Goal: Task Accomplishment & Management: Use online tool/utility

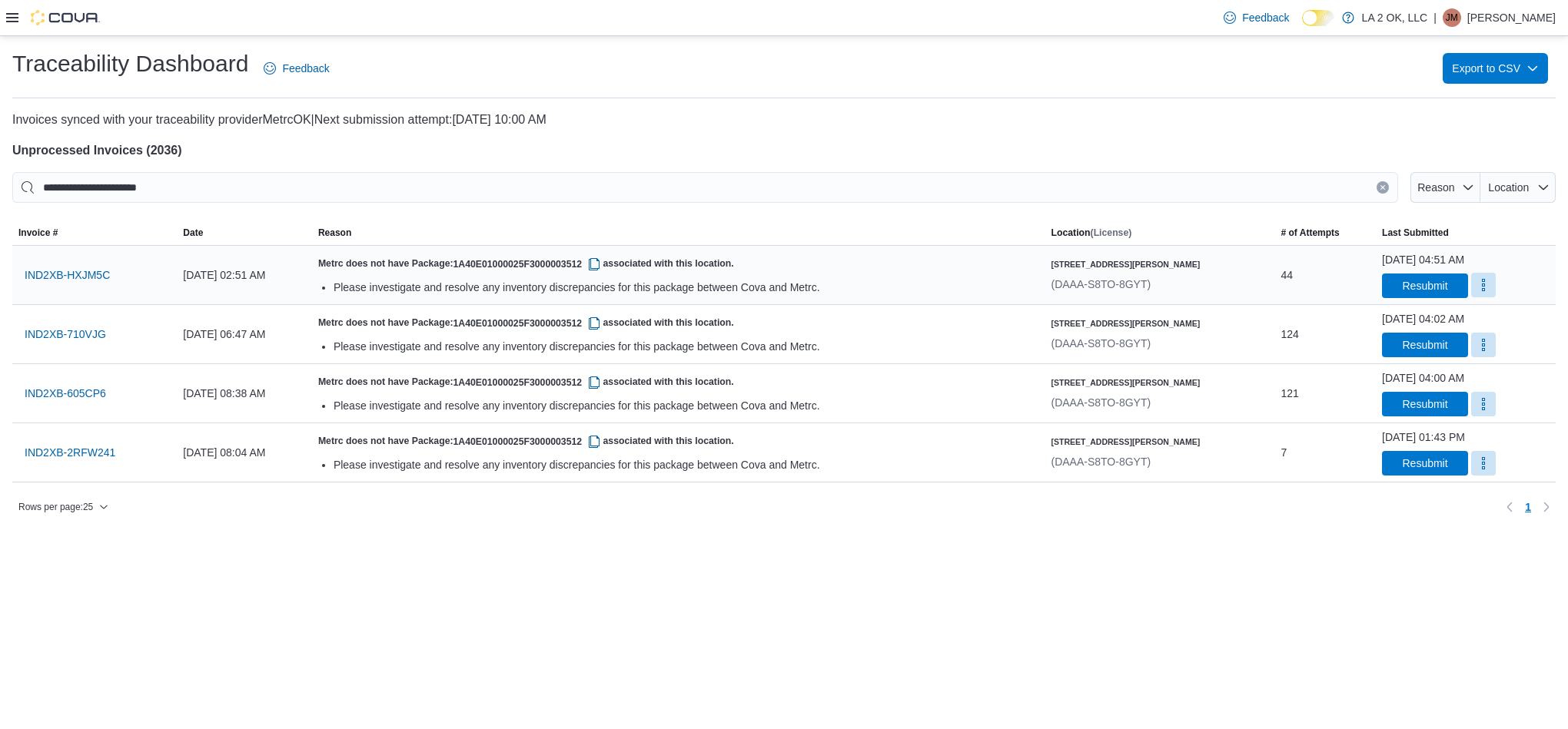
click at [1471, 286] on button "More" at bounding box center [1483, 285] width 25 height 25
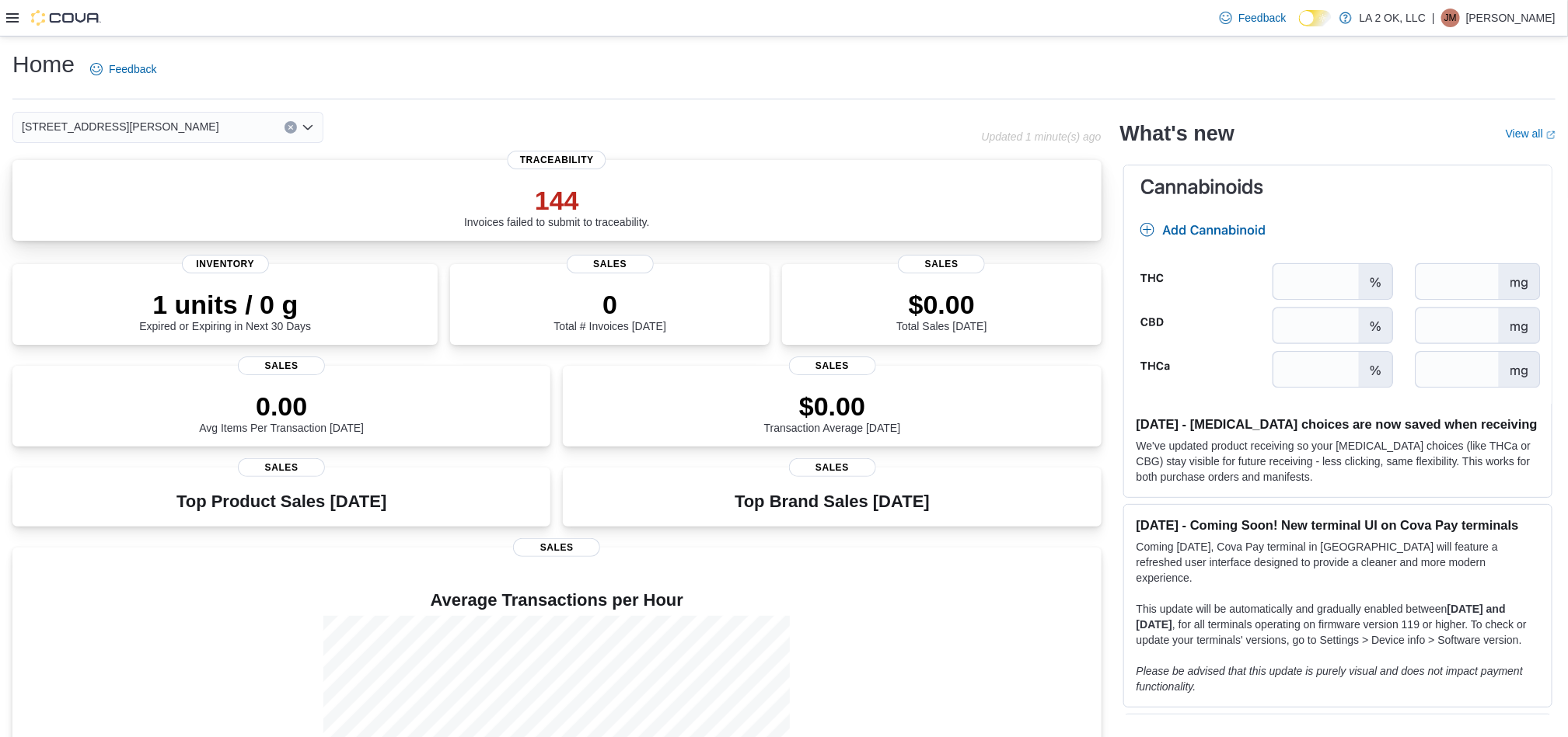
click at [559, 192] on p "144" at bounding box center [557, 200] width 186 height 31
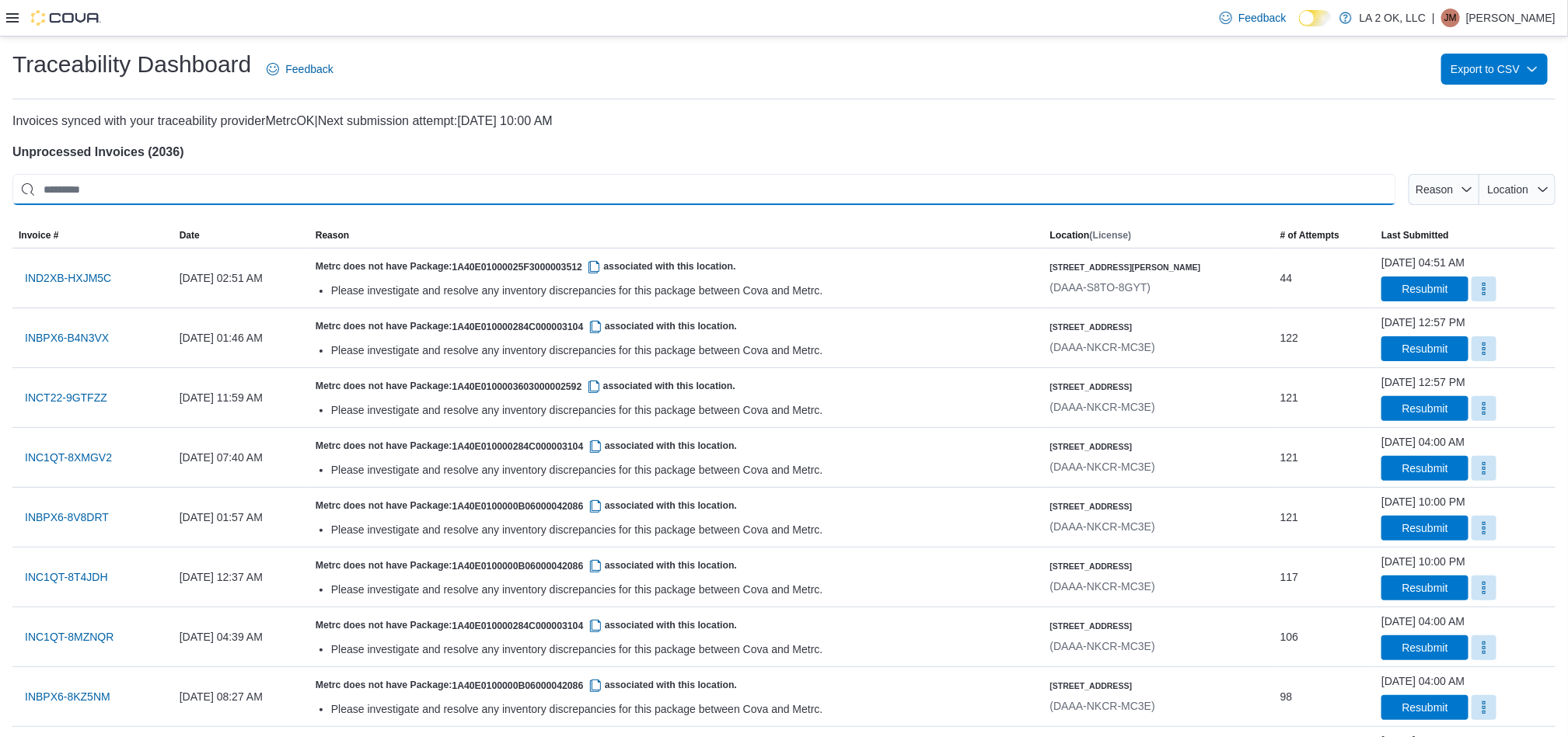
click at [1092, 186] on input "This is a search bar. After typing your query, hit enter to filter the results …" at bounding box center [703, 190] width 1383 height 31
paste input "**********"
type input "**********"
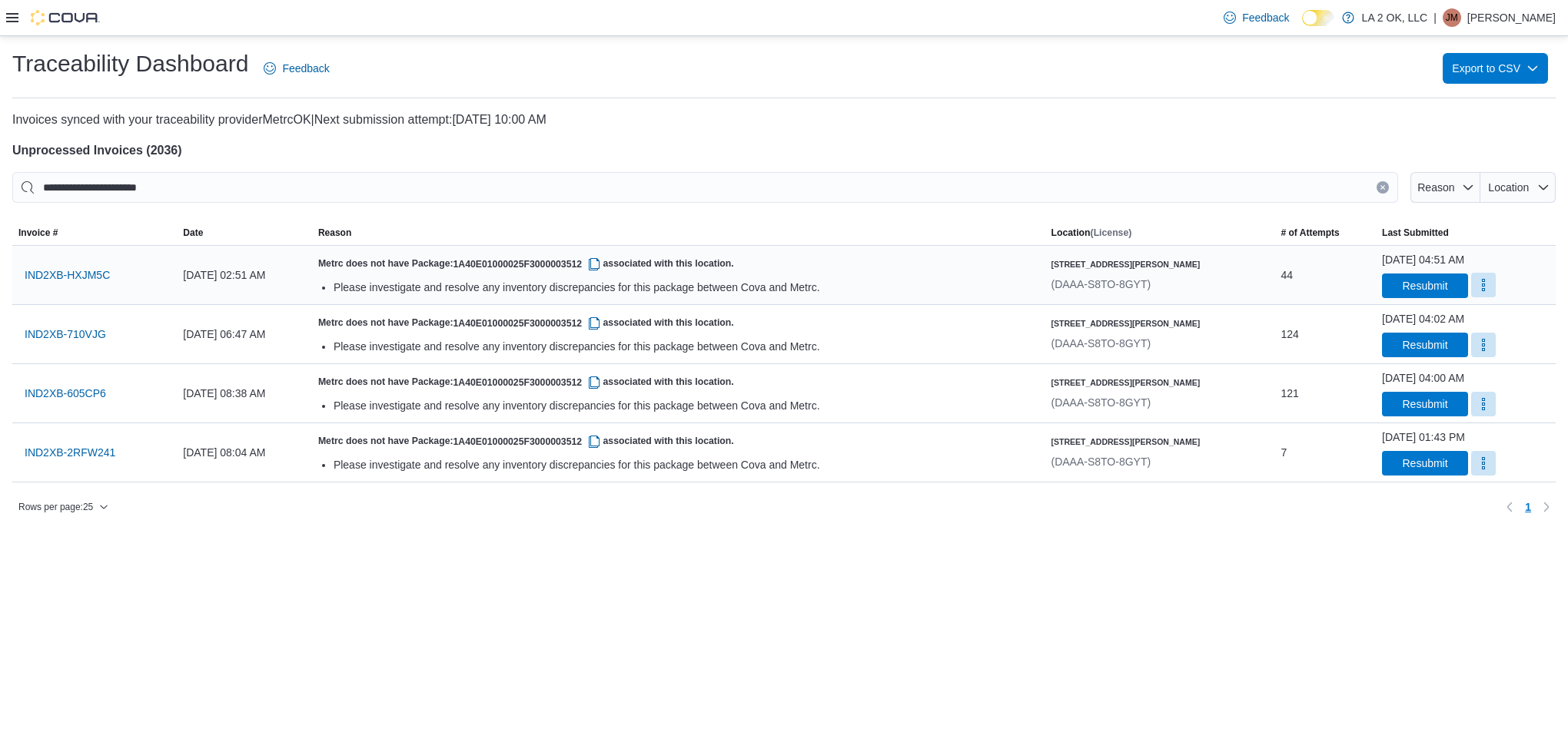
click at [1471, 286] on button "More" at bounding box center [1483, 285] width 25 height 25
click at [1448, 321] on span "Mark as Resolved" at bounding box center [1475, 325] width 86 height 16
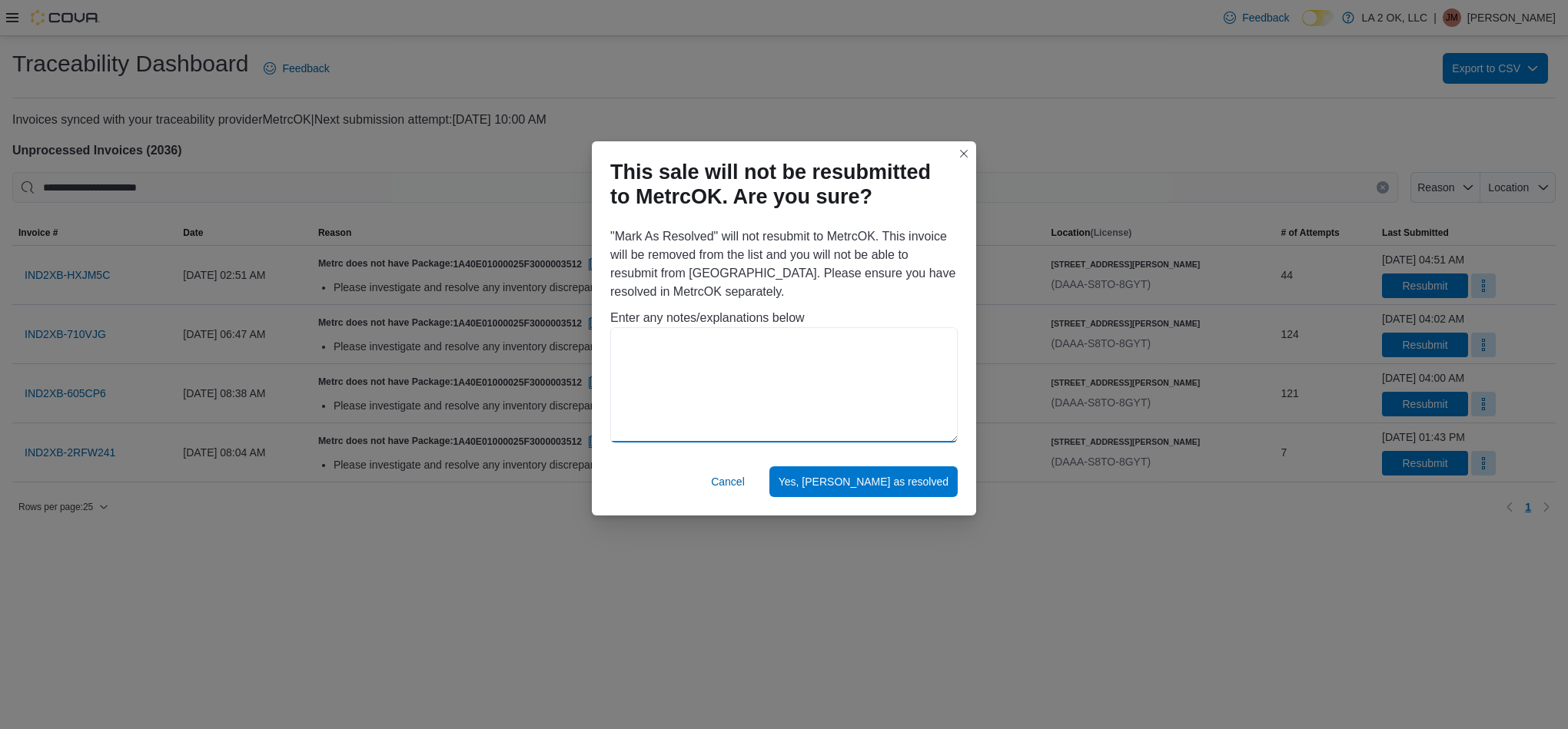
click at [950, 397] on textarea at bounding box center [784, 385] width 348 height 115
paste textarea "**********"
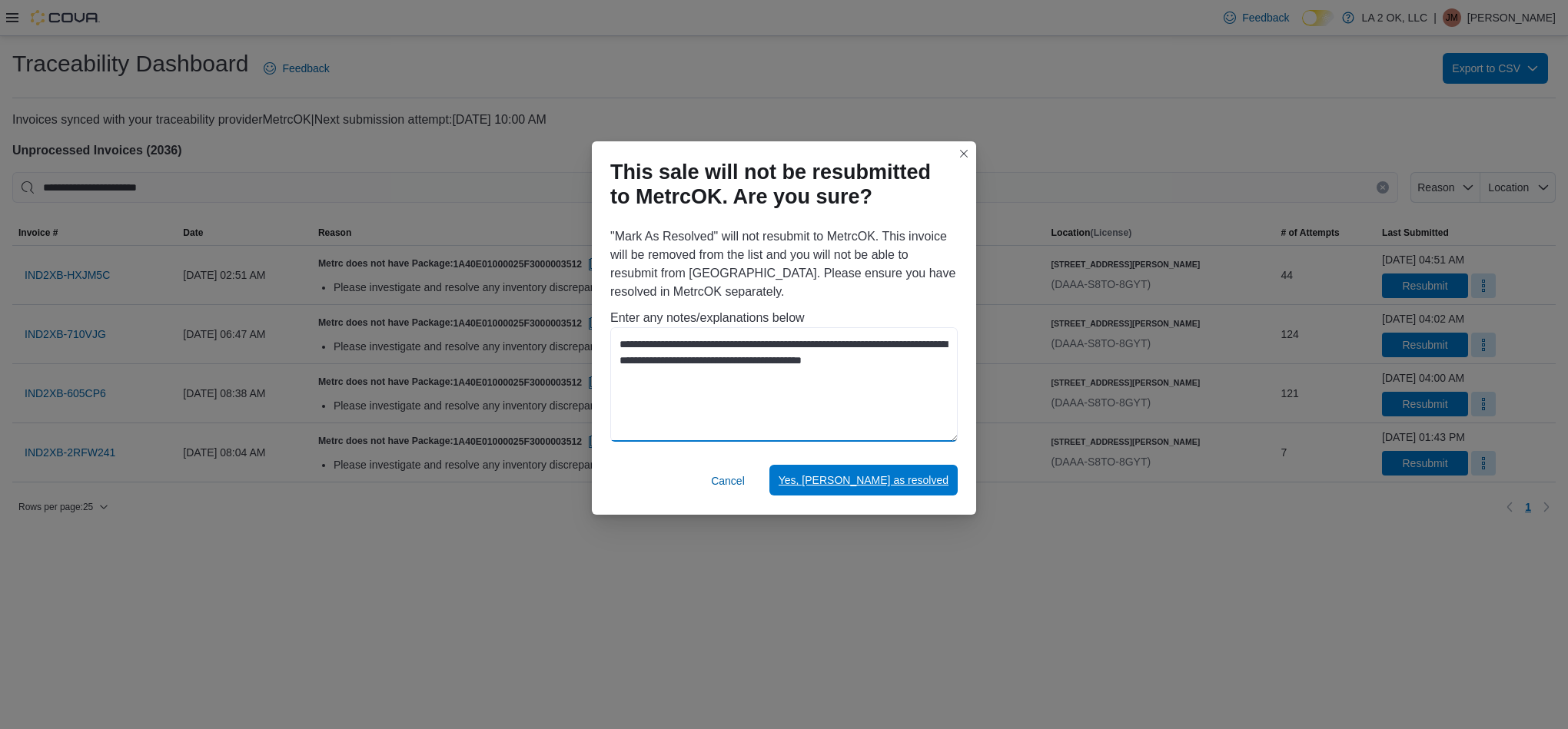
type textarea "**********"
click at [900, 486] on span "Yes, mark as resolved" at bounding box center [863, 480] width 170 height 16
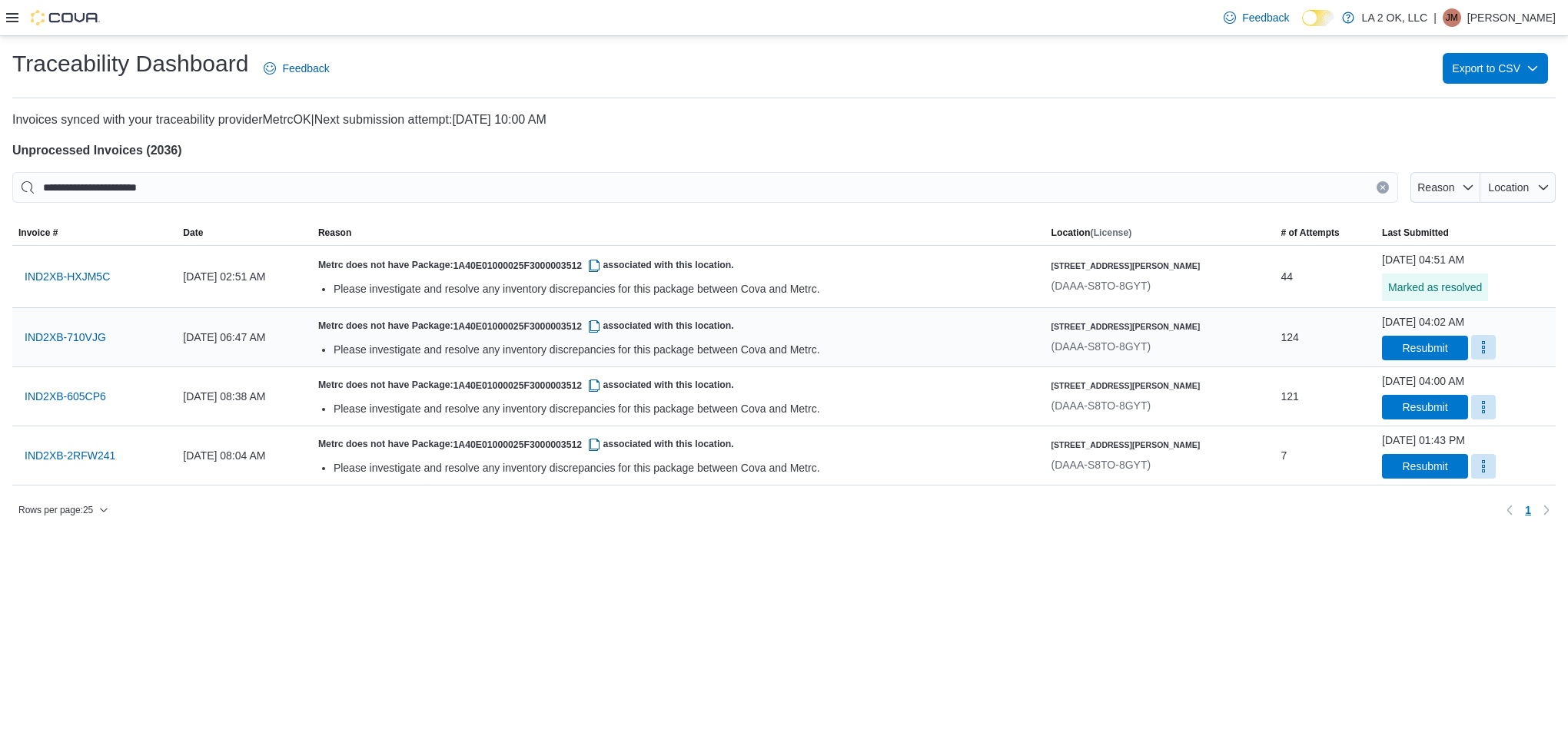
click at [1471, 339] on button "More" at bounding box center [1483, 347] width 25 height 25
drag, startPoint x: 1430, startPoint y: 358, endPoint x: 1427, endPoint y: 380, distance: 22.2
click at [1427, 380] on button "Mark as Resolved" at bounding box center [1475, 387] width 99 height 27
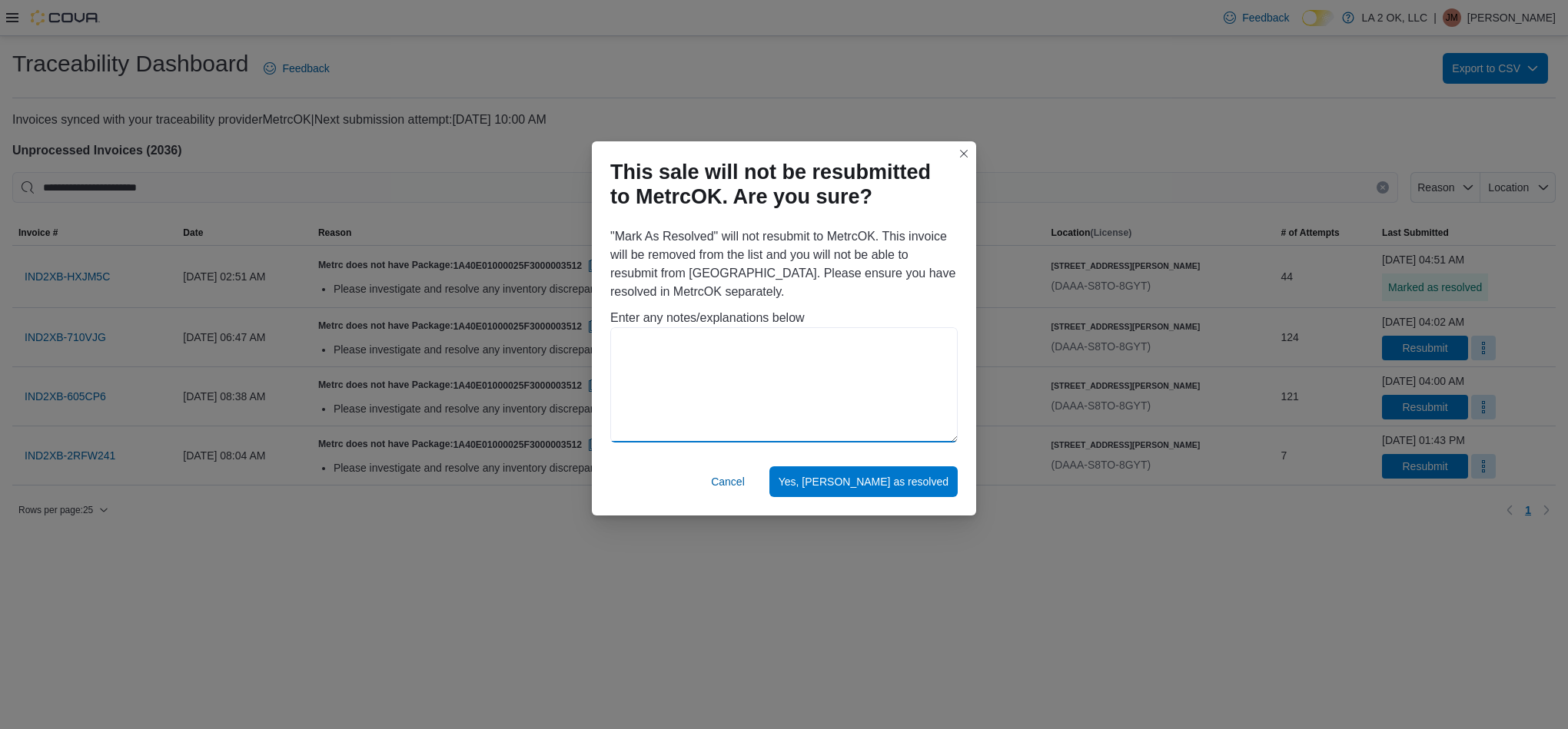
click at [936, 382] on textarea at bounding box center [784, 385] width 348 height 115
paste textarea "**********"
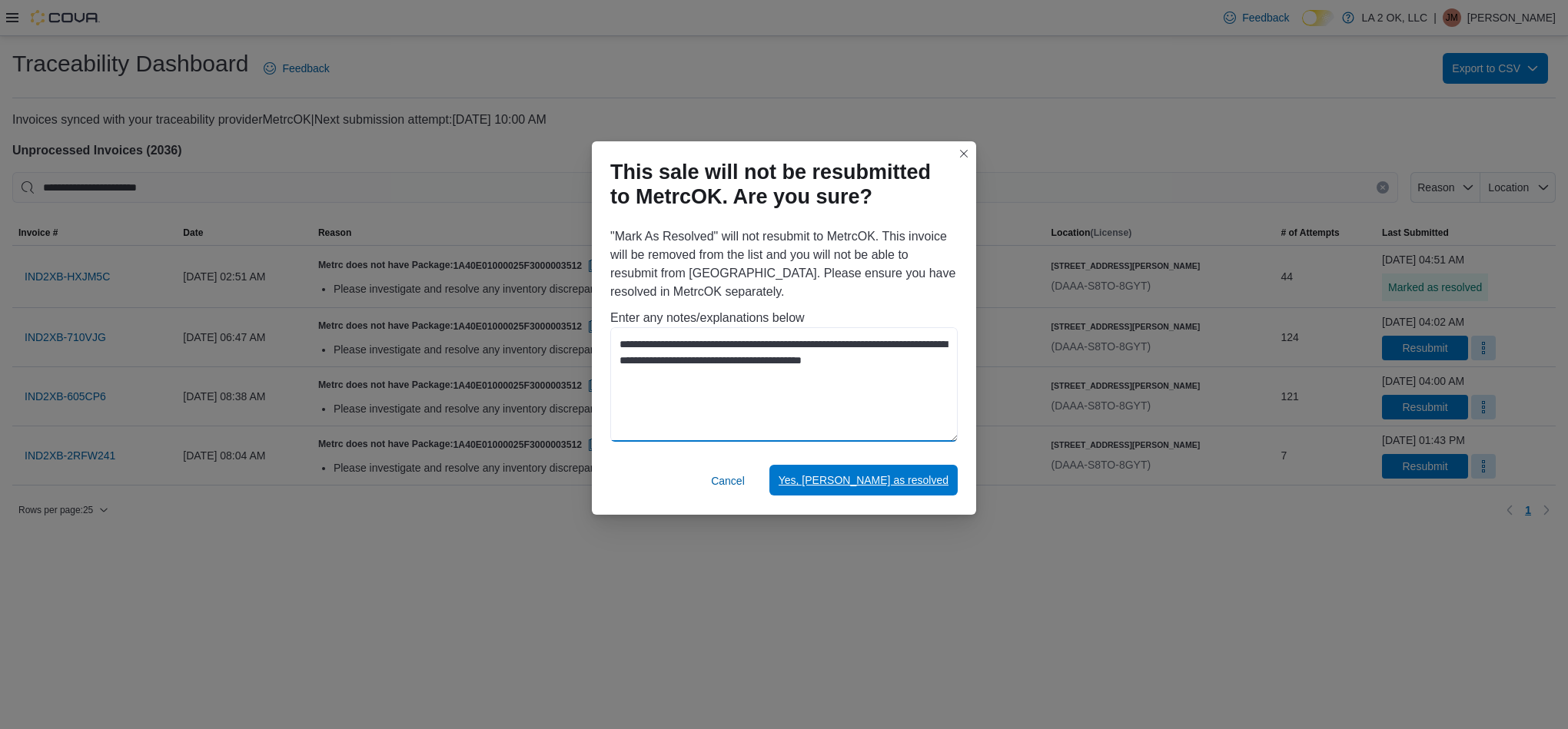
type textarea "**********"
click at [923, 491] on span "Yes, mark as resolved" at bounding box center [863, 480] width 170 height 31
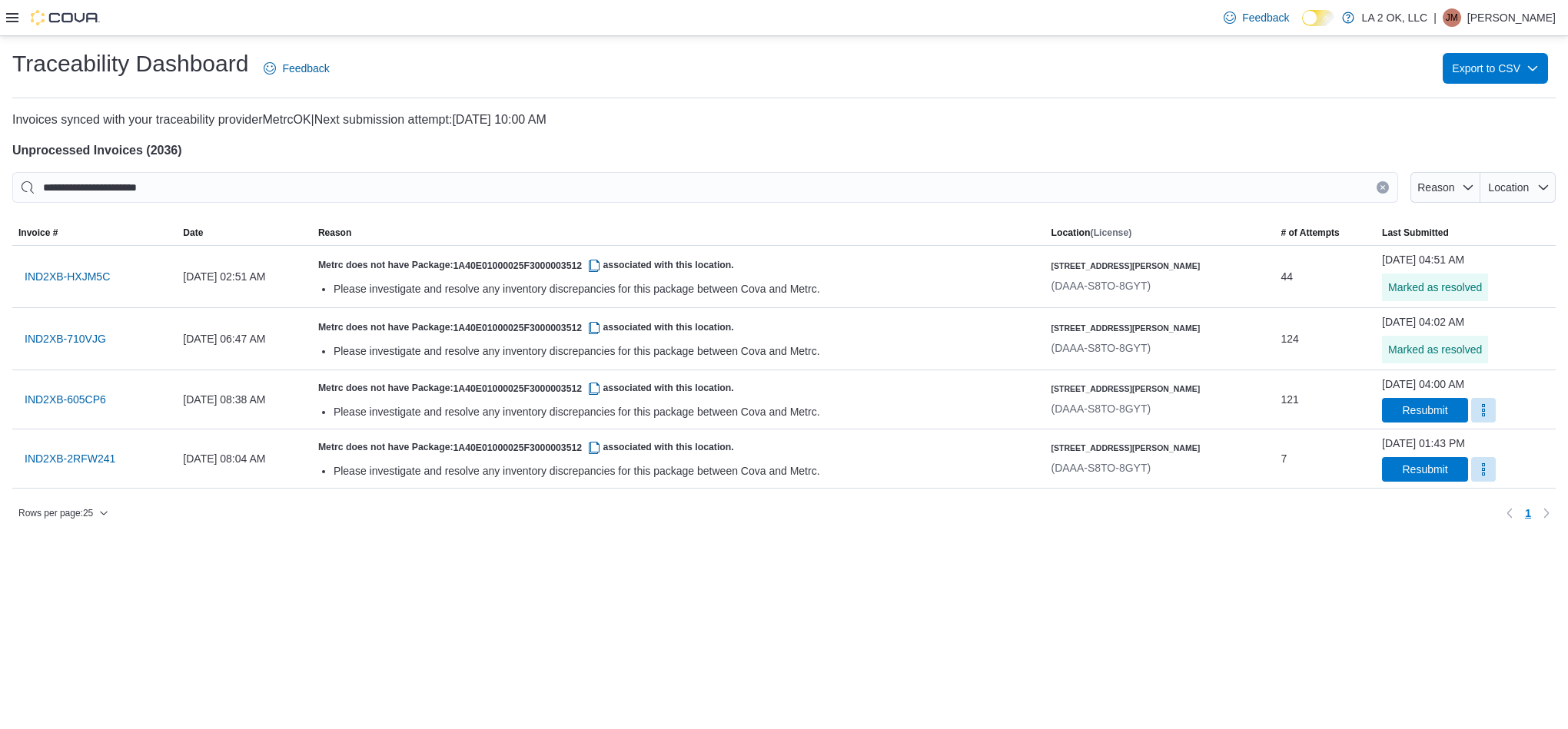
click at [1471, 404] on button "More" at bounding box center [1483, 410] width 25 height 25
click at [1444, 436] on button "Mark as Resolved" at bounding box center [1475, 450] width 99 height 27
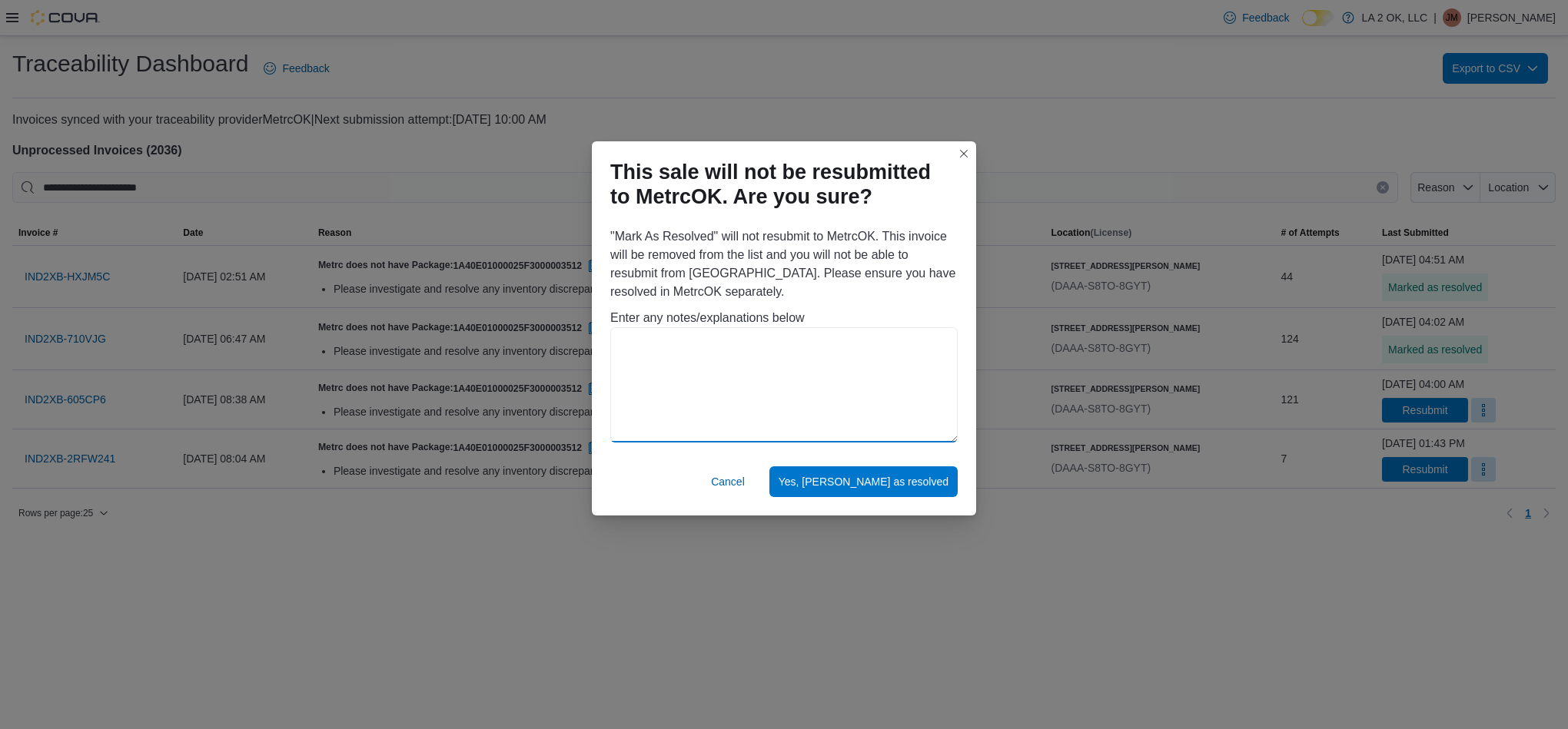
click at [941, 404] on textarea at bounding box center [784, 385] width 348 height 115
paste textarea "**********"
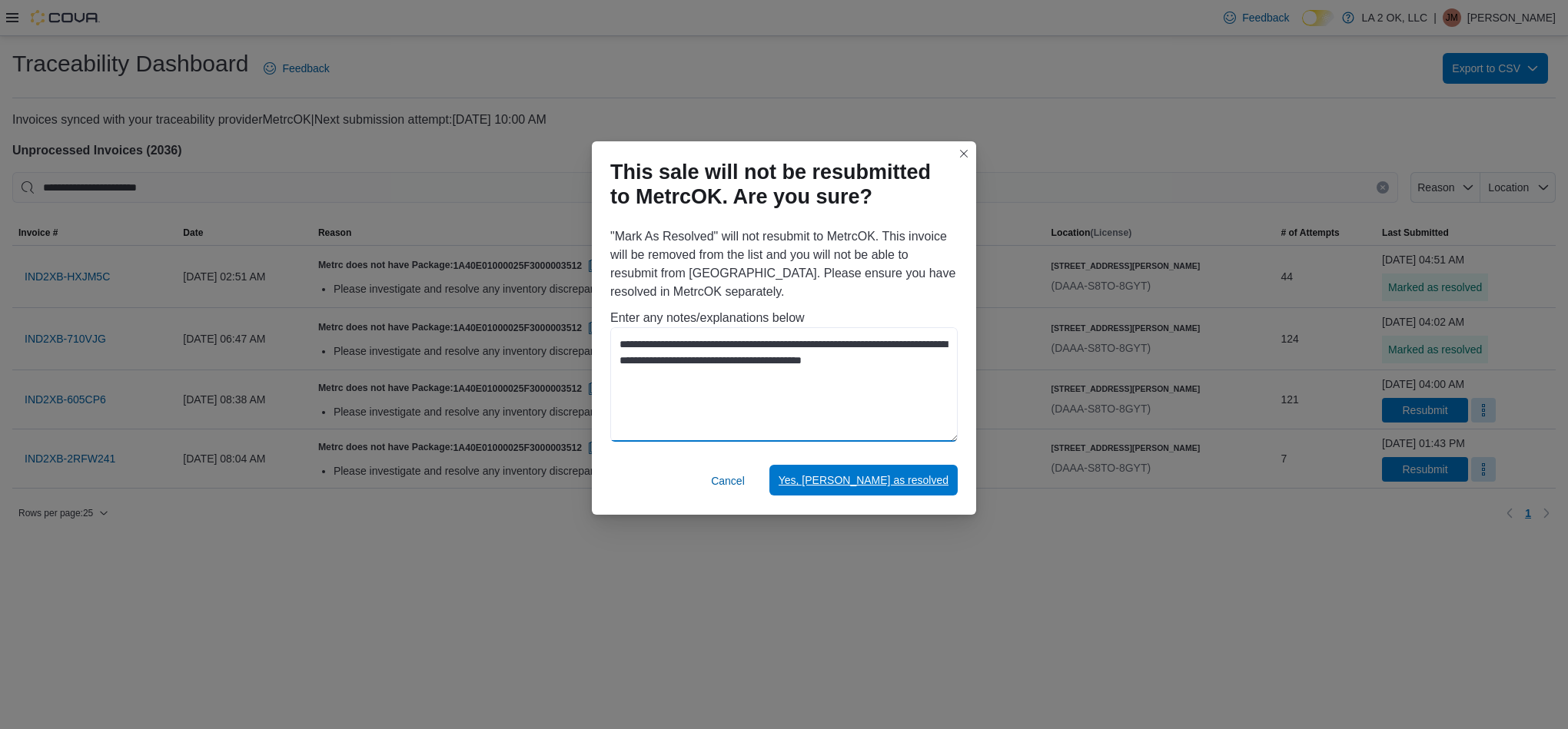
type textarea "**********"
click at [904, 483] on span "Yes, mark as resolved" at bounding box center [863, 480] width 170 height 16
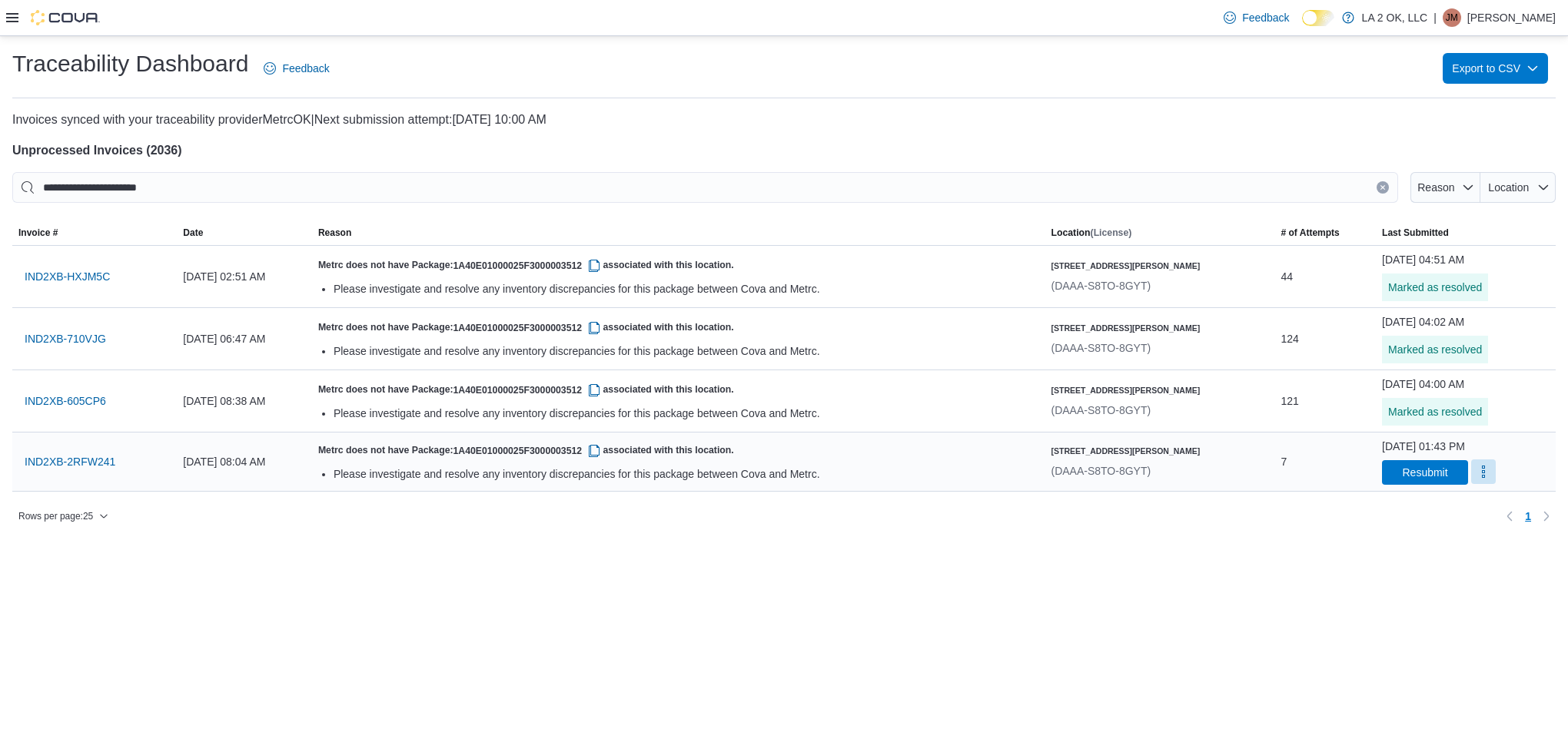
click at [1471, 474] on button "More" at bounding box center [1483, 472] width 25 height 25
click at [1448, 507] on span "Mark as Resolved" at bounding box center [1475, 512] width 86 height 16
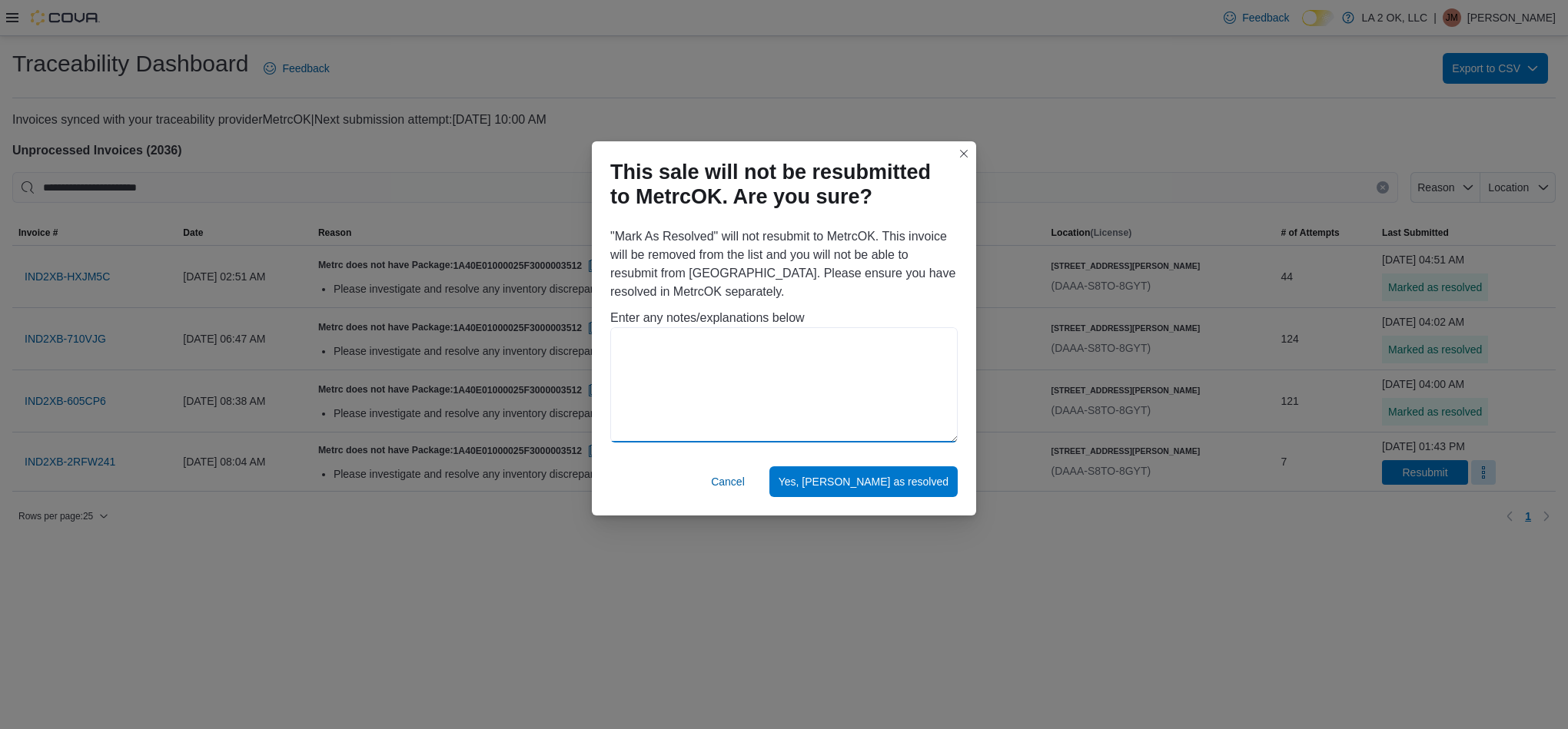
click at [859, 415] on textarea at bounding box center [784, 385] width 348 height 115
paste textarea "**********"
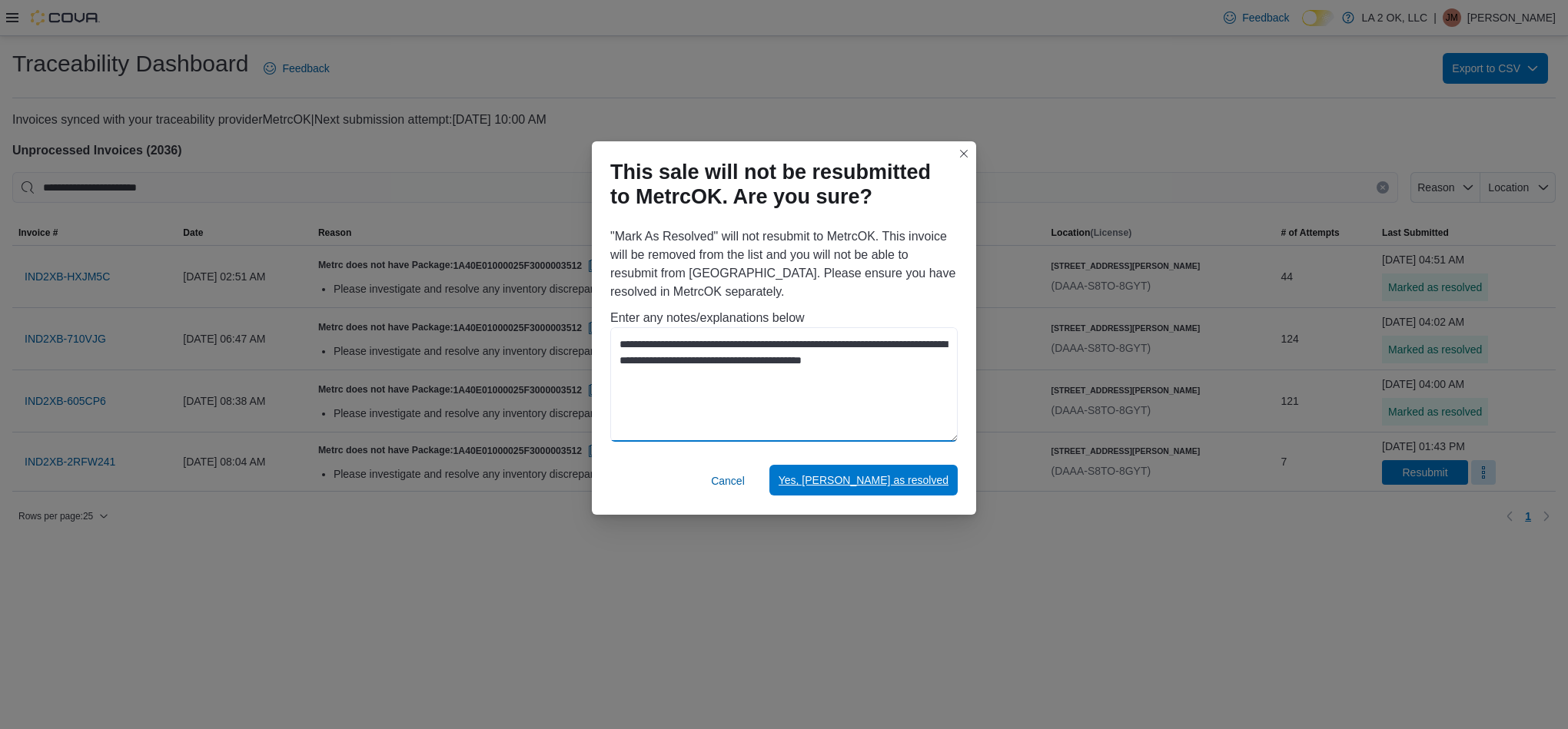
type textarea "**********"
click at [897, 474] on span "Yes, mark as resolved" at bounding box center [863, 480] width 170 height 16
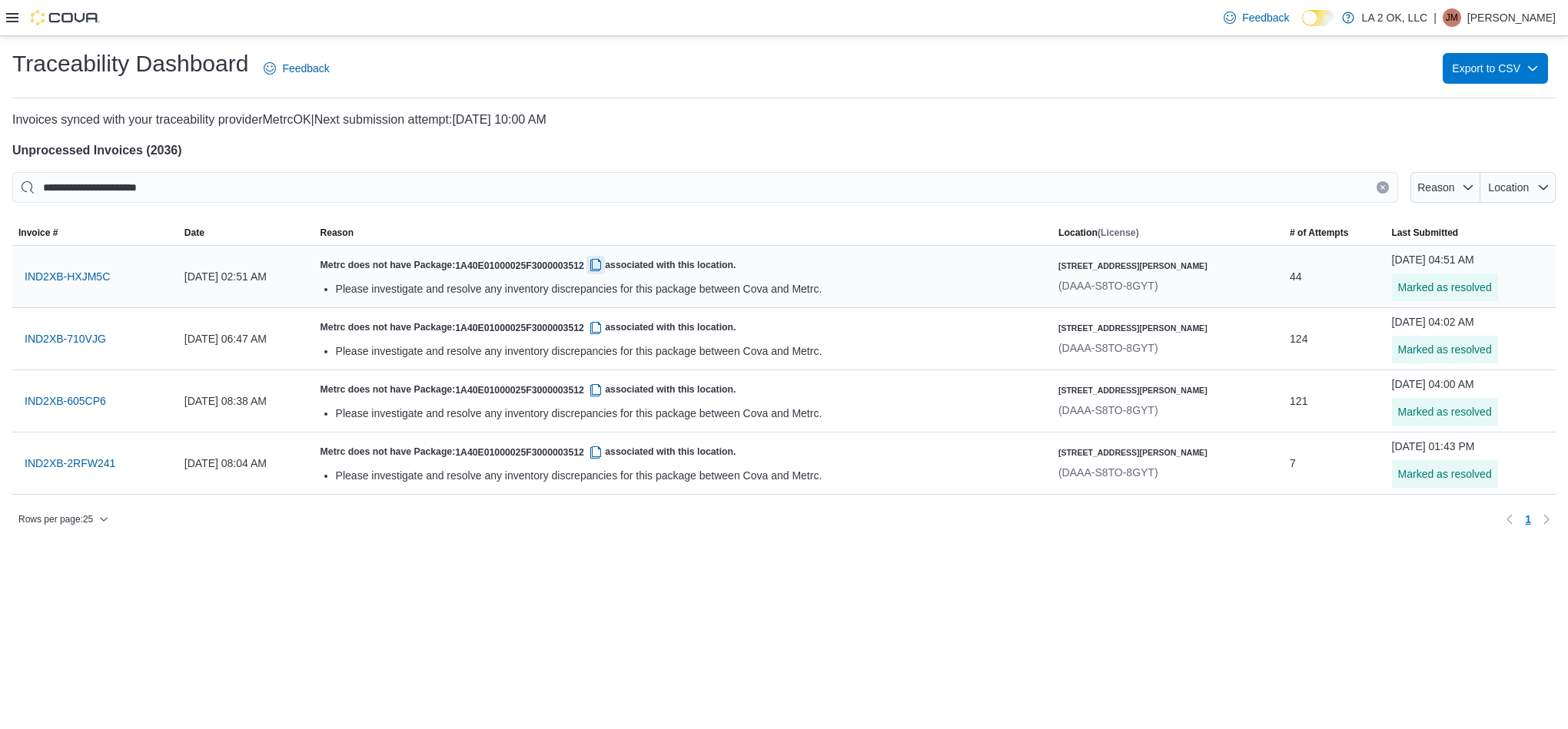
click at [605, 270] on button "button" at bounding box center [596, 265] width 18 height 18
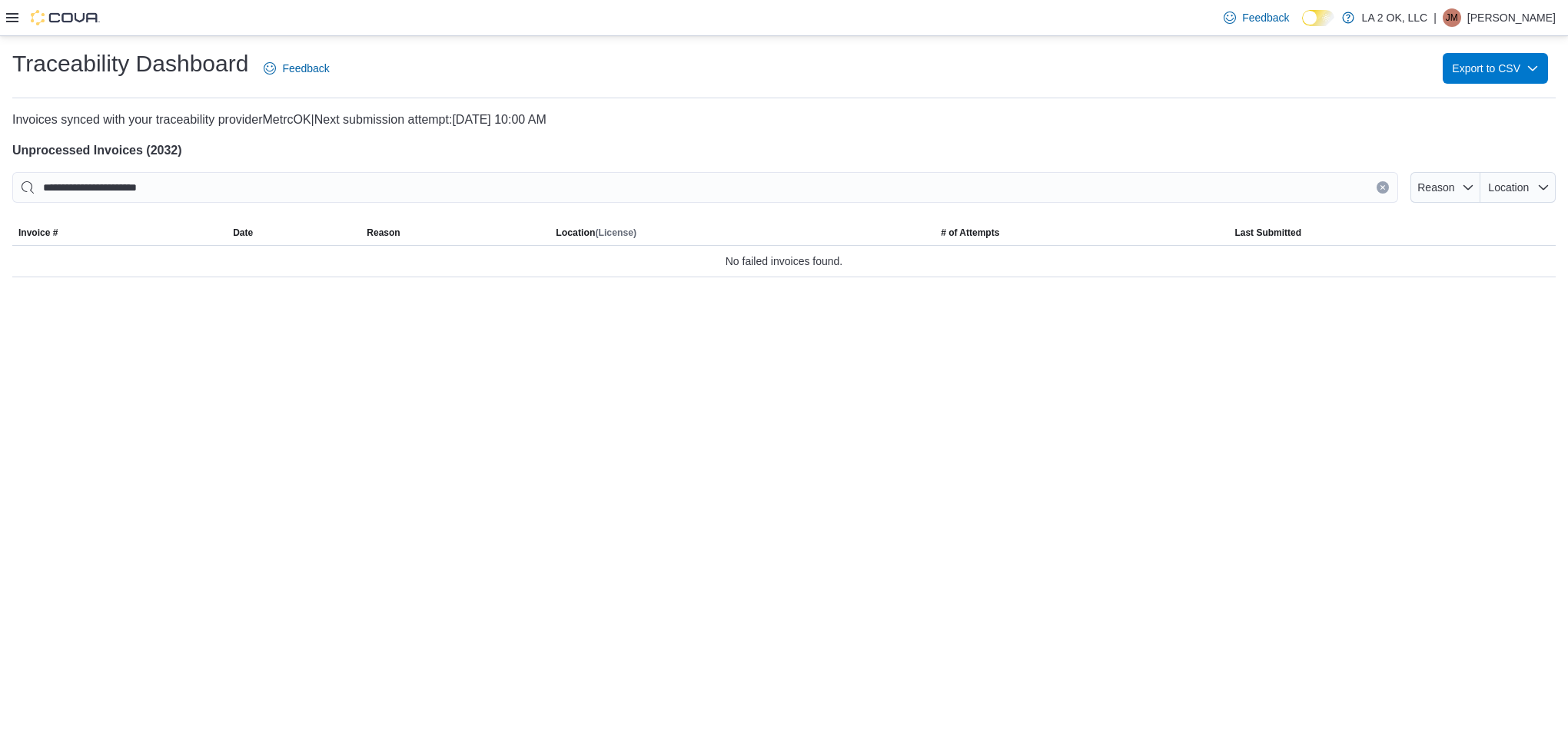
click at [1379, 182] on button "Clear input" at bounding box center [1382, 187] width 12 height 12
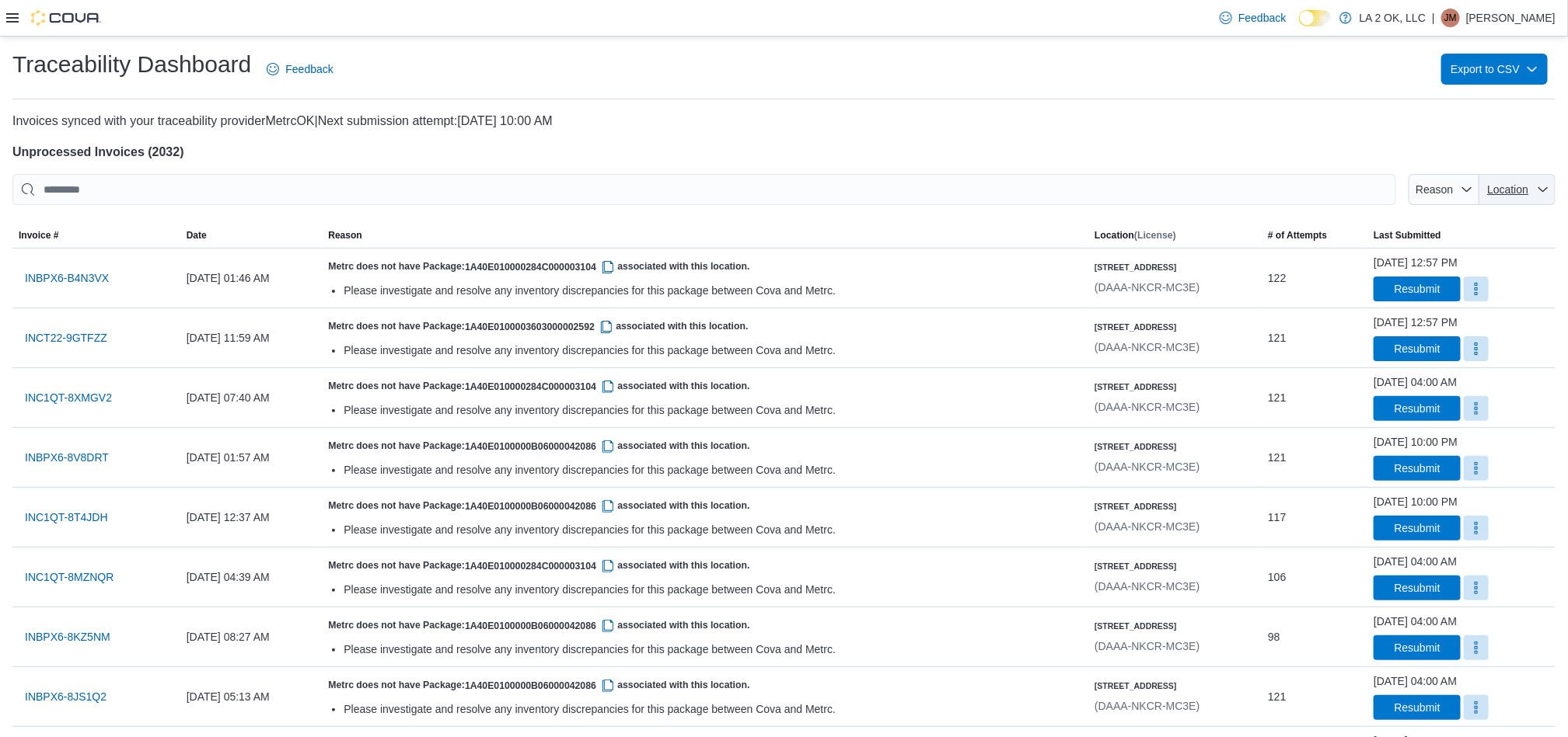
click at [1509, 187] on span "Location" at bounding box center [1507, 189] width 42 height 12
click at [1422, 248] on span "[STREET_ADDRESS][PERSON_NAME]" at bounding box center [1436, 249] width 148 height 18
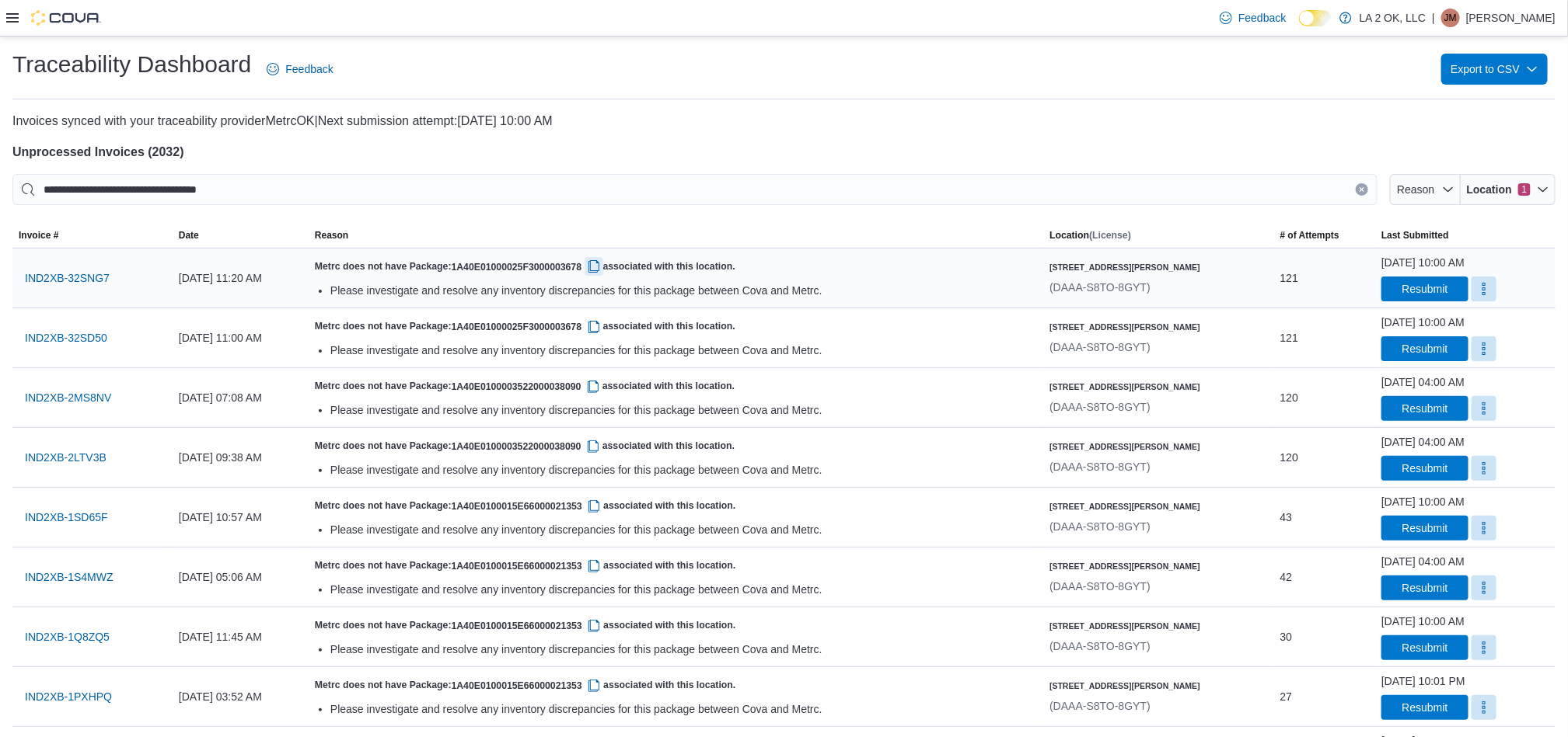
click at [604, 267] on button "button" at bounding box center [593, 267] width 18 height 18
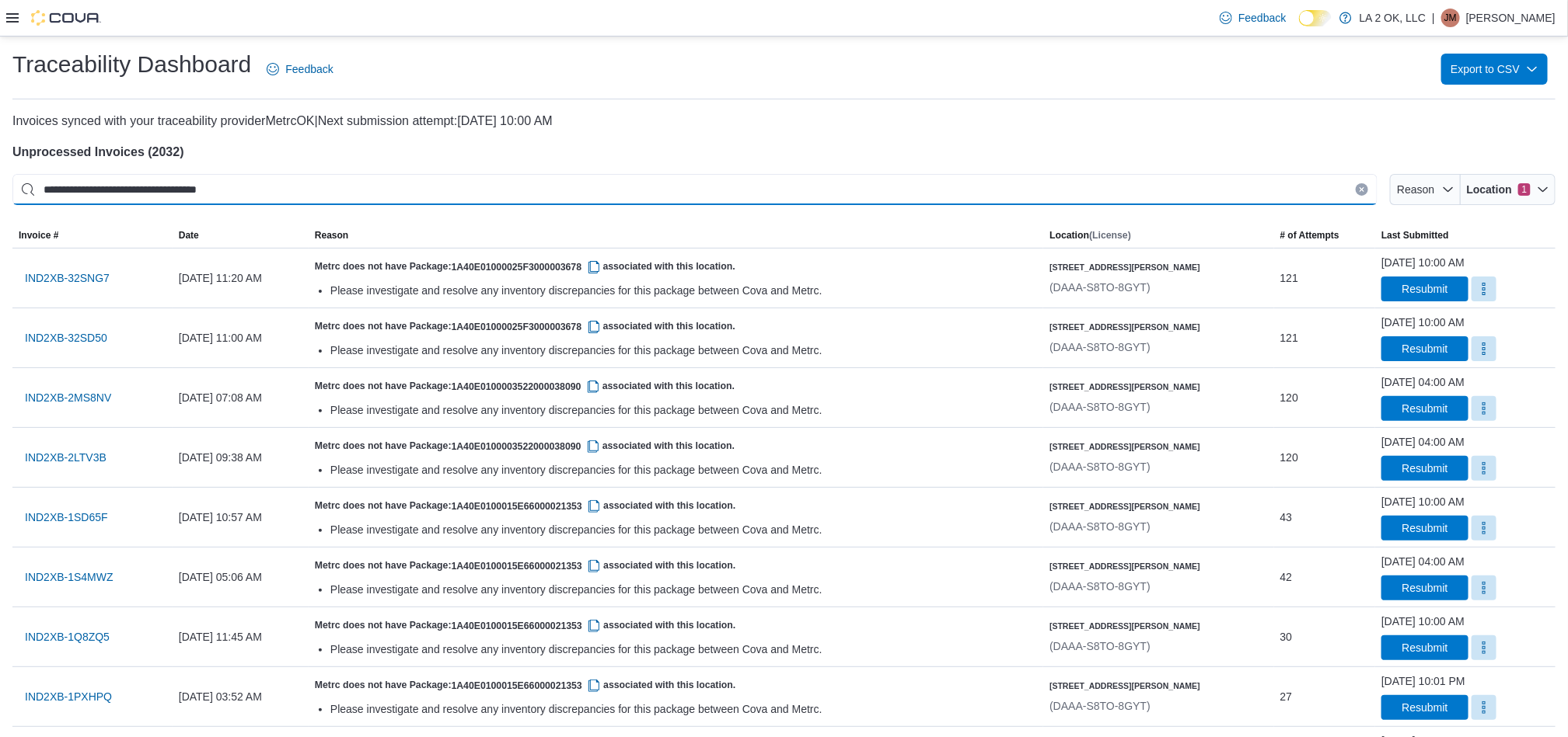
click at [555, 192] on input "**********" at bounding box center [694, 190] width 1365 height 31
paste input "This is a search bar. After typing your query, hit enter to filter the results …"
type input "**********"
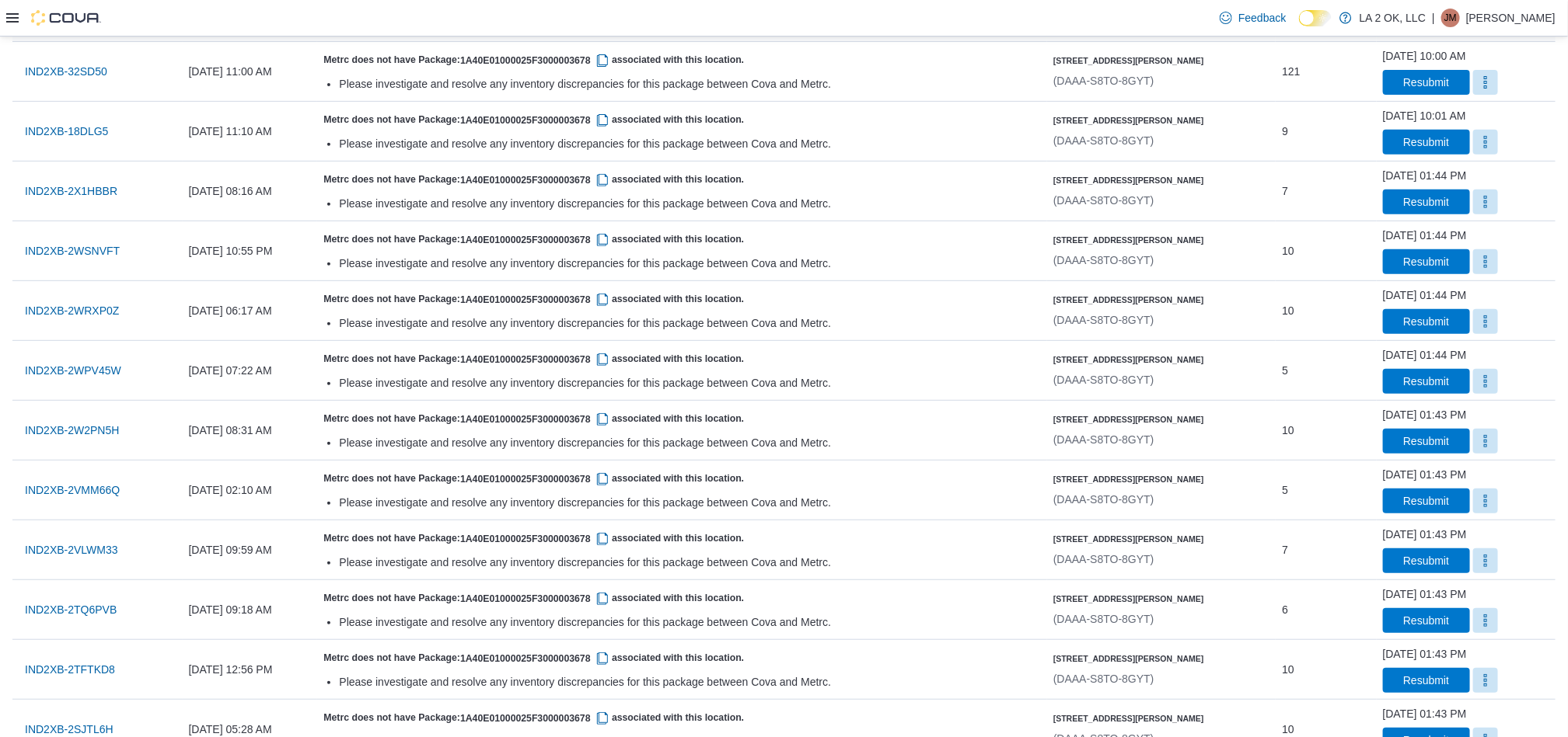
scroll to position [58, 0]
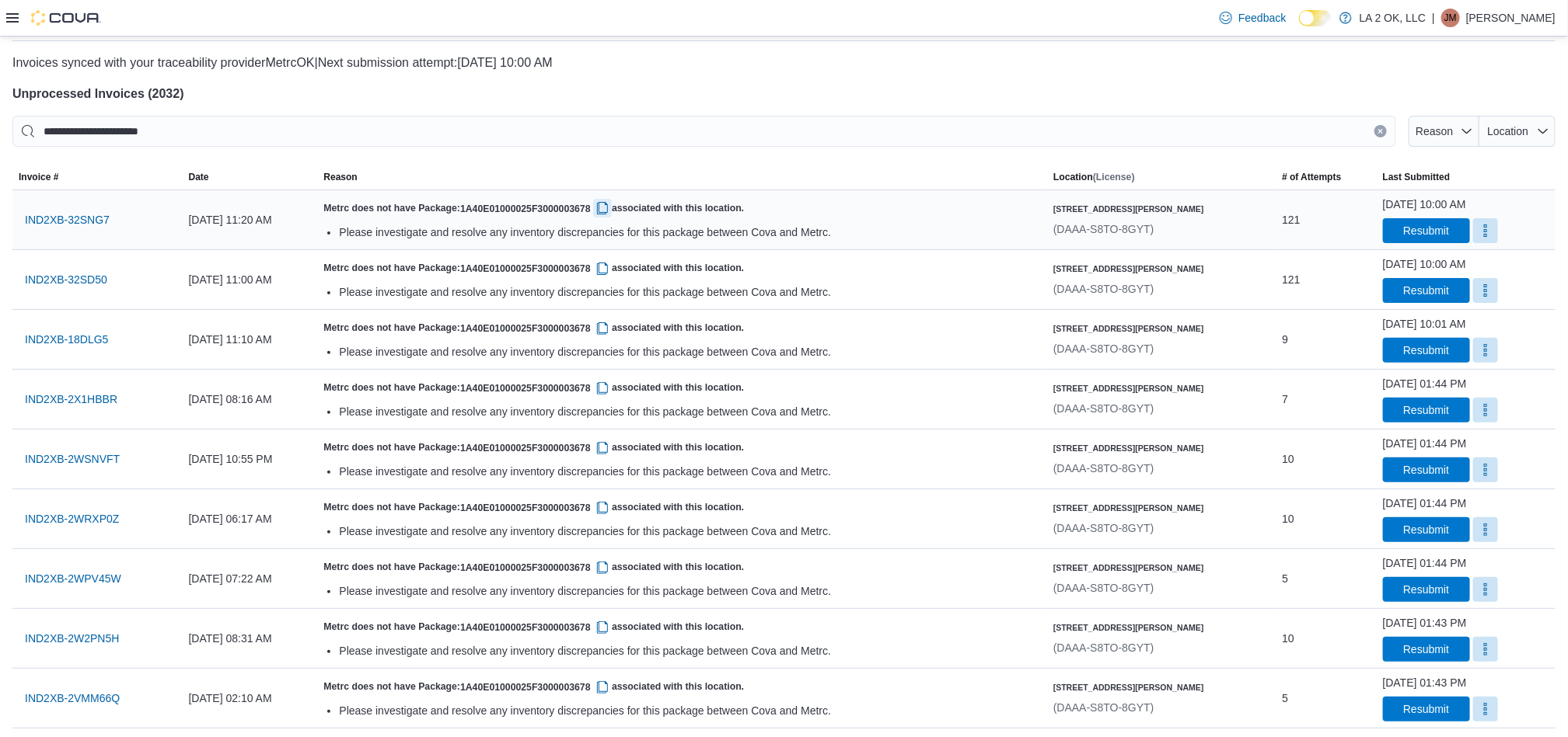
click at [612, 213] on button "button" at bounding box center [603, 208] width 18 height 18
click at [612, 208] on button "button" at bounding box center [603, 208] width 18 height 18
click at [1383, 131] on icon "Clear input" at bounding box center [1380, 131] width 6 height 6
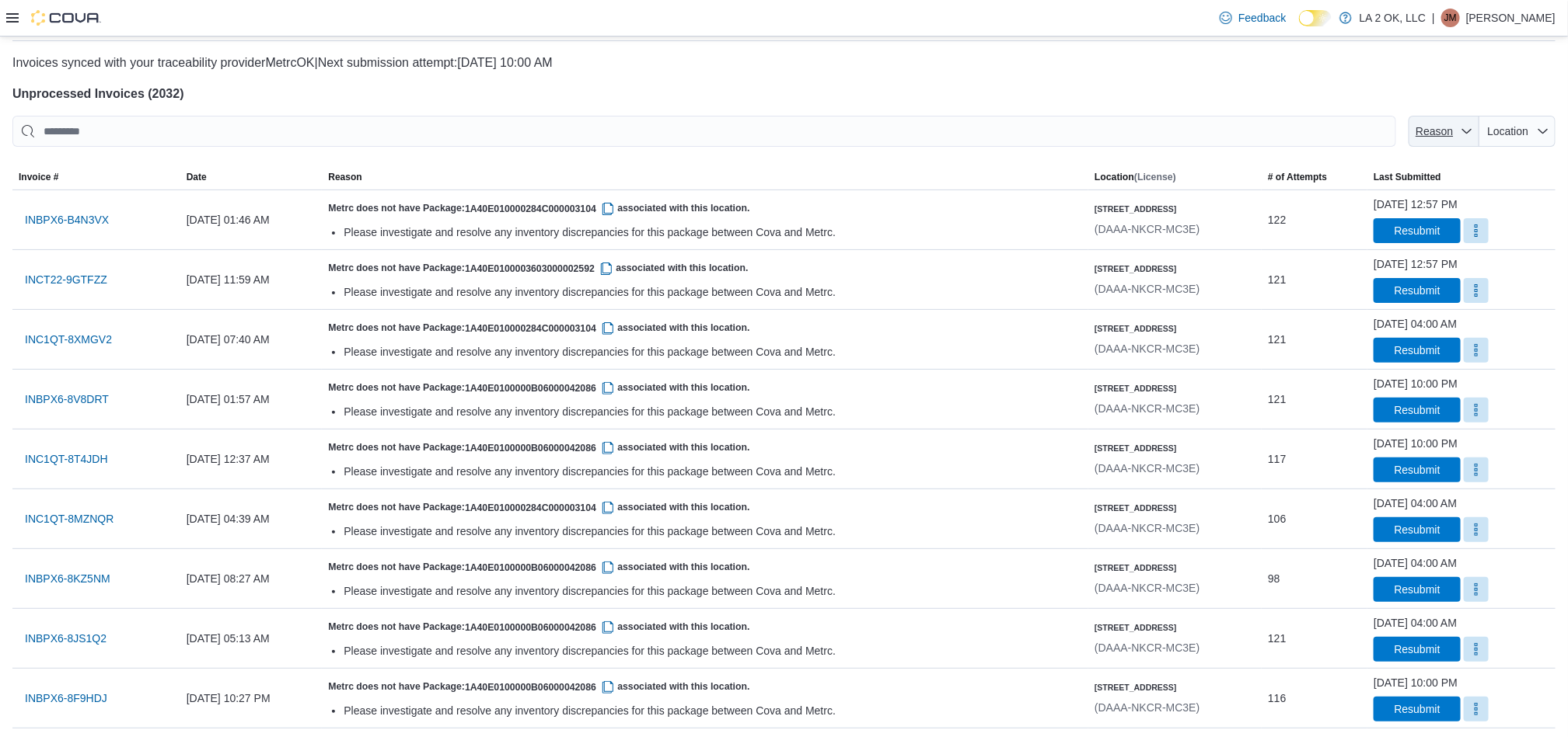
click at [1453, 131] on span "Reason" at bounding box center [1434, 131] width 37 height 12
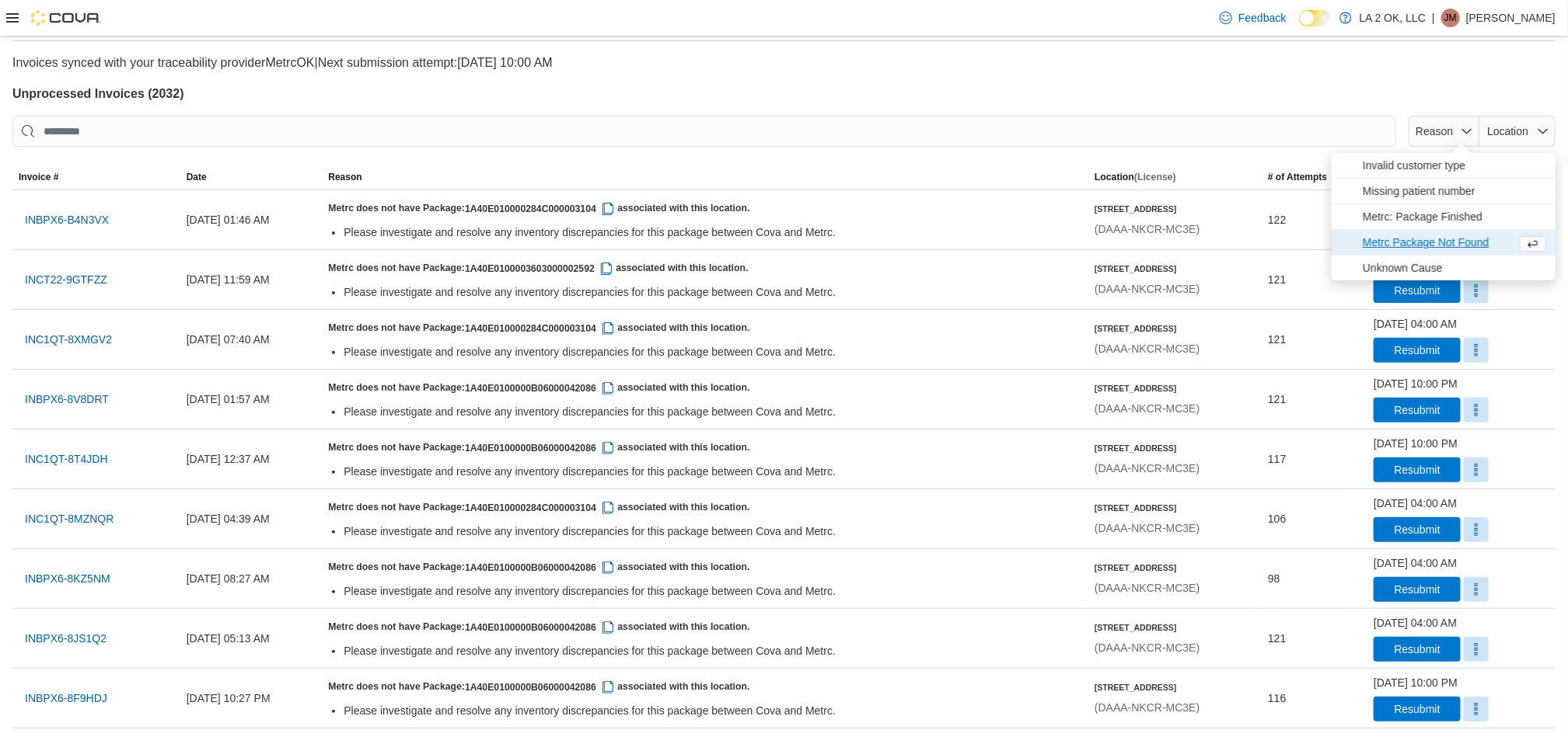
click at [1435, 236] on span "Metrc Package Not Found" at bounding box center [1436, 243] width 148 height 18
type input "**********"
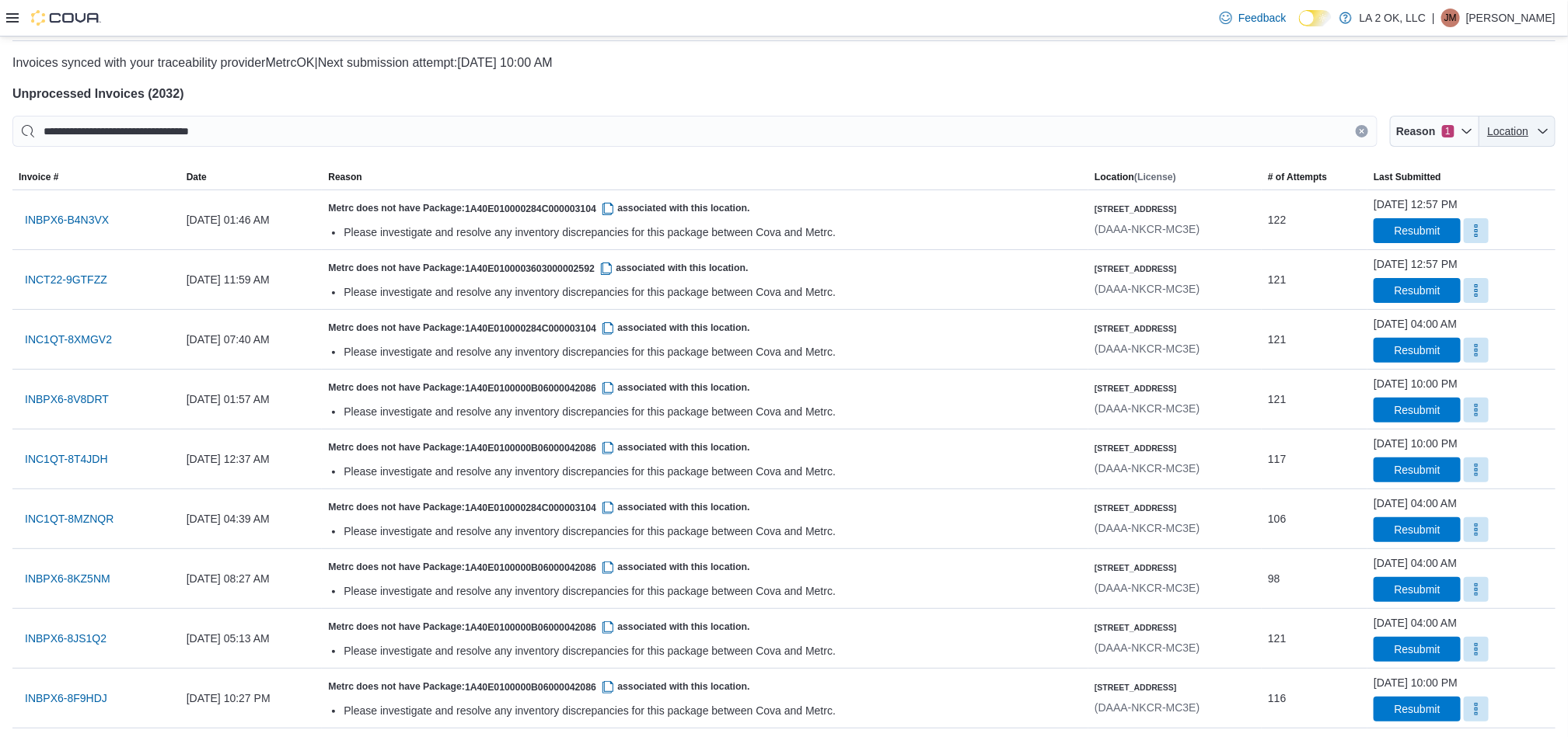
click at [1528, 137] on span "Location" at bounding box center [1507, 131] width 45 height 16
click at [1454, 129] on span "1" at bounding box center [1447, 131] width 12 height 12
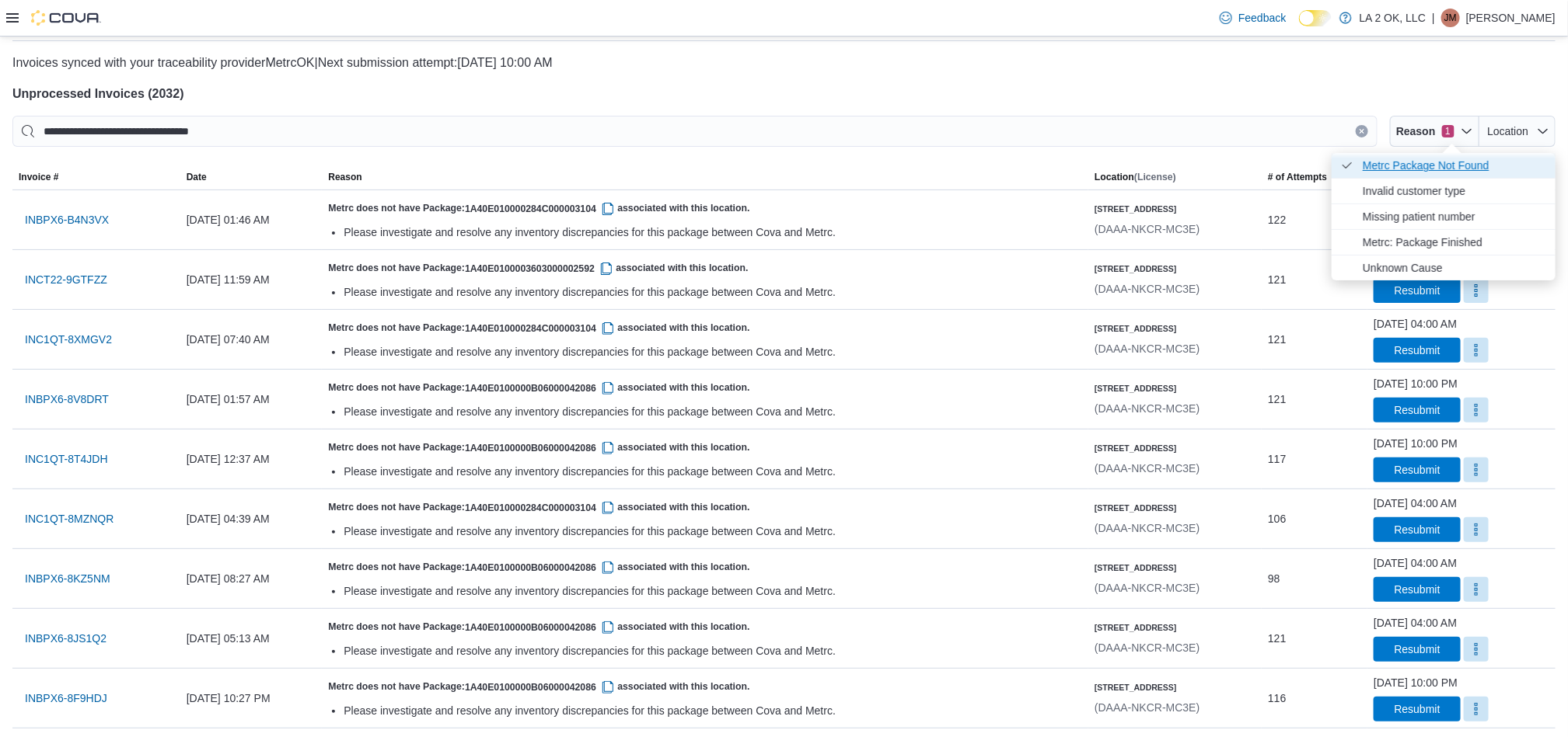
click at [1350, 163] on icon "Reason" at bounding box center [1347, 165] width 12 height 12
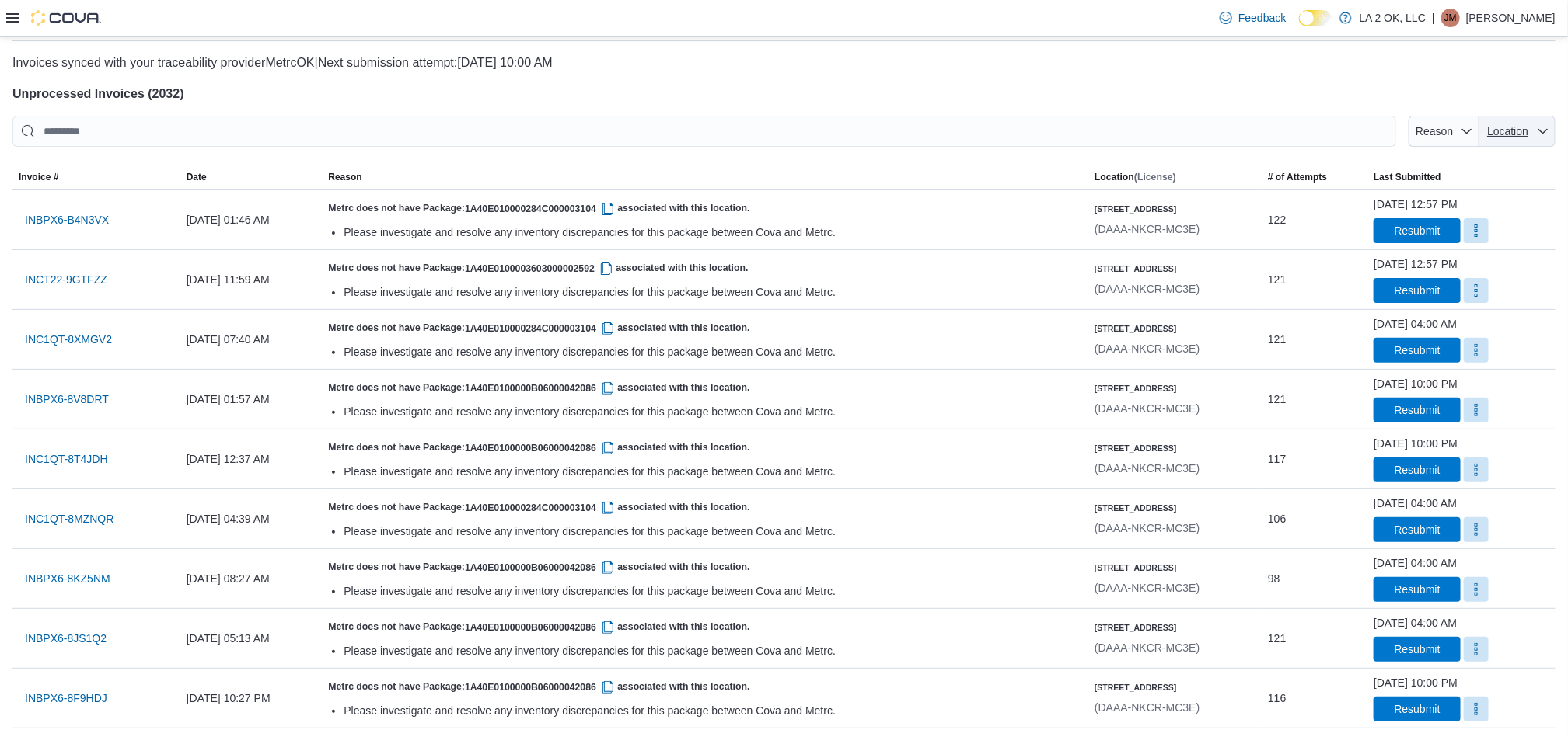
click at [1509, 140] on span "Location" at bounding box center [1516, 131] width 64 height 31
click at [1489, 196] on span "3701 N. MacArthur Blvd" at bounding box center [1454, 191] width 184 height 18
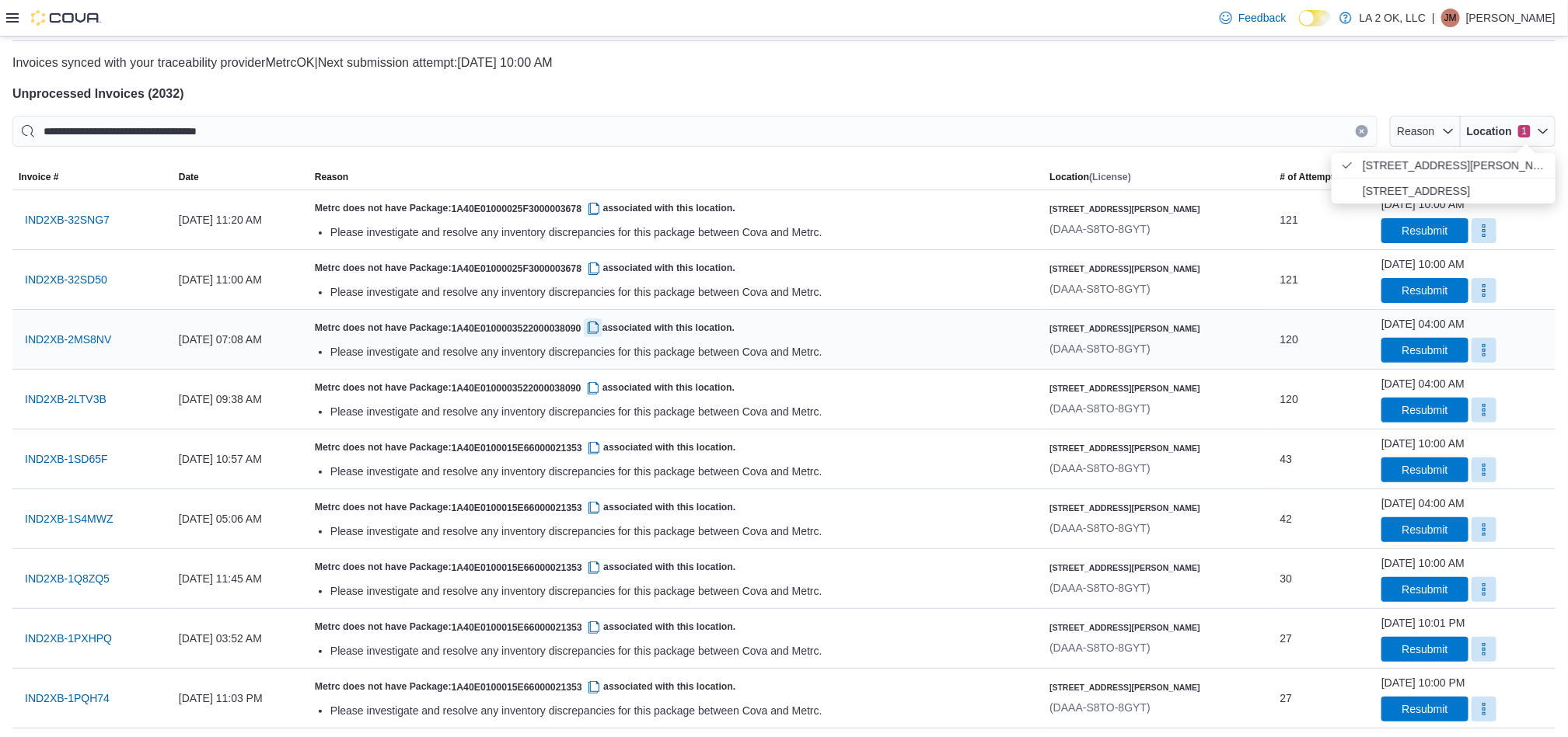
click at [603, 322] on button "button" at bounding box center [592, 327] width 18 height 18
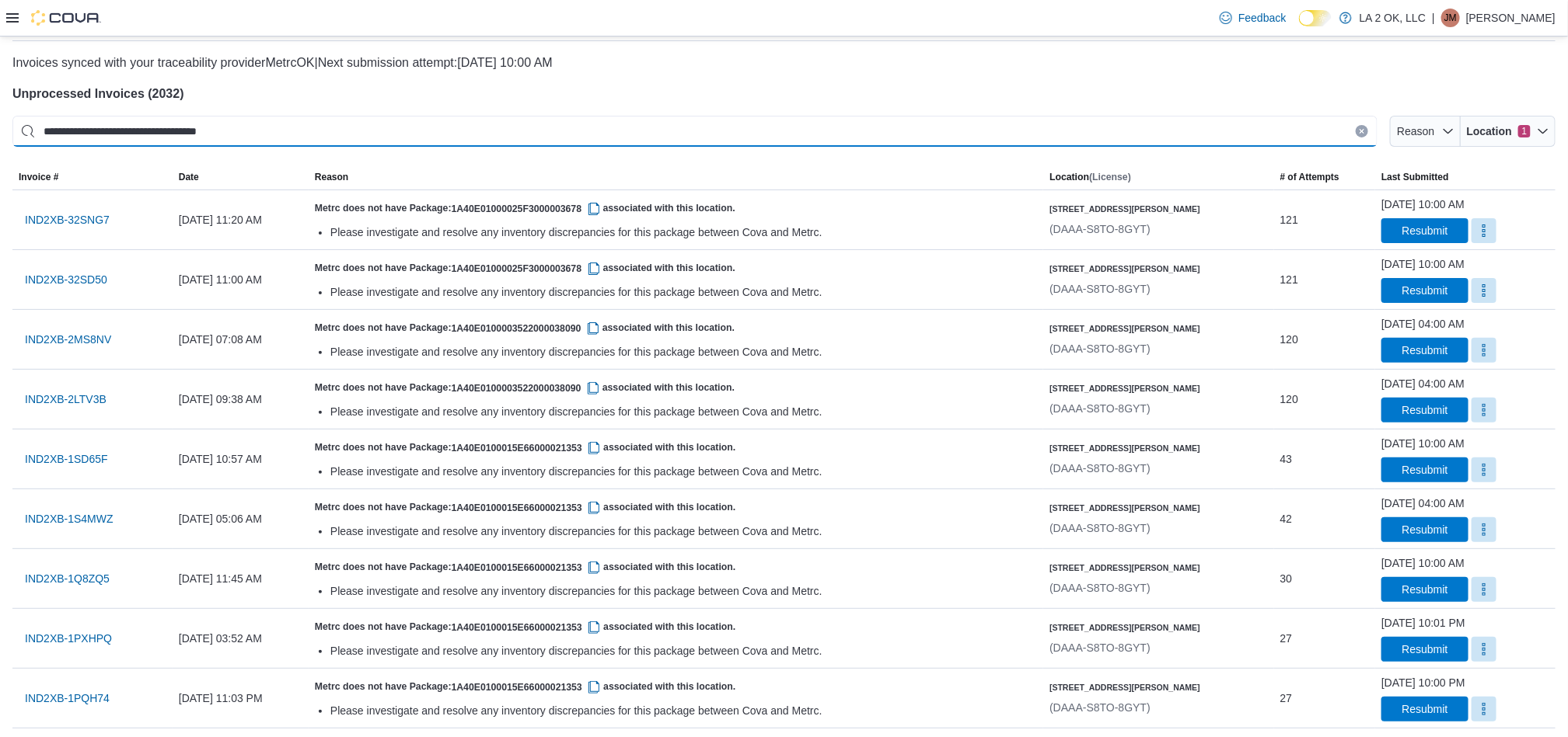
click at [604, 134] on input "**********" at bounding box center [694, 131] width 1365 height 31
paste input "This is a search bar. After typing your query, hit enter to filter the results …"
type input "**********"
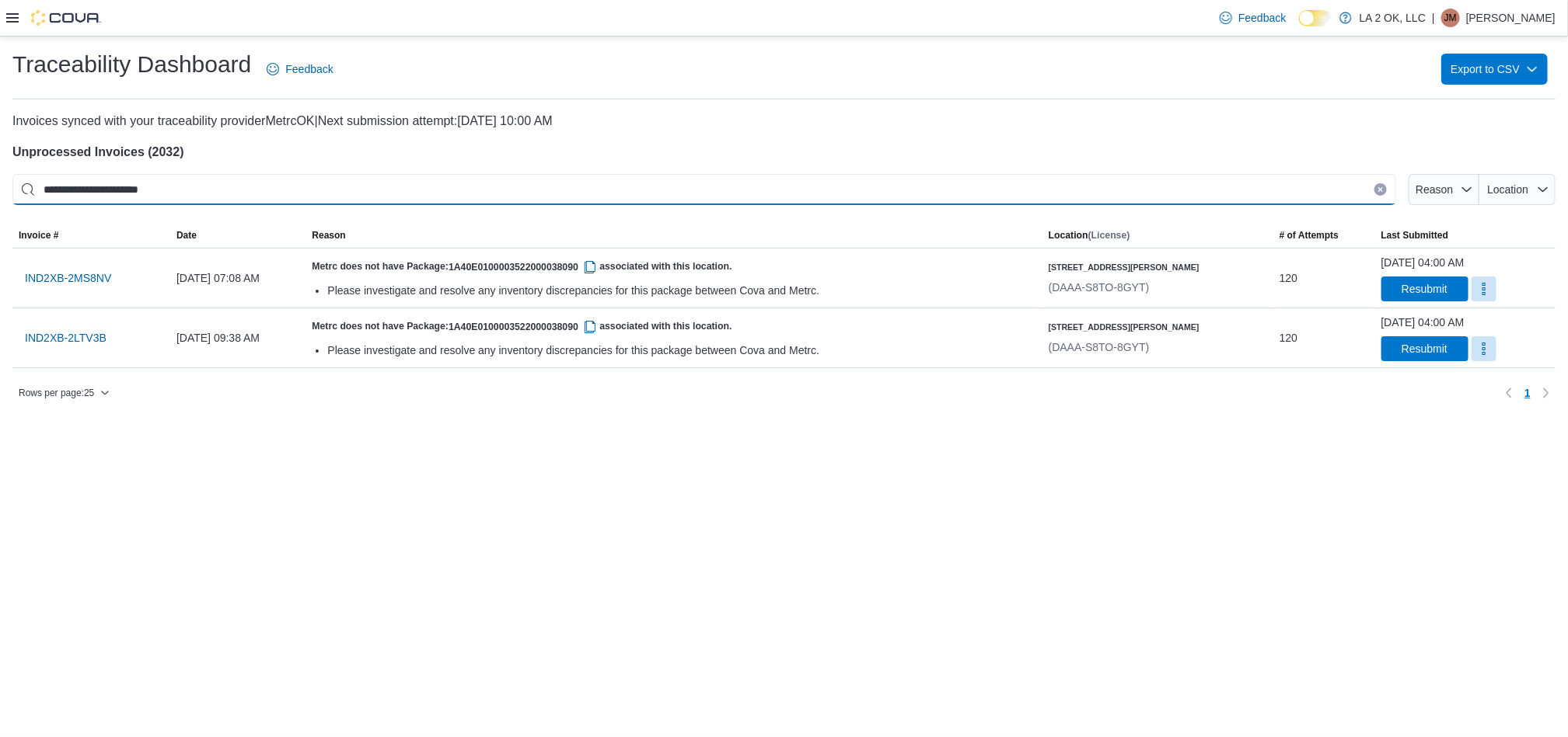
scroll to position [0, 0]
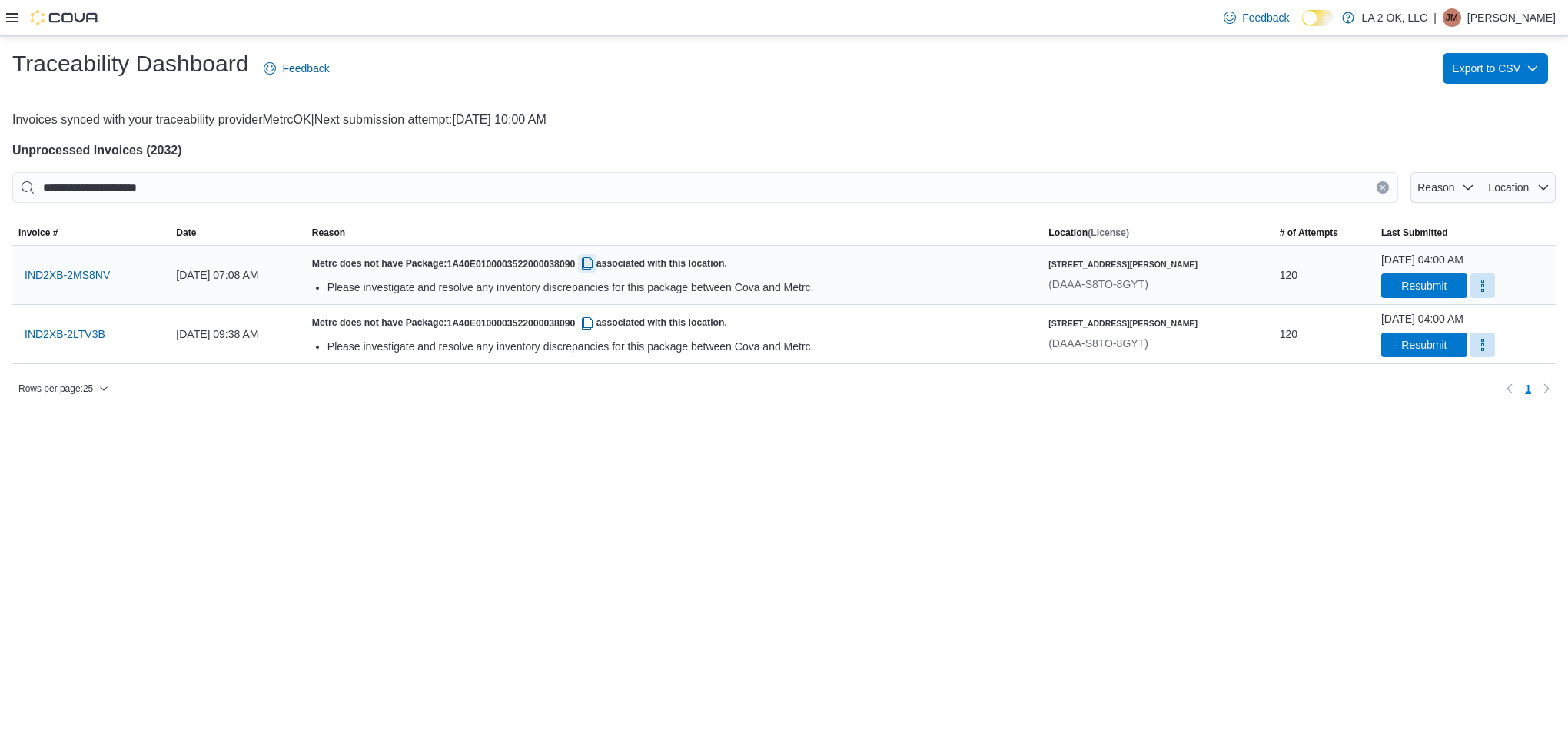
click at [597, 267] on button "button" at bounding box center [587, 264] width 18 height 18
click at [1470, 285] on button "More" at bounding box center [1482, 285] width 25 height 25
click at [1444, 337] on button "Mark as Resolved" at bounding box center [1470, 325] width 99 height 27
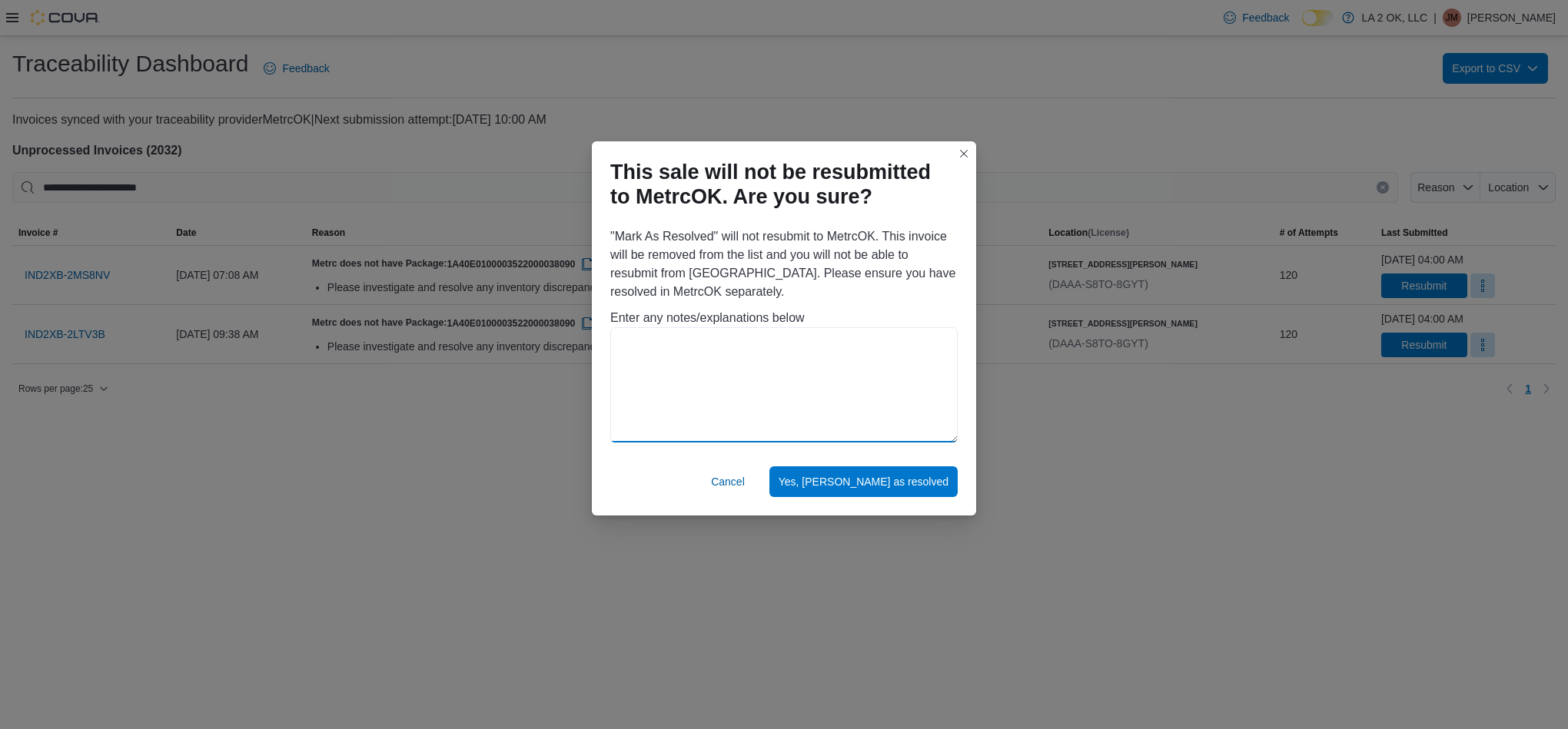
drag, startPoint x: 860, startPoint y: 406, endPoint x: 882, endPoint y: 462, distance: 60.2
click at [860, 411] on textarea at bounding box center [784, 385] width 348 height 115
paste textarea "**********"
type textarea "**********"
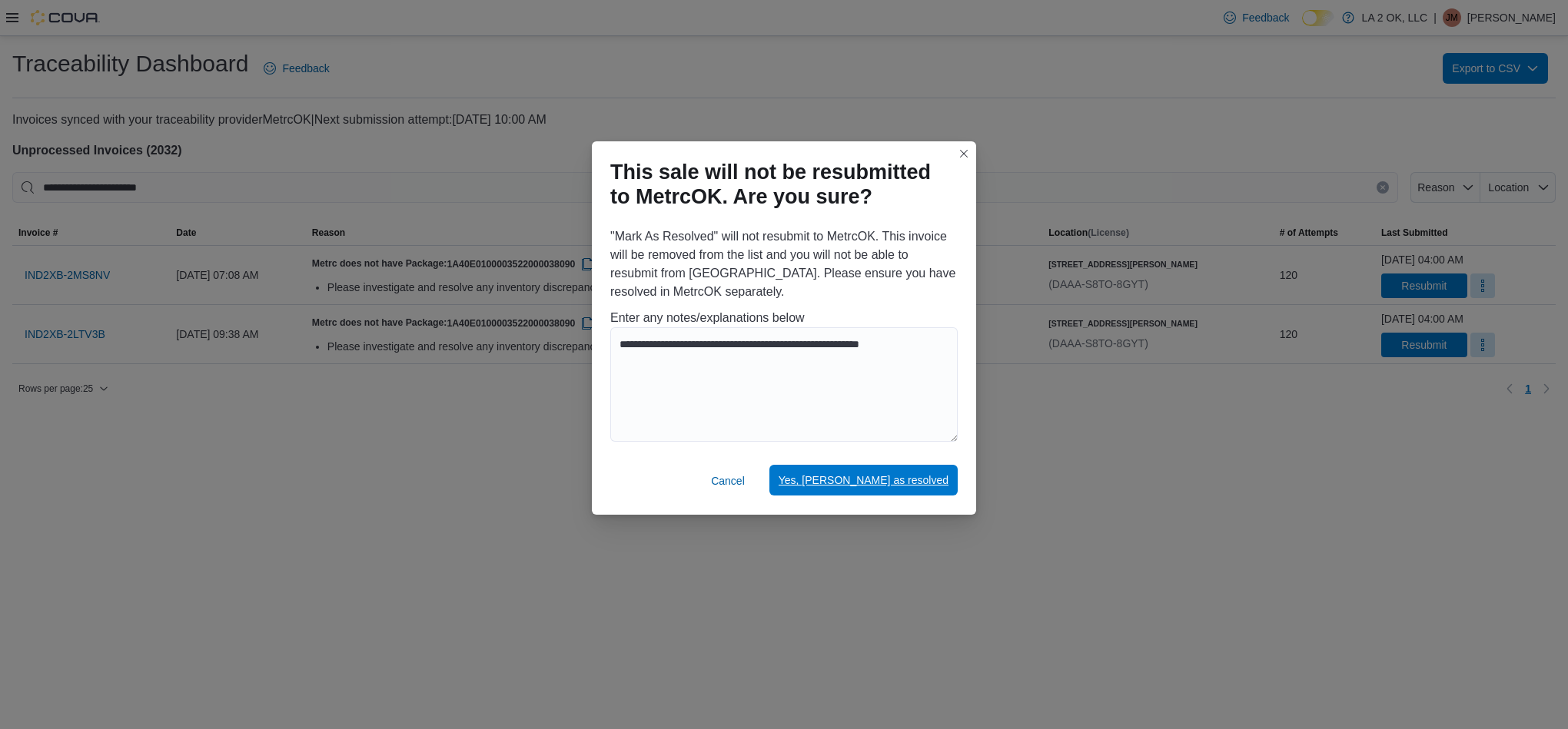
drag, startPoint x: 883, startPoint y: 474, endPoint x: 903, endPoint y: 469, distance: 20.6
click at [889, 474] on span "Yes, mark as resolved" at bounding box center [863, 480] width 170 height 16
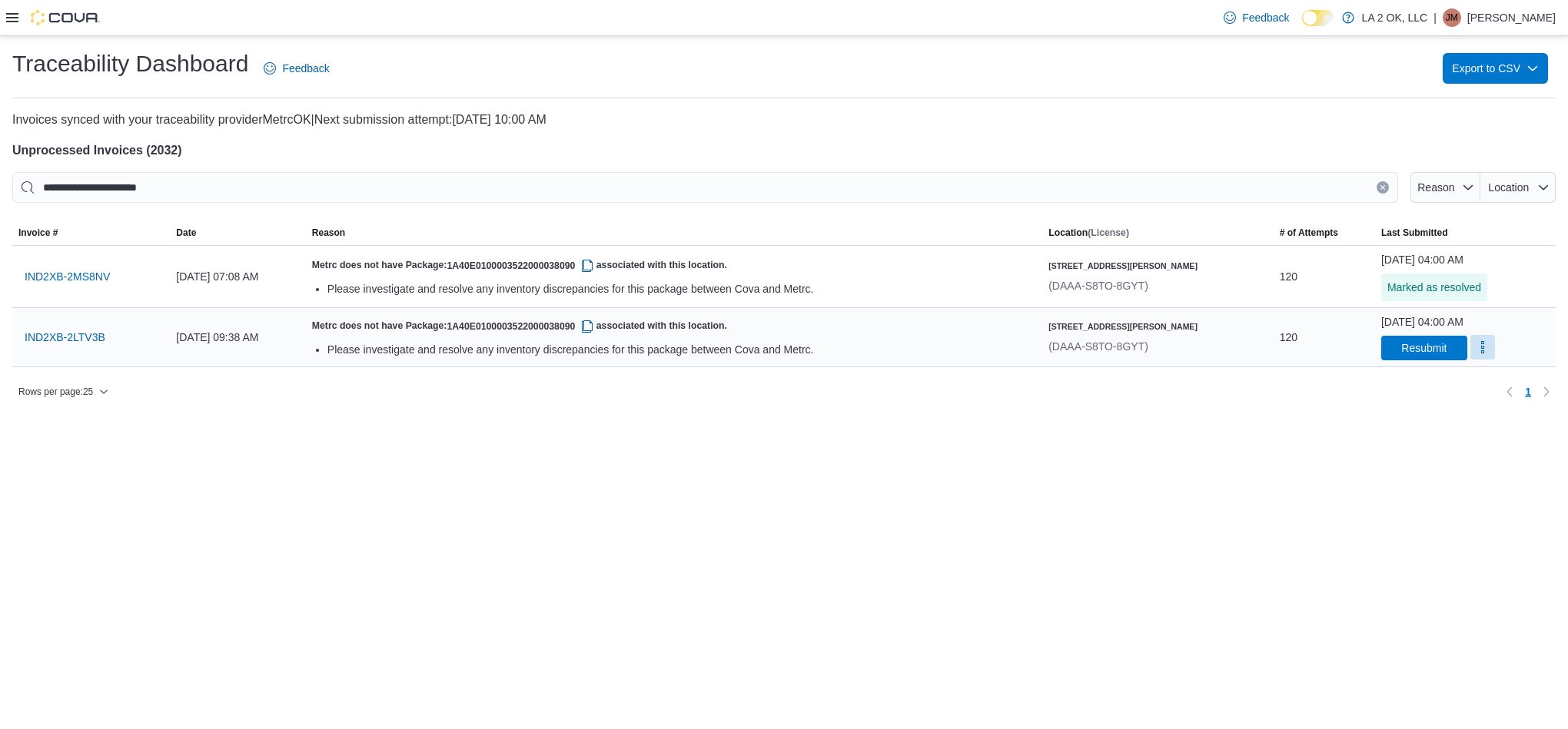
click at [1470, 351] on button "More" at bounding box center [1482, 347] width 25 height 25
click at [1437, 390] on span "Mark as Resolved" at bounding box center [1470, 387] width 86 height 16
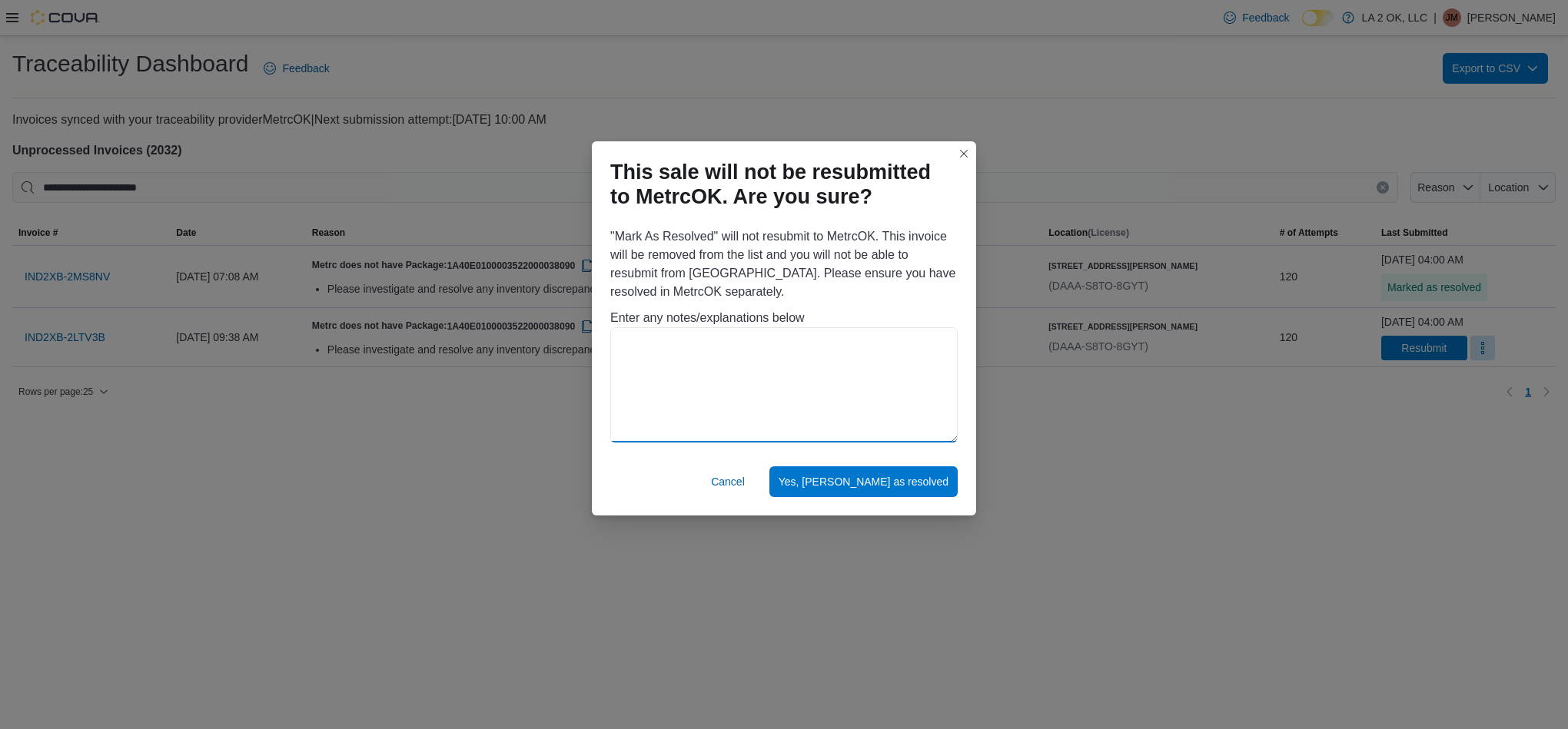
drag, startPoint x: 785, startPoint y: 376, endPoint x: 890, endPoint y: 445, distance: 125.6
click at [787, 376] on textarea at bounding box center [784, 385] width 348 height 115
paste textarea "**********"
type textarea "**********"
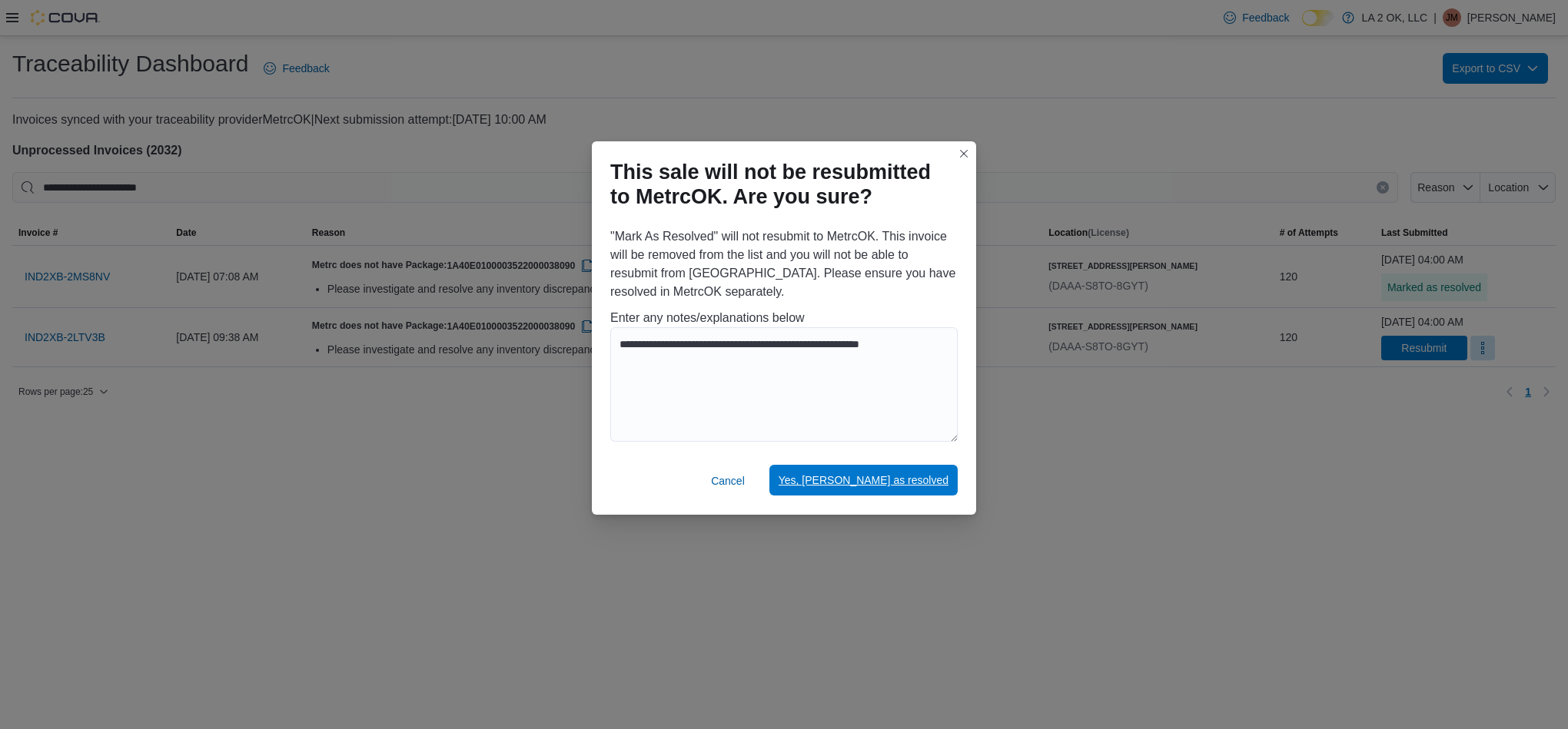
click at [927, 482] on span "Yes, mark as resolved" at bounding box center [863, 480] width 170 height 16
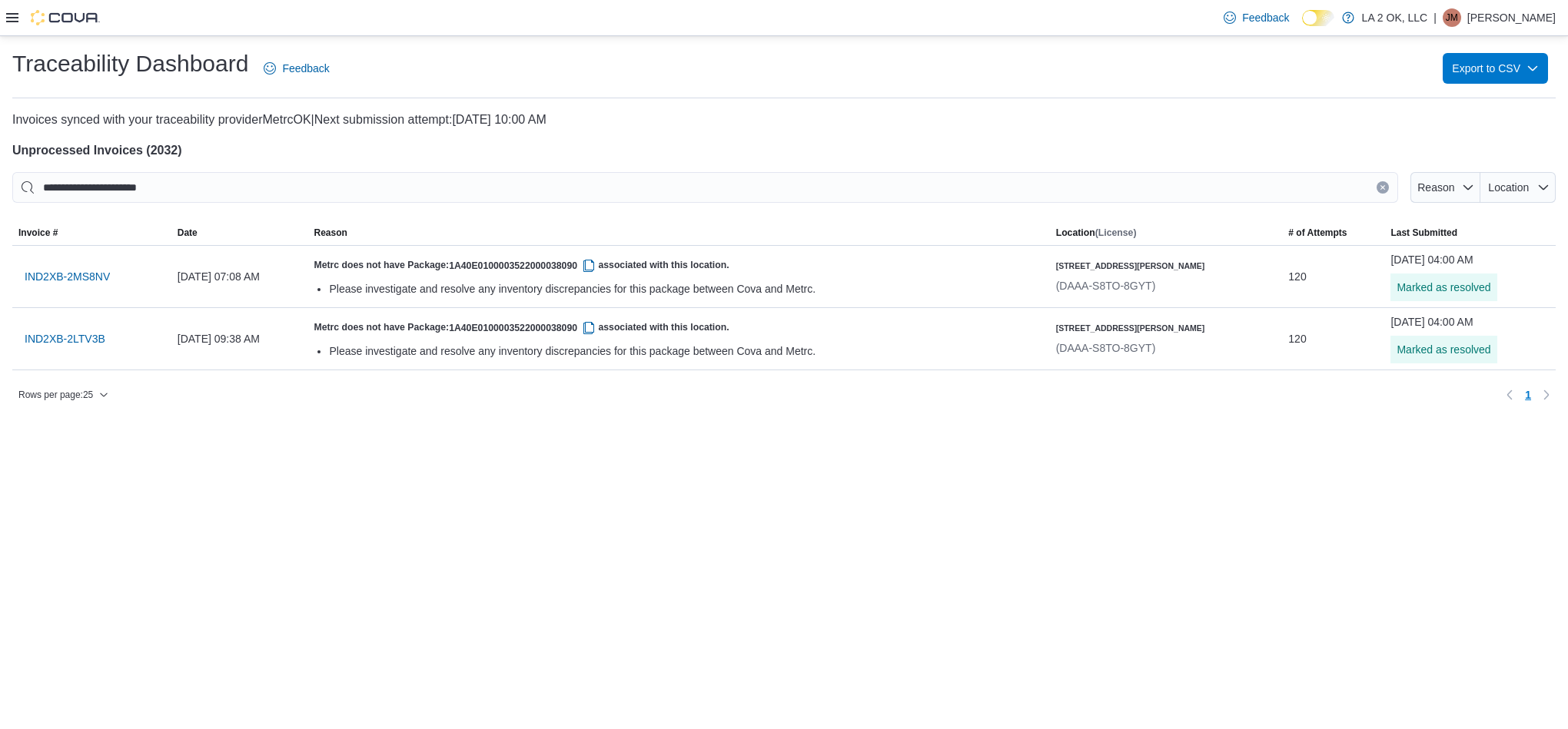
click at [1380, 185] on icon "Clear input" at bounding box center [1383, 187] width 6 height 6
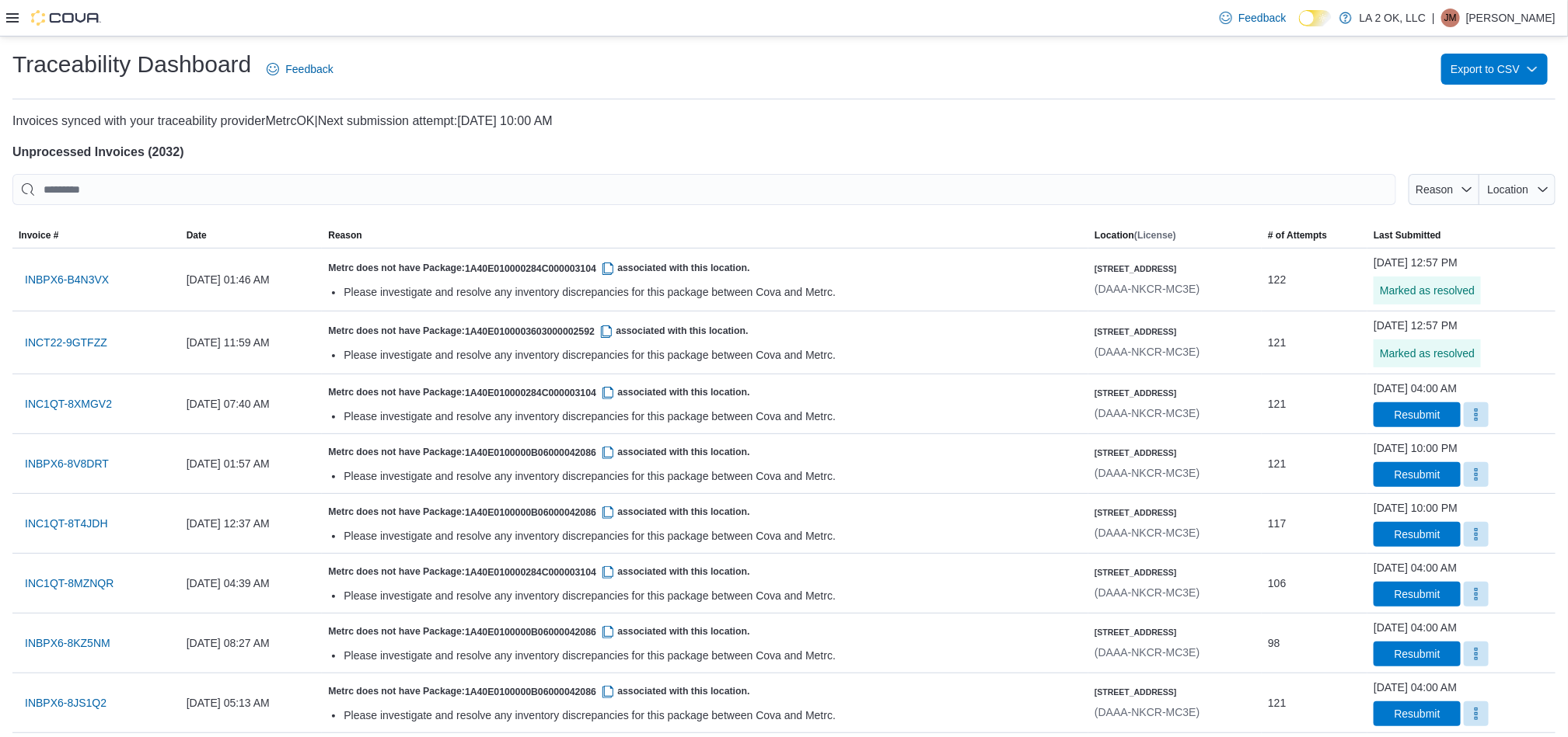
click at [1538, 206] on div at bounding box center [784, 214] width 1543 height 18
click at [1530, 195] on span "Location" at bounding box center [1507, 189] width 45 height 16
click at [1492, 254] on span "3701 N. MacArthur Blvd" at bounding box center [1454, 249] width 184 height 18
type input "**********"
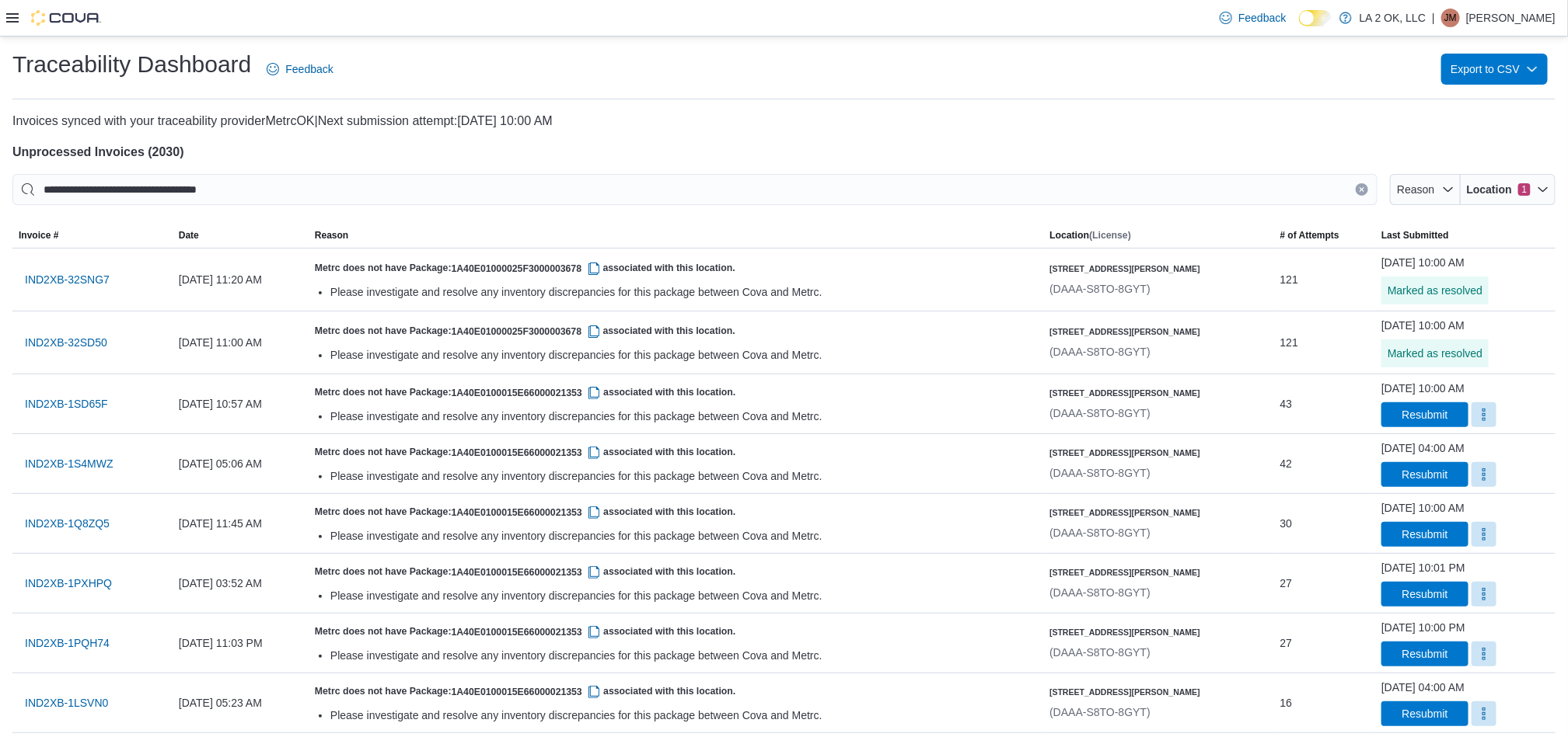
click at [1180, 159] on h4 "Unprocessed Invoices ( 2030 )" at bounding box center [784, 152] width 1543 height 18
click at [1365, 192] on icon "Clear input" at bounding box center [1361, 189] width 6 height 6
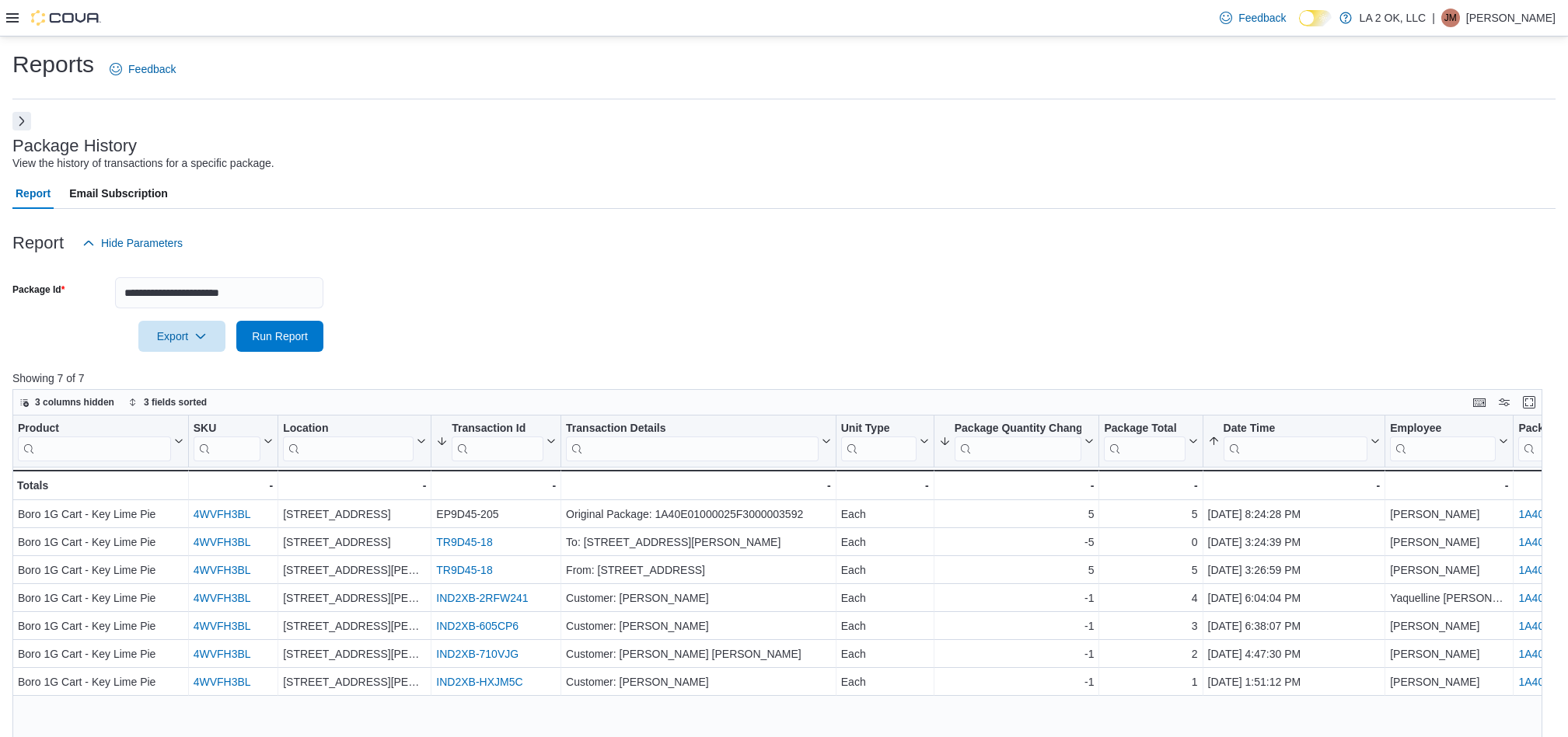
scroll to position [196, 0]
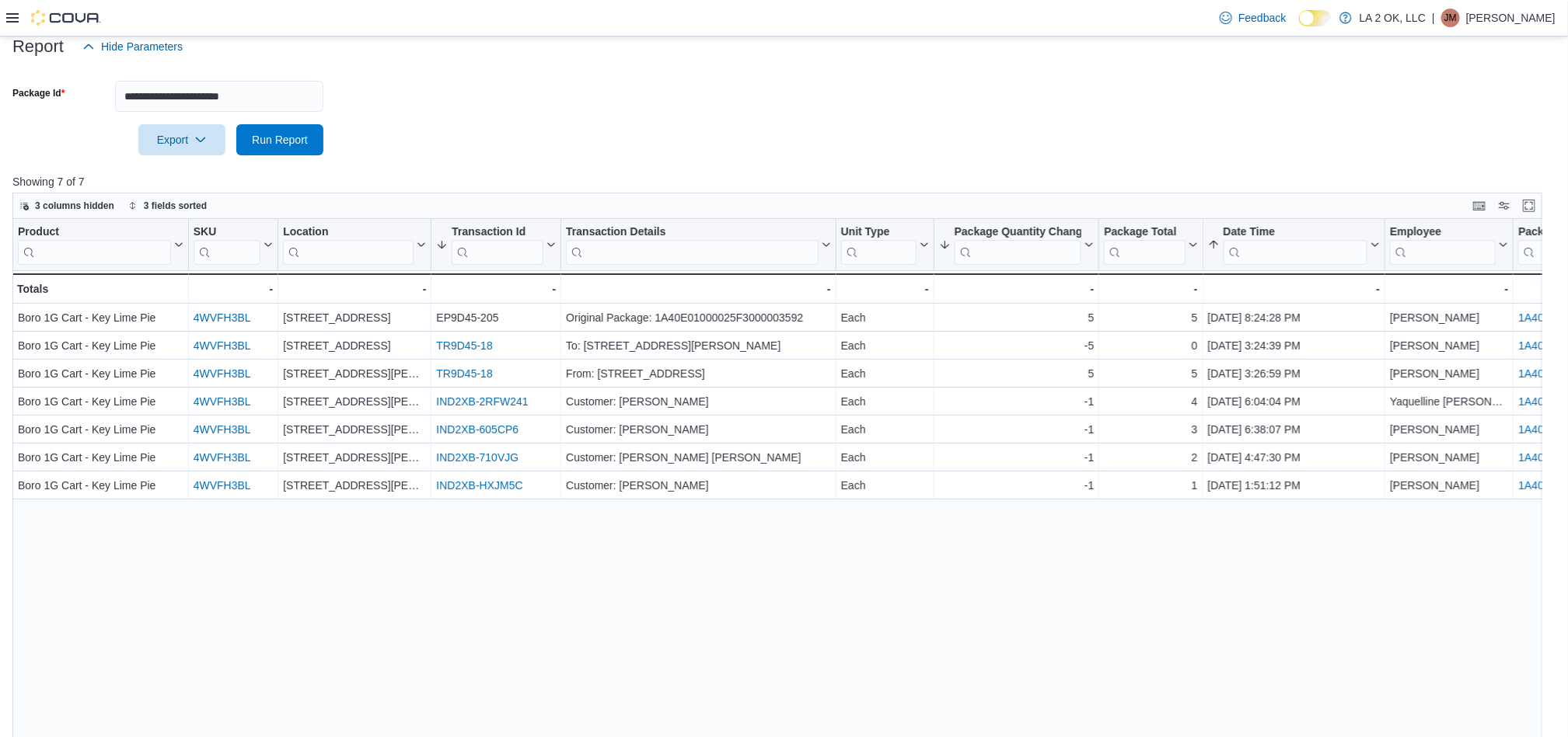
click at [302, 77] on div at bounding box center [784, 71] width 1543 height 18
click at [302, 93] on input "**********" at bounding box center [220, 97] width 209 height 31
paste input "text"
click at [236, 125] on button "Run Report" at bounding box center [280, 140] width 87 height 31
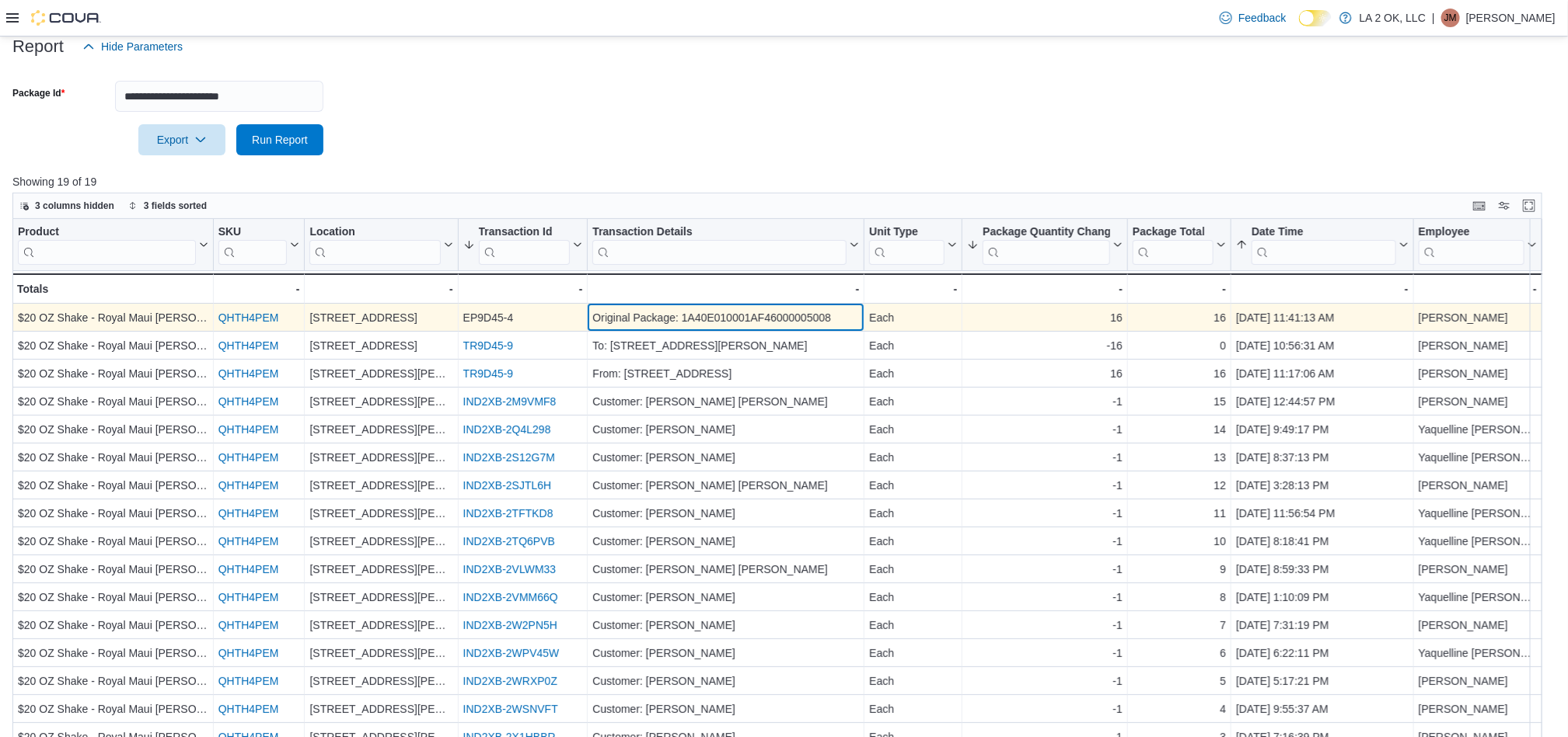
click at [832, 322] on div "Original Package: 1A40E010001AF46000005008" at bounding box center [725, 318] width 267 height 18
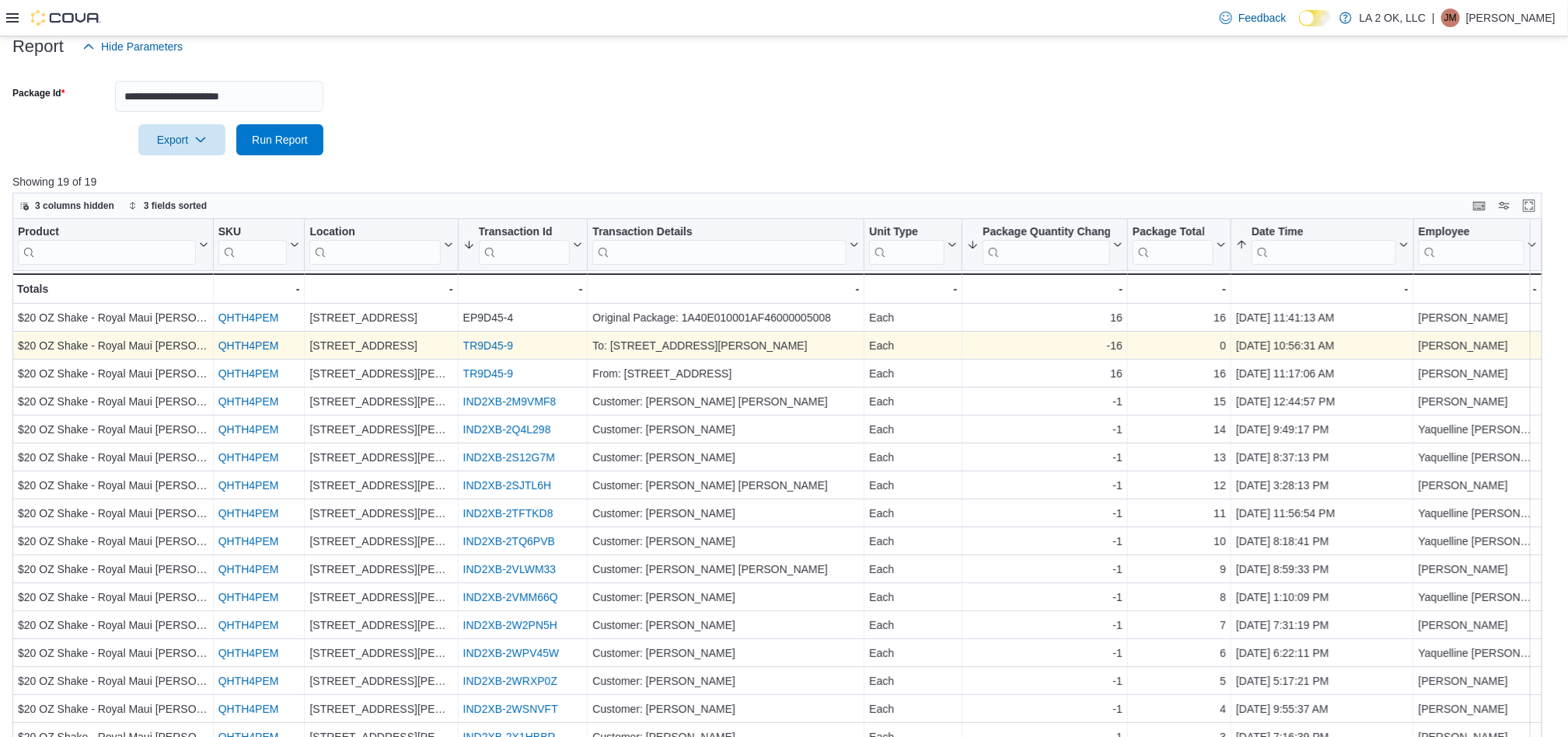
click at [476, 342] on link "TR9D45-9" at bounding box center [488, 346] width 51 height 12
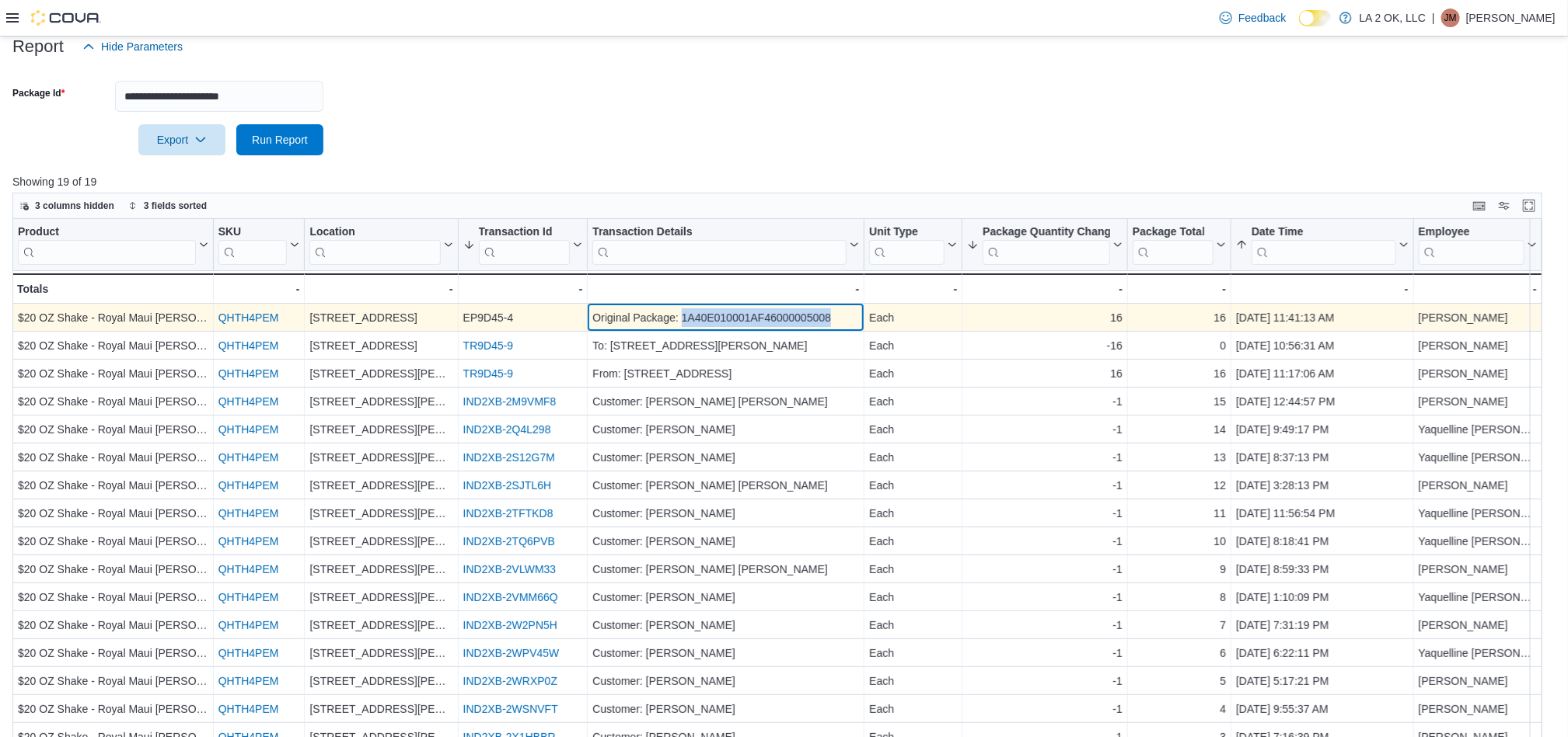
drag, startPoint x: 840, startPoint y: 320, endPoint x: 684, endPoint y: 322, distance: 156.0
click at [684, 322] on div "Original Package: 1A40E010001AF46000005008" at bounding box center [725, 318] width 267 height 18
copy div "1A40E010001AF46000005008"
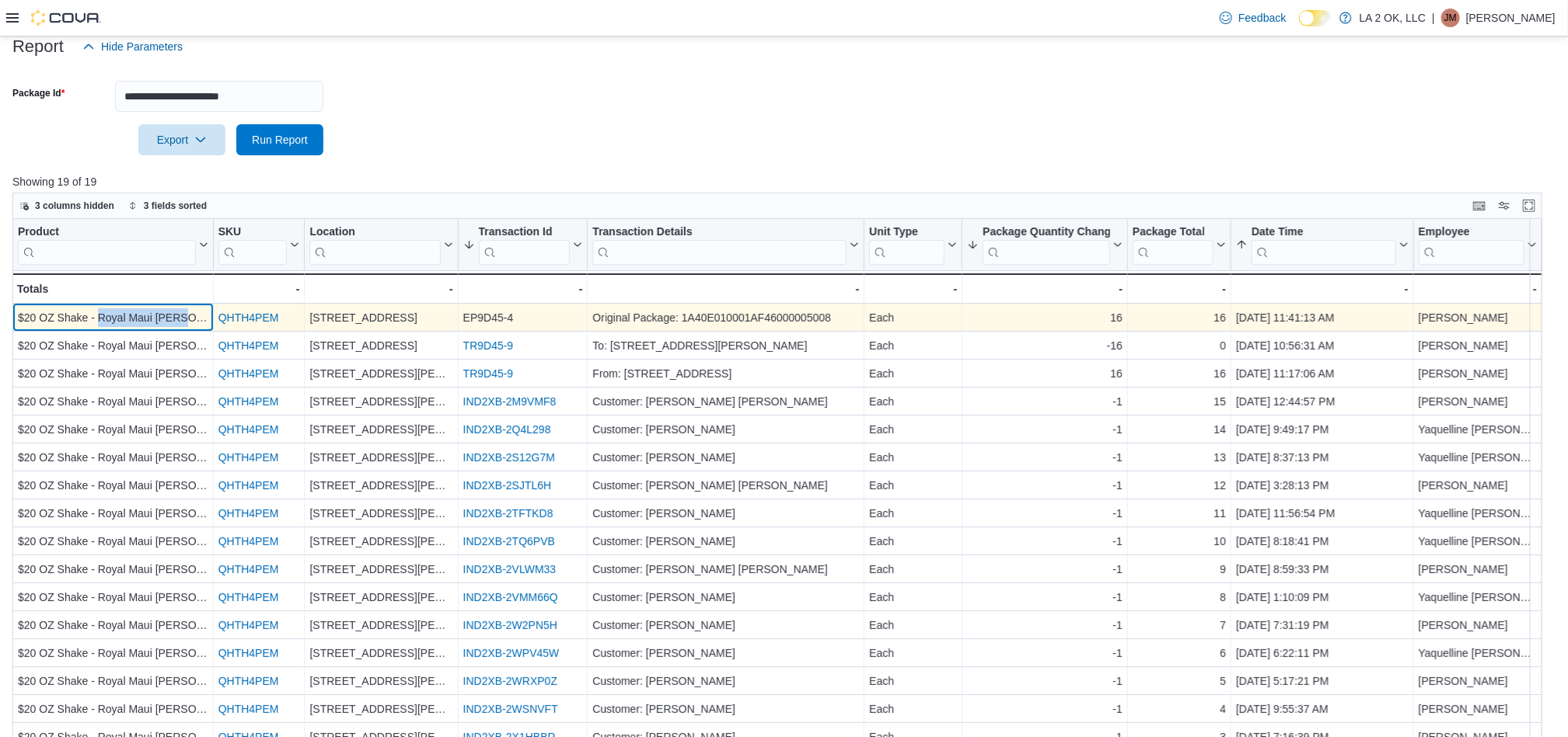
copy div "Royal Maui Berry"
drag, startPoint x: 187, startPoint y: 320, endPoint x: 99, endPoint y: 322, distance: 88.0
click at [99, 322] on div "$20 OZ Shake - Royal Maui Berry" at bounding box center [113, 318] width 190 height 18
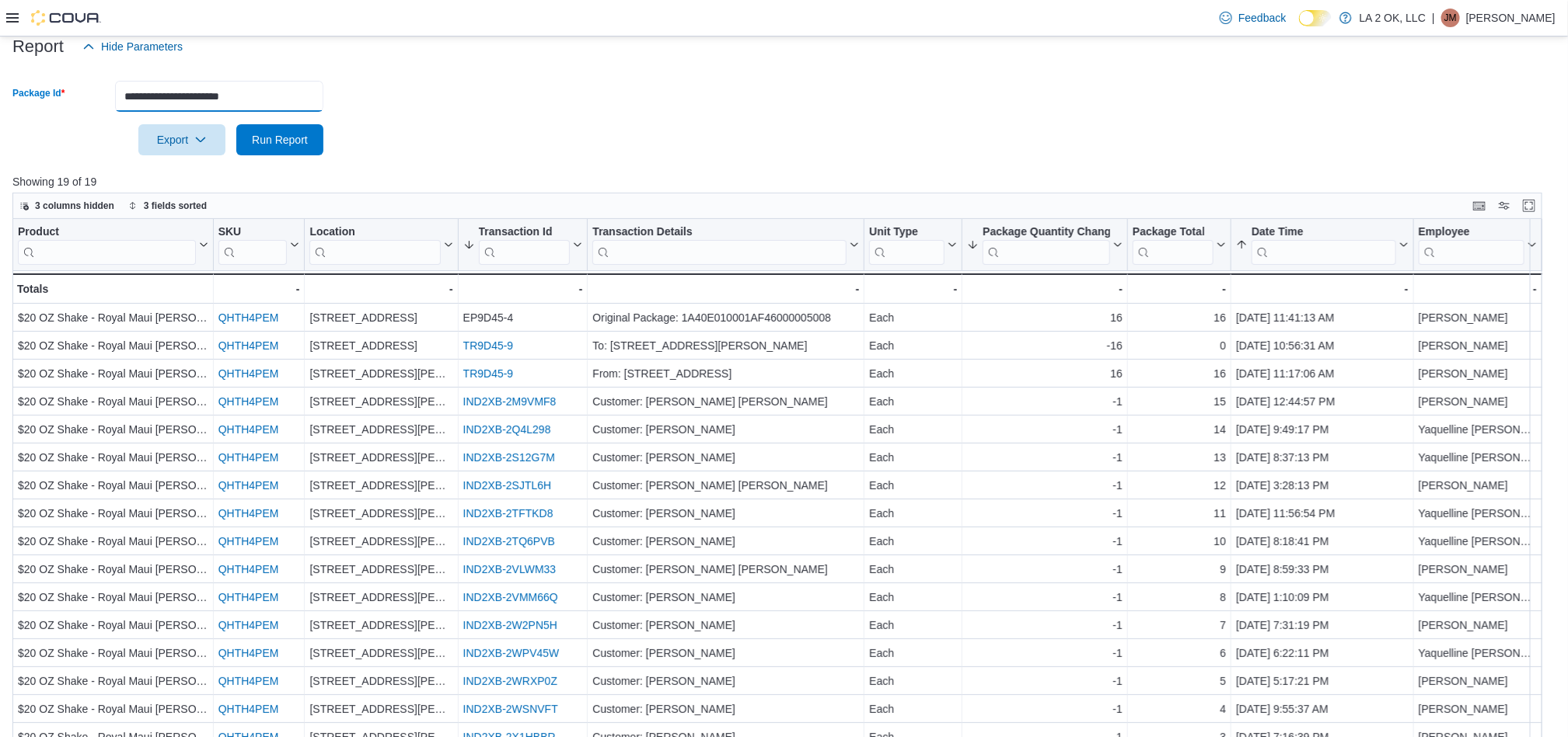
click at [293, 102] on input "**********" at bounding box center [220, 97] width 209 height 31
paste input "text"
click at [236, 125] on button "Run Report" at bounding box center [280, 140] width 87 height 31
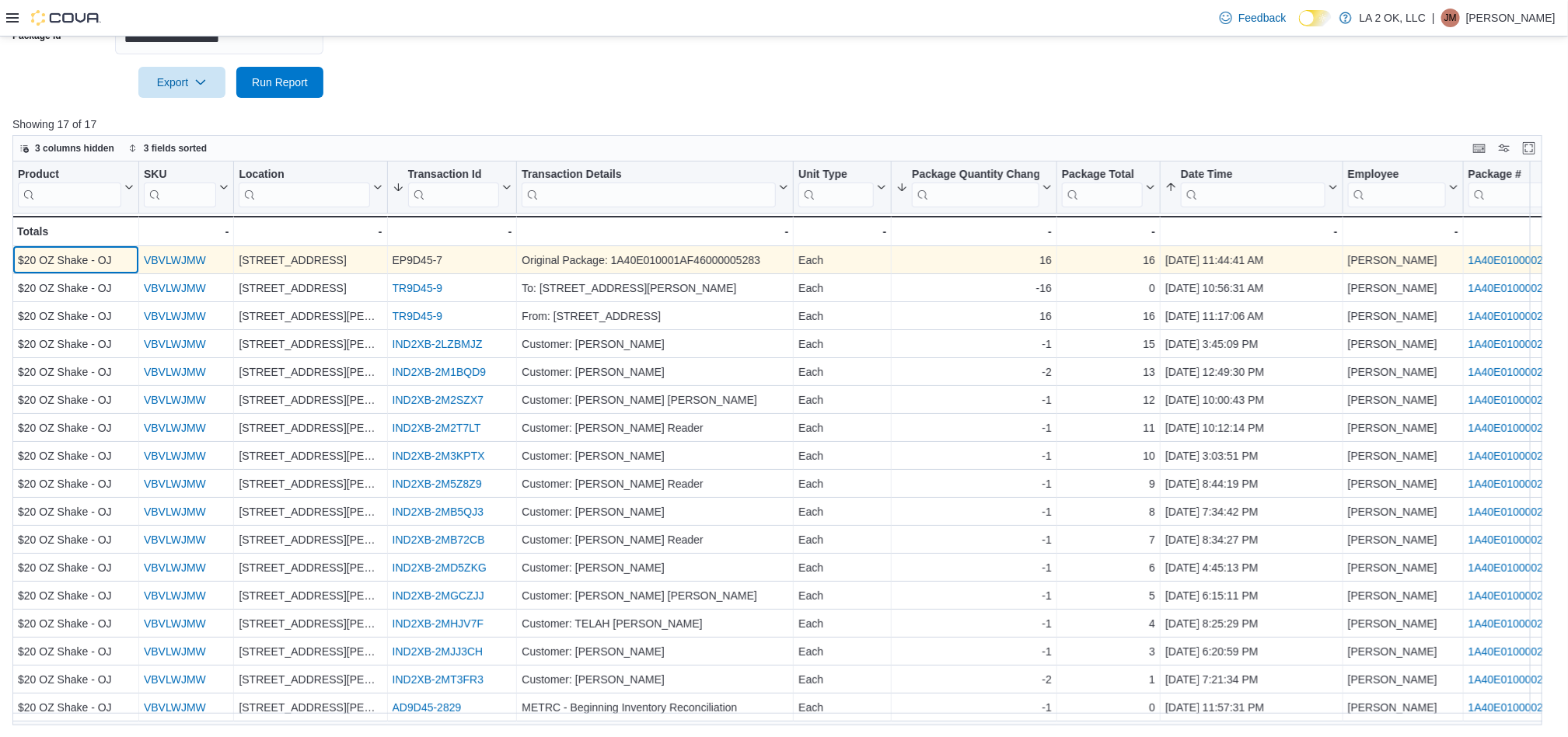
click at [115, 255] on div "$20 OZ Shake - OJ" at bounding box center [75, 261] width 115 height 18
click at [162, 258] on link "VBVLWJMW" at bounding box center [174, 260] width 62 height 12
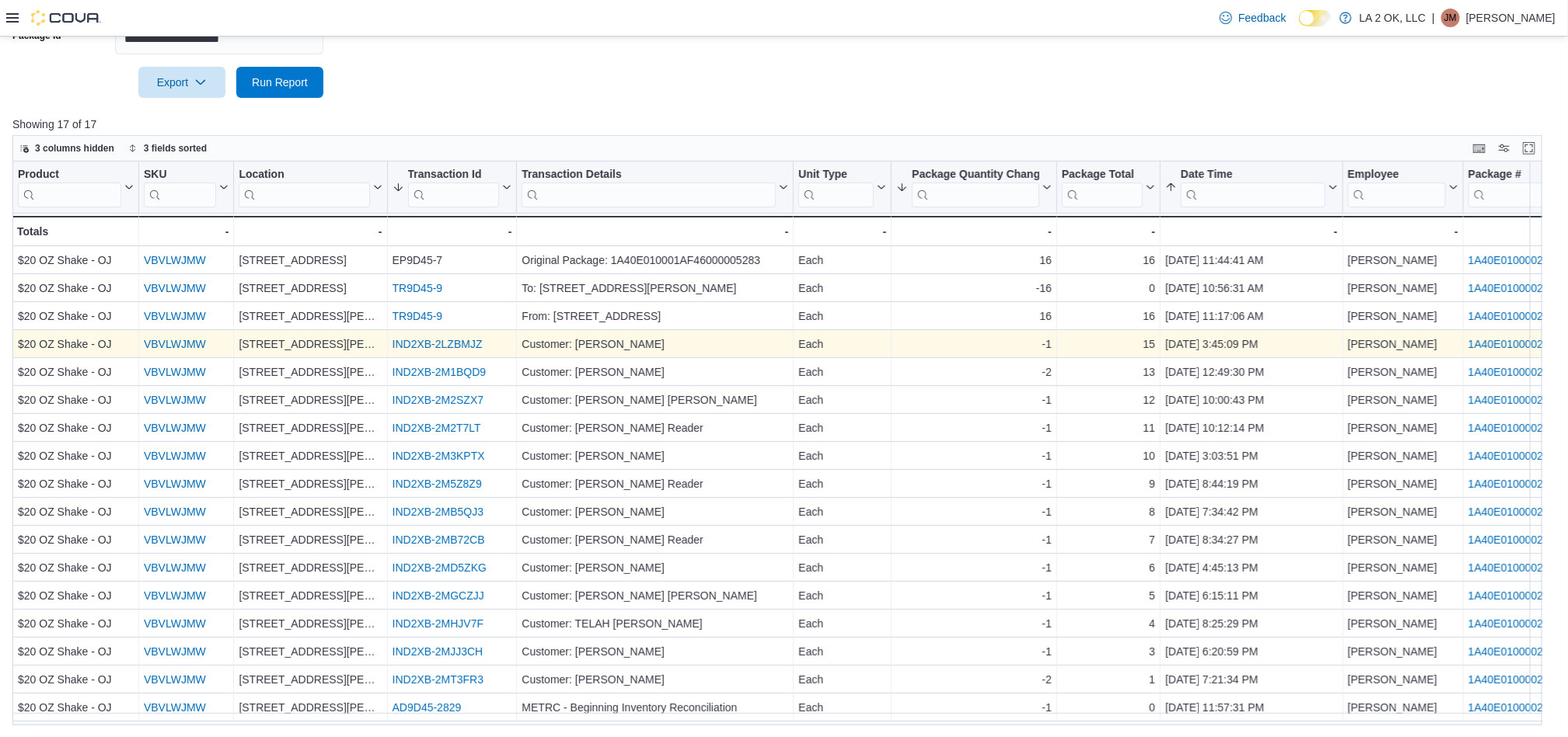
click at [435, 340] on link "IND2XB-2LZBMJZ" at bounding box center [437, 344] width 90 height 12
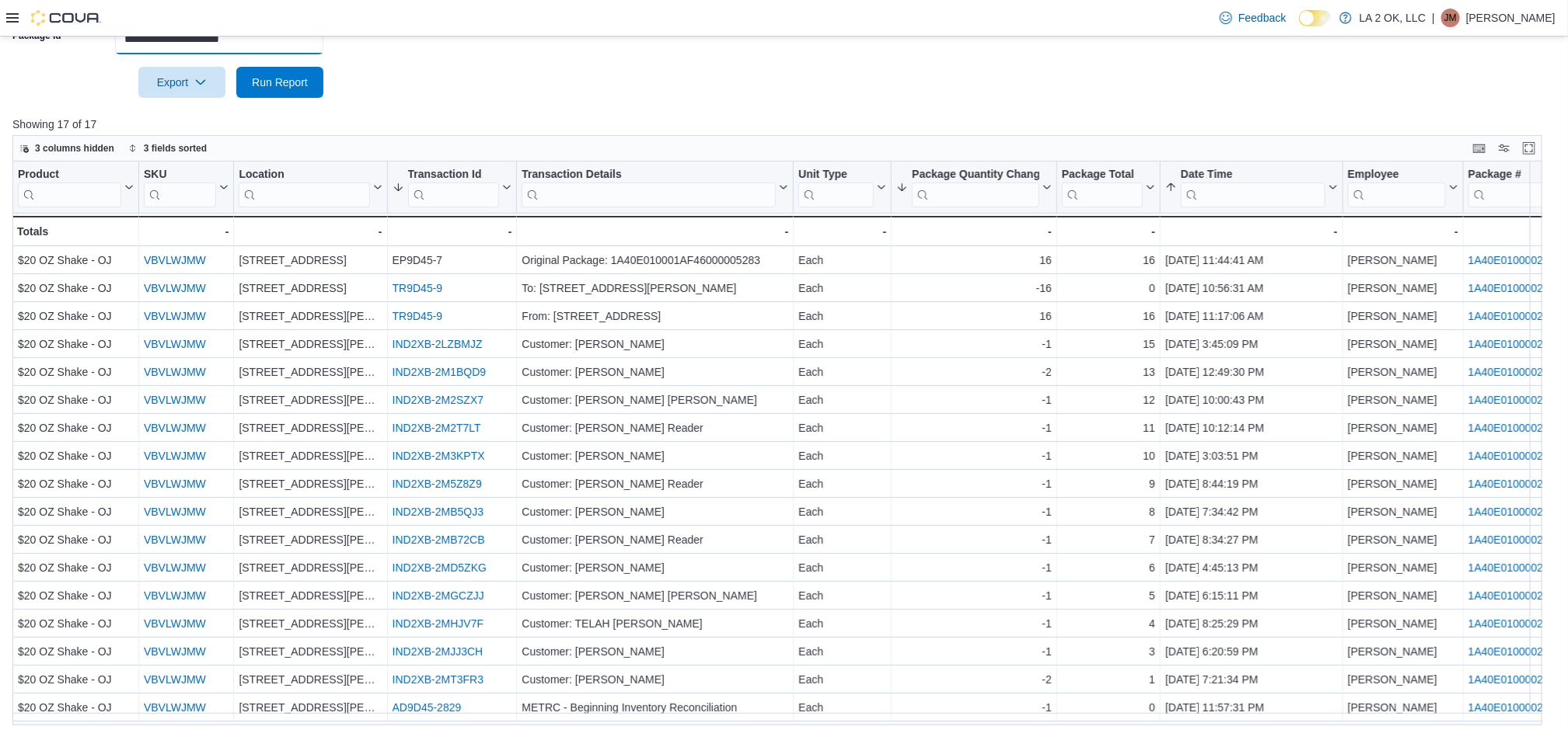
click at [302, 37] on input "**********" at bounding box center [220, 39] width 209 height 31
click at [289, 47] on input "**********" at bounding box center [220, 39] width 209 height 31
paste input "text"
click at [294, 79] on span "Run Report" at bounding box center [280, 81] width 56 height 16
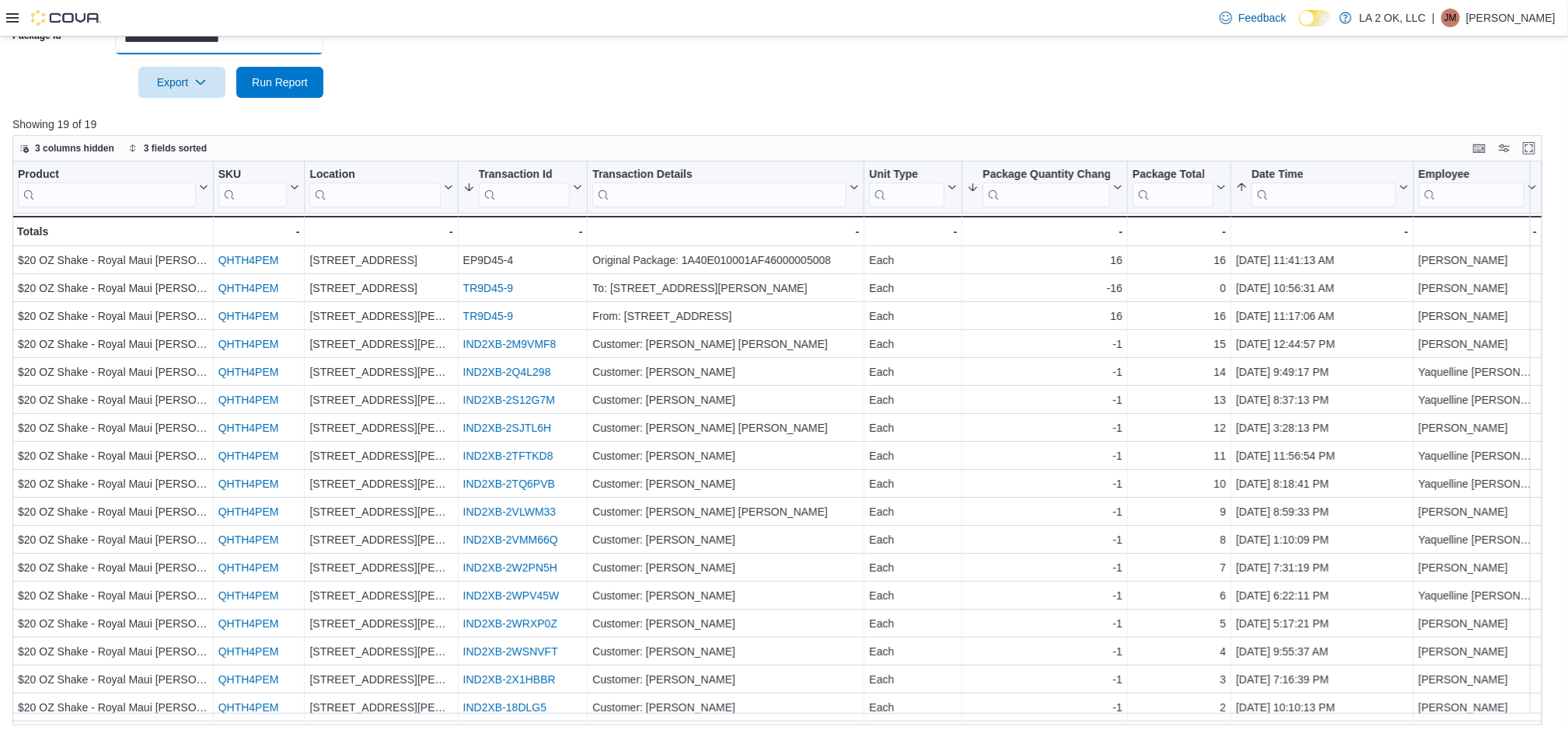
click at [308, 42] on input "**********" at bounding box center [220, 39] width 209 height 31
click at [273, 35] on div "Feedback Dark Mode LA 2 OK, LLC | [PERSON_NAME] M" at bounding box center [784, 18] width 1568 height 37
click at [293, 45] on input "**********" at bounding box center [220, 39] width 209 height 31
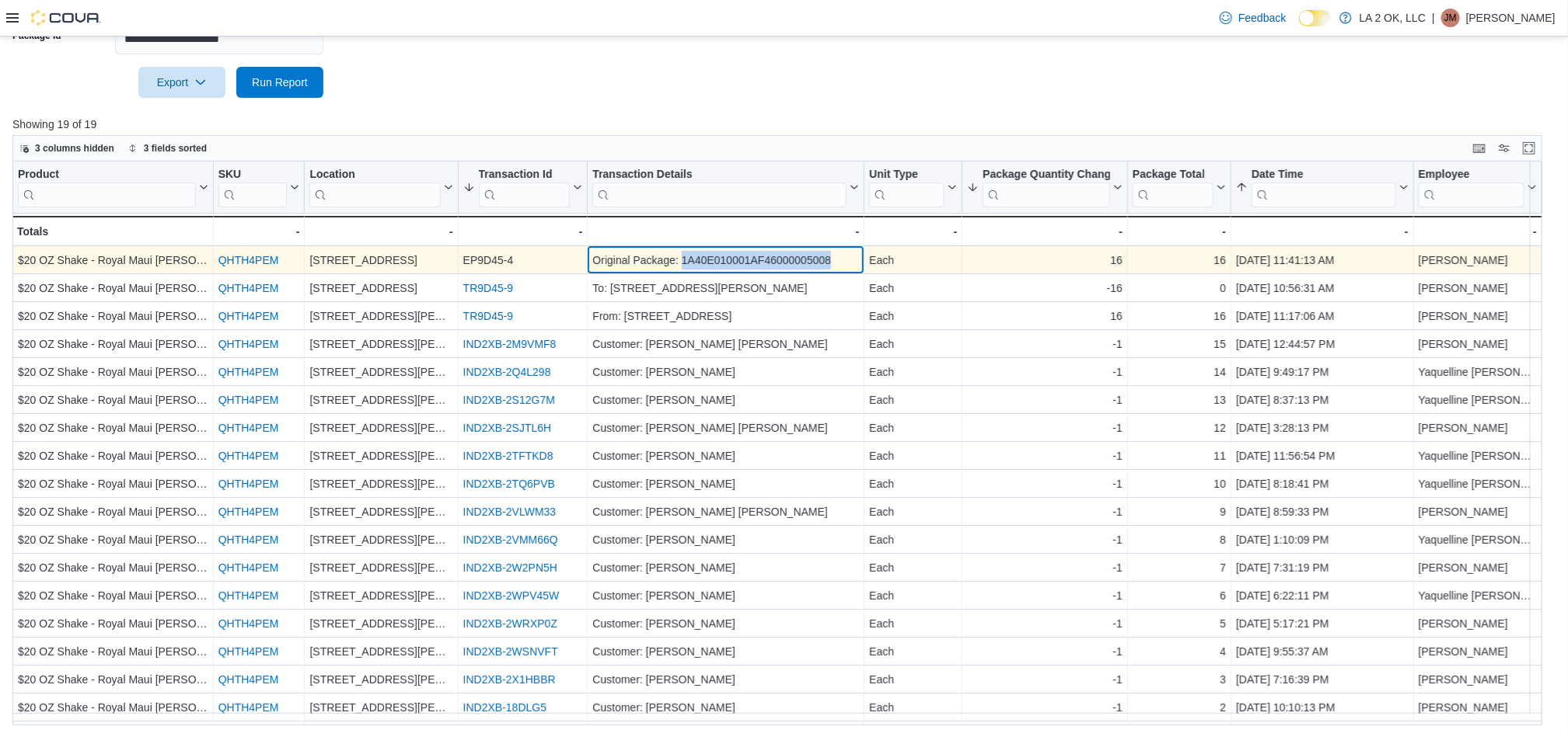
drag, startPoint x: 762, startPoint y: 267, endPoint x: 702, endPoint y: 259, distance: 60.5
click at [684, 262] on div "Original Package: 1A40E010001AF46000005008" at bounding box center [725, 261] width 267 height 18
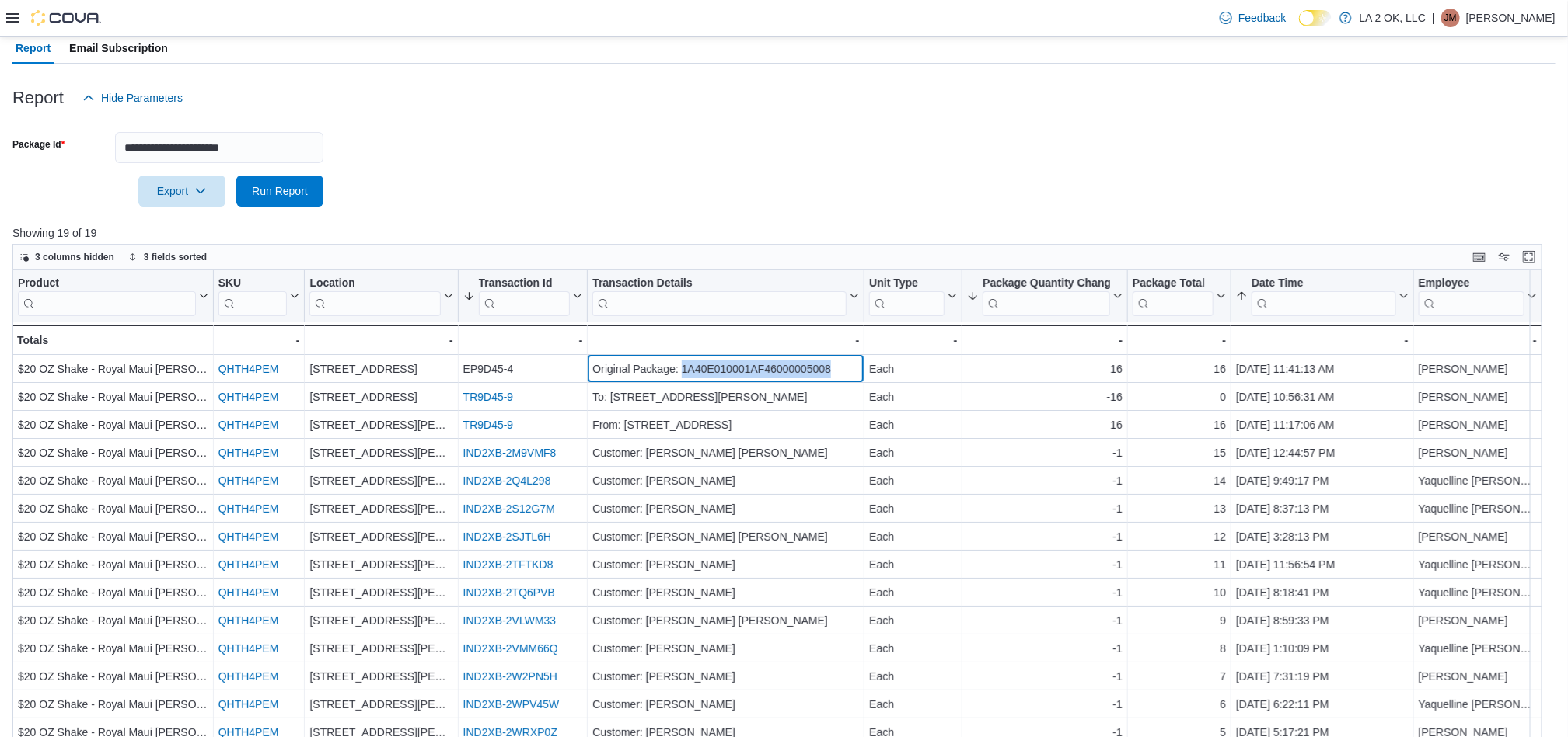
scroll to position [137, 0]
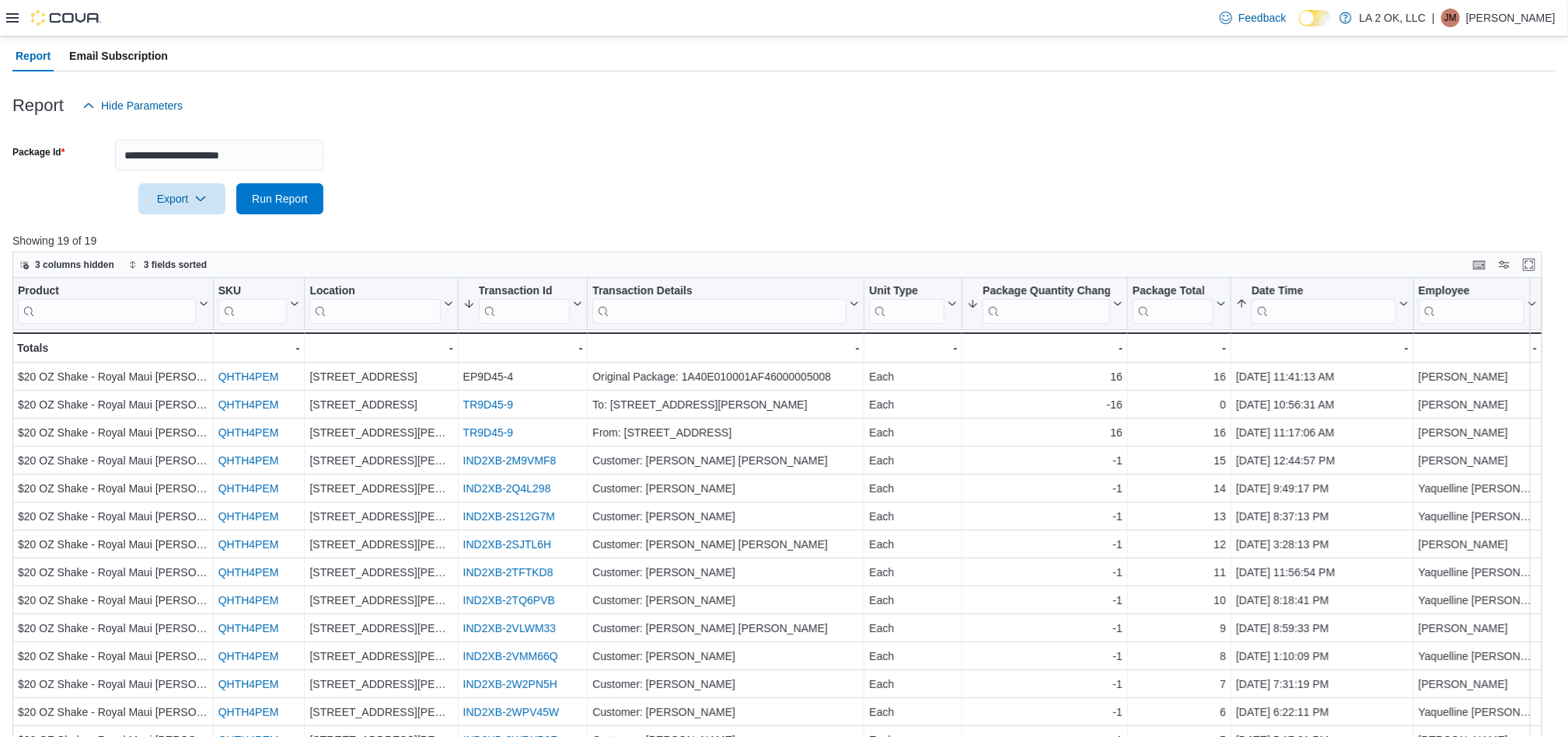
click at [559, 204] on form "**********" at bounding box center [784, 167] width 1543 height 93
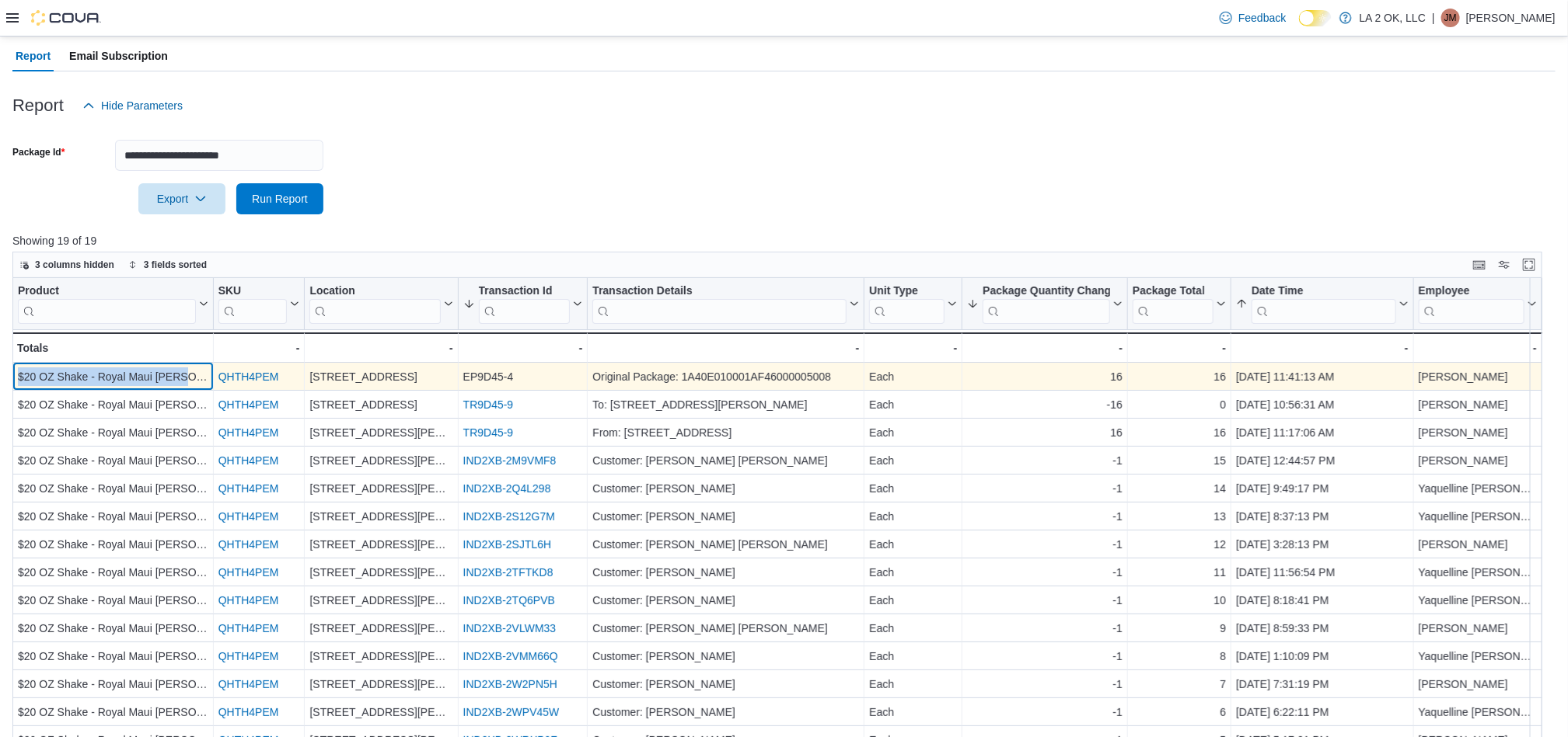
copy div "$20 OZ Shake - Royal Maui Berry"
drag, startPoint x: 195, startPoint y: 377, endPoint x: 38, endPoint y: 381, distance: 157.1
click at [18, 381] on div "$20 OZ Shake - Royal Maui Berry - Product, column 1, row 1" at bounding box center [113, 377] width 201 height 28
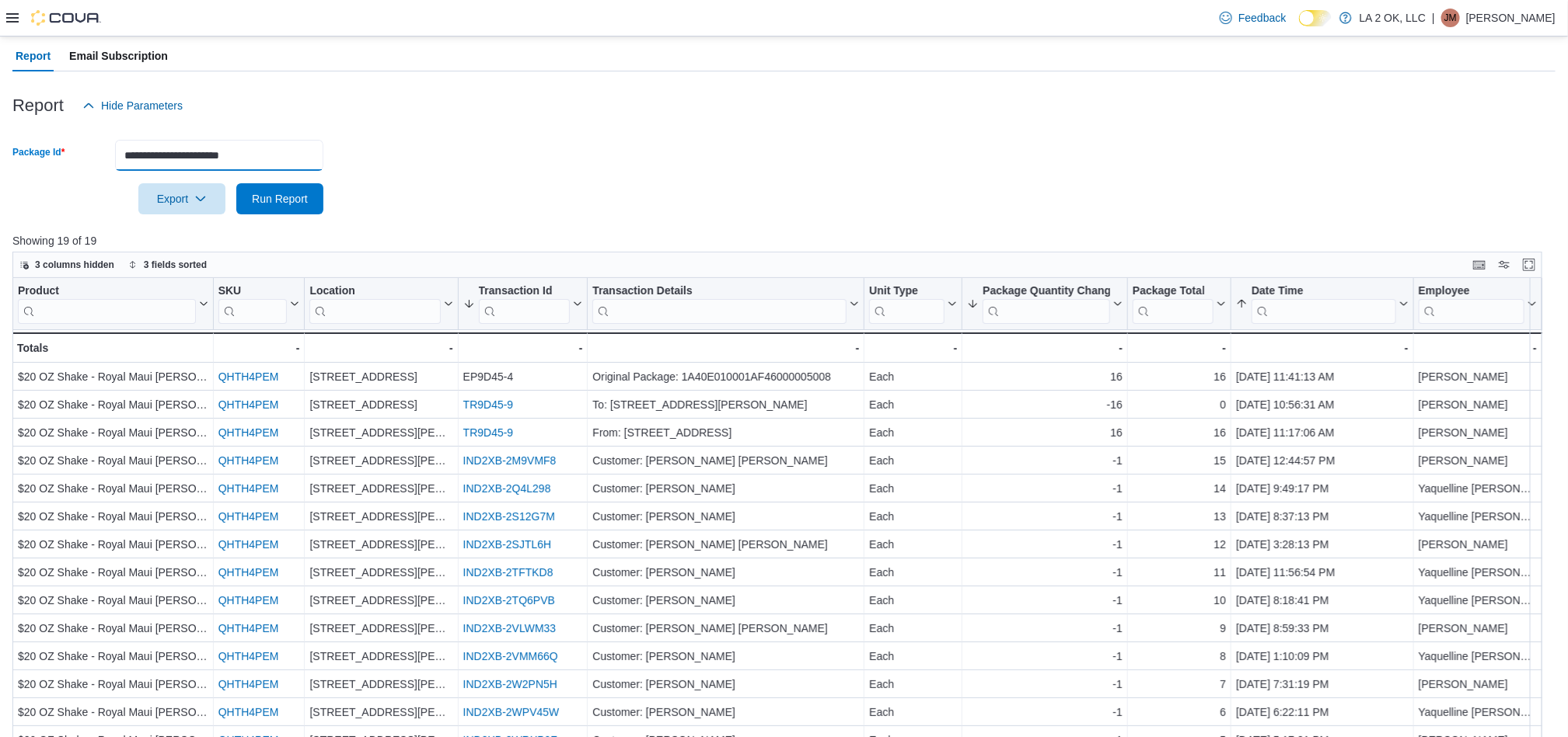
click at [293, 156] on input "**********" at bounding box center [220, 156] width 209 height 31
paste input "text"
type input "**********"
click at [315, 201] on button "Run Report" at bounding box center [280, 198] width 87 height 31
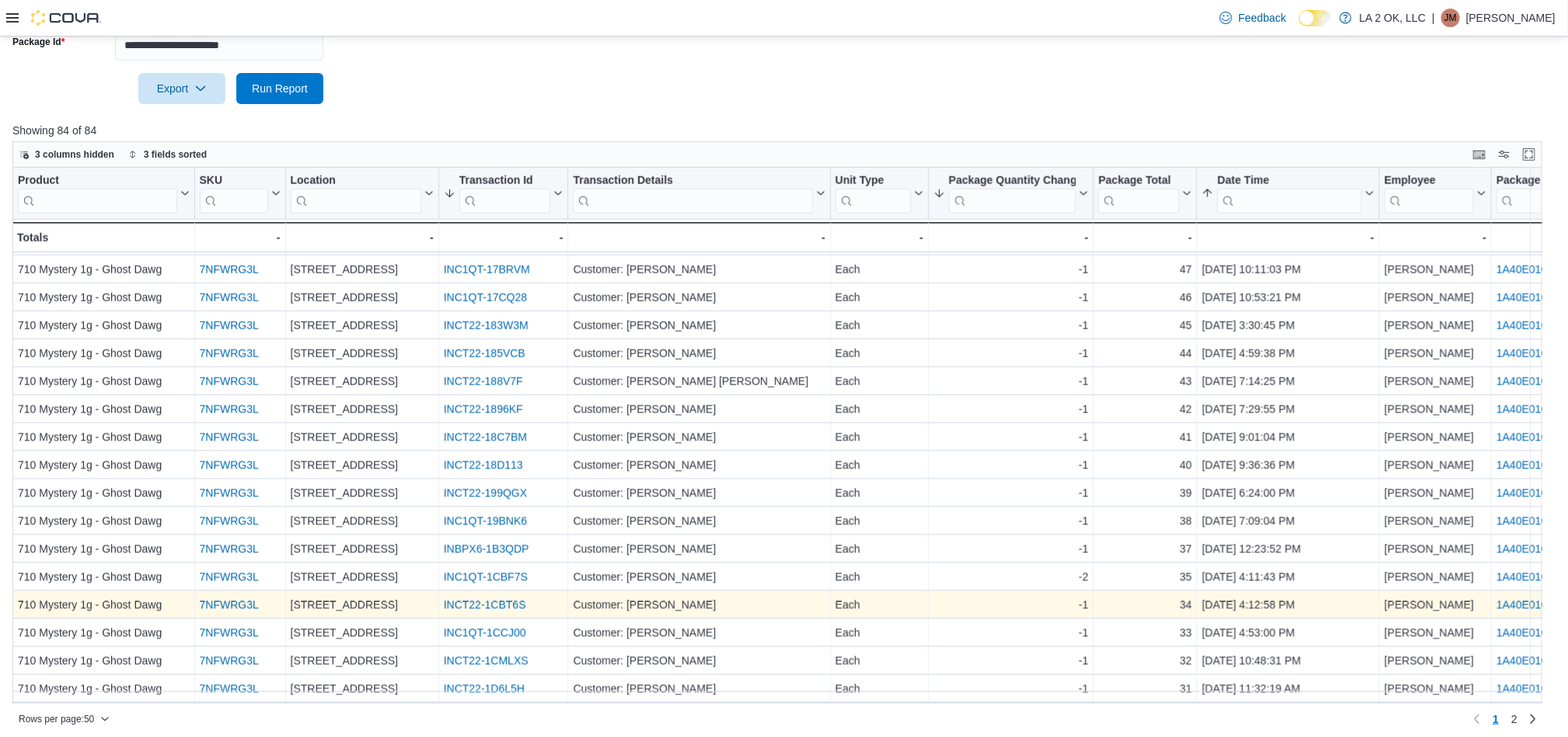
scroll to position [254, 0]
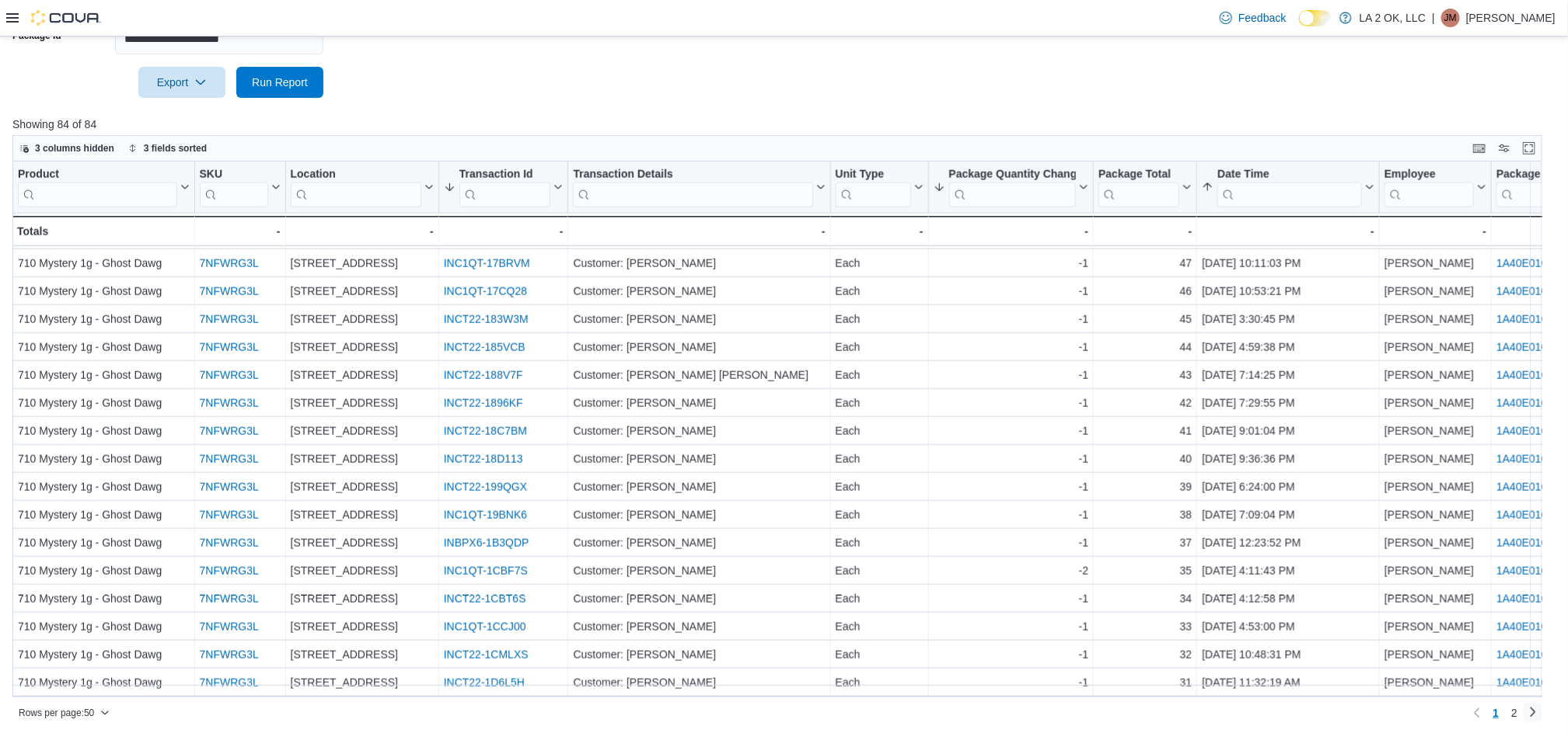
click at [1538, 707] on link "Next page" at bounding box center [1533, 712] width 18 height 18
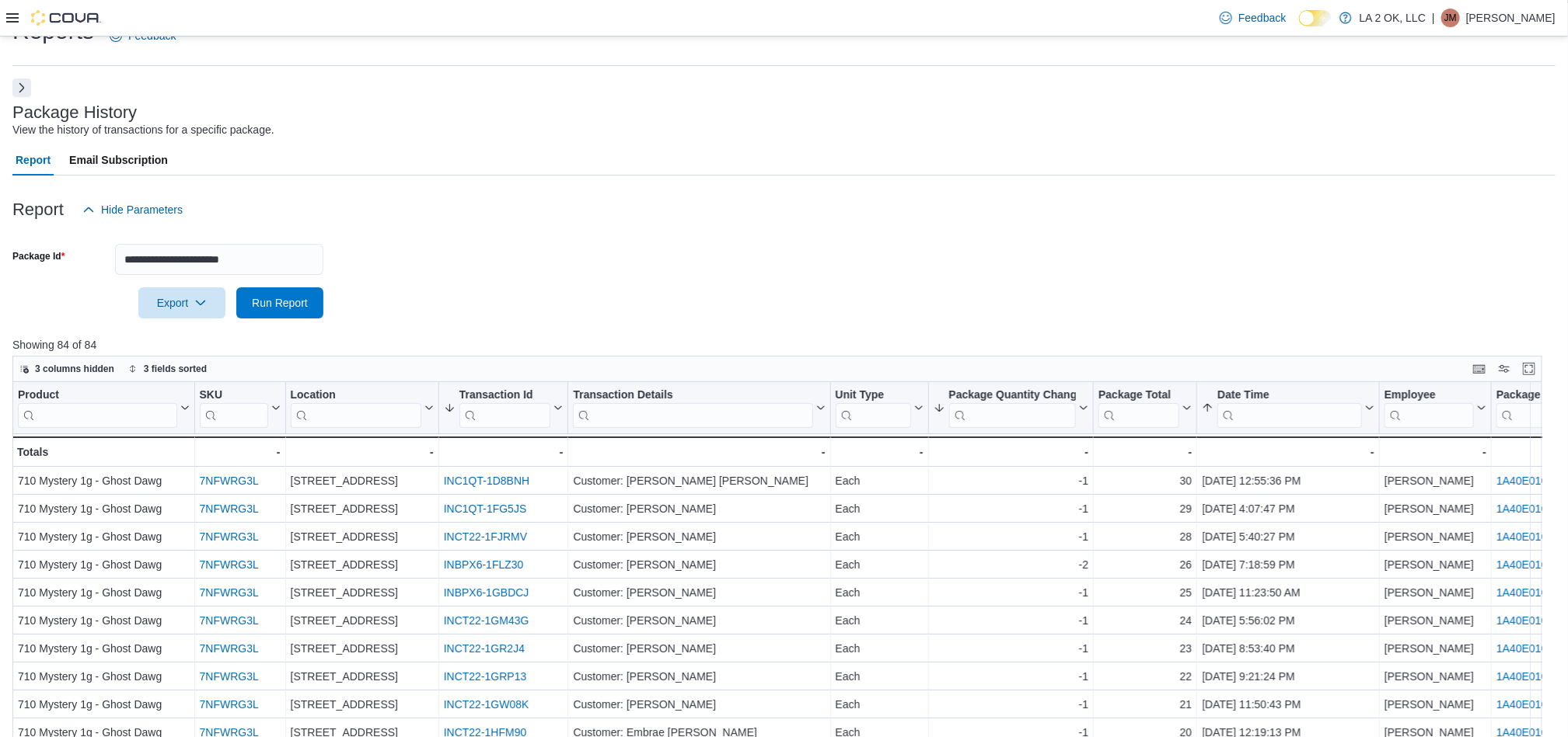
scroll to position [0, 0]
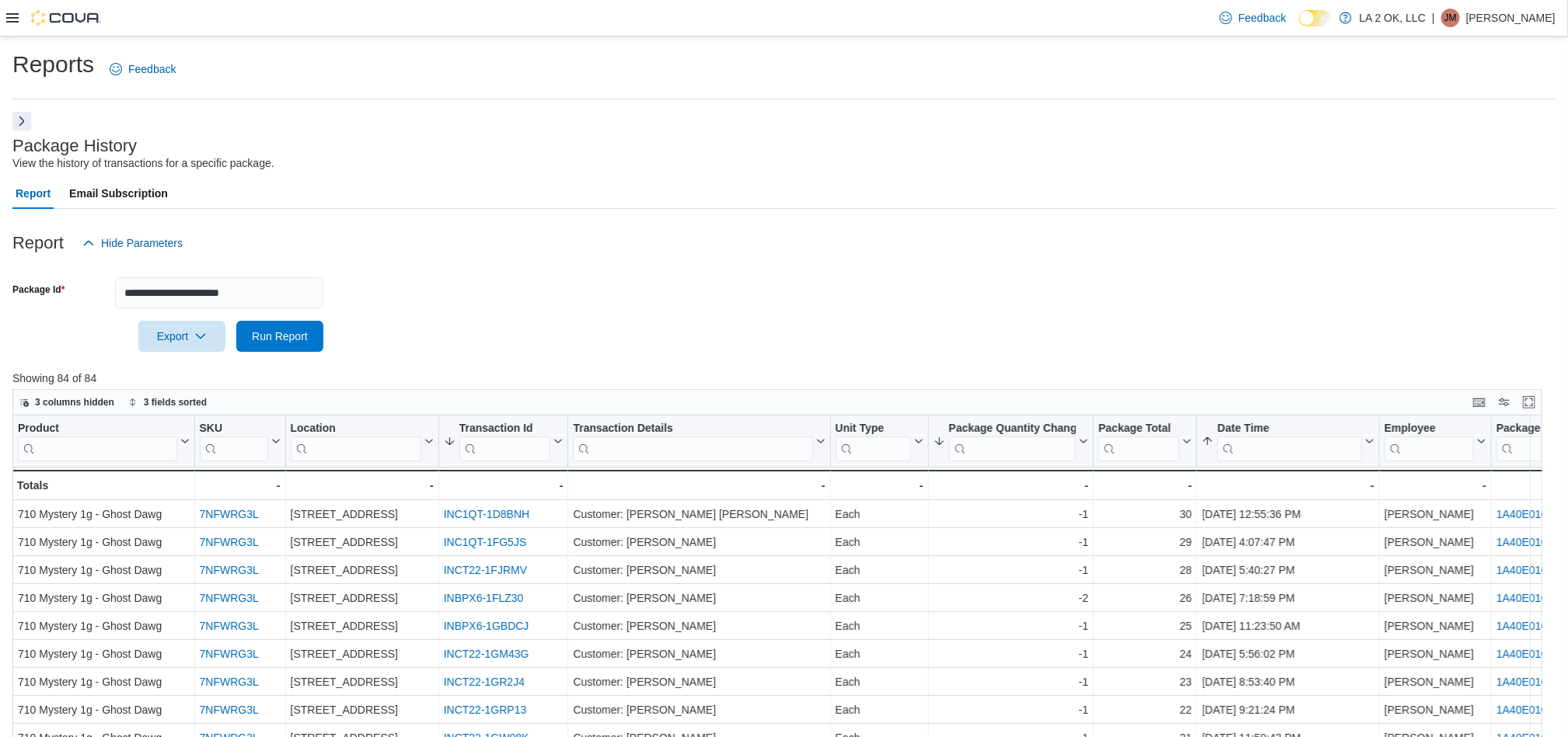
click at [329, 298] on form "**********" at bounding box center [784, 304] width 1543 height 93
click at [307, 298] on input "**********" at bounding box center [220, 293] width 209 height 31
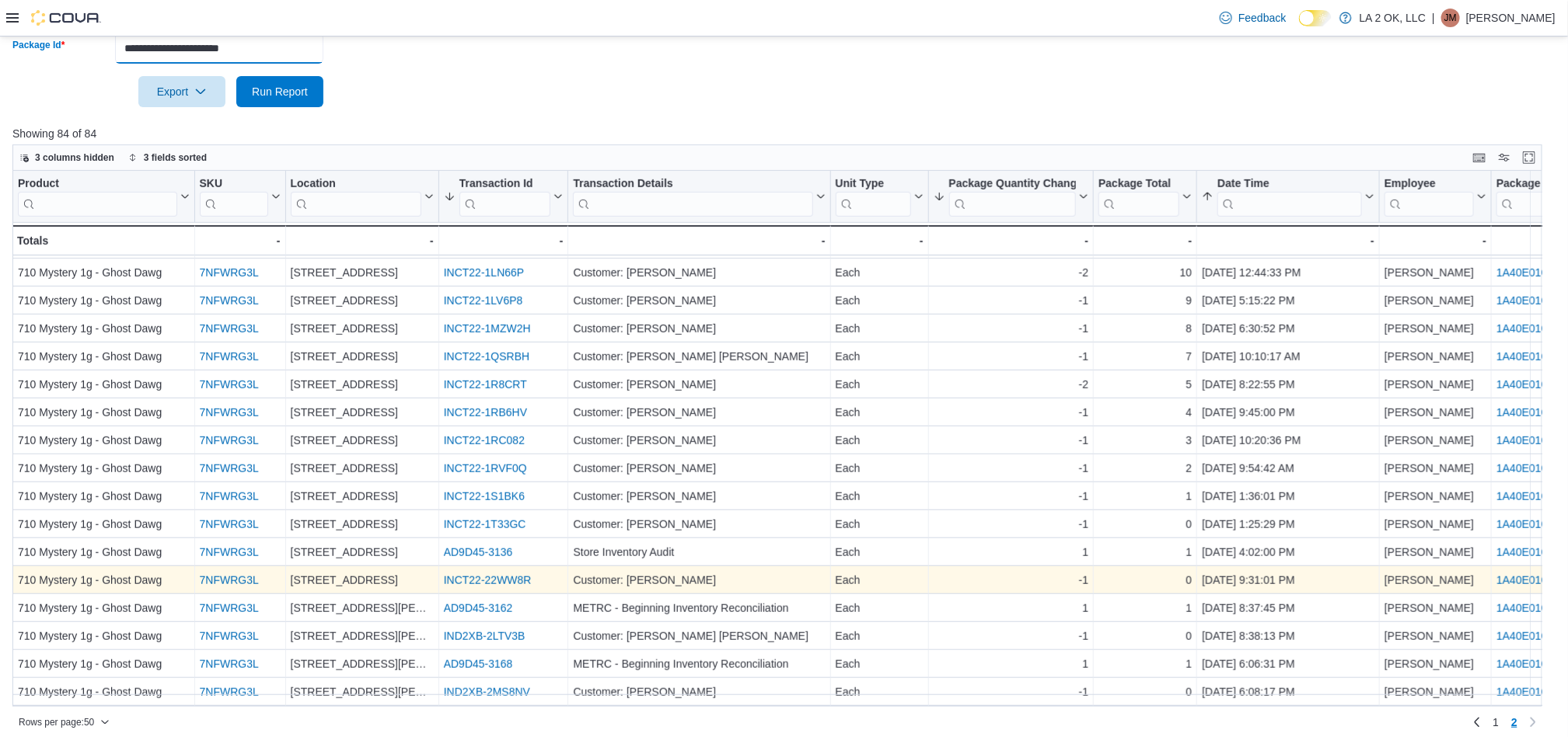
scroll to position [254, 0]
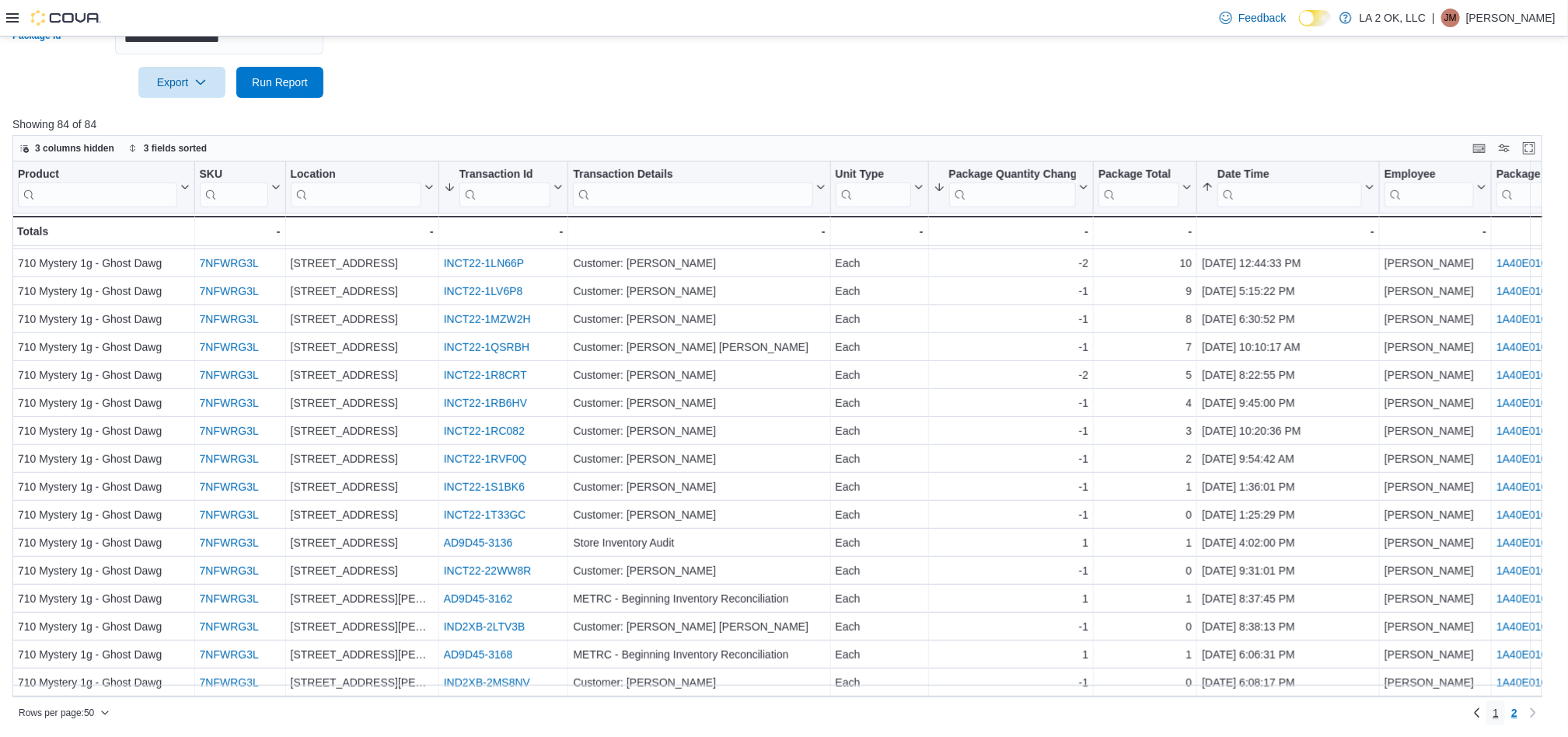
click at [1504, 711] on link "1" at bounding box center [1495, 713] width 18 height 25
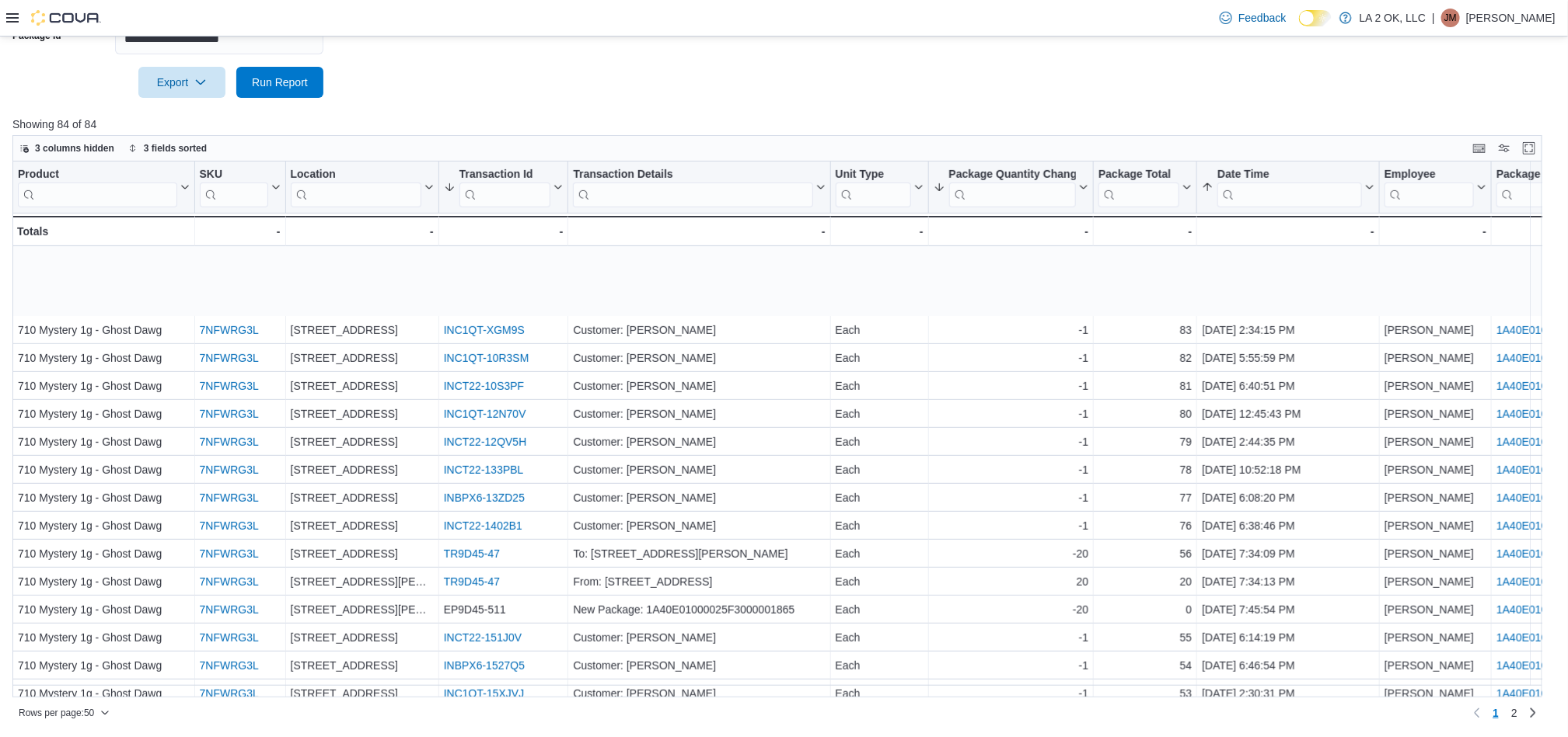
scroll to position [583, 0]
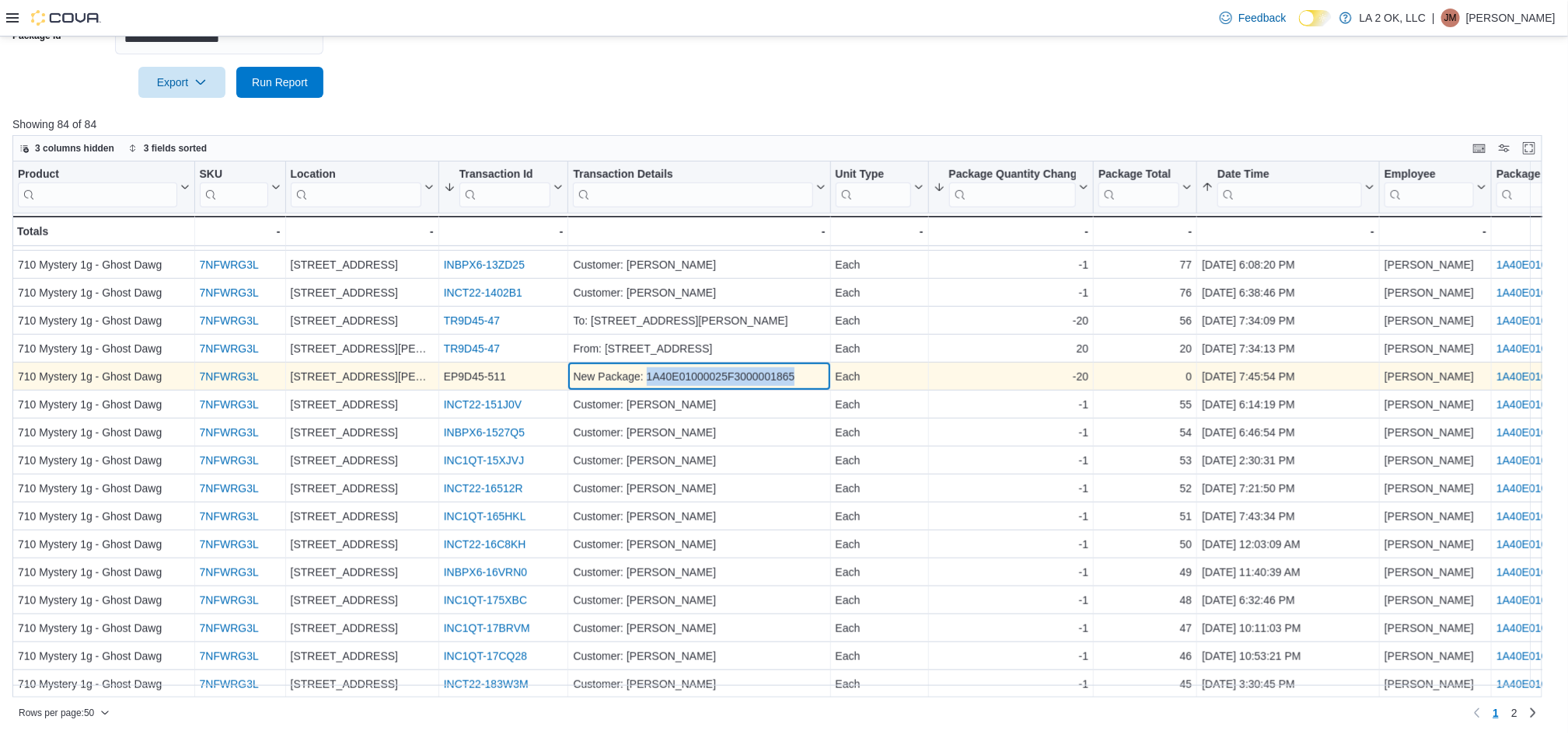
drag, startPoint x: 798, startPoint y: 380, endPoint x: 649, endPoint y: 378, distance: 149.0
click at [649, 378] on div "New Package: 1A40E01000025F3000001865" at bounding box center [699, 377] width 252 height 18
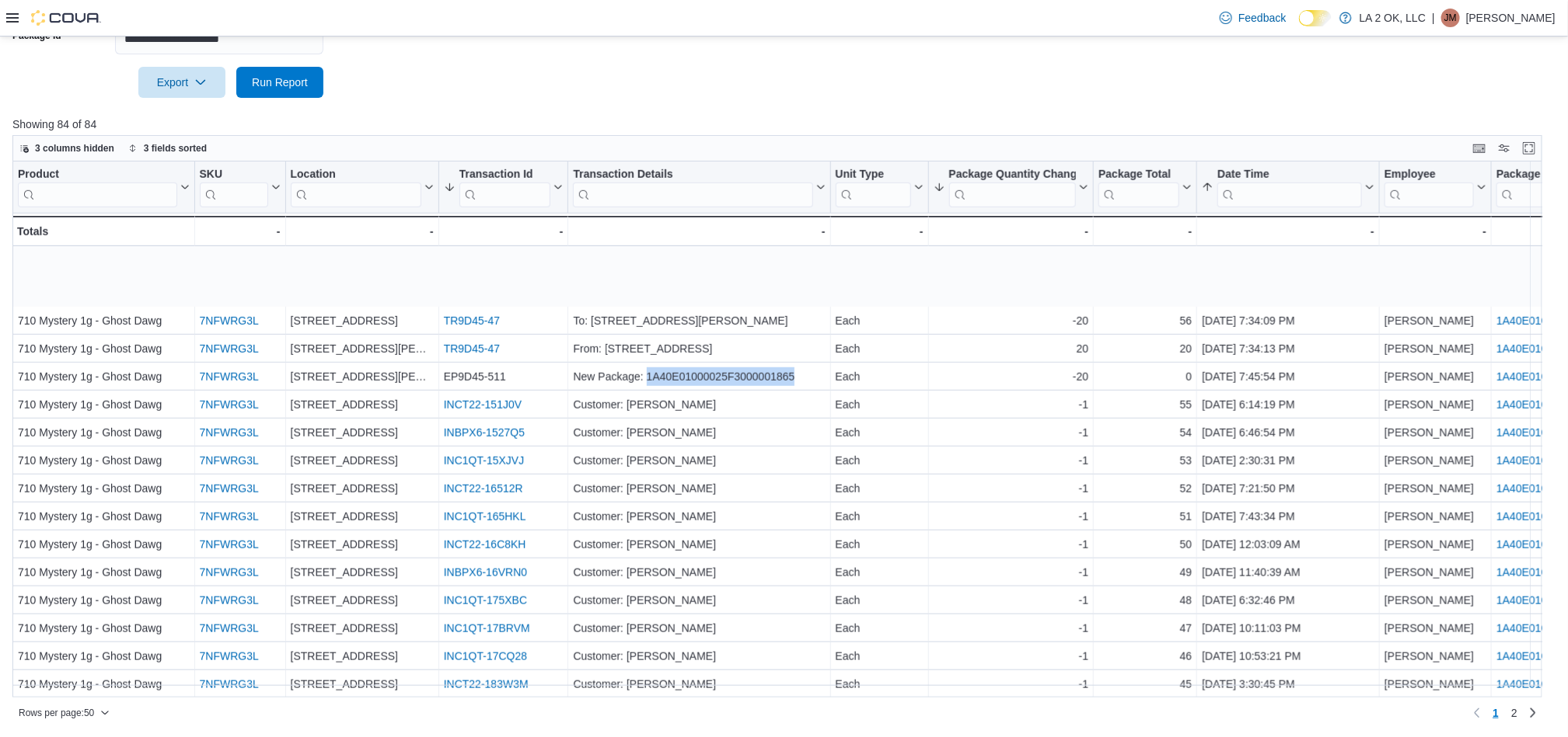
scroll to position [960, 0]
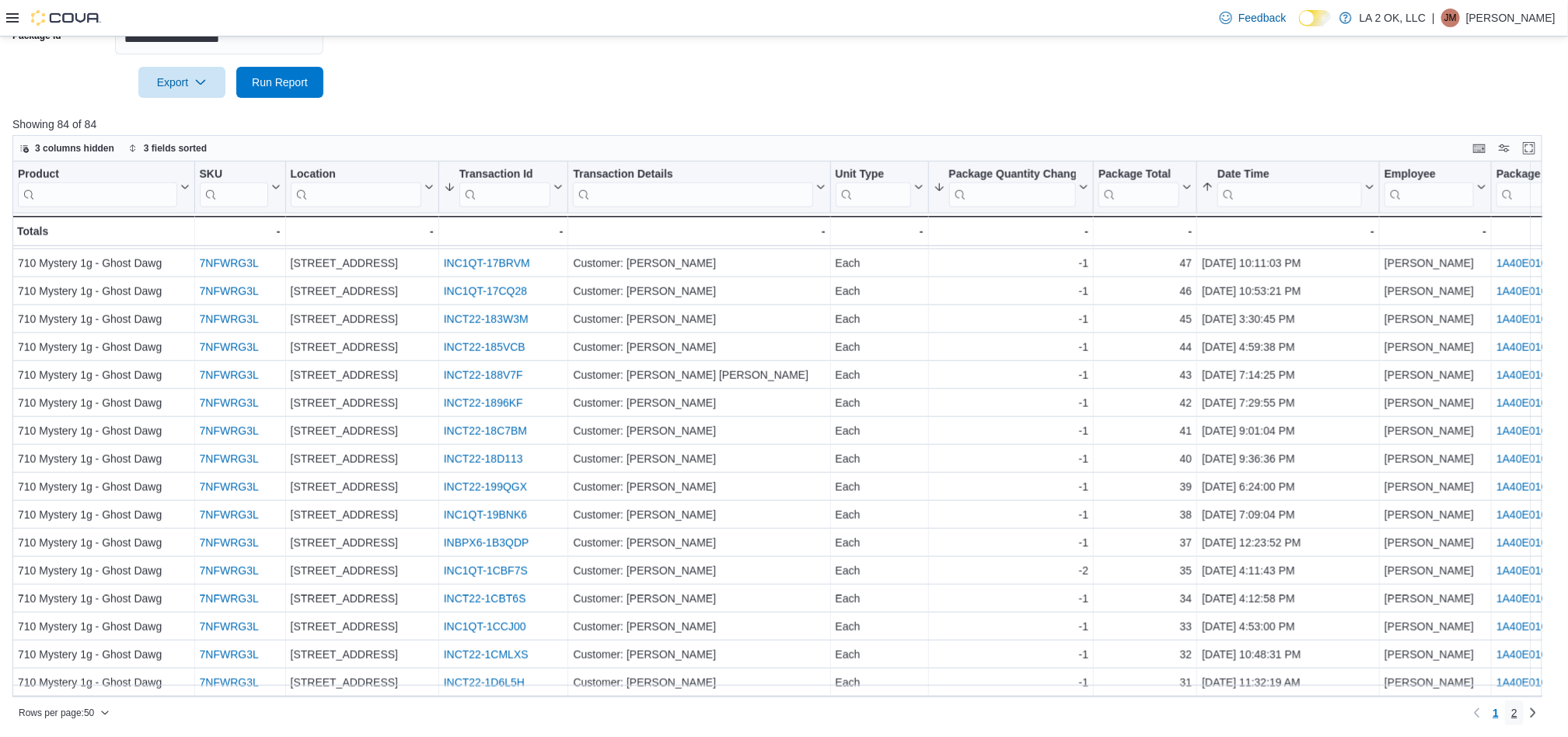
click at [1517, 711] on span "2" at bounding box center [1514, 713] width 6 height 16
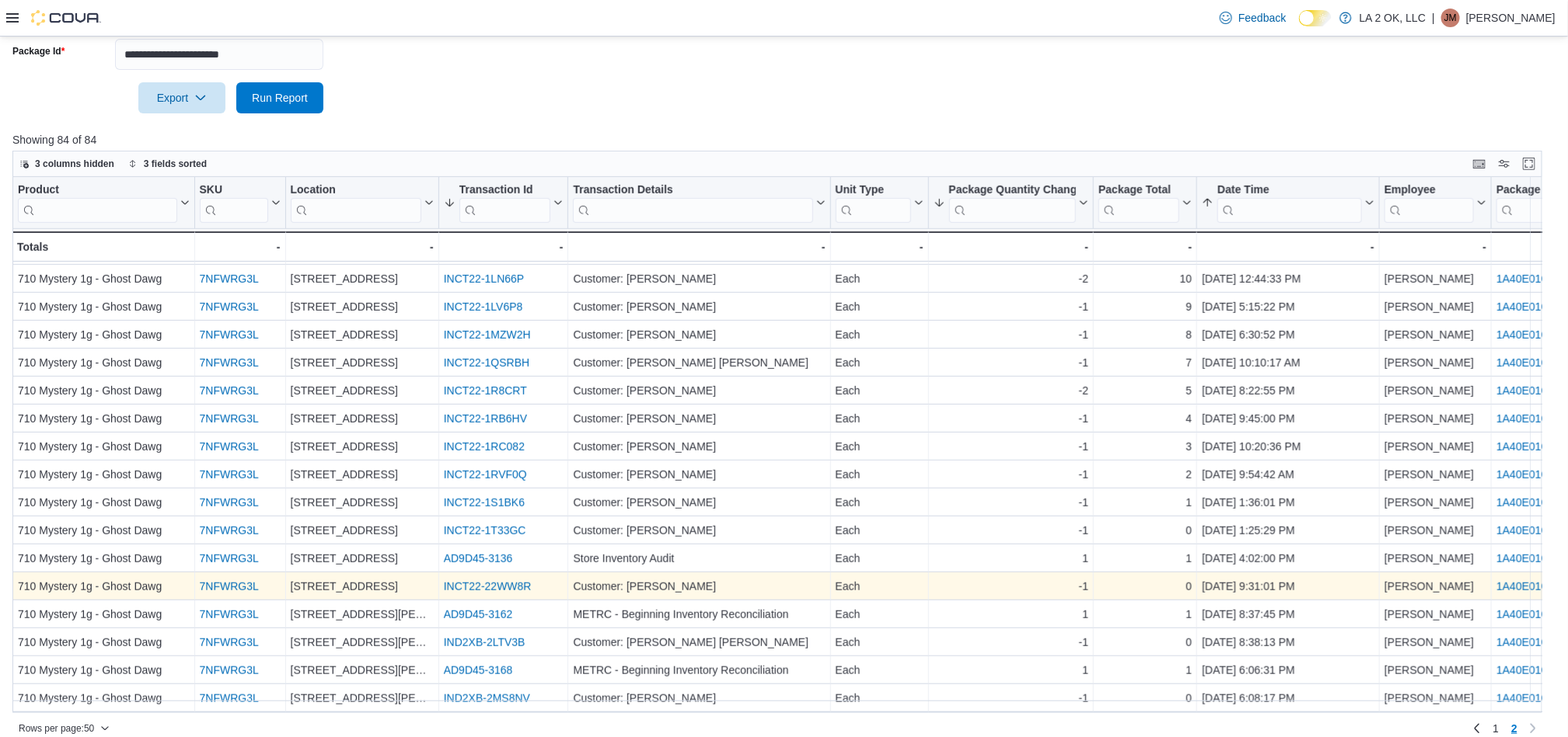
scroll to position [254, 0]
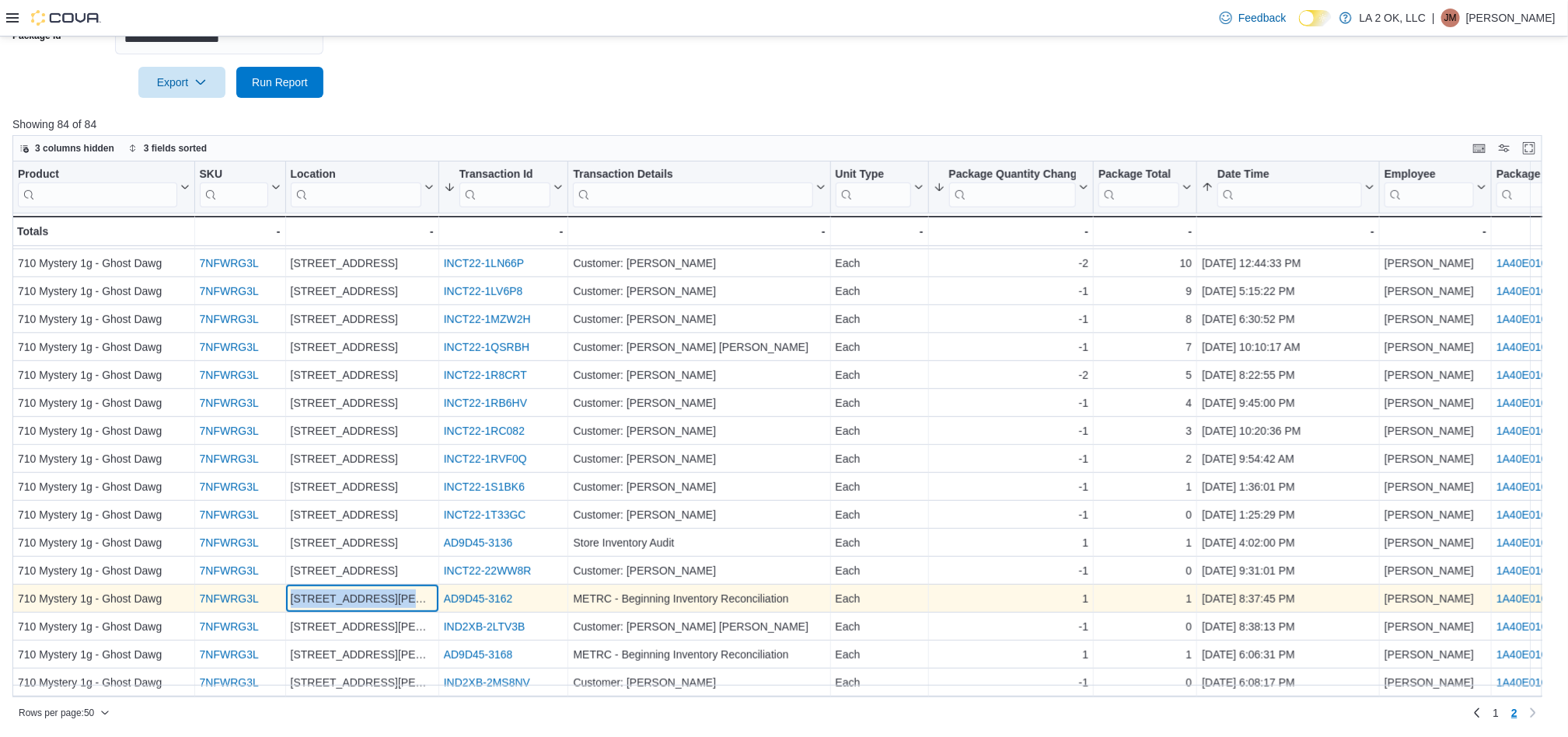
drag, startPoint x: 413, startPoint y: 583, endPoint x: 292, endPoint y: 593, distance: 121.4
click at [292, 593] on div "[STREET_ADDRESS][PERSON_NAME]" at bounding box center [362, 600] width 143 height 18
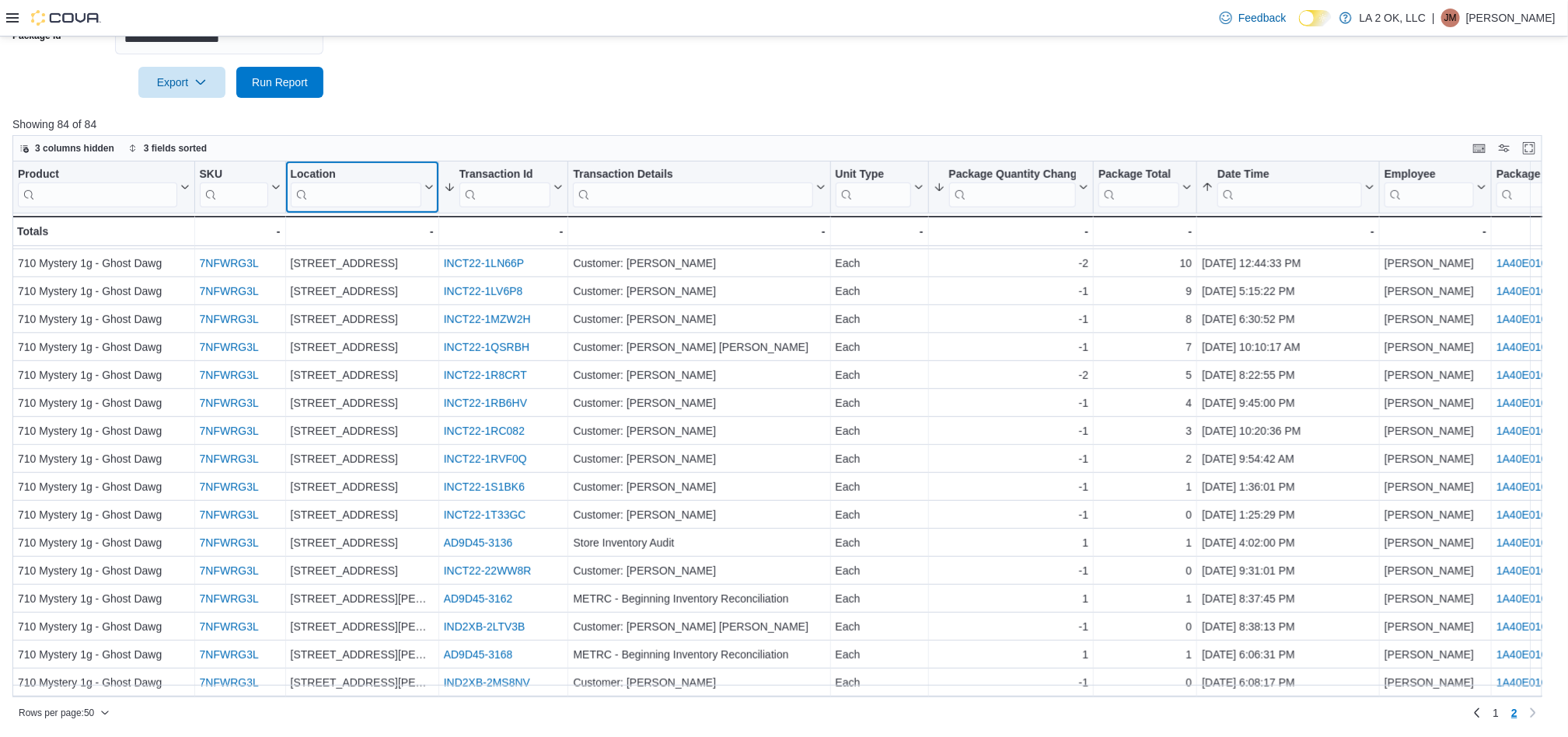
click at [351, 195] on input "search" at bounding box center [355, 195] width 130 height 25
paste input "**********"
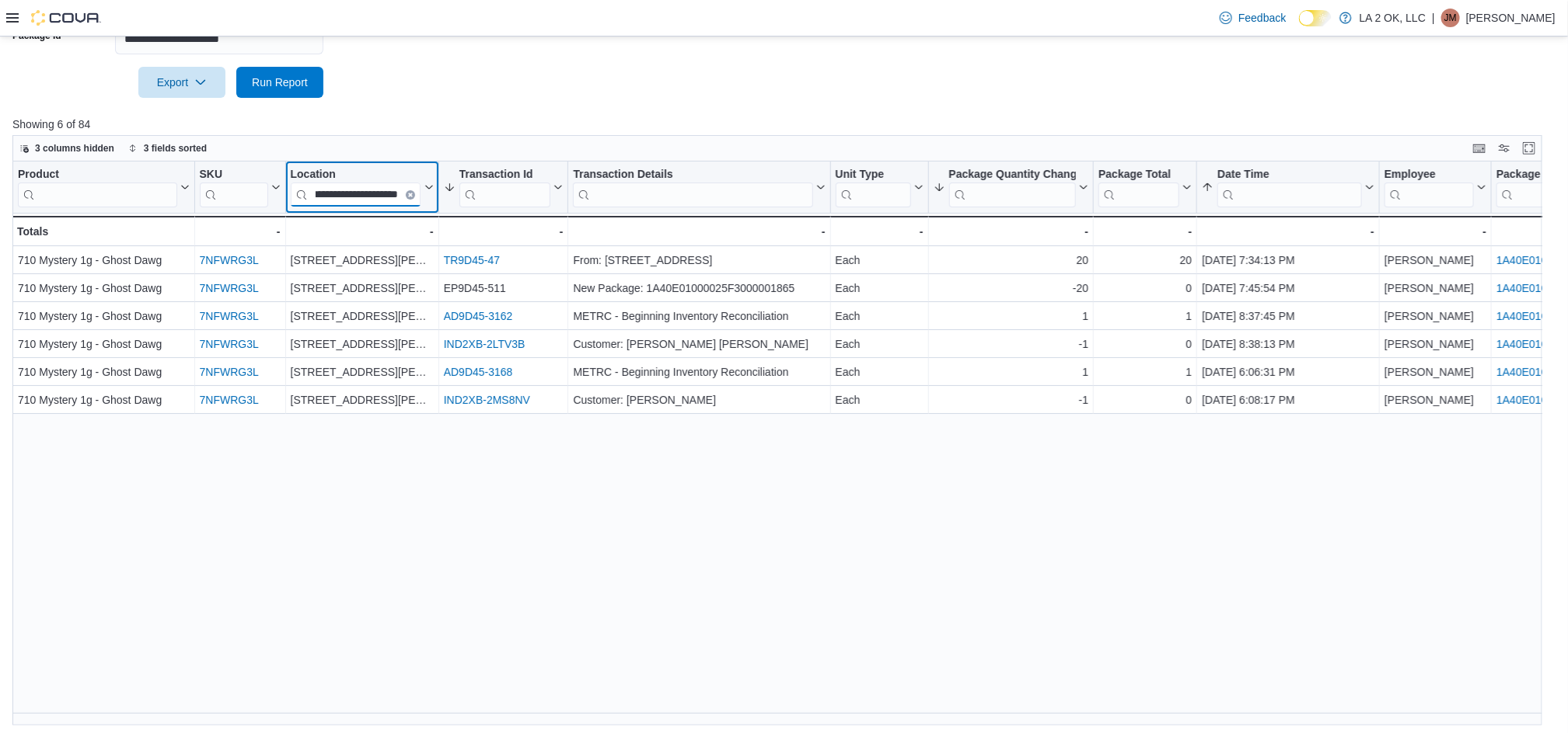
type input "**********"
click at [588, 116] on p "Showing 6 of 84" at bounding box center [784, 124] width 1545 height 16
click at [63, 149] on span "3 columns hidden" at bounding box center [75, 148] width 79 height 12
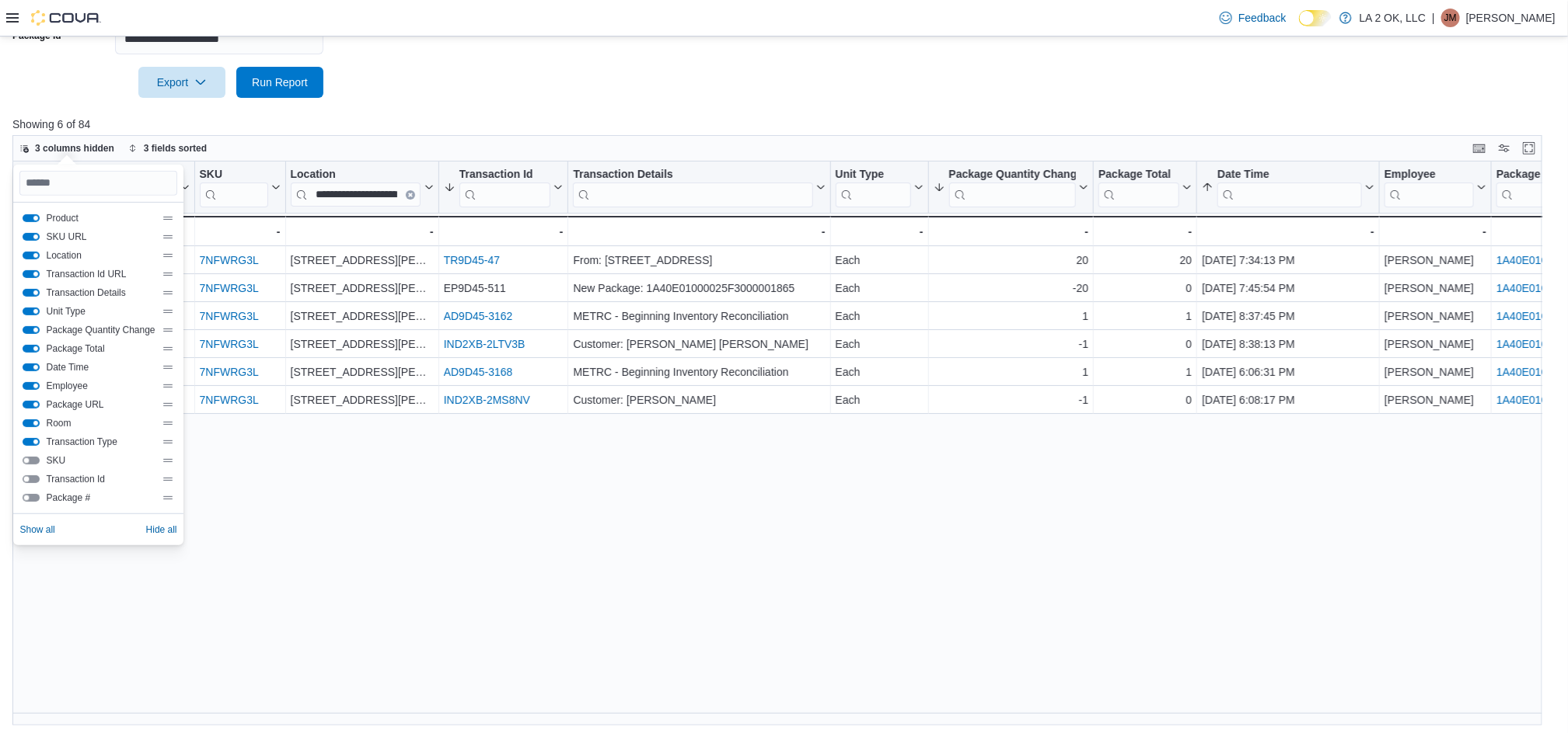
click at [31, 475] on button "Transaction Id" at bounding box center [30, 479] width 18 height 7
click at [29, 499] on button "Package #" at bounding box center [30, 498] width 18 height 7
click at [684, 490] on div "**********" at bounding box center [784, 443] width 1545 height 564
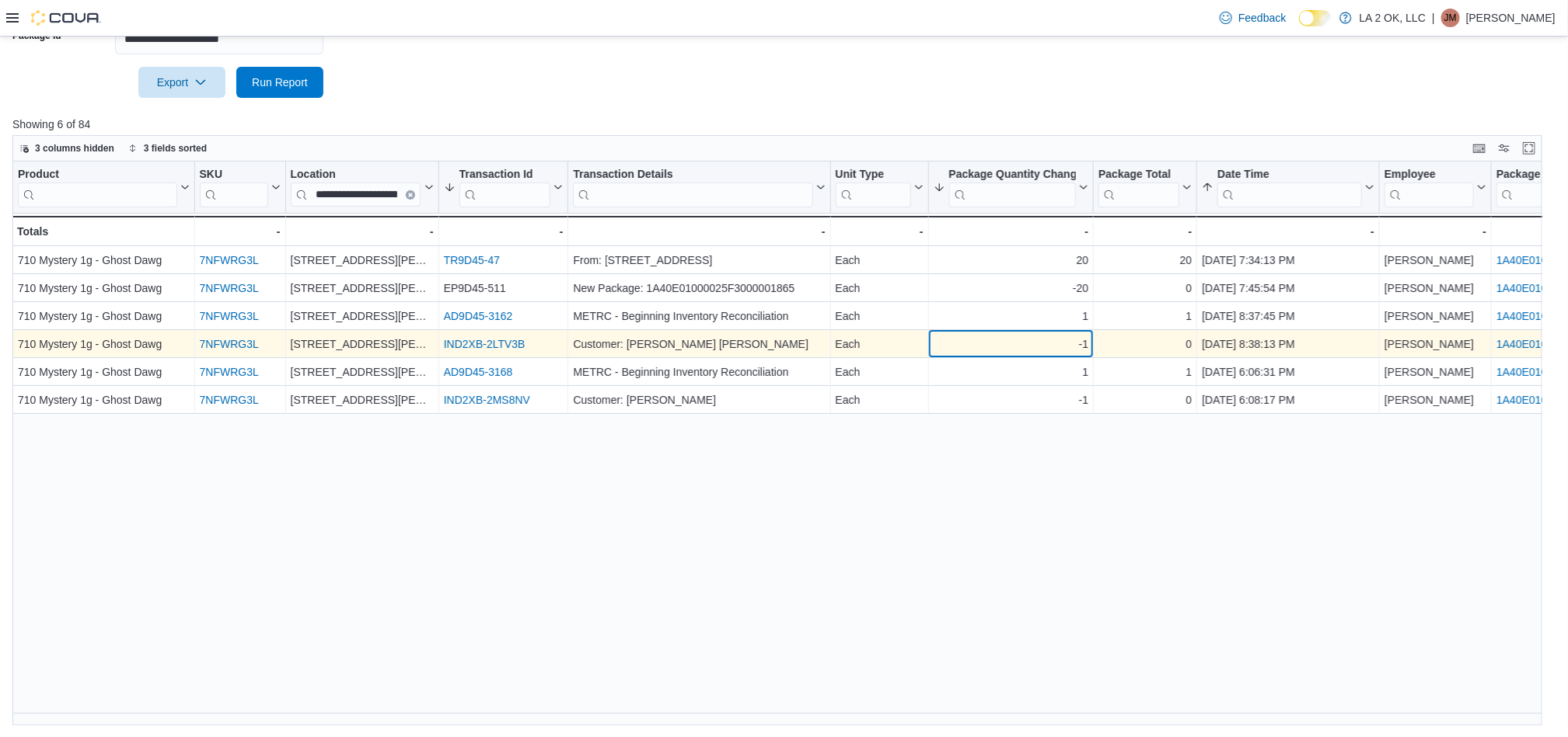
click at [936, 345] on div "-1" at bounding box center [1011, 345] width 155 height 18
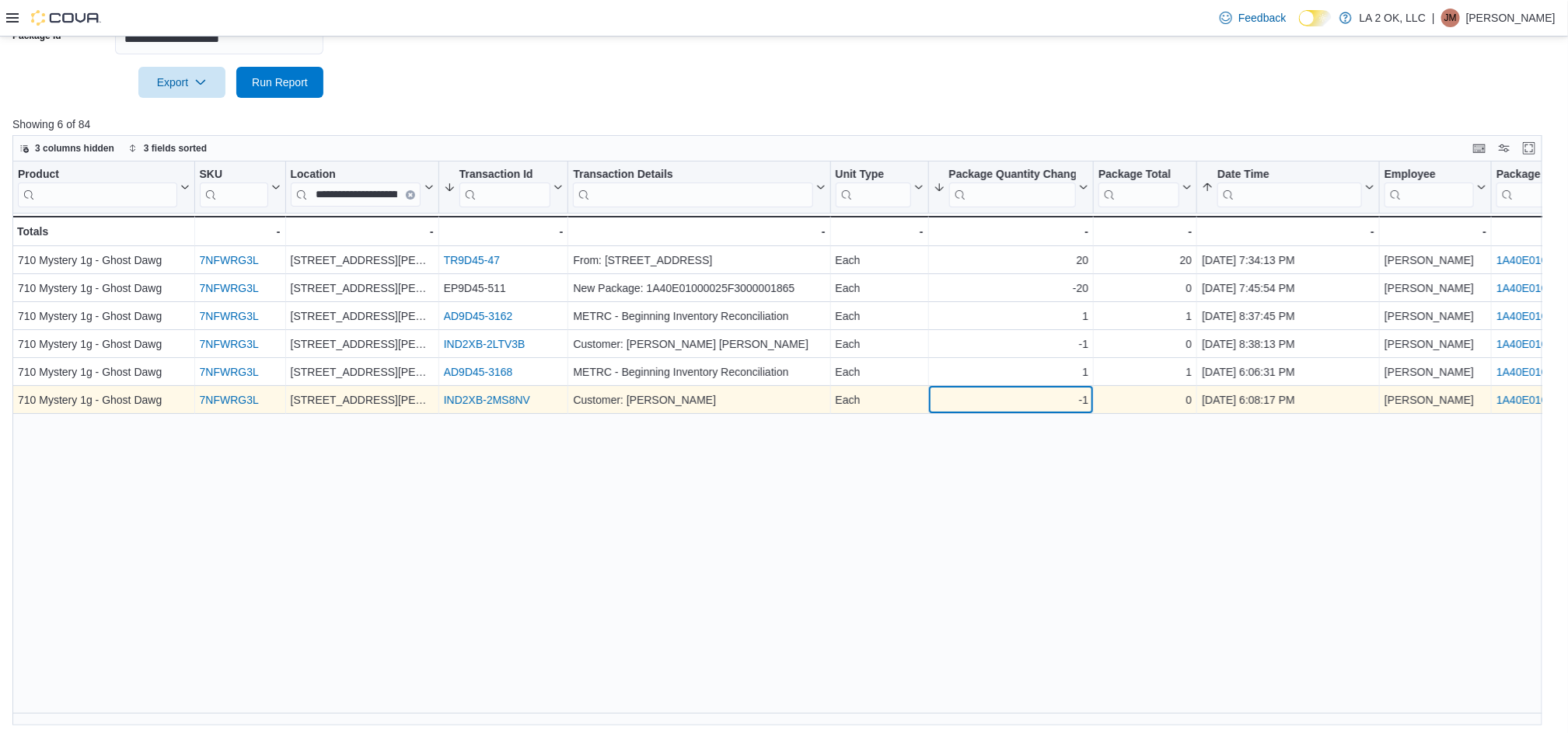
click at [936, 394] on div "-1" at bounding box center [1011, 400] width 155 height 18
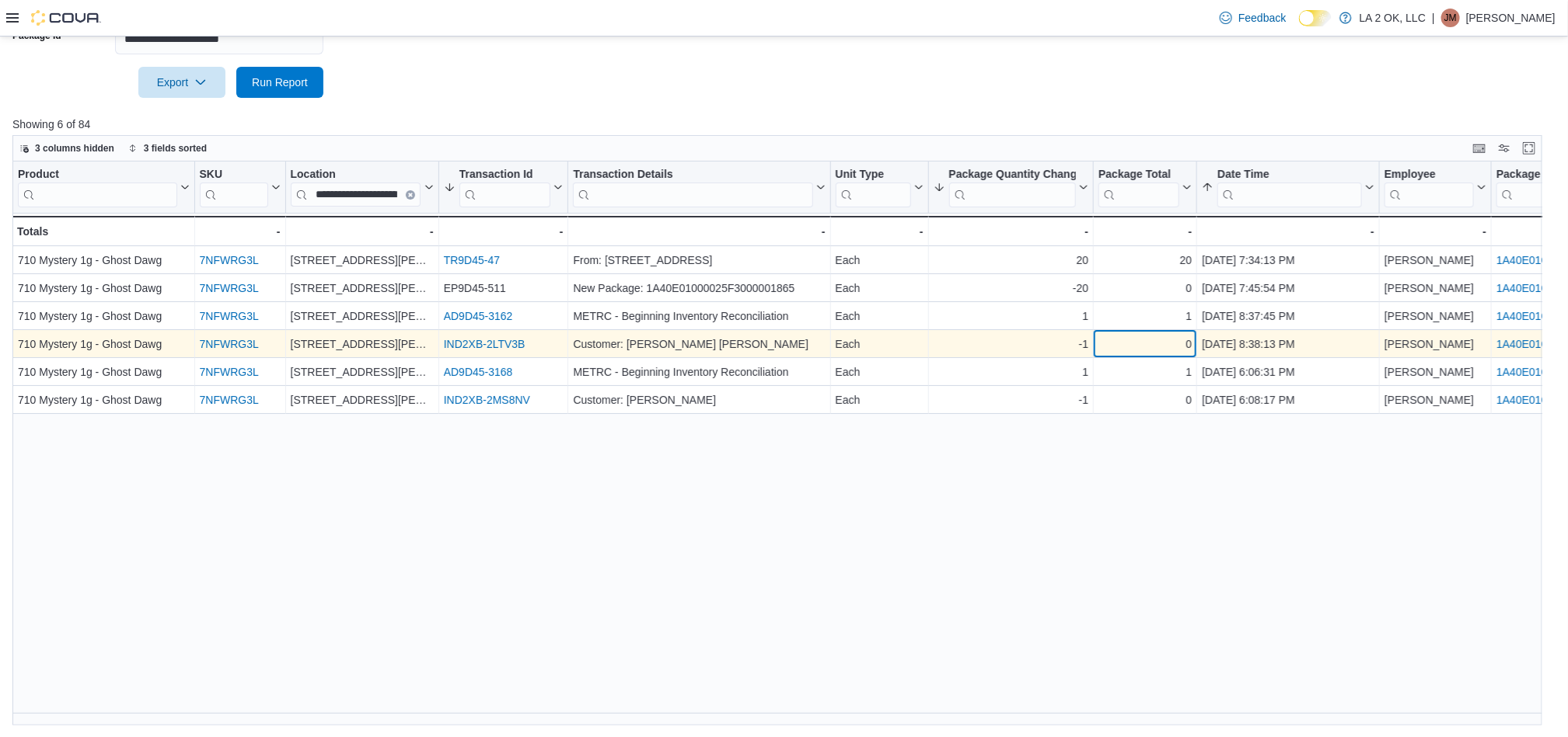
click at [1143, 338] on div "0" at bounding box center [1144, 345] width 93 height 18
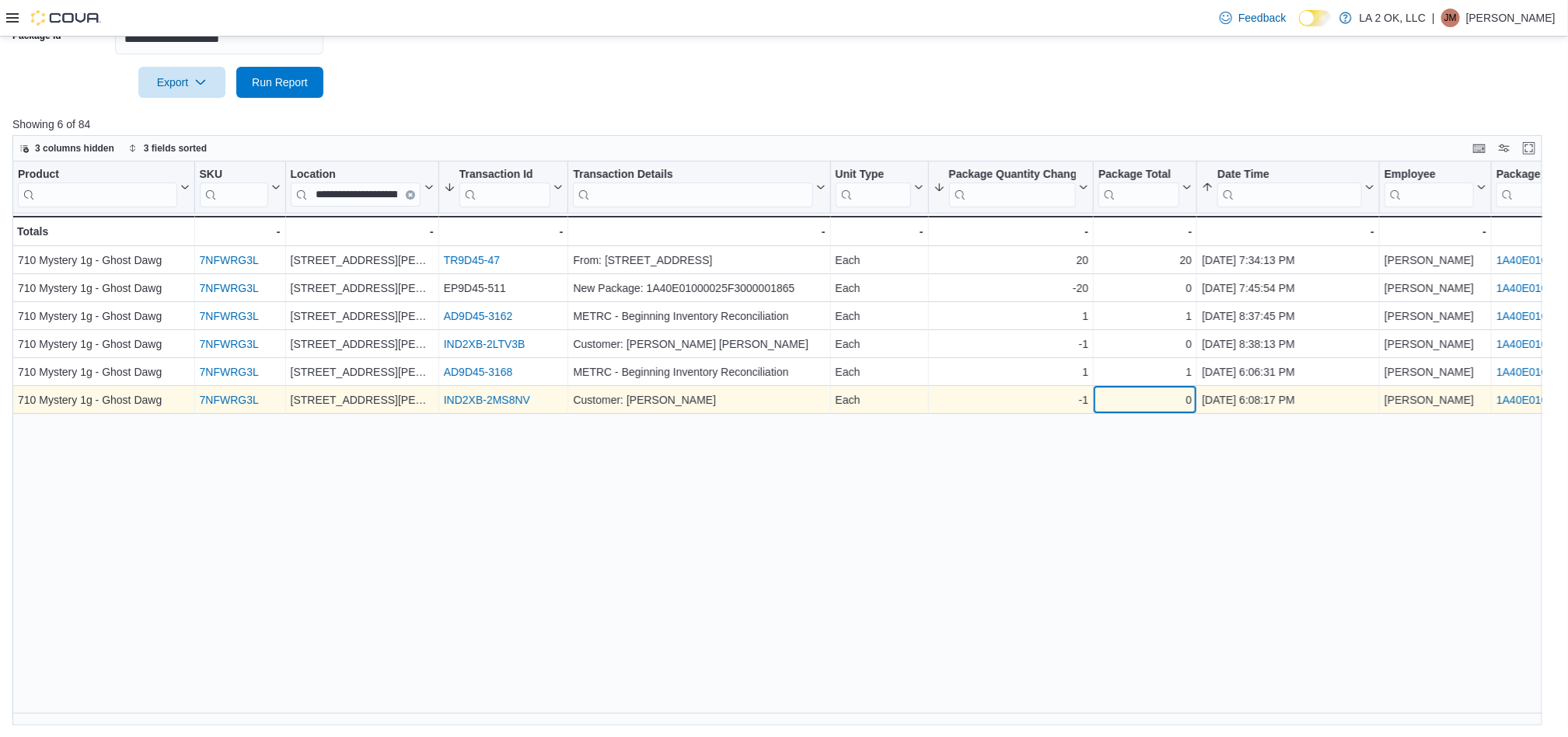
click at [1165, 403] on div "0" at bounding box center [1144, 400] width 93 height 18
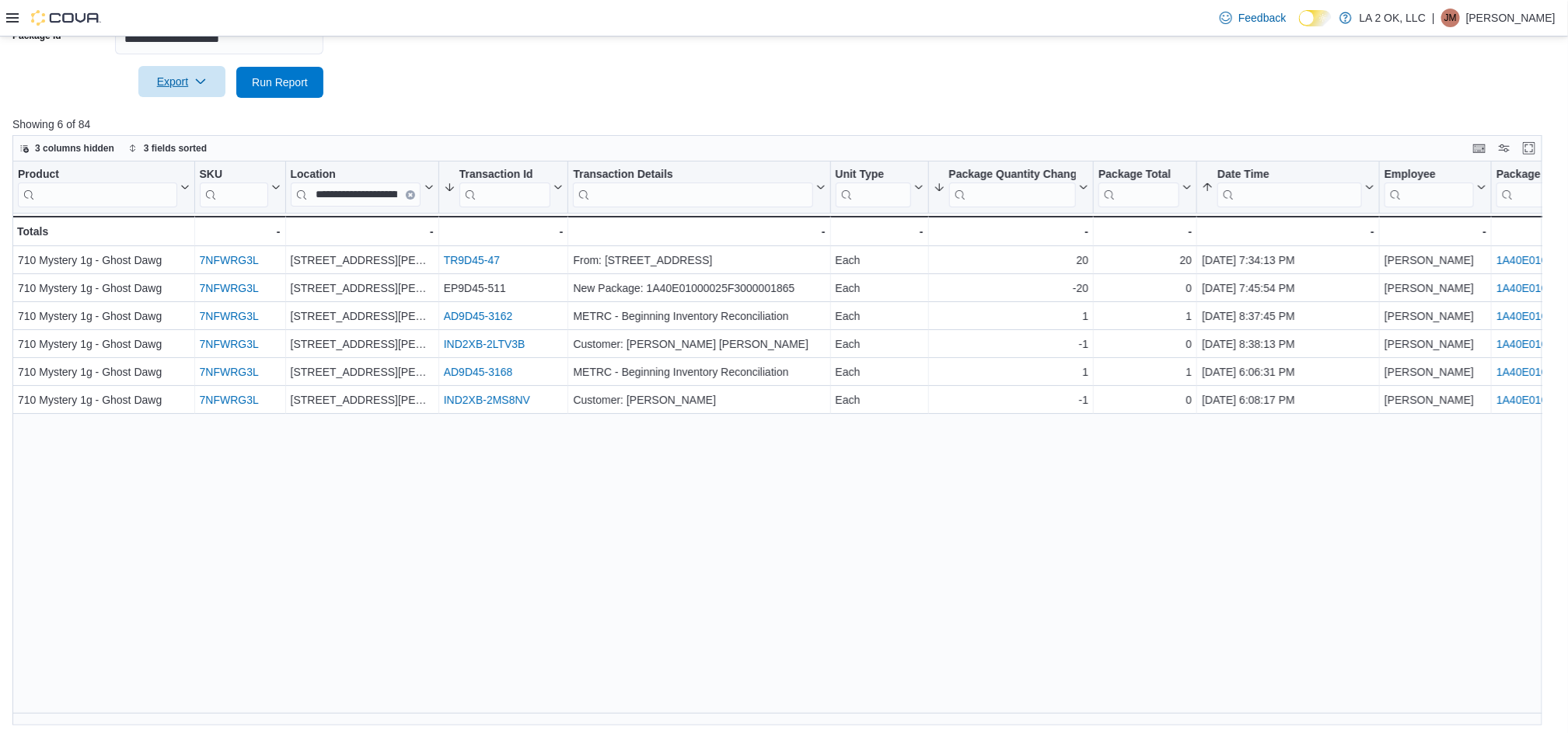
click at [214, 87] on span "Export" at bounding box center [182, 82] width 68 height 31
click at [210, 121] on button "Export to Excel" at bounding box center [185, 113] width 89 height 31
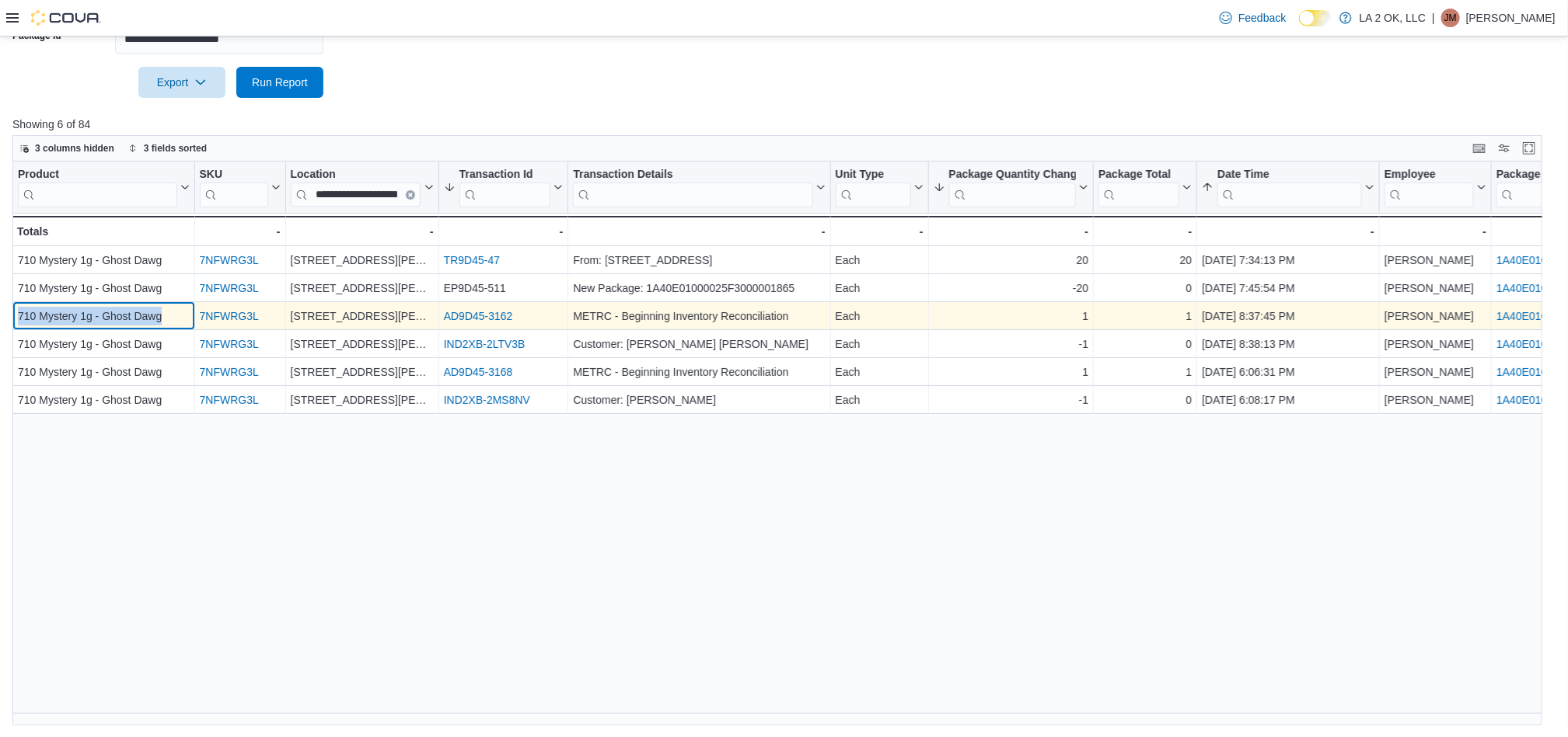
drag, startPoint x: 170, startPoint y: 322, endPoint x: 12, endPoint y: 313, distance: 158.3
click at [12, 313] on div "710 Mystery 1g - Ghost Dawg - Product, column 1, row 3" at bounding box center [103, 316] width 183 height 28
copy div "710 Mystery 1g - Ghost Dawg"
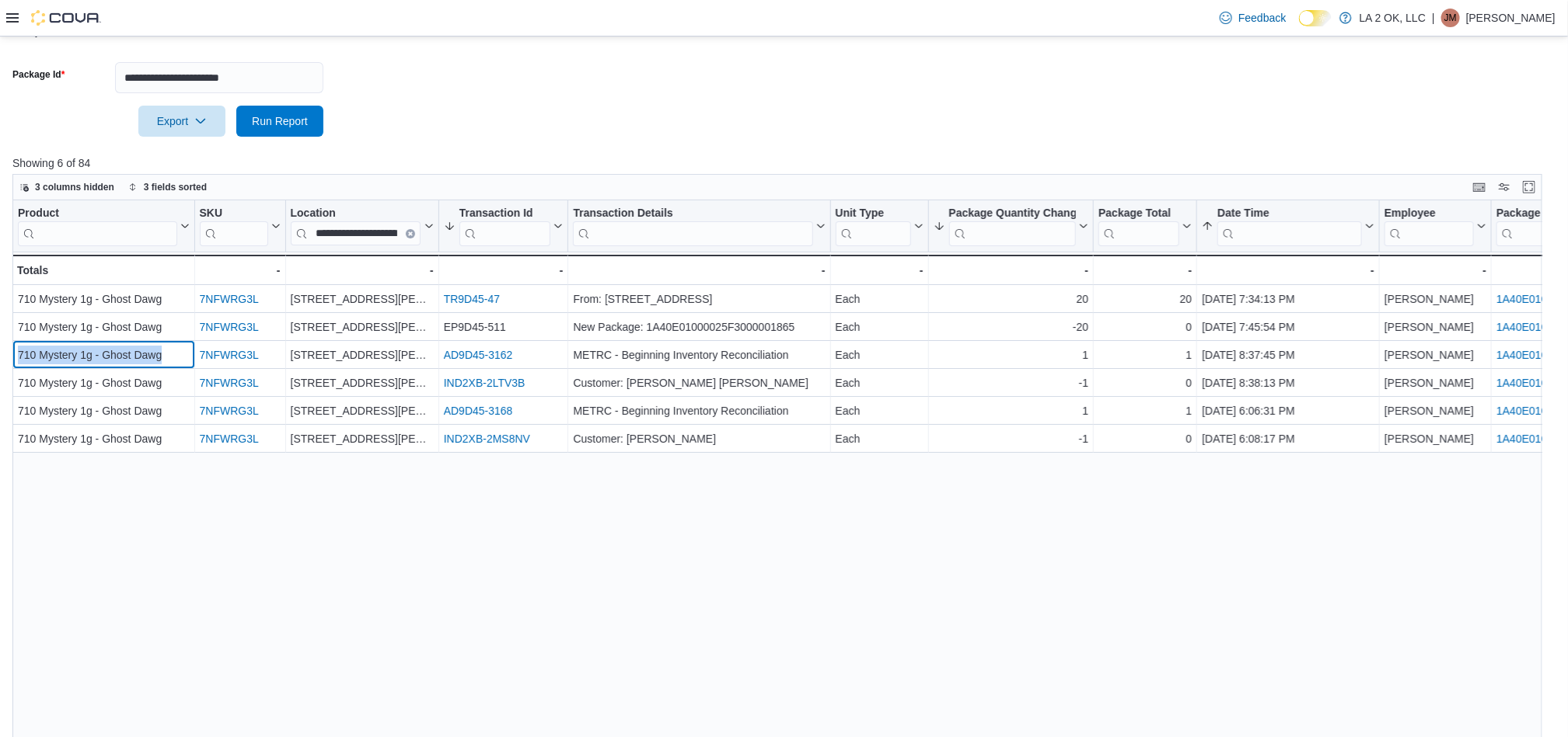
scroll to position [137, 0]
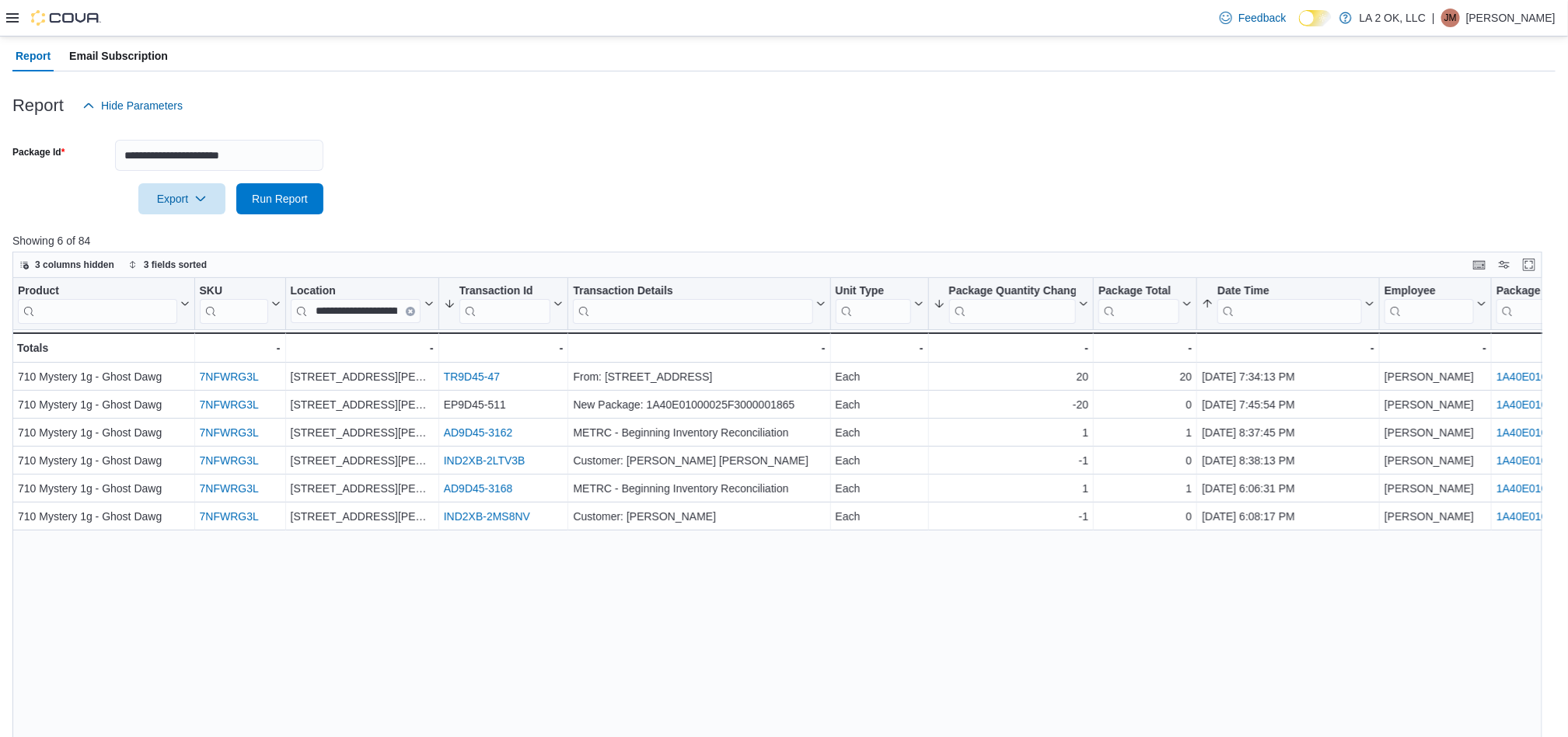
click at [726, 218] on div at bounding box center [784, 223] width 1543 height 18
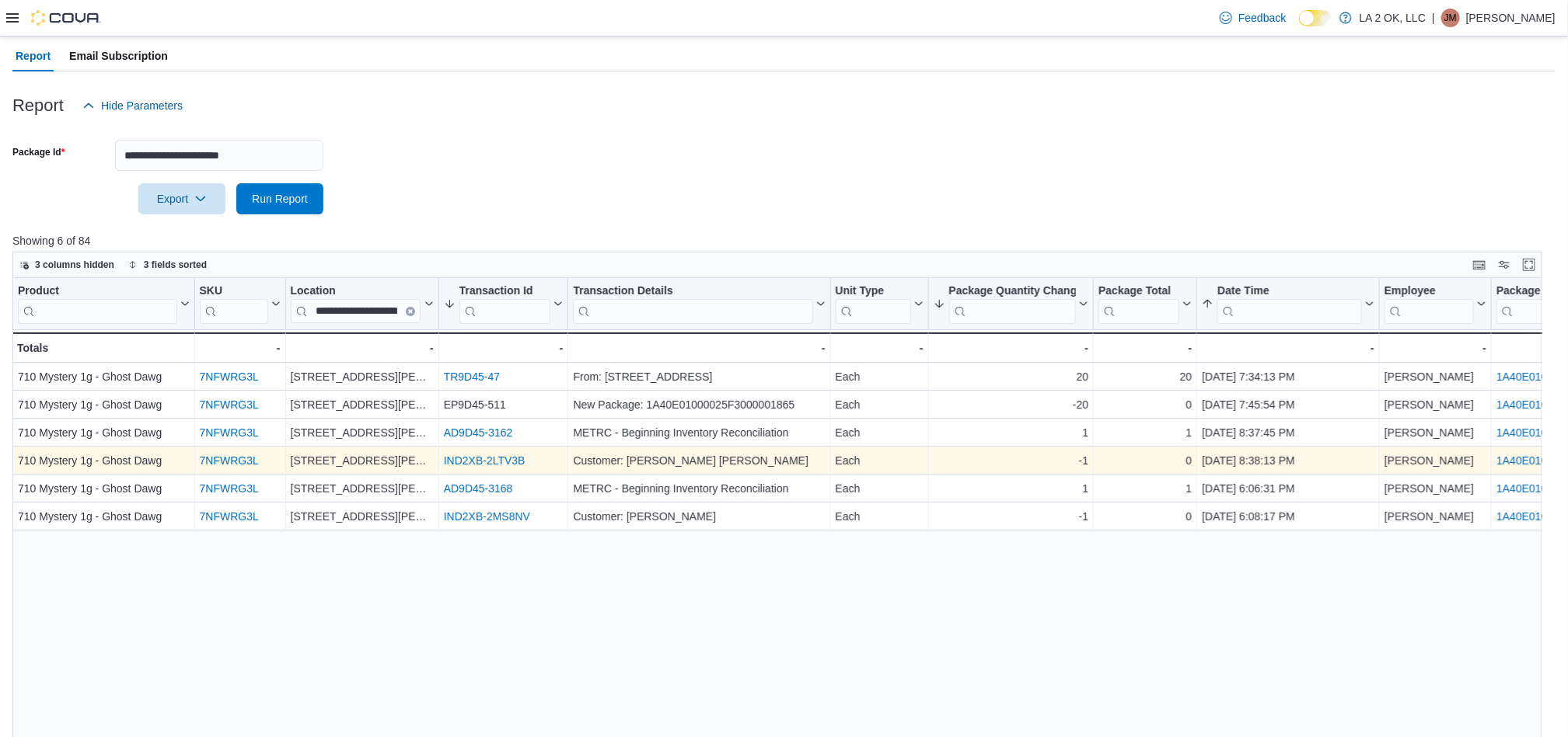
click at [492, 464] on link "IND2XB-2LTV3B" at bounding box center [485, 460] width 81 height 12
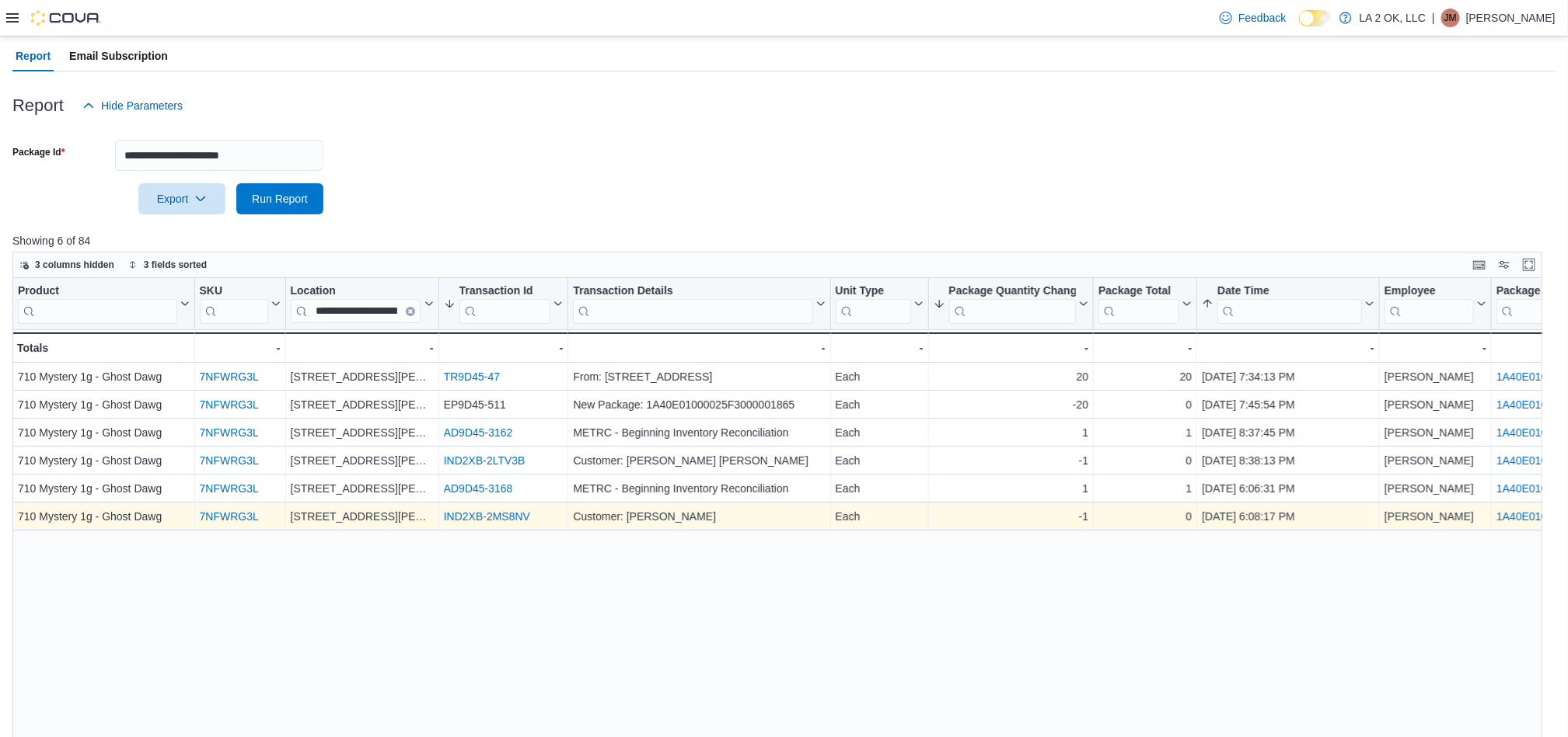
click at [507, 520] on link "IND2XB-2MS8NV" at bounding box center [486, 517] width 86 height 12
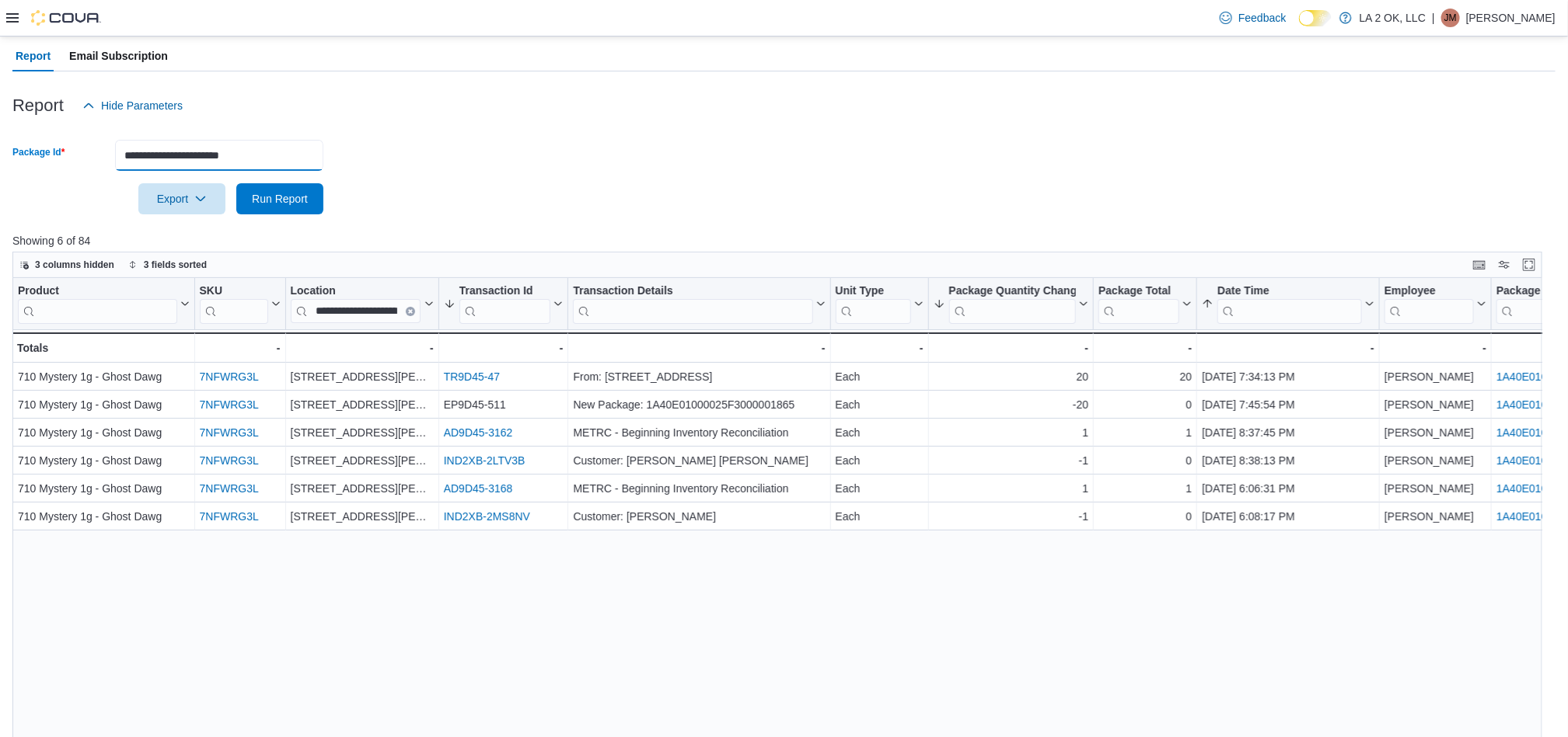
click at [296, 160] on input "**********" at bounding box center [220, 156] width 209 height 31
paste input "text"
type input "**********"
click at [236, 184] on button "Run Report" at bounding box center [280, 199] width 87 height 31
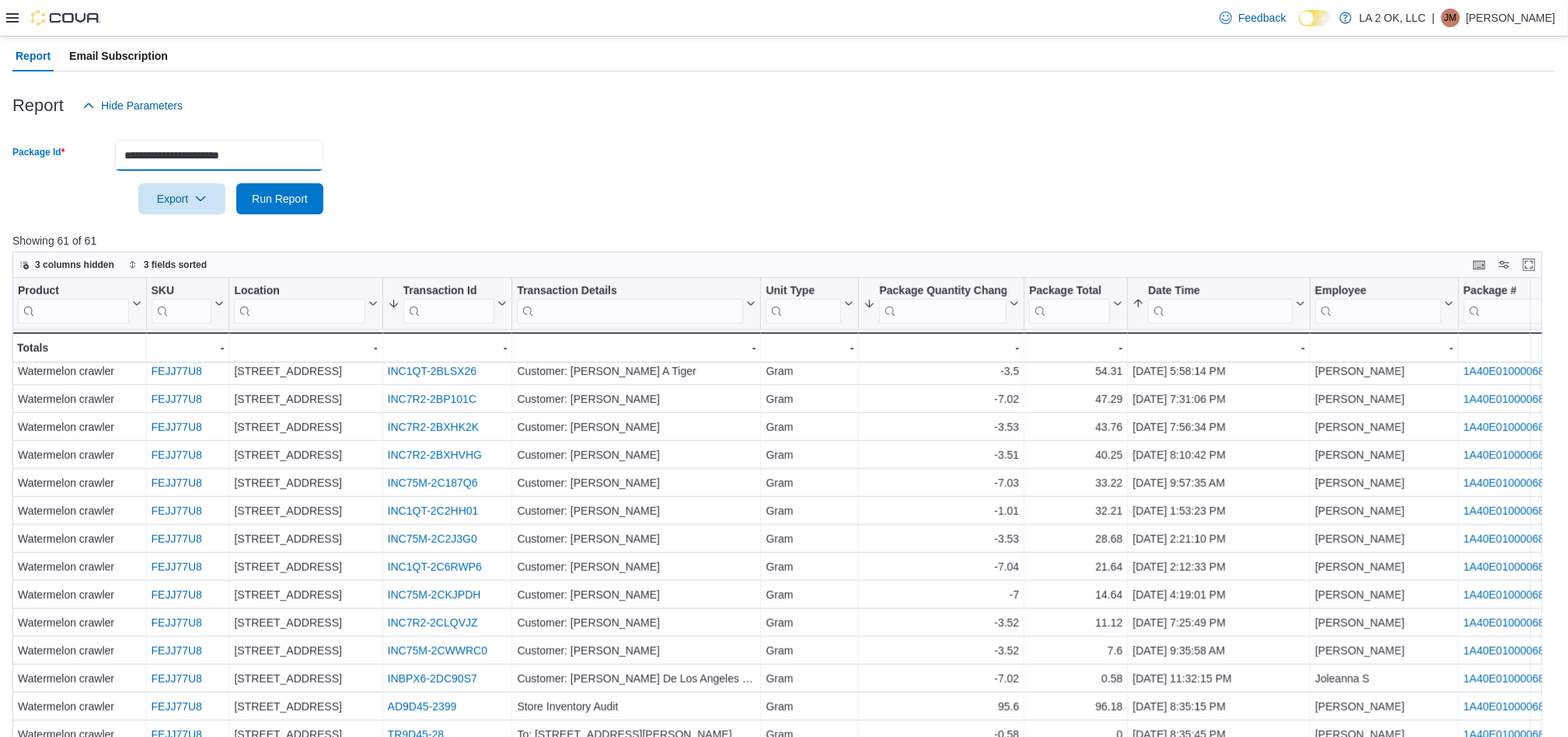
scroll to position [960, 0]
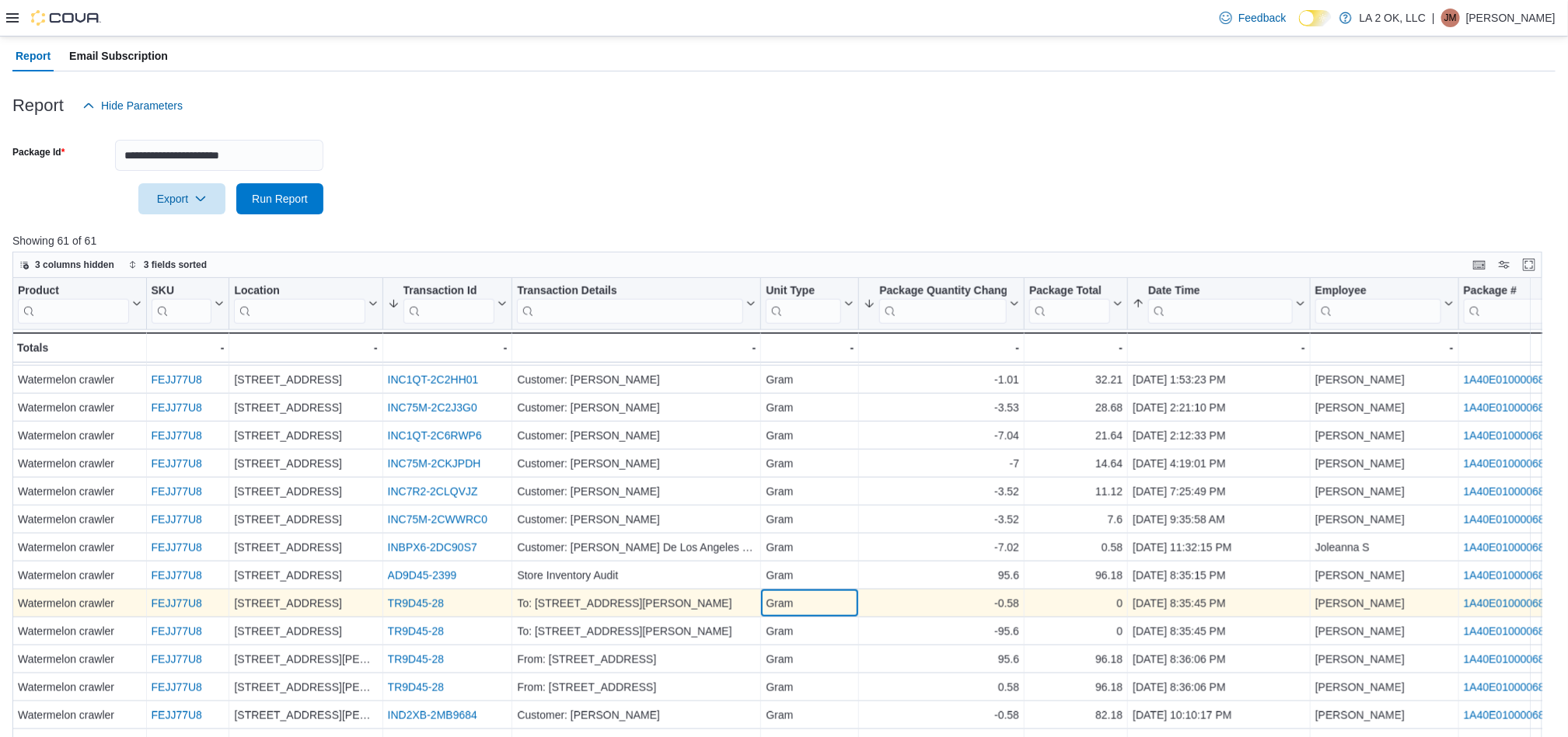
click at [816, 595] on div "Gram" at bounding box center [809, 604] width 88 height 18
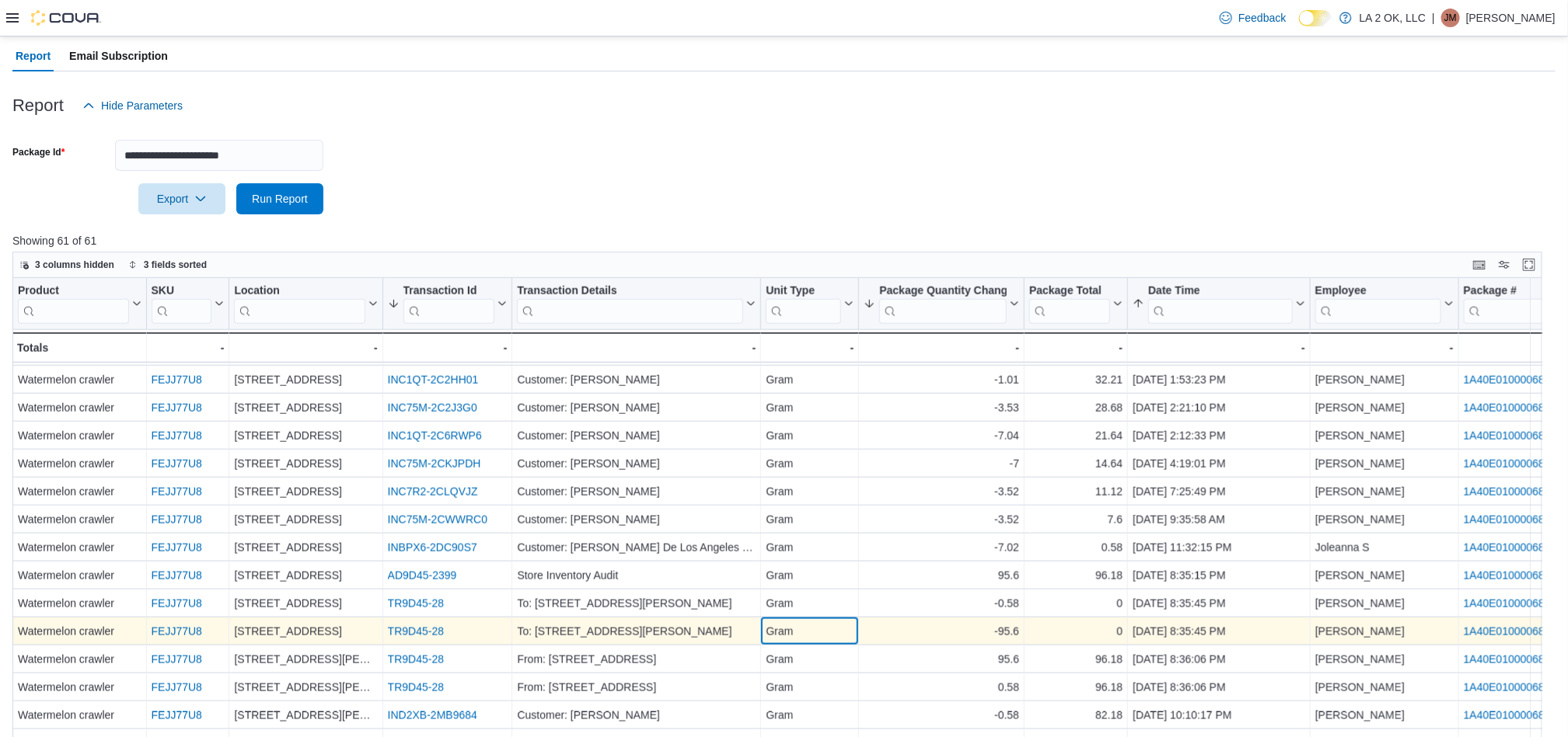
click at [842, 623] on div "Gram" at bounding box center [809, 632] width 88 height 18
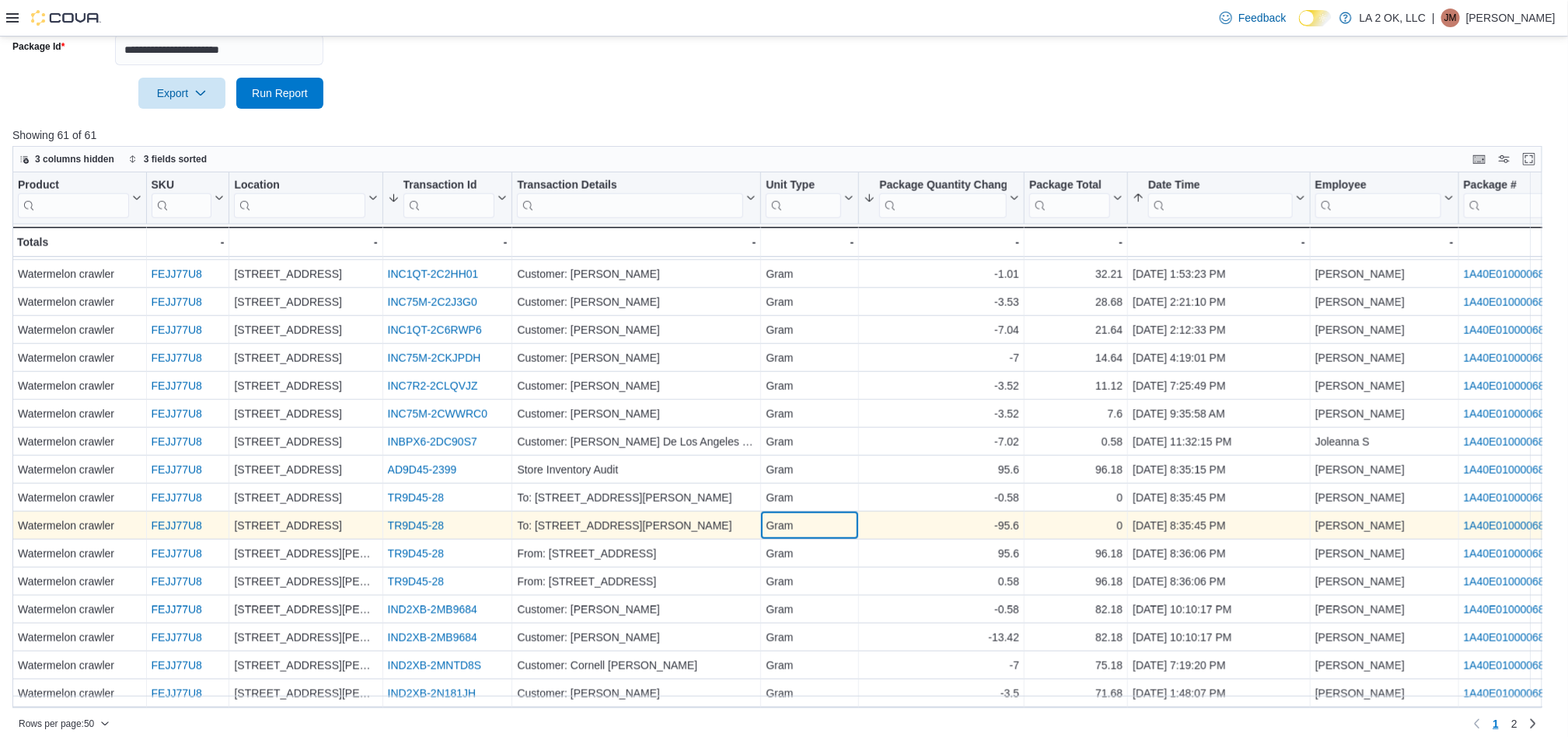
scroll to position [254, 0]
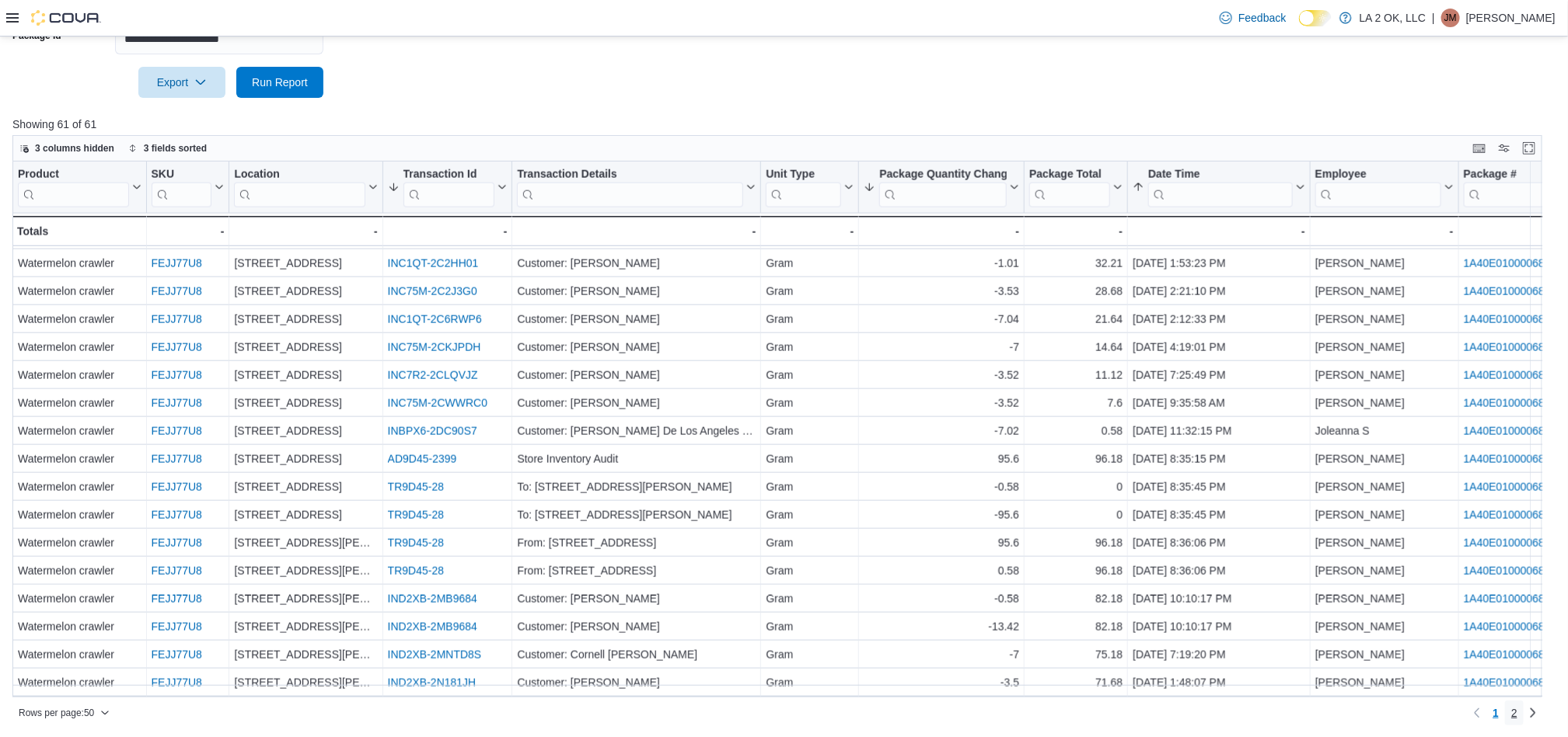
click at [1524, 714] on link "2" at bounding box center [1514, 713] width 18 height 25
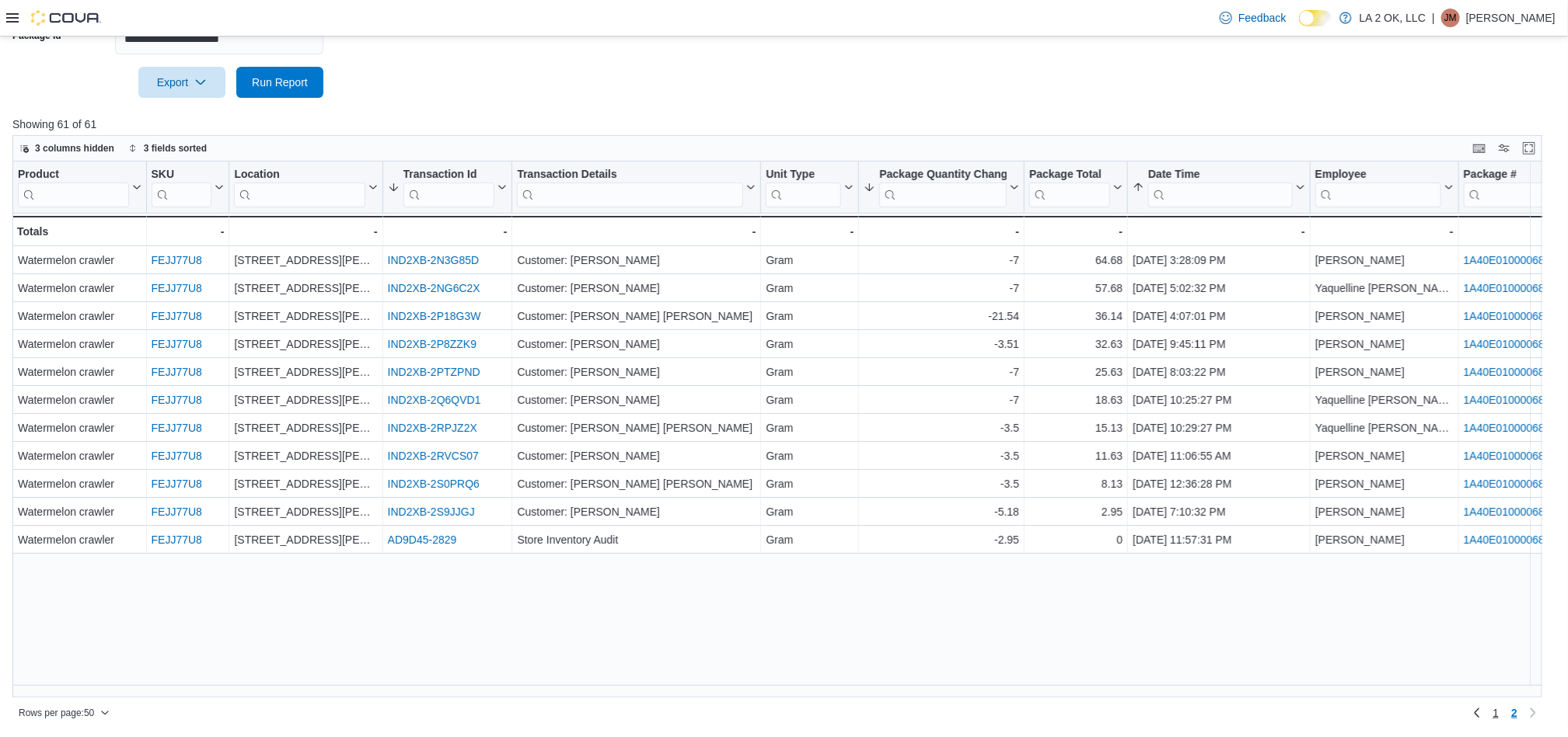
scroll to position [0, 0]
click at [1504, 709] on link "1" at bounding box center [1495, 713] width 18 height 25
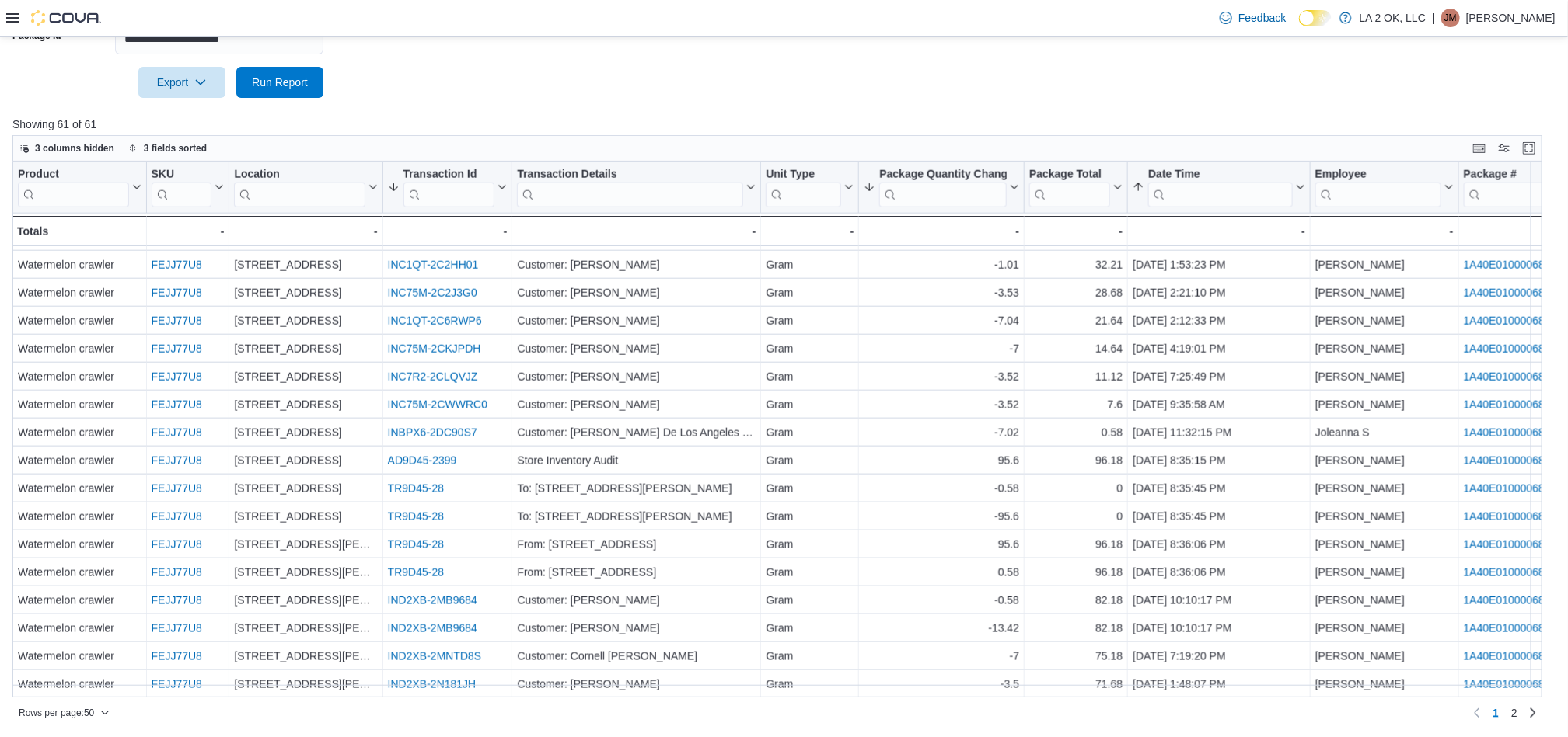
scroll to position [960, 0]
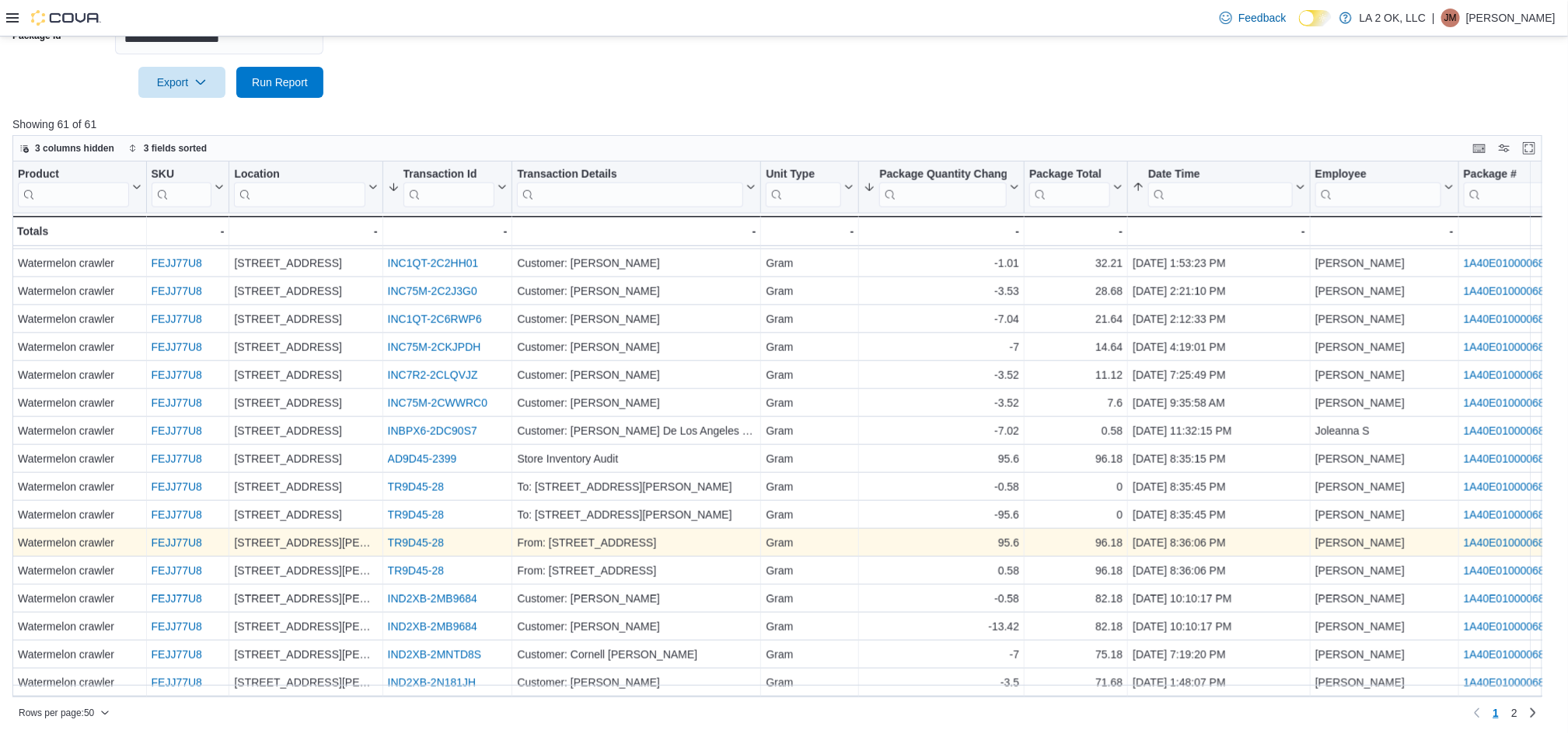
click at [416, 538] on link "TR9D45-28" at bounding box center [415, 543] width 56 height 12
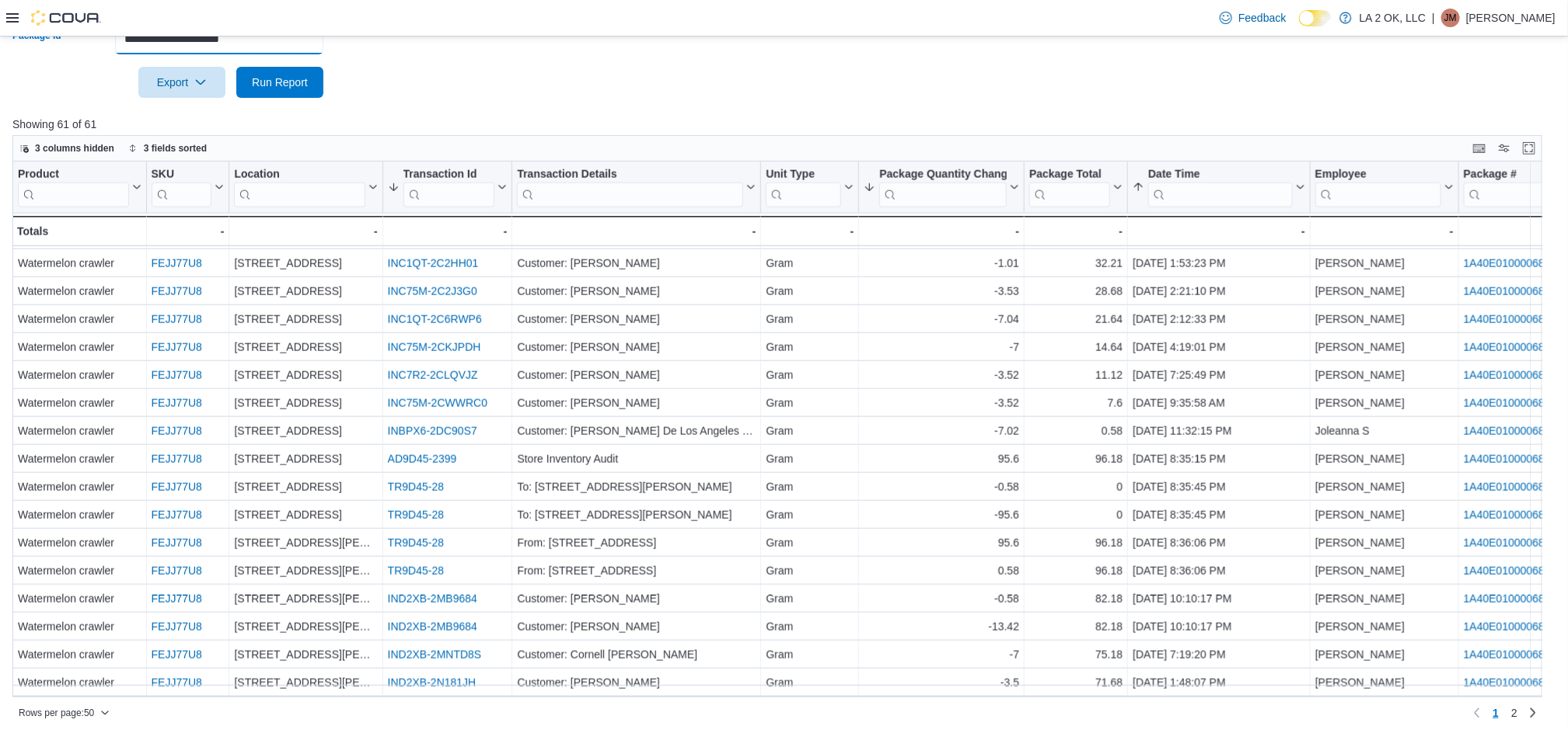
click at [281, 50] on input "**********" at bounding box center [220, 39] width 209 height 31
click at [313, 41] on input "**********" at bounding box center [220, 39] width 209 height 31
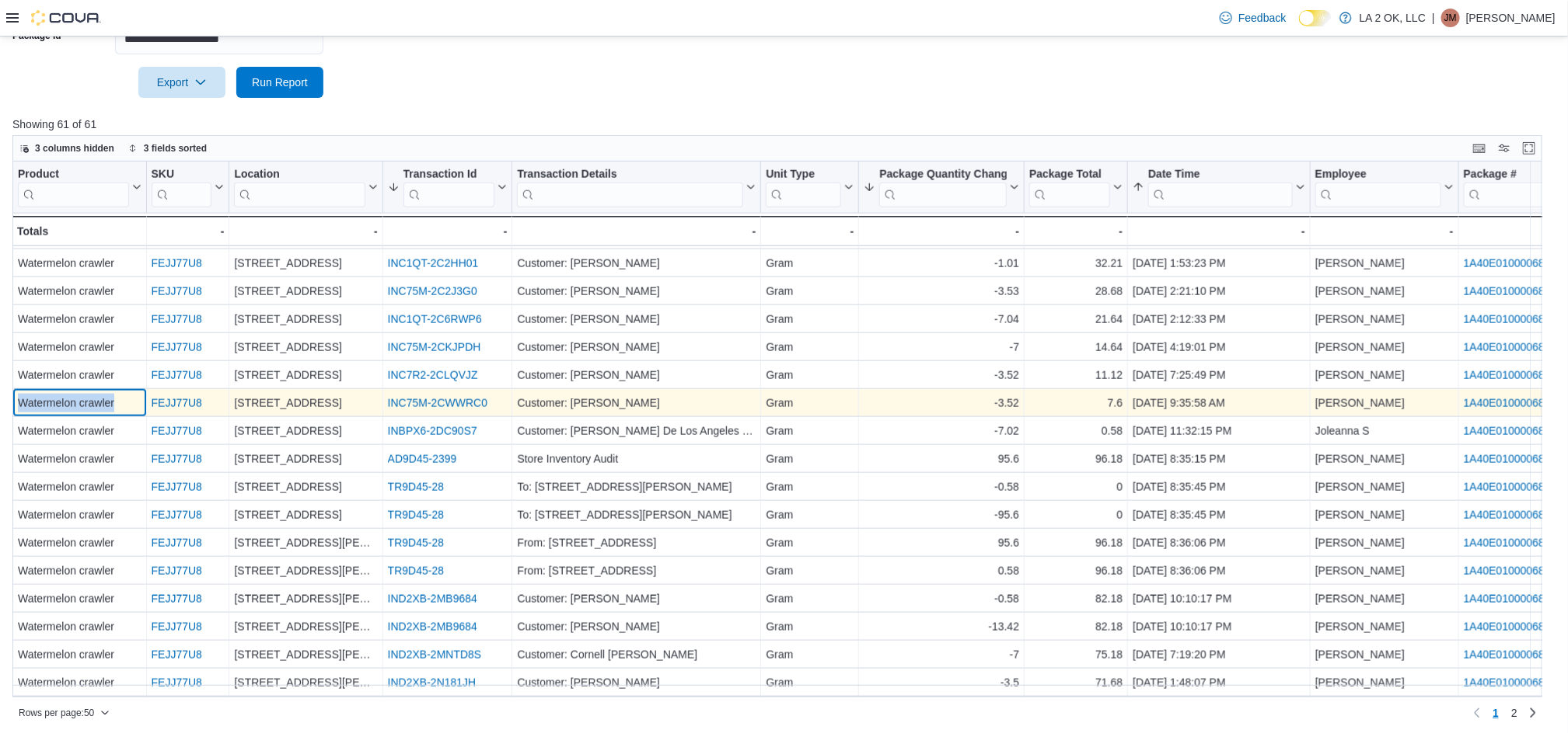
drag, startPoint x: 122, startPoint y: 396, endPoint x: 21, endPoint y: 397, distance: 101.0
click at [21, 397] on div "Watermelon crawler" at bounding box center [79, 404] width 124 height 18
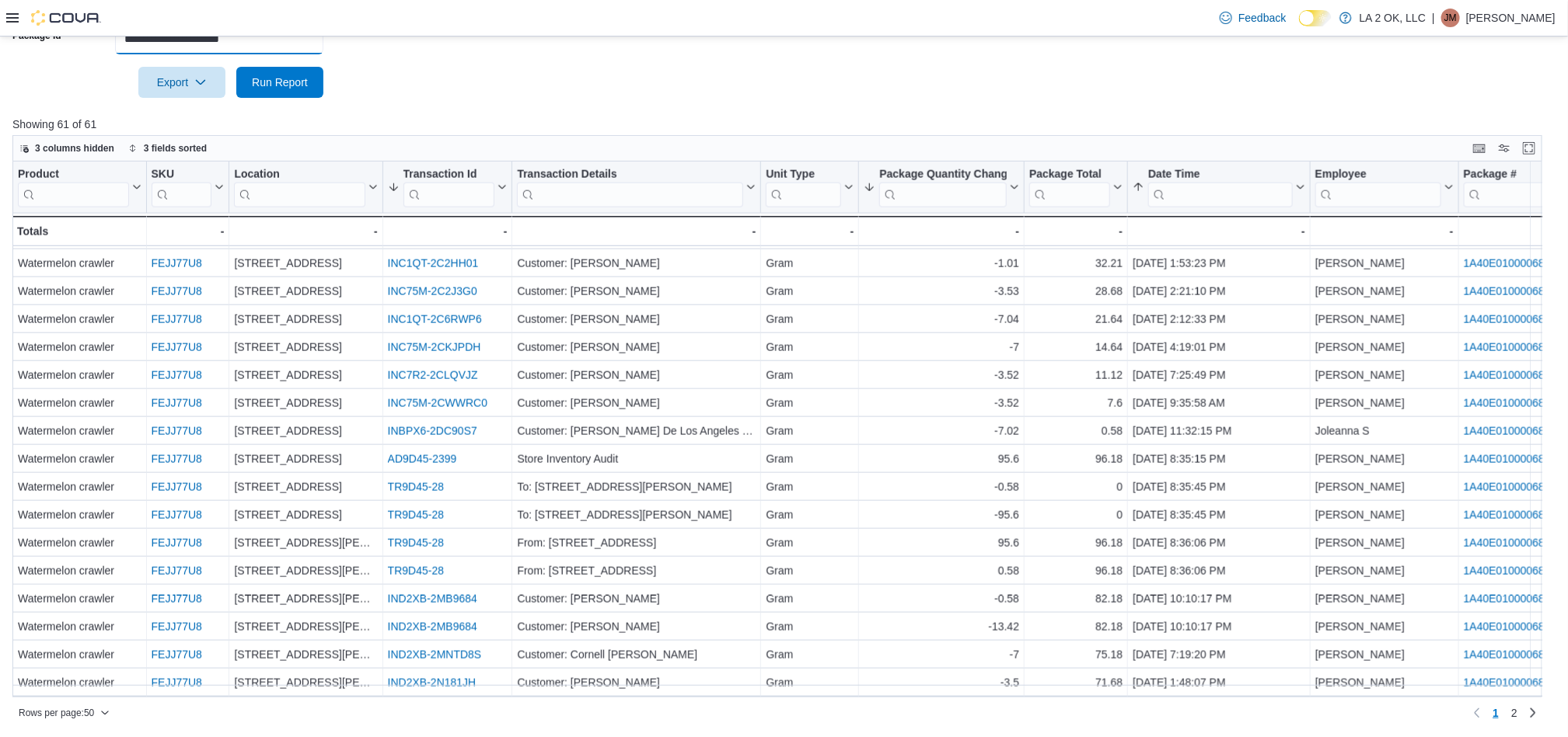
click at [267, 41] on input "**********" at bounding box center [220, 39] width 209 height 31
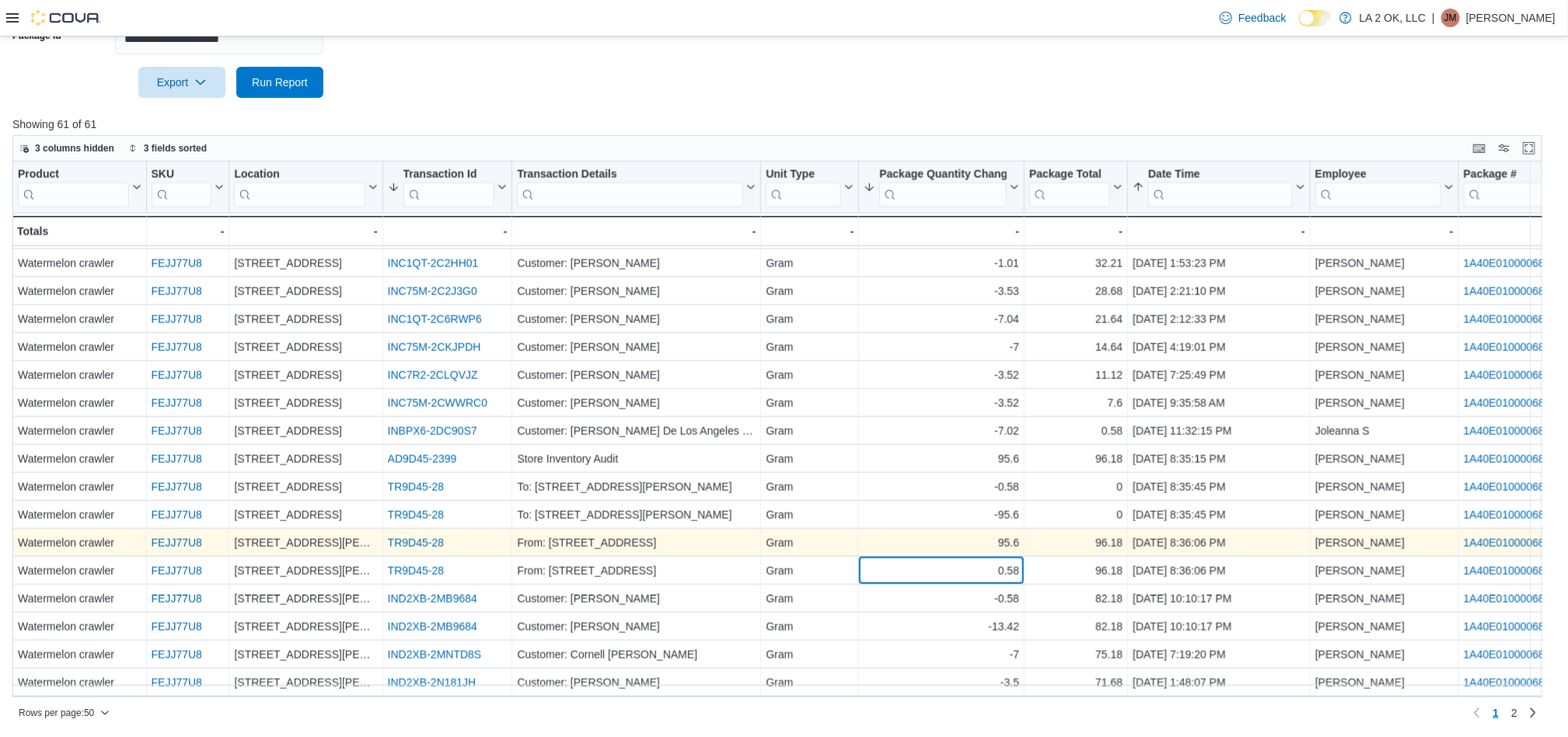
drag, startPoint x: 927, startPoint y: 563, endPoint x: 928, endPoint y: 536, distance: 27.0
click at [927, 563] on div "0.58" at bounding box center [941, 572] width 155 height 18
click at [928, 534] on div "95.6" at bounding box center [941, 543] width 155 height 18
copy div "[STREET_ADDRESS][PERSON_NAME]"
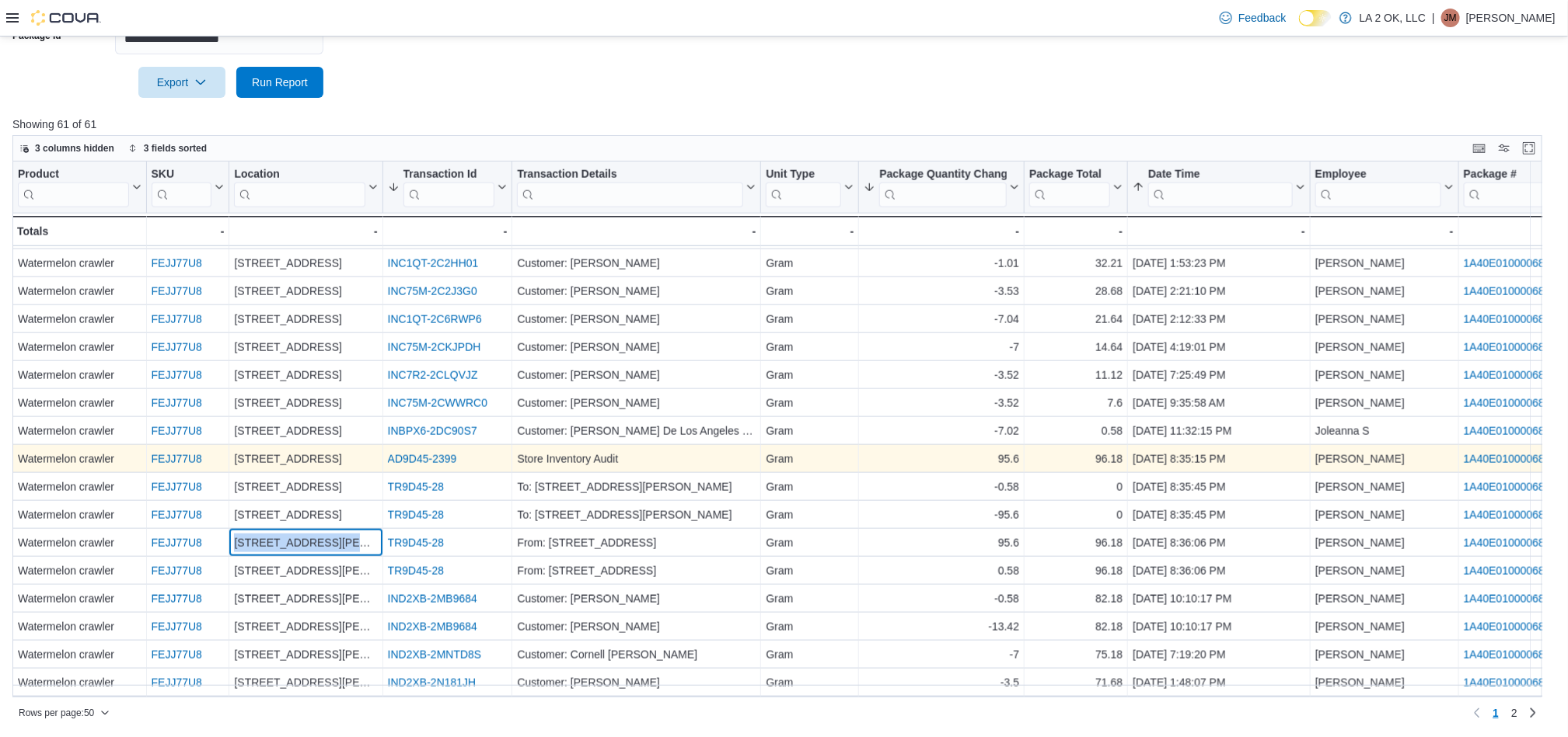
drag, startPoint x: 362, startPoint y: 537, endPoint x: 343, endPoint y: 434, distance: 104.7
click at [238, 534] on div "[STREET_ADDRESS][PERSON_NAME]" at bounding box center [305, 543] width 143 height 18
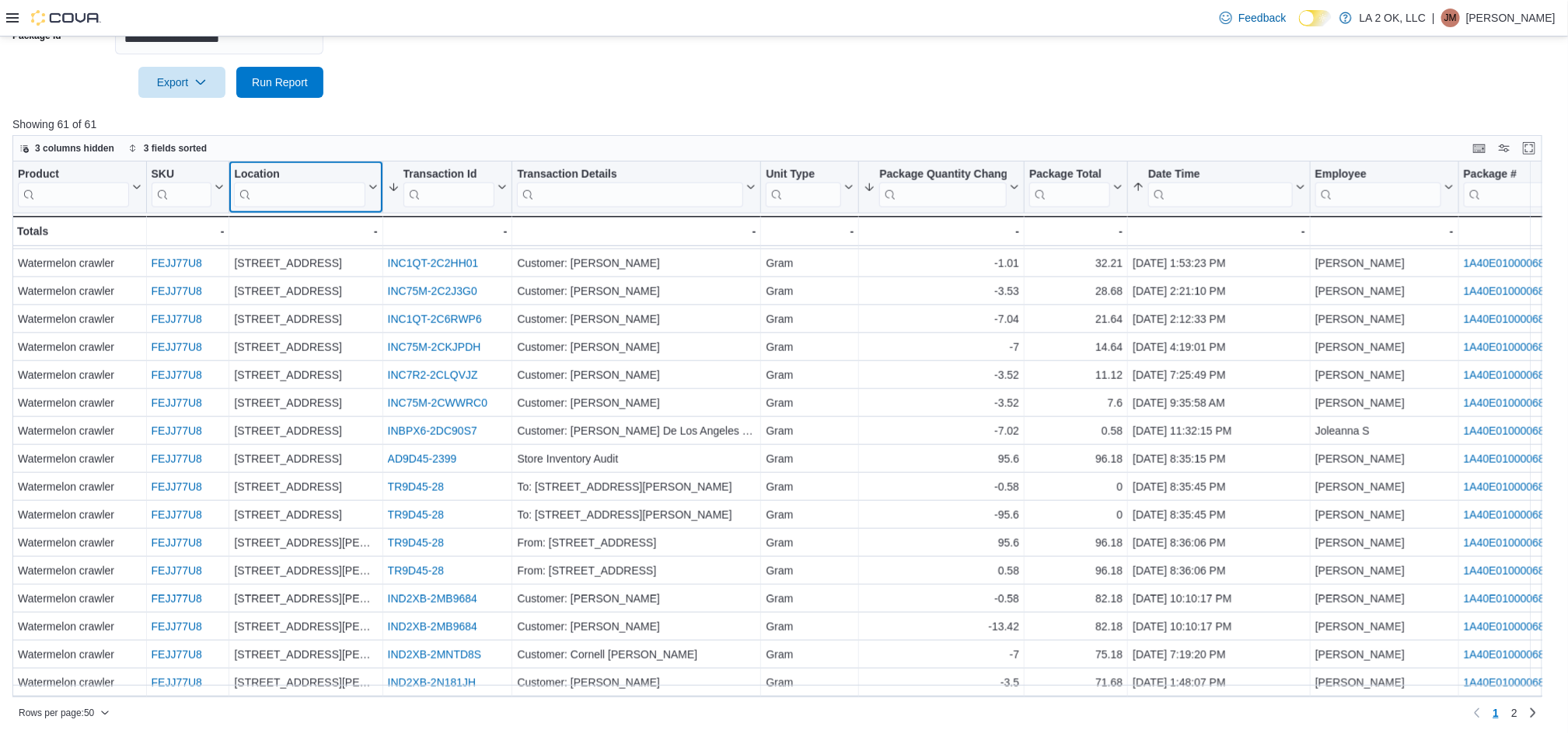
click at [332, 205] on input "search" at bounding box center [298, 195] width 130 height 25
paste input "**********"
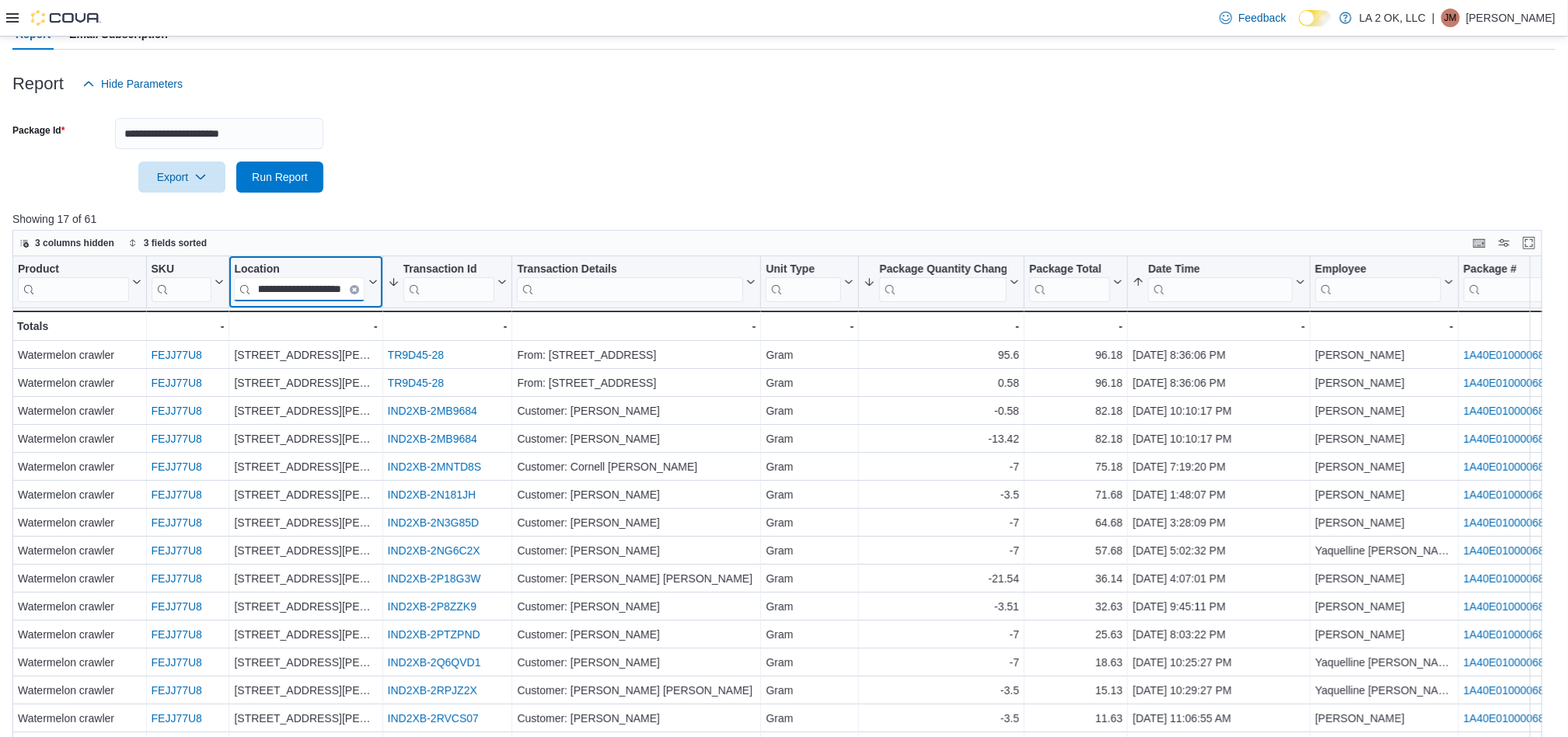
scroll to position [137, 0]
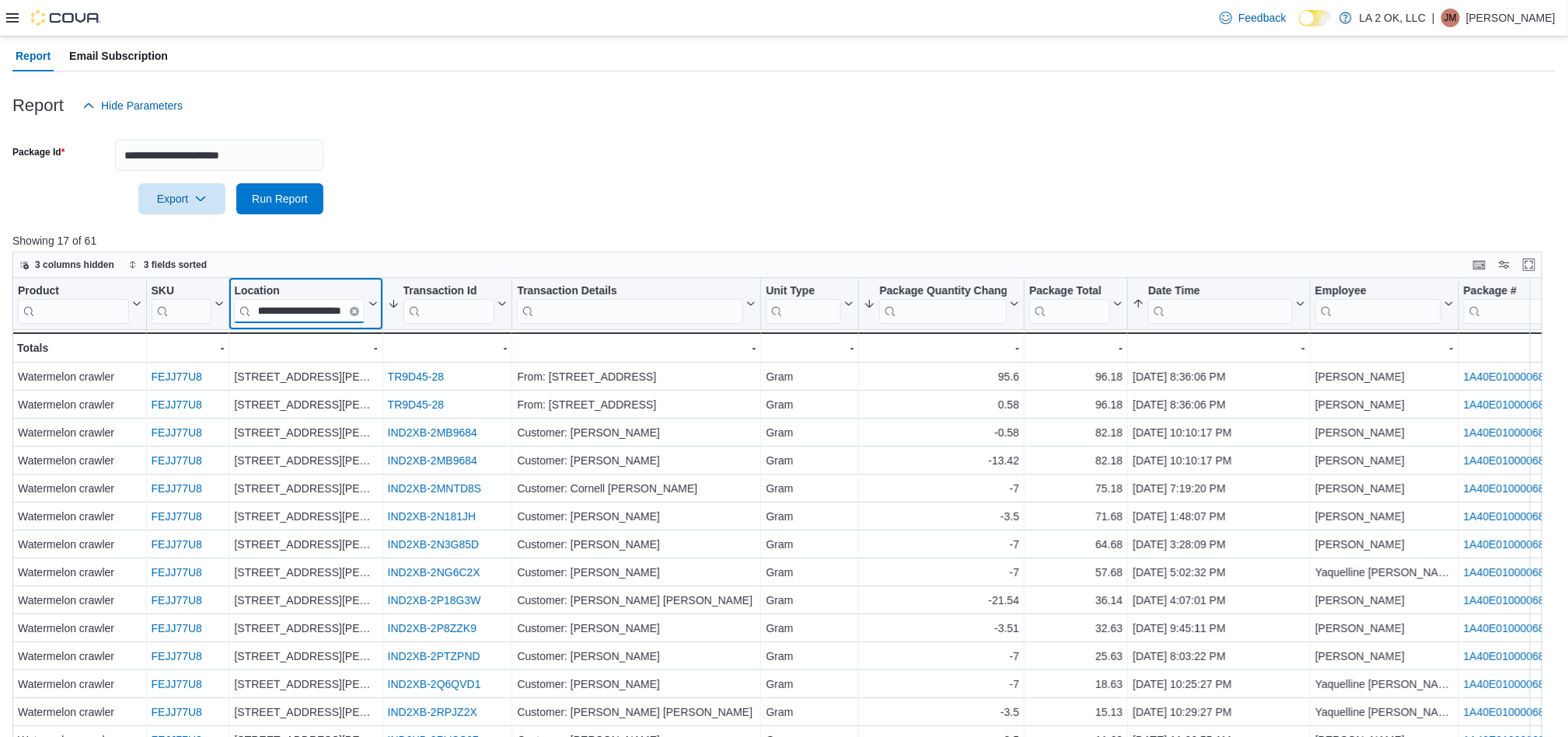
type input "**********"
click at [293, 154] on input "**********" at bounding box center [220, 156] width 209 height 31
paste input "text"
type input "**********"
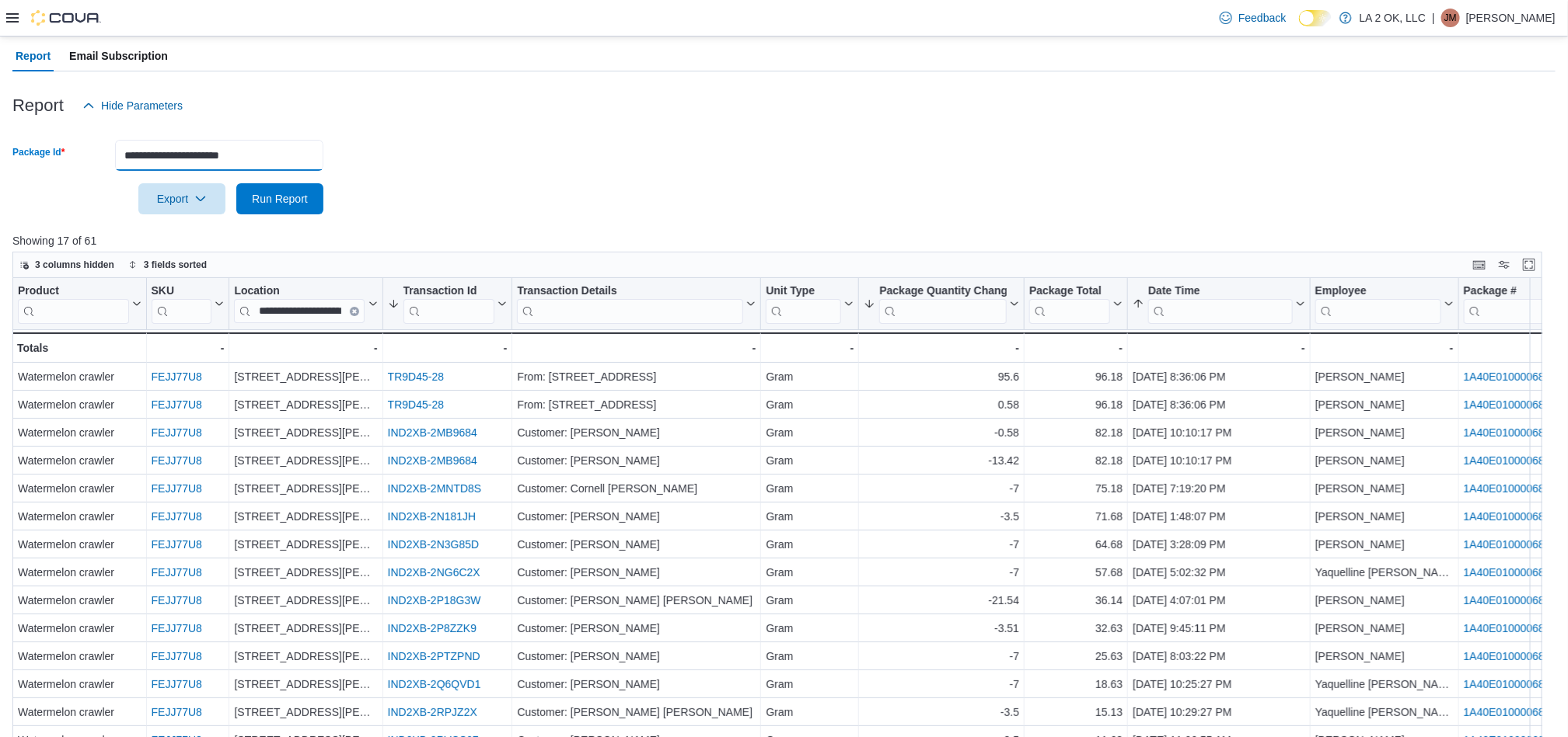
click at [236, 184] on button "Run Report" at bounding box center [280, 199] width 87 height 31
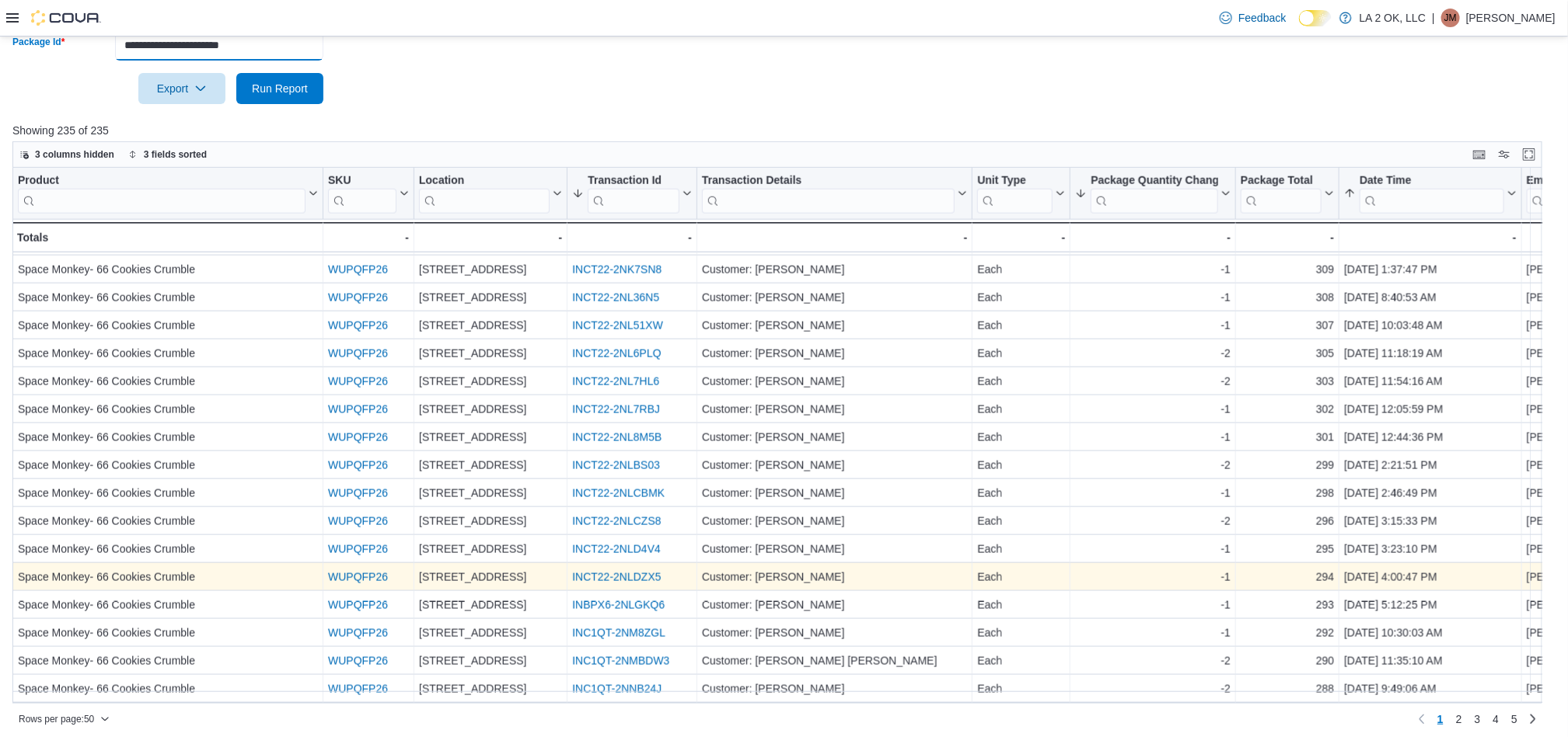
scroll to position [254, 0]
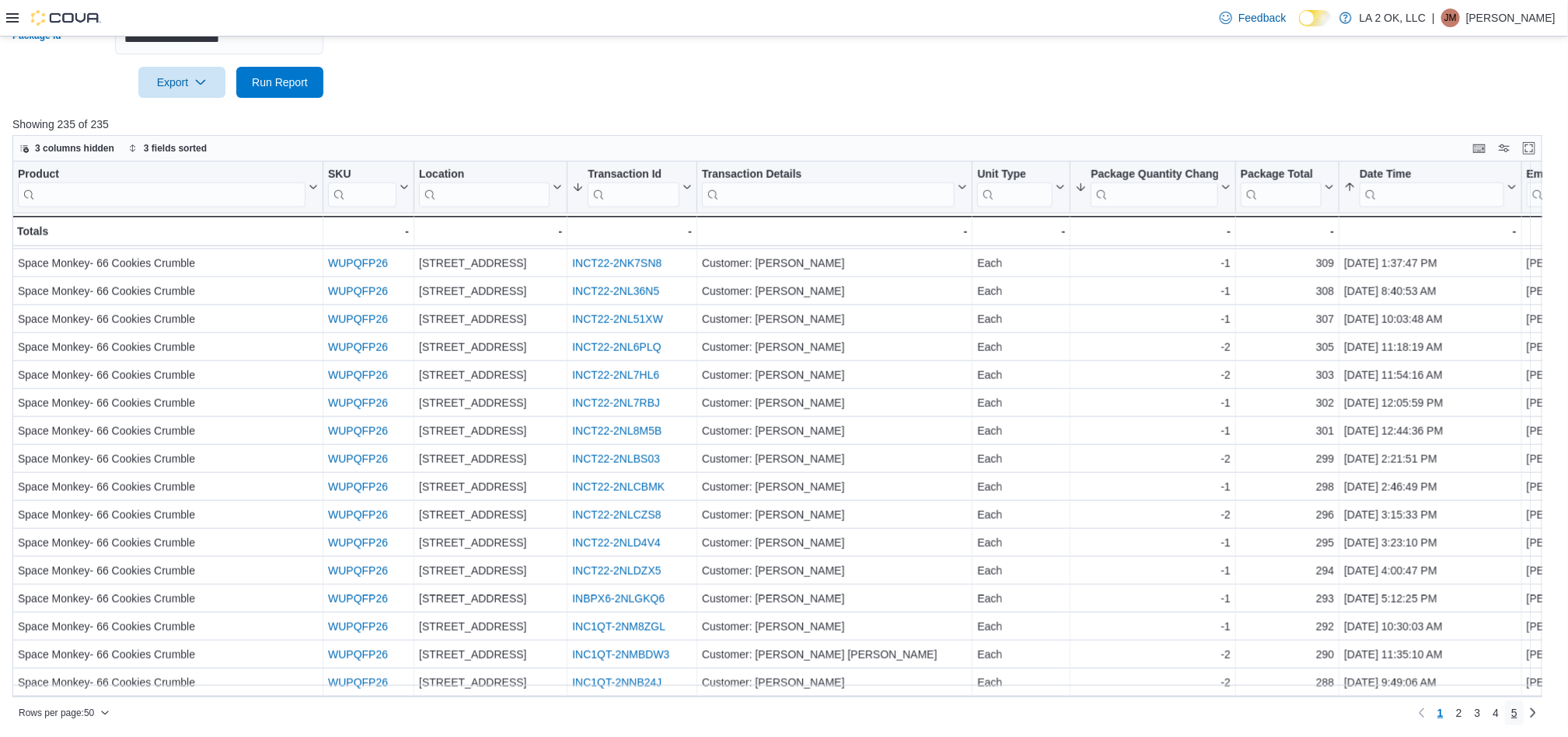
click at [1524, 714] on link "5" at bounding box center [1514, 713] width 18 height 25
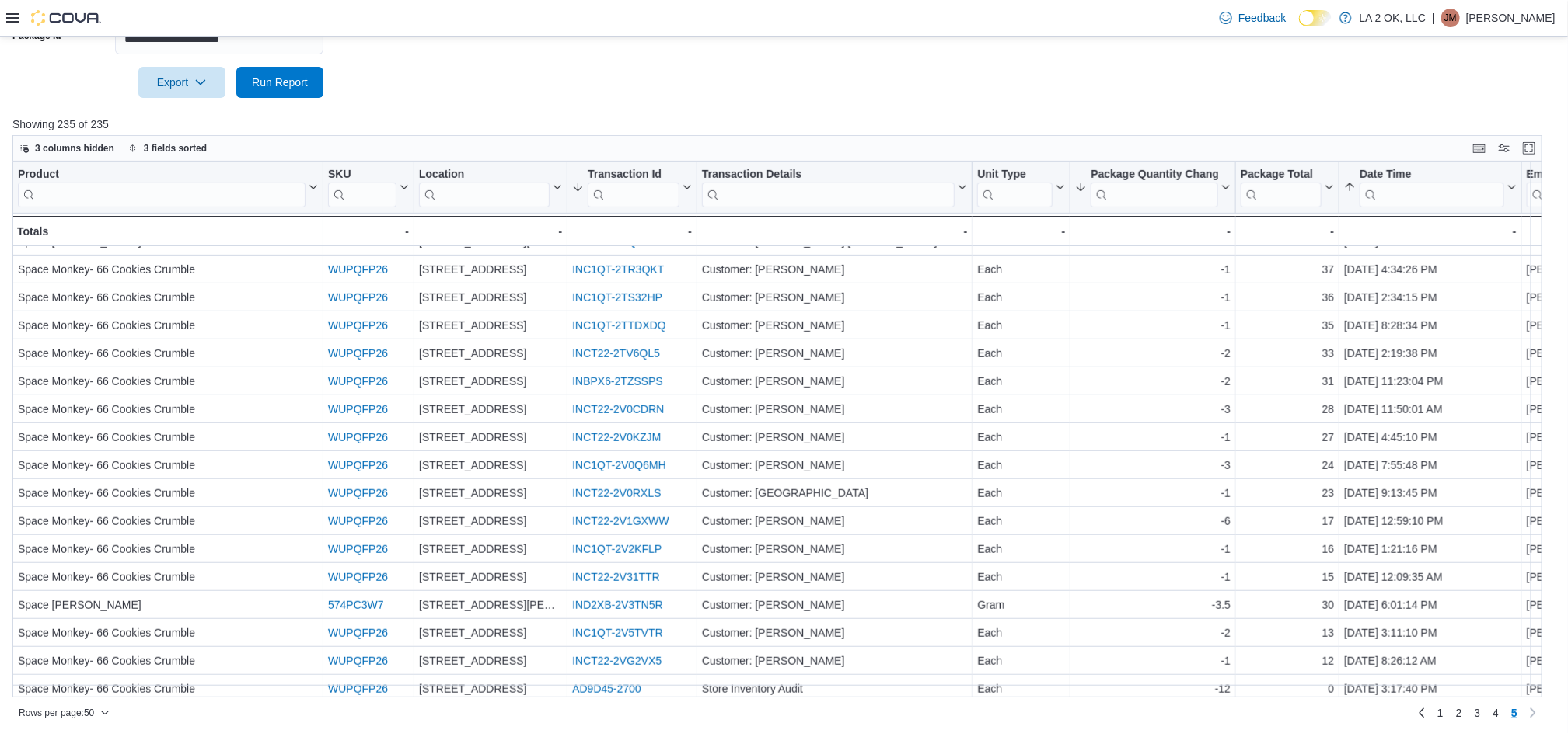
scroll to position [541, 0]
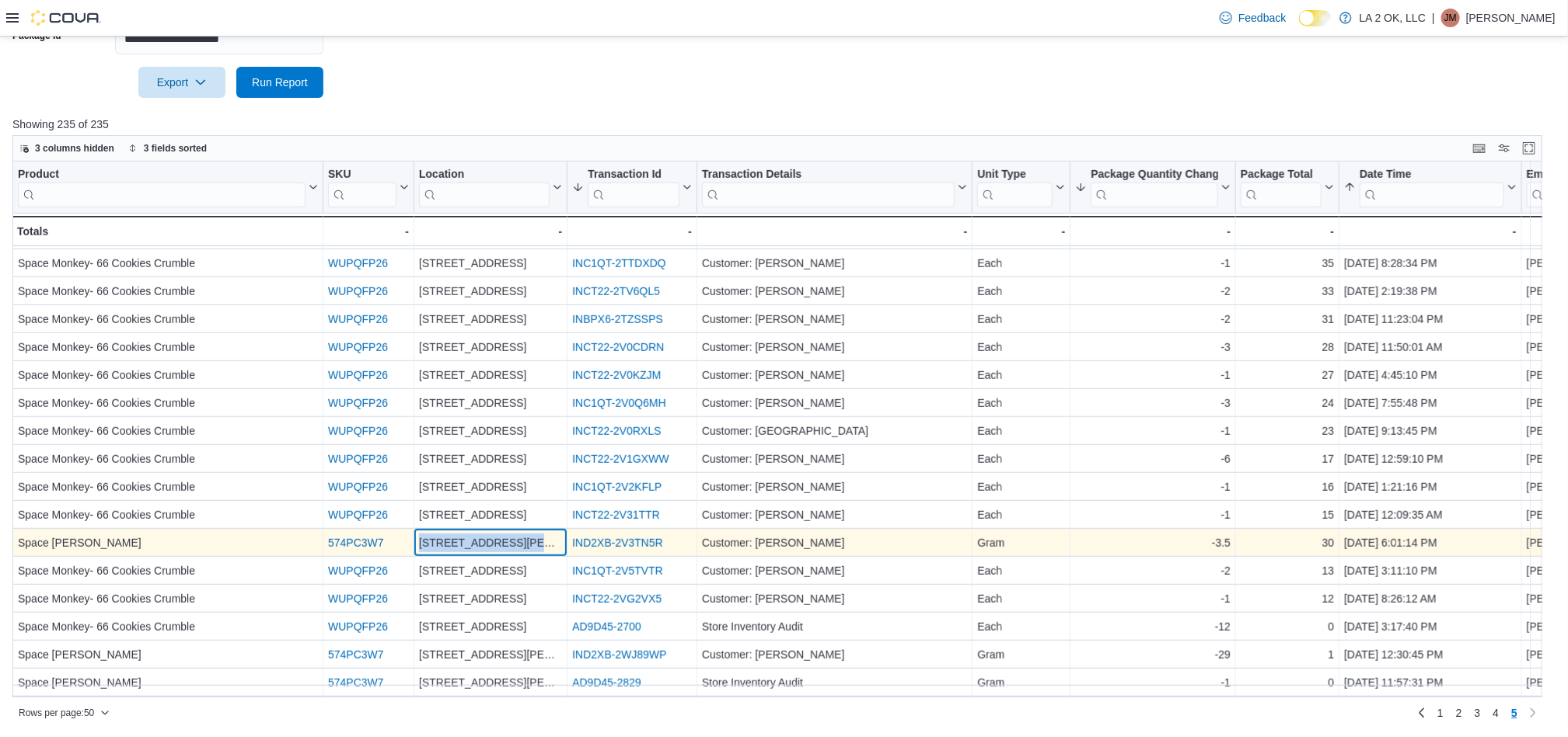
drag, startPoint x: 544, startPoint y: 534, endPoint x: 416, endPoint y: 536, distance: 128.0
click at [416, 536] on div "3701 N. MacArthur Blvd - Location, column 3, row 230" at bounding box center [491, 543] width 153 height 28
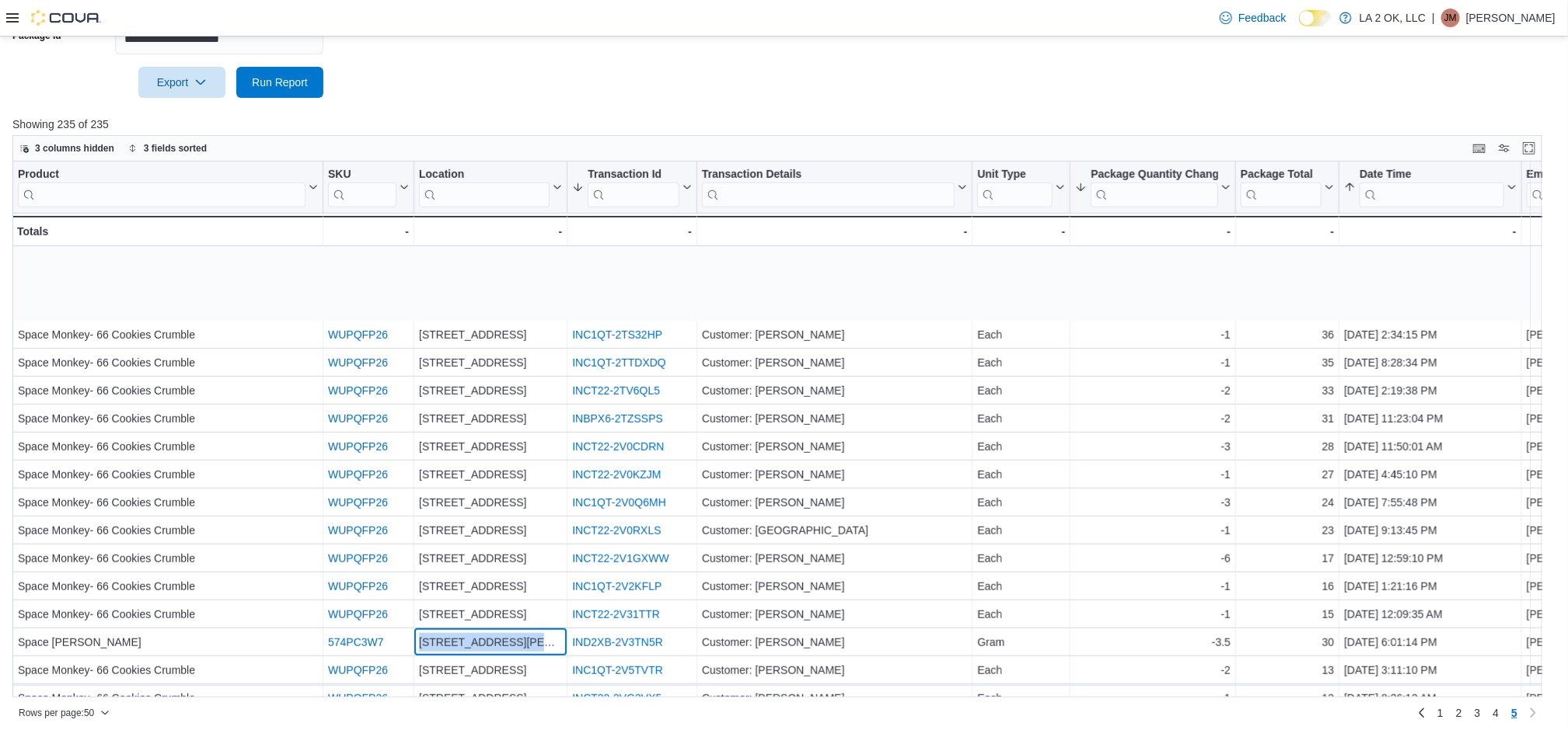
scroll to position [424, 0]
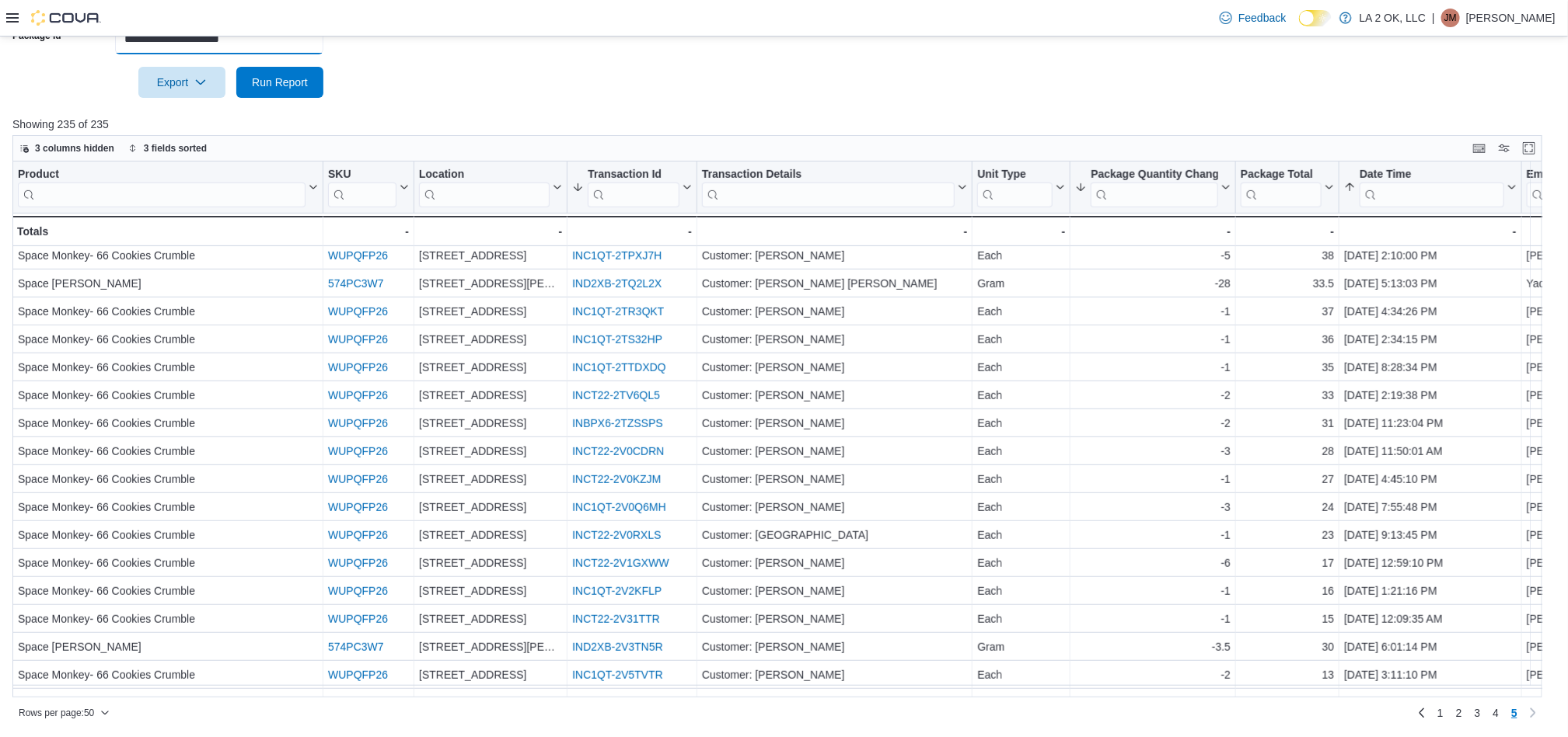
click at [278, 42] on input "**********" at bounding box center [220, 39] width 209 height 31
click at [288, 37] on input "**********" at bounding box center [220, 39] width 209 height 31
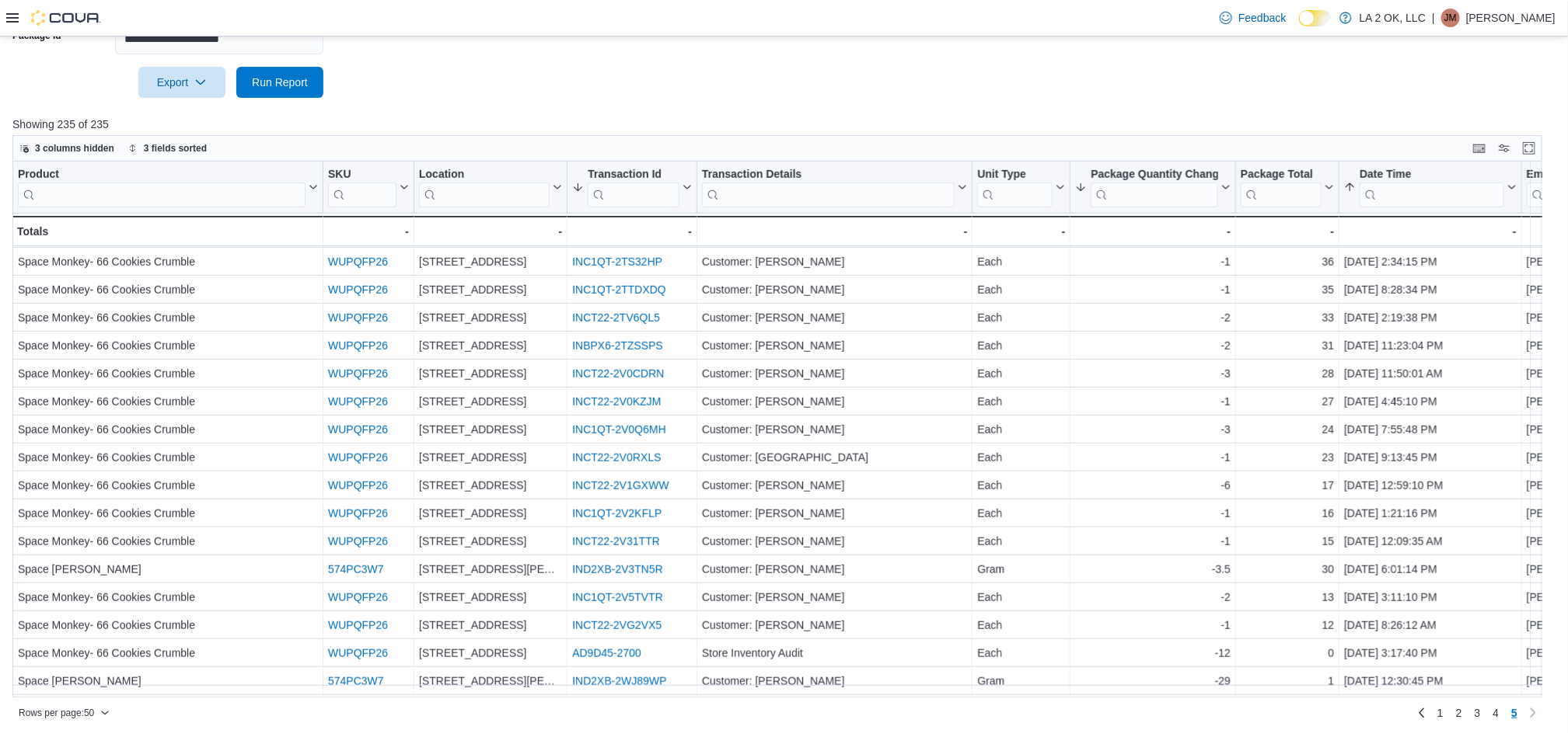
scroll to position [541, 0]
drag, startPoint x: 1457, startPoint y: 716, endPoint x: 1414, endPoint y: 702, distance: 45.2
click at [1443, 716] on span "1" at bounding box center [1440, 713] width 6 height 16
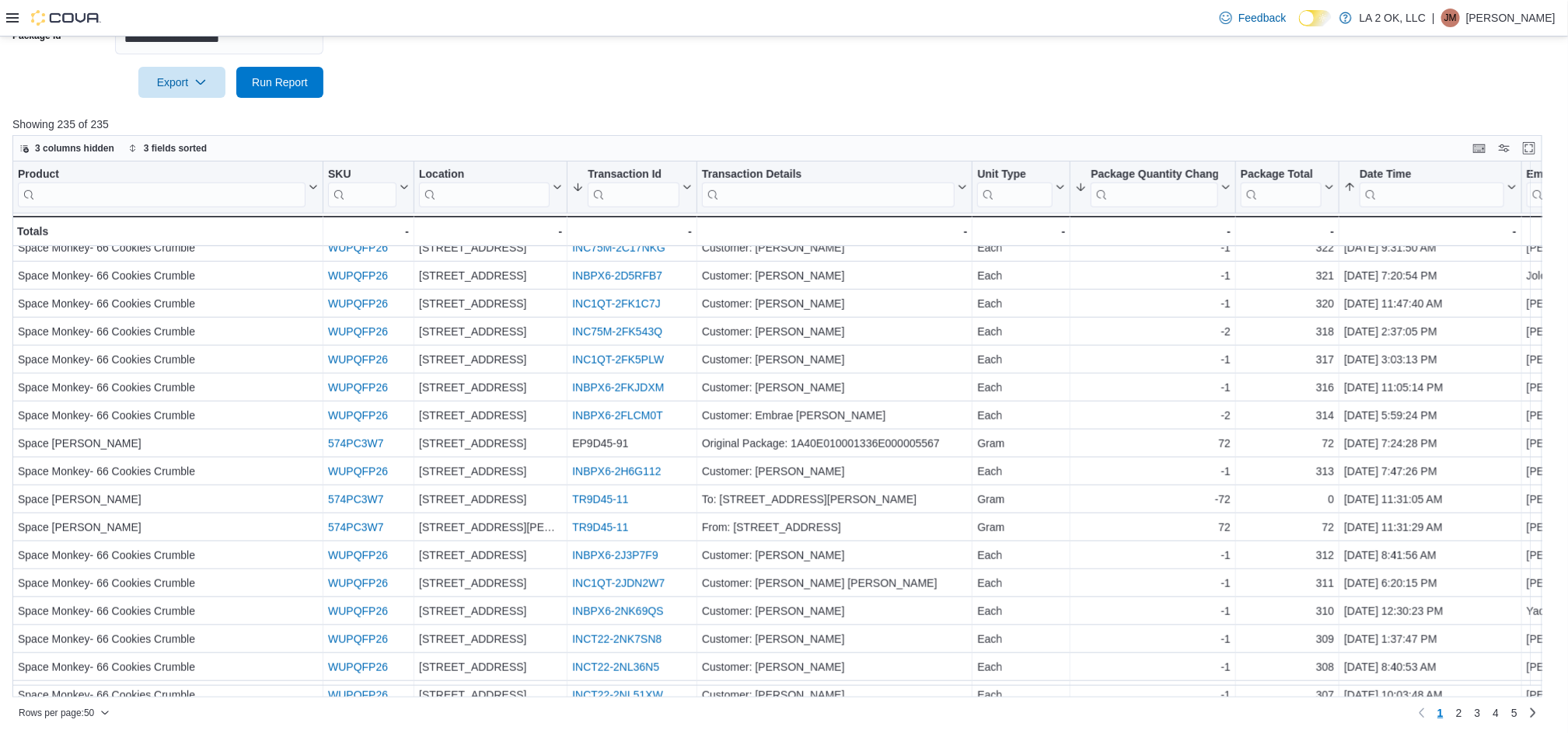
scroll to position [583, 0]
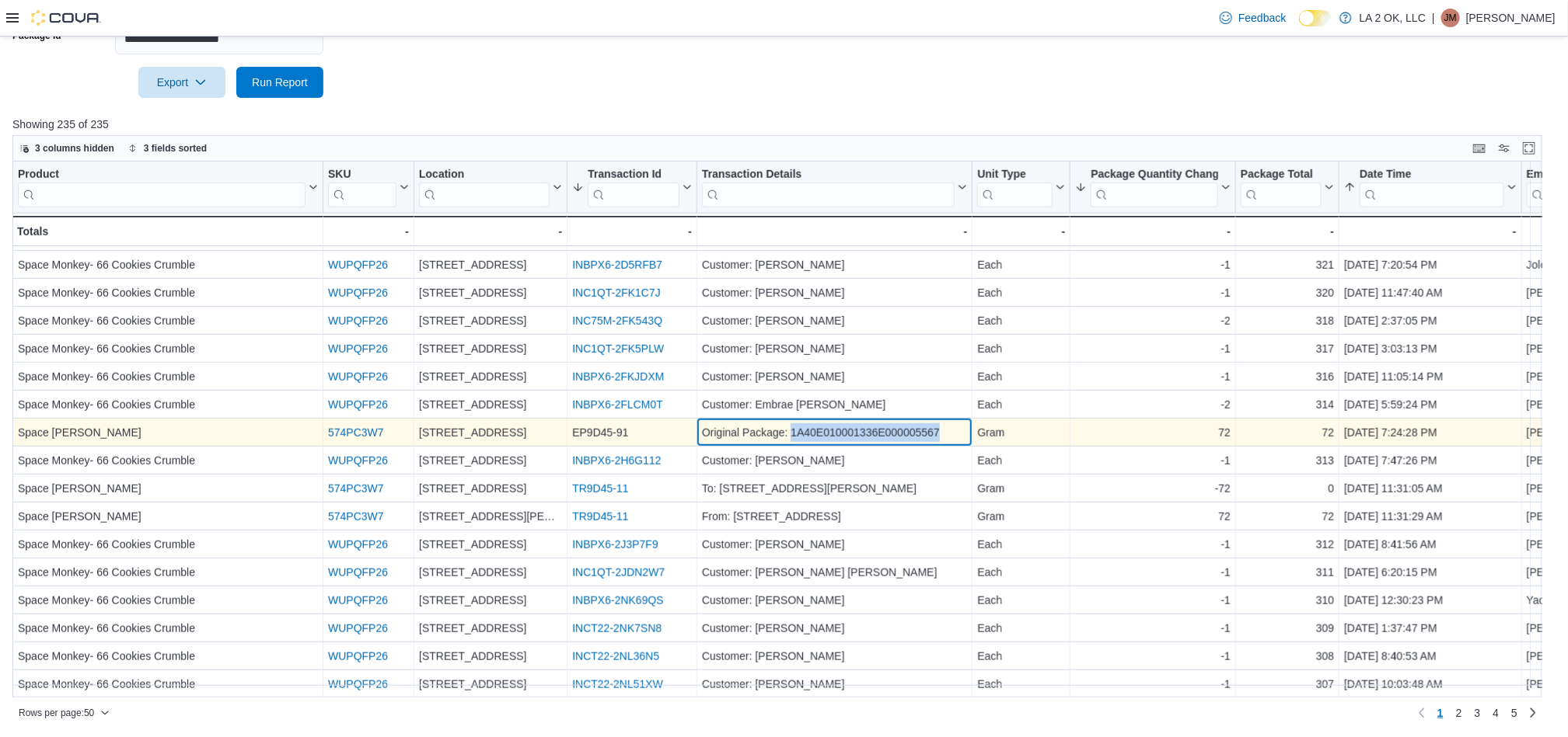
drag, startPoint x: 943, startPoint y: 432, endPoint x: 791, endPoint y: 434, distance: 152.0
click at [791, 434] on div "Original Package: 1A40E010001336E000005567" at bounding box center [833, 434] width 265 height 18
copy div "1A40E010001336E000005567"
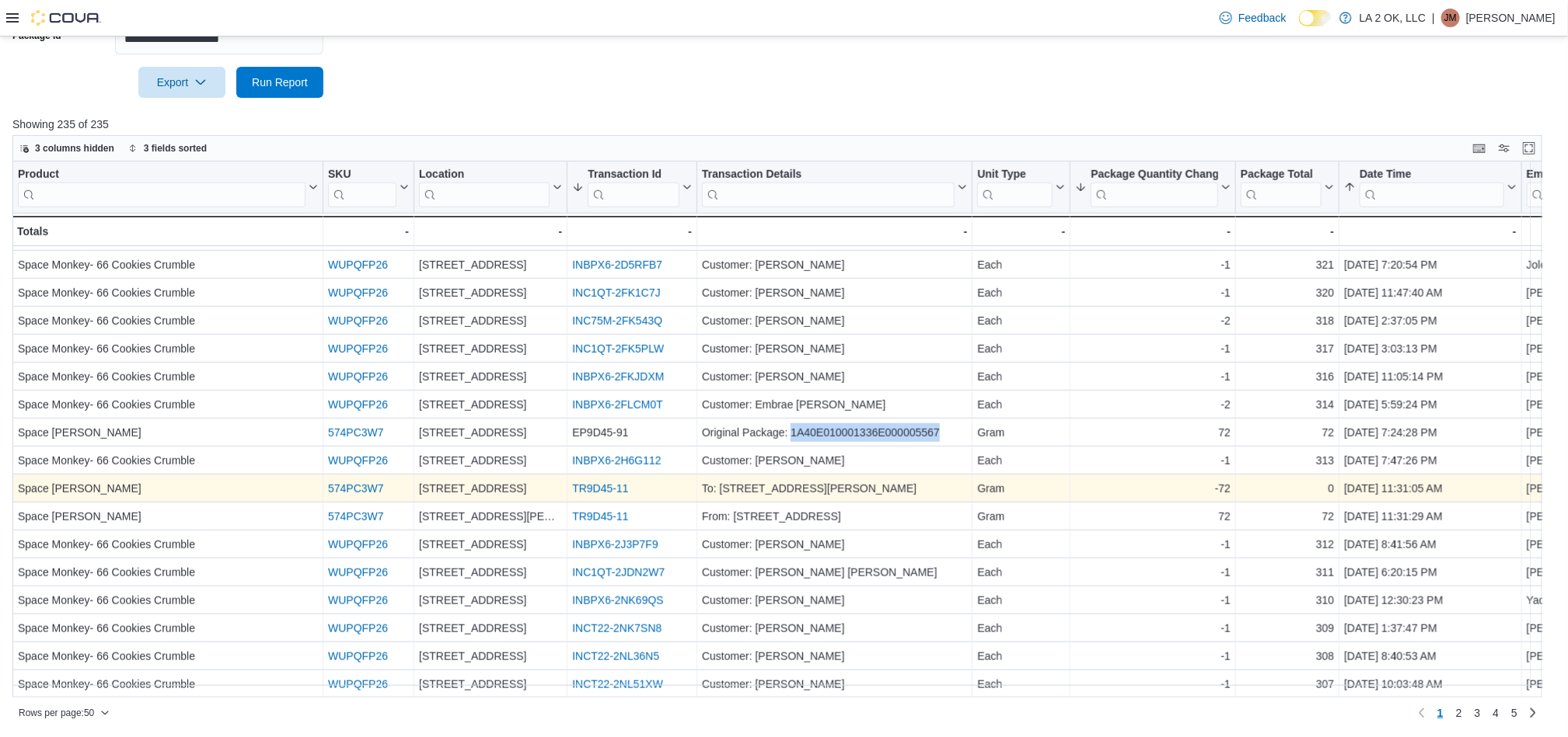
click at [589, 493] on link "TR9D45-11" at bounding box center [600, 489] width 56 height 12
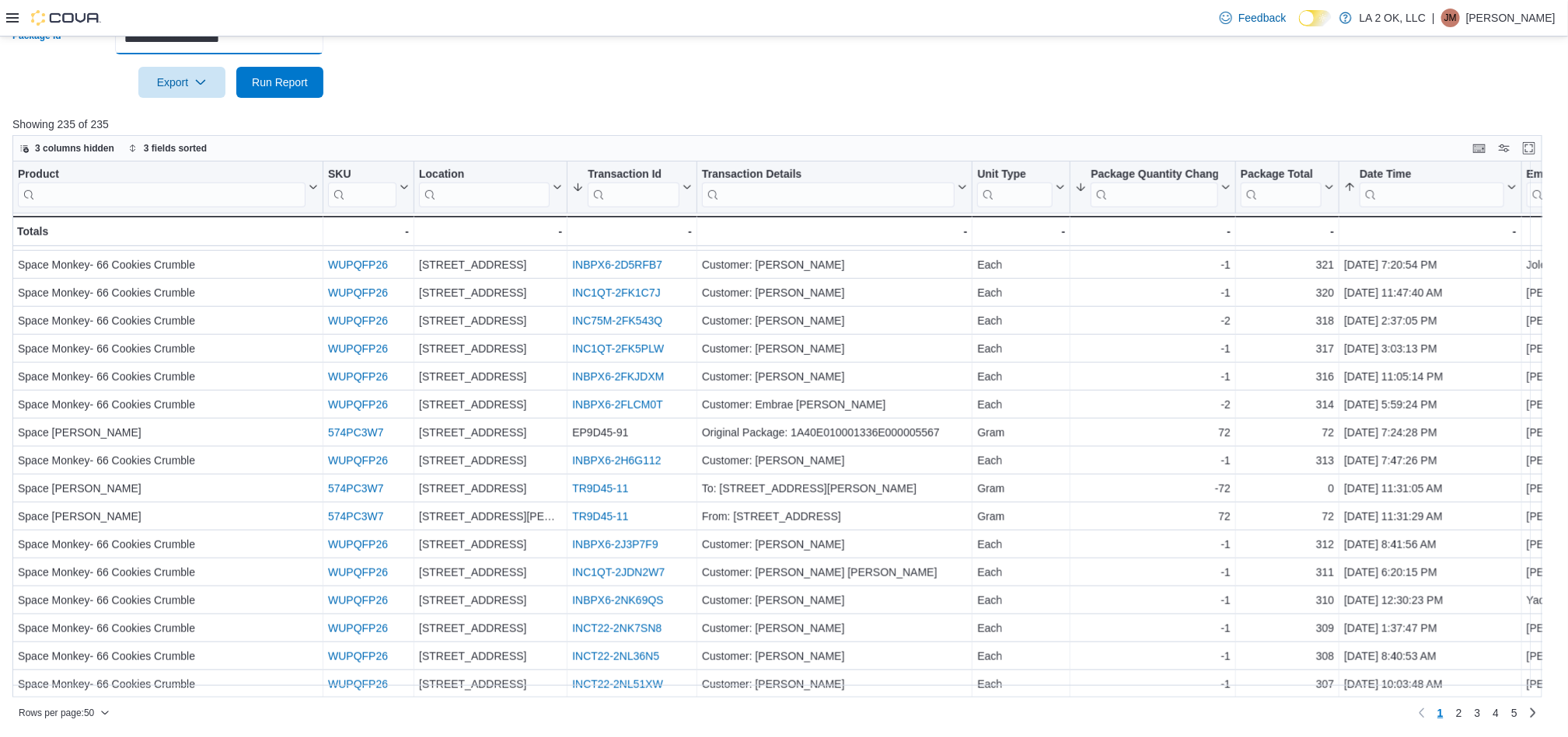
click at [293, 53] on input "**********" at bounding box center [220, 39] width 209 height 31
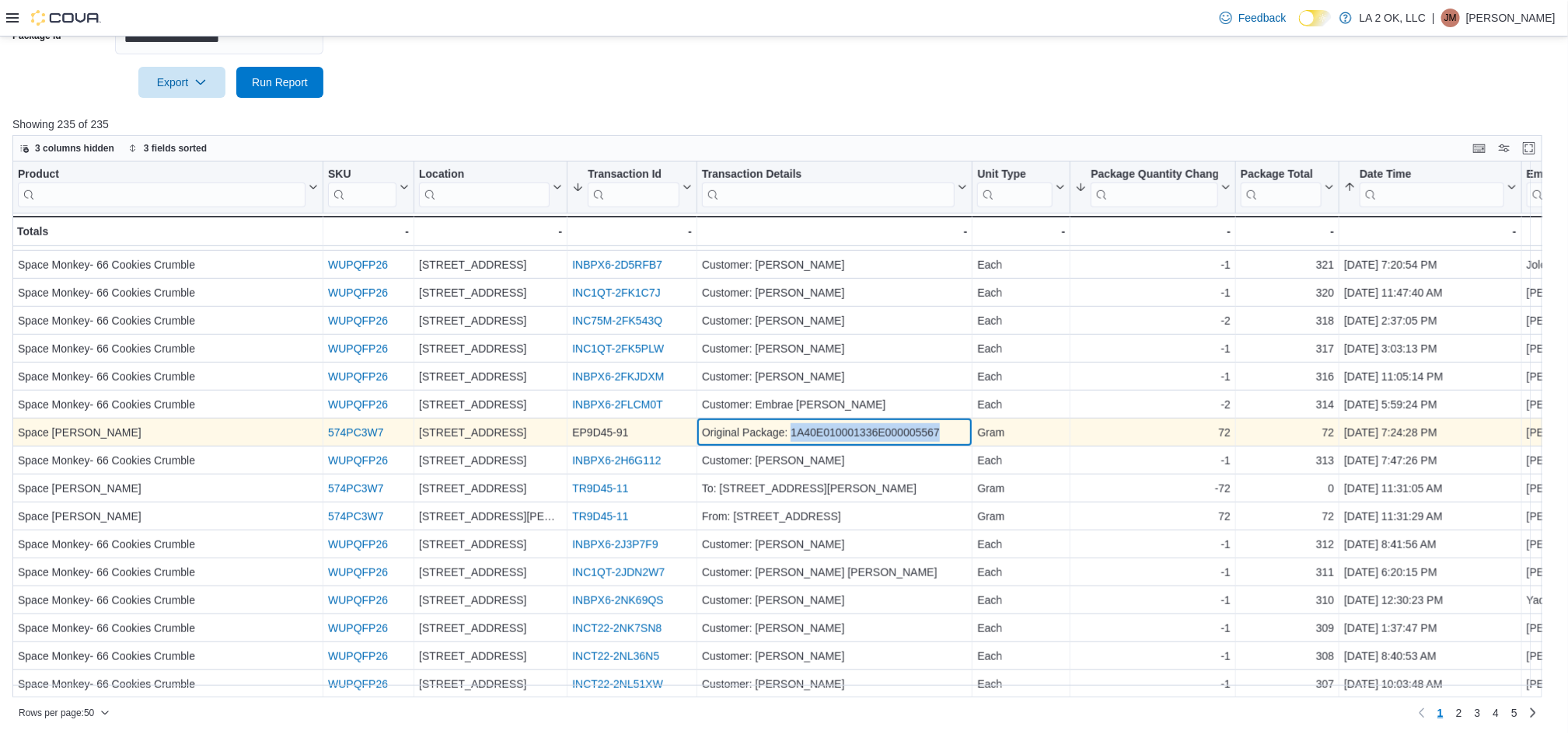
drag, startPoint x: 940, startPoint y: 436, endPoint x: 800, endPoint y: 434, distance: 140.0
click at [796, 434] on div "Original Package: 1A40E010001336E000005567" at bounding box center [833, 434] width 265 height 18
copy div "A40E010001336E000005567"
copy div "1A40E010001336E000005567"
drag, startPoint x: 790, startPoint y: 438, endPoint x: 940, endPoint y: 446, distance: 150.2
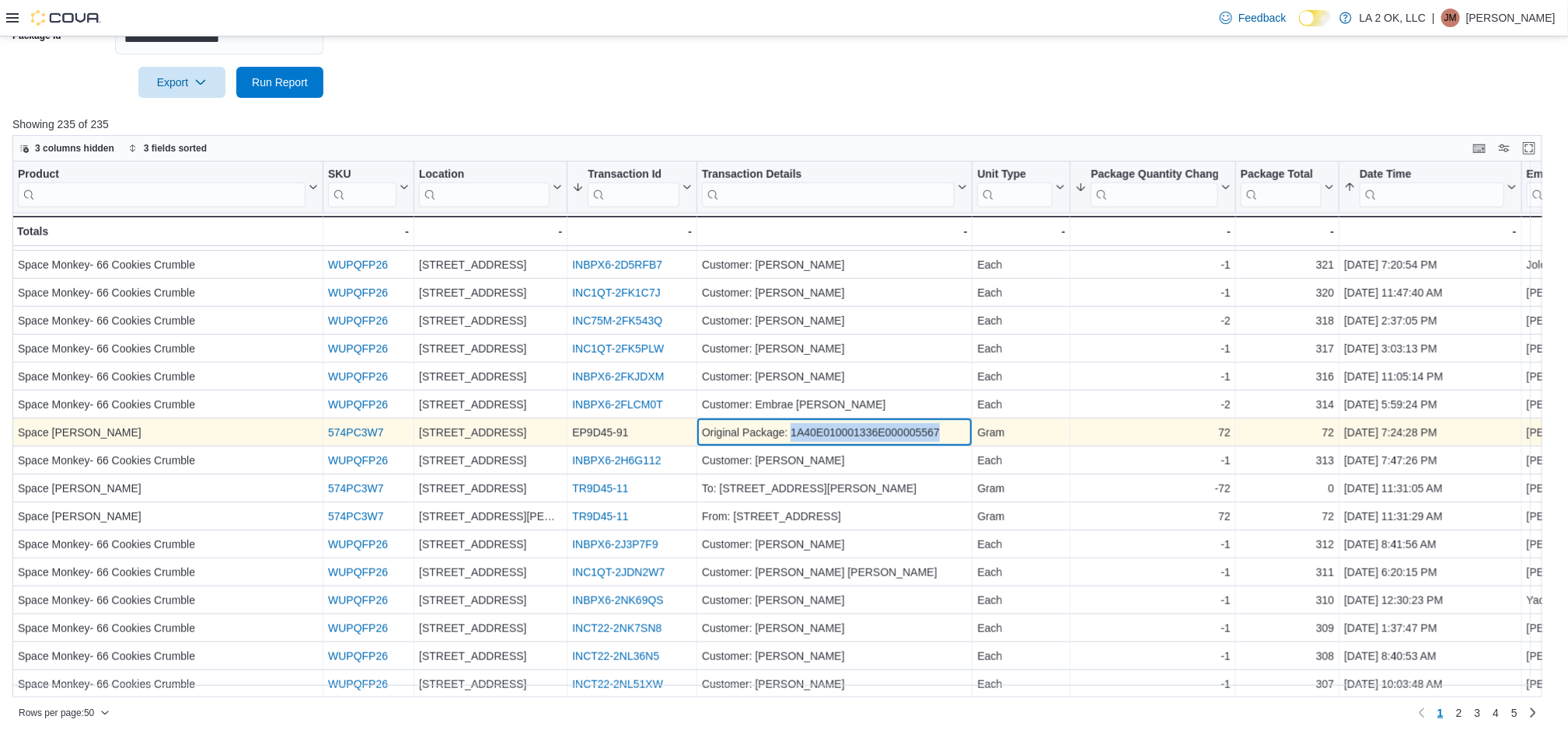
click at [940, 446] on div "Original Package: 1A40E010001336E000005567 - Transaction Details, column 5, row…" at bounding box center [834, 434] width 275 height 28
click at [899, 422] on div "Original Package: 1A40E010001336E000005567 - Transaction Details, column 5, row…" at bounding box center [834, 434] width 275 height 28
click at [935, 434] on div "Original Package: 1A40E010001336E000005567" at bounding box center [833, 434] width 265 height 18
copy div "1A40E010001336E000005567"
drag, startPoint x: 940, startPoint y: 434, endPoint x: 796, endPoint y: 441, distance: 144.2
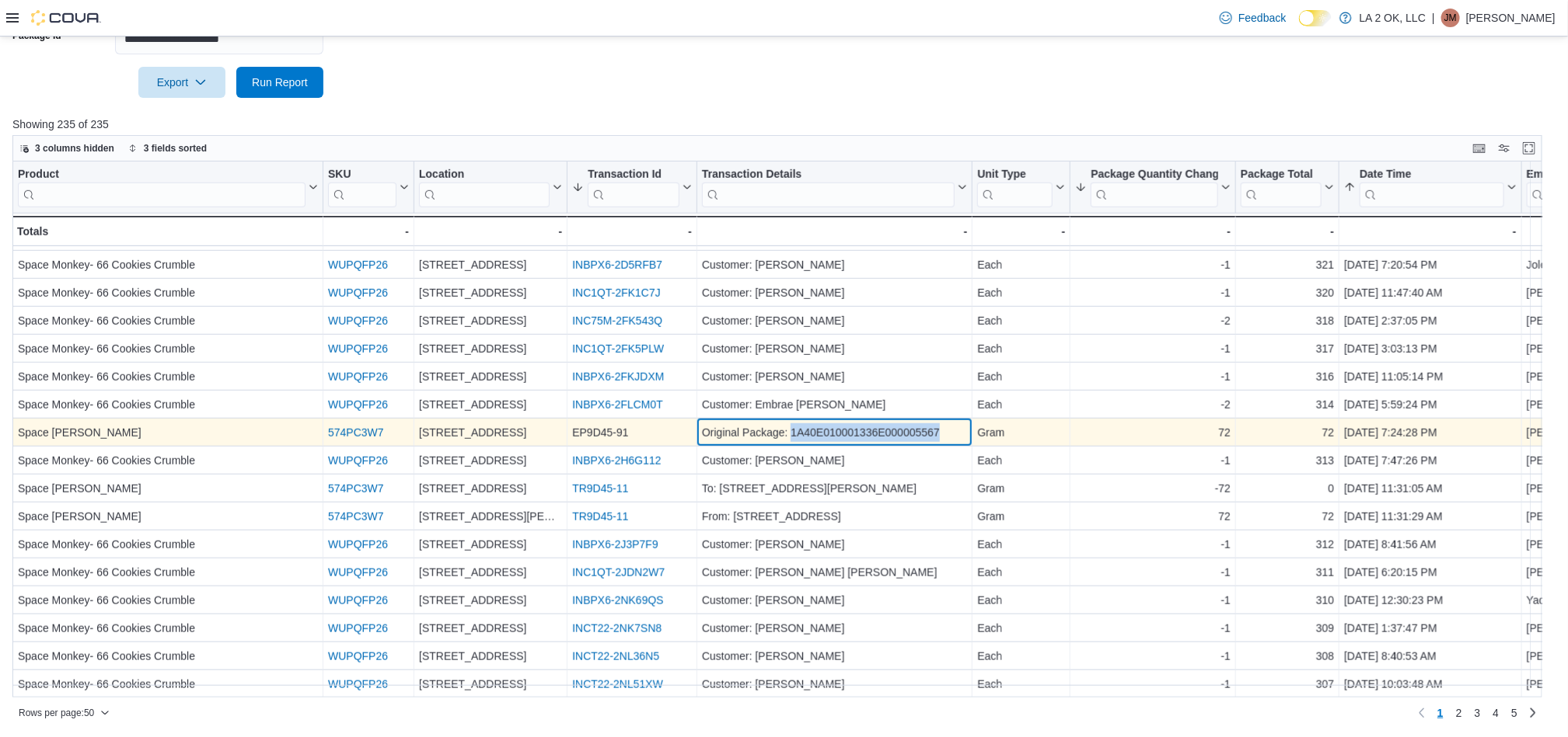
click at [796, 441] on div "Original Package: 1A40E010001336E000005567" at bounding box center [833, 434] width 265 height 18
copy div "A40E010001336E000005567"
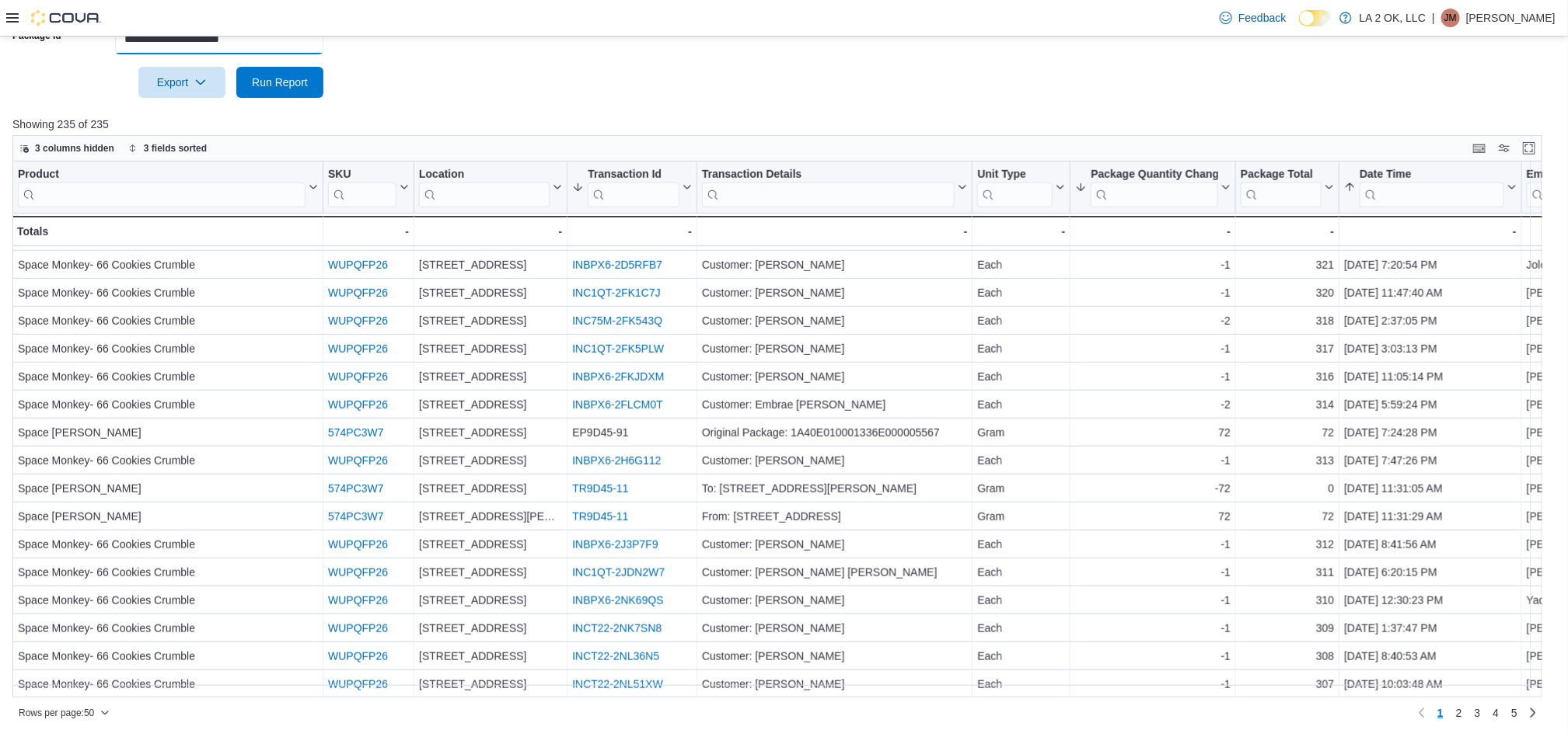
click at [293, 47] on input "**********" at bounding box center [220, 39] width 209 height 31
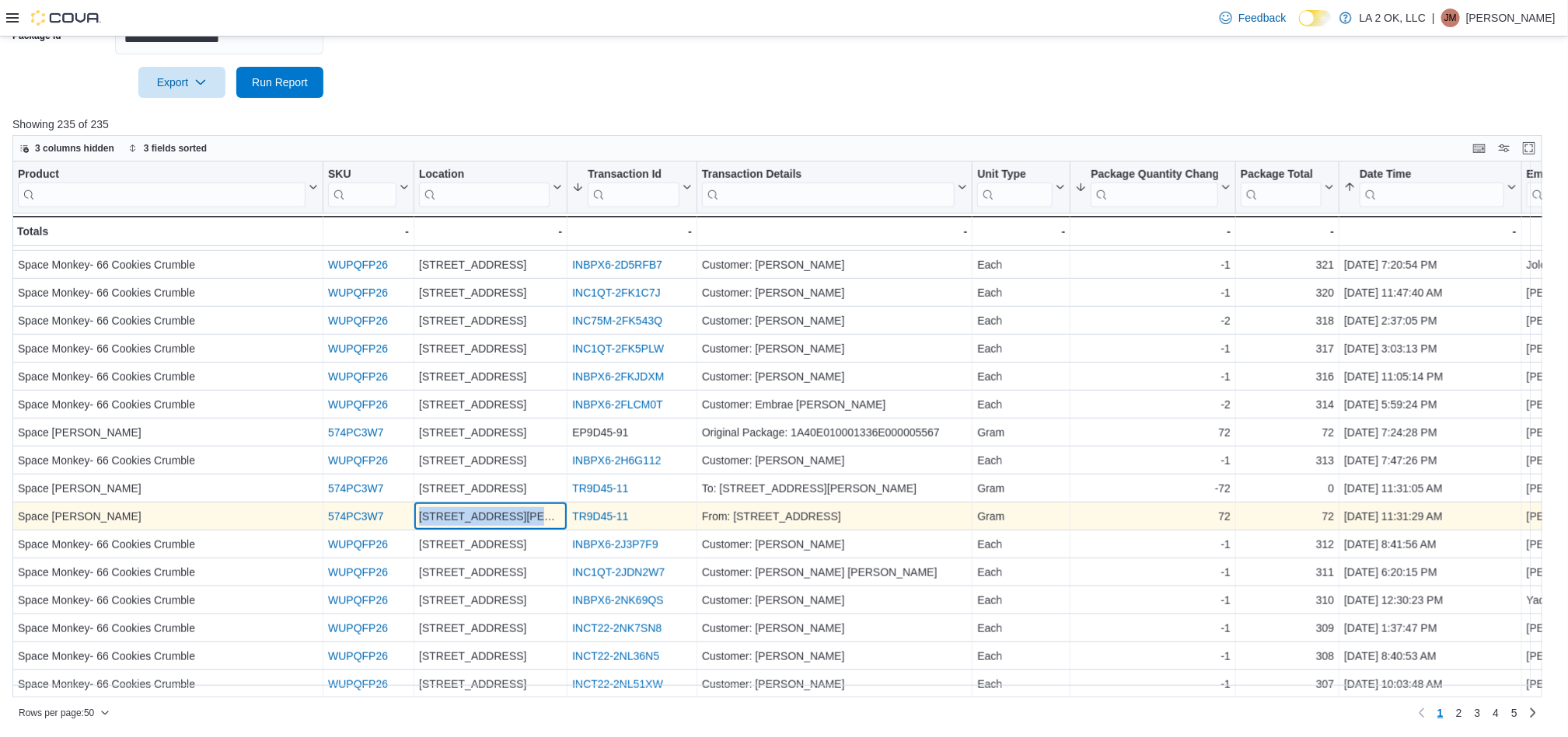
drag, startPoint x: 499, startPoint y: 523, endPoint x: 420, endPoint y: 519, distance: 79.1
click at [420, 519] on div "[STREET_ADDRESS][PERSON_NAME]" at bounding box center [490, 517] width 143 height 18
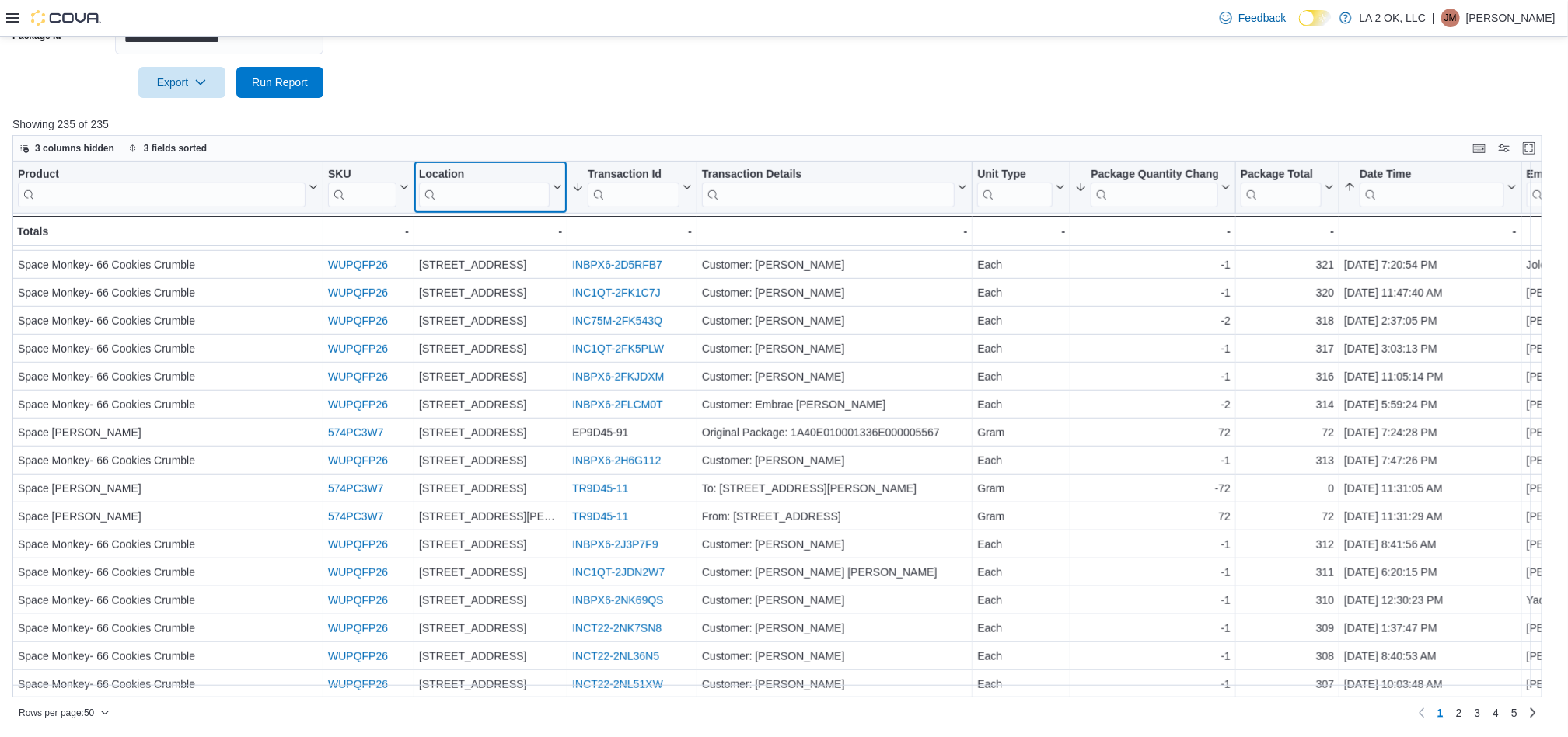
click at [490, 203] on input "search" at bounding box center [484, 195] width 130 height 25
paste input "**********"
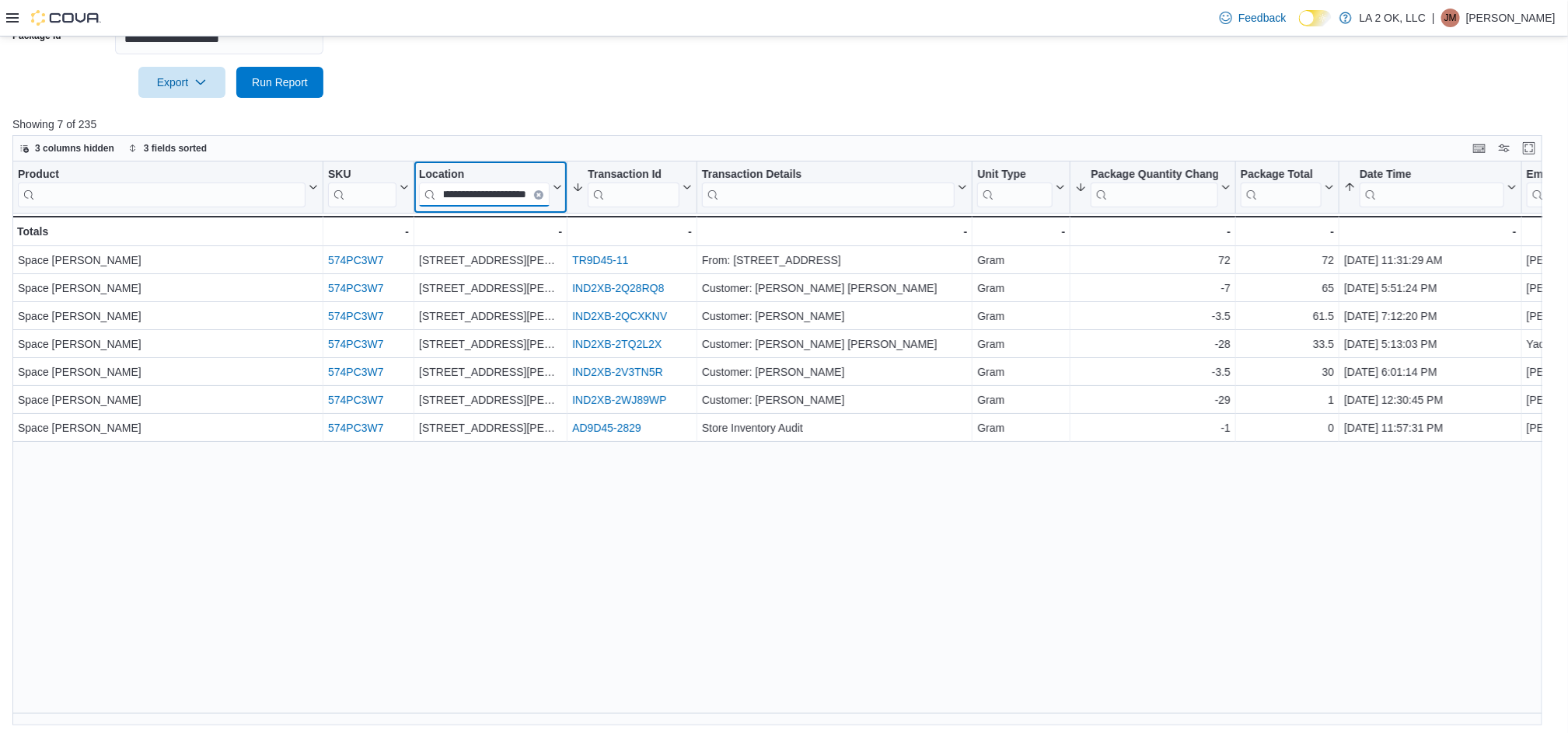
scroll to position [0, 0]
type input "**********"
click at [311, 41] on input "**********" at bounding box center [220, 39] width 209 height 31
click at [539, 193] on icon "Clear input" at bounding box center [538, 195] width 5 height 5
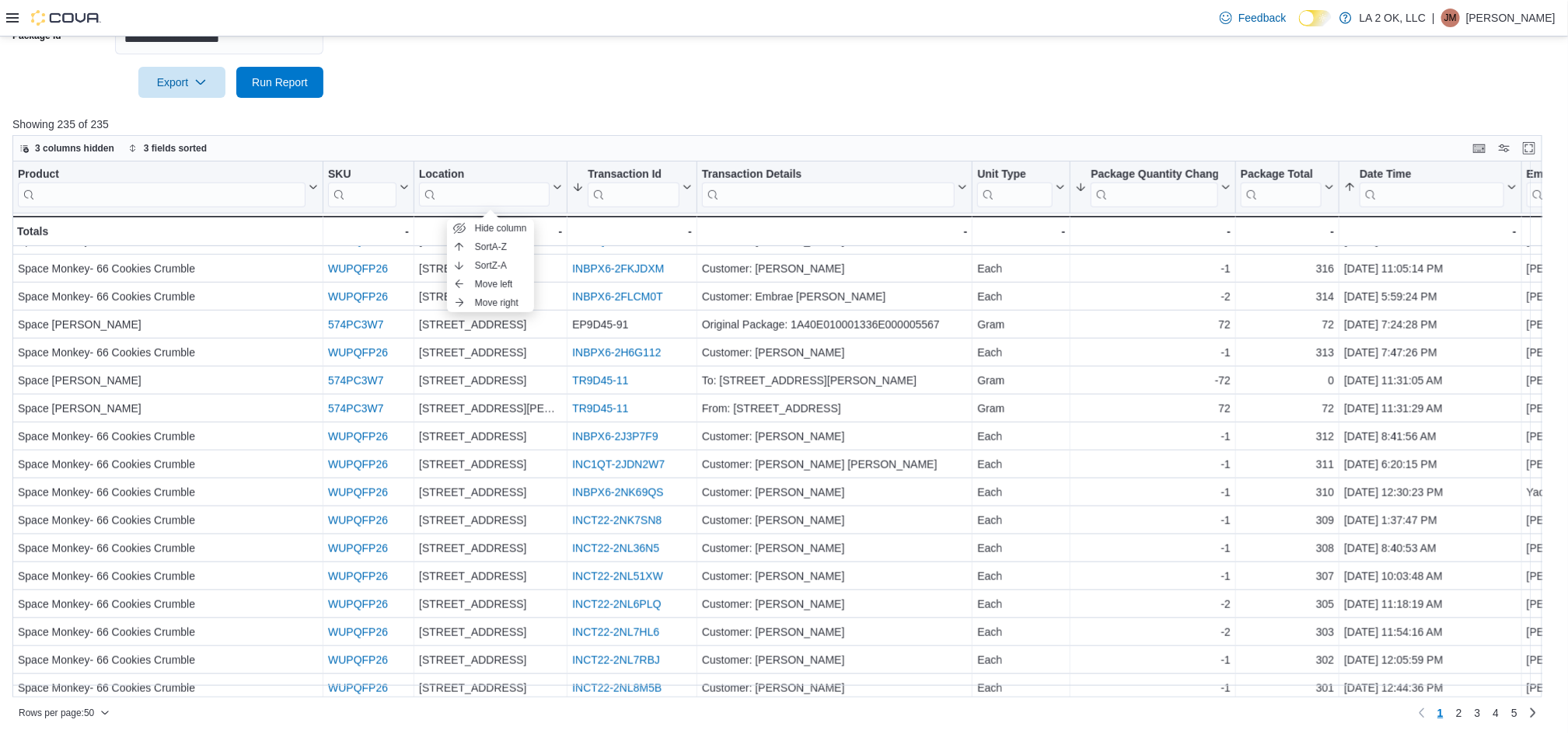
scroll to position [699, 0]
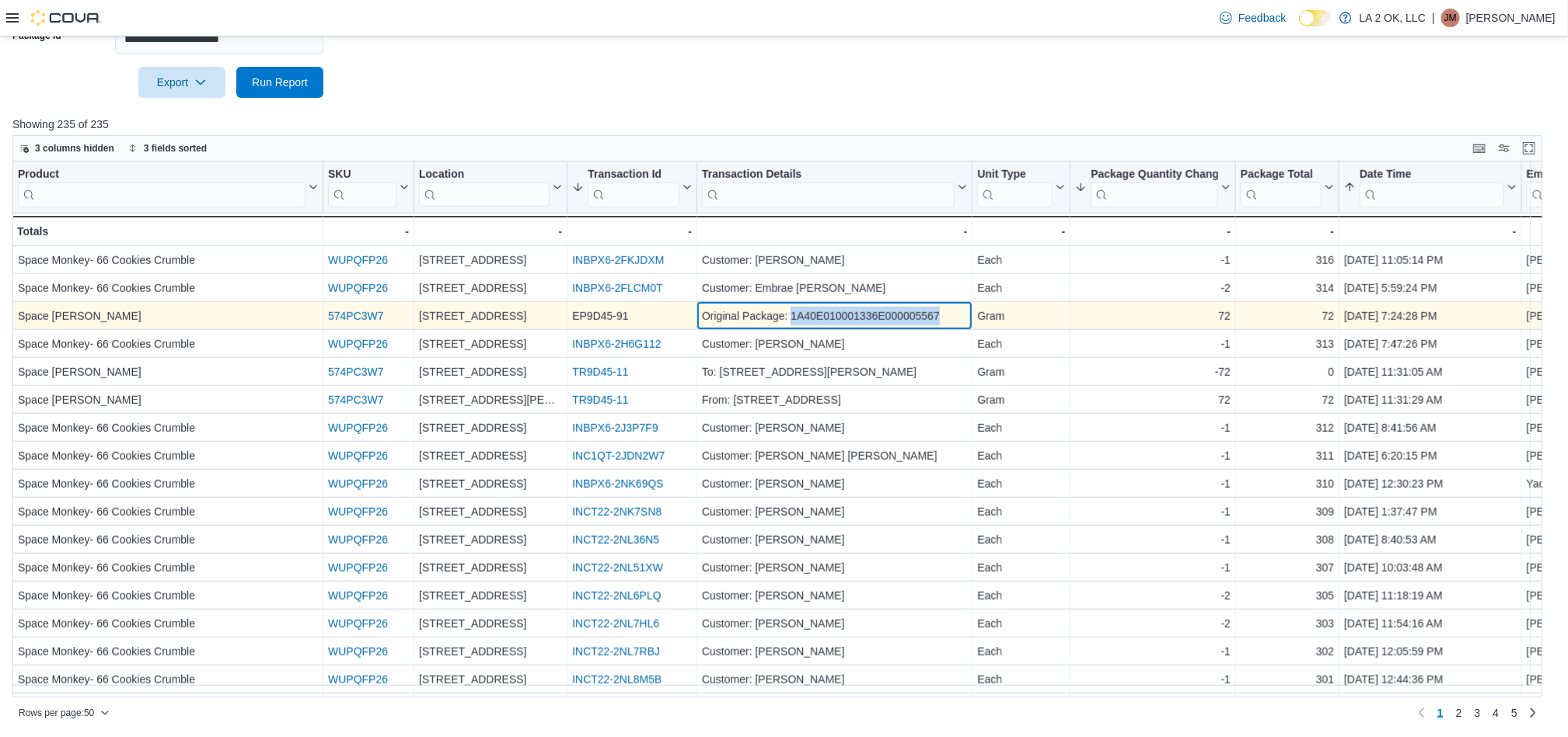
drag, startPoint x: 940, startPoint y: 320, endPoint x: 791, endPoint y: 320, distance: 149.0
click at [791, 320] on div "Original Package: 1A40E010001336E000005567" at bounding box center [833, 316] width 265 height 18
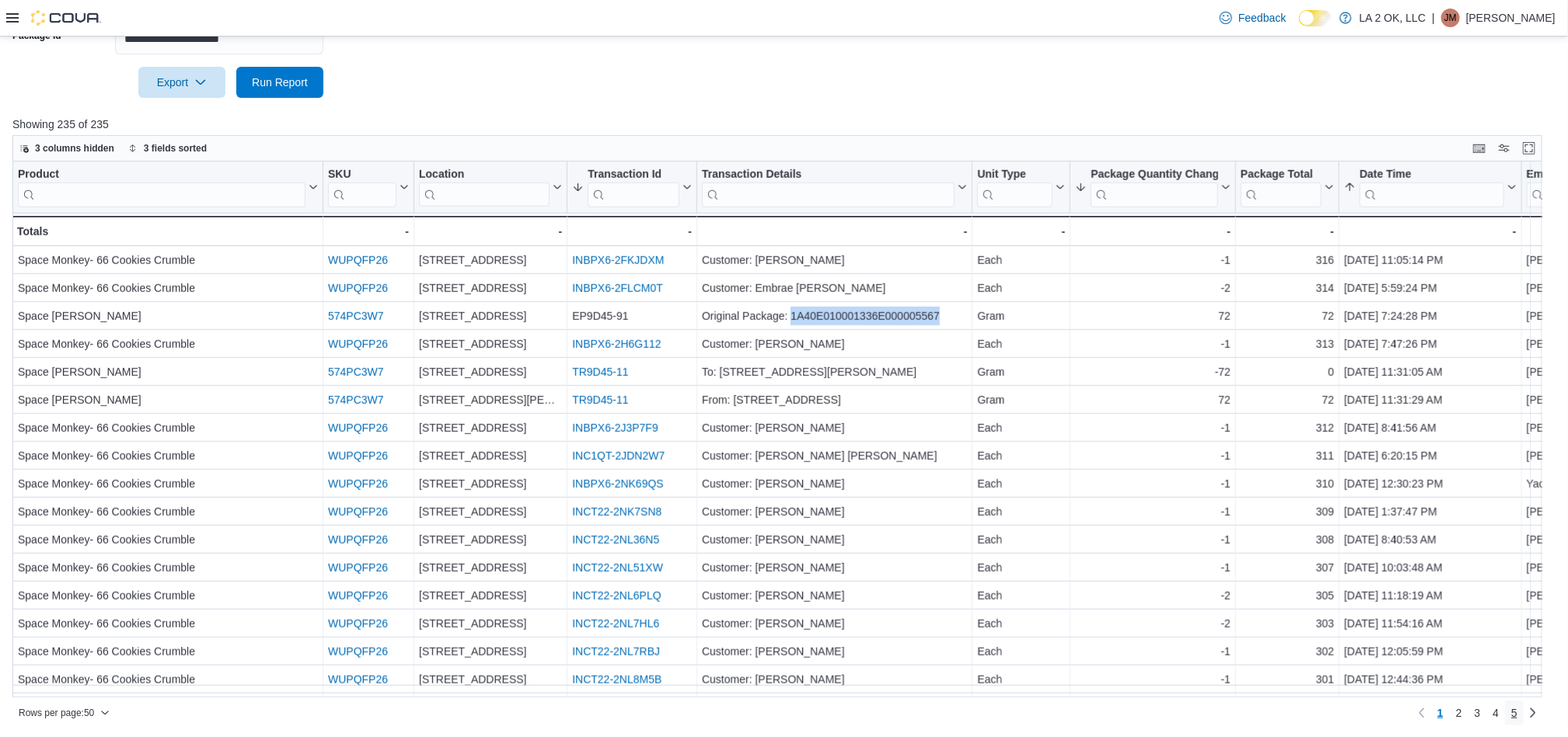
click at [1524, 713] on link "5" at bounding box center [1514, 713] width 18 height 25
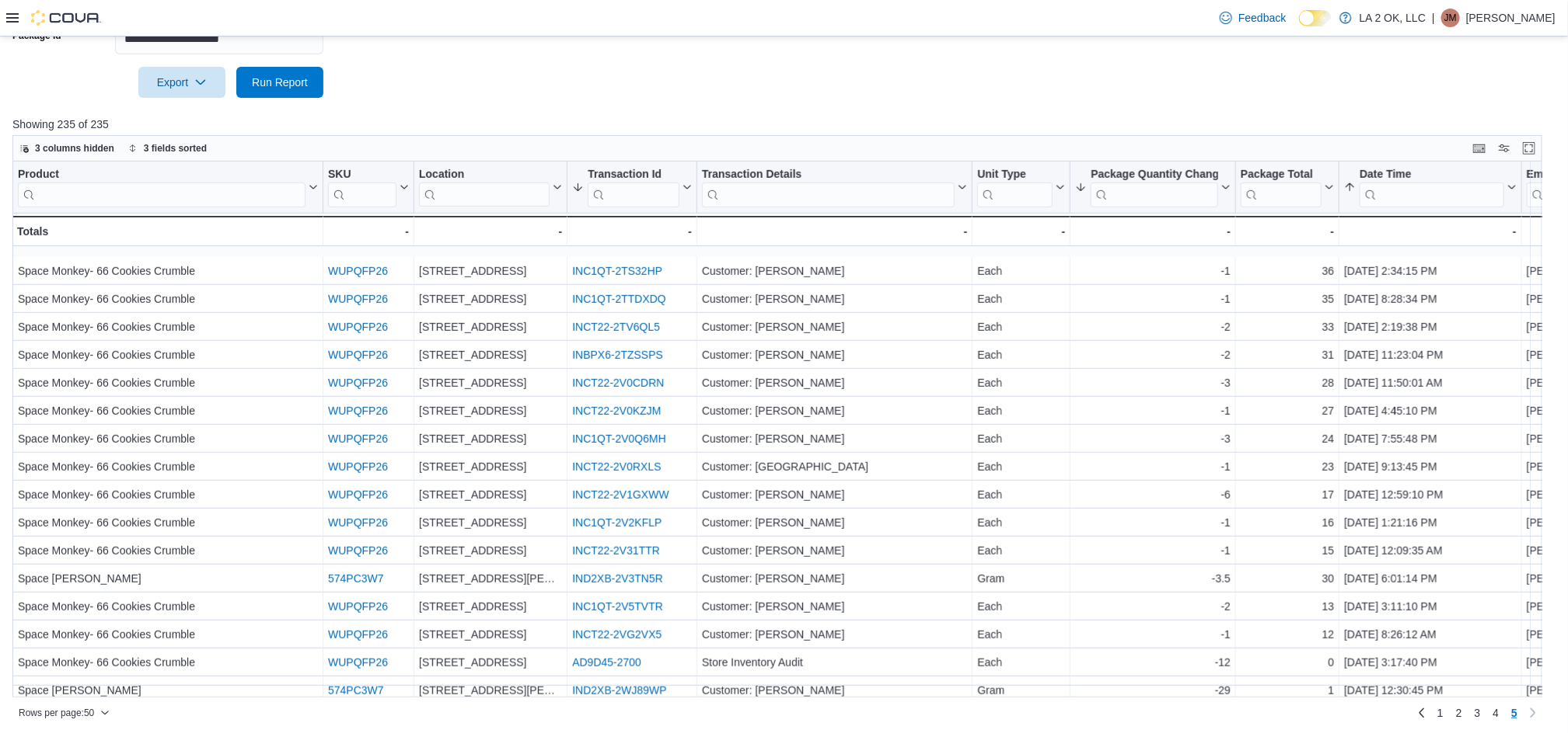
scroll to position [541, 0]
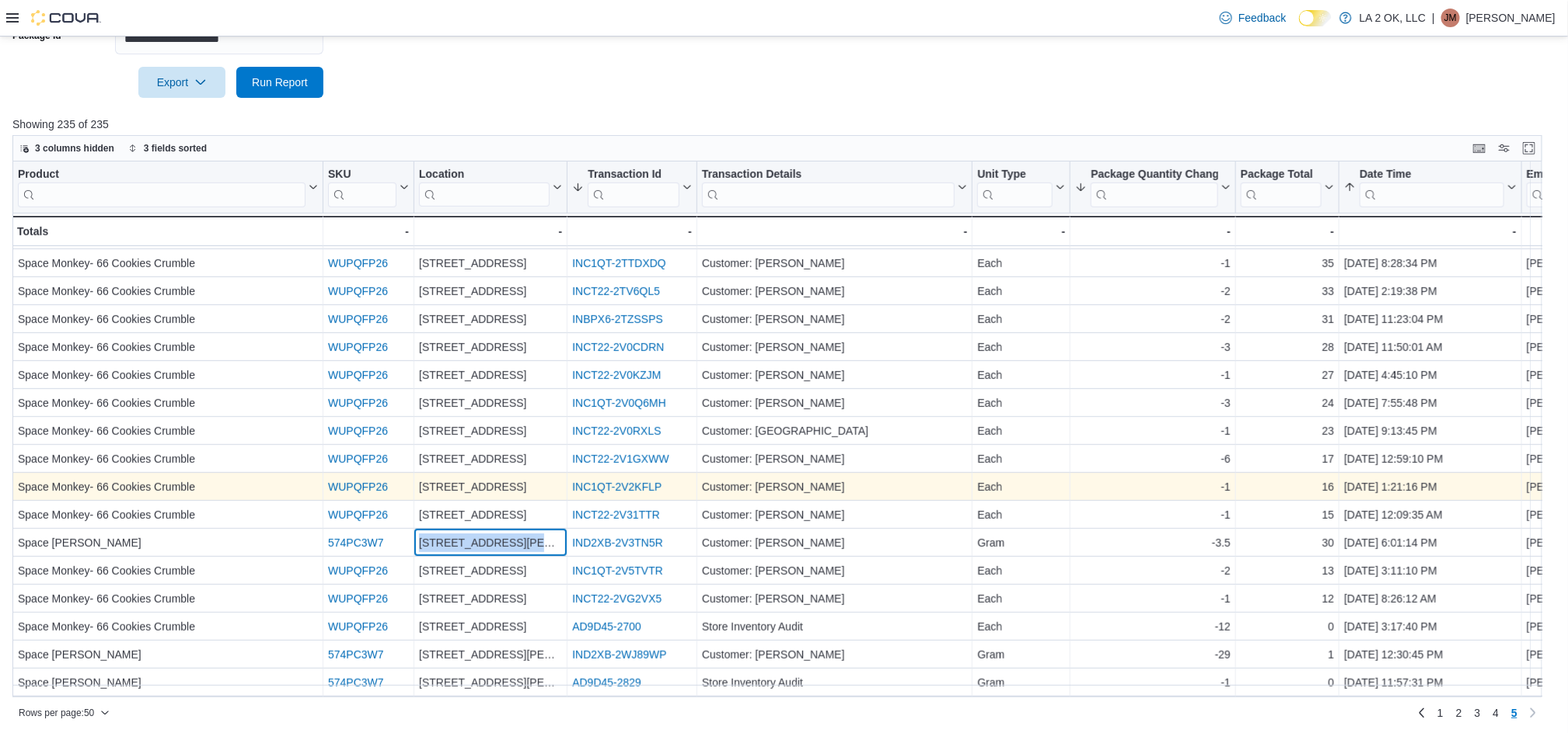
drag, startPoint x: 544, startPoint y: 532, endPoint x: 457, endPoint y: 473, distance: 105.1
click at [414, 537] on div "3701 N. MacArthur Blvd - Location, column 3, row 230" at bounding box center [491, 543] width 153 height 28
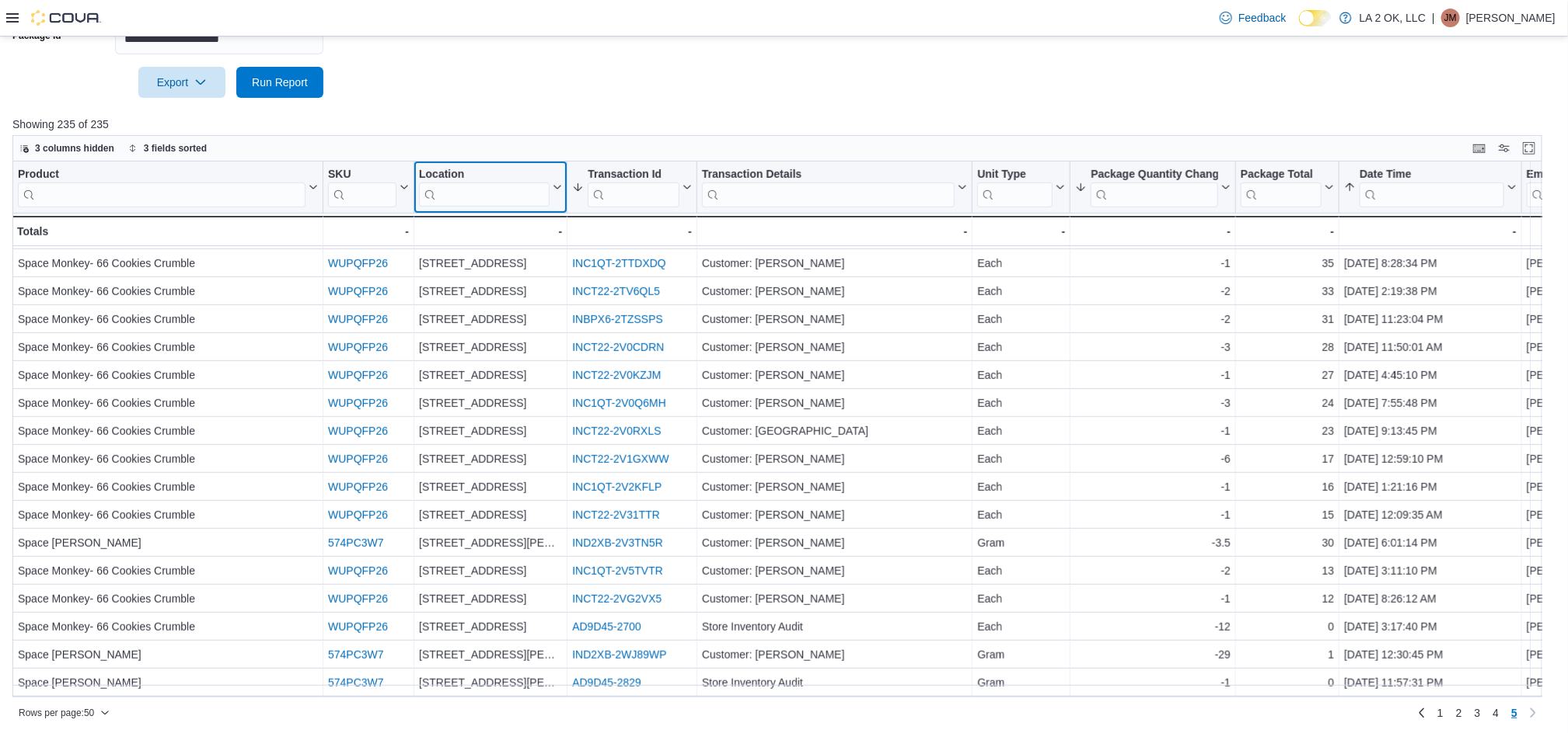
click at [476, 204] on input "search" at bounding box center [484, 195] width 130 height 25
paste input "**********"
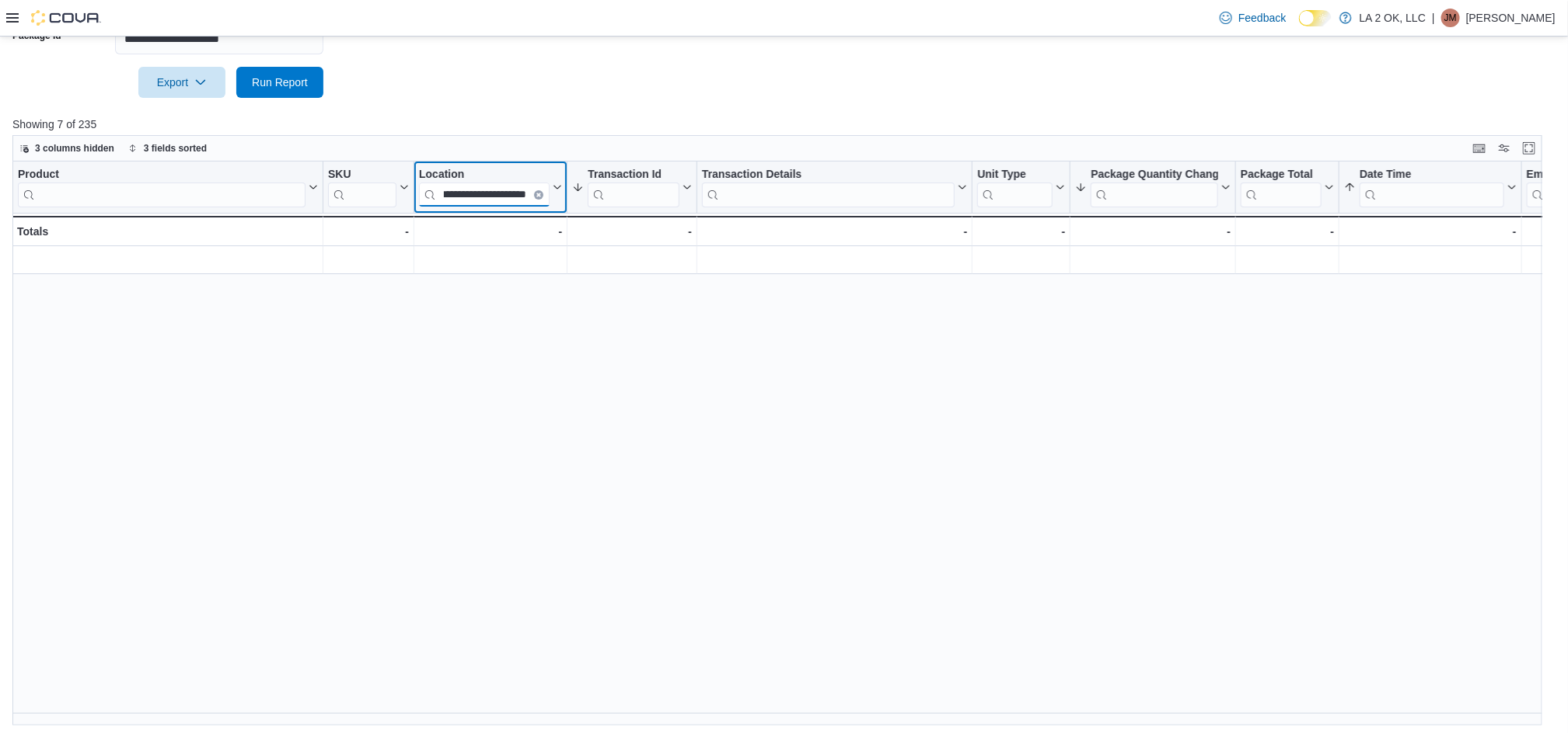
scroll to position [0, 0]
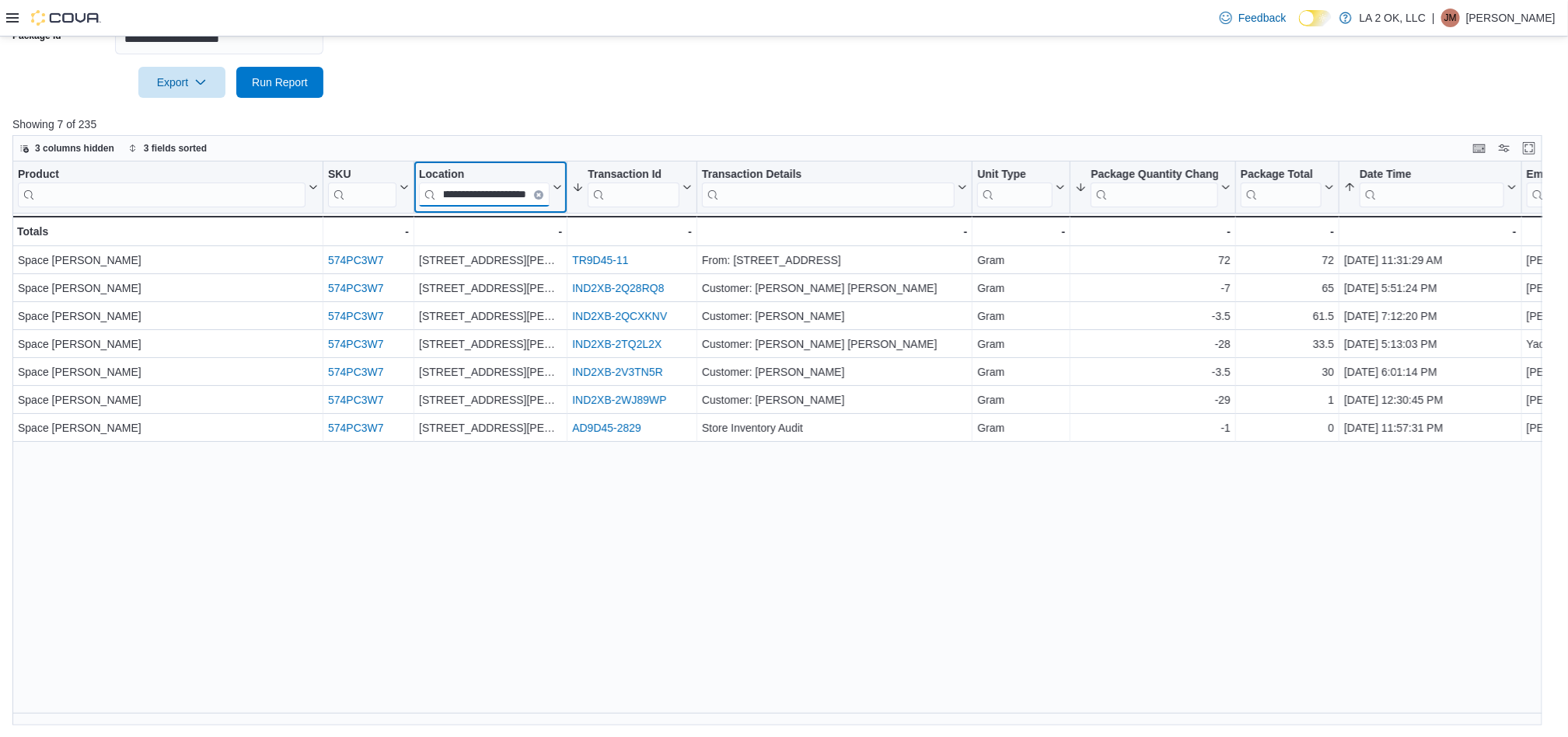
type input "**********"
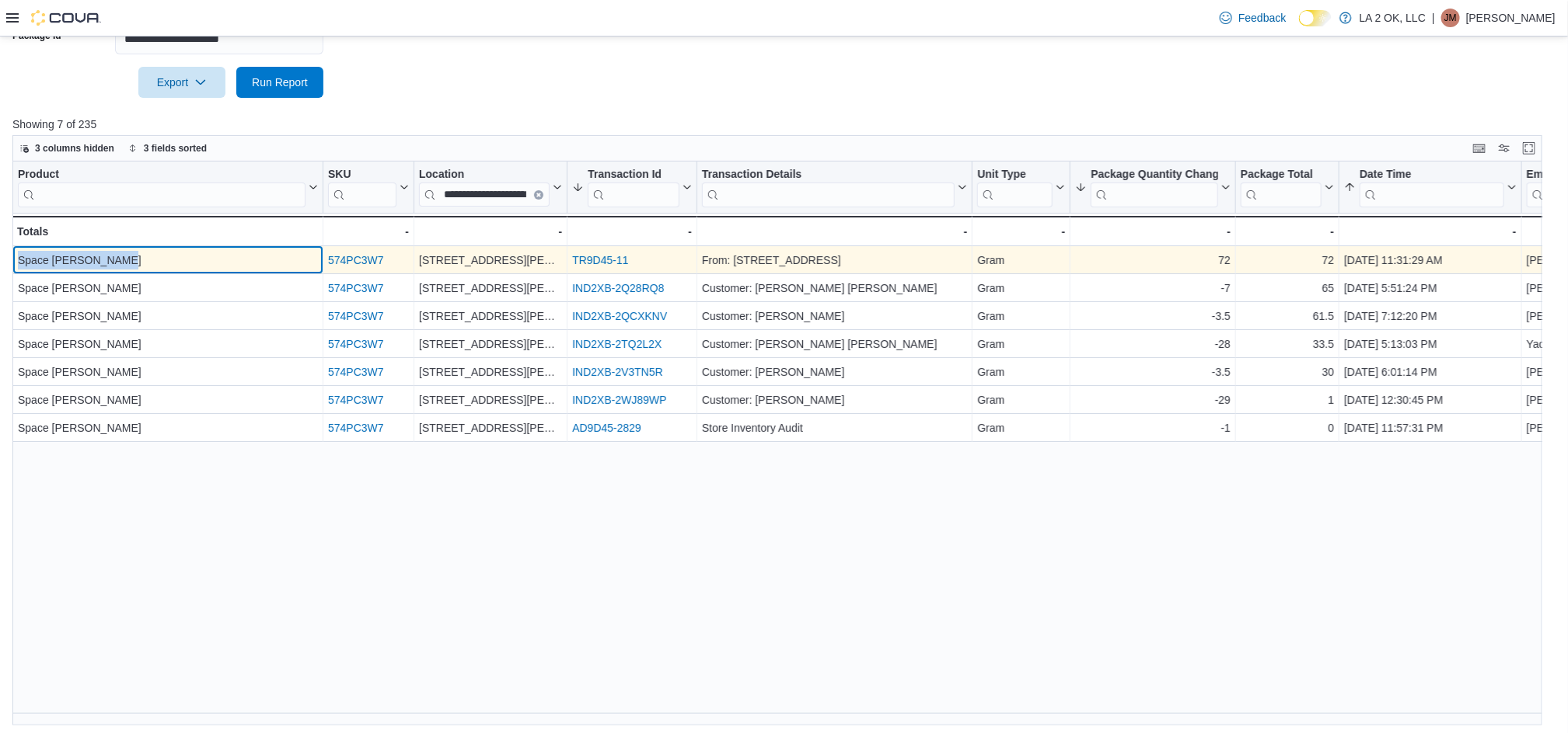
drag, startPoint x: 160, startPoint y: 261, endPoint x: 15, endPoint y: 264, distance: 145.0
click at [15, 264] on div "Space Runtz Smalls - Product, column 1, row 1" at bounding box center [167, 261] width 311 height 28
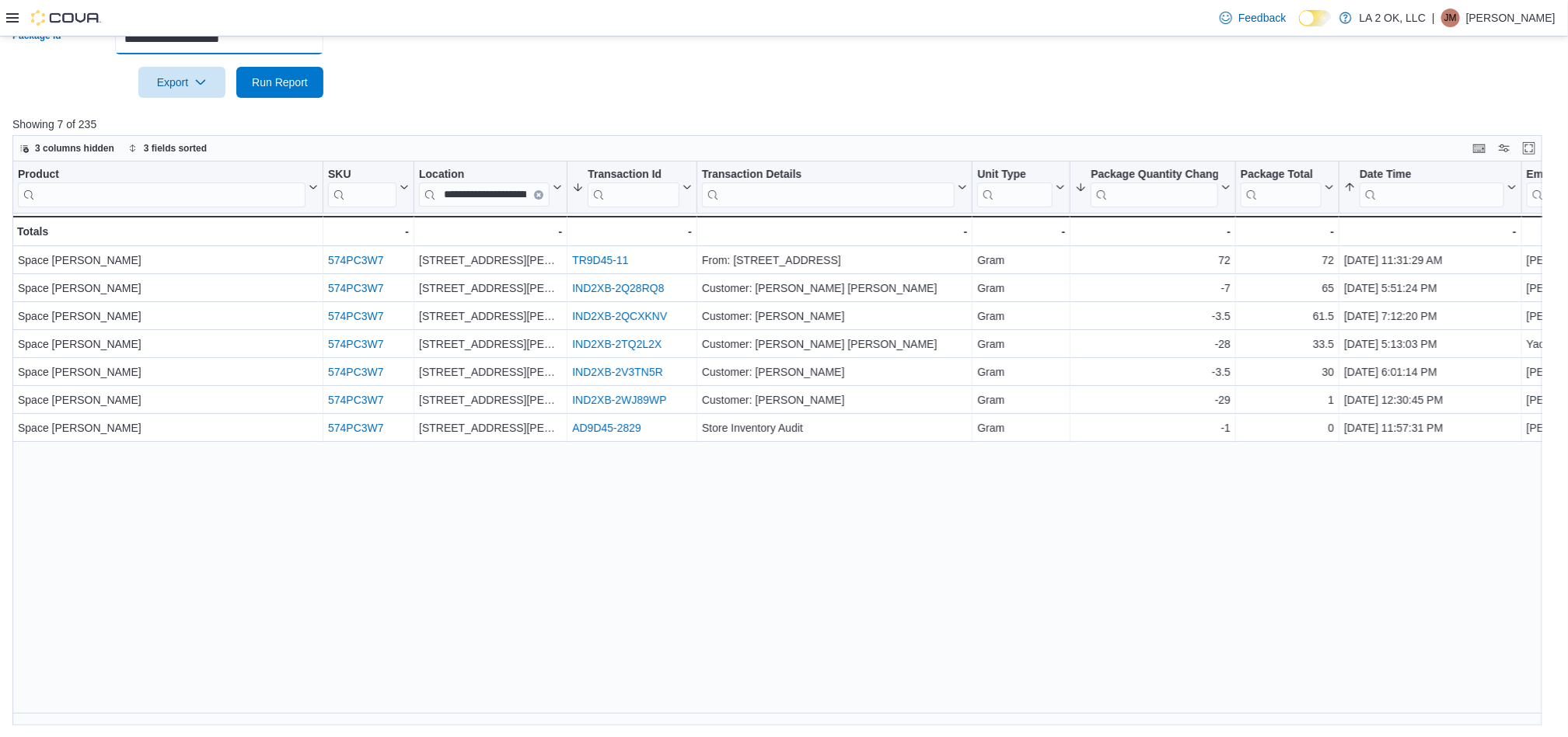
click at [316, 42] on input "**********" at bounding box center [220, 39] width 209 height 31
click at [316, 50] on input "**********" at bounding box center [220, 39] width 209 height 31
click at [303, 47] on input "**********" at bounding box center [220, 39] width 209 height 31
click at [292, 35] on div "Feedback Dark Mode LA 2 OK, LLC | JM Jieann M" at bounding box center [784, 18] width 1568 height 37
click at [298, 40] on input "**********" at bounding box center [220, 39] width 209 height 31
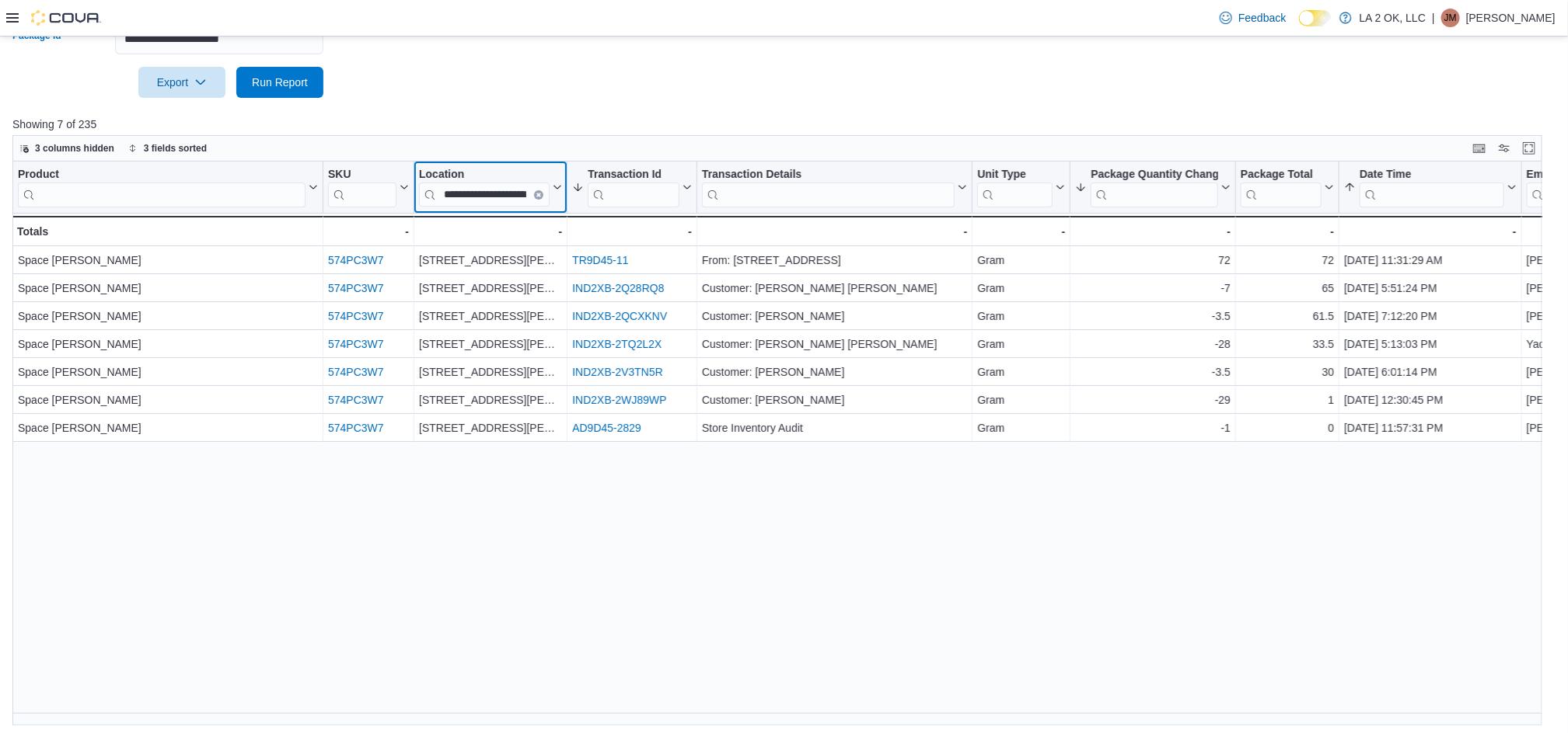
click at [536, 191] on button "Clear input" at bounding box center [539, 195] width 9 height 9
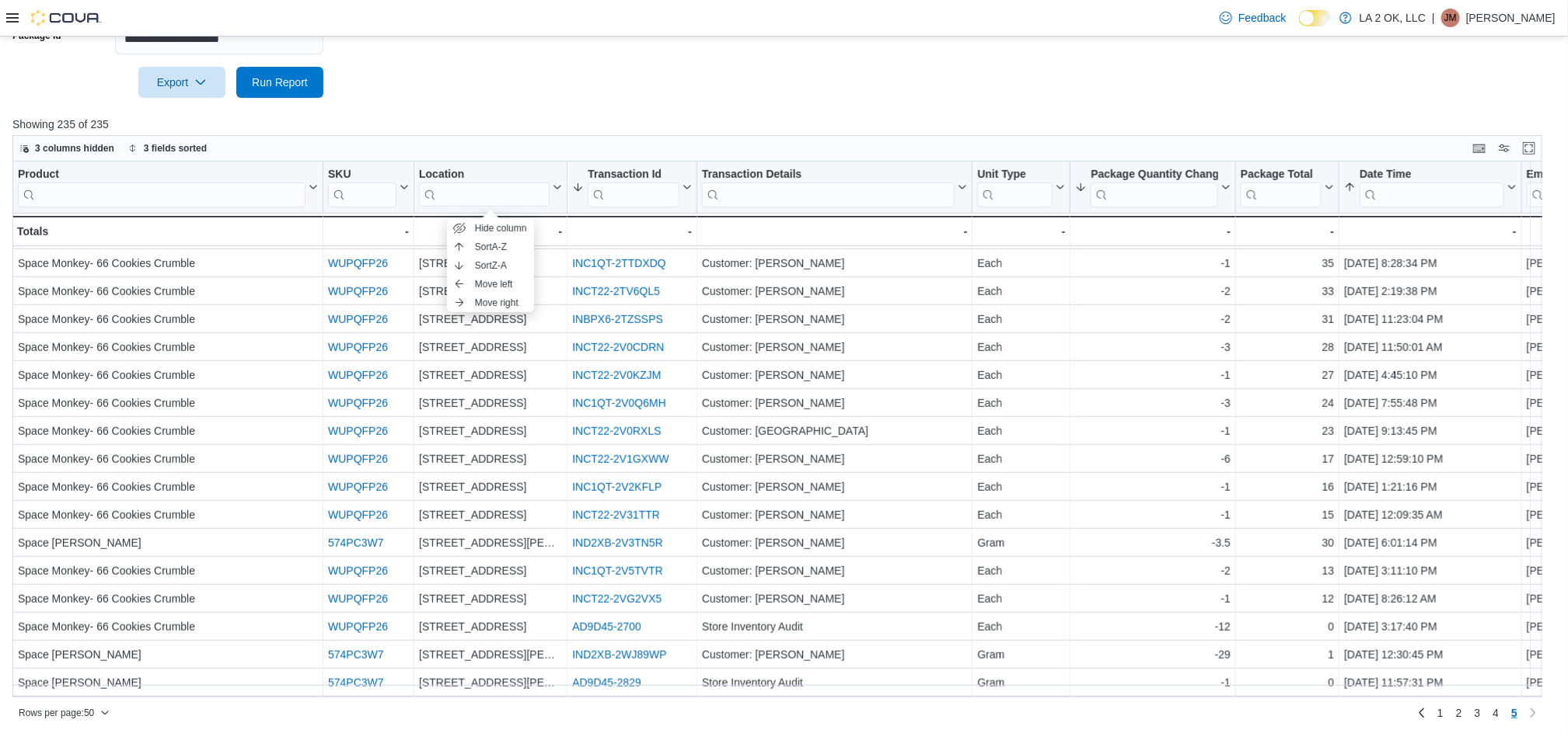
scroll to position [191, 0]
click at [1443, 708] on span "1" at bounding box center [1440, 713] width 6 height 16
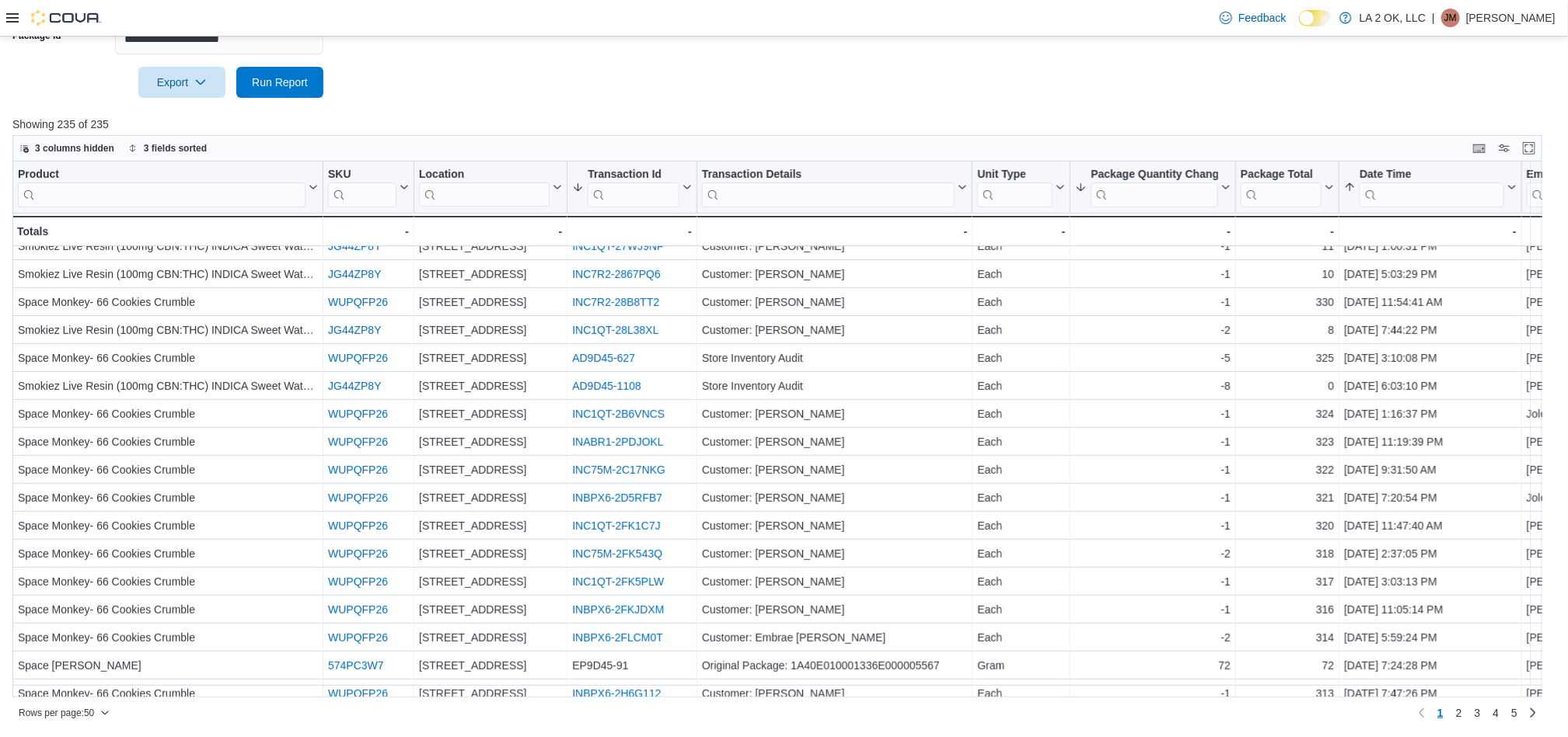
scroll to position [466, 0]
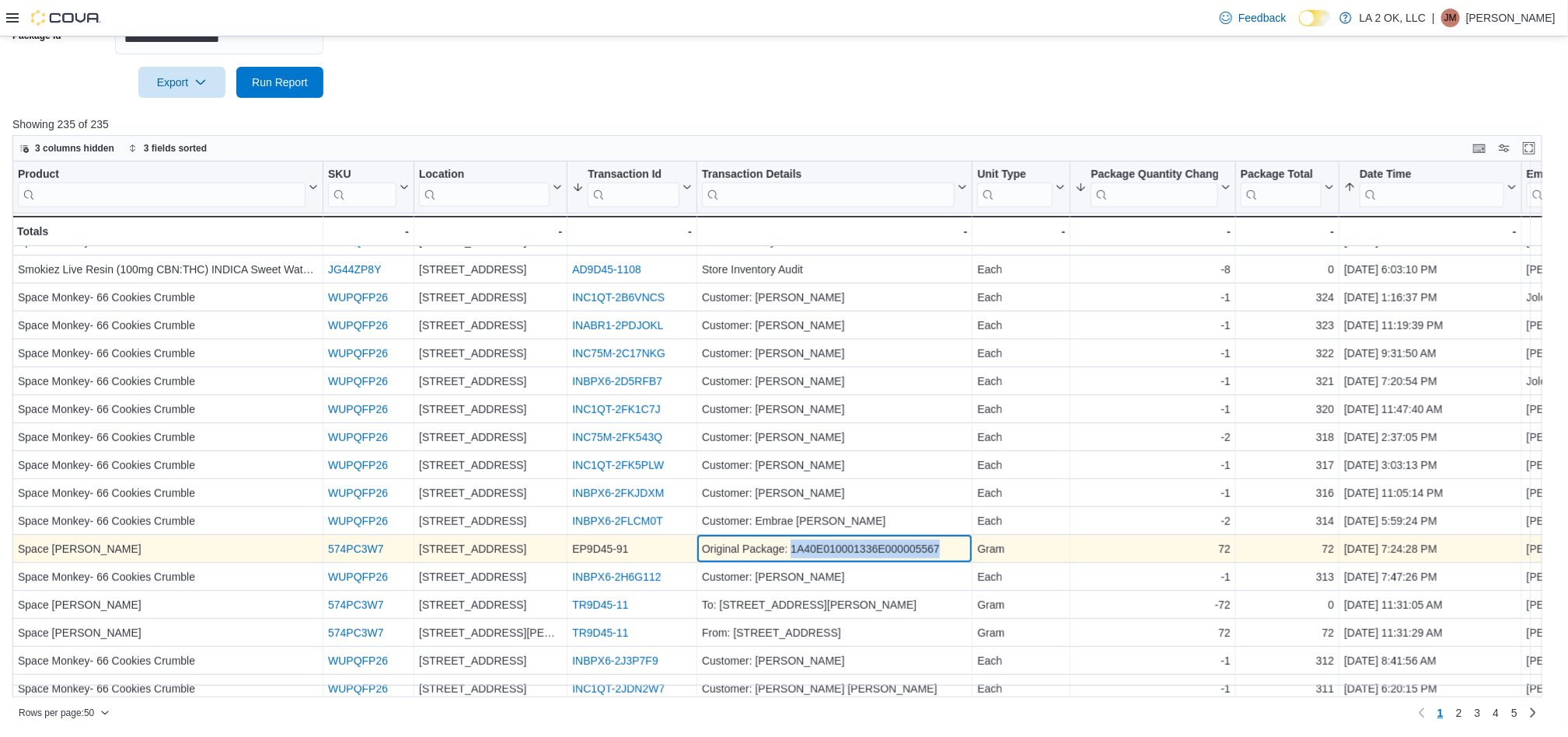
drag, startPoint x: 956, startPoint y: 550, endPoint x: 793, endPoint y: 545, distance: 163.1
click at [793, 545] on div "Original Package: 1A40E010001336E000005567" at bounding box center [833, 550] width 265 height 18
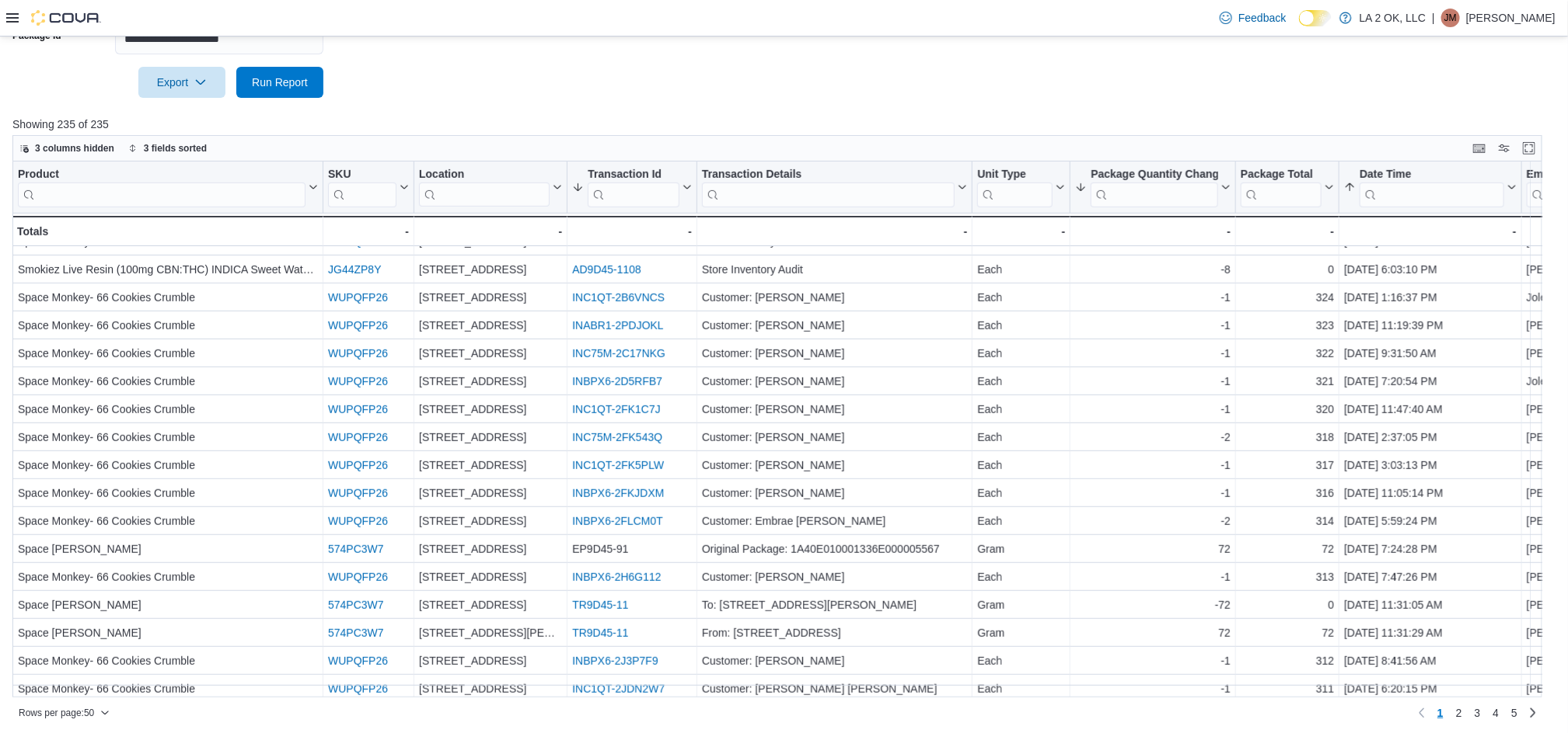
click at [0, 12] on div "Feedback Dark Mode LA 2 OK, LLC | JM Jieann M" at bounding box center [784, 18] width 1568 height 37
click at [5, 18] on div "Feedback Dark Mode LA 2 OK, LLC | JM Jieann M" at bounding box center [784, 18] width 1568 height 37
click at [10, 18] on icon at bounding box center [12, 18] width 12 height 12
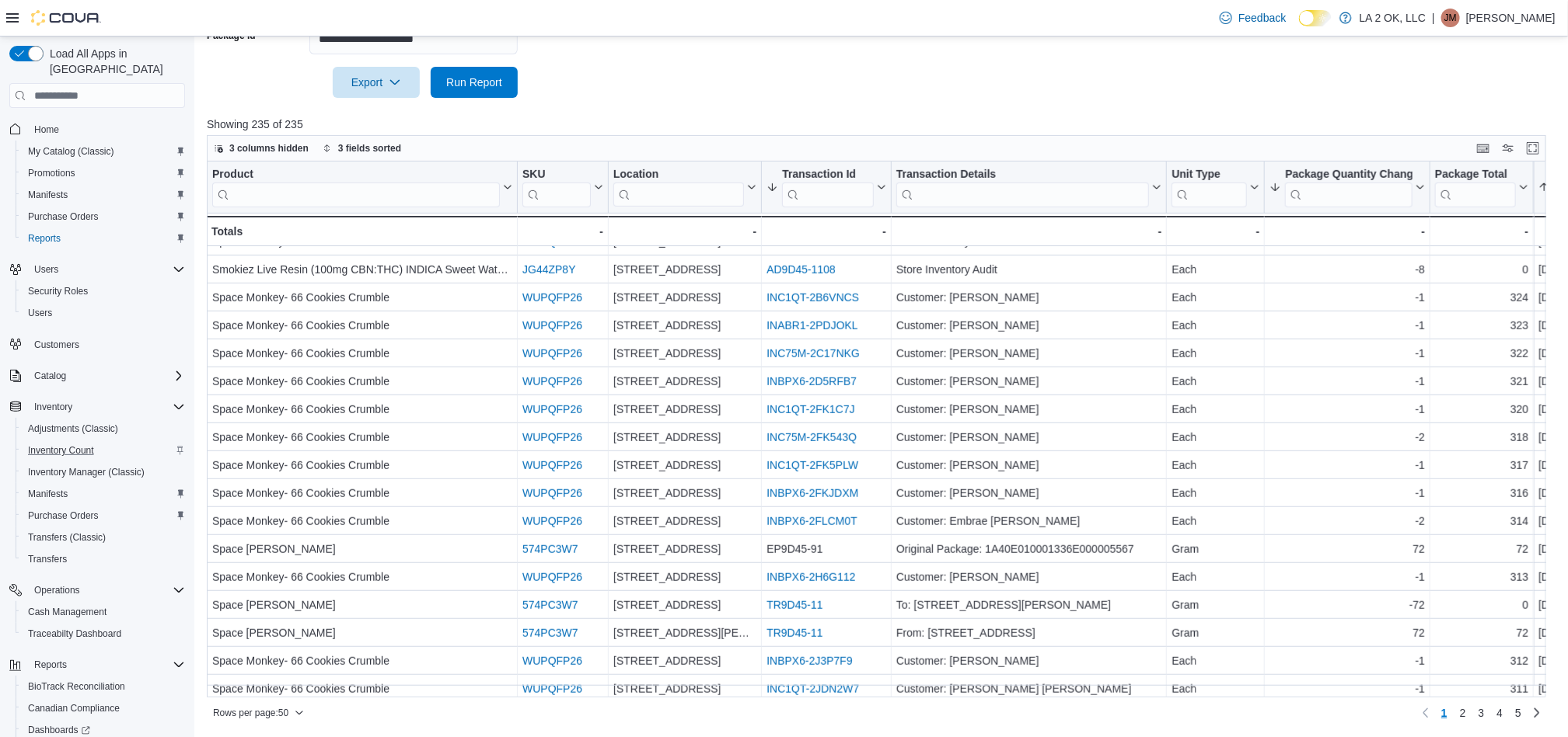
click at [122, 441] on div "Inventory Count" at bounding box center [103, 450] width 163 height 18
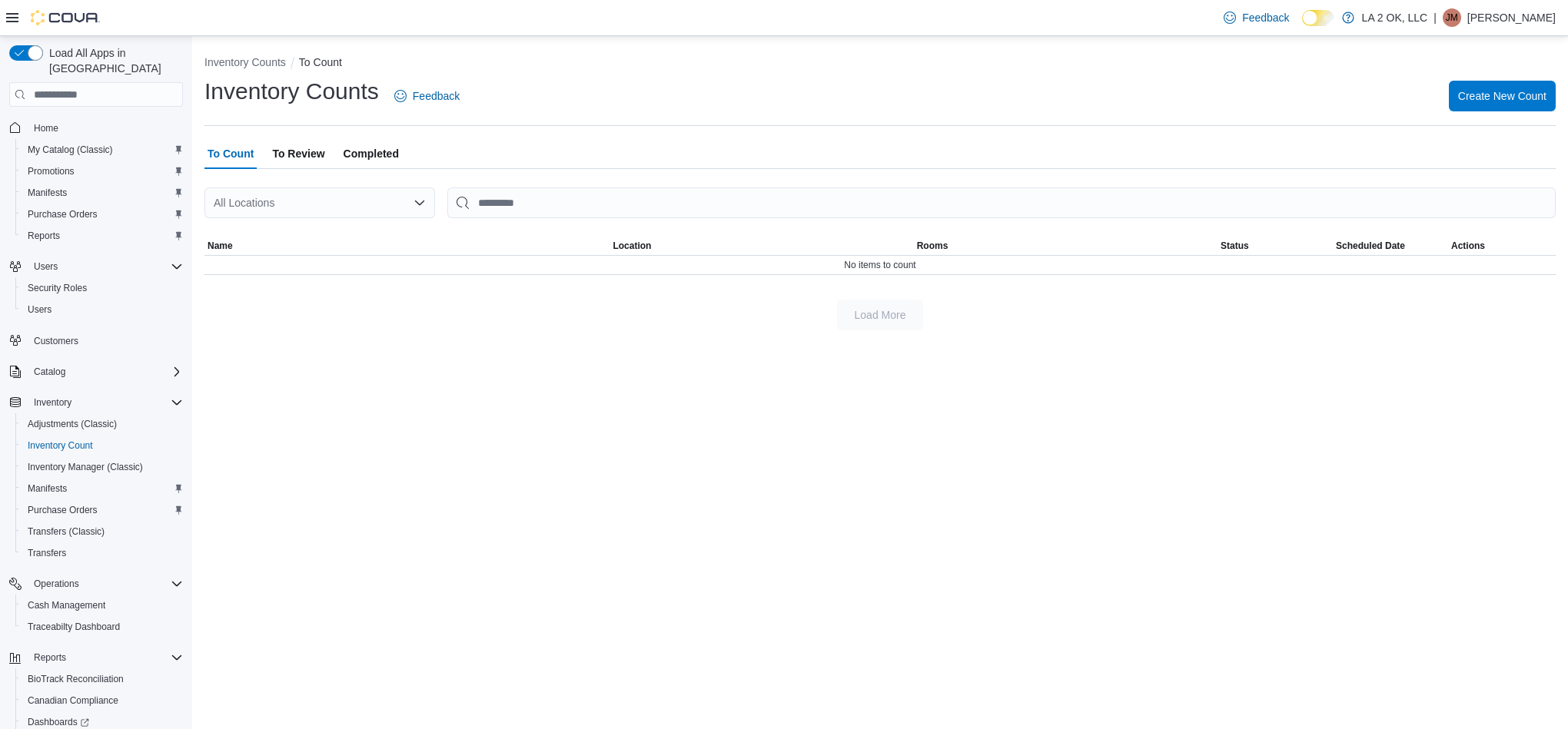
click at [287, 151] on span "To Review" at bounding box center [298, 154] width 52 height 31
click at [338, 206] on div "All Locations" at bounding box center [319, 203] width 231 height 31
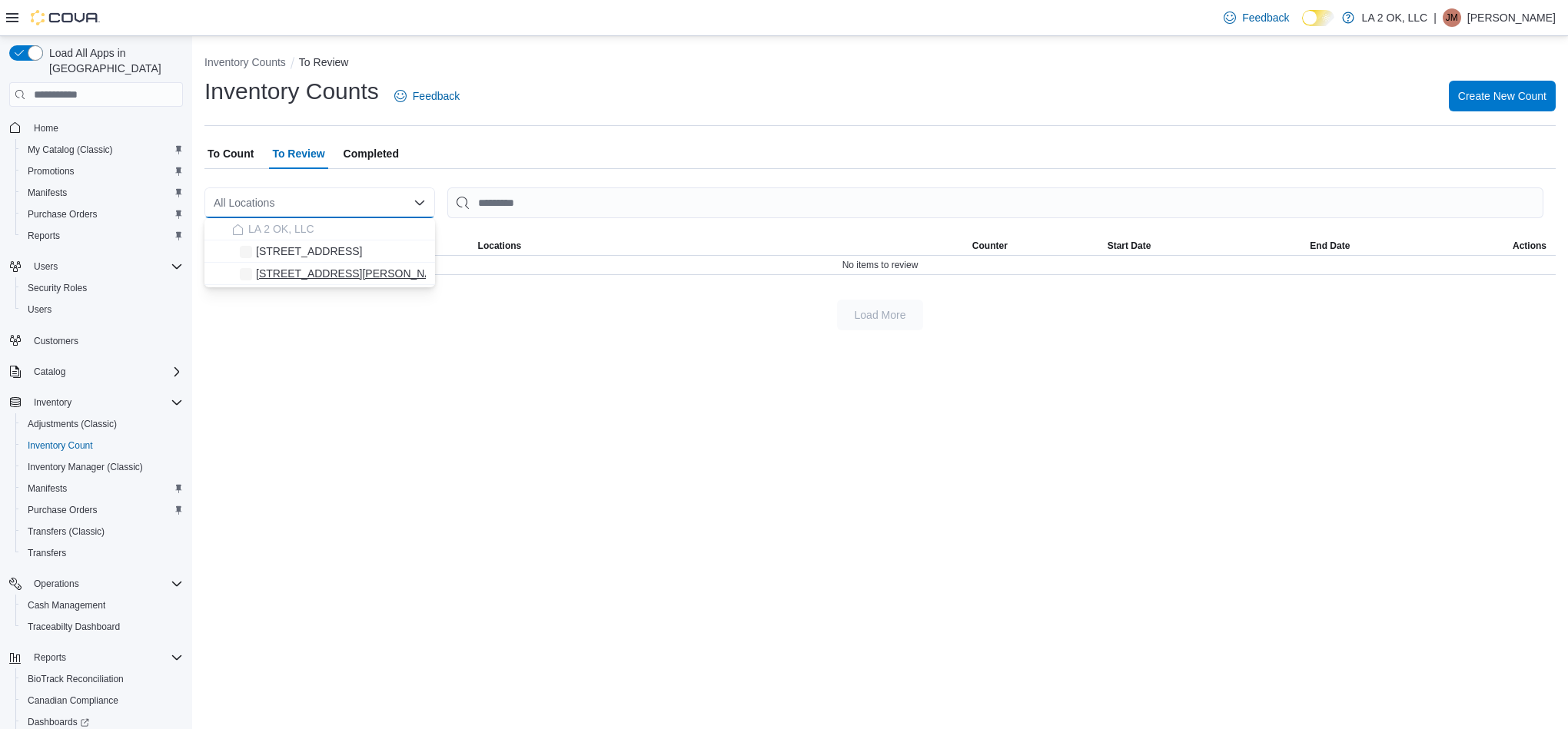
click at [337, 276] on span "[STREET_ADDRESS][PERSON_NAME]" at bounding box center [353, 273] width 195 height 16
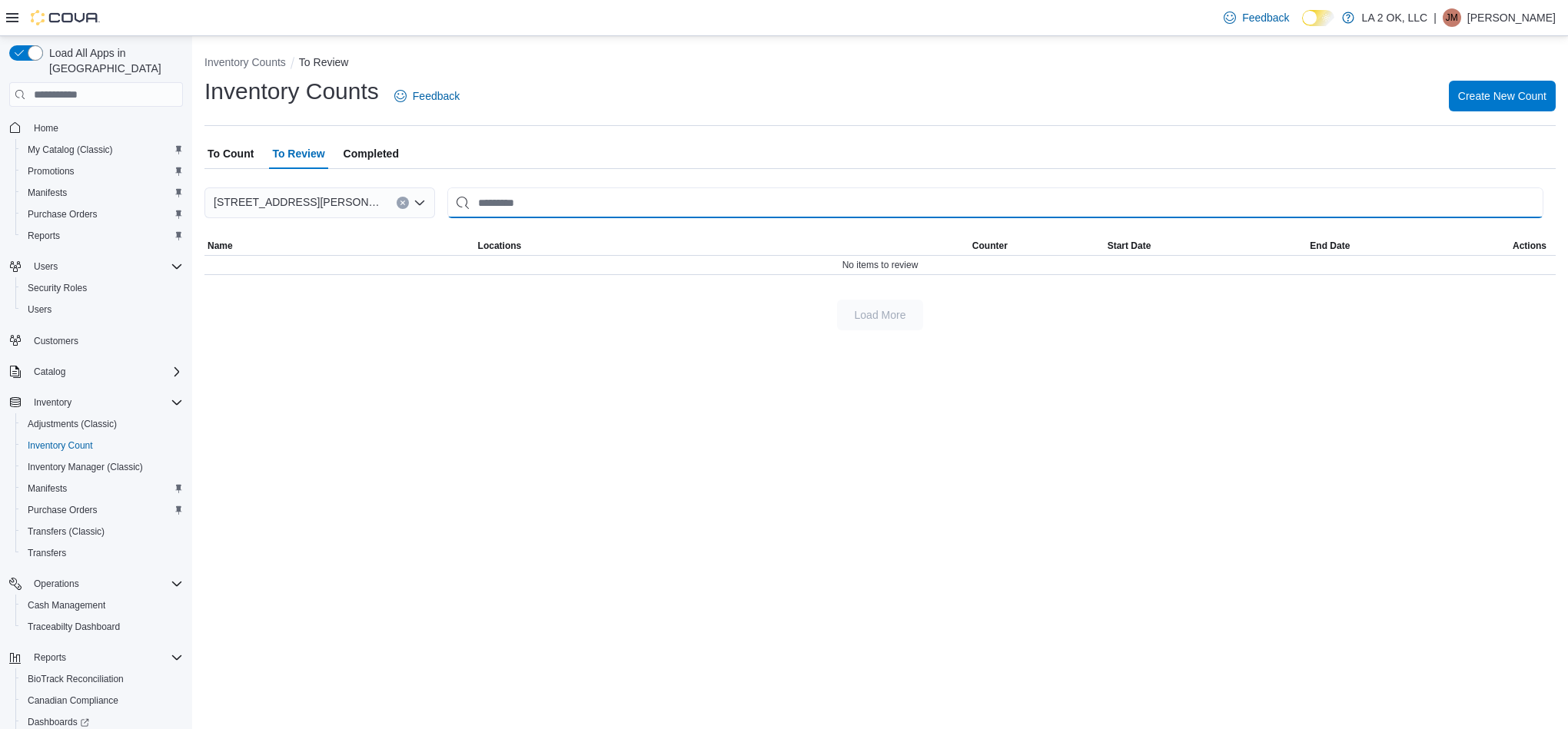
click at [510, 207] on input "This is a search bar. After typing your query, hit enter to filter the results …" at bounding box center [995, 203] width 1096 height 31
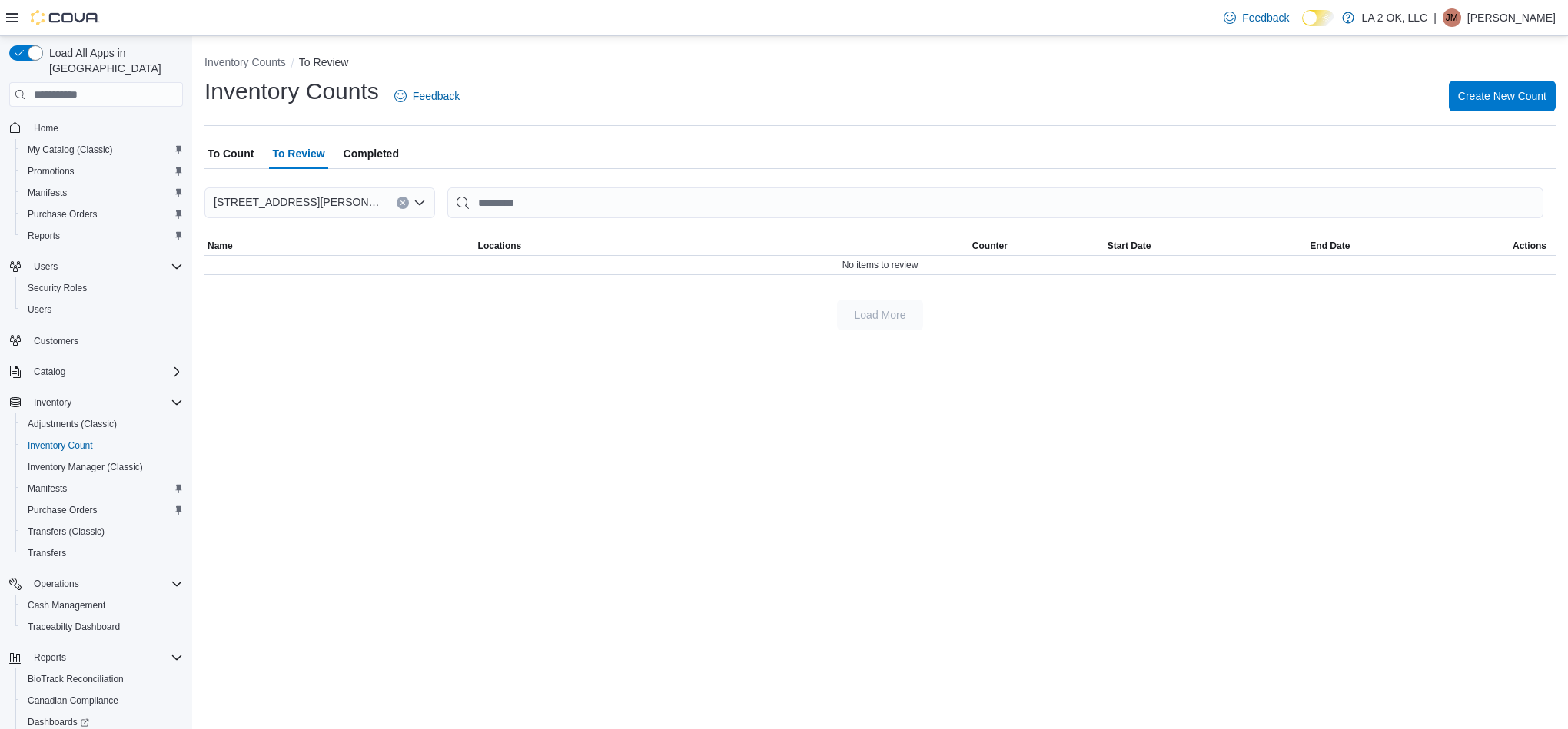
click at [250, 163] on span "To Count" at bounding box center [230, 154] width 47 height 31
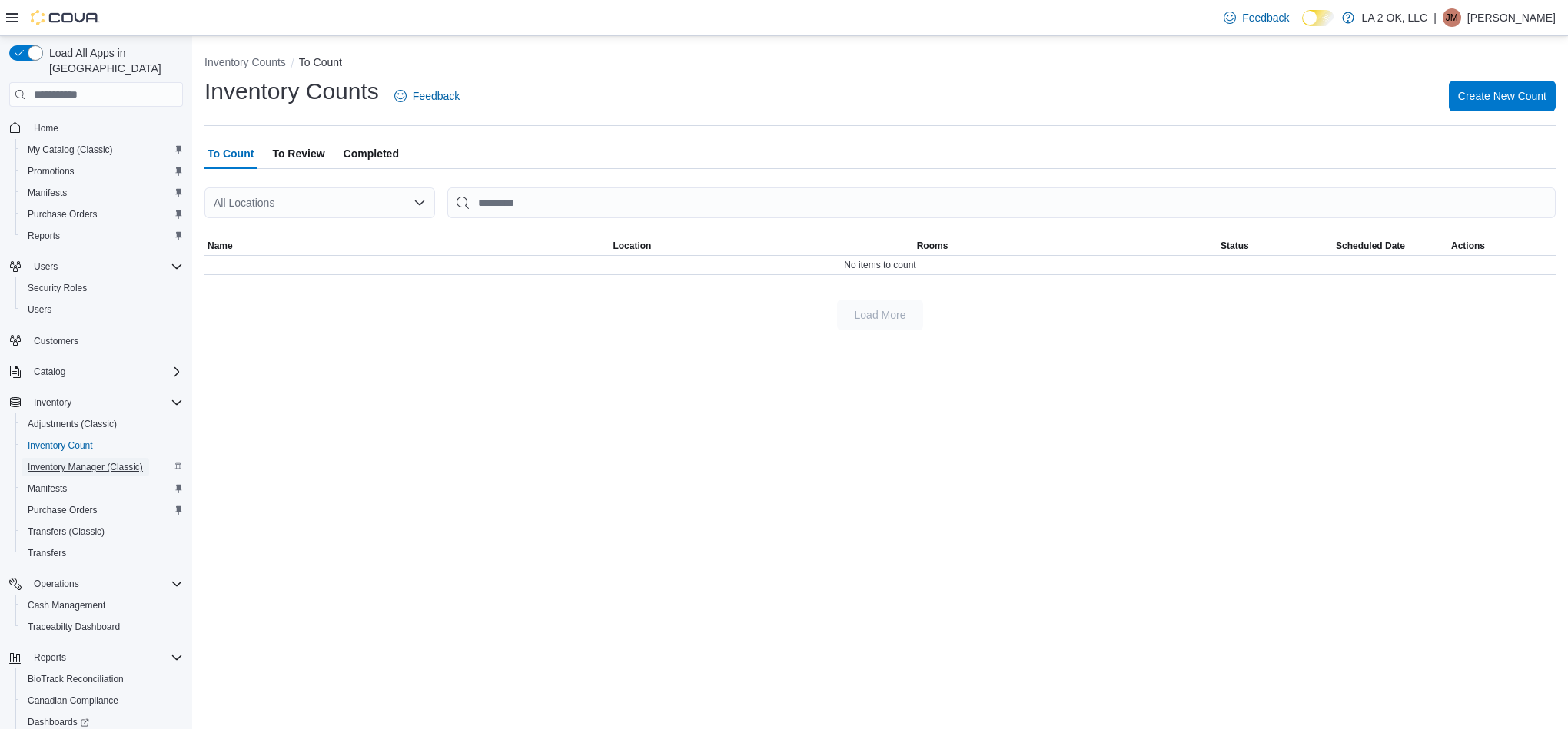
click at [97, 461] on span "Inventory Manager (Classic)" at bounding box center [85, 466] width 115 height 12
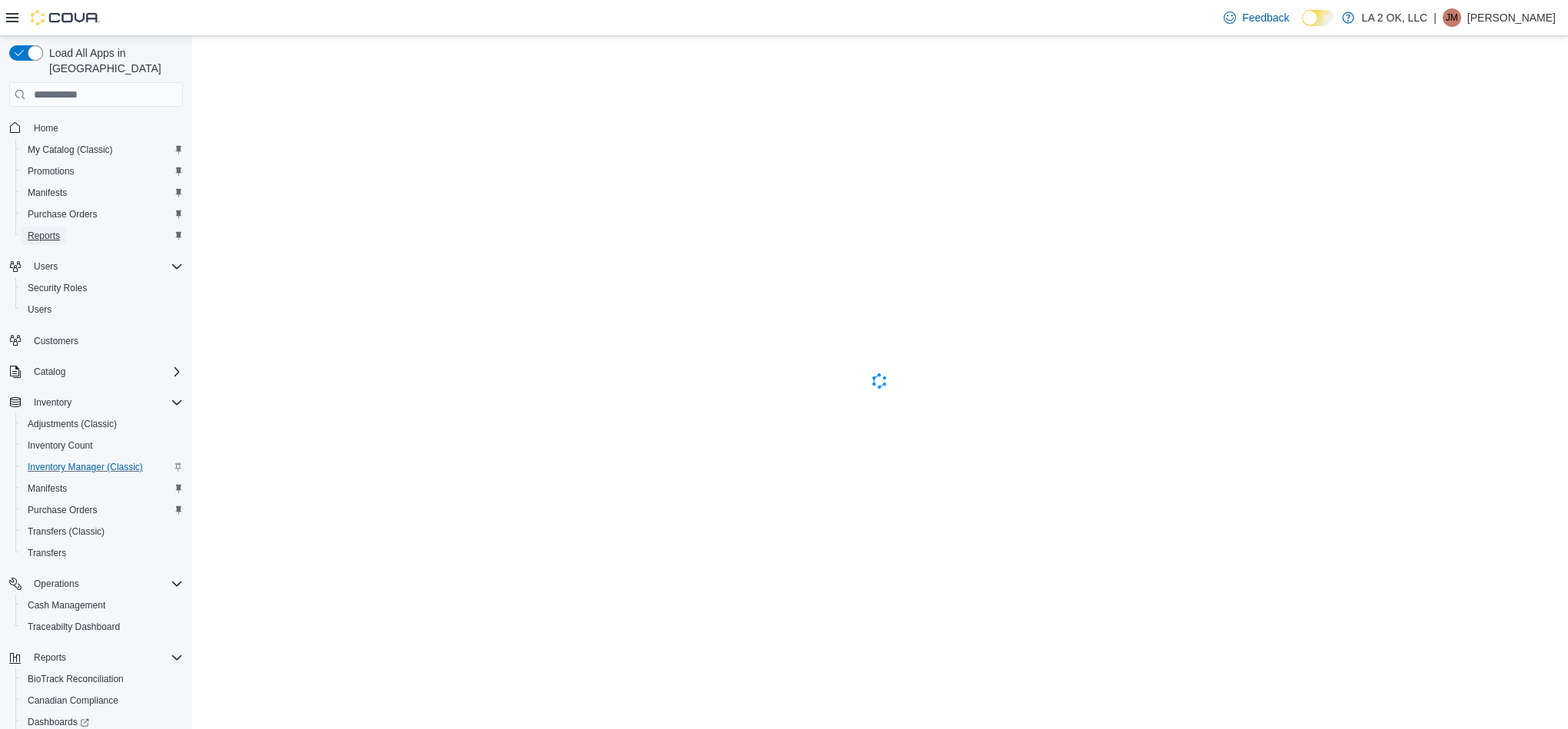
click at [47, 230] on span "Reports" at bounding box center [43, 235] width 32 height 12
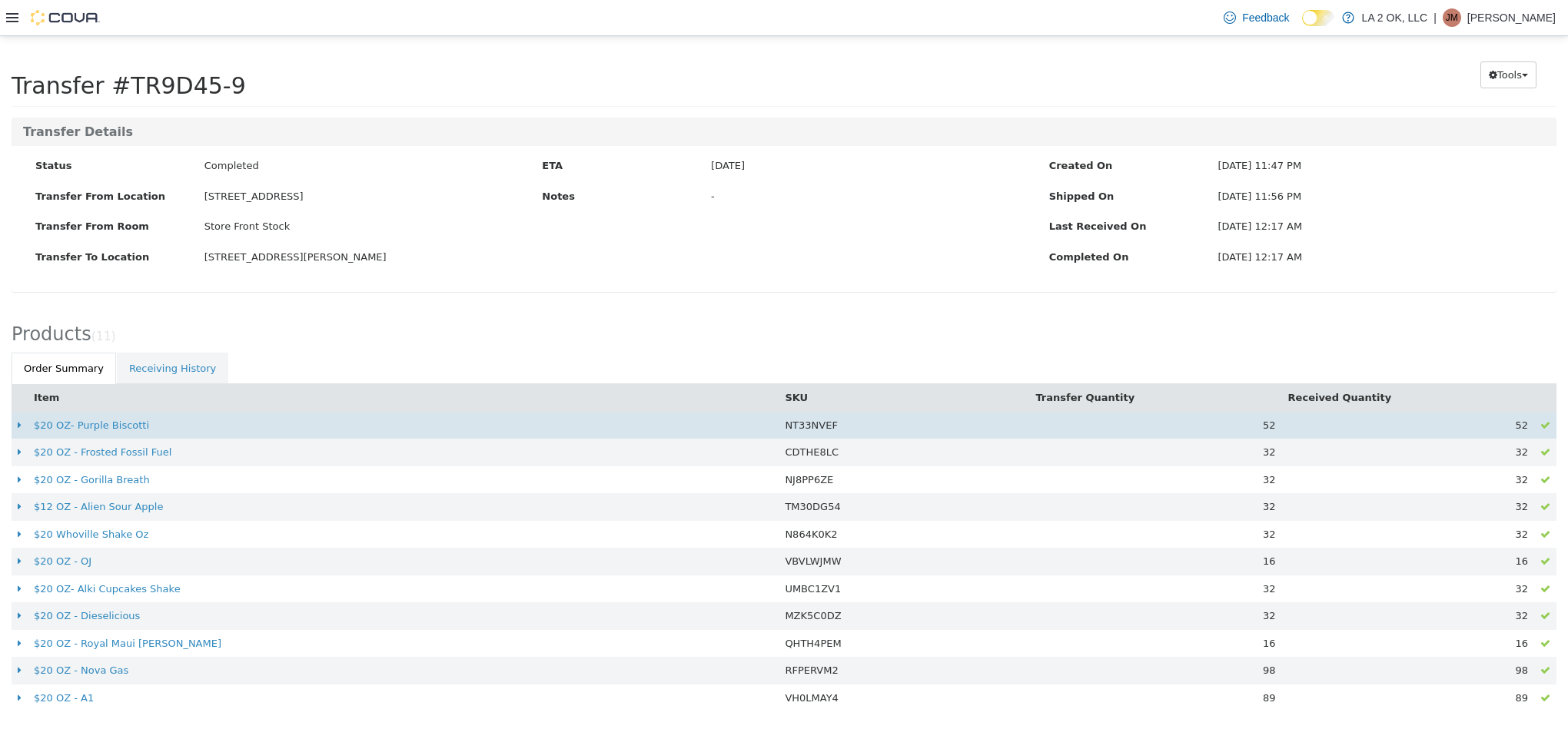
scroll to position [26, 0]
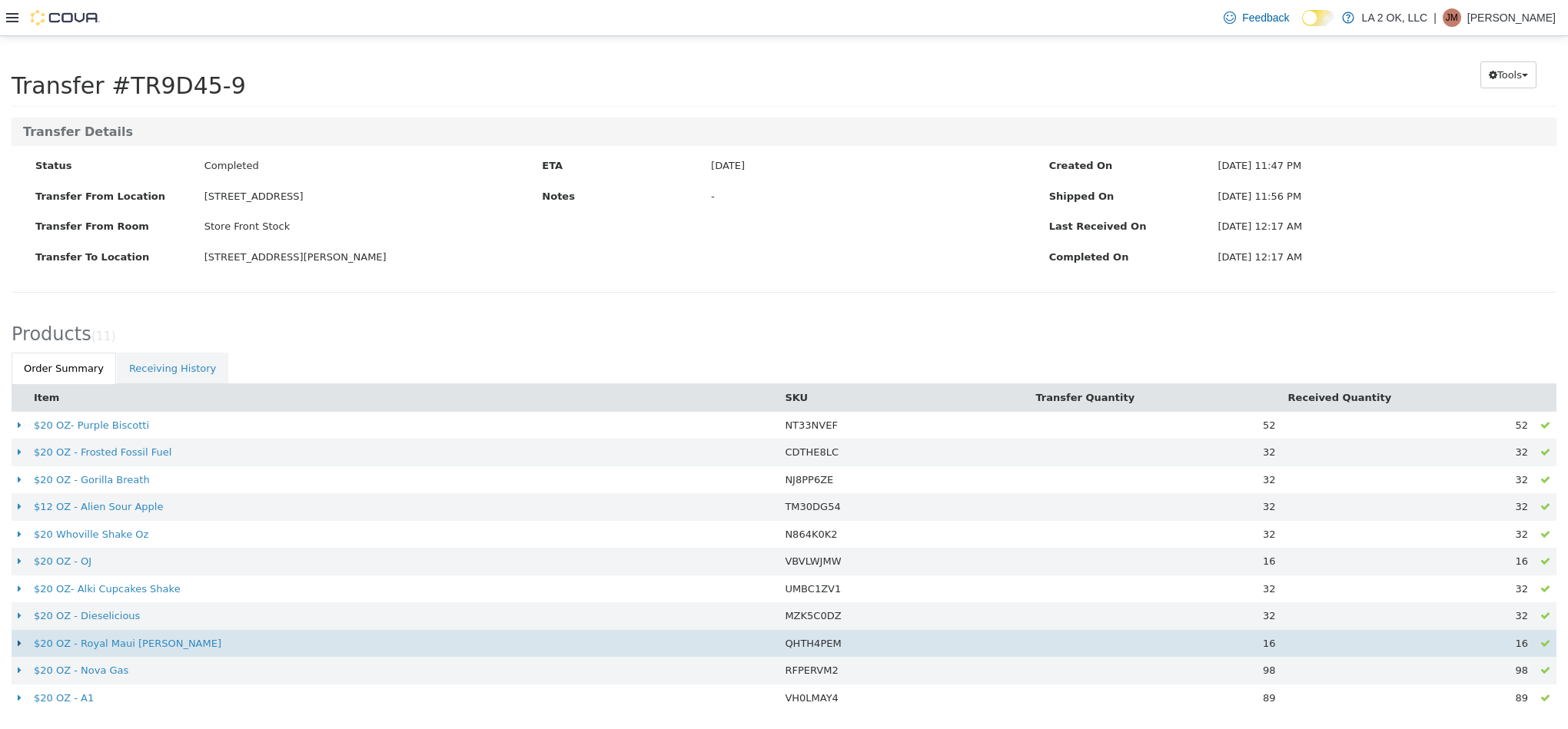
click at [17, 645] on icon at bounding box center [19, 643] width 4 height 10
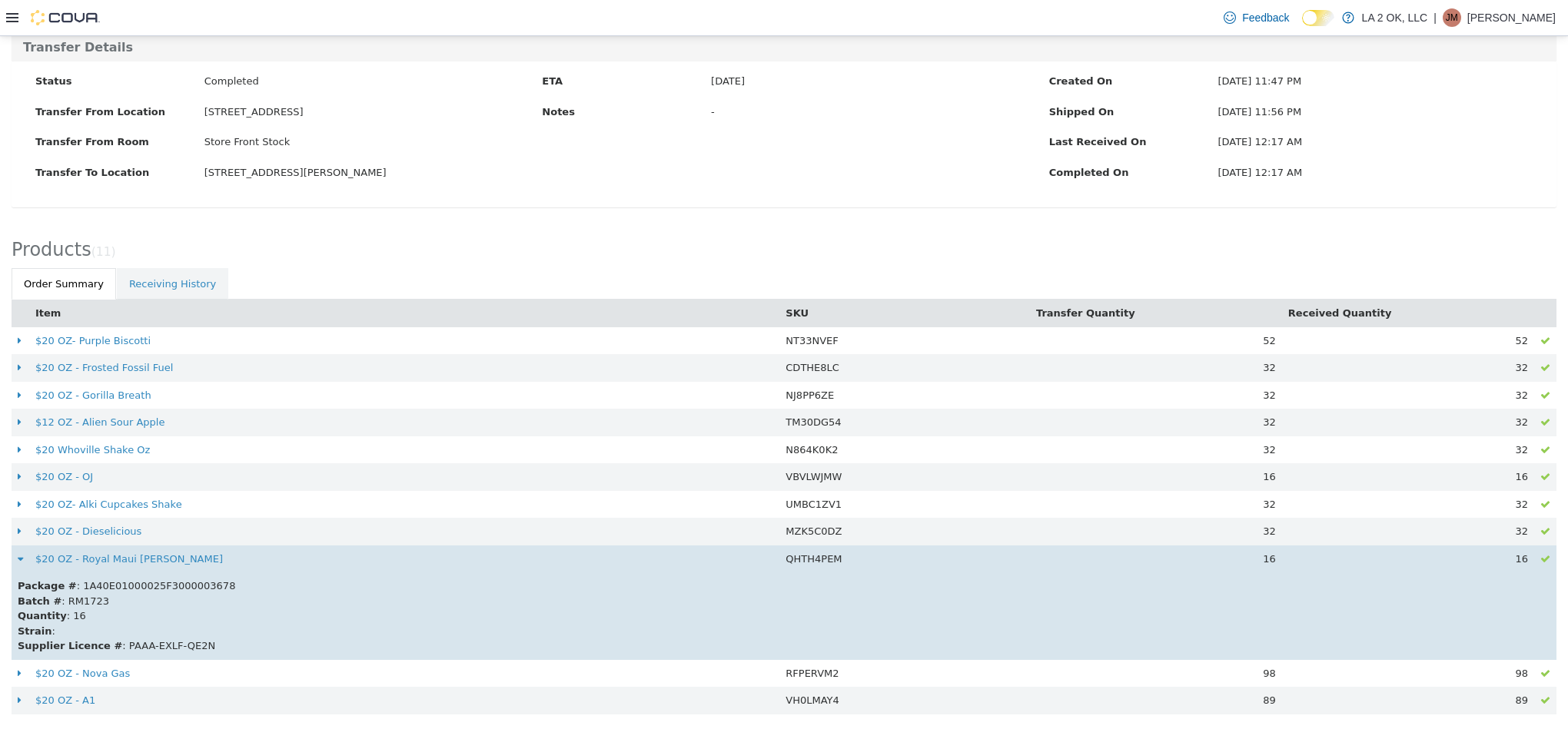
scroll to position [113, 0]
drag, startPoint x: 178, startPoint y: 585, endPoint x: 71, endPoint y: 587, distance: 107.0
click at [71, 587] on div "Package # : 1A40E01000025F3000003678" at bounding box center [783, 583] width 1532 height 16
copy div "1A40E01000025F3000003678"
copy div "PAAA-EXLF-QE2N"
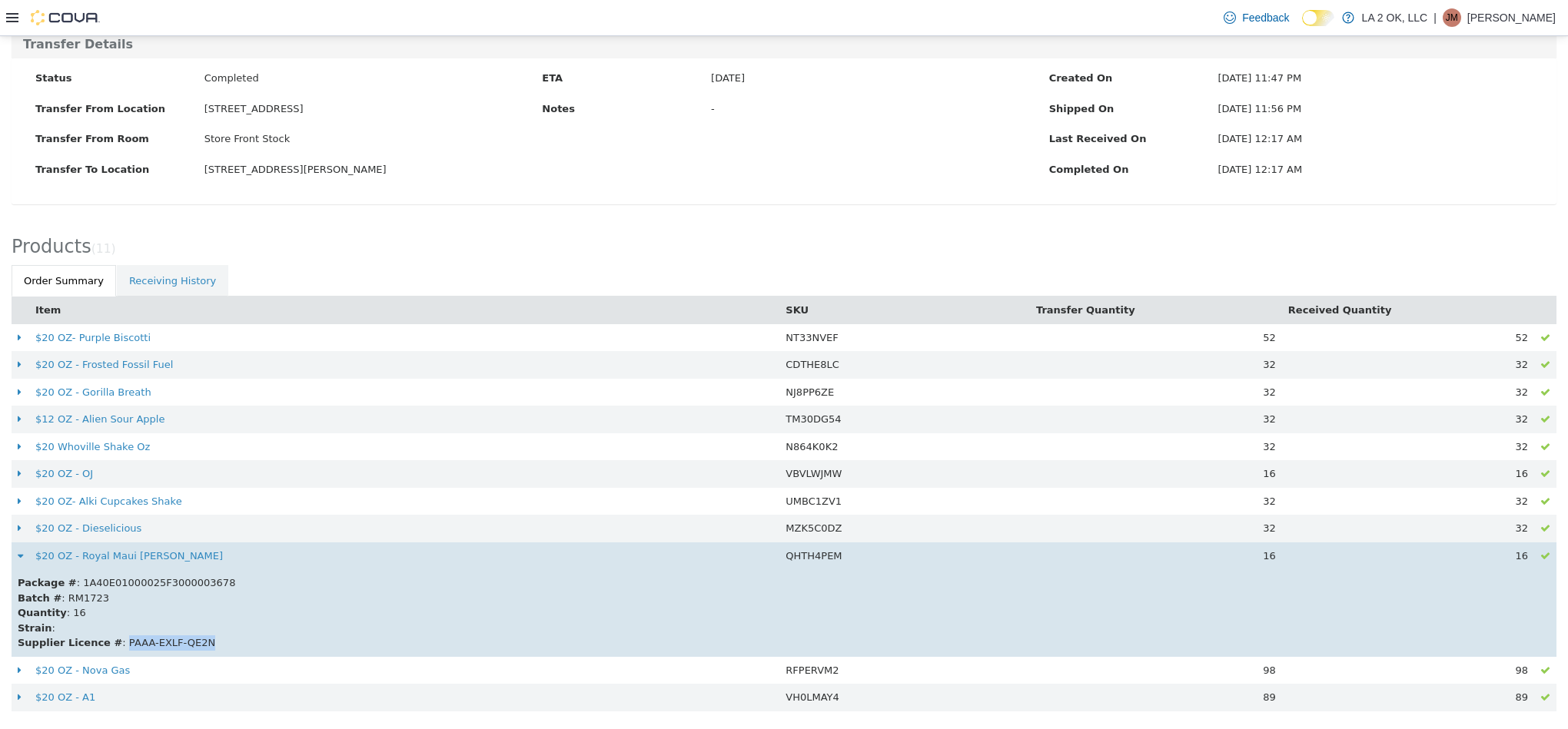
drag, startPoint x: 201, startPoint y: 644, endPoint x: 110, endPoint y: 644, distance: 91.0
click at [110, 644] on div "Supplier Licence # : PAAA-EXLF-QE2N" at bounding box center [783, 642] width 1532 height 16
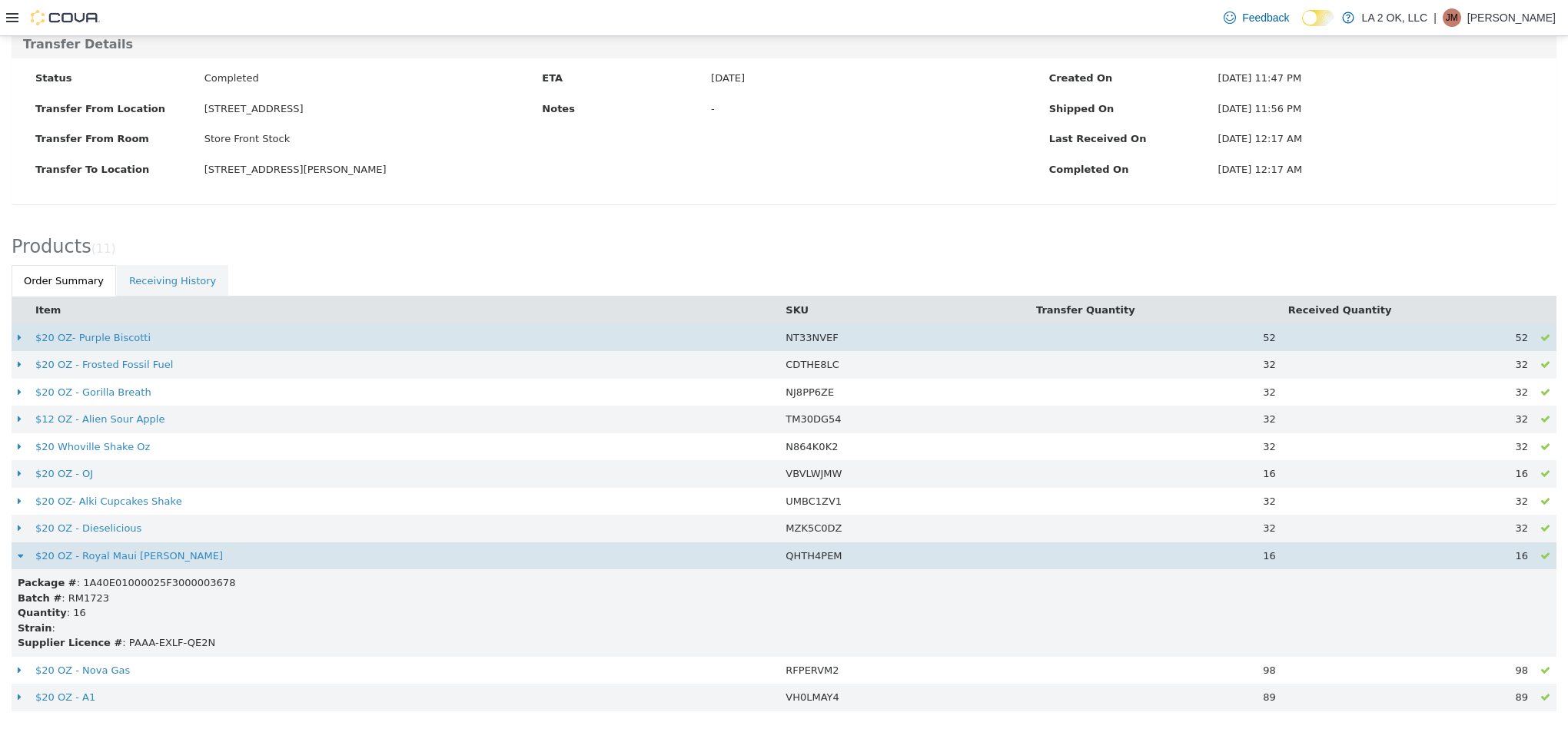
click at [16, 340] on td at bounding box center [20, 338] width 17 height 27
click at [16, 342] on td at bounding box center [20, 338] width 17 height 27
click at [18, 338] on icon at bounding box center [19, 338] width 4 height 10
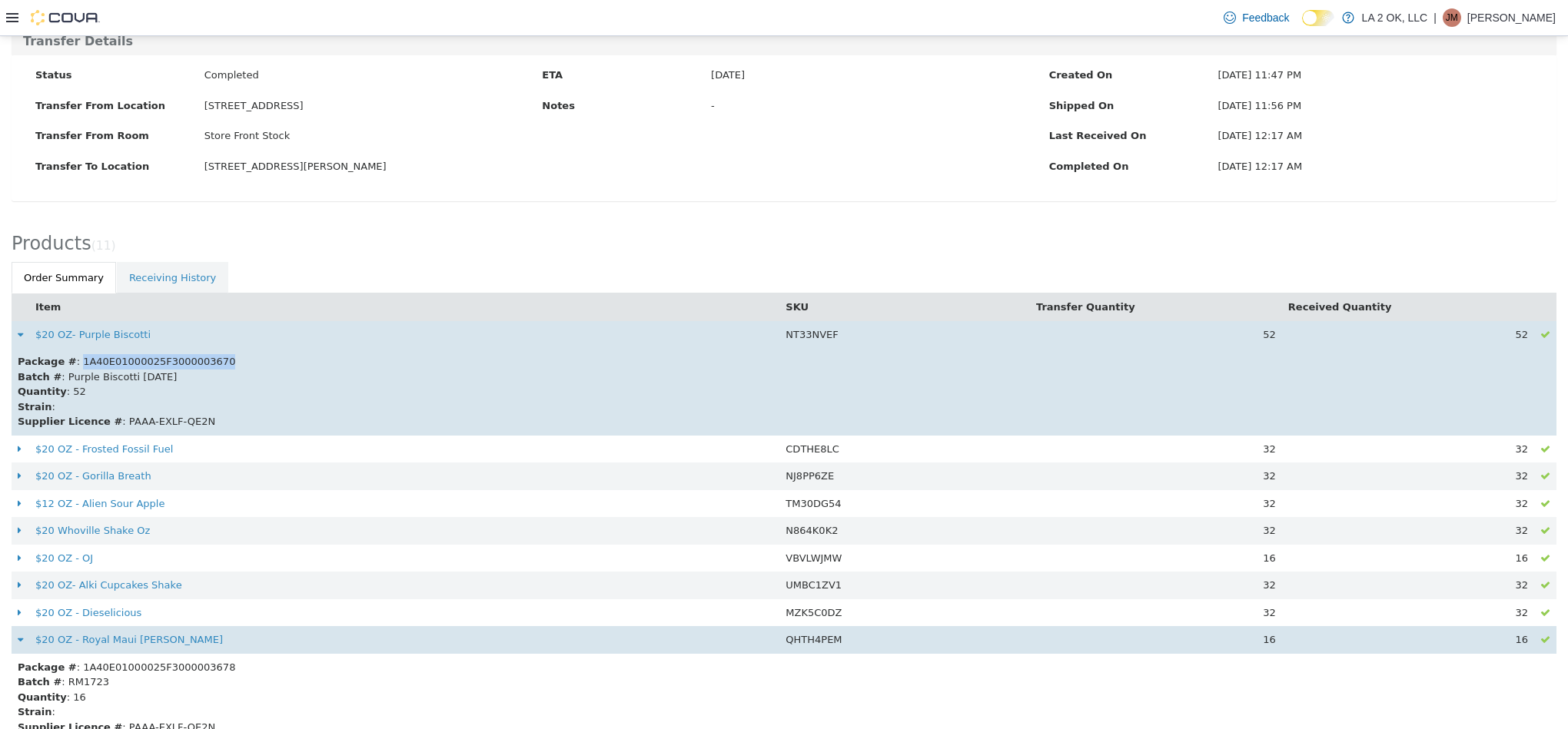
drag, startPoint x: 213, startPoint y: 365, endPoint x: 75, endPoint y: 368, distance: 138.0
click at [72, 368] on div "Package # : 1A40E01000025F3000003670" at bounding box center [783, 361] width 1532 height 16
copy div "A40E01000025F3000003670"
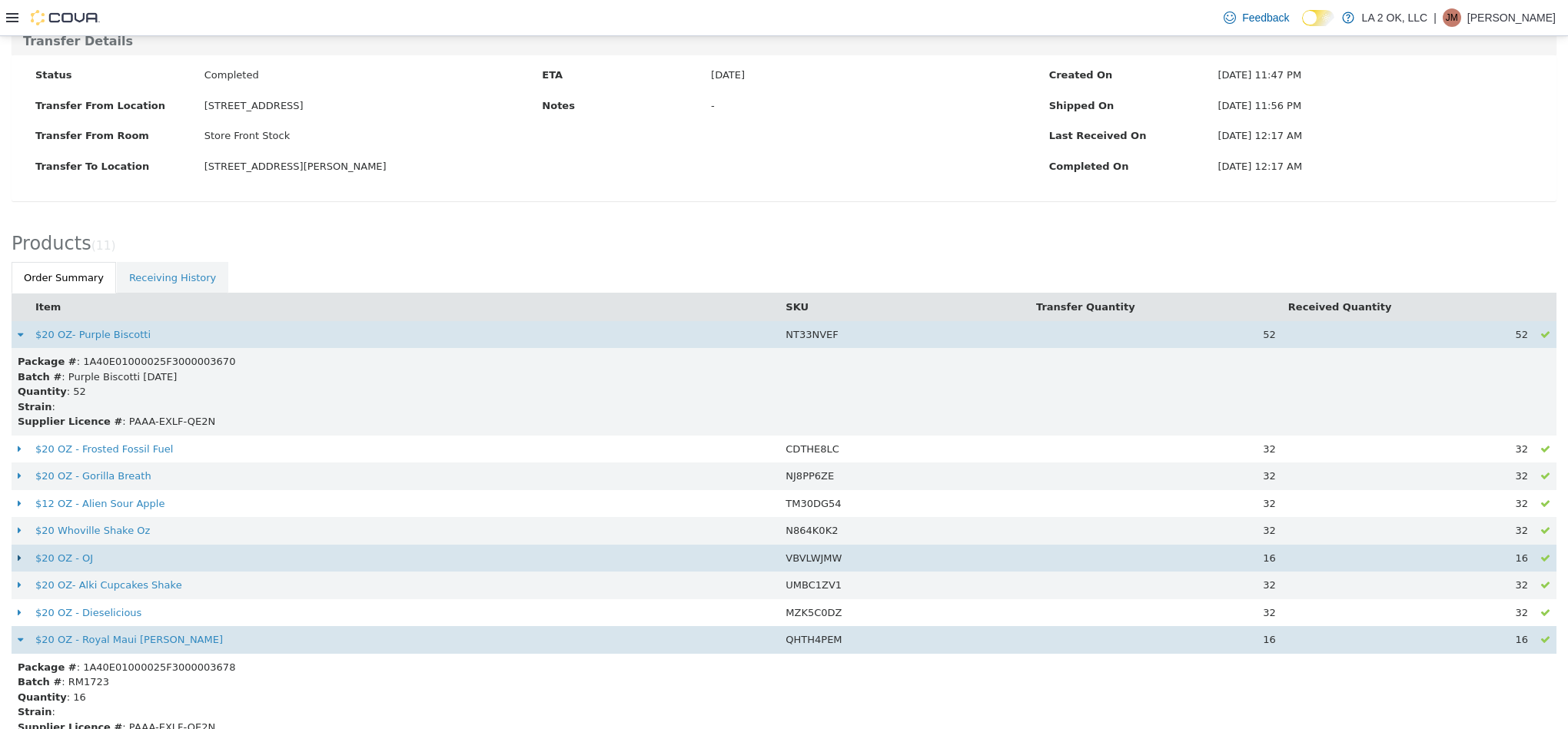
click at [19, 559] on icon at bounding box center [19, 557] width 4 height 10
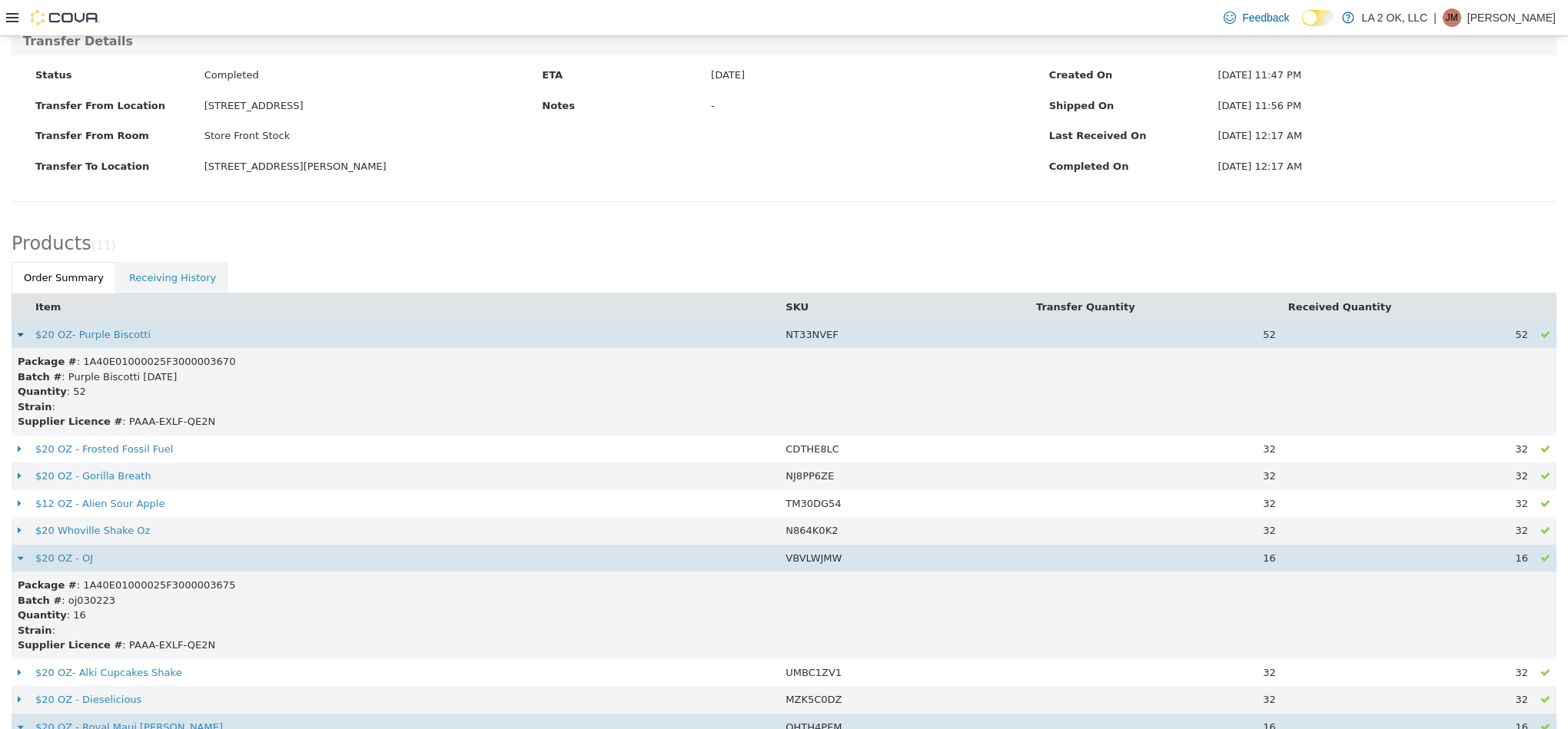
click at [17, 336] on icon at bounding box center [20, 334] width 5 height 10
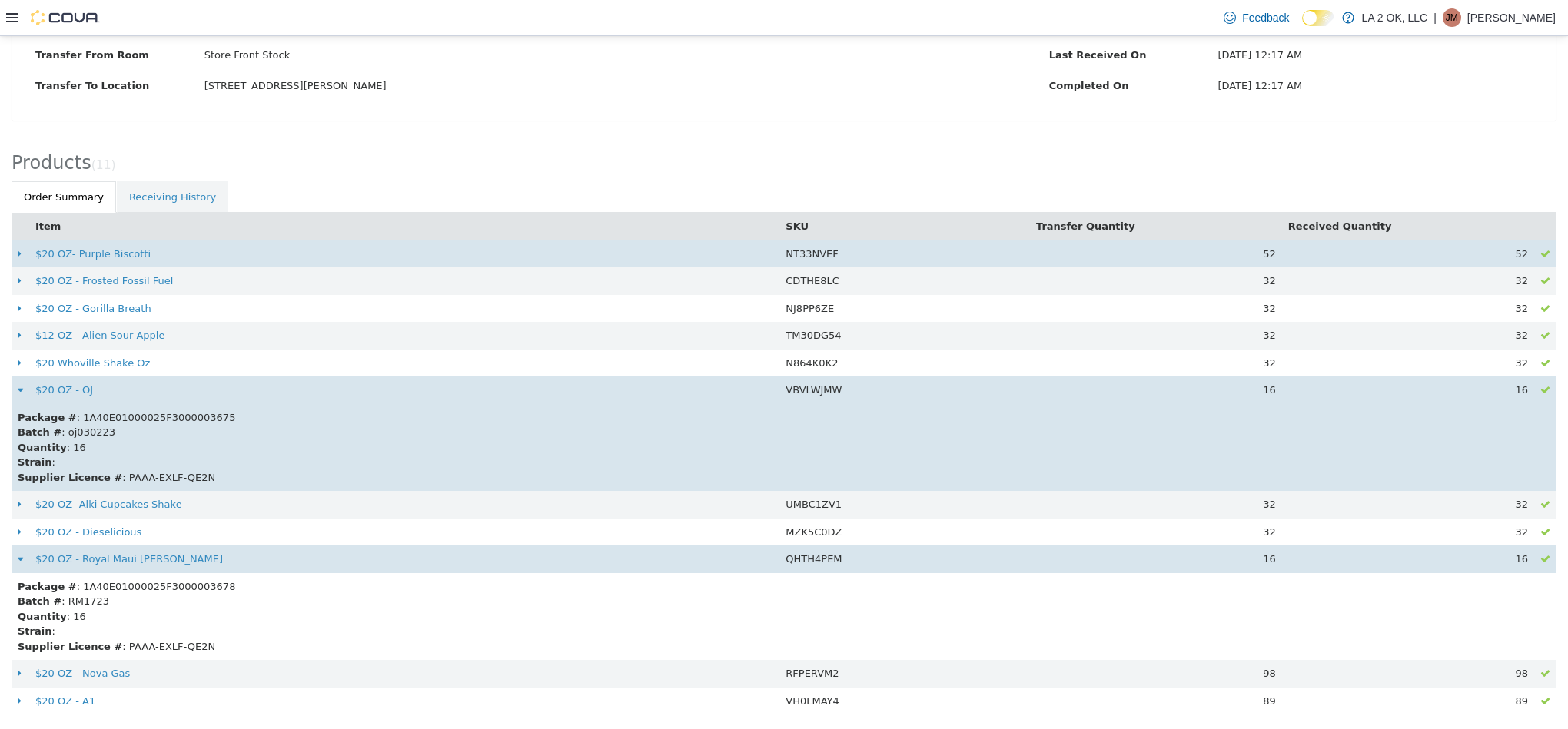
scroll to position [201, 0]
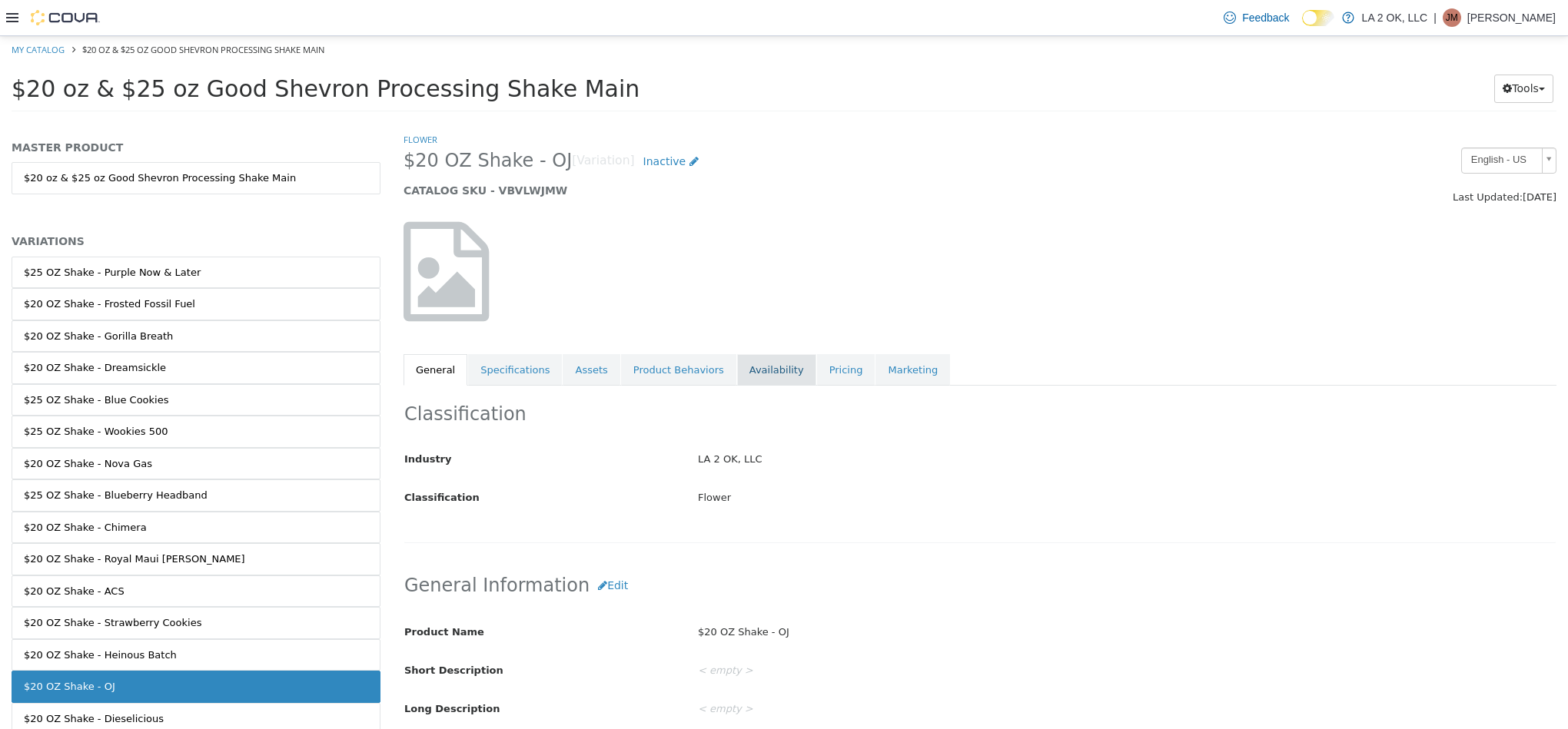
click at [747, 366] on link "Availability" at bounding box center [777, 370] width 79 height 32
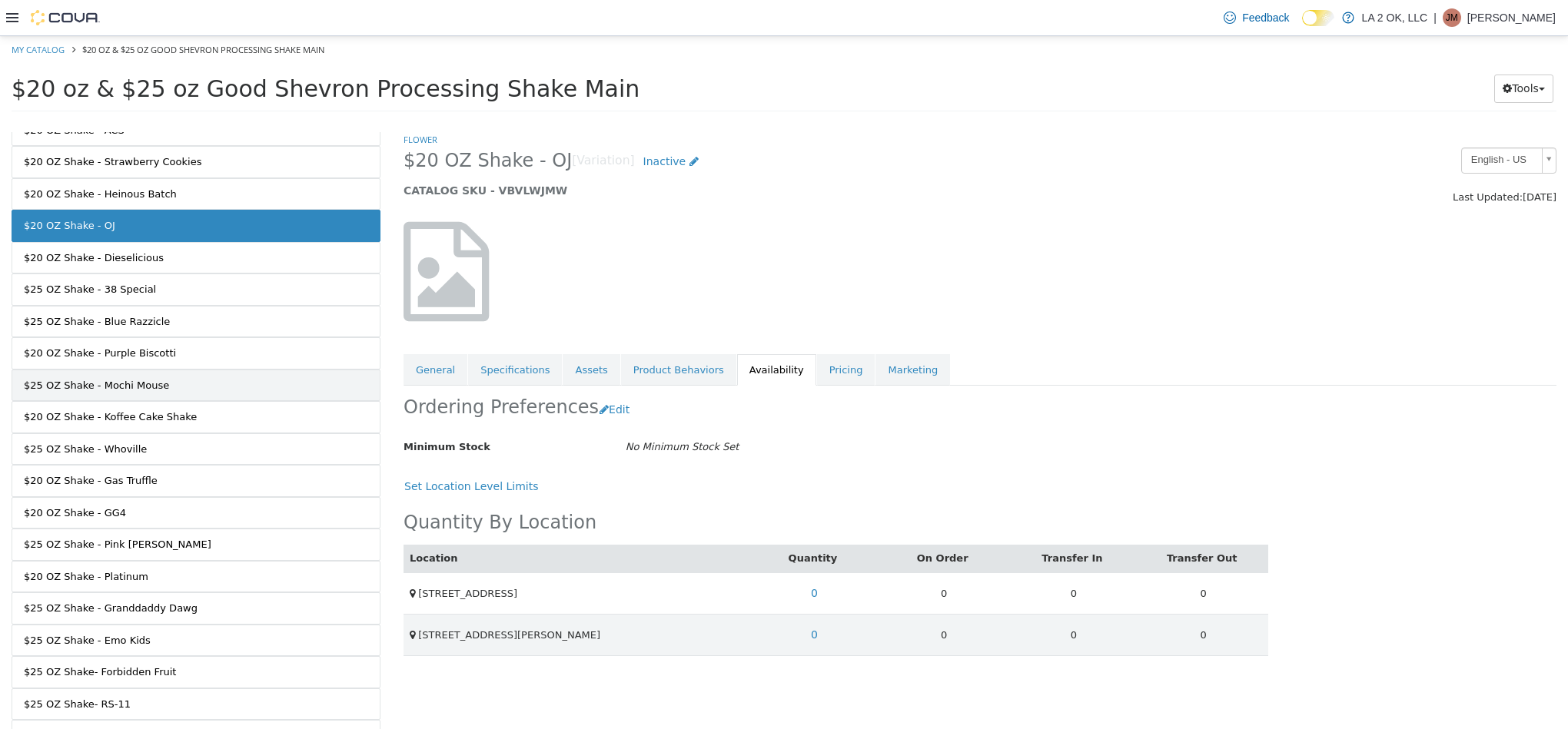
click at [312, 391] on link "$25 OZ Shake - Mochi Mouse" at bounding box center [196, 385] width 369 height 32
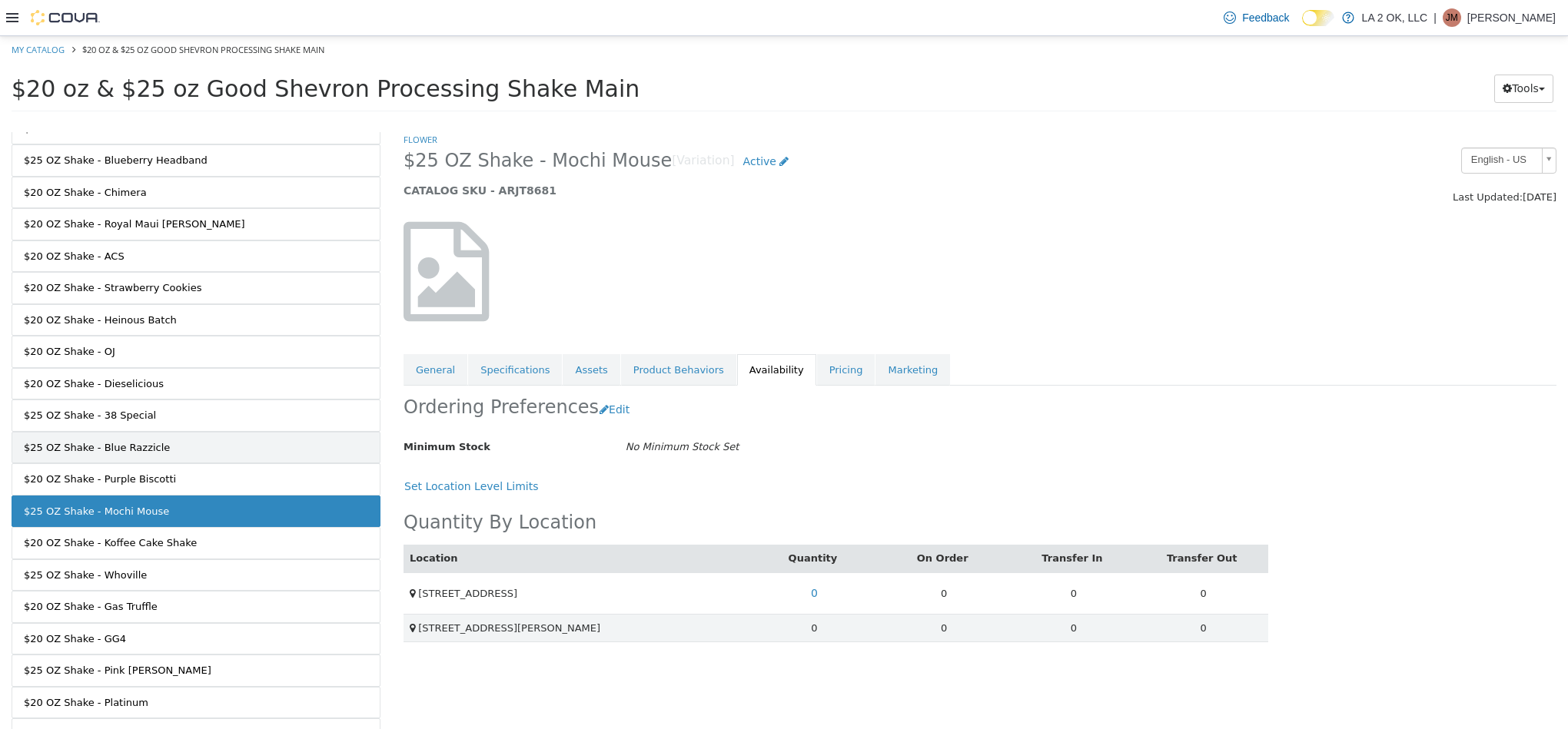
scroll to position [326, 0]
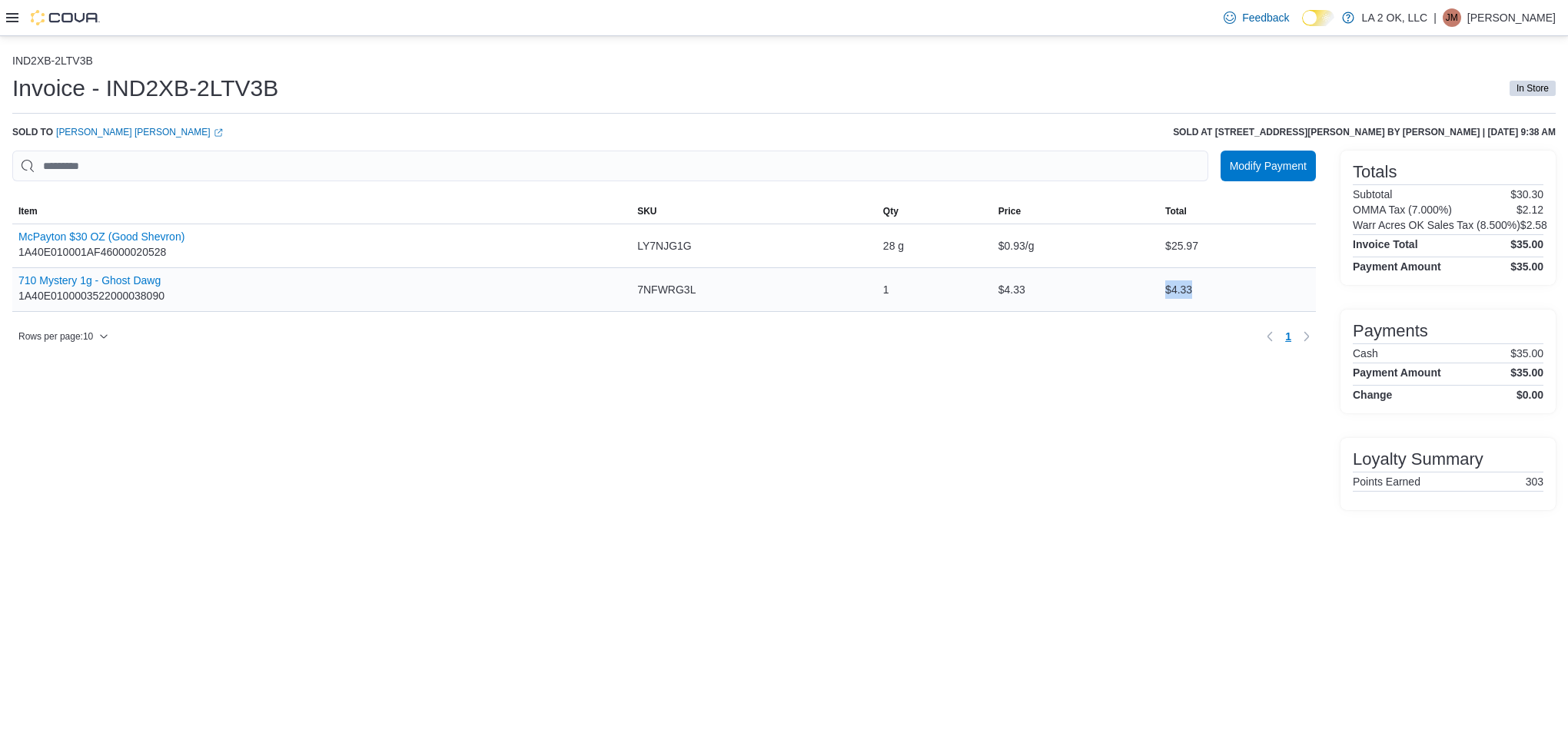
drag, startPoint x: 1167, startPoint y: 286, endPoint x: 1240, endPoint y: 304, distance: 75.2
click at [1214, 289] on div "$4.33" at bounding box center [1238, 290] width 157 height 31
copy div "$4.33"
click at [207, 132] on div "Sold to [PERSON_NAME] [PERSON_NAME] (opens in a new tab or window) Sold at [STR…" at bounding box center [783, 131] width 1543 height 12
click at [214, 132] on icon "External link" at bounding box center [218, 133] width 9 height 9
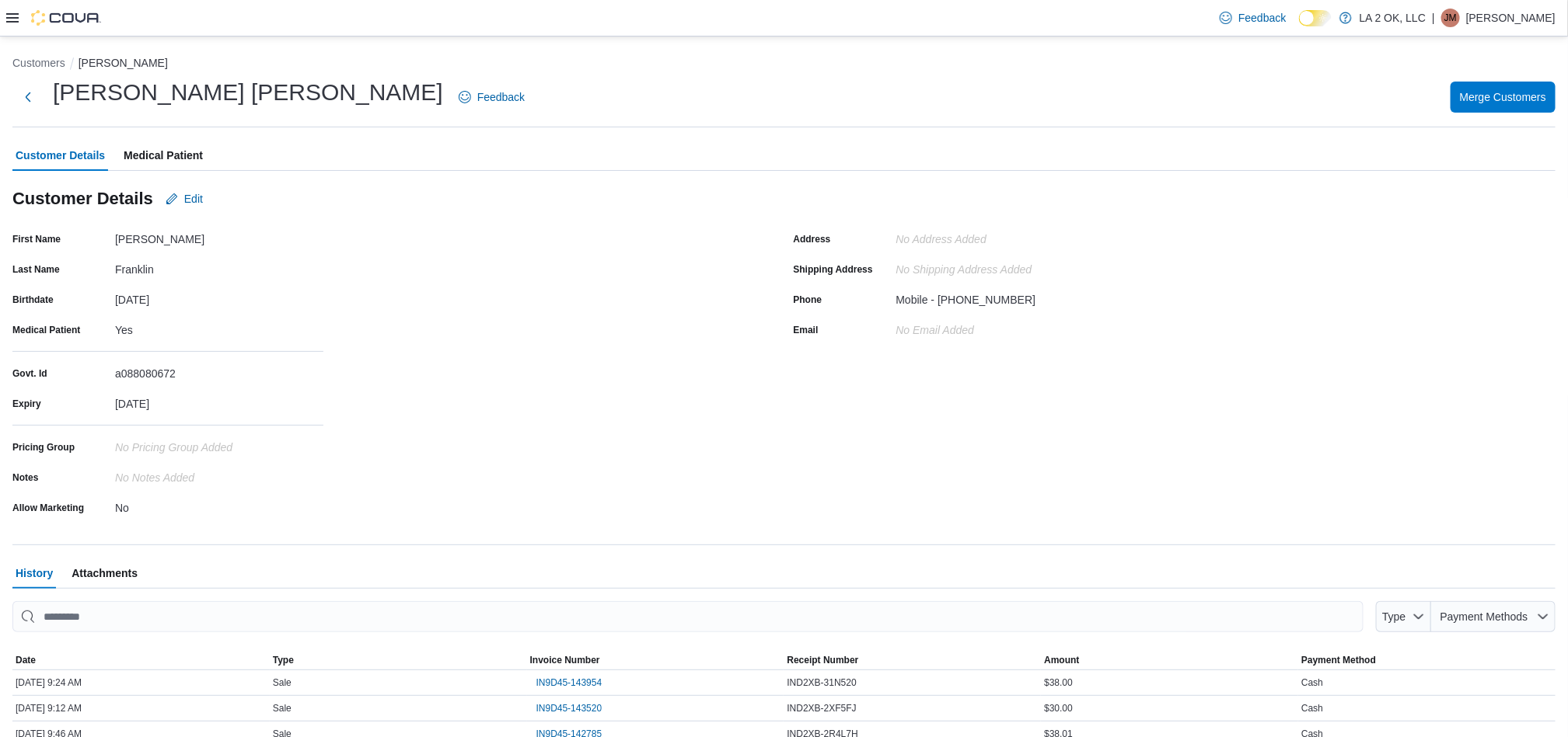
click at [170, 156] on span "Medical Patient" at bounding box center [163, 156] width 79 height 31
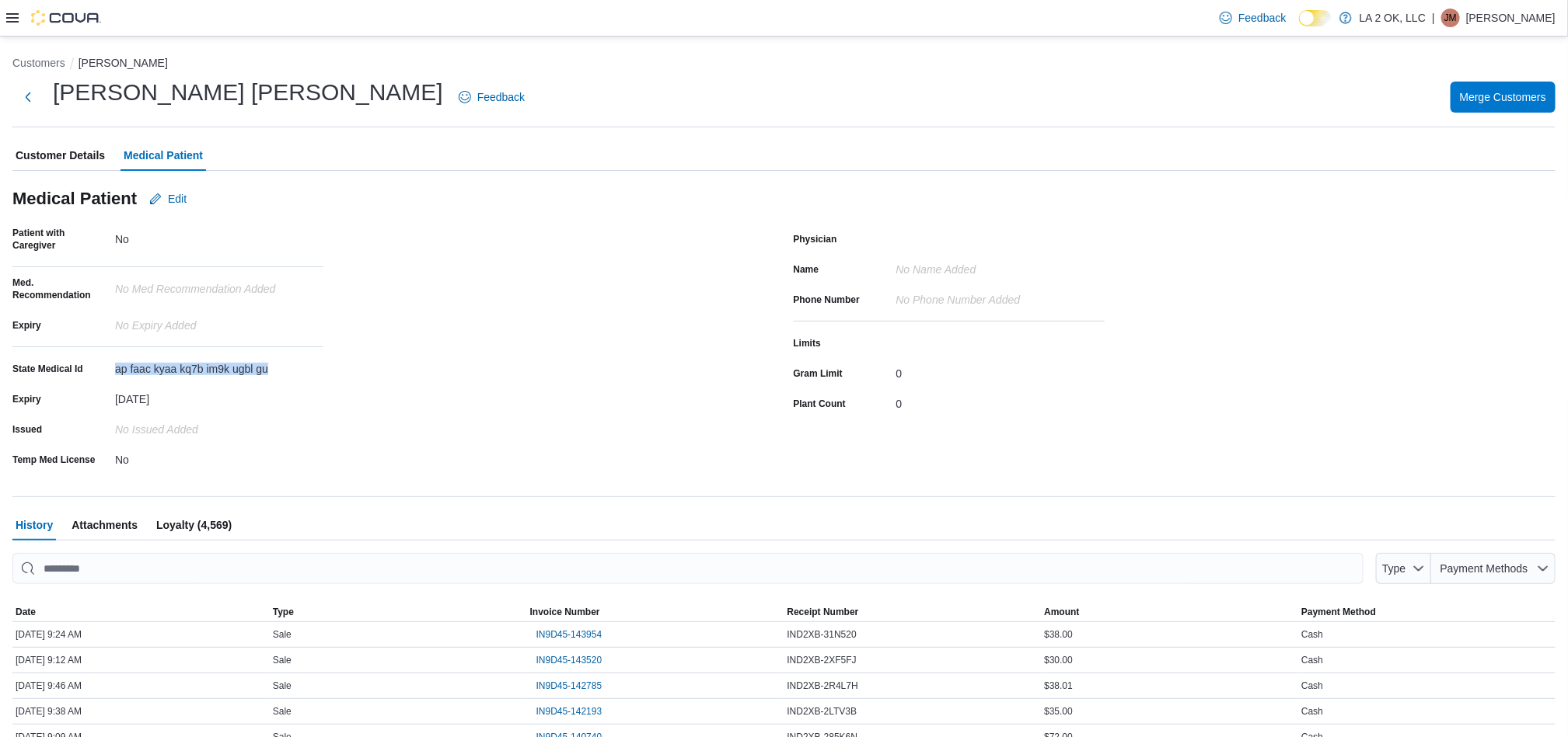
drag, startPoint x: 117, startPoint y: 366, endPoint x: 285, endPoint y: 366, distance: 168.0
click at [285, 366] on div "State Medical Id ap faac kyaa kq7b im9k ugbl gu" at bounding box center [167, 369] width 311 height 24
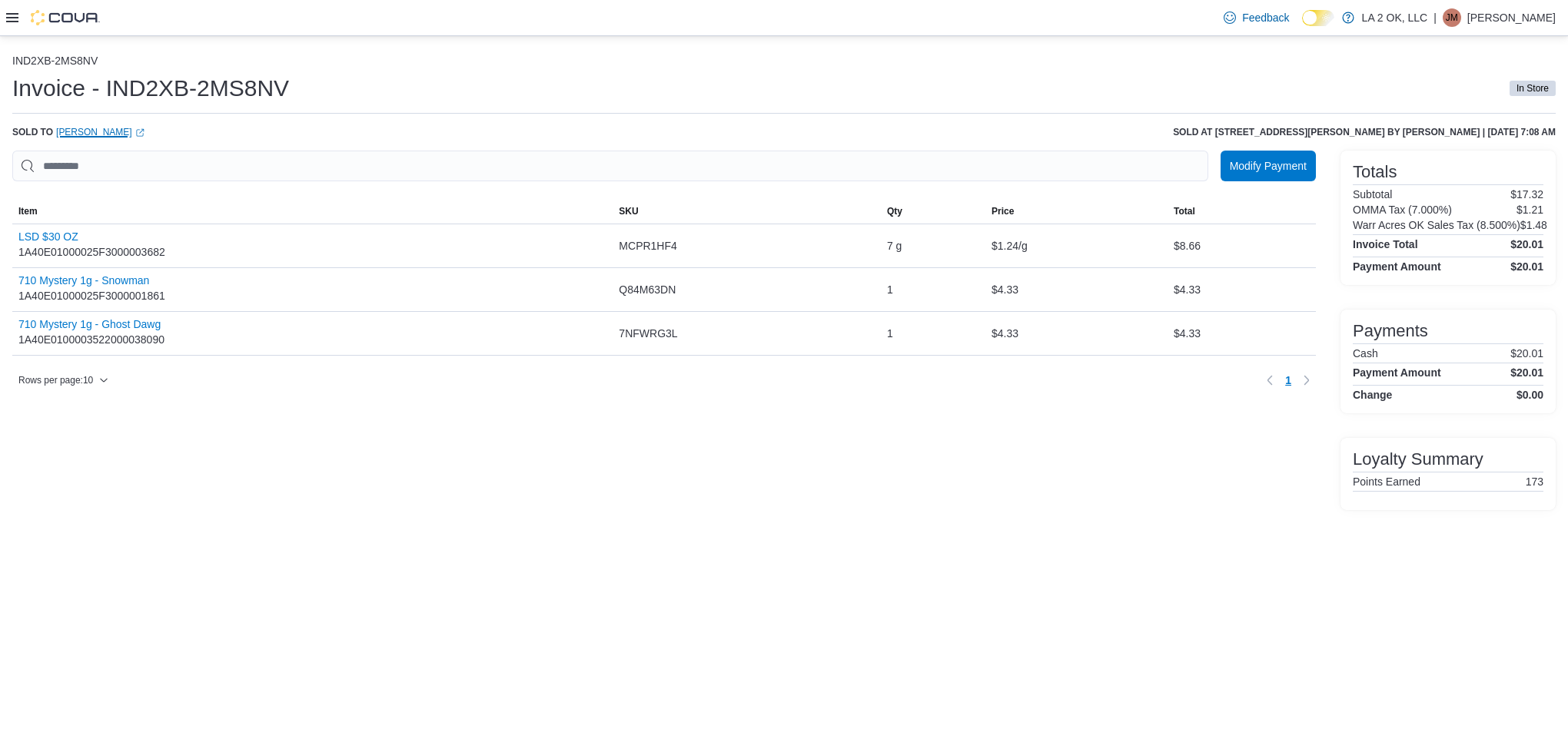
click at [141, 132] on icon "External link" at bounding box center [140, 133] width 9 height 9
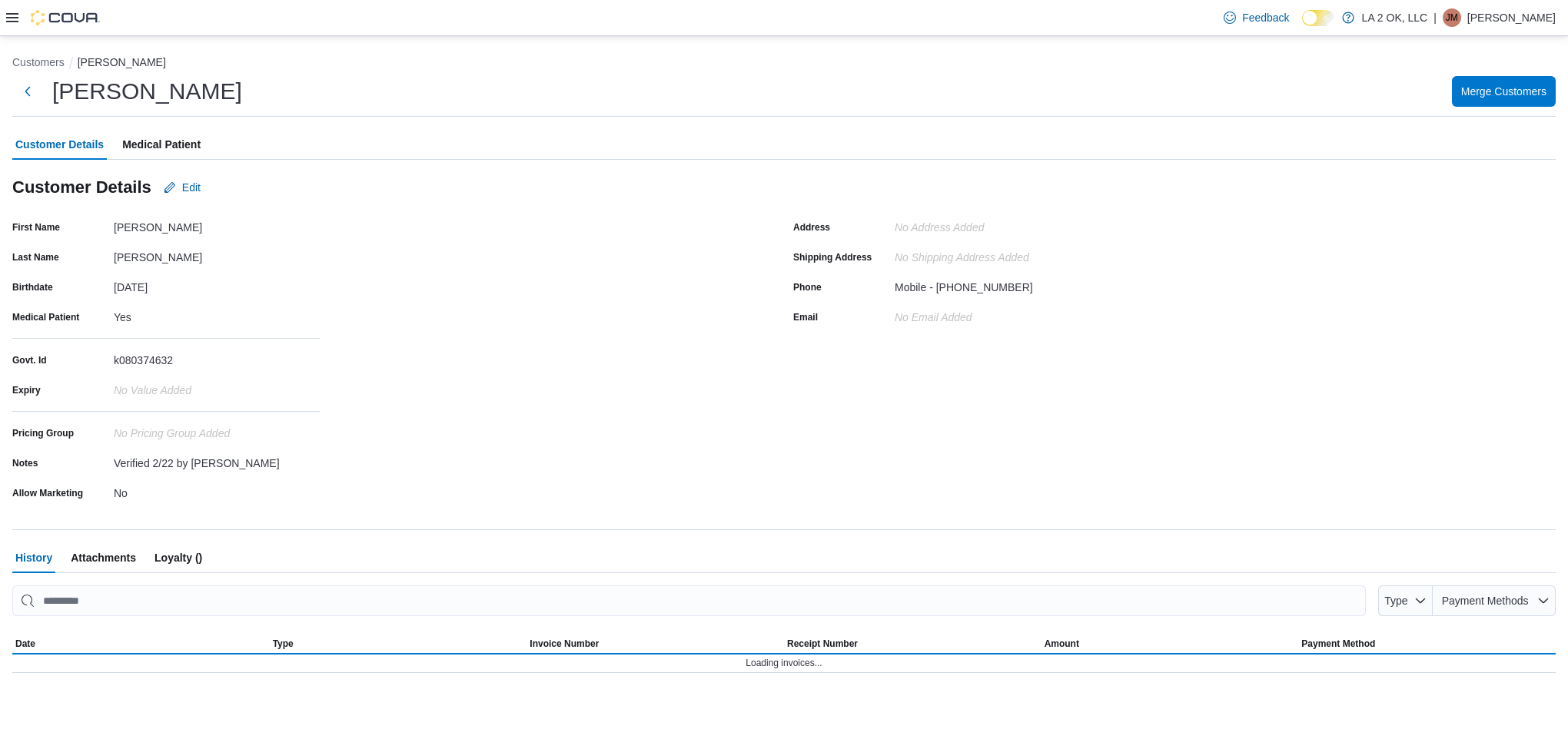
drag, startPoint x: 171, startPoint y: 153, endPoint x: 167, endPoint y: 163, distance: 10.8
click at [171, 154] on span "Medical Patient" at bounding box center [162, 144] width 78 height 31
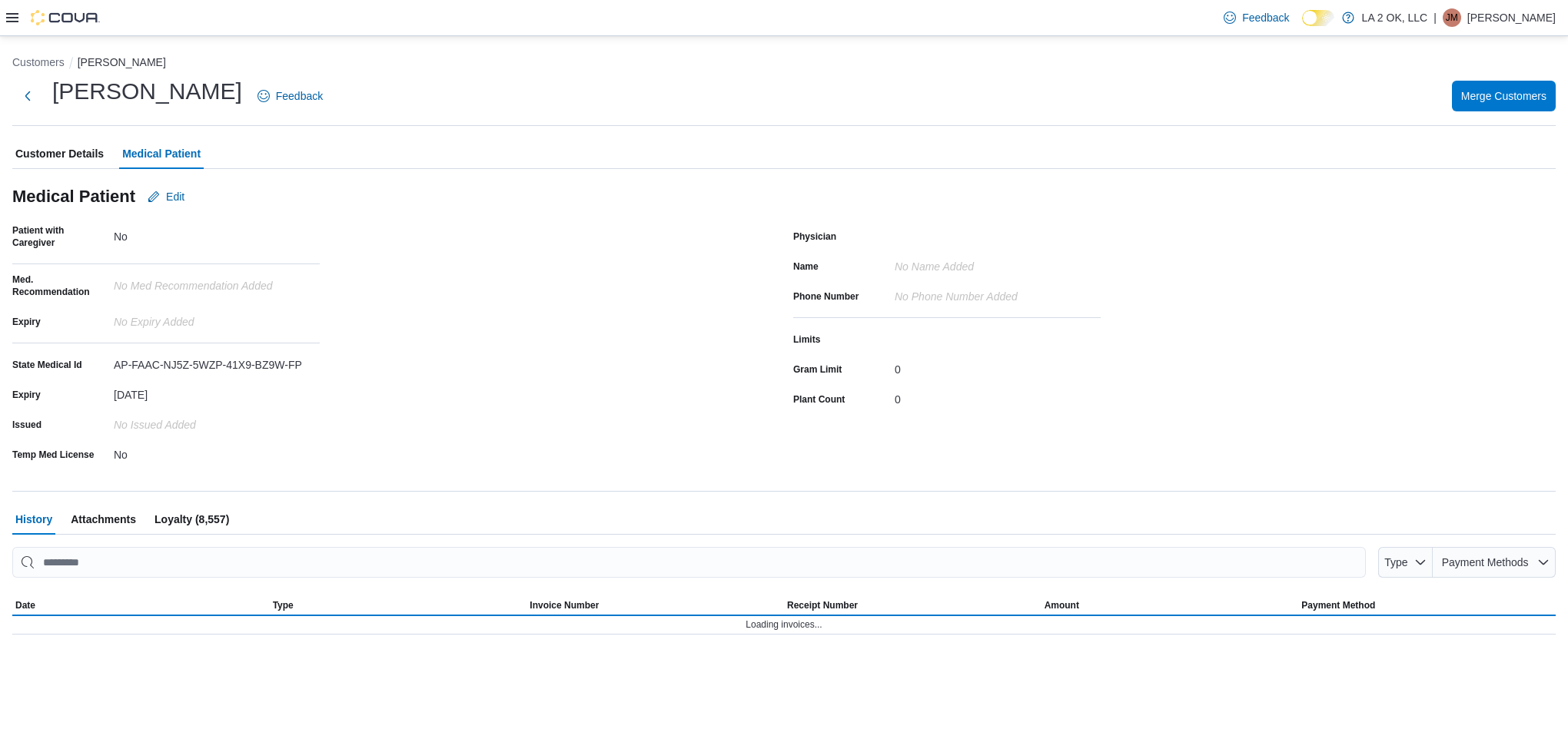
click at [166, 164] on span "Medical Patient" at bounding box center [162, 154] width 78 height 31
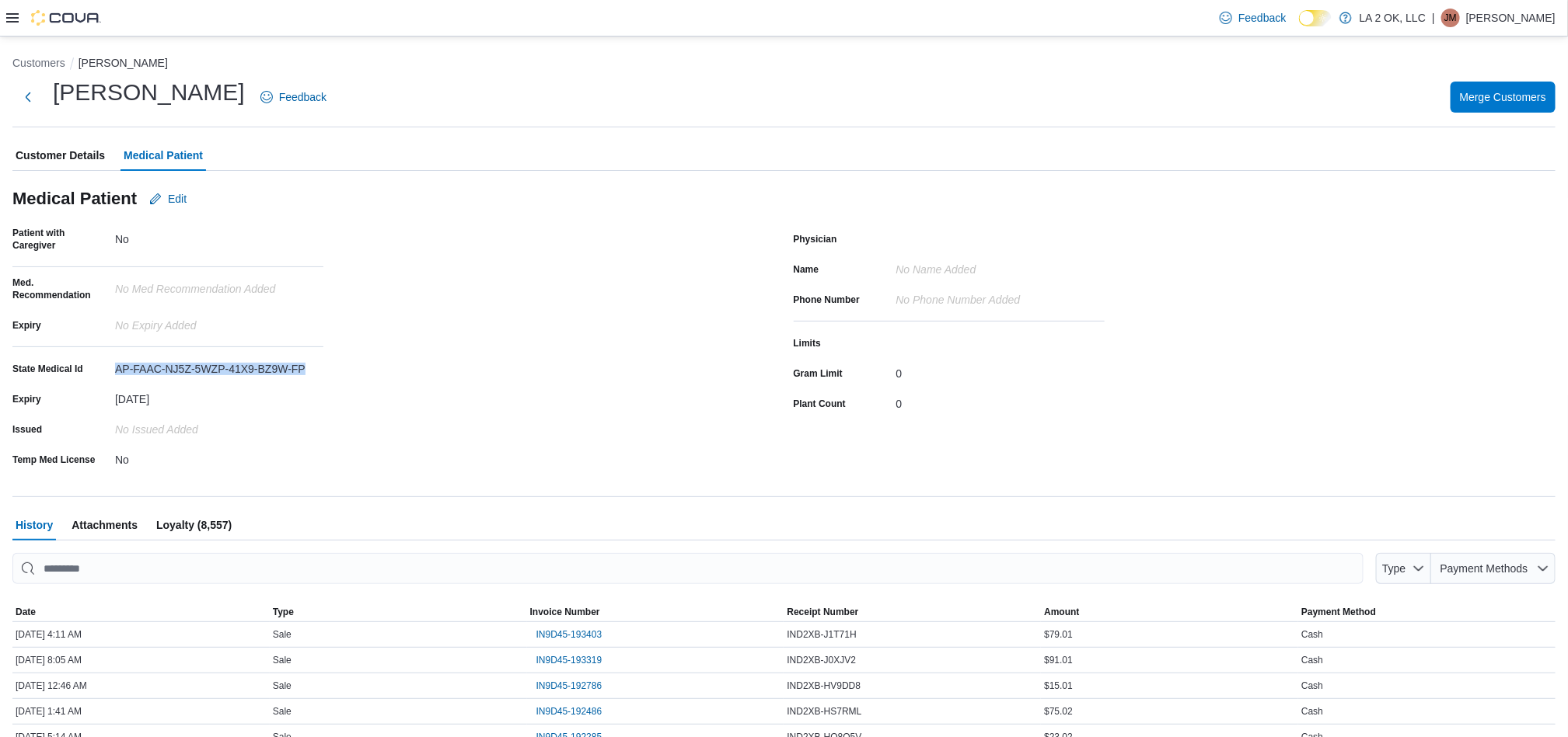
drag, startPoint x: 106, startPoint y: 363, endPoint x: 371, endPoint y: 357, distance: 265.1
click at [371, 357] on div "Patient with Caregiver No Med. Recommendation No Med Recommendation added Expir…" at bounding box center [393, 349] width 762 height 244
copy div "AP-FAAC-NJ5Z-5WZP-41X9-BZ9W-FP"
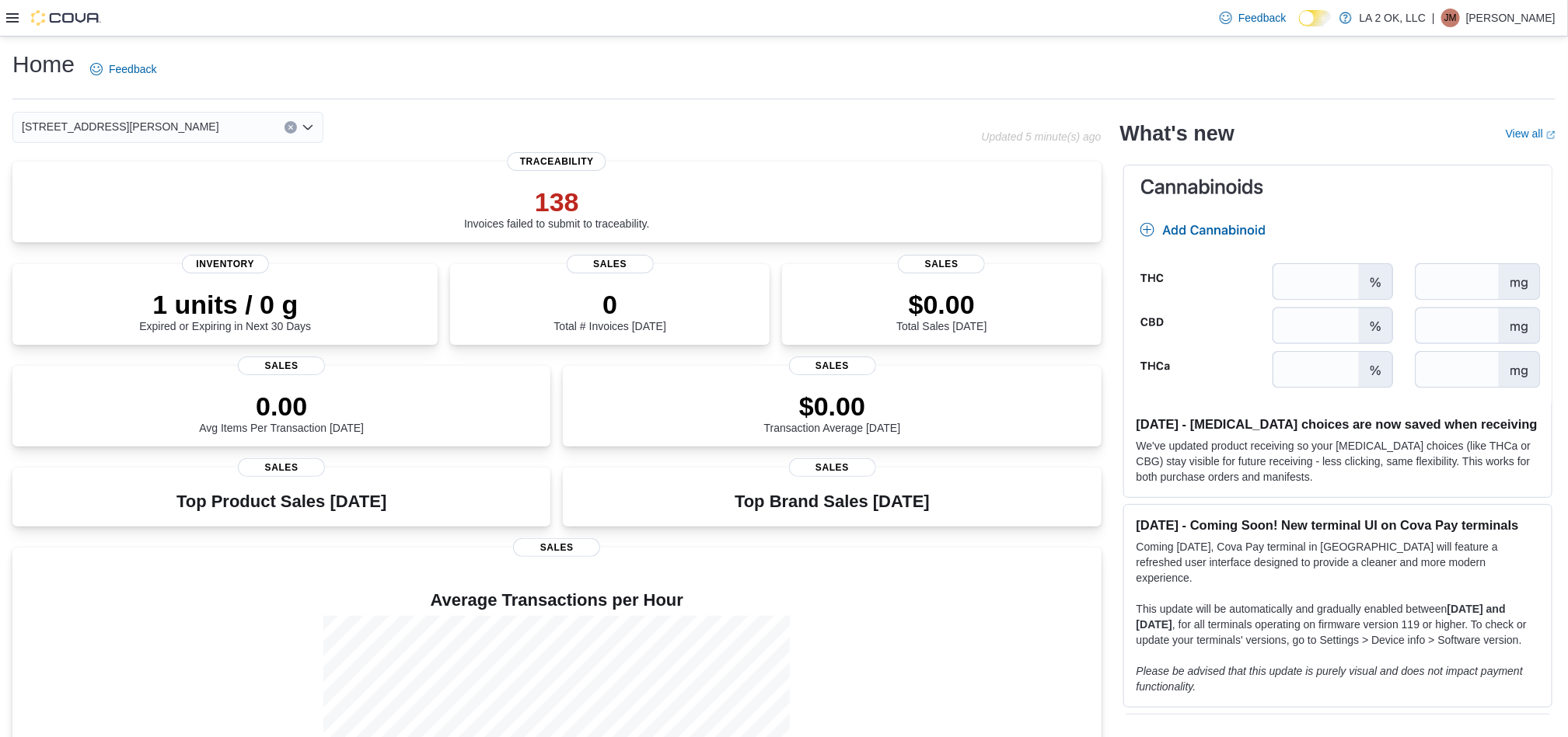
click at [18, 12] on div at bounding box center [54, 18] width 95 height 16
click at [14, 23] on icon at bounding box center [12, 18] width 12 height 12
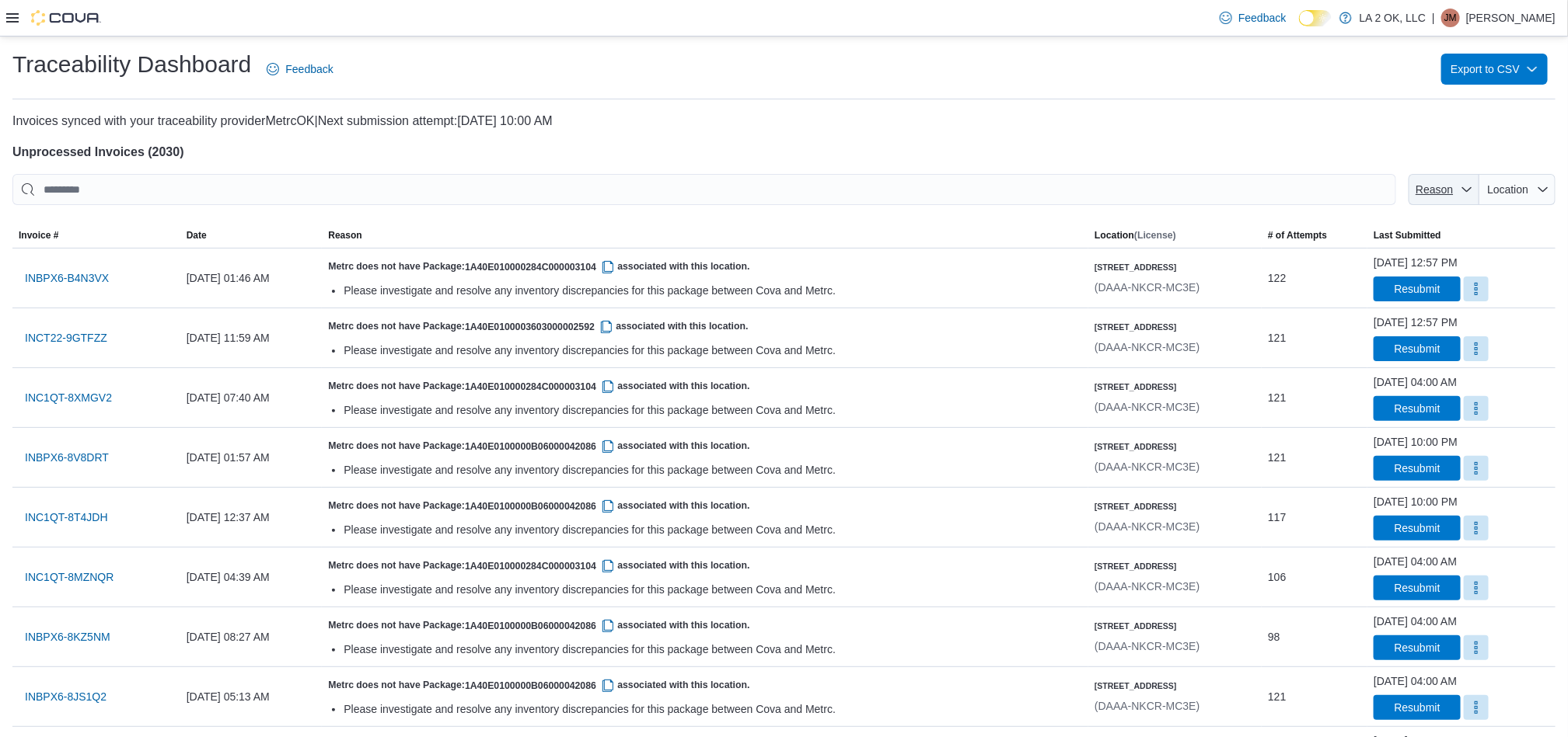
click at [1479, 196] on button "Reason" at bounding box center [1443, 190] width 71 height 31
click at [1516, 192] on span "Location" at bounding box center [1507, 189] width 42 height 12
click at [1443, 244] on span "[STREET_ADDRESS][PERSON_NAME]" at bounding box center [1436, 249] width 148 height 18
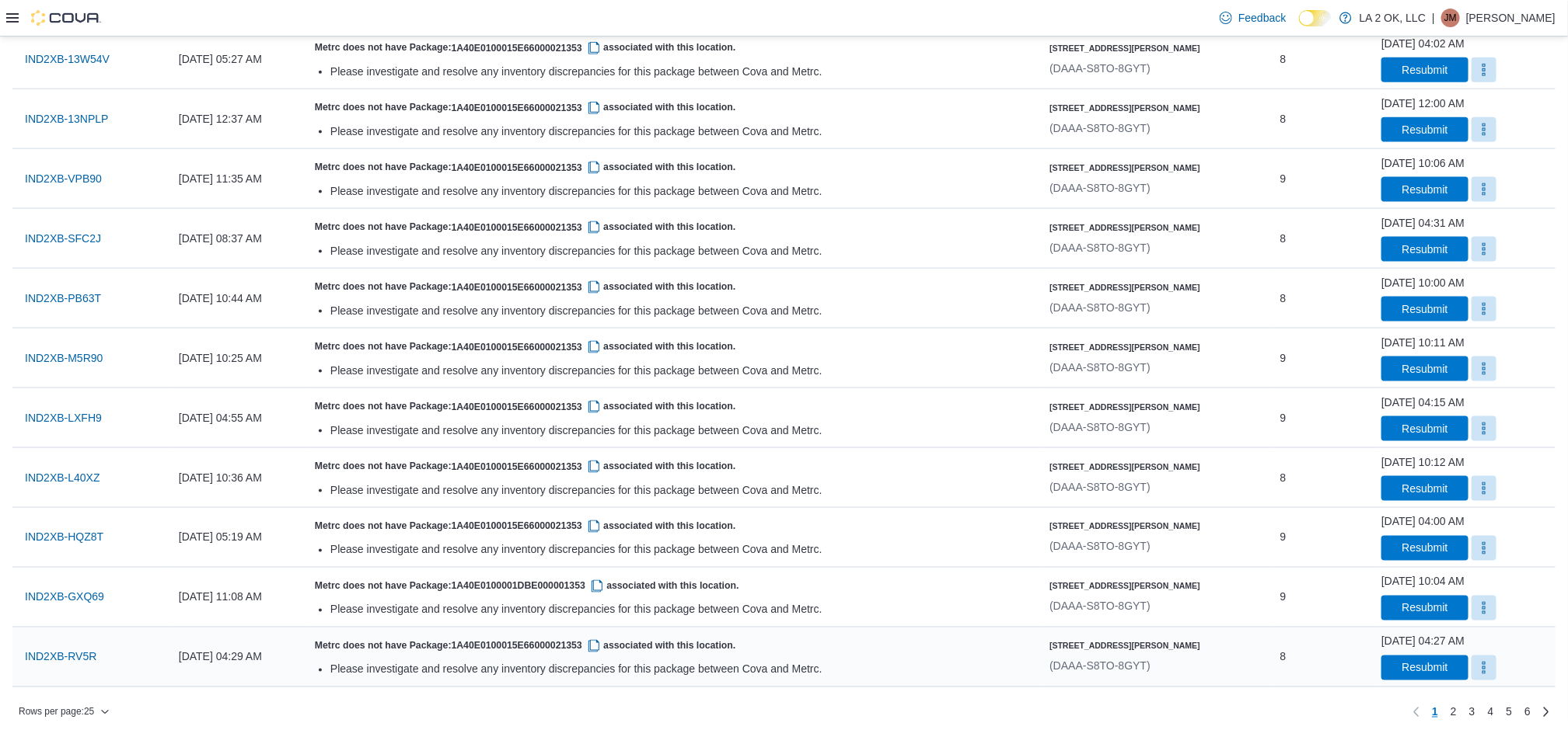
scroll to position [1065, 0]
click at [1463, 709] on link "2" at bounding box center [1454, 712] width 18 height 25
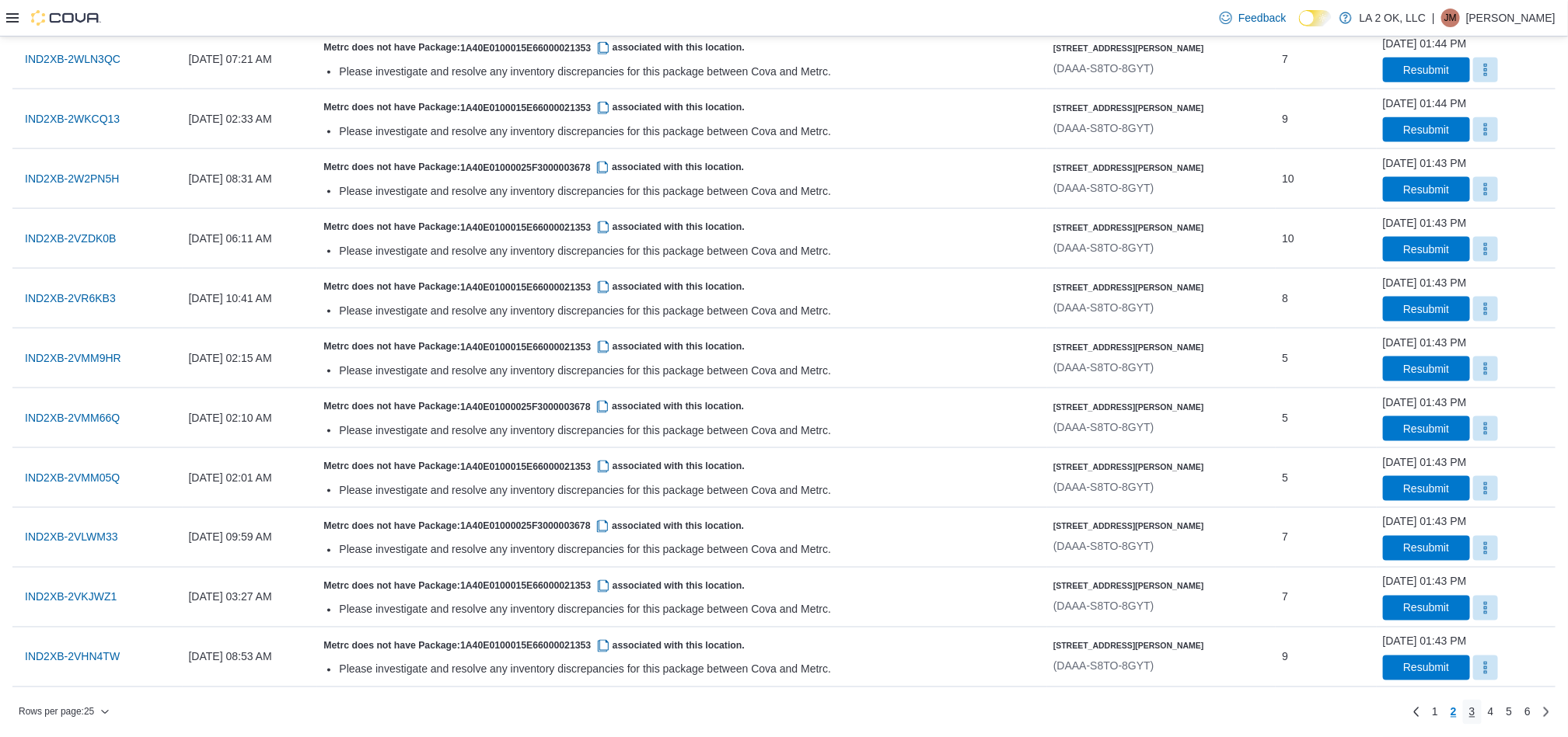
click at [1475, 713] on span "3" at bounding box center [1472, 712] width 6 height 16
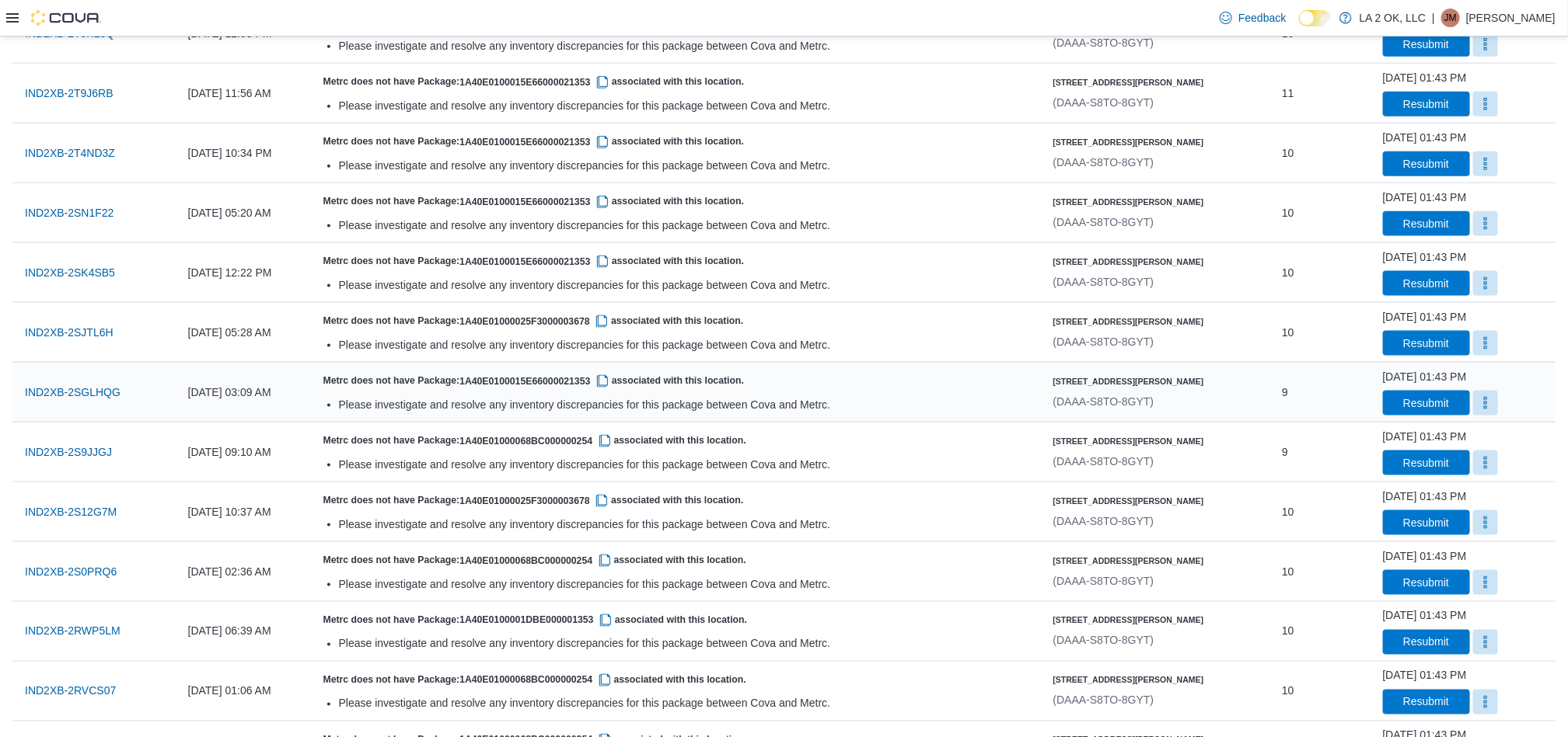
scroll to position [1016, 0]
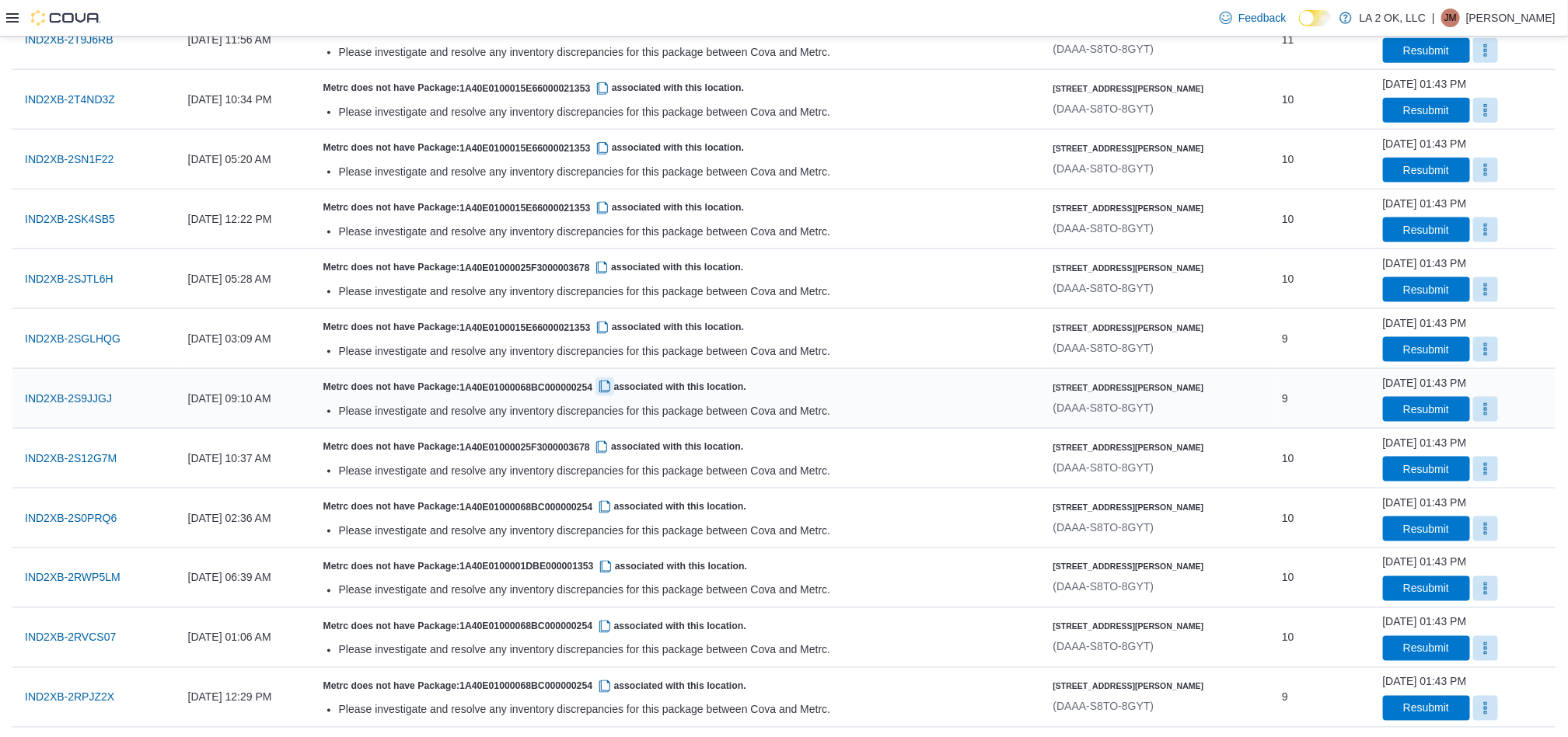
click at [614, 392] on button "button" at bounding box center [604, 386] width 18 height 18
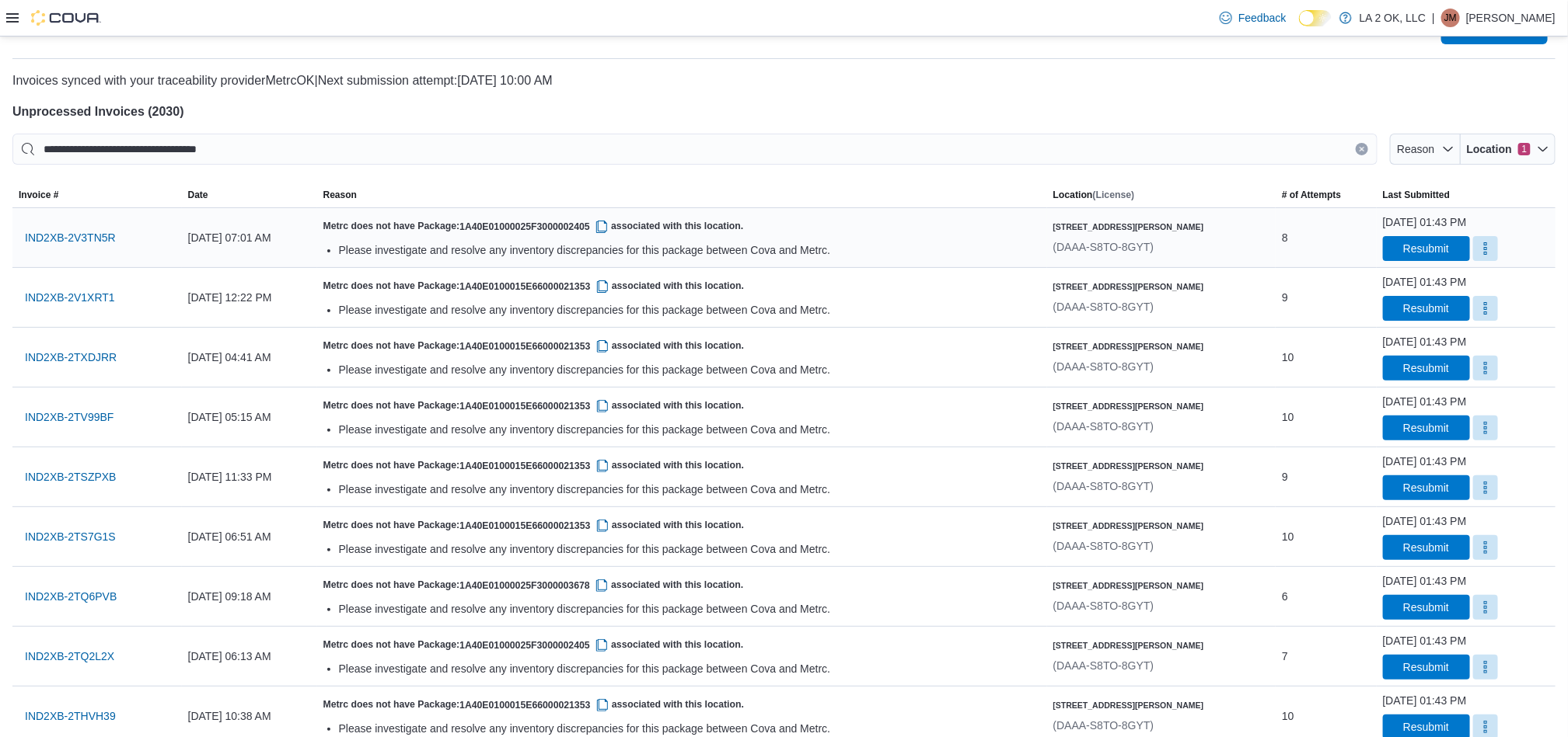
scroll to position [0, 0]
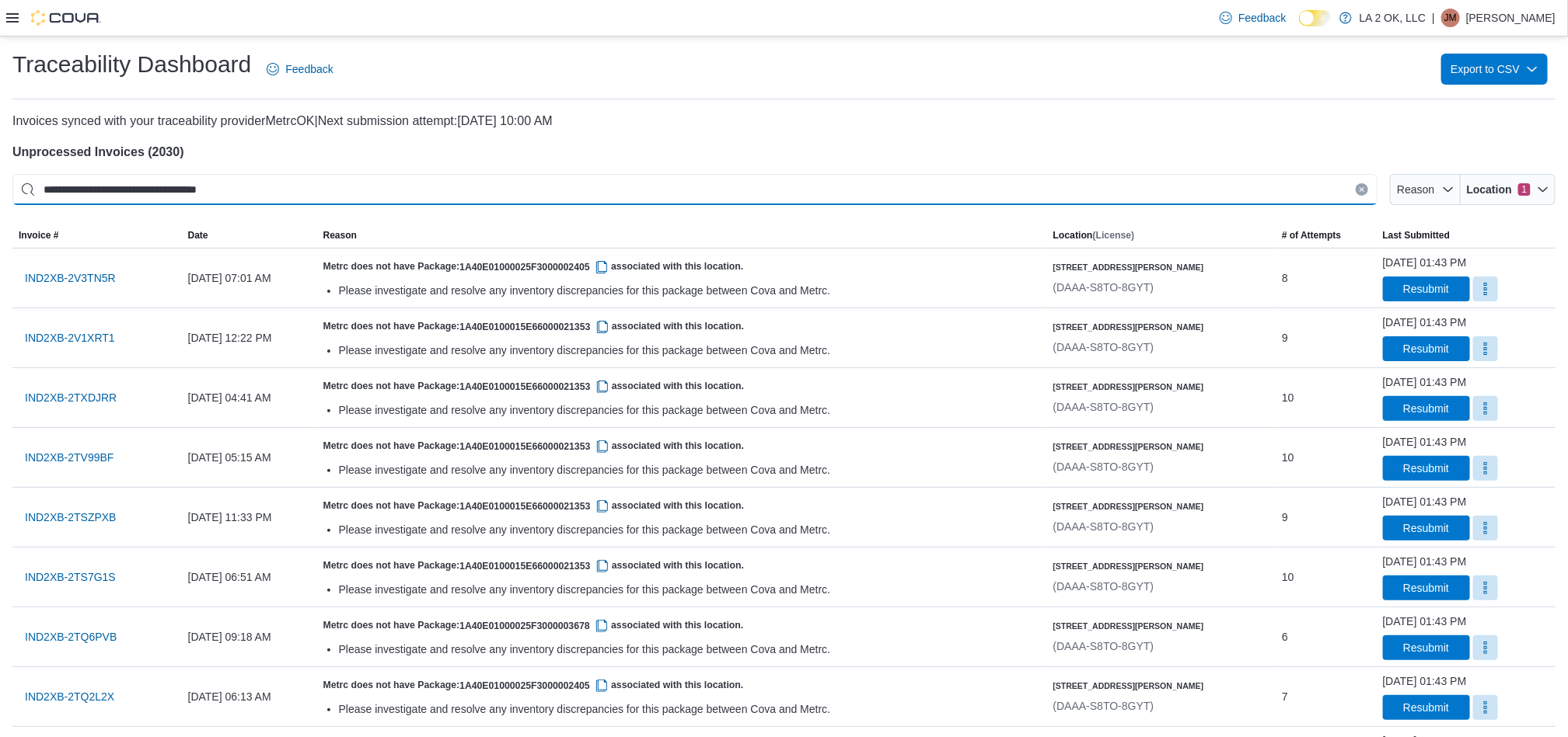
click at [545, 184] on input "**********" at bounding box center [694, 190] width 1365 height 31
paste input "This is a search bar. After typing your query, hit enter to filter the results …"
type input "**********"
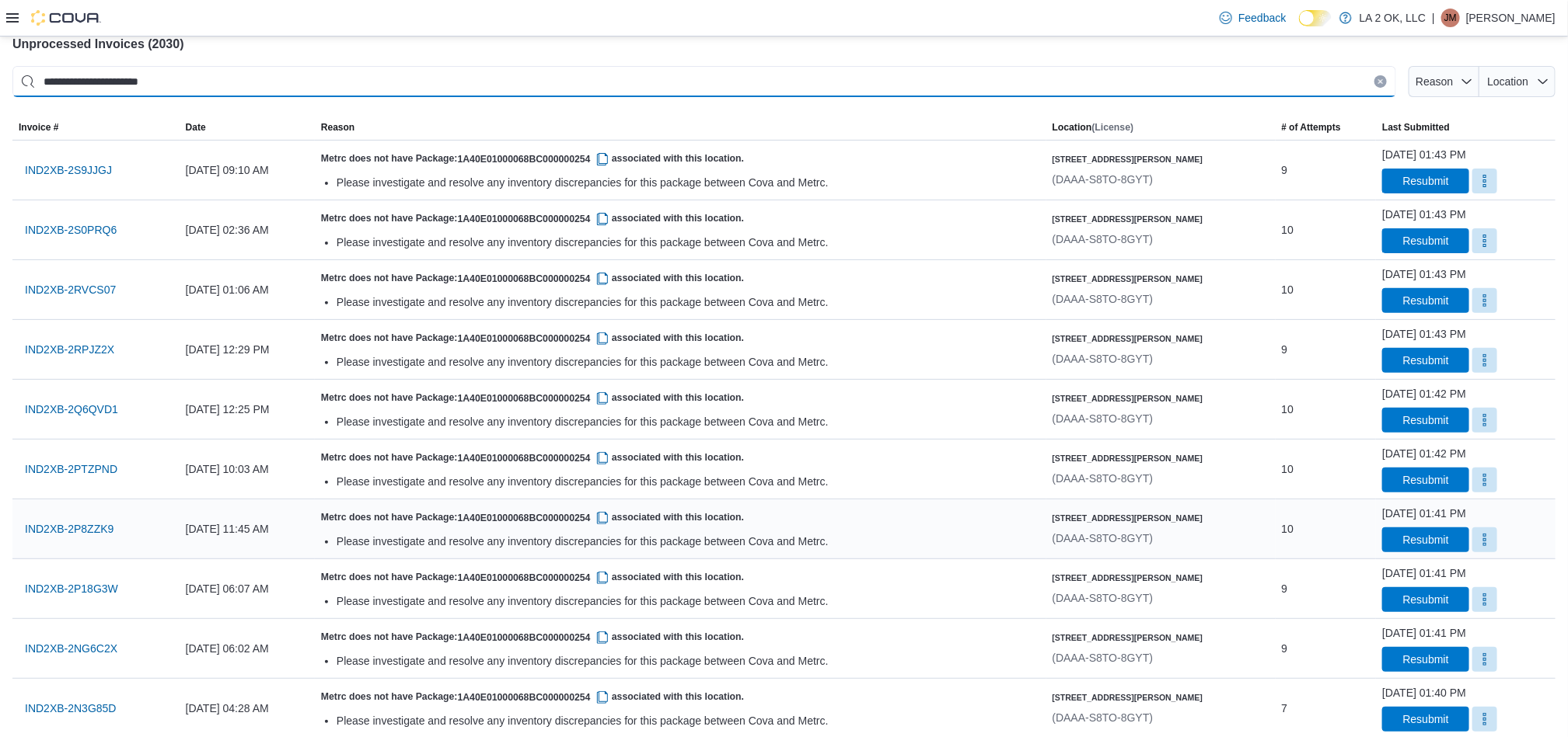
scroll to position [116, 0]
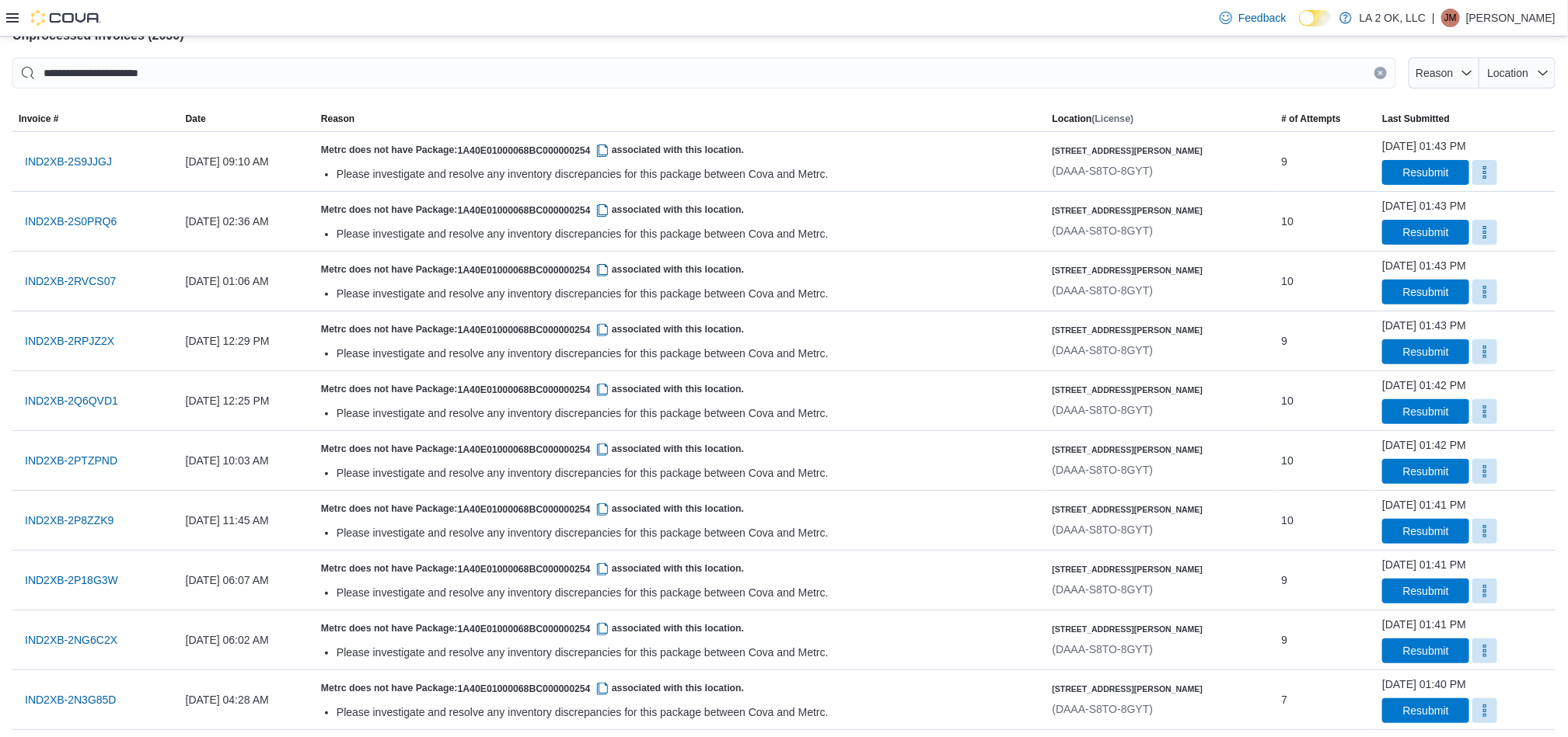
click at [1386, 77] on button "Clear input" at bounding box center [1380, 72] width 12 height 12
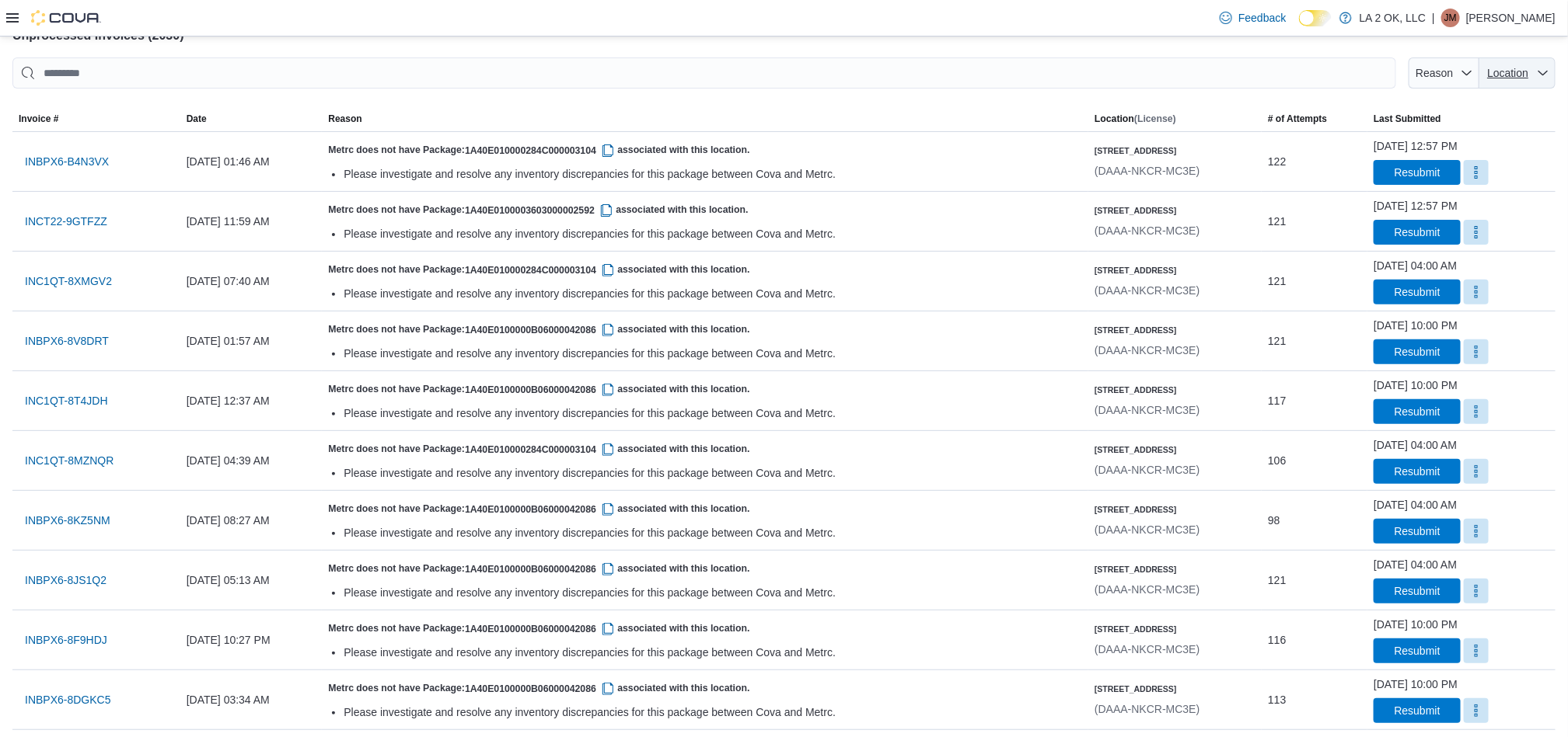
click at [1519, 80] on span "Location" at bounding box center [1507, 73] width 45 height 16
click at [1484, 125] on span "[STREET_ADDRESS][PERSON_NAME]" at bounding box center [1436, 133] width 148 height 18
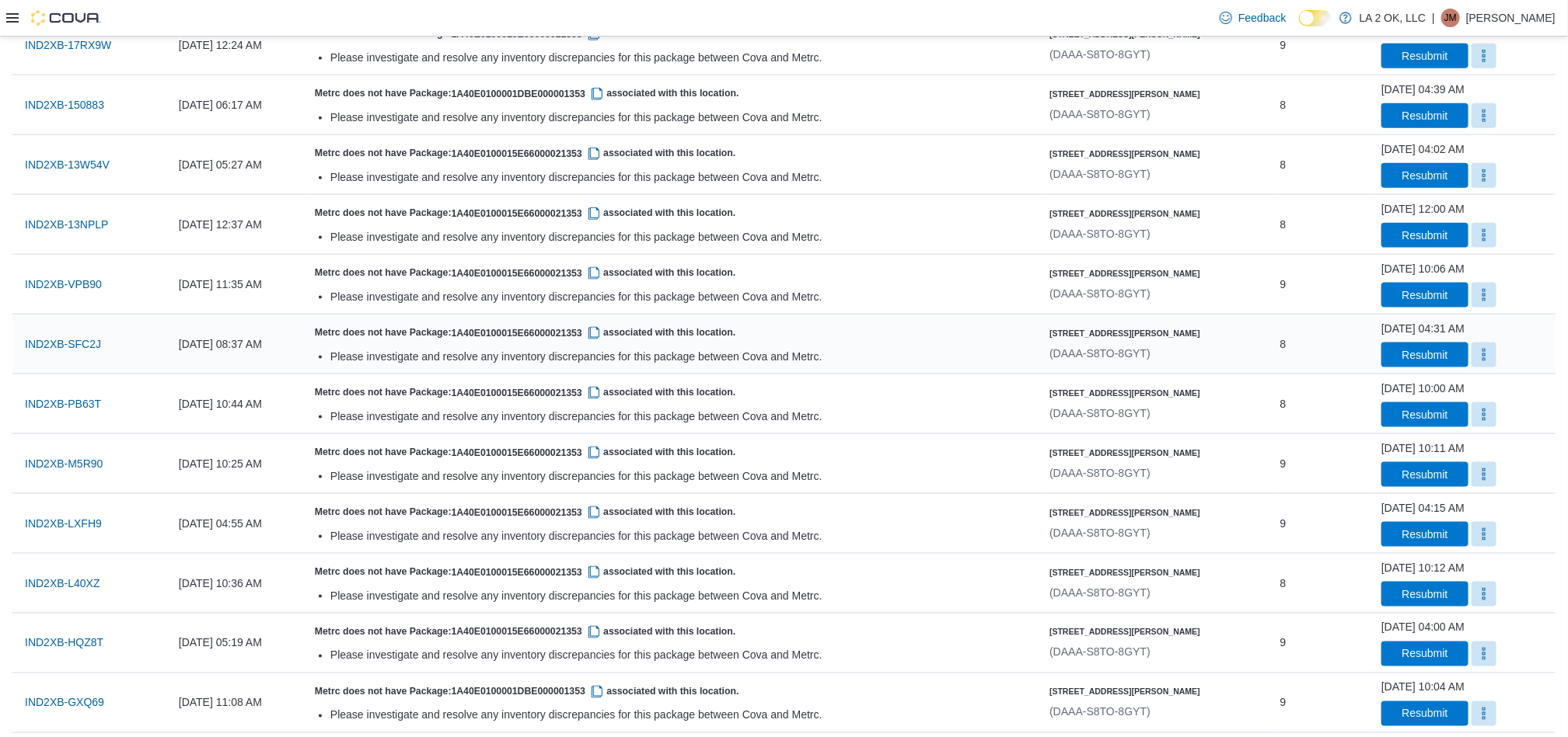
scroll to position [1049, 0]
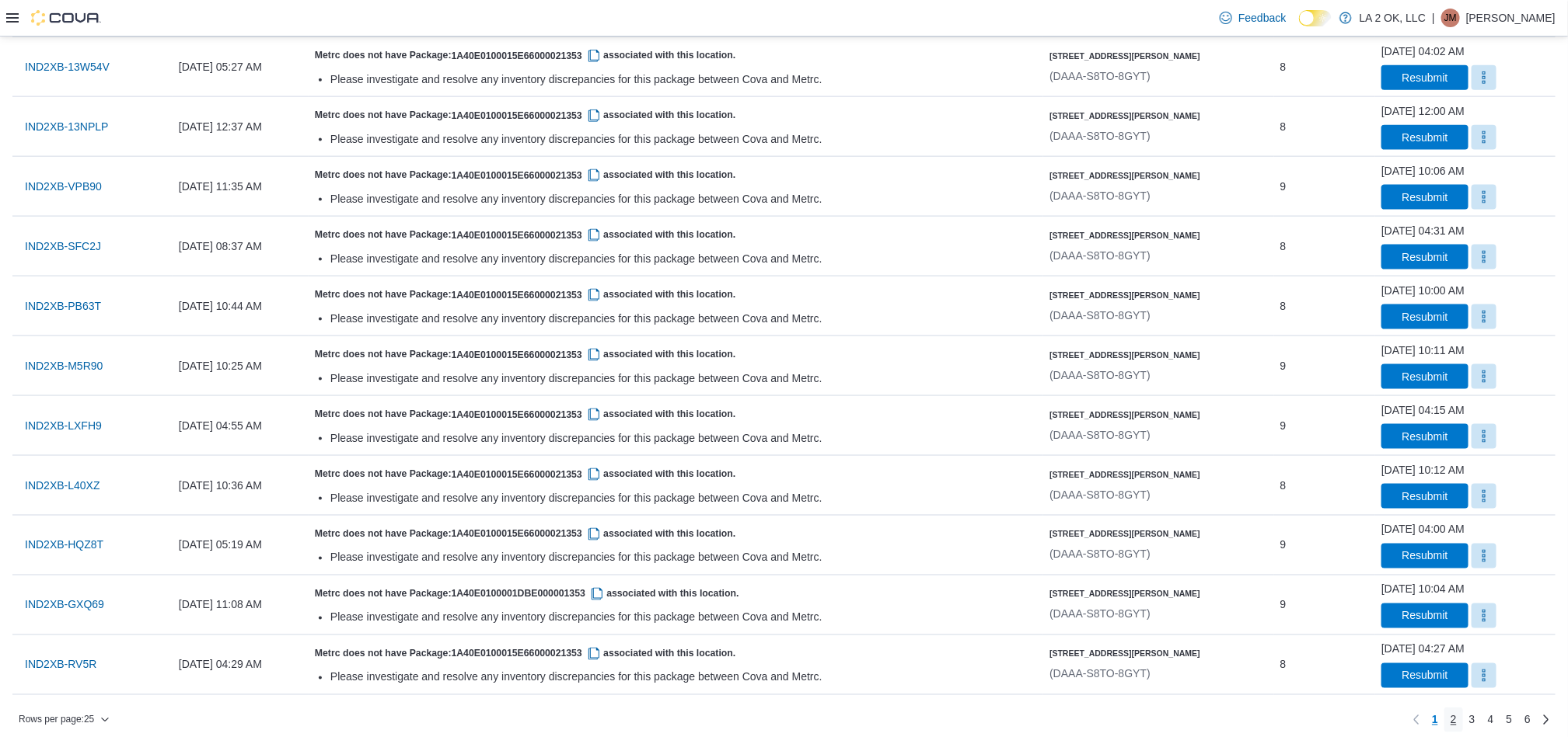
click at [1456, 725] on span "2" at bounding box center [1453, 719] width 6 height 16
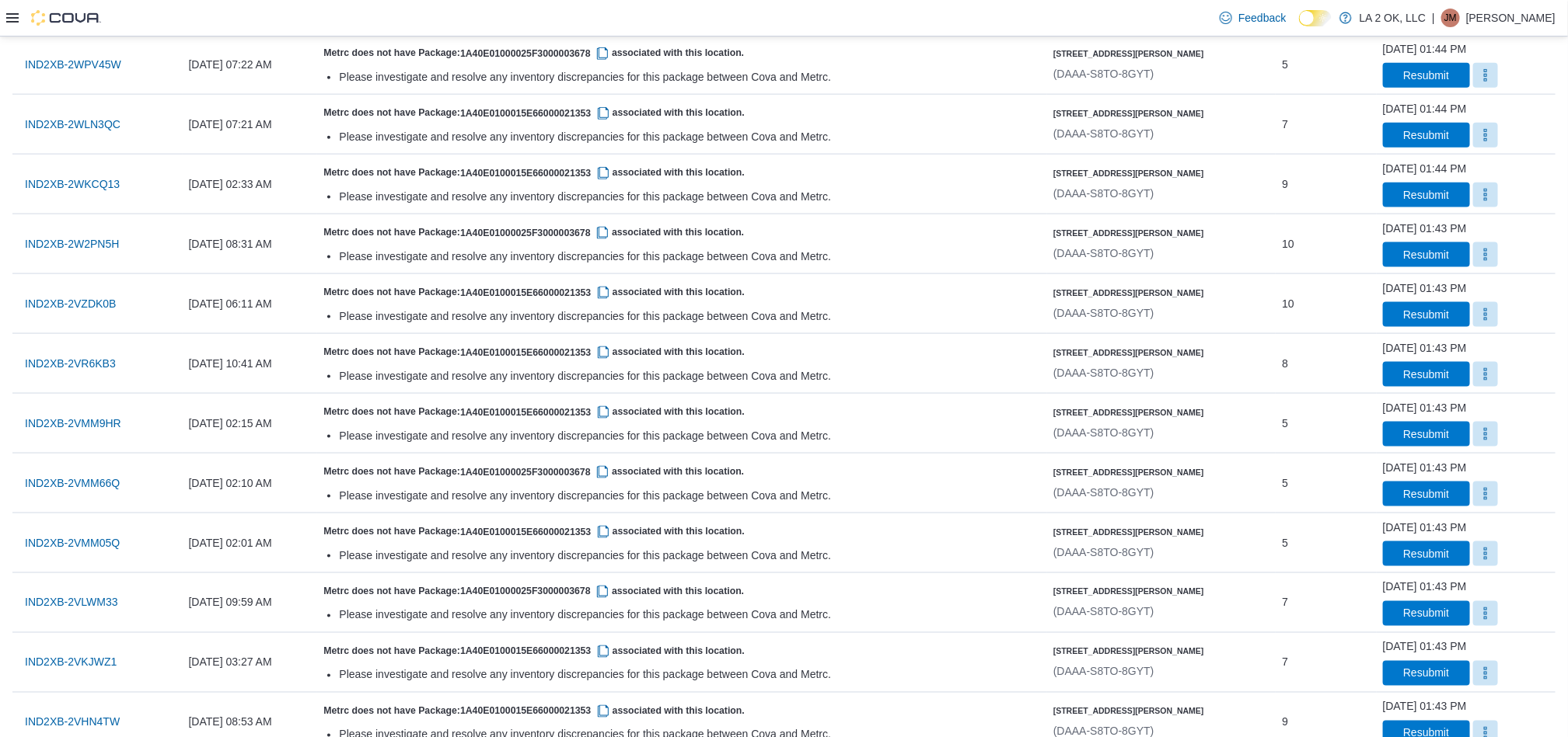
scroll to position [1065, 0]
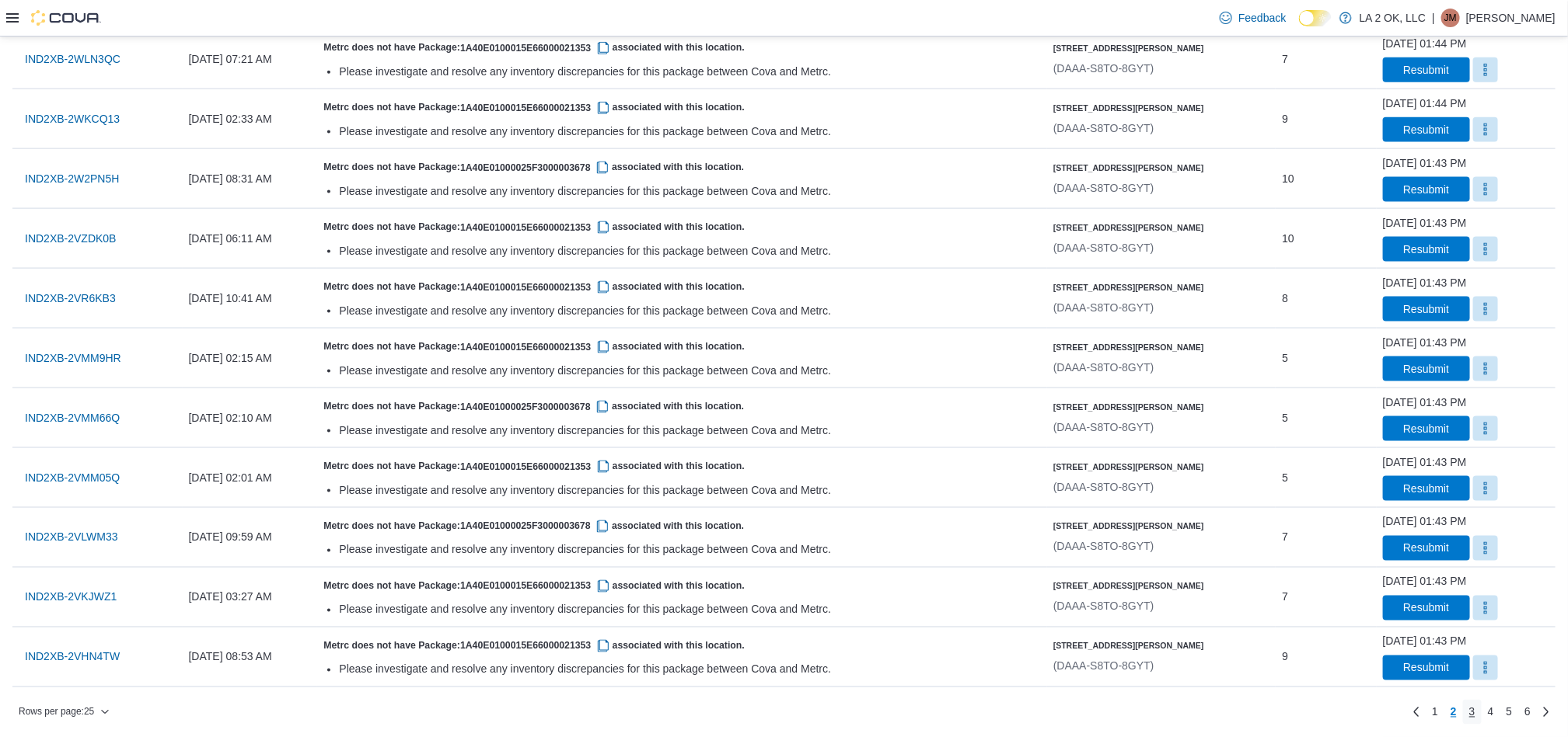
click at [1475, 708] on span "3" at bounding box center [1472, 712] width 6 height 16
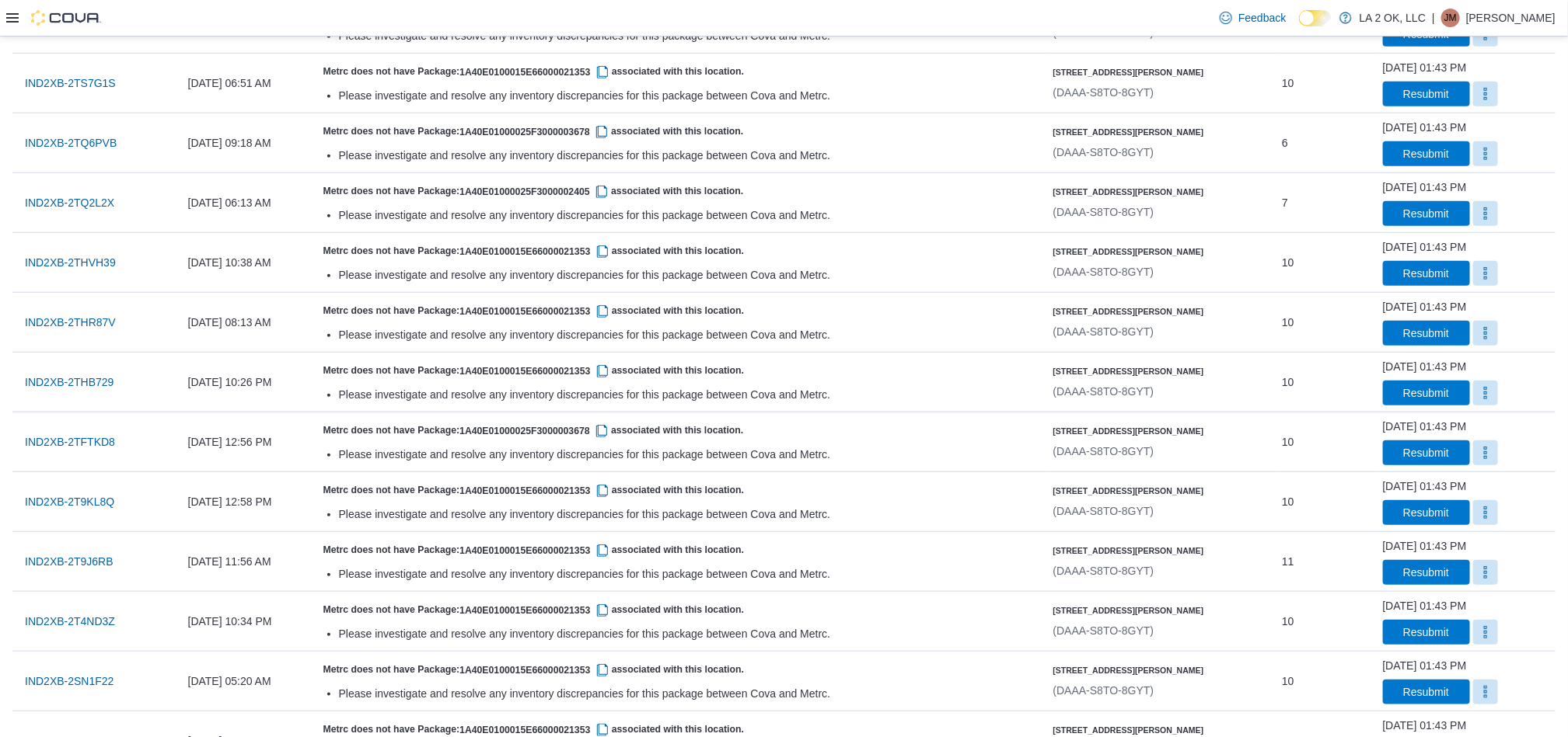
scroll to position [483, 0]
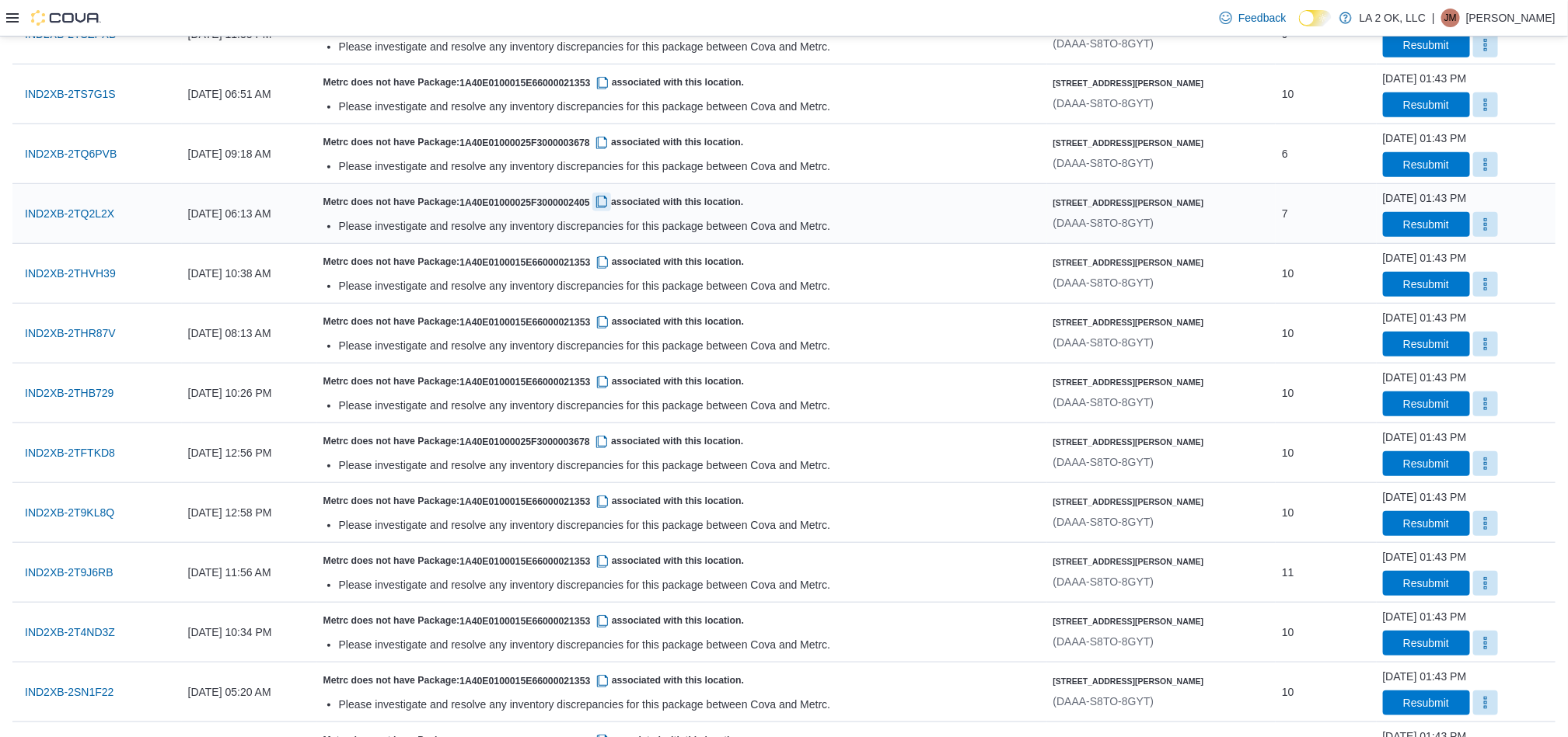
click at [611, 203] on button "button" at bounding box center [602, 202] width 18 height 18
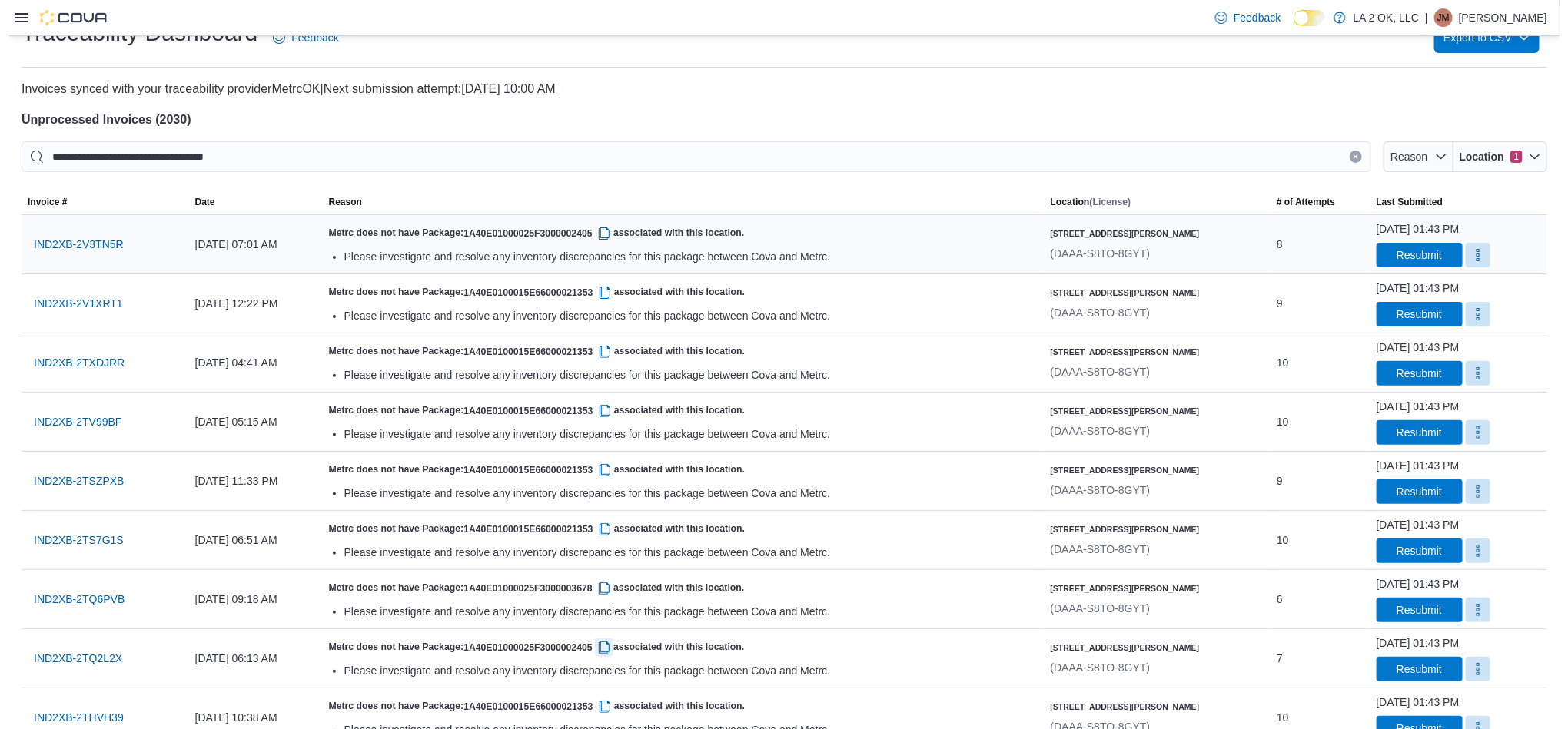
scroll to position [0, 0]
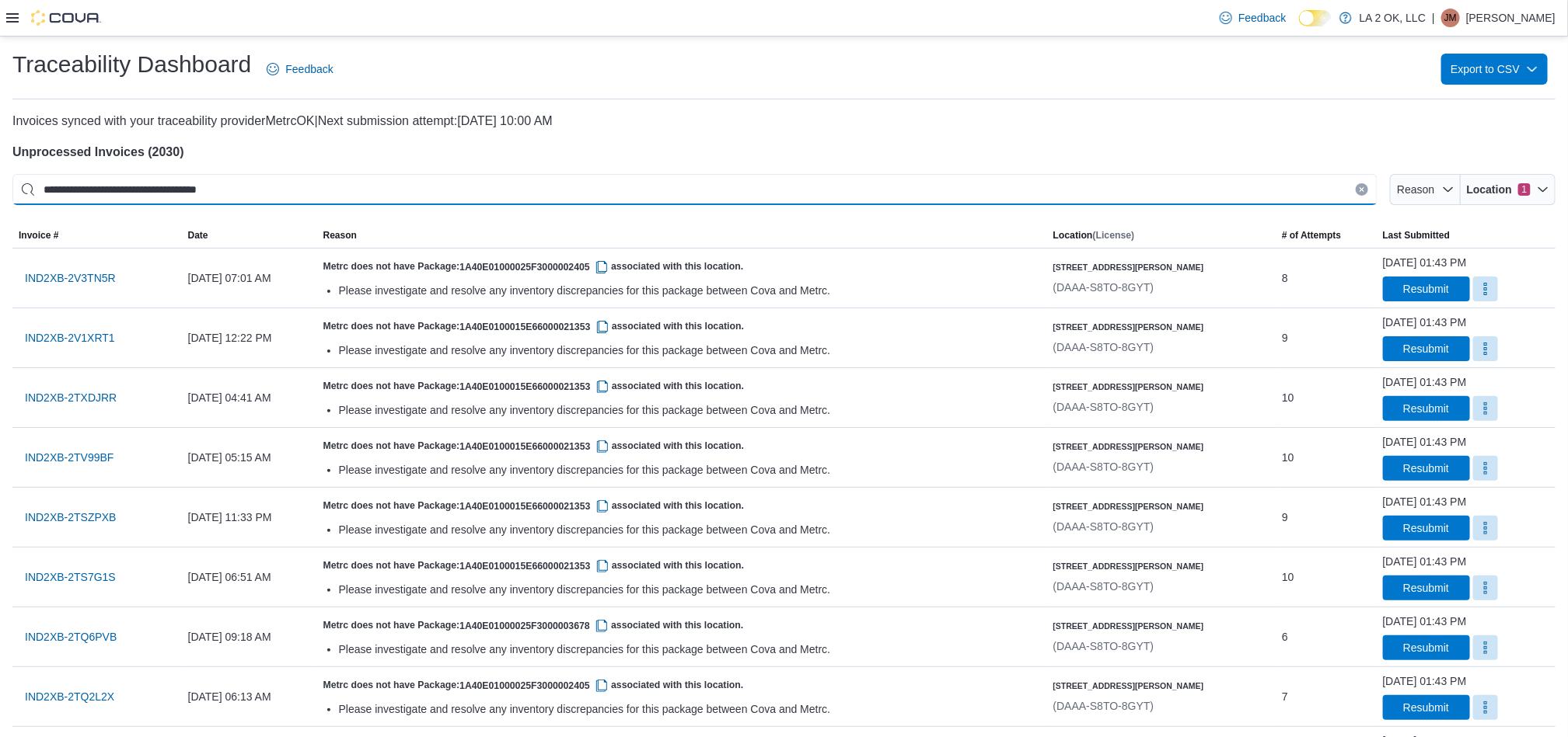
click at [443, 184] on input "**********" at bounding box center [694, 190] width 1365 height 31
paste input "This is a search bar. After typing your query, hit enter to filter the results …"
type input "**********"
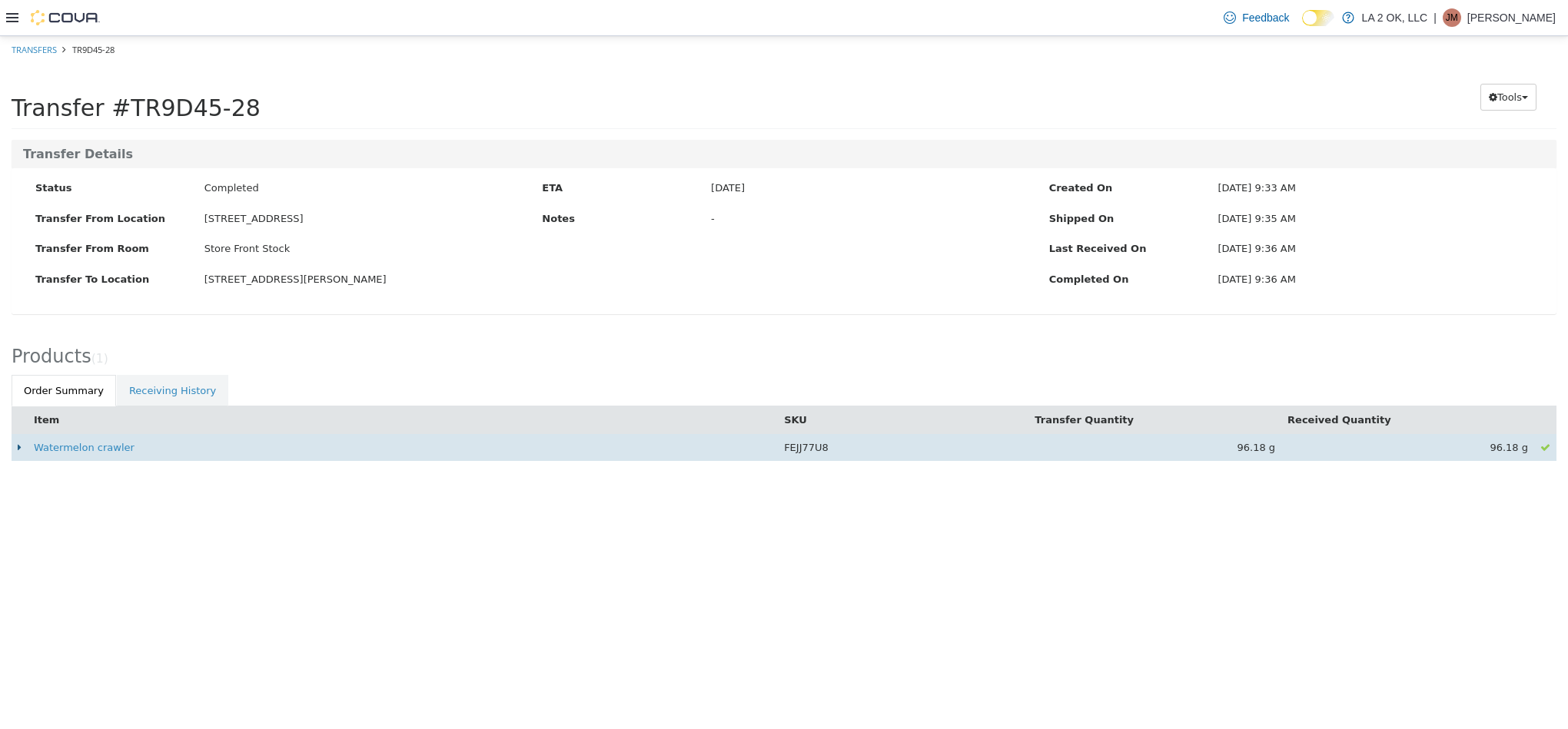
click at [19, 446] on icon at bounding box center [19, 447] width 4 height 10
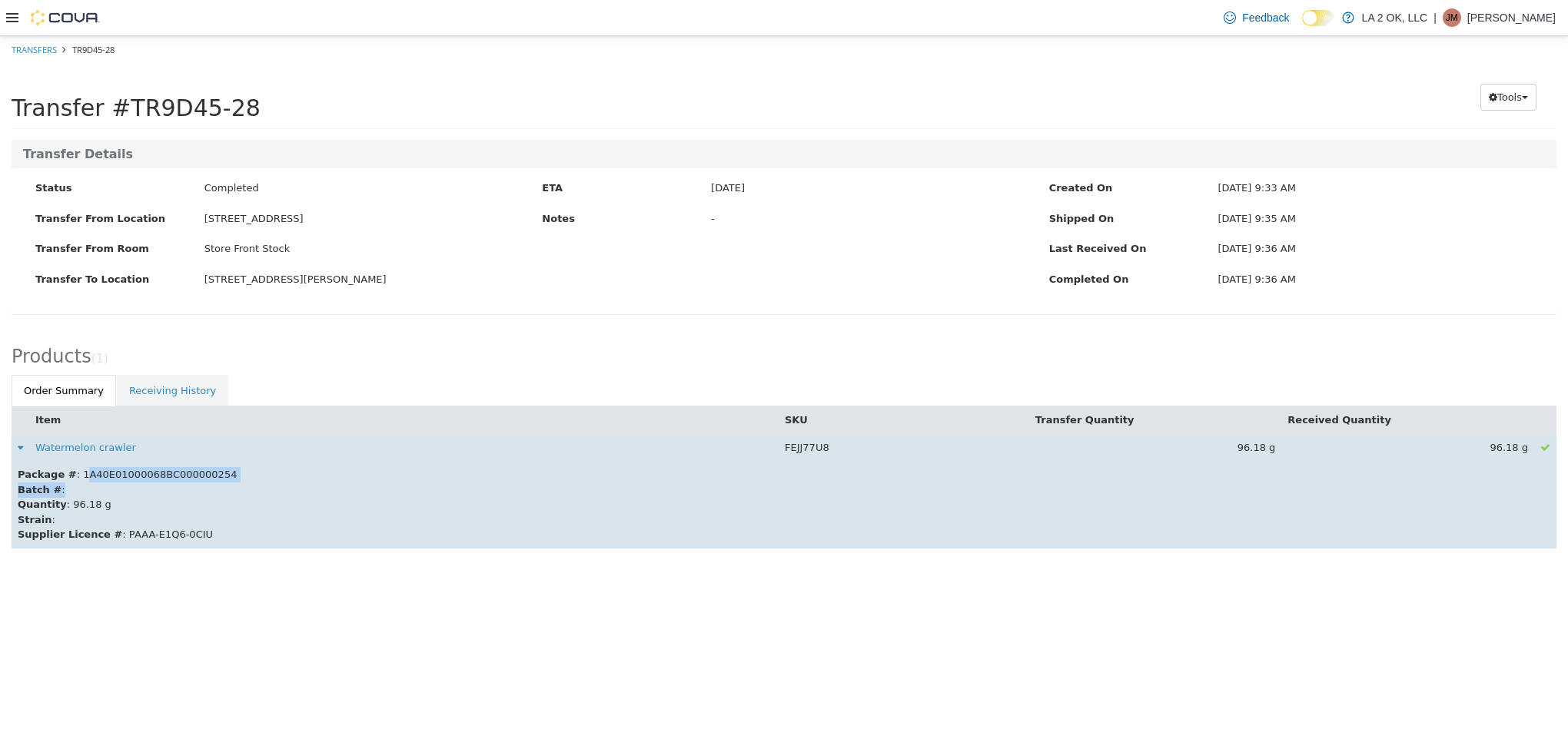
drag, startPoint x: 204, startPoint y: 484, endPoint x: 75, endPoint y: 479, distance: 129.1
click at [74, 479] on td "Package # : 1A40E01000068BC000000254 Batch # : Quantity : 96.18 g Strain : Supp…" at bounding box center [784, 505] width 1545 height 88
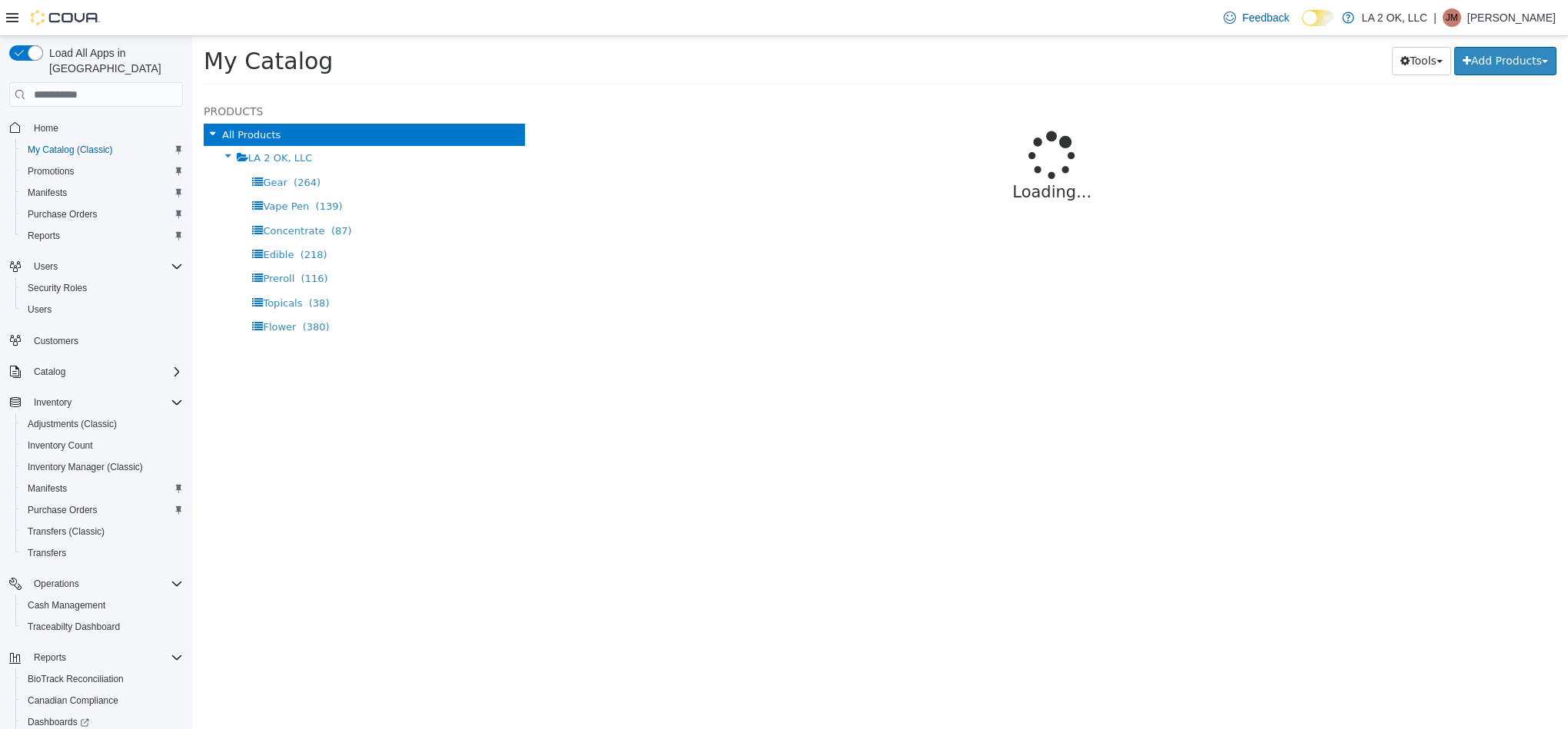
select select "**********"
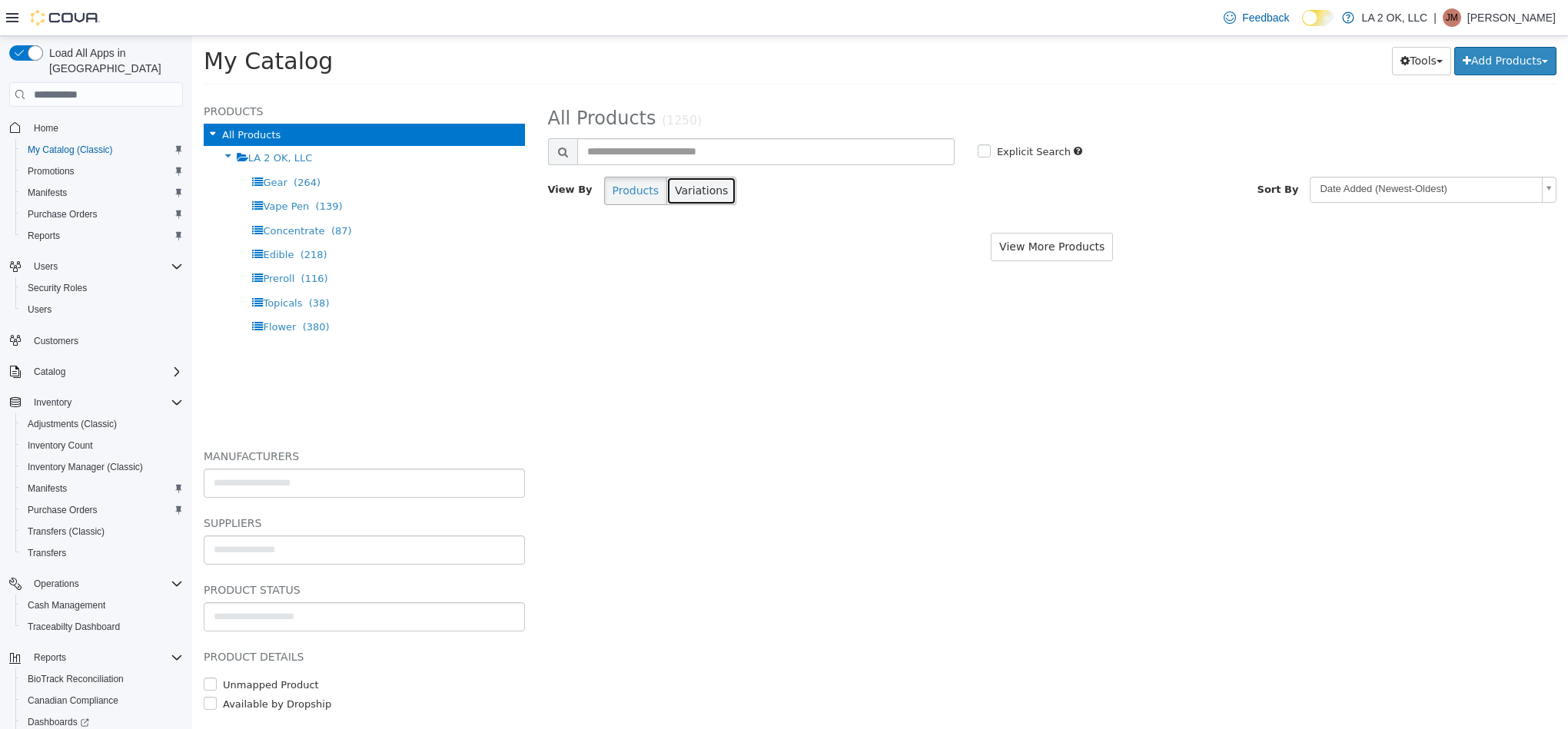
drag, startPoint x: 655, startPoint y: 191, endPoint x: 660, endPoint y: 183, distance: 9.4
click at [666, 183] on button "Variations" at bounding box center [701, 191] width 70 height 28
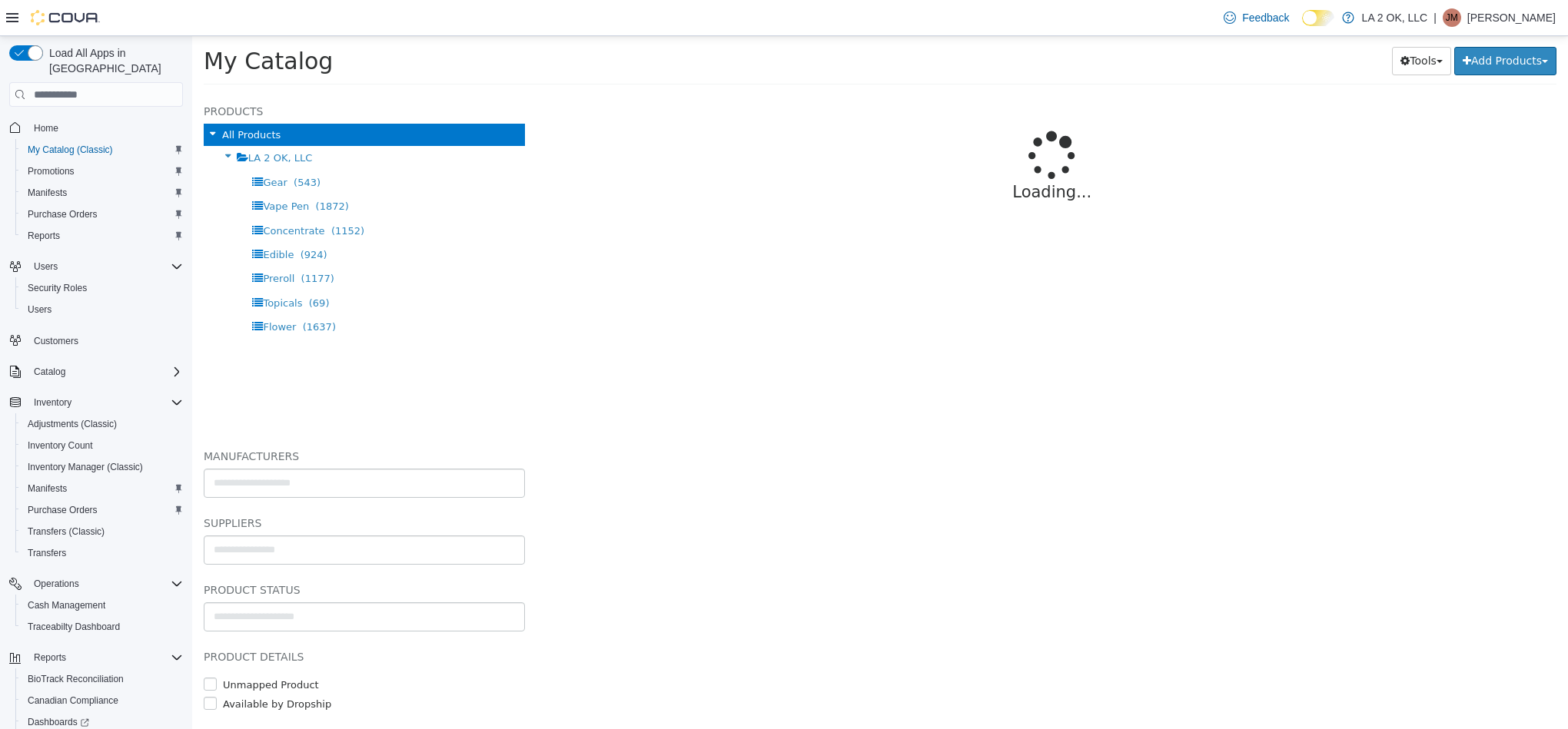
select select "**********"
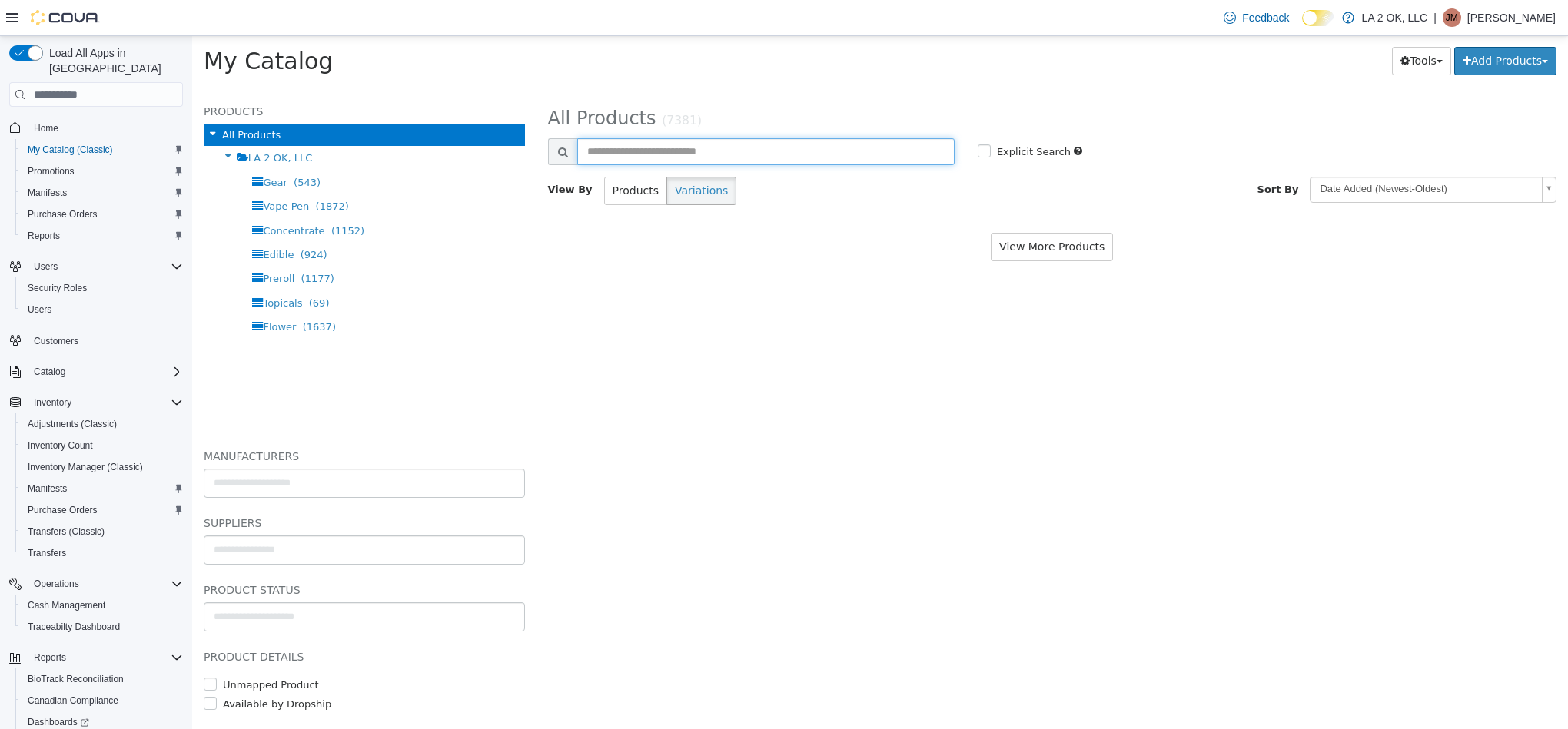
click at [689, 158] on input "text" at bounding box center [765, 151] width 377 height 26
paste input "**********"
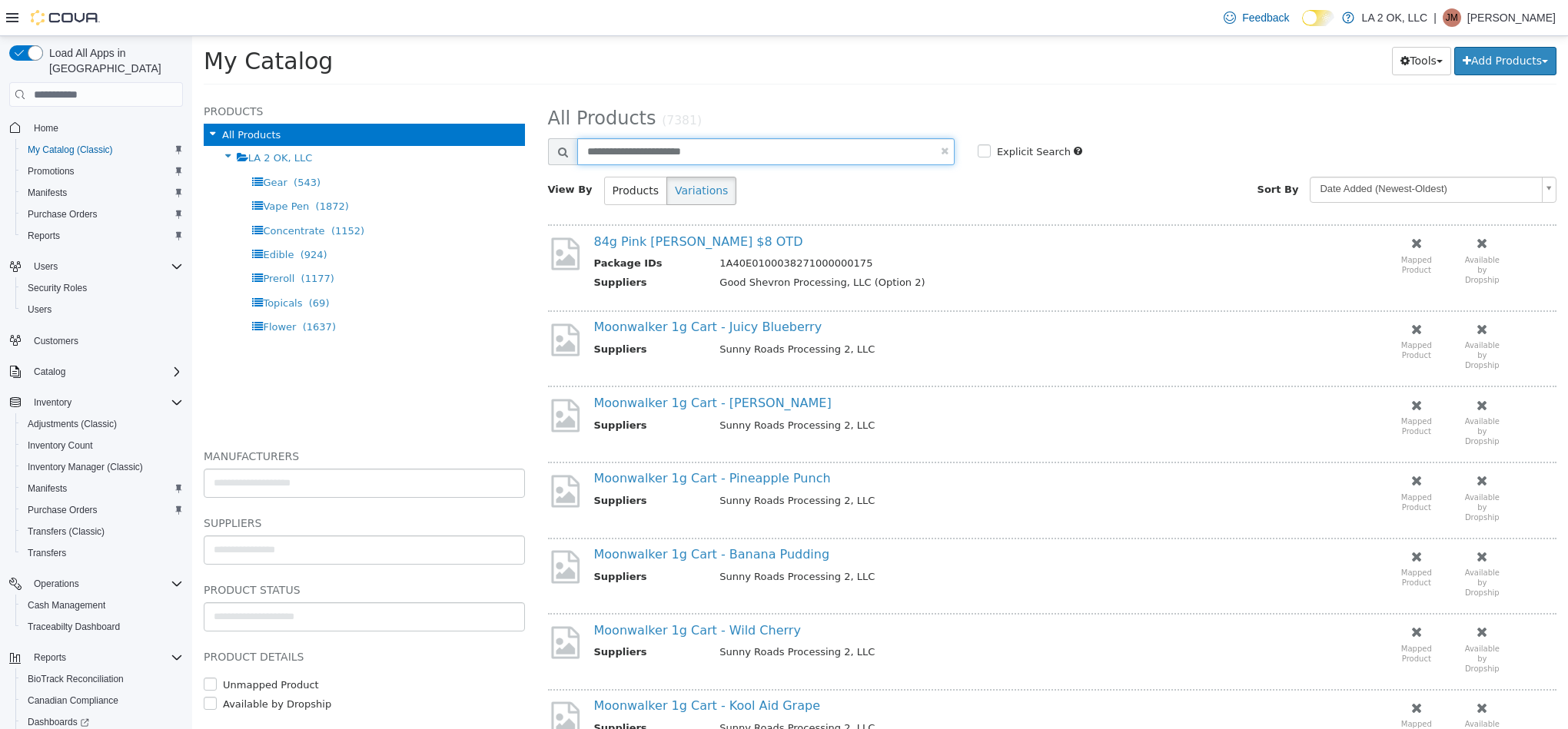
type input "**********"
select select "**********"
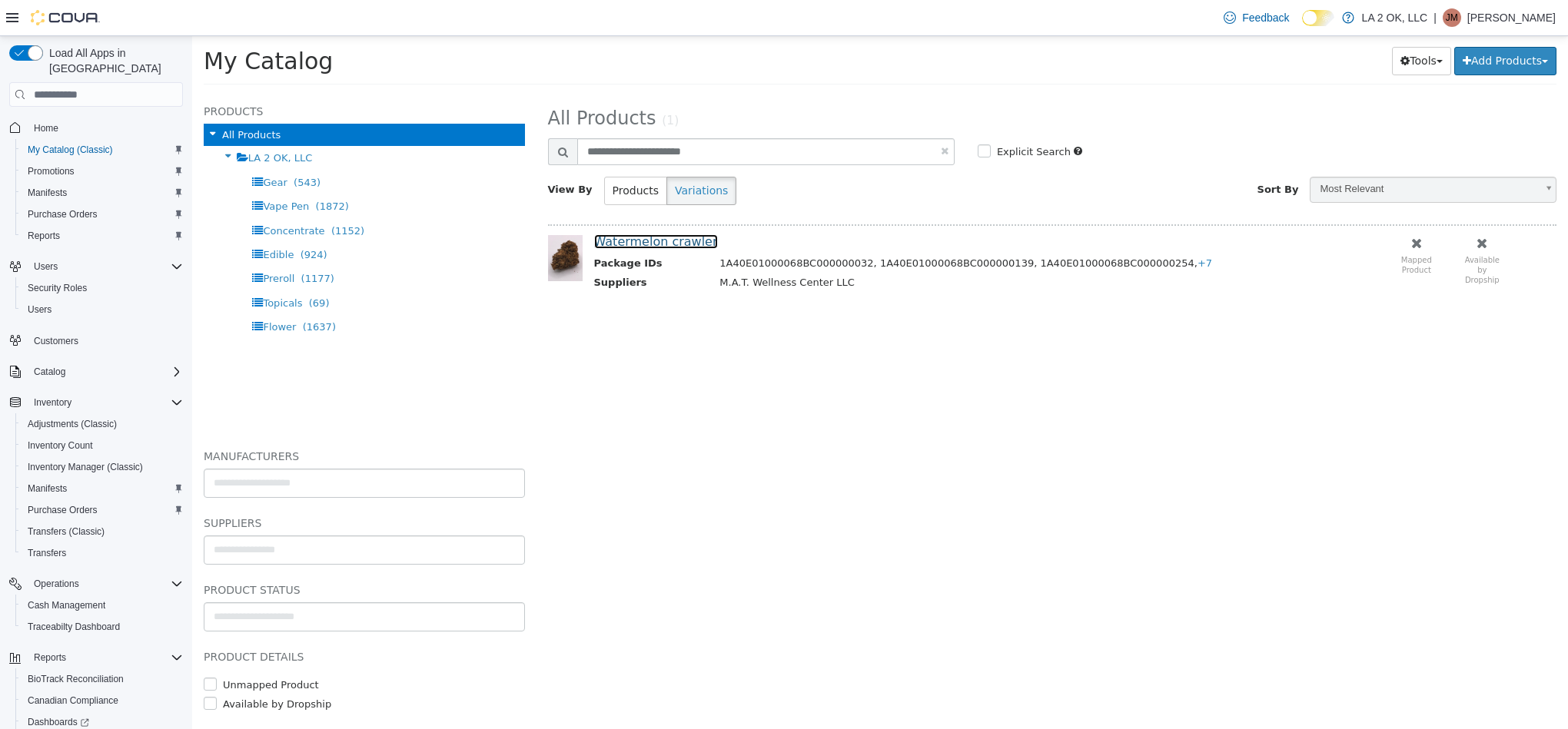
click at [675, 236] on link "Watermelon crawler" at bounding box center [656, 242] width 124 height 15
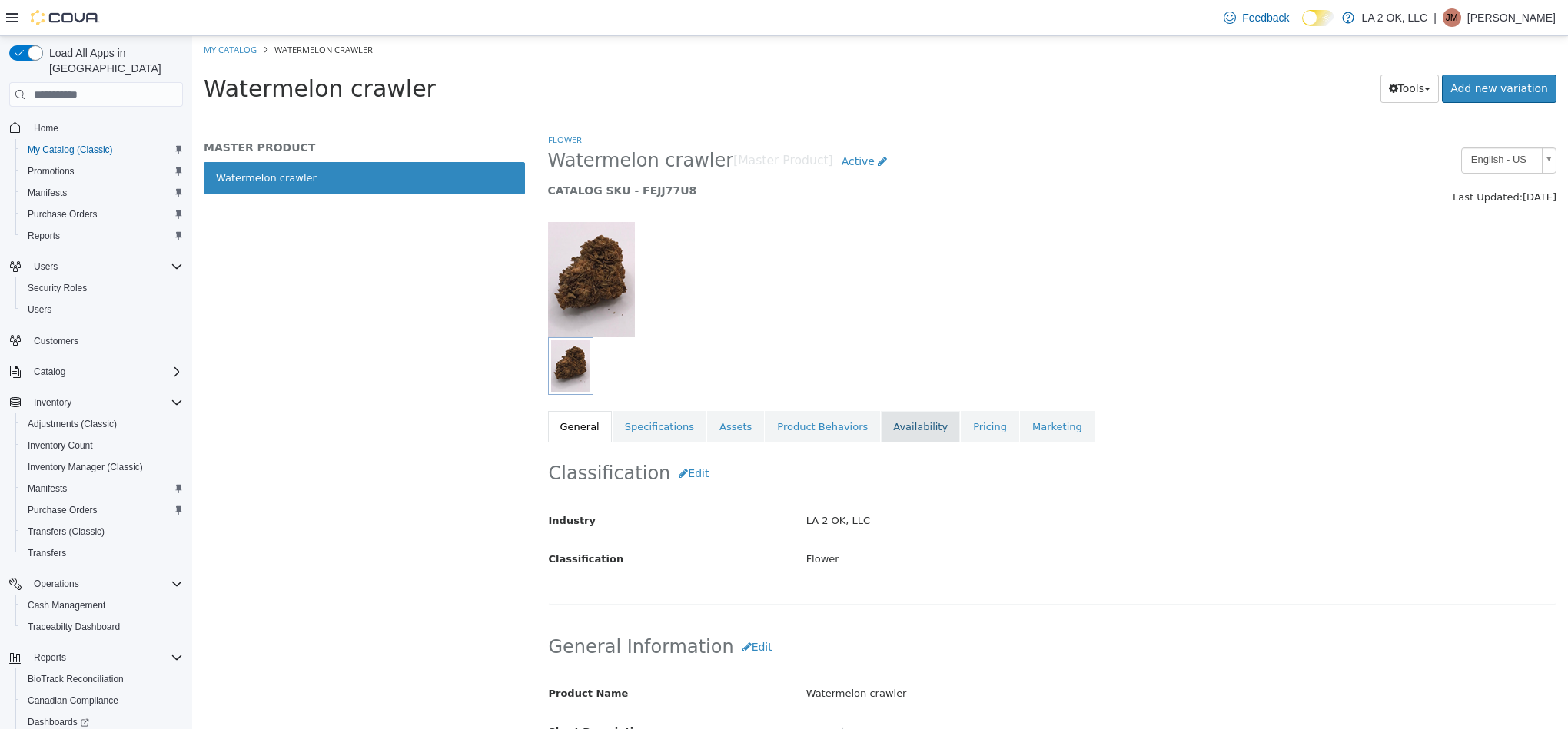
click at [885, 422] on link "Availability" at bounding box center [920, 427] width 79 height 32
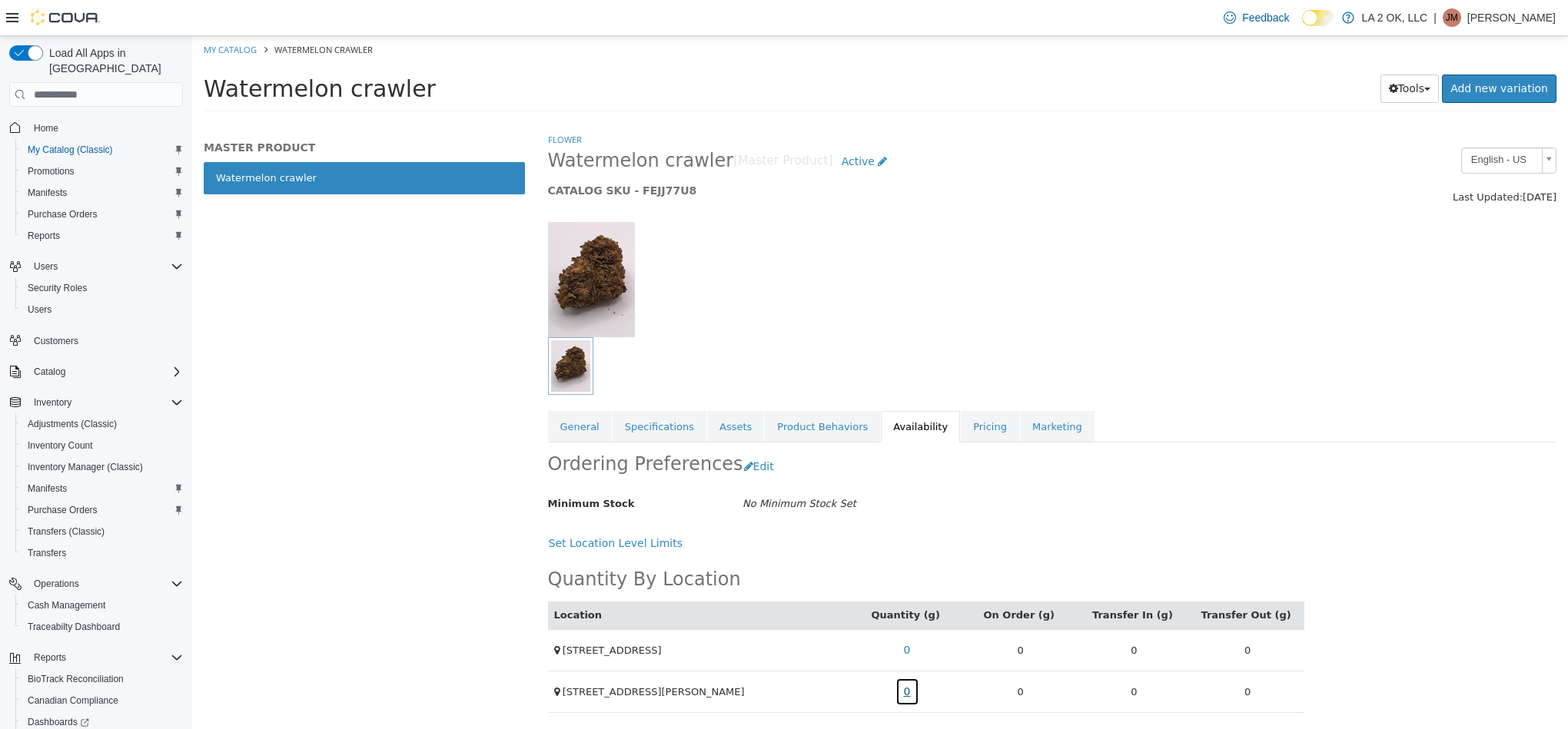
click at [902, 706] on link "0" at bounding box center [907, 692] width 24 height 28
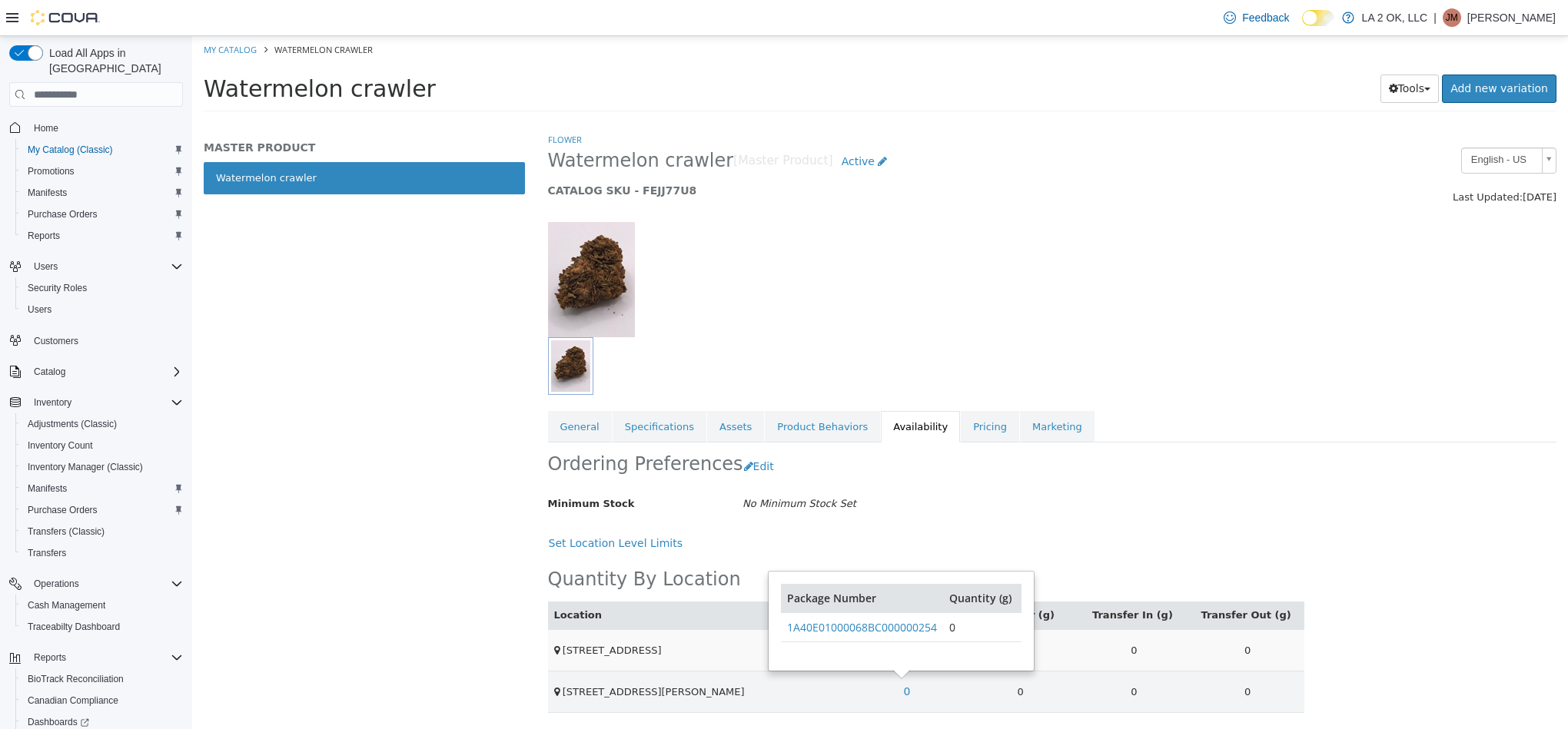
drag, startPoint x: 950, startPoint y: 549, endPoint x: 909, endPoint y: 635, distance: 95.3
click at [950, 552] on div "Set Location Level Limits" at bounding box center [925, 543] width 757 height 28
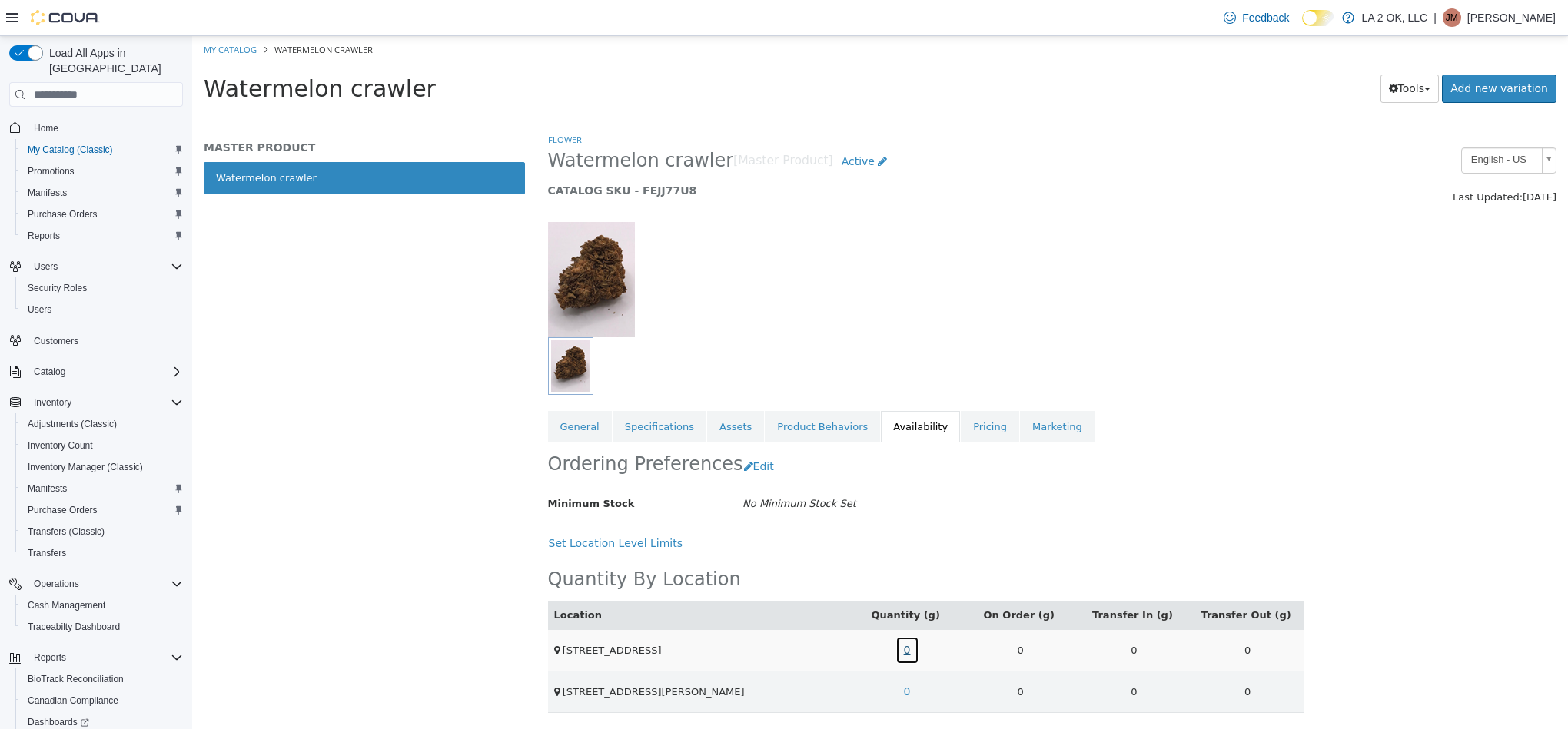
click at [895, 651] on link "0" at bounding box center [907, 650] width 24 height 28
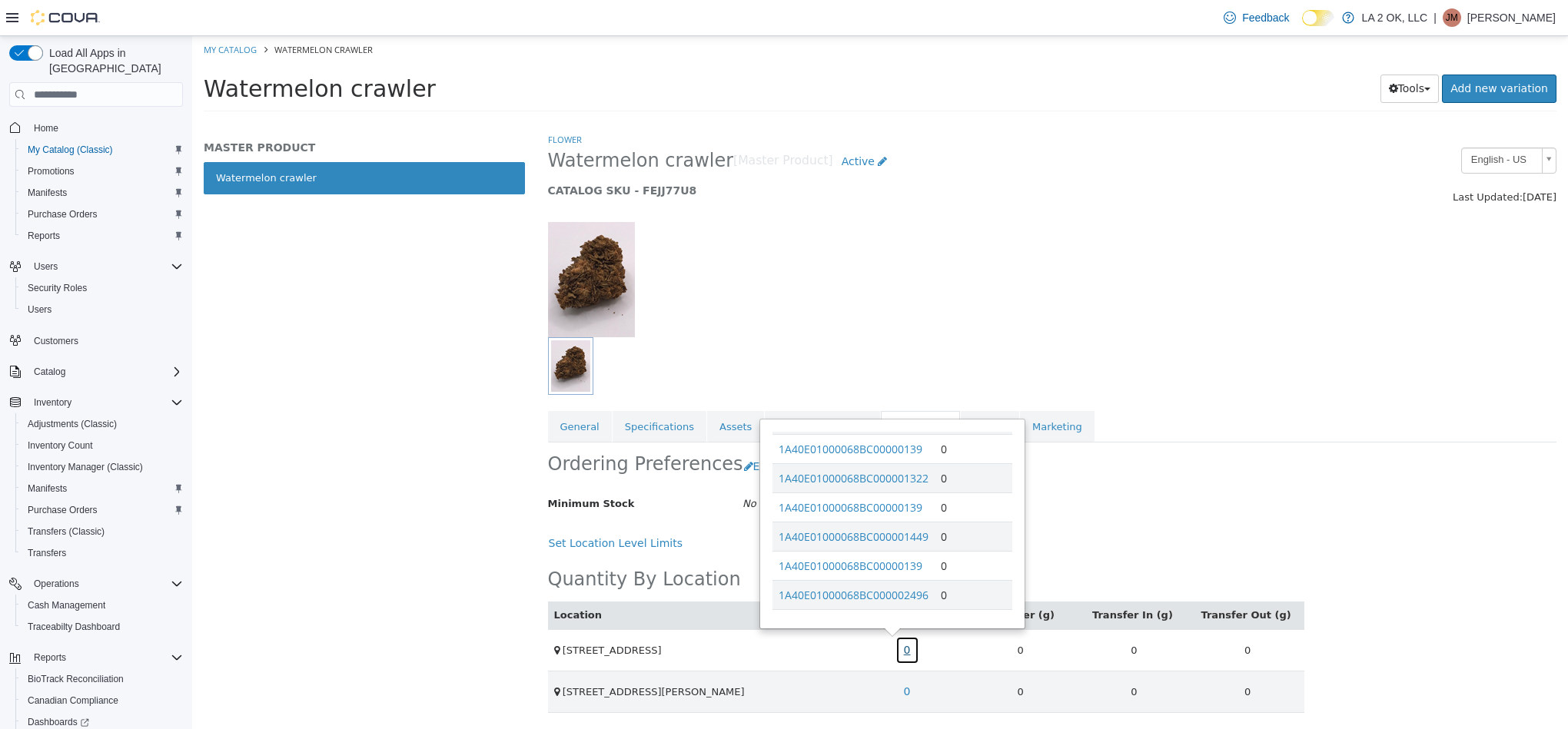
scroll to position [245, 0]
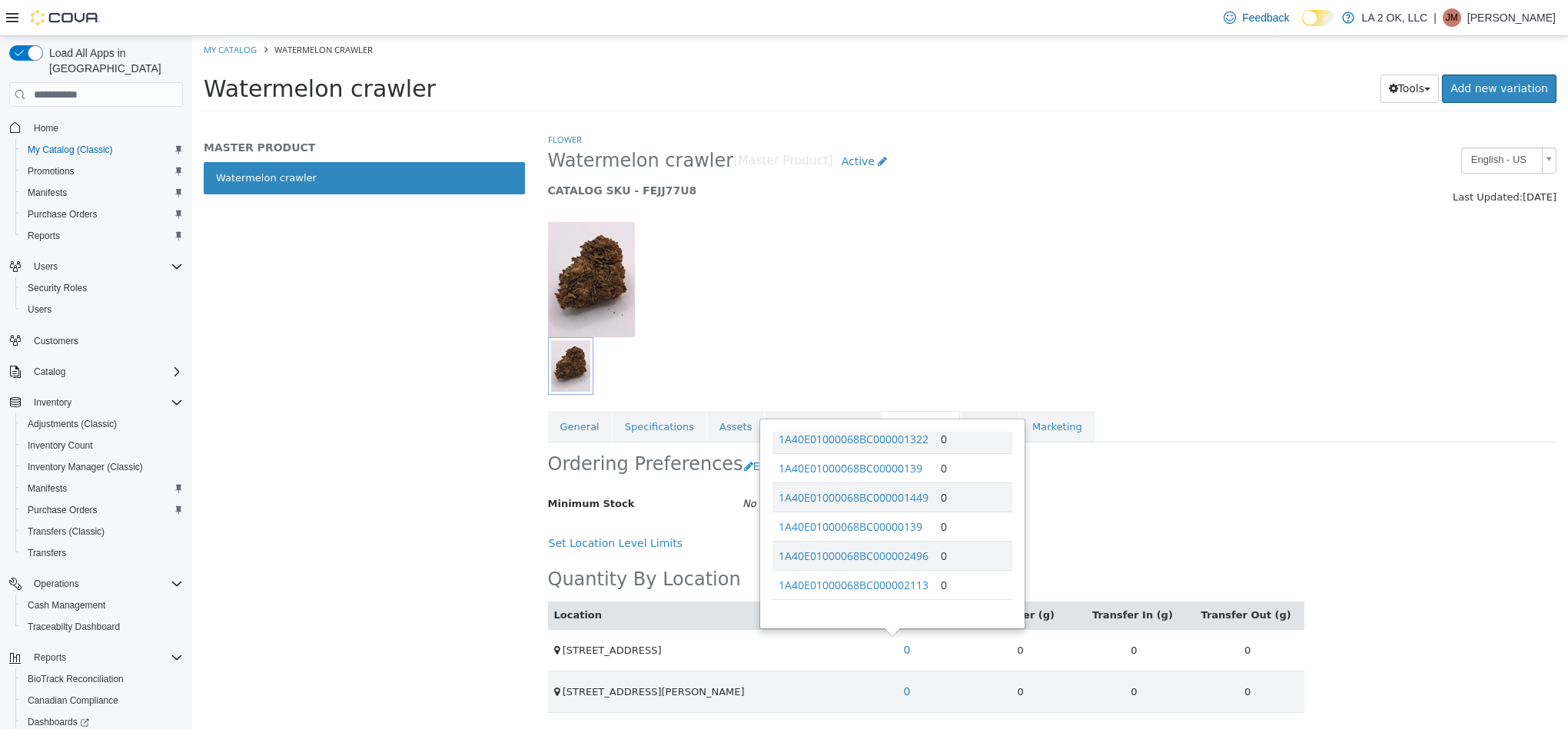
click at [1148, 504] on div "Minimum Stock No Minimum Stock Set" at bounding box center [926, 504] width 779 height 26
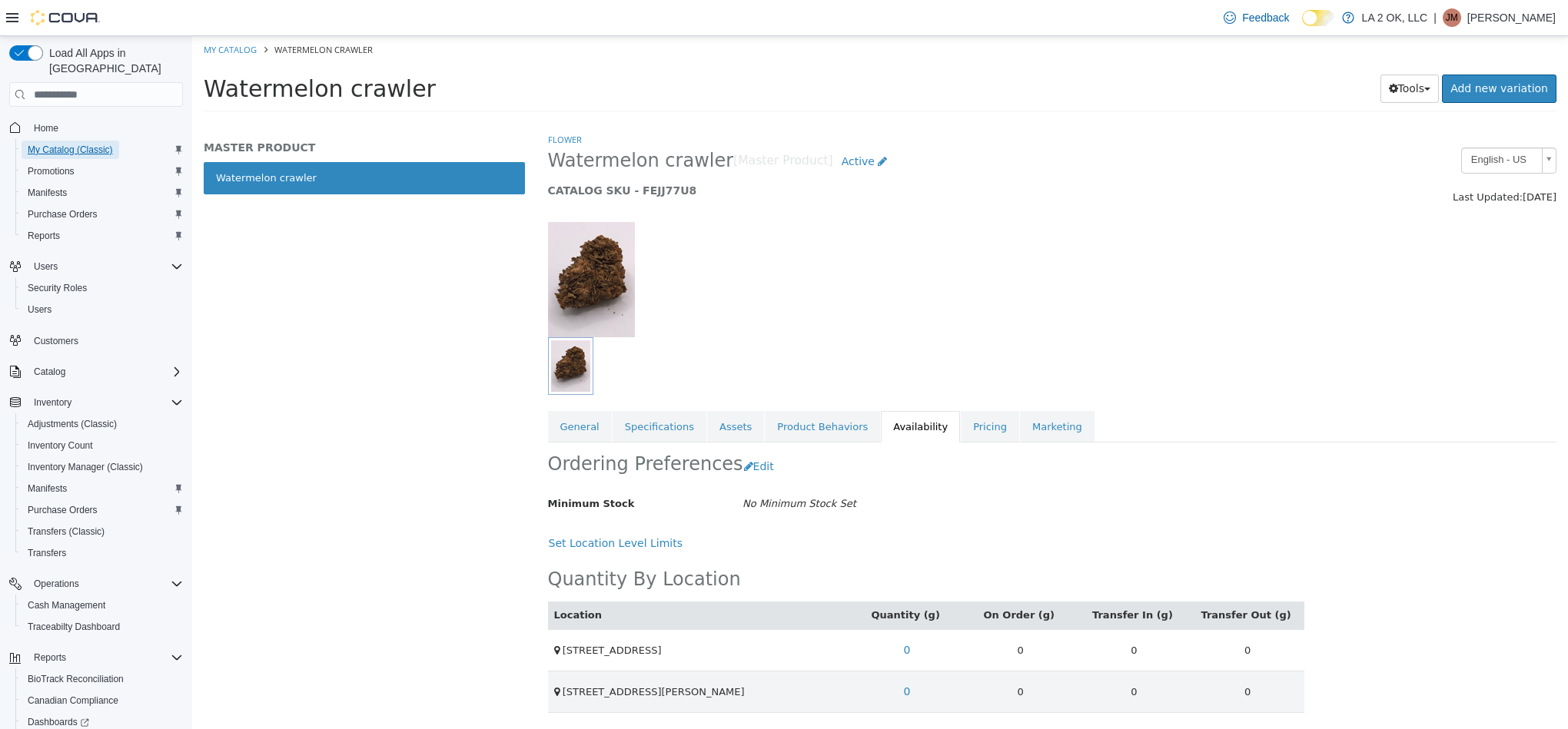
click at [74, 143] on span "My Catalog (Classic)" at bounding box center [69, 149] width 85 height 12
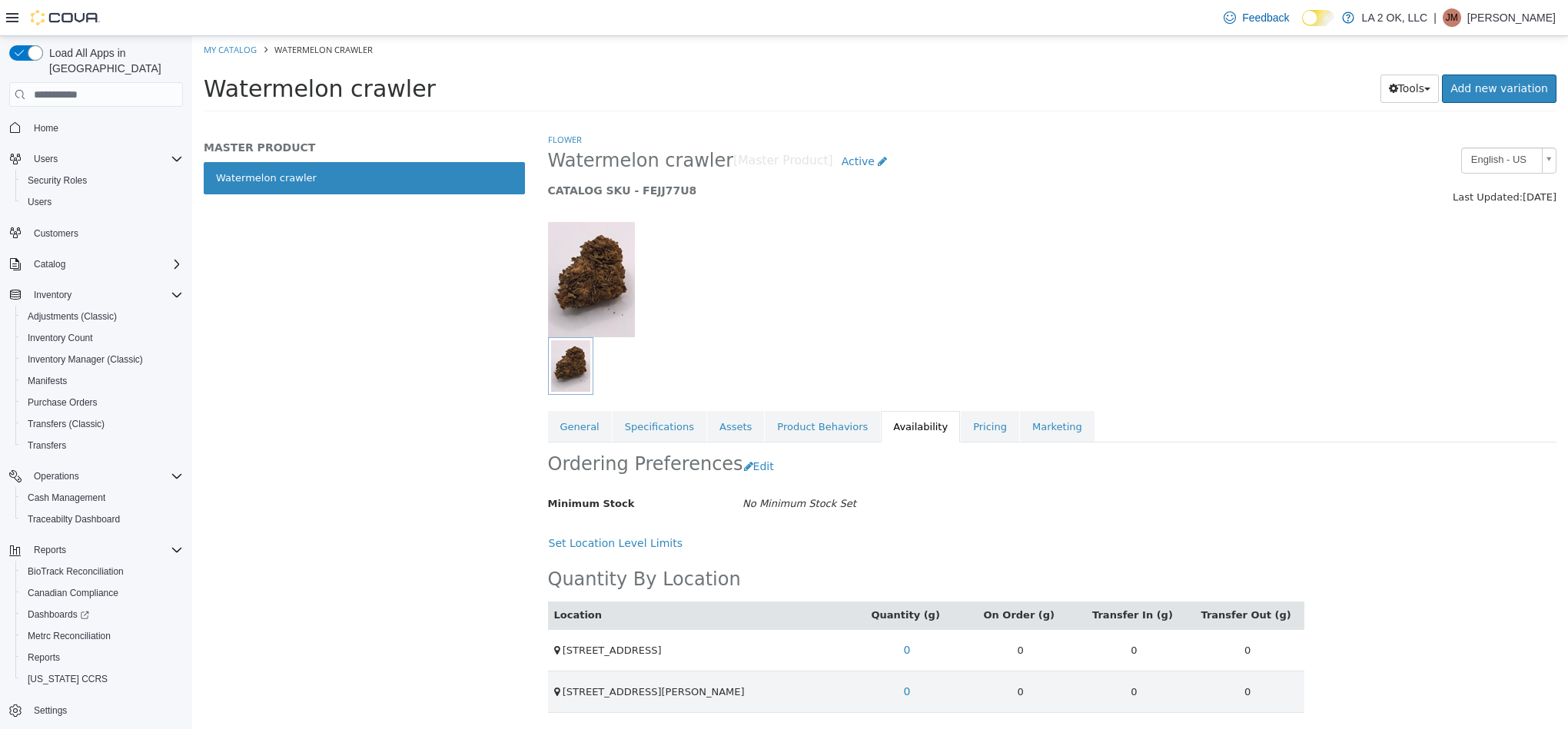
click at [577, 132] on li "Flower" at bounding box center [564, 140] width 34 height 16
click at [583, 149] on h2 "Watermelon crawler [Master Product] Active" at bounding box center [923, 161] width 751 height 28
click at [570, 134] on link "Flower" at bounding box center [564, 140] width 34 height 12
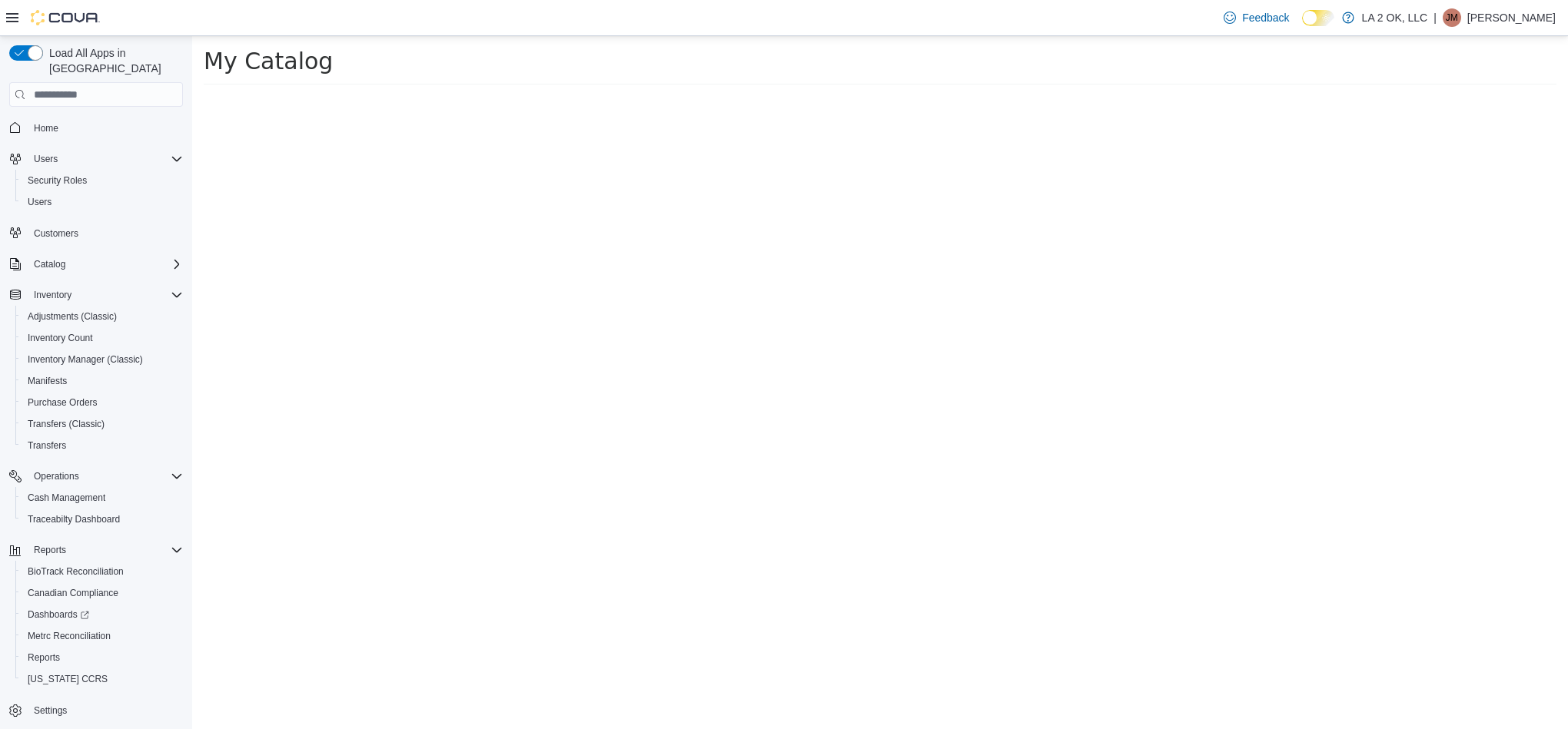
select select "**********"
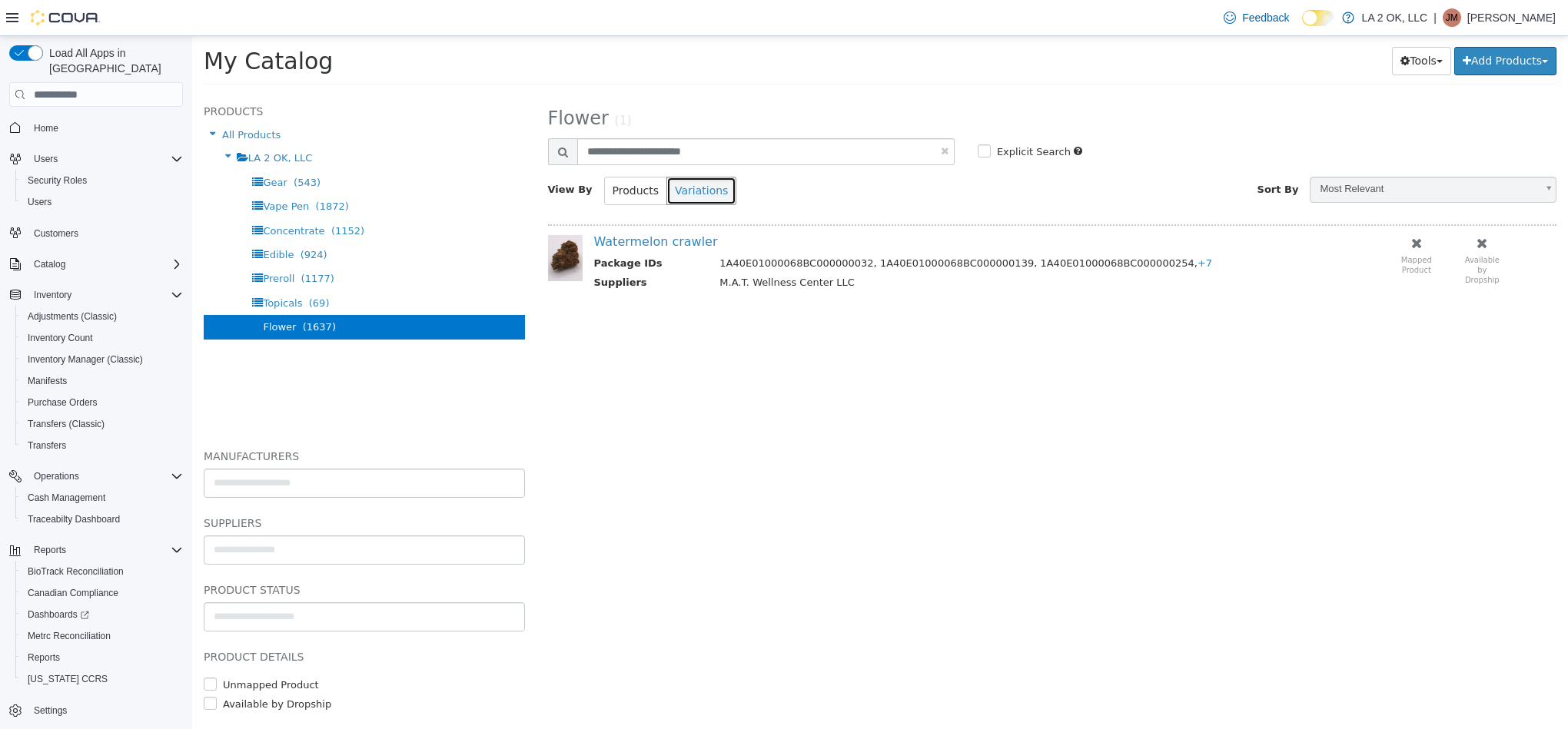
click at [708, 195] on button "Variations" at bounding box center [701, 191] width 70 height 28
click at [768, 156] on input "**********" at bounding box center [765, 151] width 377 height 26
paste input "text"
type input "**********"
select select "**********"
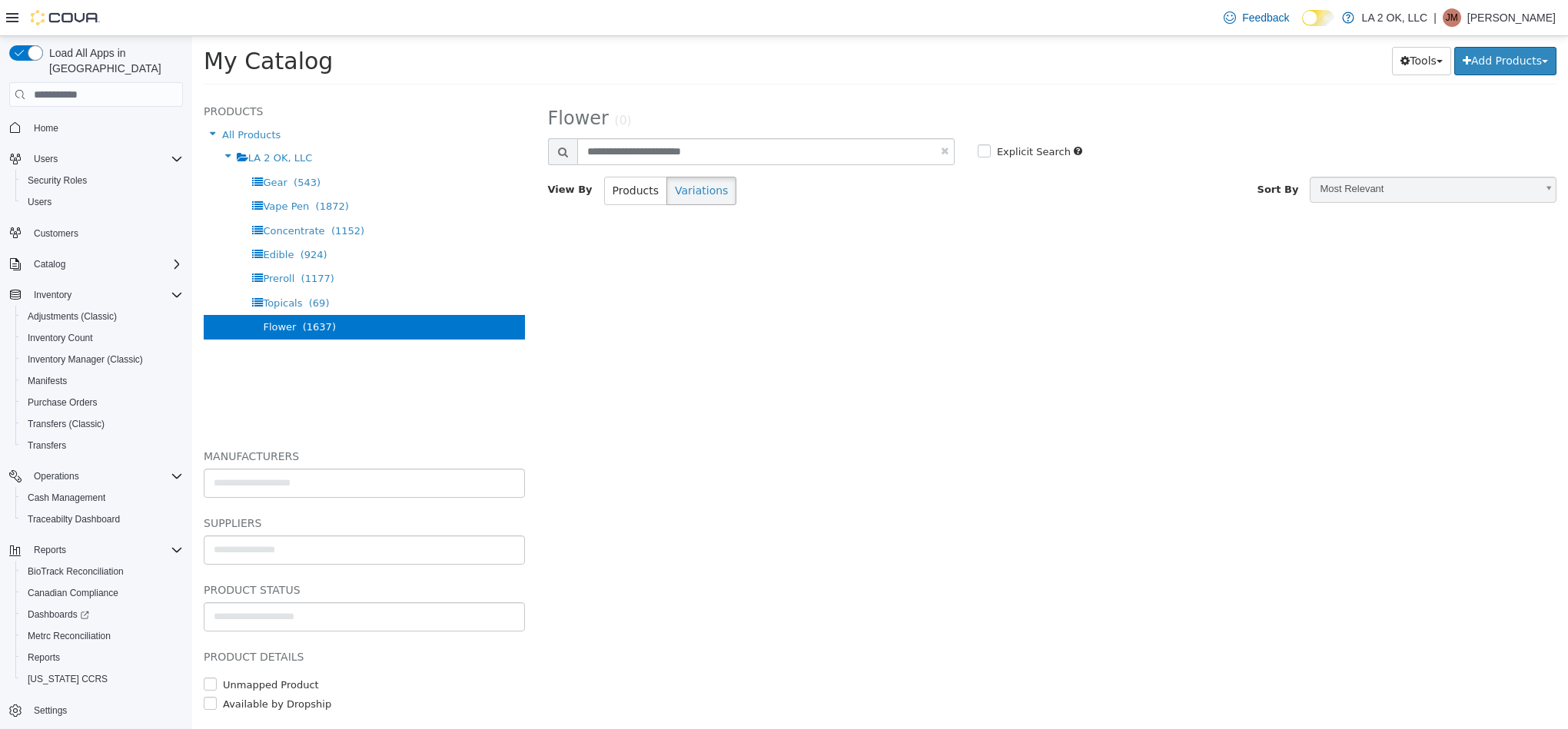
click at [946, 156] on div "**********" at bounding box center [750, 151] width 406 height 26
click at [946, 151] on link at bounding box center [945, 151] width 7 height 10
select select "**********"
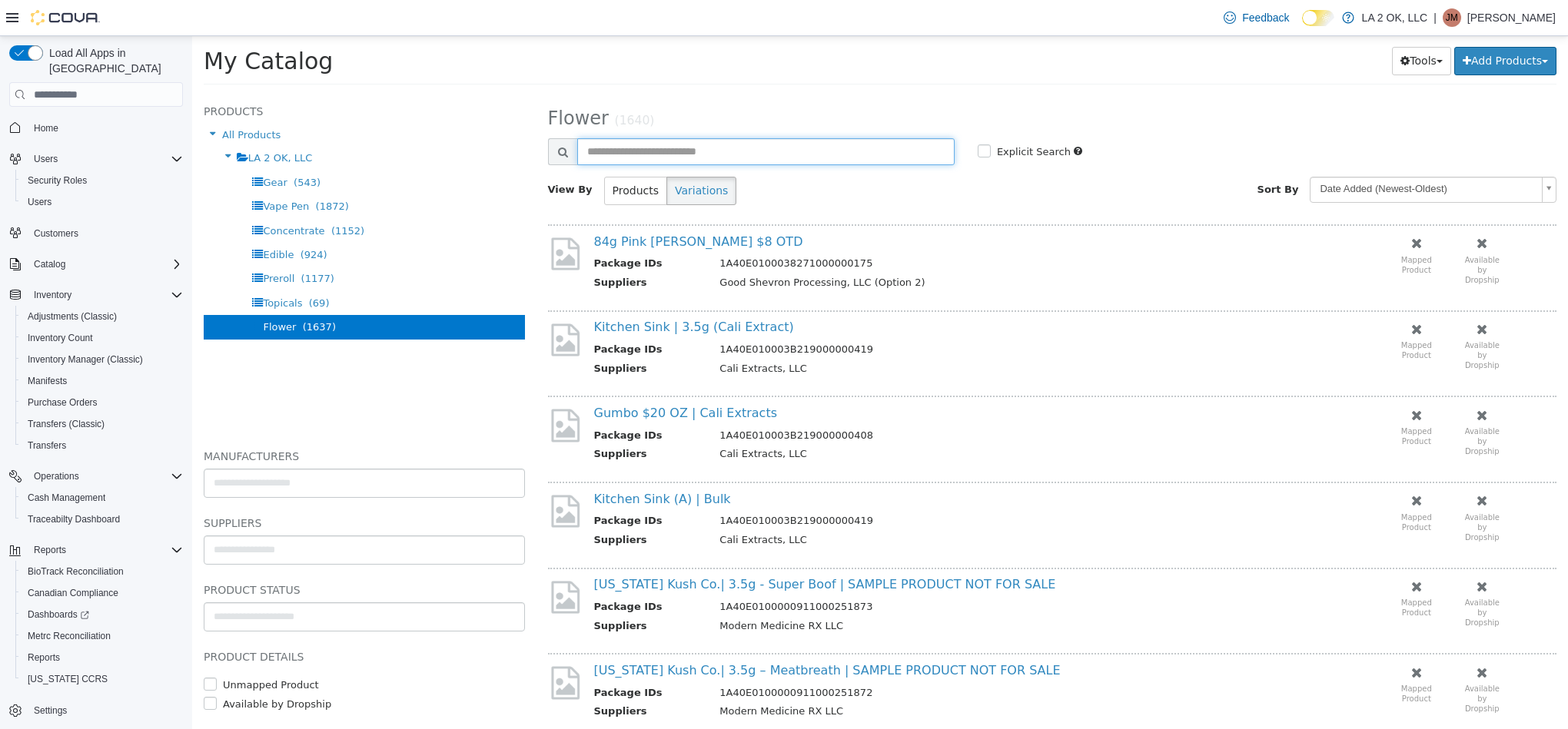
click at [660, 161] on input "text" at bounding box center [765, 151] width 377 height 26
paste input "**********"
type input "**********"
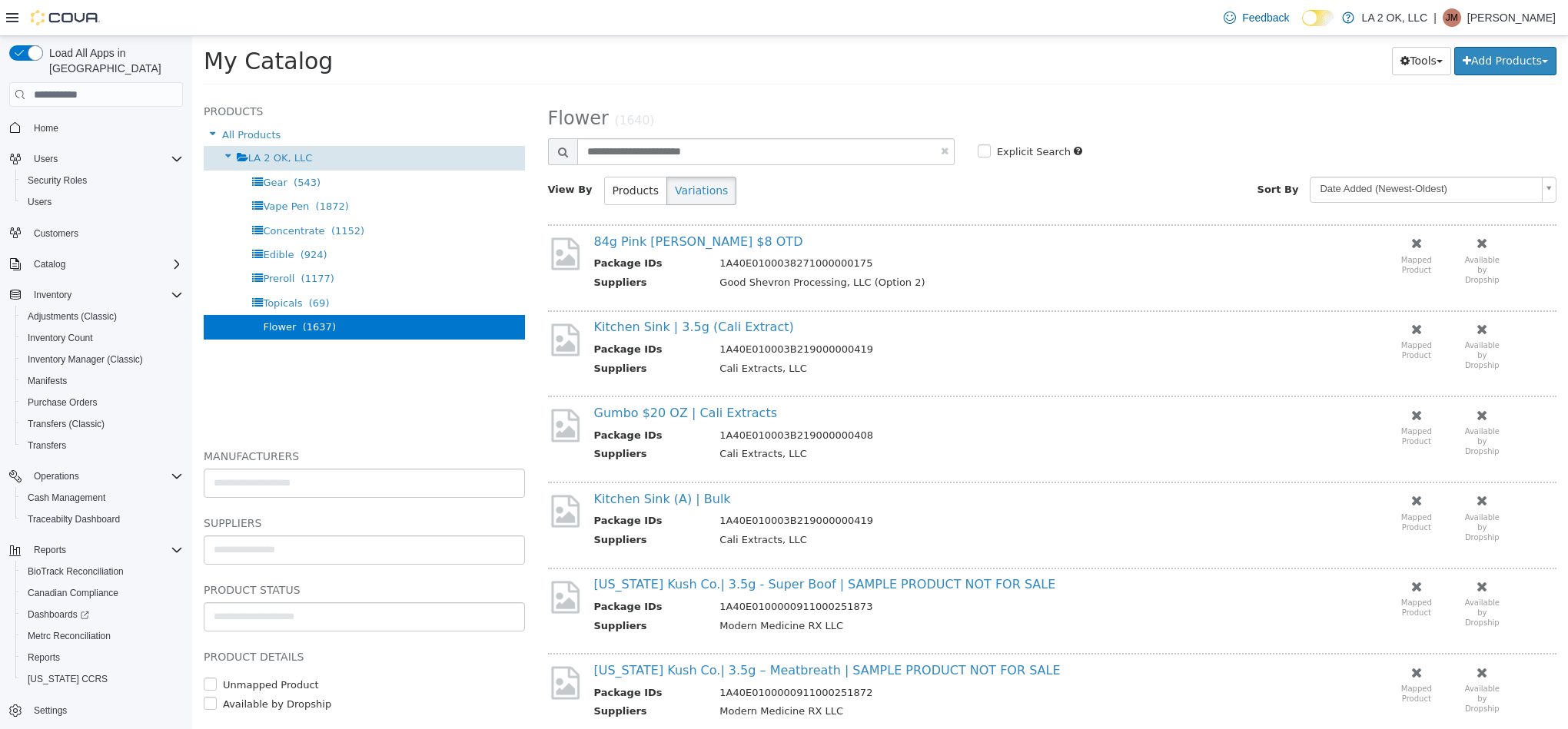
select select "**********"
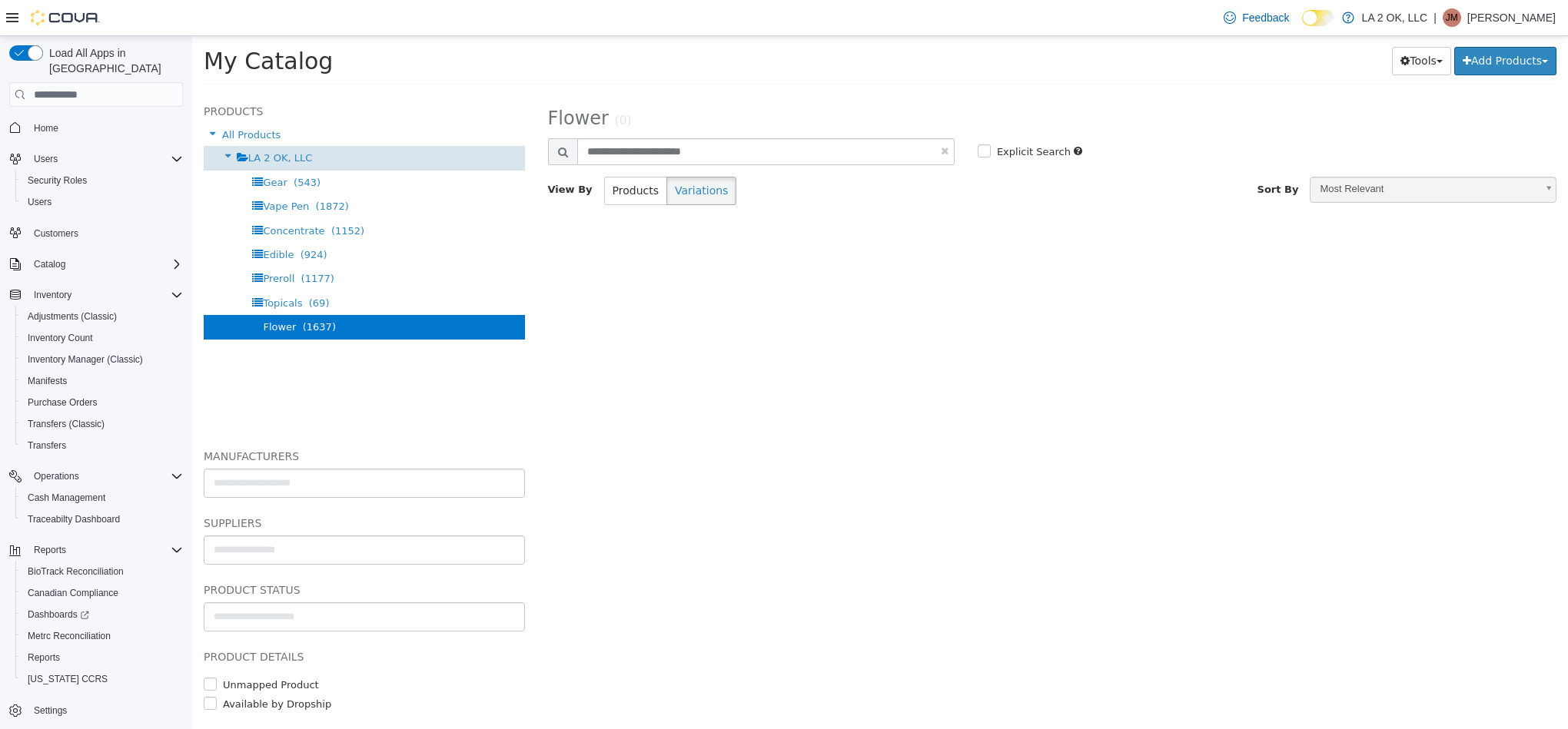
click at [441, 160] on div "LA 2 OK, LLC" at bounding box center [364, 158] width 321 height 24
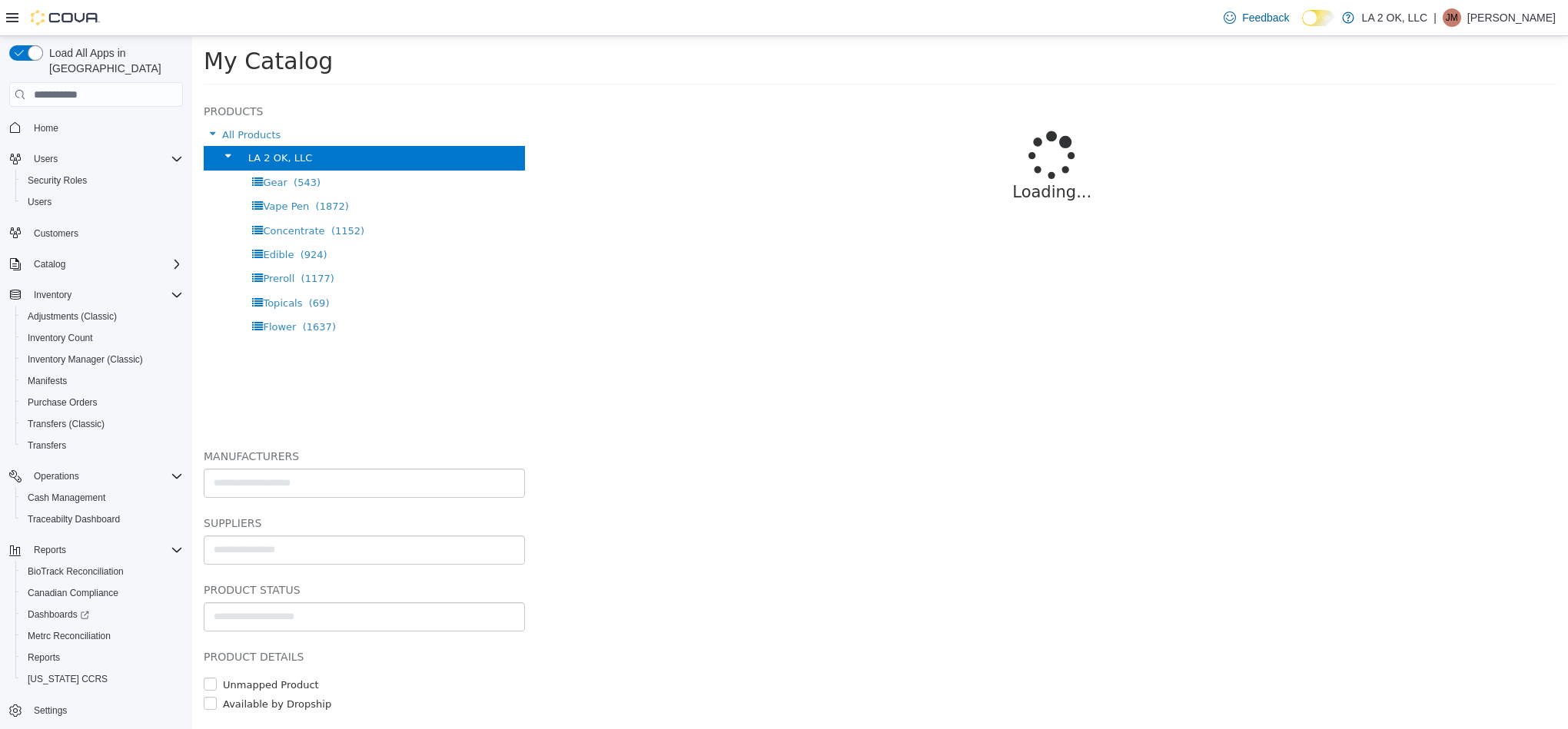
select select "**********"
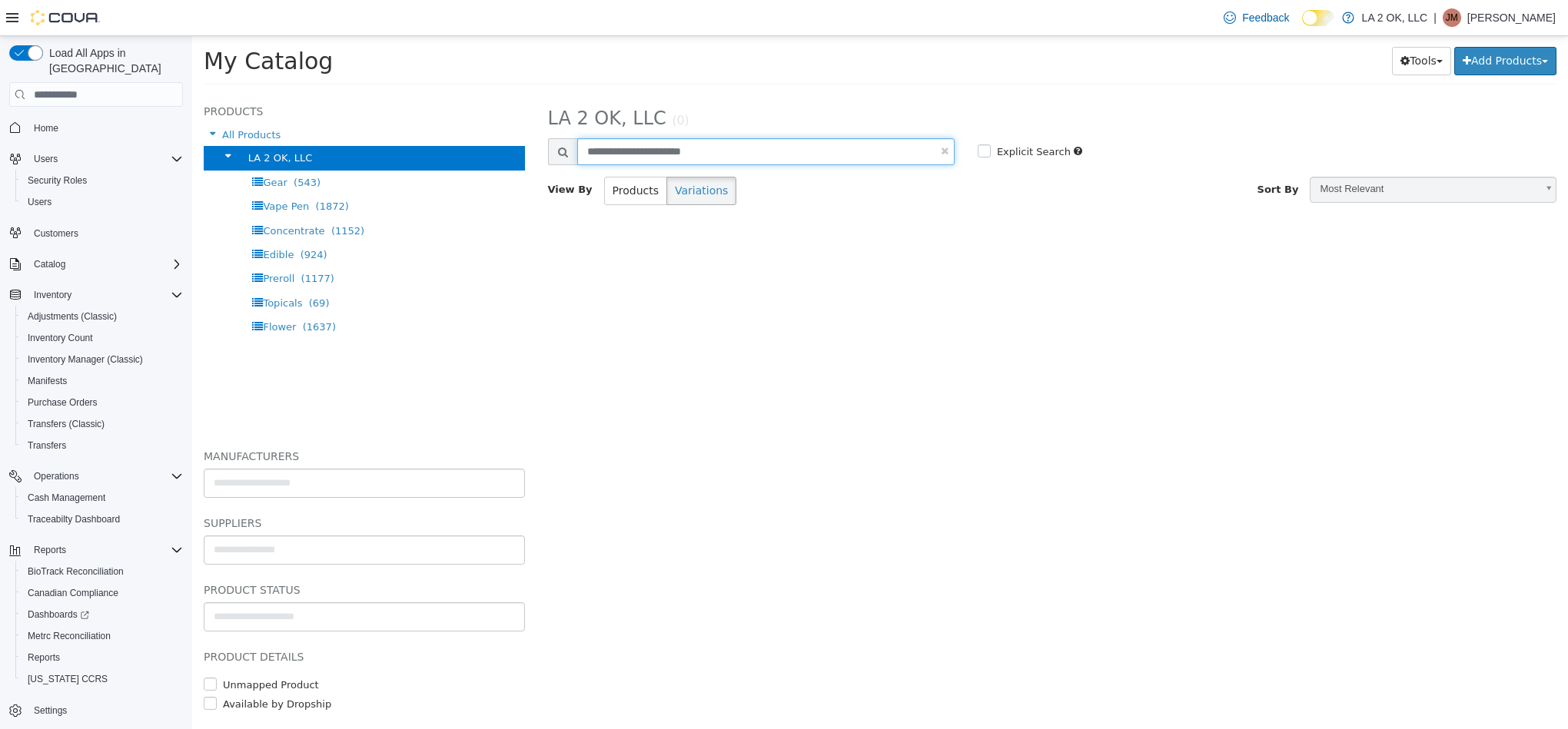
click at [743, 156] on input "**********" at bounding box center [765, 151] width 377 height 26
paste input "text"
type input "**********"
select select "**********"
click at [747, 167] on div at bounding box center [1052, 166] width 1009 height 3
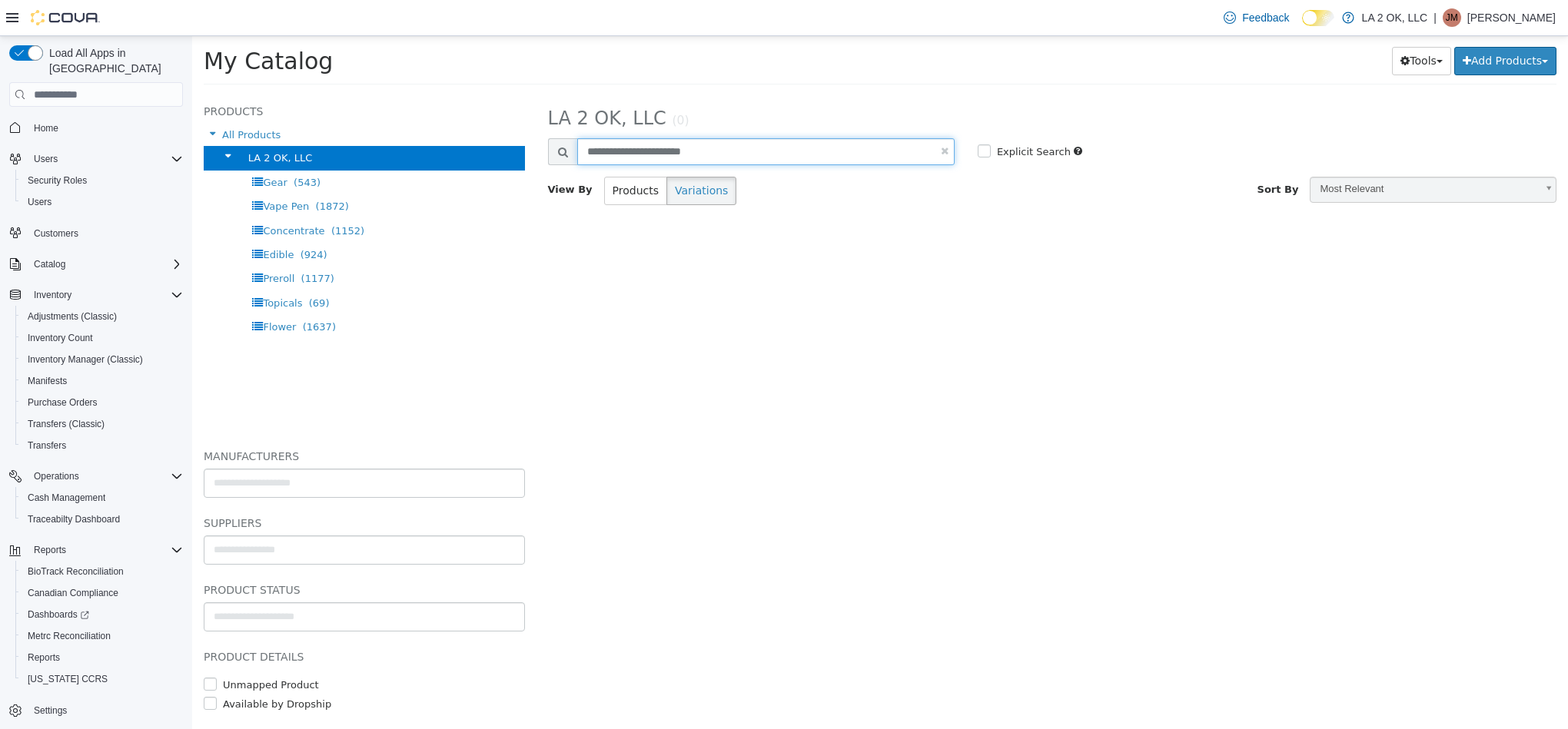
click at [747, 158] on input "**********" at bounding box center [765, 151] width 377 height 26
paste input "text"
type input "**********"
select select "**********"
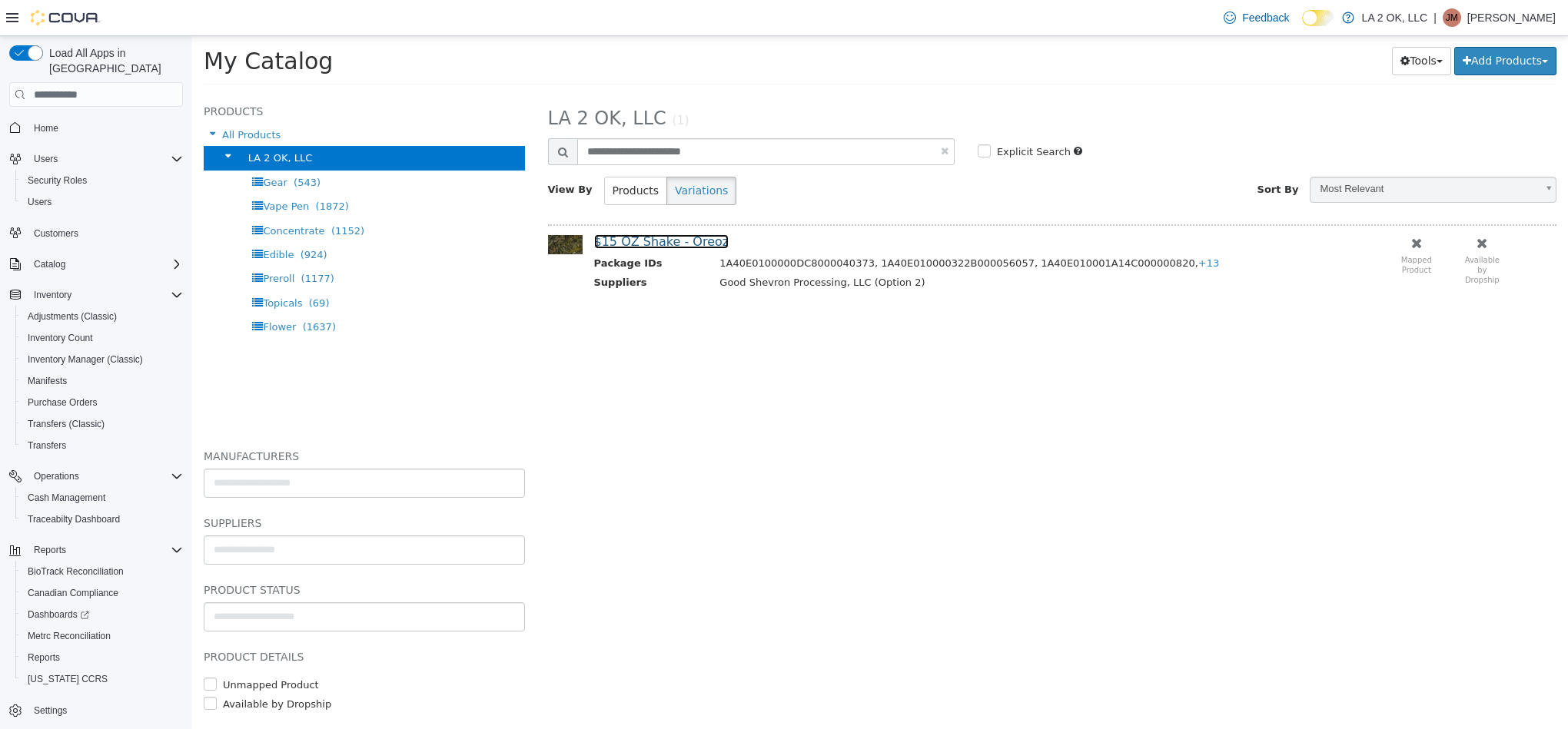
click at [687, 243] on link "$15 OZ Shake - Oreoz" at bounding box center [662, 242] width 135 height 15
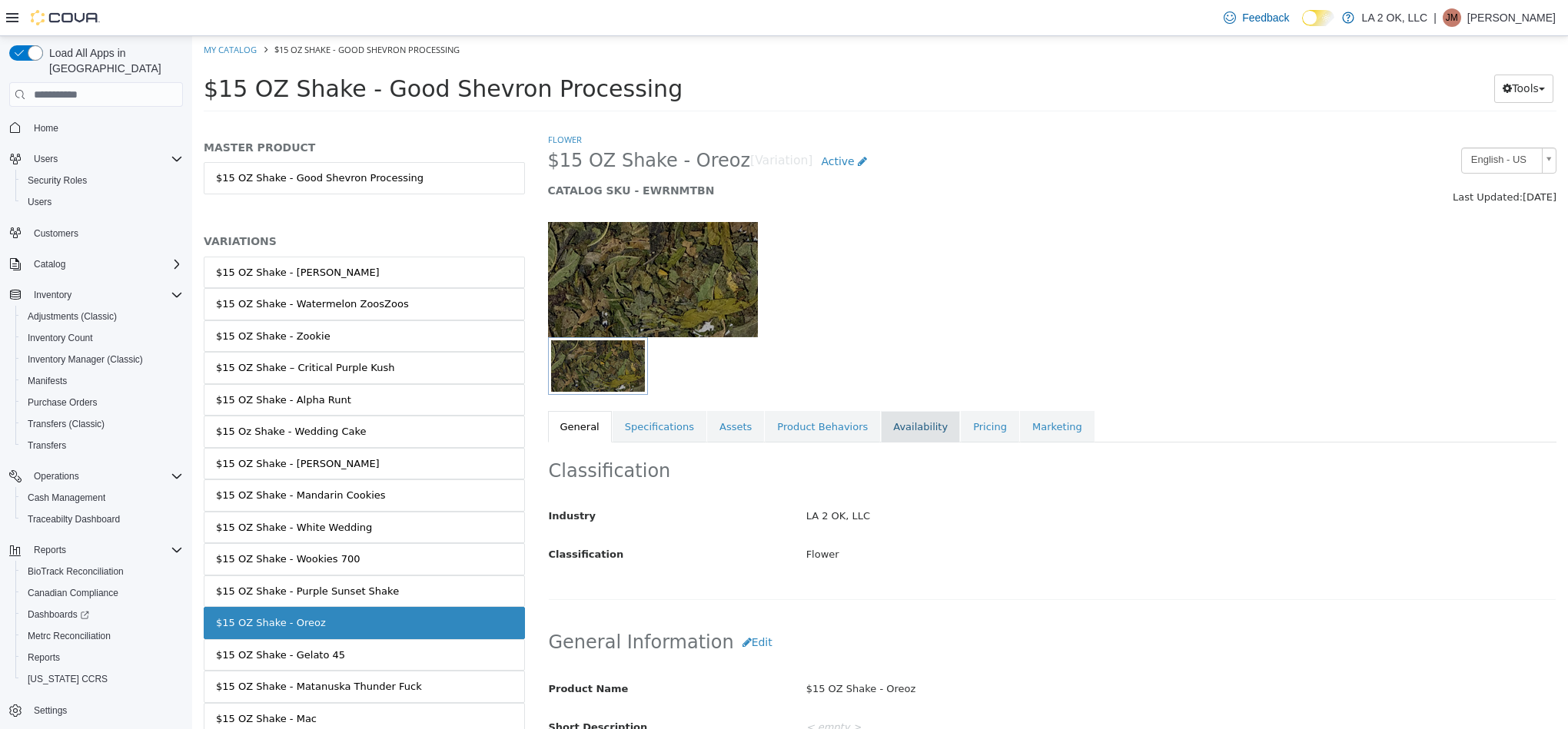
click at [893, 423] on link "Availability" at bounding box center [920, 427] width 79 height 32
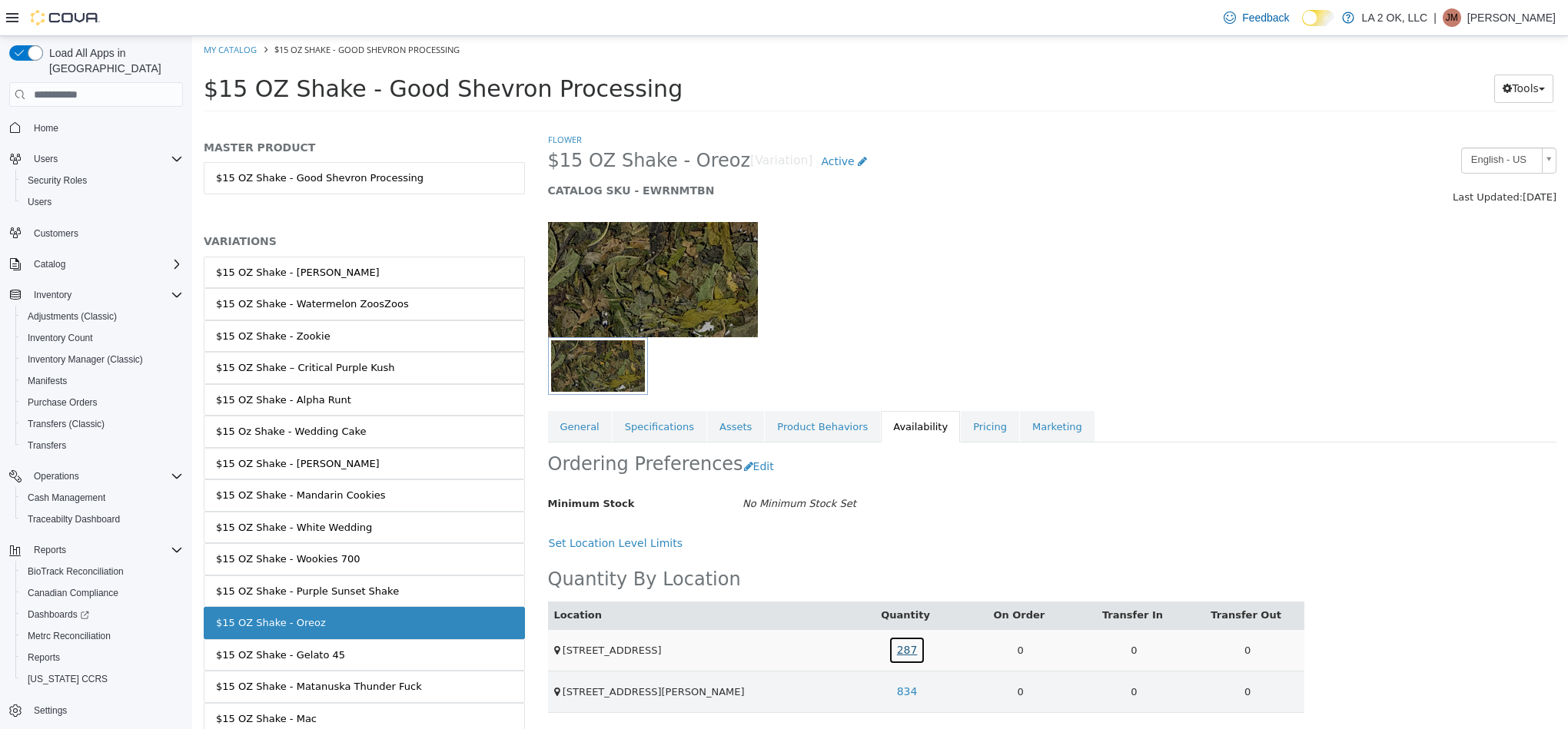
click at [897, 651] on link "287" at bounding box center [907, 650] width 37 height 28
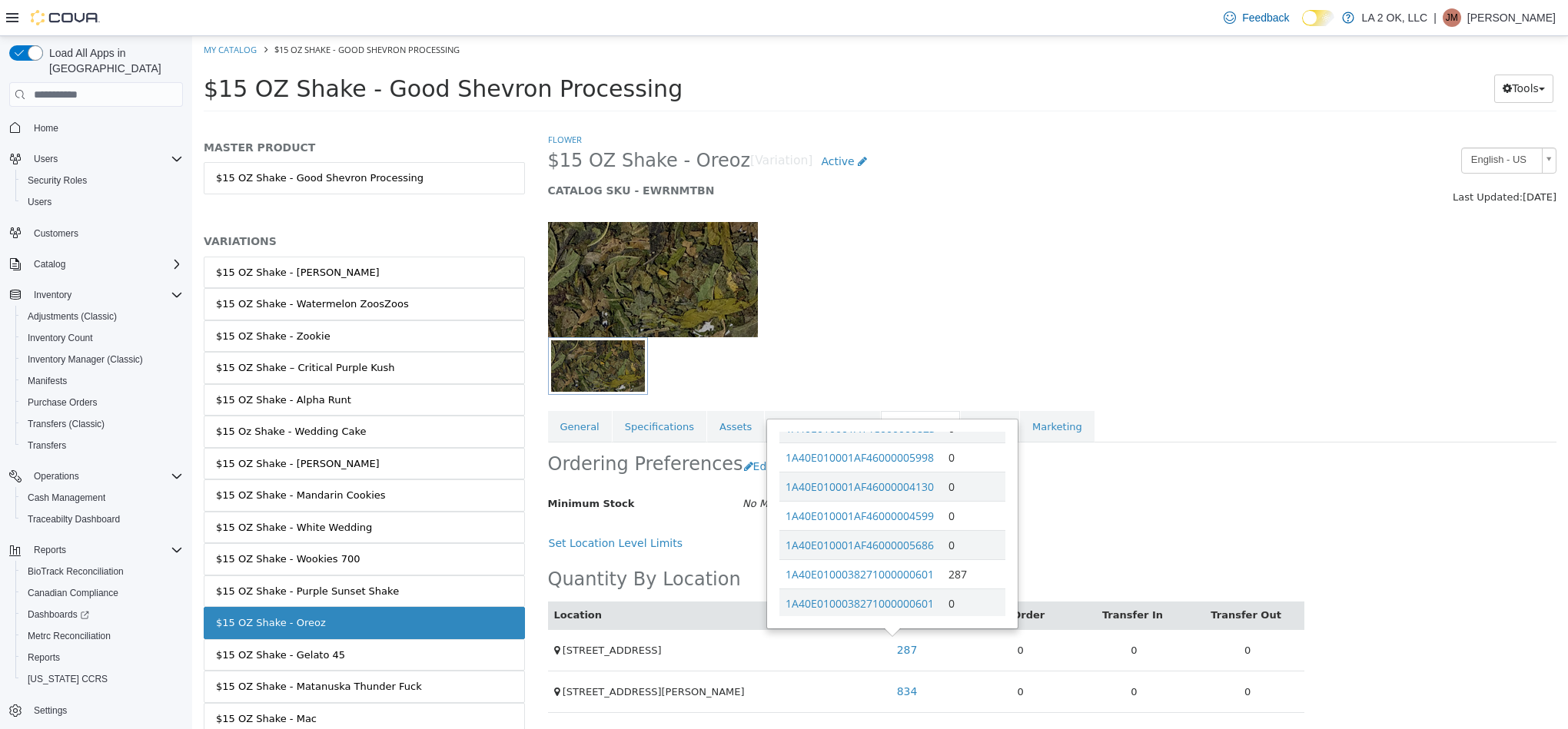
scroll to position [157, 0]
click at [900, 697] on link "834" at bounding box center [907, 692] width 37 height 28
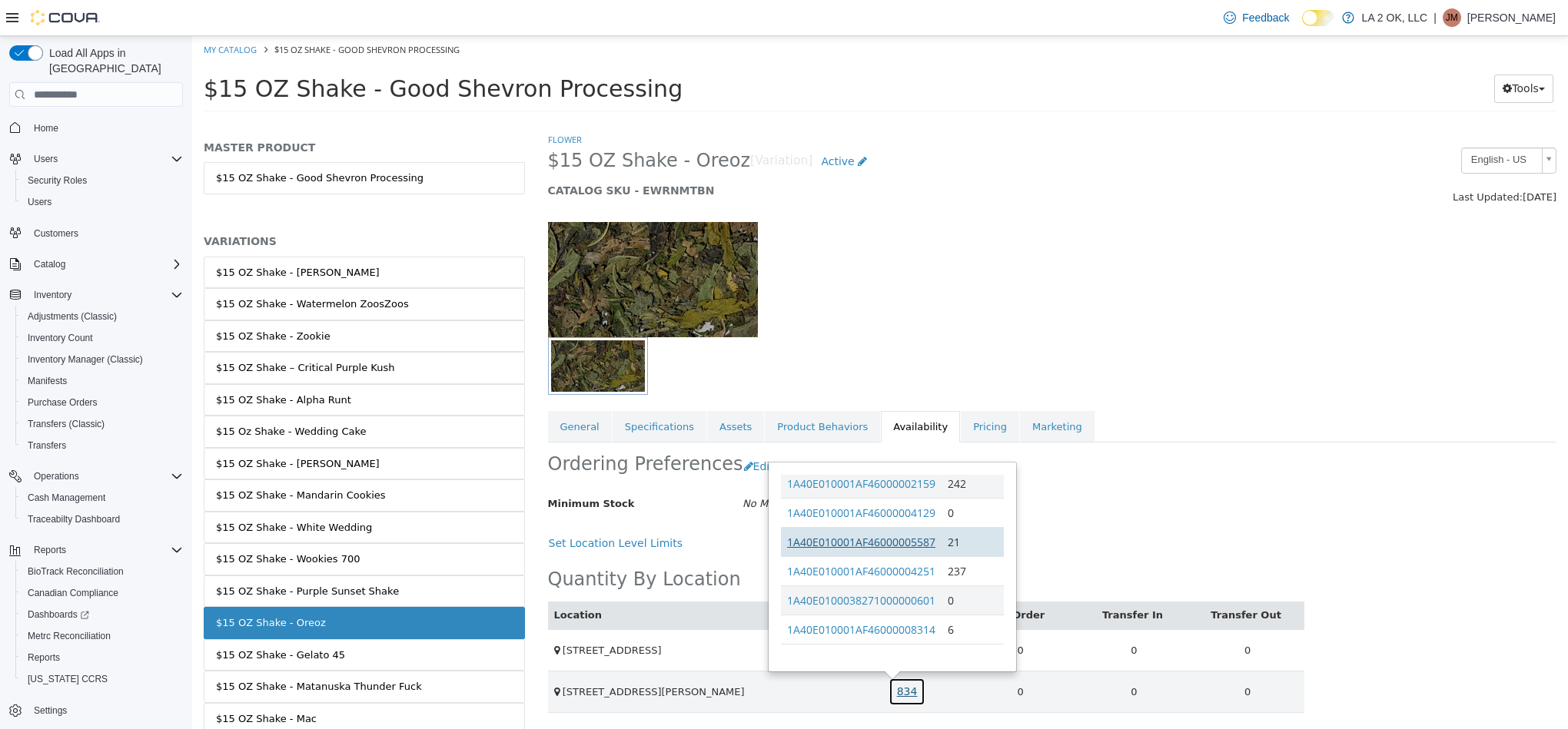
scroll to position [187, 0]
click at [575, 148] on h2 "$15 OZ Shake - Oreoz [Variation] Active" at bounding box center [923, 161] width 751 height 28
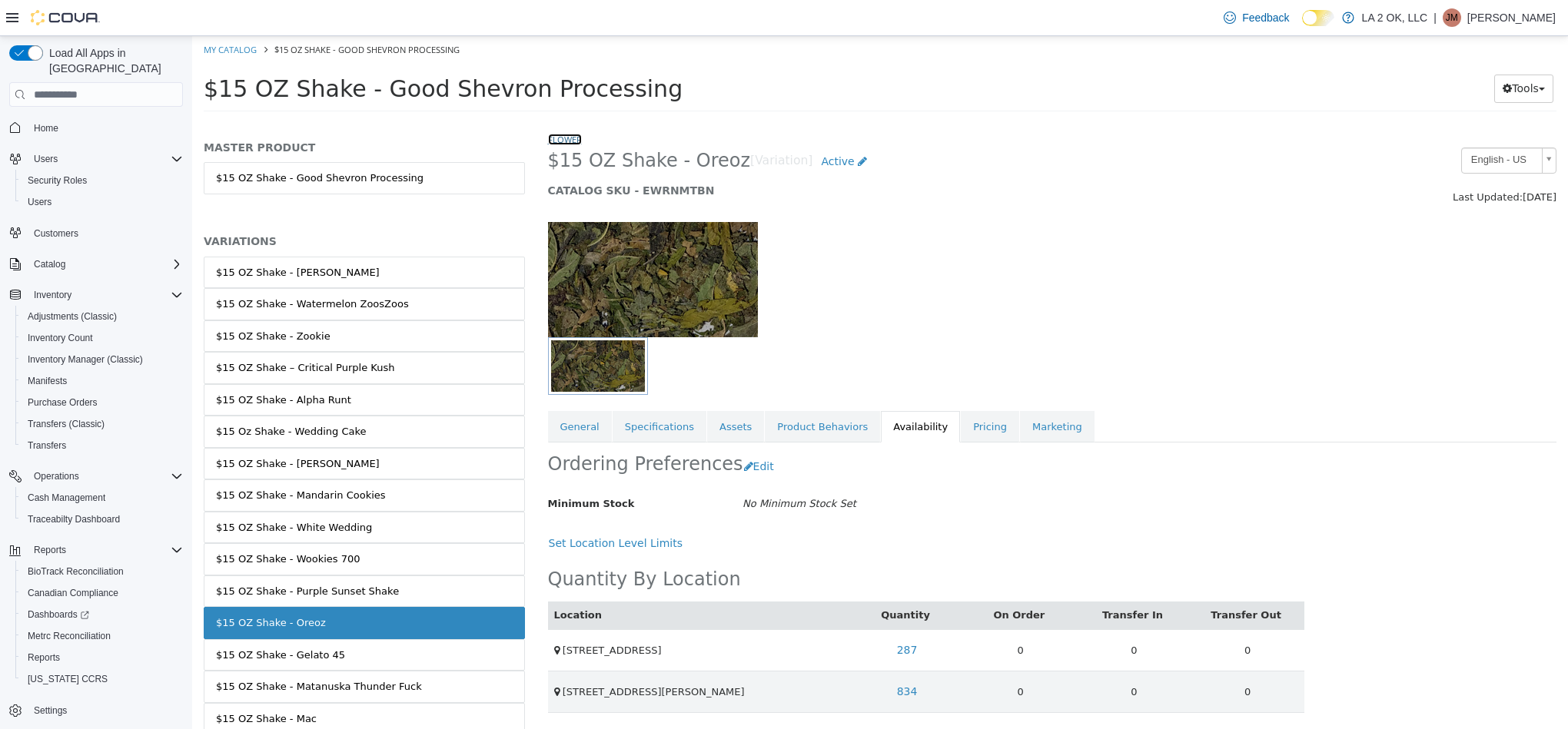
click at [572, 140] on link "Flower" at bounding box center [564, 140] width 34 height 12
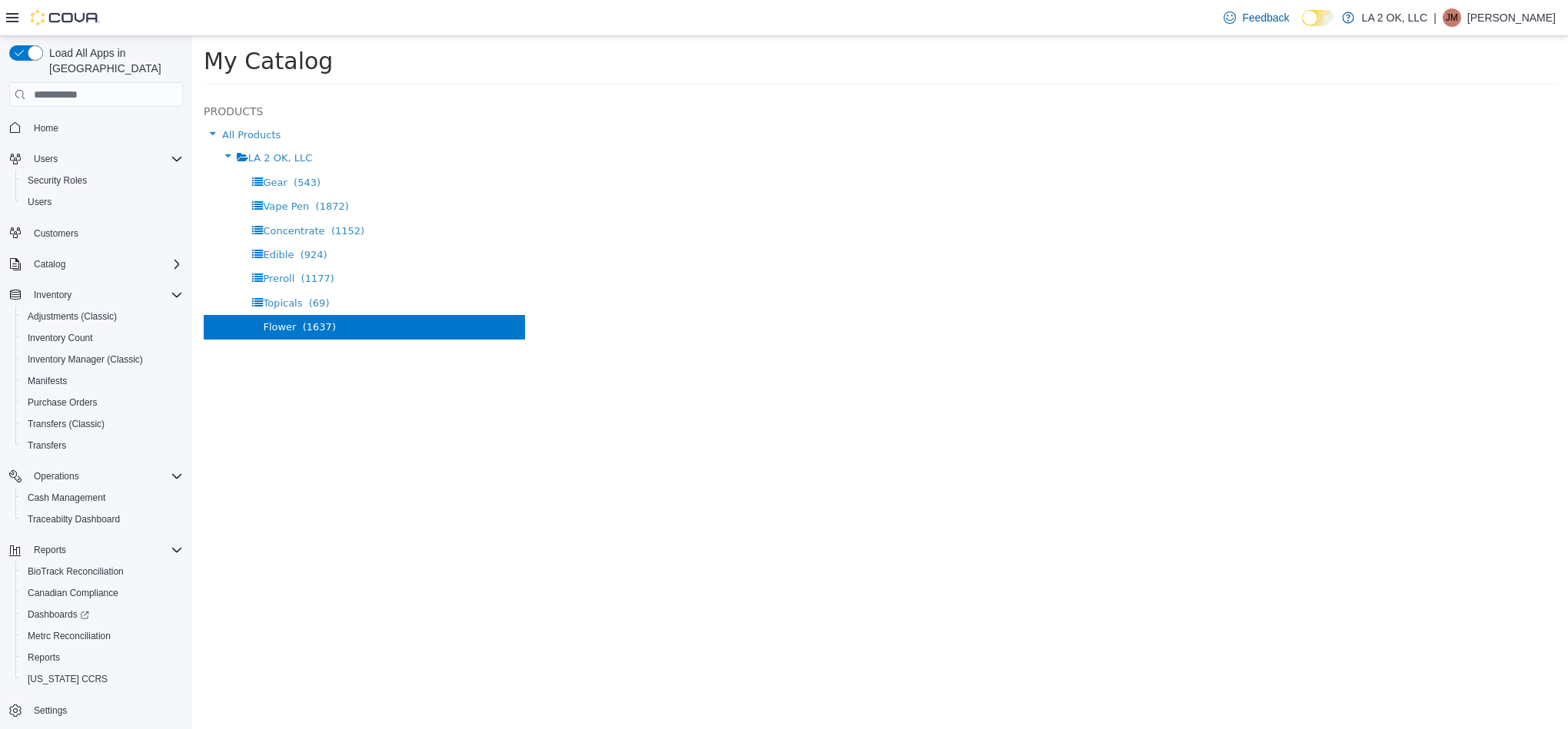
select select "**********"
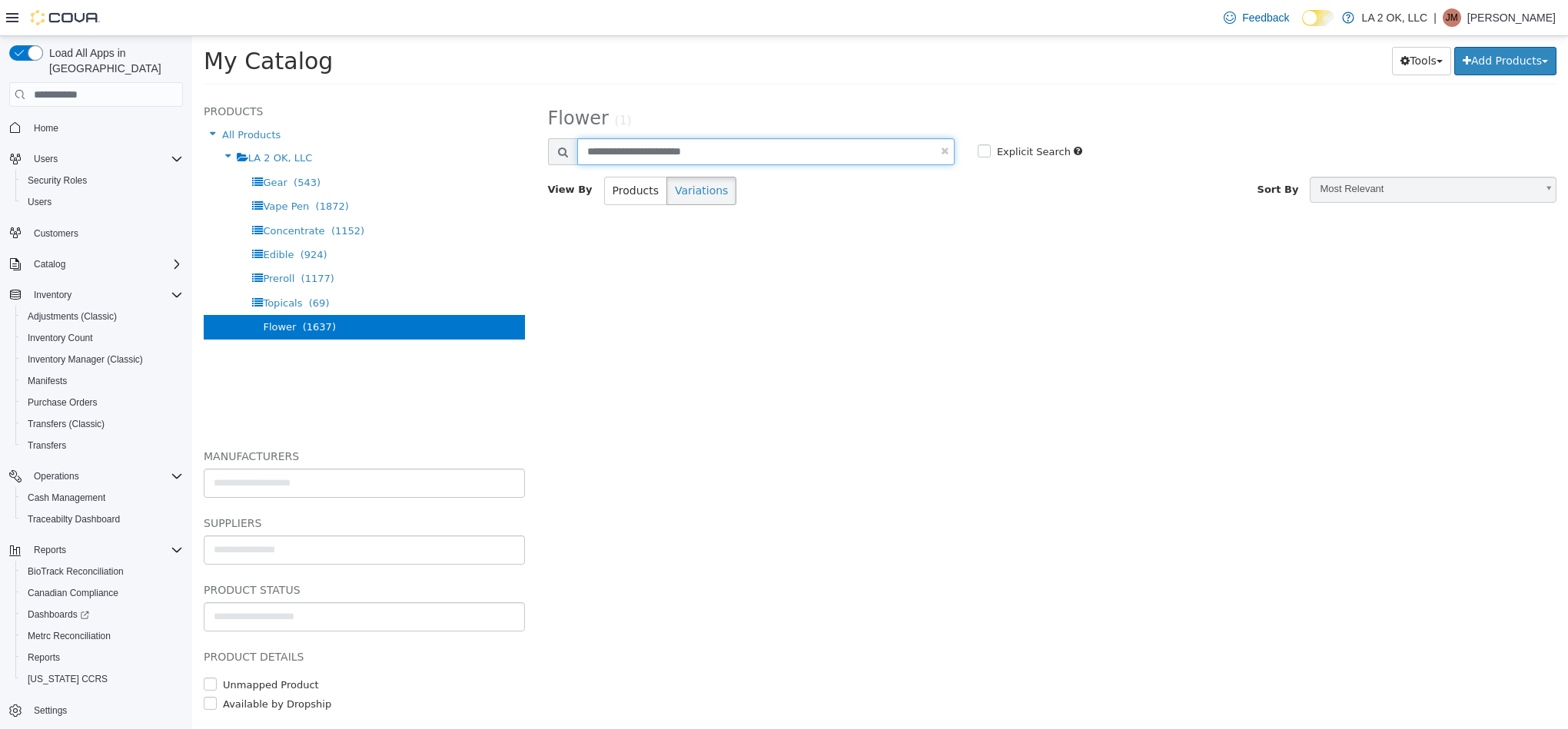
click at [704, 151] on input "**********" at bounding box center [765, 151] width 377 height 26
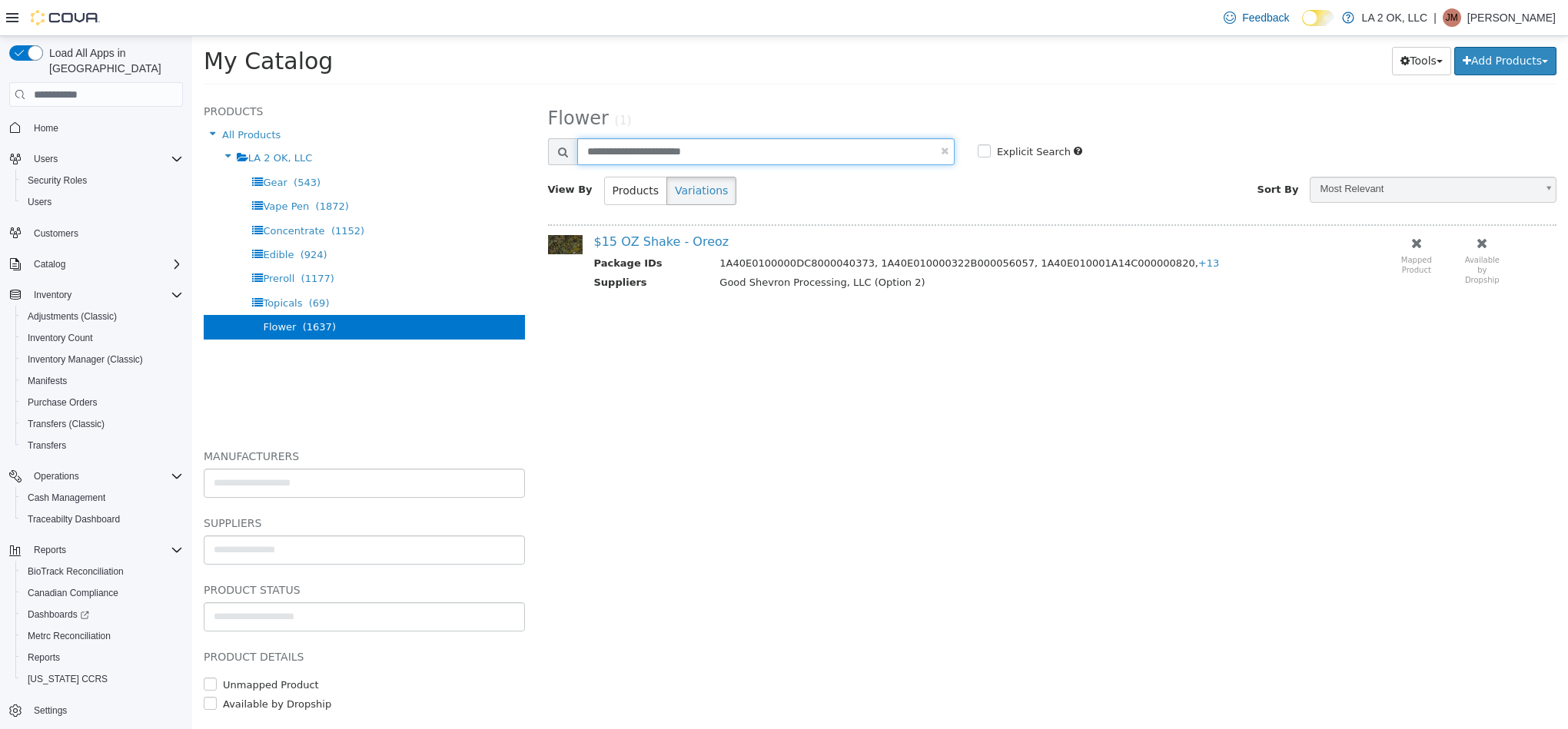
paste input "text"
type input "**********"
select select "**********"
click at [681, 238] on link "Cold Heat x Zonuts" at bounding box center [653, 242] width 119 height 15
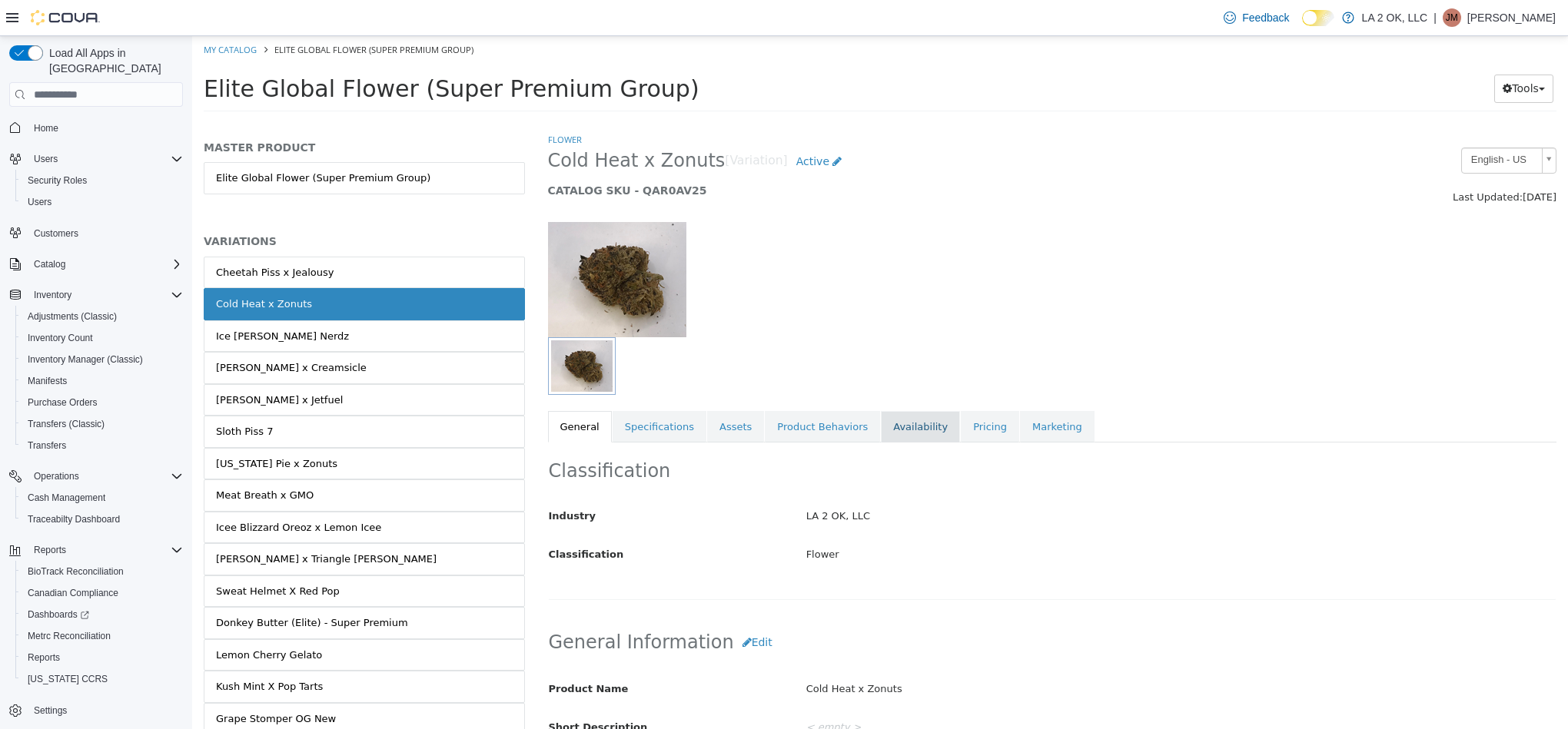
click at [897, 425] on link "Availability" at bounding box center [920, 427] width 79 height 32
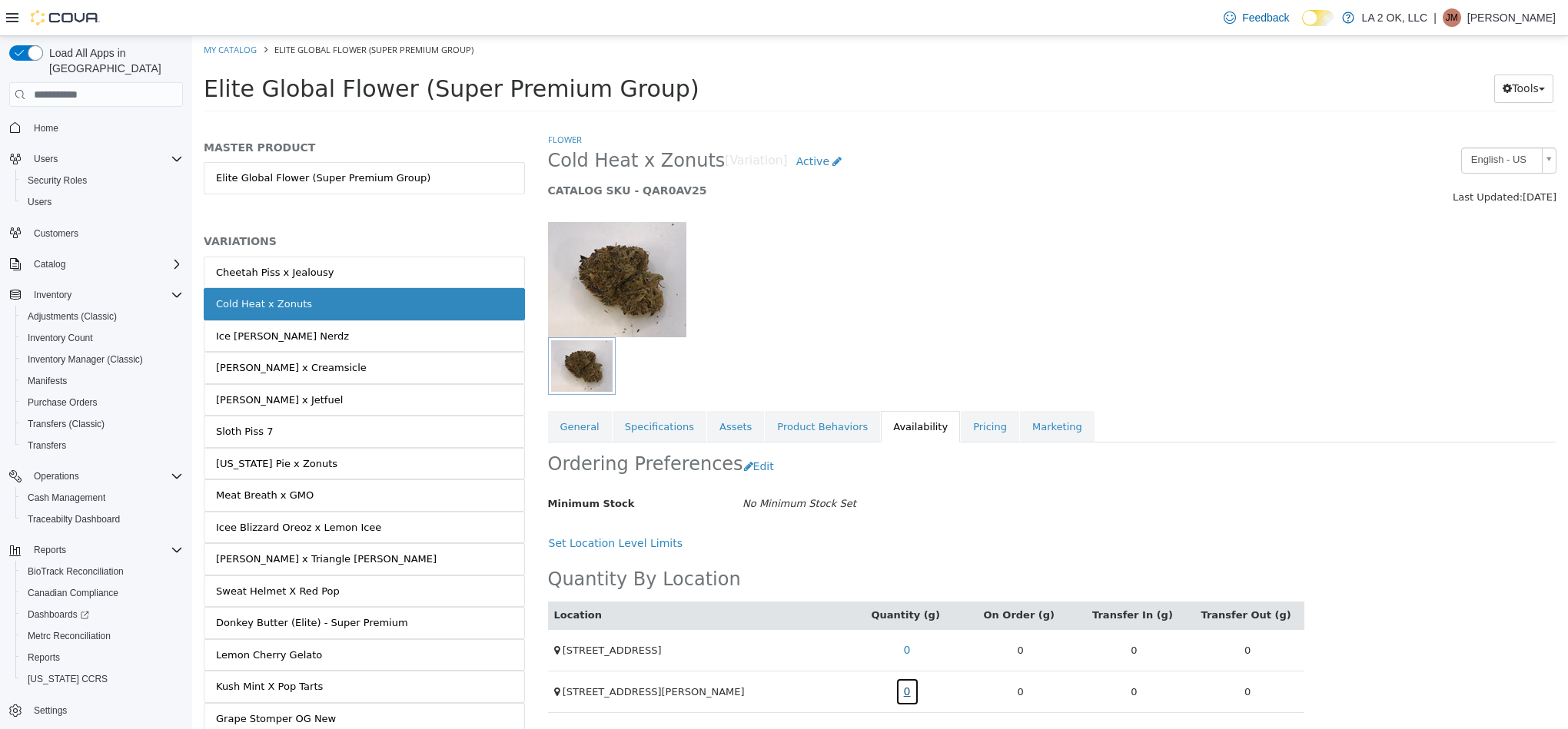
click at [898, 700] on link "0" at bounding box center [907, 692] width 24 height 28
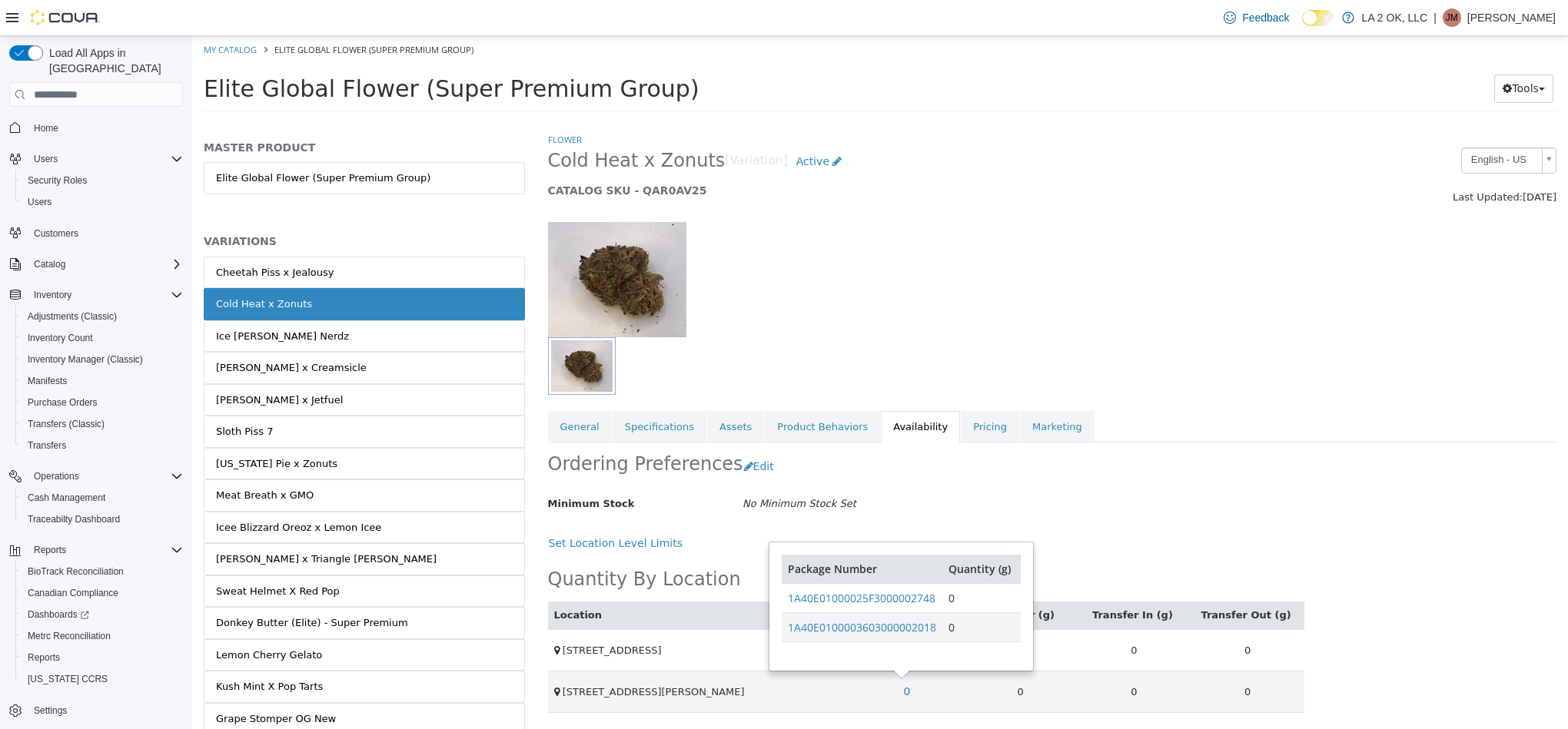
click at [561, 148] on h2 "Cold Heat x Zonuts [Variation] Active" at bounding box center [923, 161] width 751 height 28
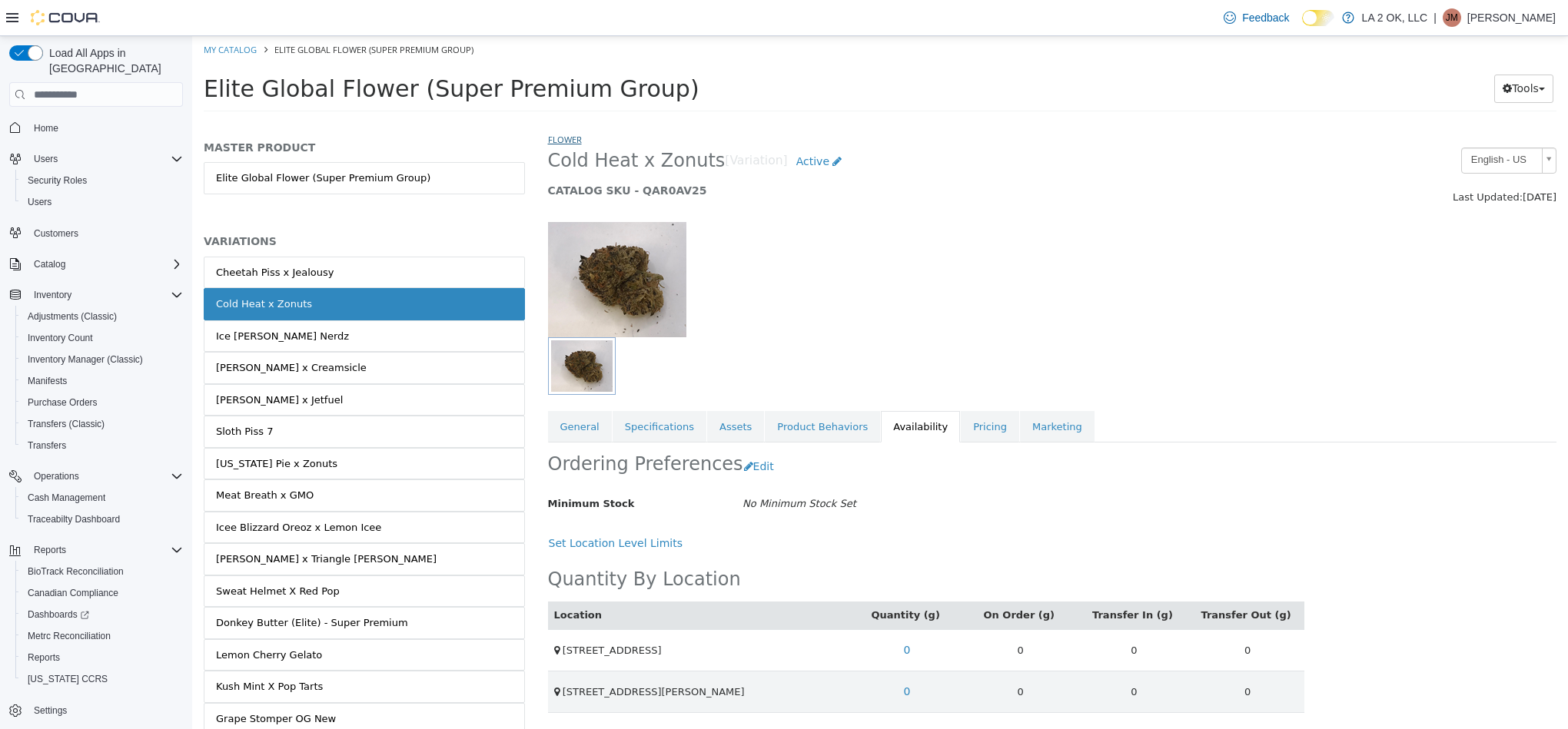
click at [562, 143] on li "Flower" at bounding box center [564, 140] width 34 height 16
click at [565, 143] on link "Flower" at bounding box center [564, 140] width 34 height 12
select select "**********"
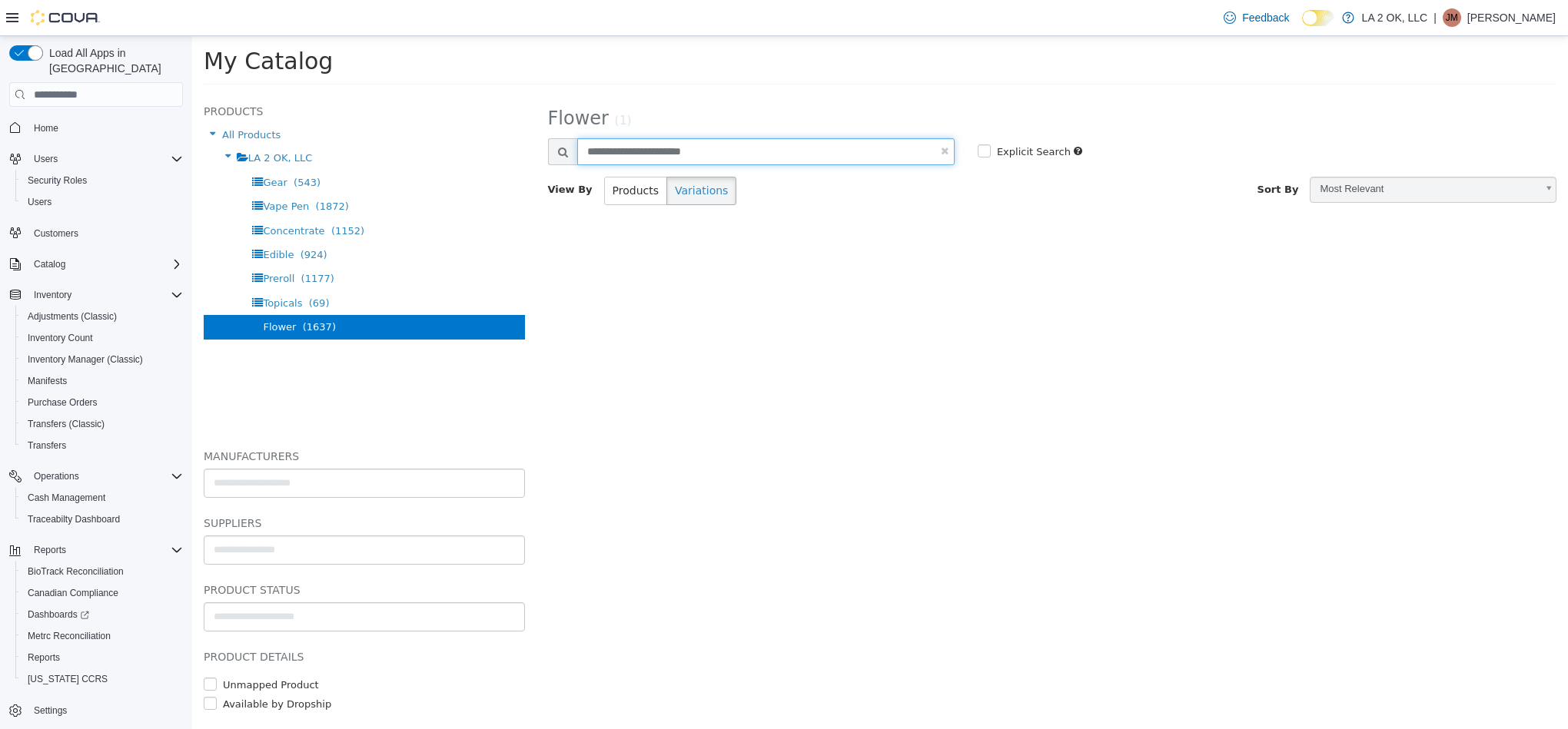
click at [717, 158] on input "**********" at bounding box center [765, 151] width 377 height 26
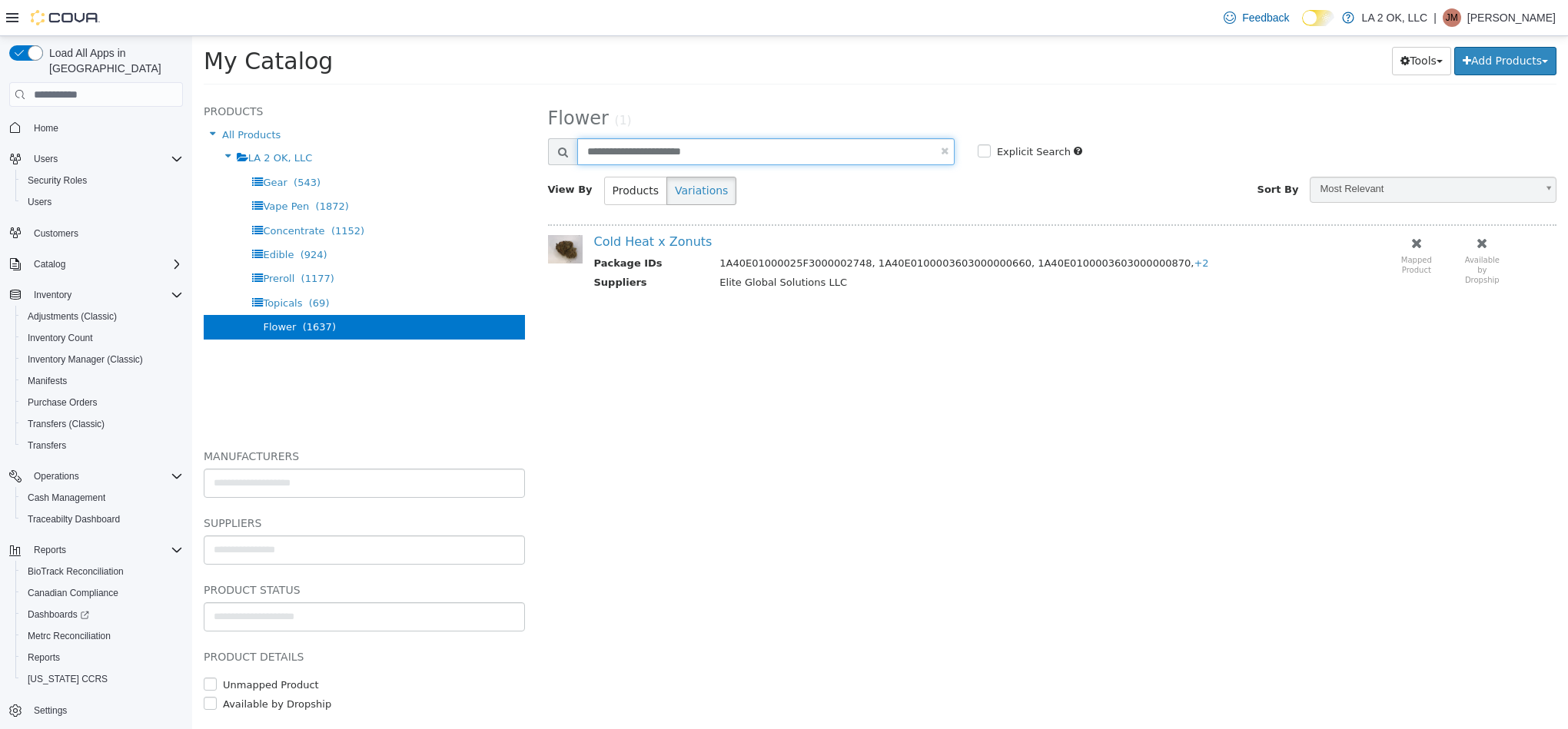
paste input "text"
type input "**********"
select select "**********"
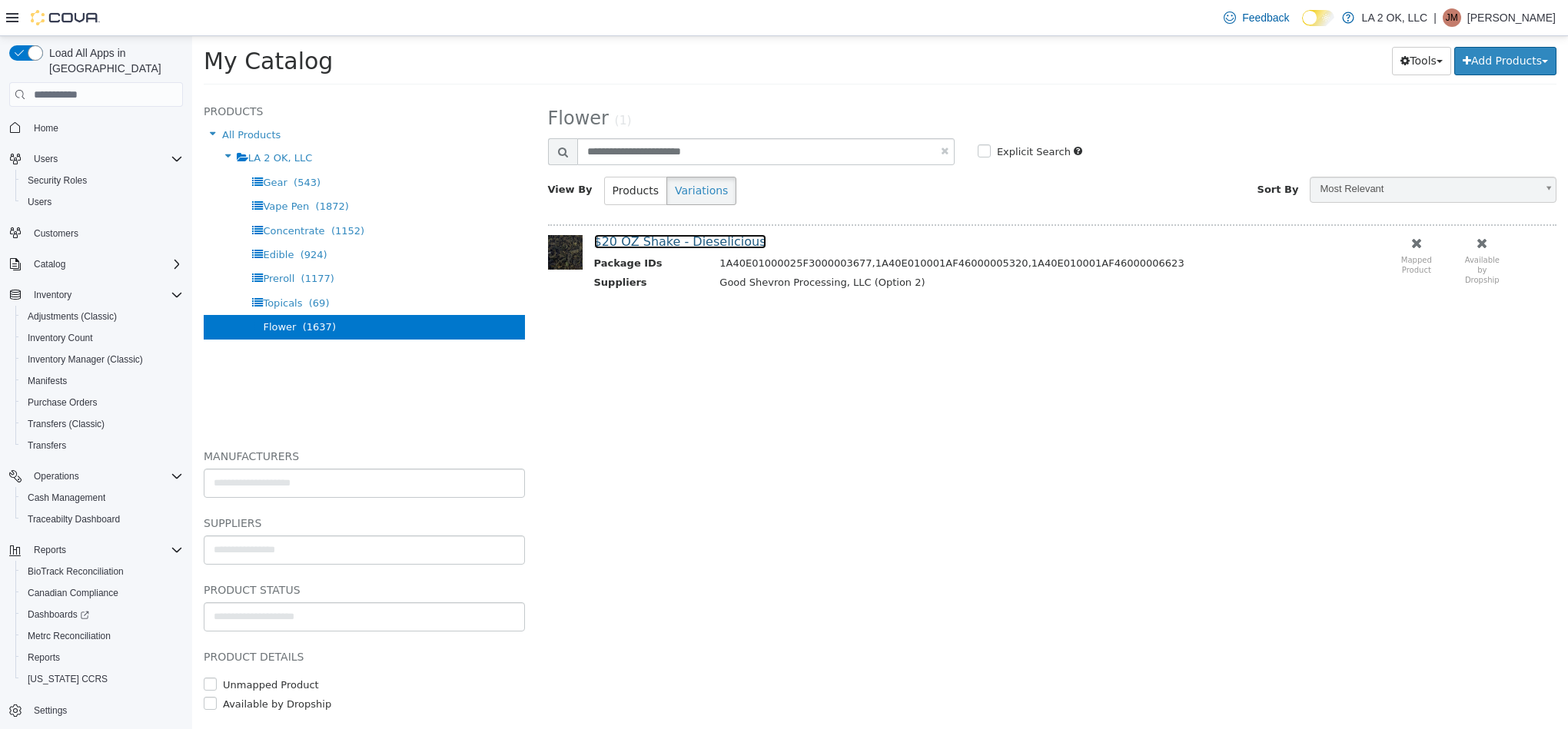
click at [734, 247] on link "$20 OZ Shake - Dieselicious" at bounding box center [680, 242] width 172 height 15
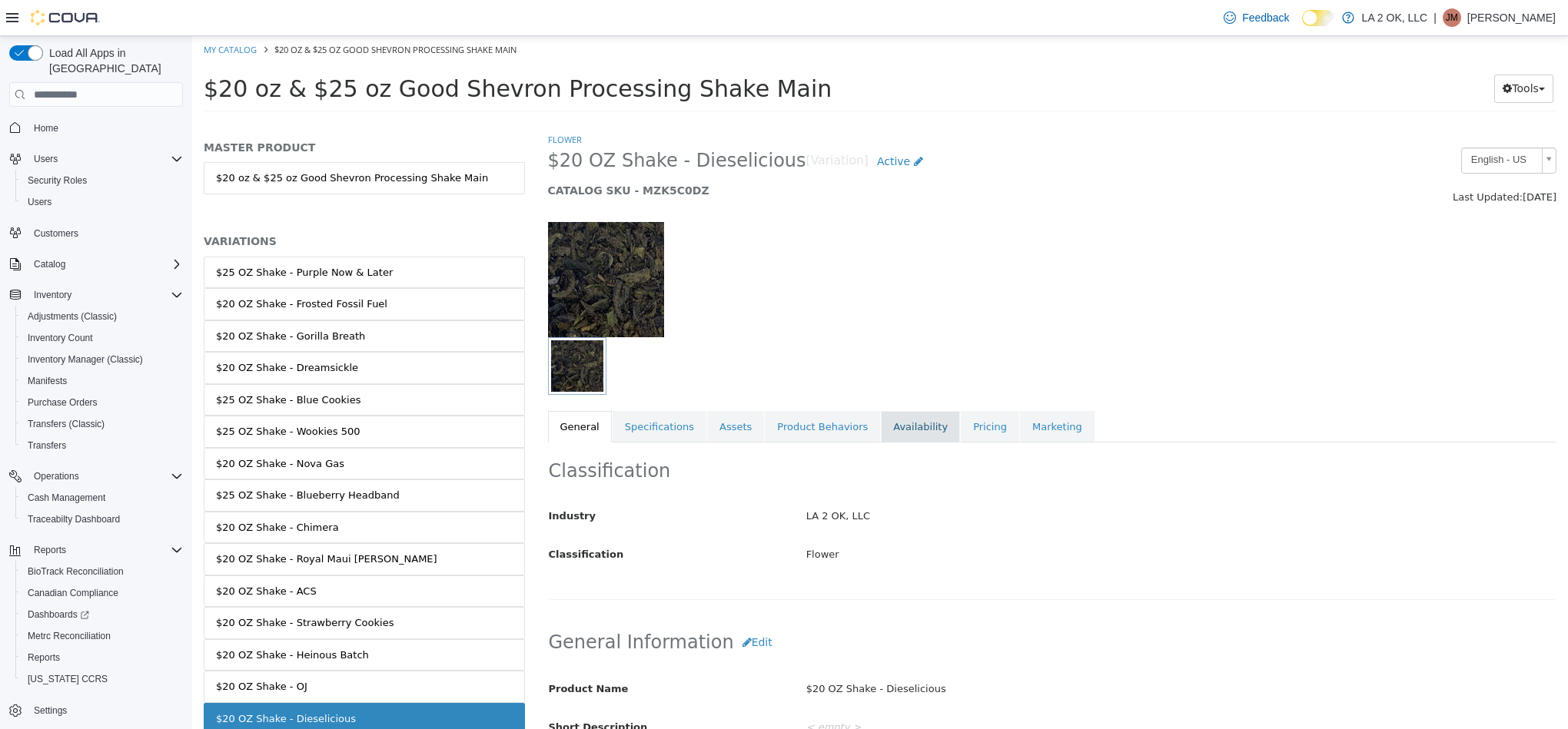
click at [883, 423] on link "Availability" at bounding box center [920, 427] width 79 height 32
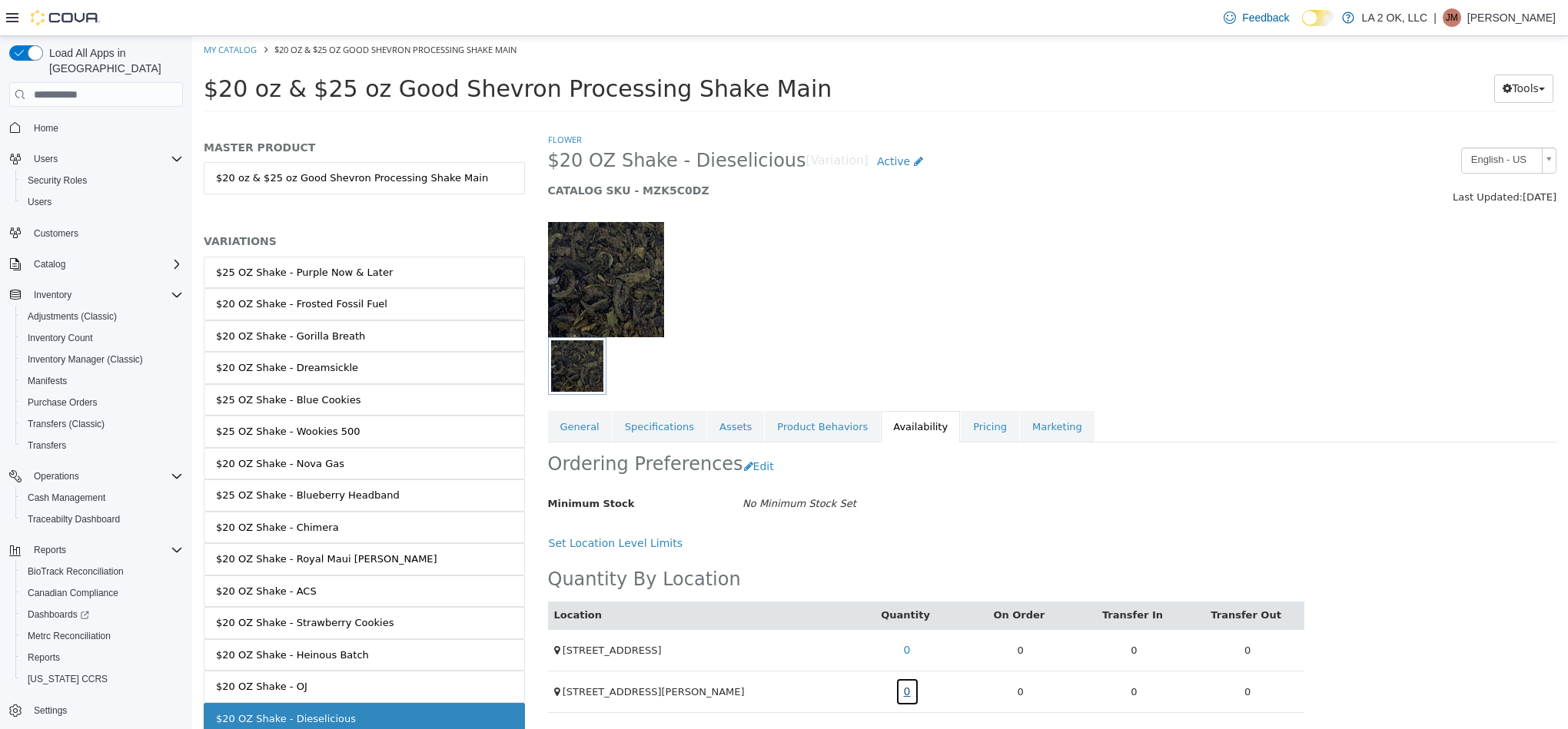
click at [909, 686] on link "0" at bounding box center [907, 692] width 24 height 28
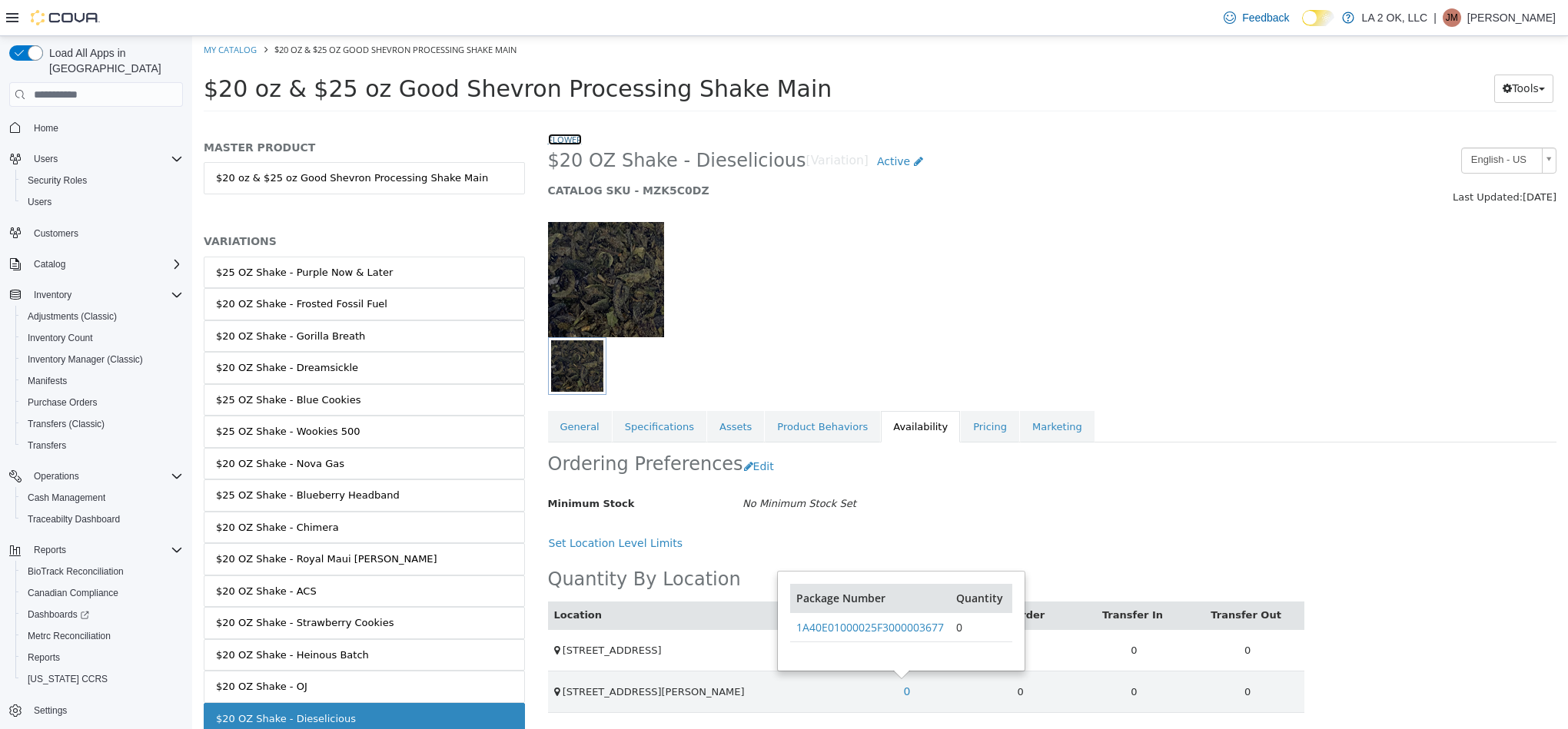
click at [572, 141] on link "Flower" at bounding box center [564, 140] width 34 height 12
select select "**********"
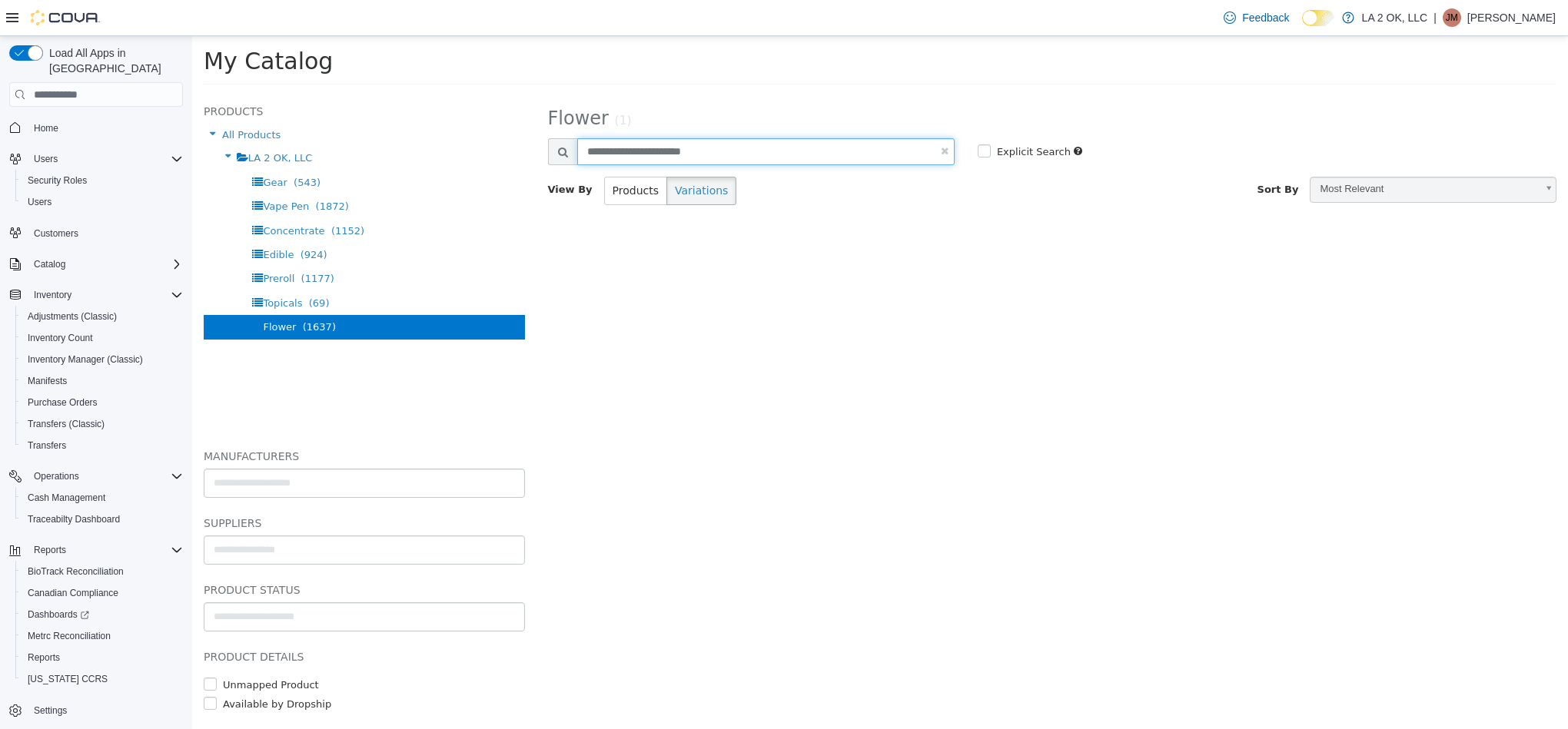
click at [670, 153] on input "**********" at bounding box center [765, 151] width 377 height 26
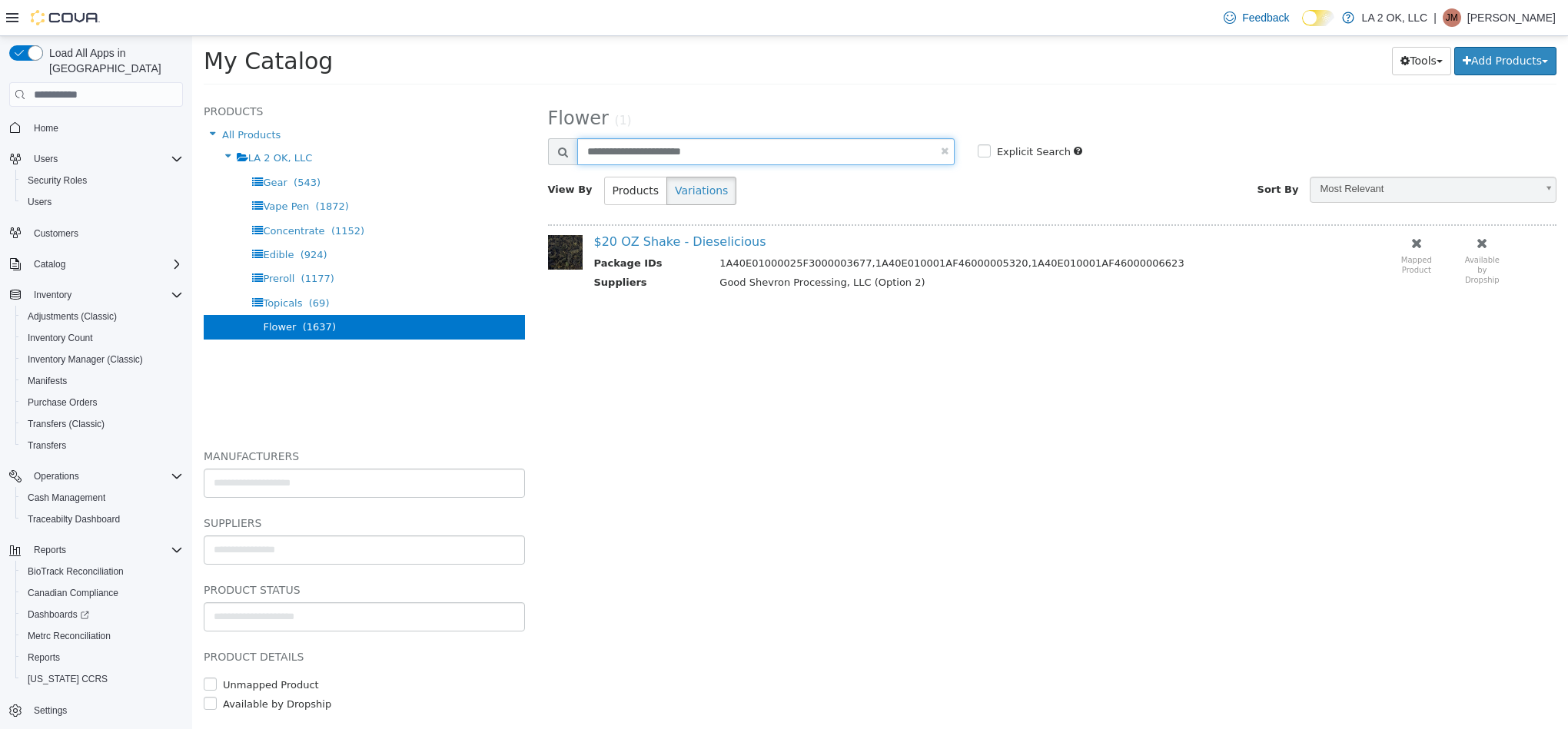
paste input "text"
type input "**********"
select select "**********"
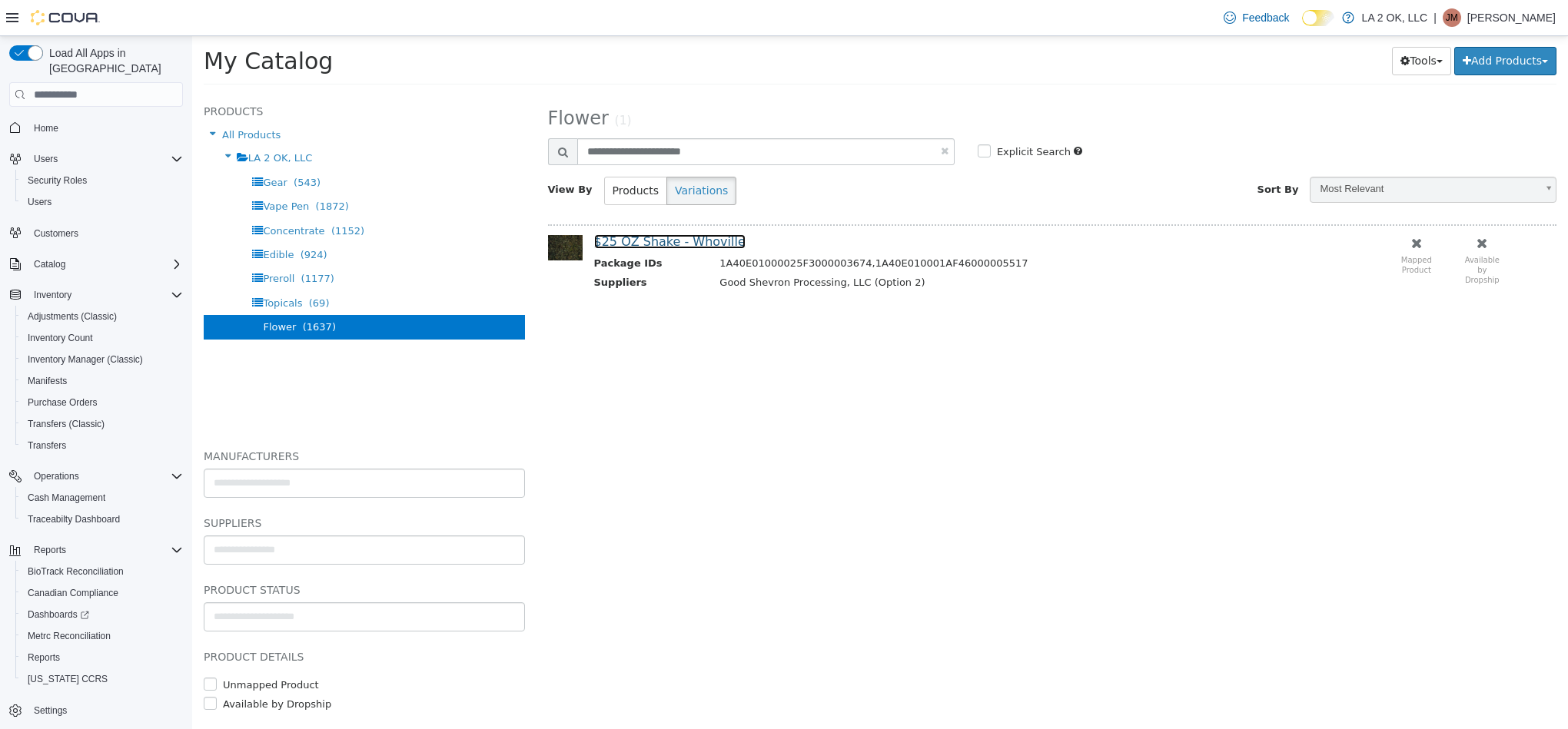
click at [685, 234] on link "$25 OZ Shake - Whoville" at bounding box center [670, 242] width 152 height 15
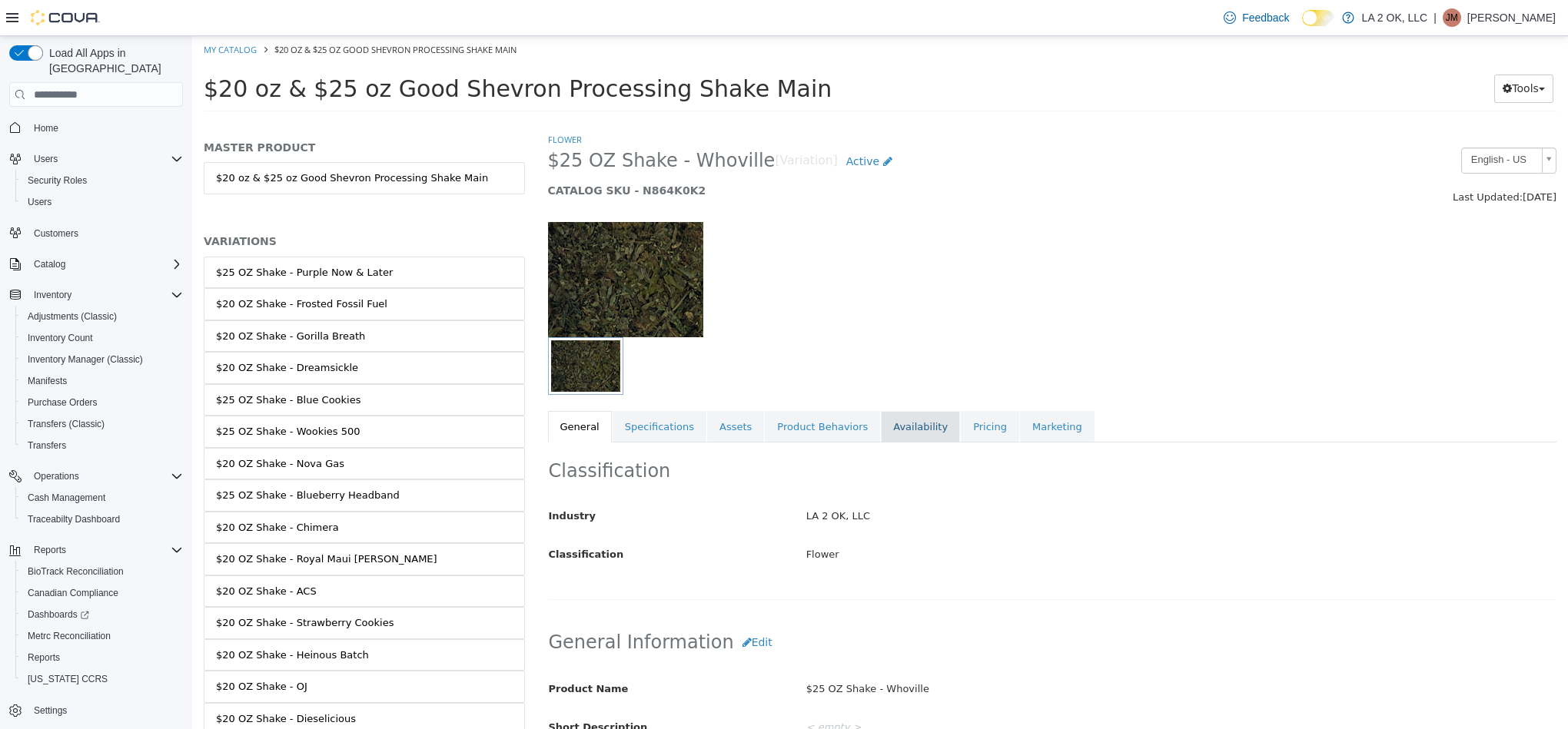
click at [881, 436] on link "Availability" at bounding box center [920, 427] width 79 height 32
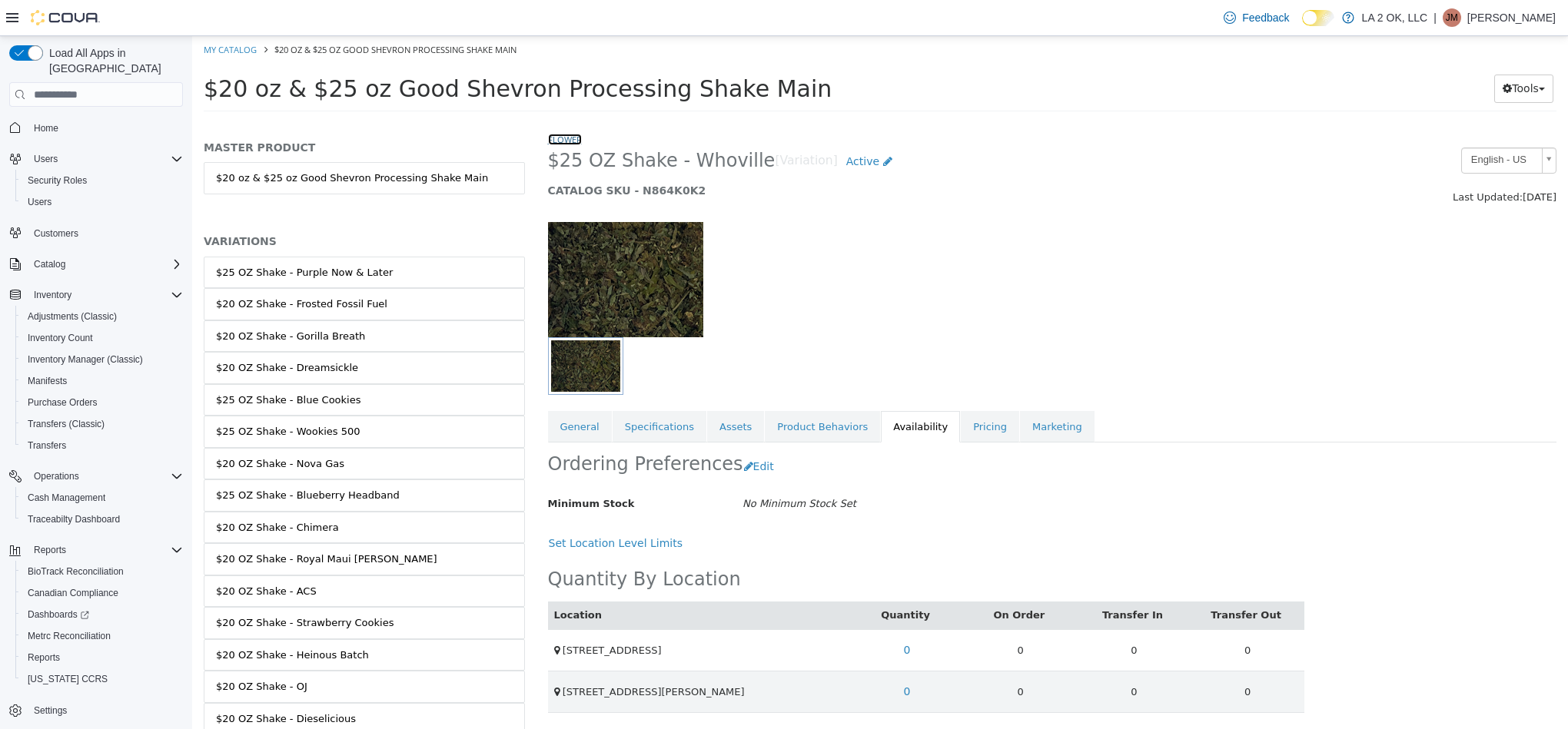
click at [556, 139] on link "Flower" at bounding box center [564, 140] width 34 height 12
select select "**********"
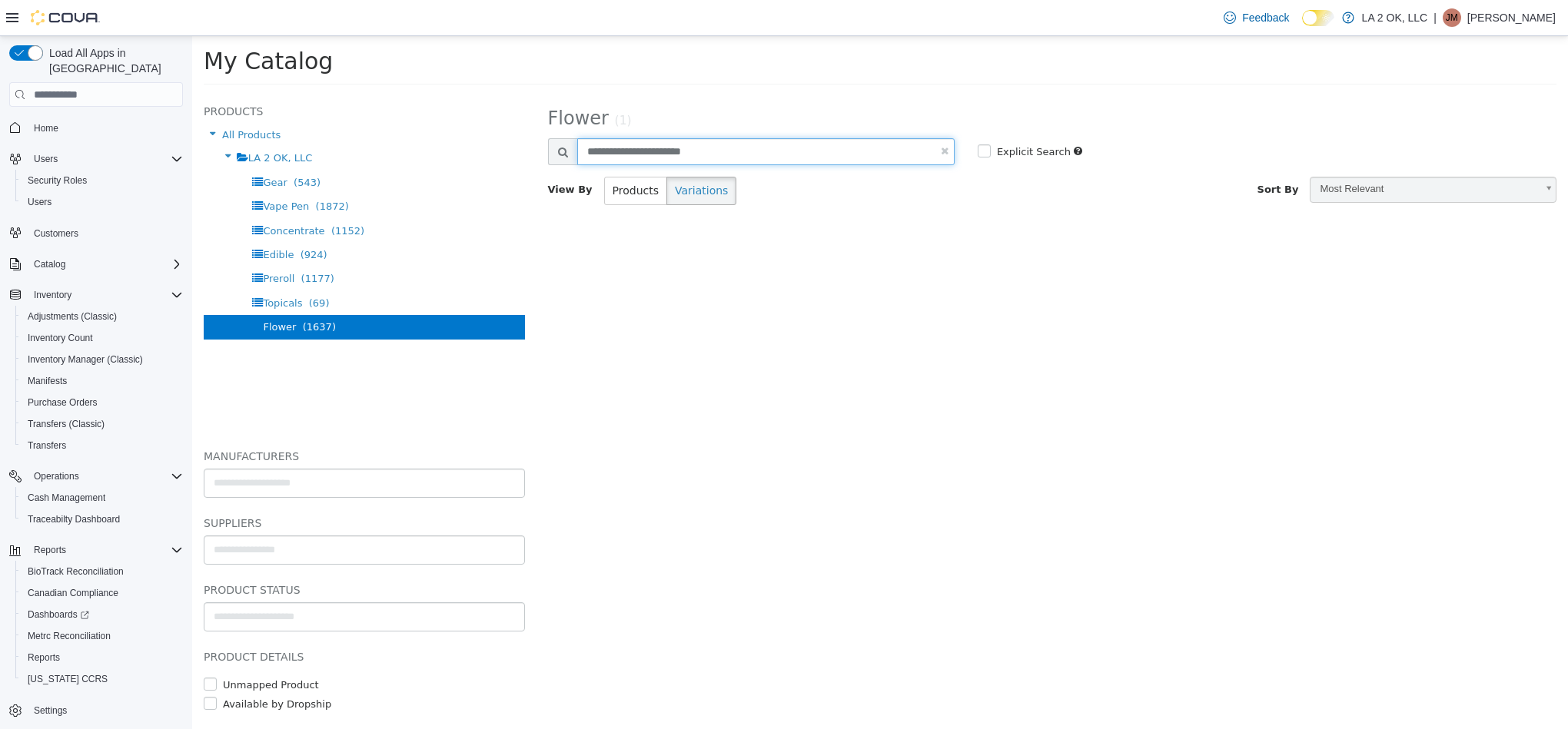
click at [727, 155] on input "**********" at bounding box center [765, 151] width 377 height 26
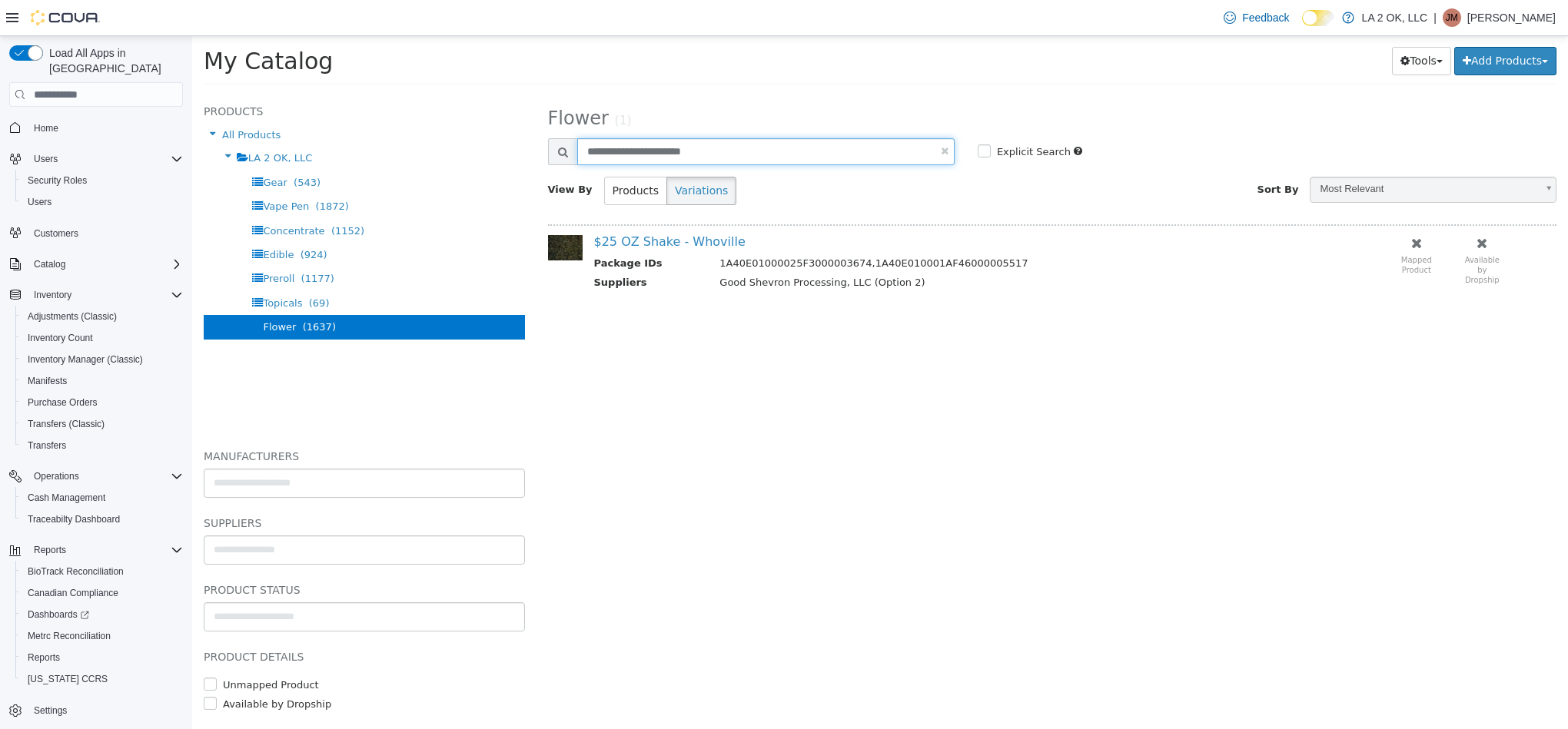
paste input "text"
type input "**********"
select select "**********"
click at [758, 158] on input "**********" at bounding box center [765, 151] width 377 height 26
select select "**********"
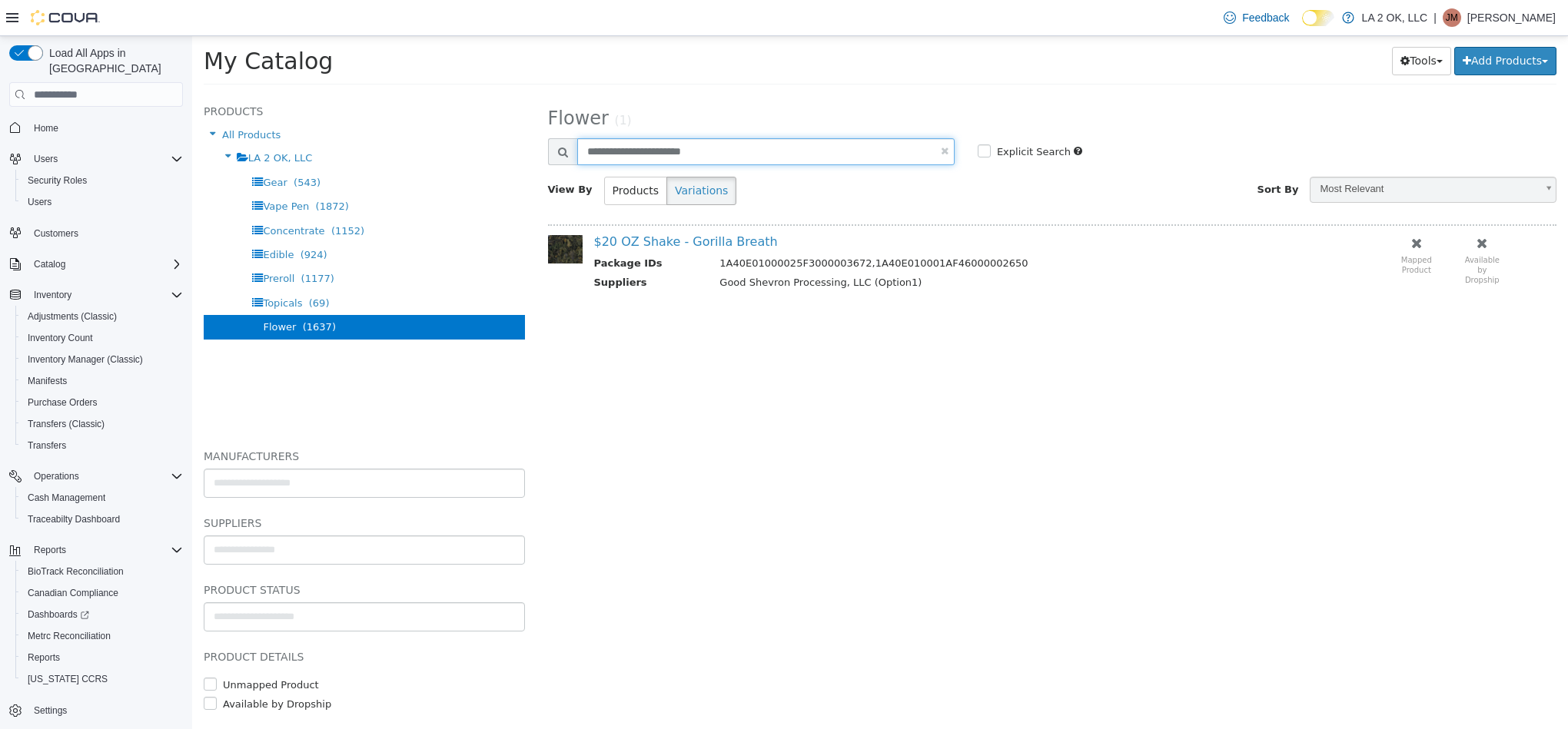
click at [679, 143] on input "**********" at bounding box center [765, 151] width 377 height 26
paste input "text"
type input "**********"
select select "**********"
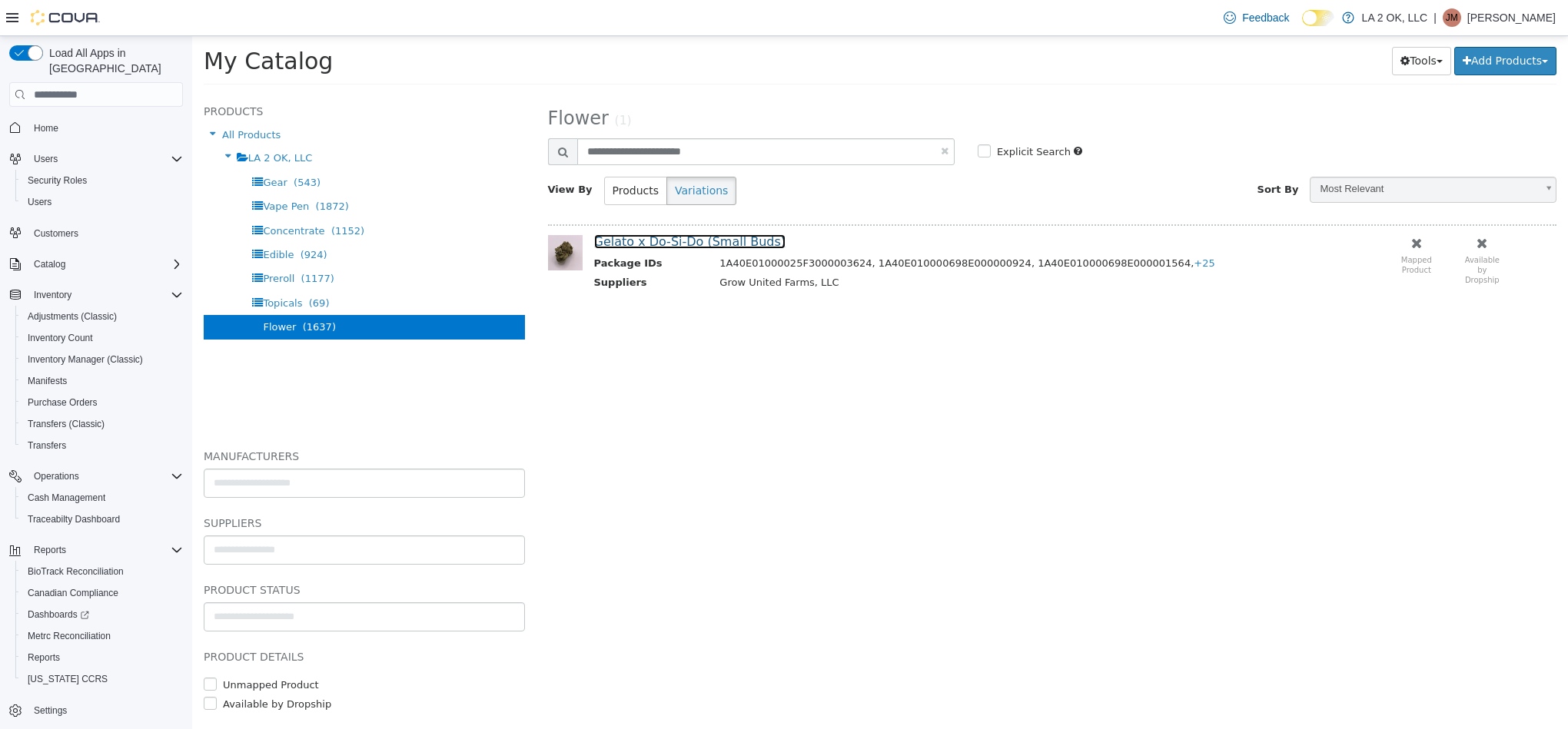
click at [710, 236] on link "Gelato x Do-Si-Do (Small Buds)" at bounding box center [690, 242] width 193 height 15
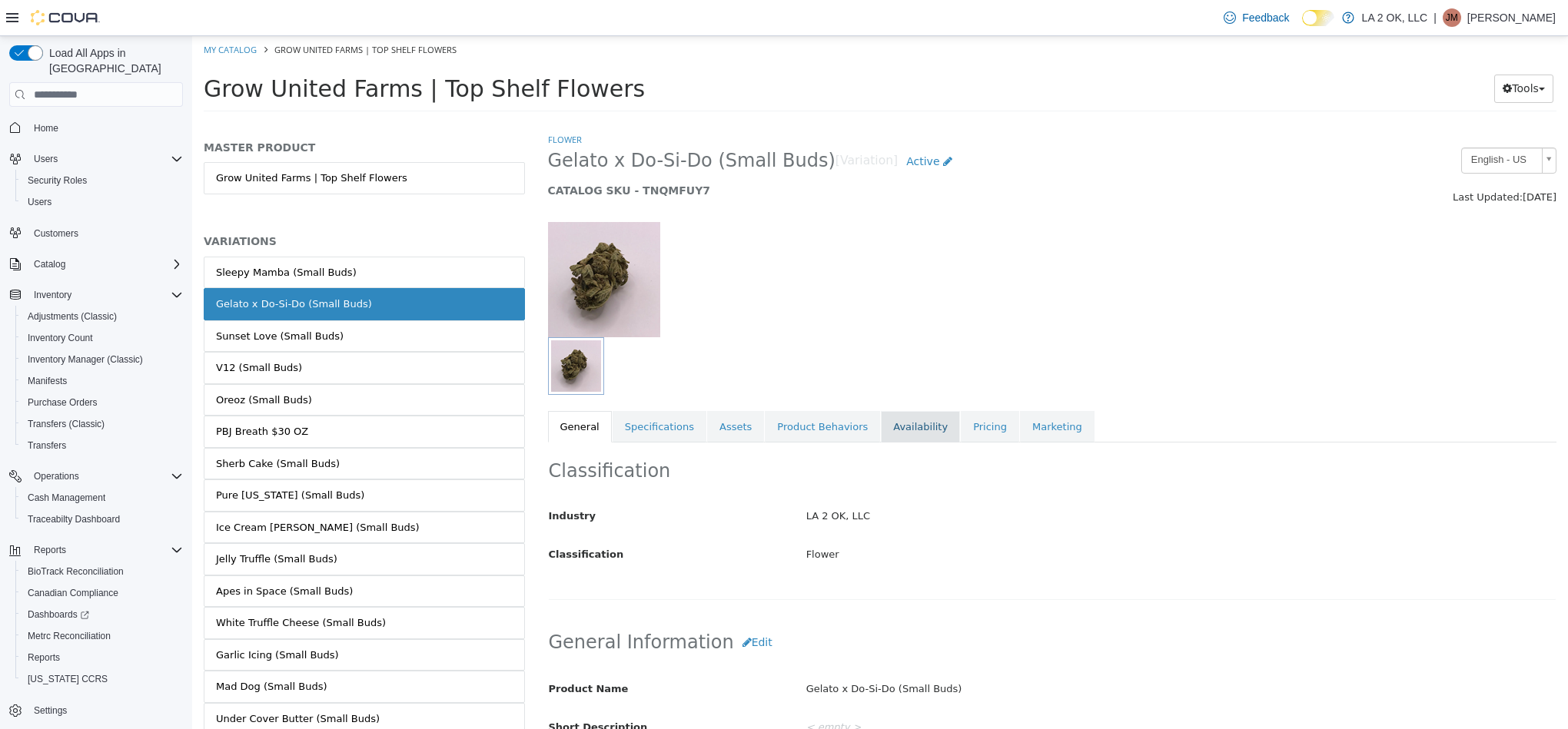
click at [881, 418] on link "Availability" at bounding box center [920, 427] width 79 height 32
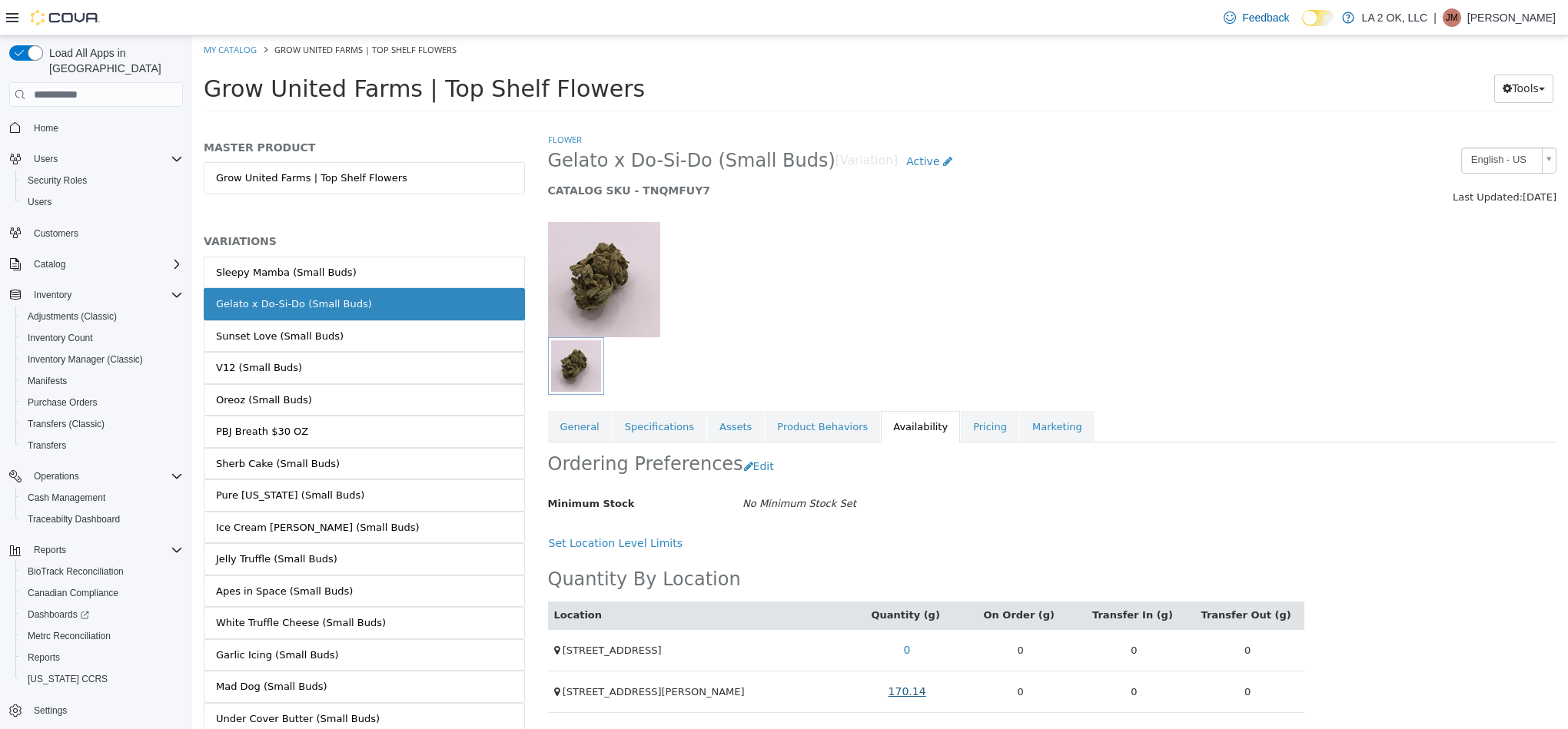
drag, startPoint x: 914, startPoint y: 679, endPoint x: 913, endPoint y: 694, distance: 15.0
click at [914, 681] on td "170.14" at bounding box center [906, 691] width 114 height 41
click at [911, 702] on link "170.14" at bounding box center [907, 692] width 55 height 28
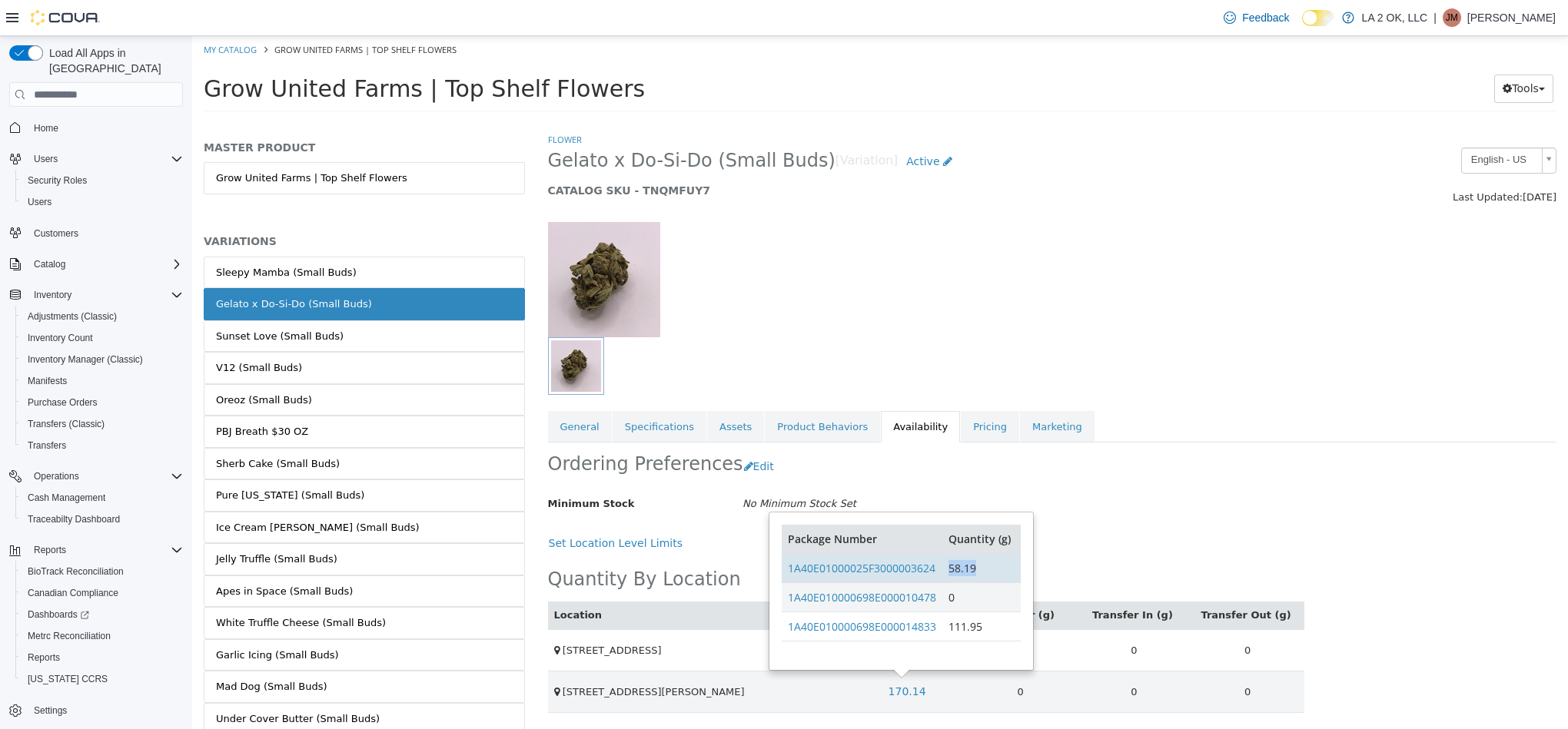
drag, startPoint x: 938, startPoint y: 573, endPoint x: 973, endPoint y: 575, distance: 35.1
click at [992, 573] on tr "1A40E01000025F3000003624 58.19" at bounding box center [900, 568] width 238 height 29
copy tr "58.19"
click at [572, 132] on li "Flower" at bounding box center [564, 140] width 34 height 16
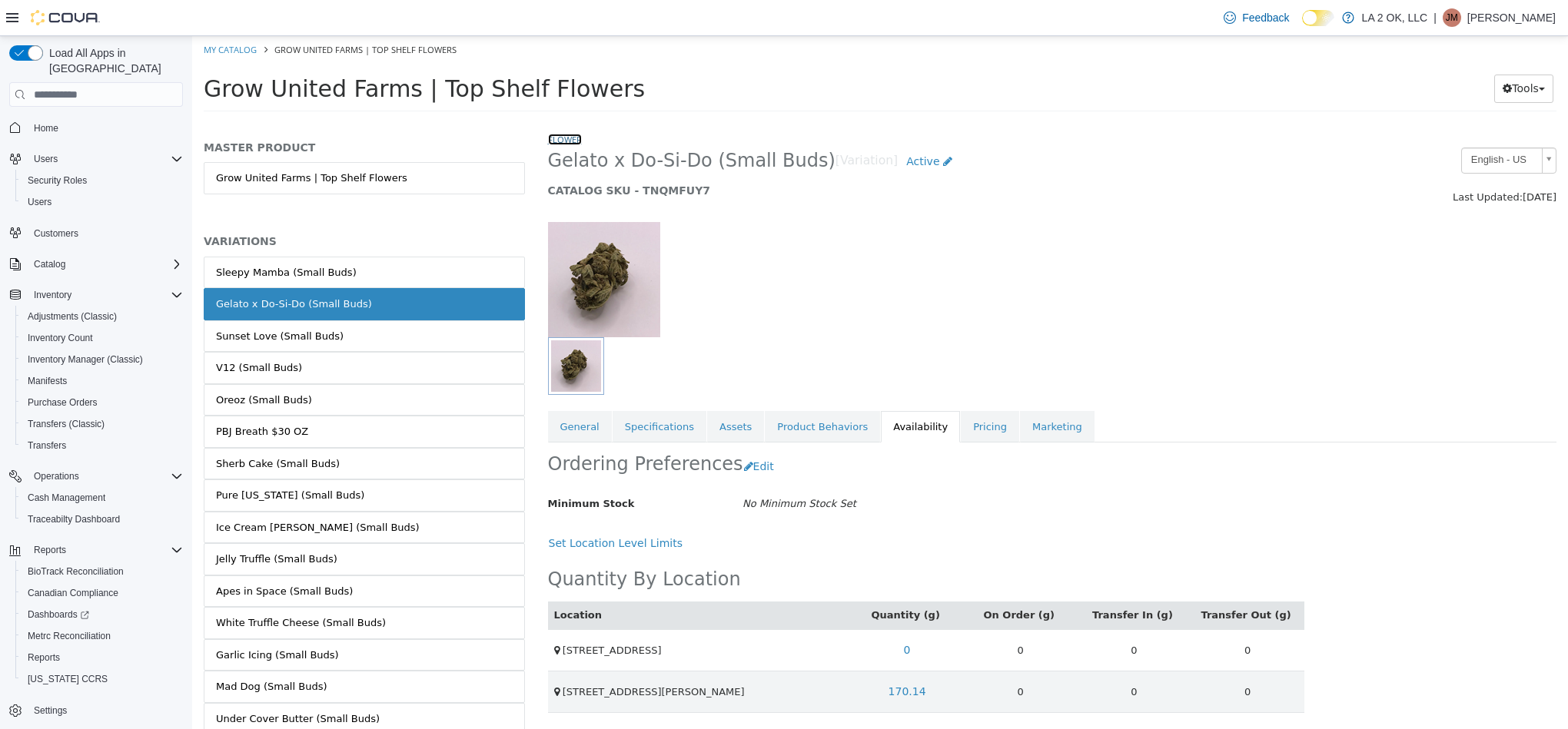
click at [554, 142] on link "Flower" at bounding box center [564, 140] width 34 height 12
select select "**********"
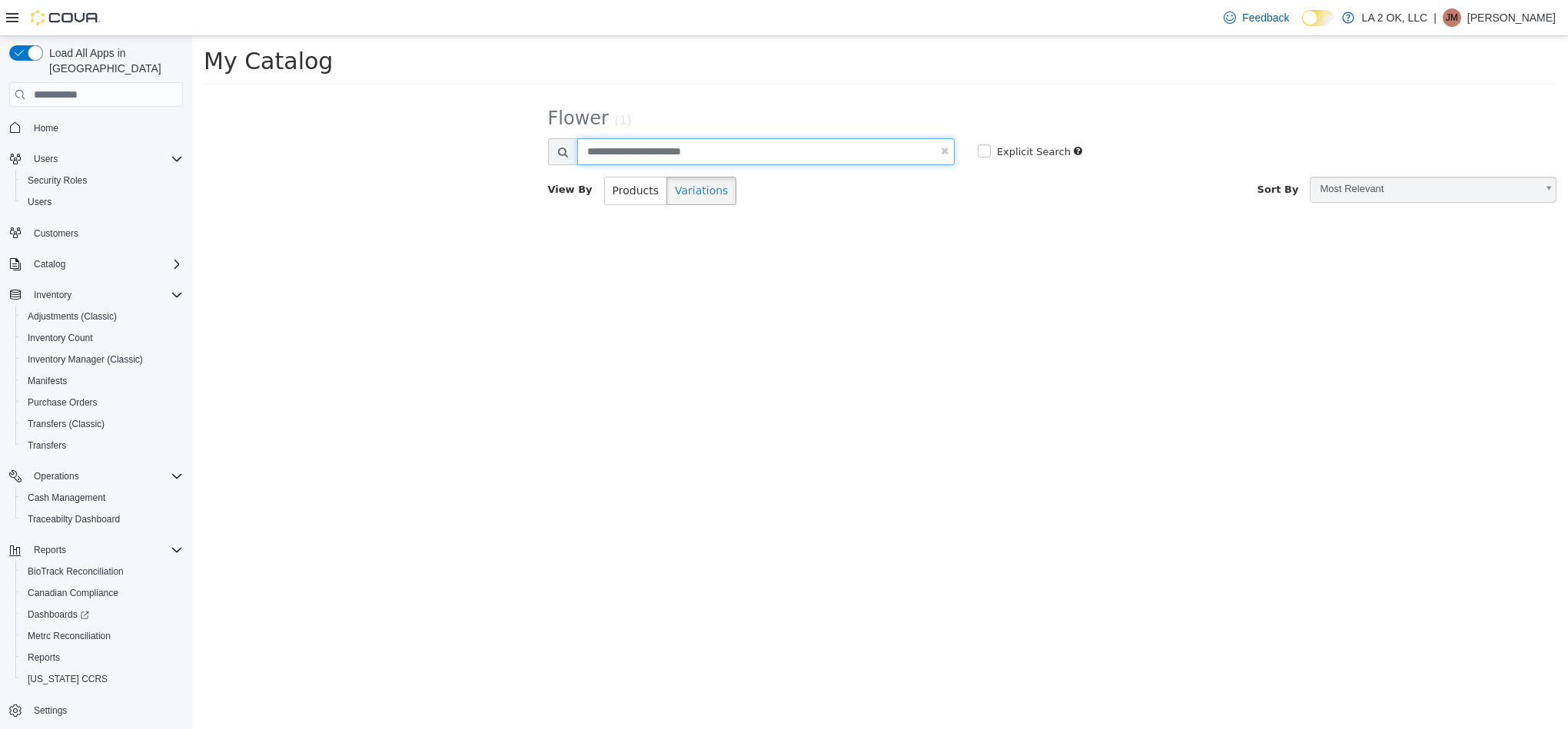
click at [675, 156] on input "**********" at bounding box center [765, 151] width 377 height 26
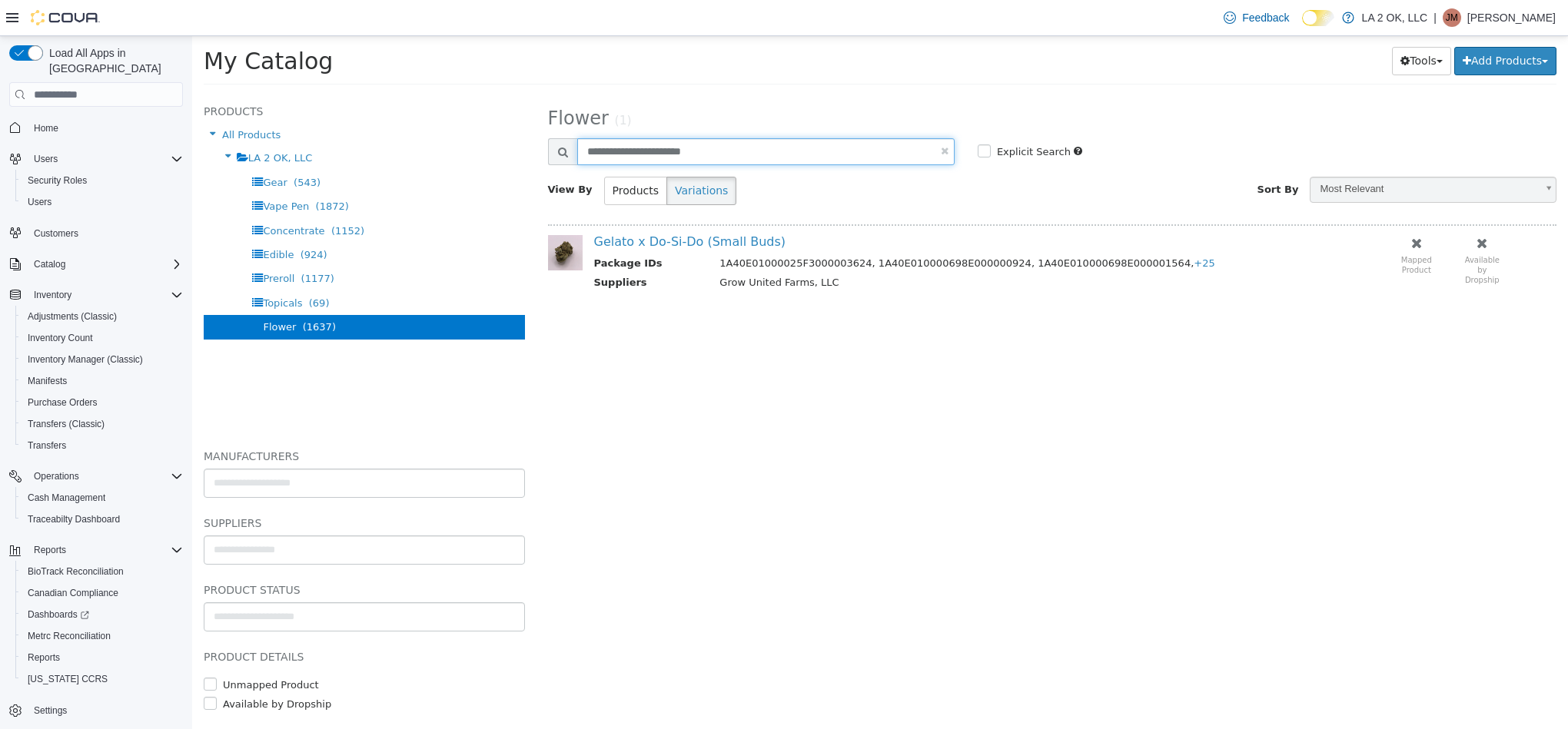
paste input "text"
type input "**********"
select select "**********"
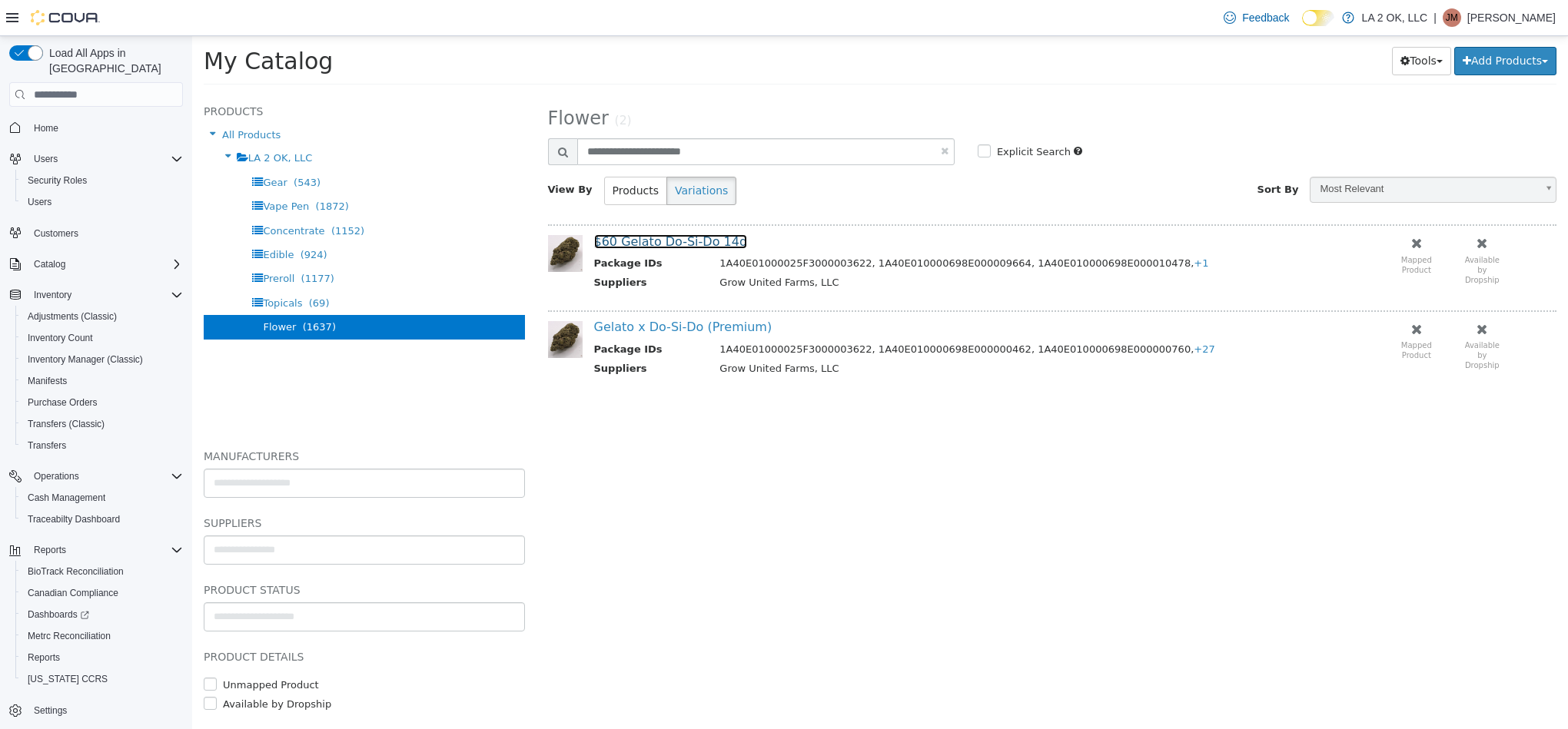
click at [711, 247] on link "$60 Gelato Do-Si-Do 14g" at bounding box center [671, 242] width 153 height 15
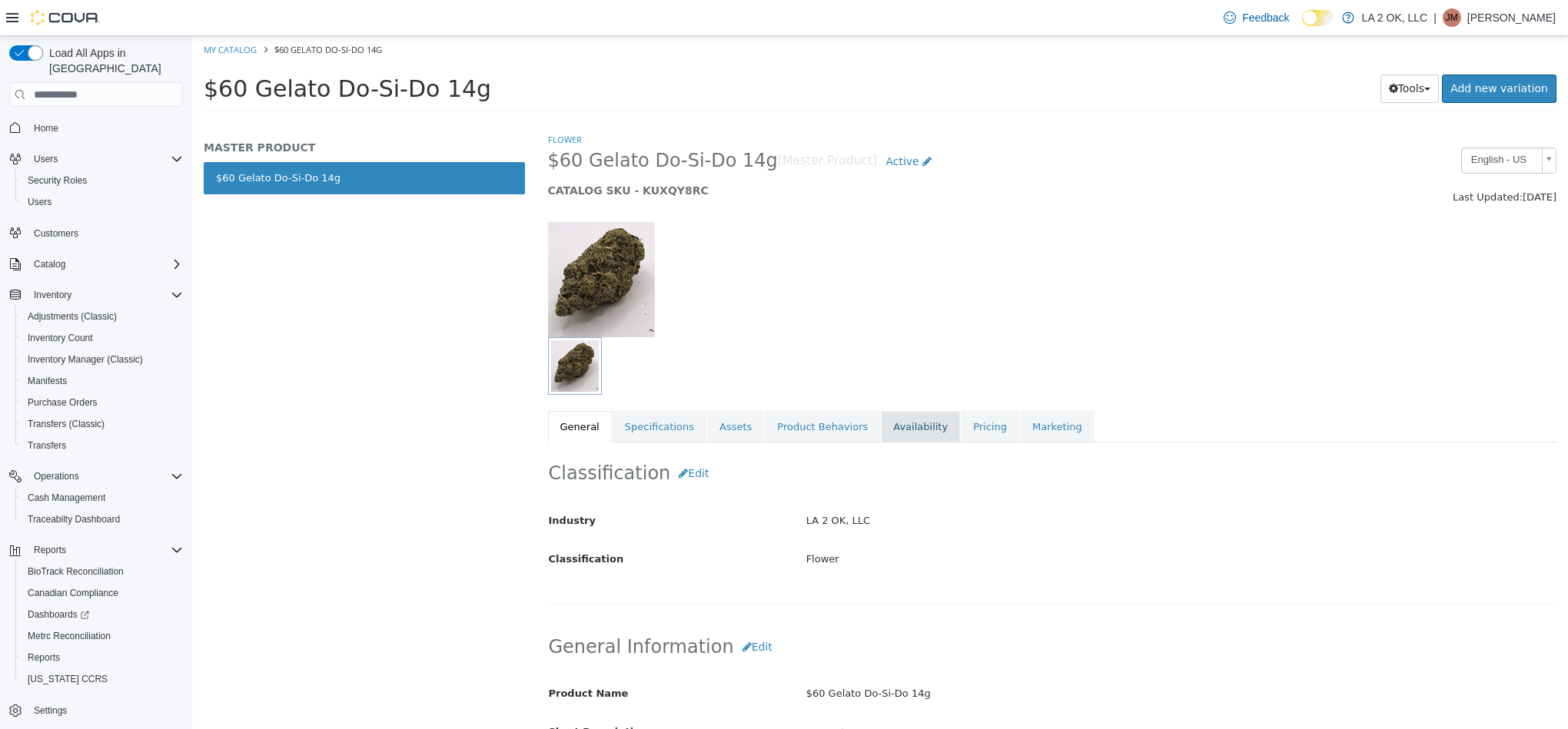
click at [895, 414] on link "Availability" at bounding box center [920, 427] width 79 height 32
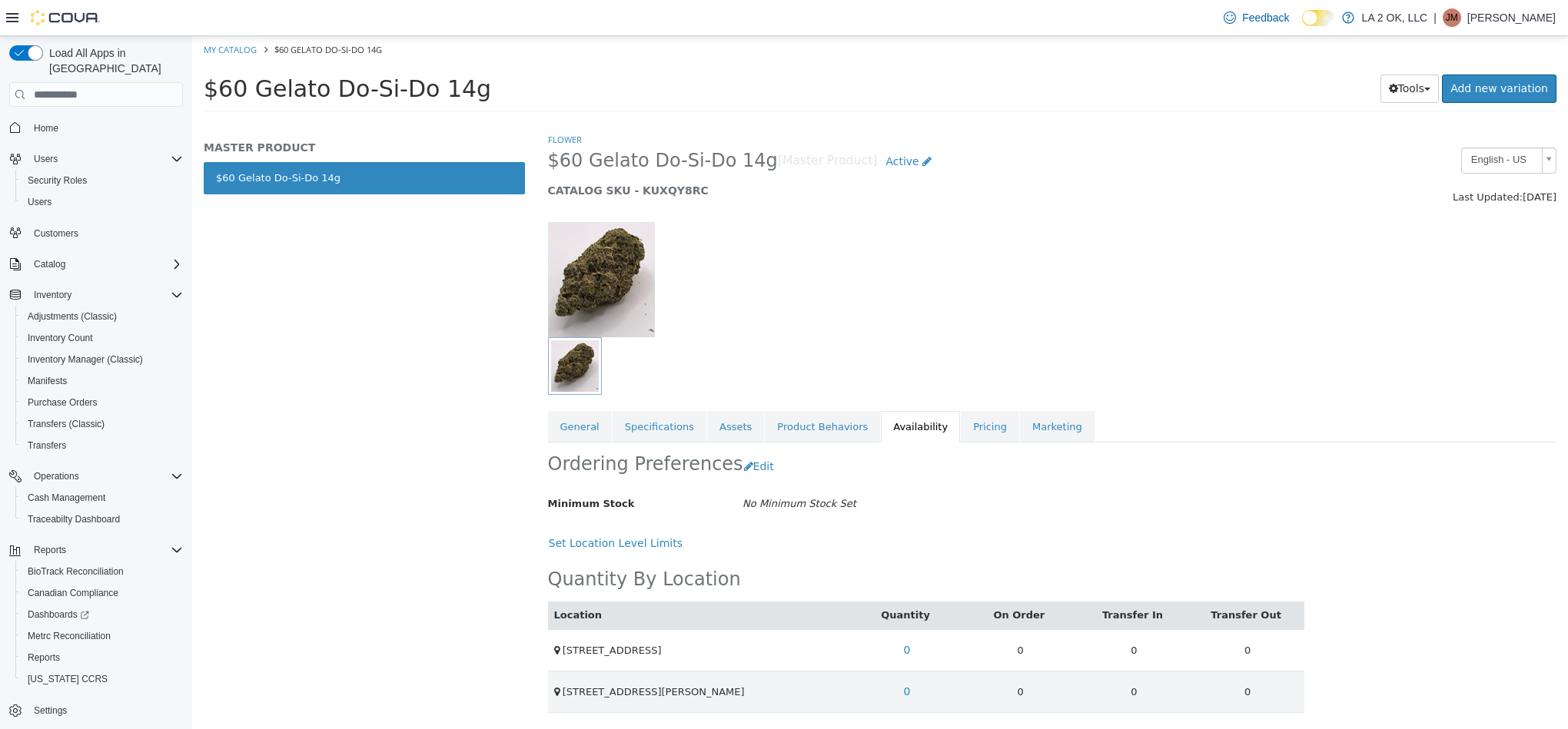
click at [568, 144] on li "Flower" at bounding box center [564, 140] width 34 height 16
click at [566, 132] on li "Flower" at bounding box center [564, 140] width 34 height 16
click at [568, 140] on link "Flower" at bounding box center [564, 140] width 34 height 12
select select "**********"
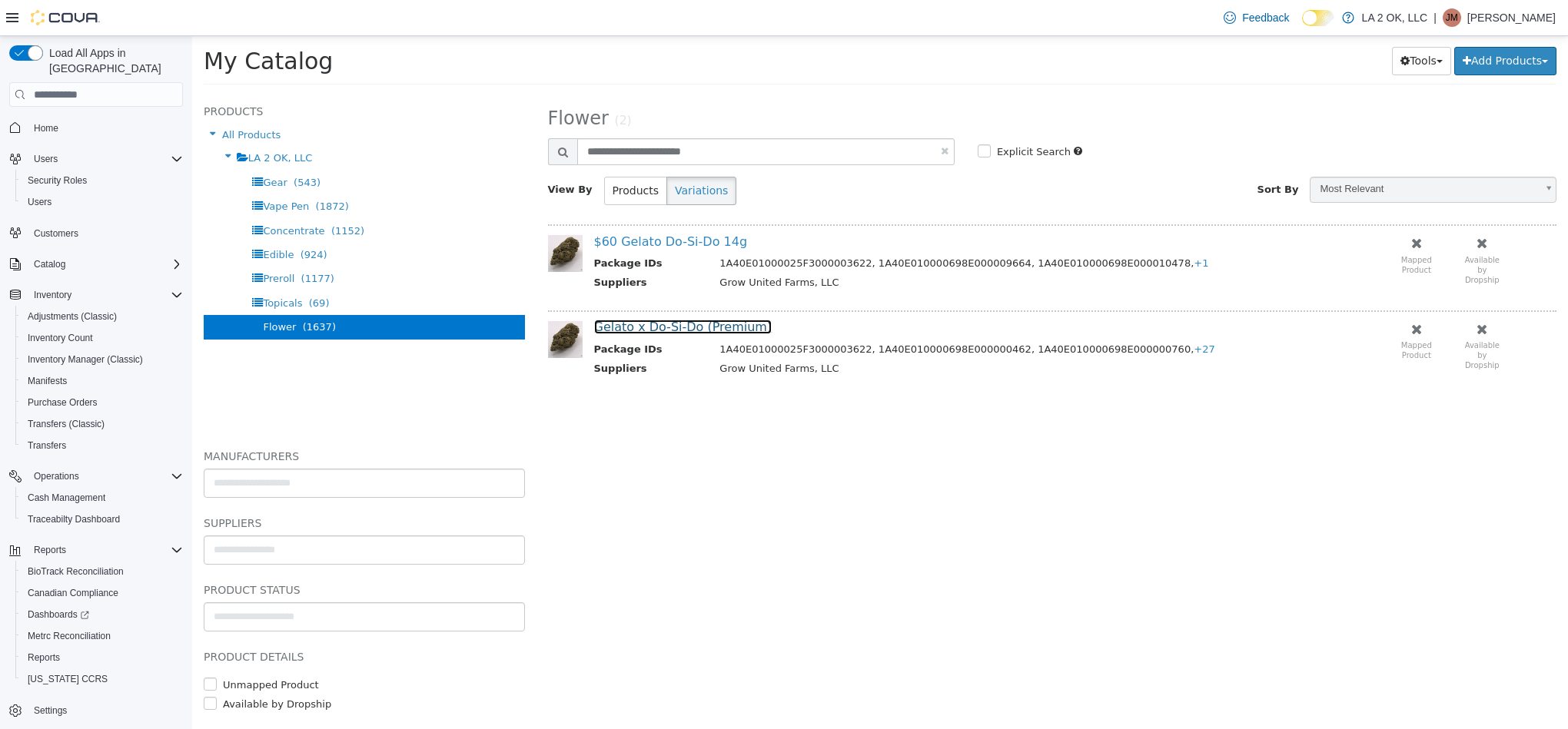
click at [664, 333] on link "Gelato x Do-Si-Do (Premium)" at bounding box center [683, 327] width 178 height 15
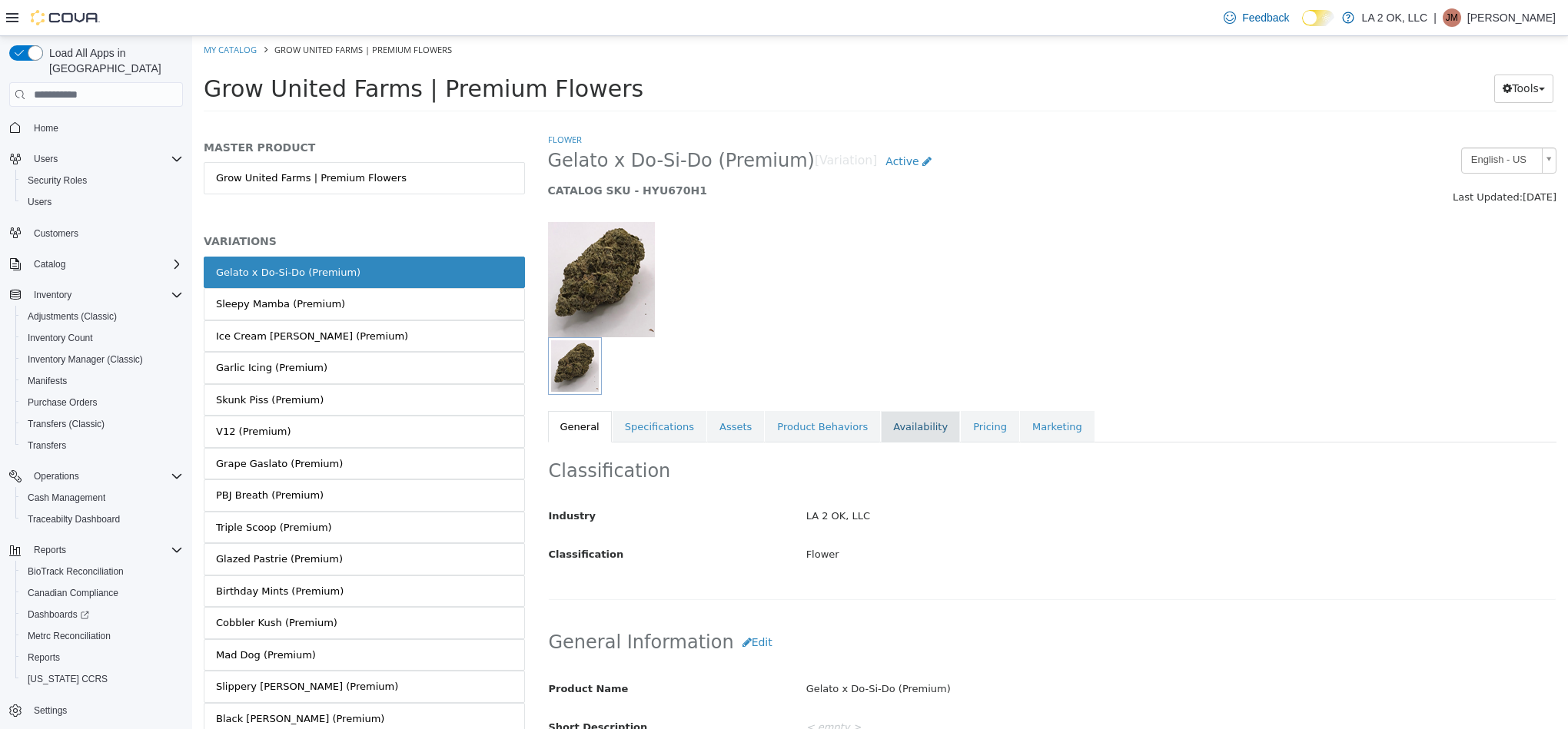
click at [889, 421] on link "Availability" at bounding box center [920, 427] width 79 height 32
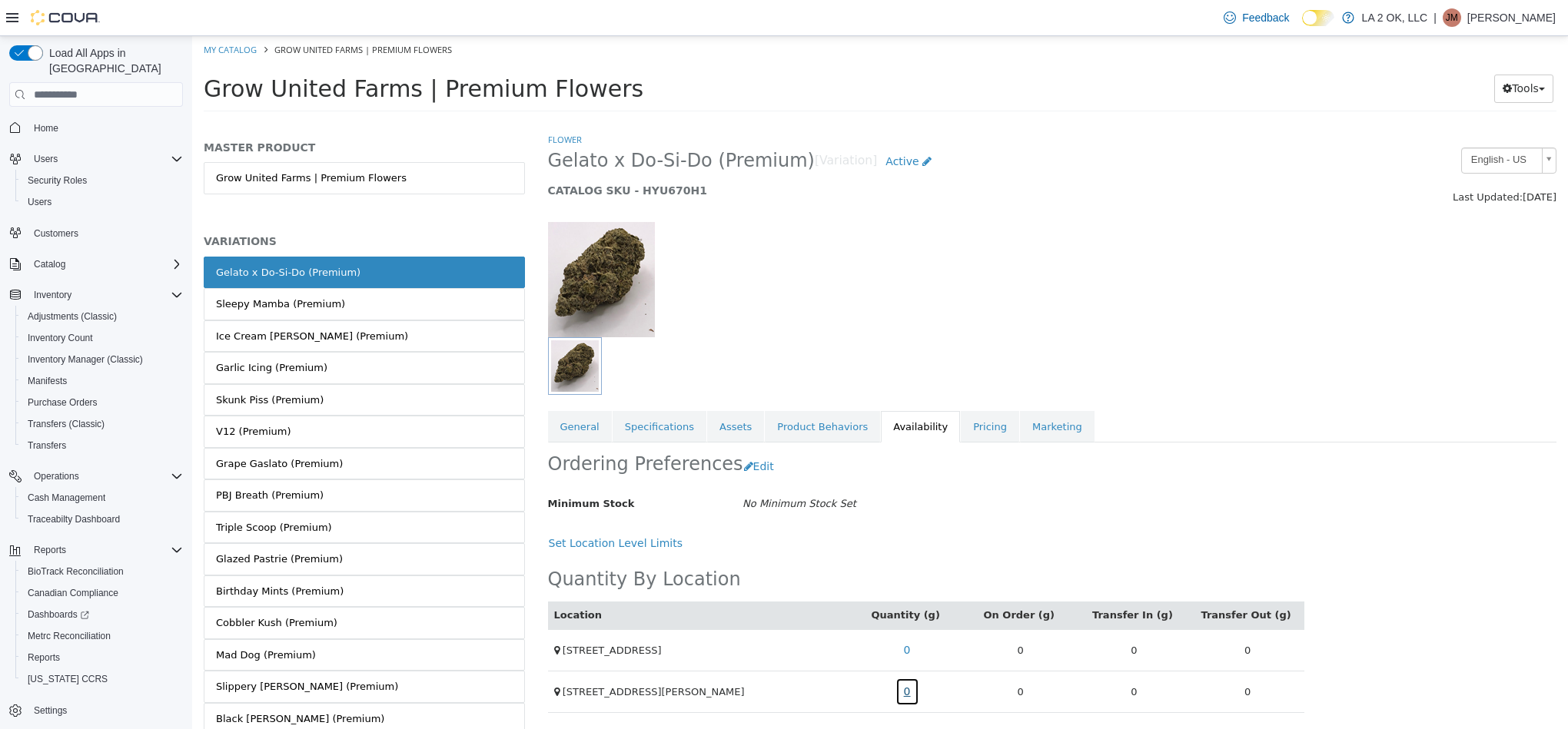
click at [904, 691] on link "0" at bounding box center [907, 692] width 24 height 28
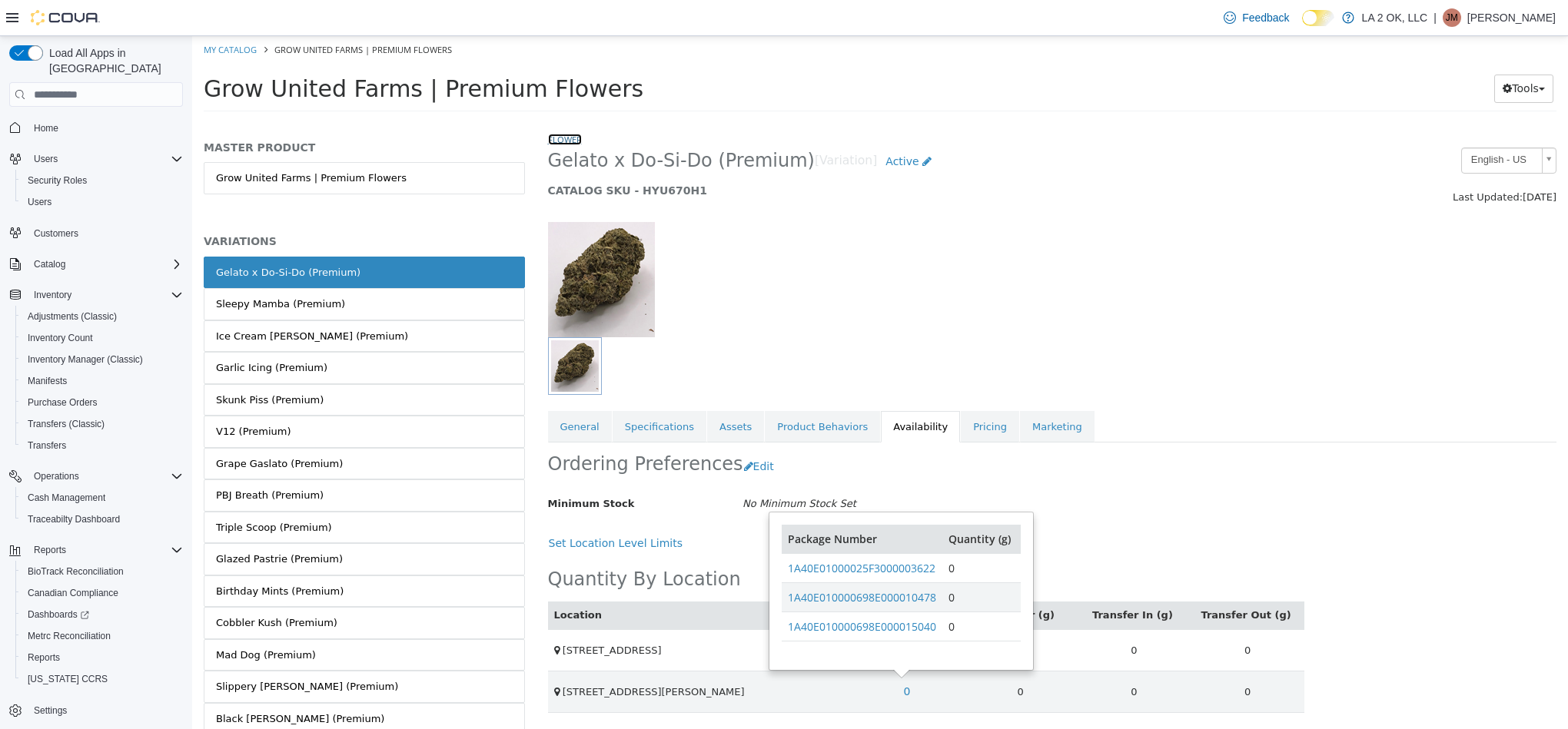
click at [577, 134] on link "Flower" at bounding box center [564, 140] width 34 height 12
select select "**********"
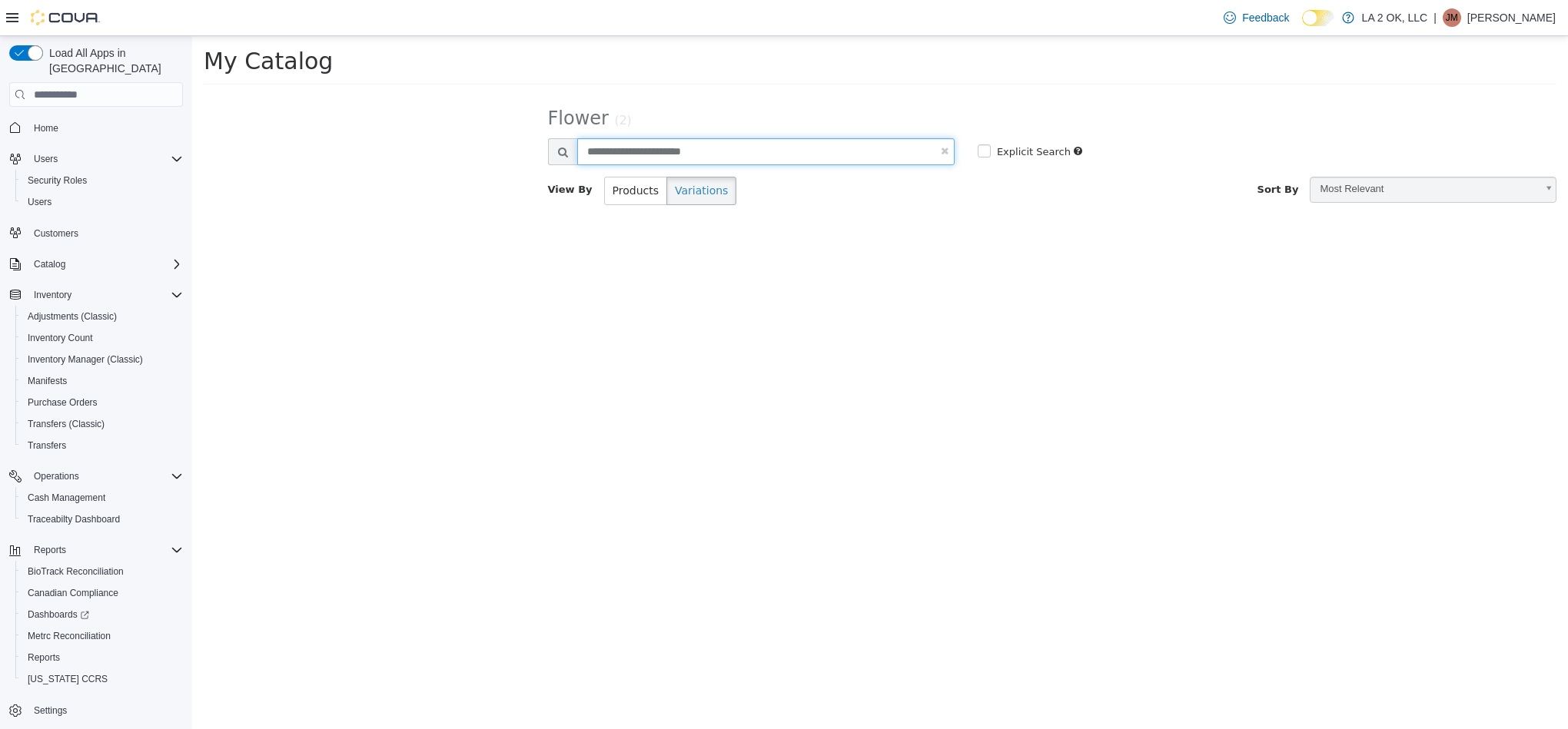
click at [650, 161] on input "**********" at bounding box center [765, 151] width 377 height 26
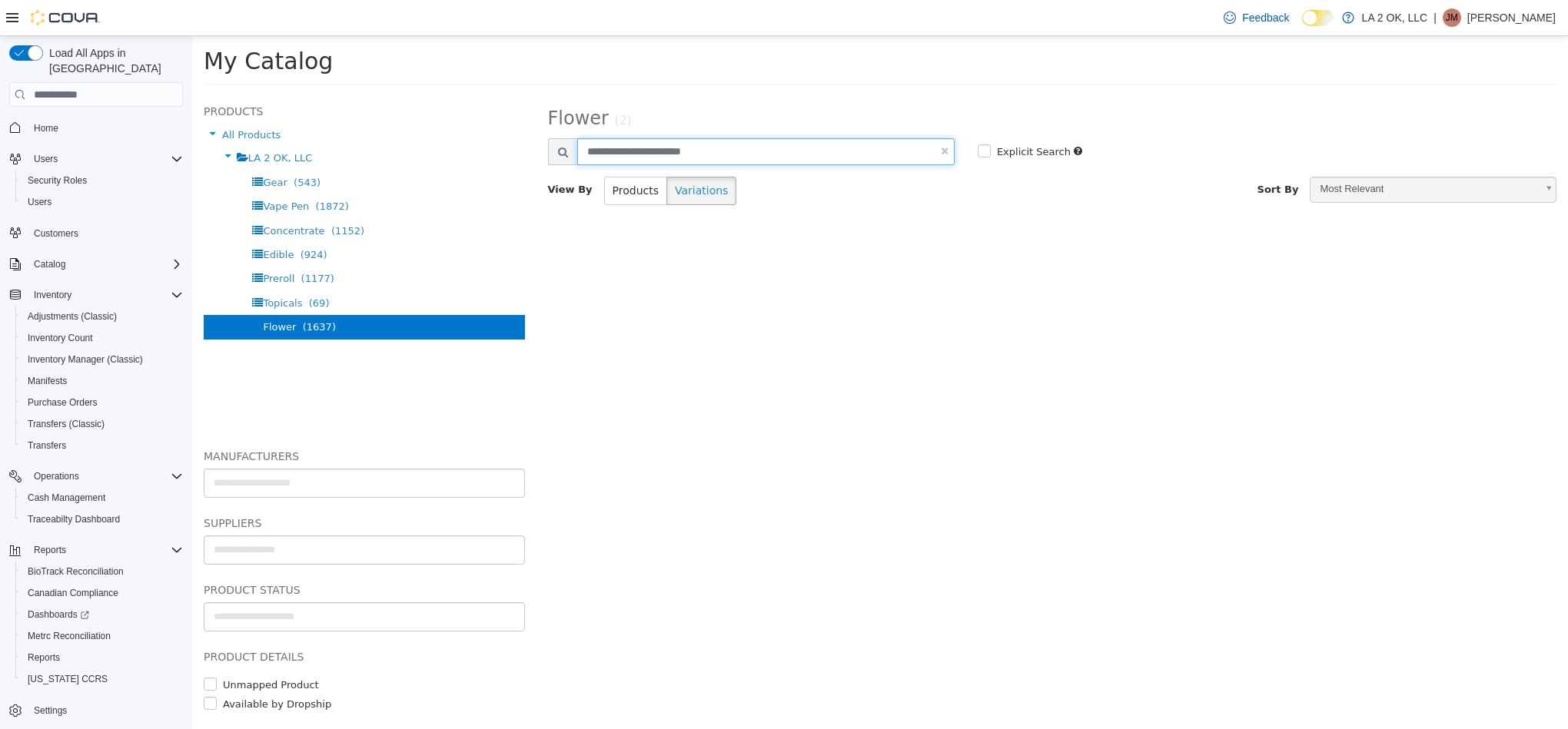
paste input "text"
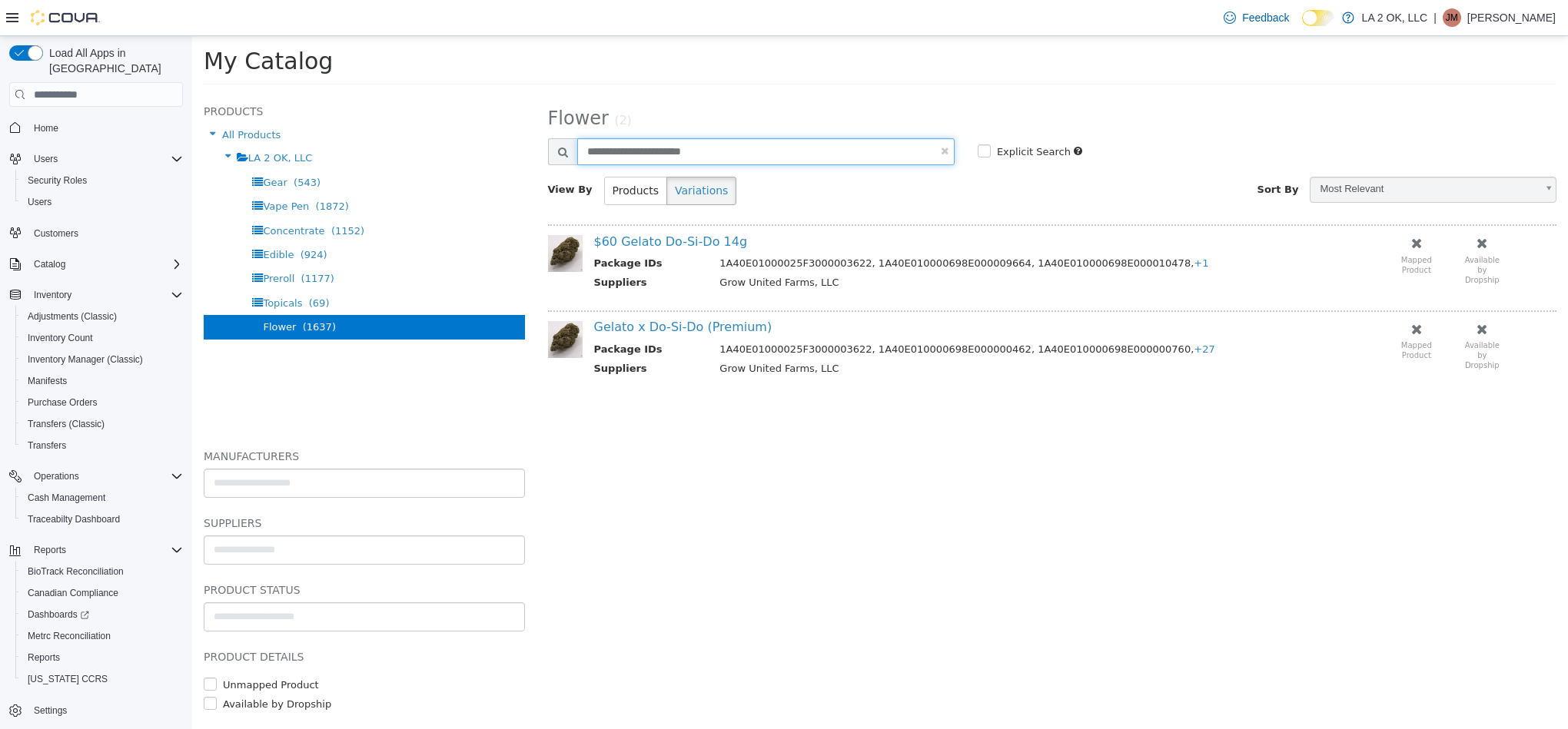
type input "**********"
select select "**********"
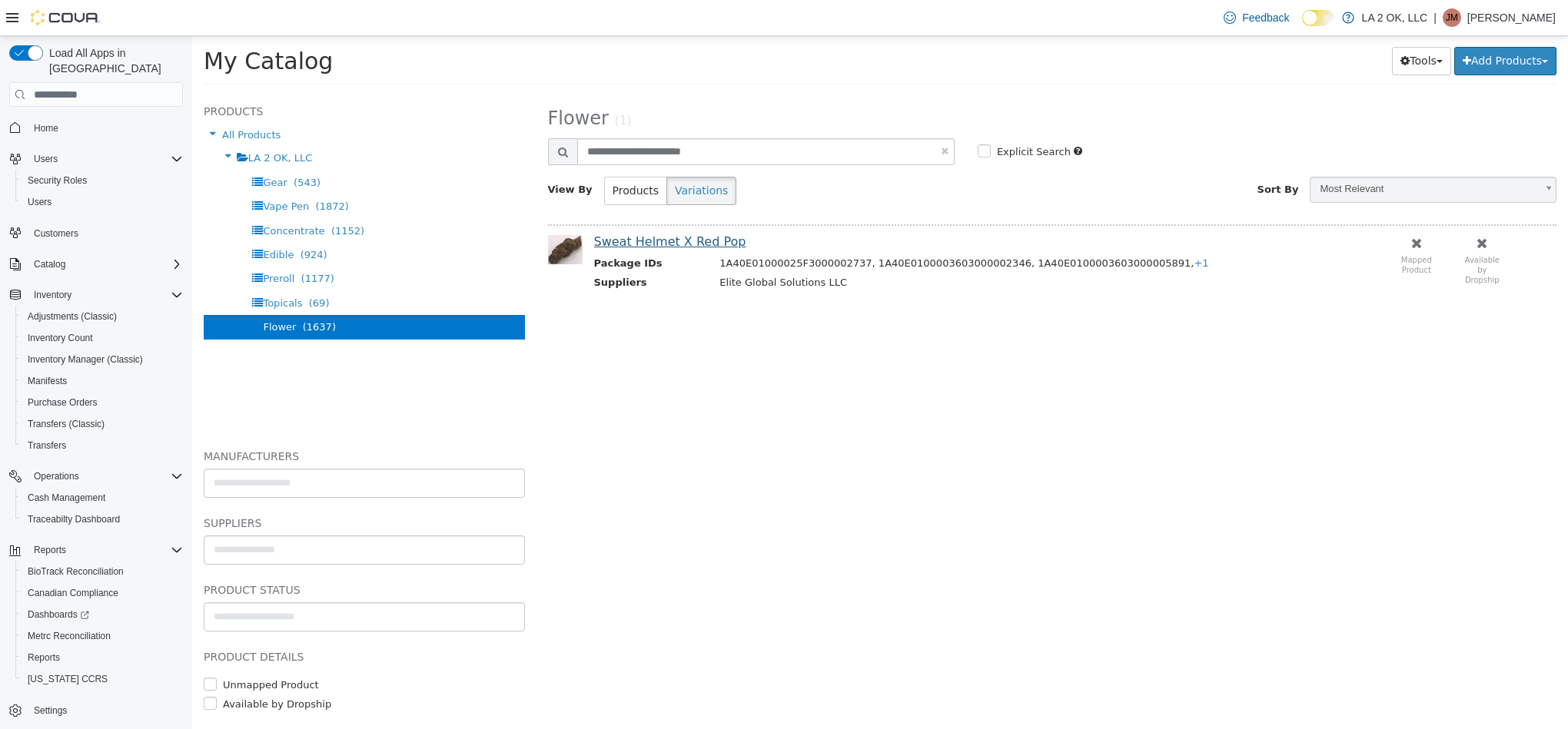
drag, startPoint x: 664, startPoint y: 229, endPoint x: 666, endPoint y: 236, distance: 7.3
click at [664, 234] on div "Sweat Helmet X Red Pop Package IDs 1A40E01000025F3000002737, 1A40E0100003603000…" at bounding box center [1052, 263] width 1009 height 78
click at [666, 245] on link "Sweat Helmet X Red Pop" at bounding box center [670, 242] width 152 height 15
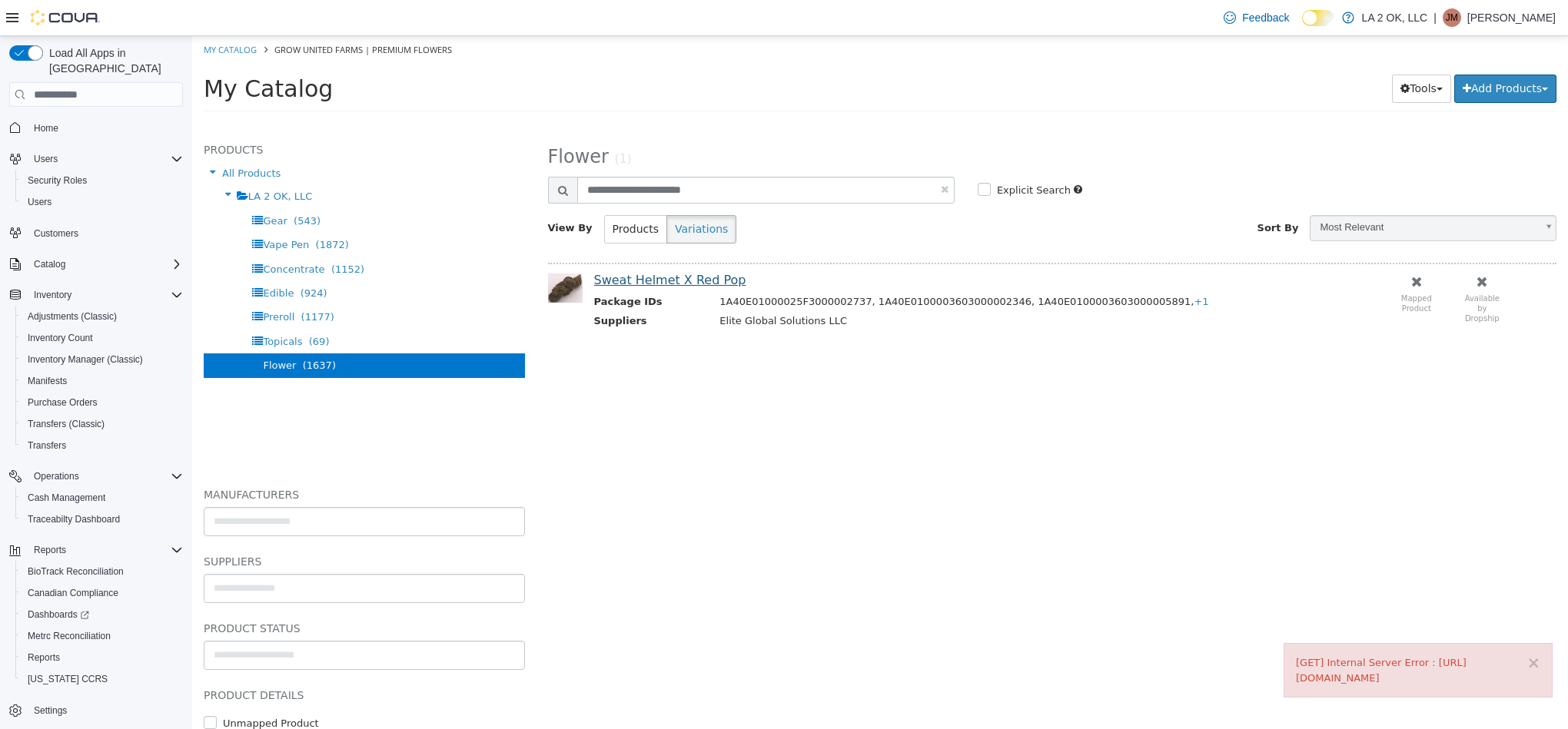
click at [695, 274] on div "Sweat Helmet X Red Pop Package IDs 1A40E01000025F3000002737, 1A40E0100003603000…" at bounding box center [1052, 301] width 1009 height 78
click at [697, 276] on link "Sweat Helmet X Red Pop" at bounding box center [670, 280] width 152 height 15
click at [1529, 655] on button "×" at bounding box center [1532, 663] width 14 height 16
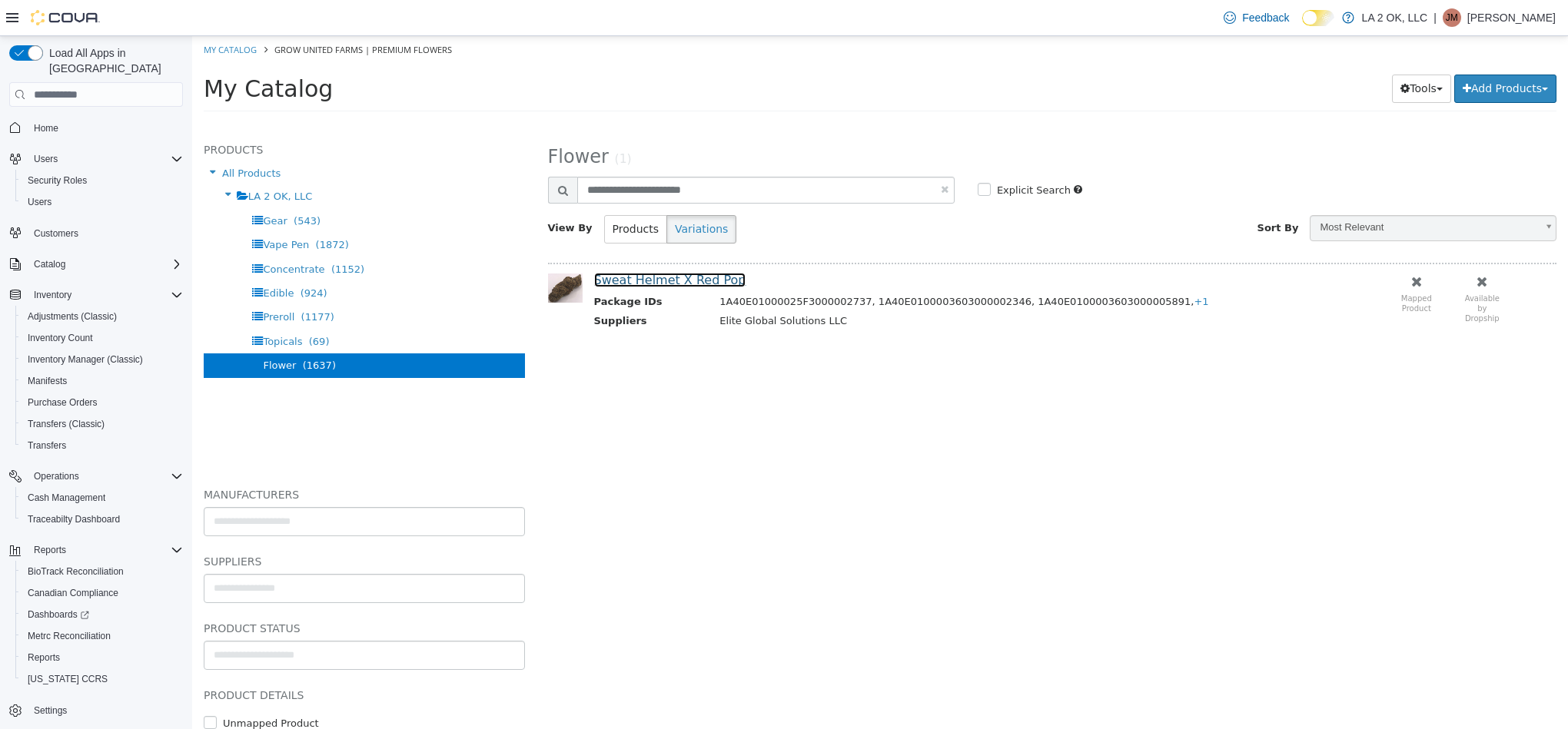
click at [663, 278] on link "Sweat Helmet X Red Pop" at bounding box center [670, 280] width 152 height 15
click at [685, 285] on link "Sweat Helmet X Red Pop" at bounding box center [670, 280] width 152 height 15
click at [704, 278] on link "Sweat Helmet X Red Pop" at bounding box center [670, 280] width 152 height 15
click at [706, 276] on link "Sweat Helmet X Red Pop" at bounding box center [670, 280] width 152 height 15
click at [699, 282] on link "Sweat Helmet X Red Pop" at bounding box center [670, 280] width 152 height 15
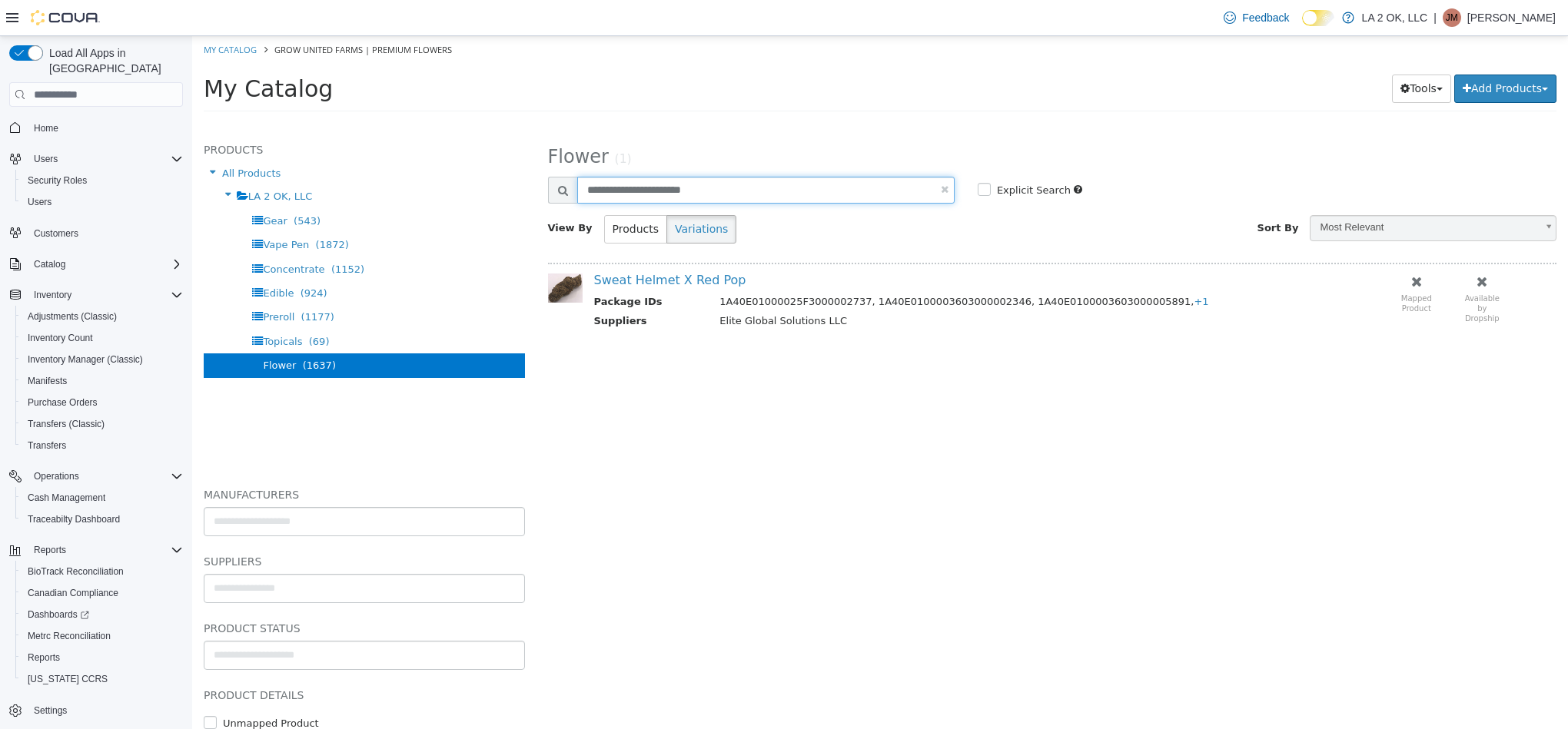
click at [768, 194] on input "**********" at bounding box center [765, 190] width 377 height 26
type input "**********"
select select "**********"
click at [684, 282] on link "Sweat Helmet X Red Pop" at bounding box center [670, 280] width 152 height 15
click at [825, 194] on input "**********" at bounding box center [765, 190] width 377 height 26
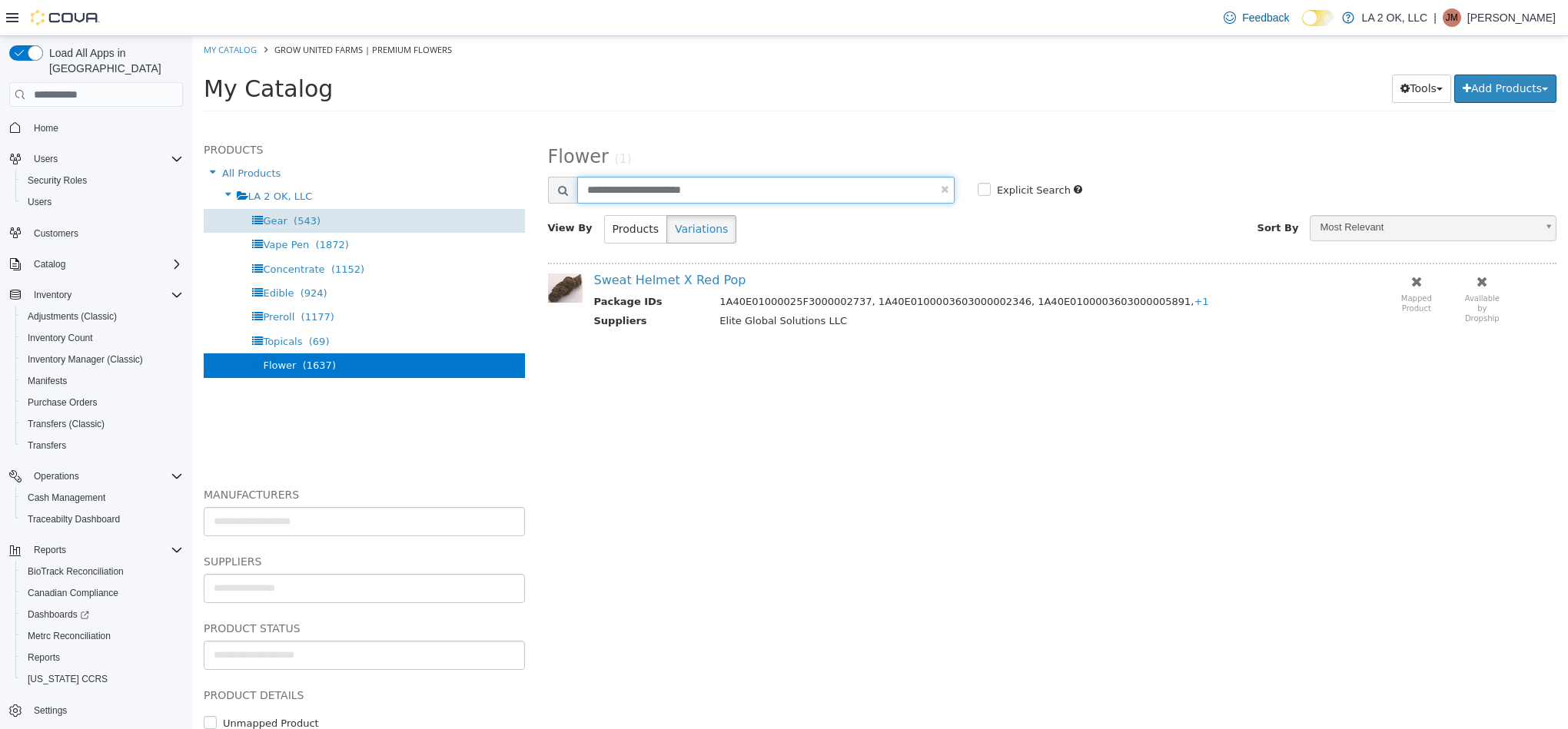
drag, startPoint x: 674, startPoint y: 186, endPoint x: 397, endPoint y: 209, distance: 278.0
click at [434, 121] on div "**********" at bounding box center [880, 121] width 1375 height 0
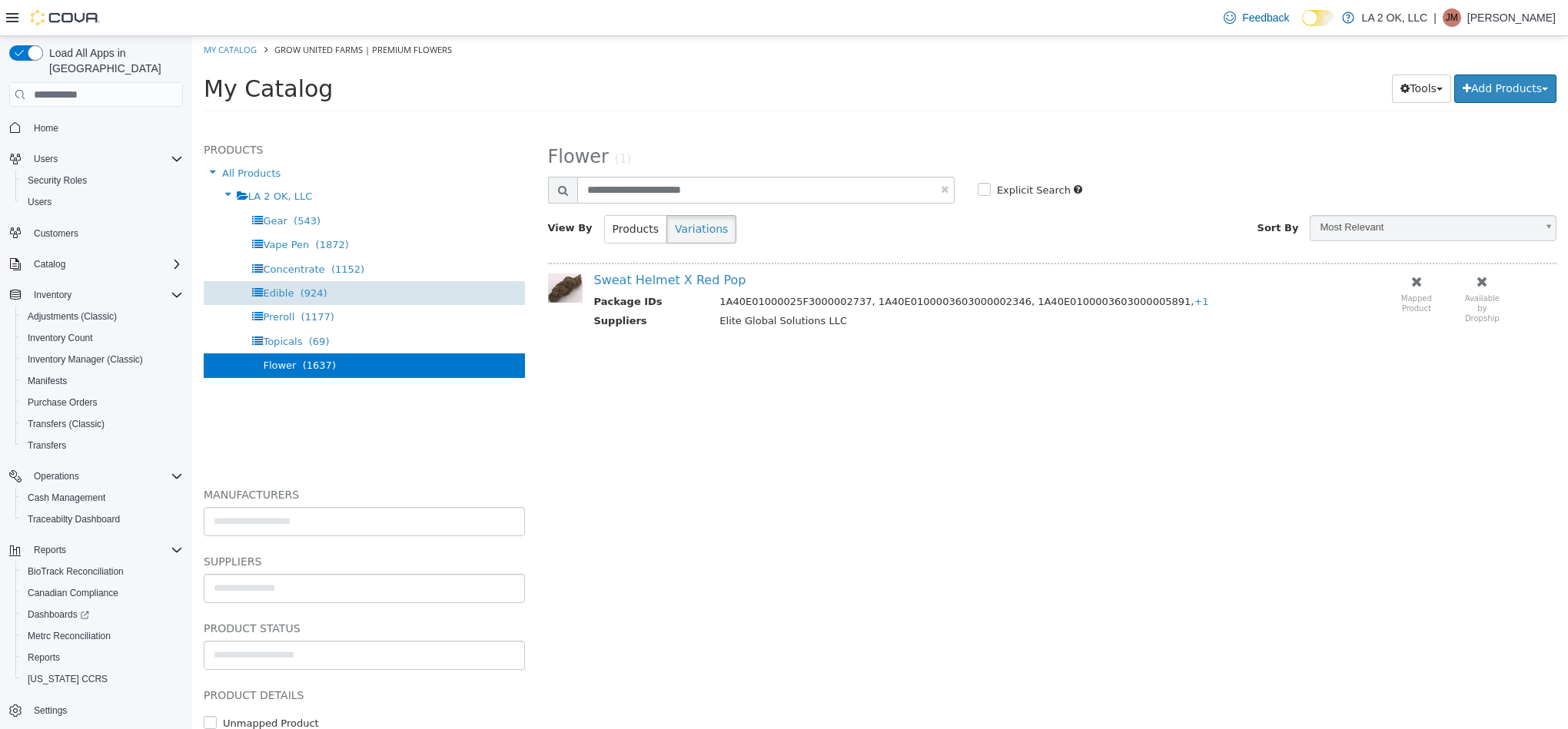
click at [342, 295] on div "Edible (924)" at bounding box center [364, 293] width 321 height 24
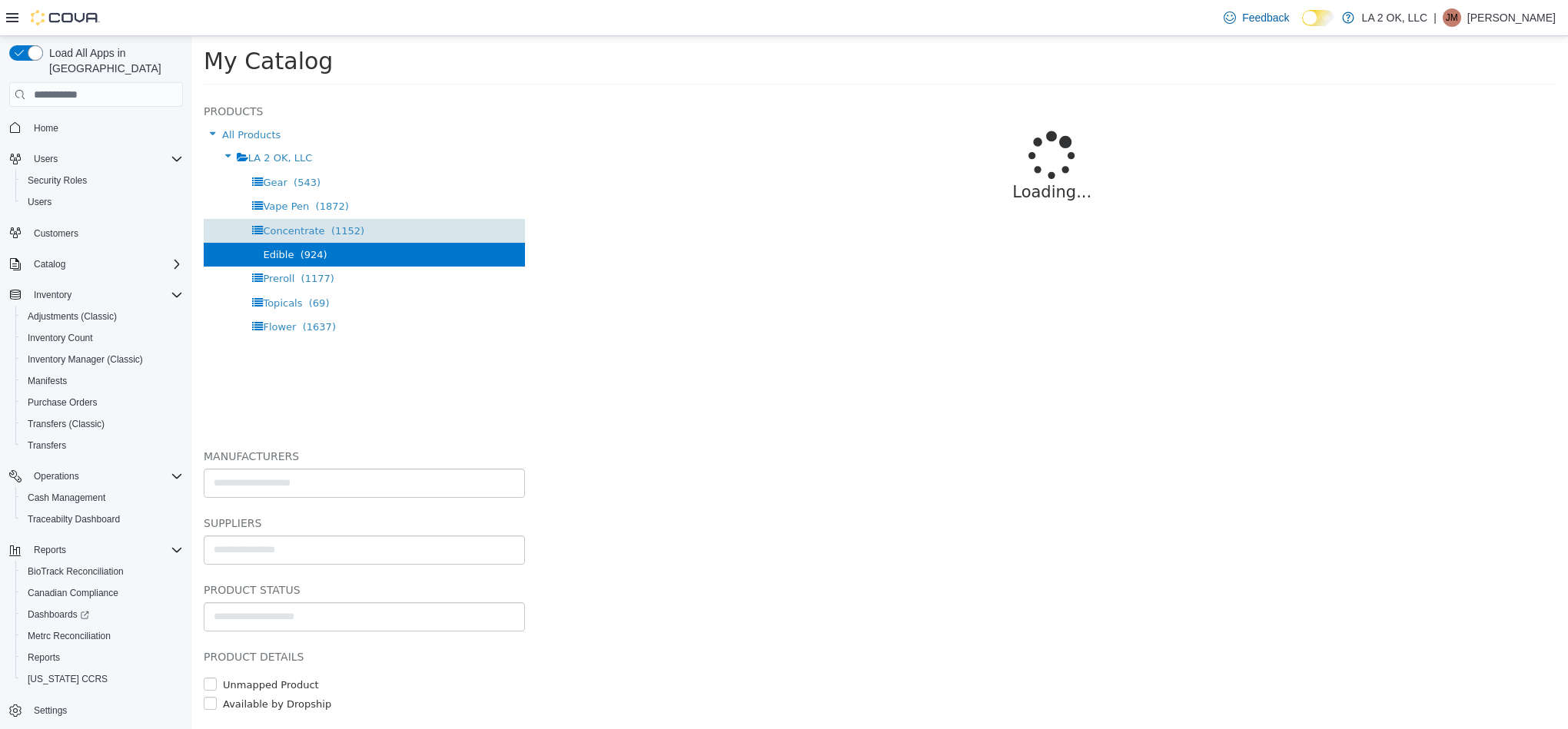
click at [381, 234] on div "Concentrate (1152)" at bounding box center [364, 231] width 321 height 24
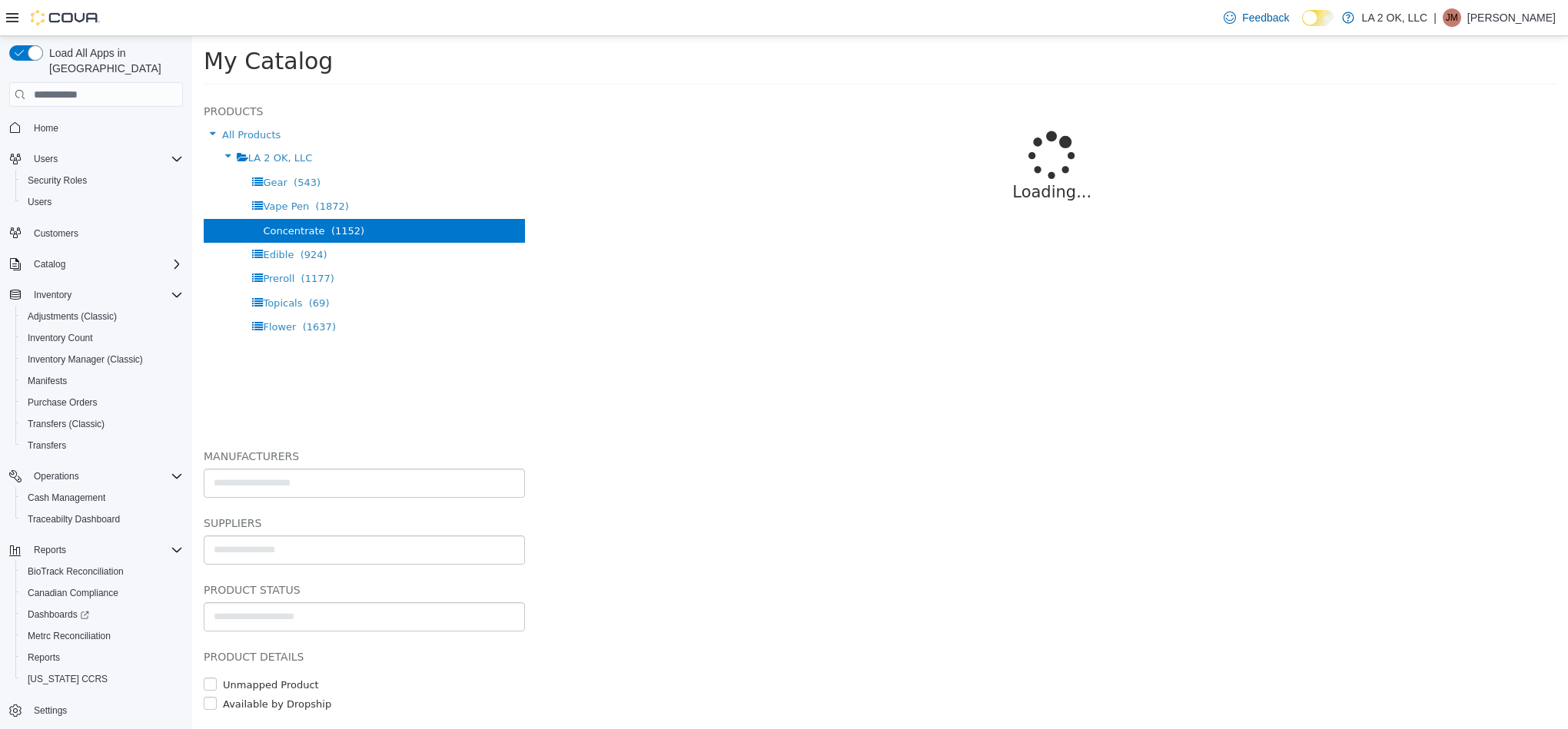
select select "**********"
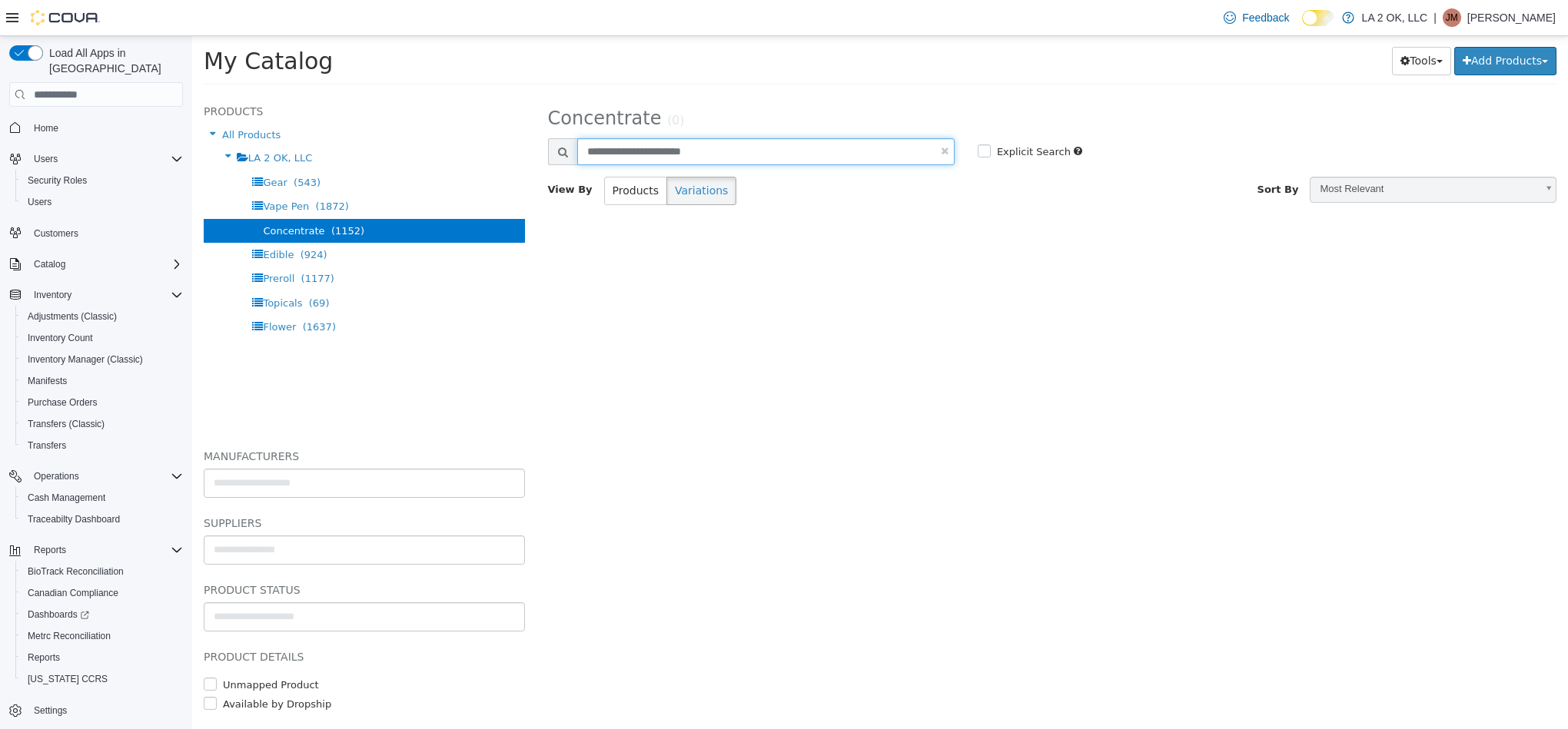
drag, startPoint x: 737, startPoint y: 153, endPoint x: 558, endPoint y: 146, distance: 179.1
click at [558, 146] on div "**********" at bounding box center [750, 151] width 406 height 26
type input "**********"
select select "**********"
click at [688, 153] on input "**********" at bounding box center [765, 151] width 377 height 26
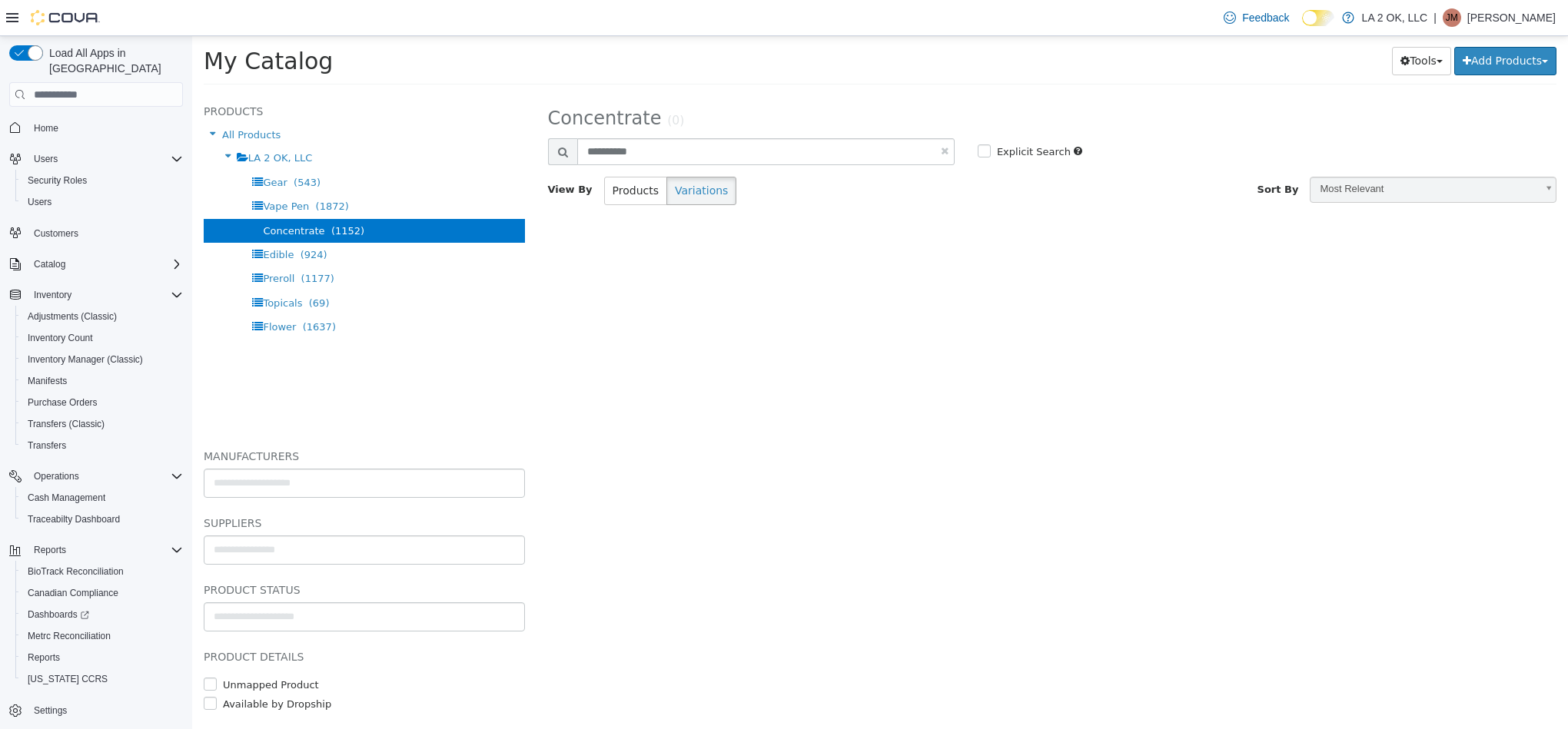
select select "**********"
click at [563, 161] on div "**********" at bounding box center [750, 151] width 406 height 26
click at [683, 153] on input "**********" at bounding box center [765, 151] width 377 height 26
paste input "text"
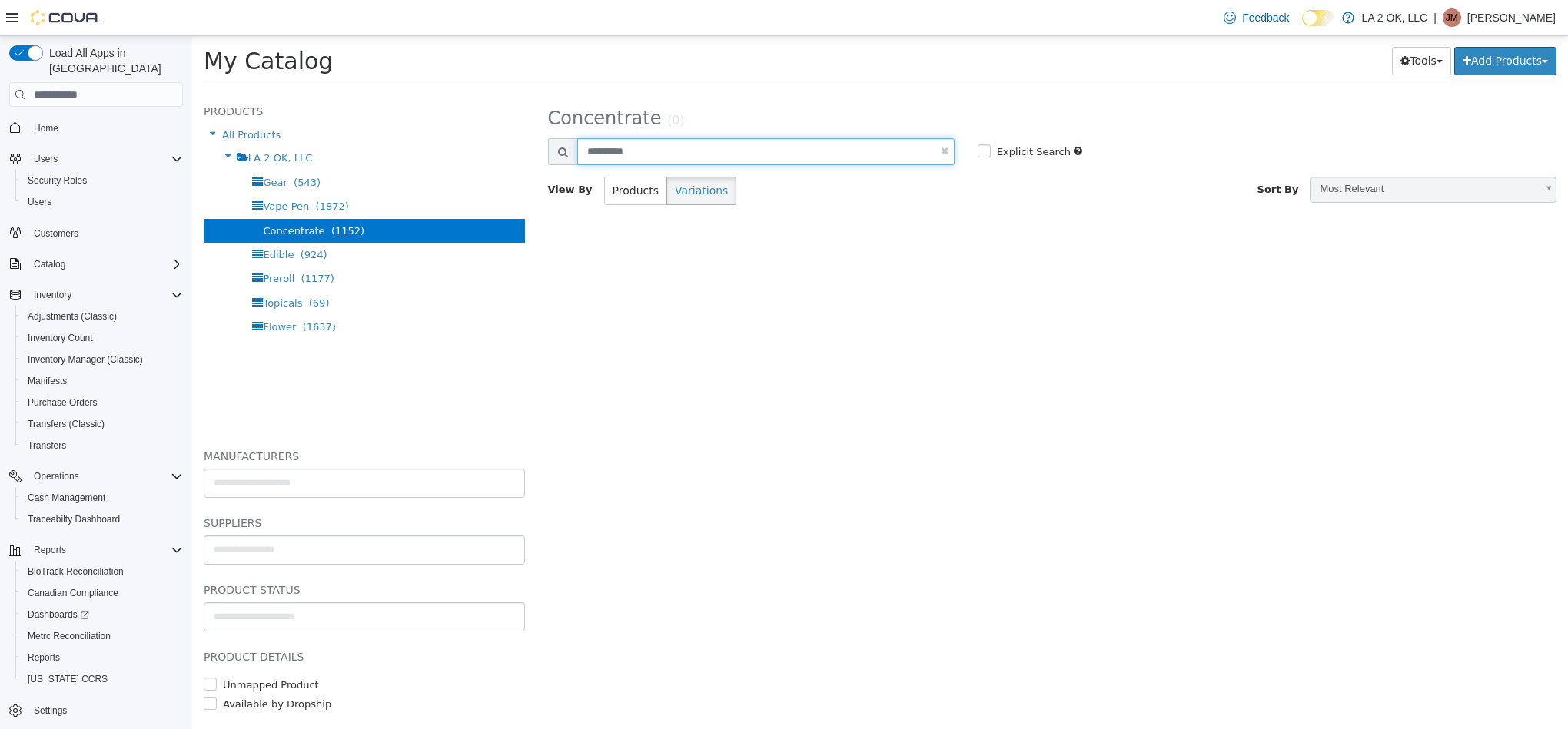
type input "*********"
select select "**********"
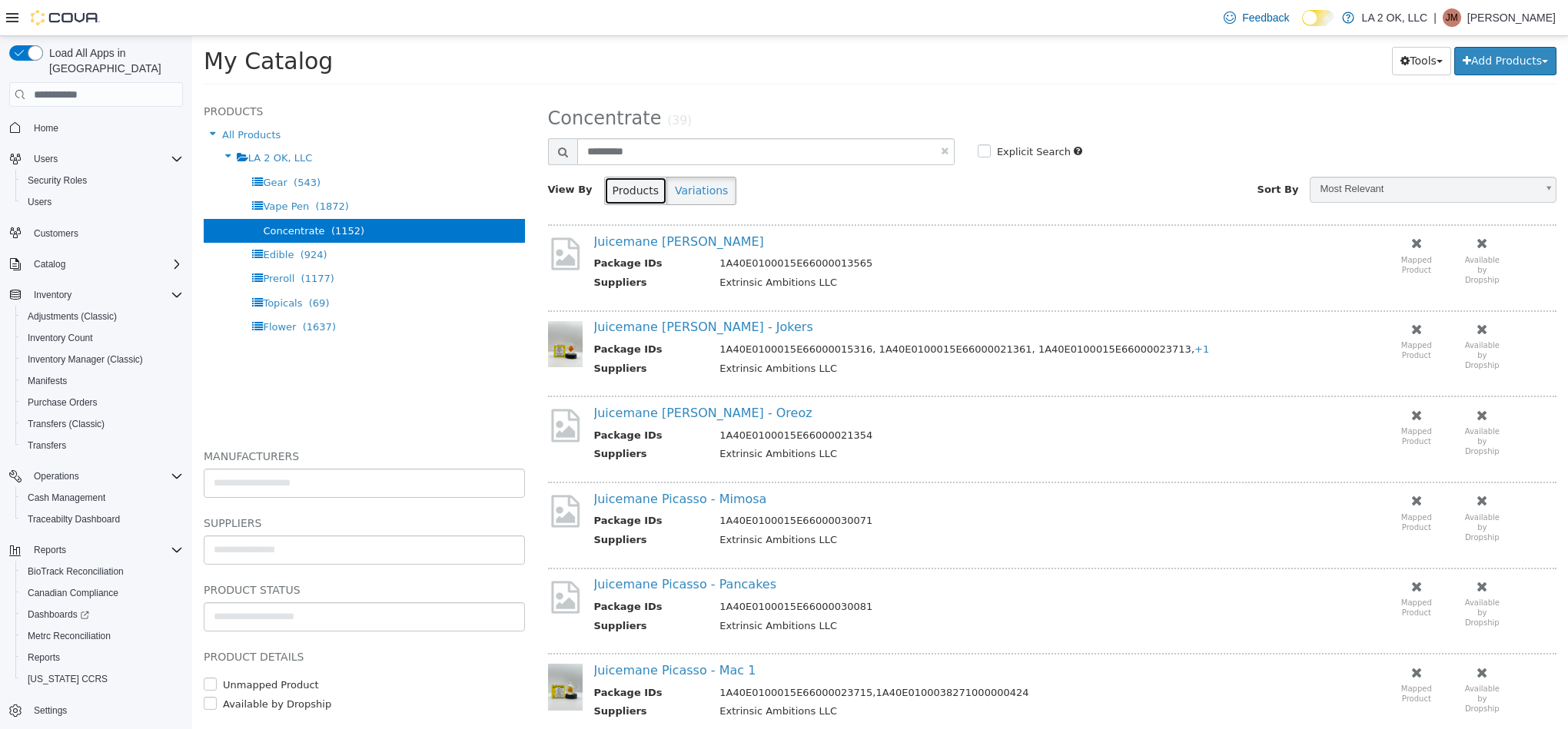
click at [625, 195] on button "Products" at bounding box center [635, 191] width 63 height 28
select select "**********"
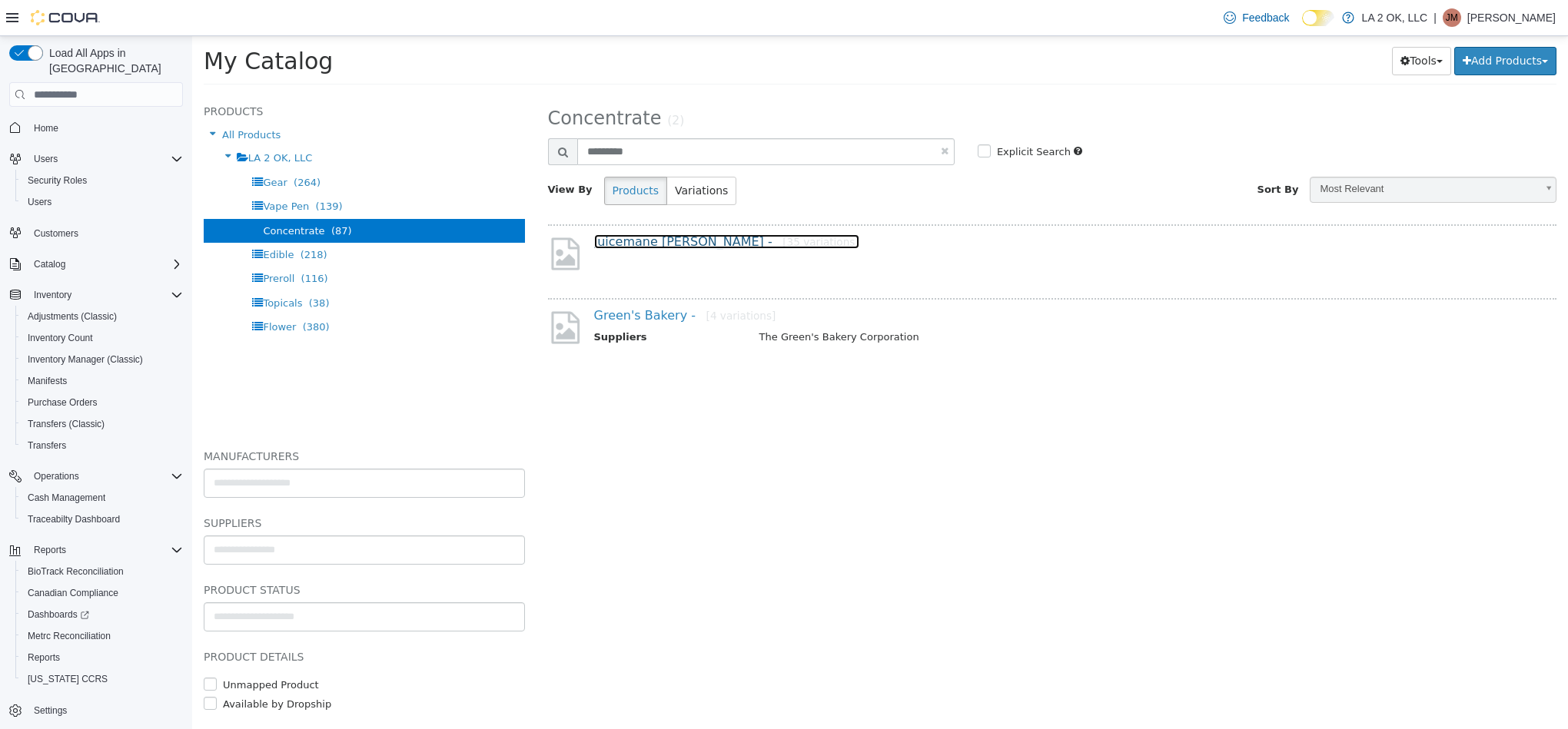
click at [657, 238] on link "Juicemane Picasso - [35 variations]" at bounding box center [727, 242] width 266 height 15
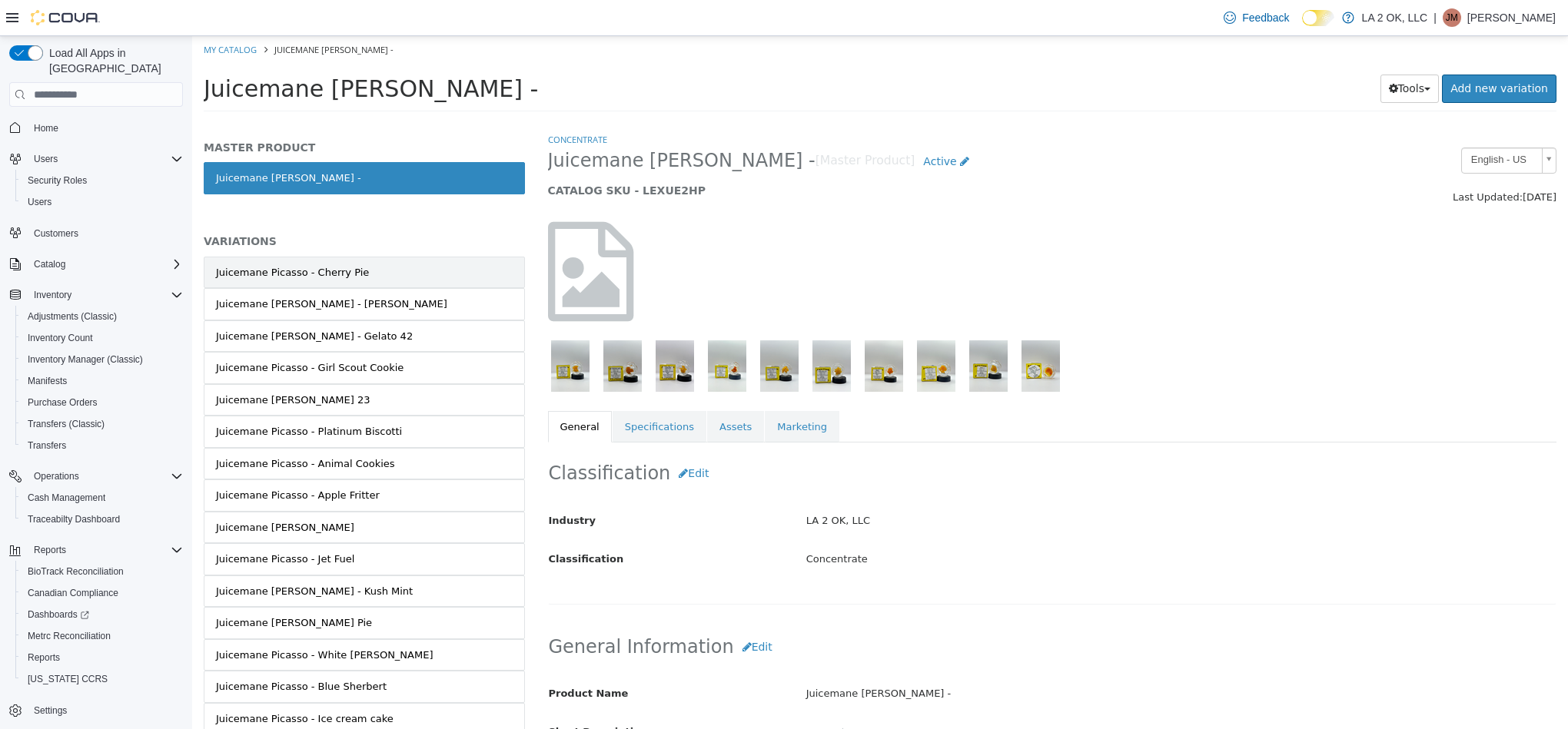
click at [487, 270] on link "Juicemane Picasso - Cherry Pie" at bounding box center [364, 272] width 321 height 32
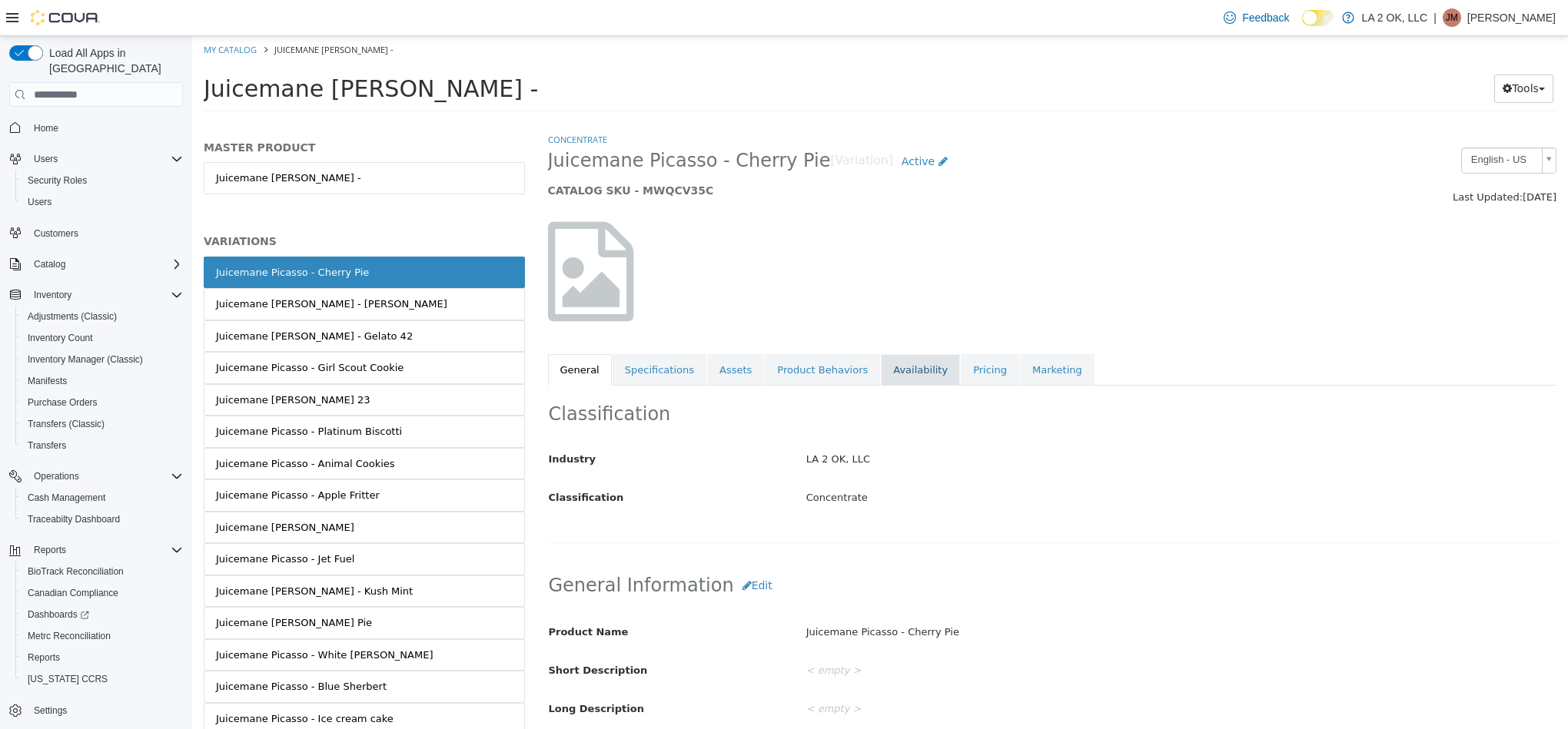
click at [894, 386] on link "Availability" at bounding box center [920, 370] width 79 height 32
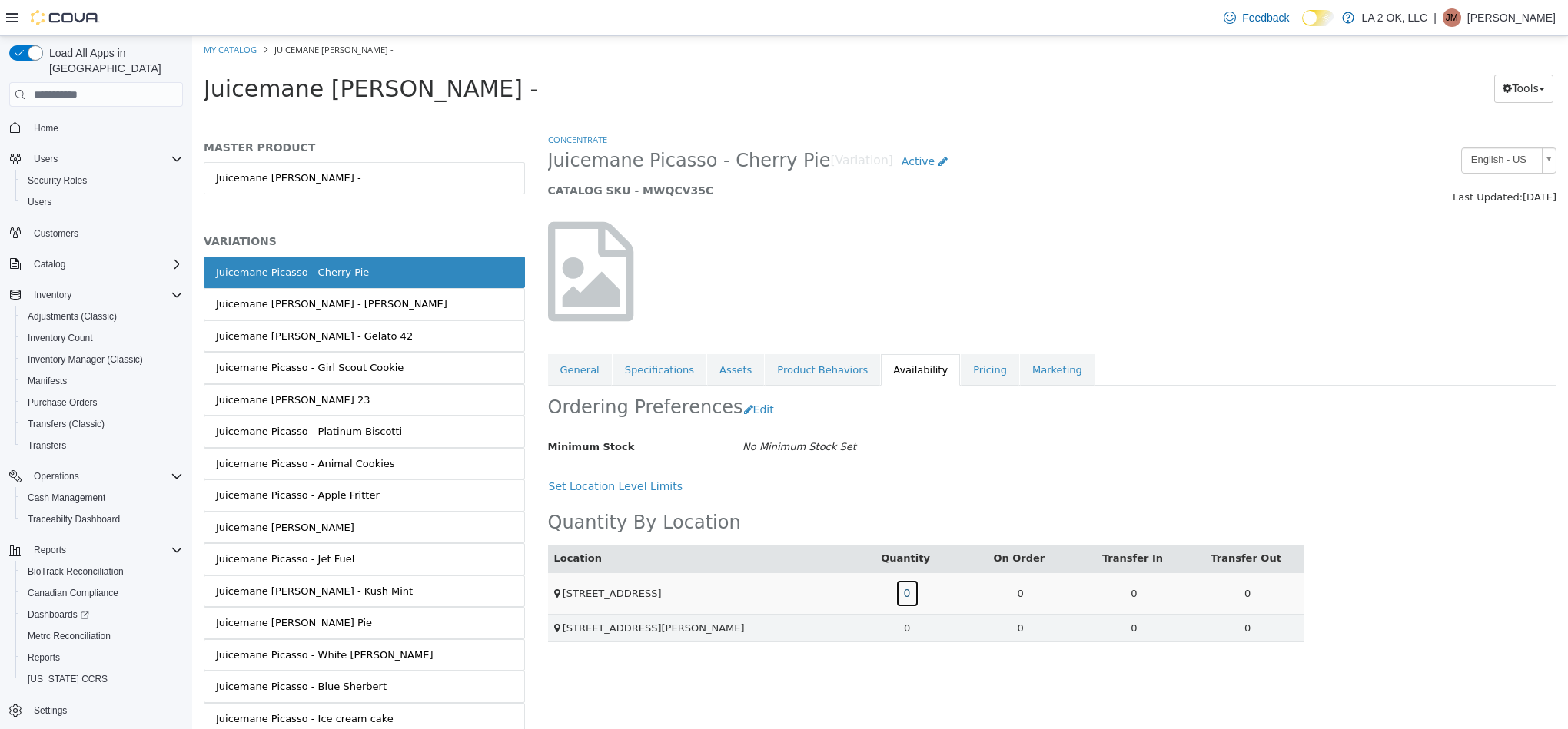
drag, startPoint x: 900, startPoint y: 582, endPoint x: 904, endPoint y: 598, distance: 16.5
click at [904, 598] on link "0" at bounding box center [907, 593] width 24 height 28
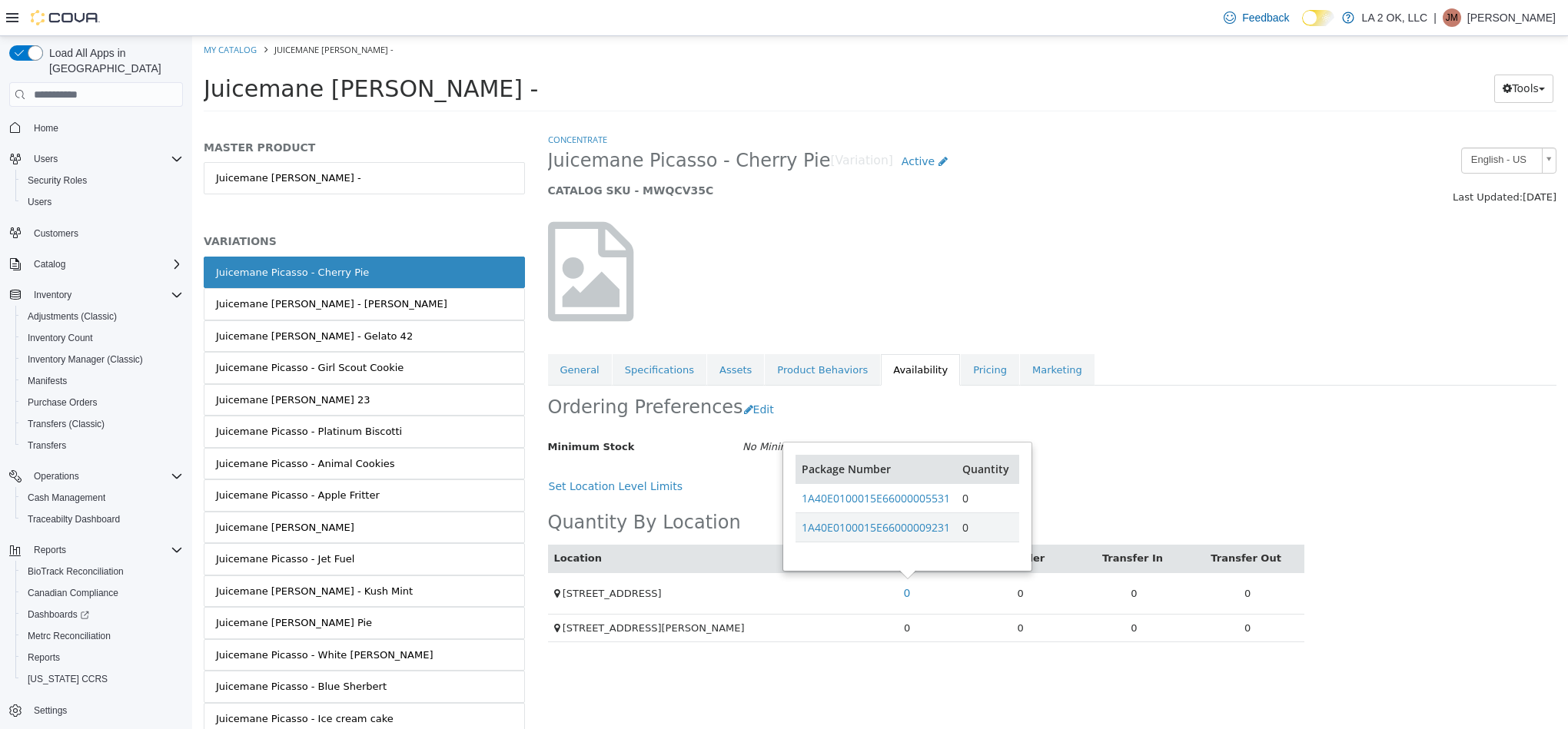
click at [908, 635] on td "0" at bounding box center [906, 628] width 114 height 28
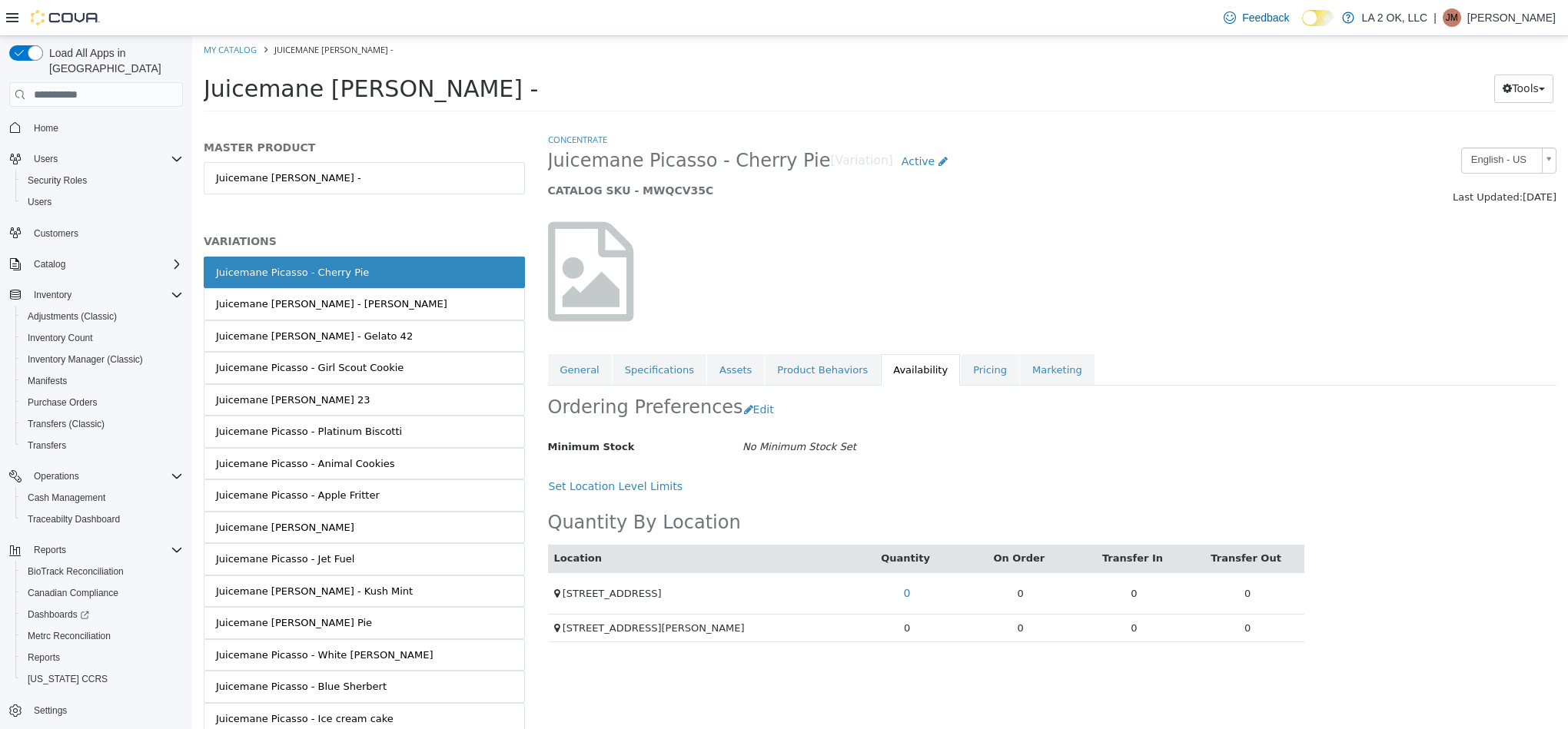
click at [909, 635] on td "0" at bounding box center [906, 628] width 114 height 28
click at [906, 635] on td "0" at bounding box center [906, 628] width 114 height 28
click at [911, 635] on td "0" at bounding box center [906, 628] width 114 height 28
click at [906, 635] on td "0" at bounding box center [906, 628] width 114 height 28
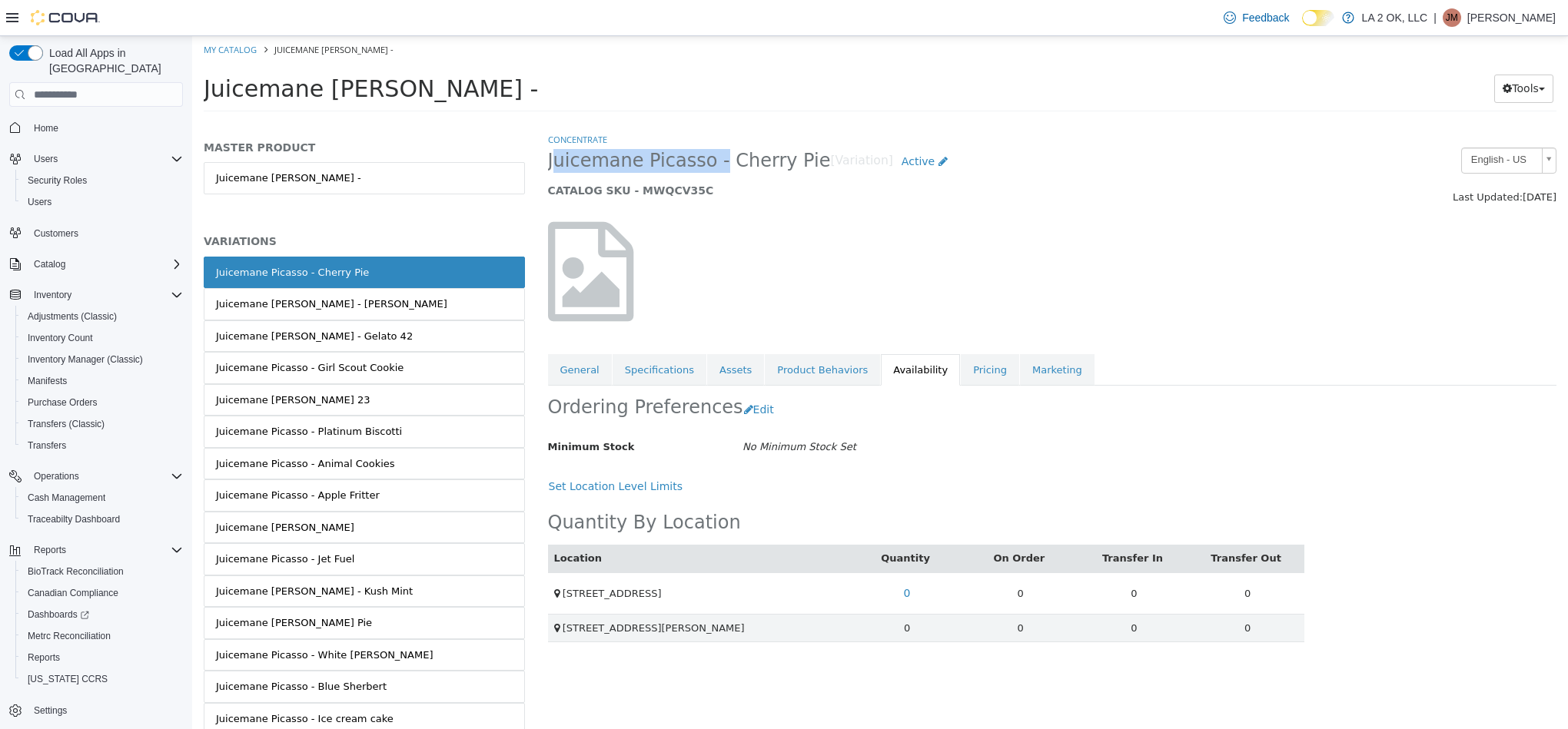
copy span "Juicemane Picasso"
drag, startPoint x: 548, startPoint y: 162, endPoint x: 696, endPoint y: 170, distance: 148.2
click at [697, 170] on span "Juicemane Picasso - Cherry Pie" at bounding box center [689, 161] width 283 height 24
copy span "Juicemane Picasso"
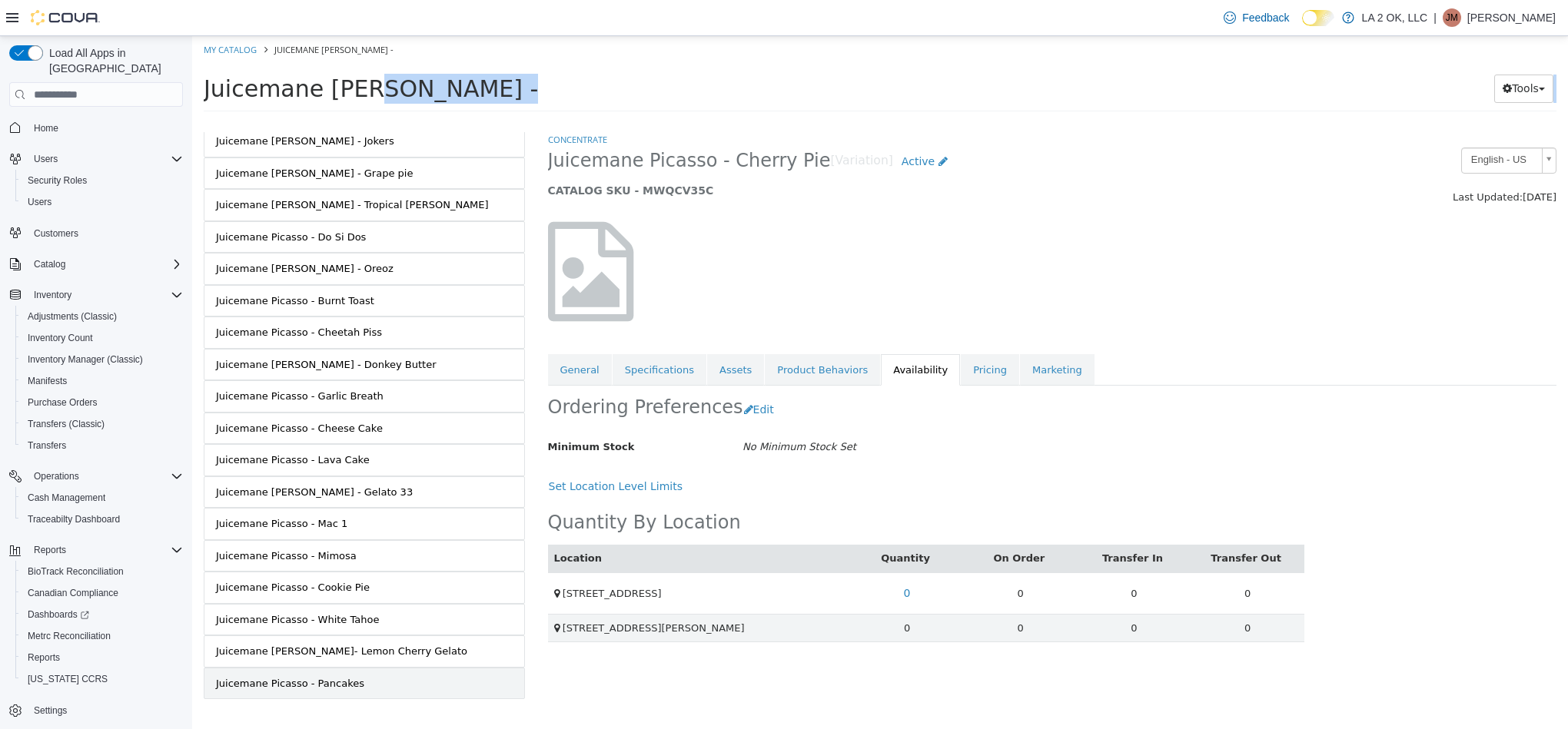
scroll to position [723, 0]
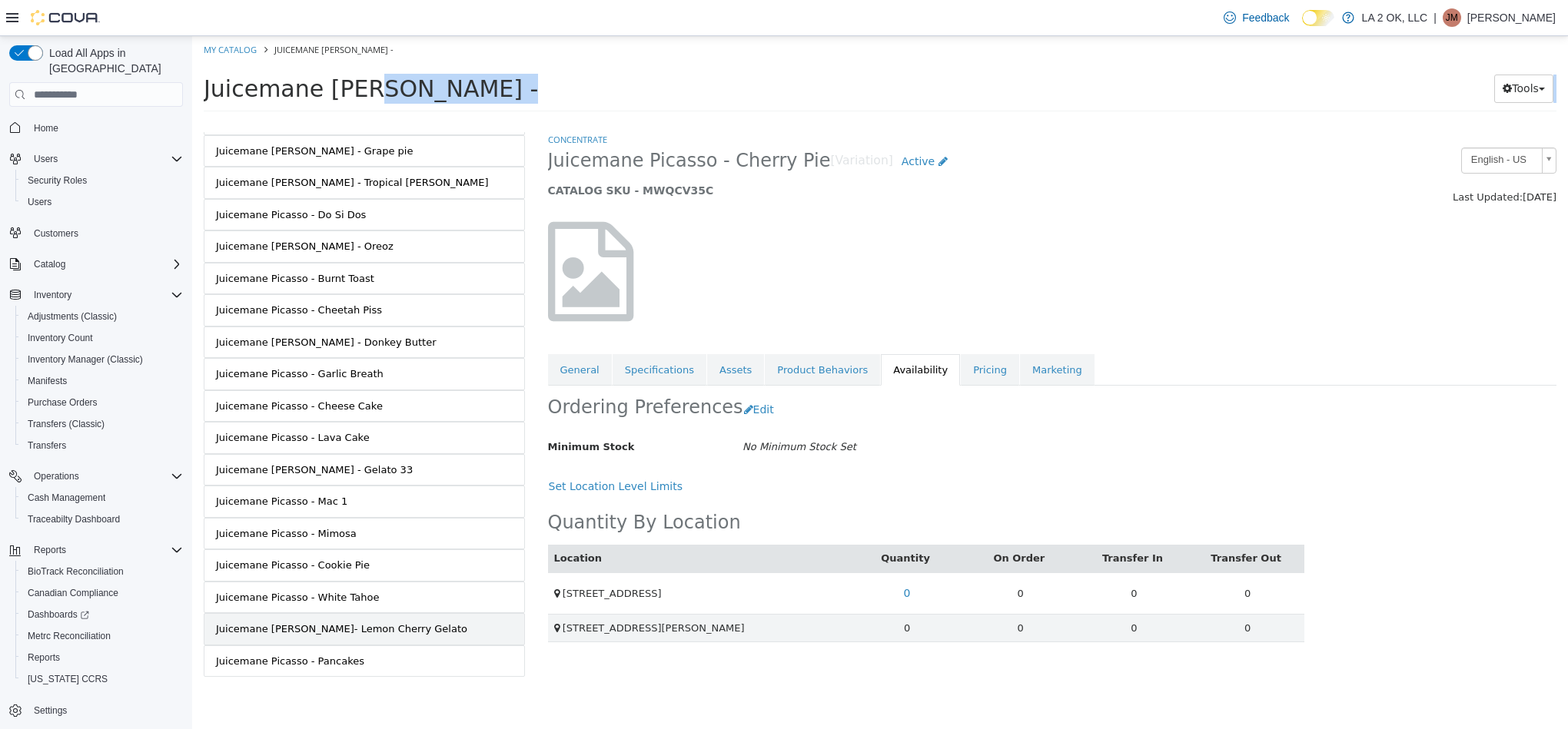
drag, startPoint x: 208, startPoint y: 270, endPoint x: 358, endPoint y: 640, distance: 399.2
click at [381, 667] on div "Juicemane Picasso - Cherry Pie Juicemane Picasso - Gary Payton Juicemane Picass…" at bounding box center [364, 120] width 321 height 1117
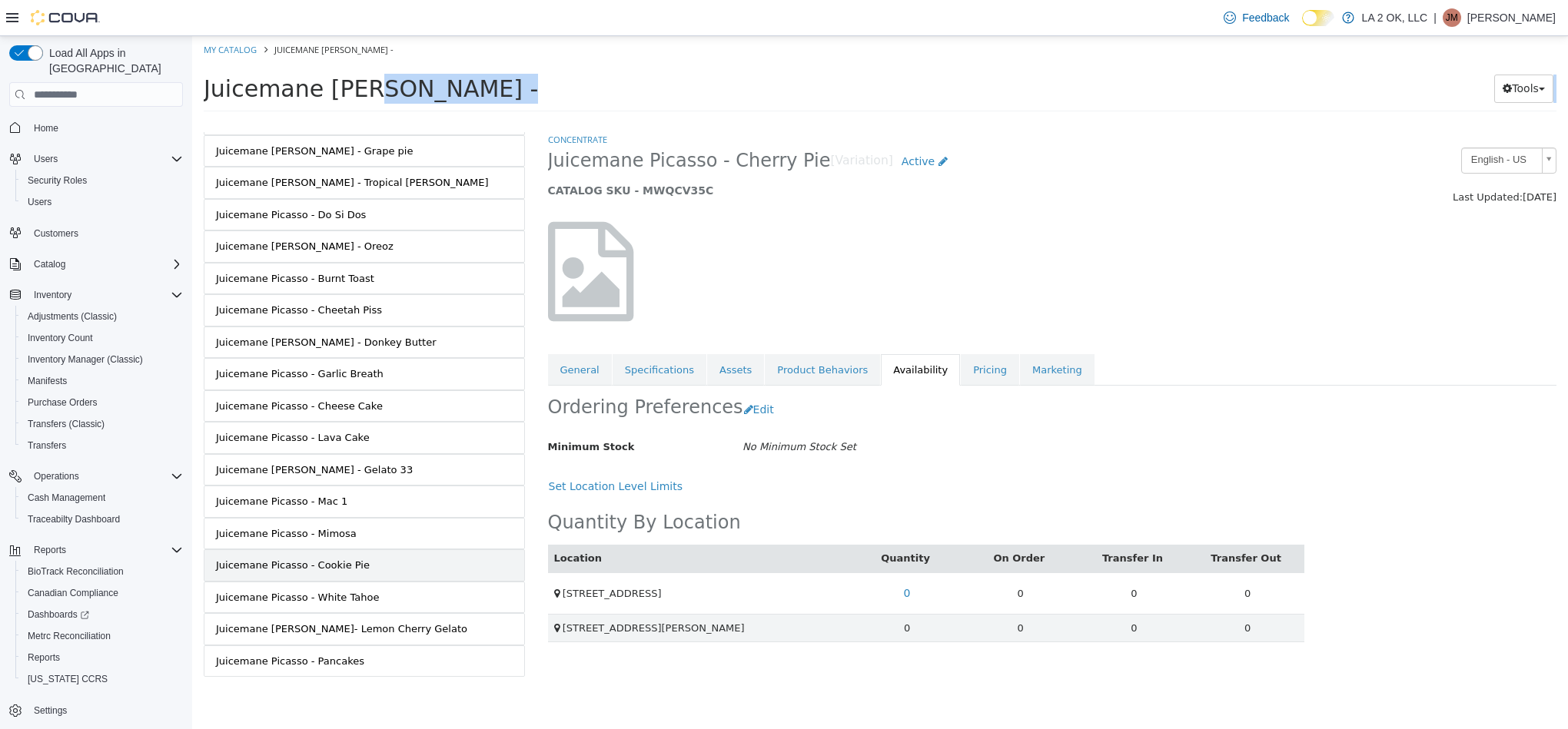
copy div "Juicemane Picasso - Cherry Pie Juicemane Picasso - Gary Payton Juicemane Picass…"
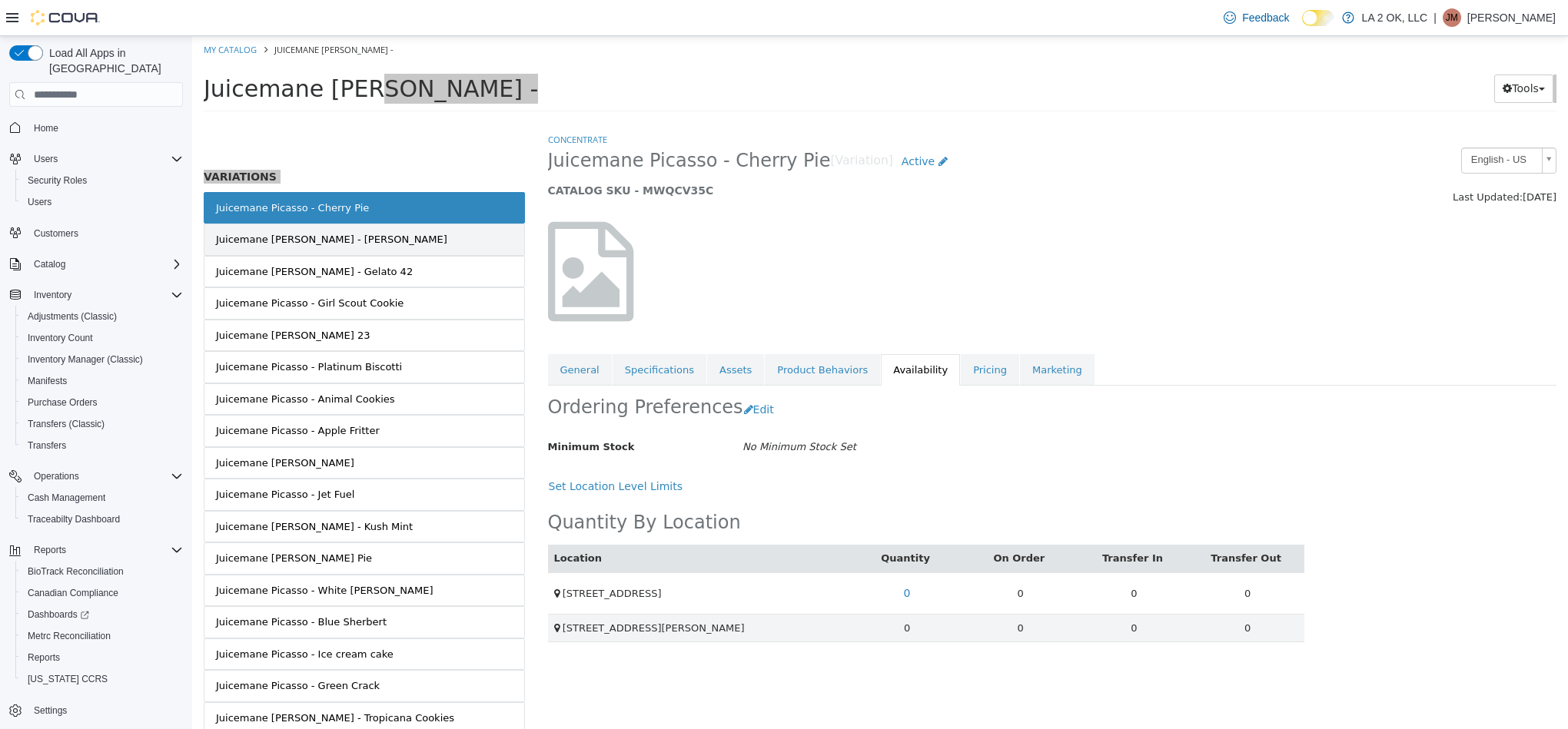
scroll to position [0, 0]
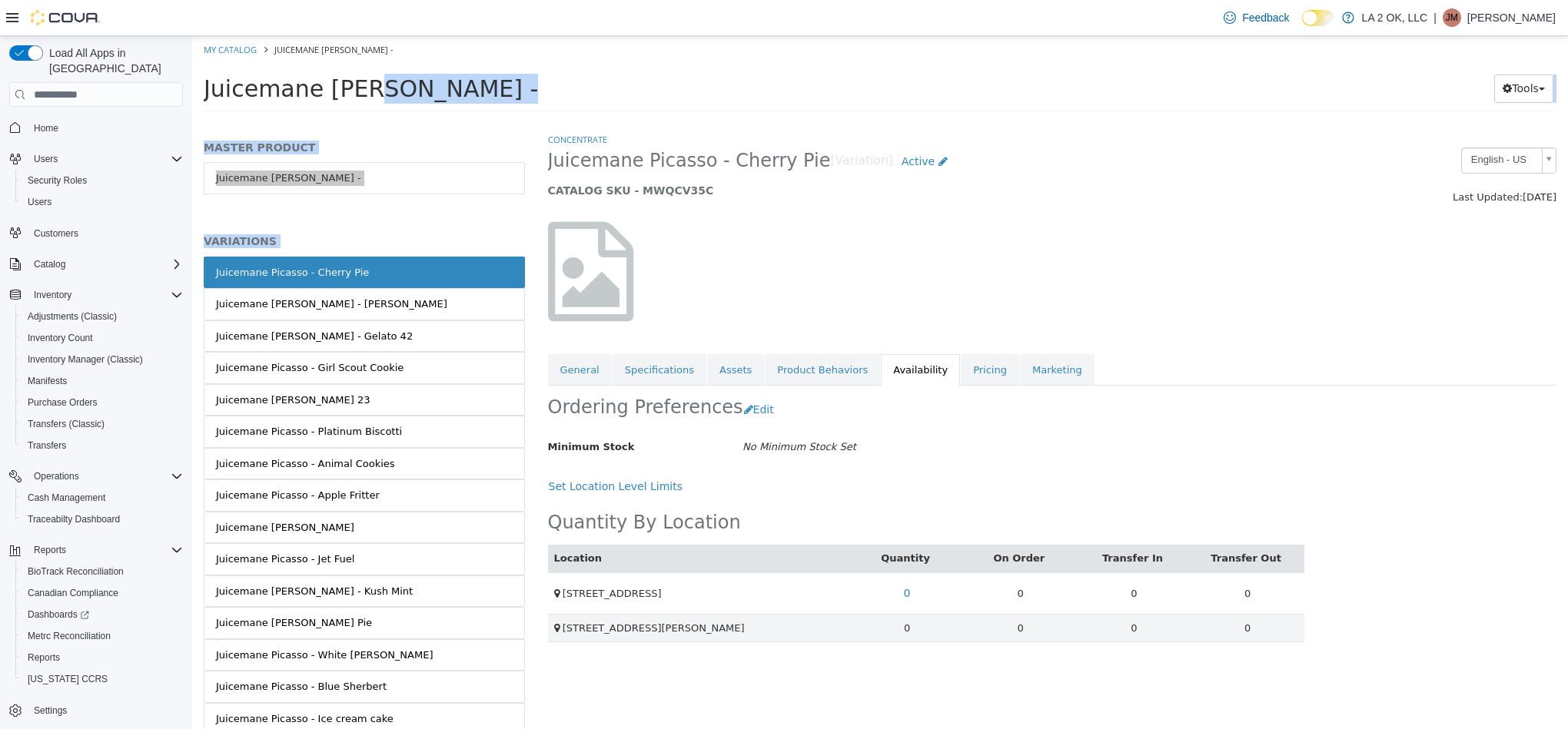
click at [423, 280] on link "Juicemane Picasso - Cherry Pie" at bounding box center [364, 272] width 321 height 32
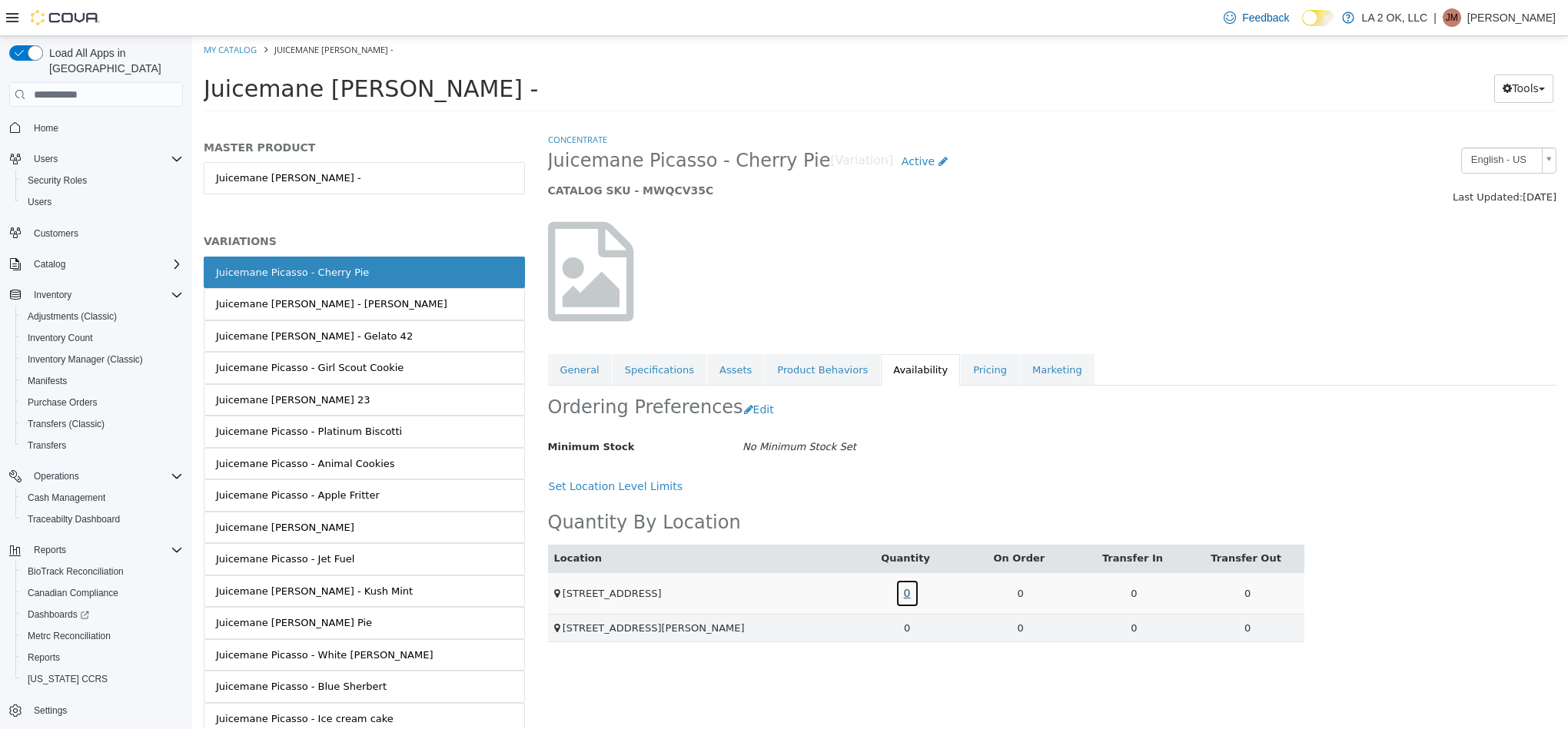
click at [907, 596] on link "0" at bounding box center [907, 593] width 24 height 28
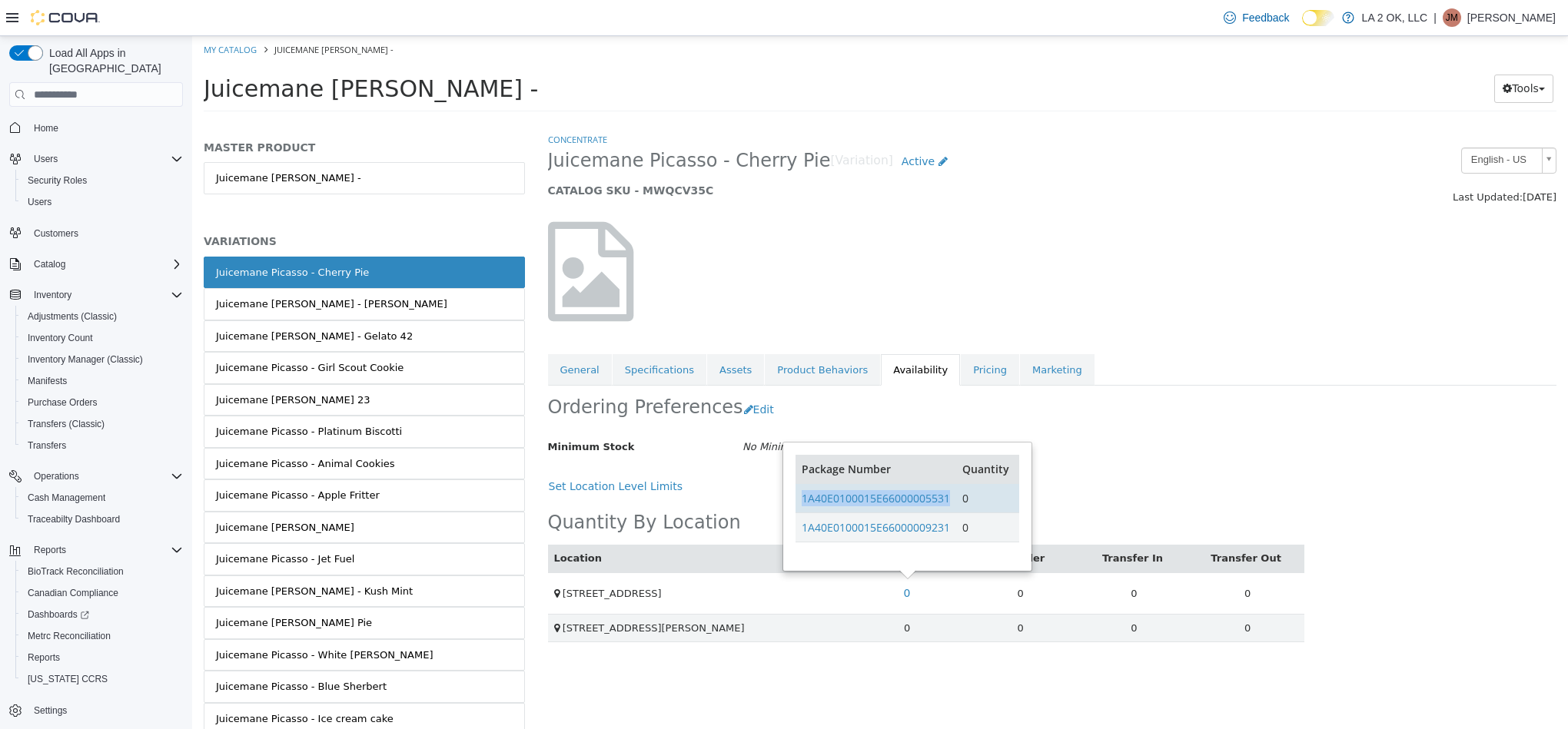
drag, startPoint x: 952, startPoint y: 506, endPoint x: 803, endPoint y: 514, distance: 149.2
click at [803, 514] on td "1A40E0100015E66000005531" at bounding box center [876, 499] width 161 height 29
copy link "1A40E0100015E66000005531"
drag, startPoint x: 952, startPoint y: 529, endPoint x: 796, endPoint y: 529, distance: 156.0
click at [796, 529] on td "1A40E0100015E66000009231" at bounding box center [876, 528] width 161 height 29
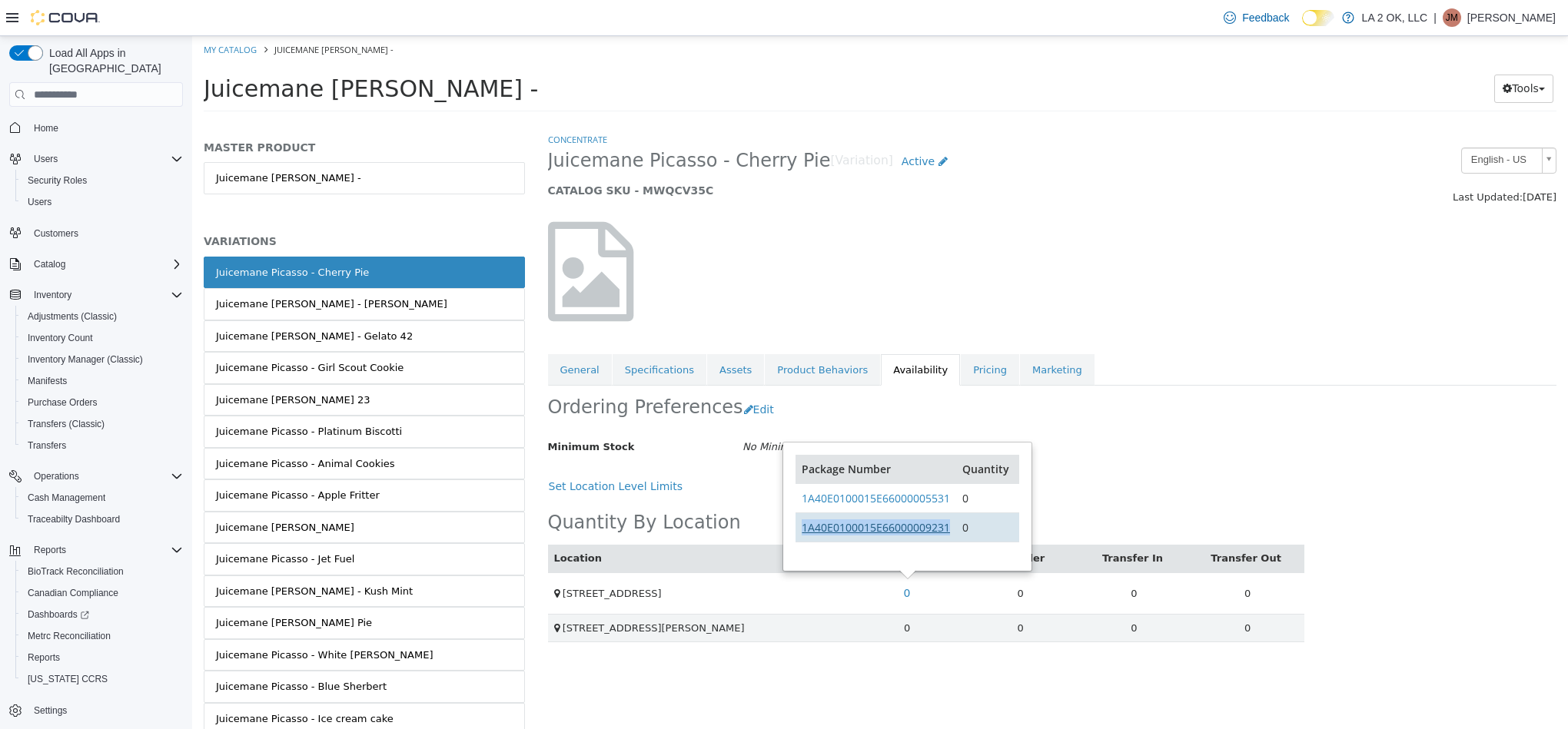
copy link "1A40E0100015E66000009231"
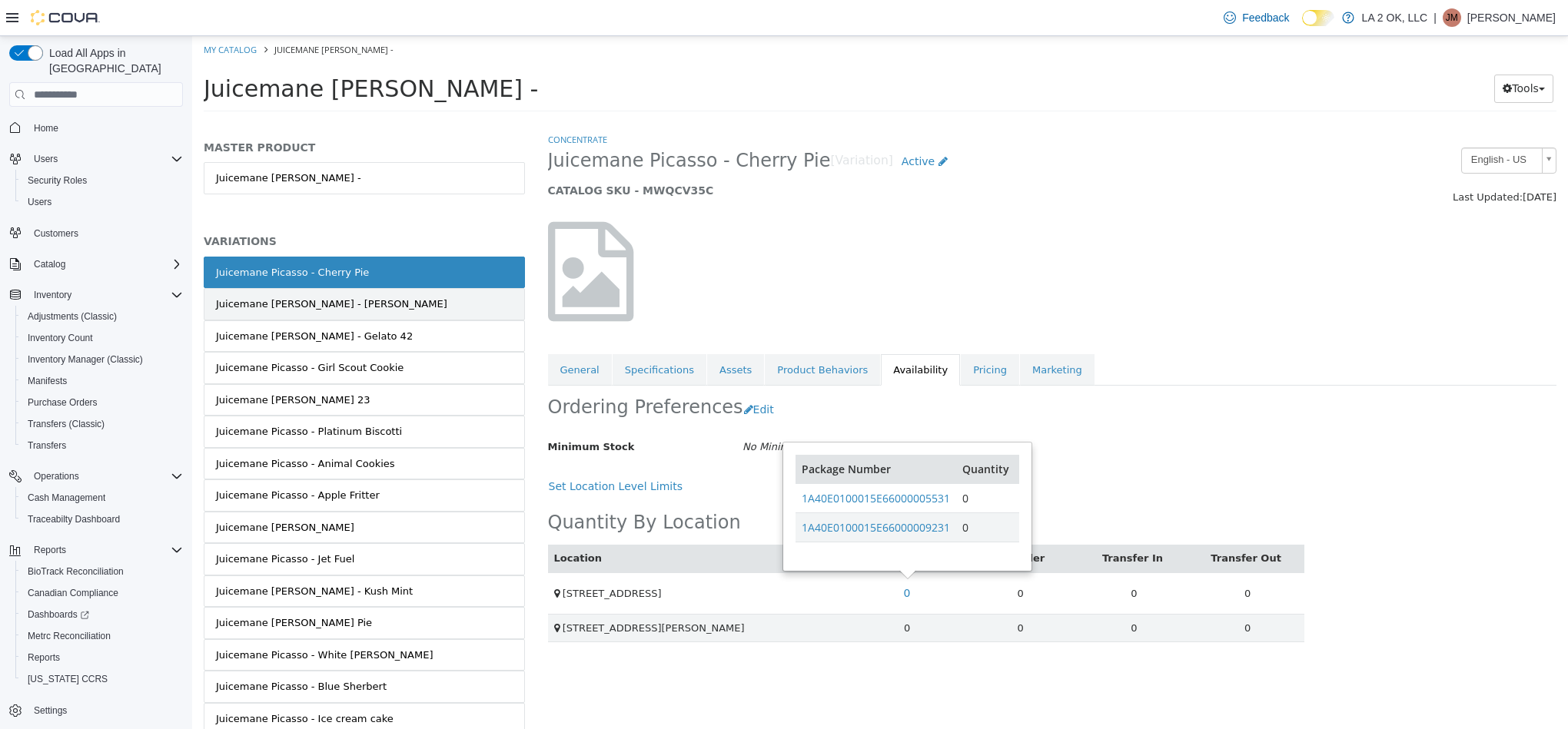
click at [367, 320] on link "Juicemane Picasso - Gary Payton" at bounding box center [364, 304] width 321 height 32
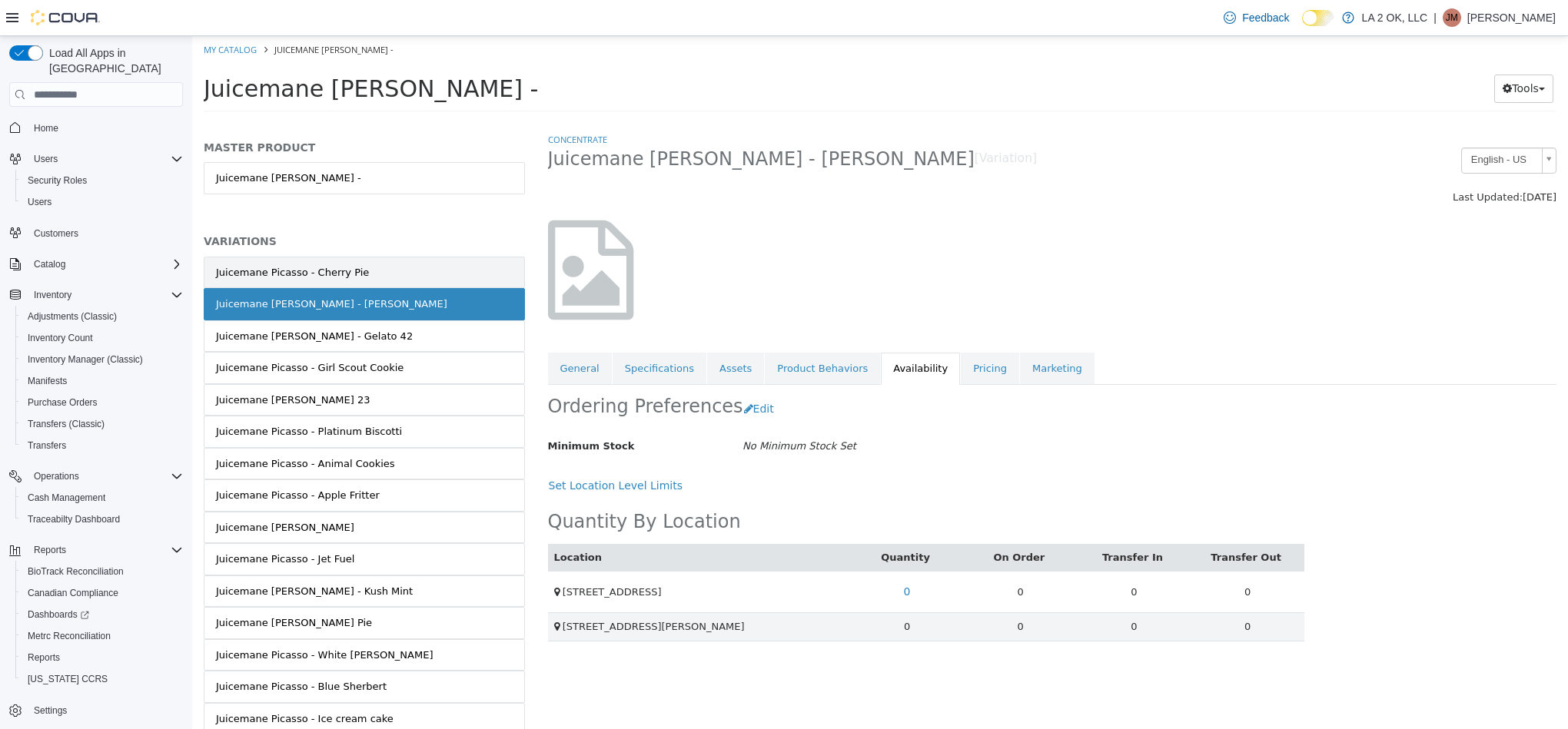
click at [383, 278] on link "Juicemane Picasso - Cherry Pie" at bounding box center [364, 272] width 321 height 32
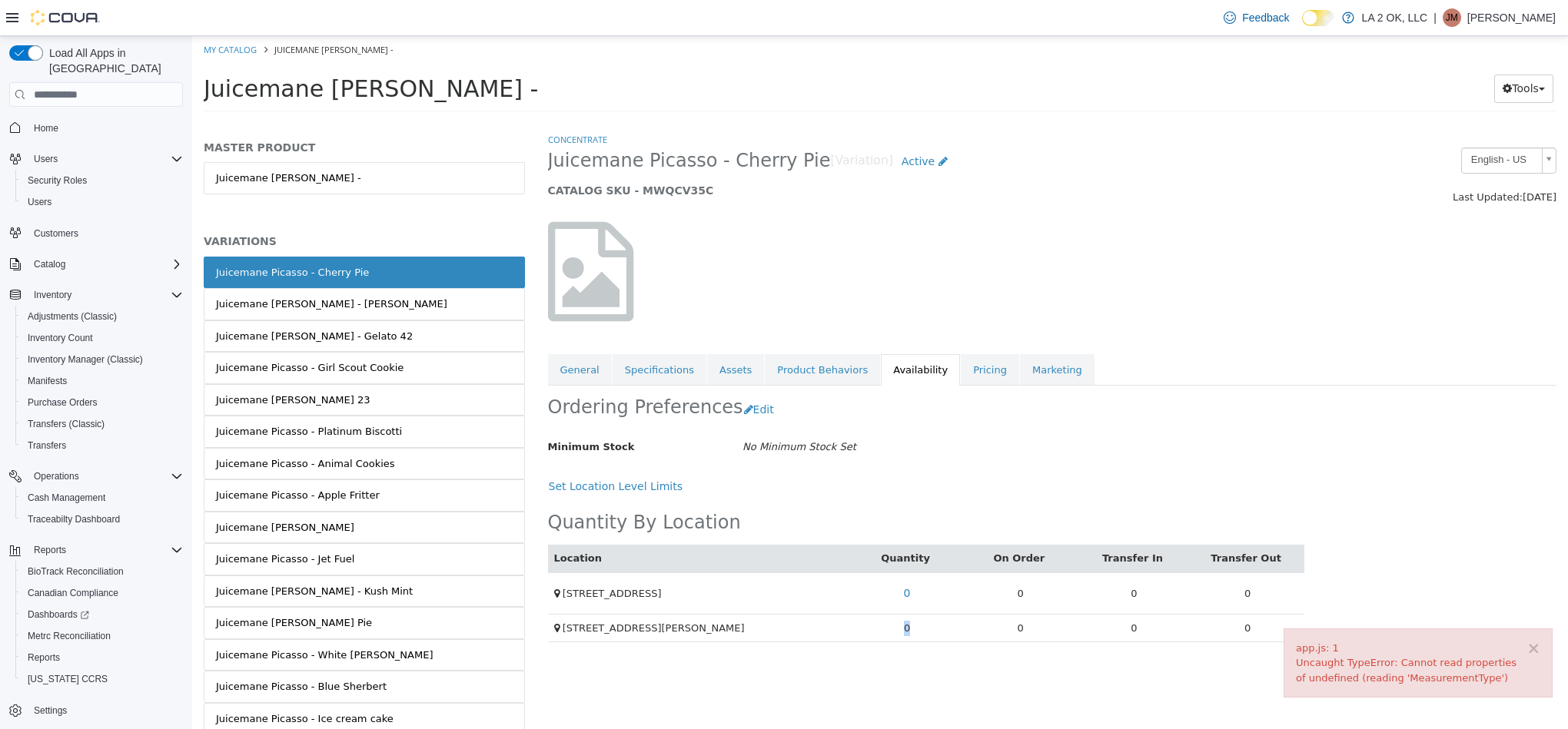
drag, startPoint x: 906, startPoint y: 635, endPoint x: 930, endPoint y: 632, distance: 24.2
click at [925, 635] on td "0" at bounding box center [906, 628] width 114 height 28
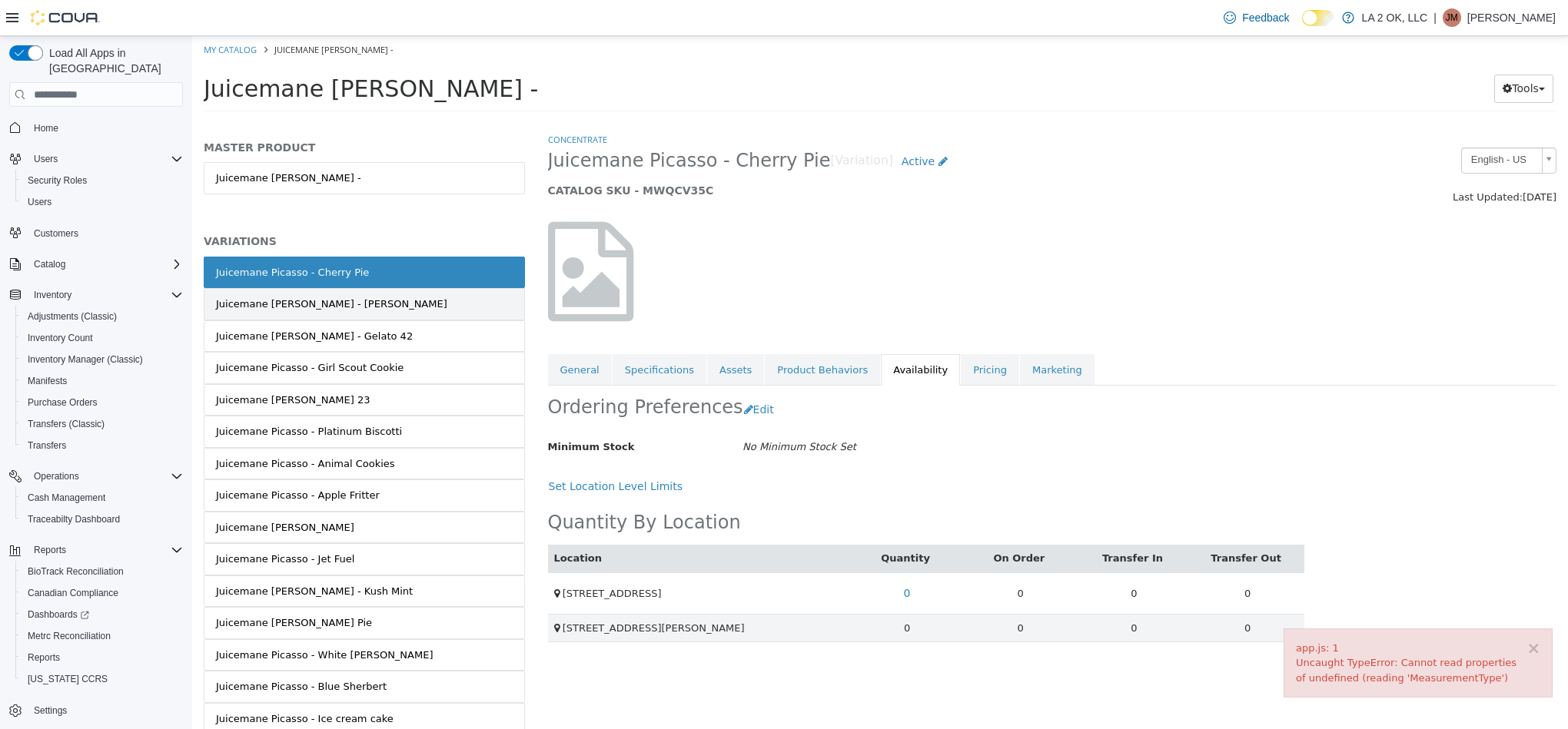
click at [496, 308] on link "Juicemane Picasso - Gary Payton" at bounding box center [364, 304] width 321 height 32
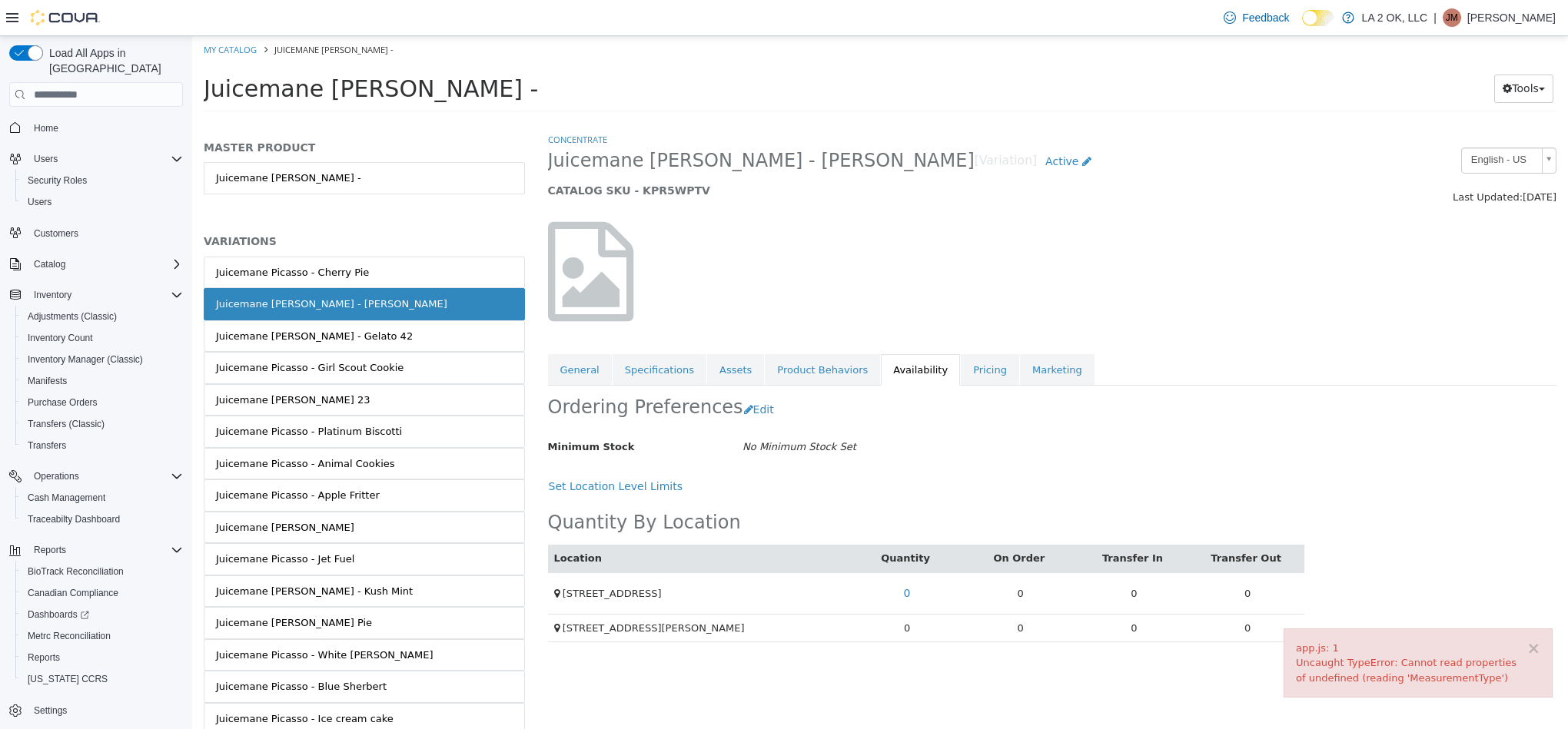
drag, startPoint x: 898, startPoint y: 642, endPoint x: 909, endPoint y: 637, distance: 12.1
click at [899, 642] on td "0" at bounding box center [906, 628] width 114 height 28
drag, startPoint x: 909, startPoint y: 637, endPoint x: 941, endPoint y: 646, distance: 33.2
click at [911, 637] on td "0" at bounding box center [906, 628] width 114 height 28
click at [439, 343] on link "Juicemane [PERSON_NAME] - Gelato 42" at bounding box center [364, 336] width 321 height 32
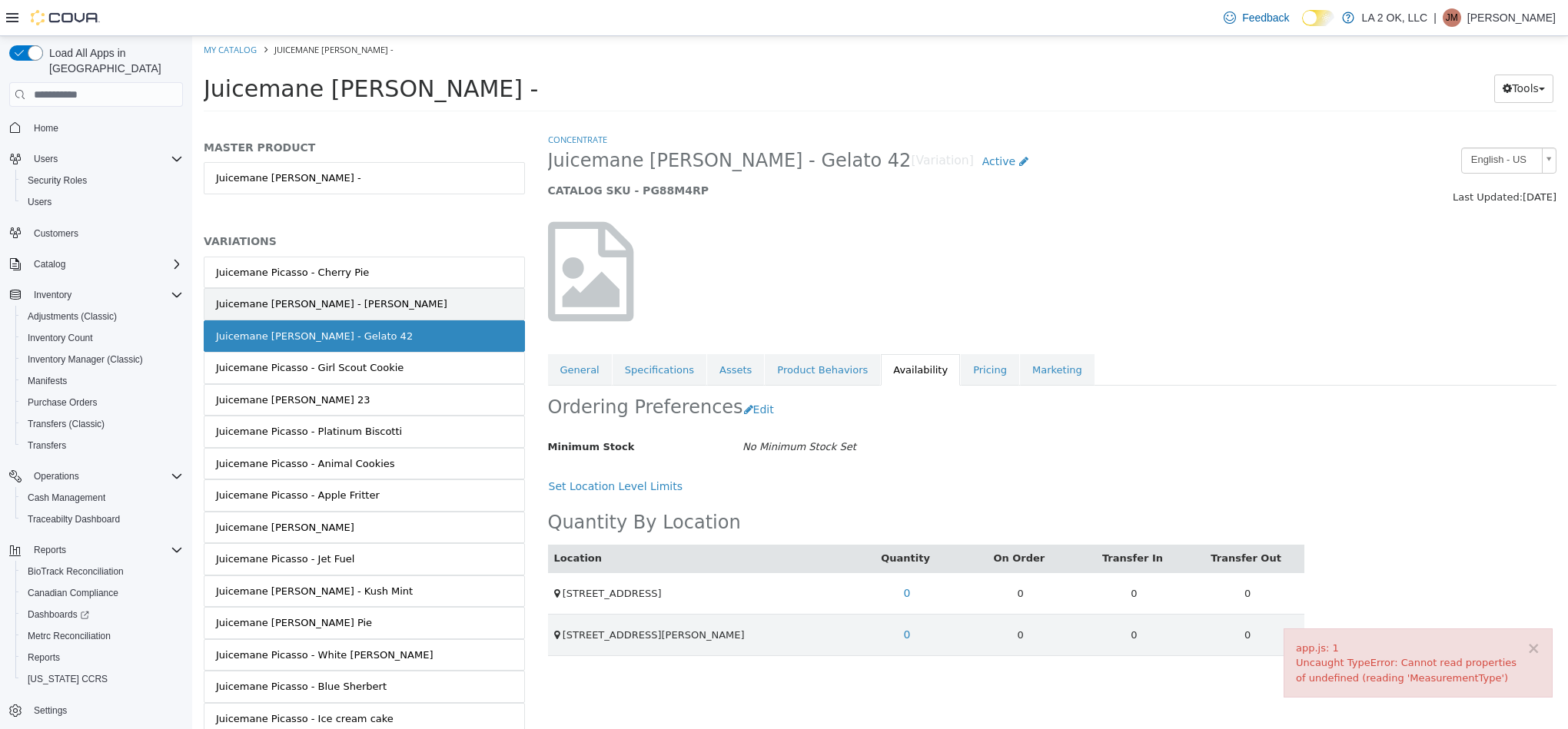
click at [470, 305] on link "Juicemane Picasso - Gary Payton" at bounding box center [364, 304] width 321 height 32
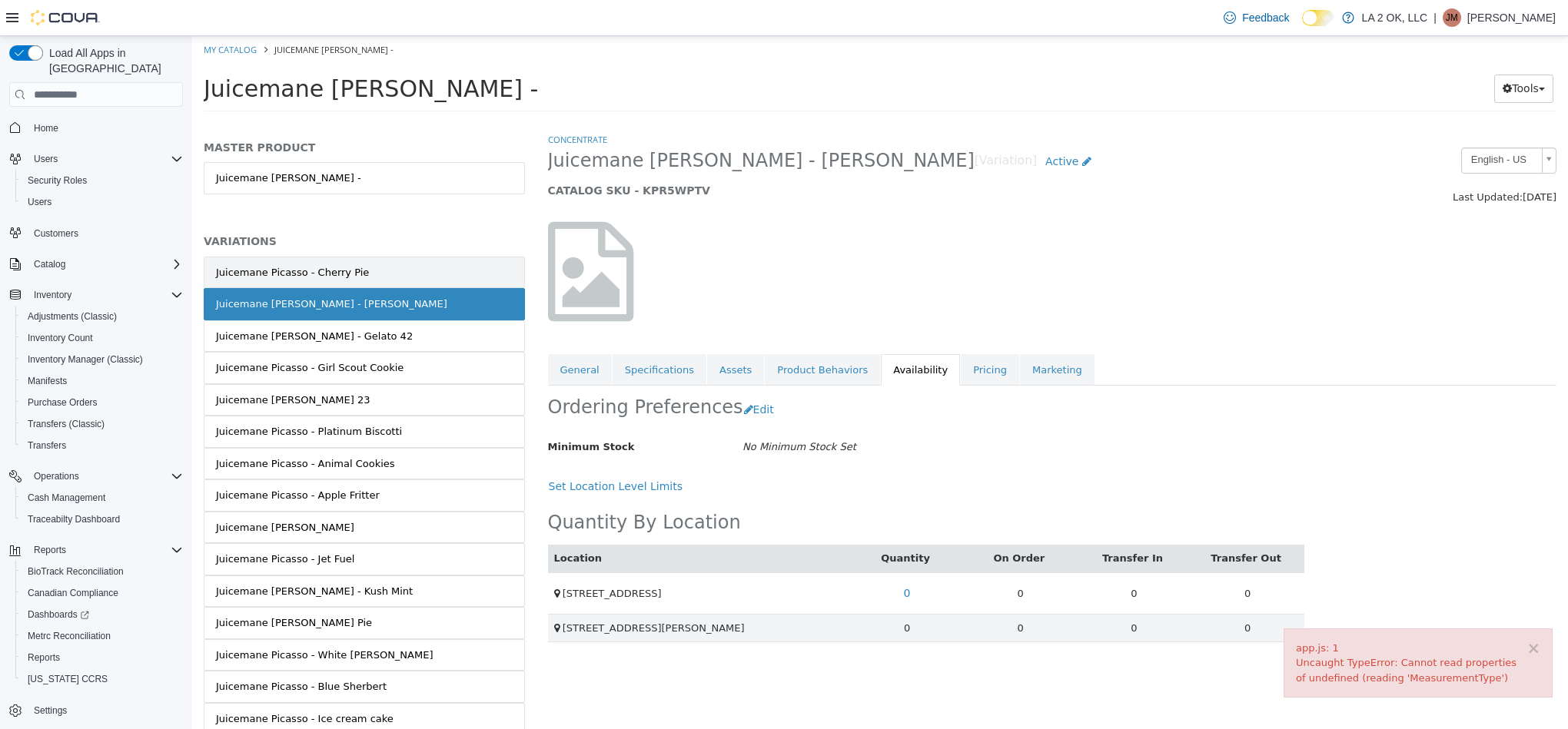
click at [441, 270] on link "Juicemane Picasso - Cherry Pie" at bounding box center [364, 272] width 321 height 32
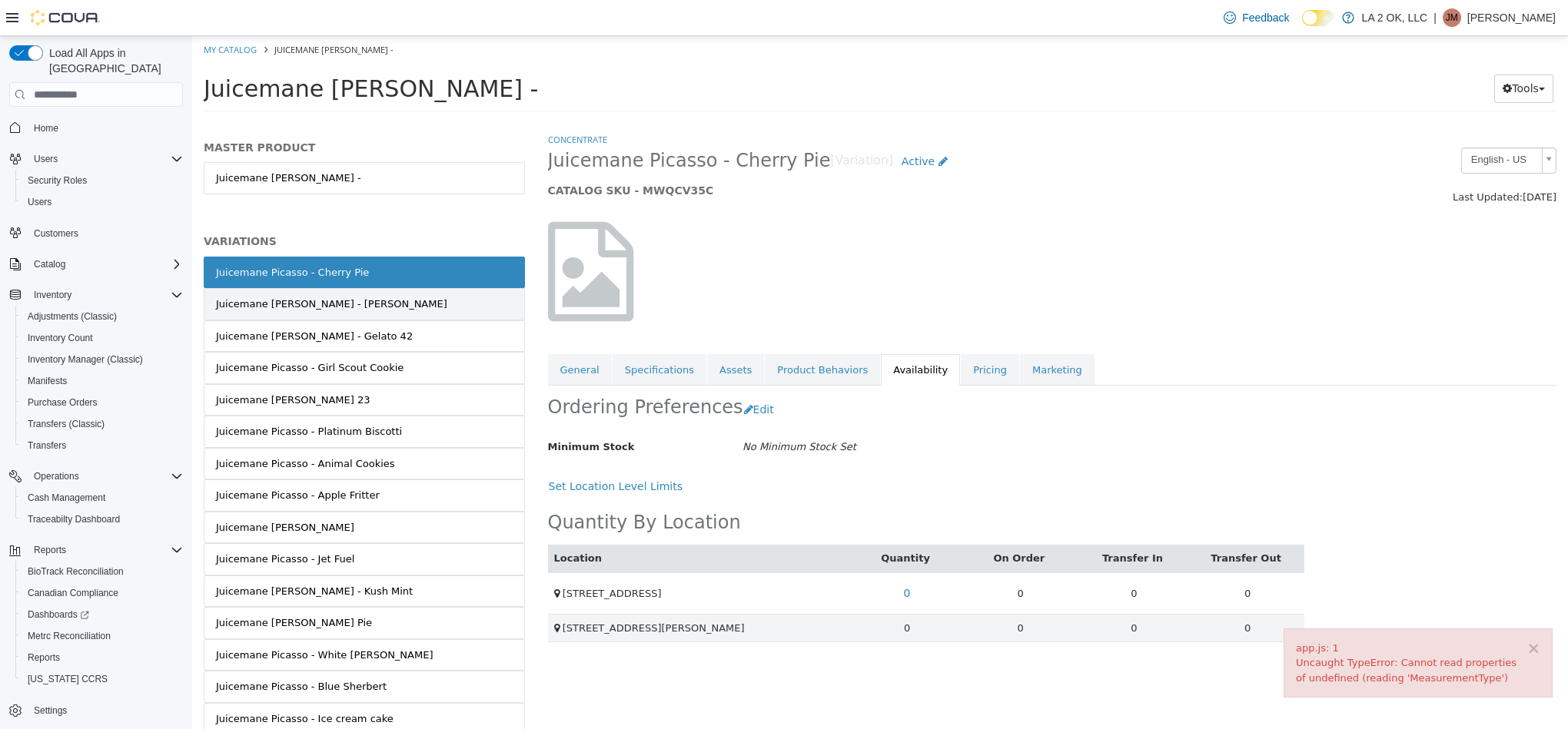
click at [417, 319] on link "Juicemane Picasso - Gary Payton" at bounding box center [364, 304] width 321 height 32
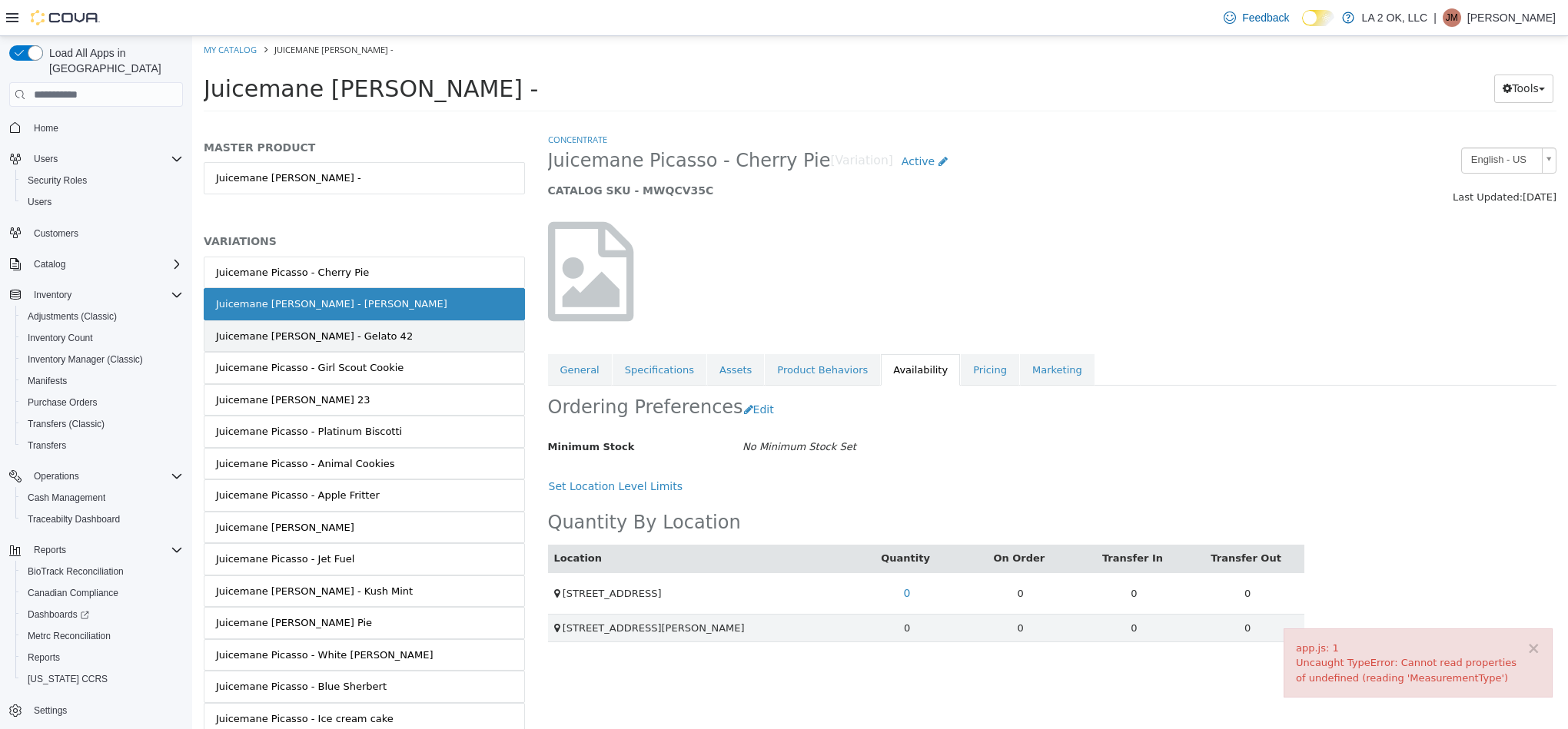
click at [417, 331] on link "Juicemane [PERSON_NAME] - Gelato 42" at bounding box center [364, 336] width 321 height 32
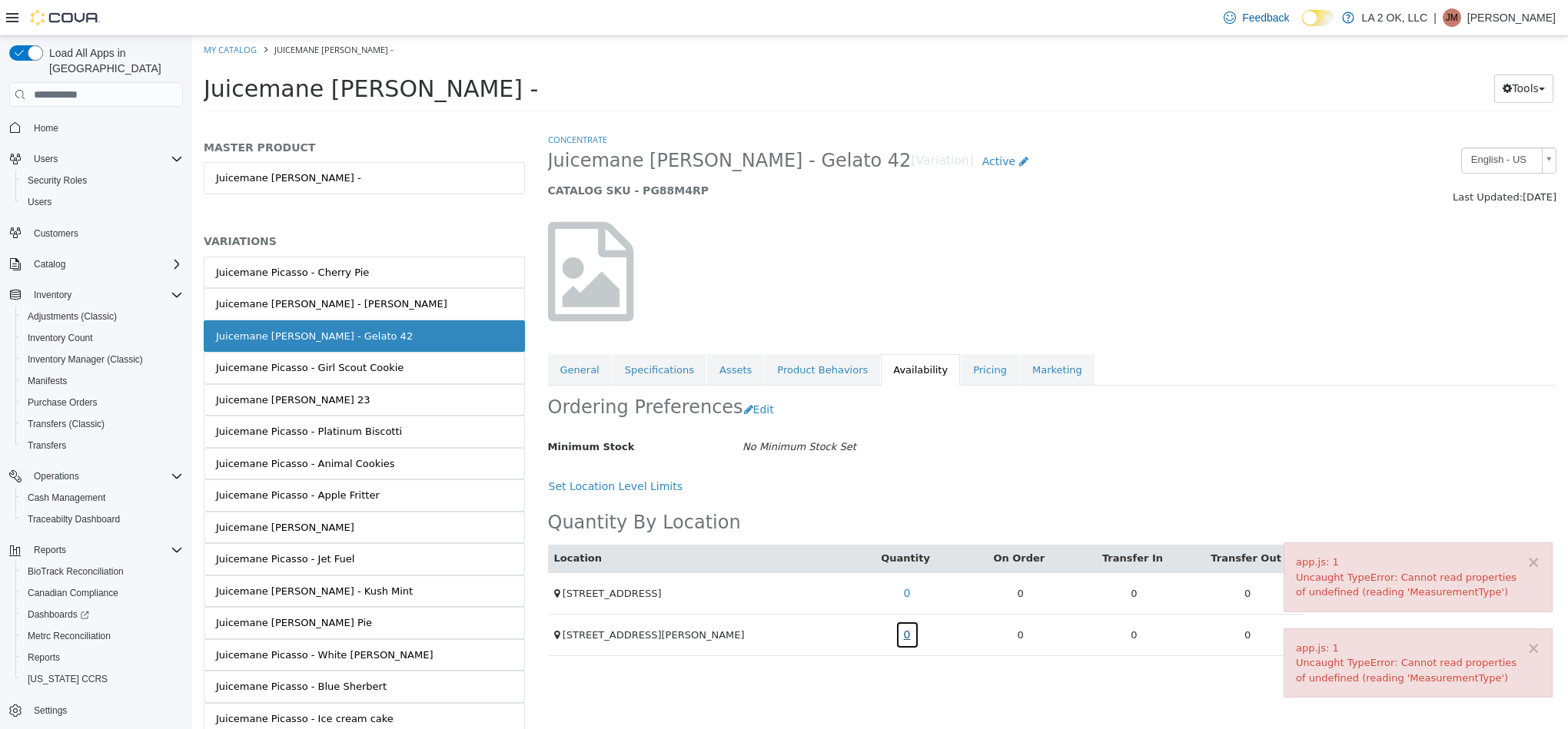
click at [899, 640] on link "0" at bounding box center [907, 634] width 24 height 28
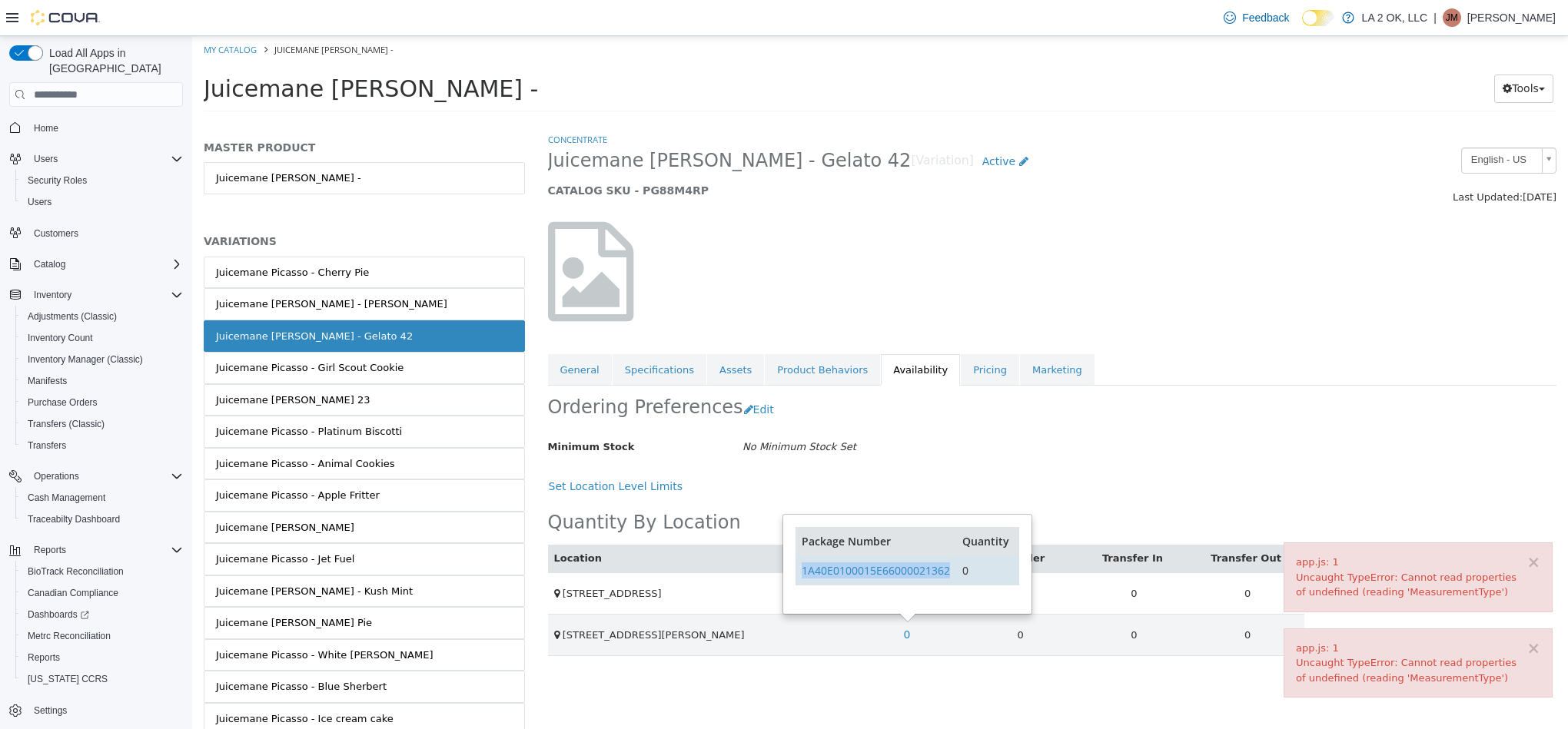
copy link "1A40E0100015E66000021362"
drag, startPoint x: 953, startPoint y: 573, endPoint x: 805, endPoint y: 582, distance: 148.3
click at [805, 582] on td "1A40E0100015E66000021362" at bounding box center [876, 570] width 161 height 29
click at [1078, 484] on div "Set Location Level Limits" at bounding box center [925, 486] width 757 height 28
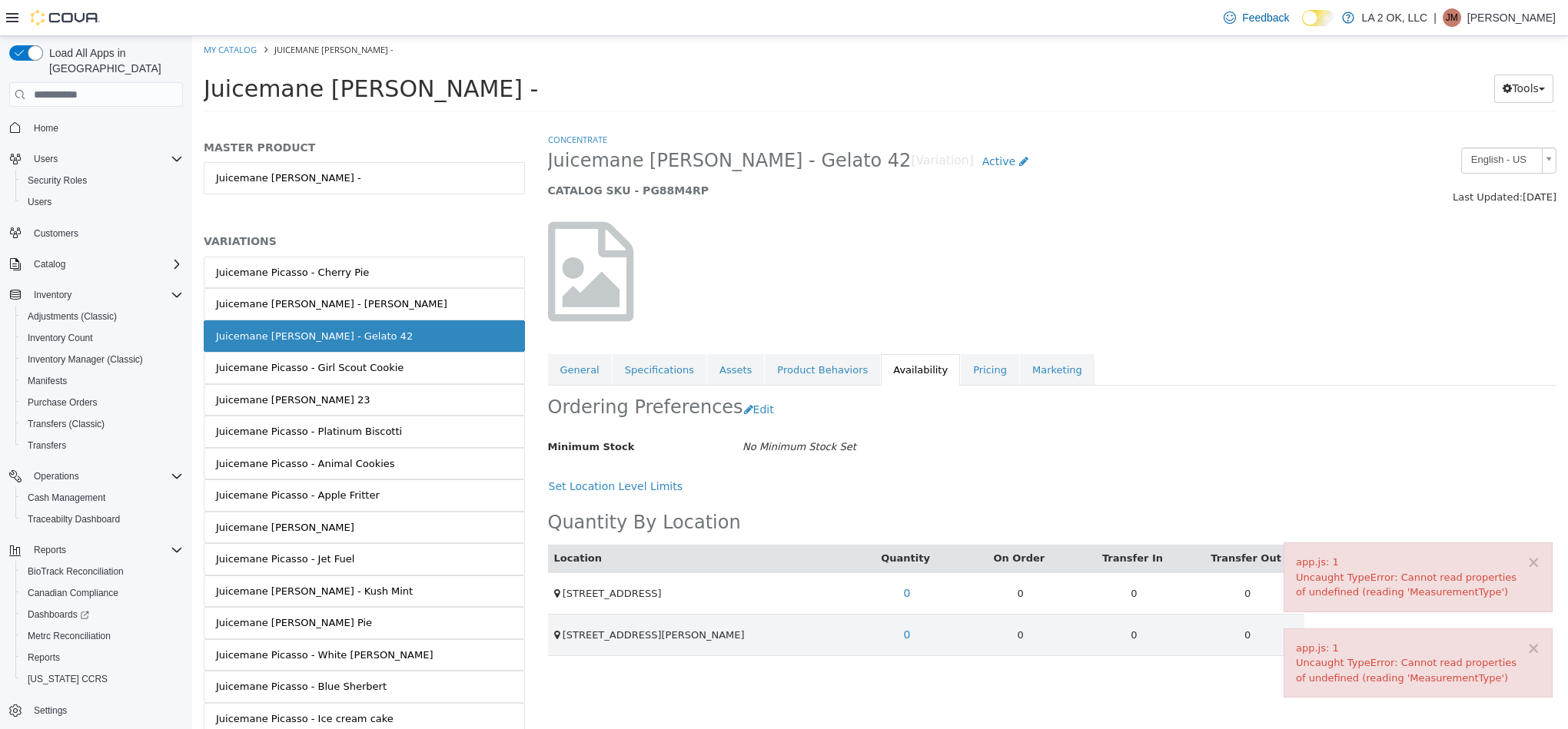
click at [1541, 566] on div "× app.js: 1 Uncaught TypeError: Cannot read properties of undefined (reading 'M…" at bounding box center [1417, 578] width 269 height 70
click at [1536, 641] on button "×" at bounding box center [1532, 649] width 14 height 16
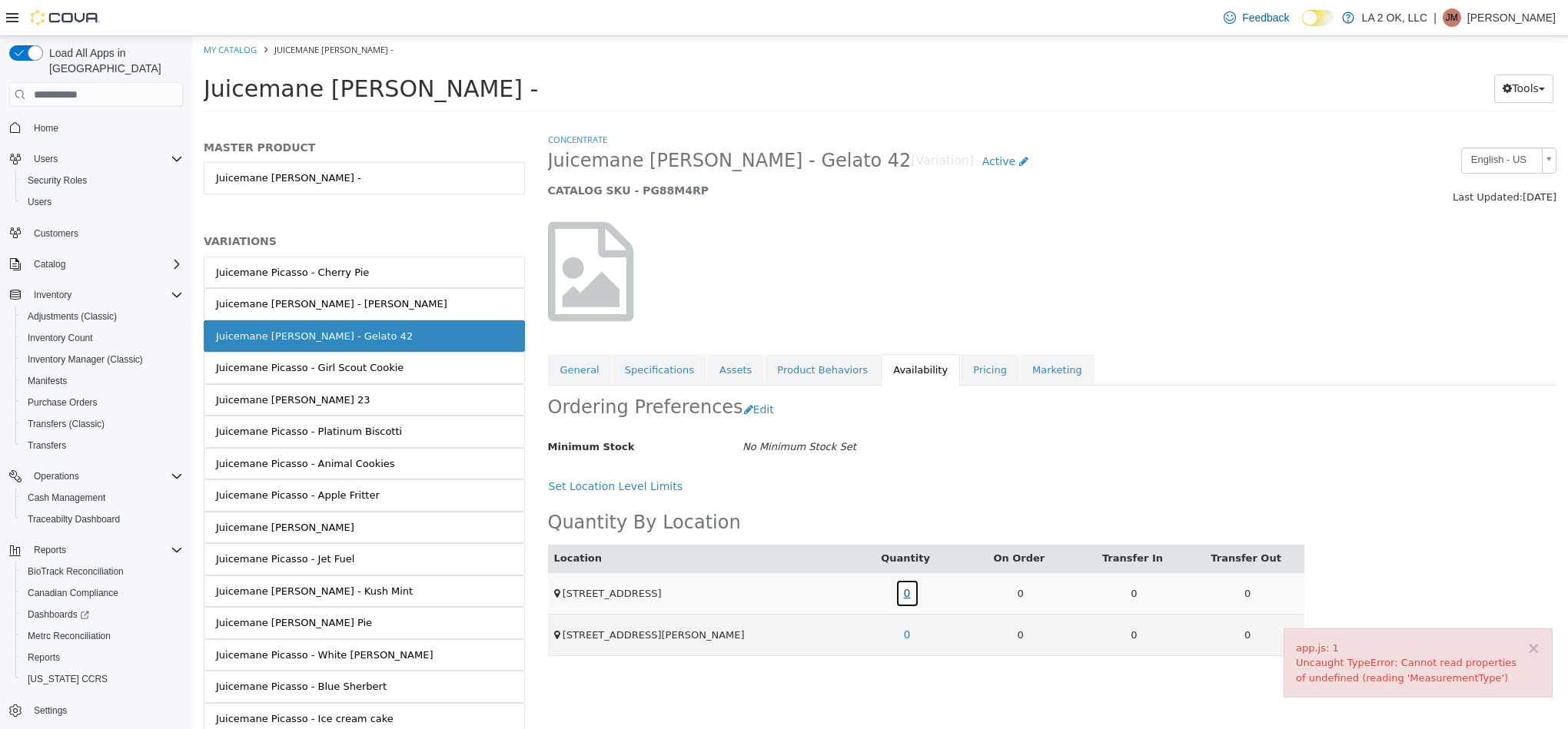
click at [900, 597] on link "0" at bounding box center [907, 593] width 24 height 28
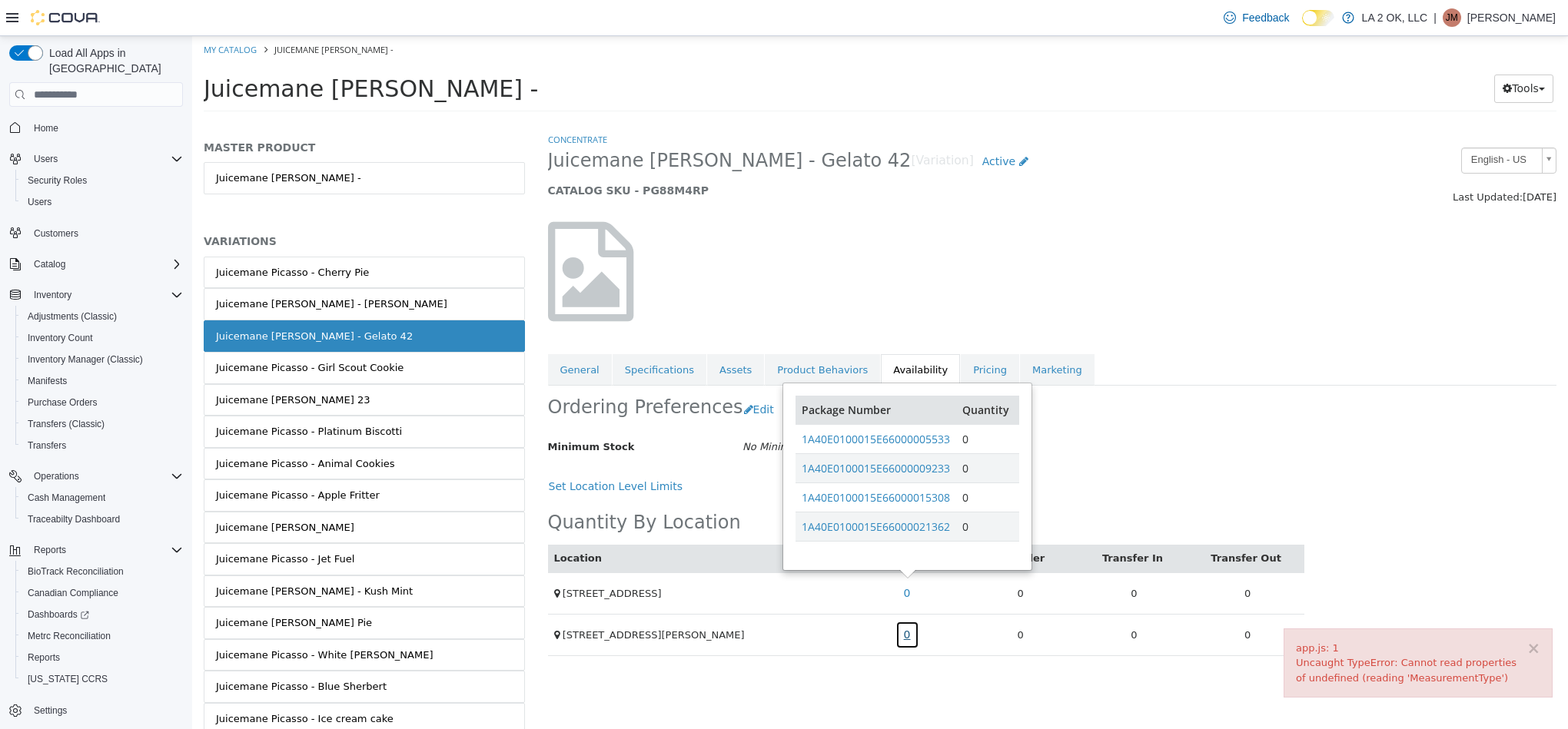
click at [904, 633] on link "0" at bounding box center [907, 634] width 24 height 28
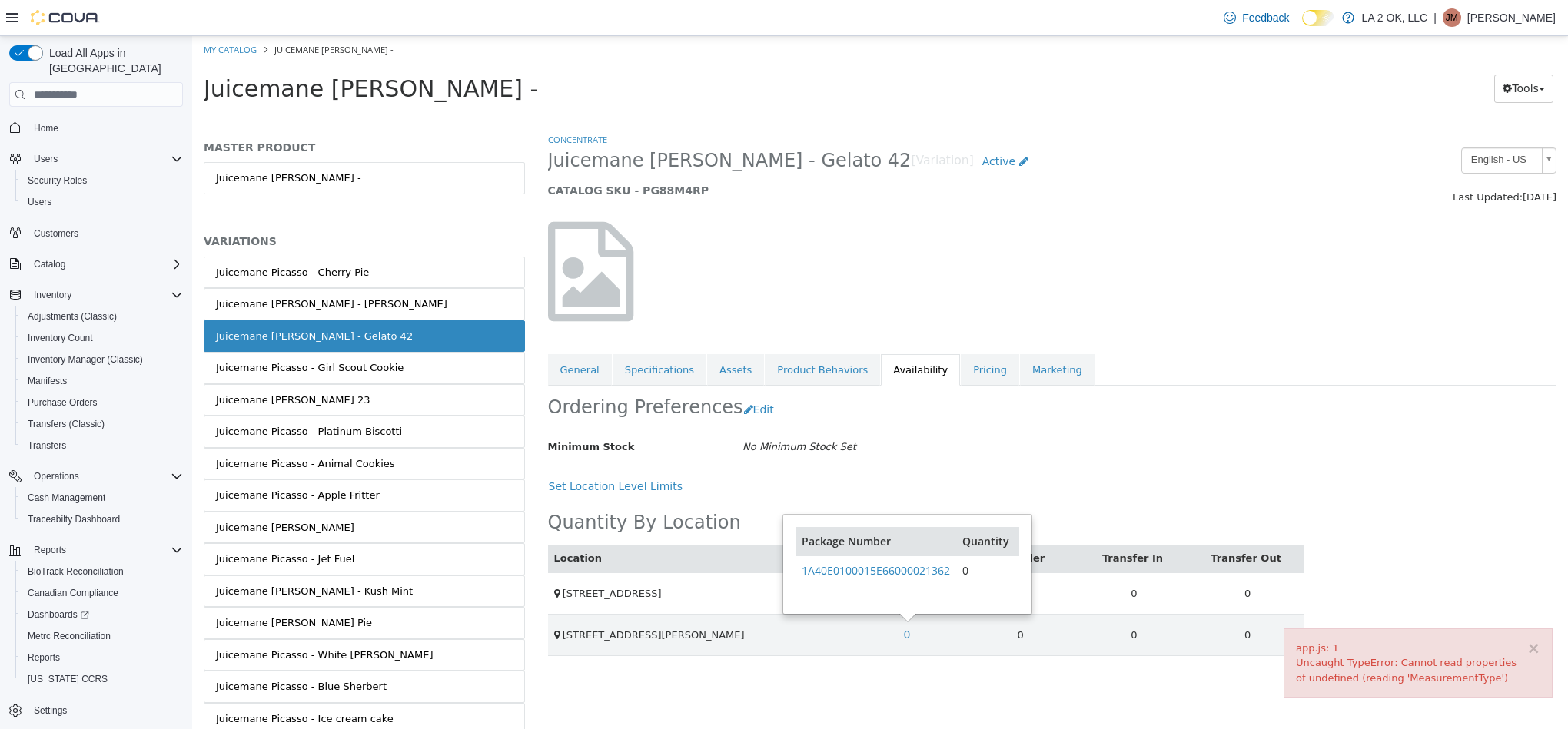
click at [1541, 651] on div "× app.js: 1 Uncaught TypeError: Cannot read properties of undefined (reading 'M…" at bounding box center [1417, 663] width 269 height 70
click at [1538, 651] on button "×" at bounding box center [1532, 649] width 14 height 16
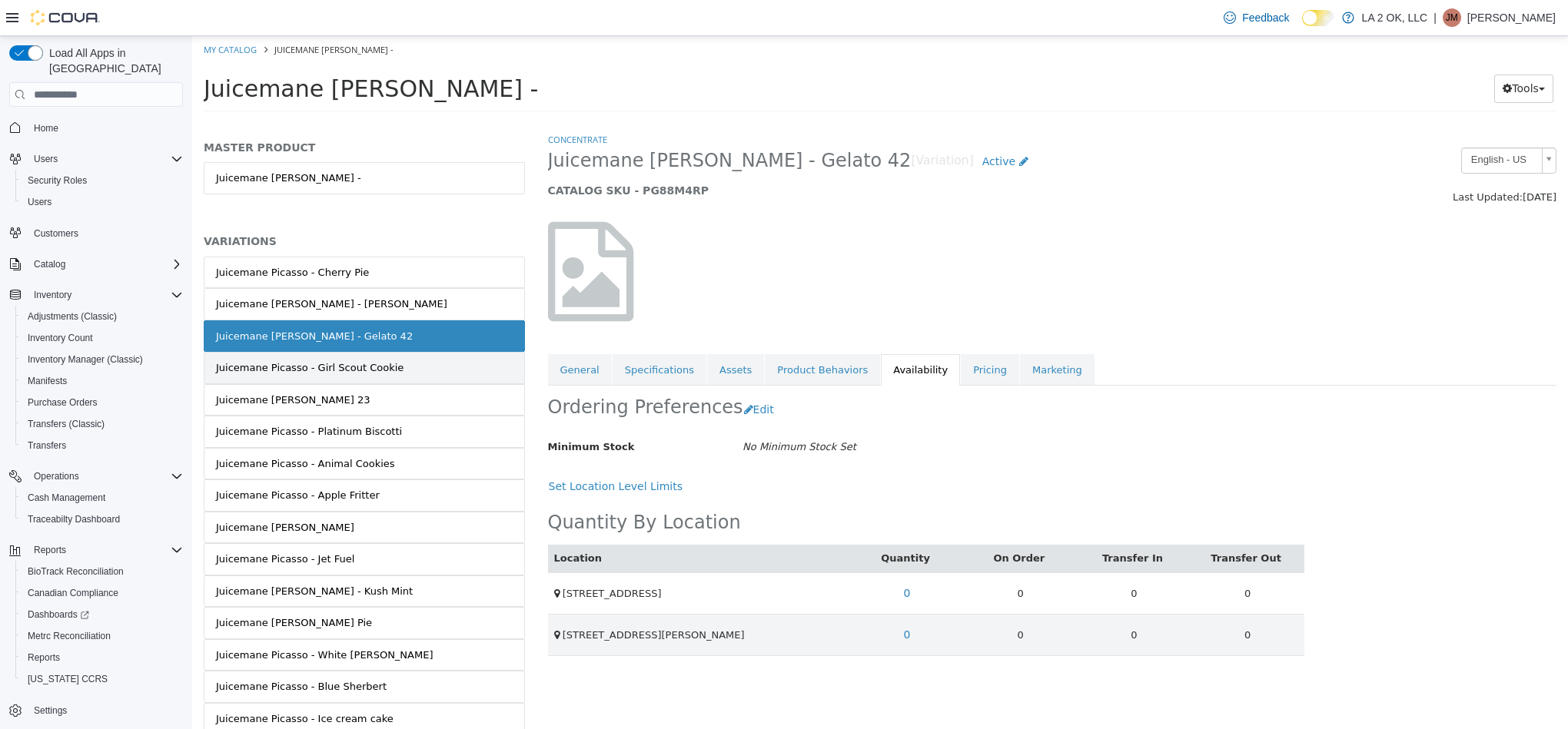
click at [430, 377] on link "Juicemane Picasso - Girl Scout Cookie" at bounding box center [364, 368] width 321 height 32
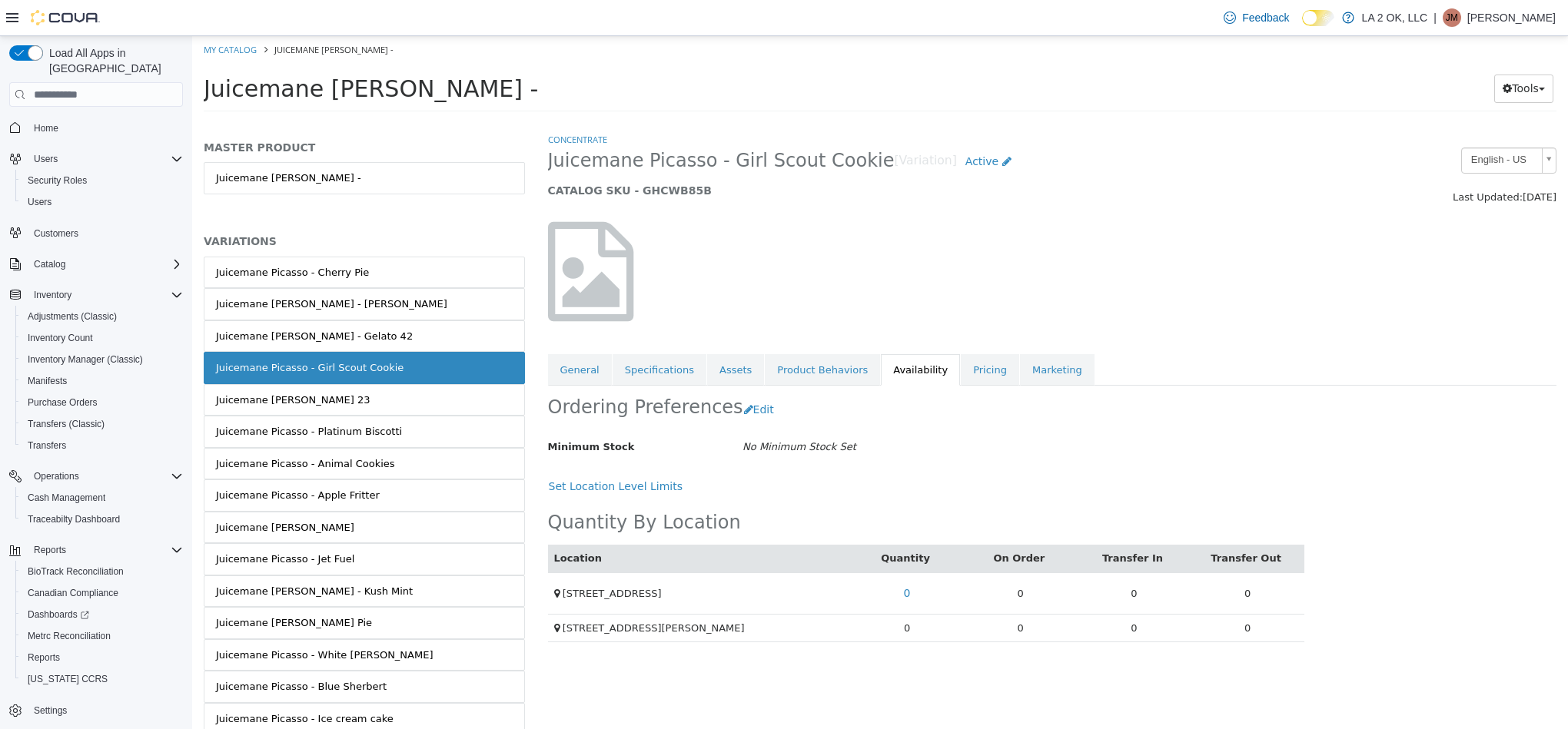
click at [904, 628] on td "0" at bounding box center [906, 628] width 114 height 28
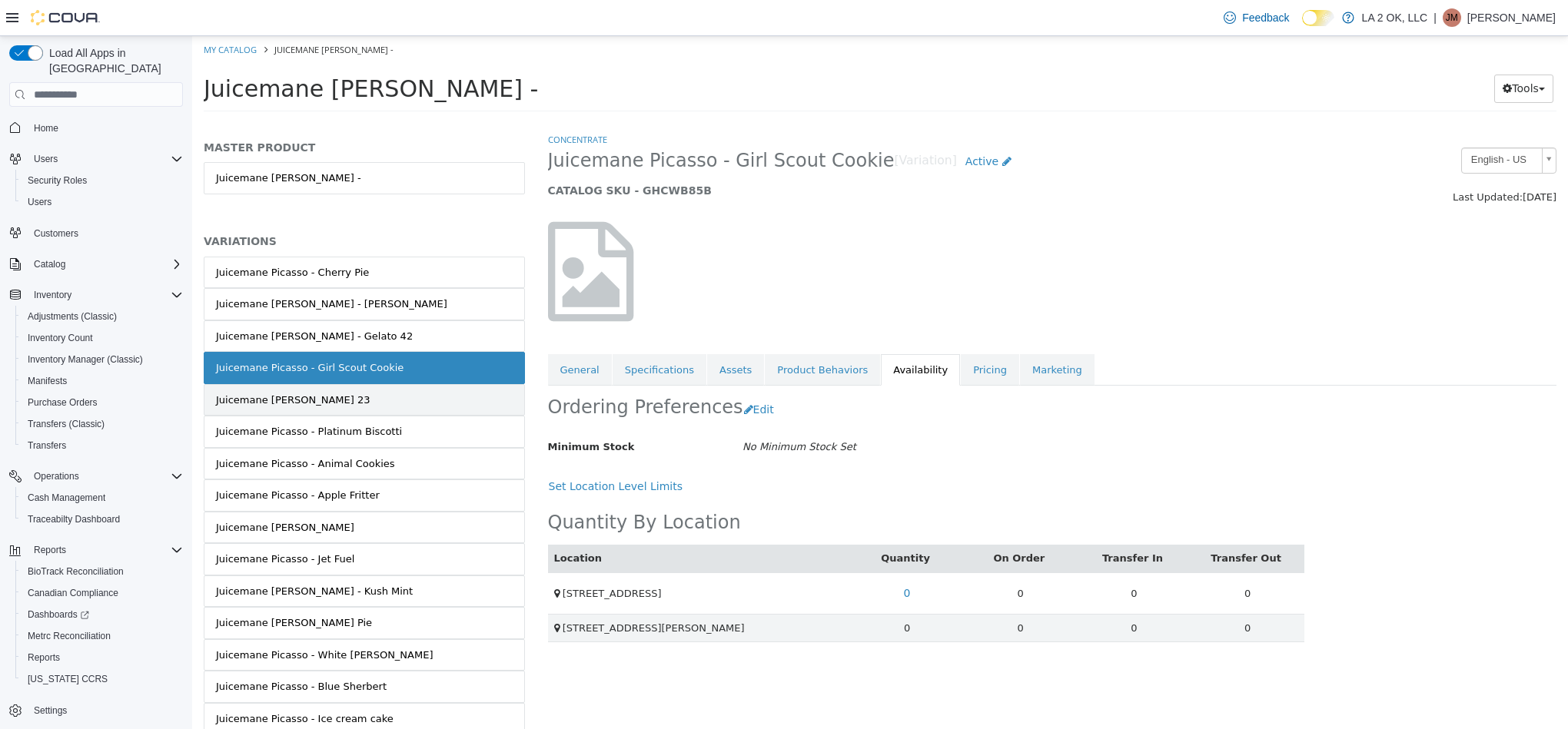
click at [450, 401] on link "Juicemane Picasso - Runtz 23" at bounding box center [364, 400] width 321 height 32
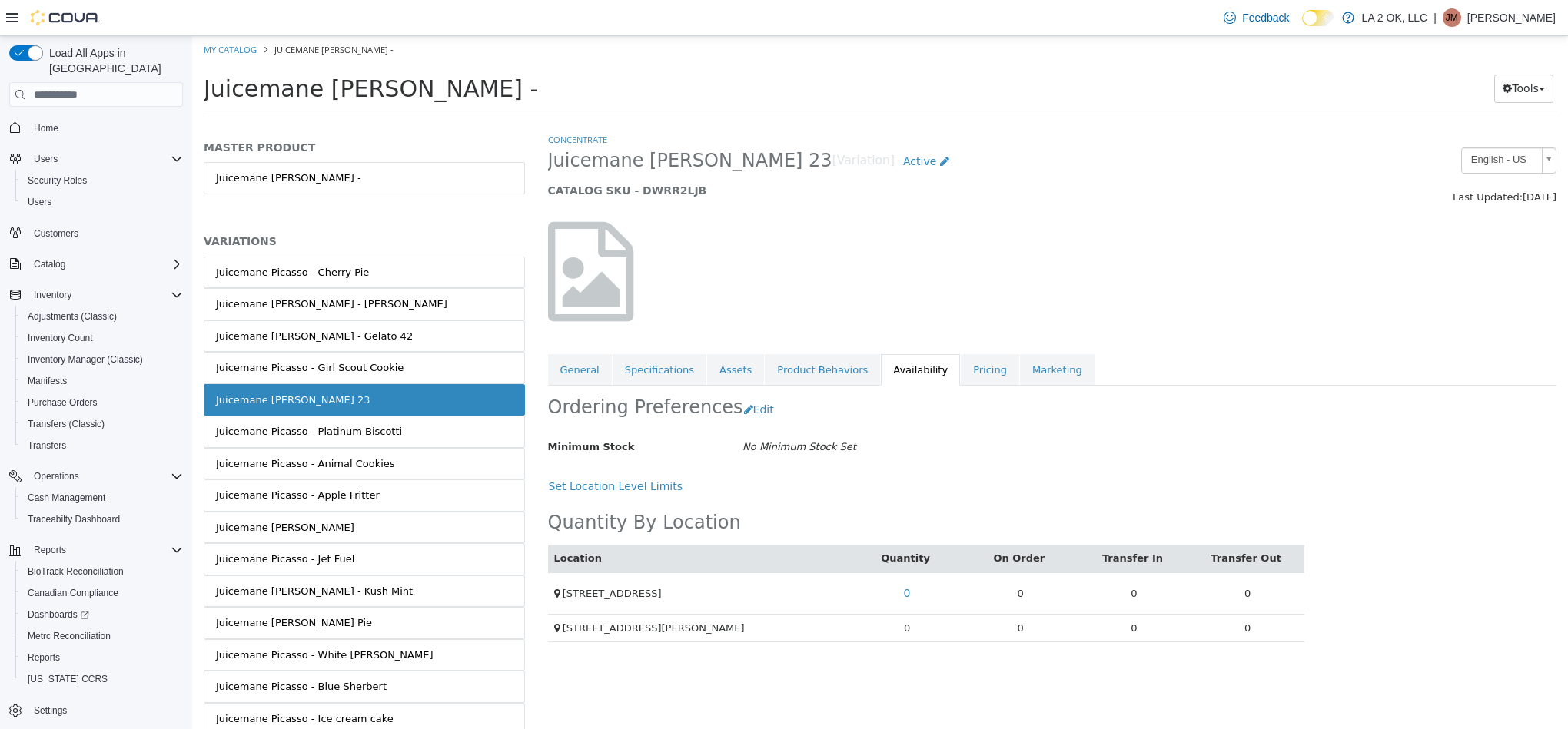
click at [904, 630] on td "0" at bounding box center [906, 628] width 114 height 28
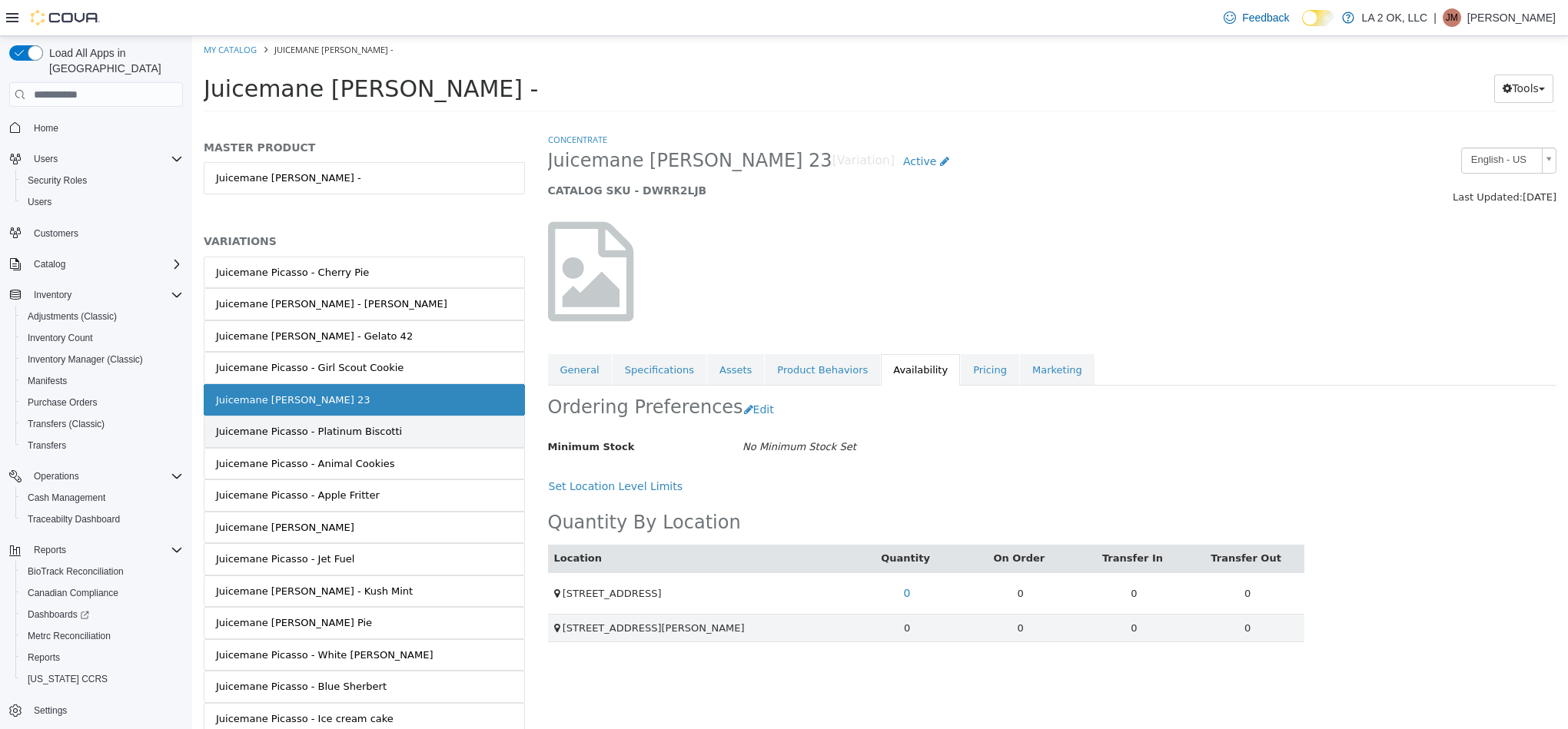
click at [358, 432] on div "Juicemane Picasso - Platinum Biscotti" at bounding box center [309, 432] width 186 height 16
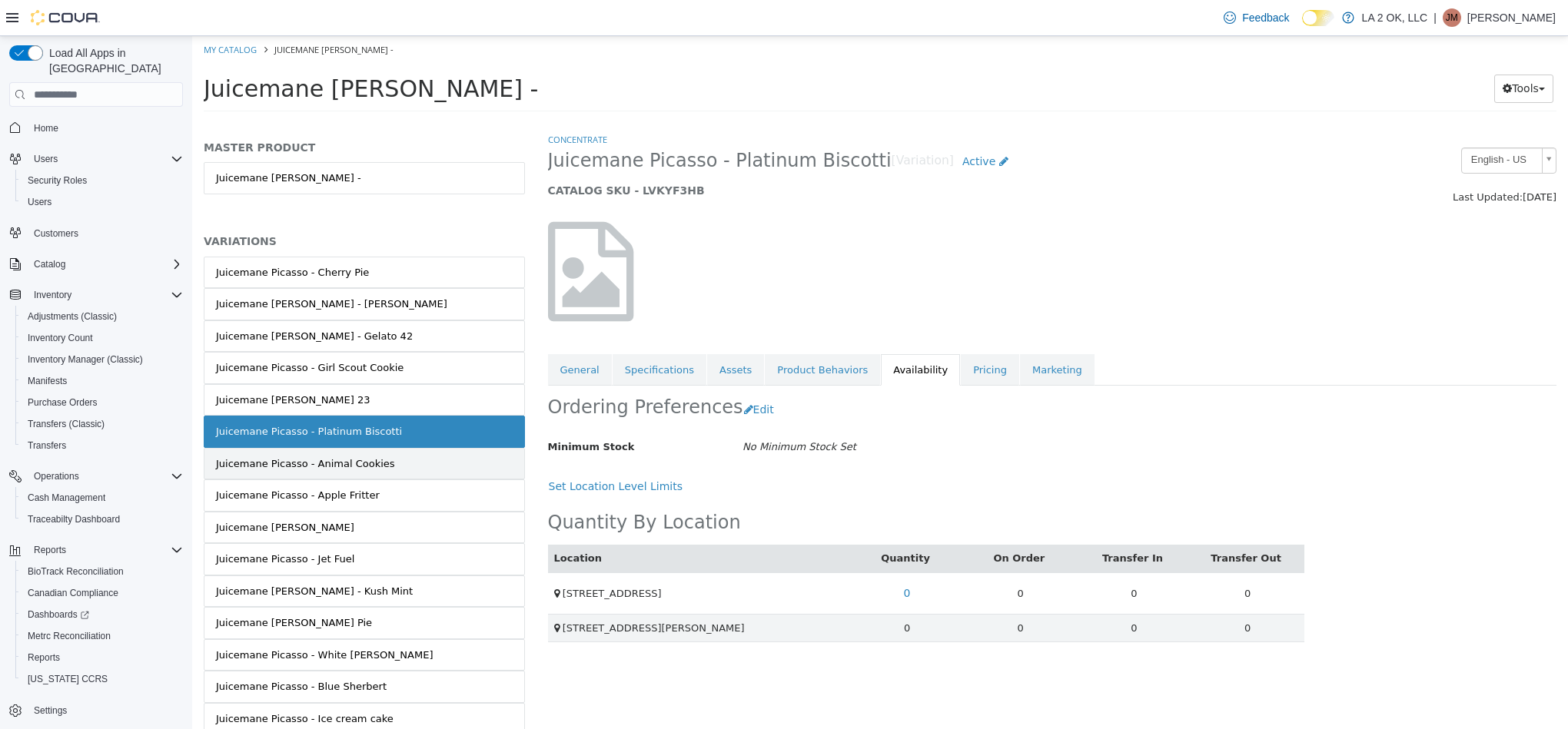
click at [365, 469] on div "Juicemane Picasso - Animal Cookies" at bounding box center [306, 463] width 179 height 16
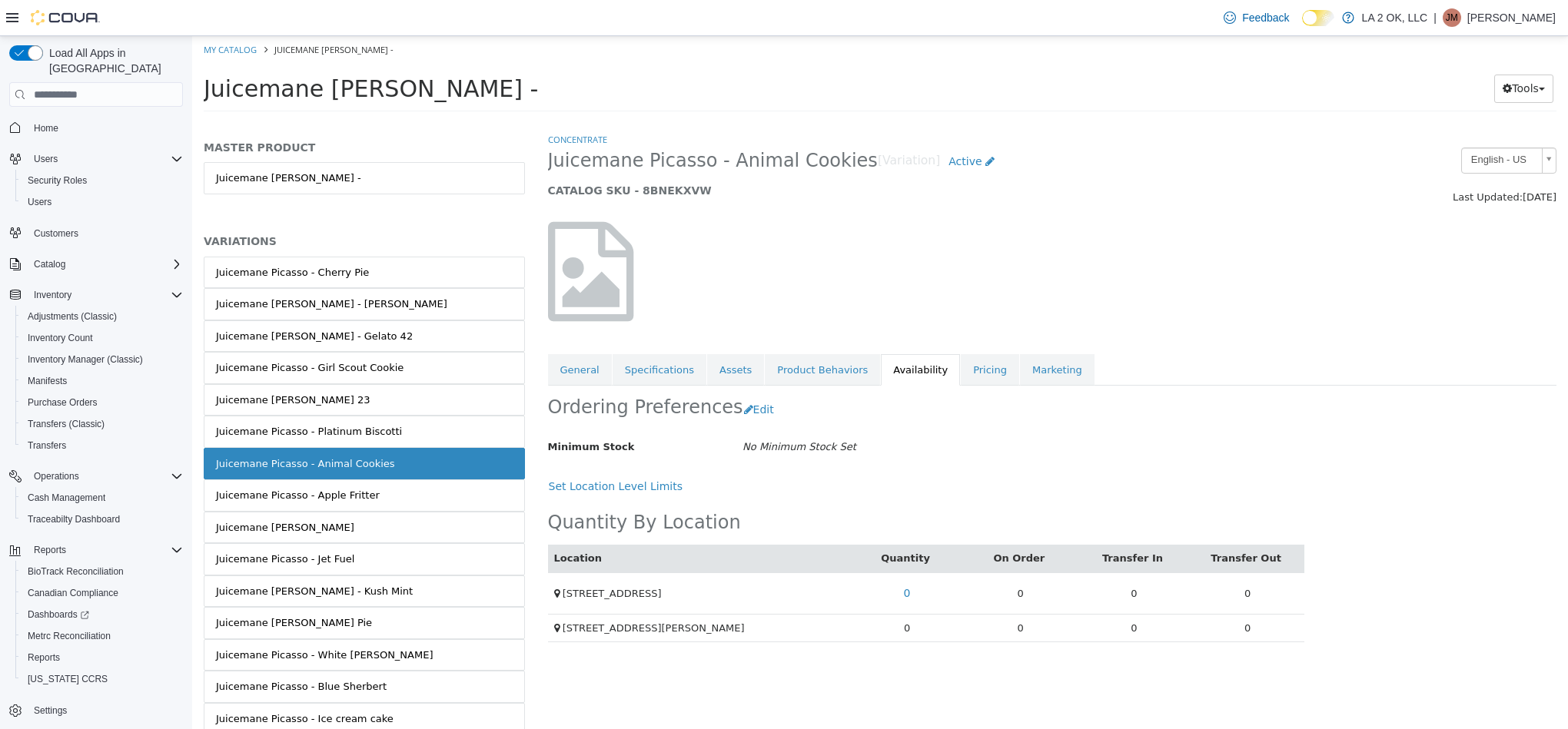
click at [913, 633] on td "0" at bounding box center [906, 628] width 114 height 28
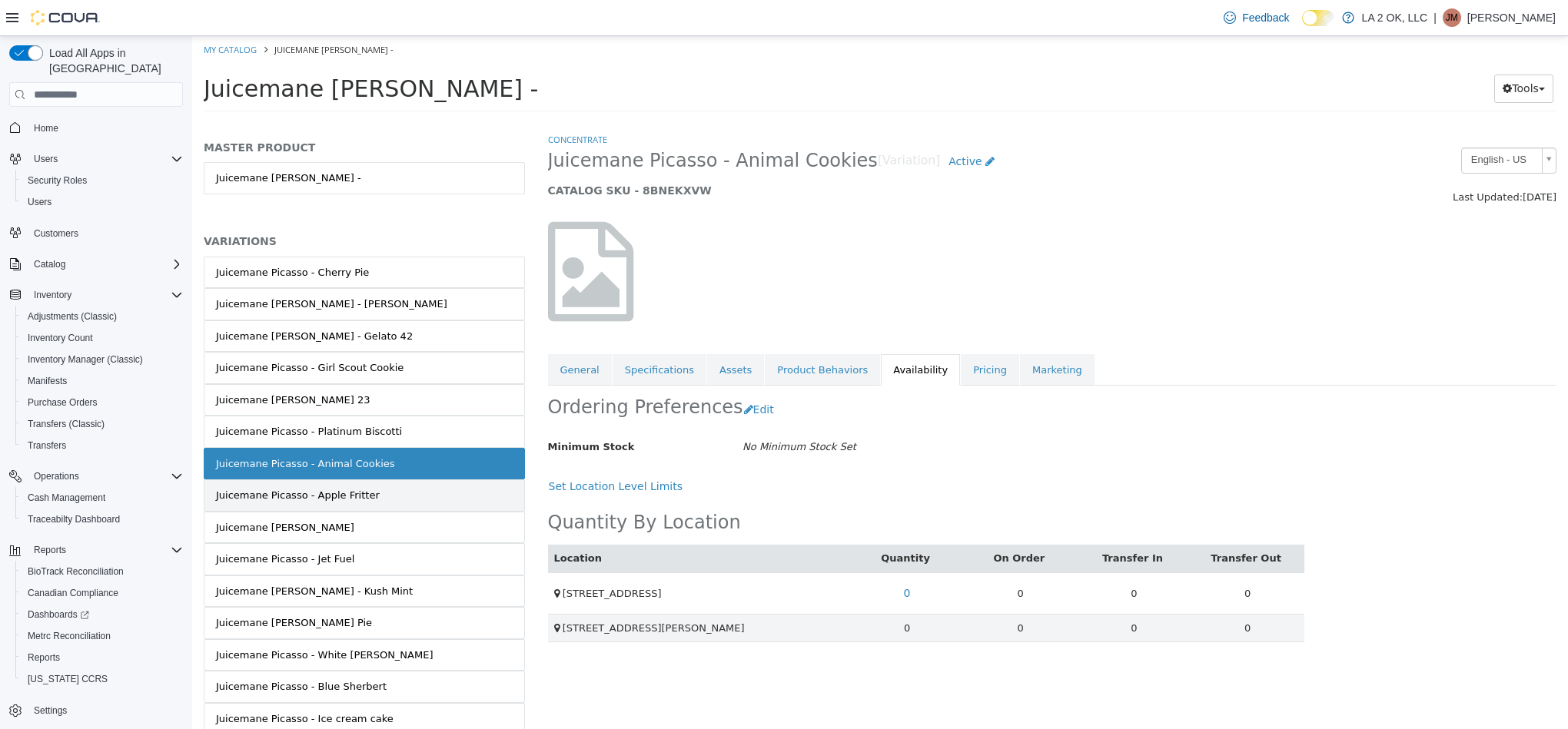
click at [361, 504] on div "Juicemane Picasso - Apple Fritter" at bounding box center [298, 495] width 163 height 16
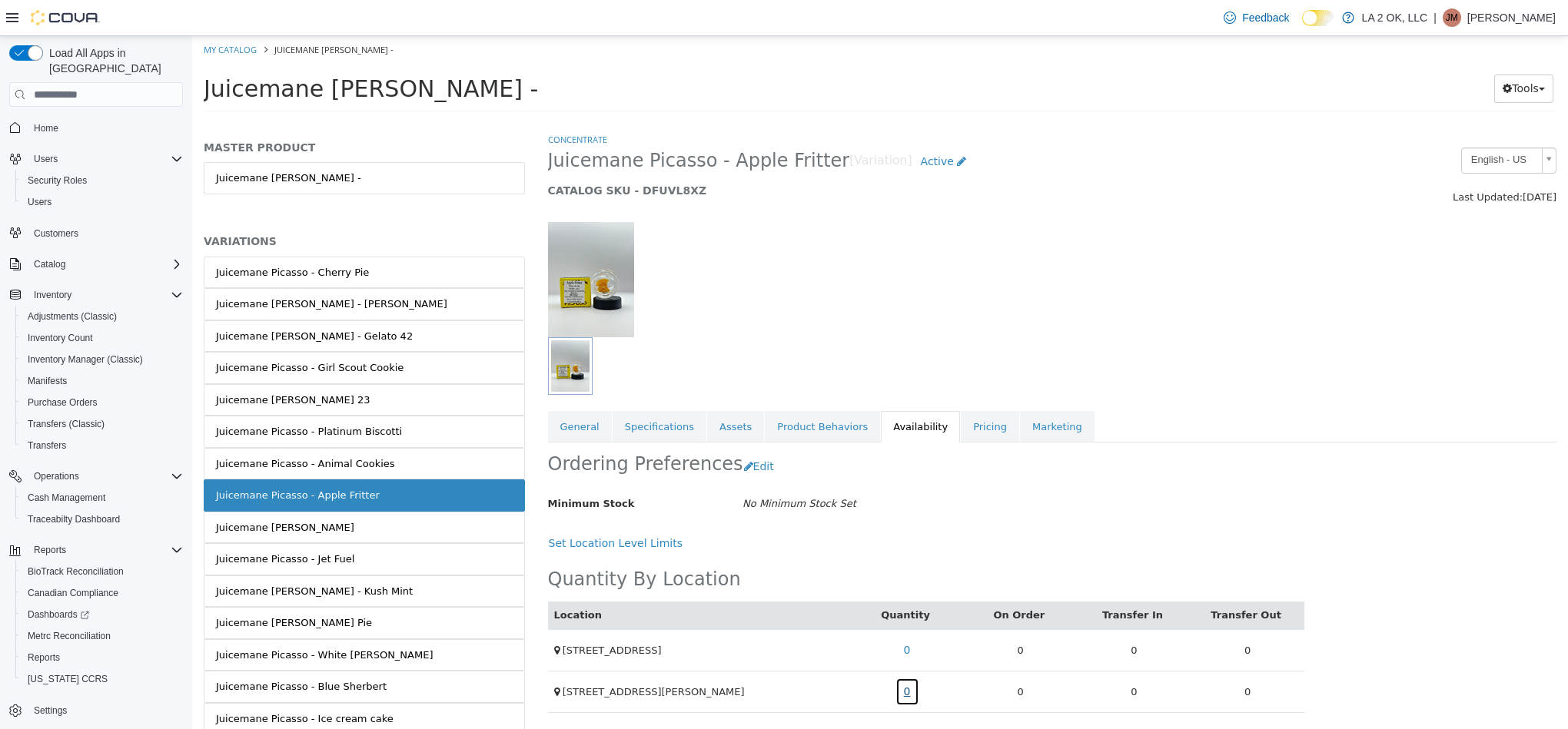
click at [904, 703] on link "0" at bounding box center [907, 692] width 24 height 28
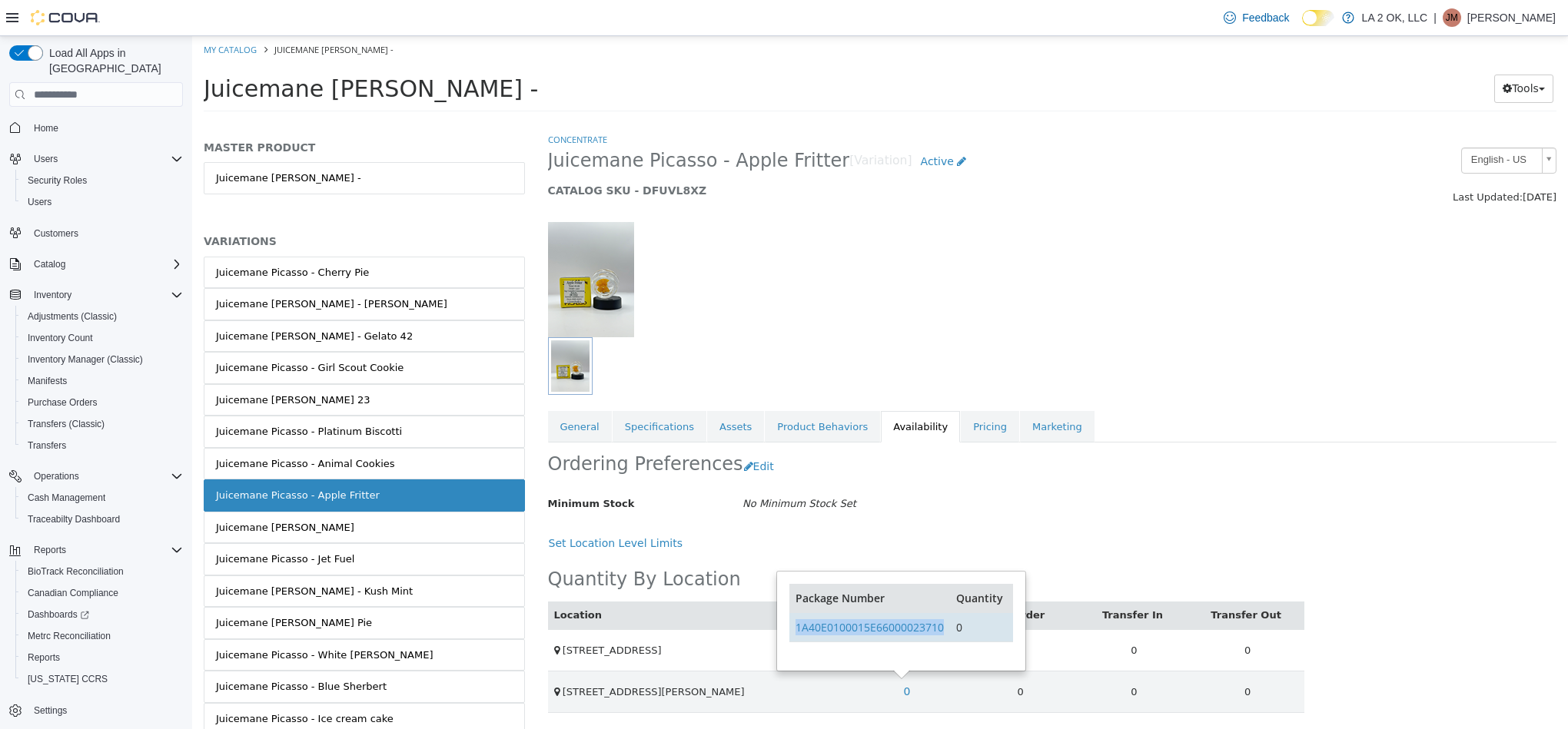
copy link "1A40E0100015E66000023710"
drag, startPoint x: 951, startPoint y: 635, endPoint x: 794, endPoint y: 640, distance: 157.1
click at [794, 640] on tr "1A40E0100015E66000023710 0" at bounding box center [901, 627] width 223 height 29
click at [476, 538] on link "Juicemane Picasso - Gusherz" at bounding box center [364, 527] width 321 height 32
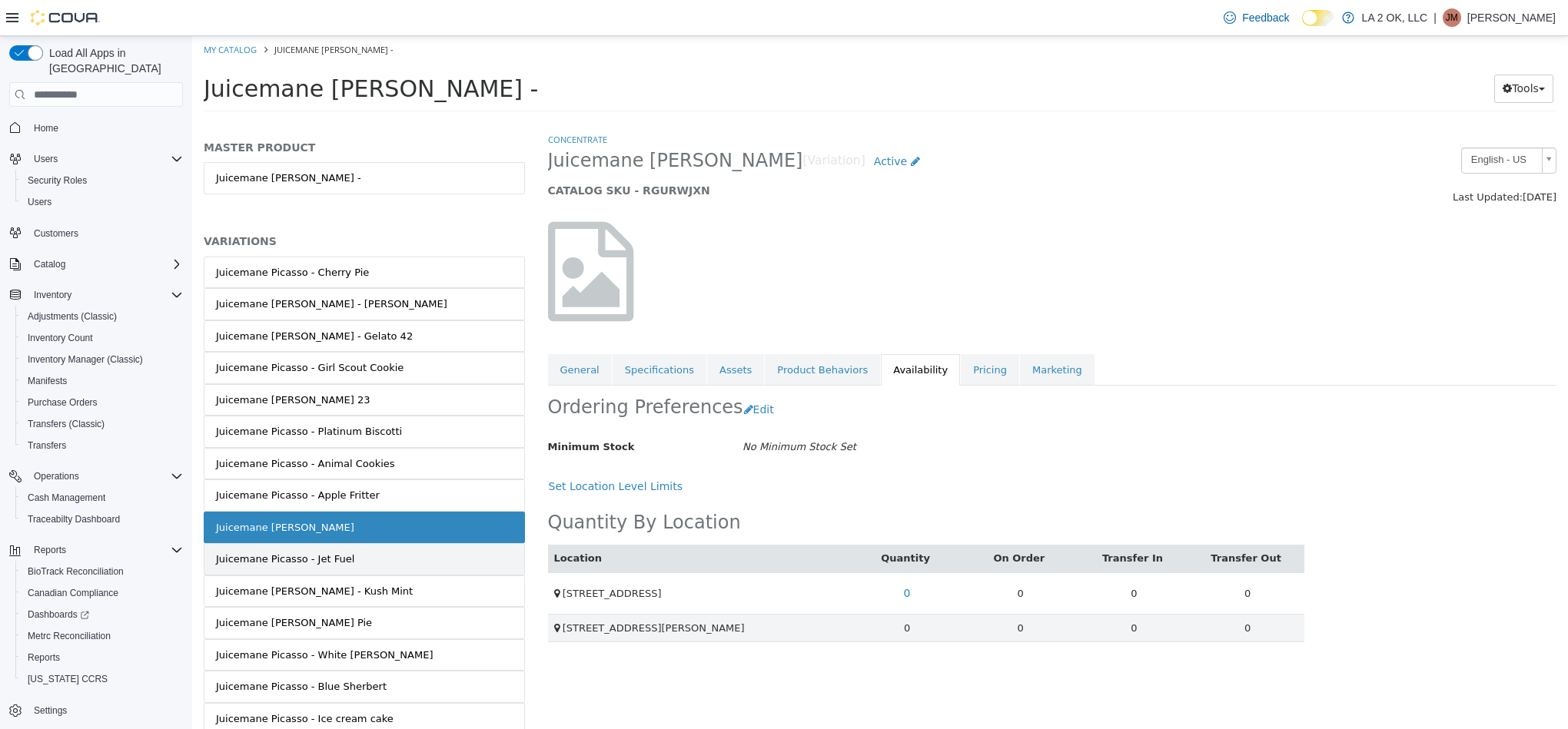
click at [383, 566] on link "Juicemane Picasso - Jet Fuel" at bounding box center [364, 558] width 321 height 32
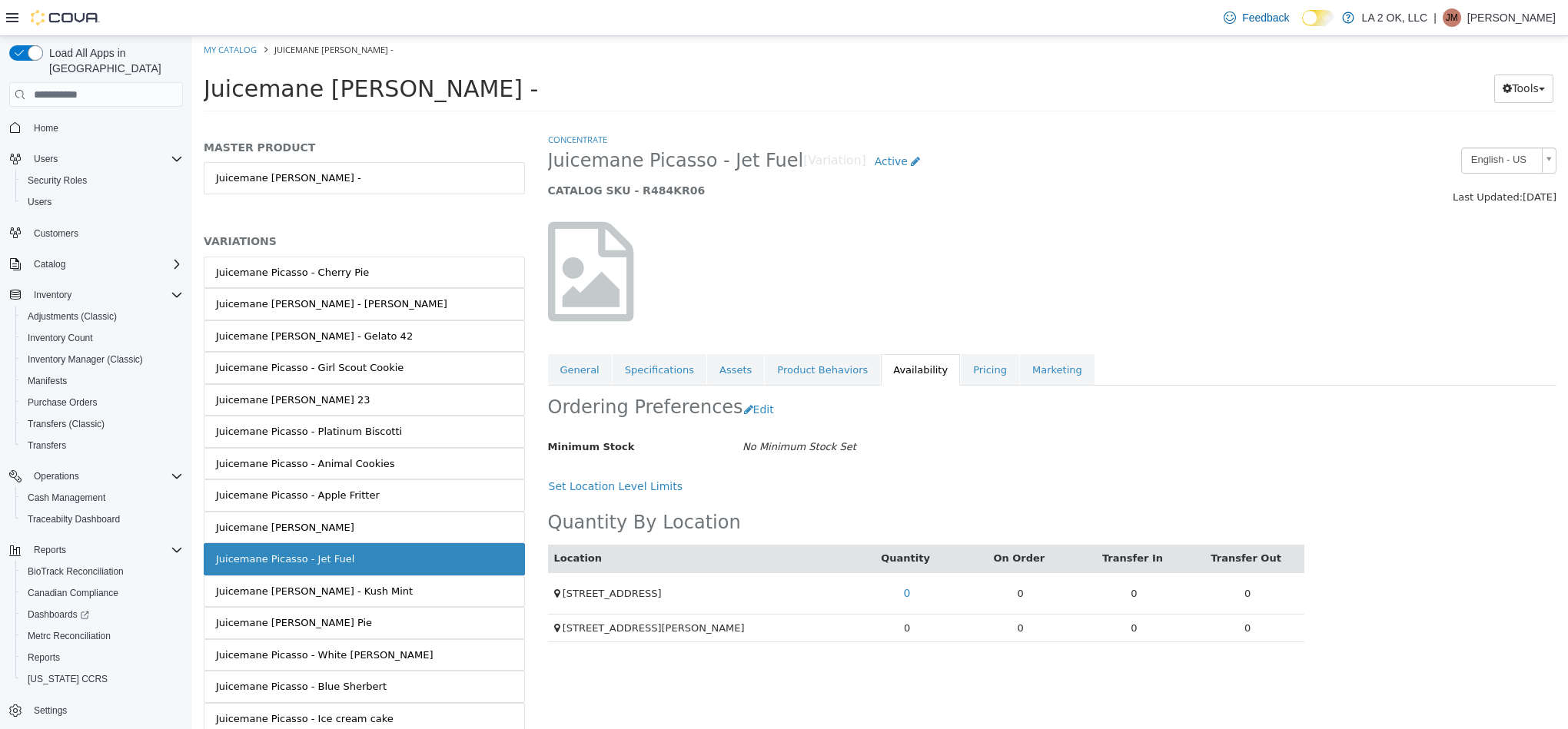
click at [908, 633] on td "0" at bounding box center [906, 628] width 114 height 28
click at [904, 635] on td "0" at bounding box center [906, 628] width 114 height 28
click at [510, 596] on div "MASTER PRODUCT Juicemane Picasso - VARIATIONS Juicemane Picasso - Cherry Pie Ju…" at bounding box center [364, 431] width 344 height 597
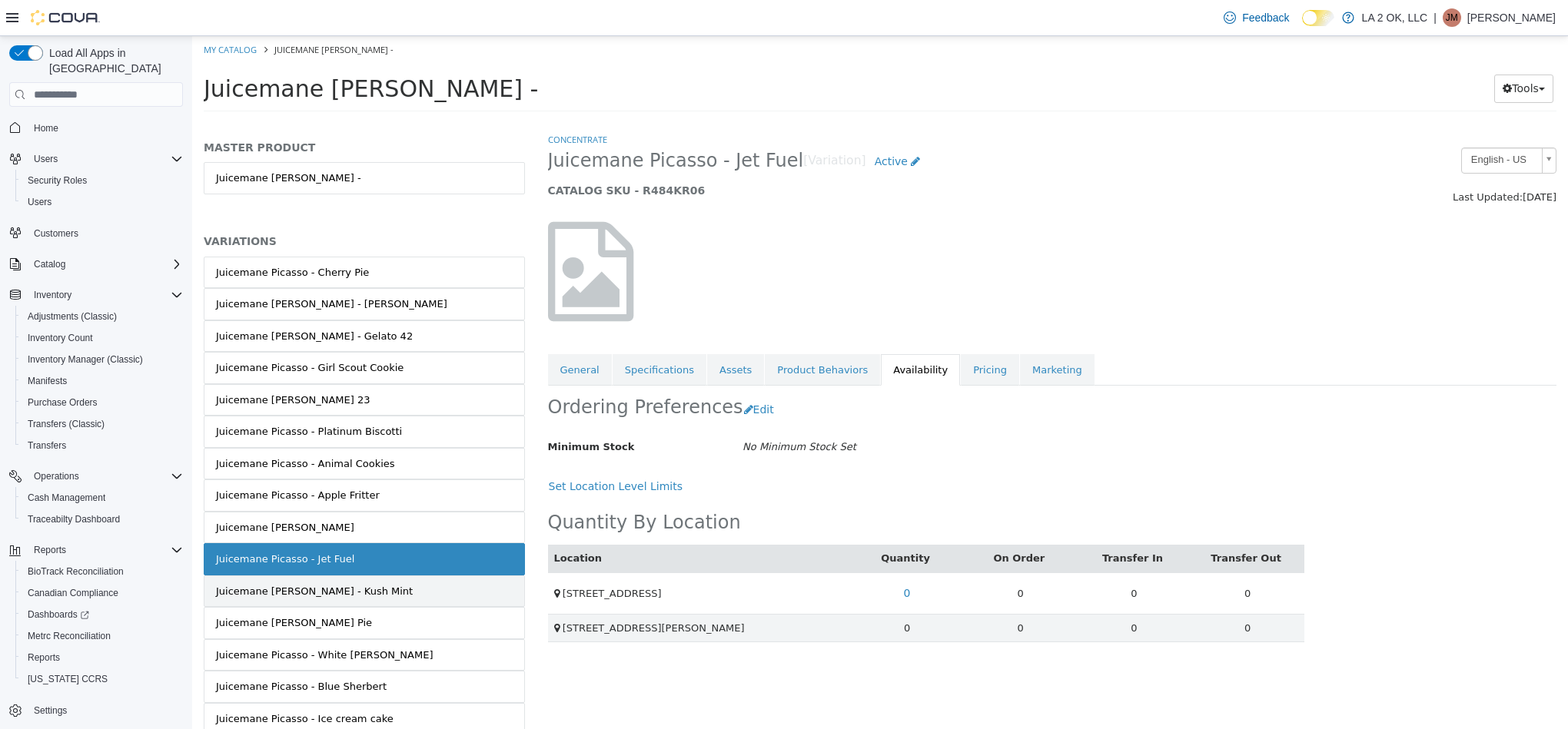
click at [489, 599] on link "Juicemane Picasso - Kush Mint" at bounding box center [364, 591] width 321 height 32
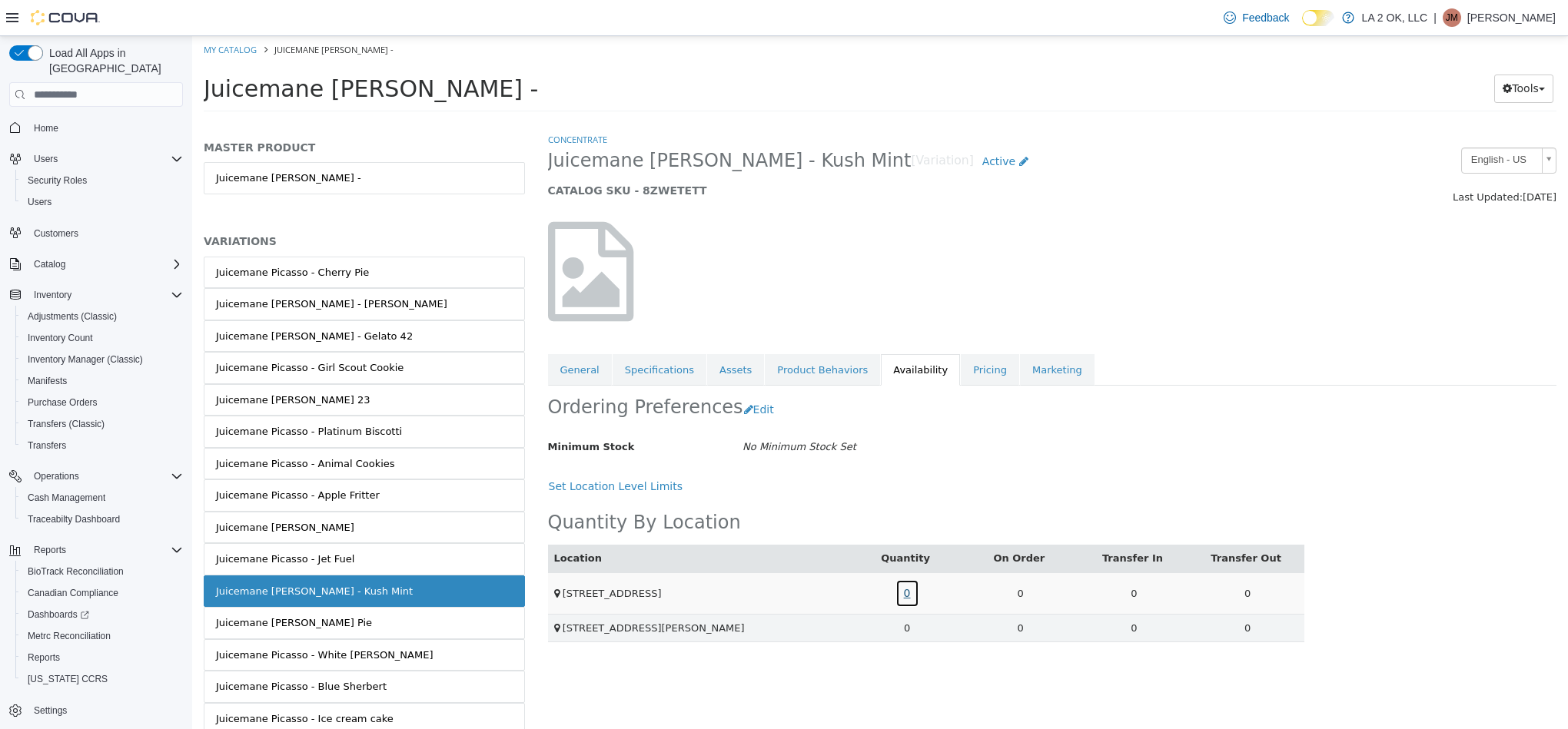
click at [899, 597] on link "0" at bounding box center [907, 593] width 24 height 28
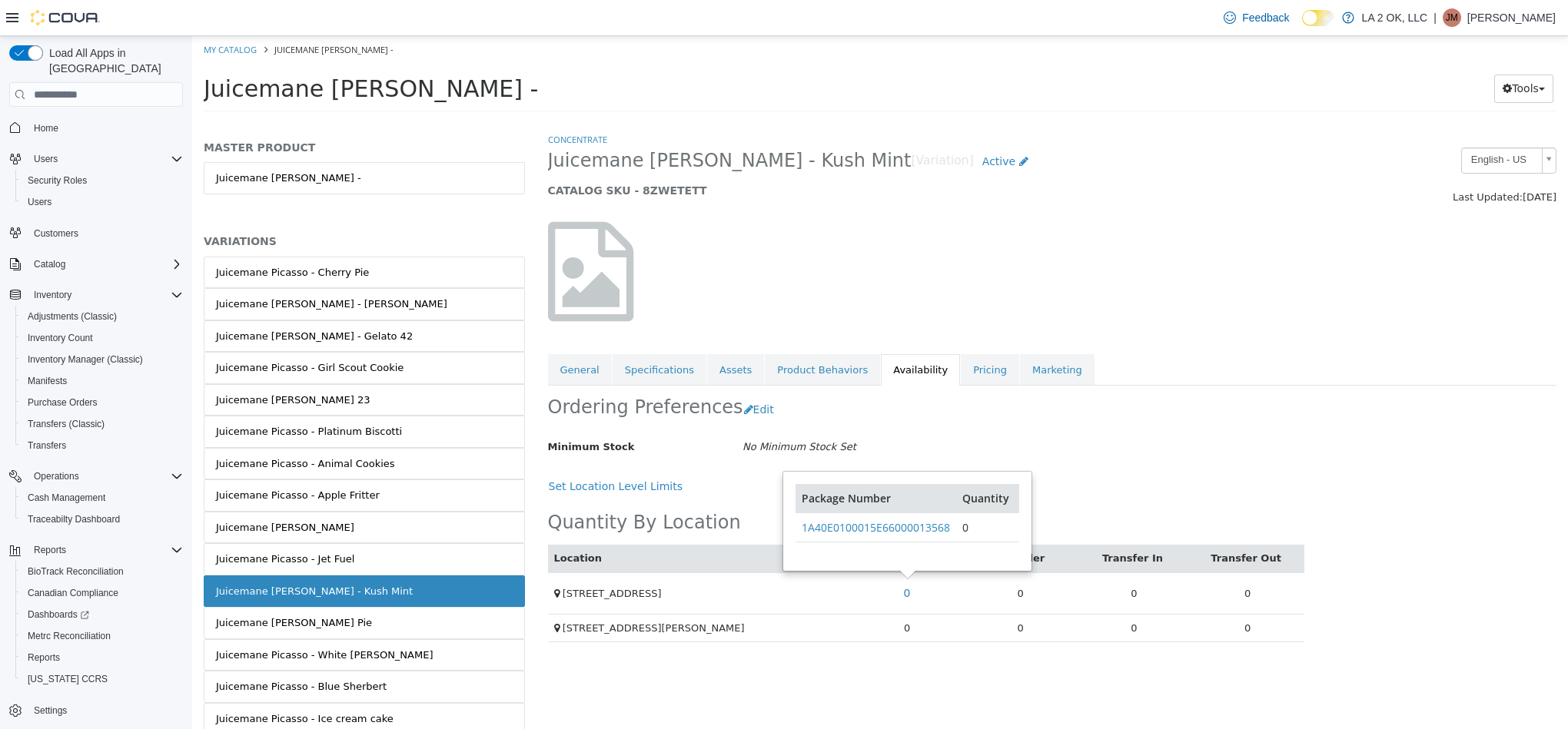
click at [909, 641] on td "0" at bounding box center [906, 628] width 114 height 28
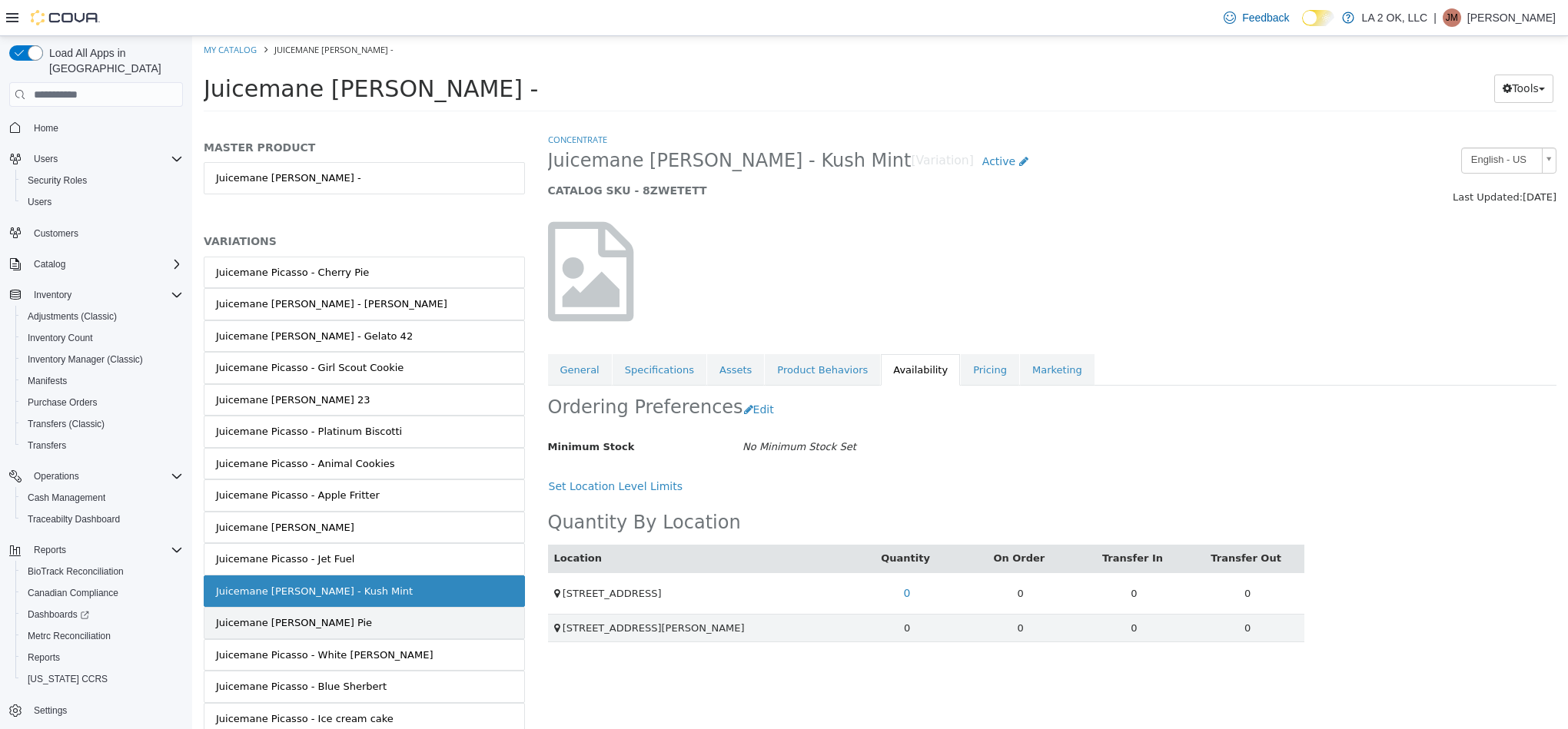
click at [445, 630] on link "Juicemane Picasso - Payton Pie" at bounding box center [364, 622] width 321 height 32
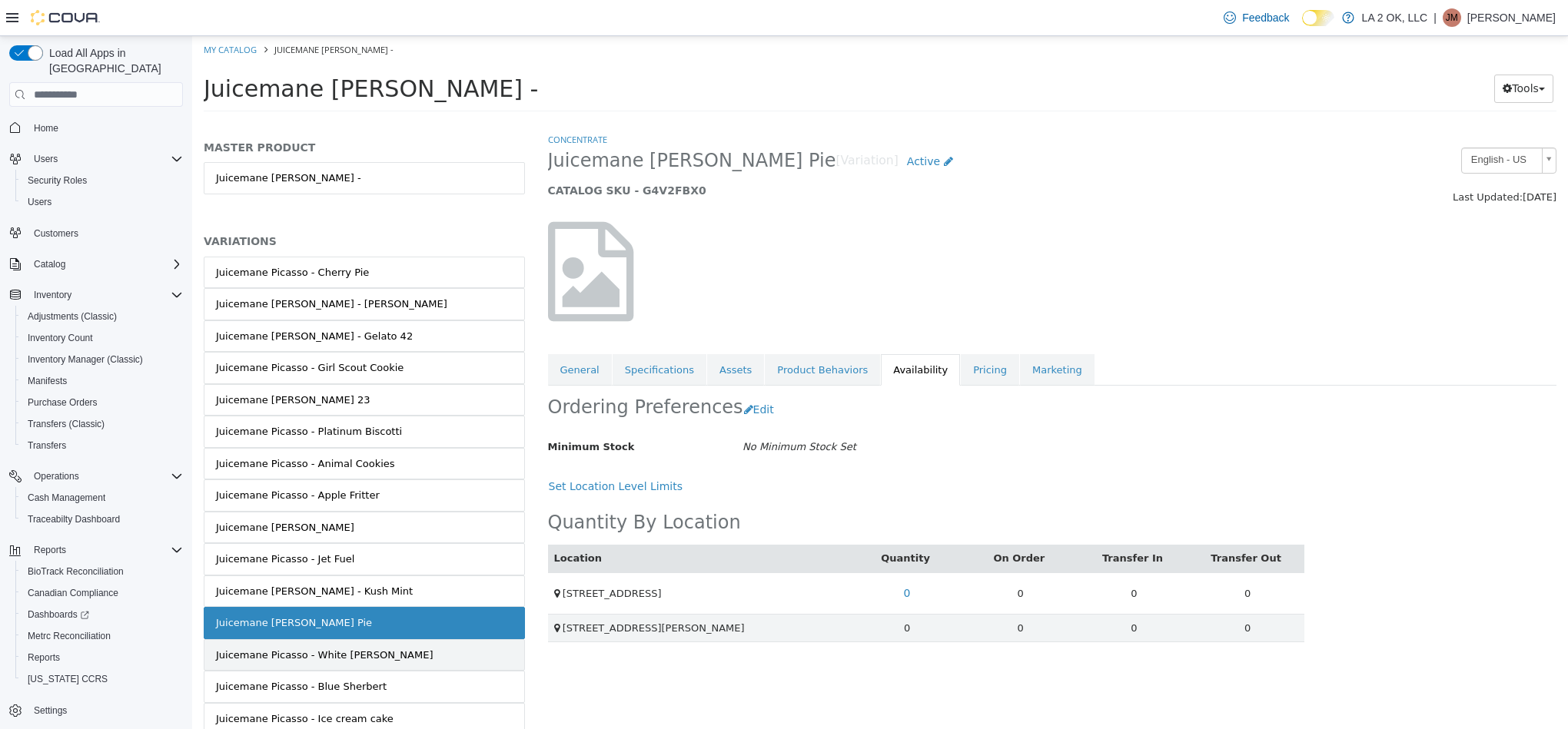
click at [417, 668] on link "Juicemane Picasso - White Runtz" at bounding box center [364, 655] width 321 height 32
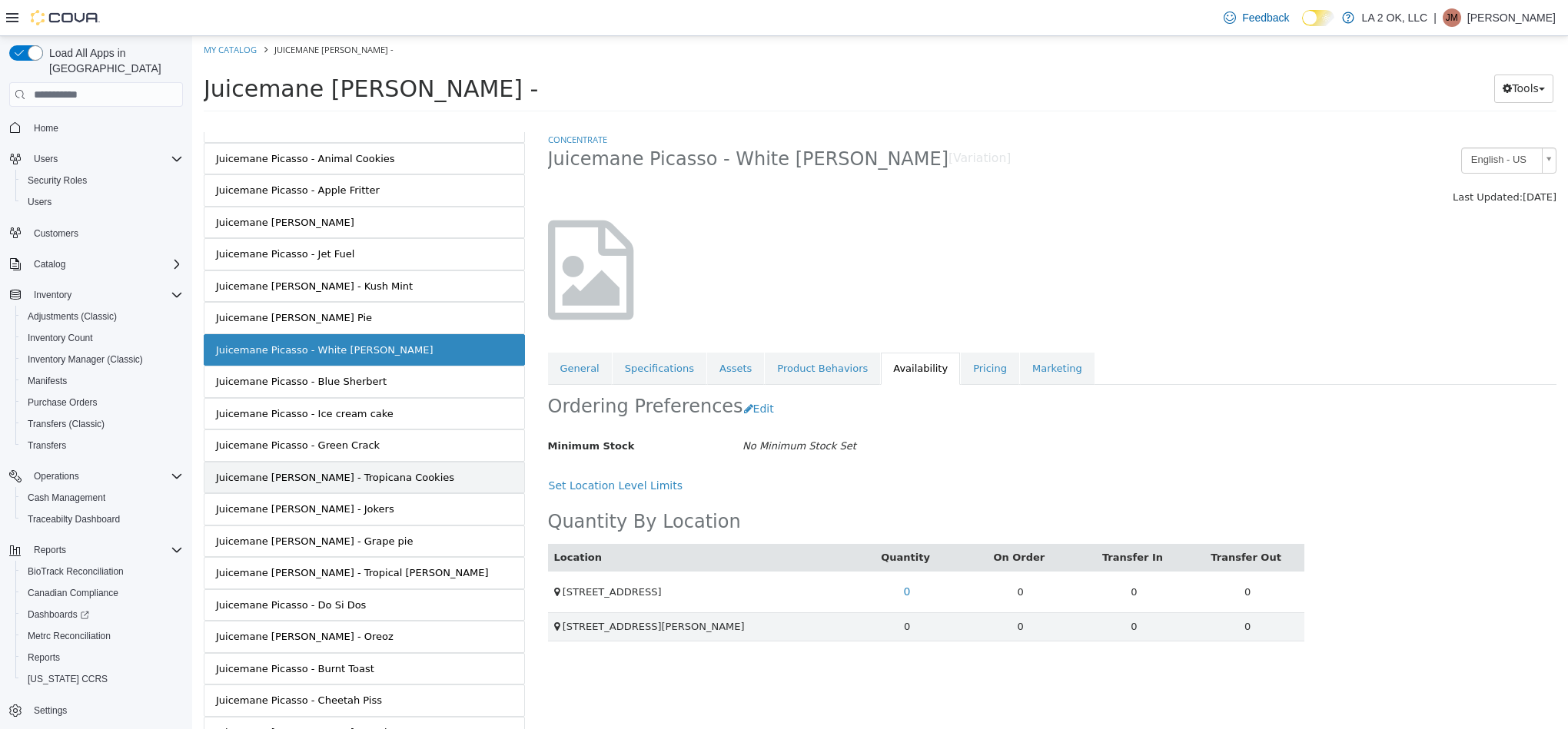
scroll to position [346, 0]
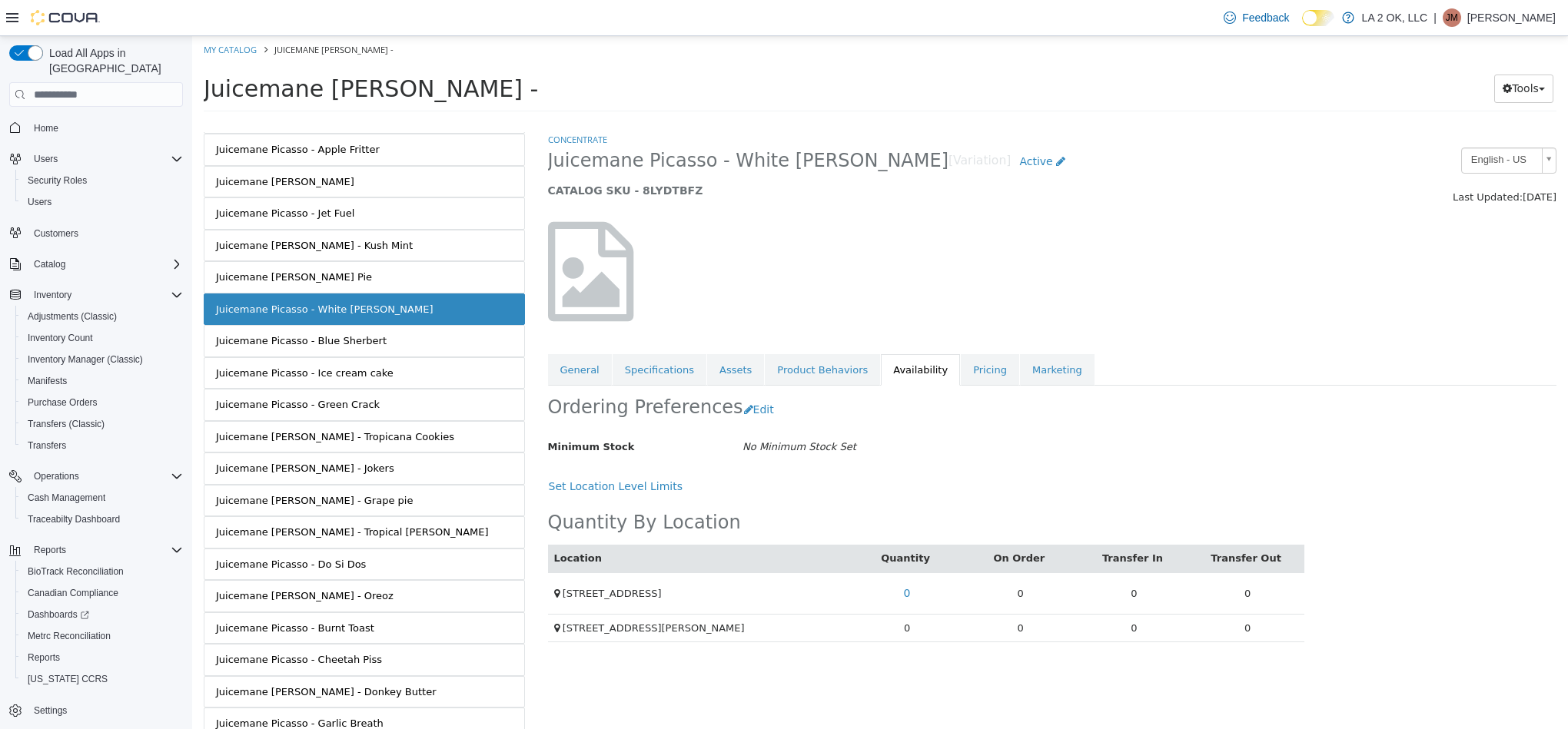
click at [906, 638] on td "0" at bounding box center [906, 628] width 114 height 28
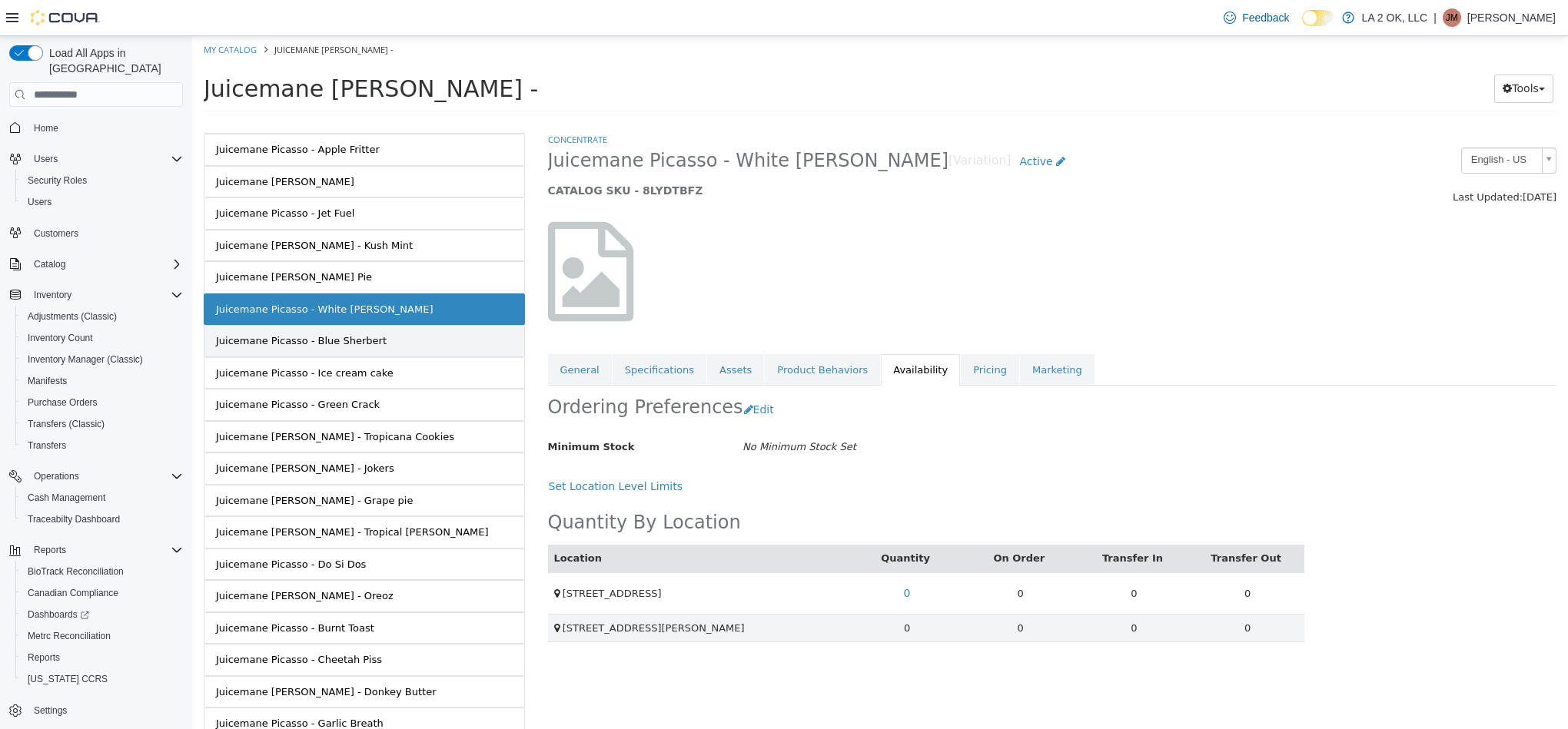
click at [427, 358] on link "Juicemane Picasso - Blue Sherbert" at bounding box center [364, 340] width 321 height 32
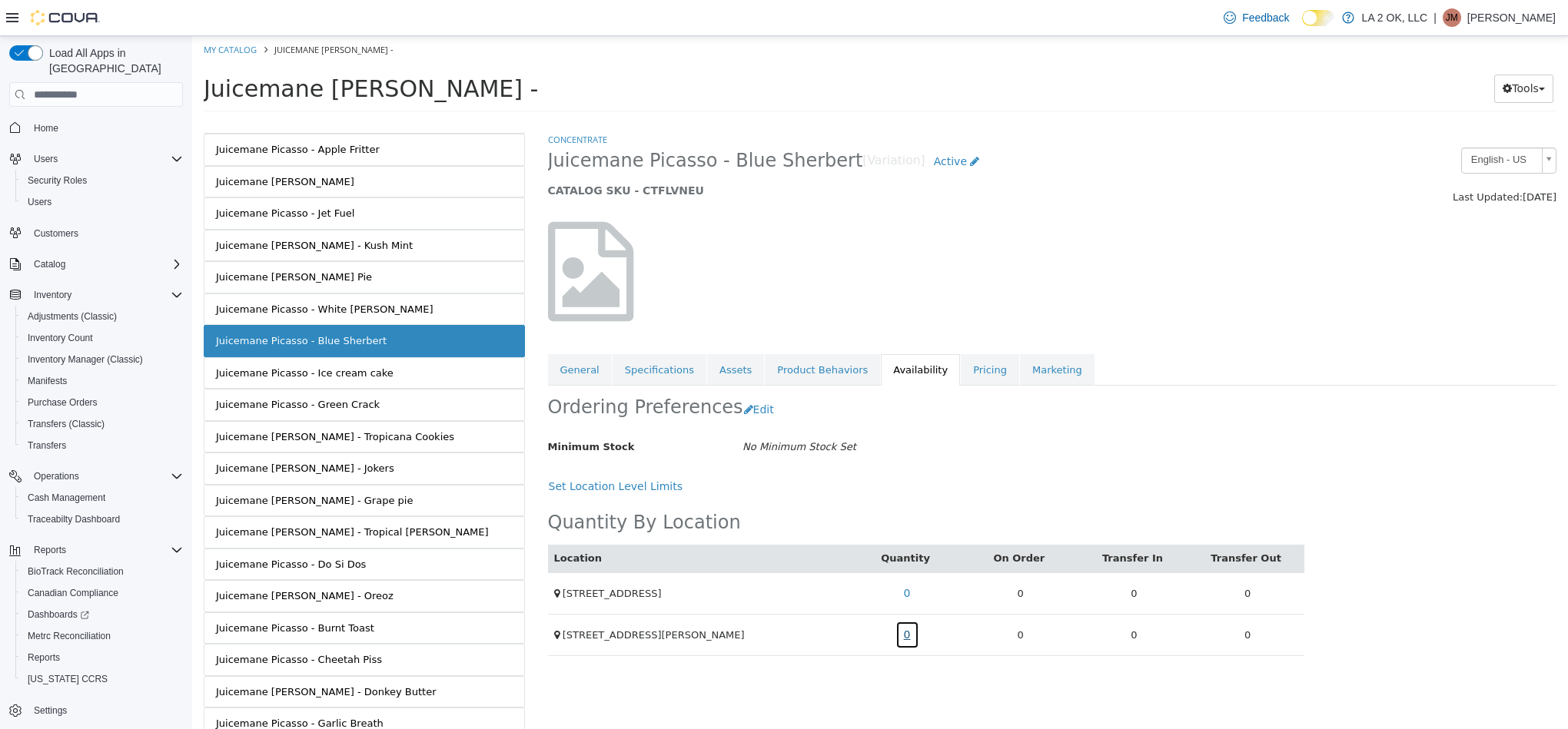
click at [906, 644] on link "0" at bounding box center [907, 634] width 24 height 28
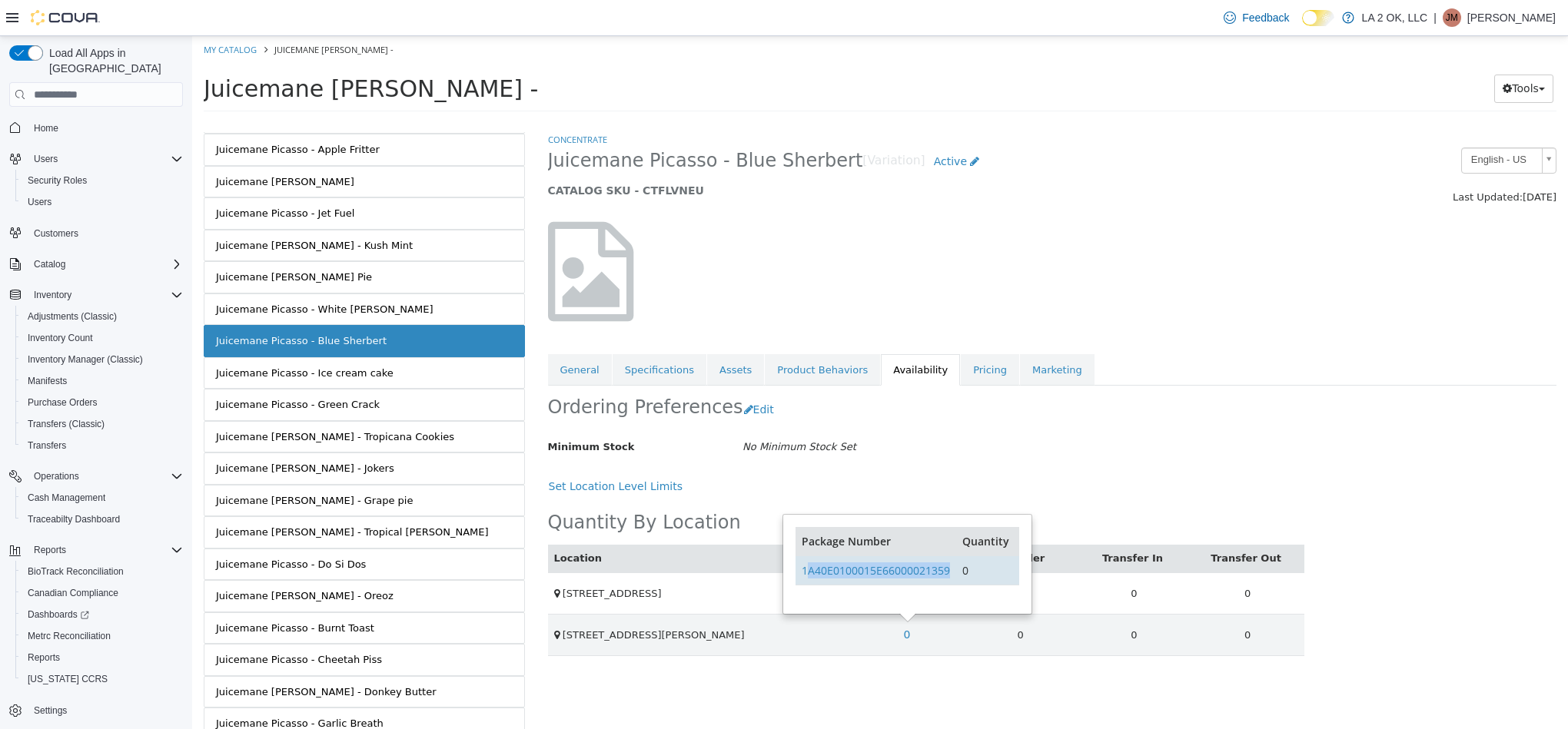
copy link "A40E0100015E66000021359"
copy link "1A40E0100015E66000021359"
drag, startPoint x: 959, startPoint y: 582, endPoint x: 802, endPoint y: 580, distance: 157.0
click at [802, 580] on tr "1A40E0100015E66000021359 0" at bounding box center [907, 570] width 223 height 29
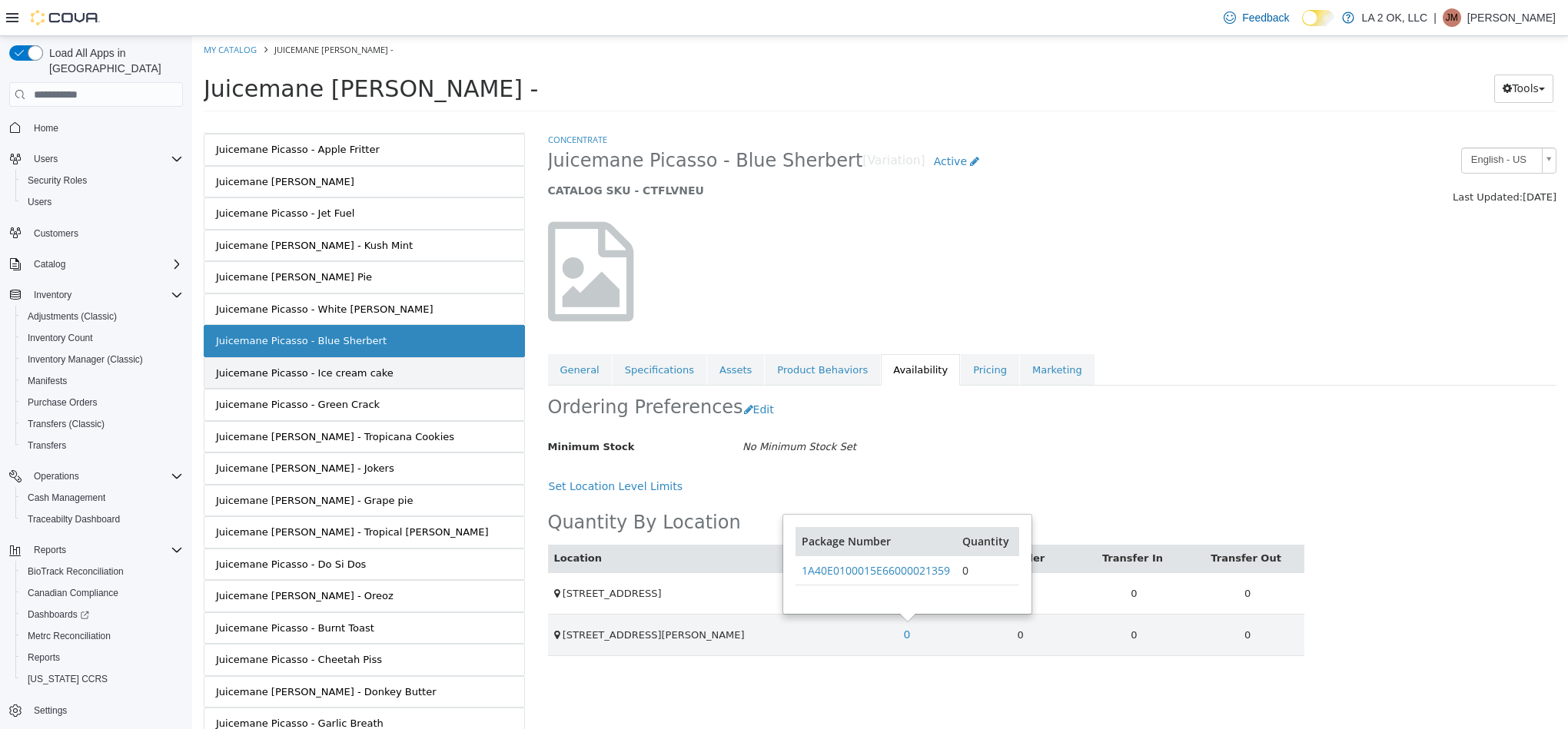
click at [392, 381] on link "Juicemane Picasso - Ice cream cake" at bounding box center [364, 373] width 321 height 32
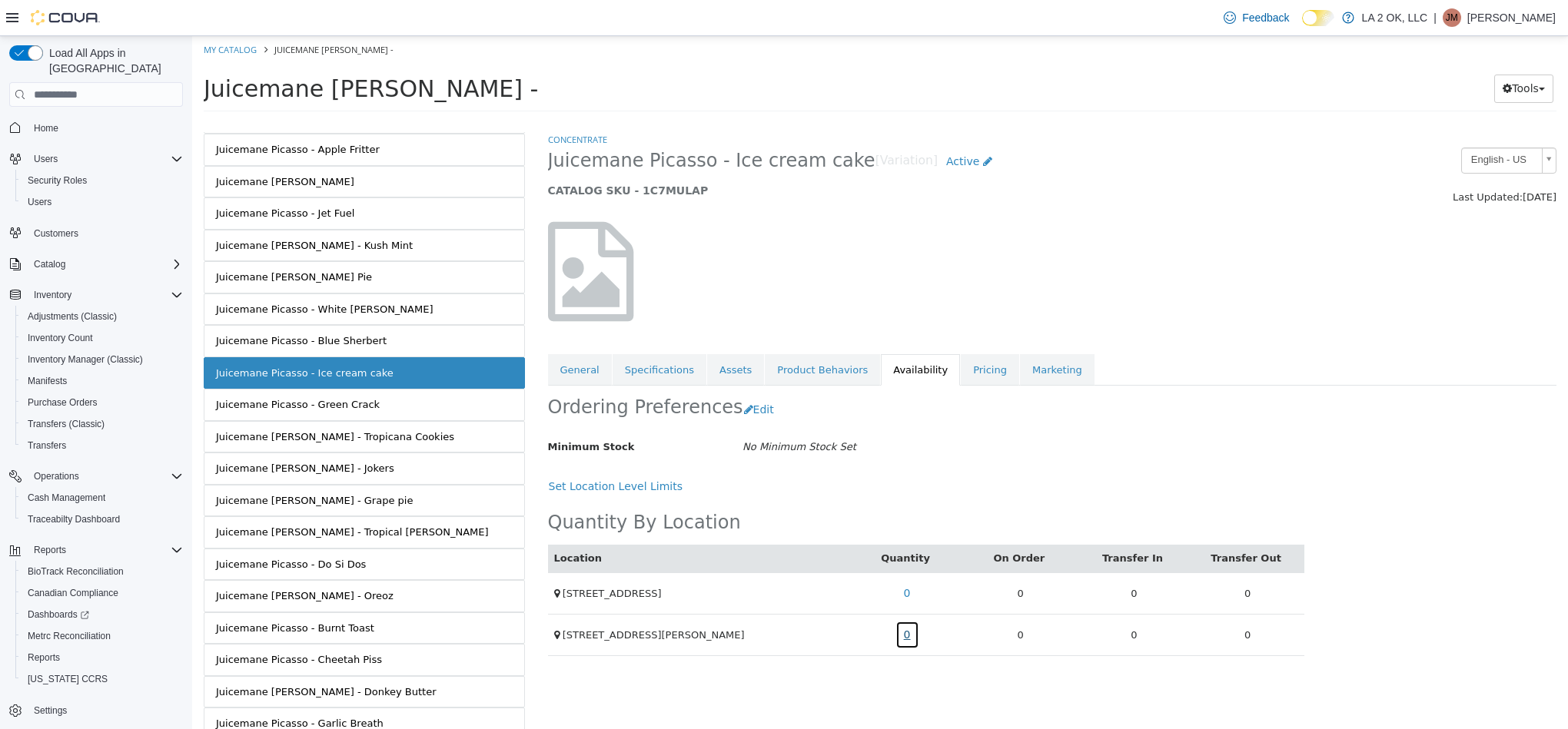
click at [904, 640] on link "0" at bounding box center [907, 634] width 24 height 28
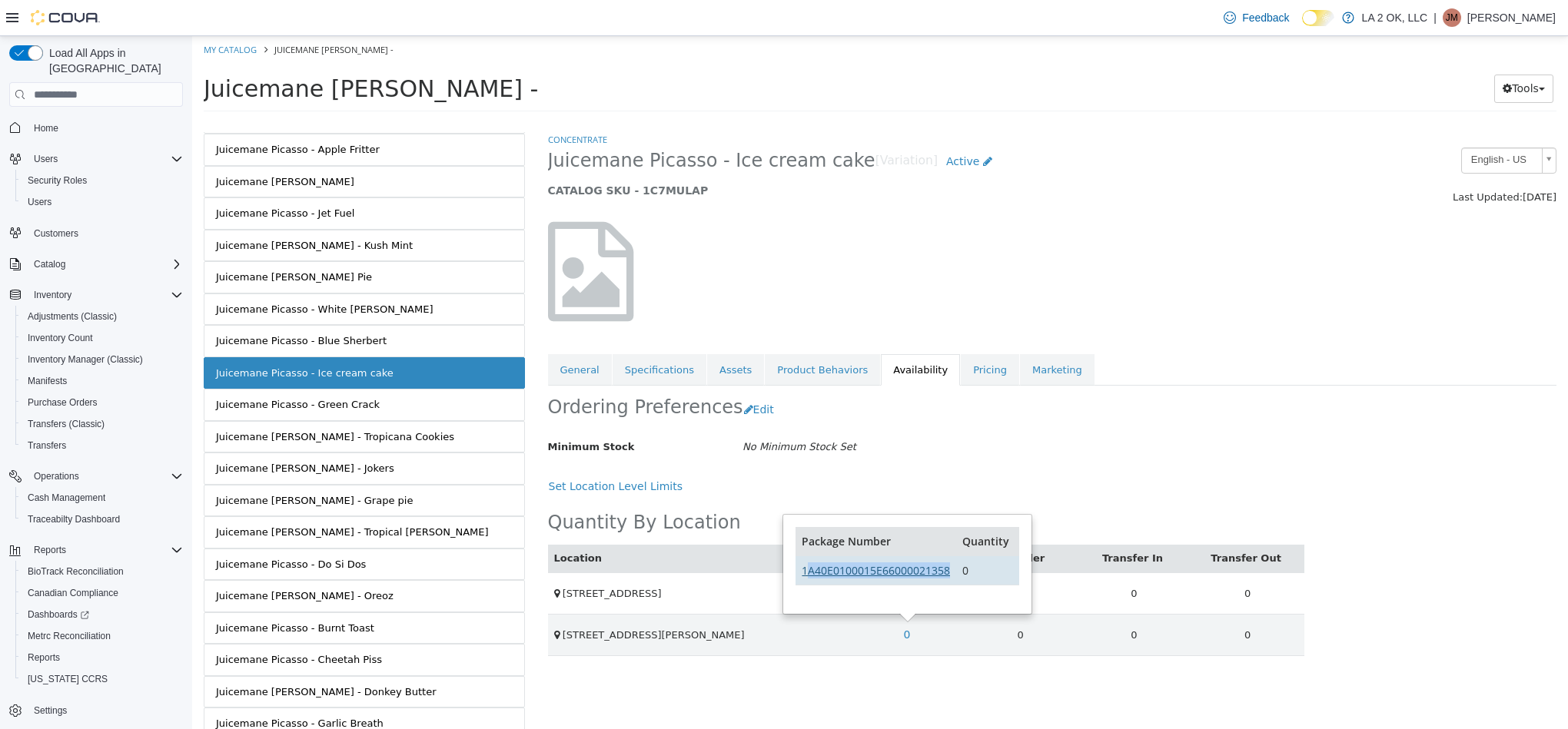
drag, startPoint x: 955, startPoint y: 568, endPoint x: 806, endPoint y: 578, distance: 149.3
click at [806, 578] on td "1A40E0100015E66000021358" at bounding box center [876, 570] width 161 height 29
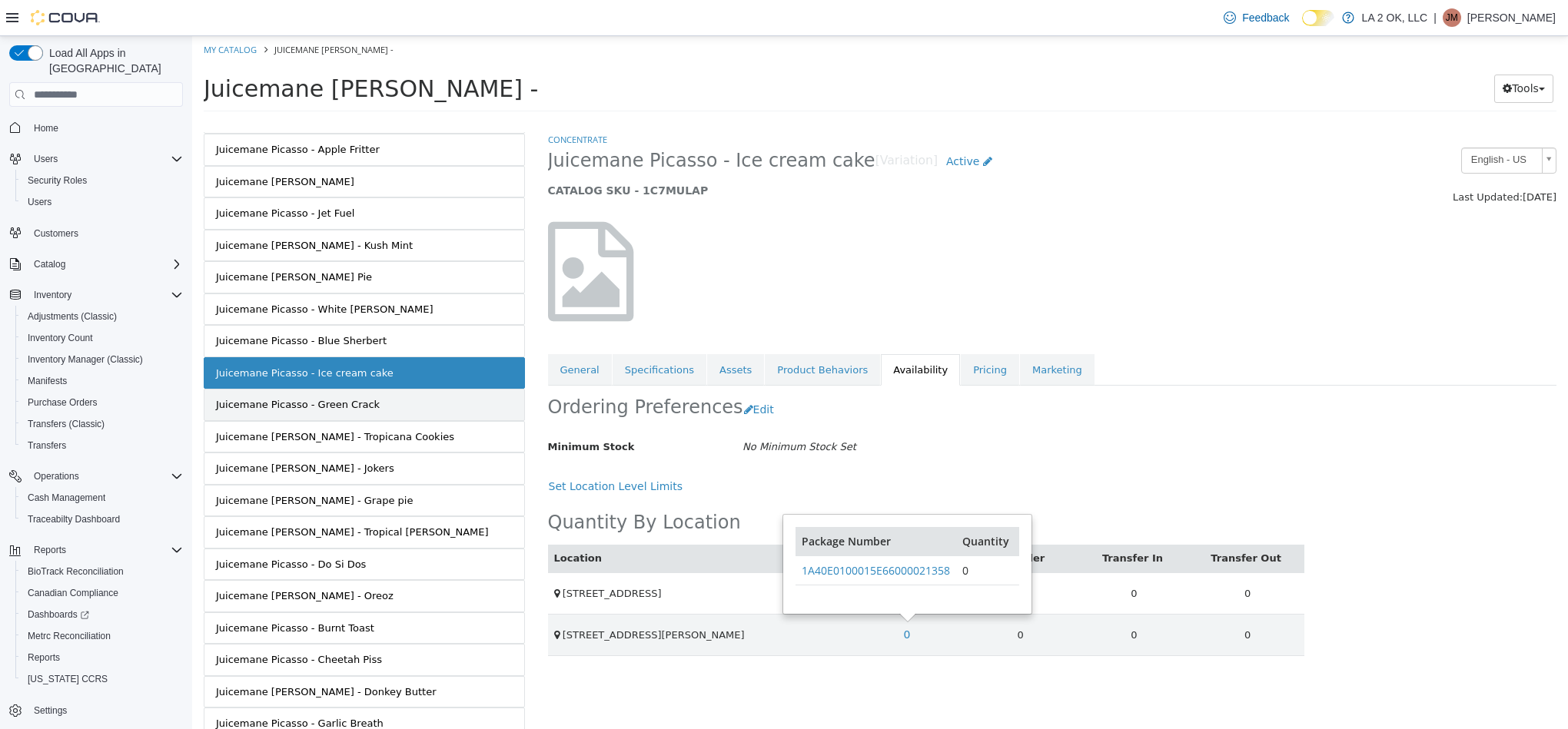
click at [404, 411] on link "Juicemane Picasso - Green Crack" at bounding box center [364, 404] width 321 height 32
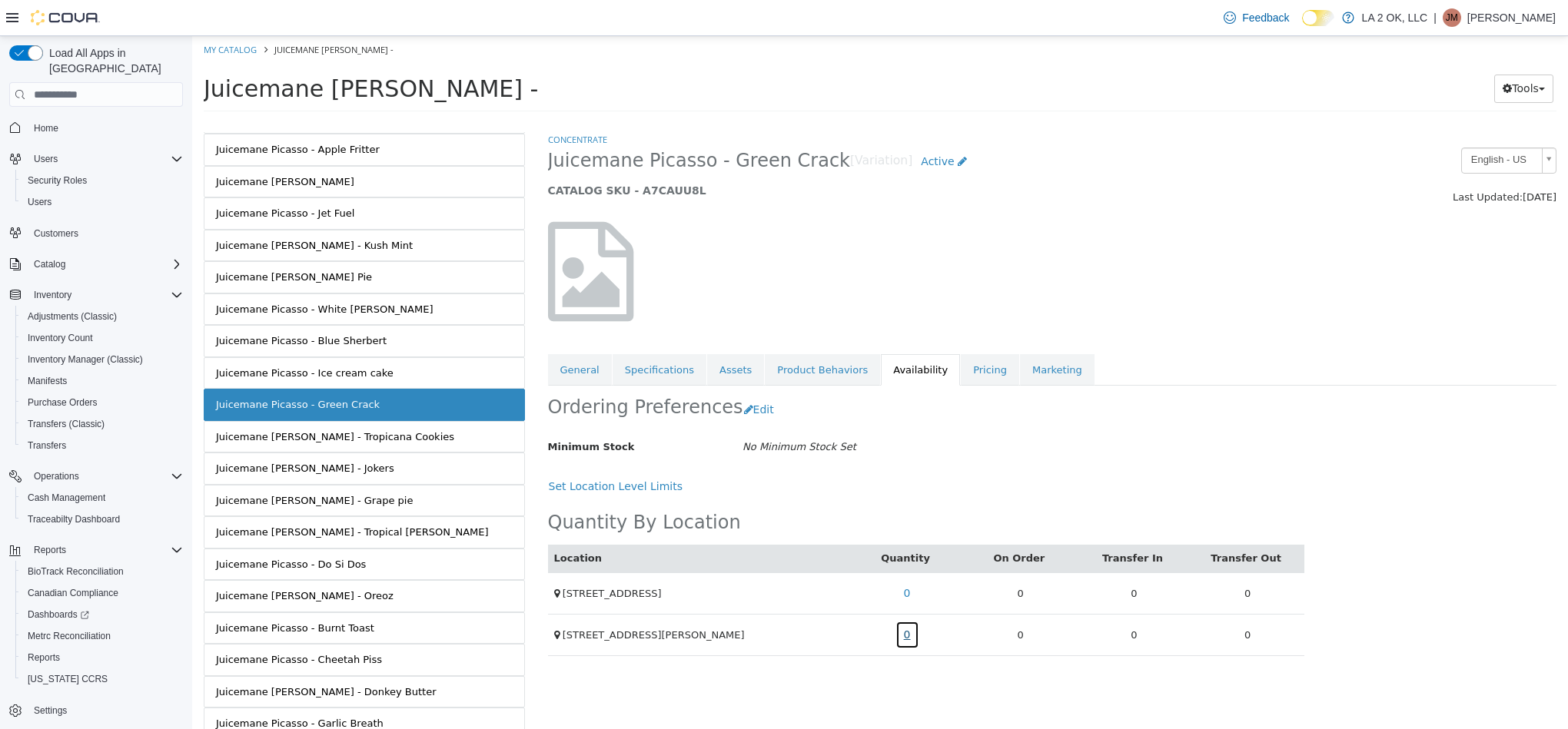
click at [904, 646] on link "0" at bounding box center [907, 634] width 24 height 28
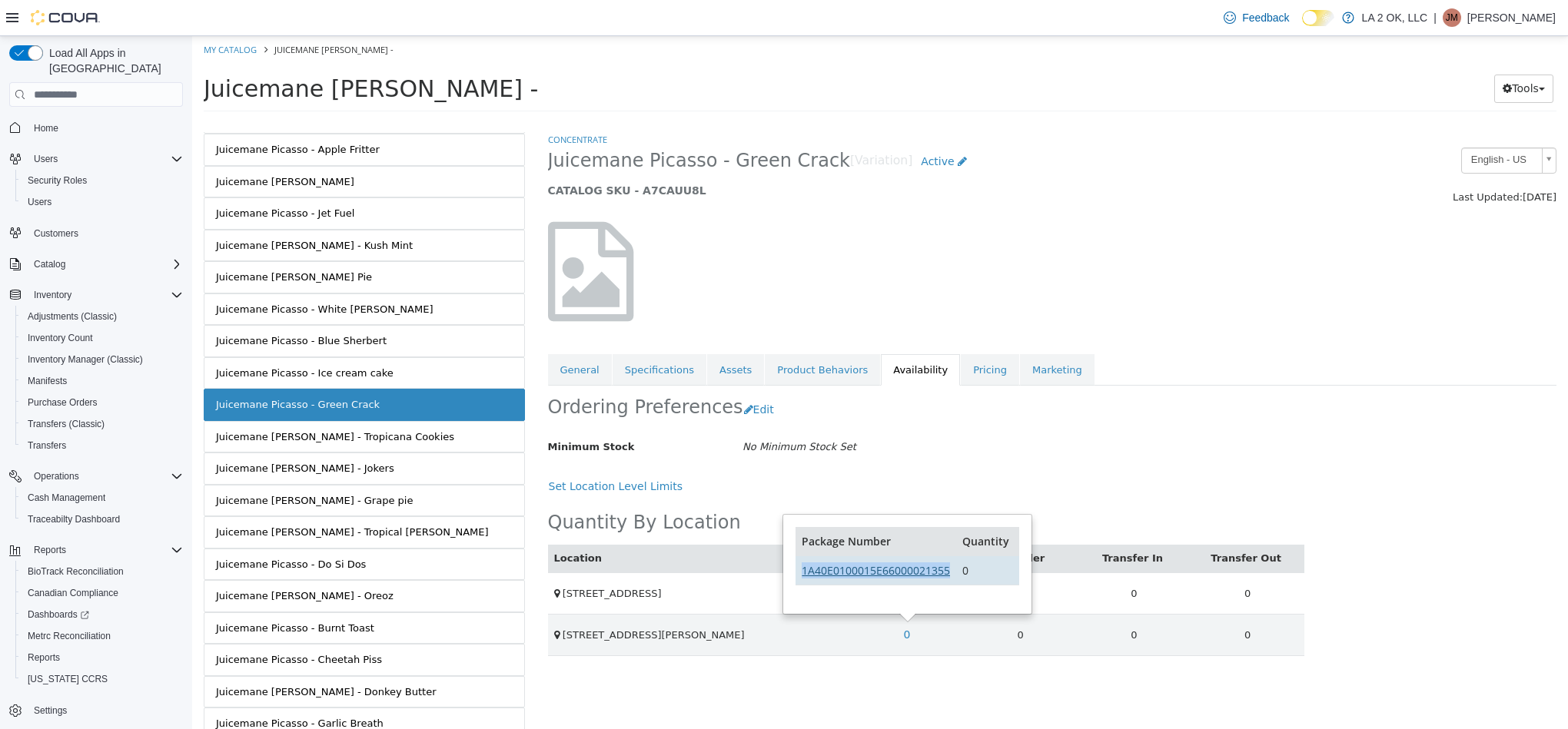
drag, startPoint x: 955, startPoint y: 580, endPoint x: 802, endPoint y: 578, distance: 153.0
click at [802, 578] on td "1A40E0100015E66000021355" at bounding box center [876, 570] width 161 height 29
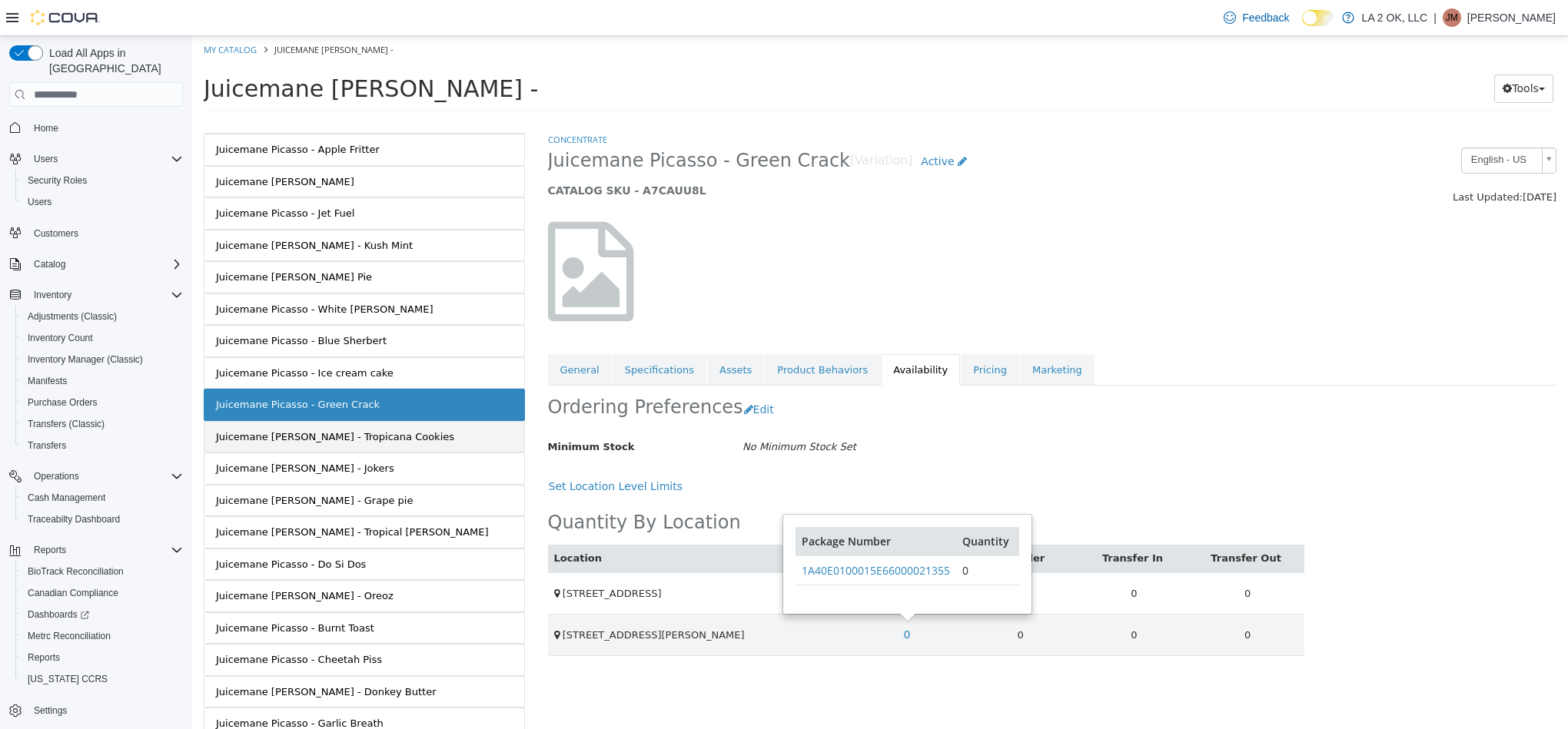
click at [432, 449] on link "Juicemane [PERSON_NAME] - Tropicana Cookies" at bounding box center [364, 436] width 321 height 32
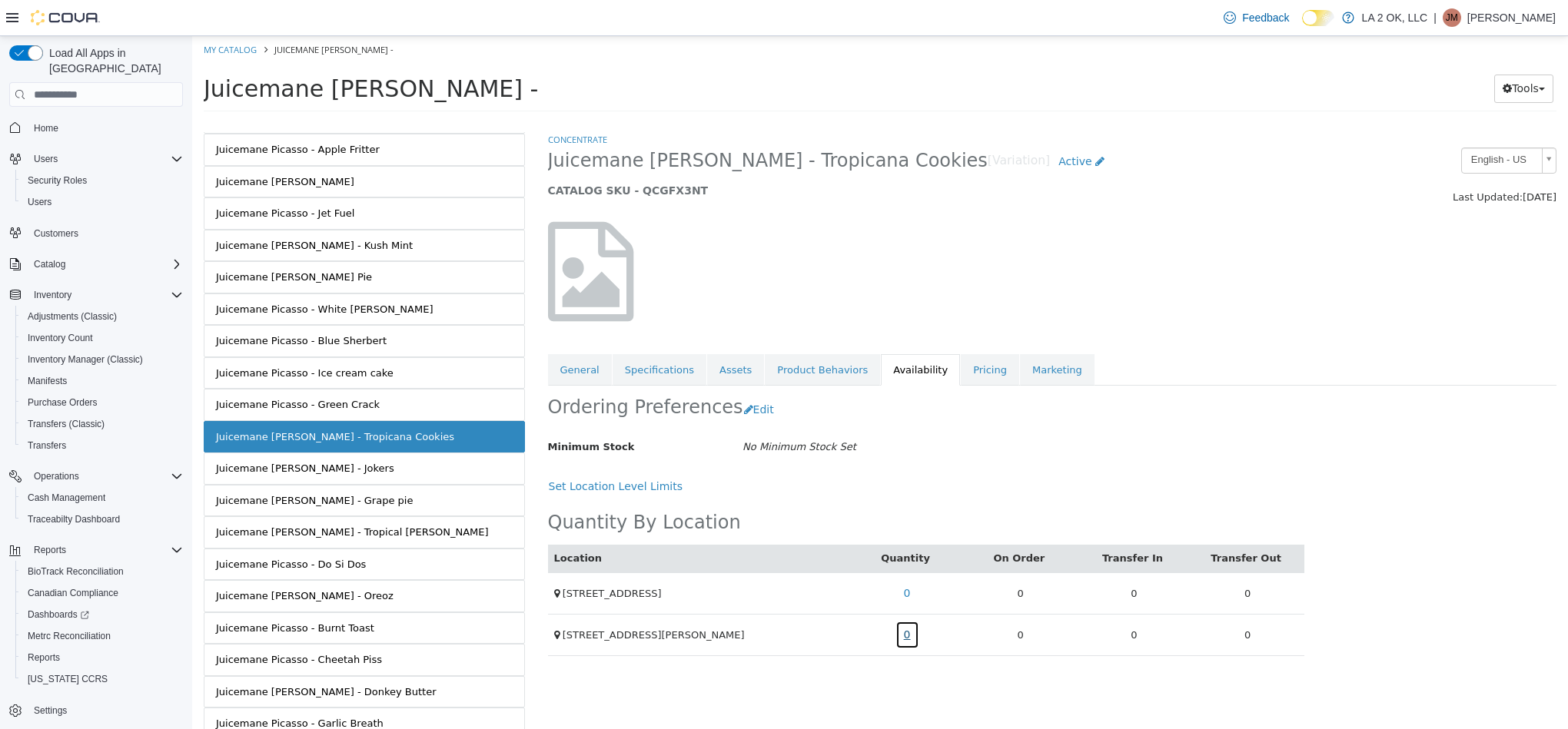
click at [912, 638] on link "0" at bounding box center [907, 634] width 24 height 28
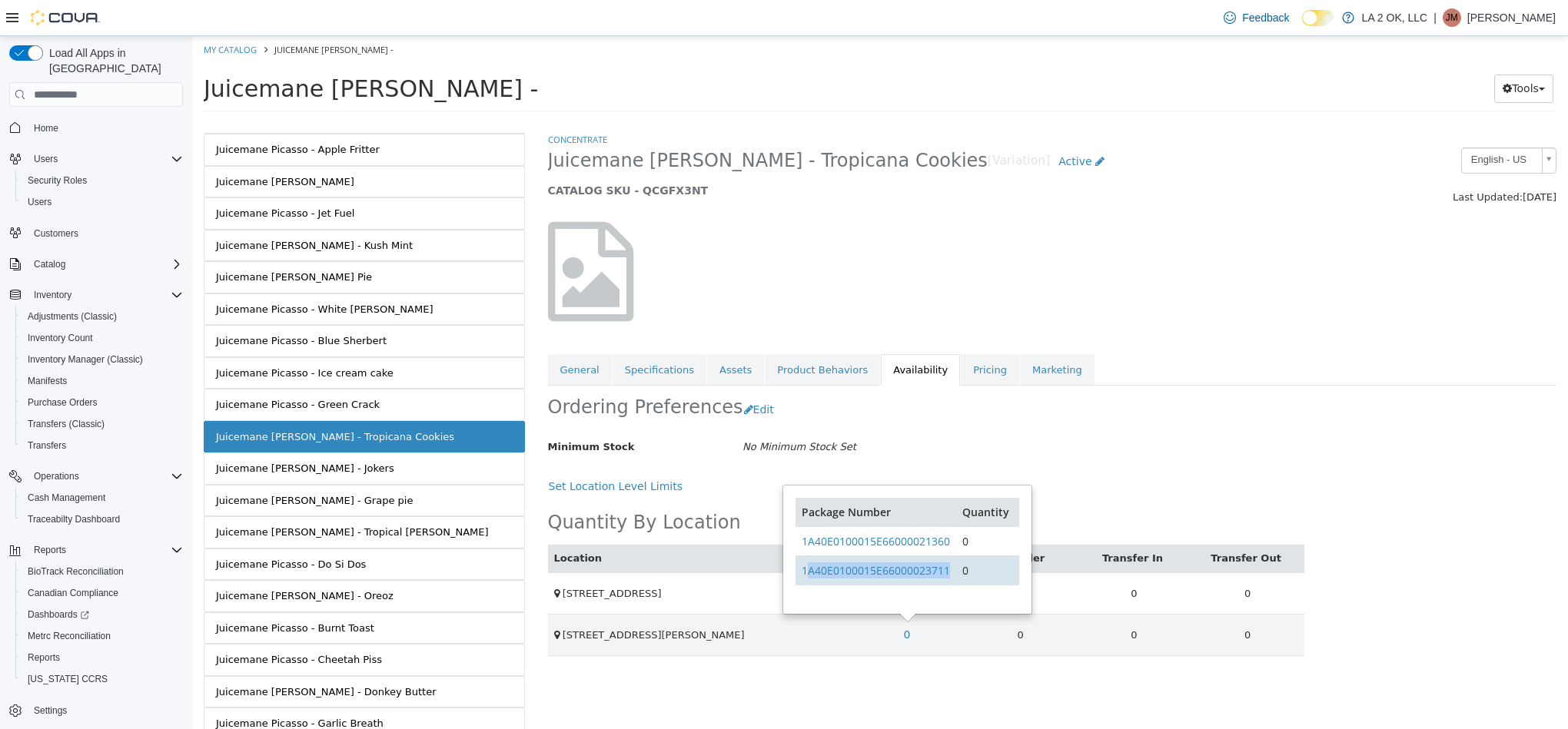
drag, startPoint x: 957, startPoint y: 573, endPoint x: 806, endPoint y: 580, distance: 151.2
click at [806, 580] on tr "1A40E0100015E66000023711 0" at bounding box center [907, 570] width 223 height 29
click at [1098, 493] on div "Set Location Level Limits" at bounding box center [925, 486] width 757 height 28
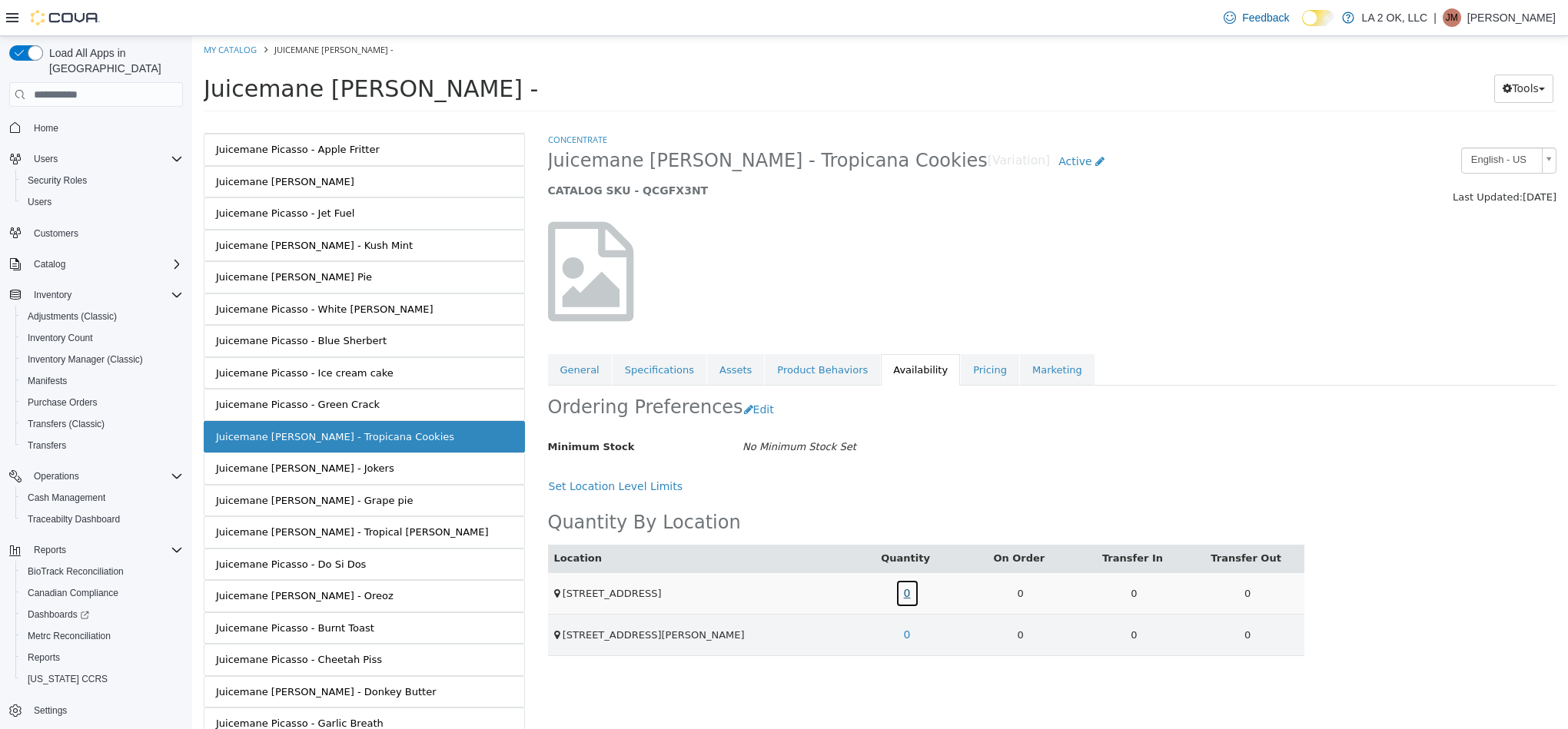
click at [914, 596] on link "0" at bounding box center [907, 593] width 24 height 28
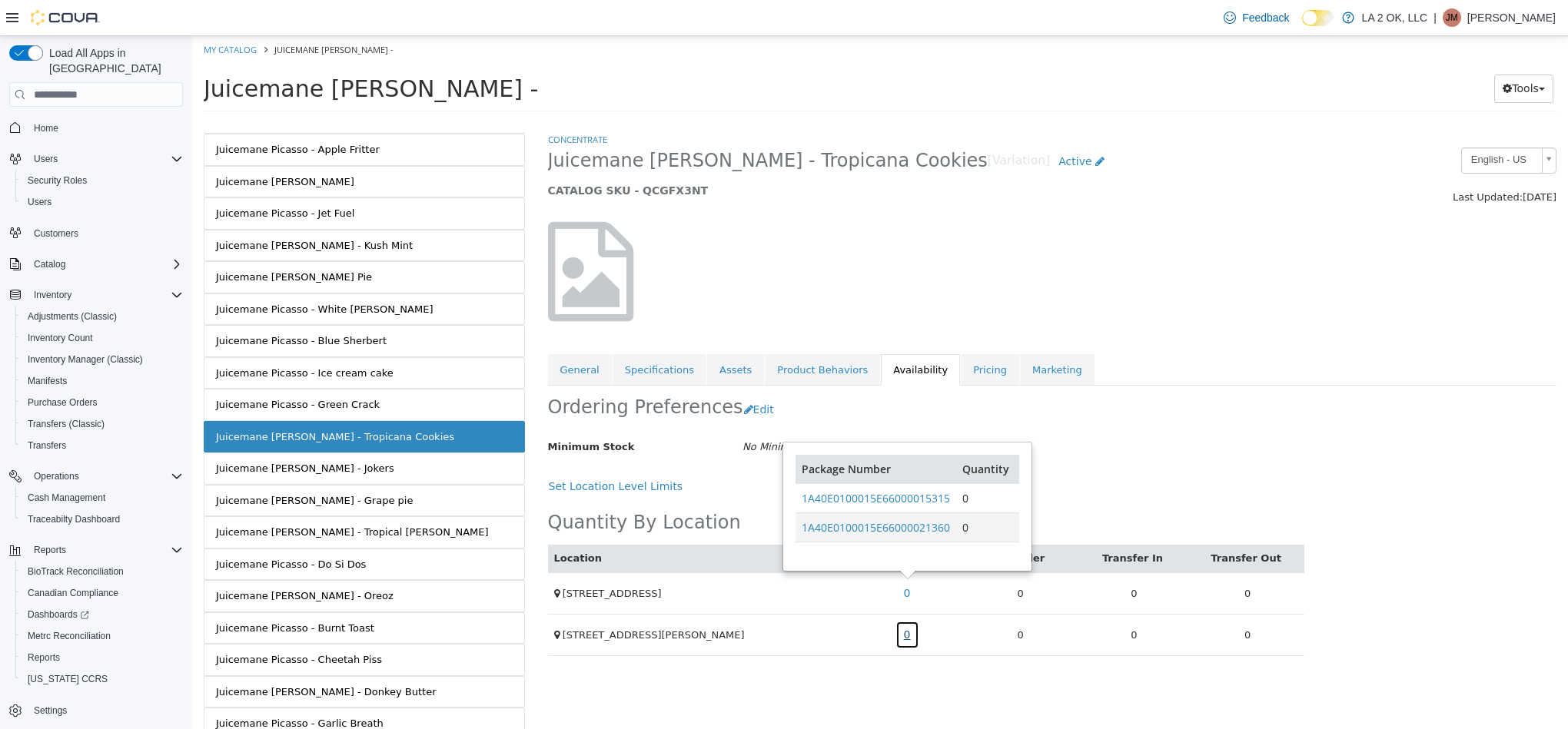
click at [912, 635] on link "0" at bounding box center [907, 634] width 24 height 28
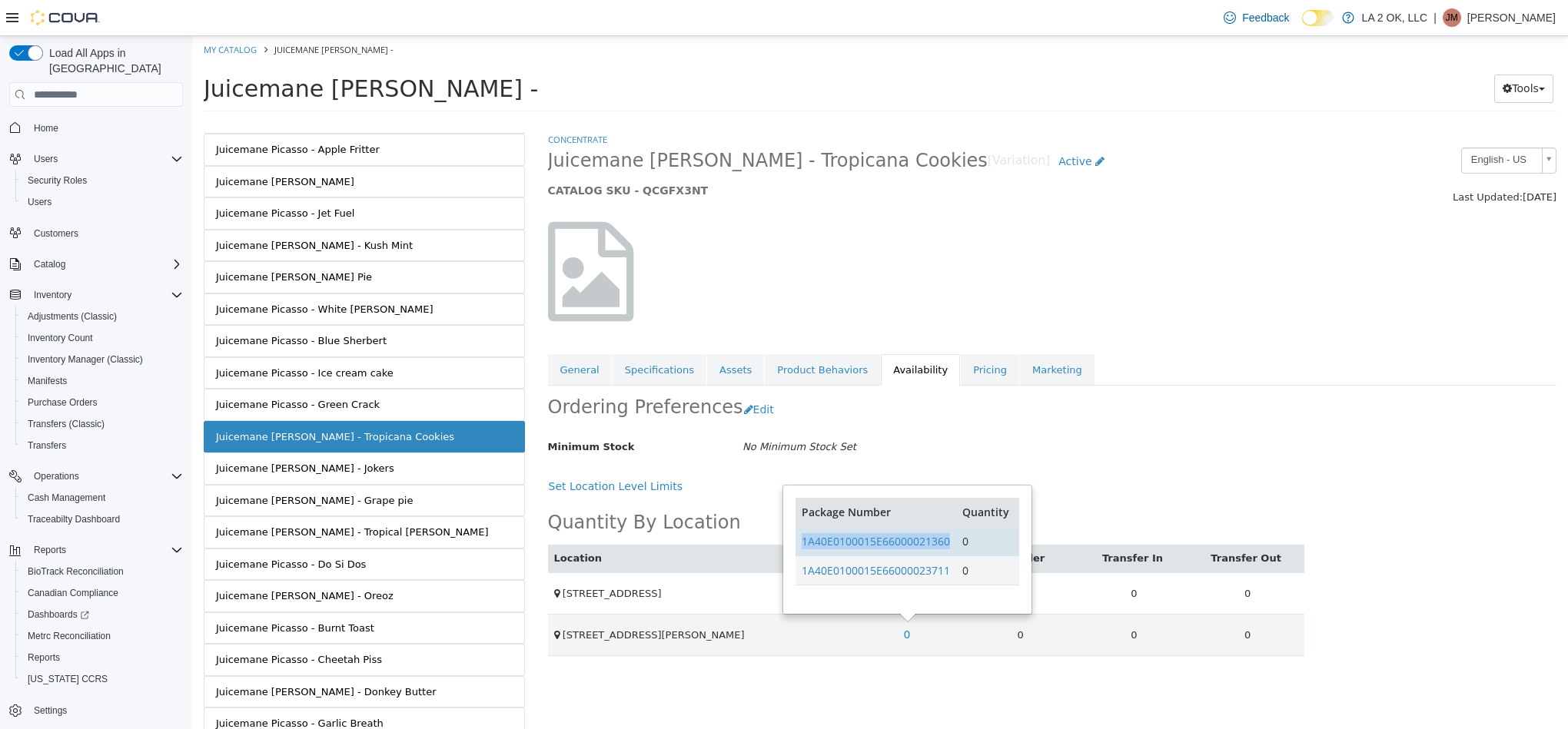
drag, startPoint x: 956, startPoint y: 549, endPoint x: 805, endPoint y: 554, distance: 151.1
click at [805, 554] on tr "1A40E0100015E66000021360 0" at bounding box center [907, 541] width 223 height 29
drag, startPoint x: 952, startPoint y: 571, endPoint x: 801, endPoint y: 577, distance: 151.1
click at [801, 577] on td "1A40E0100015E66000023711" at bounding box center [876, 570] width 161 height 29
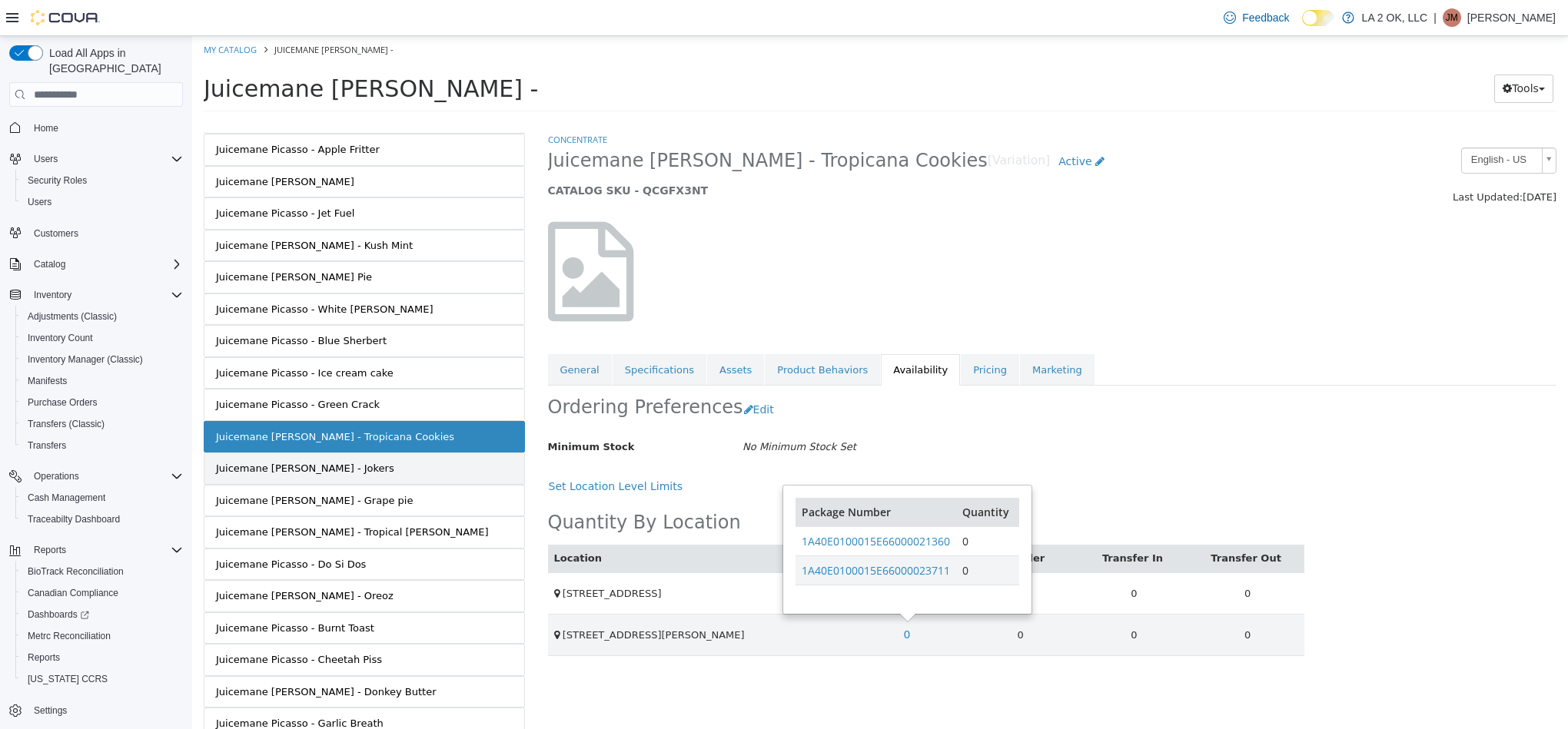
click at [447, 483] on link "Juicemane [PERSON_NAME] - Jokers" at bounding box center [364, 468] width 321 height 32
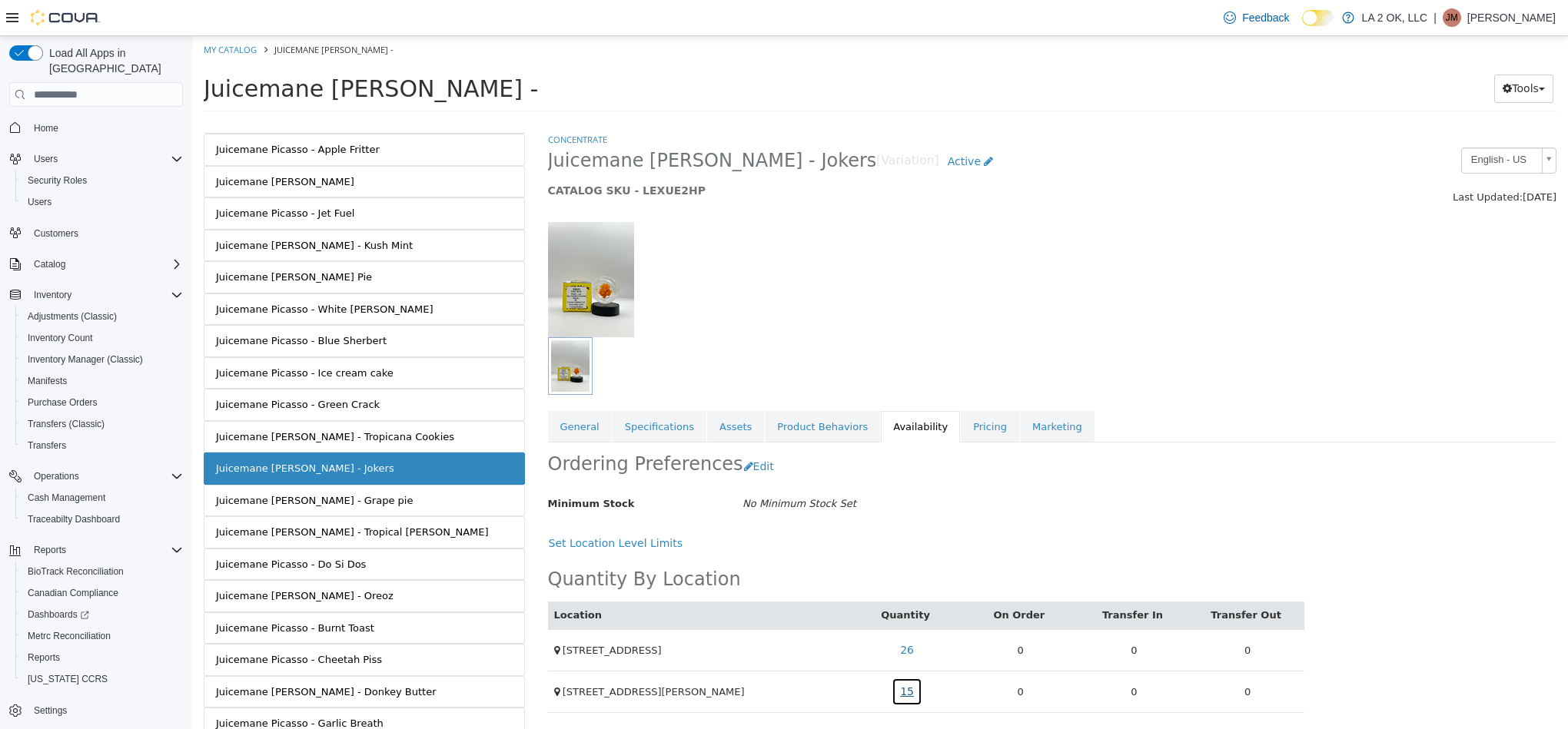
click at [904, 697] on link "15" at bounding box center [907, 692] width 31 height 28
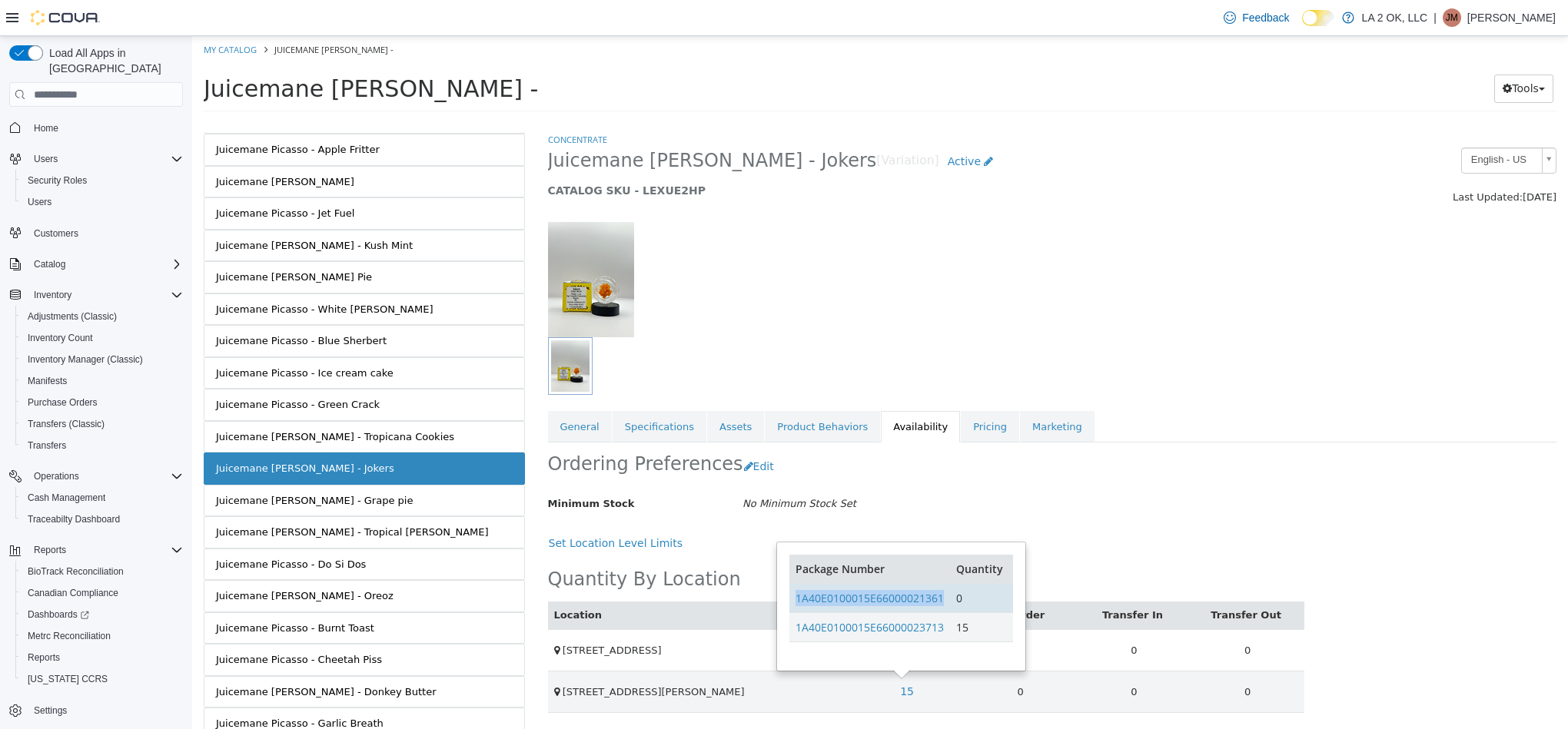
drag, startPoint x: 948, startPoint y: 596, endPoint x: 794, endPoint y: 605, distance: 154.3
click at [791, 607] on td "1A40E0100015E66000021361" at bounding box center [870, 598] width 161 height 29
click at [947, 600] on td "1A40E0100015E66000021361" at bounding box center [870, 598] width 161 height 29
drag, startPoint x: 794, startPoint y: 601, endPoint x: 944, endPoint y: 608, distance: 150.2
click at [944, 608] on td "1A40E0100015E66000021361" at bounding box center [870, 598] width 161 height 29
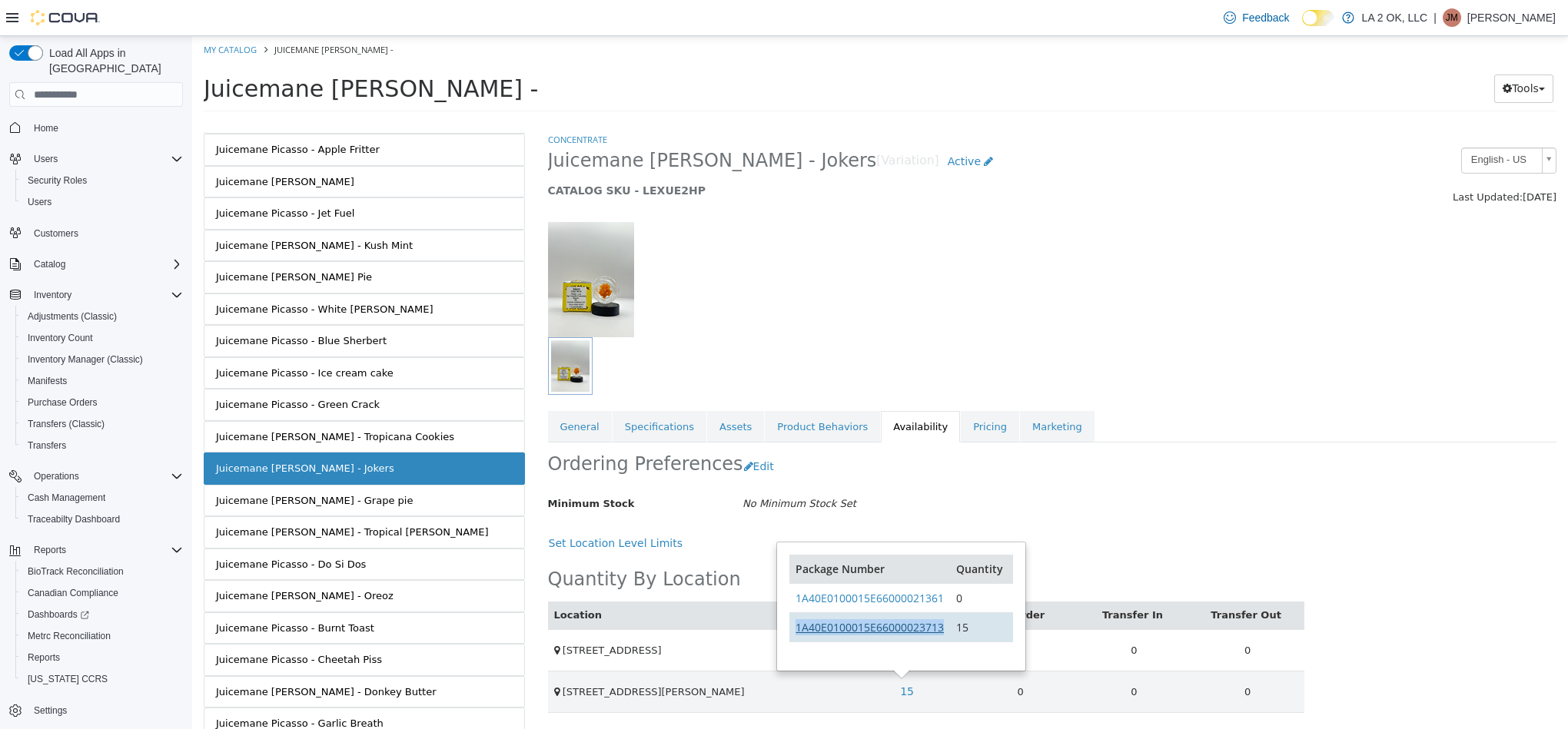
drag, startPoint x: 950, startPoint y: 629, endPoint x: 796, endPoint y: 630, distance: 154.0
click at [796, 630] on tr "1A40E0100015E66000023713 15" at bounding box center [901, 627] width 223 height 29
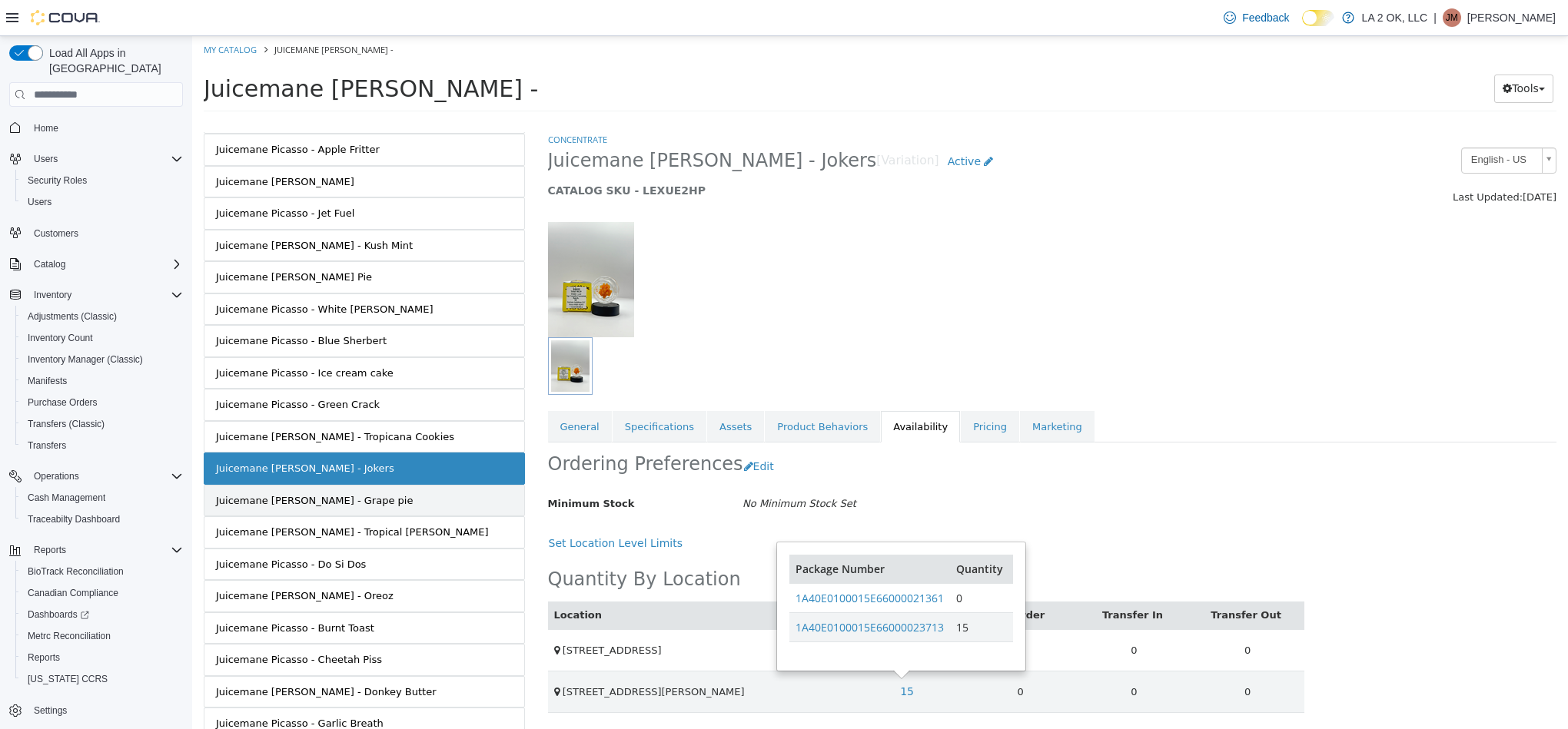
click at [430, 517] on link "Juicemane Picasso - Grape pie" at bounding box center [364, 500] width 321 height 32
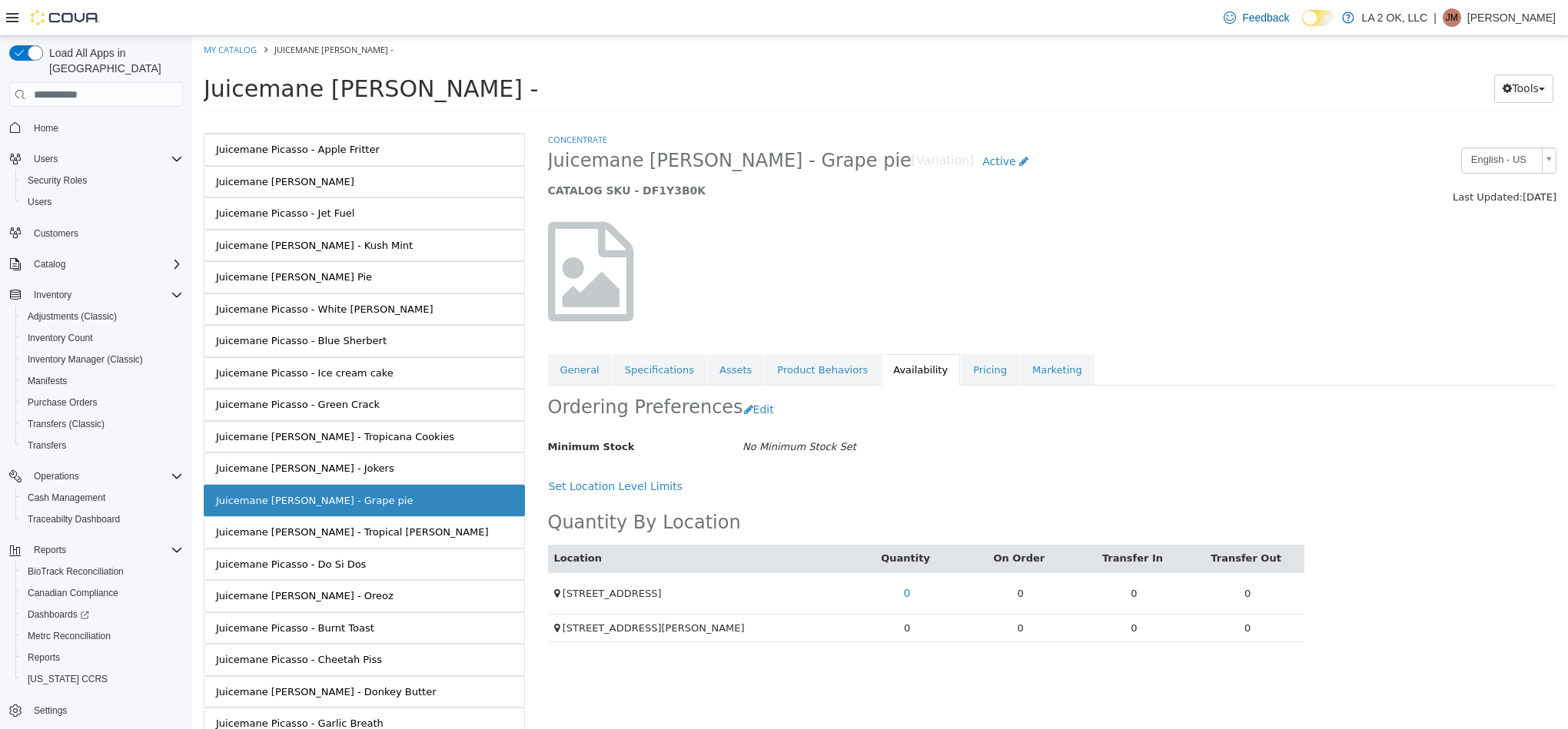
click at [909, 641] on td "0" at bounding box center [906, 628] width 114 height 28
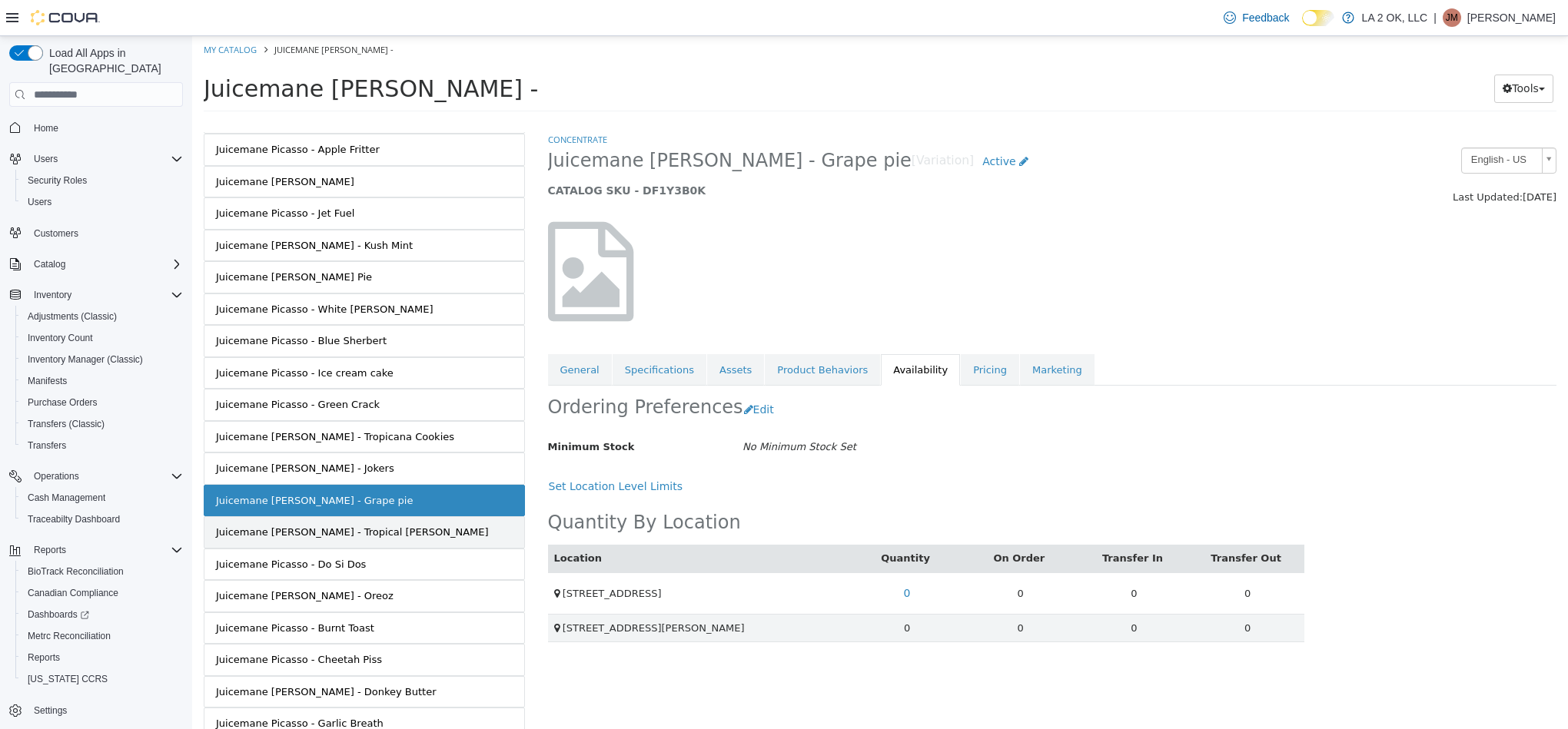
click at [434, 546] on link "Juicemane [PERSON_NAME] - Tropical [PERSON_NAME]" at bounding box center [364, 532] width 321 height 32
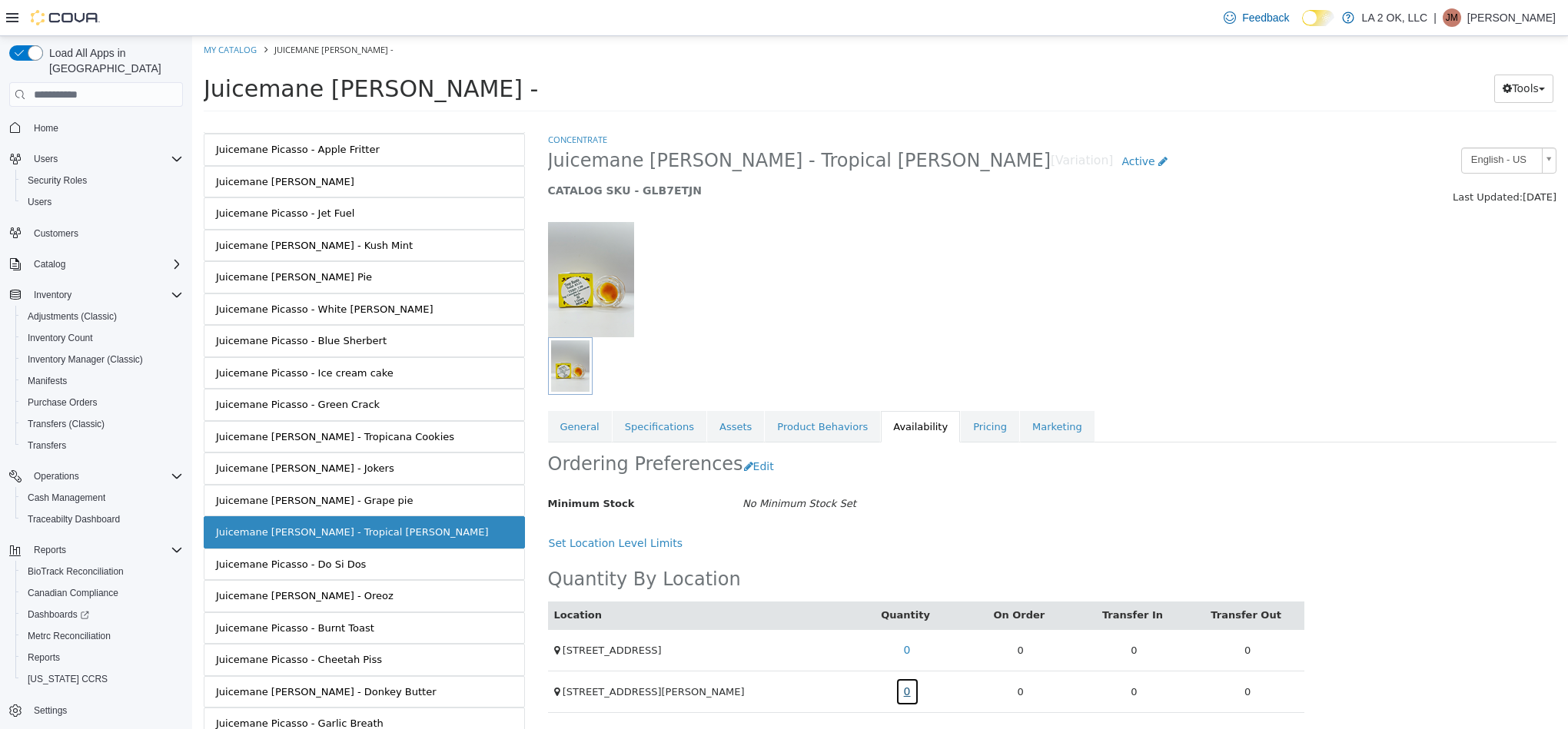
click at [898, 698] on link "0" at bounding box center [907, 692] width 24 height 28
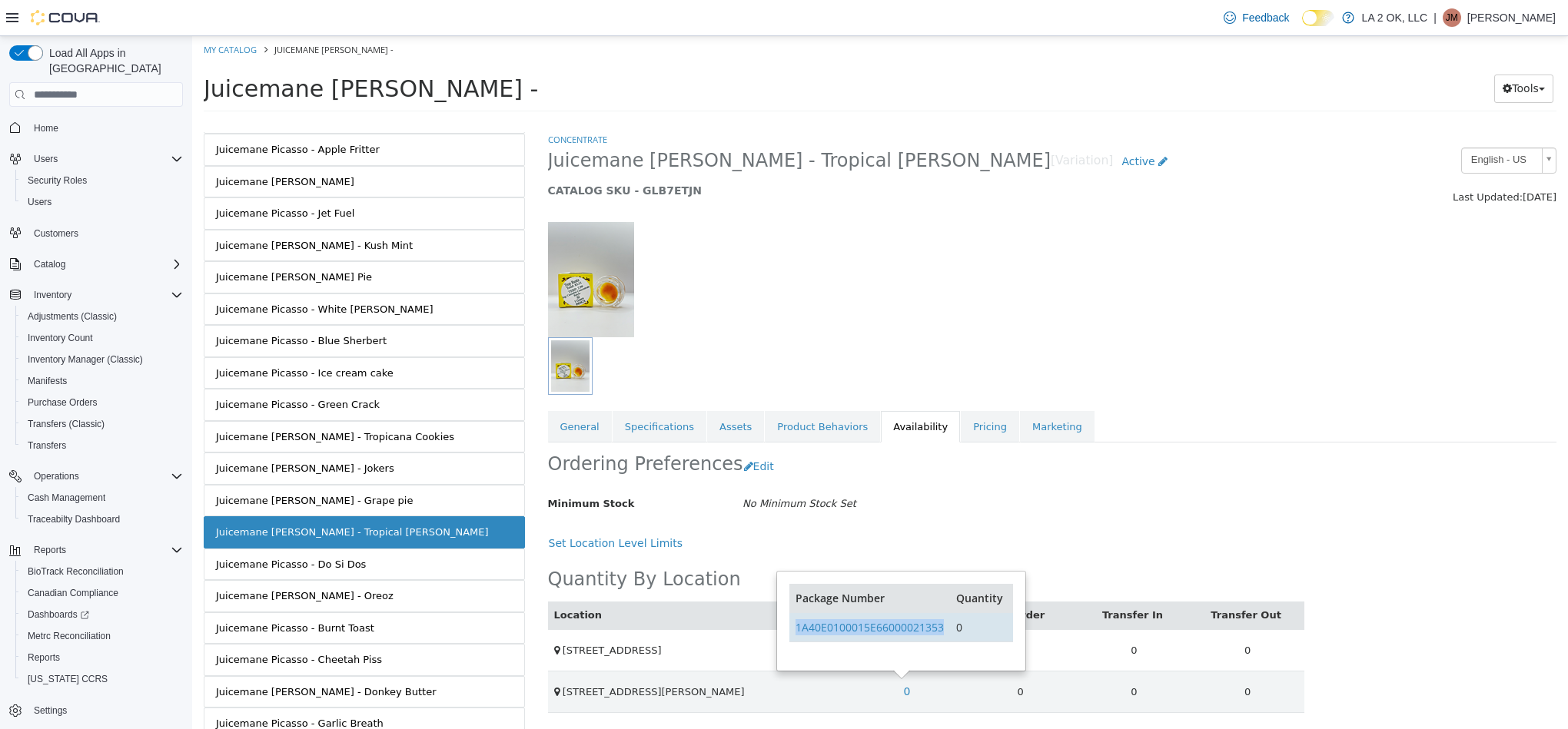
drag, startPoint x: 946, startPoint y: 630, endPoint x: 798, endPoint y: 640, distance: 148.3
click at [798, 640] on td "1A40E0100015E66000021353" at bounding box center [870, 627] width 161 height 29
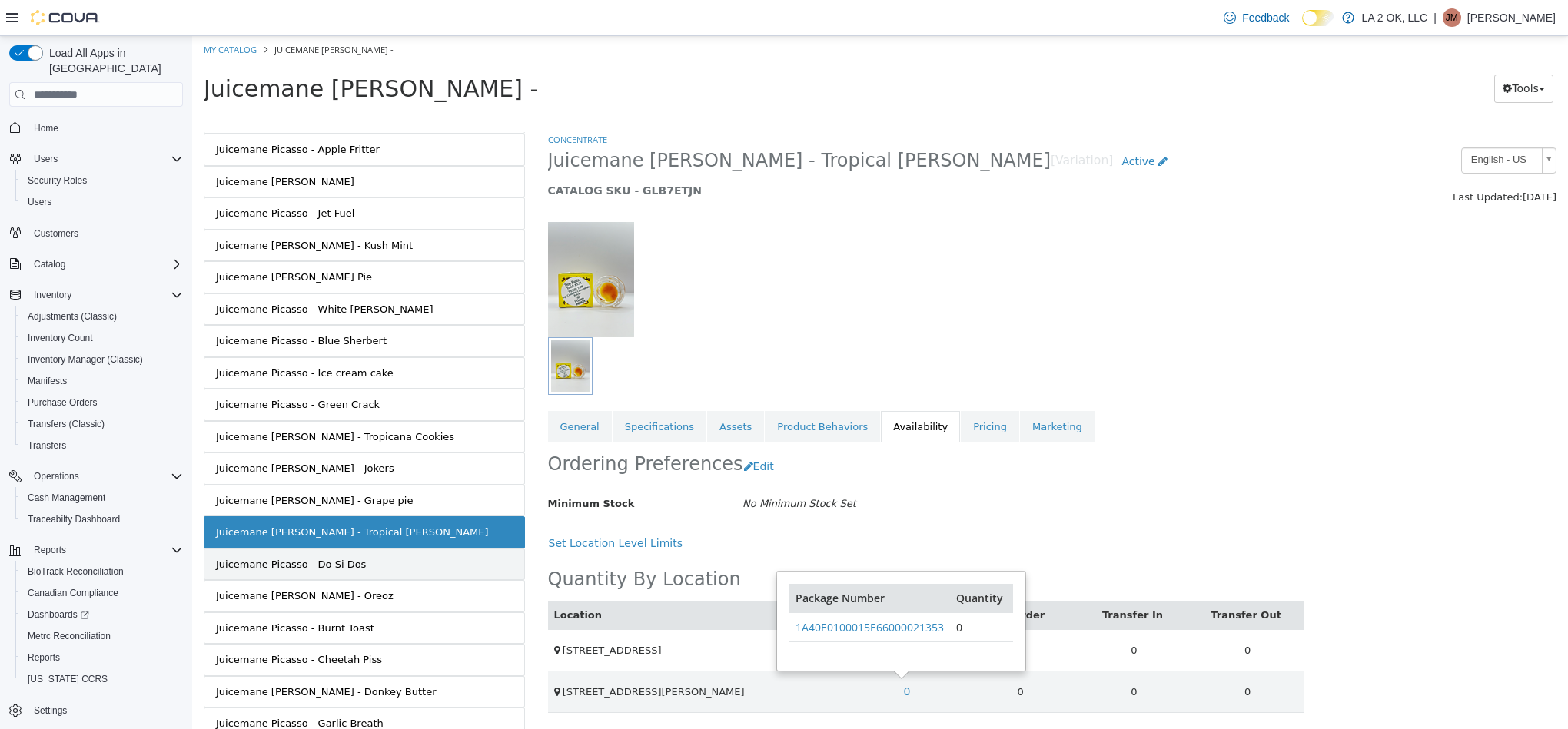
click at [420, 577] on link "Juicemane Picasso - Do Si Dos" at bounding box center [364, 564] width 321 height 32
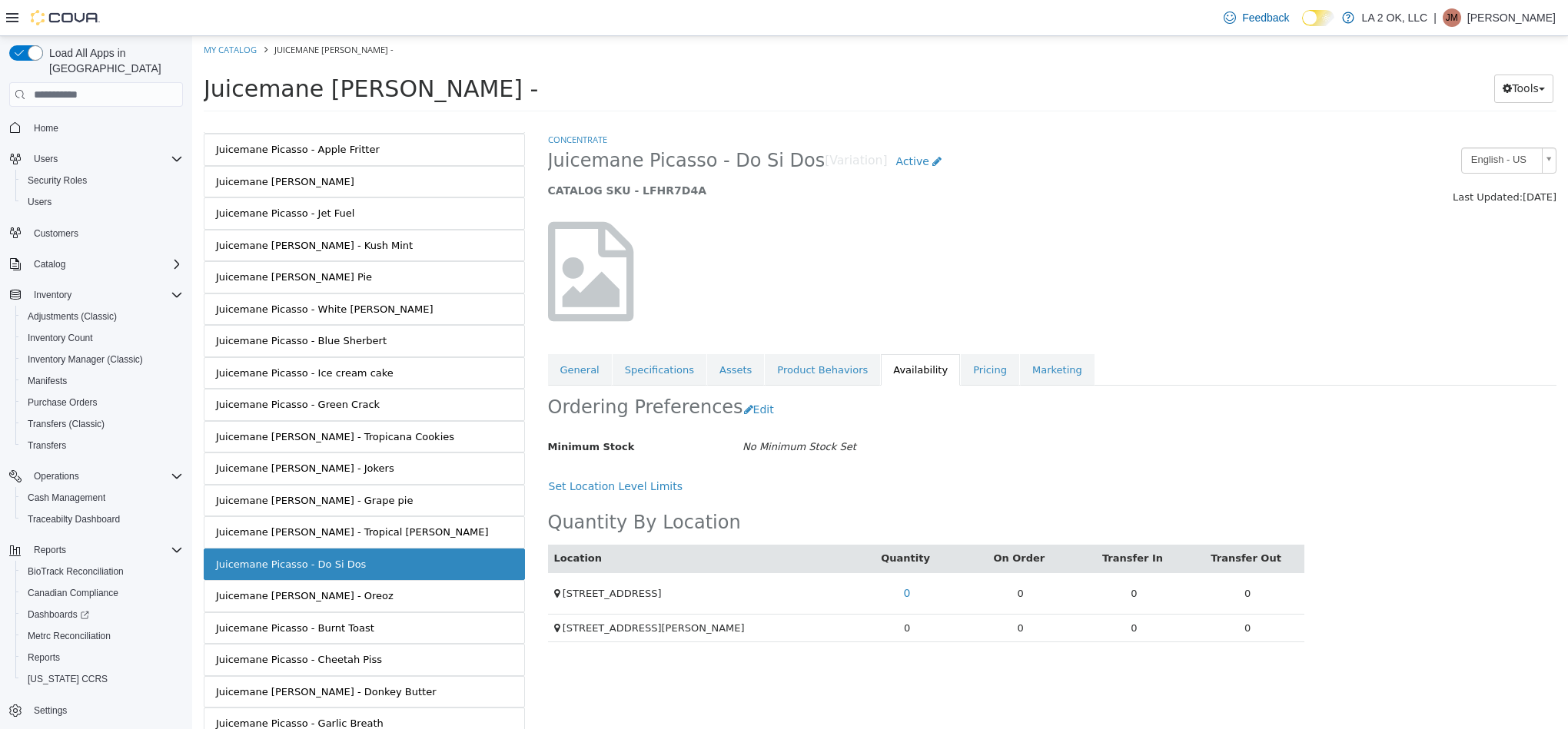
click at [904, 632] on td "0" at bounding box center [906, 628] width 114 height 28
click at [908, 638] on td "0" at bounding box center [906, 628] width 114 height 28
click at [909, 638] on td "0" at bounding box center [906, 628] width 114 height 28
click at [906, 638] on td "0" at bounding box center [906, 628] width 114 height 28
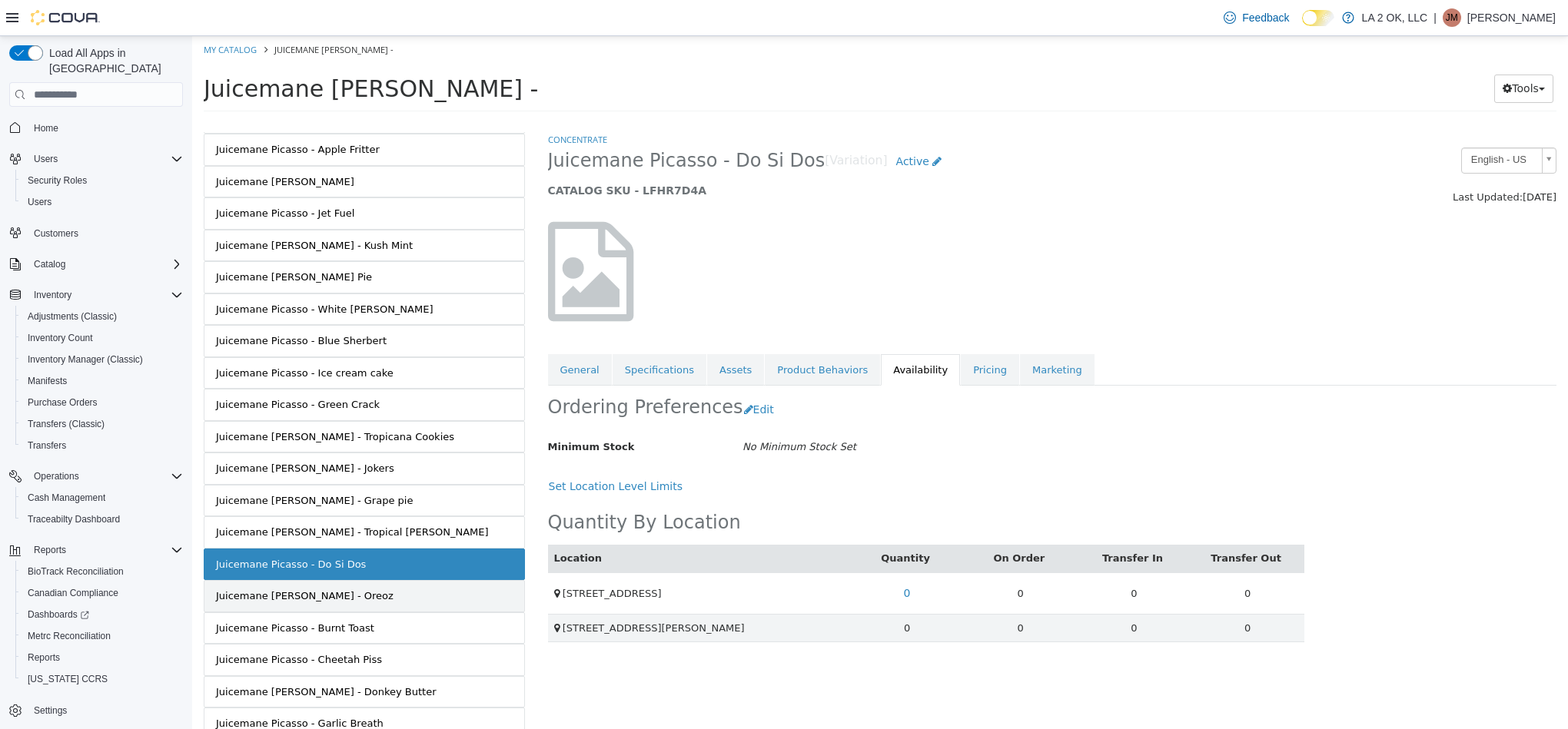
click at [452, 612] on link "Juicemane [PERSON_NAME] - Oreoz" at bounding box center [364, 596] width 321 height 32
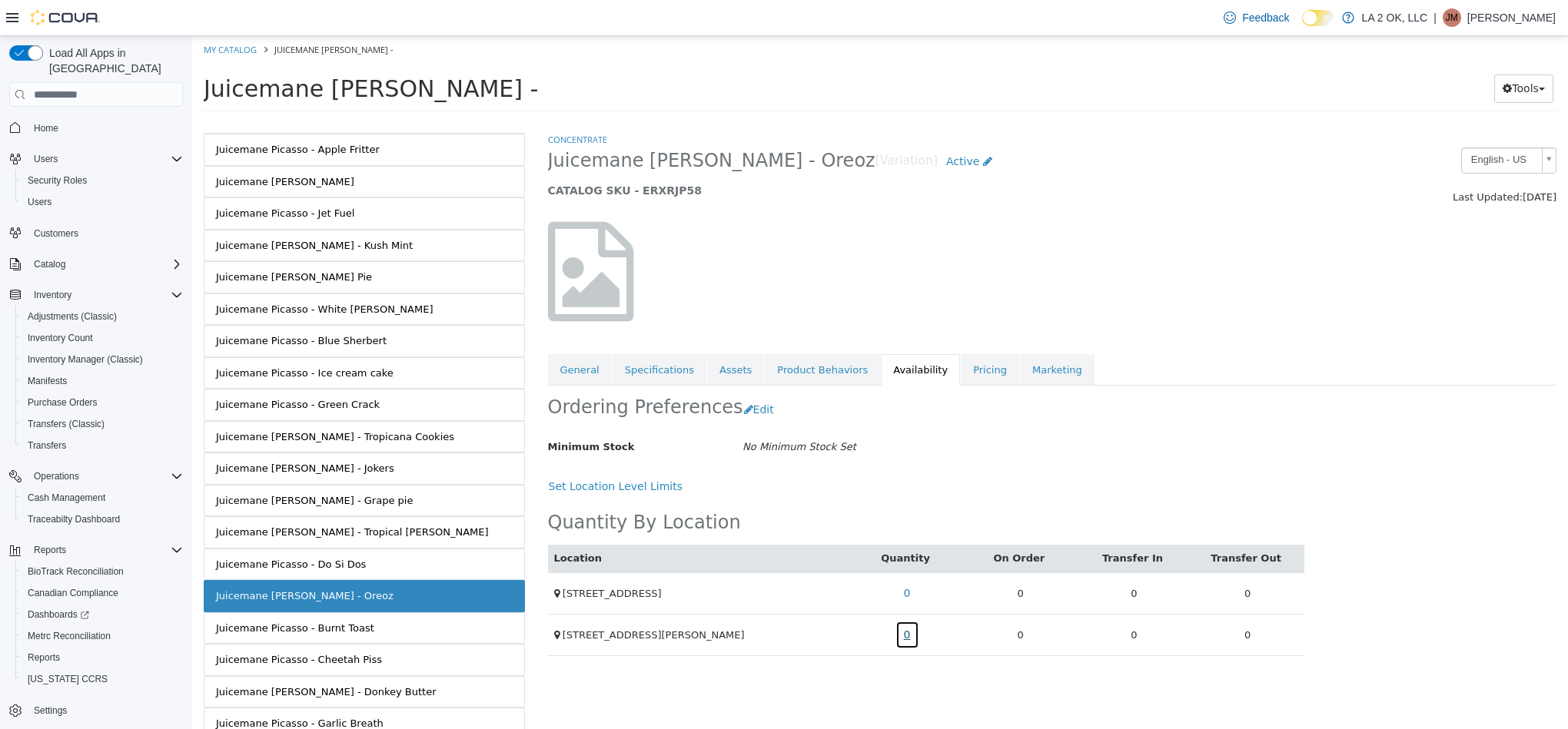
click at [908, 645] on link "0" at bounding box center [907, 634] width 24 height 28
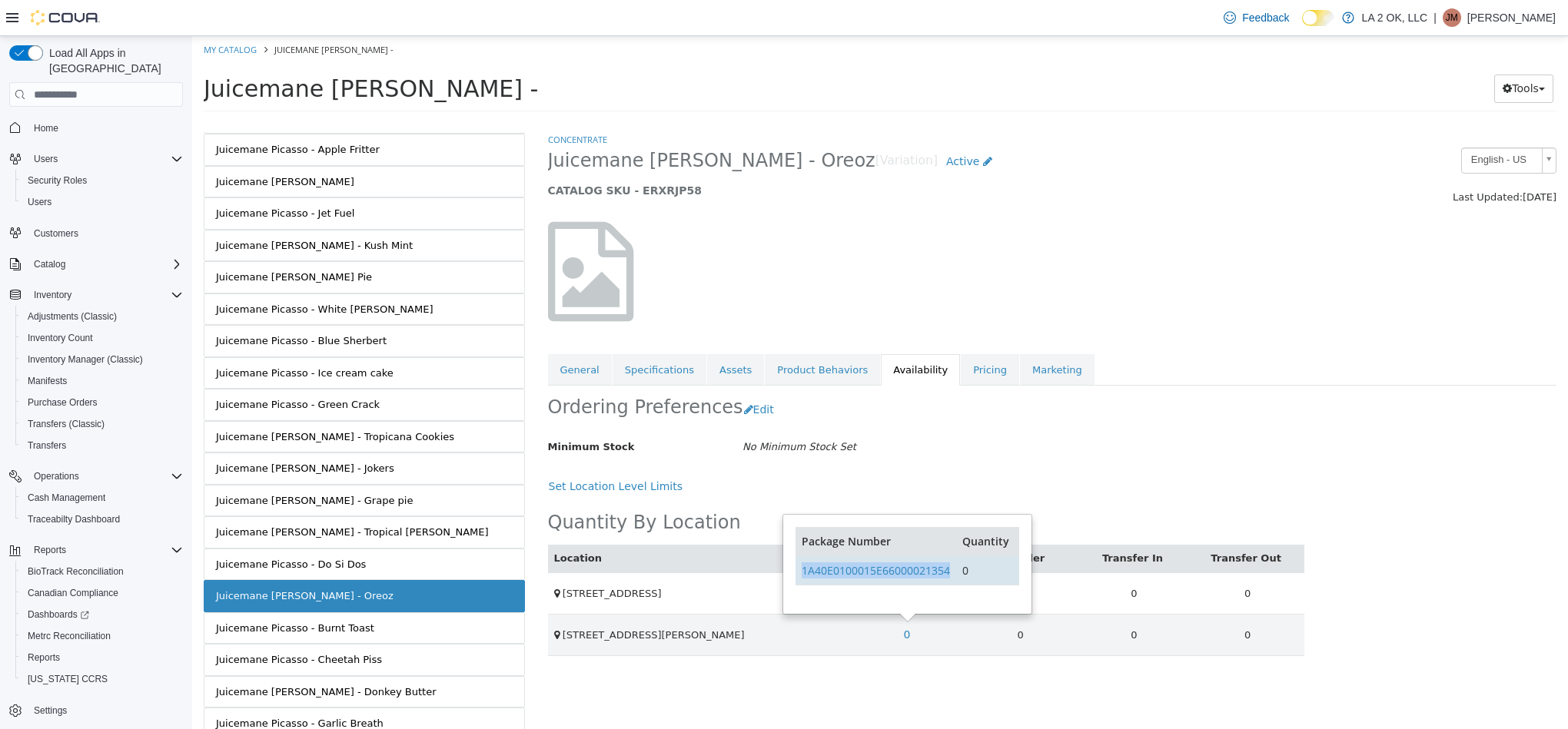
drag, startPoint x: 953, startPoint y: 582, endPoint x: 803, endPoint y: 580, distance: 150.0
click at [803, 580] on td "1A40E0100015E66000021354" at bounding box center [876, 570] width 161 height 29
drag, startPoint x: 334, startPoint y: 649, endPoint x: 358, endPoint y: 642, distance: 25.0
click at [334, 636] on div "Juicemane Picasso - Burnt Toast" at bounding box center [295, 628] width 158 height 16
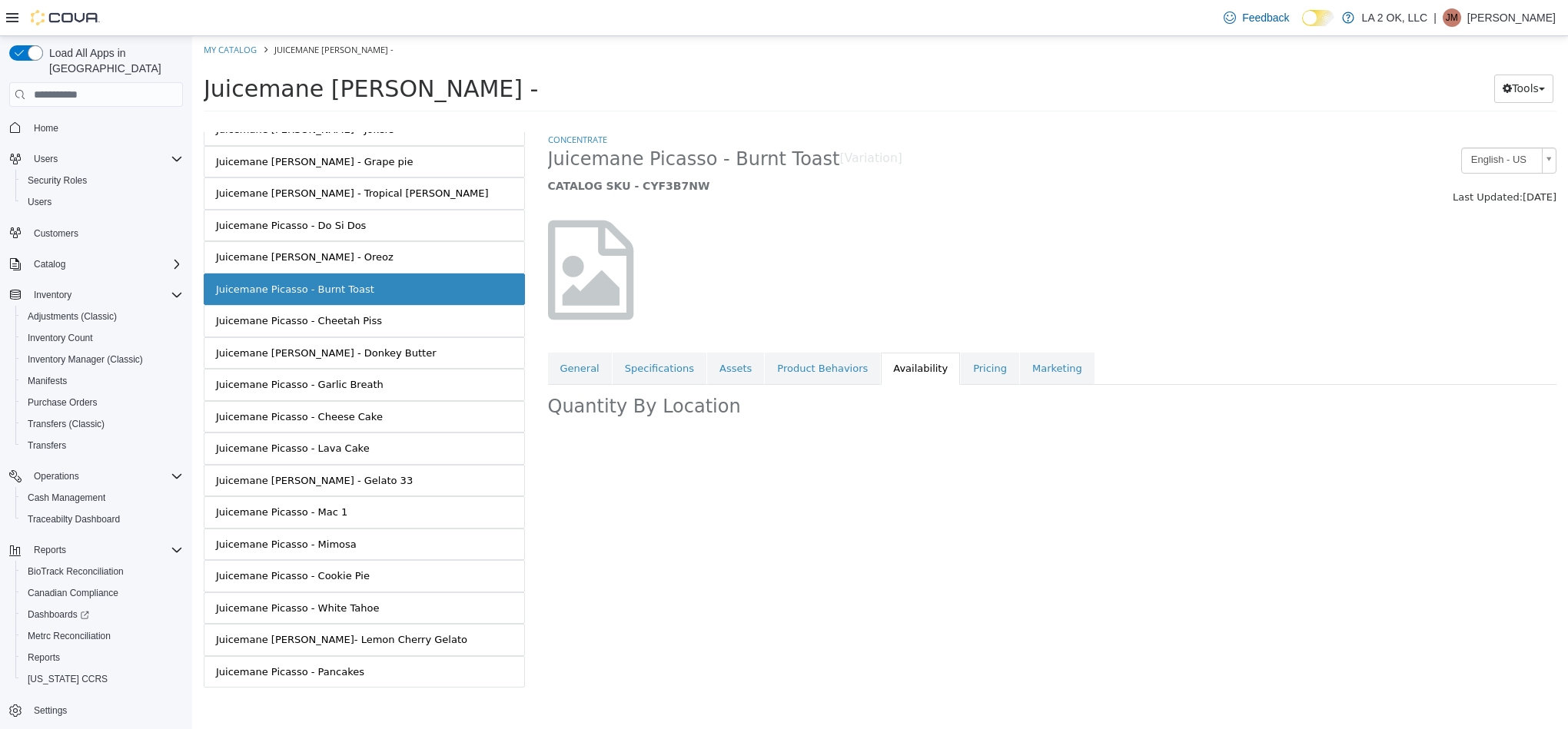
scroll to position [692, 0]
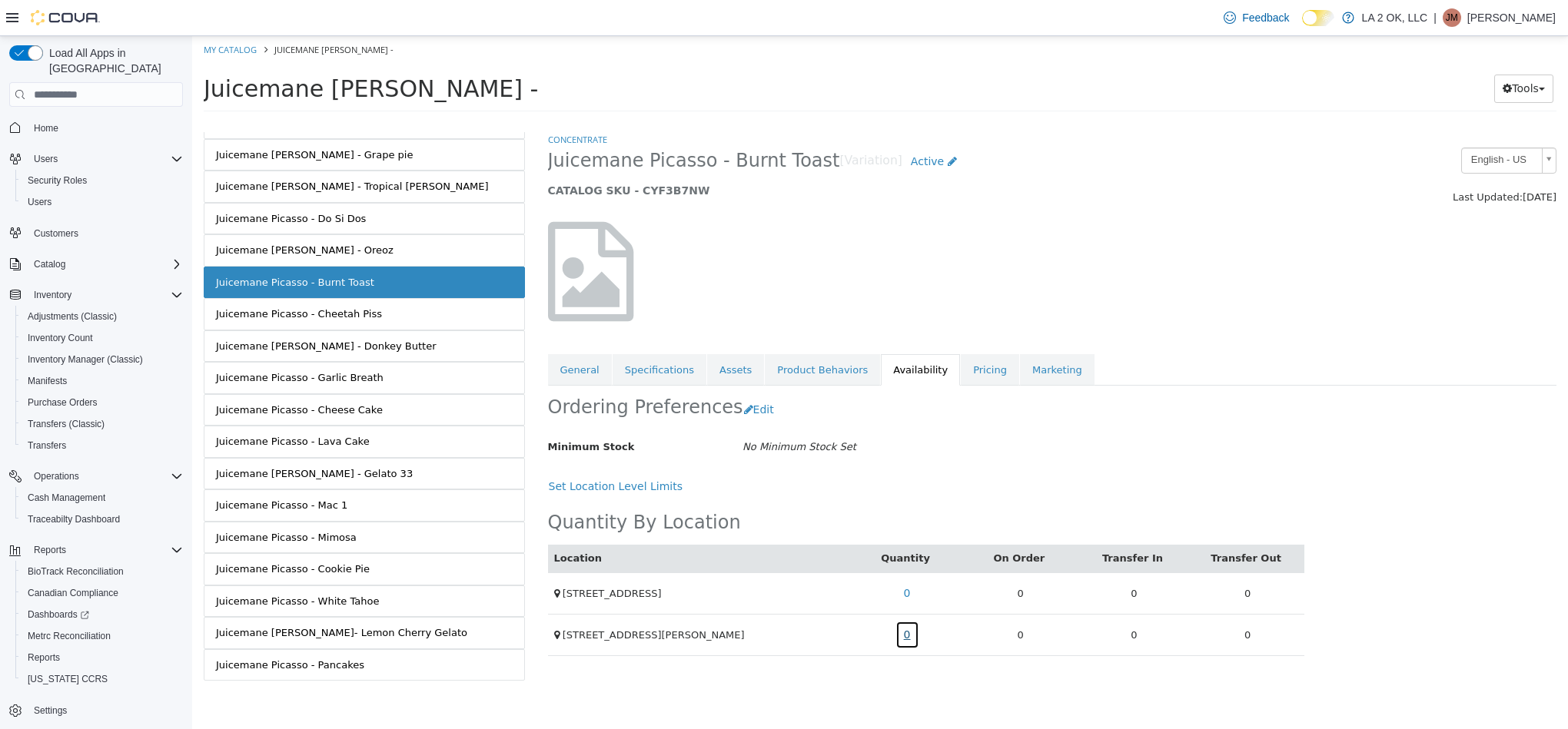
click at [904, 645] on link "0" at bounding box center [907, 634] width 24 height 28
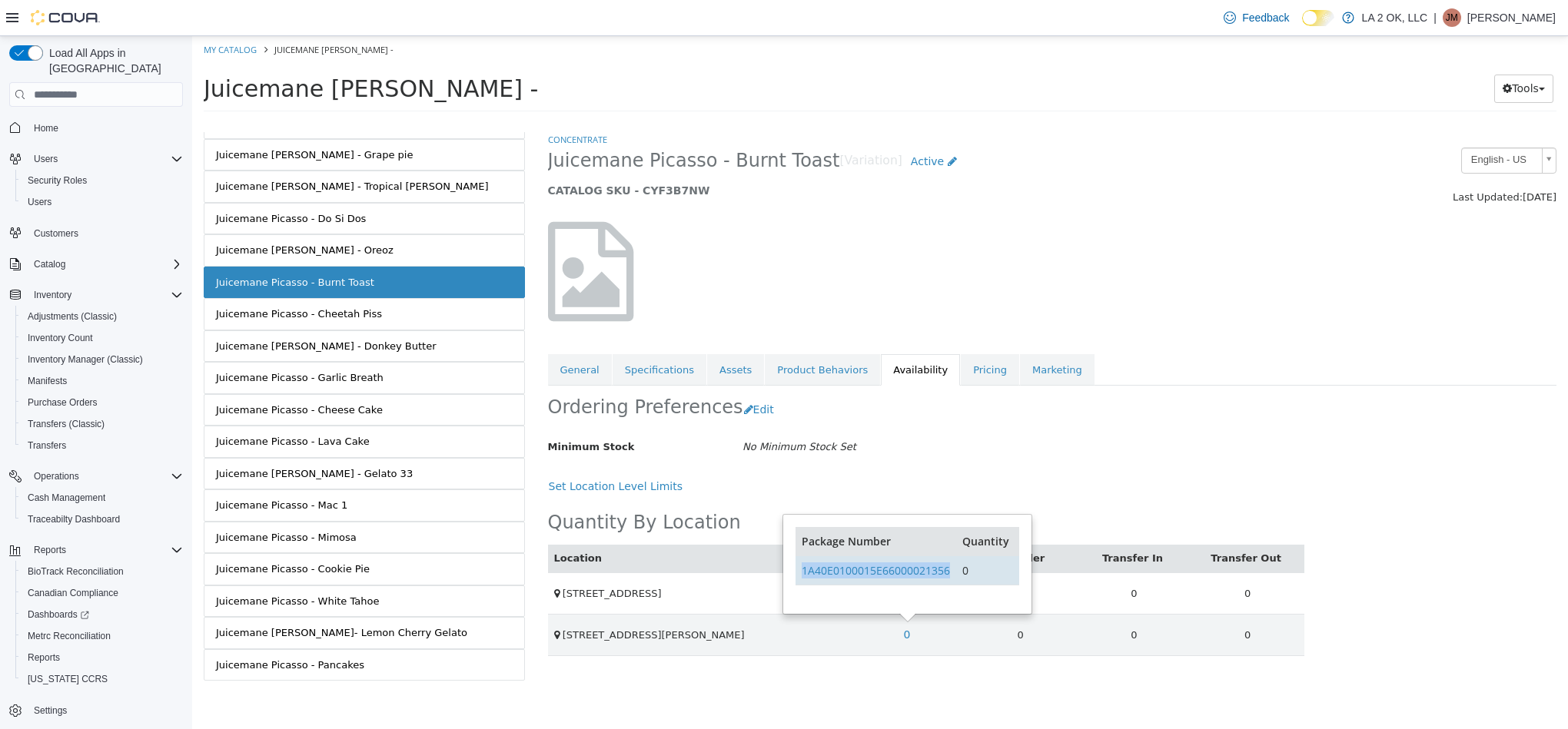
drag, startPoint x: 956, startPoint y: 576, endPoint x: 799, endPoint y: 579, distance: 157.0
click at [799, 579] on tr "1A40E0100015E66000021356 0" at bounding box center [907, 570] width 223 height 29
click at [431, 330] on link "Juicemane Picasso - Cheetah Piss" at bounding box center [364, 314] width 321 height 32
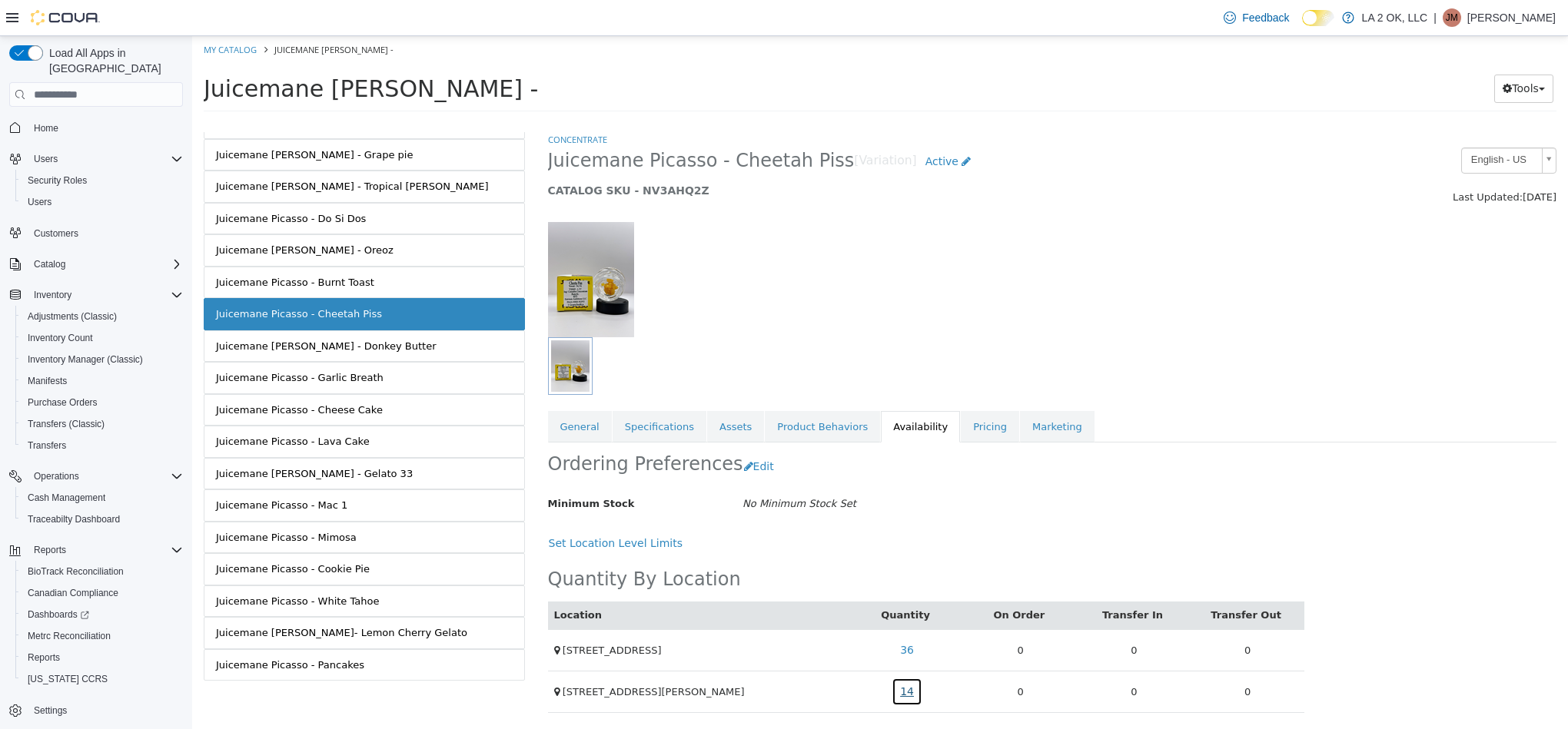
click at [900, 699] on link "14" at bounding box center [907, 692] width 31 height 28
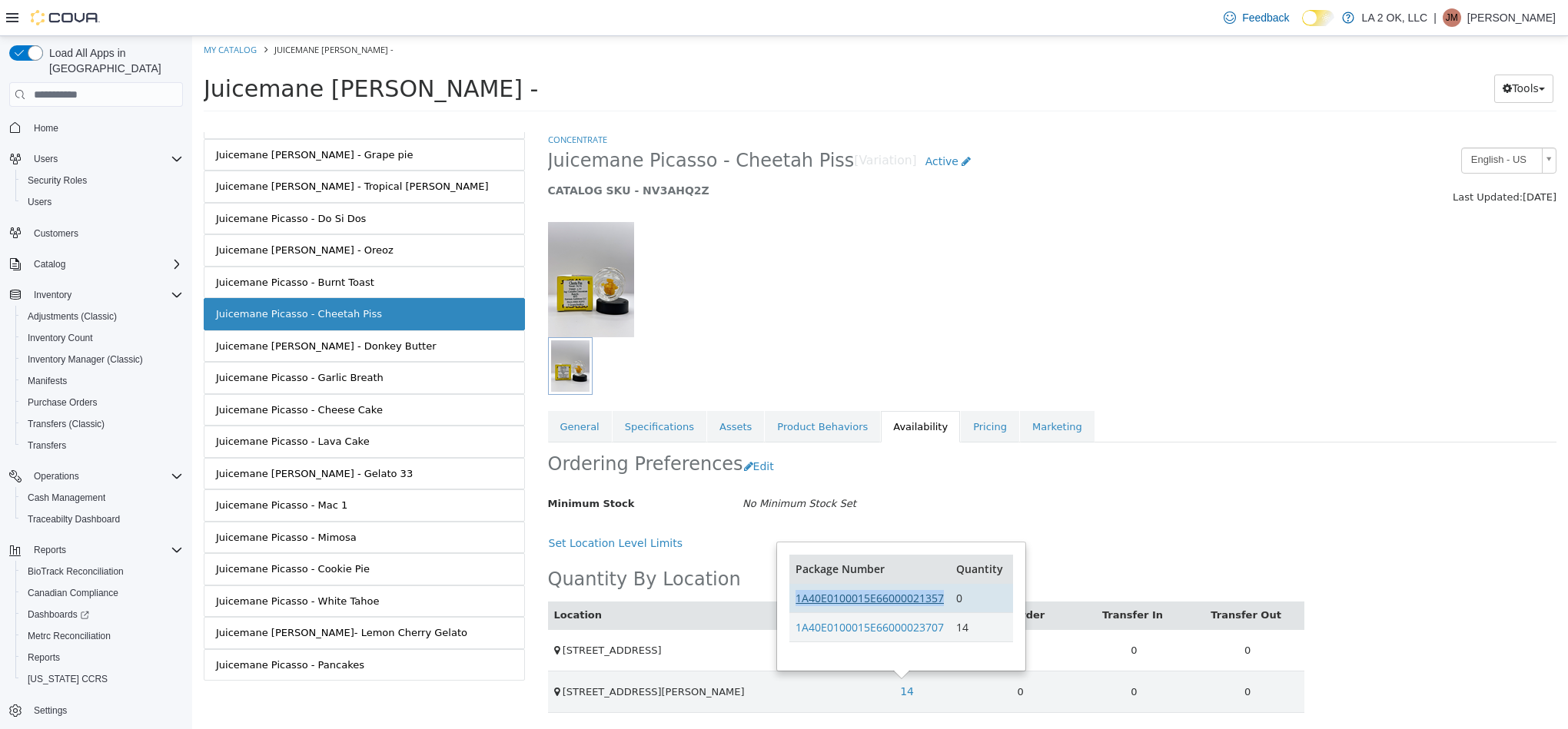
drag, startPoint x: 946, startPoint y: 606, endPoint x: 796, endPoint y: 602, distance: 150.1
click at [796, 602] on td "1A40E0100015E66000021357" at bounding box center [870, 598] width 161 height 29
drag, startPoint x: 952, startPoint y: 637, endPoint x: 796, endPoint y: 637, distance: 156.0
click at [796, 637] on tr "1A40E0100015E66000023707 14" at bounding box center [901, 627] width 223 height 29
click at [385, 361] on link "Juicemane [PERSON_NAME] - Donkey Butter" at bounding box center [364, 346] width 321 height 32
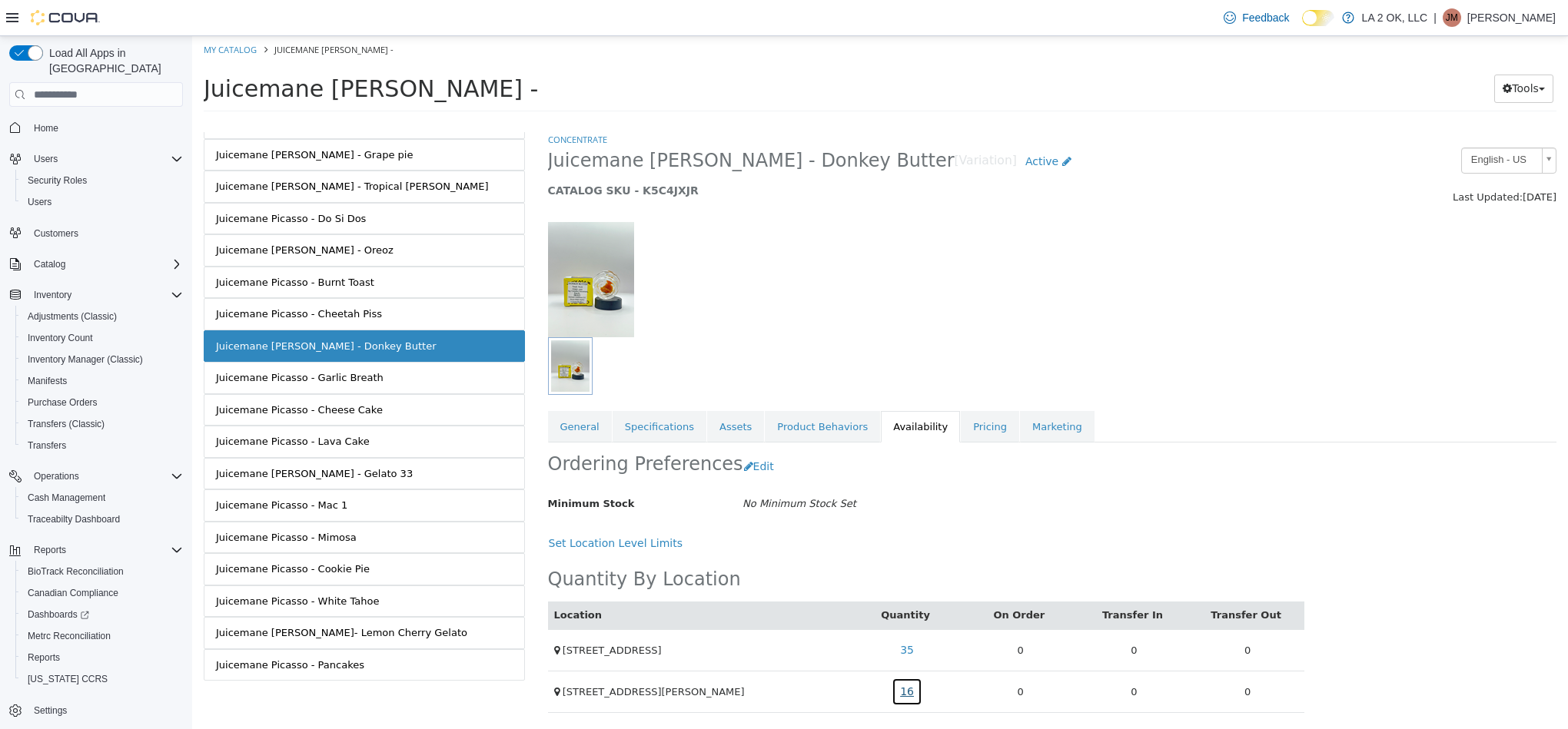
click at [904, 706] on link "16" at bounding box center [907, 692] width 31 height 28
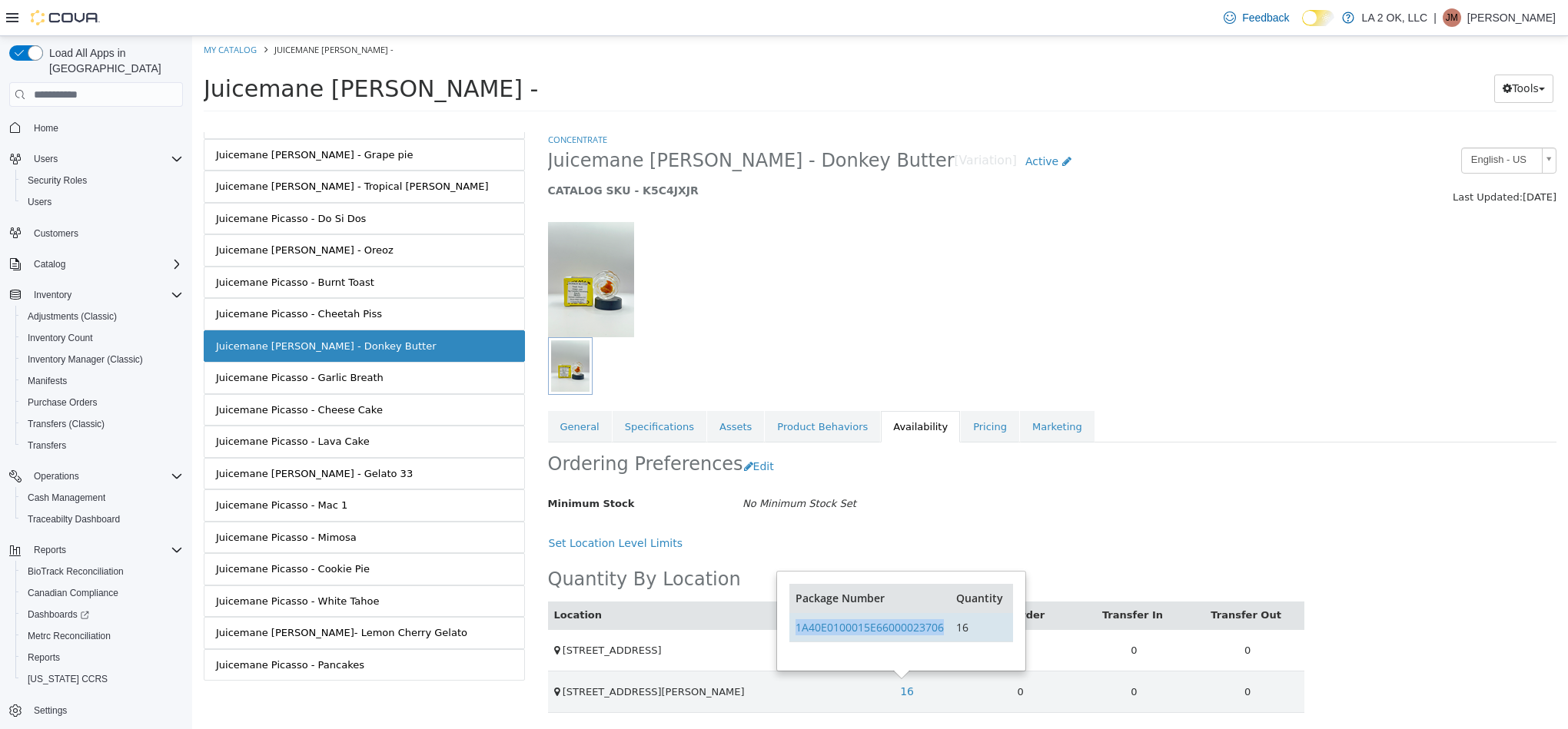
drag, startPoint x: 946, startPoint y: 623, endPoint x: 794, endPoint y: 628, distance: 152.1
click at [794, 628] on td "1A40E0100015E66000023706" at bounding box center [870, 627] width 161 height 29
click at [387, 388] on link "Juicemane Picasso - Garlic Breath" at bounding box center [364, 378] width 321 height 32
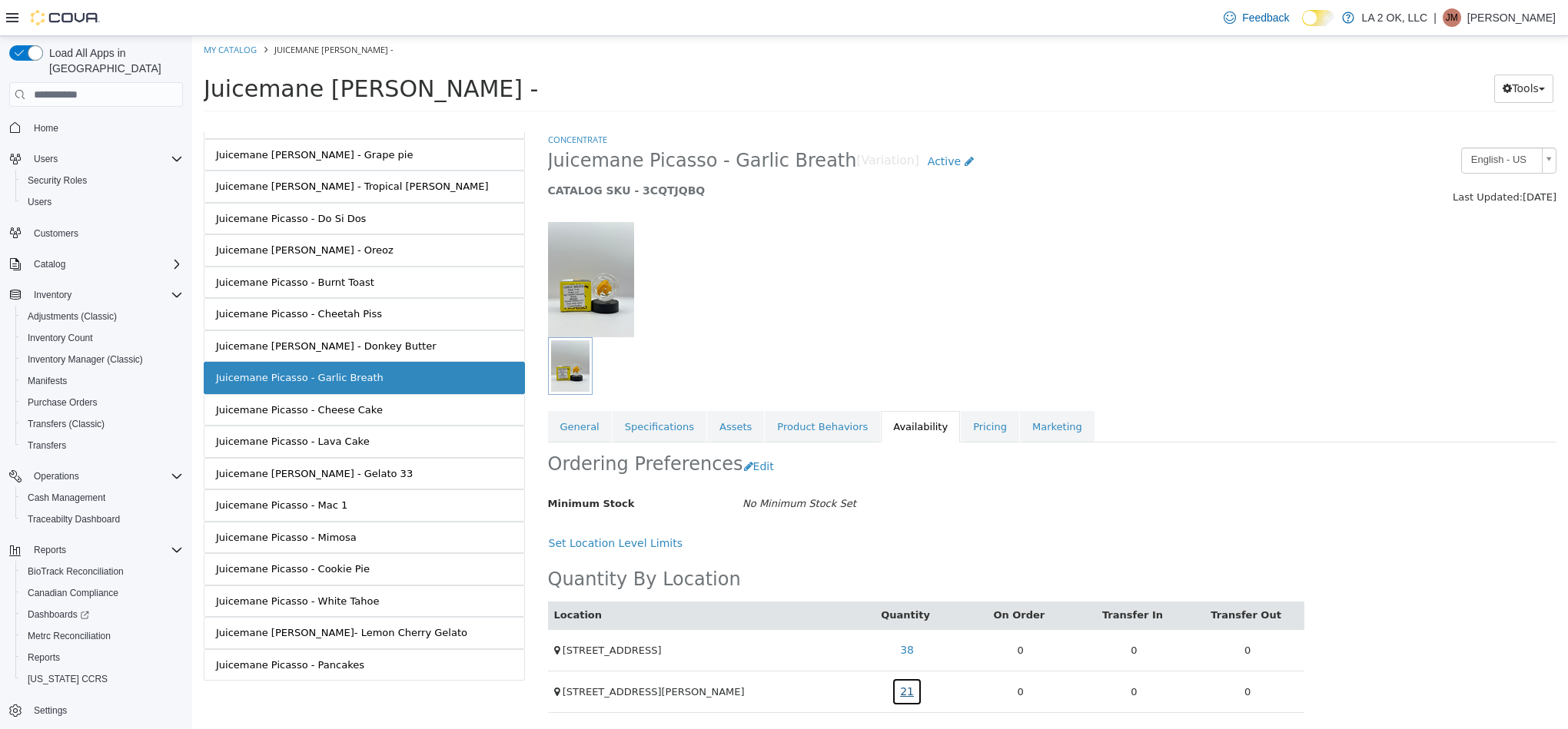
click at [900, 695] on link "21" at bounding box center [907, 692] width 31 height 28
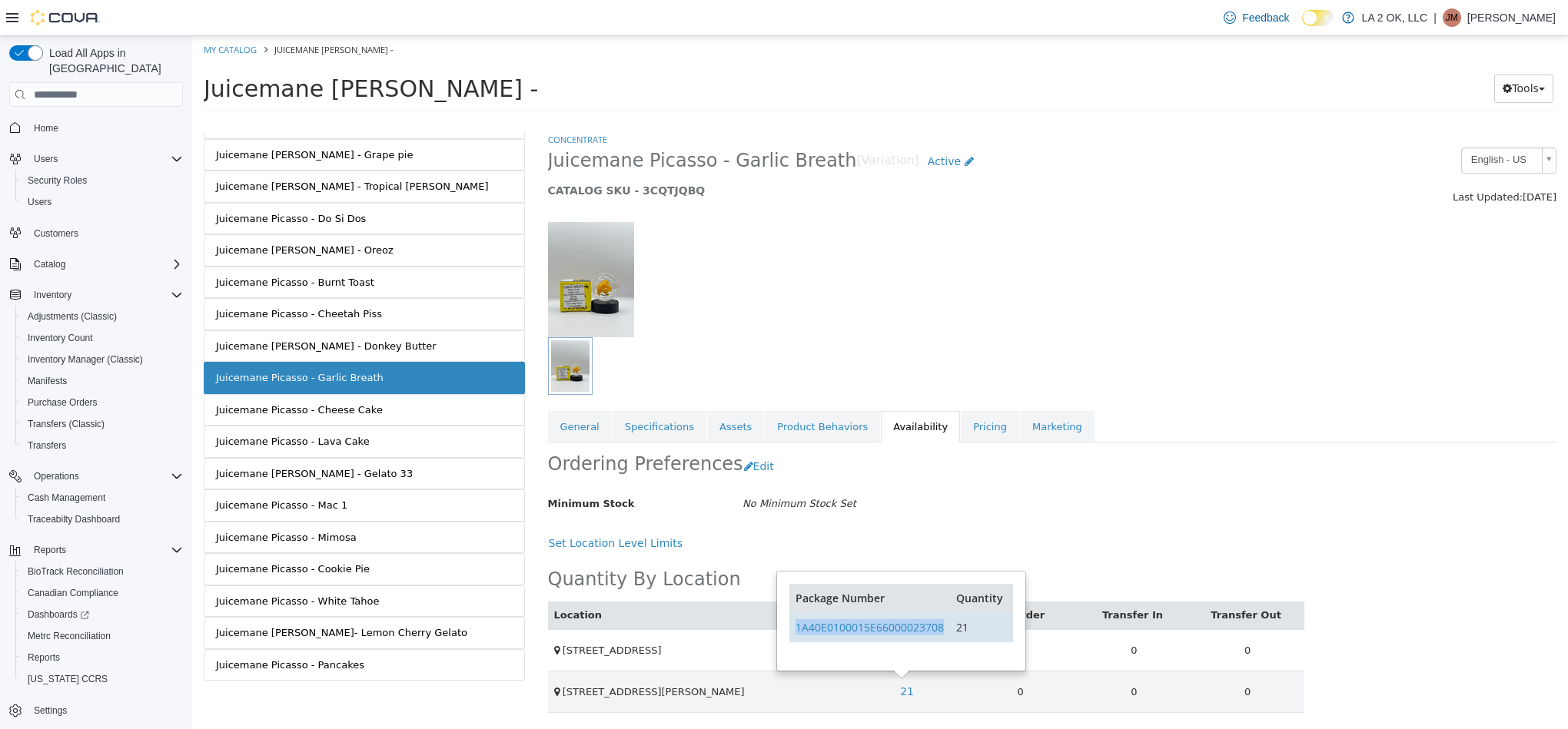
drag, startPoint x: 947, startPoint y: 630, endPoint x: 791, endPoint y: 635, distance: 156.1
click at [791, 635] on td "1A40E0100015E66000023708" at bounding box center [870, 627] width 161 height 29
click at [418, 426] on link "Juicemane Picasso - Cheese Cake" at bounding box center [364, 410] width 321 height 32
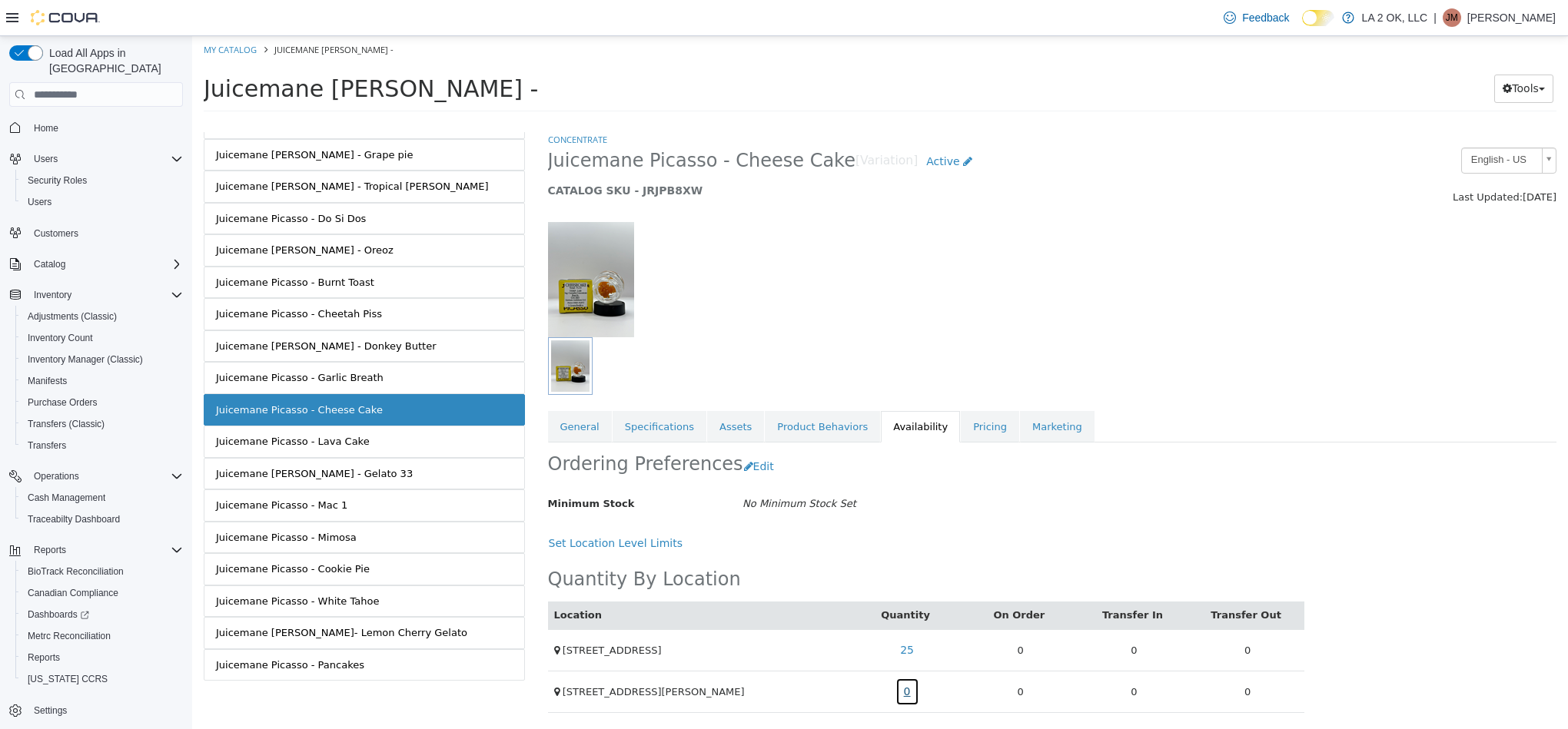
click at [900, 695] on link "0" at bounding box center [907, 692] width 24 height 28
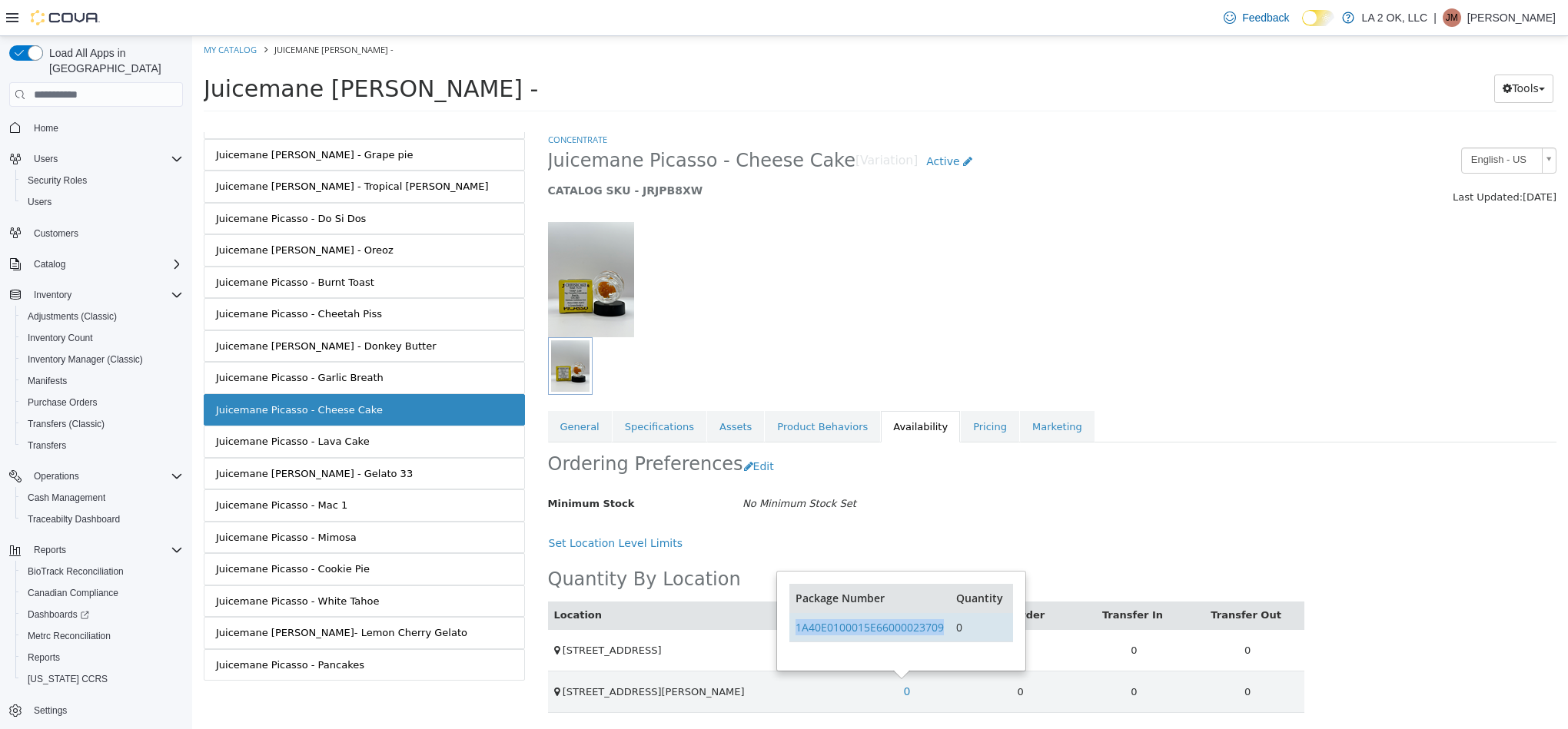
drag, startPoint x: 948, startPoint y: 637, endPoint x: 794, endPoint y: 642, distance: 154.1
click at [794, 641] on td "1A40E0100015E66000023709" at bounding box center [870, 627] width 161 height 29
click at [435, 458] on link "Juicemane Picasso - Lava Cake" at bounding box center [364, 442] width 321 height 32
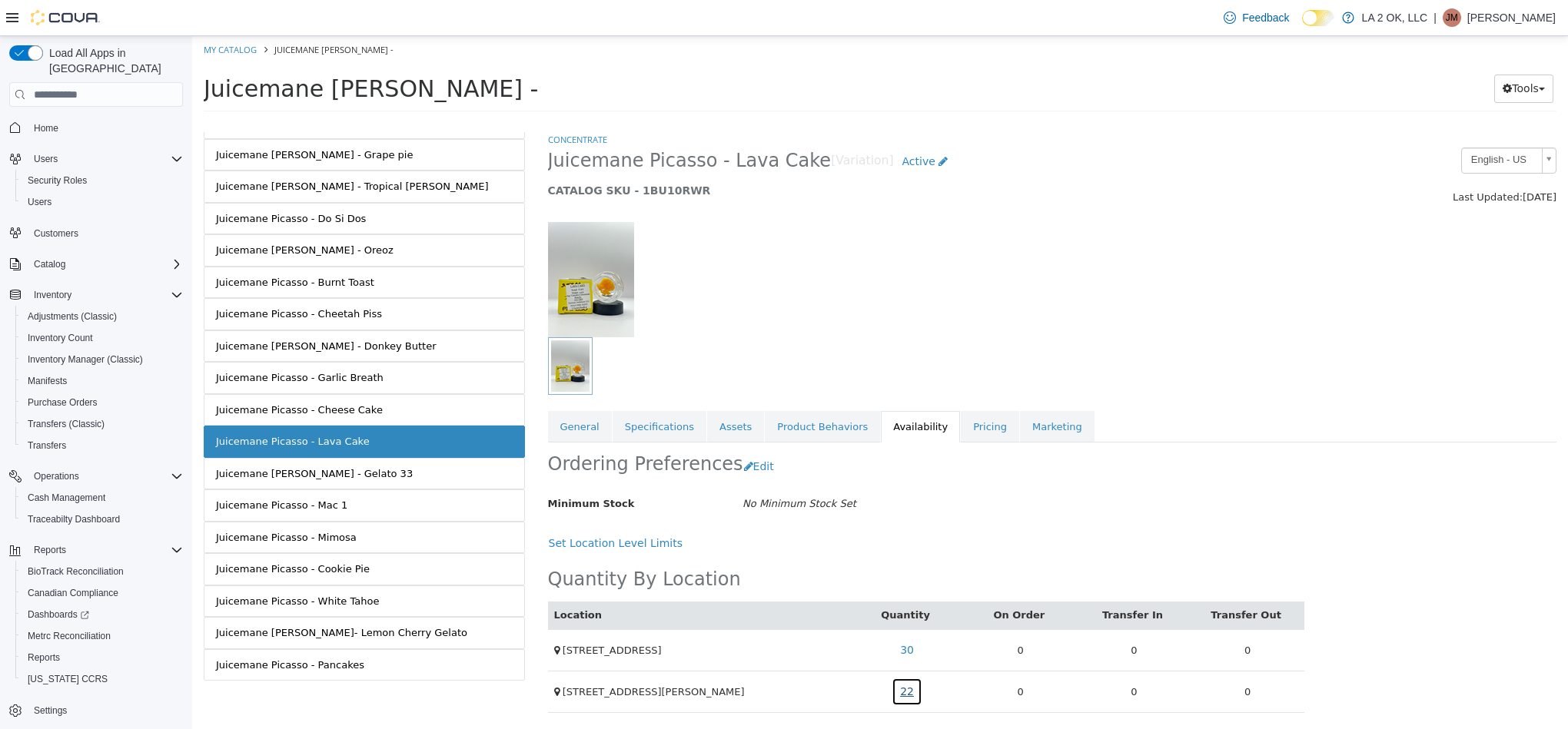
click at [898, 706] on link "22" at bounding box center [907, 692] width 31 height 28
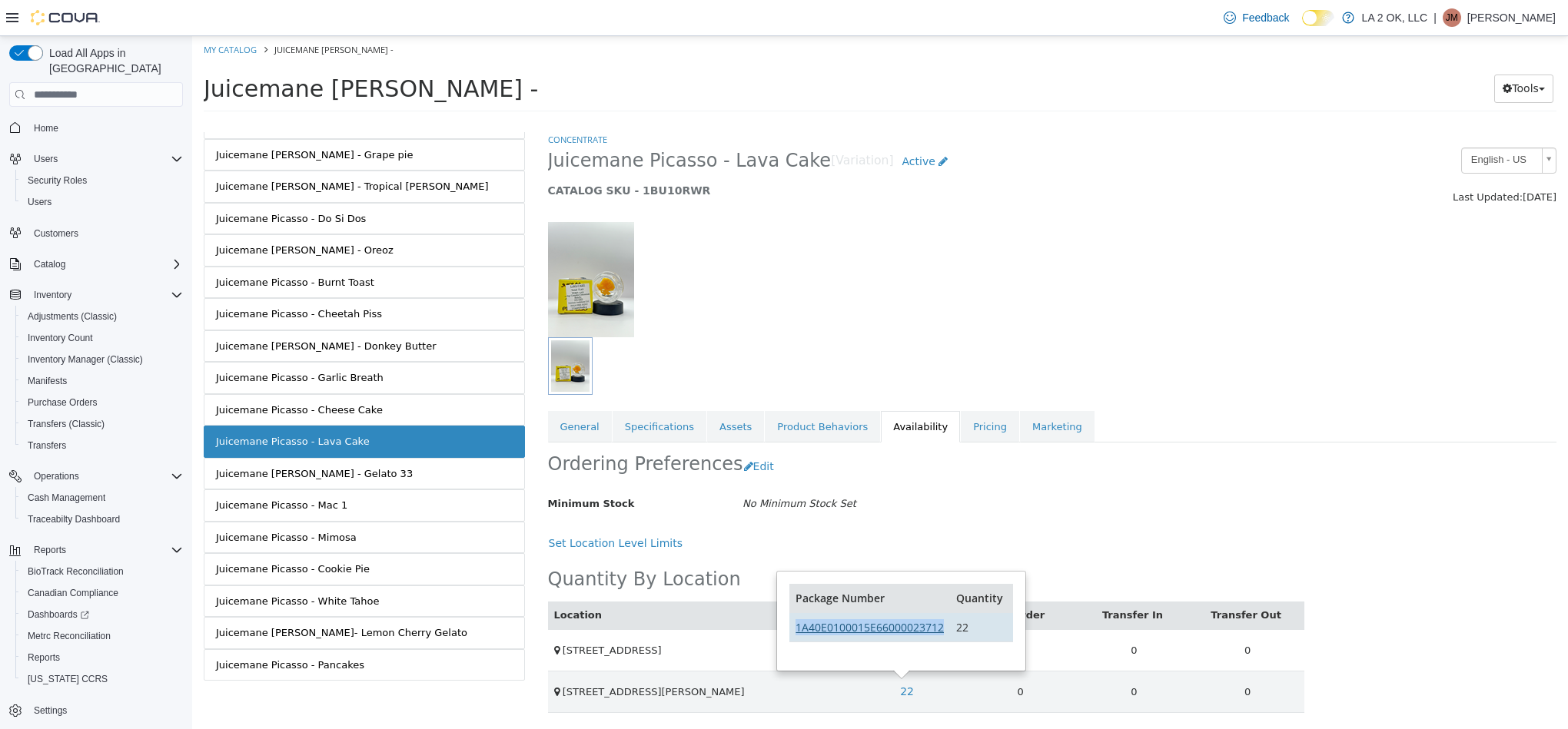
drag, startPoint x: 947, startPoint y: 635, endPoint x: 796, endPoint y: 633, distance: 151.0
click at [796, 633] on td "1A40E0100015E66000023712" at bounding box center [870, 627] width 161 height 29
click at [391, 487] on link "Juicemane [PERSON_NAME] - Gelato 33" at bounding box center [364, 474] width 321 height 32
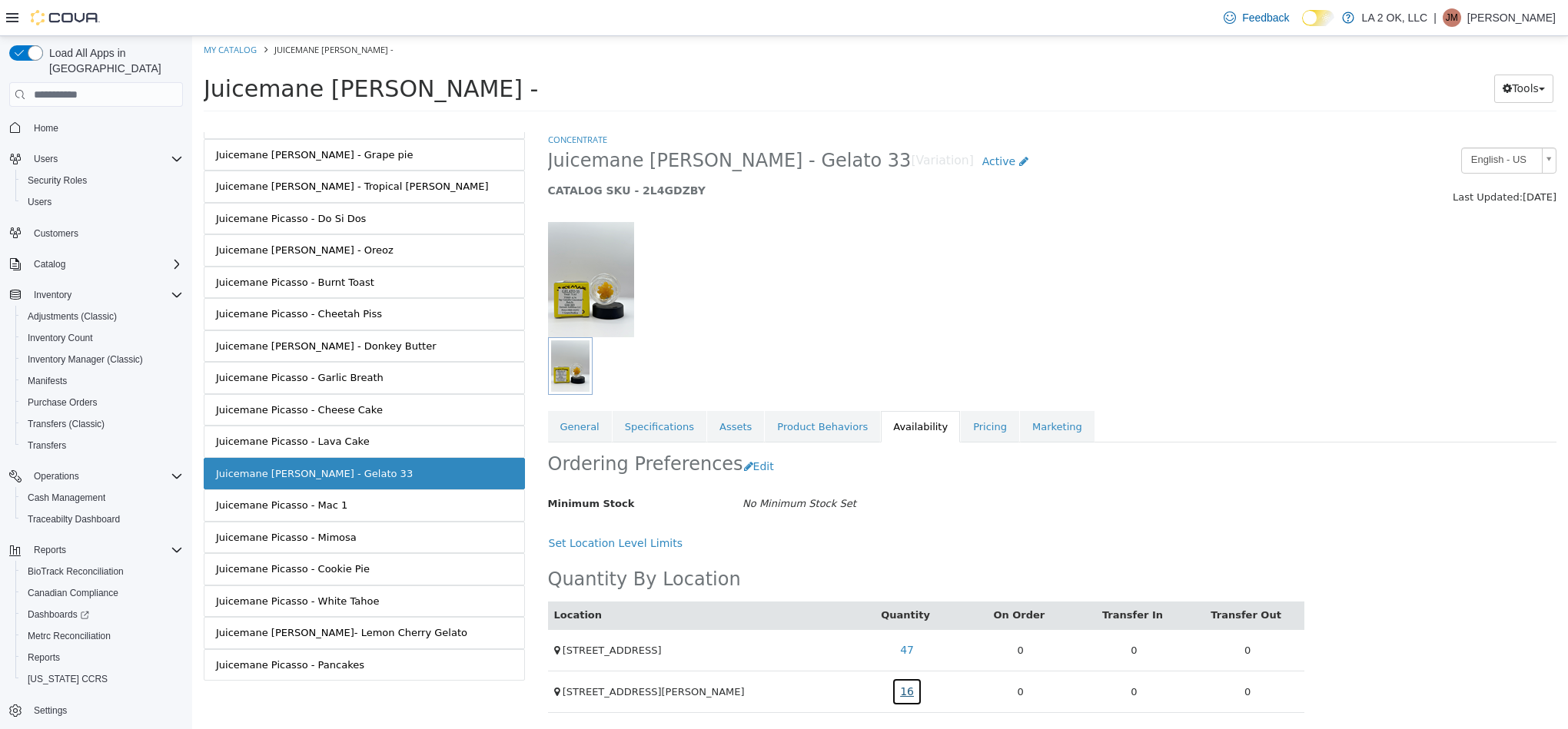
click at [892, 693] on link "16" at bounding box center [907, 692] width 31 height 28
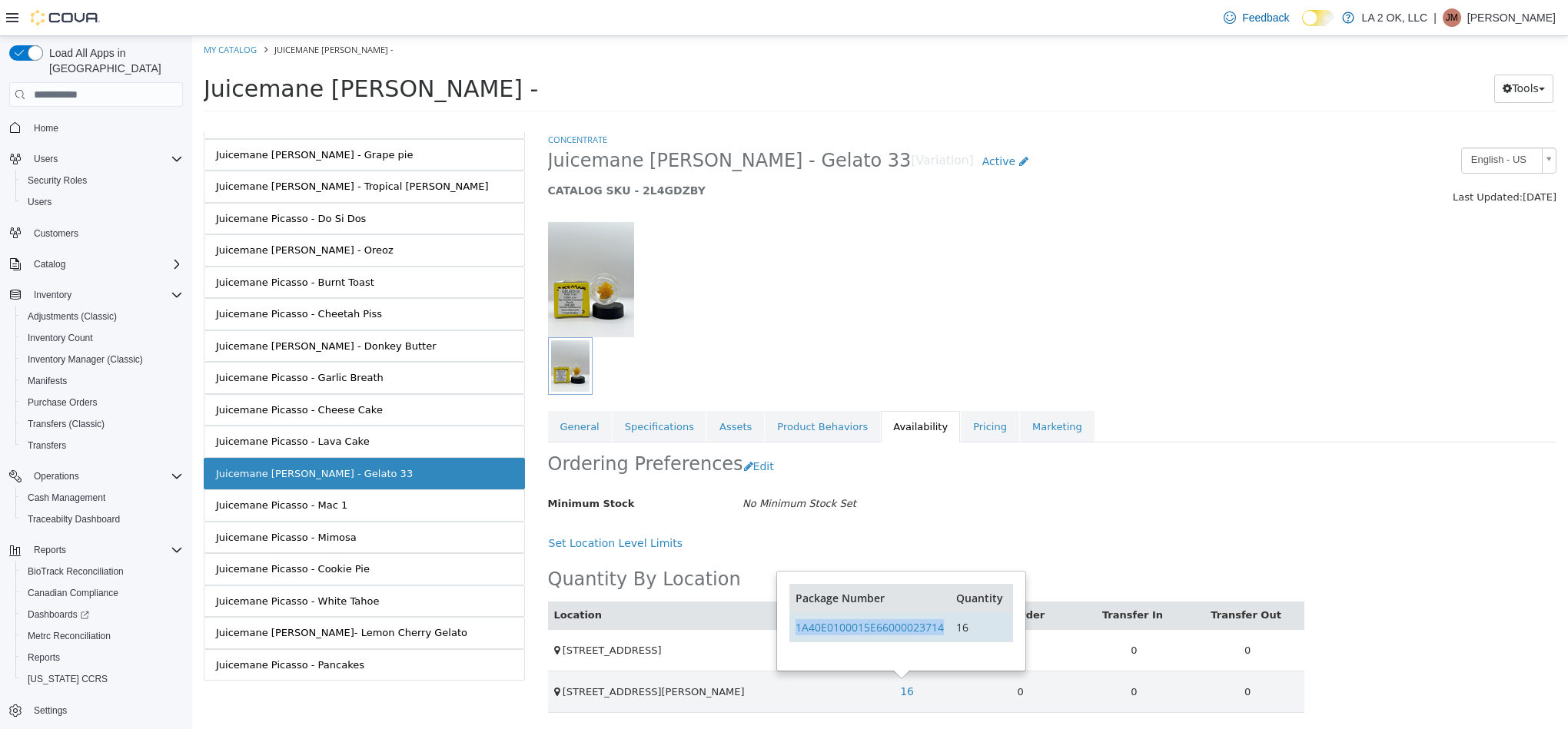
drag, startPoint x: 946, startPoint y: 632, endPoint x: 793, endPoint y: 640, distance: 153.2
click at [793, 640] on td "1A40E0100015E66000023714" at bounding box center [870, 627] width 161 height 29
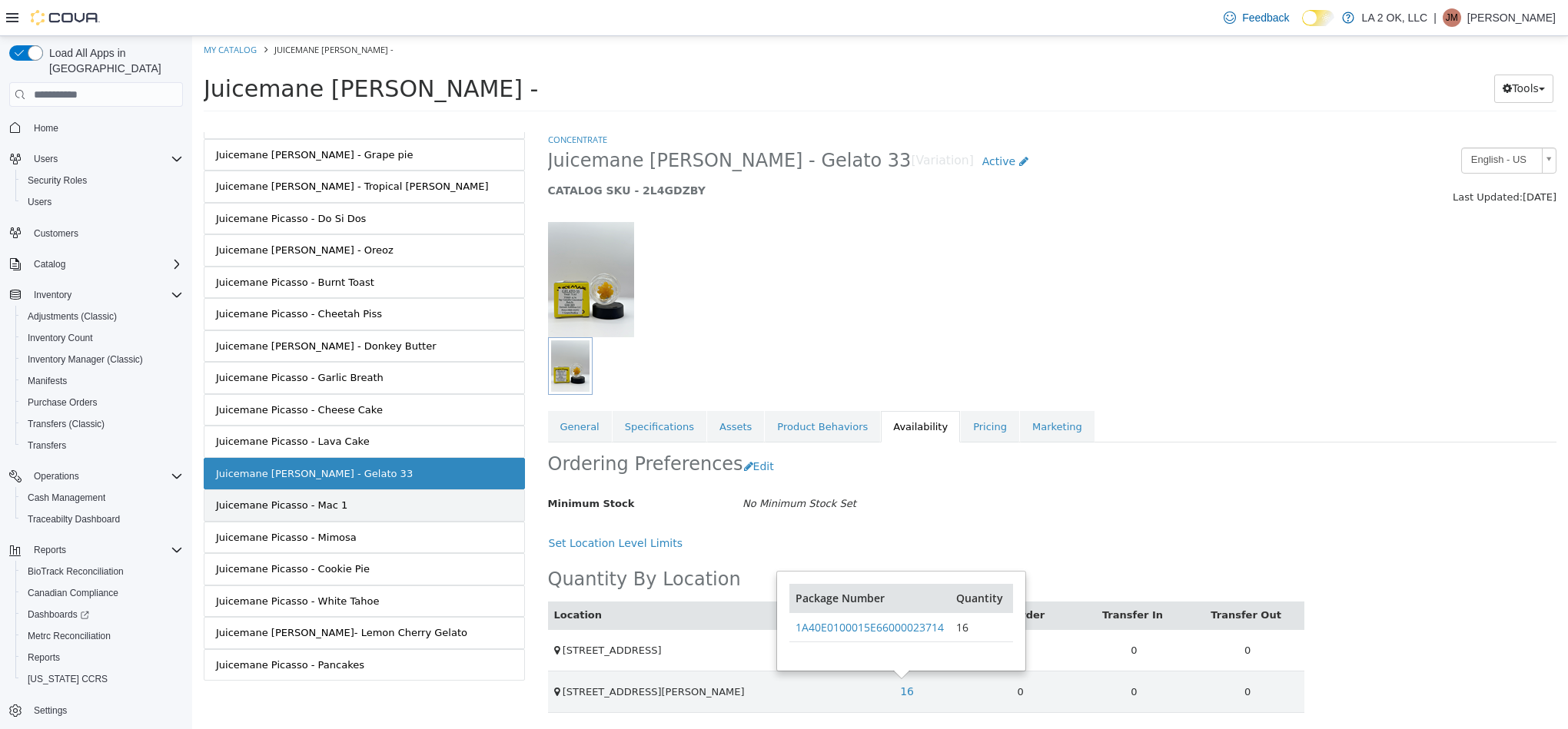
click at [460, 522] on link "Juicemane Picasso - Mac 1" at bounding box center [364, 505] width 321 height 32
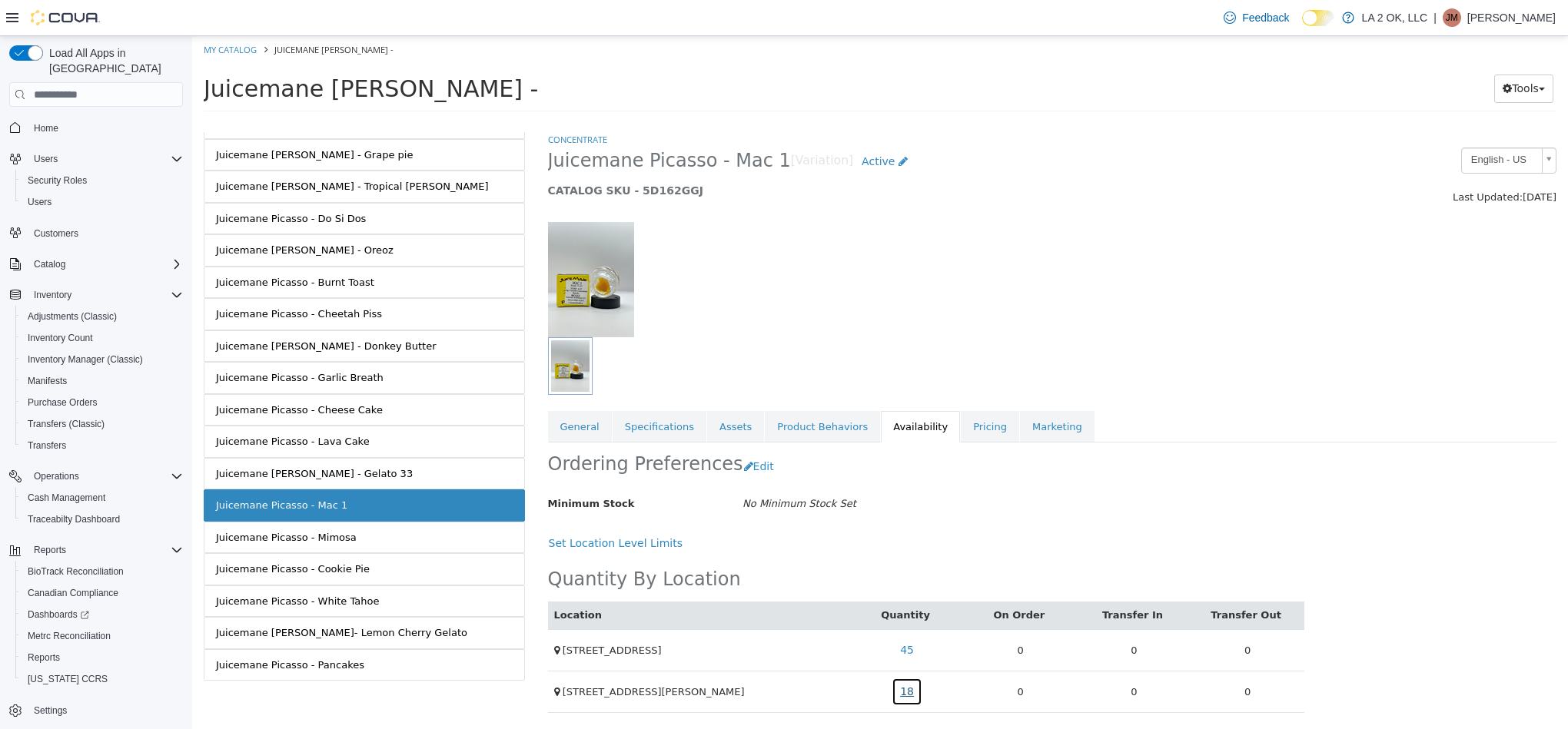
click at [914, 704] on link "18" at bounding box center [907, 692] width 31 height 28
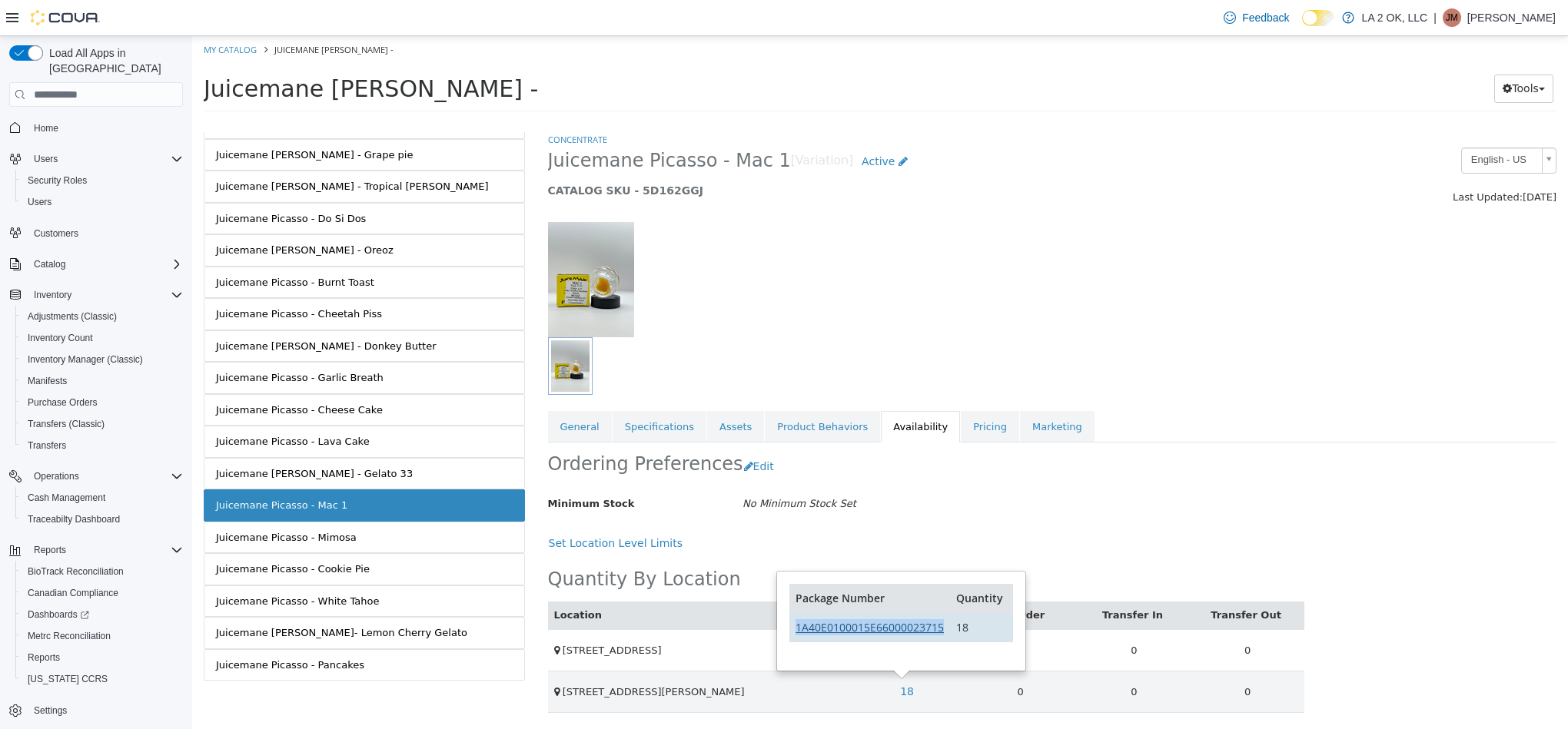
drag, startPoint x: 950, startPoint y: 640, endPoint x: 796, endPoint y: 635, distance: 154.1
click at [796, 635] on tr "1A40E0100015E66000023715 18" at bounding box center [901, 627] width 223 height 29
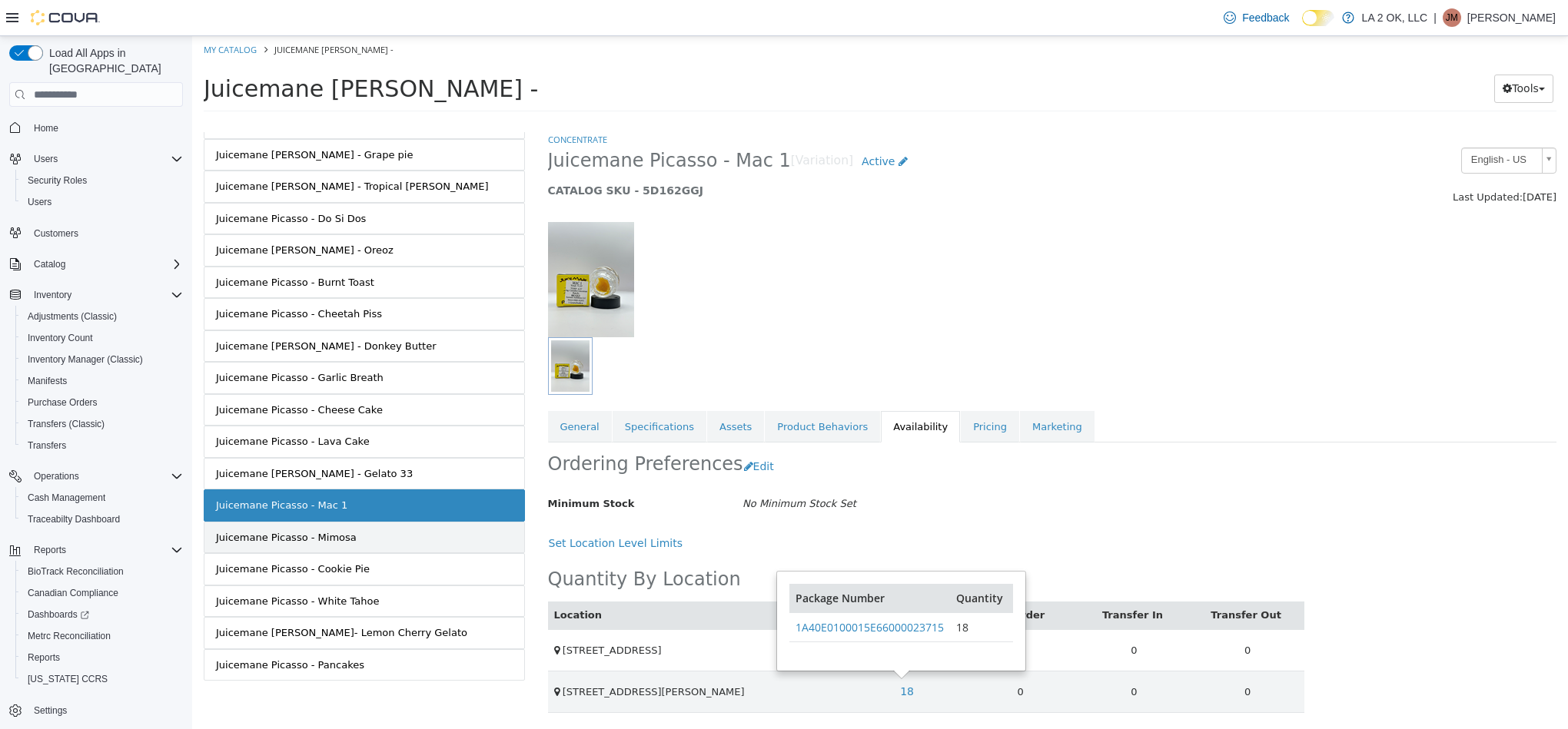
click at [426, 554] on link "Juicemane Picasso - Mimosa" at bounding box center [364, 537] width 321 height 32
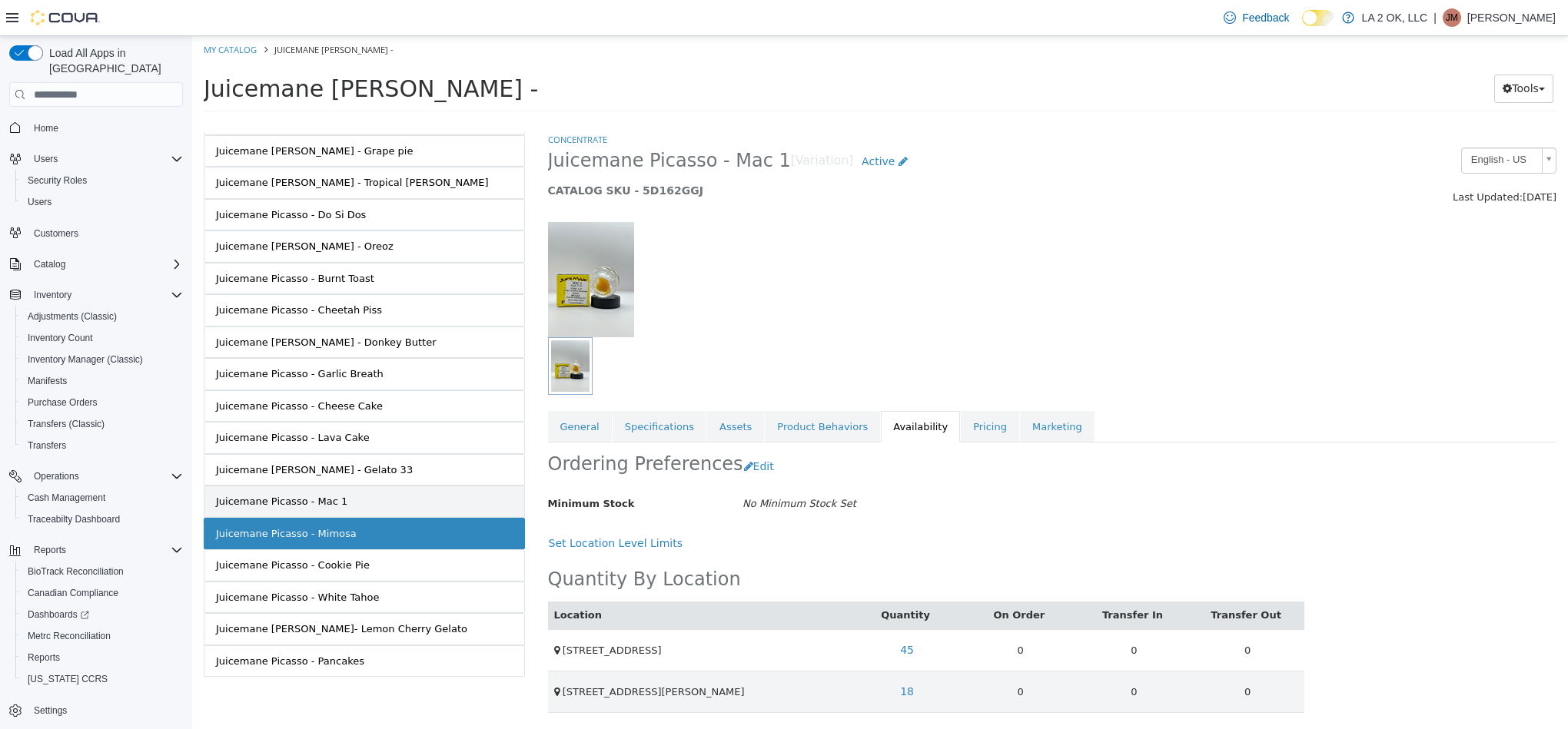
scroll to position [723, 0]
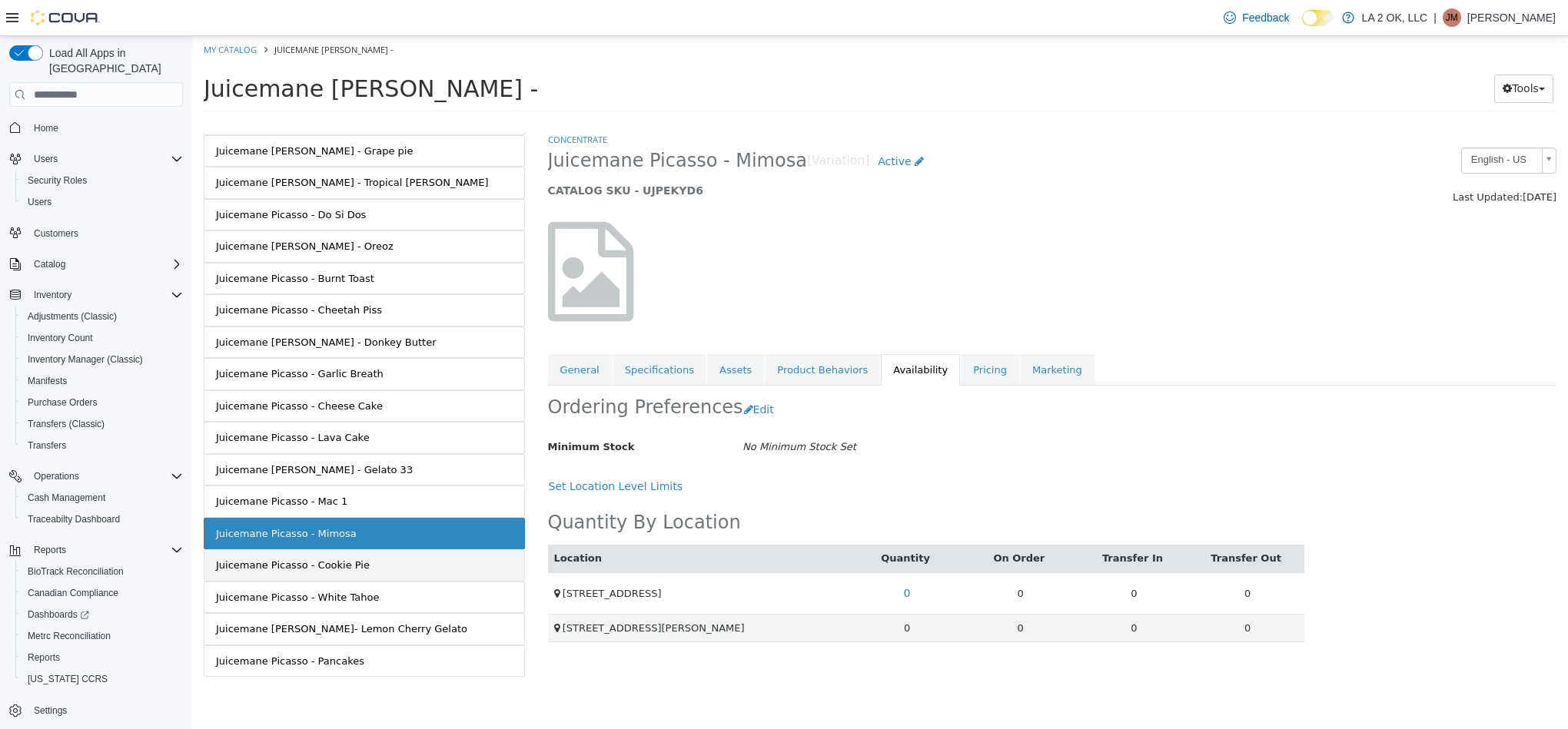
click at [435, 568] on link "Juicemane Picasso - Cookie Pie" at bounding box center [364, 565] width 321 height 32
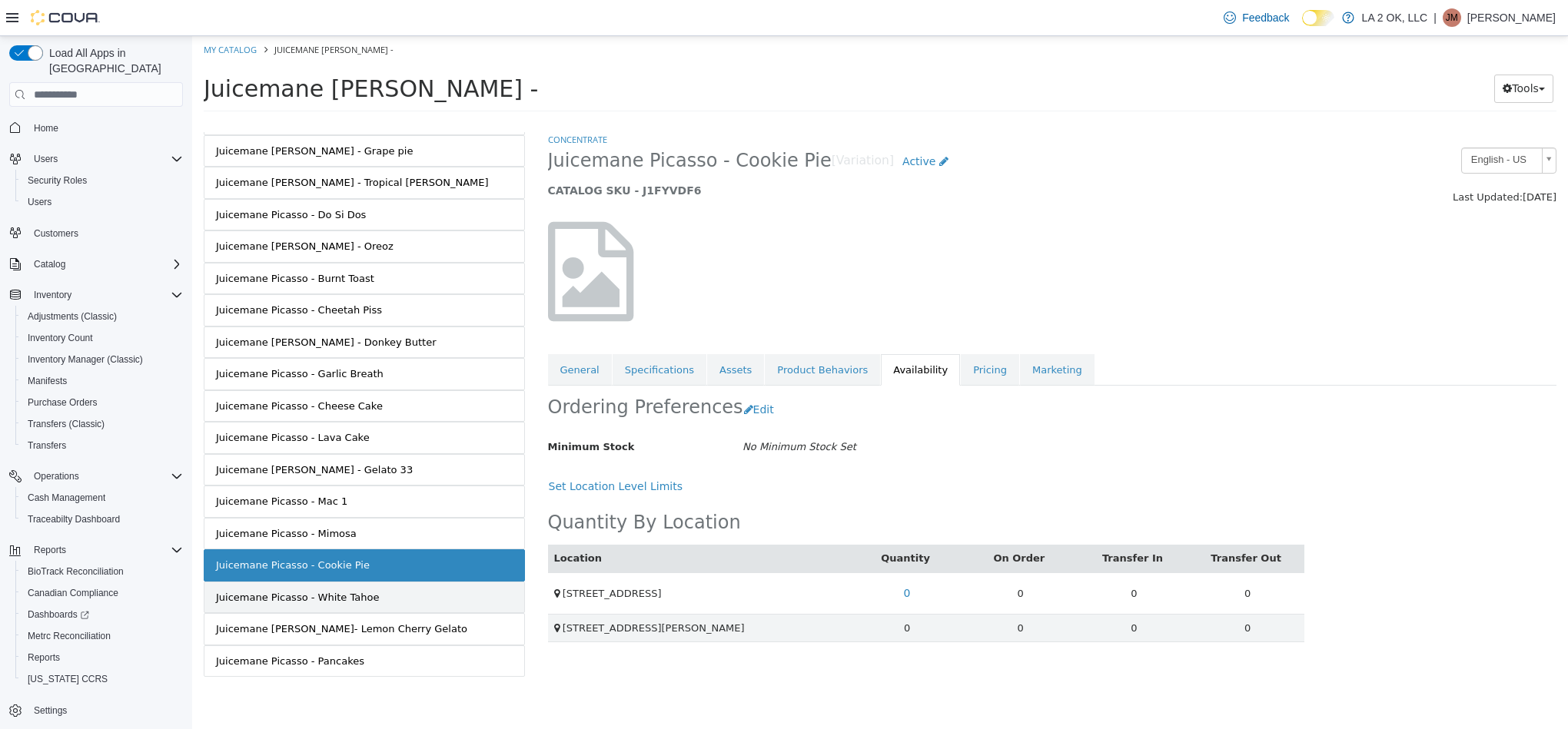
click at [434, 594] on link "Juicemane Picasso - White Tahoe" at bounding box center [364, 598] width 321 height 32
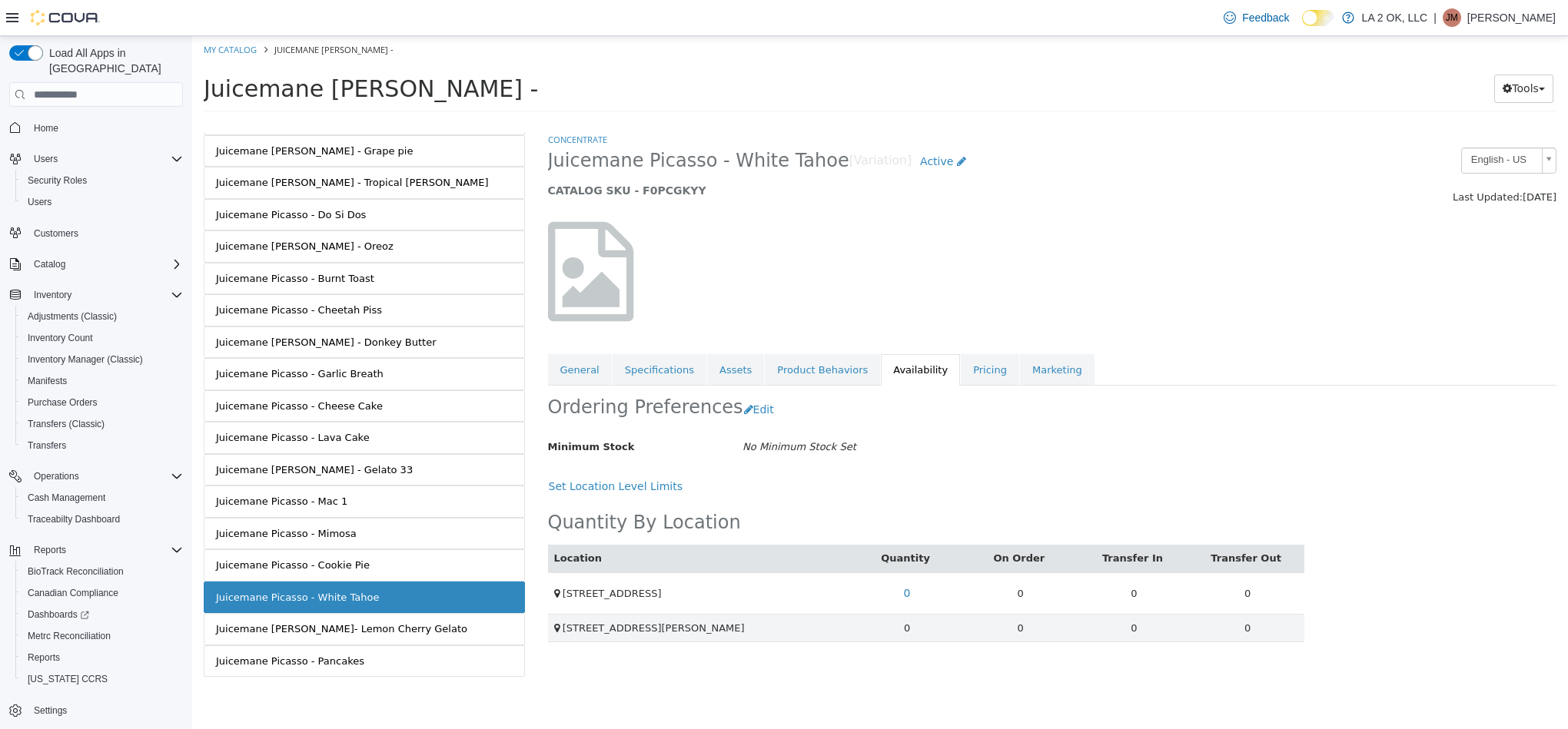
click at [423, 621] on link "Juicemane Picasso- Lemon Cherry Gelato" at bounding box center [364, 629] width 321 height 32
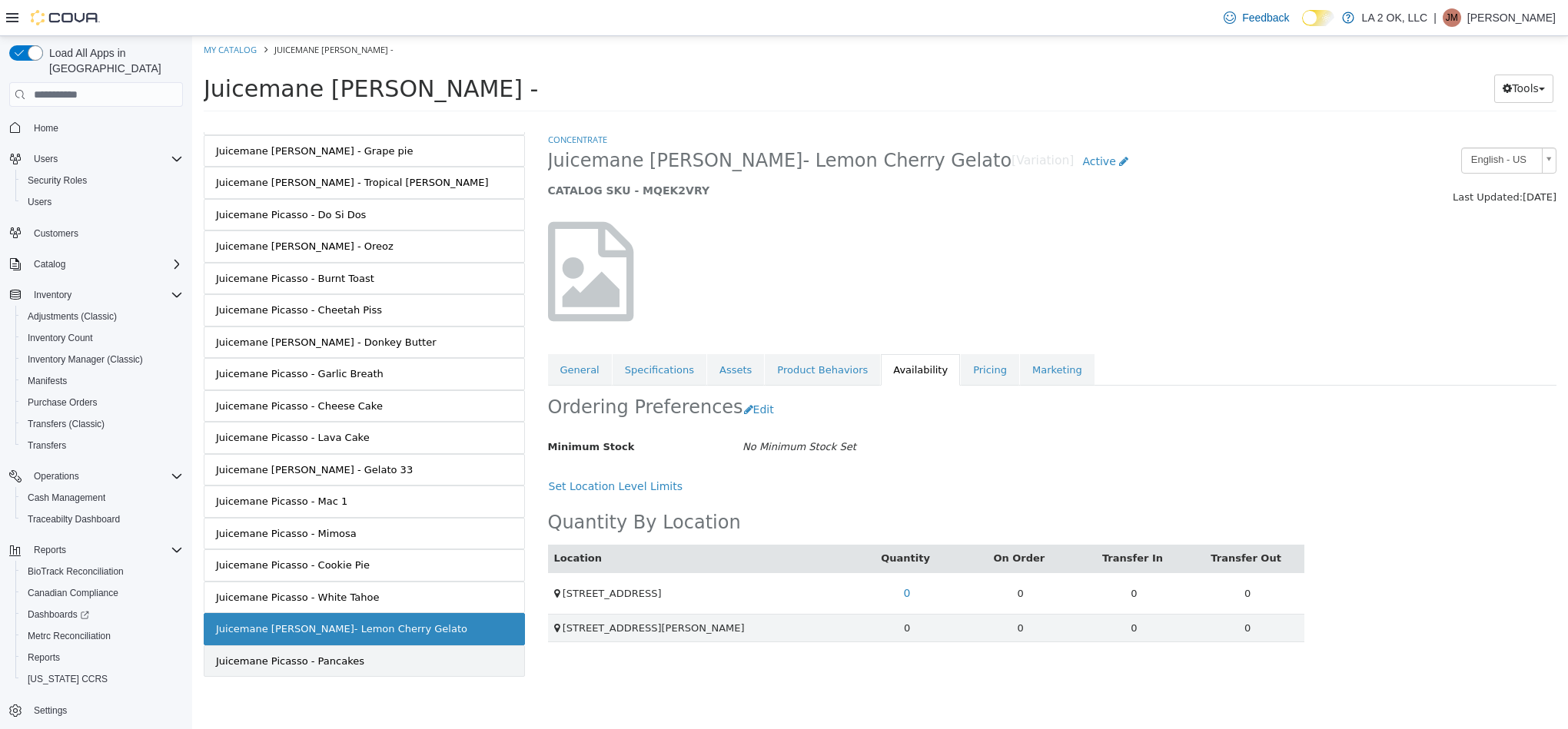
click at [406, 660] on link "Juicemane Picasso - Pancakes" at bounding box center [364, 661] width 321 height 32
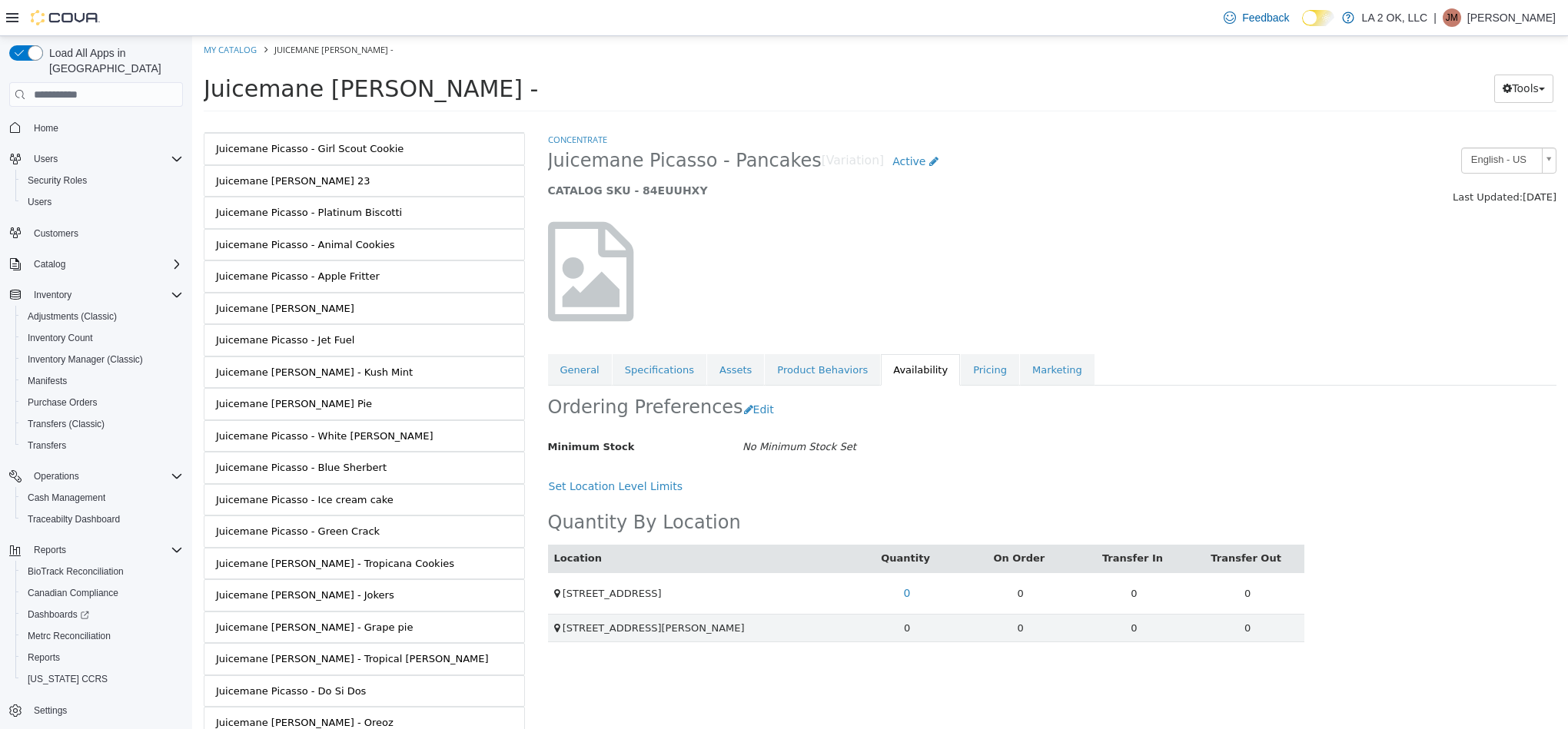
scroll to position [31, 0]
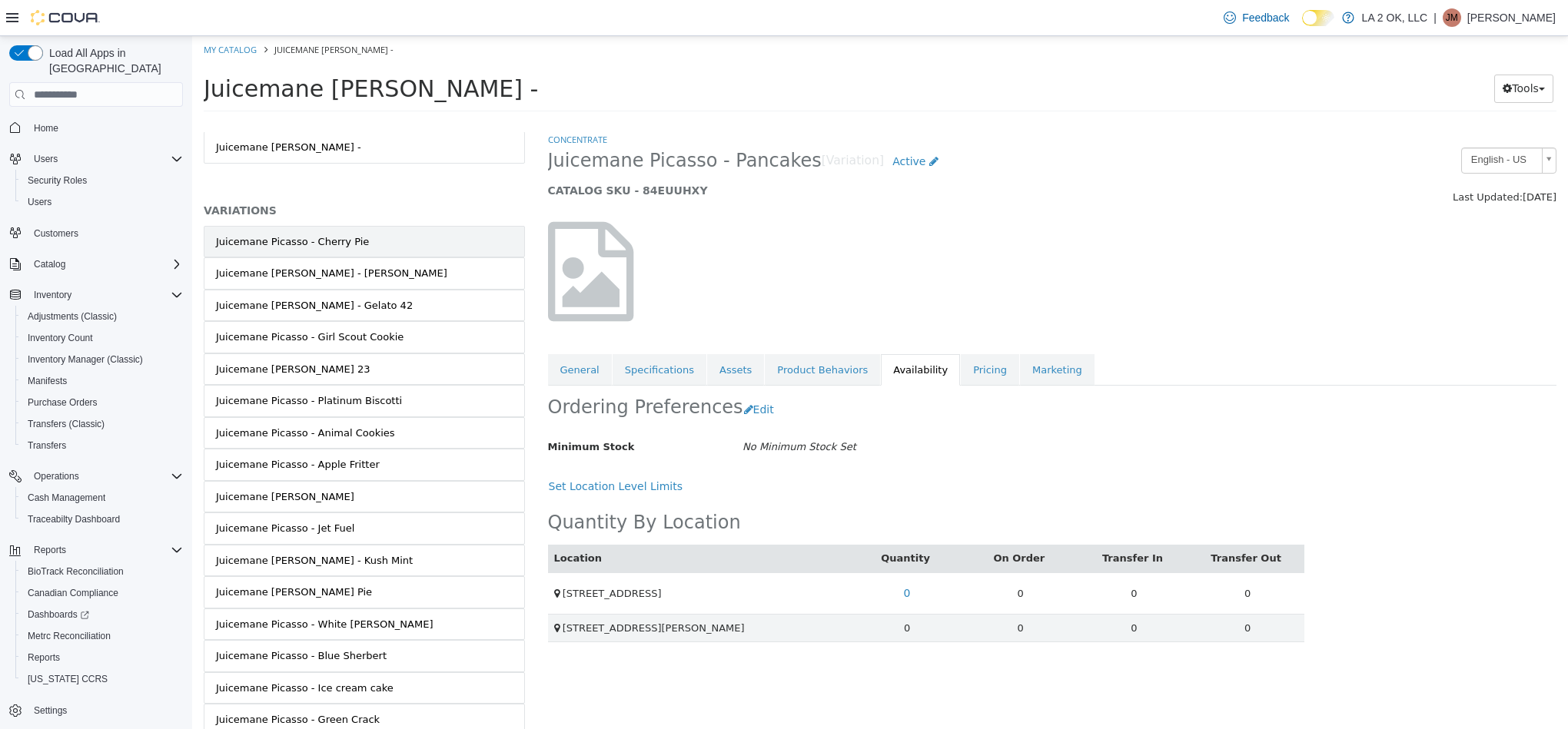
click at [453, 236] on link "Juicemane Picasso - Cherry Pie" at bounding box center [364, 242] width 321 height 32
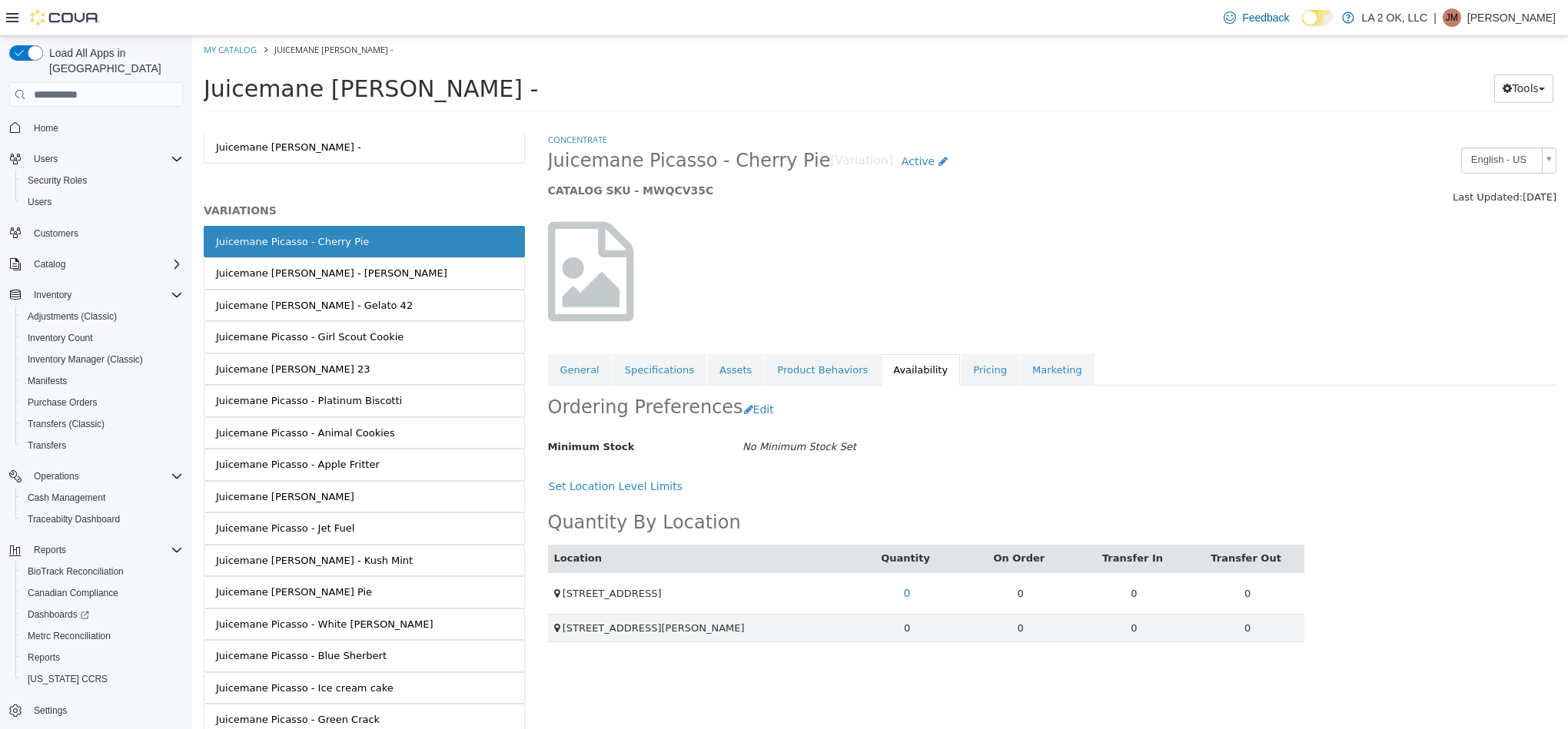
drag, startPoint x: 367, startPoint y: 244, endPoint x: 214, endPoint y: 244, distance: 153.0
click at [214, 244] on link "Juicemane Picasso - Cherry Pie" at bounding box center [364, 242] width 321 height 32
click at [912, 591] on link "0" at bounding box center [907, 593] width 24 height 28
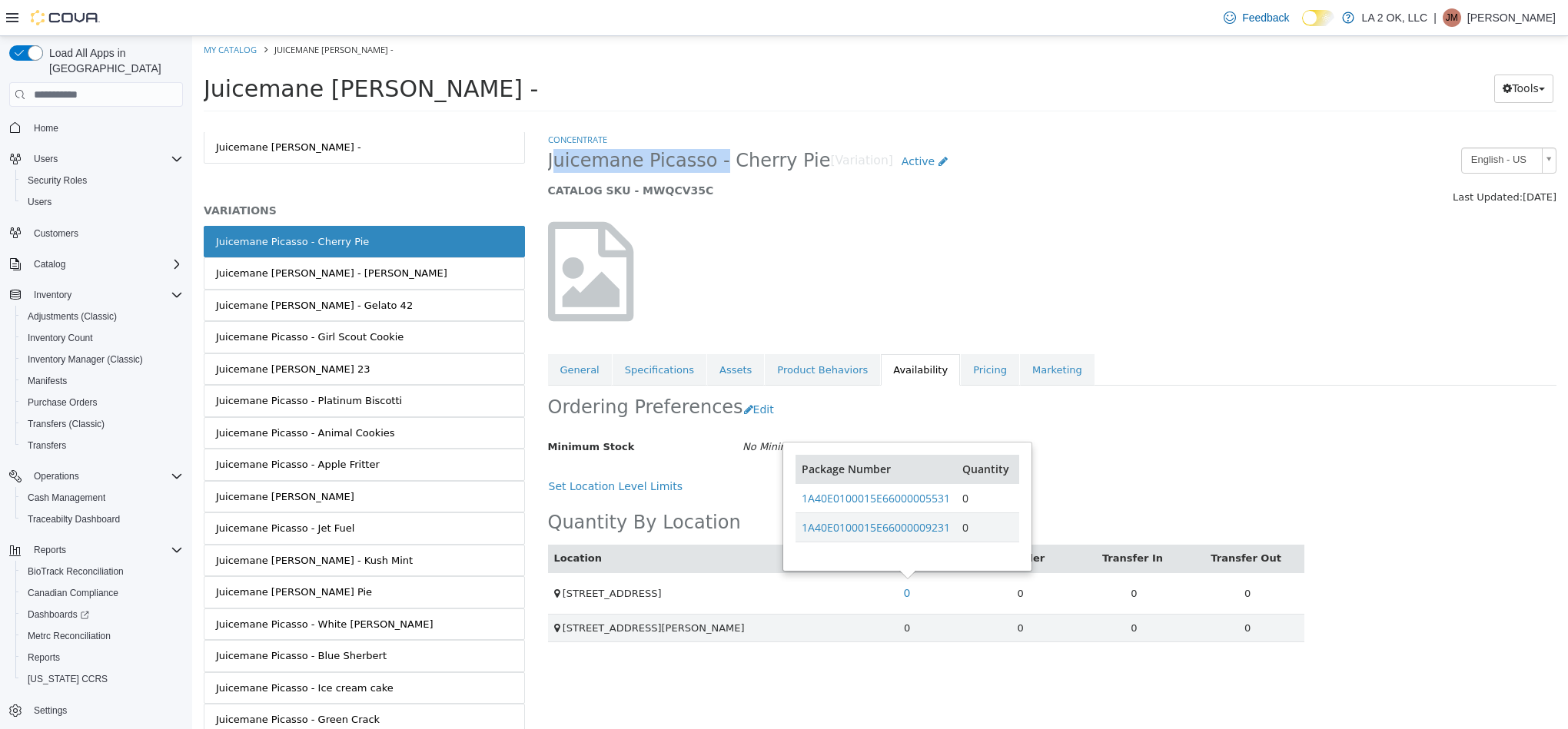
drag, startPoint x: 545, startPoint y: 163, endPoint x: 699, endPoint y: 167, distance: 154.1
click at [699, 167] on div "Juicemane Picasso - Cherry Pie [Variation] Active CATALOG SKU - MWQCV35C" at bounding box center [924, 177] width 774 height 58
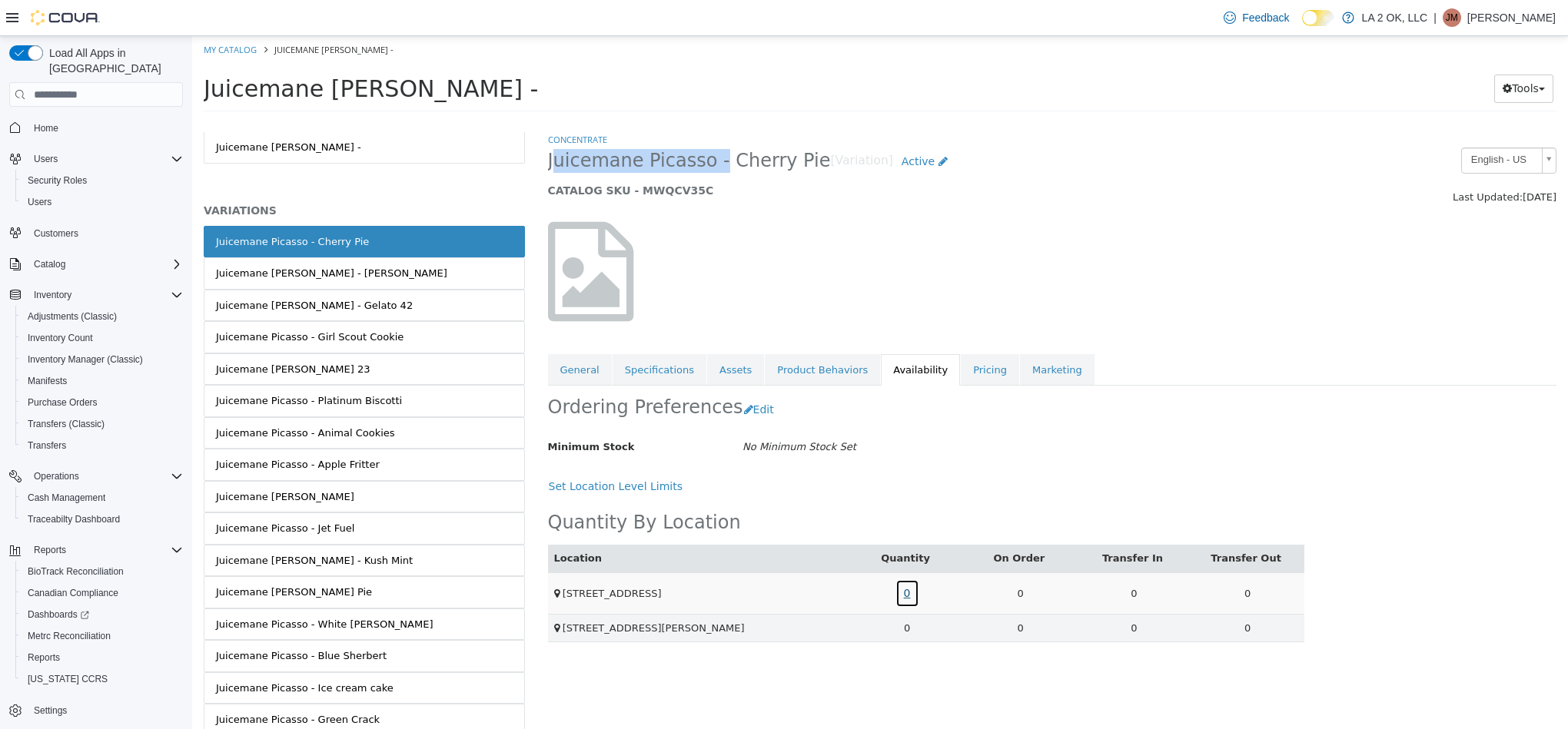
click at [911, 591] on link "0" at bounding box center [907, 593] width 24 height 28
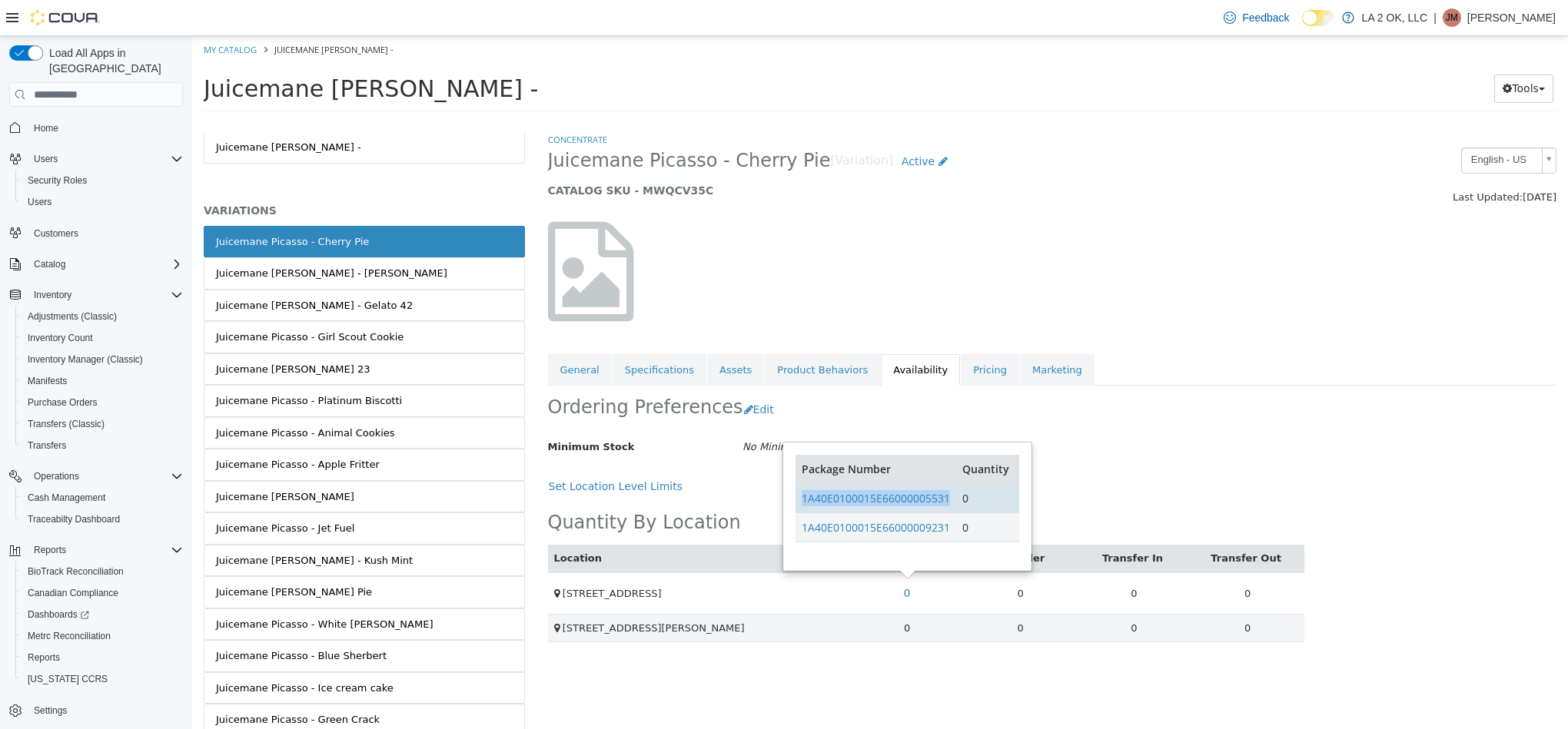
drag, startPoint x: 956, startPoint y: 505, endPoint x: 801, endPoint y: 508, distance: 155.0
click at [801, 508] on tr "1A40E0100015E66000005531 0" at bounding box center [907, 499] width 223 height 29
drag, startPoint x: 956, startPoint y: 534, endPoint x: 800, endPoint y: 541, distance: 156.2
click at [800, 541] on tr "1A40E0100015E66000009231 0" at bounding box center [907, 528] width 223 height 29
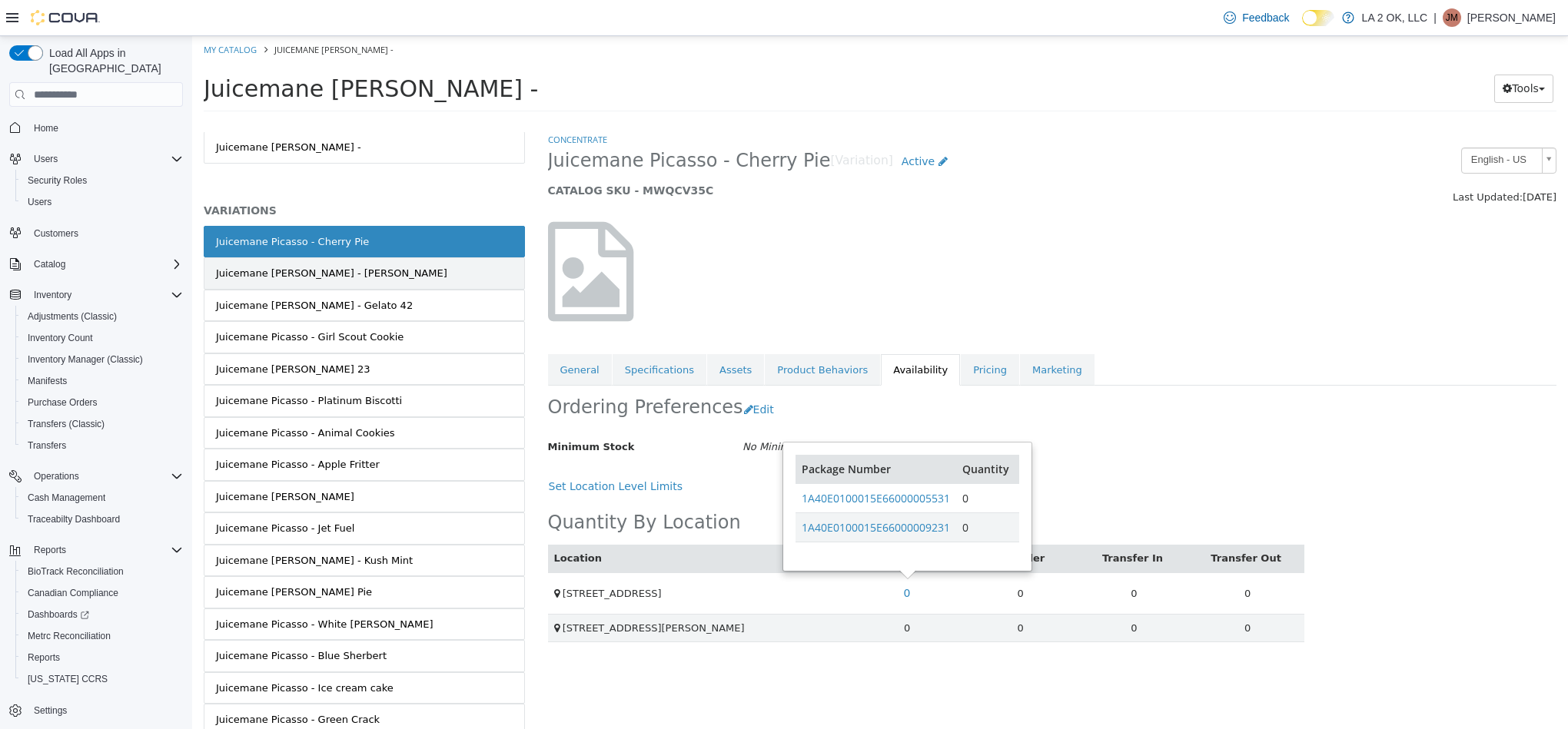
click at [404, 275] on link "Juicemane Picasso - Gary Payton" at bounding box center [364, 273] width 321 height 32
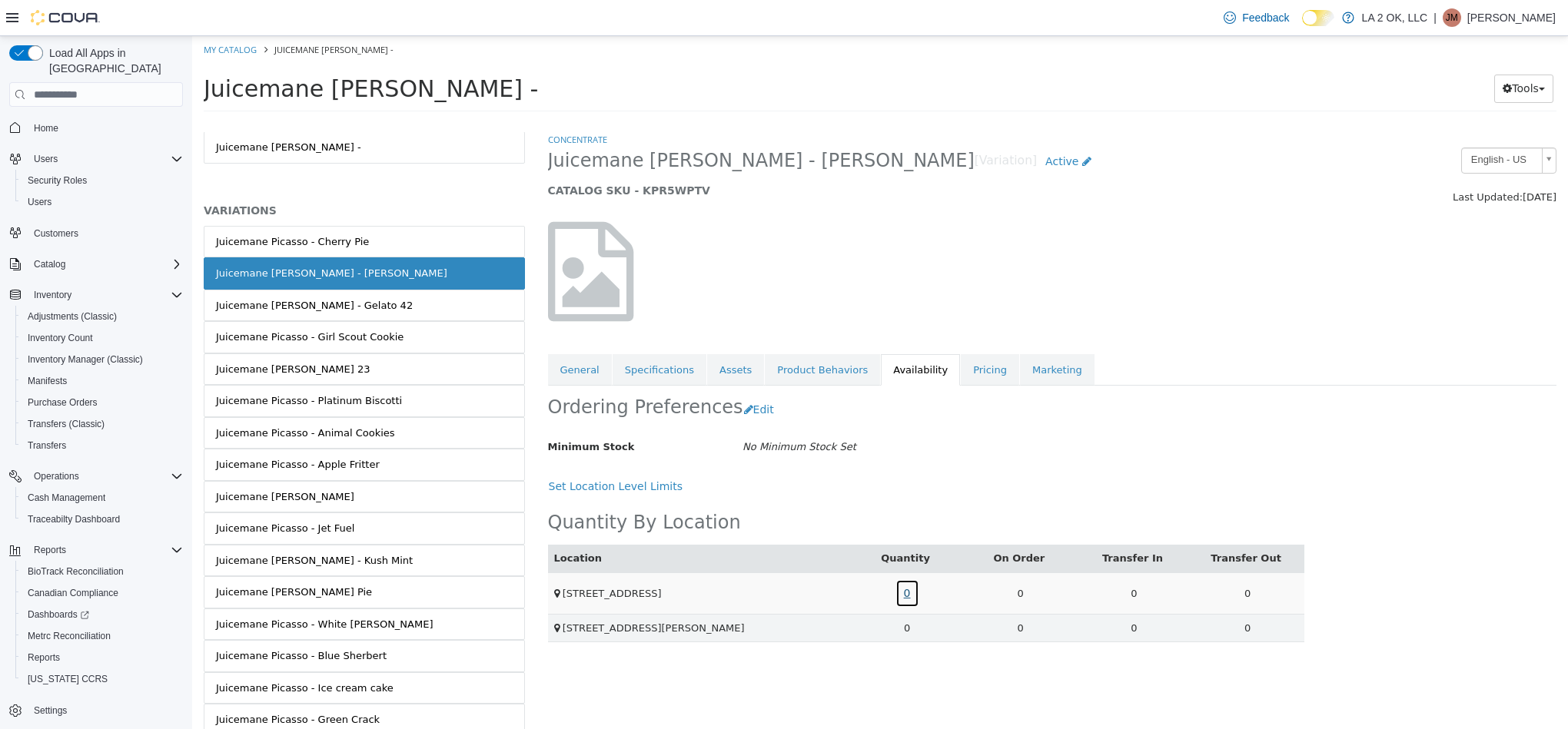
click at [908, 597] on link "0" at bounding box center [907, 593] width 24 height 28
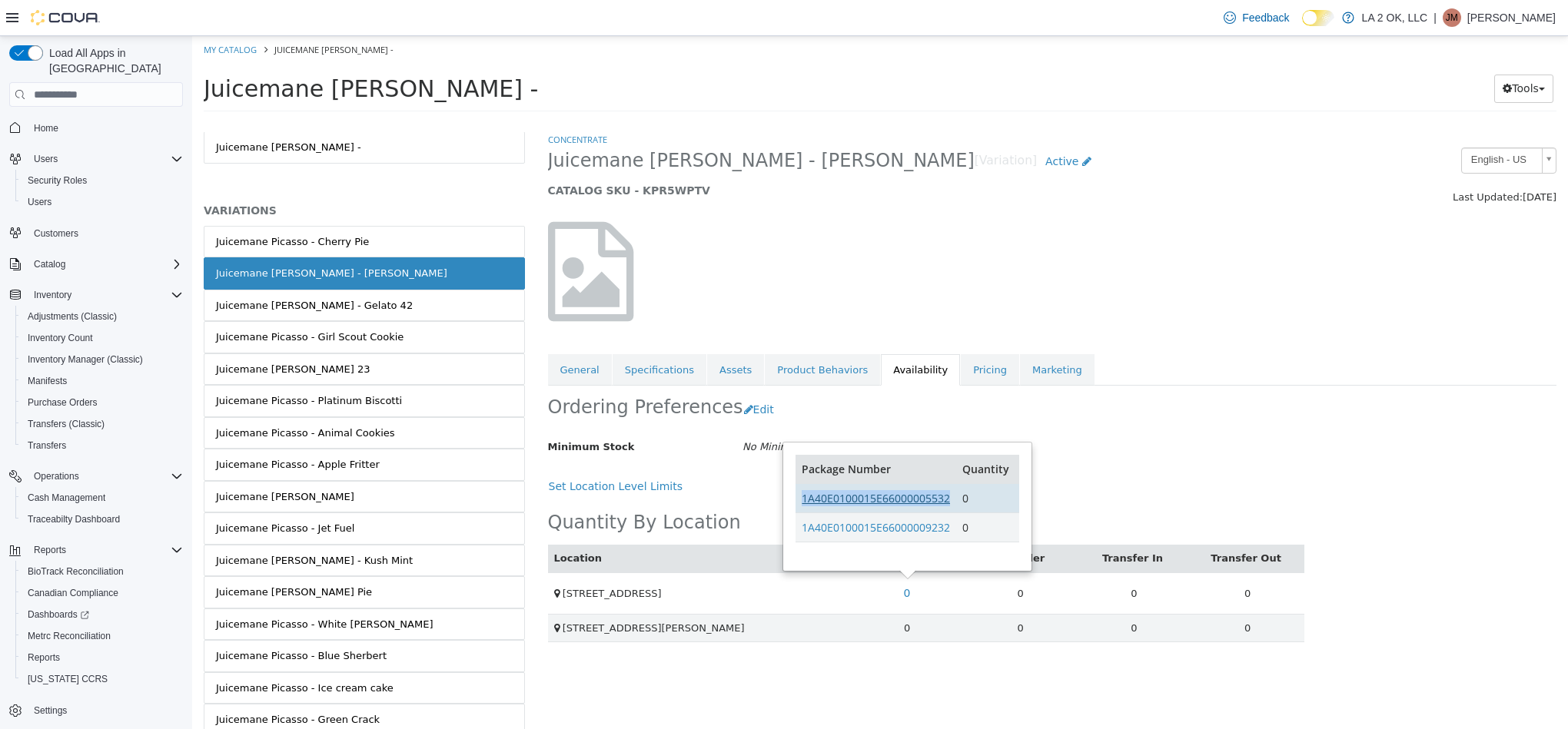
drag, startPoint x: 956, startPoint y: 501, endPoint x: 803, endPoint y: 505, distance: 153.1
click at [803, 505] on tr "1A40E0100015E66000005532 0" at bounding box center [907, 499] width 223 height 29
drag, startPoint x: 953, startPoint y: 531, endPoint x: 810, endPoint y: 540, distance: 143.3
click at [805, 538] on td "1A40E0100015E66000009232" at bounding box center [876, 528] width 161 height 29
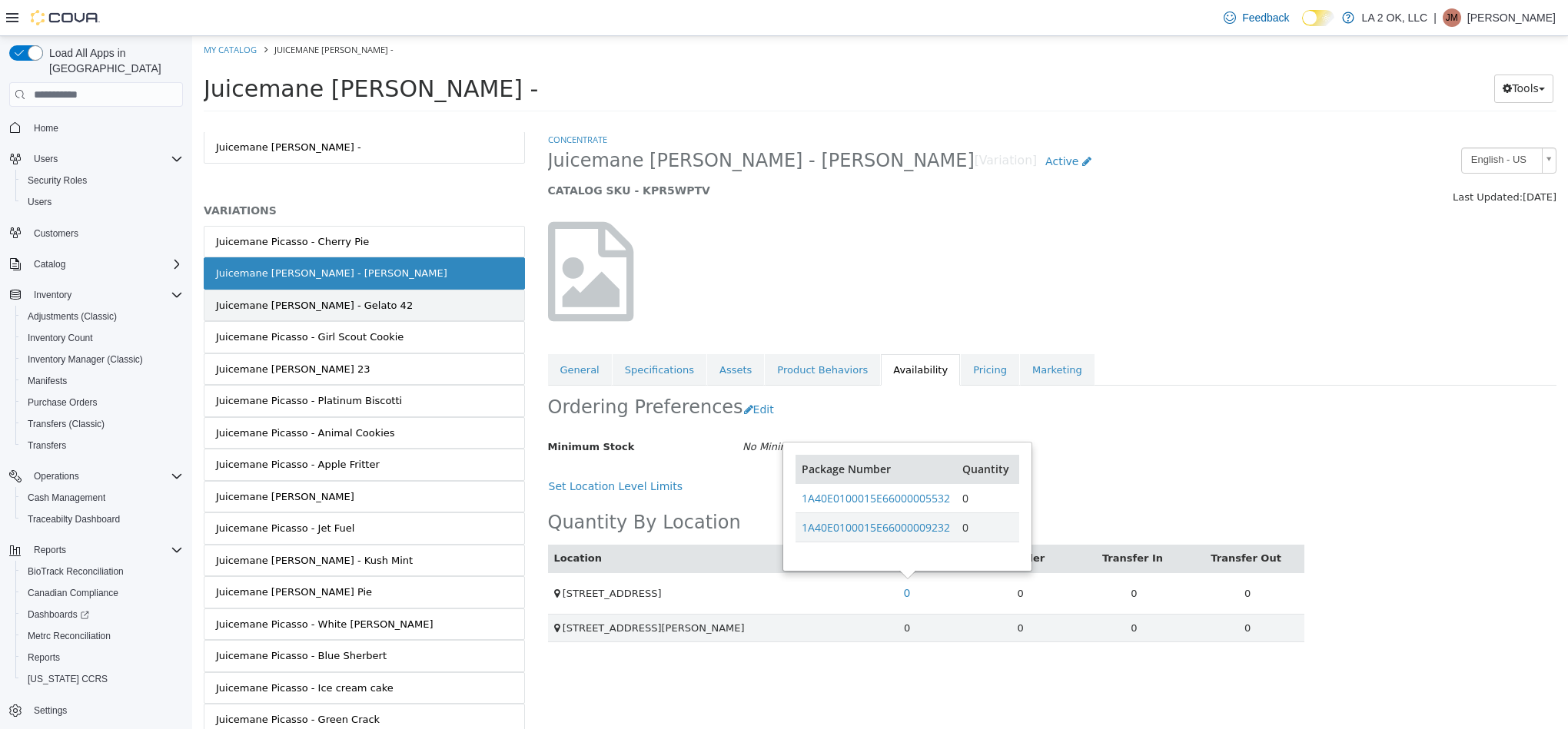
click at [360, 317] on link "Juicemane [PERSON_NAME] - Gelato 42" at bounding box center [364, 305] width 321 height 32
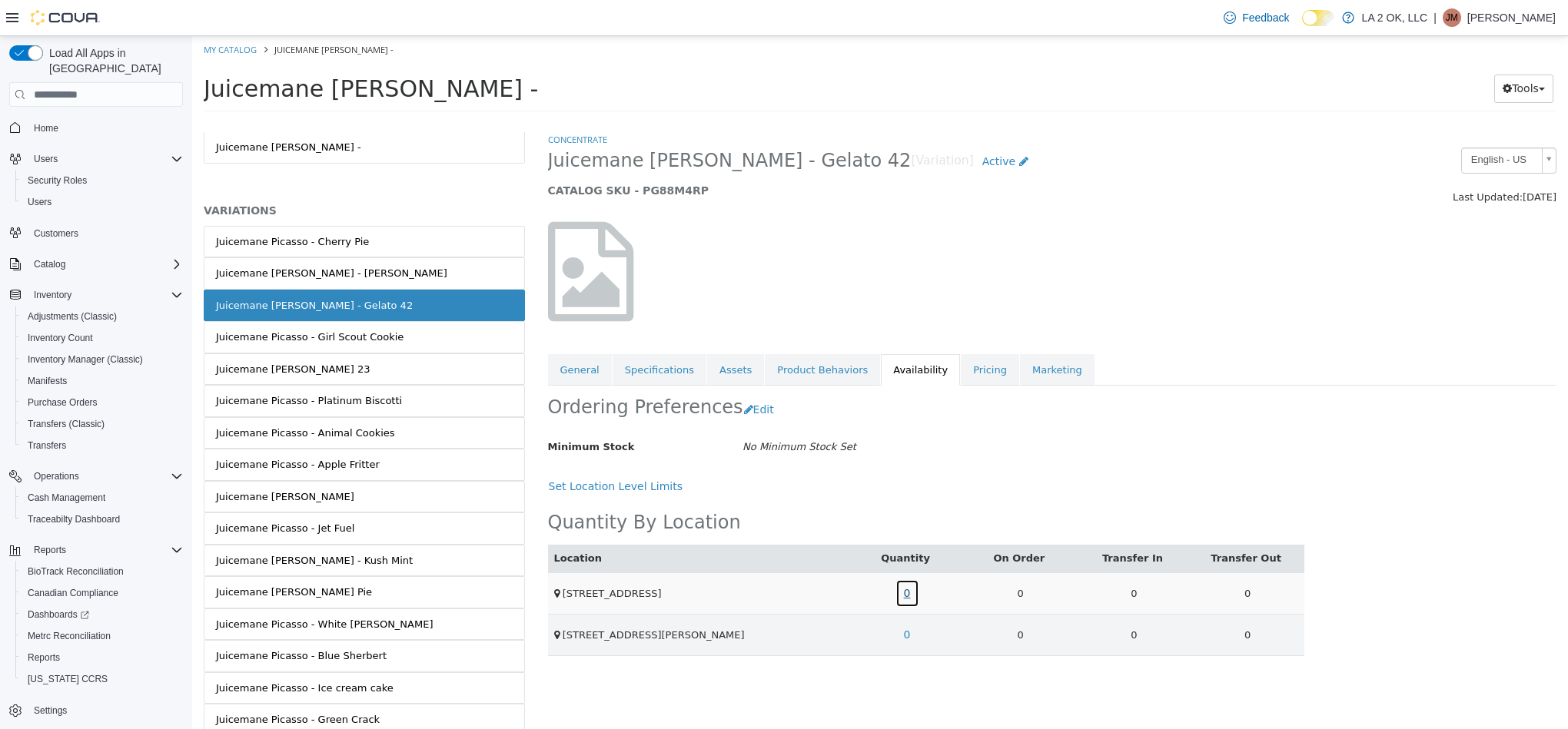
click at [912, 594] on link "0" at bounding box center [907, 593] width 24 height 28
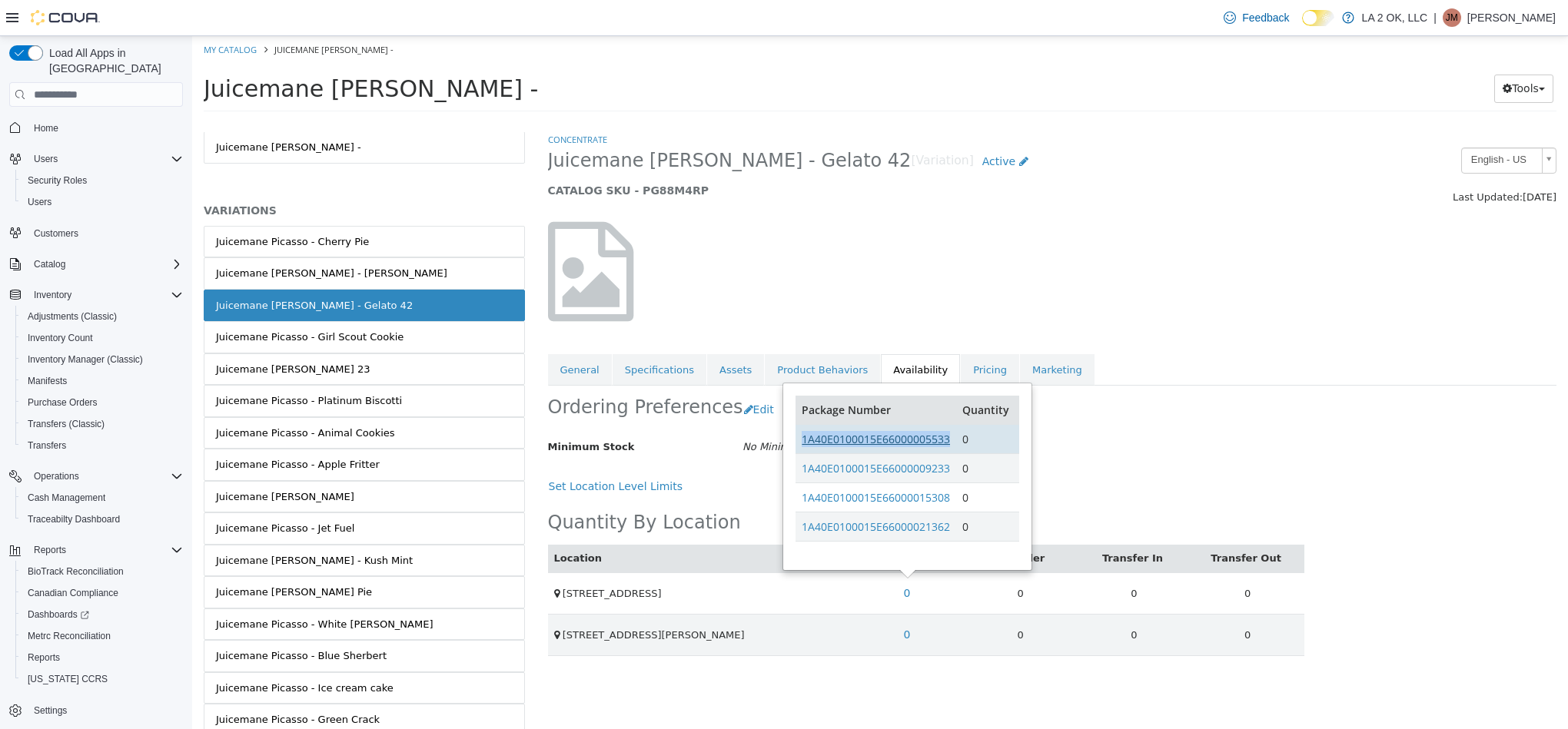
drag, startPoint x: 955, startPoint y: 449, endPoint x: 802, endPoint y: 448, distance: 153.0
click at [802, 448] on td "1A40E0100015E66000005533" at bounding box center [876, 440] width 161 height 29
drag, startPoint x: 960, startPoint y: 474, endPoint x: 800, endPoint y: 479, distance: 160.1
click at [800, 479] on tr "1A40E0100015E66000009233 0" at bounding box center [907, 469] width 223 height 29
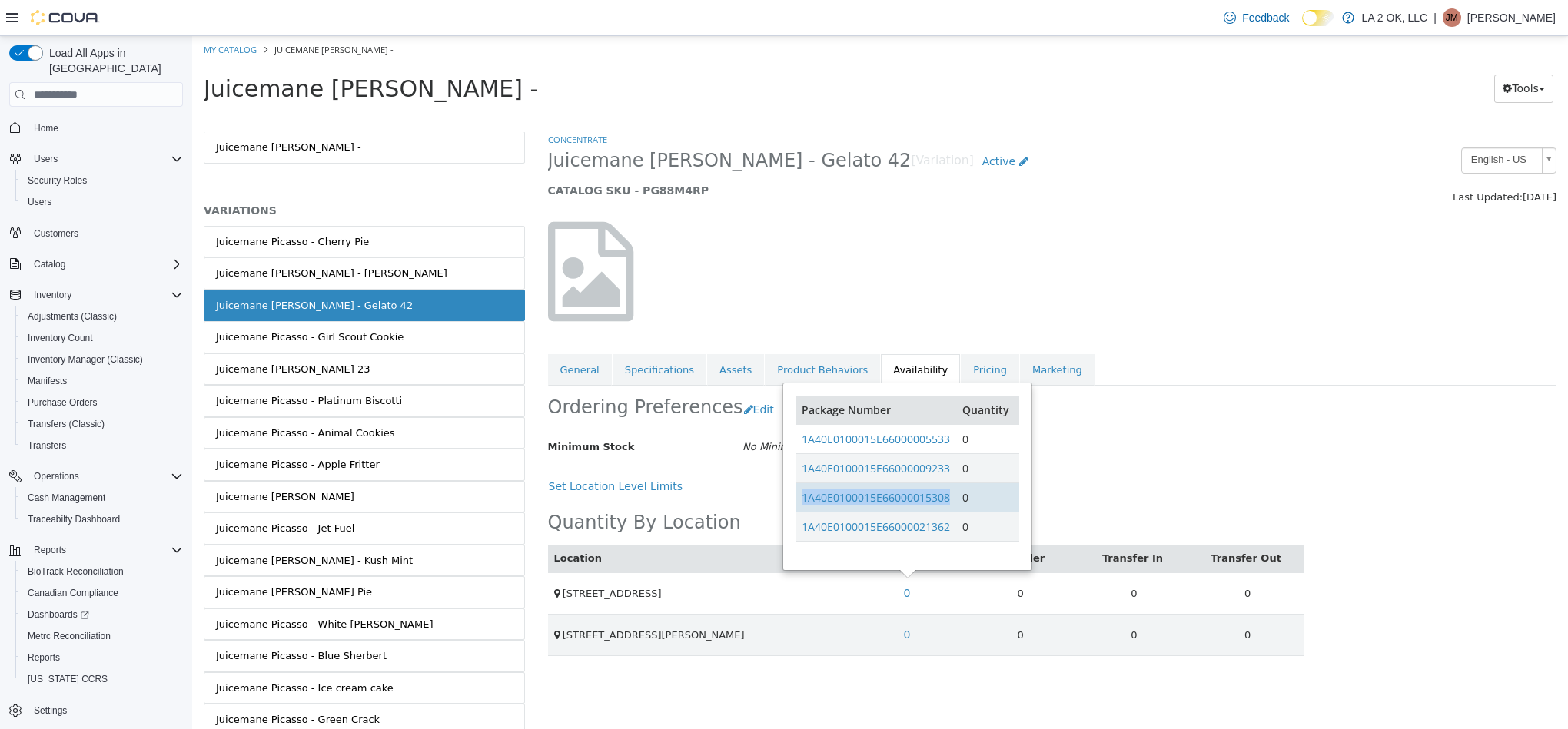
drag, startPoint x: 952, startPoint y: 501, endPoint x: 805, endPoint y: 508, distance: 147.2
click at [805, 508] on td "1A40E0100015E66000015308" at bounding box center [876, 498] width 161 height 29
drag, startPoint x: 951, startPoint y: 532, endPoint x: 799, endPoint y: 549, distance: 152.9
click at [801, 537] on td "1A40E0100015E66000021362" at bounding box center [876, 527] width 161 height 29
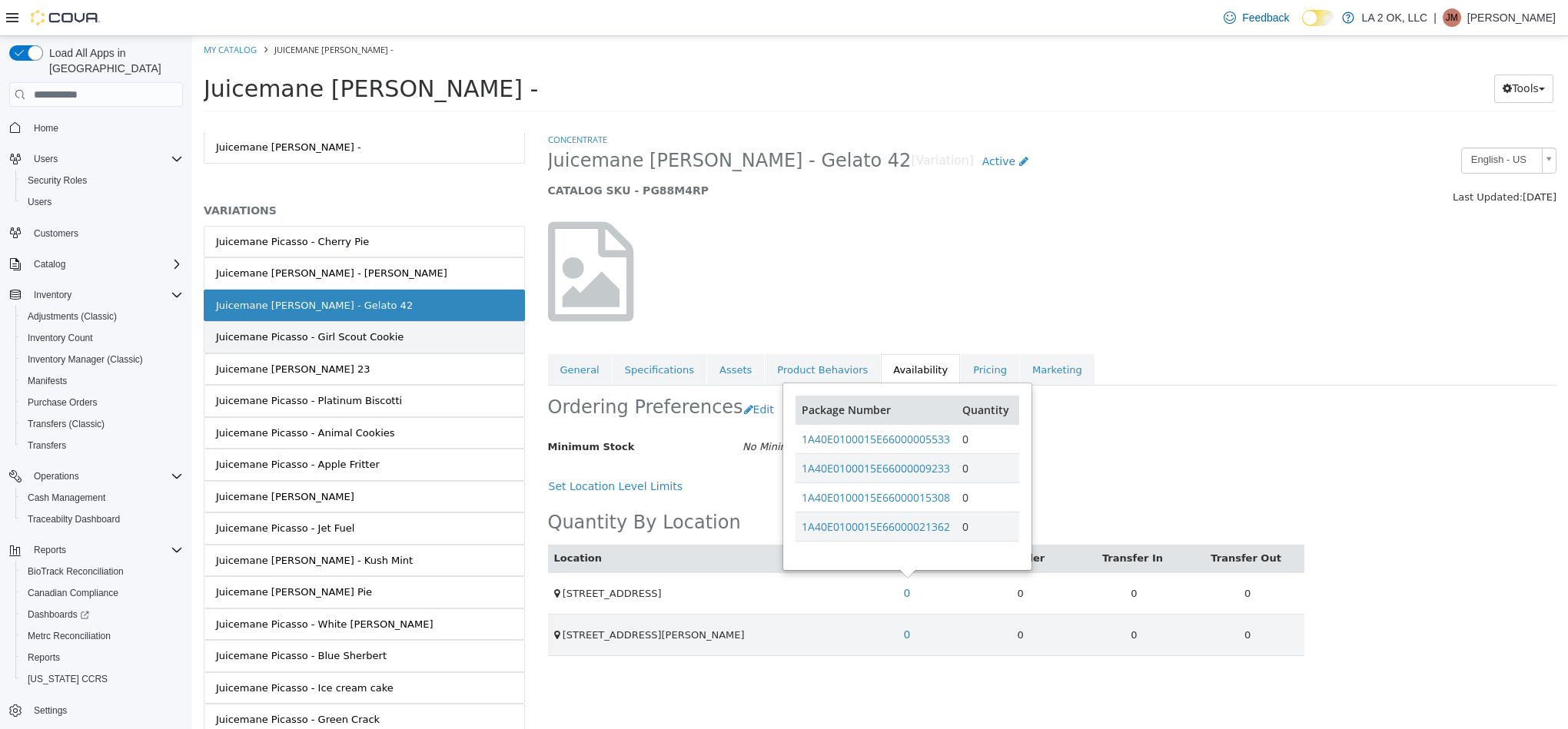
click at [438, 342] on link "Juicemane Picasso - Girl Scout Cookie" at bounding box center [364, 337] width 321 height 32
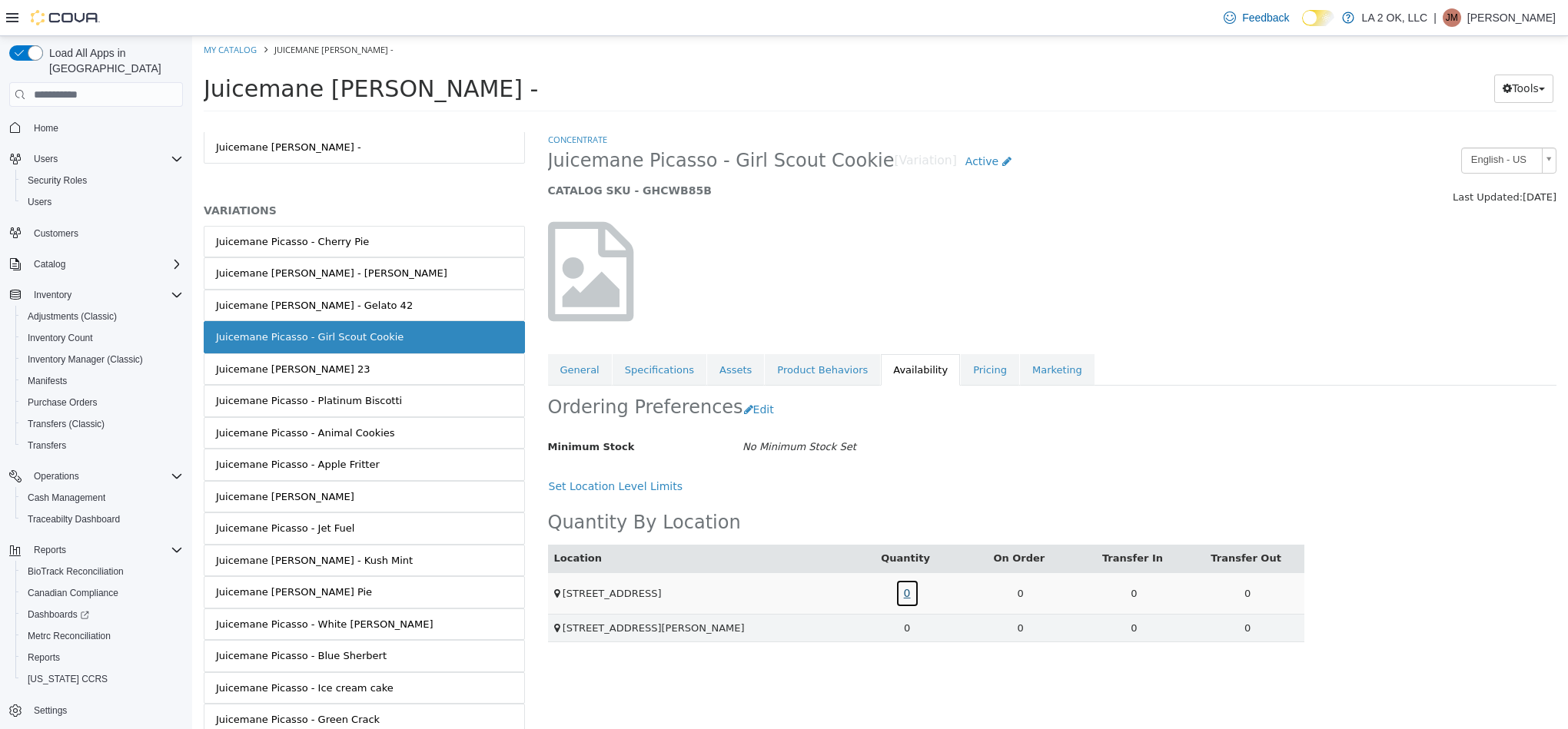
click at [909, 601] on link "0" at bounding box center [907, 593] width 24 height 28
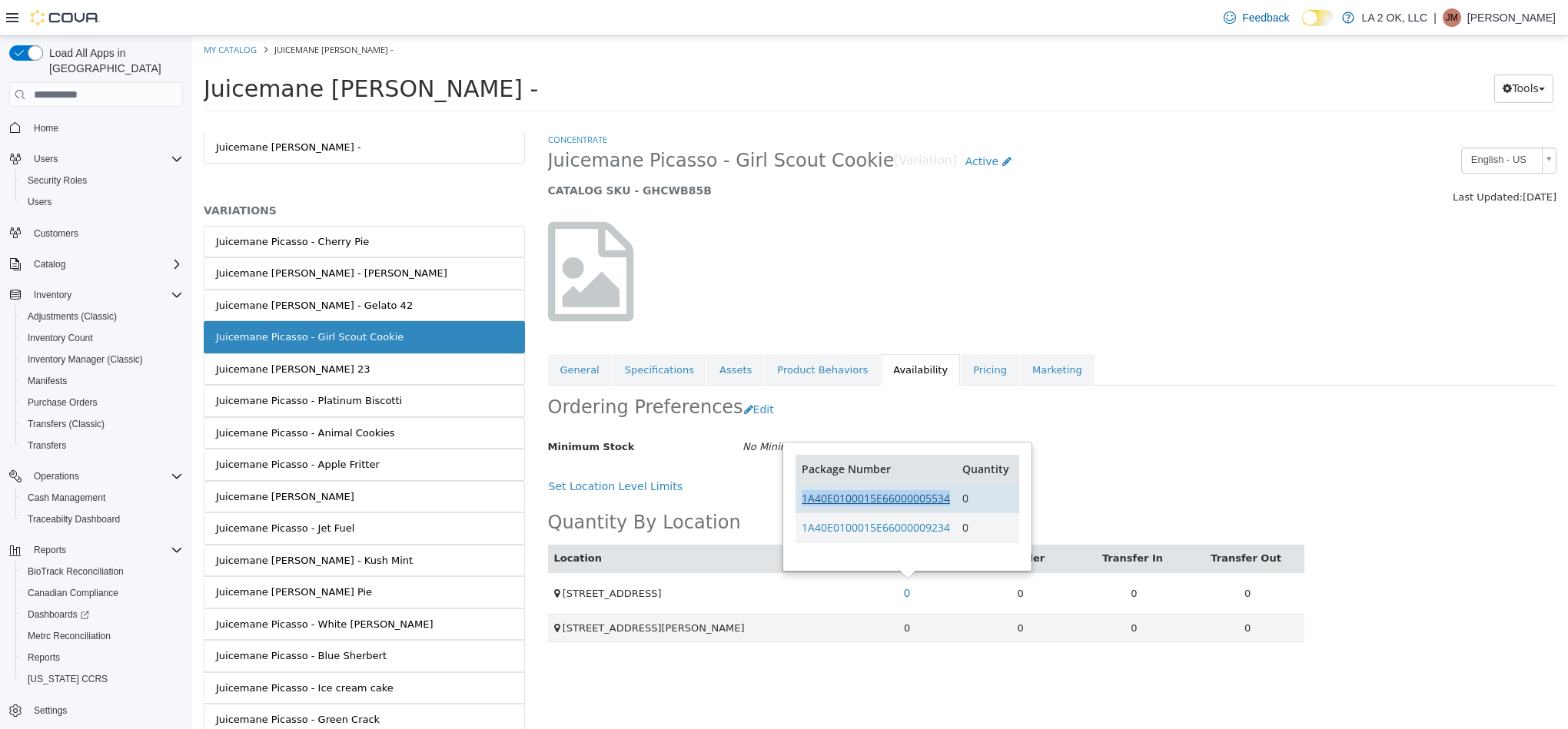
drag, startPoint x: 956, startPoint y: 504, endPoint x: 803, endPoint y: 502, distance: 153.0
click at [803, 502] on tr "1A40E0100015E66000005534 0" at bounding box center [907, 499] width 223 height 29
drag, startPoint x: 947, startPoint y: 536, endPoint x: 812, endPoint y: 534, distance: 135.0
click at [802, 534] on tr "1A40E0100015E66000009234 0" at bounding box center [907, 528] width 223 height 29
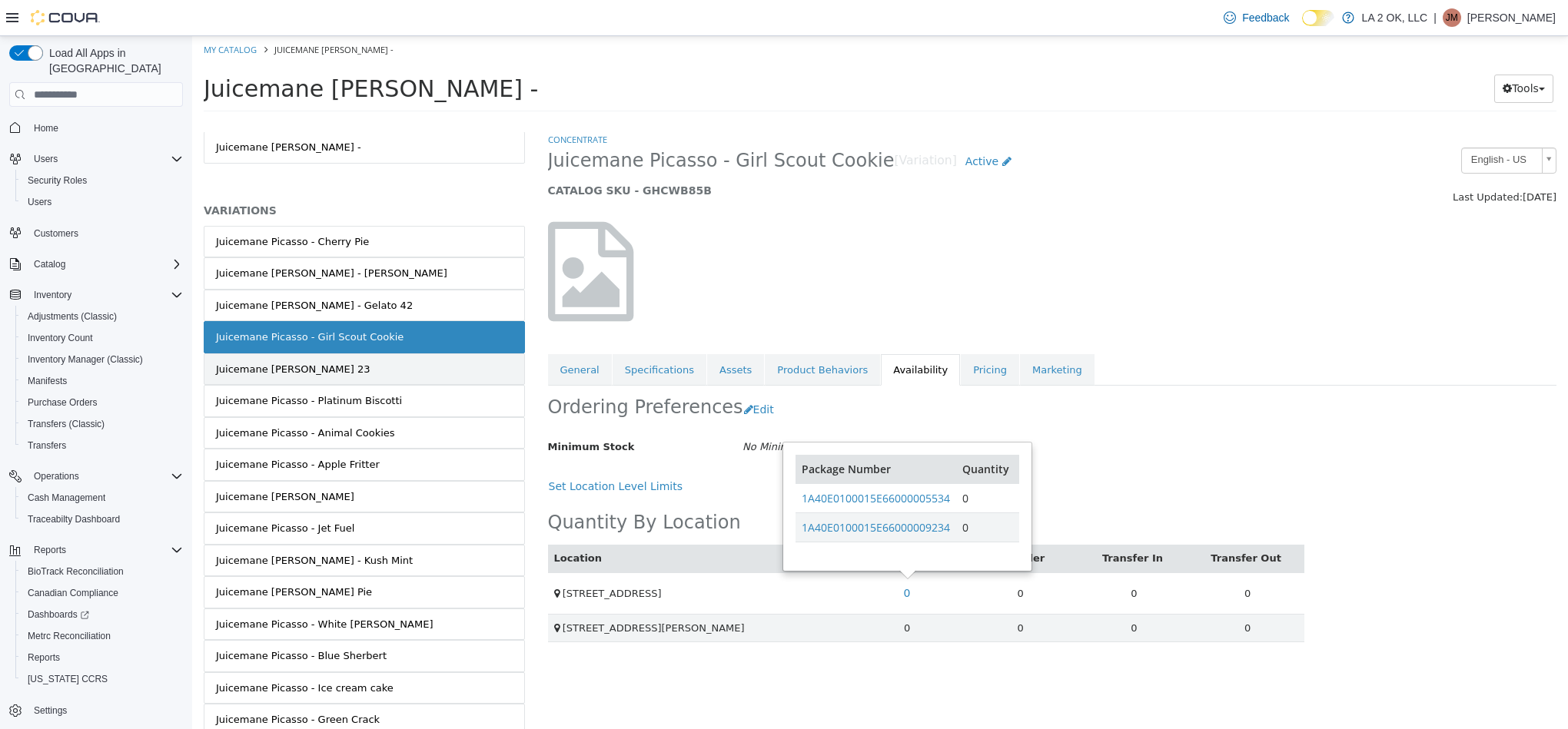
click at [445, 382] on link "Juicemane Picasso - Runtz 23" at bounding box center [364, 369] width 321 height 32
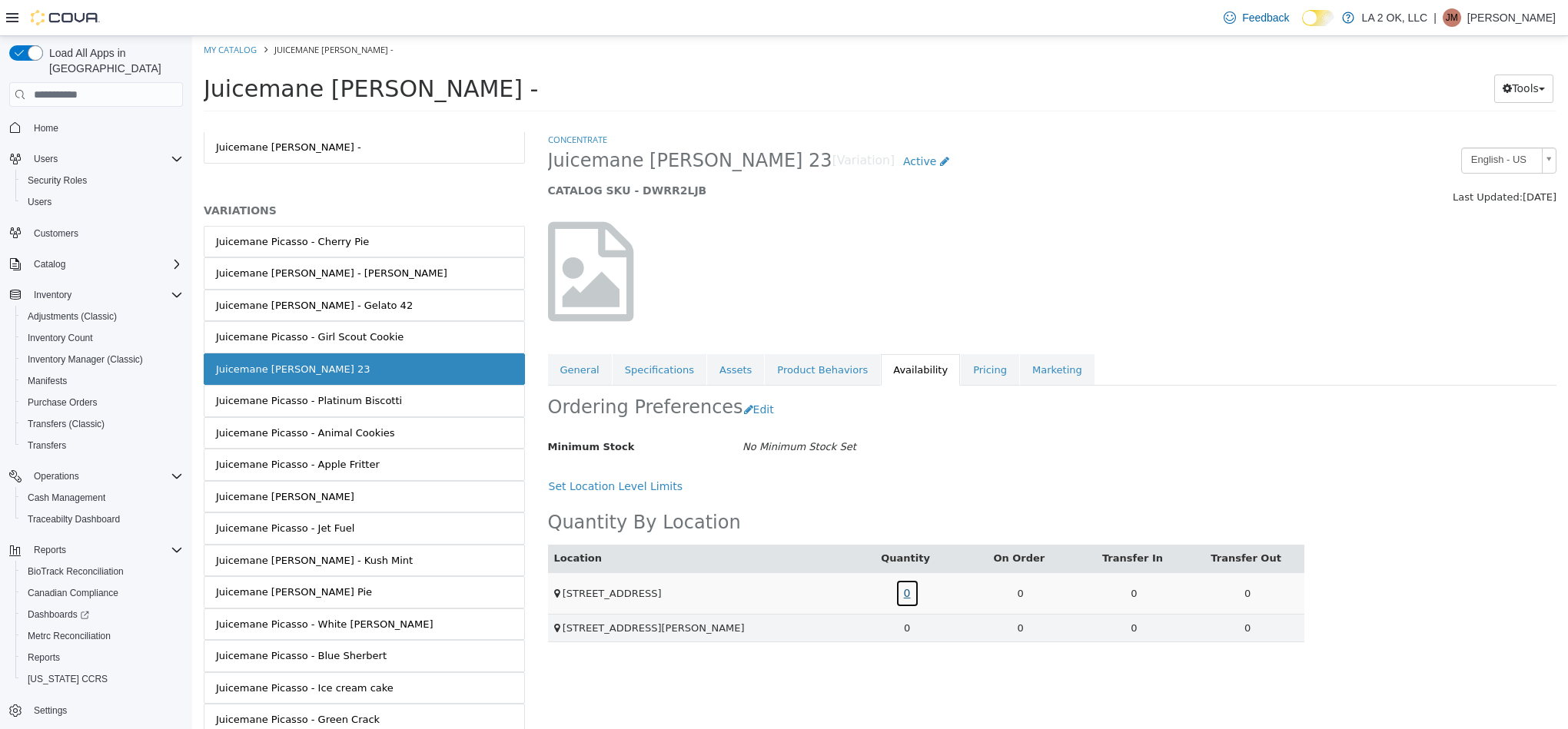
click at [914, 598] on link "0" at bounding box center [907, 593] width 24 height 28
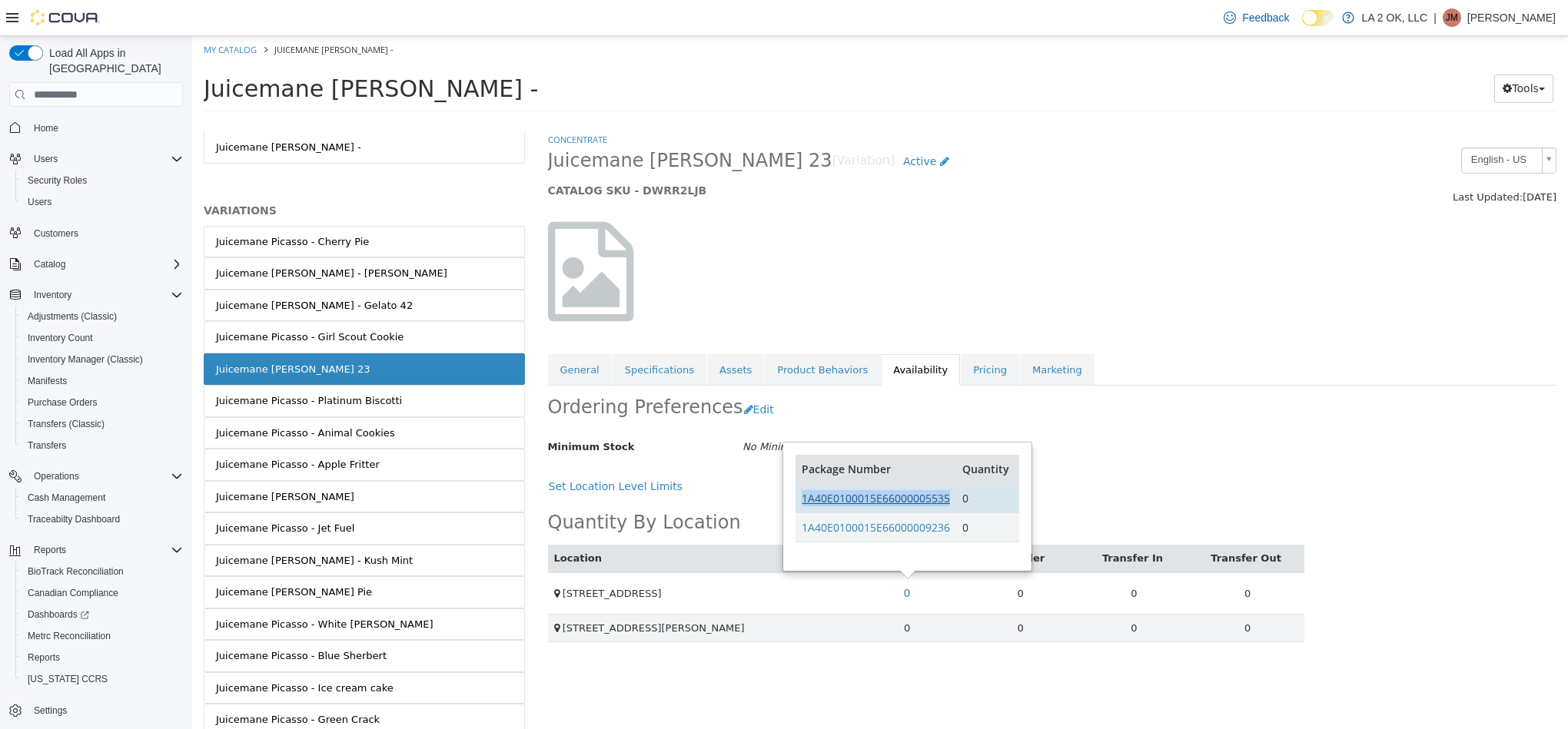
drag, startPoint x: 956, startPoint y: 499, endPoint x: 803, endPoint y: 504, distance: 153.1
click at [803, 504] on tr "1A40E0100015E66000005535 0" at bounding box center [907, 499] width 223 height 29
drag, startPoint x: 953, startPoint y: 533, endPoint x: 802, endPoint y: 538, distance: 151.1
click at [802, 538] on td "1A40E0100015E66000009236" at bounding box center [876, 528] width 161 height 29
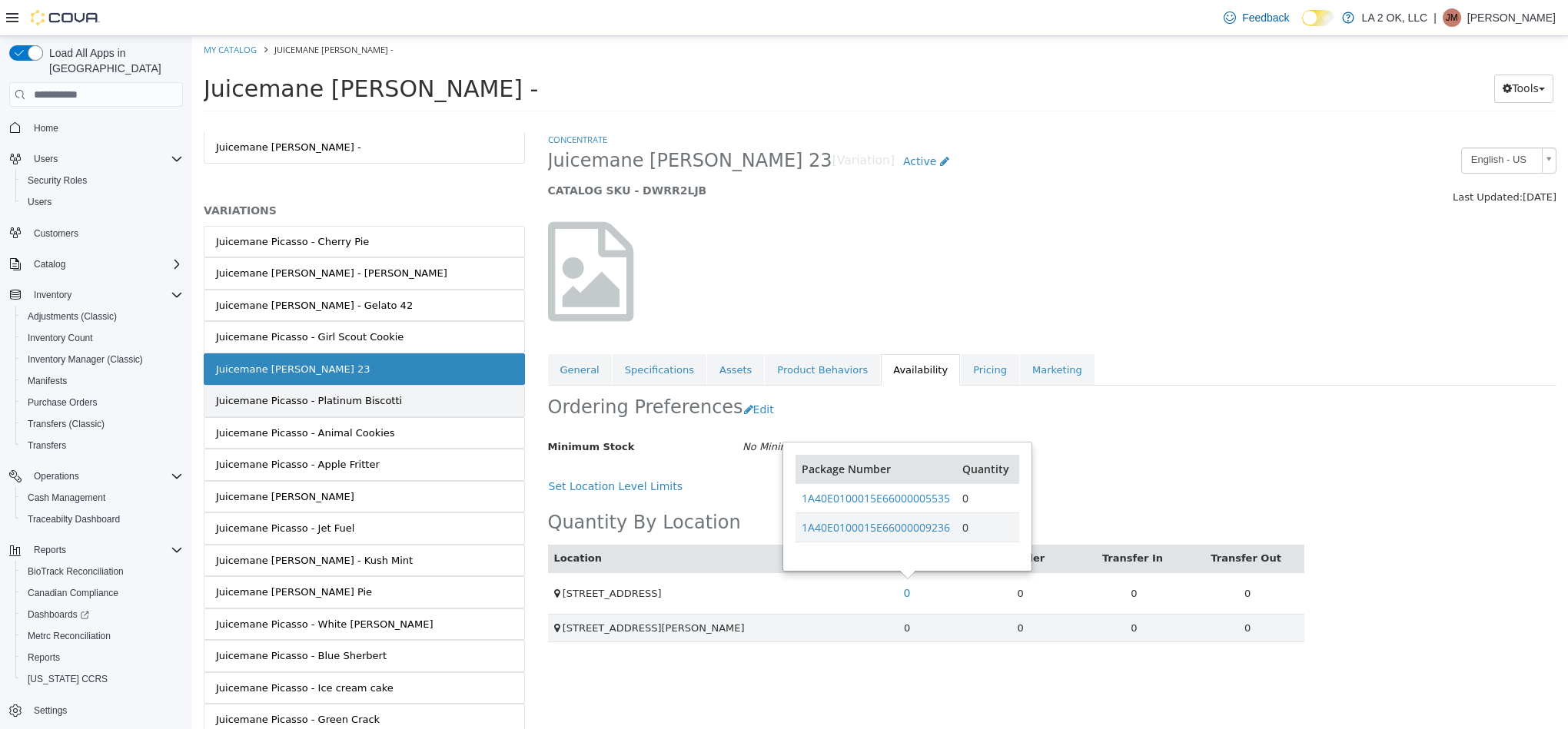
click at [385, 411] on link "Juicemane Picasso - Platinum Biscotti" at bounding box center [364, 401] width 321 height 32
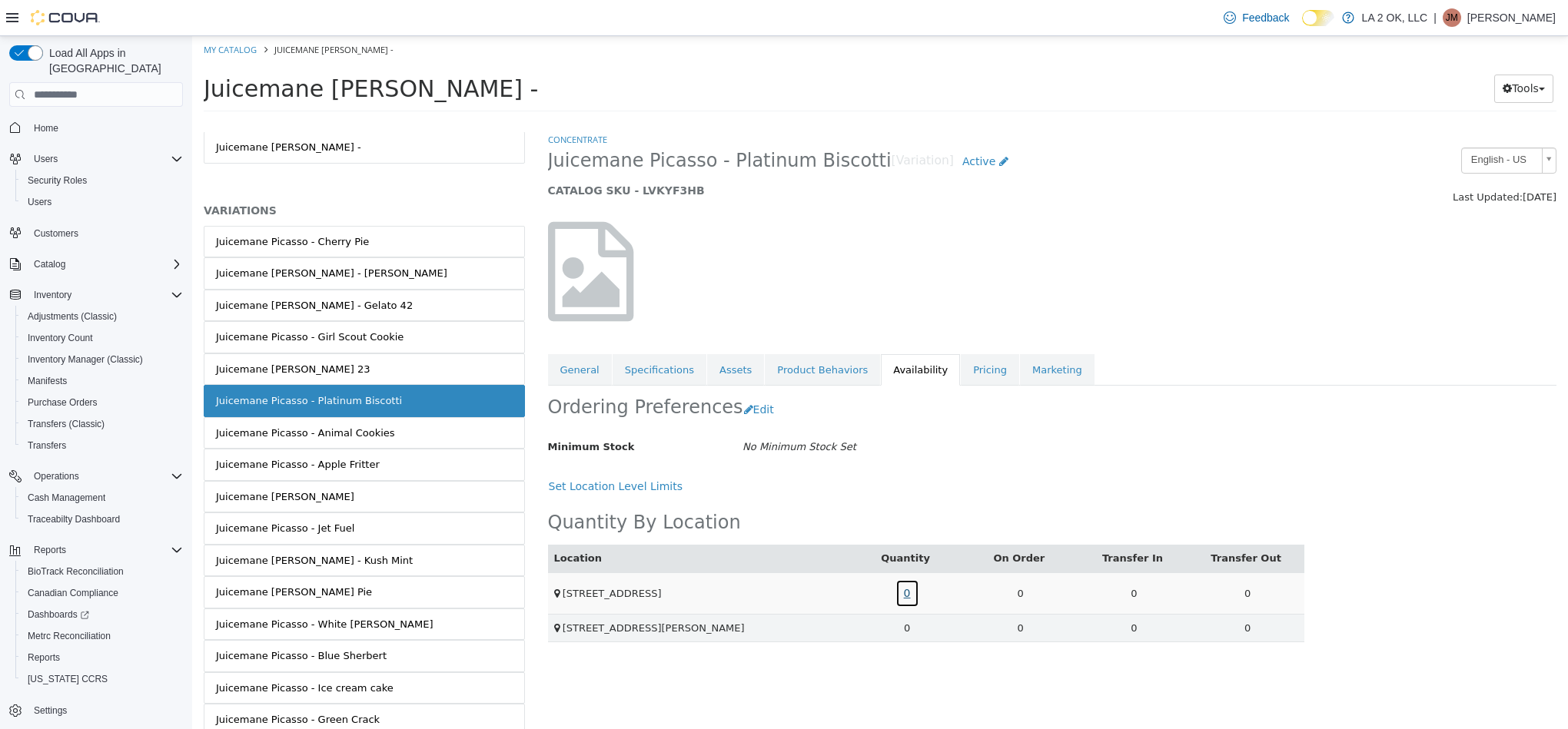
drag, startPoint x: 915, startPoint y: 585, endPoint x: 900, endPoint y: 605, distance: 25.0
click at [900, 605] on link "0" at bounding box center [907, 593] width 24 height 28
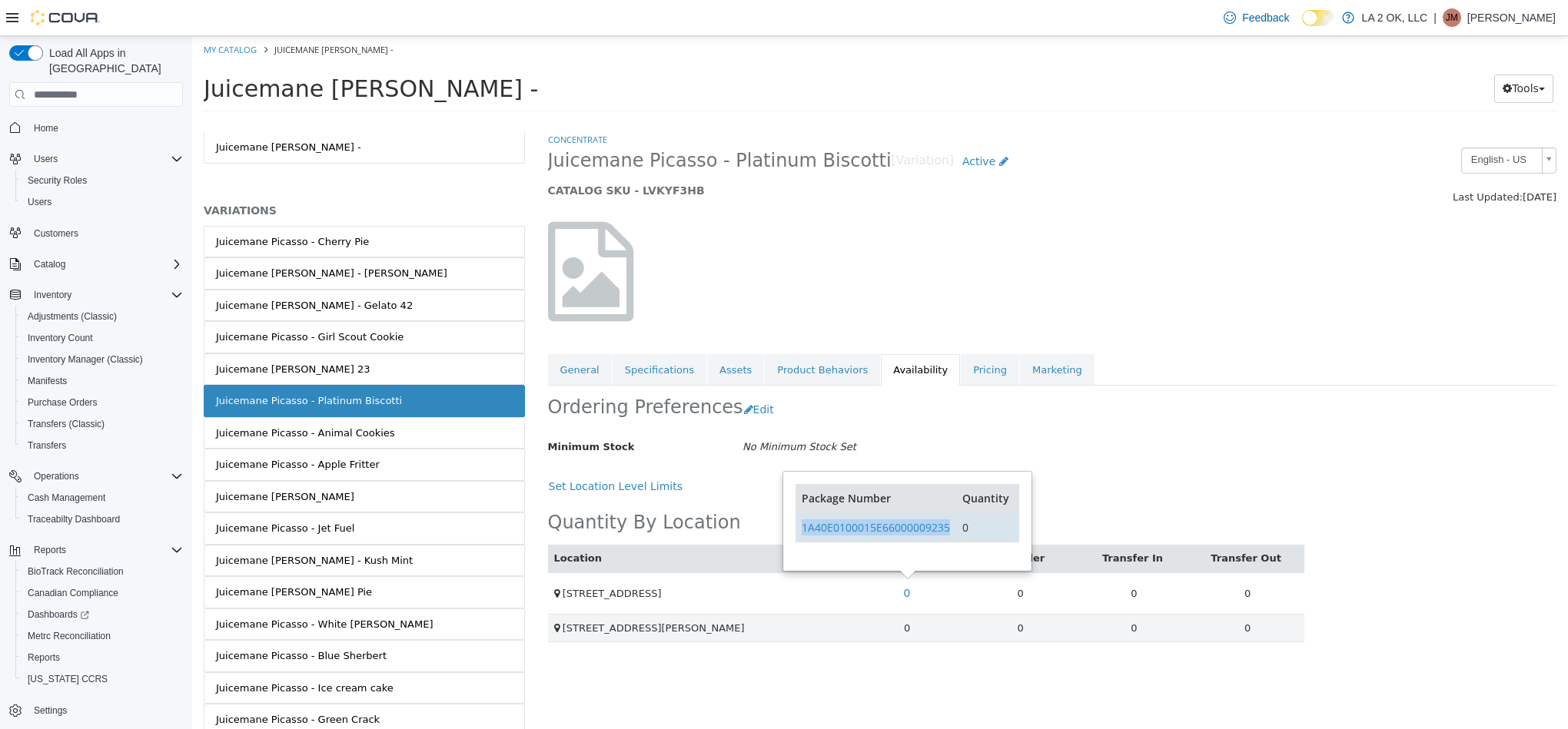
drag, startPoint x: 957, startPoint y: 533, endPoint x: 800, endPoint y: 531, distance: 157.0
click at [800, 531] on tr "1A40E0100015E66000009235 0" at bounding box center [907, 528] width 223 height 29
click at [360, 435] on div "Juicemane Picasso - Animal Cookies" at bounding box center [306, 433] width 179 height 16
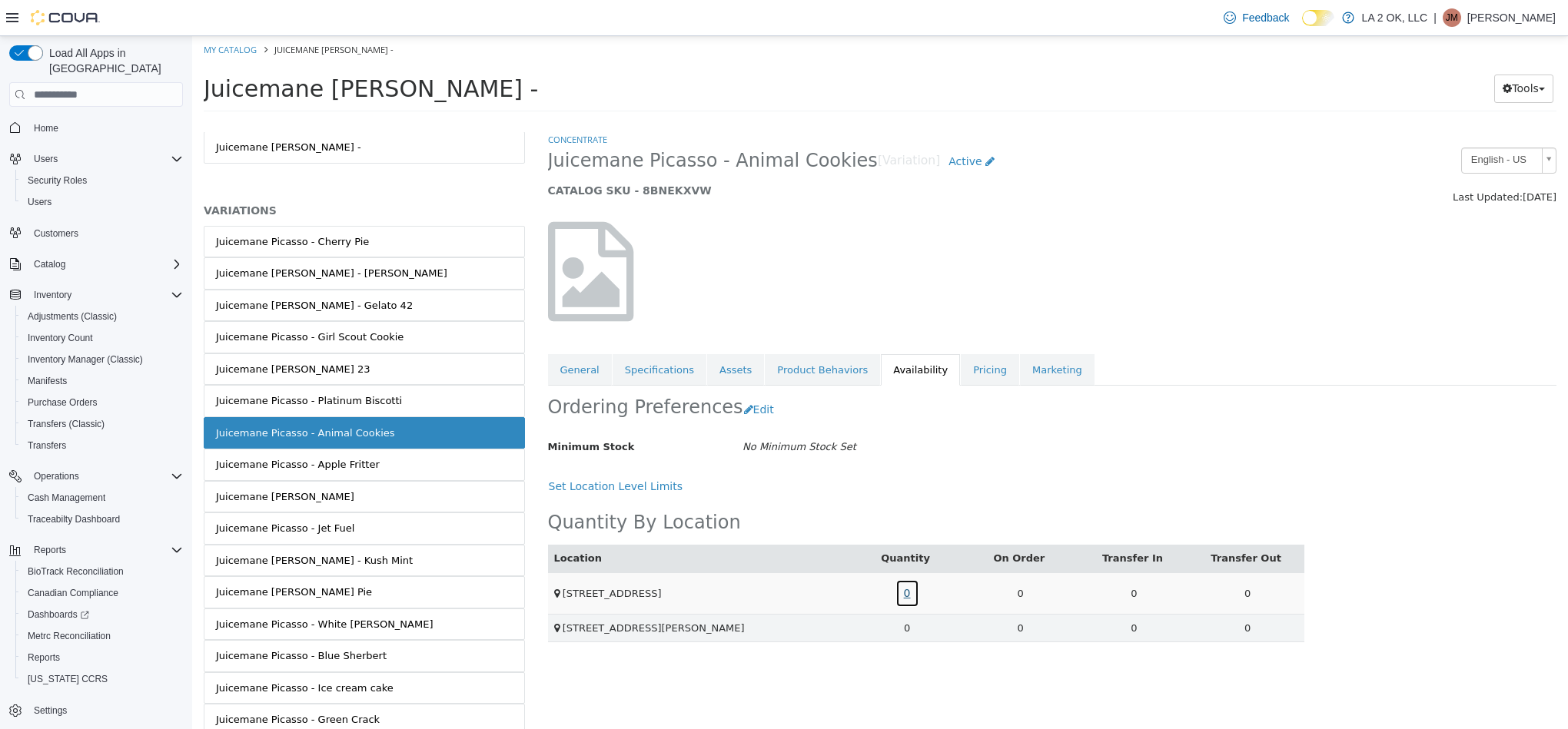
click at [898, 605] on link "0" at bounding box center [907, 593] width 24 height 28
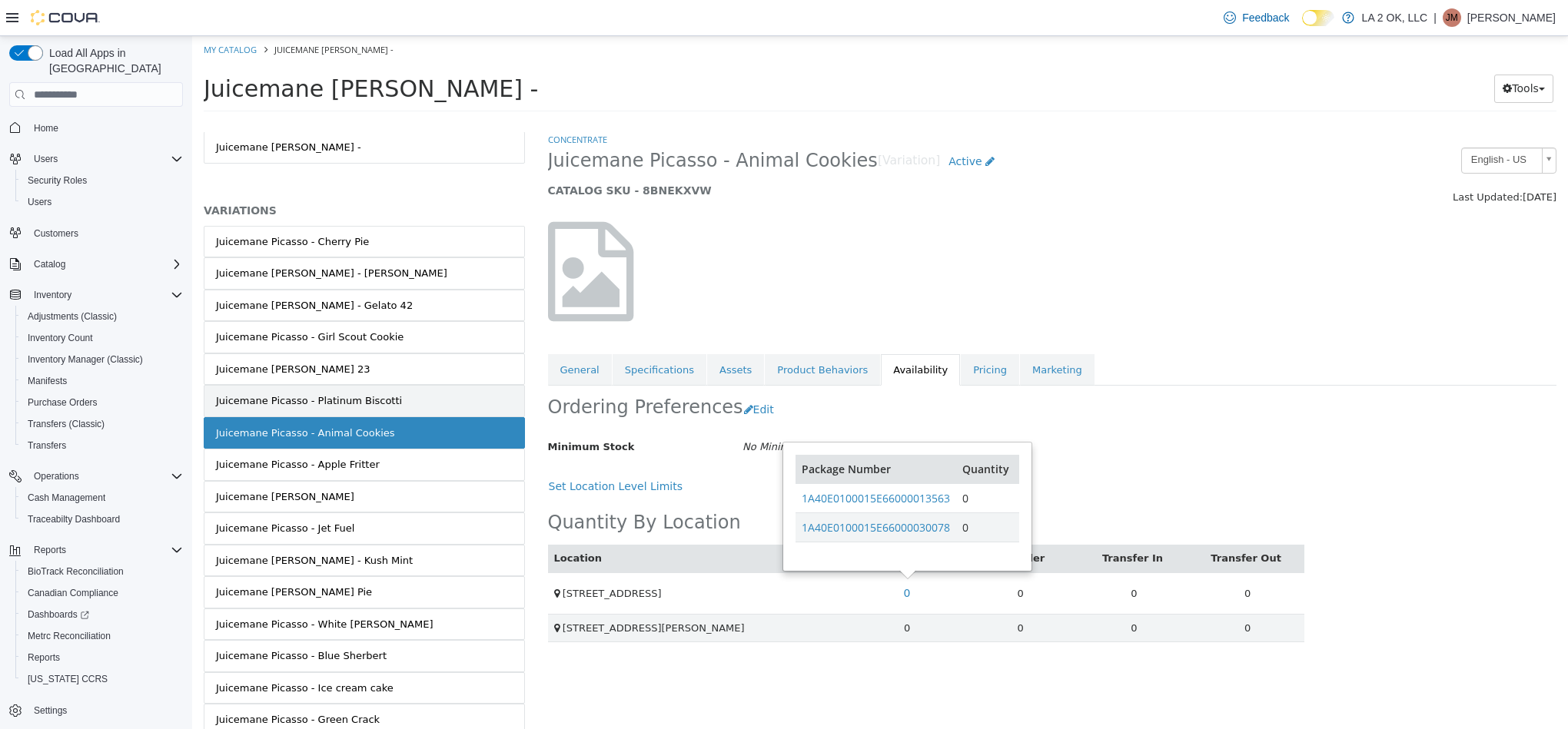
click at [464, 400] on link "Juicemane Picasso - Platinum Biscotti" at bounding box center [364, 401] width 321 height 32
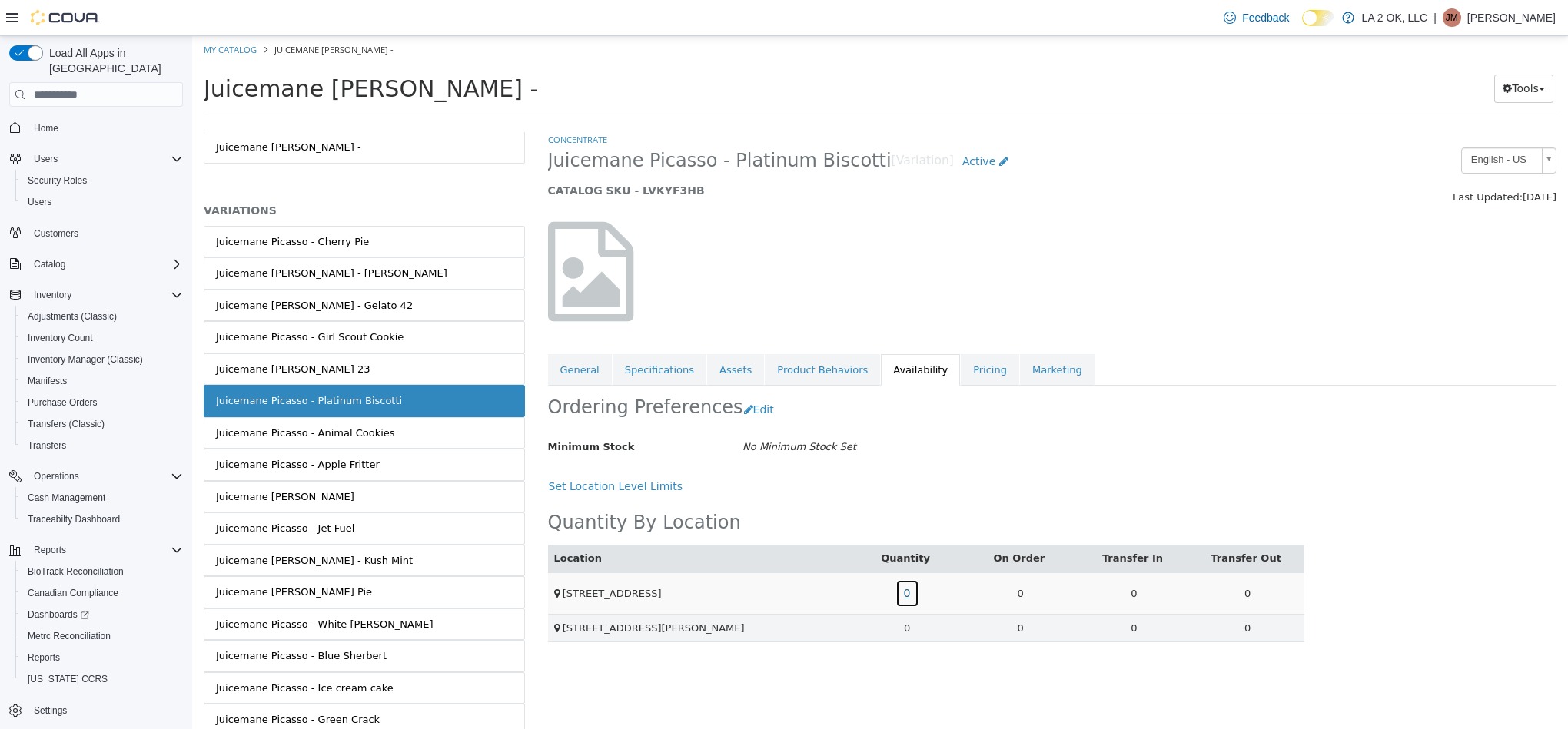
click at [904, 596] on link "0" at bounding box center [907, 593] width 24 height 28
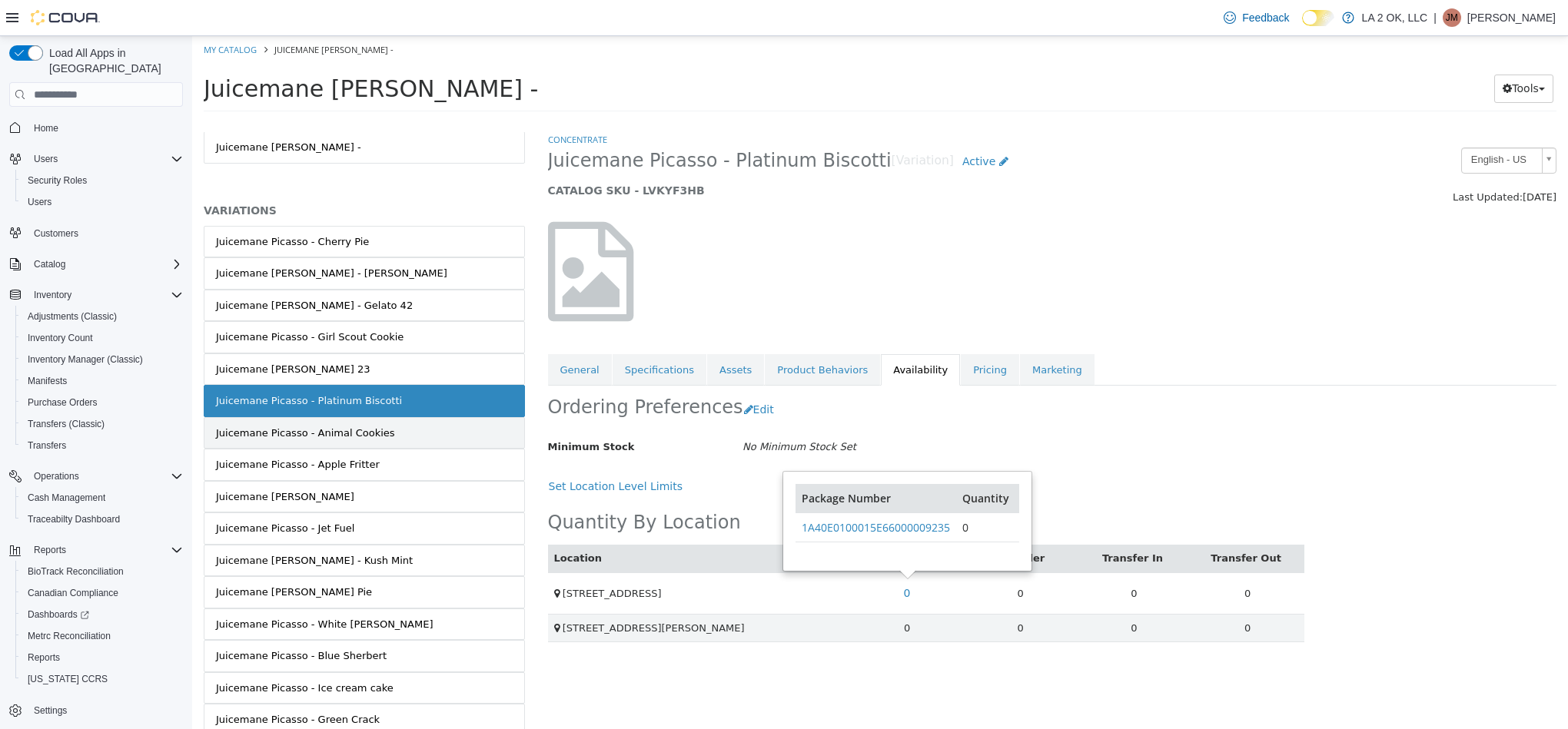
click at [441, 431] on link "Juicemane Picasso - Animal Cookies" at bounding box center [364, 432] width 321 height 32
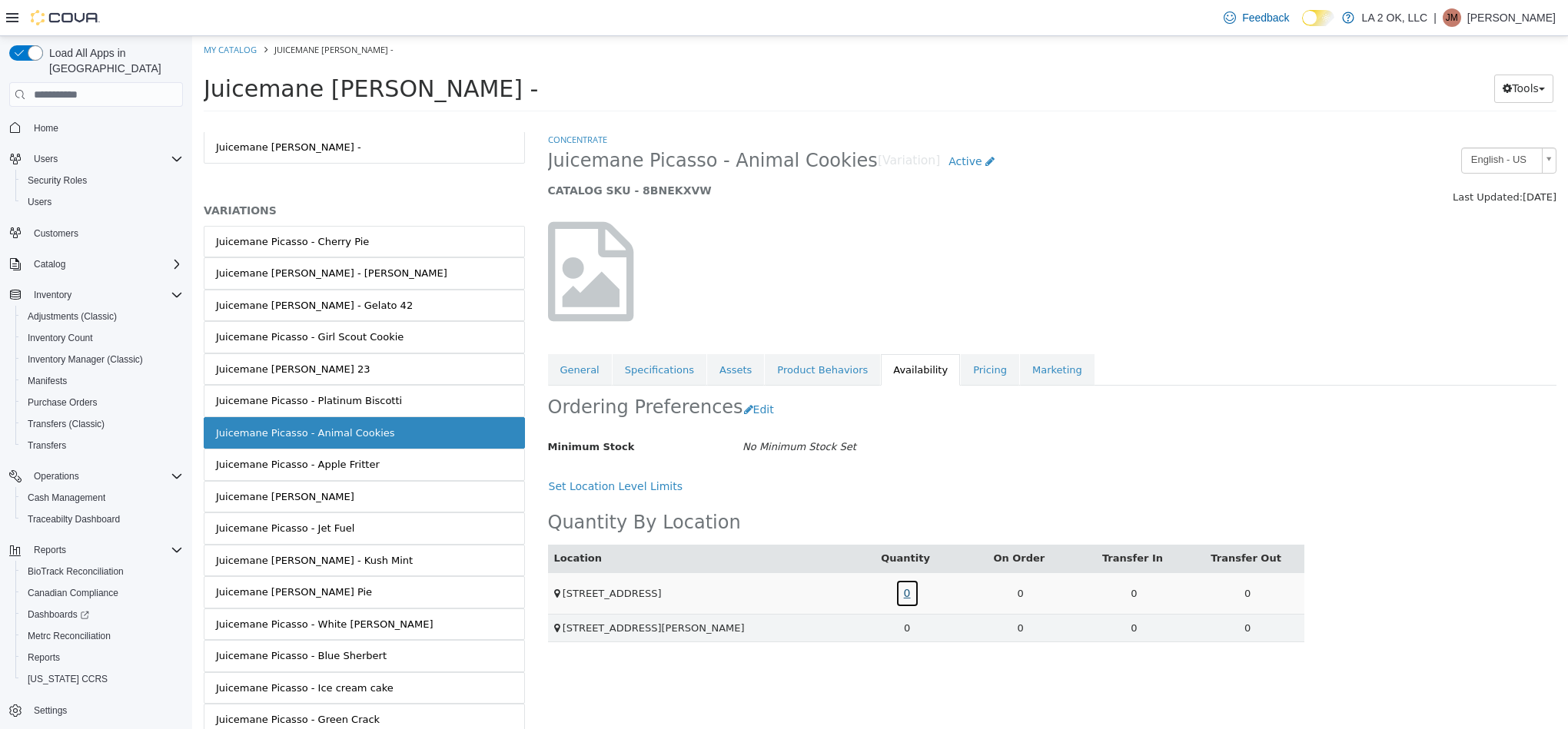
click at [912, 603] on link "0" at bounding box center [907, 593] width 24 height 28
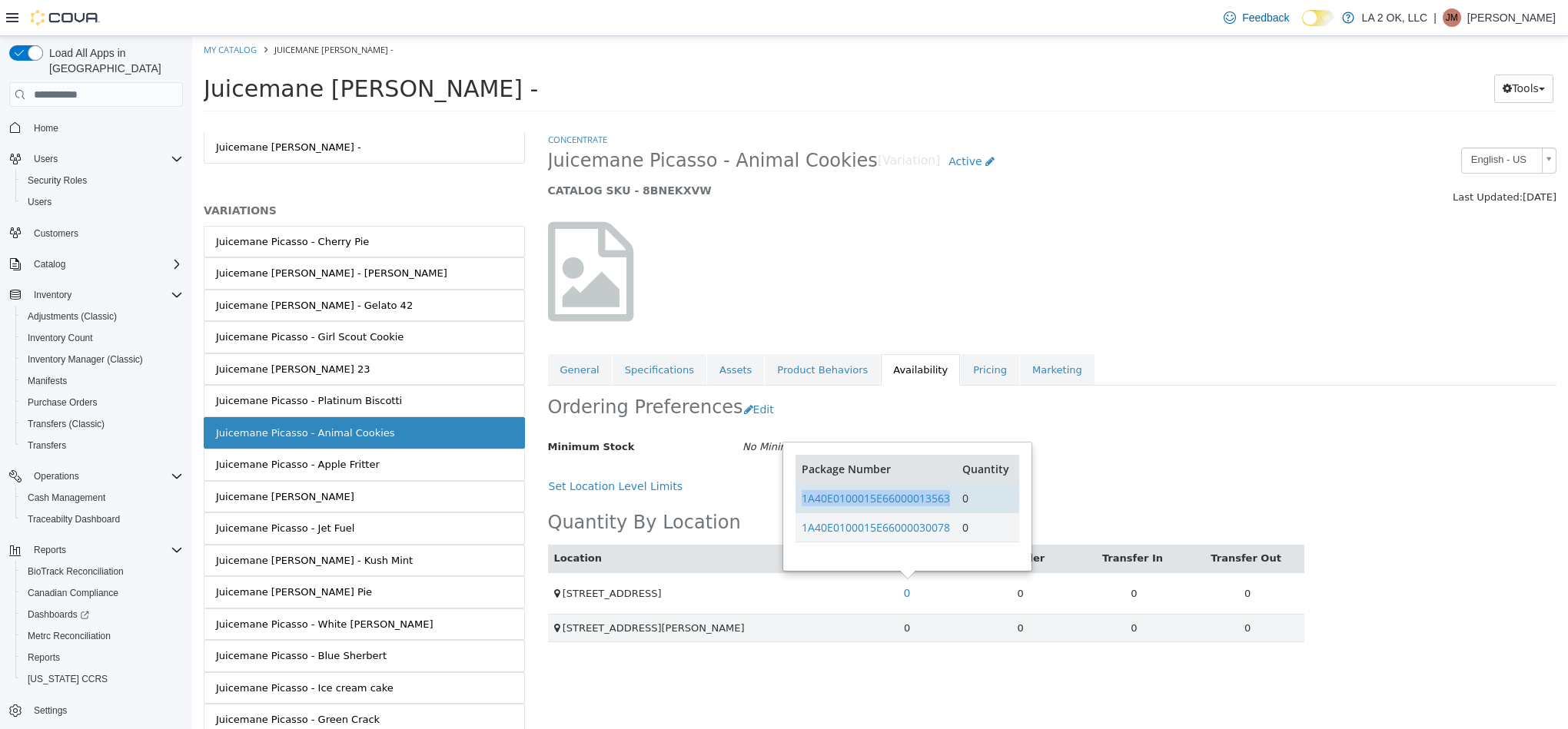
drag, startPoint x: 952, startPoint y: 508, endPoint x: 812, endPoint y: 508, distance: 140.0
click at [805, 505] on td "1A40E0100015E66000013563" at bounding box center [876, 499] width 161 height 29
drag, startPoint x: 955, startPoint y: 536, endPoint x: 806, endPoint y: 536, distance: 149.0
click at [806, 536] on td "1A40E0100015E66000030078" at bounding box center [876, 528] width 161 height 29
drag, startPoint x: 1123, startPoint y: 502, endPoint x: 893, endPoint y: 599, distance: 249.6
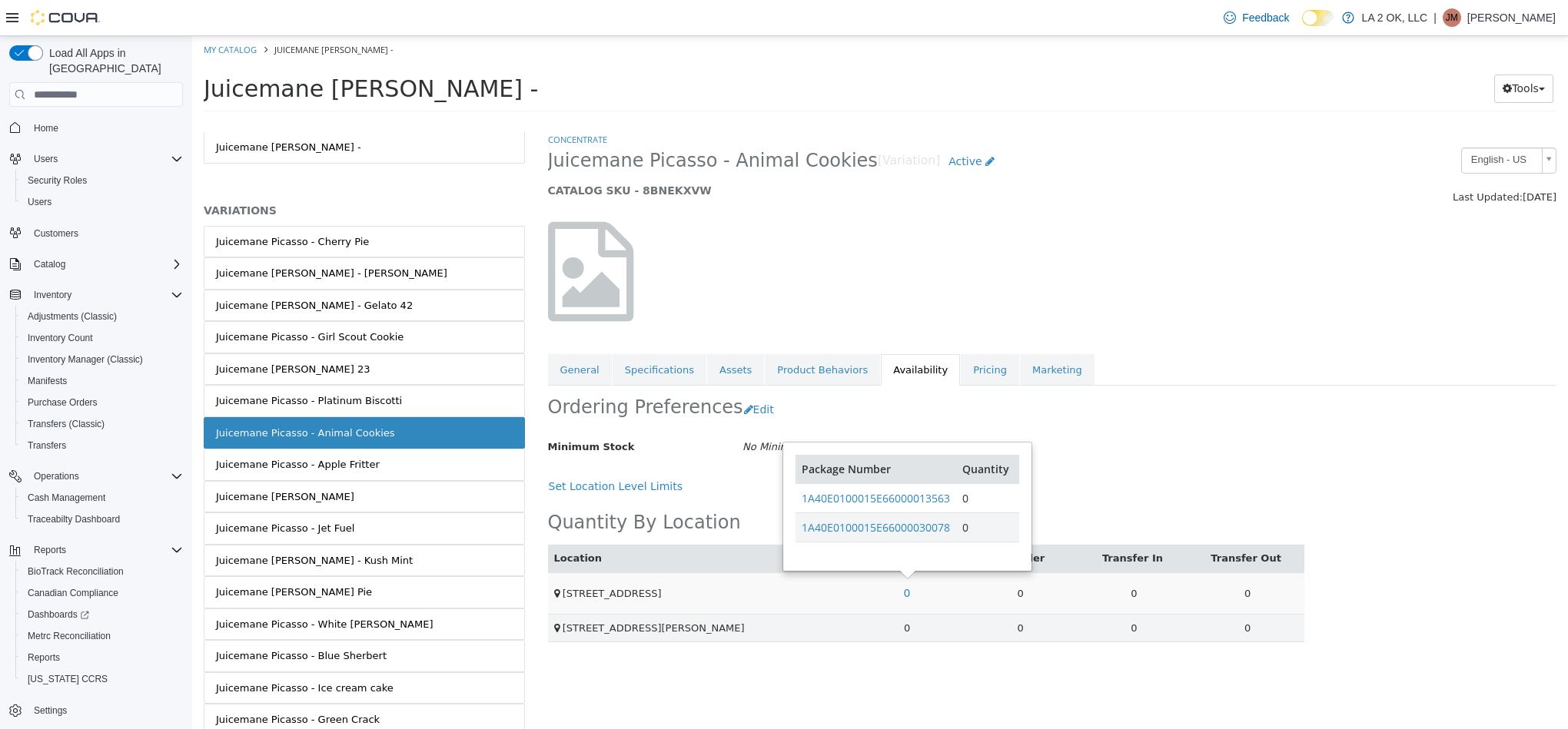
click at [1116, 506] on div "Ordering Preferences Edit Minimum Stock No Minimum Stock Set Cancel Save Set Lo…" at bounding box center [925, 522] width 757 height 273
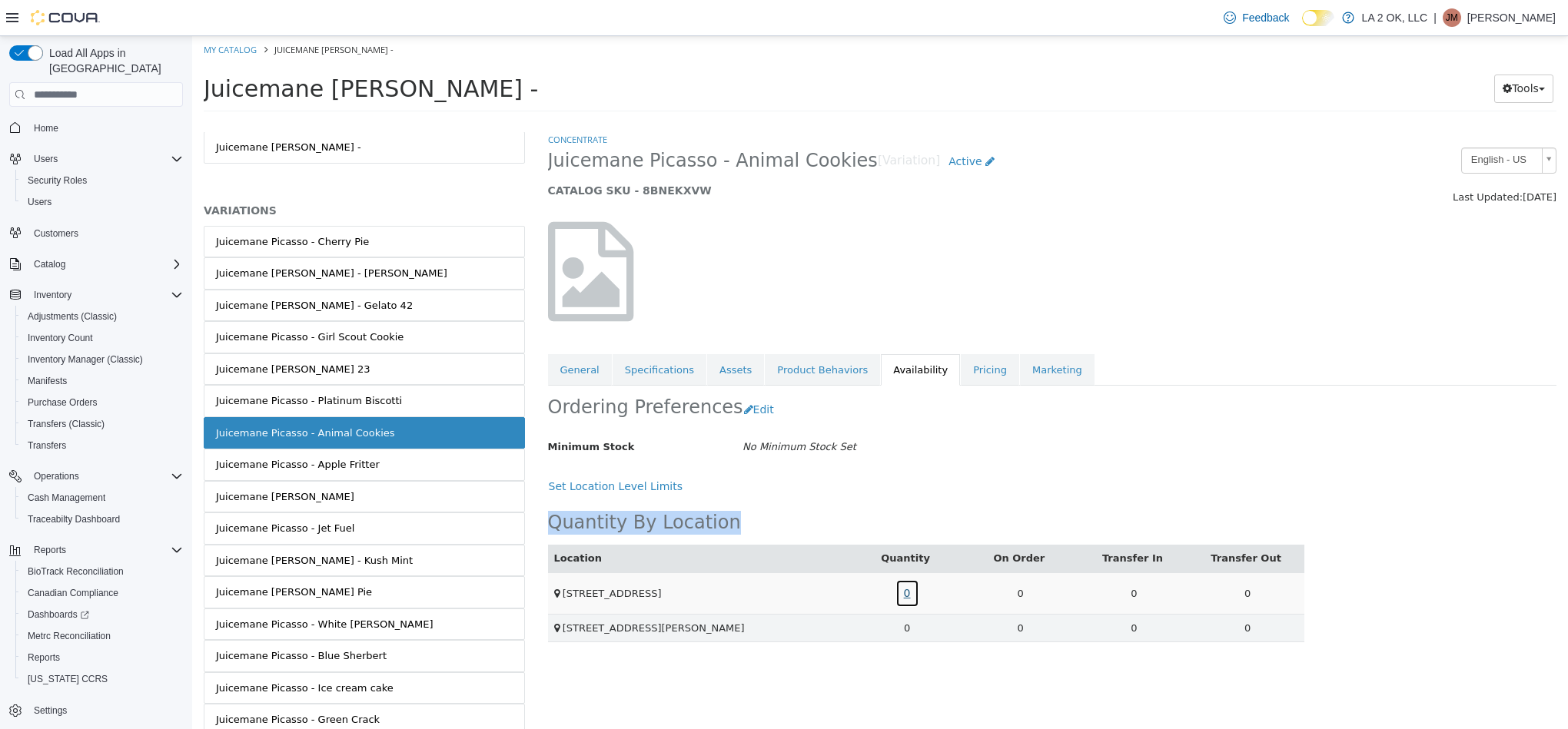
click at [912, 593] on link "0" at bounding box center [907, 593] width 24 height 28
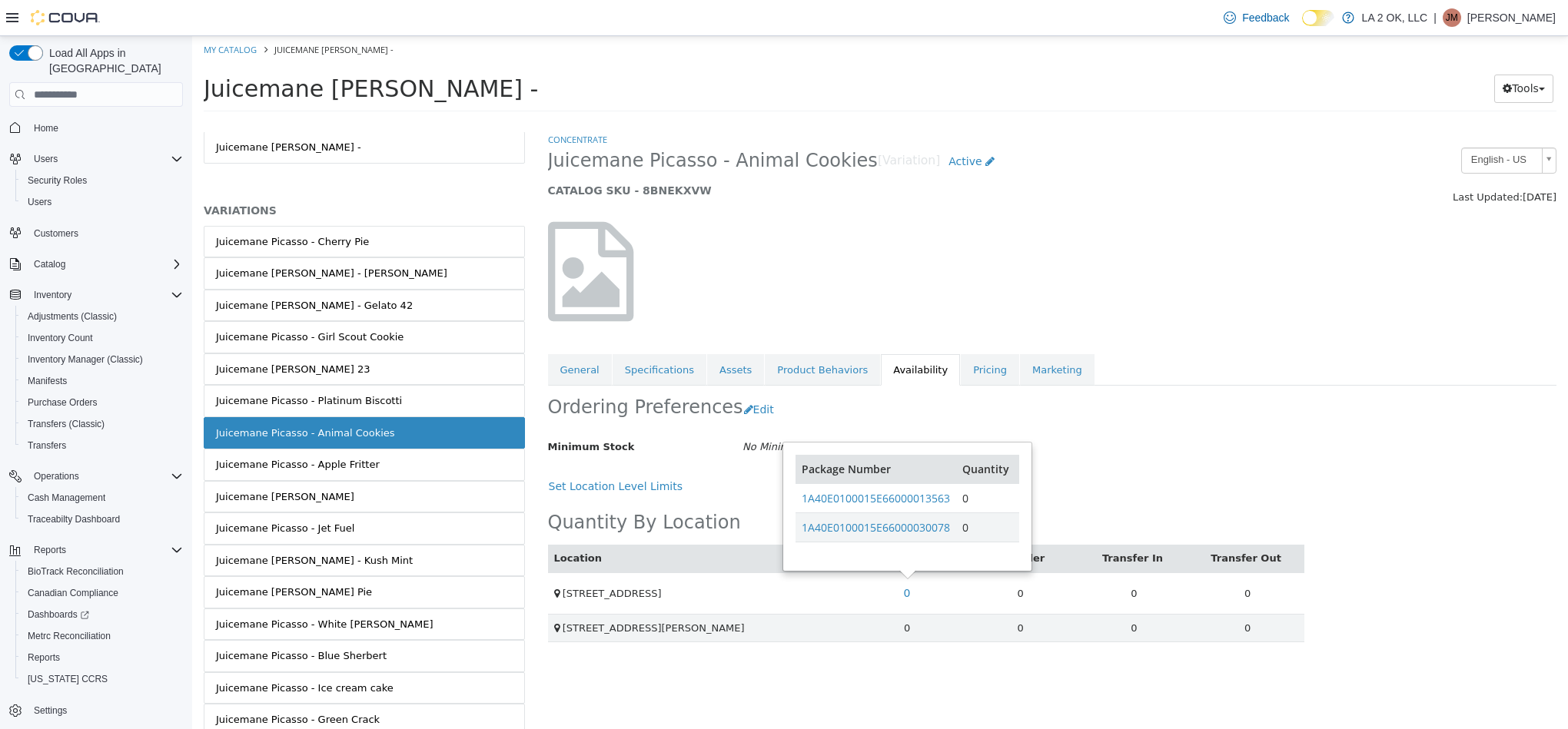
click at [1087, 484] on div "Set Location Level Limits" at bounding box center [925, 486] width 757 height 28
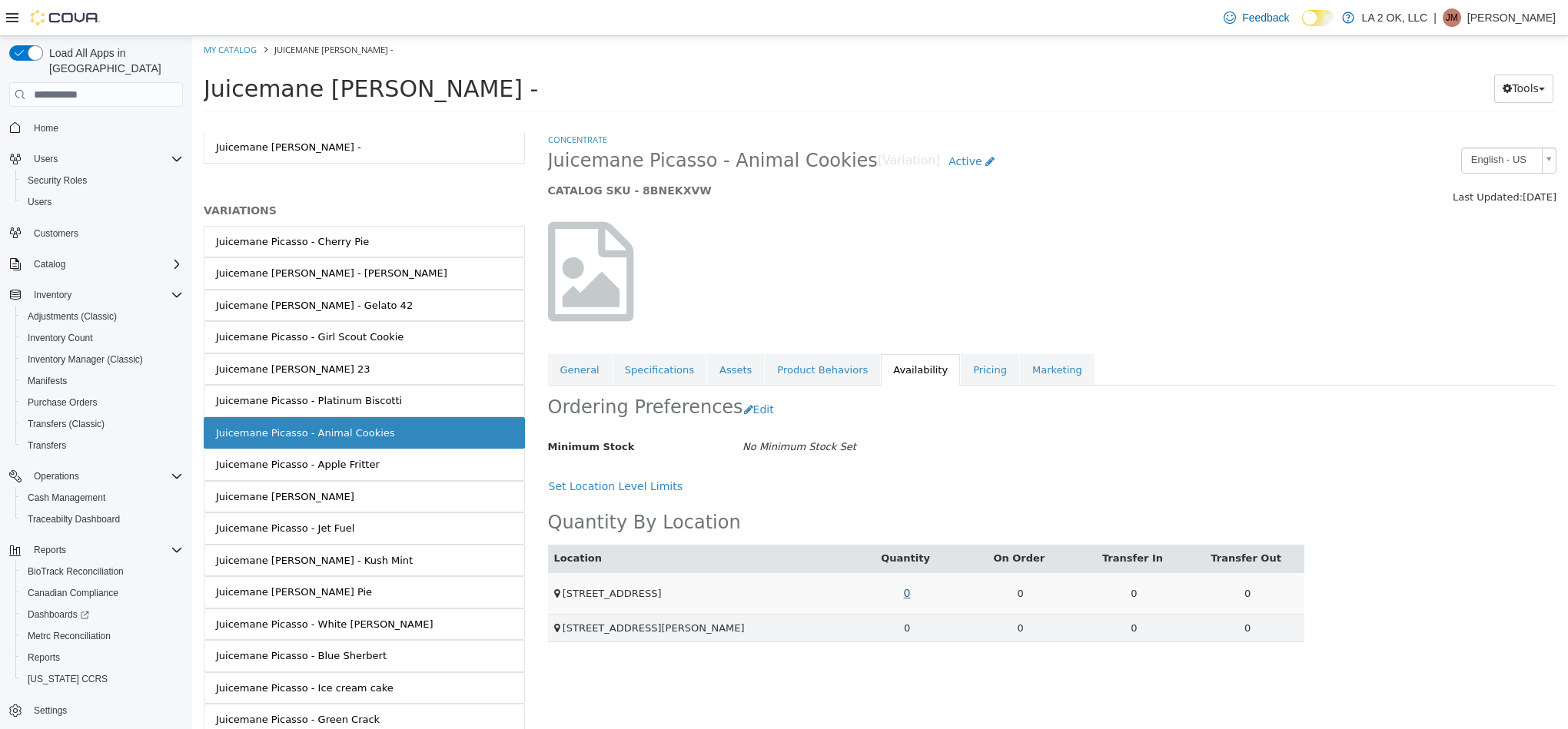
click at [918, 589] on td "0" at bounding box center [906, 592] width 114 height 41
click at [904, 600] on link "0" at bounding box center [907, 593] width 24 height 28
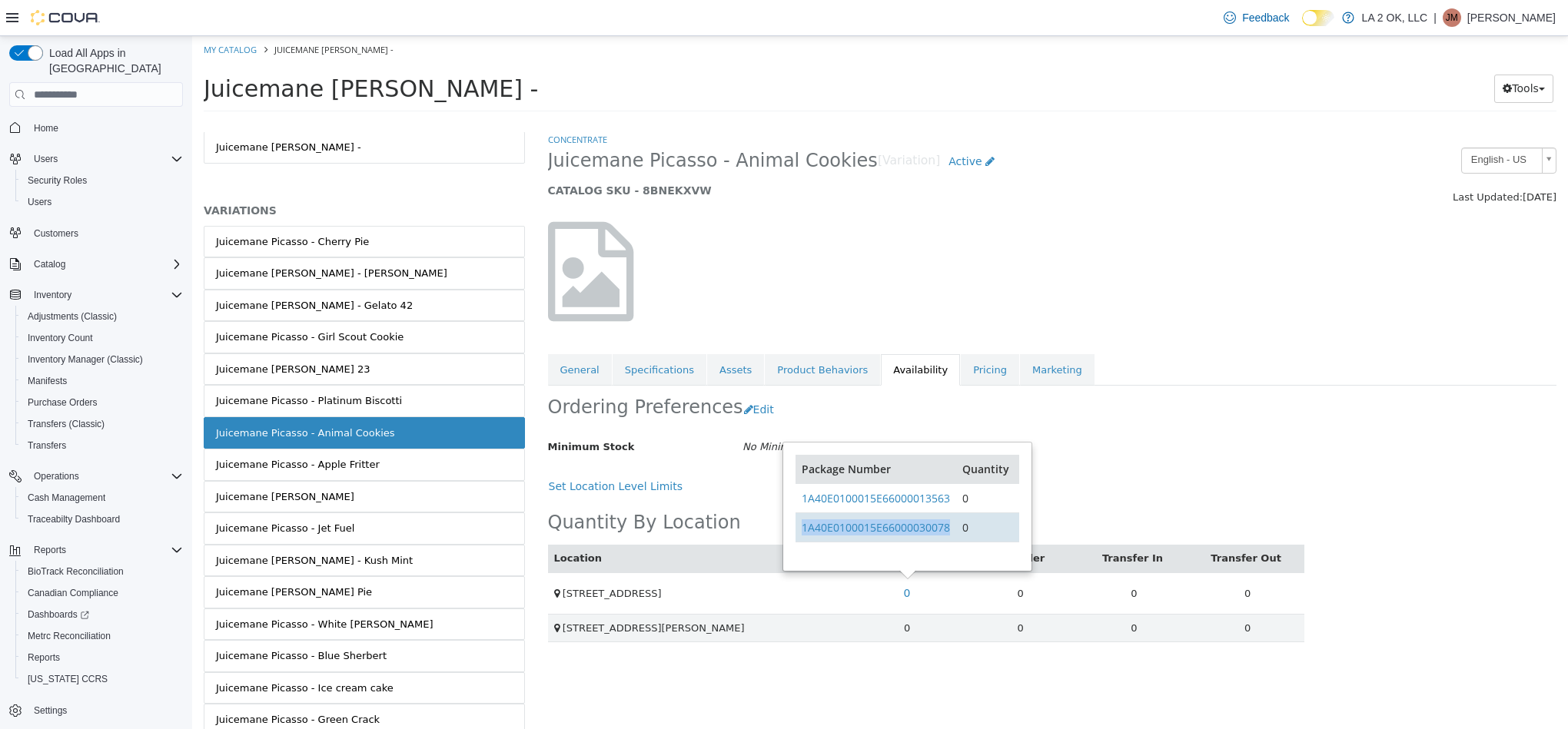
drag, startPoint x: 957, startPoint y: 536, endPoint x: 810, endPoint y: 540, distance: 147.1
click at [802, 537] on tr "1A40E0100015E66000030078 0" at bounding box center [907, 528] width 223 height 29
click at [388, 455] on link "Juicemane Picasso - Apple Fritter" at bounding box center [364, 464] width 321 height 32
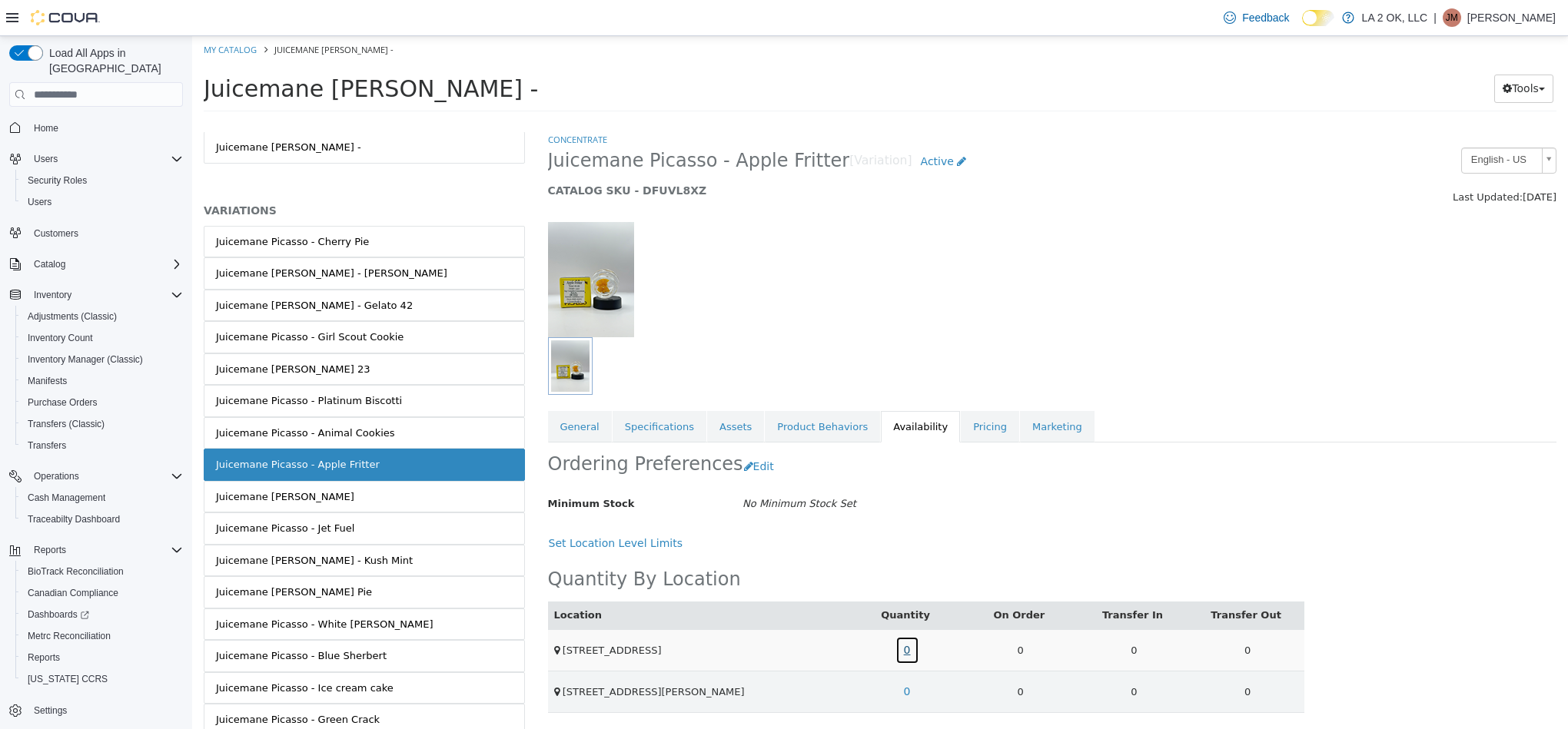
click at [897, 651] on link "0" at bounding box center [907, 650] width 24 height 28
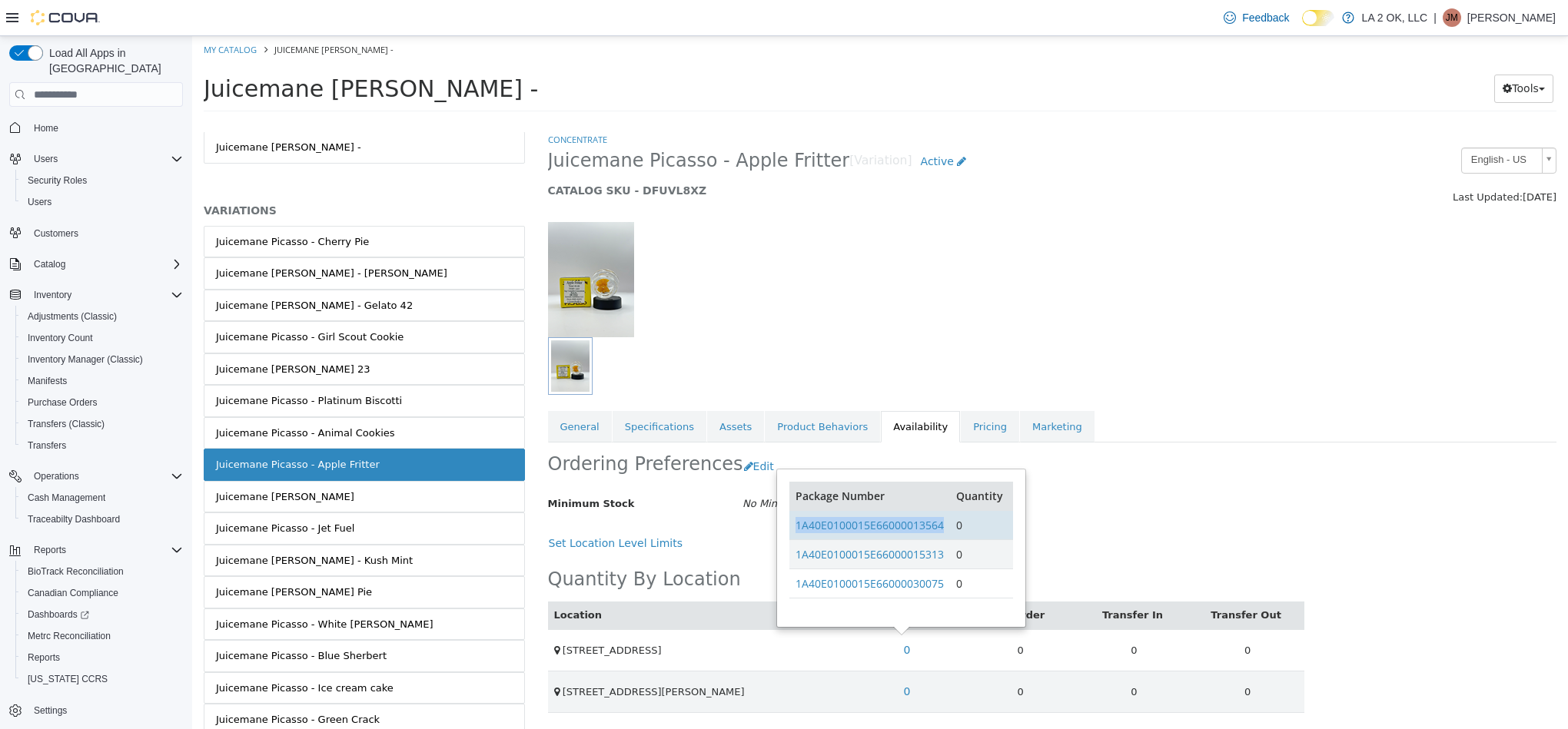
drag, startPoint x: 946, startPoint y: 531, endPoint x: 789, endPoint y: 529, distance: 157.0
click at [789, 529] on tr "1A40E0100015E66000013564 0" at bounding box center [901, 526] width 223 height 29
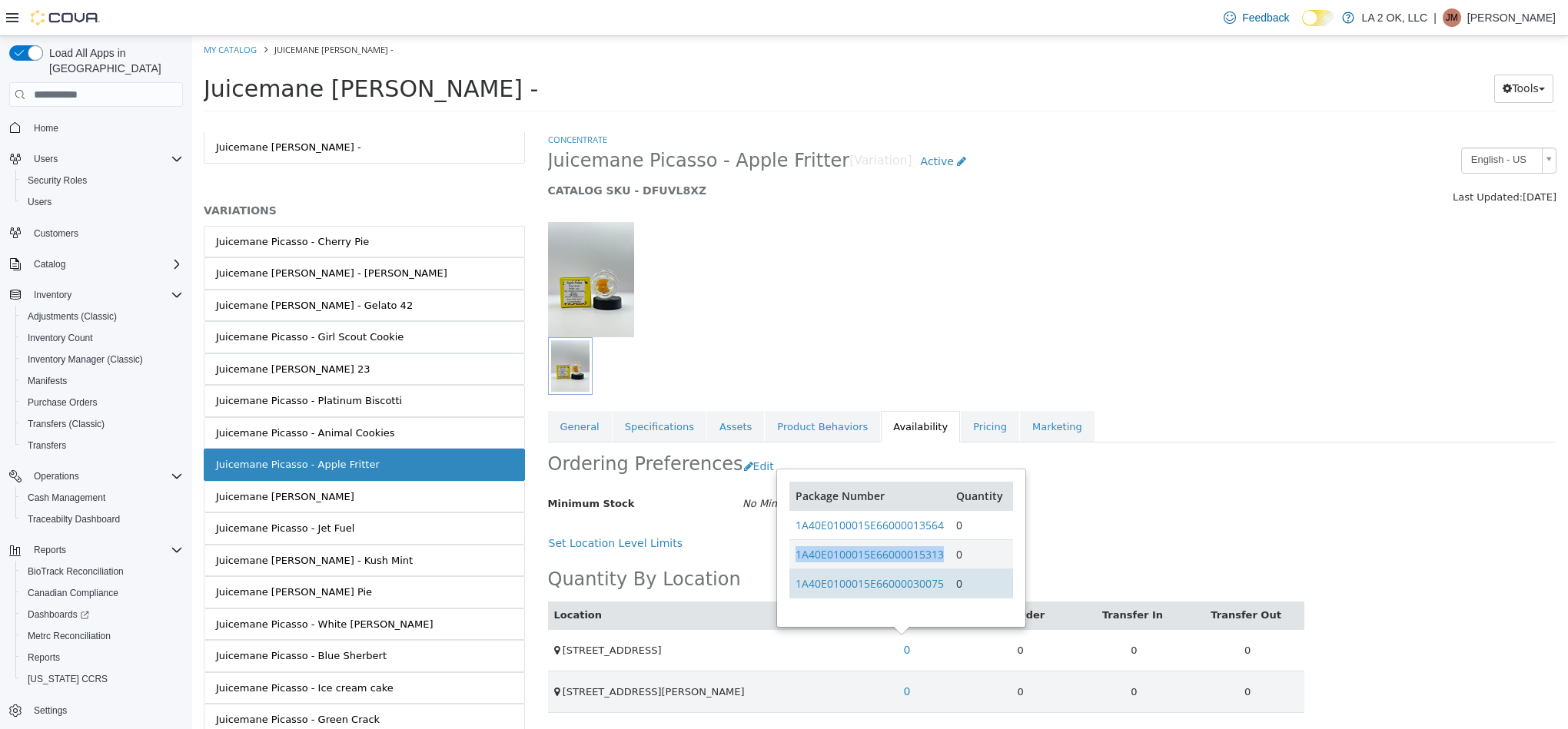
drag, startPoint x: 947, startPoint y: 557, endPoint x: 796, endPoint y: 572, distance: 151.7
click at [794, 568] on tr "1A40E0100015E66000015313 0" at bounding box center [901, 555] width 223 height 29
drag, startPoint x: 948, startPoint y: 588, endPoint x: 793, endPoint y: 601, distance: 155.5
click at [799, 599] on td "1A40E0100015E66000030075" at bounding box center [870, 584] width 161 height 29
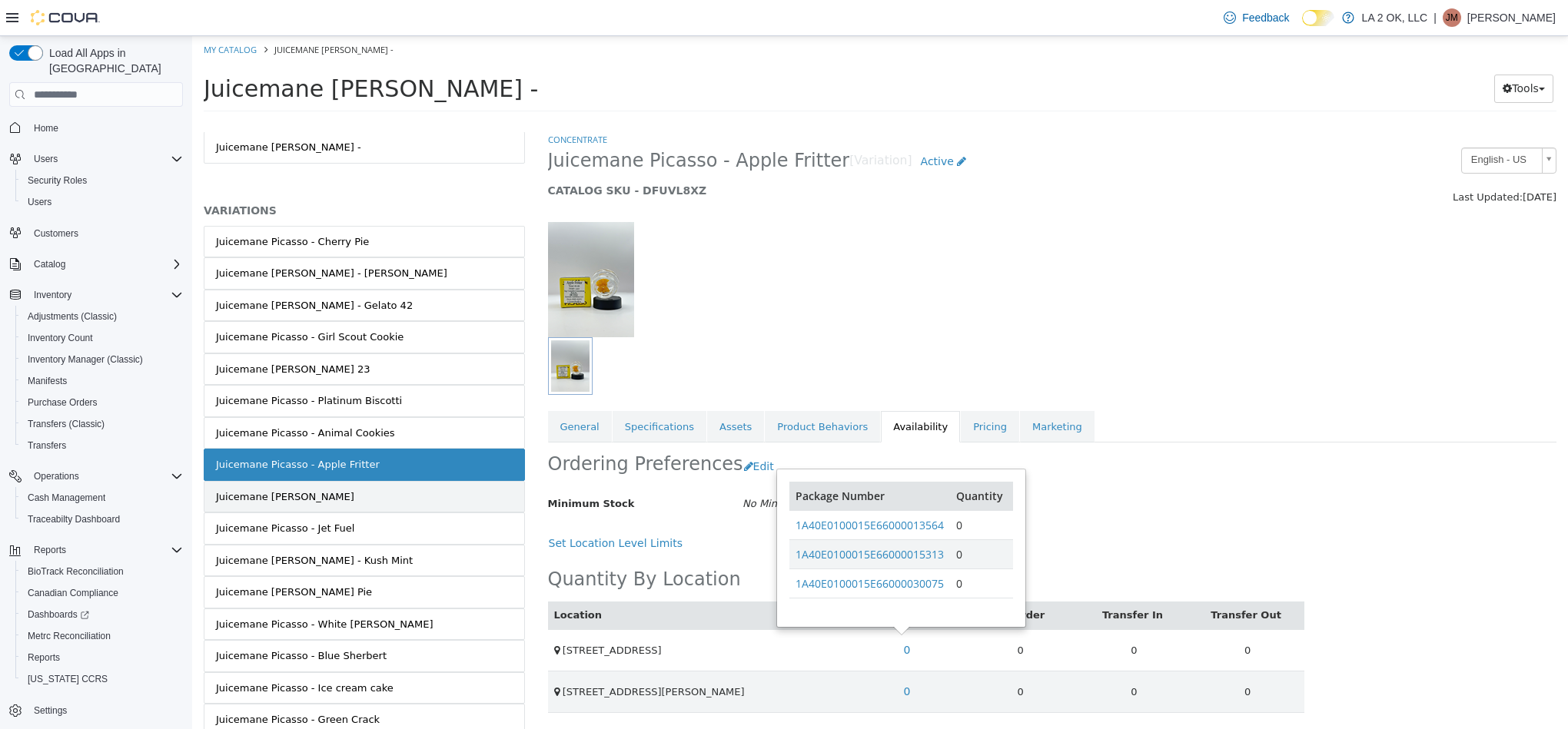
click at [403, 511] on link "Juicemane Picasso - Gusherz" at bounding box center [364, 496] width 321 height 32
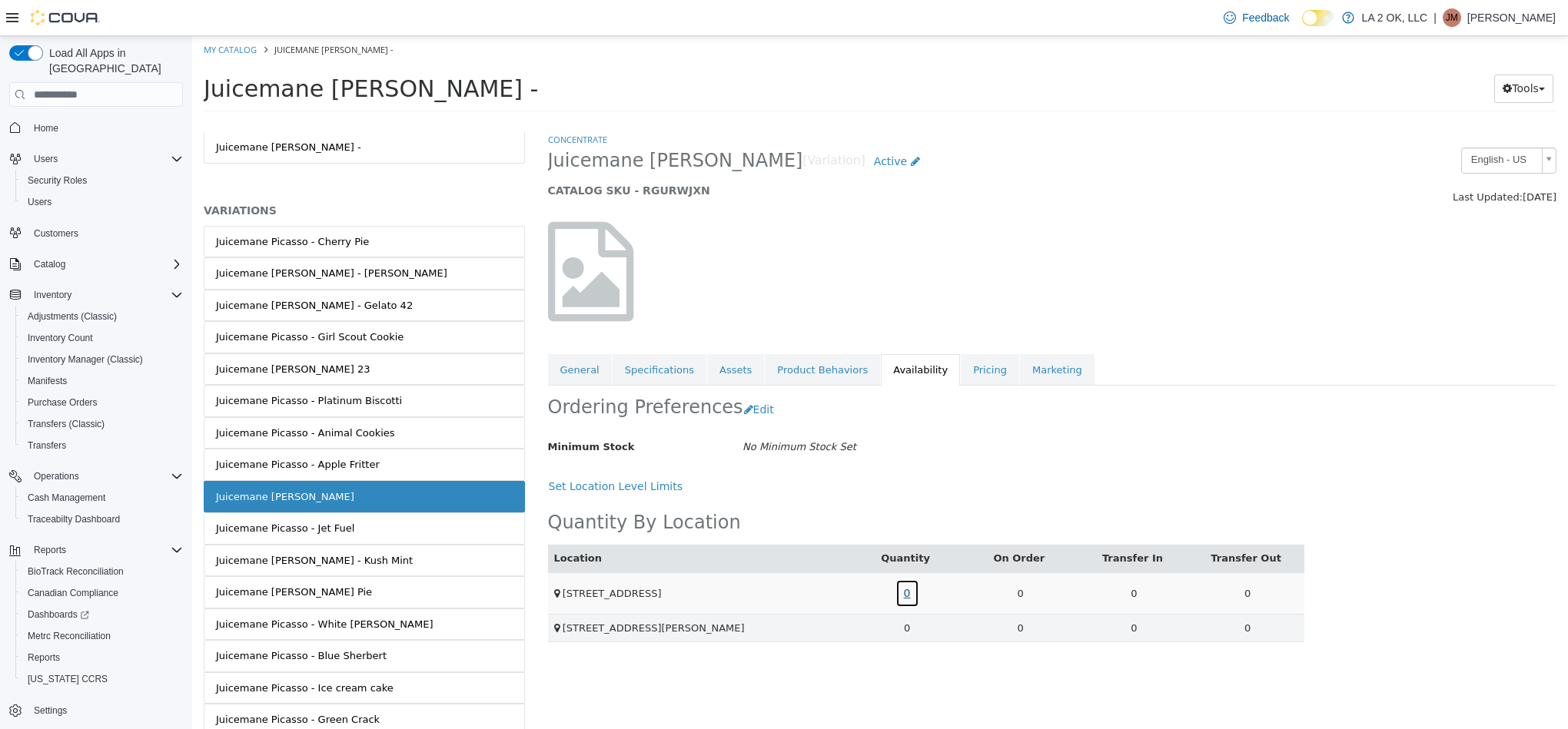
click at [904, 591] on link "0" at bounding box center [907, 593] width 24 height 28
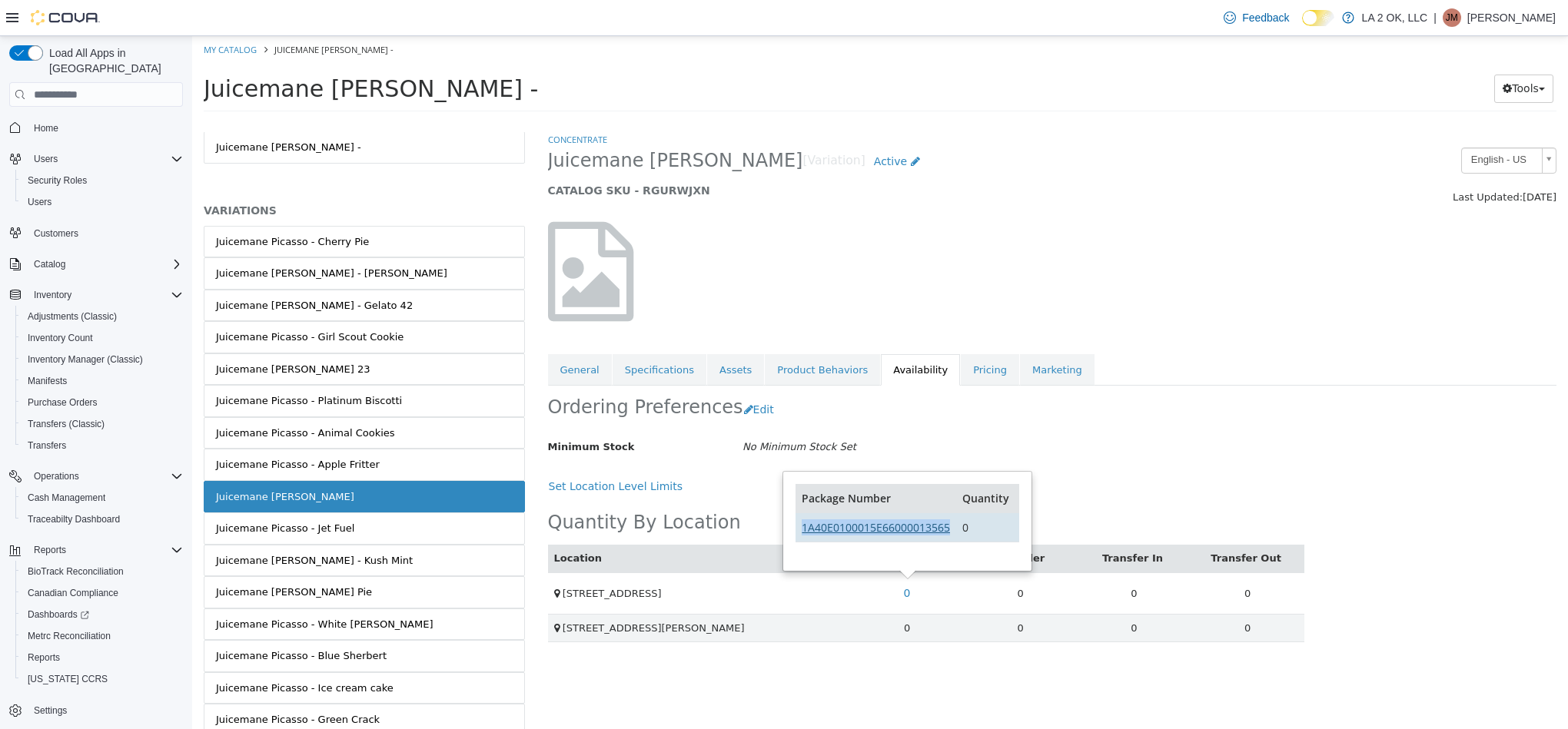
drag, startPoint x: 951, startPoint y: 536, endPoint x: 819, endPoint y: 536, distance: 132.0
click at [803, 540] on td "1A40E0100015E66000013565" at bounding box center [876, 528] width 161 height 29
click at [364, 536] on link "Juicemane Picasso - Jet Fuel" at bounding box center [364, 528] width 321 height 32
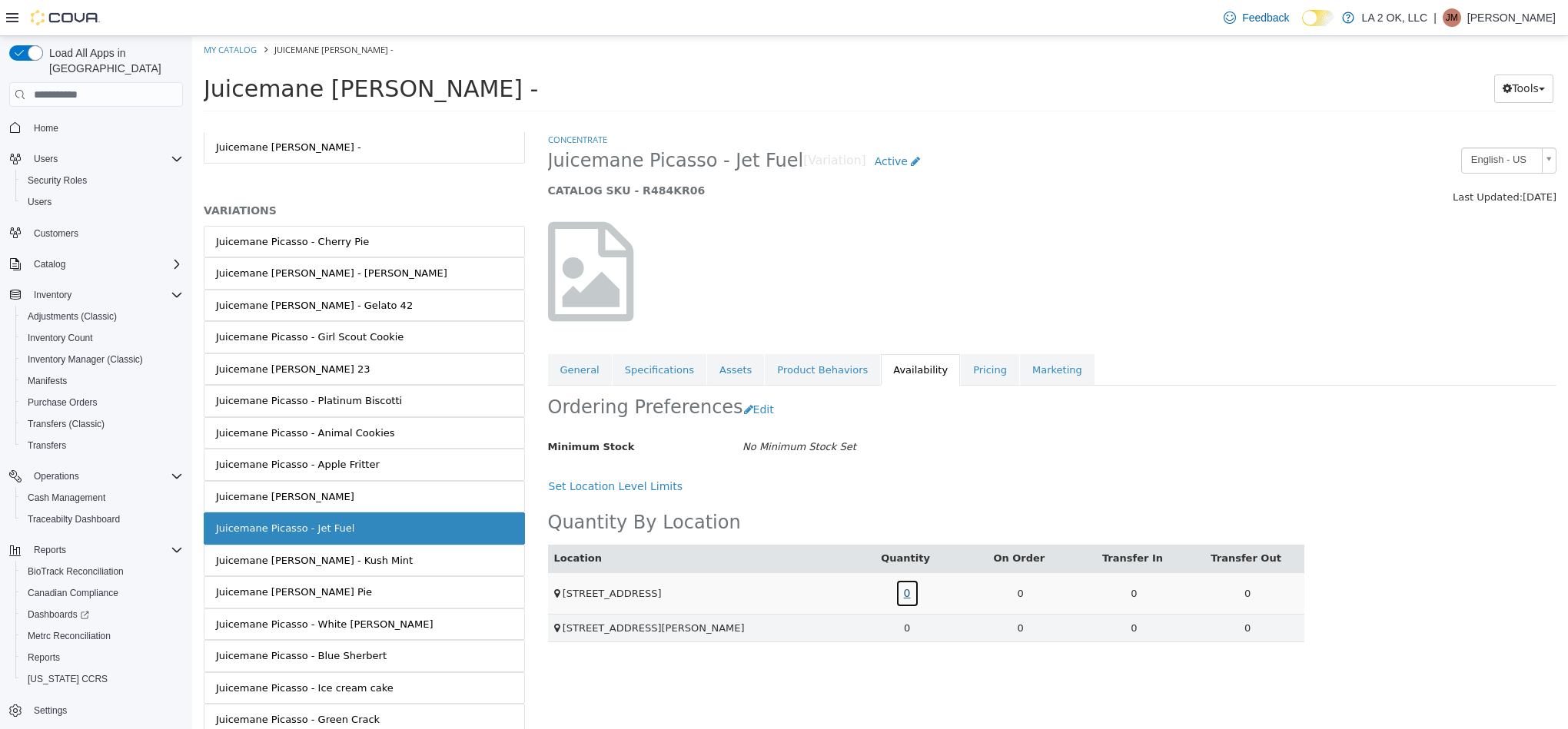
click at [912, 606] on link "0" at bounding box center [907, 593] width 24 height 28
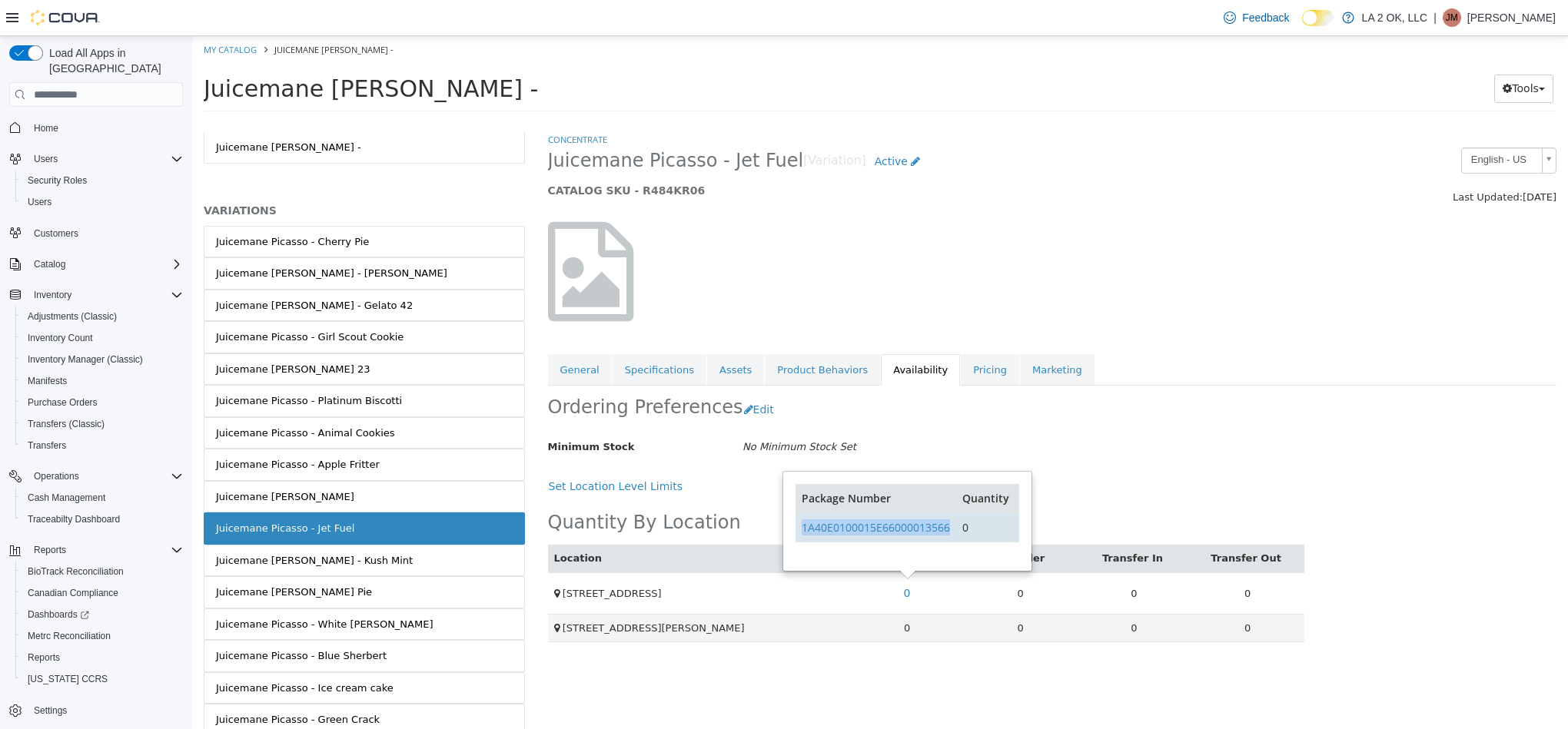
drag, startPoint x: 962, startPoint y: 537, endPoint x: 801, endPoint y: 537, distance: 161.0
click at [801, 537] on tr "1A40E0100015E66000013566 0" at bounding box center [907, 528] width 223 height 29
click at [470, 568] on link "Juicemane Picasso - Kush Mint" at bounding box center [364, 560] width 321 height 32
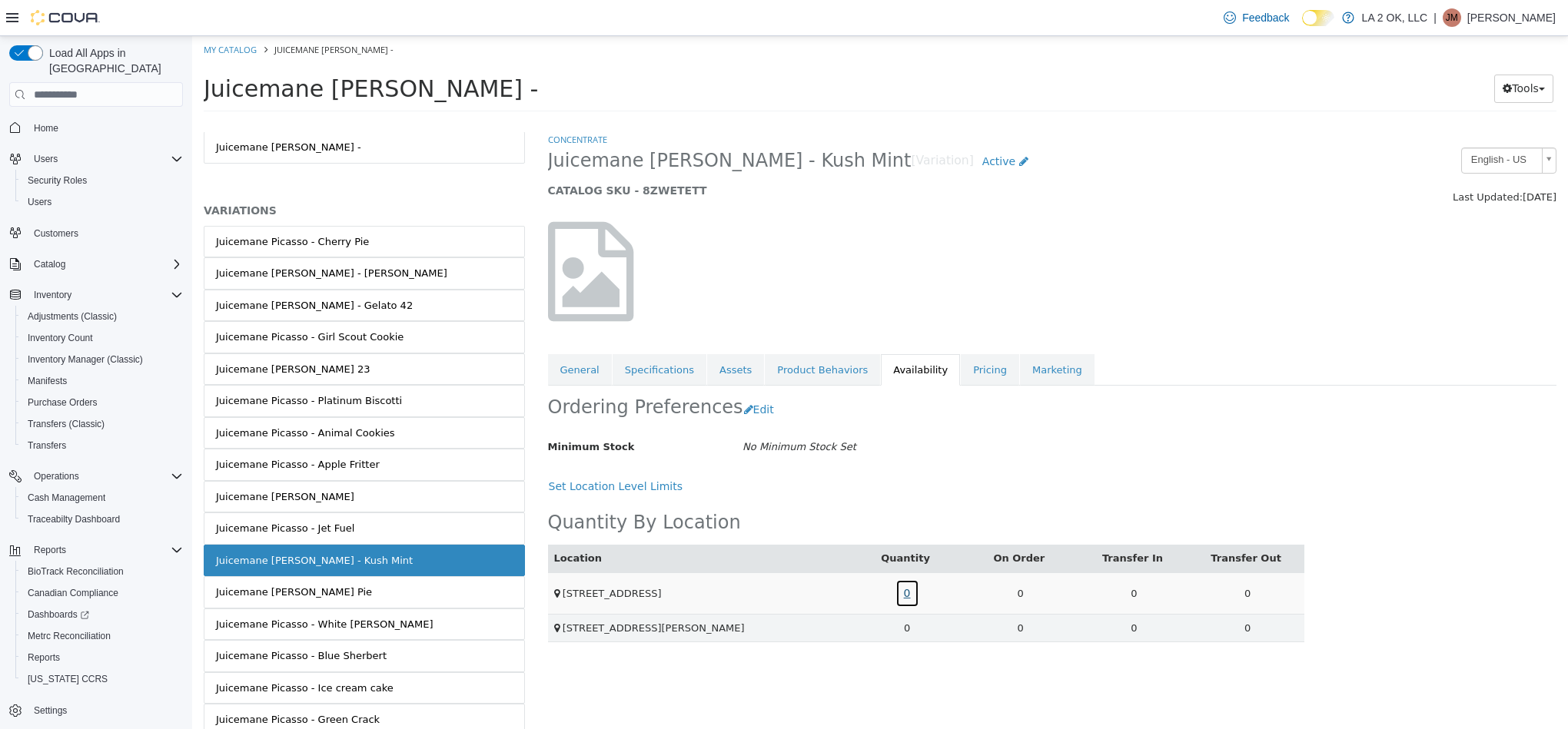
click at [903, 600] on link "0" at bounding box center [907, 593] width 24 height 28
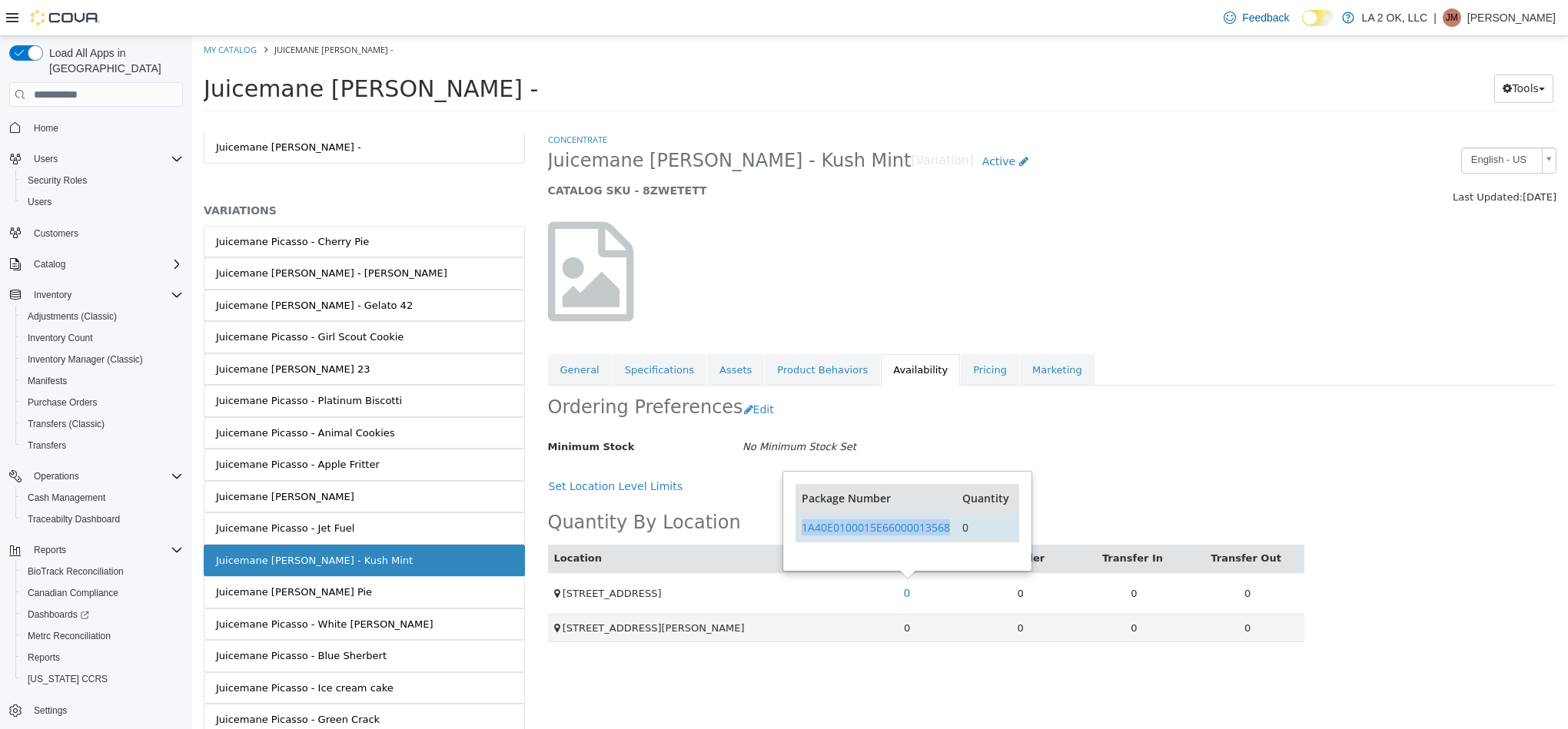
drag, startPoint x: 953, startPoint y: 524, endPoint x: 796, endPoint y: 538, distance: 157.6
click at [796, 538] on td "1A40E0100015E66000013568" at bounding box center [876, 528] width 161 height 29
drag, startPoint x: 422, startPoint y: 609, endPoint x: 426, endPoint y: 594, distance: 15.5
click at [423, 609] on link "Juicemane Picasso - Payton Pie" at bounding box center [364, 592] width 321 height 32
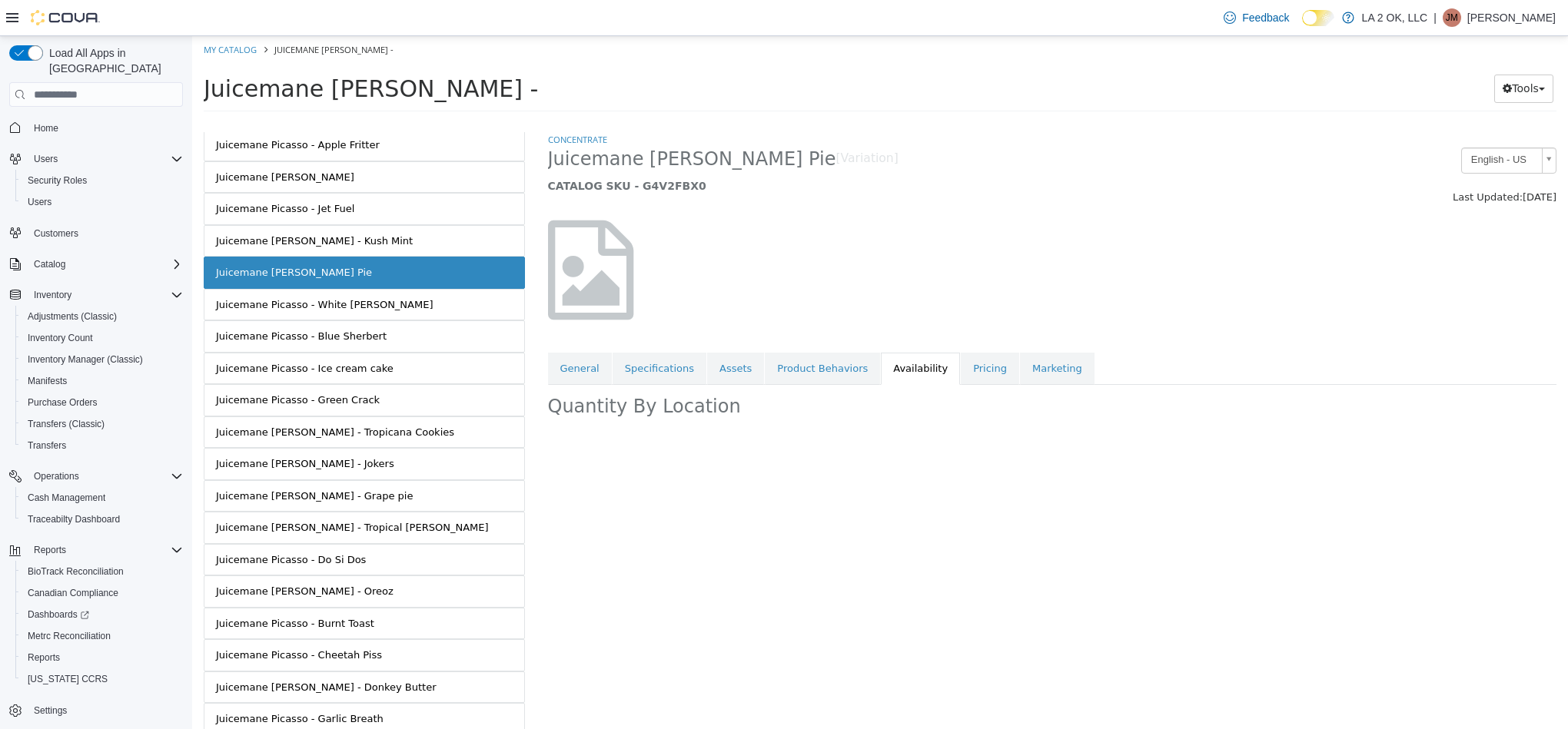
scroll to position [377, 0]
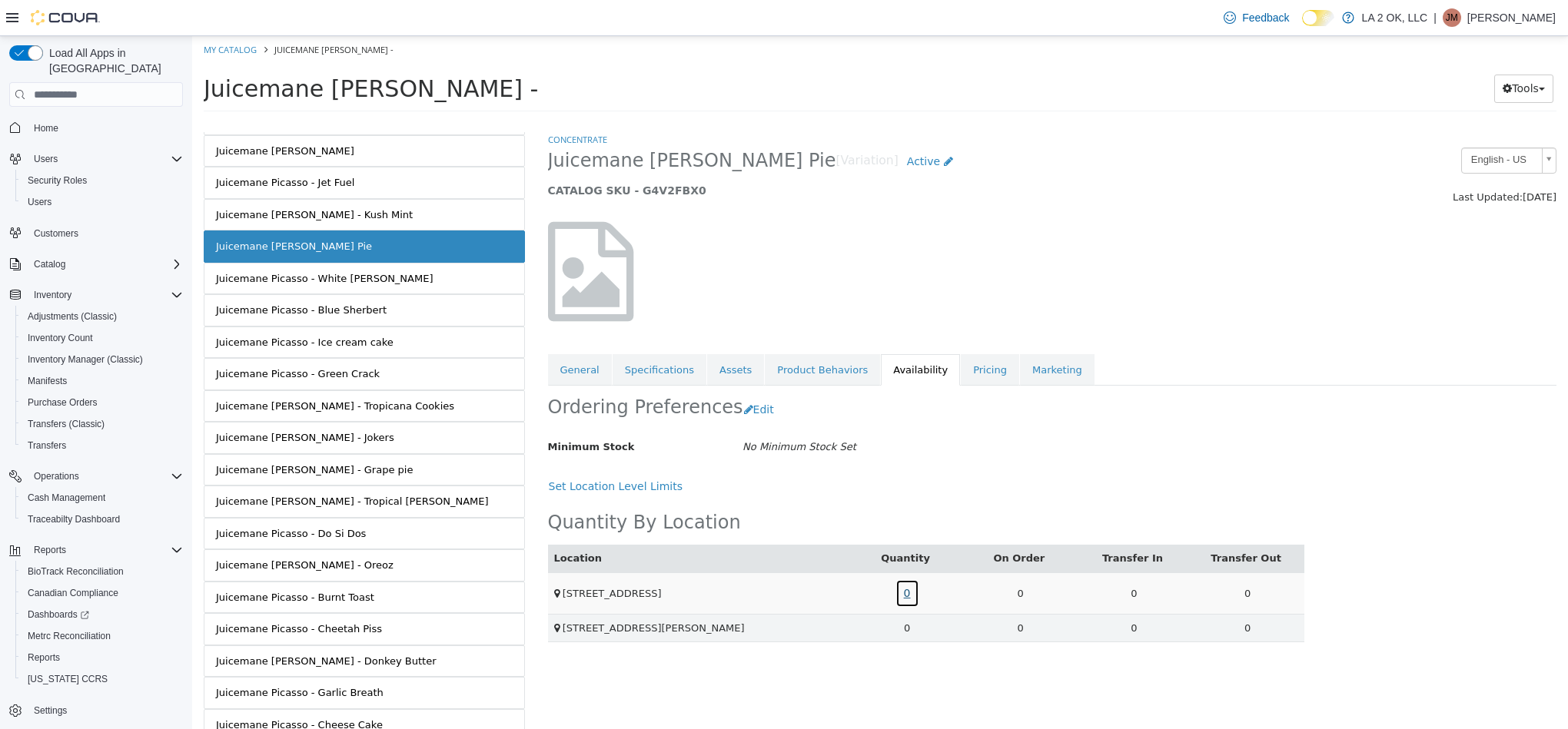
click at [903, 599] on link "0" at bounding box center [907, 593] width 24 height 28
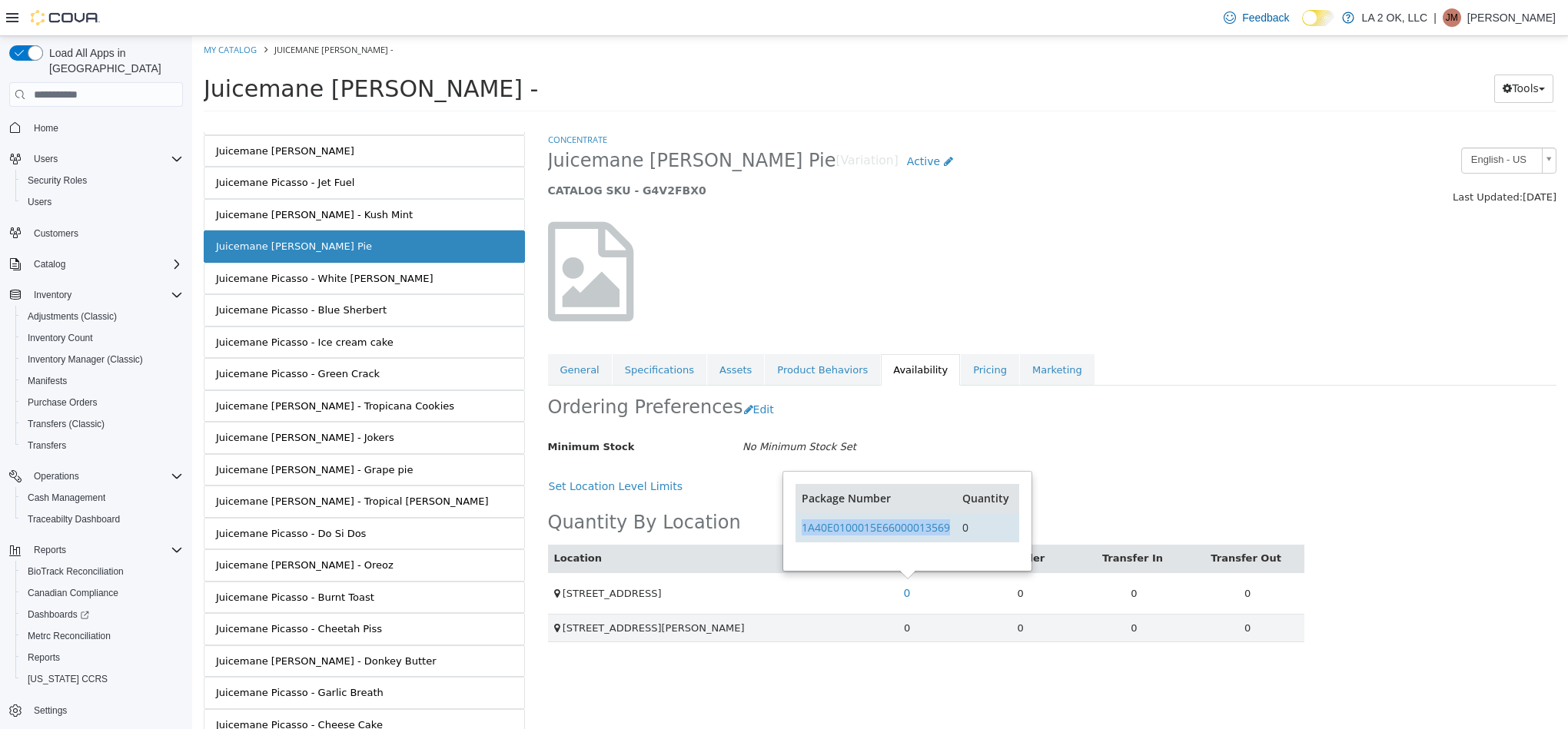
drag, startPoint x: 953, startPoint y: 536, endPoint x: 799, endPoint y: 537, distance: 154.0
click at [799, 537] on td "1A40E0100015E66000013569" at bounding box center [876, 528] width 161 height 29
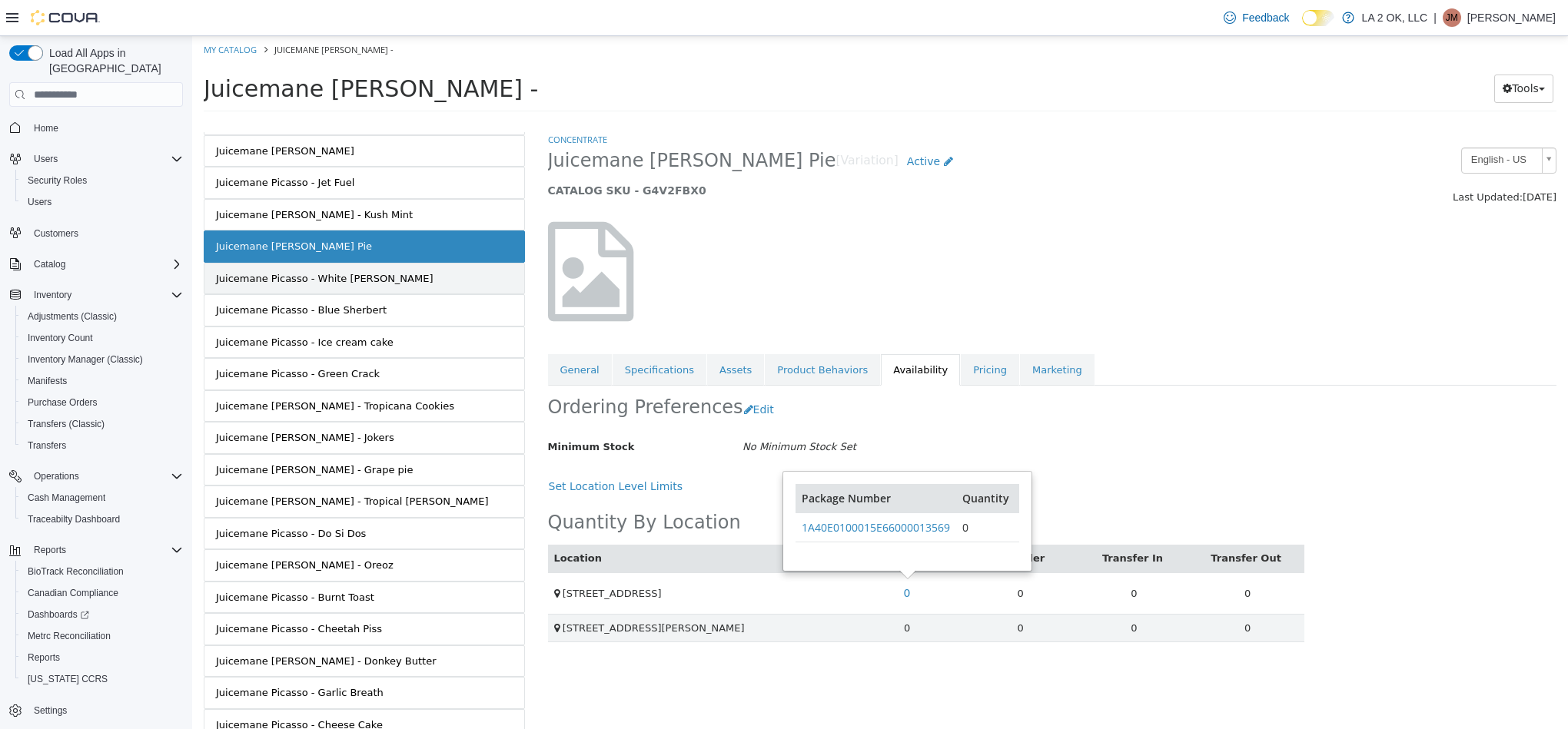
click at [421, 282] on link "Juicemane Picasso - White Runtz" at bounding box center [364, 278] width 321 height 32
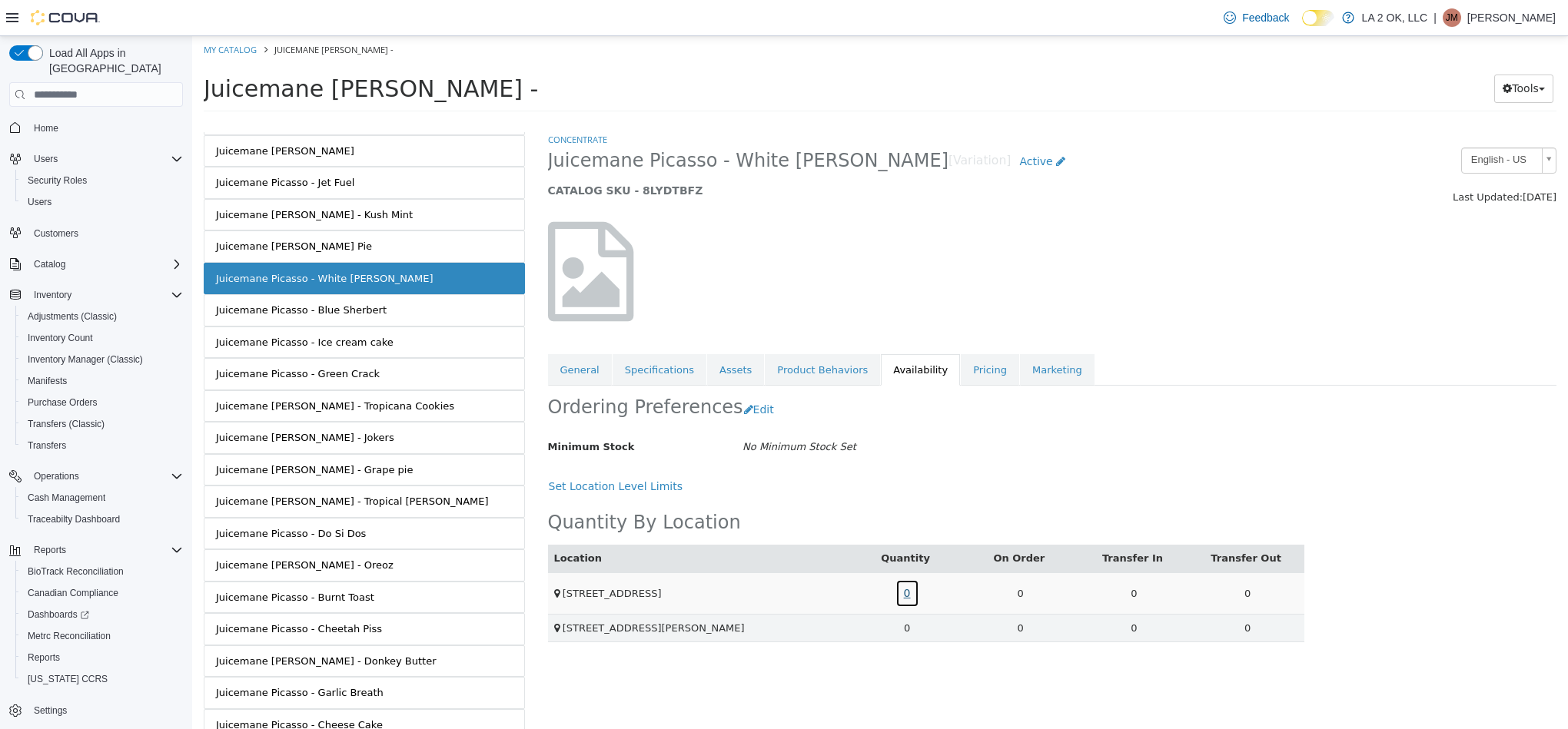
click at [902, 593] on link "0" at bounding box center [907, 593] width 24 height 28
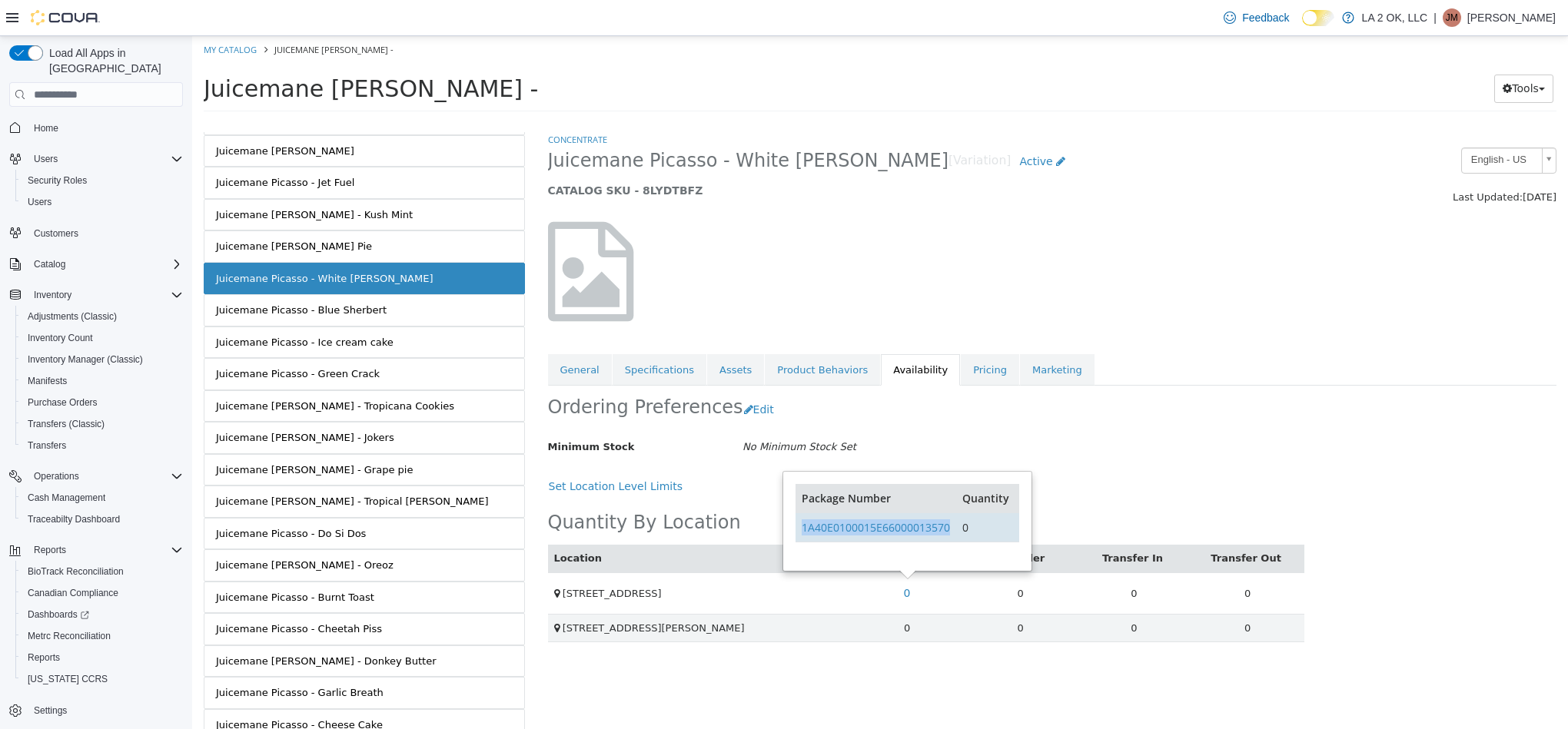
drag, startPoint x: 959, startPoint y: 536, endPoint x: 824, endPoint y: 545, distance: 135.3
click at [799, 536] on tr "1A40E0100015E66000013570 0" at bounding box center [907, 528] width 223 height 29
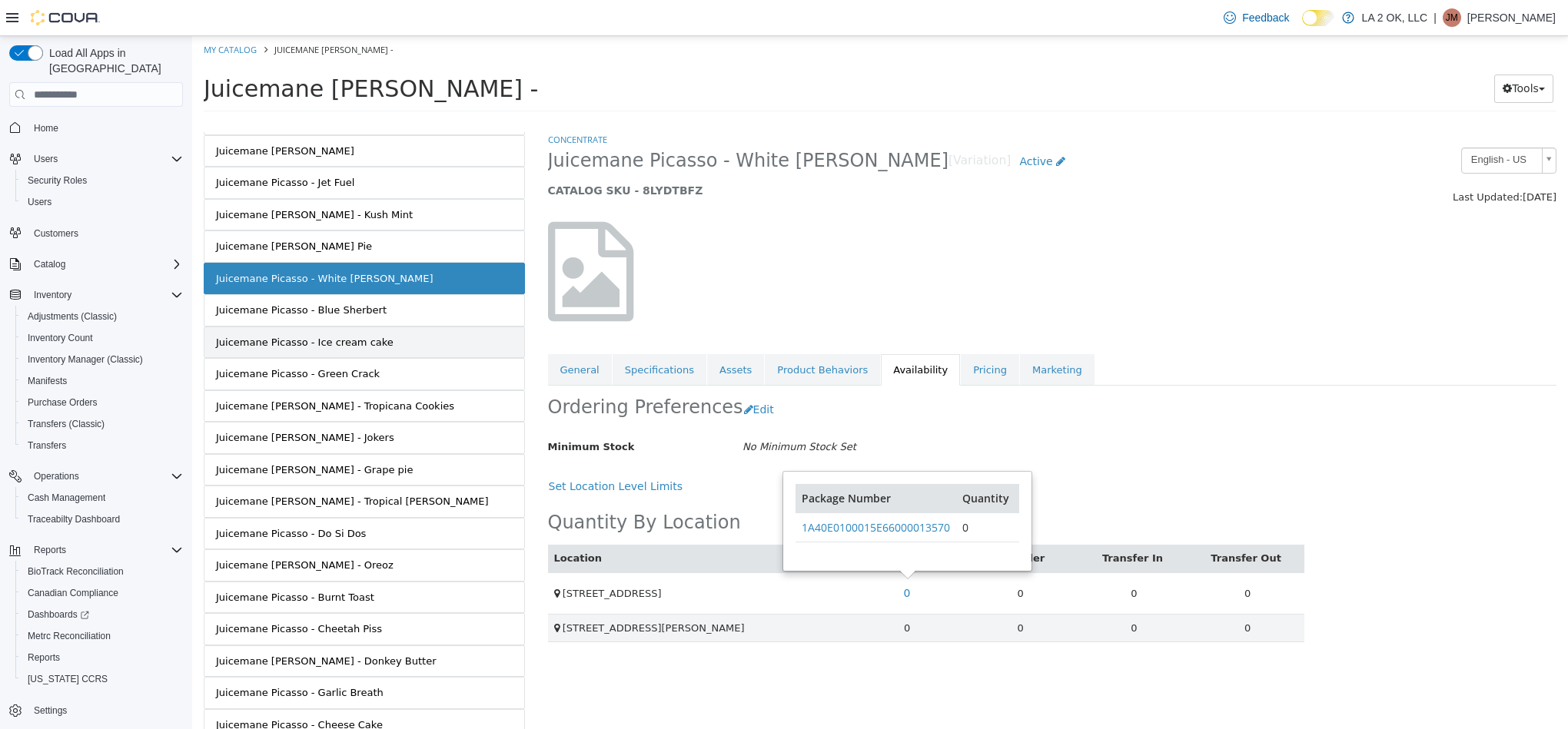
drag, startPoint x: 434, startPoint y: 328, endPoint x: 434, endPoint y: 338, distance: 10.0
click at [434, 327] on link "Juicemane Picasso - Blue Sherbert" at bounding box center [364, 310] width 321 height 32
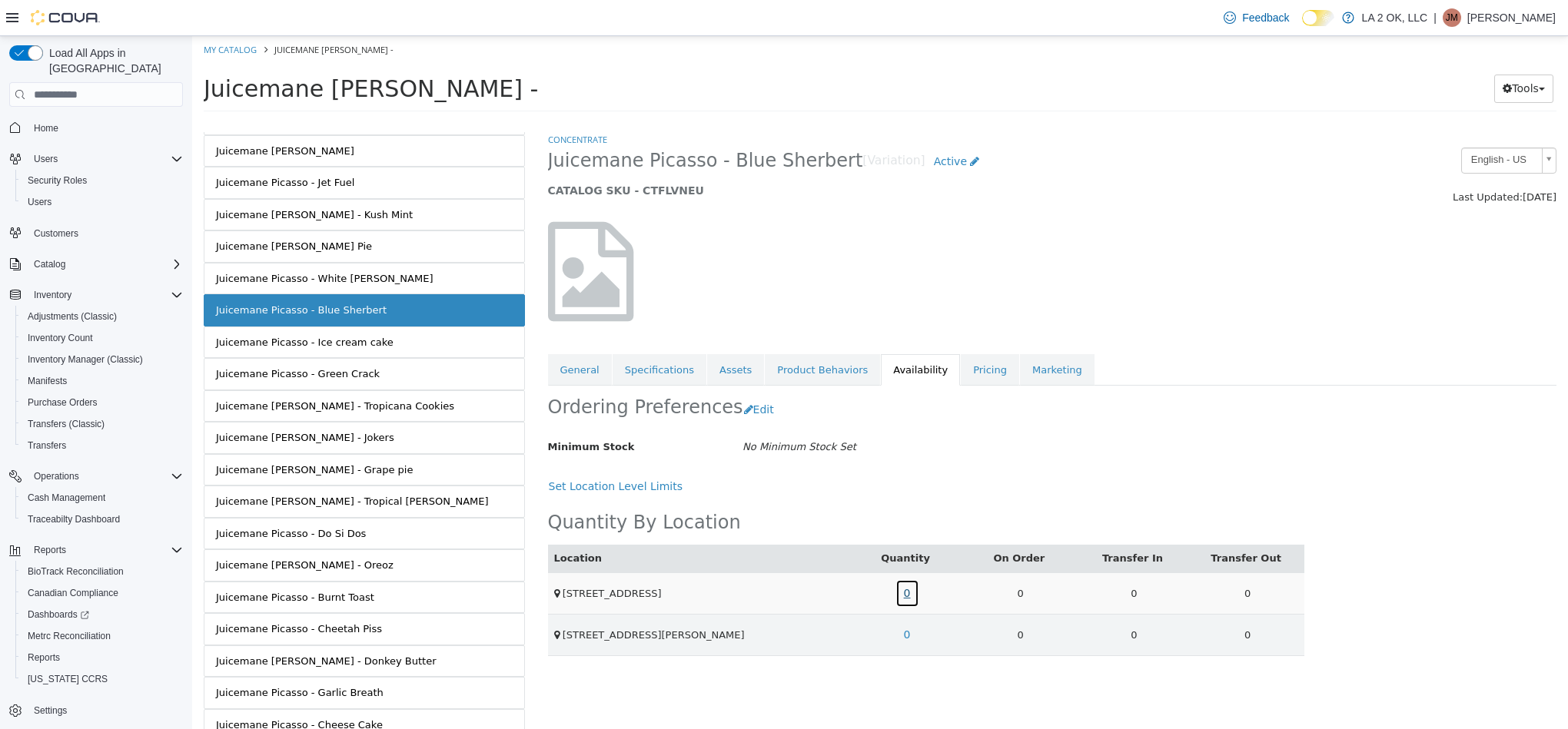
click at [911, 602] on link "0" at bounding box center [907, 593] width 24 height 28
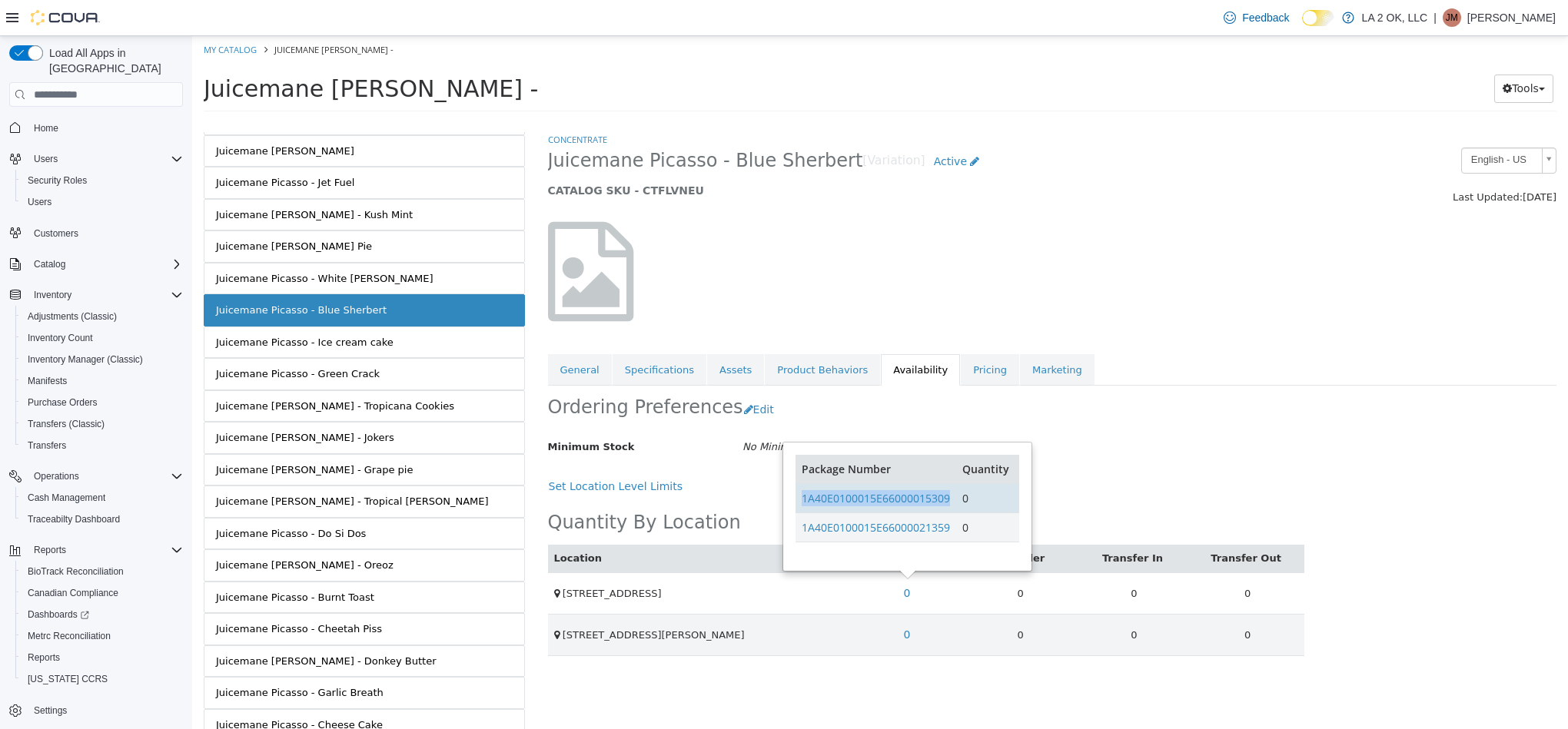
drag, startPoint x: 956, startPoint y: 499, endPoint x: 801, endPoint y: 510, distance: 155.4
click at [801, 510] on tr "1A40E0100015E66000015309 0" at bounding box center [907, 499] width 223 height 29
drag, startPoint x: 955, startPoint y: 533, endPoint x: 802, endPoint y: 538, distance: 153.1
click at [802, 538] on td "1A40E0100015E66000021359" at bounding box center [876, 528] width 161 height 29
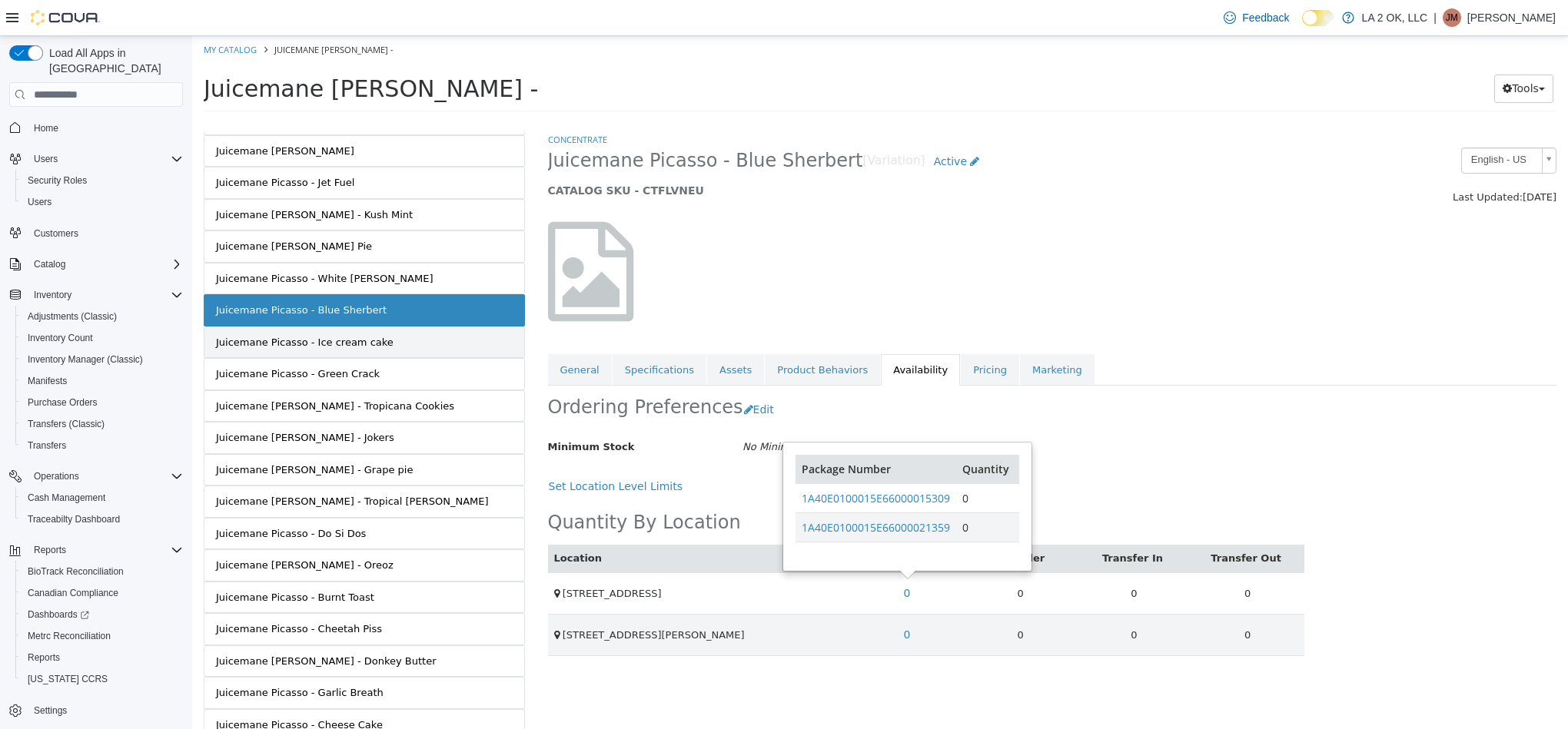
click at [415, 359] on link "Juicemane Picasso - Ice cream cake" at bounding box center [364, 342] width 321 height 32
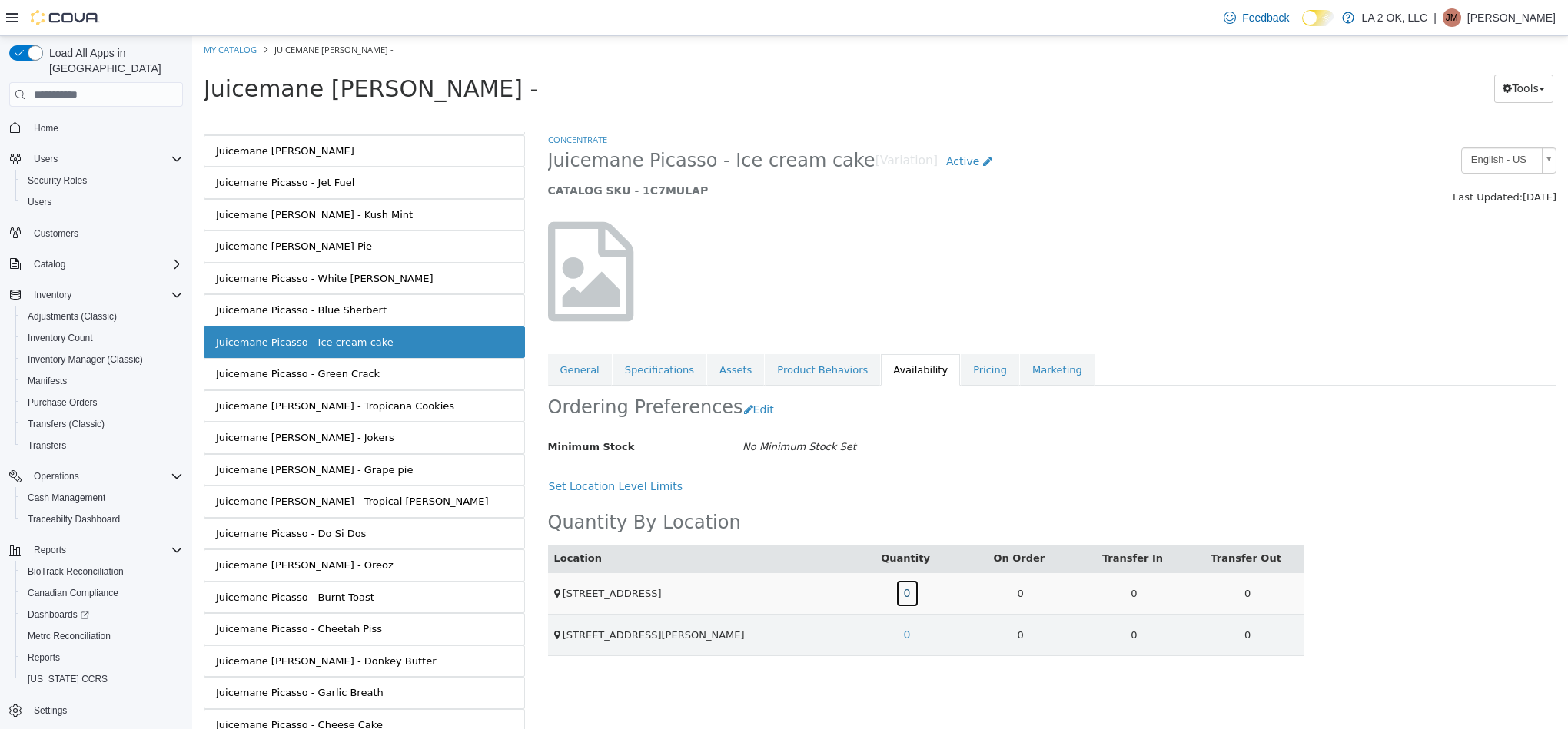
click at [907, 599] on link "0" at bounding box center [907, 593] width 24 height 28
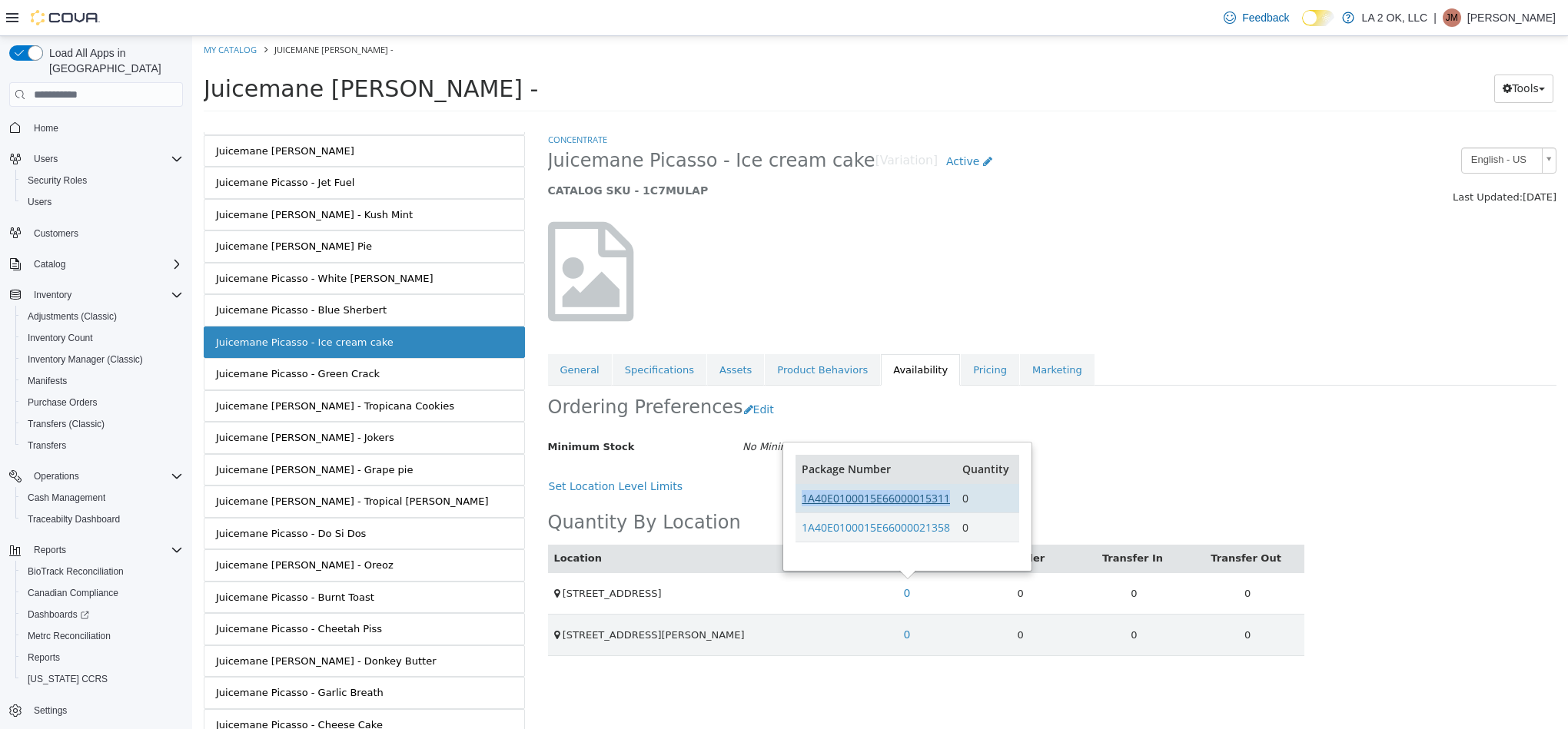
drag, startPoint x: 959, startPoint y: 499, endPoint x: 801, endPoint y: 504, distance: 158.1
click at [801, 504] on tr "1A40E0100015E66000015311 0" at bounding box center [907, 499] width 223 height 29
drag, startPoint x: 953, startPoint y: 526, endPoint x: 799, endPoint y: 540, distance: 154.6
click at [799, 540] on td "1A40E0100015E66000021358" at bounding box center [876, 528] width 161 height 29
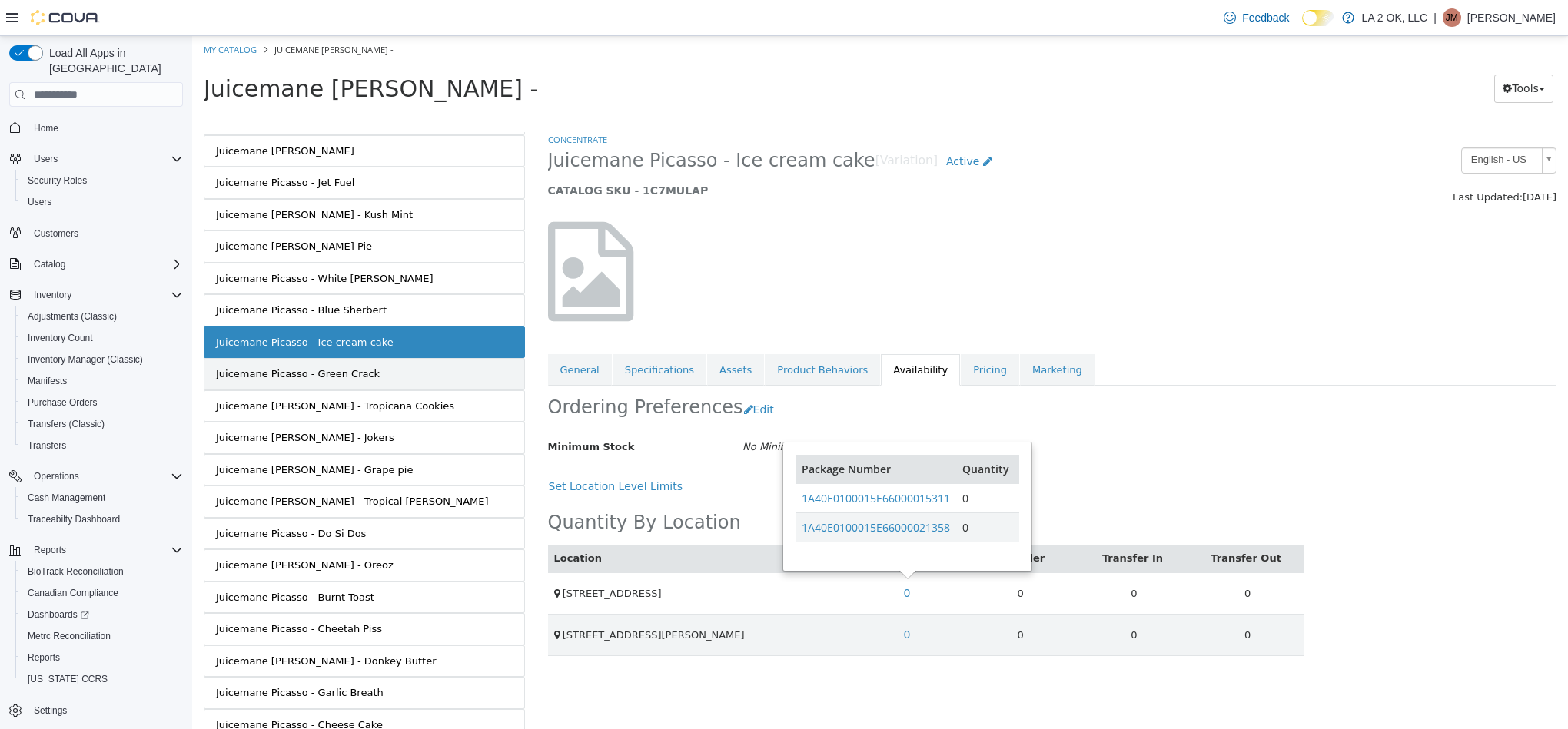
click at [441, 391] on link "Juicemane Picasso - Green Crack" at bounding box center [364, 373] width 321 height 32
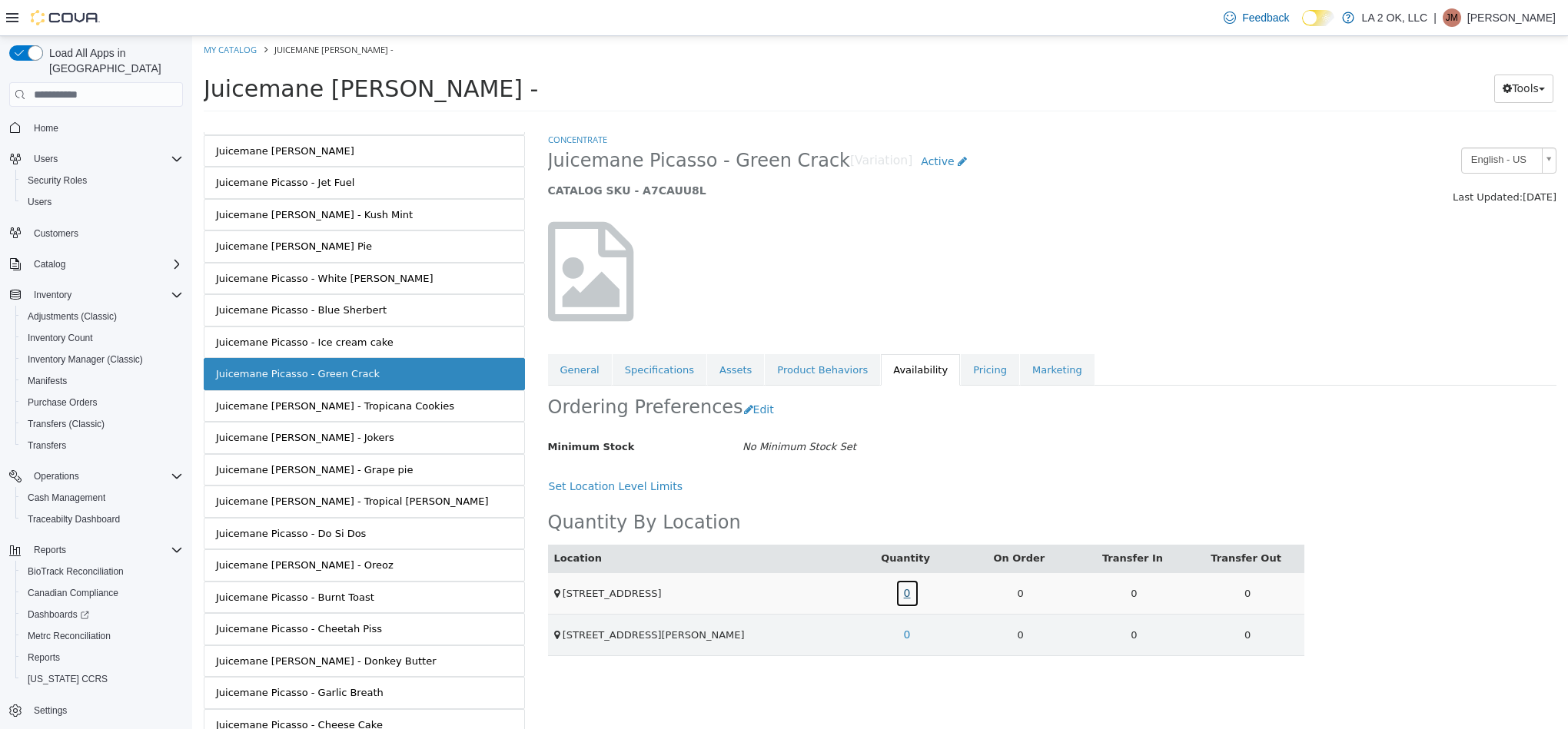
click at [909, 600] on link "0" at bounding box center [907, 593] width 24 height 28
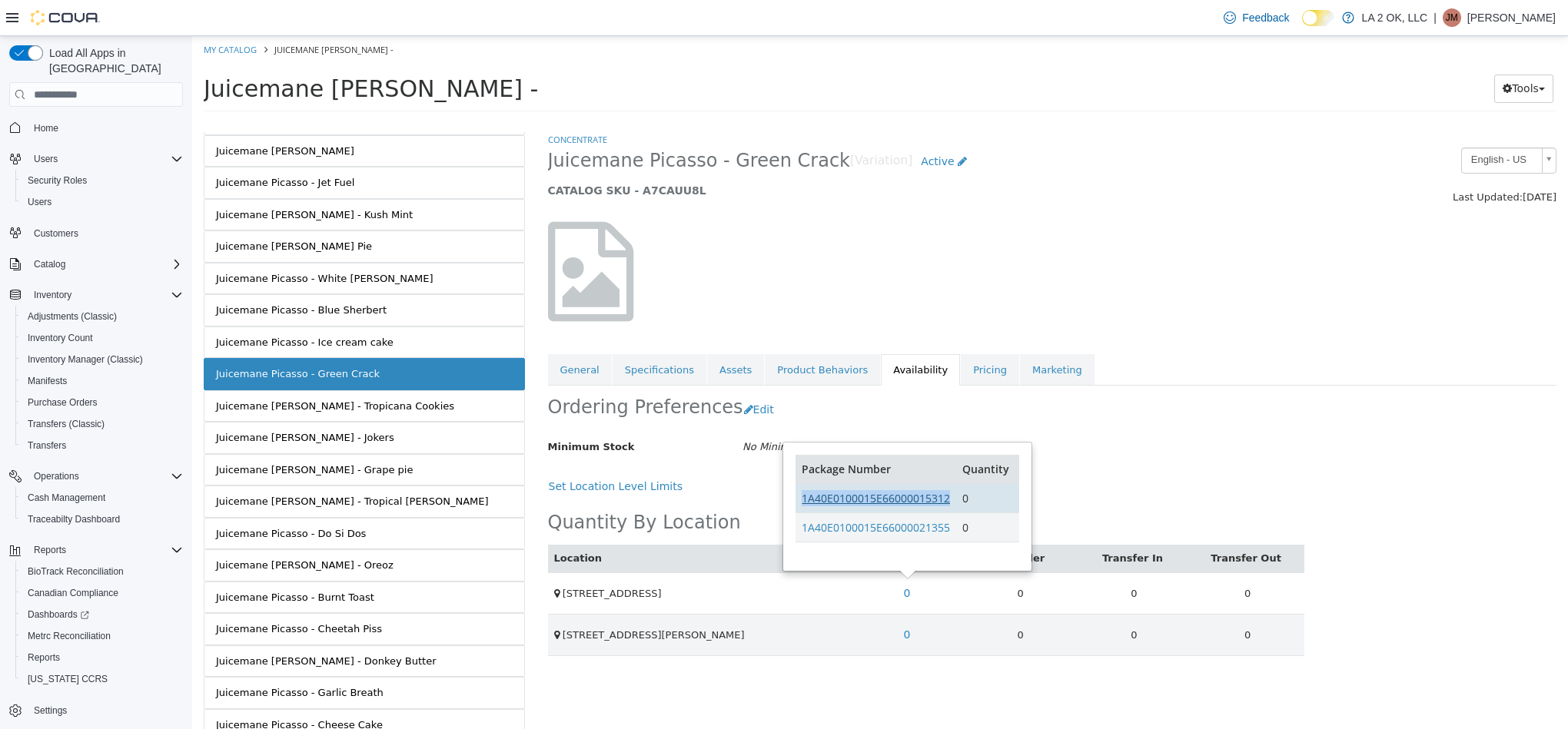
drag, startPoint x: 955, startPoint y: 502, endPoint x: 801, endPoint y: 504, distance: 154.0
click at [801, 504] on td "1A40E0100015E66000015312" at bounding box center [876, 499] width 161 height 29
drag, startPoint x: 953, startPoint y: 531, endPoint x: 799, endPoint y: 540, distance: 154.3
click at [799, 540] on td "1A40E0100015E66000021355" at bounding box center [876, 528] width 161 height 29
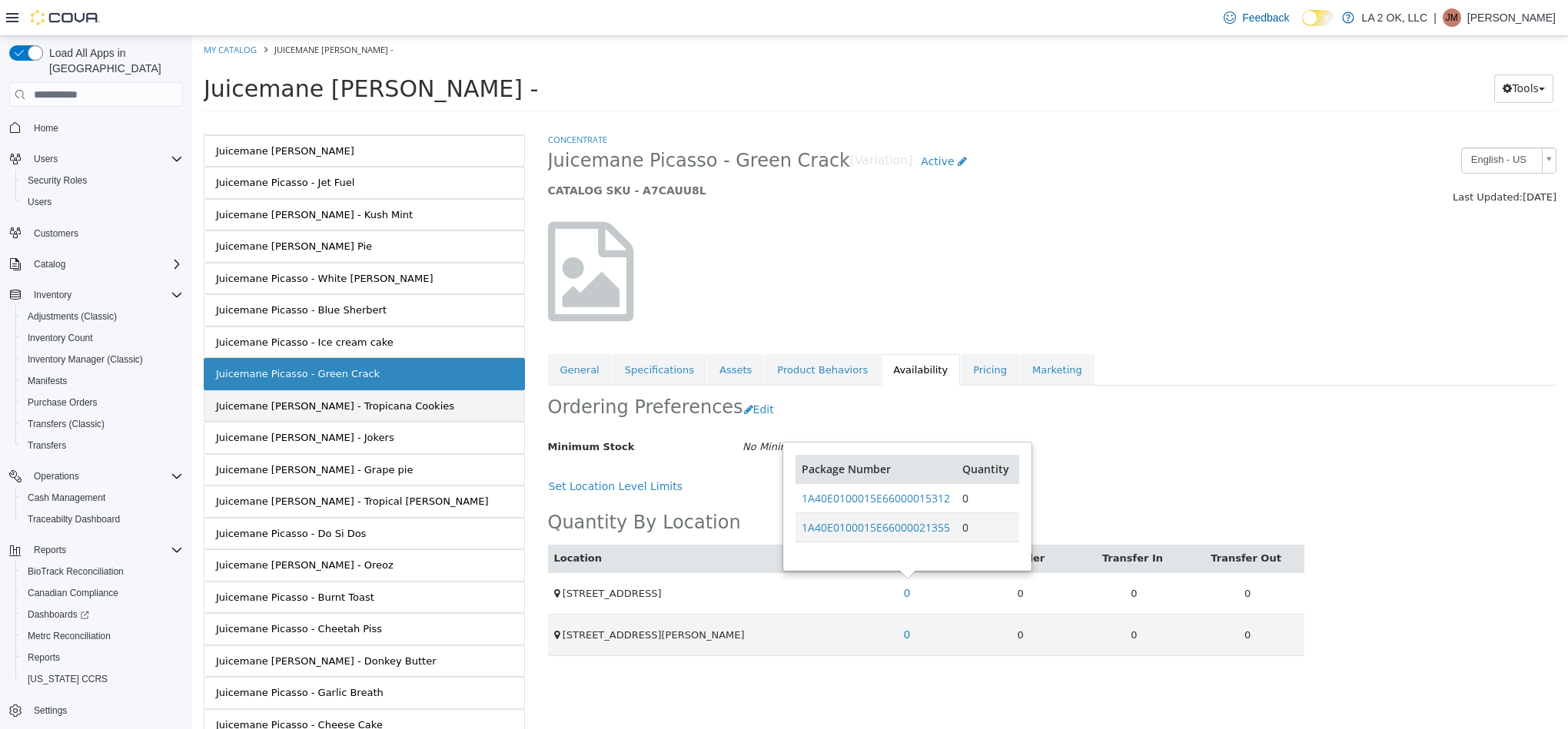
click at [439, 422] on link "Juicemane Picasso - Tropicana Cookies" at bounding box center [364, 406] width 321 height 32
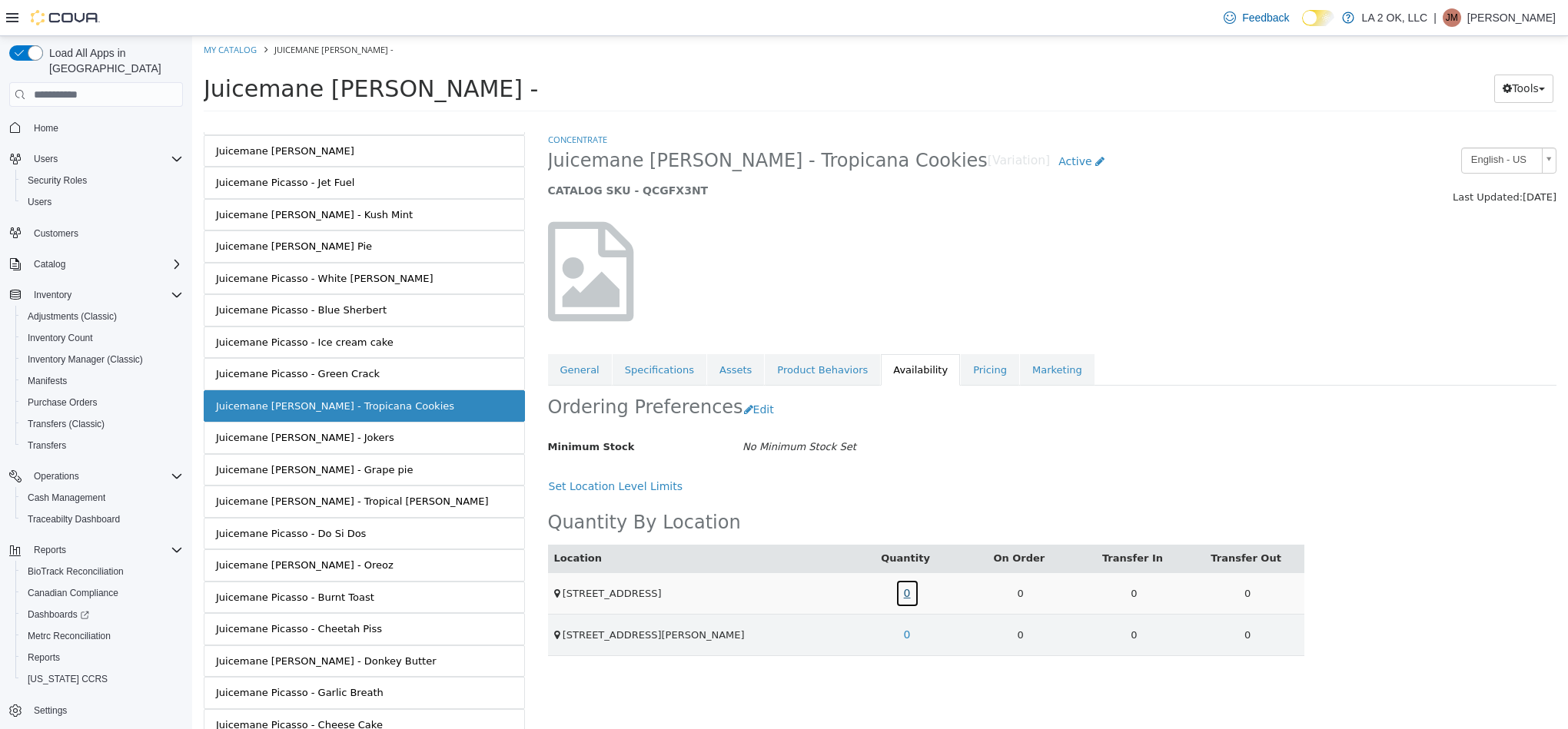
click at [904, 598] on link "0" at bounding box center [907, 593] width 24 height 28
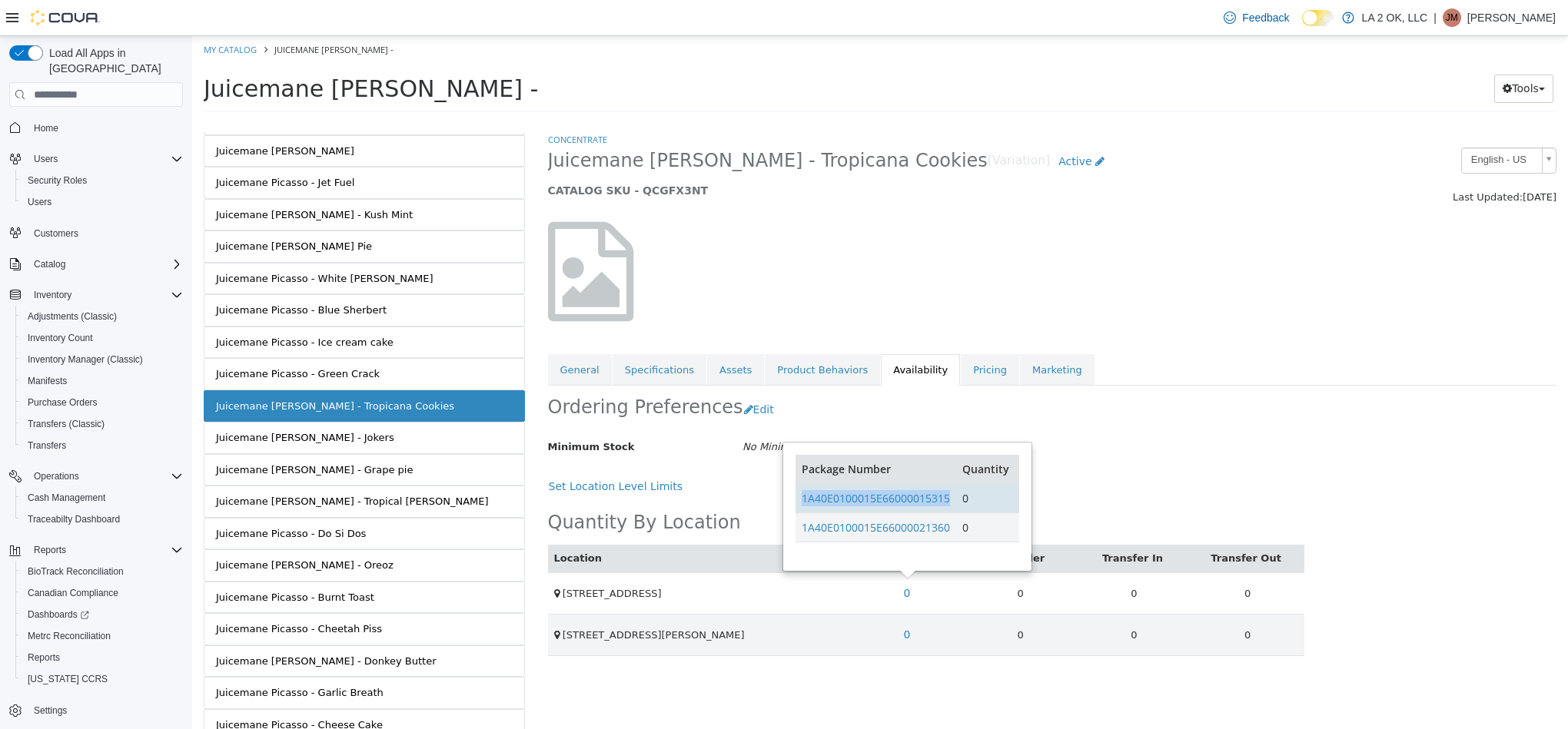
drag, startPoint x: 952, startPoint y: 501, endPoint x: 805, endPoint y: 513, distance: 147.5
click at [805, 513] on td "1A40E0100015E66000015315" at bounding box center [876, 499] width 161 height 29
drag, startPoint x: 956, startPoint y: 533, endPoint x: 810, endPoint y: 536, distance: 146.0
click at [806, 533] on tr "1A40E0100015E66000021360 0" at bounding box center [907, 528] width 223 height 29
drag, startPoint x: 801, startPoint y: 533, endPoint x: 883, endPoint y: 603, distance: 107.8
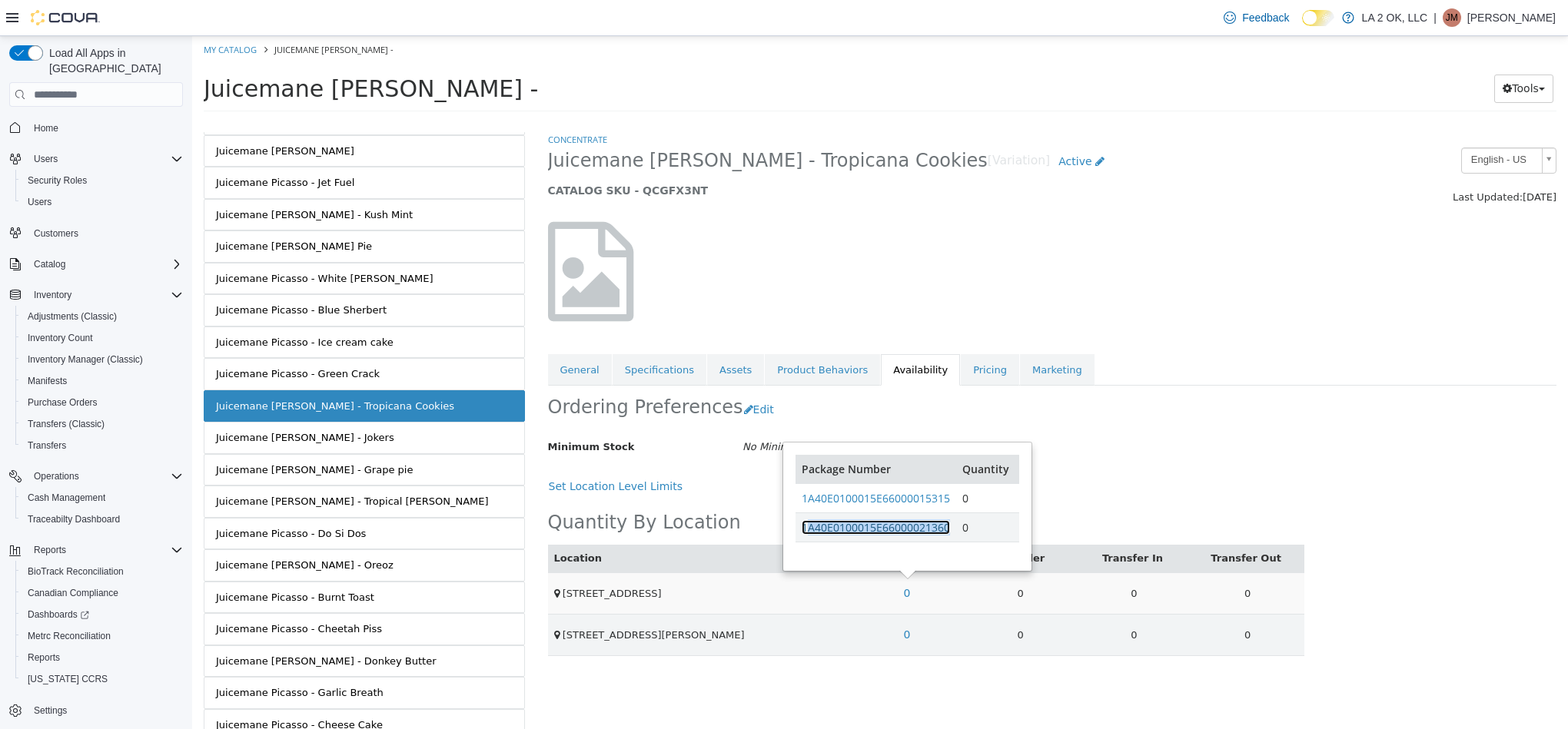
click at [855, 563] on div "Package Number Quantity 1A40E0100015E66000015315 0 1A40E0100015E66000021360 0" at bounding box center [906, 506] width 246 height 127
click at [906, 598] on link "0" at bounding box center [907, 593] width 24 height 28
drag, startPoint x: 799, startPoint y: 534, endPoint x: 950, endPoint y: 541, distance: 151.2
click at [950, 541] on td "1A40E0100015E66000021360" at bounding box center [876, 528] width 161 height 29
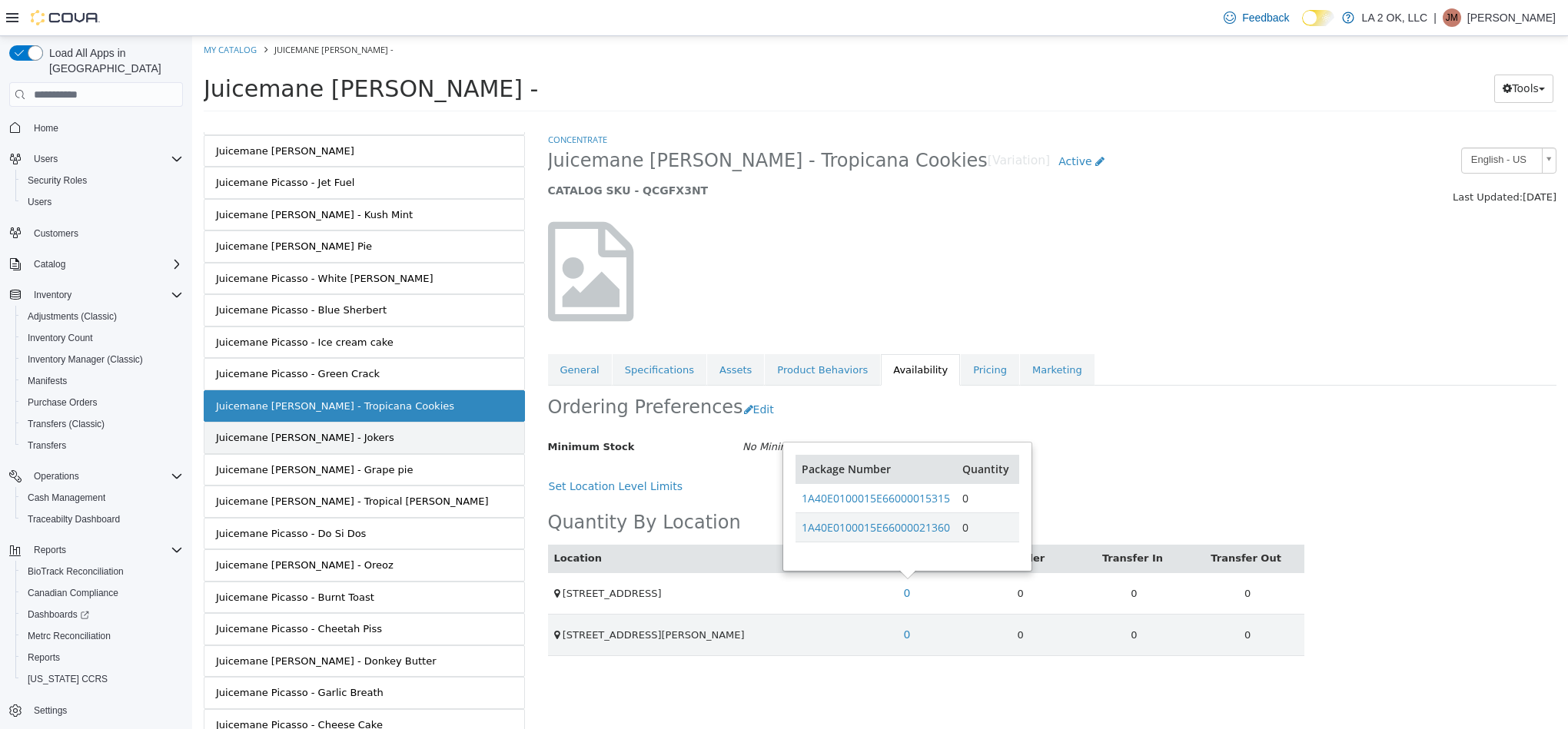
click at [355, 454] on link "Juicemane Picasso - Jokers" at bounding box center [364, 437] width 321 height 32
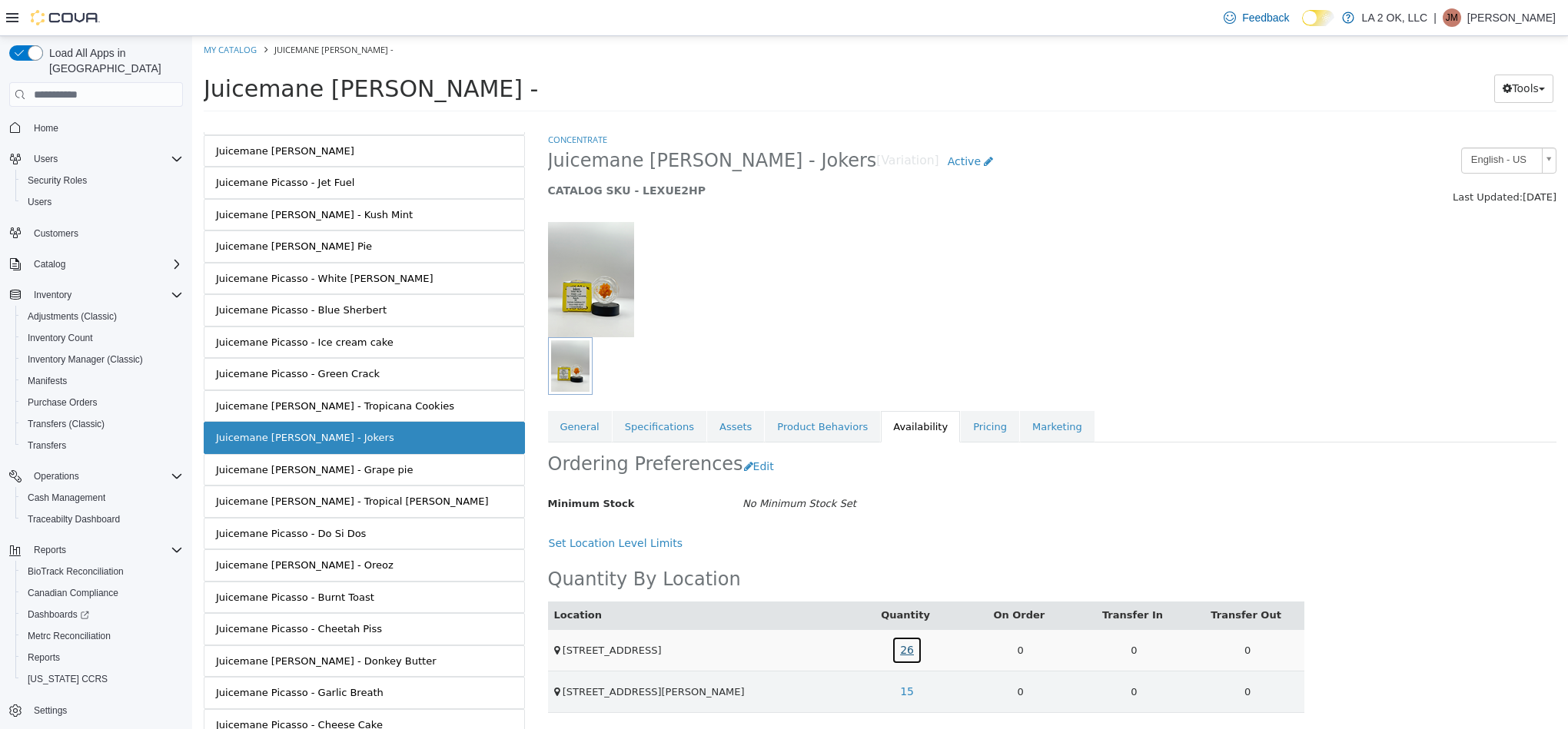
click at [899, 656] on link "26" at bounding box center [907, 650] width 31 height 28
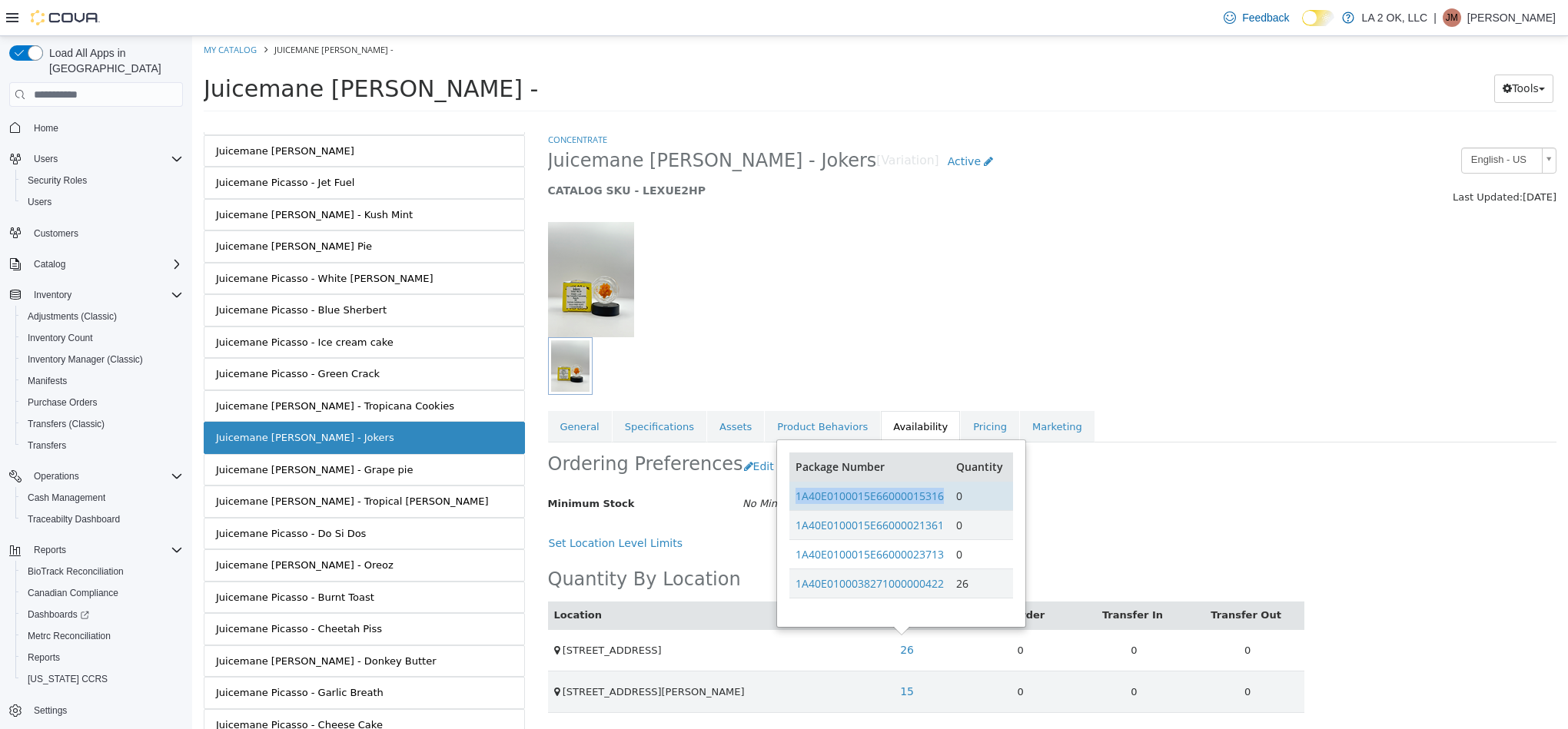
drag, startPoint x: 948, startPoint y: 504, endPoint x: 796, endPoint y: 508, distance: 152.1
click at [796, 508] on td "1A40E0100015E66000015316" at bounding box center [870, 496] width 161 height 29
drag, startPoint x: 951, startPoint y: 534, endPoint x: 793, endPoint y: 533, distance: 158.0
click at [793, 533] on tr "1A40E0100015E66000021361 0" at bounding box center [901, 526] width 223 height 29
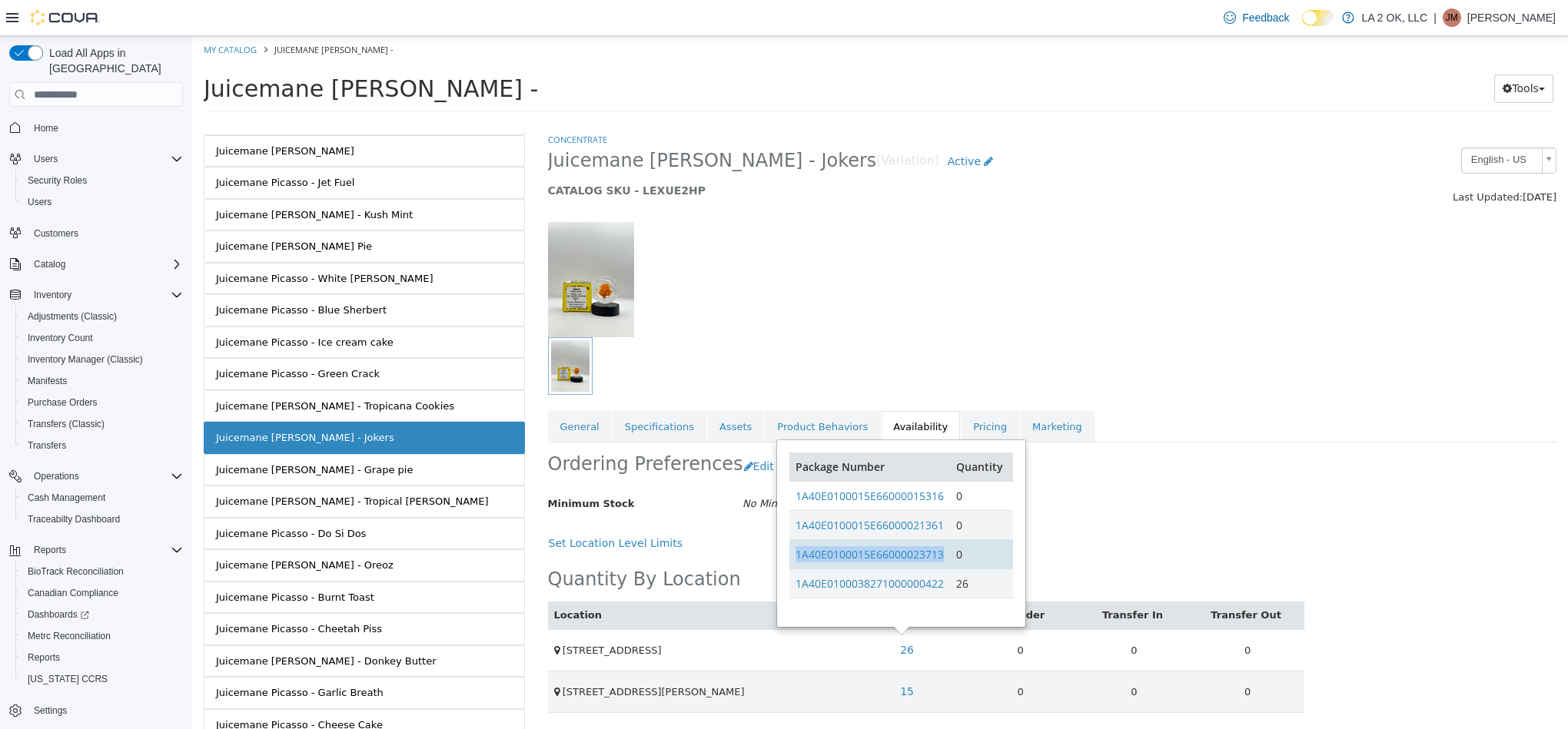
drag, startPoint x: 947, startPoint y: 564, endPoint x: 808, endPoint y: 571, distance: 139.2
click at [800, 569] on td "1A40E0100015E66000023713" at bounding box center [870, 555] width 161 height 29
drag, startPoint x: 948, startPoint y: 589, endPoint x: 799, endPoint y: 598, distance: 149.3
click at [798, 598] on td "1A40E0100038271000000422" at bounding box center [870, 584] width 161 height 29
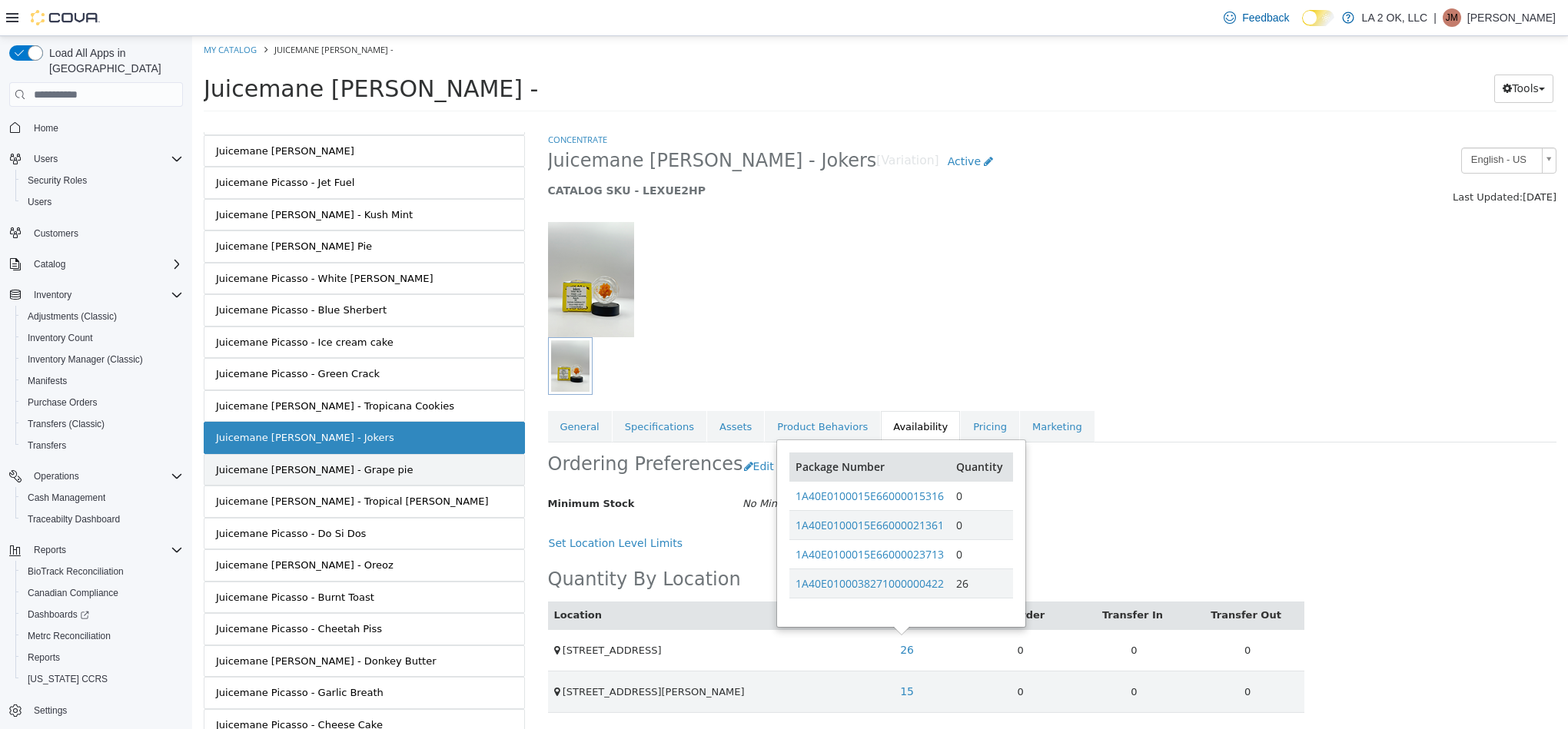
click at [444, 481] on link "Juicemane Picasso - Grape pie" at bounding box center [364, 470] width 321 height 32
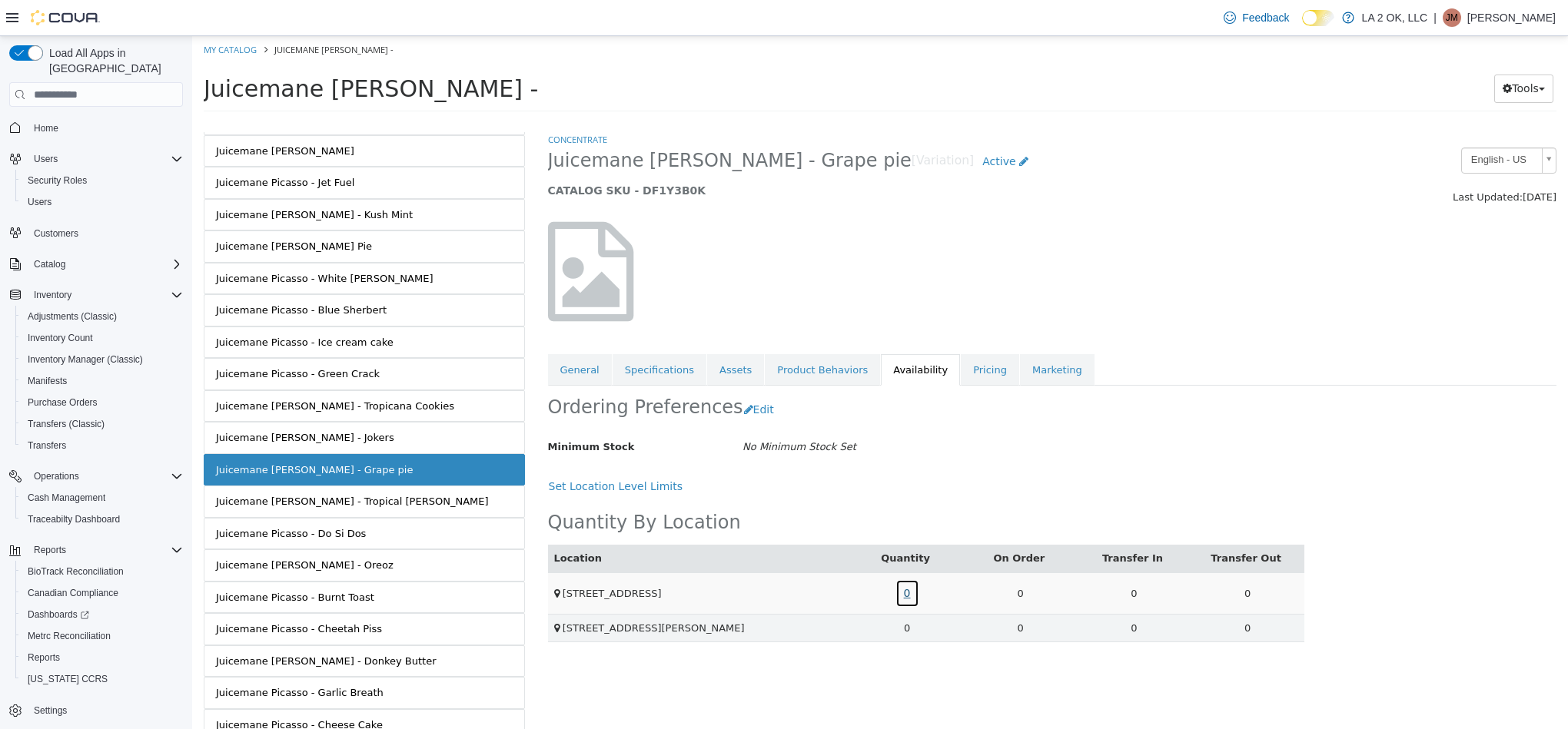
click at [907, 594] on link "0" at bounding box center [907, 593] width 24 height 28
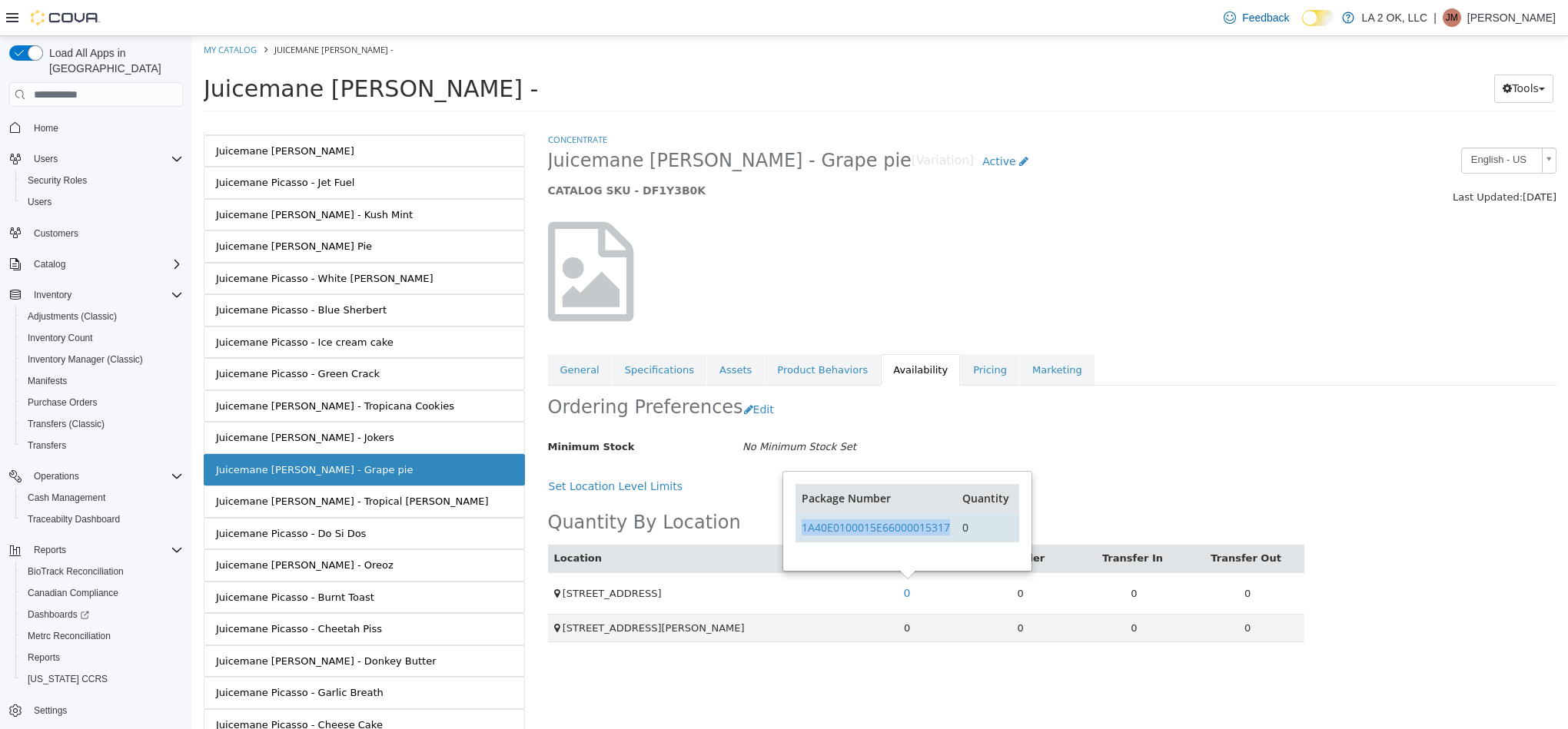
drag, startPoint x: 955, startPoint y: 536, endPoint x: 802, endPoint y: 538, distance: 153.0
click at [802, 538] on td "1A40E0100015E66000015317" at bounding box center [876, 528] width 161 height 29
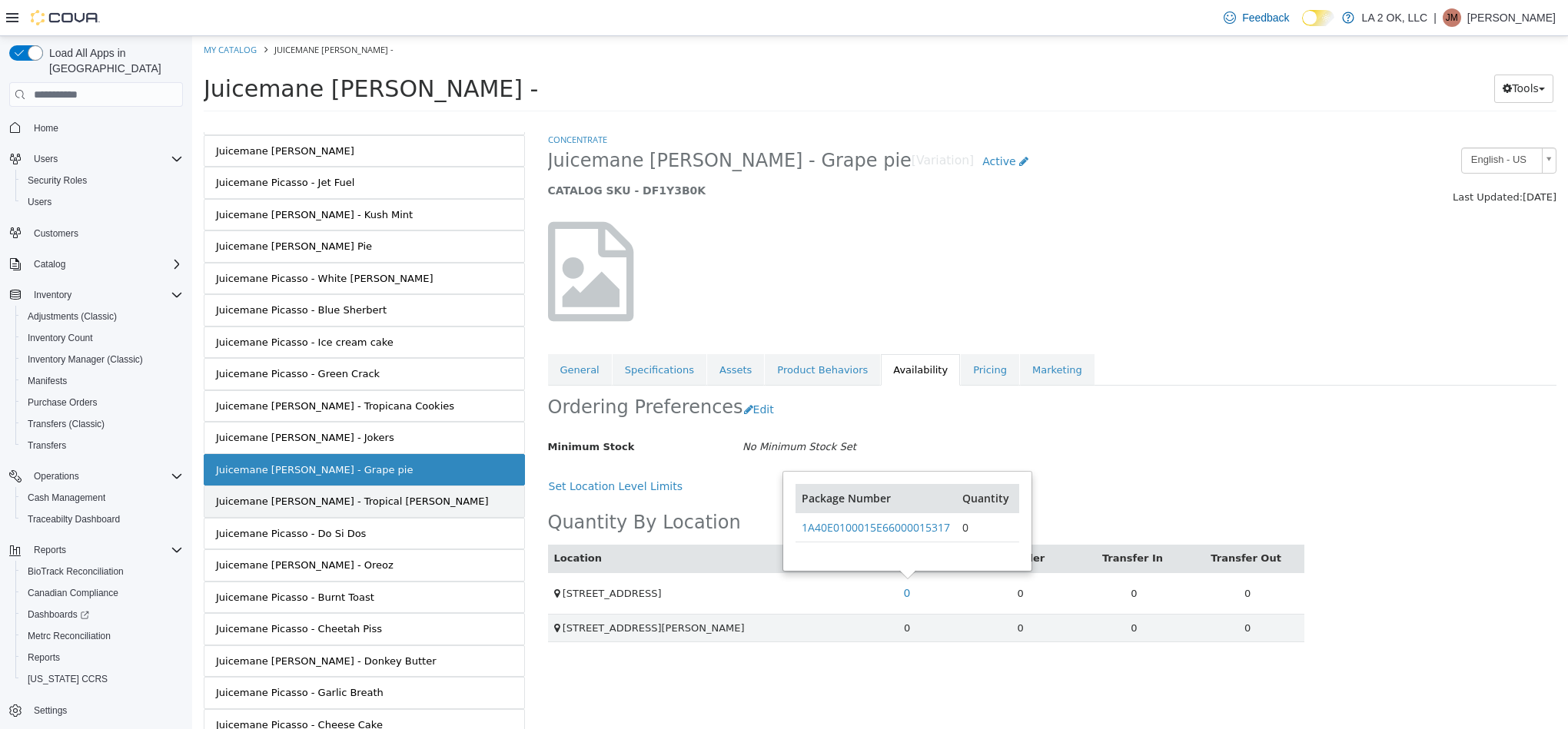
click at [444, 513] on link "Juicemane Picasso - Tropical Runtz" at bounding box center [364, 501] width 321 height 32
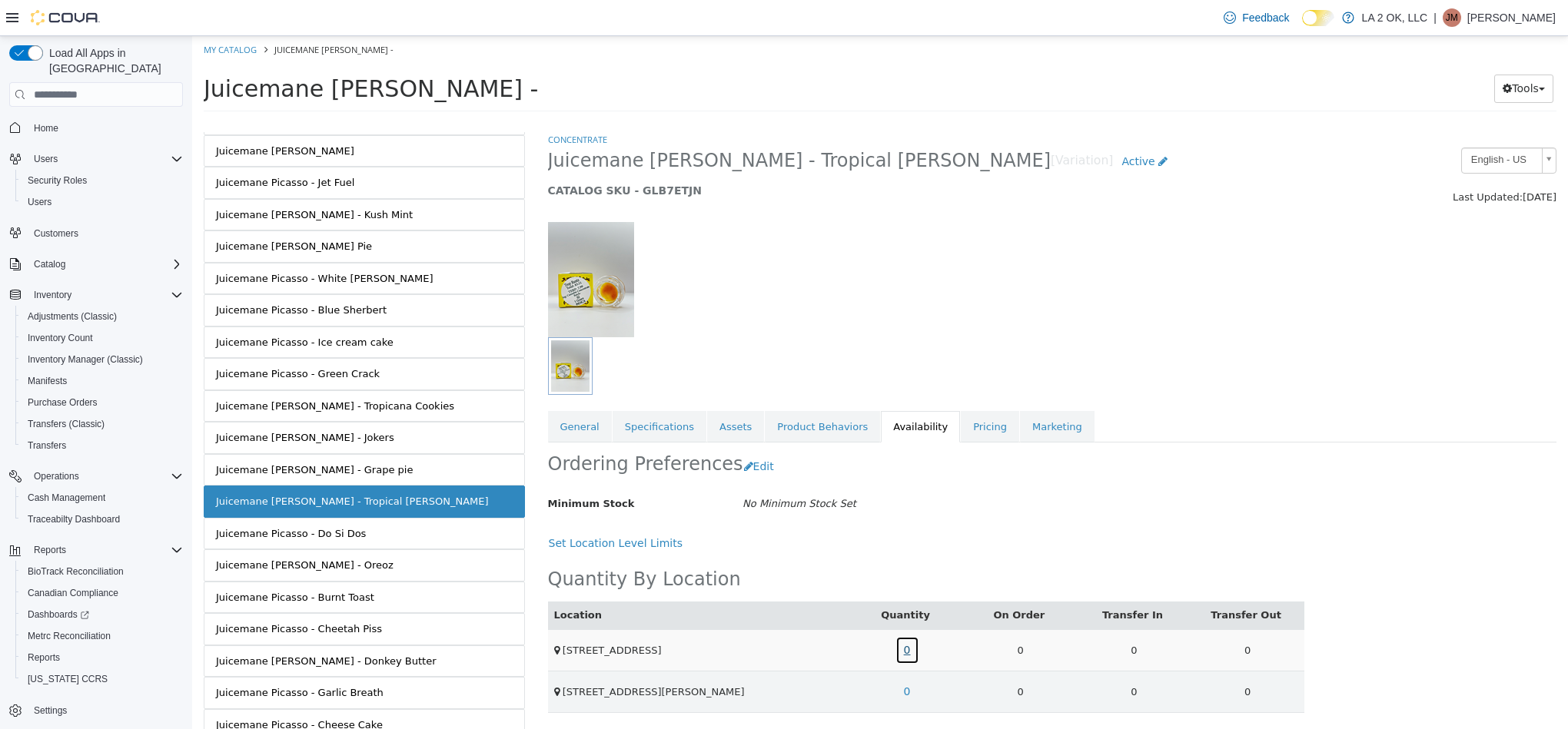
click at [904, 655] on link "0" at bounding box center [907, 650] width 24 height 28
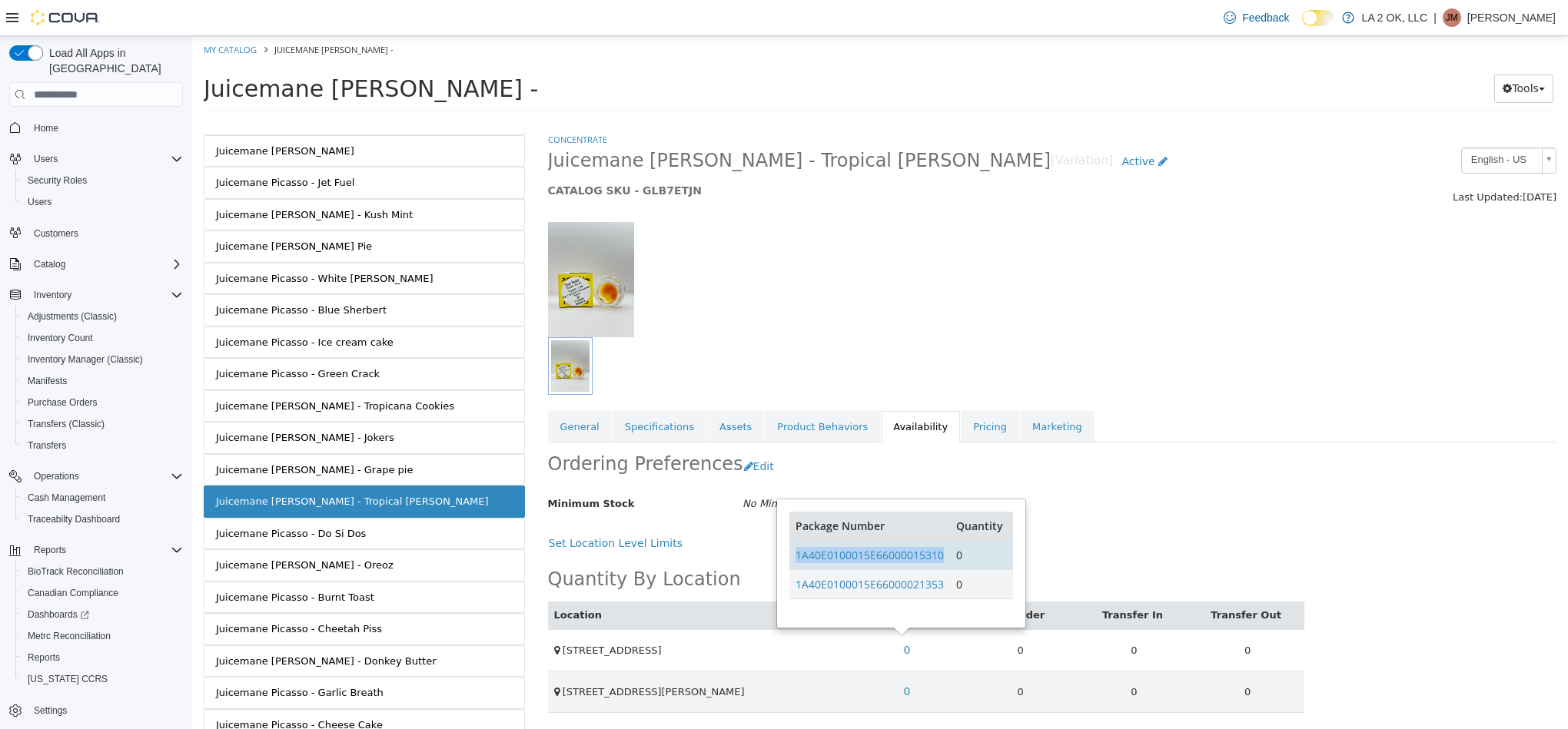
drag, startPoint x: 948, startPoint y: 557, endPoint x: 791, endPoint y: 568, distance: 157.4
click at [789, 568] on td "1A40E0100015E66000015310" at bounding box center [870, 556] width 161 height 29
drag, startPoint x: 952, startPoint y: 598, endPoint x: 793, endPoint y: 594, distance: 159.1
click at [793, 594] on tr "1A40E0100015E66000021353 0" at bounding box center [901, 585] width 223 height 29
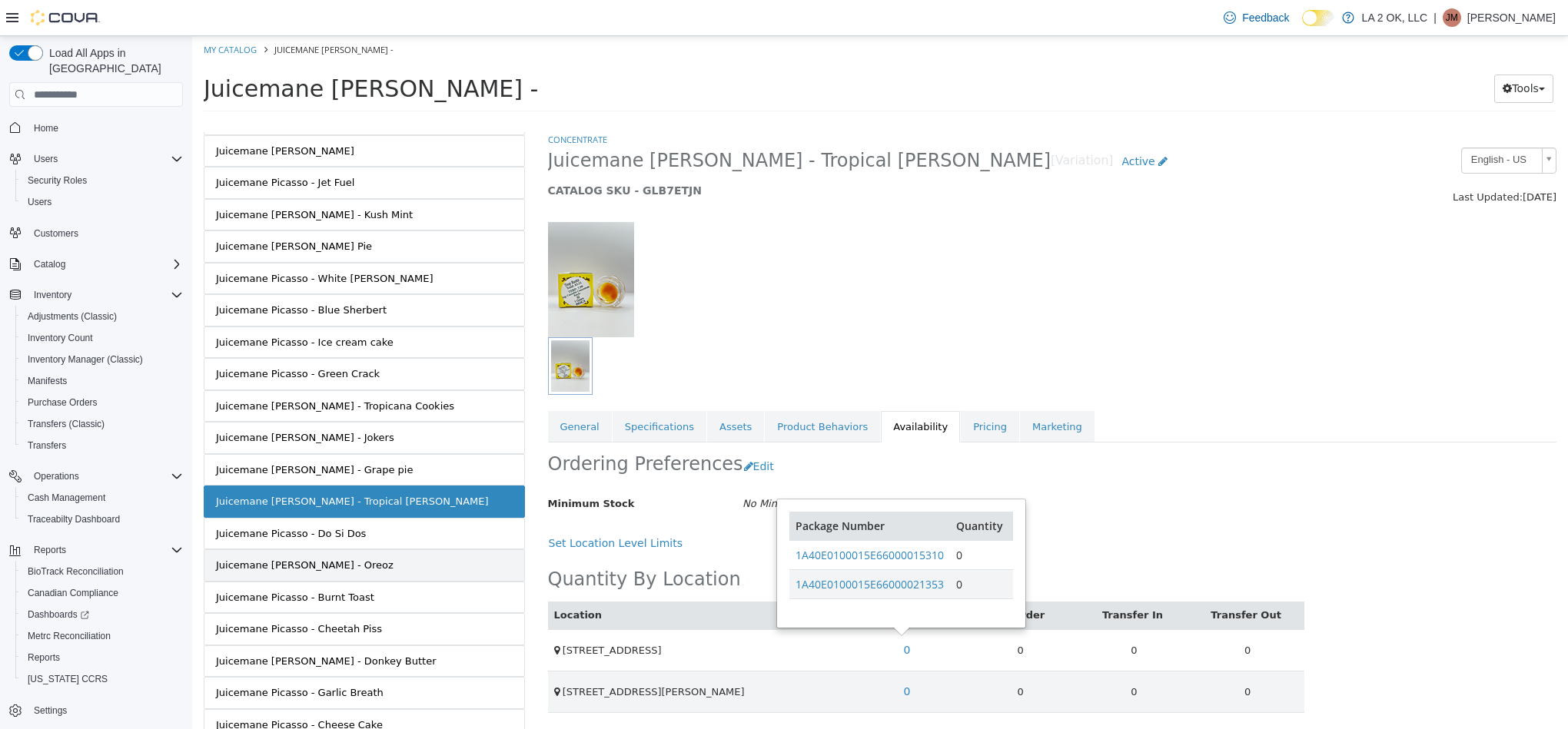
click at [388, 567] on link "Juicemane Picasso - Oreoz" at bounding box center [364, 565] width 321 height 32
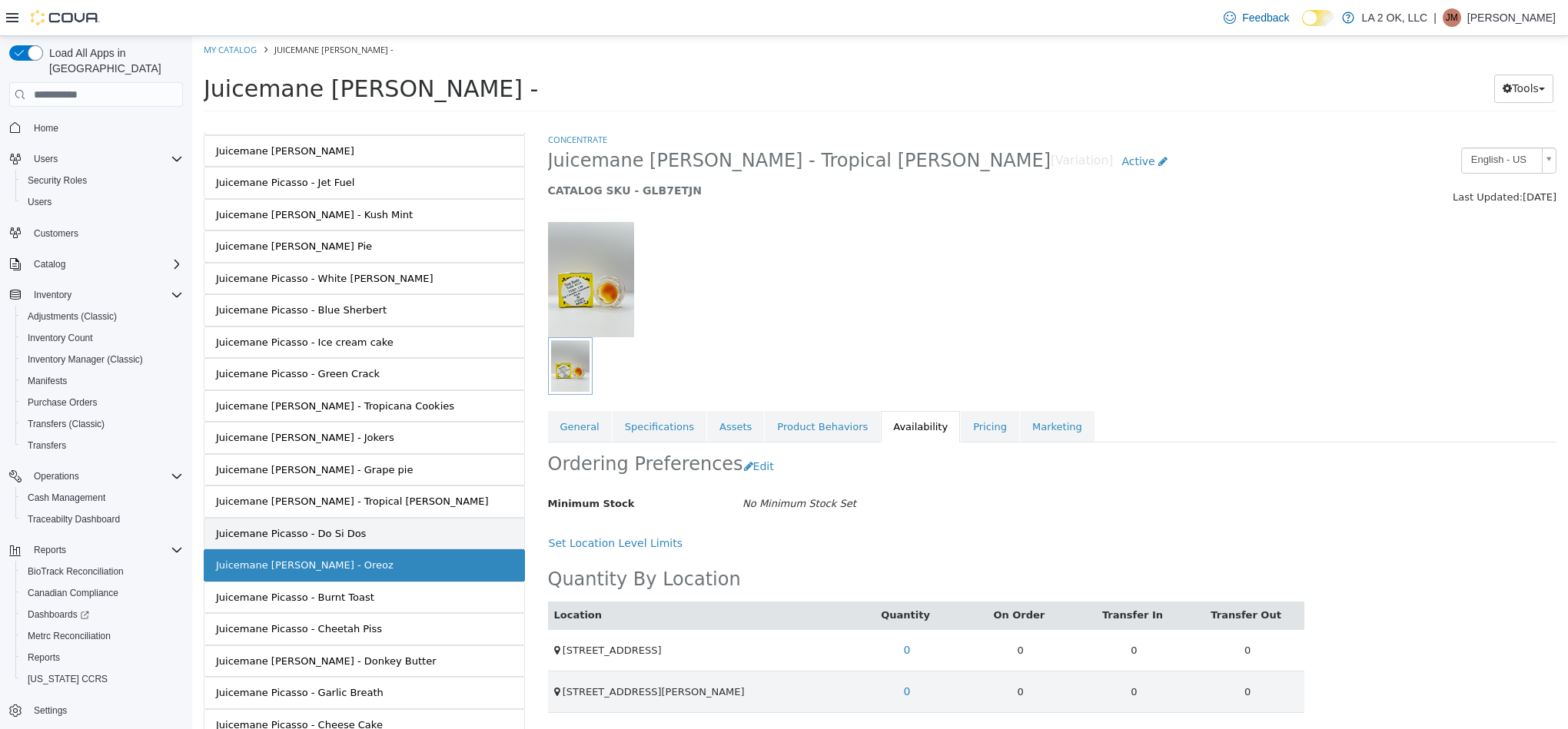
click at [400, 550] on link "Juicemane Picasso - Do Si Dos" at bounding box center [364, 534] width 321 height 32
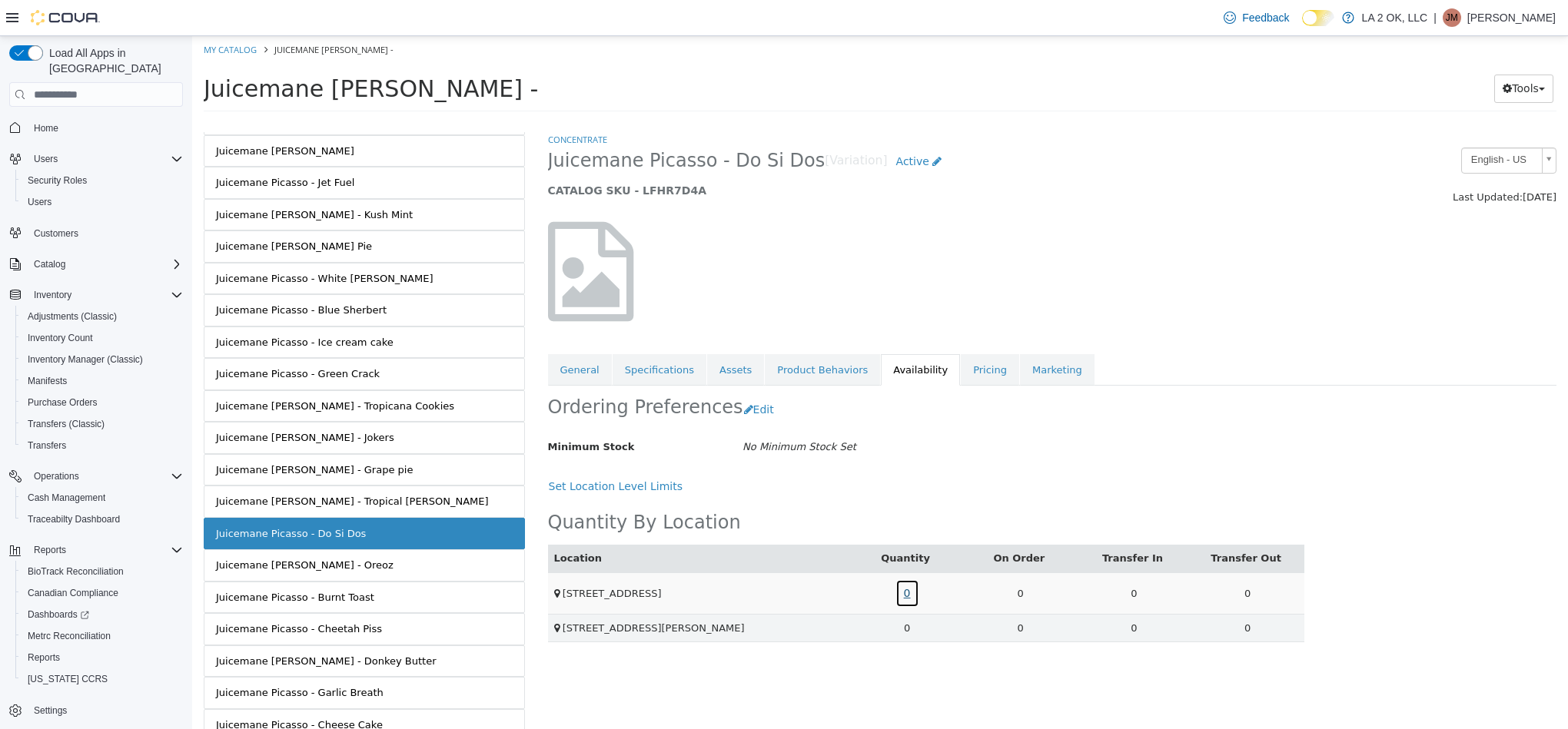
click at [908, 601] on link "0" at bounding box center [907, 593] width 24 height 28
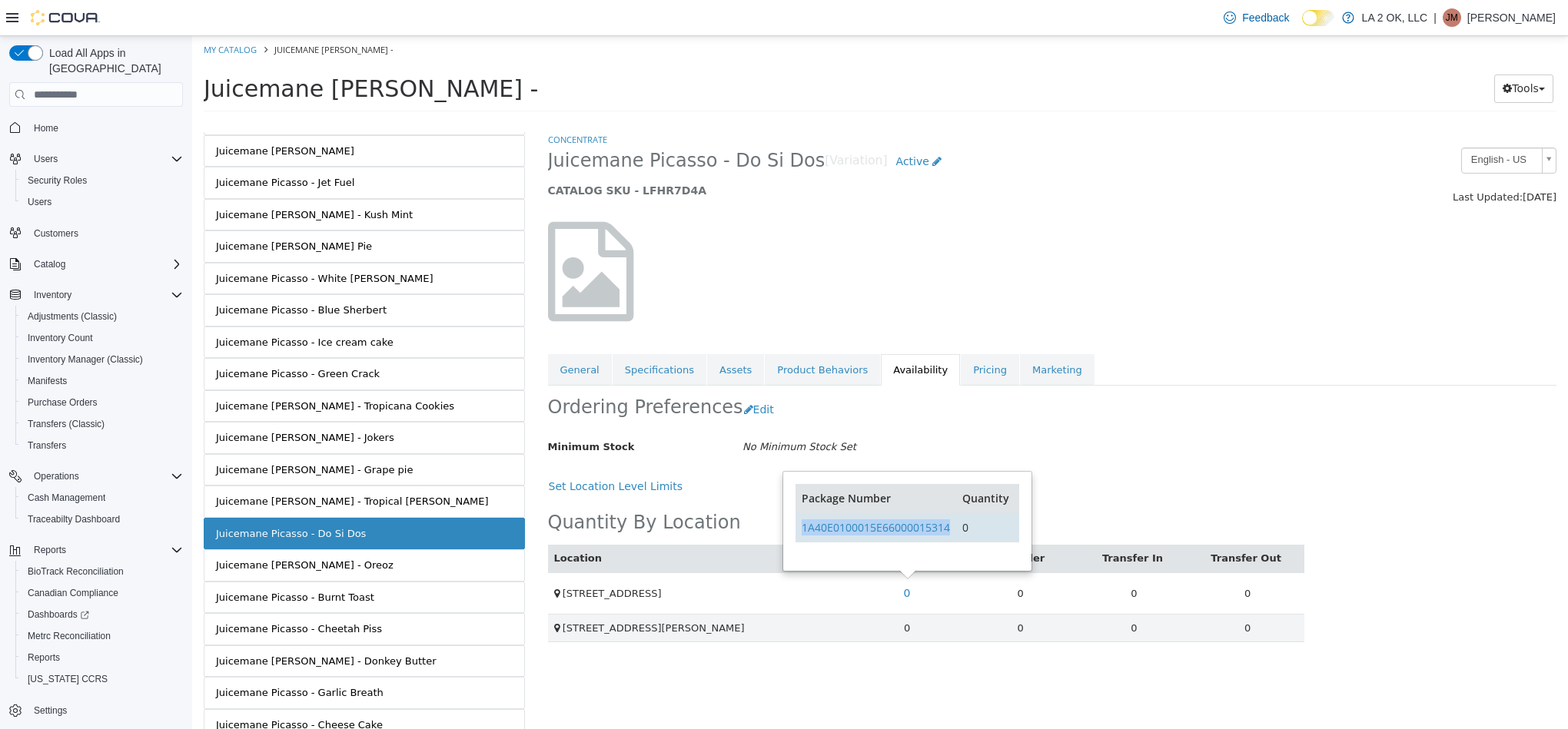
drag, startPoint x: 956, startPoint y: 537, endPoint x: 801, endPoint y: 538, distance: 155.0
click at [801, 538] on tr "1A40E0100015E66000015314 0" at bounding box center [907, 528] width 223 height 29
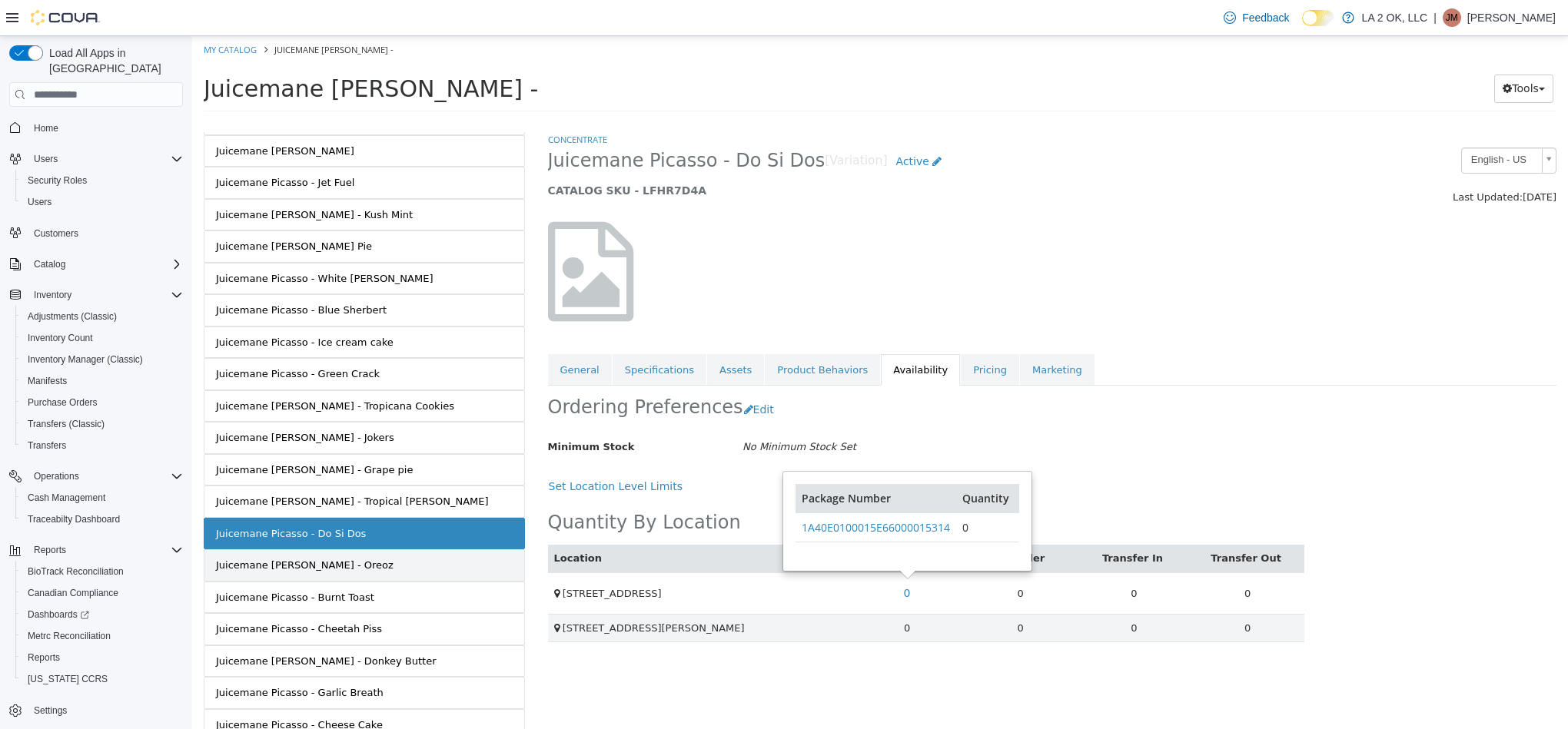
click at [465, 582] on link "Juicemane Picasso - Oreoz" at bounding box center [364, 565] width 321 height 32
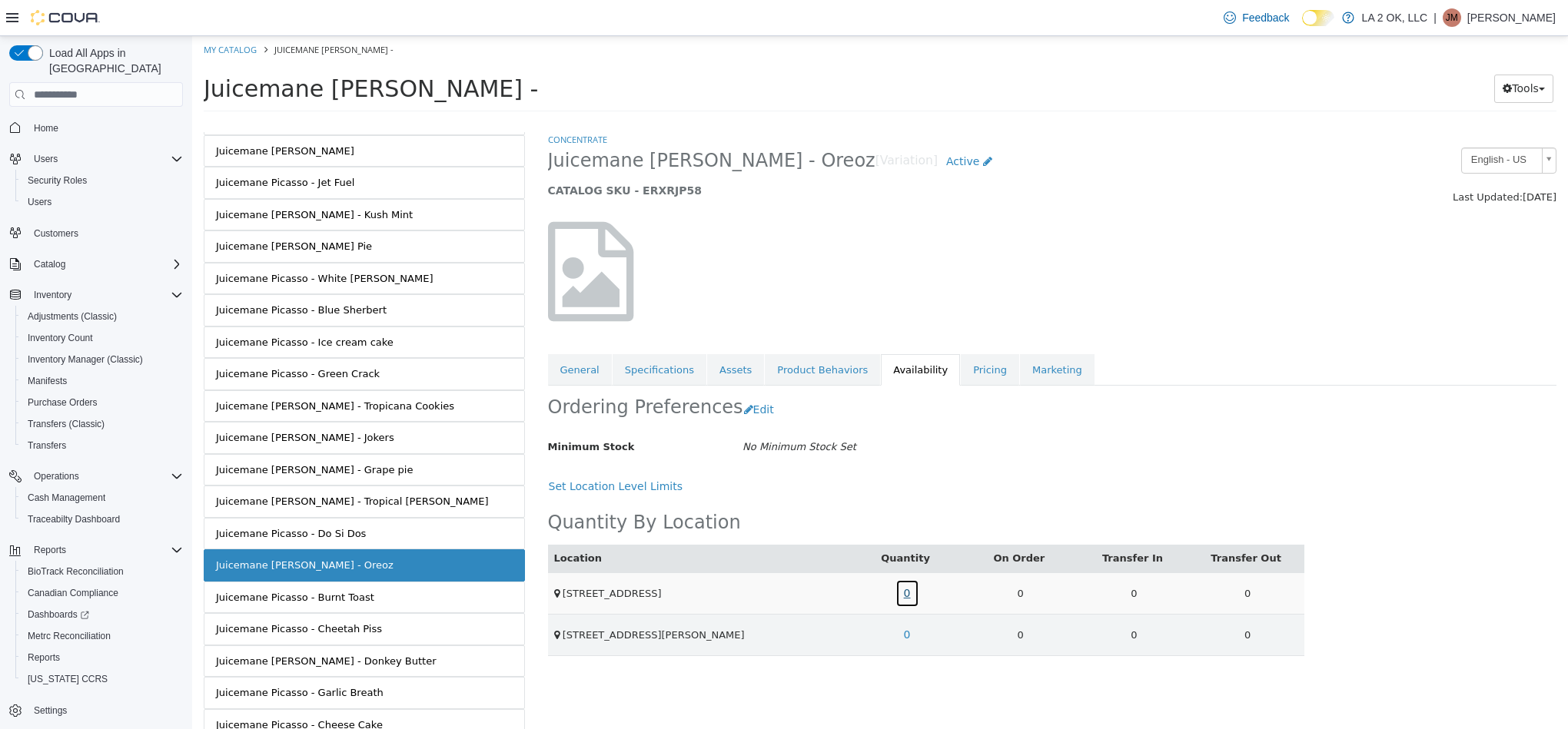
click at [914, 599] on link "0" at bounding box center [907, 593] width 24 height 28
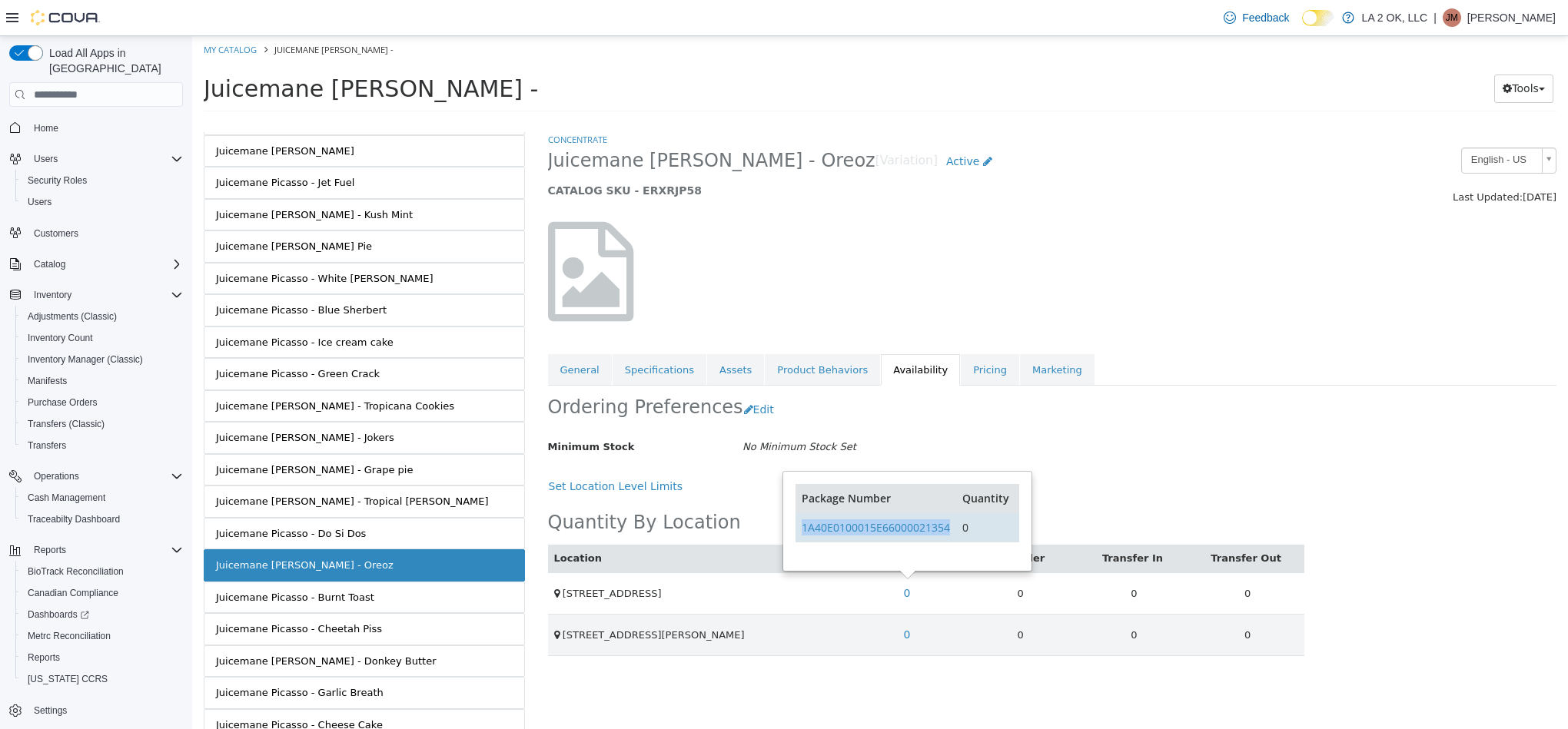
drag, startPoint x: 952, startPoint y: 536, endPoint x: 801, endPoint y: 541, distance: 151.1
click at [801, 541] on td "1A40E0100015E66000021354" at bounding box center [876, 528] width 161 height 29
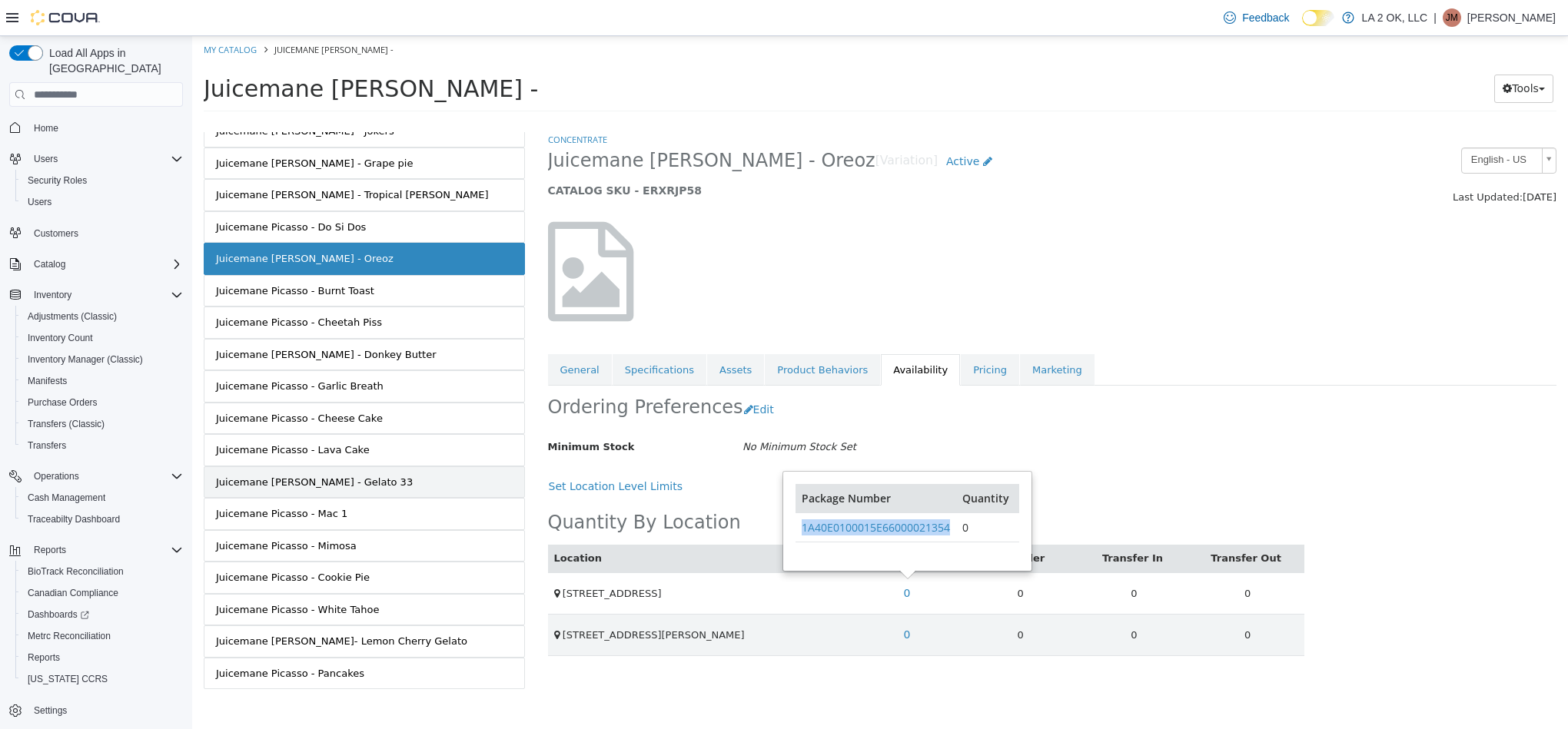
scroll to position [723, 0]
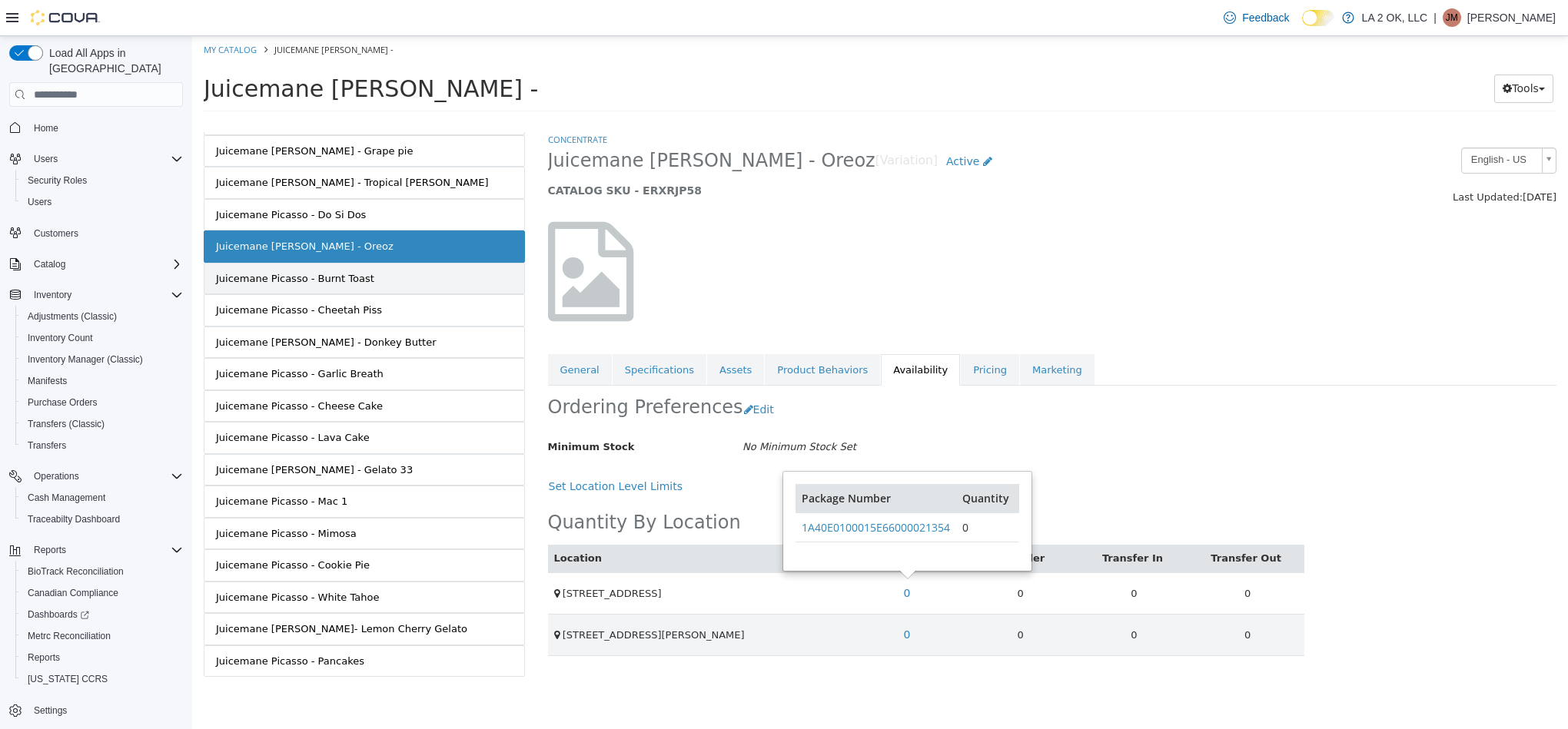
click at [450, 275] on link "Juicemane Picasso - Burnt Toast" at bounding box center [364, 278] width 321 height 32
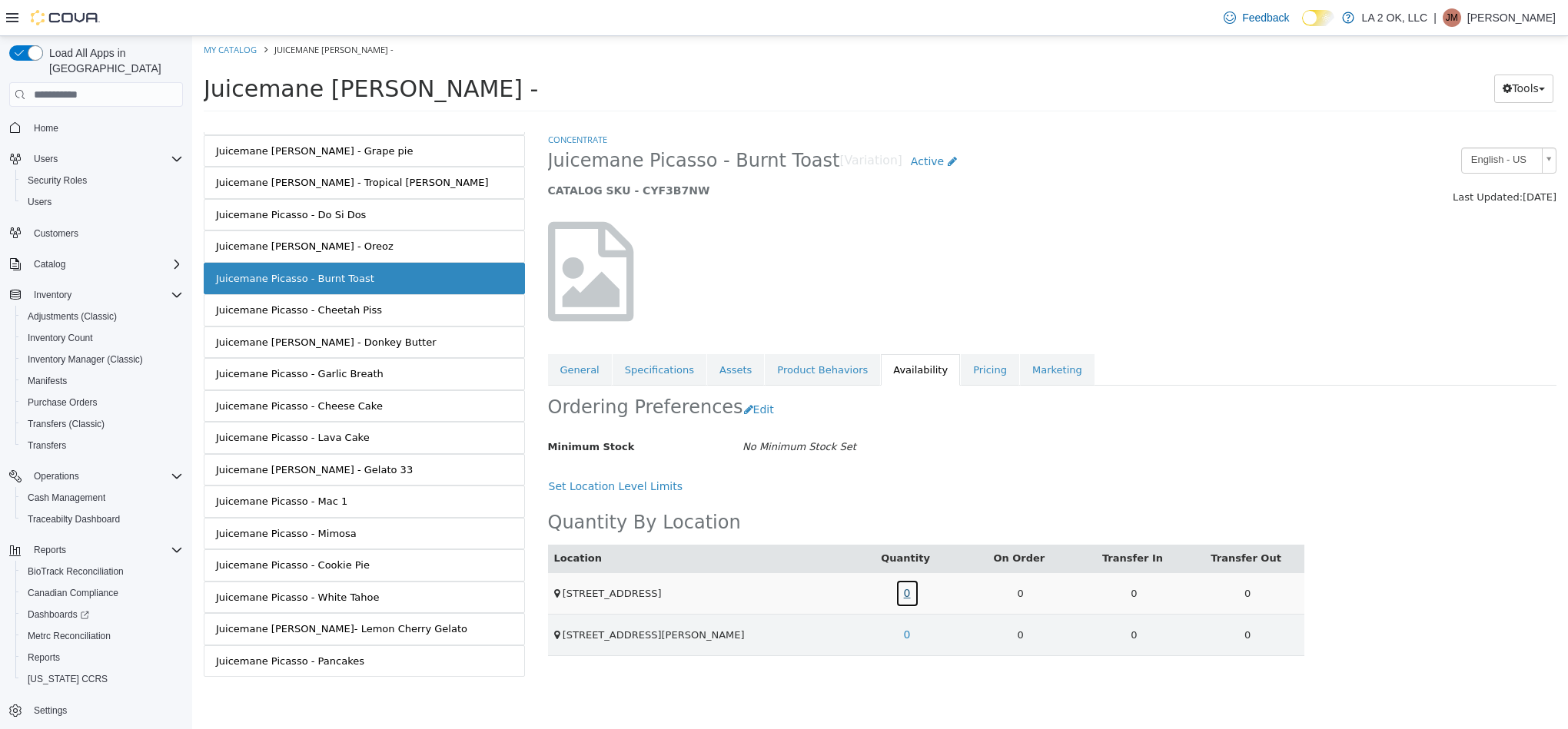
click at [904, 607] on link "0" at bounding box center [907, 593] width 24 height 28
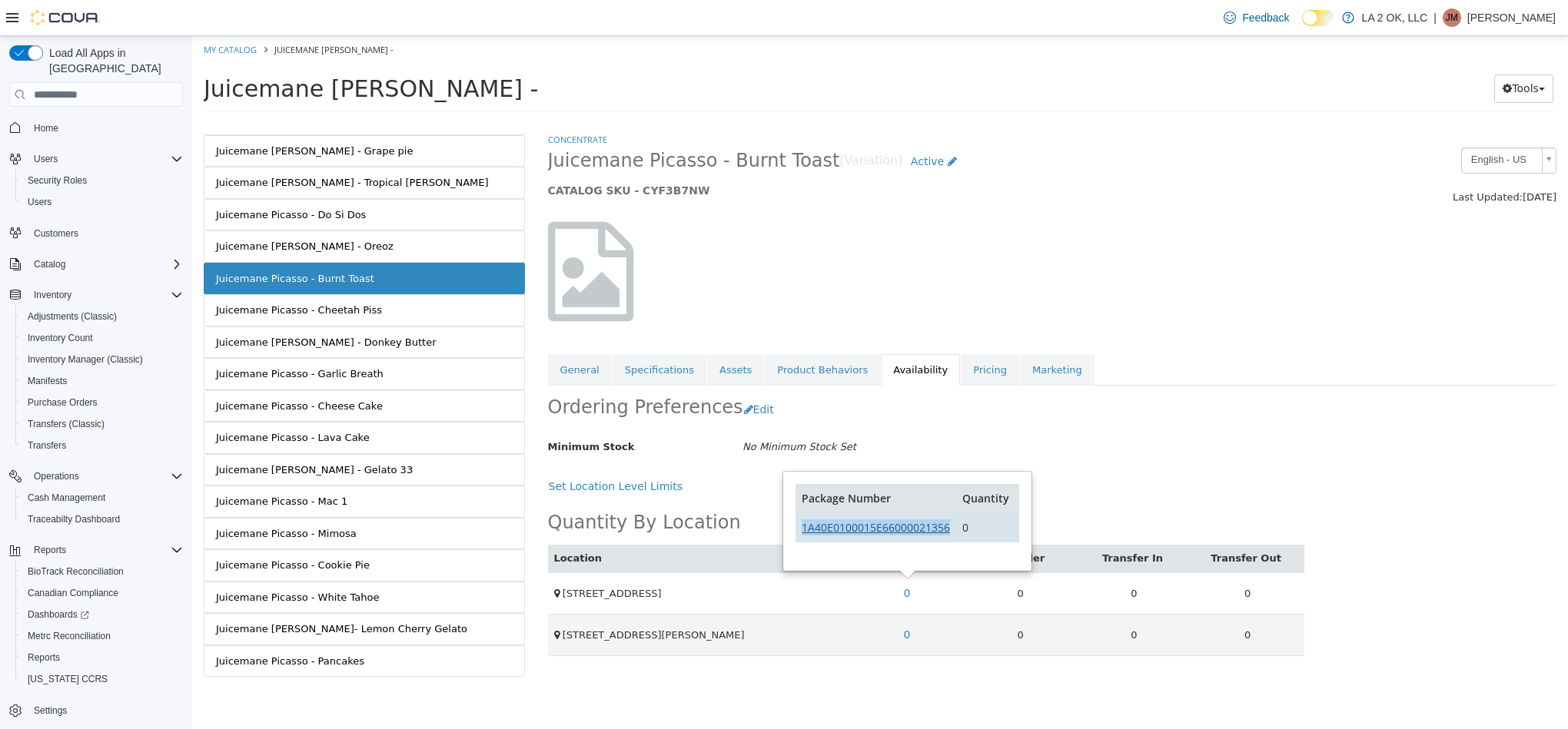
drag, startPoint x: 956, startPoint y: 536, endPoint x: 802, endPoint y: 536, distance: 154.0
click at [802, 536] on tr "1A40E0100015E66000021356 0" at bounding box center [907, 528] width 223 height 29
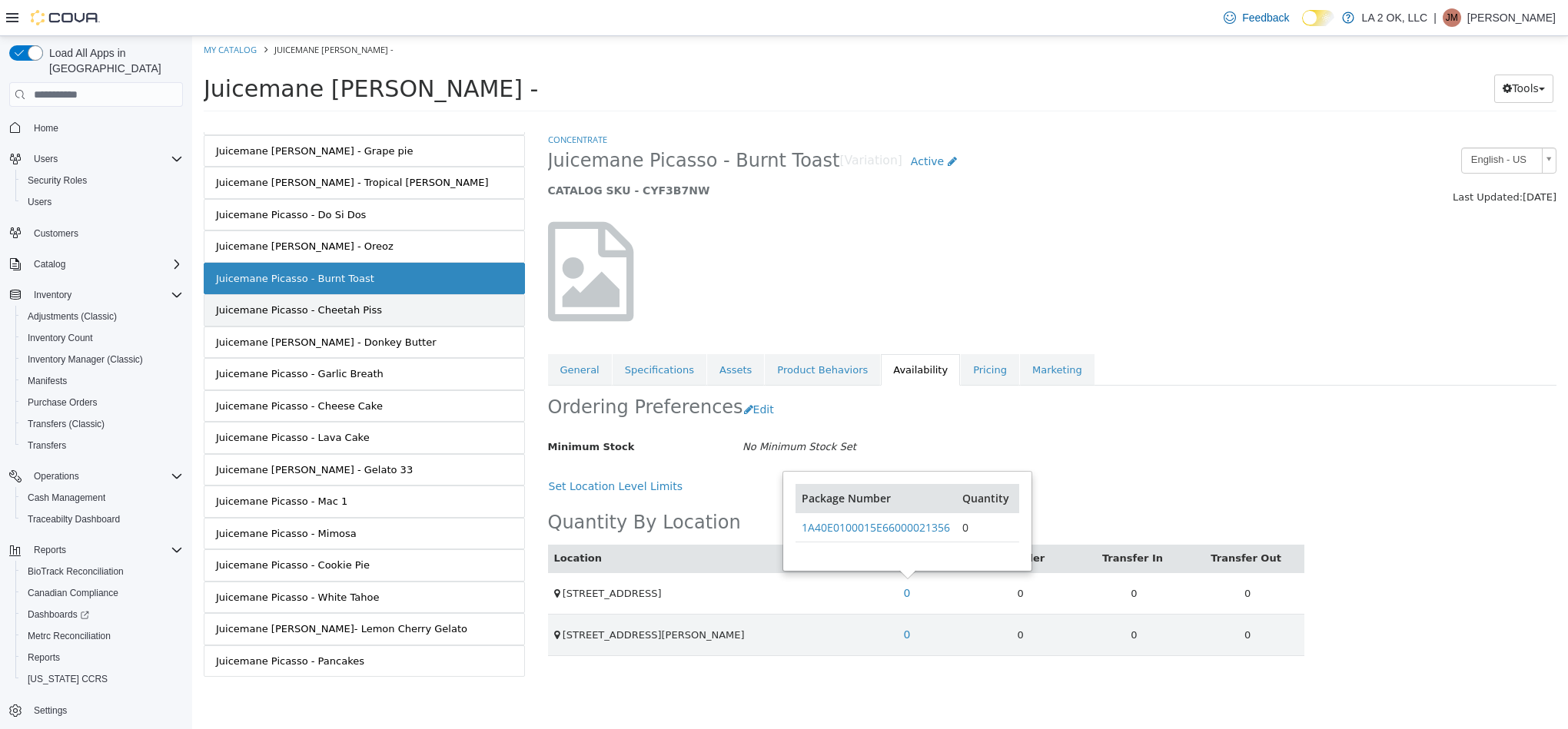
click at [426, 295] on link "Juicemane Picasso - Cheetah Piss" at bounding box center [364, 310] width 321 height 32
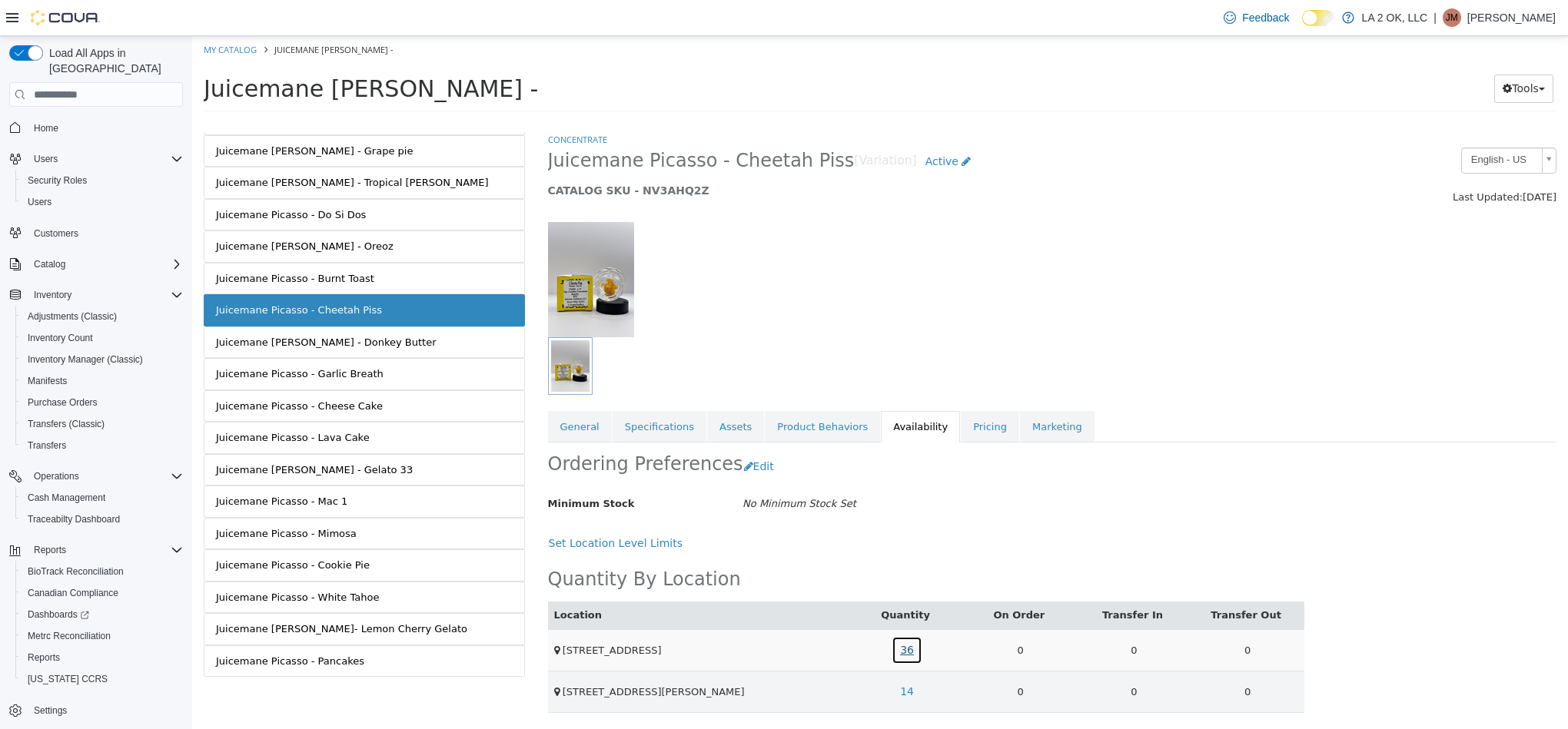
click at [899, 651] on link "36" at bounding box center [907, 650] width 31 height 28
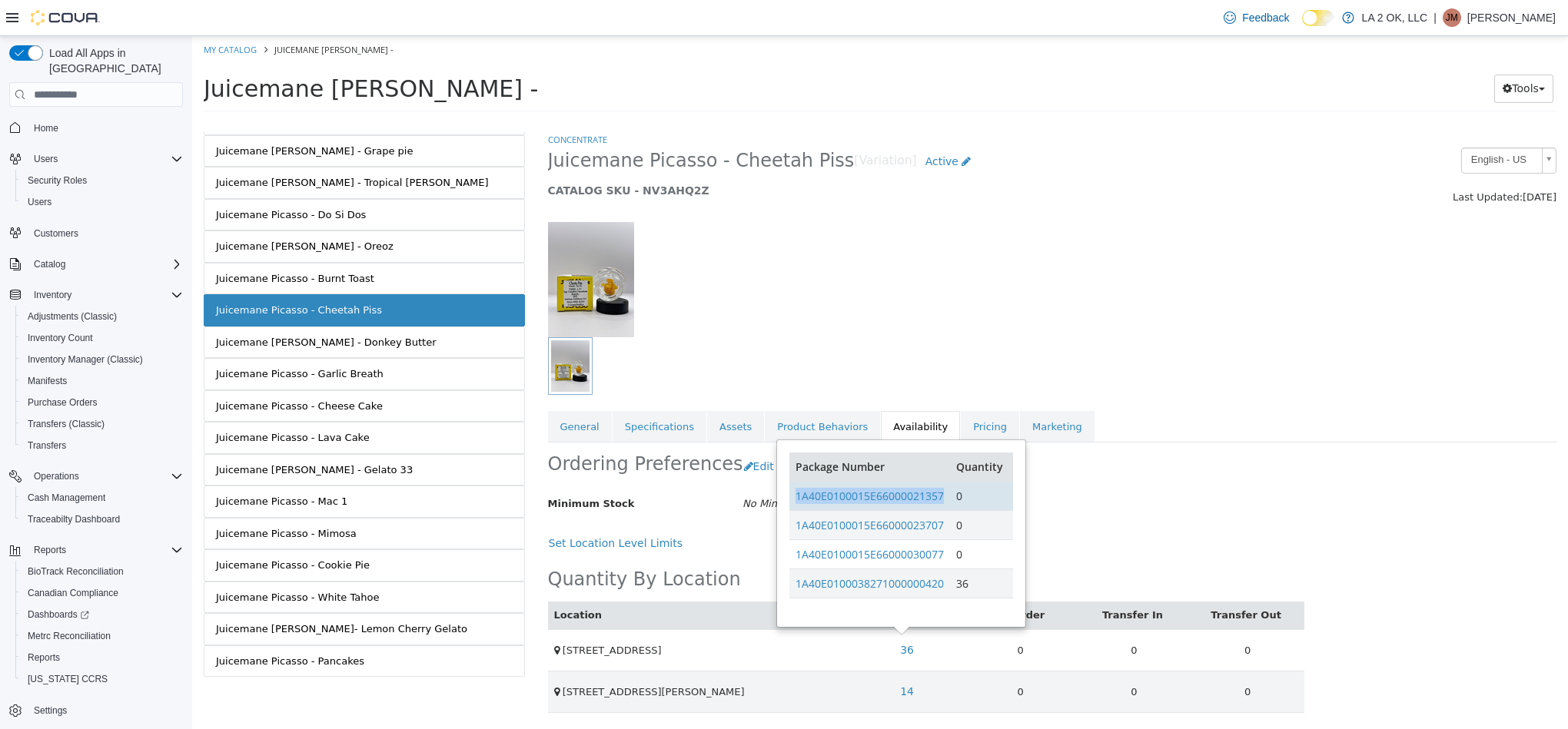
drag, startPoint x: 946, startPoint y: 499, endPoint x: 793, endPoint y: 504, distance: 153.1
click at [793, 504] on td "1A40E0100015E66000021357" at bounding box center [870, 496] width 161 height 29
drag, startPoint x: 946, startPoint y: 529, endPoint x: 794, endPoint y: 534, distance: 152.1
click at [794, 534] on td "1A40E0100015E66000023707" at bounding box center [870, 526] width 161 height 29
drag, startPoint x: 1190, startPoint y: 608, endPoint x: 987, endPoint y: 630, distance: 204.2
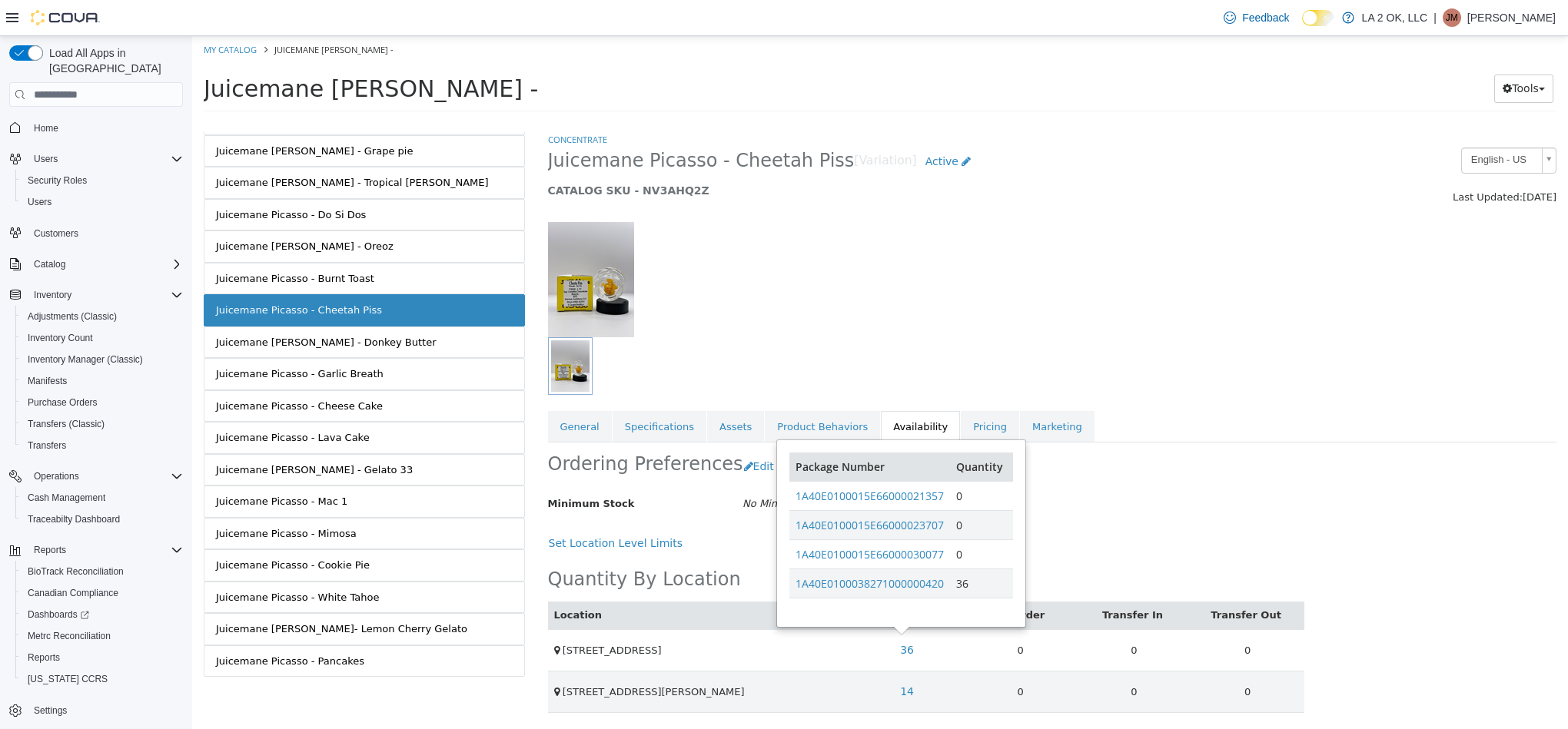
click at [1190, 609] on th "Transfer Out" at bounding box center [1247, 615] width 114 height 27
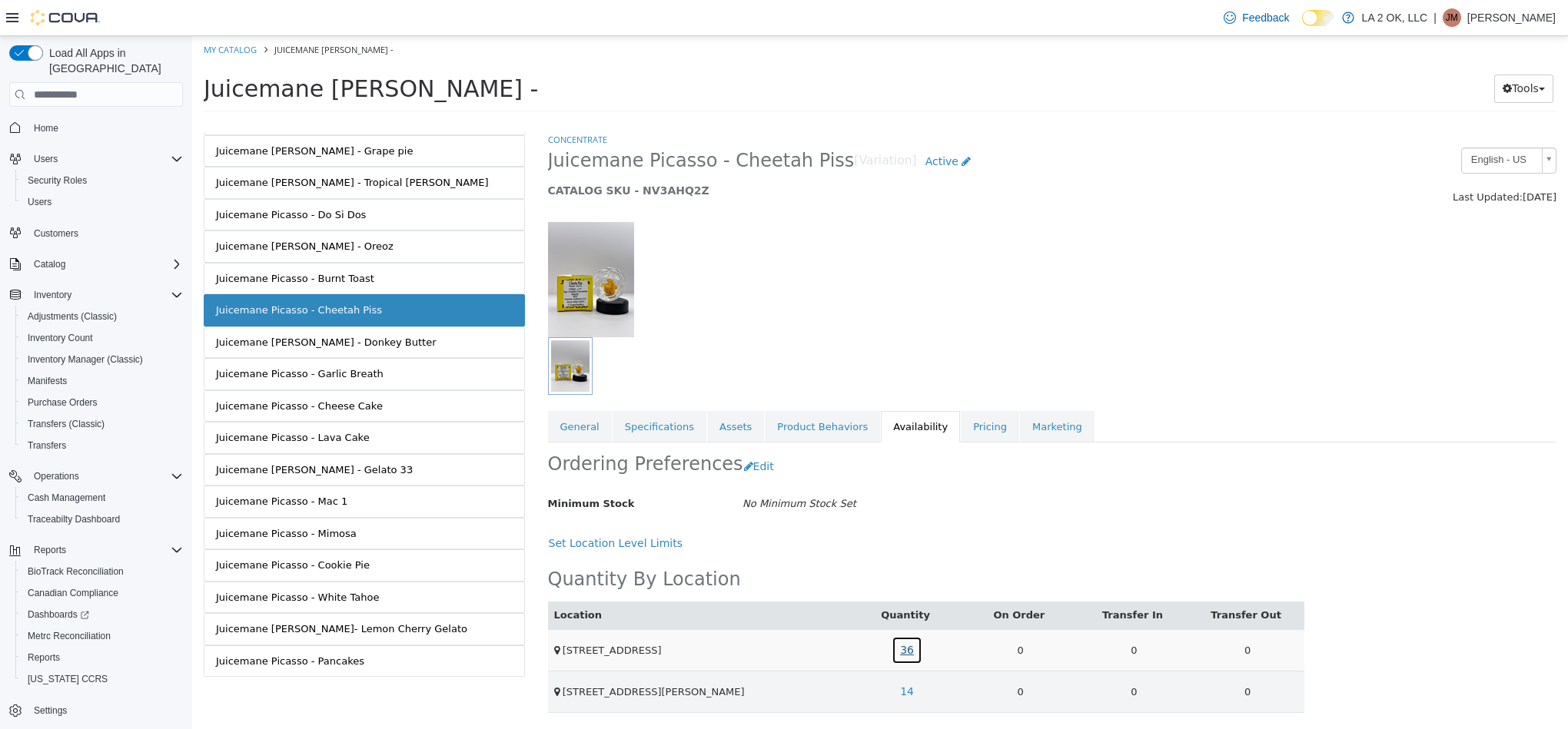
click at [892, 659] on link "36" at bounding box center [907, 650] width 31 height 28
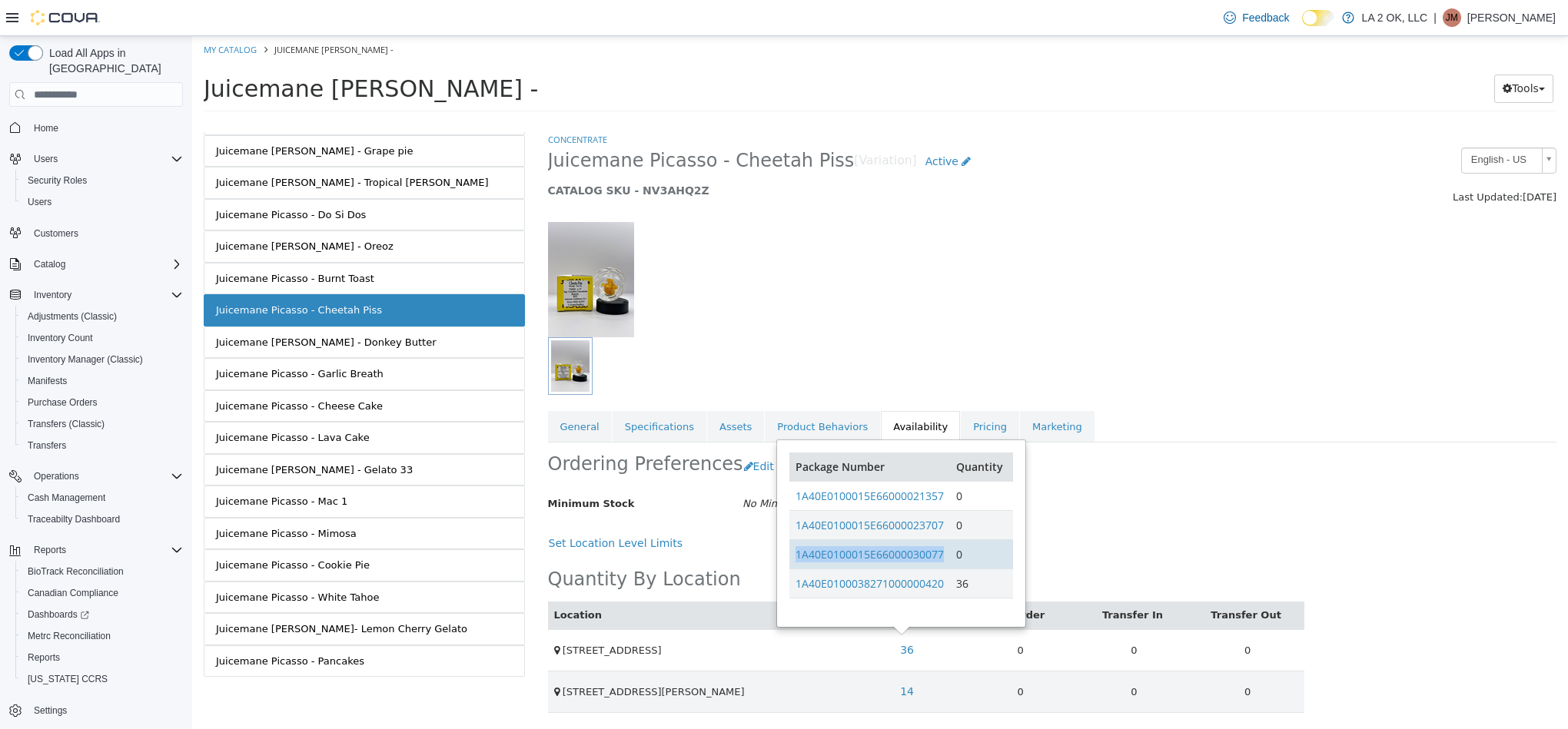
drag, startPoint x: 951, startPoint y: 557, endPoint x: 793, endPoint y: 568, distance: 158.4
click at [793, 568] on tr "1A40E0100015E66000030077 0" at bounding box center [901, 555] width 223 height 29
drag, startPoint x: 946, startPoint y: 589, endPoint x: 791, endPoint y: 601, distance: 155.5
click at [791, 599] on td "1A40E0100038271000000420" at bounding box center [870, 584] width 161 height 29
click at [394, 328] on link "Juicemane Picasso - Donkey Butter" at bounding box center [364, 342] width 321 height 32
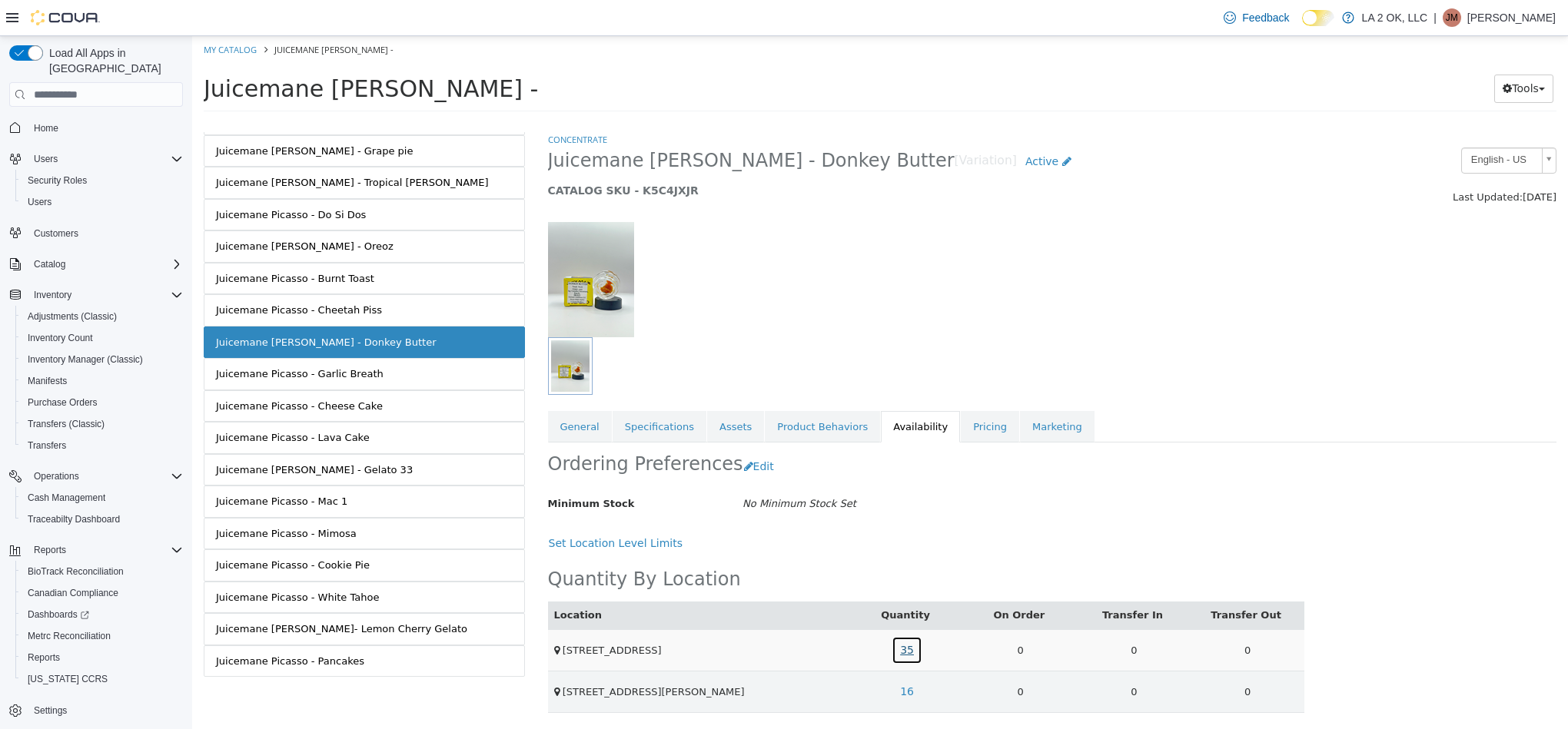
click at [904, 658] on link "35" at bounding box center [907, 650] width 31 height 28
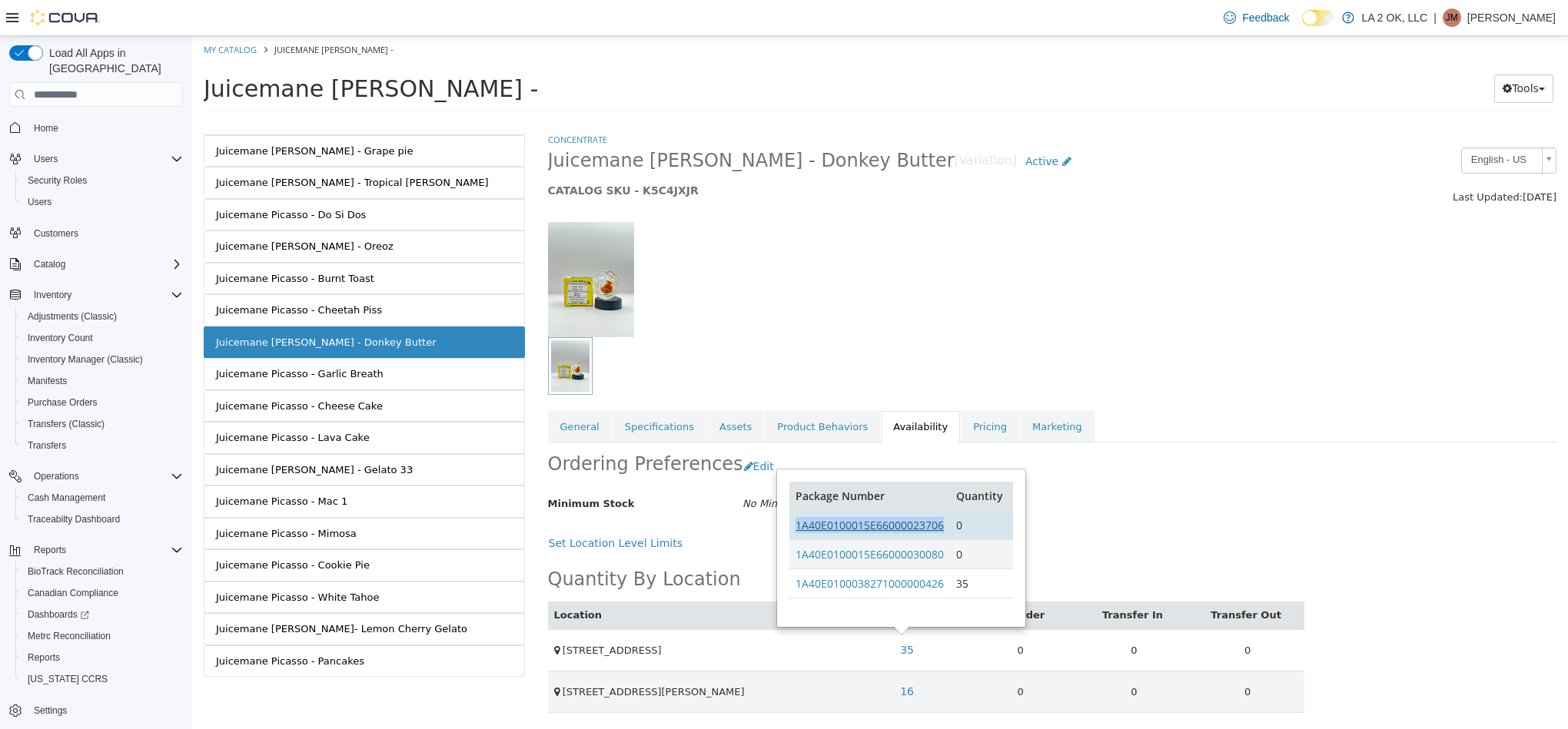
drag, startPoint x: 950, startPoint y: 524, endPoint x: 811, endPoint y: 533, distance: 139.3
click at [799, 531] on tr "1A40E0100015E66000023706 0" at bounding box center [901, 526] width 223 height 29
drag, startPoint x: 950, startPoint y: 557, endPoint x: 796, endPoint y: 563, distance: 154.1
click at [796, 563] on tr "1A40E0100015E66000030080 0" at bounding box center [901, 555] width 223 height 29
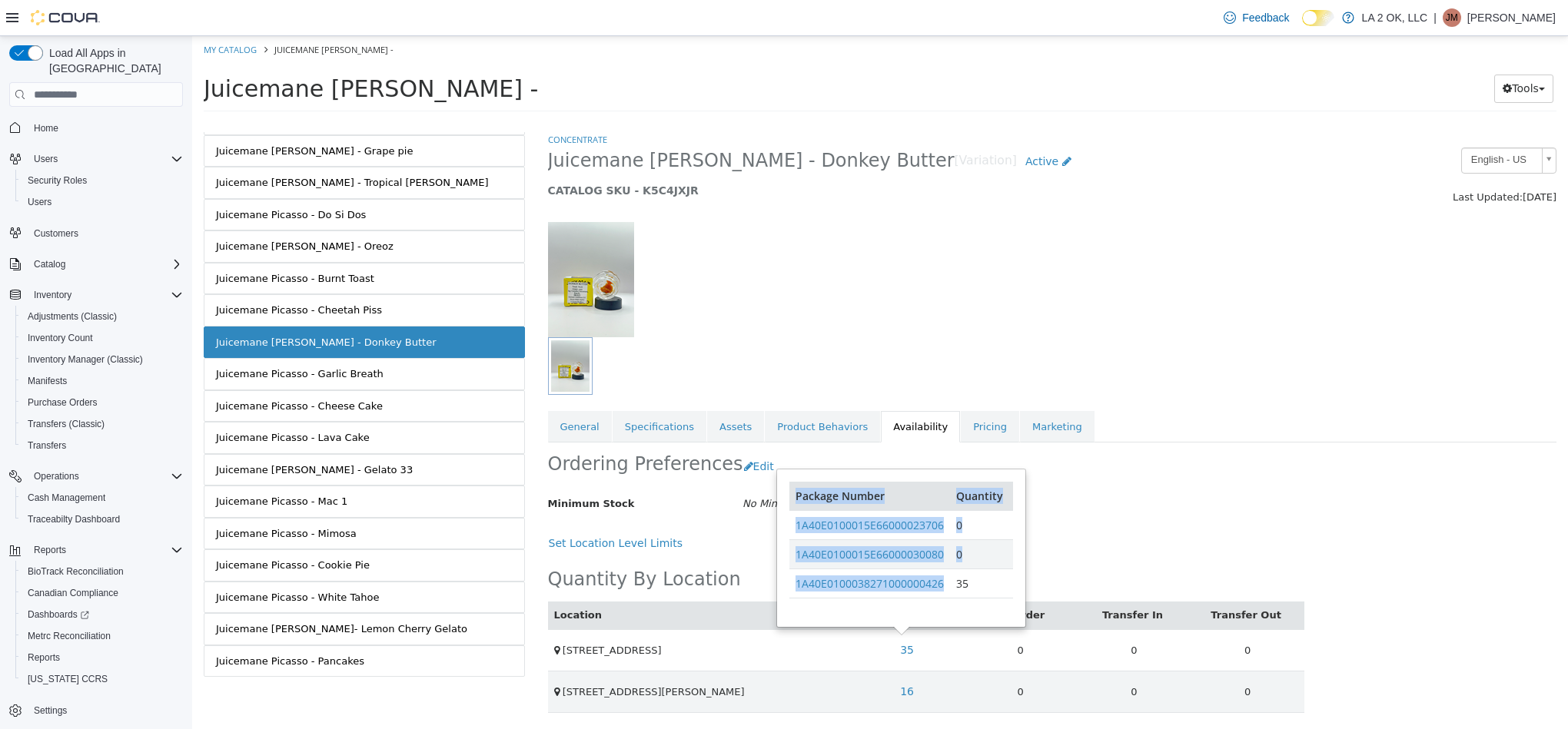
drag, startPoint x: 951, startPoint y: 588, endPoint x: 789, endPoint y: 588, distance: 162.0
click at [789, 588] on div "Package Number Quantity 1A40E0100015E66000023706 0 1A40E0100015E66000030080 0 1…" at bounding box center [900, 547] width 246 height 156
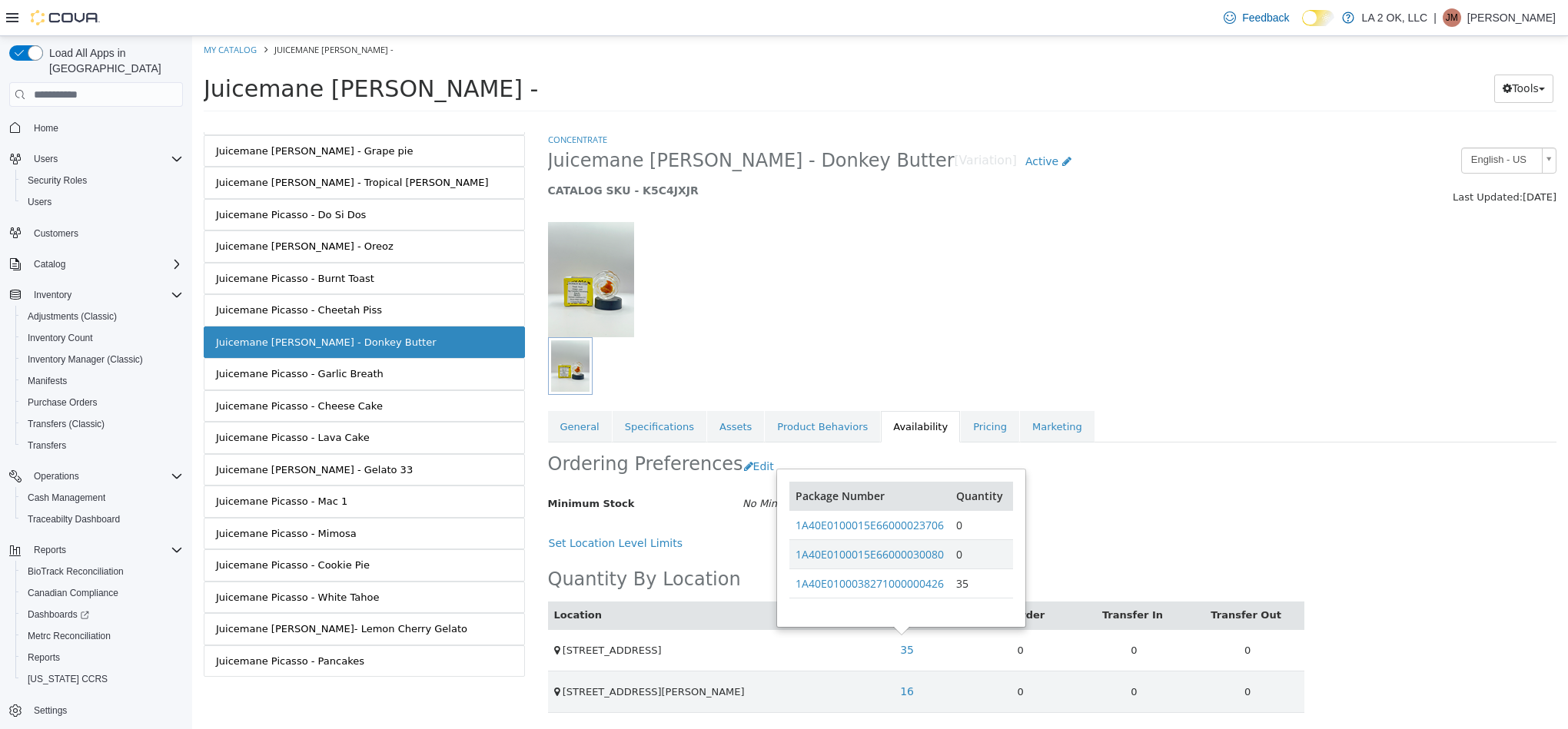
click at [1078, 572] on div "Location Quantity On Order Transfer In Transfer Out 1 SE 59th St 35 0 0 0 3701 …" at bounding box center [925, 635] width 757 height 155
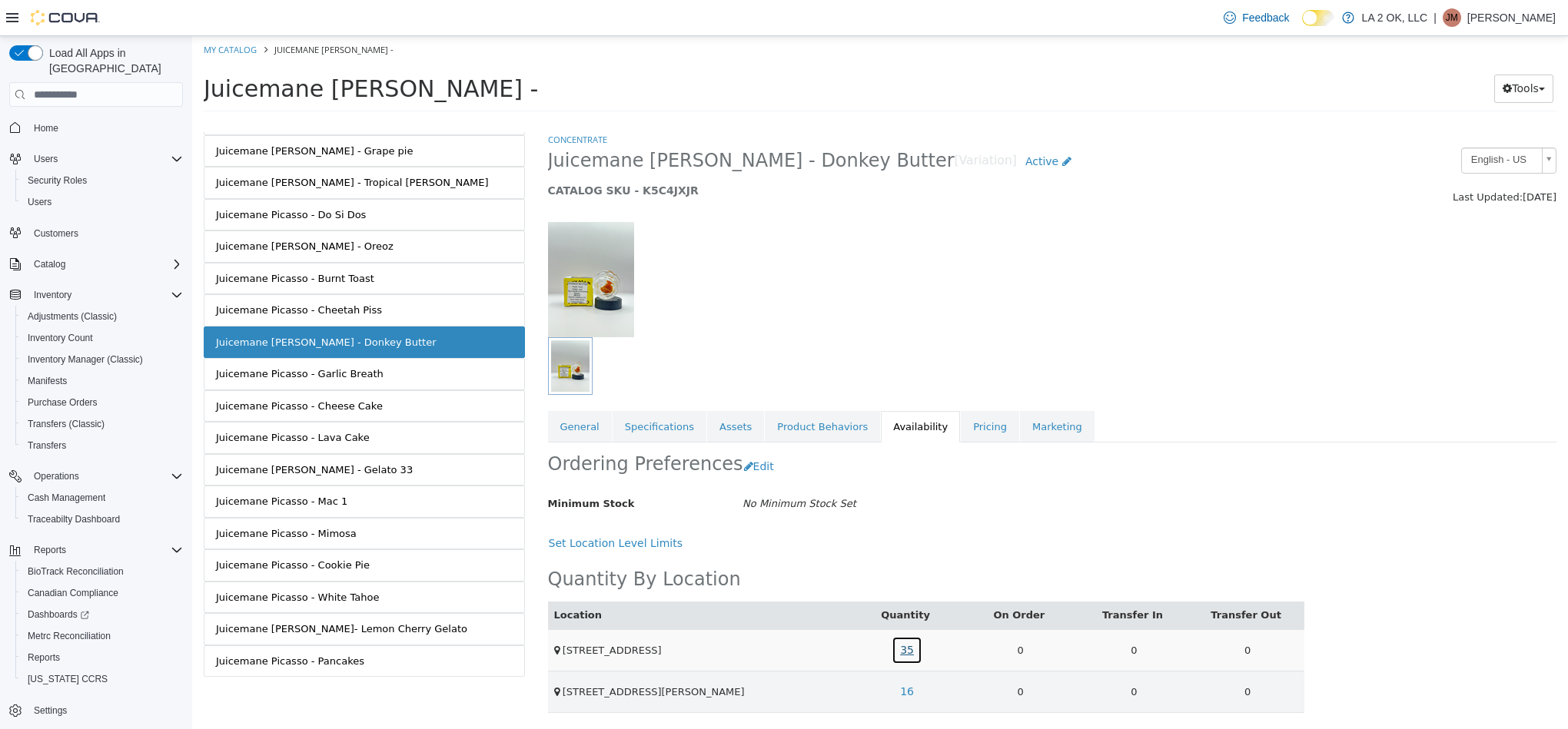
click at [908, 659] on link "35" at bounding box center [907, 650] width 31 height 28
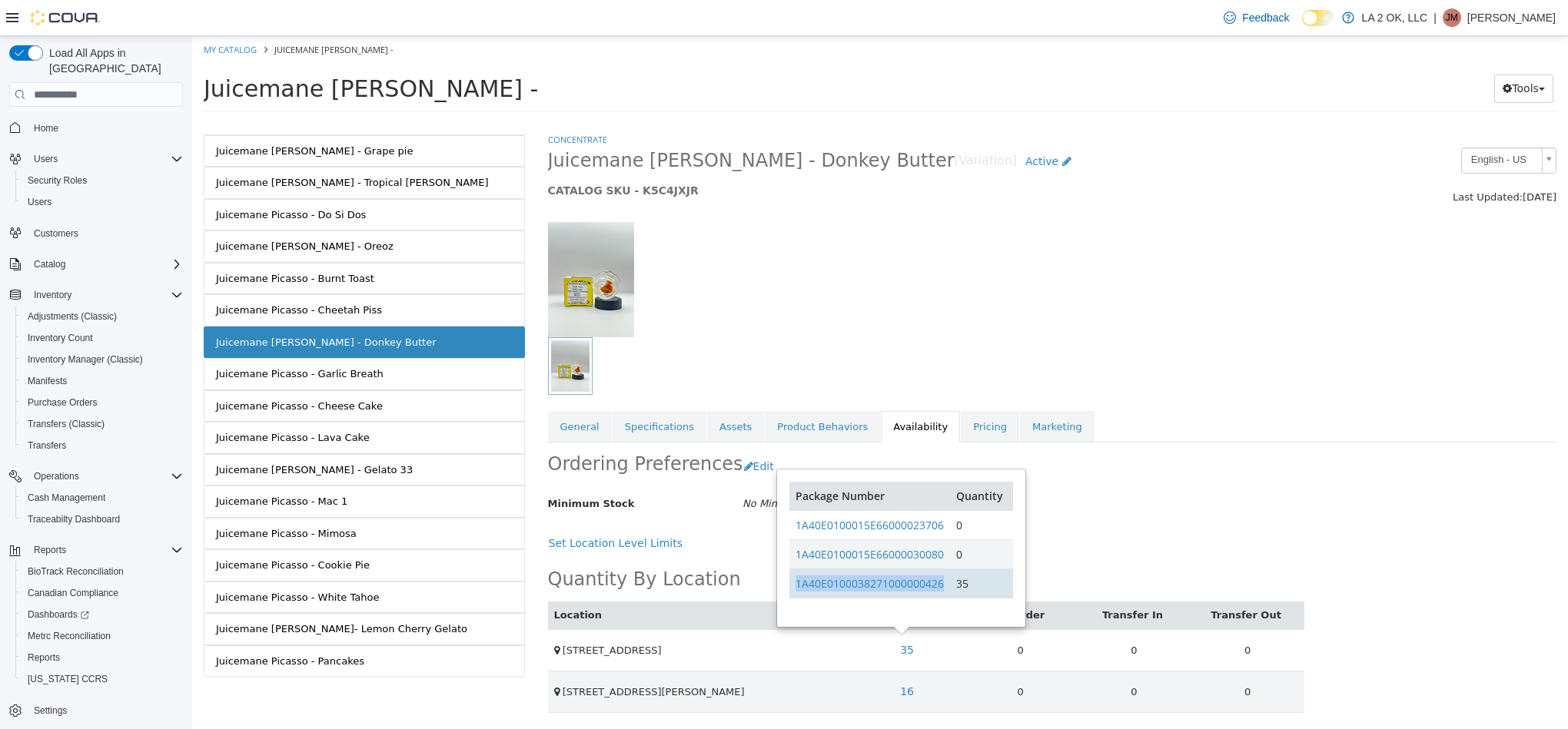
drag, startPoint x: 947, startPoint y: 591, endPoint x: 796, endPoint y: 594, distance: 151.0
click at [796, 594] on td "1A40E0100038271000000426" at bounding box center [870, 584] width 161 height 29
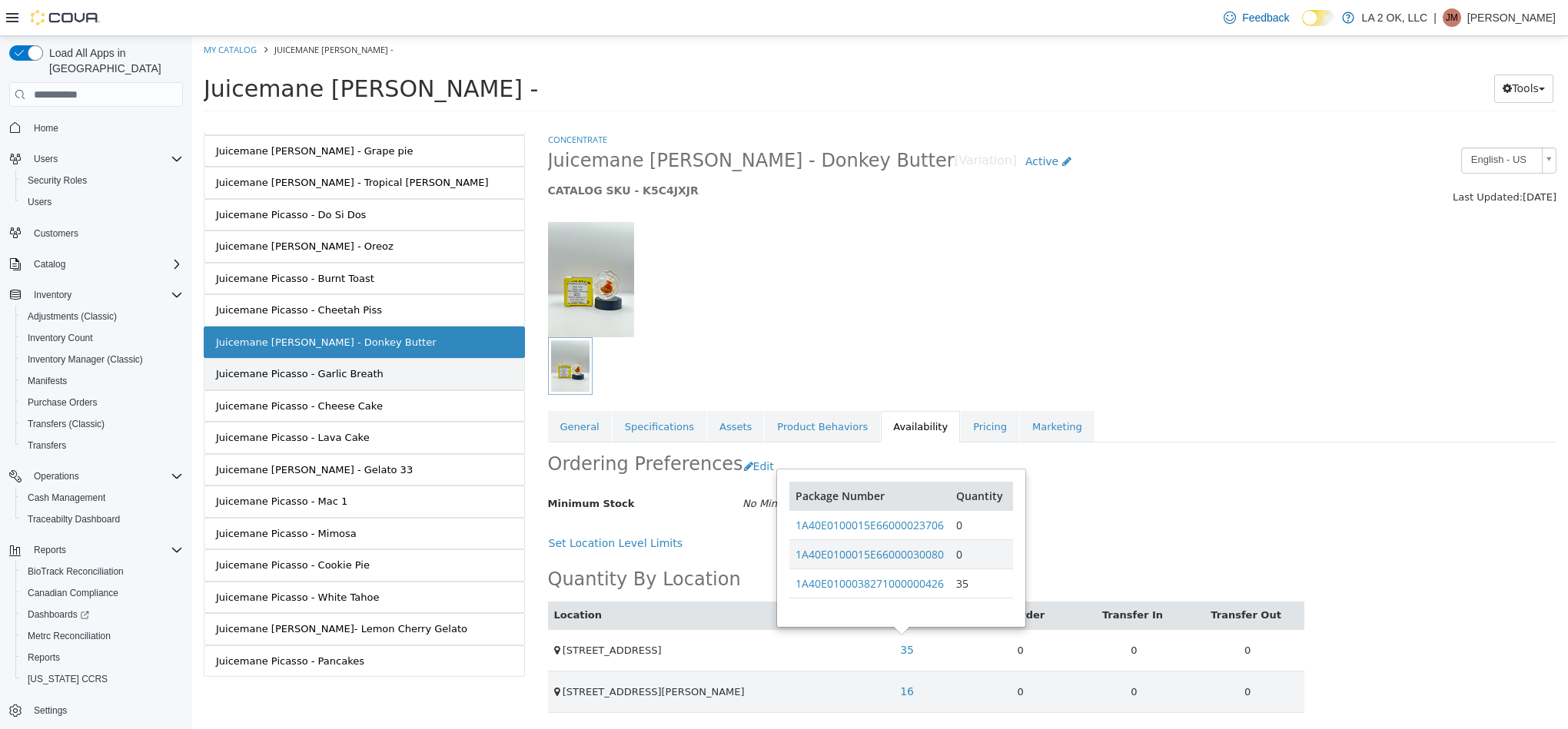
click at [361, 370] on div "Juicemane Picasso - Garlic Breath" at bounding box center [300, 374] width 168 height 16
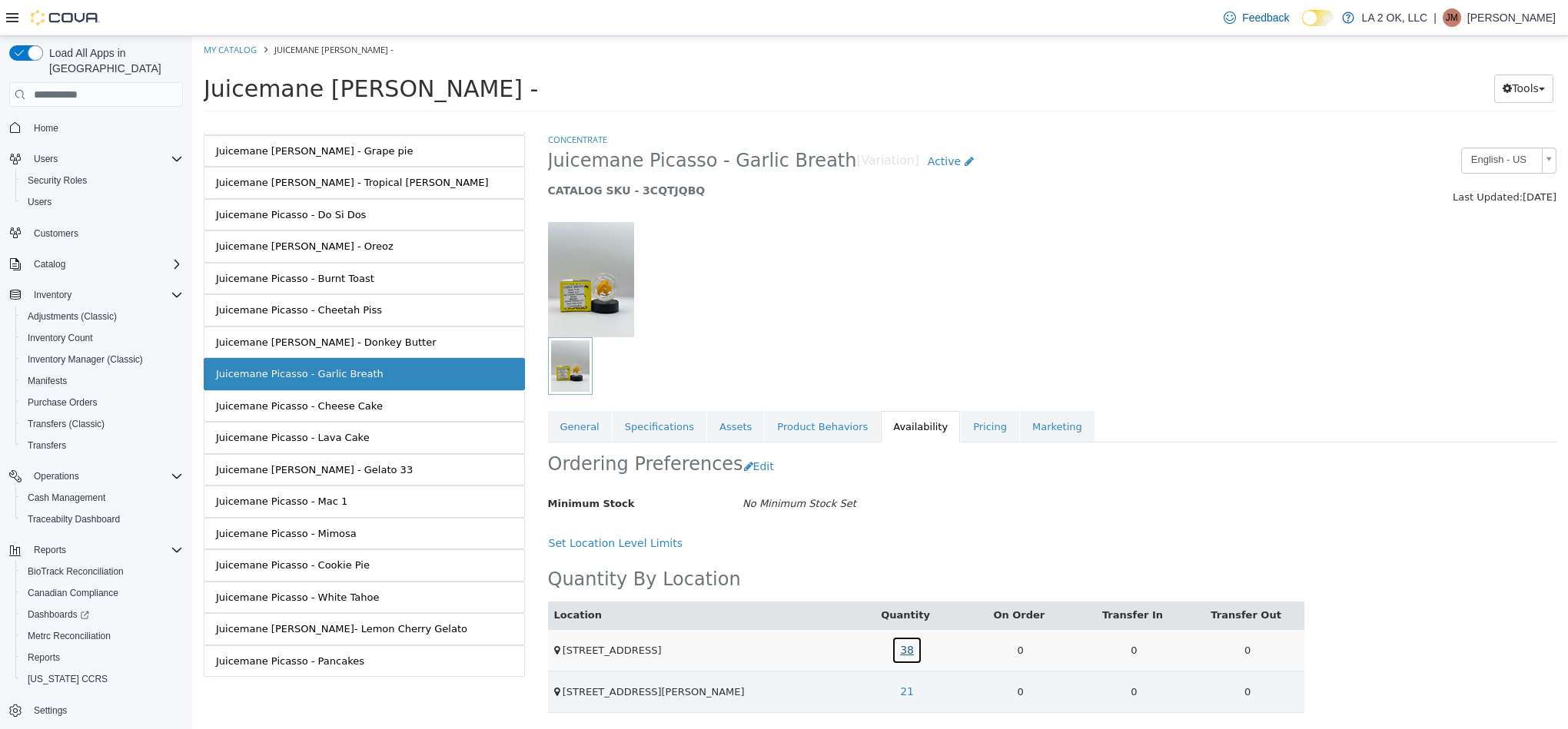
drag, startPoint x: 900, startPoint y: 650, endPoint x: 907, endPoint y: 653, distance: 7.6
click at [907, 653] on link "38" at bounding box center [907, 650] width 31 height 28
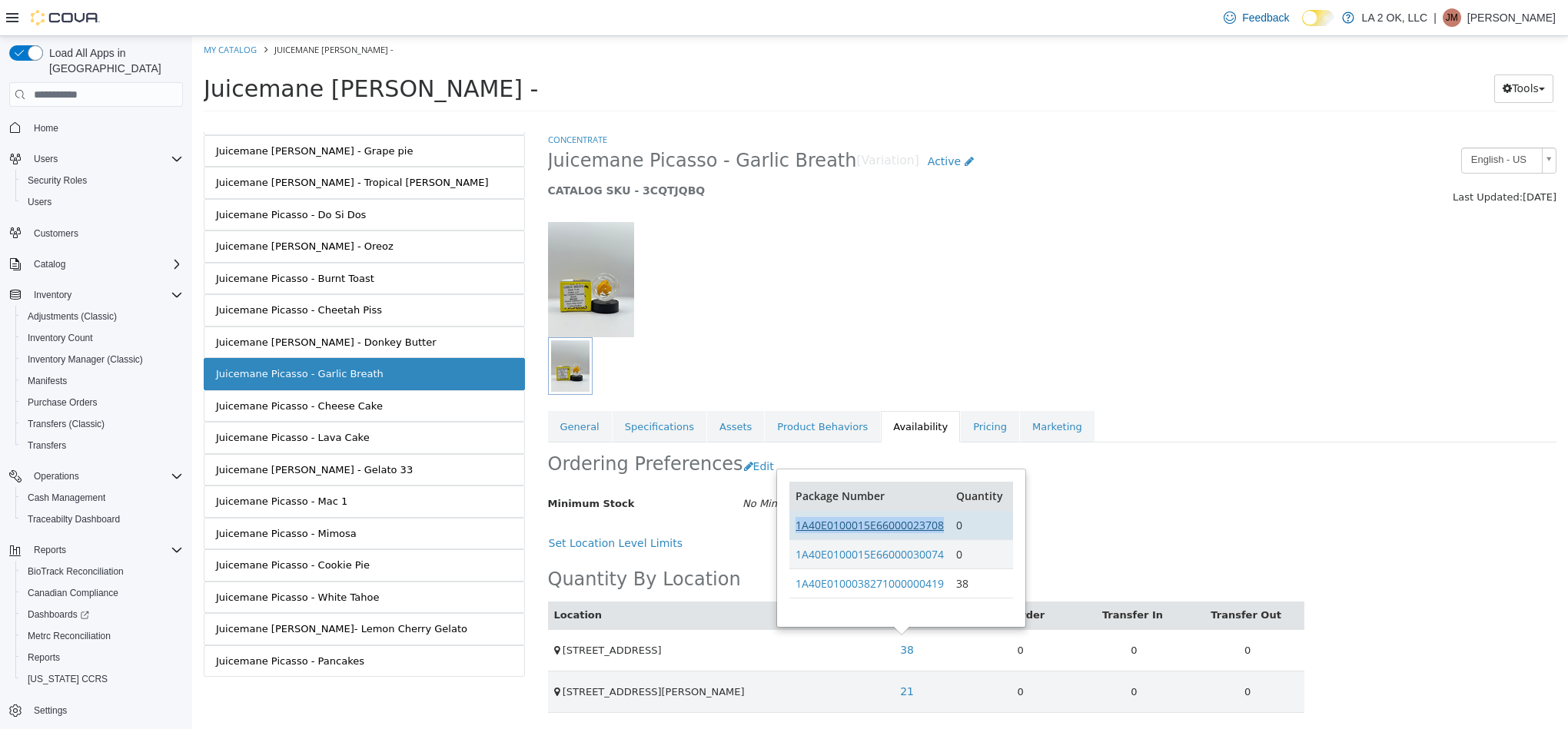
drag, startPoint x: 948, startPoint y: 528, endPoint x: 811, endPoint y: 532, distance: 137.1
click at [791, 529] on td "1A40E0100015E66000023708" at bounding box center [870, 526] width 161 height 29
drag, startPoint x: 948, startPoint y: 558, endPoint x: 799, endPoint y: 563, distance: 149.1
click at [799, 563] on td "1A40E0100015E66000030074" at bounding box center [870, 555] width 161 height 29
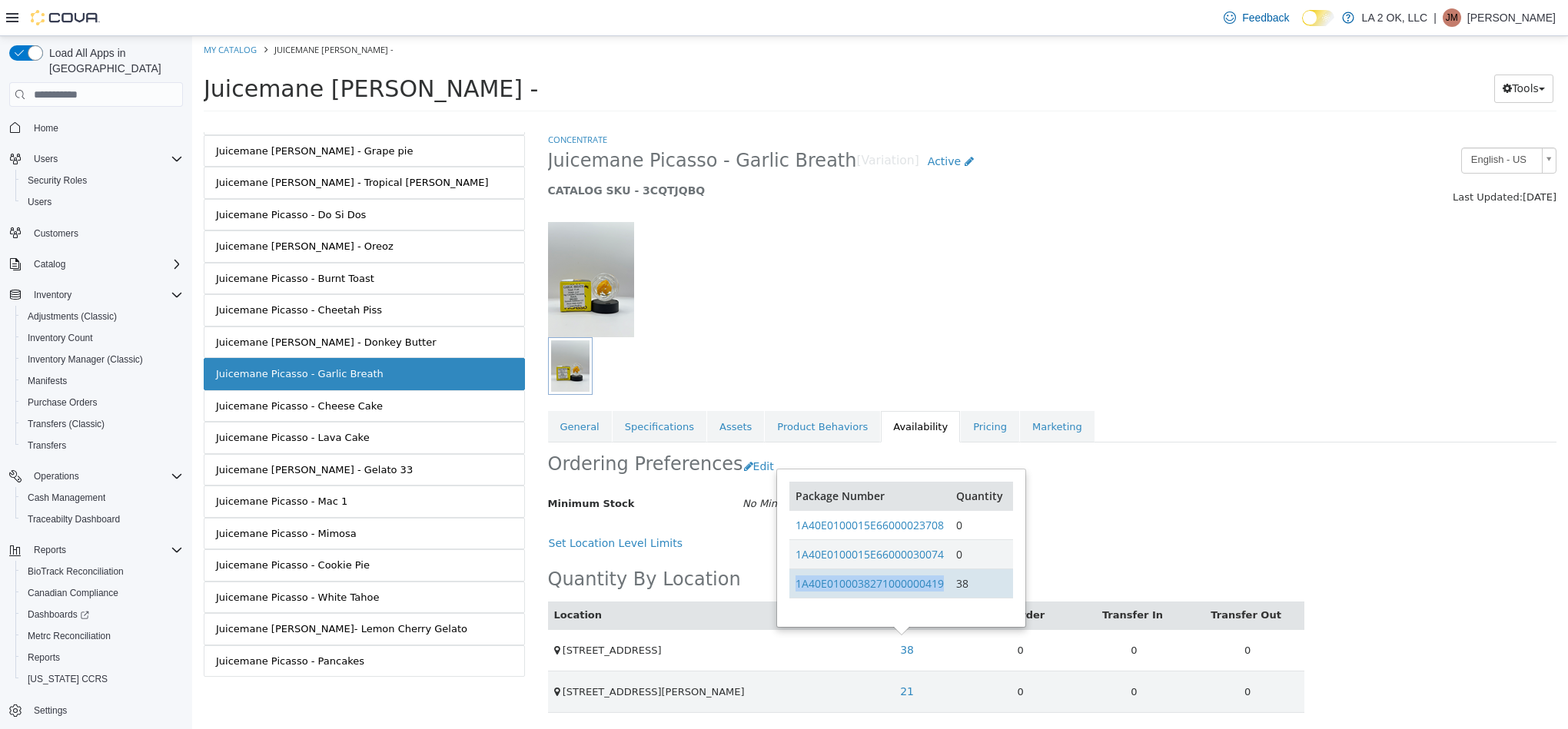
drag, startPoint x: 955, startPoint y: 591, endPoint x: 803, endPoint y: 600, distance: 152.3
click at [798, 598] on tr "1A40E0100038271000000419 38" at bounding box center [901, 584] width 223 height 29
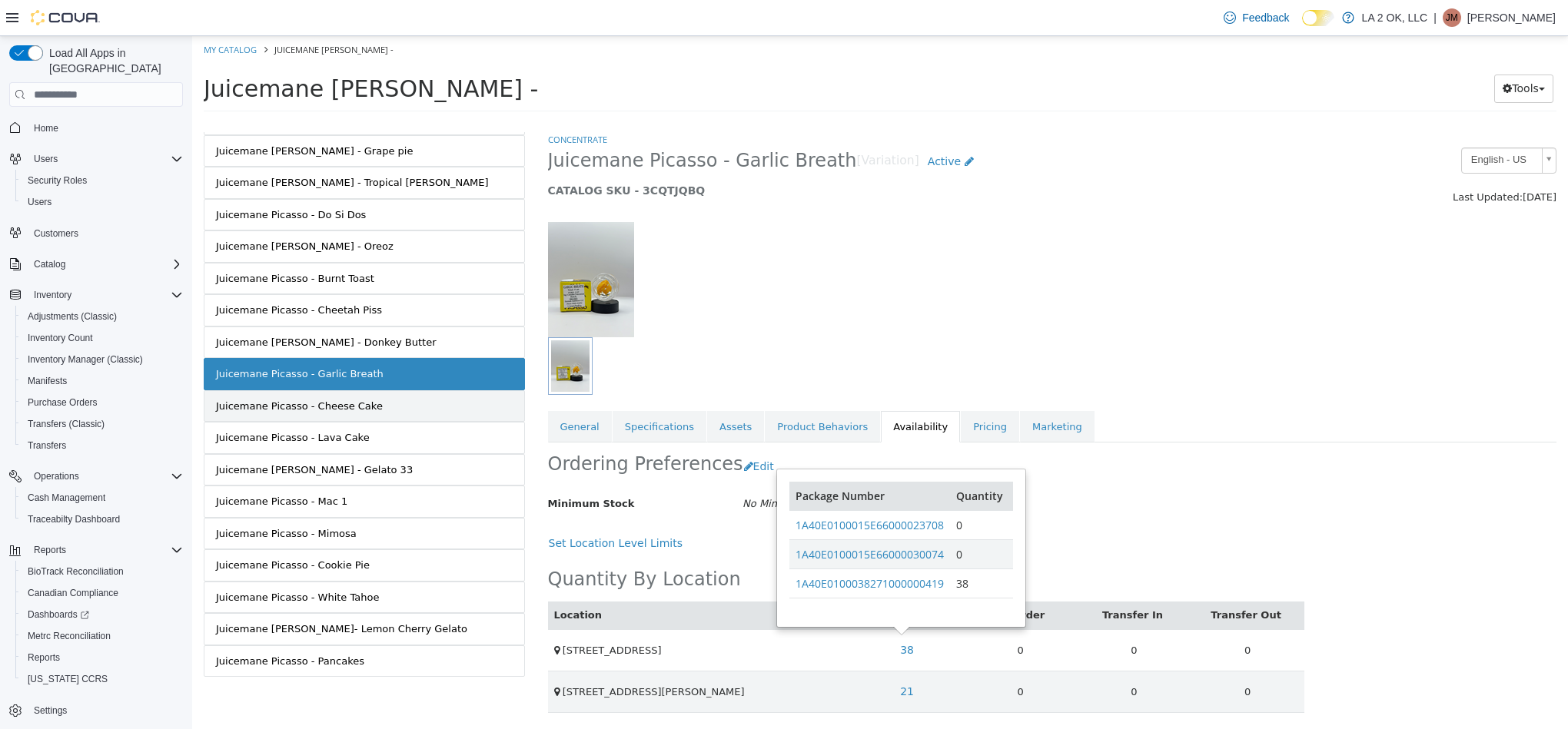
click at [397, 401] on link "Juicemane Picasso - Cheese Cake" at bounding box center [364, 406] width 321 height 32
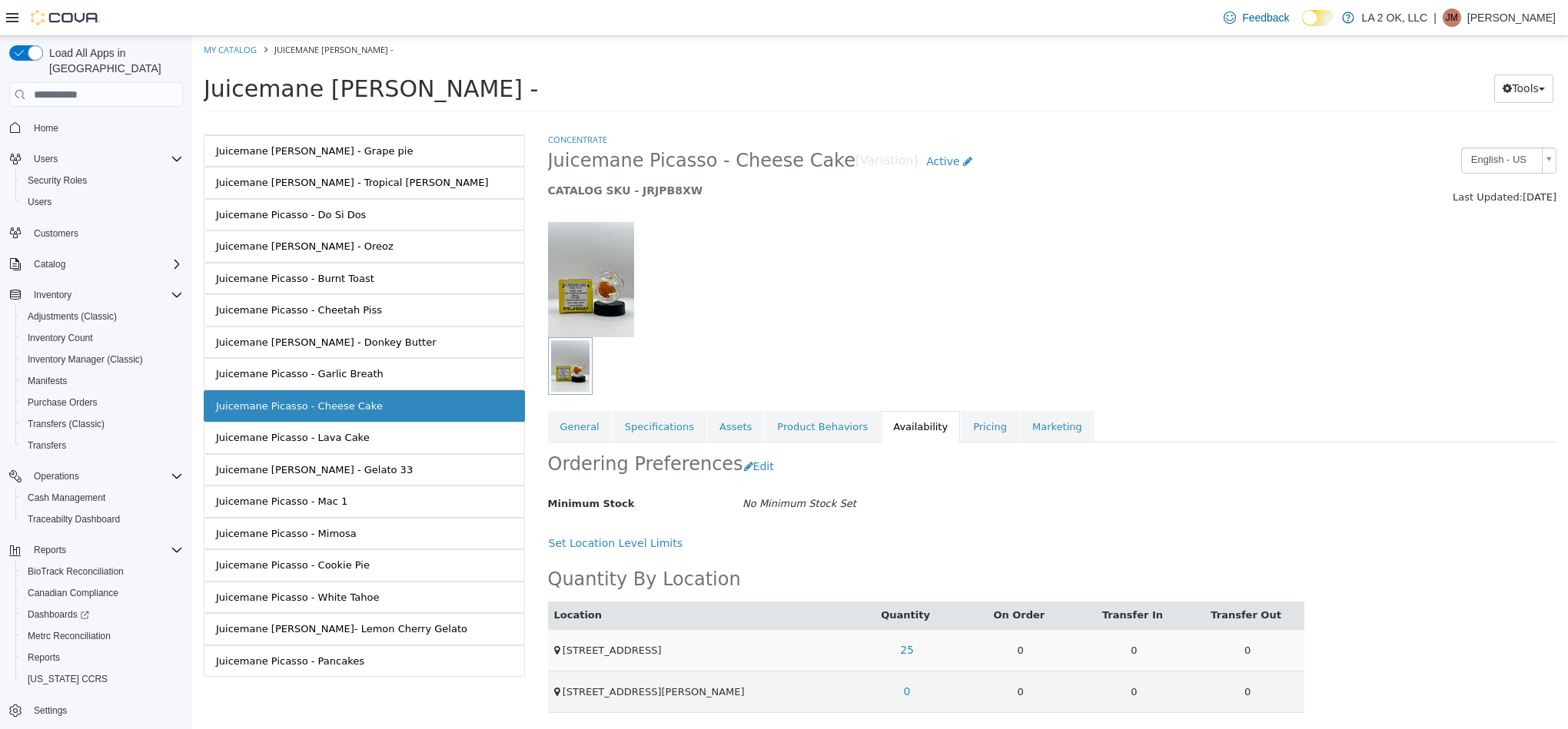
scroll to position [5, 0]
click at [911, 653] on link "25" at bounding box center [907, 650] width 31 height 28
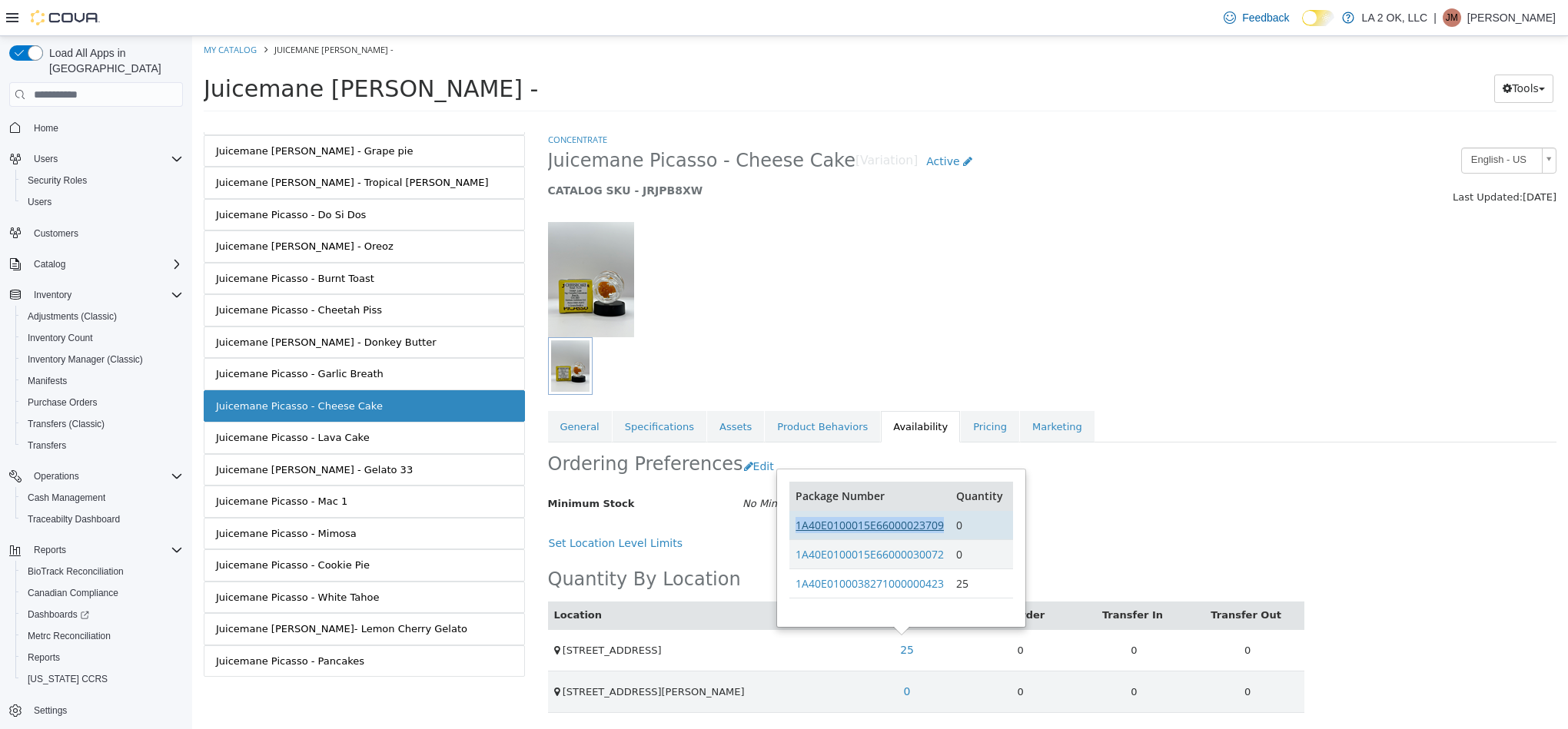
drag, startPoint x: 947, startPoint y: 520, endPoint x: 825, endPoint y: 528, distance: 122.3
click at [793, 531] on td "1A40E0100015E66000023709" at bounding box center [870, 526] width 161 height 29
drag, startPoint x: 948, startPoint y: 549, endPoint x: 794, endPoint y: 557, distance: 154.2
click at [794, 557] on td "1A40E0100015E66000030072" at bounding box center [870, 555] width 161 height 29
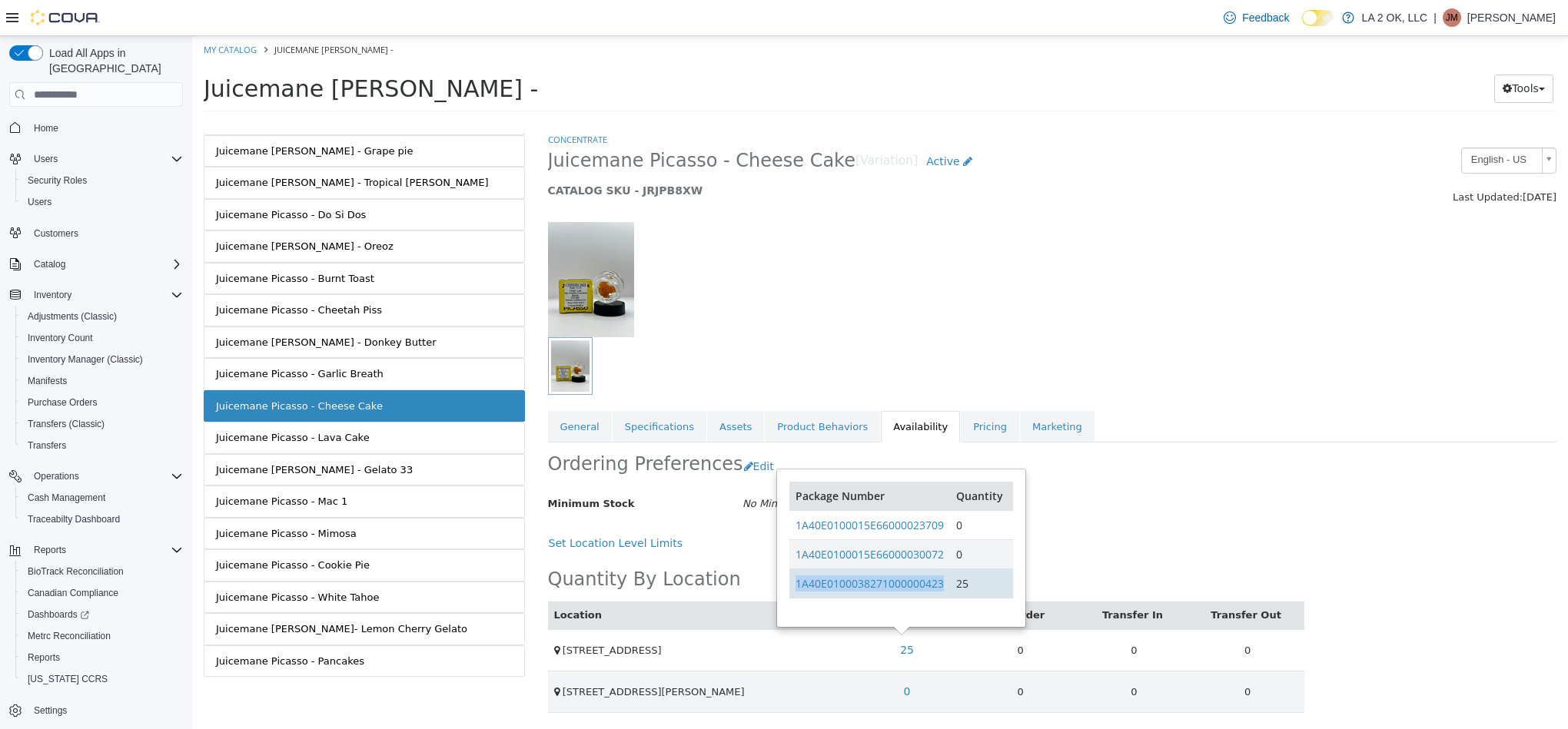
drag, startPoint x: 947, startPoint y: 582, endPoint x: 796, endPoint y: 591, distance: 151.3
click at [796, 591] on td "1A40E0100038271000000423" at bounding box center [870, 584] width 161 height 29
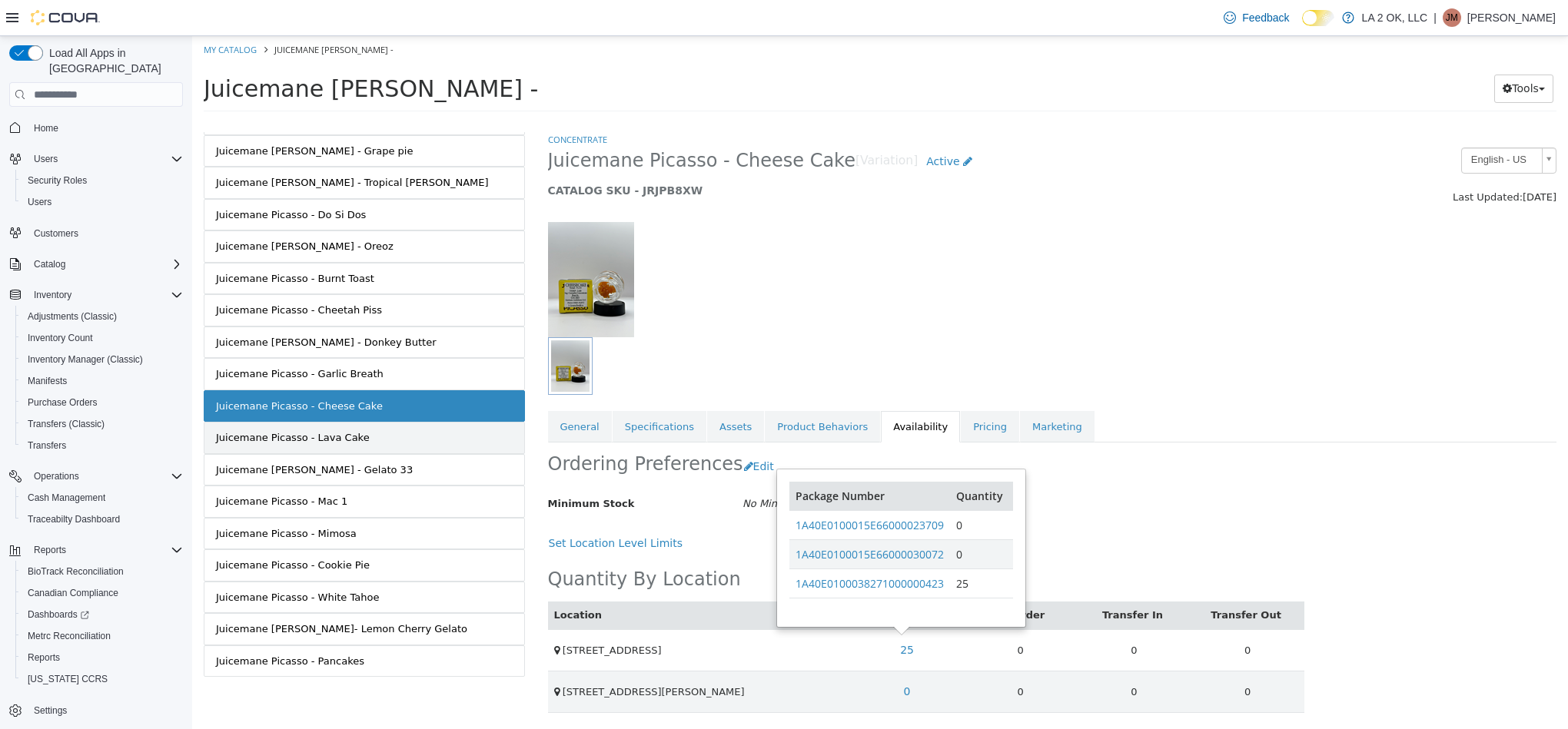
drag, startPoint x: 411, startPoint y: 449, endPoint x: 420, endPoint y: 441, distance: 12.0
click at [416, 445] on div "Juicemane Picasso - Cherry Pie Juicemane Picasso - Gary Payton Juicemane Picass…" at bounding box center [364, 120] width 321 height 1117
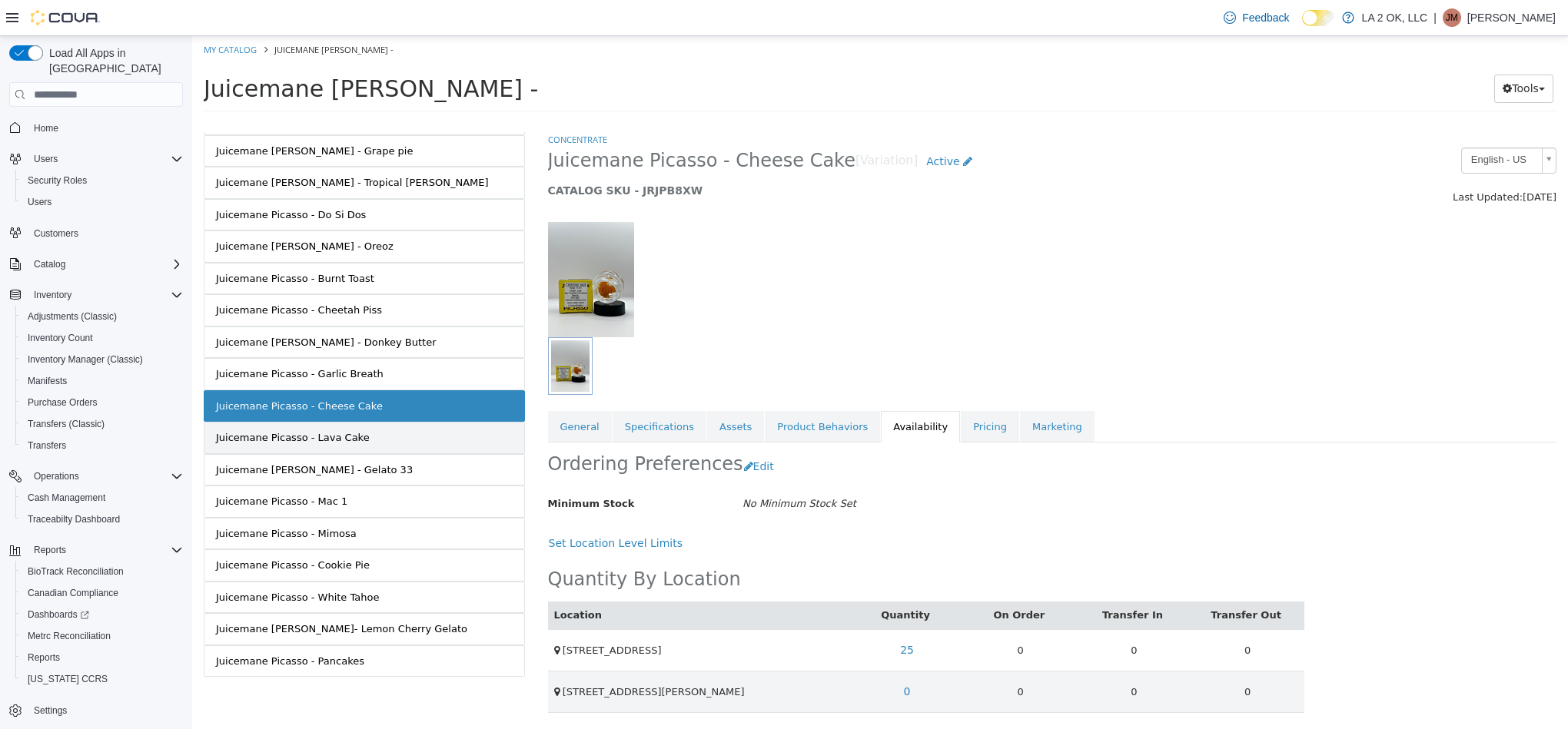
click at [426, 430] on link "Juicemane Picasso - Lava Cake" at bounding box center [364, 437] width 321 height 32
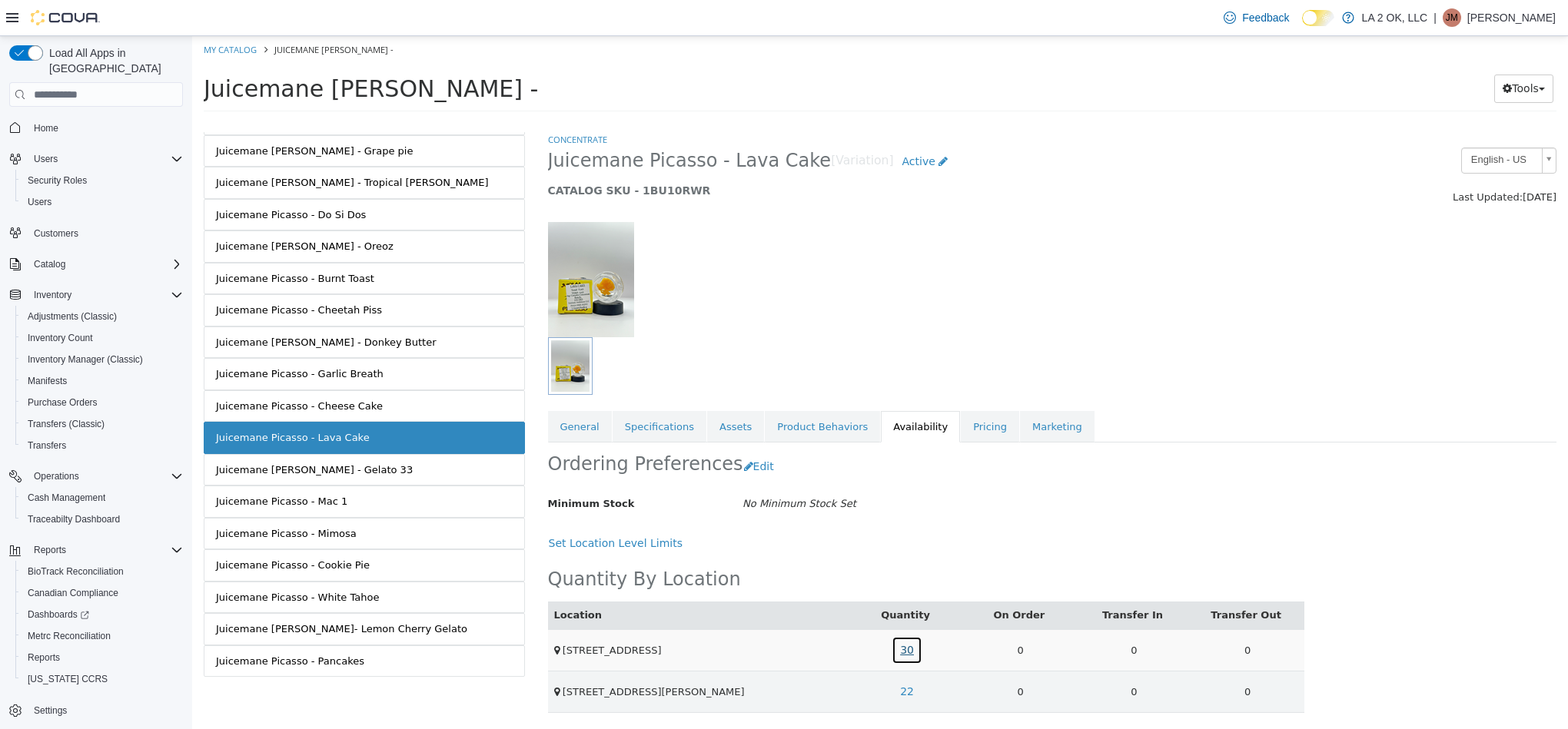
click at [907, 661] on link "30" at bounding box center [907, 650] width 31 height 28
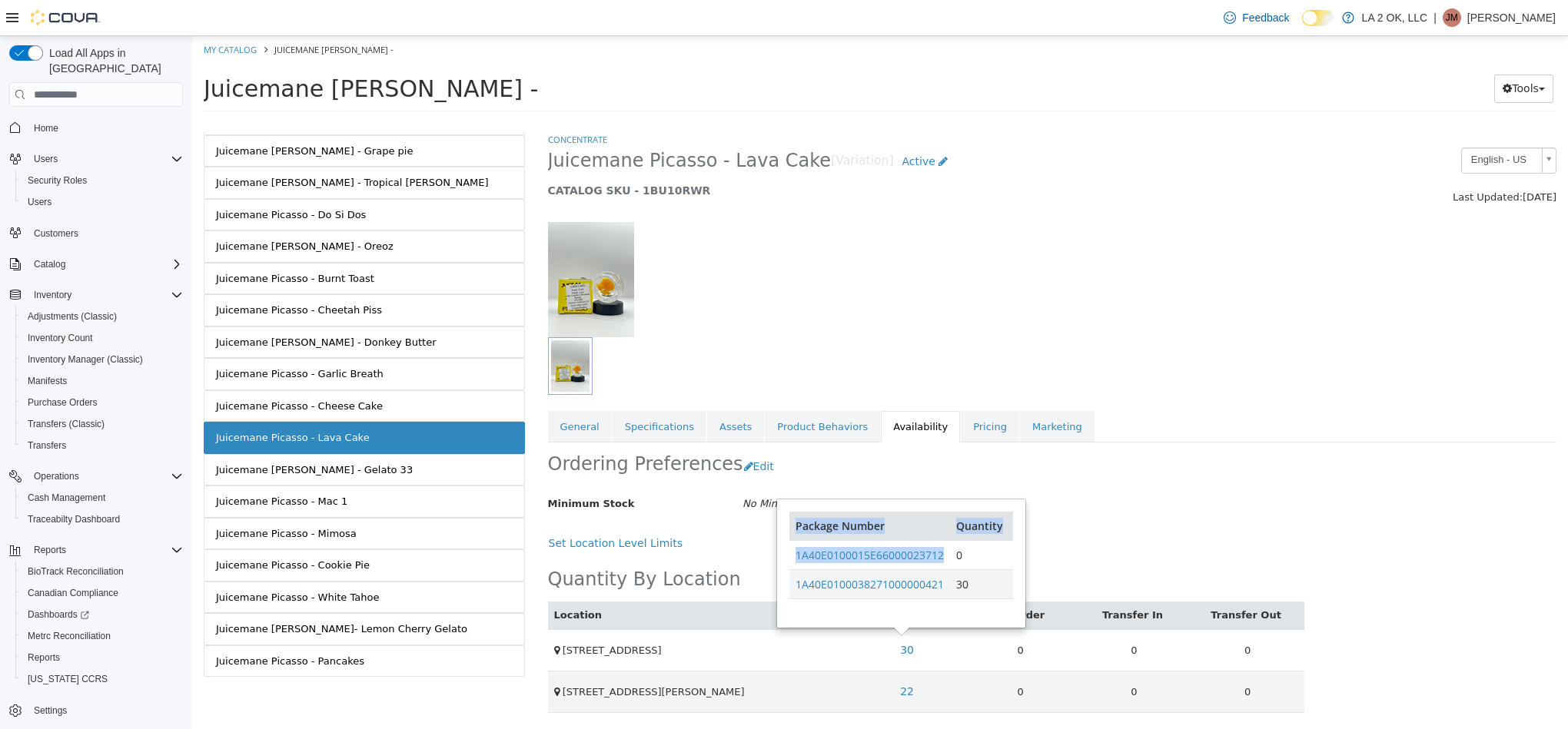
drag, startPoint x: 946, startPoint y: 557, endPoint x: 789, endPoint y: 557, distance: 157.0
click at [789, 557] on div "Package Number Quantity 1A40E0100015E66000023712 0 1A40E0100038271000000421 30" at bounding box center [900, 563] width 246 height 127
click at [1210, 566] on div "Location Quantity On Order Transfer In Transfer Out 1 SE 59th St 30 0 0 0 3701 …" at bounding box center [925, 635] width 757 height 155
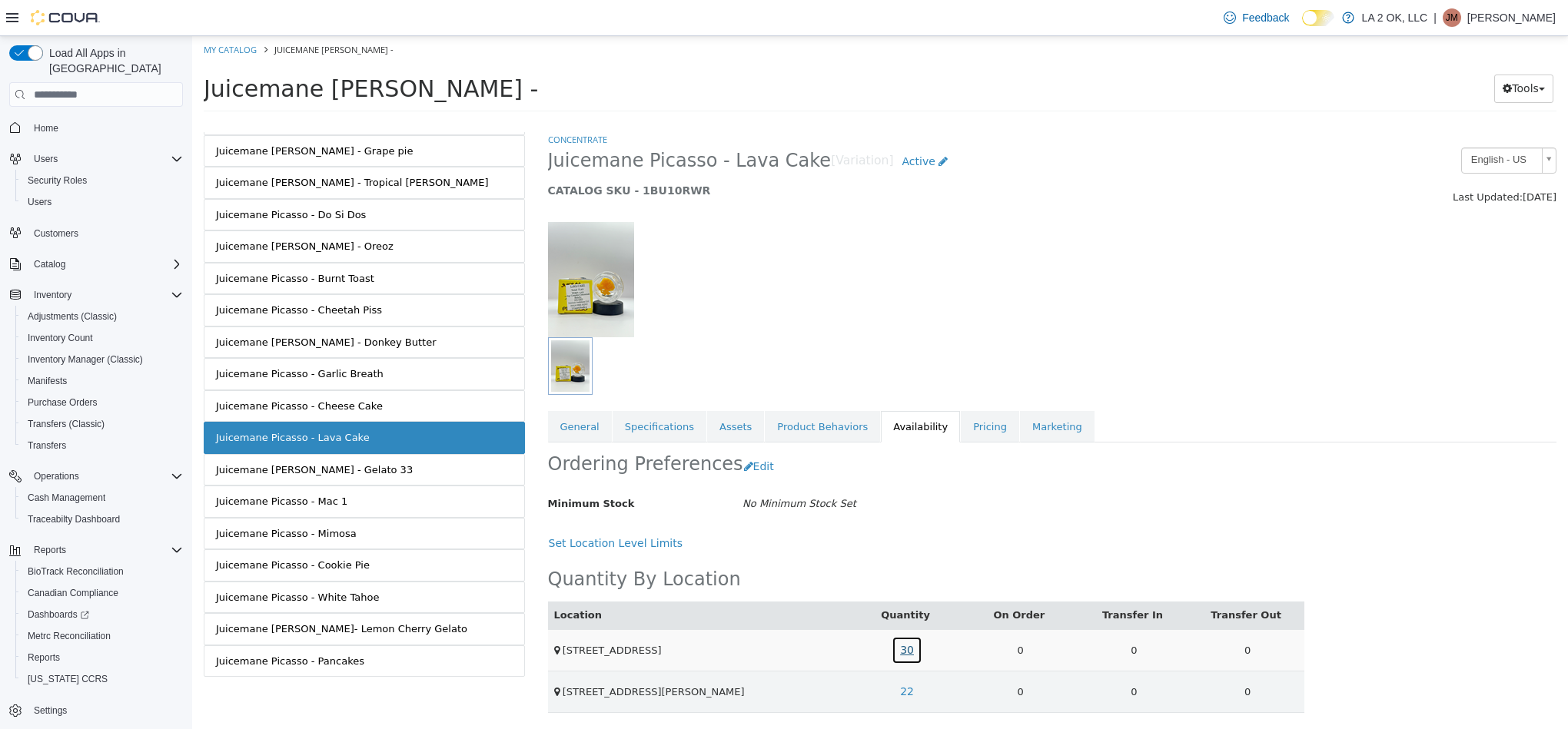
click at [897, 660] on link "30" at bounding box center [907, 650] width 31 height 28
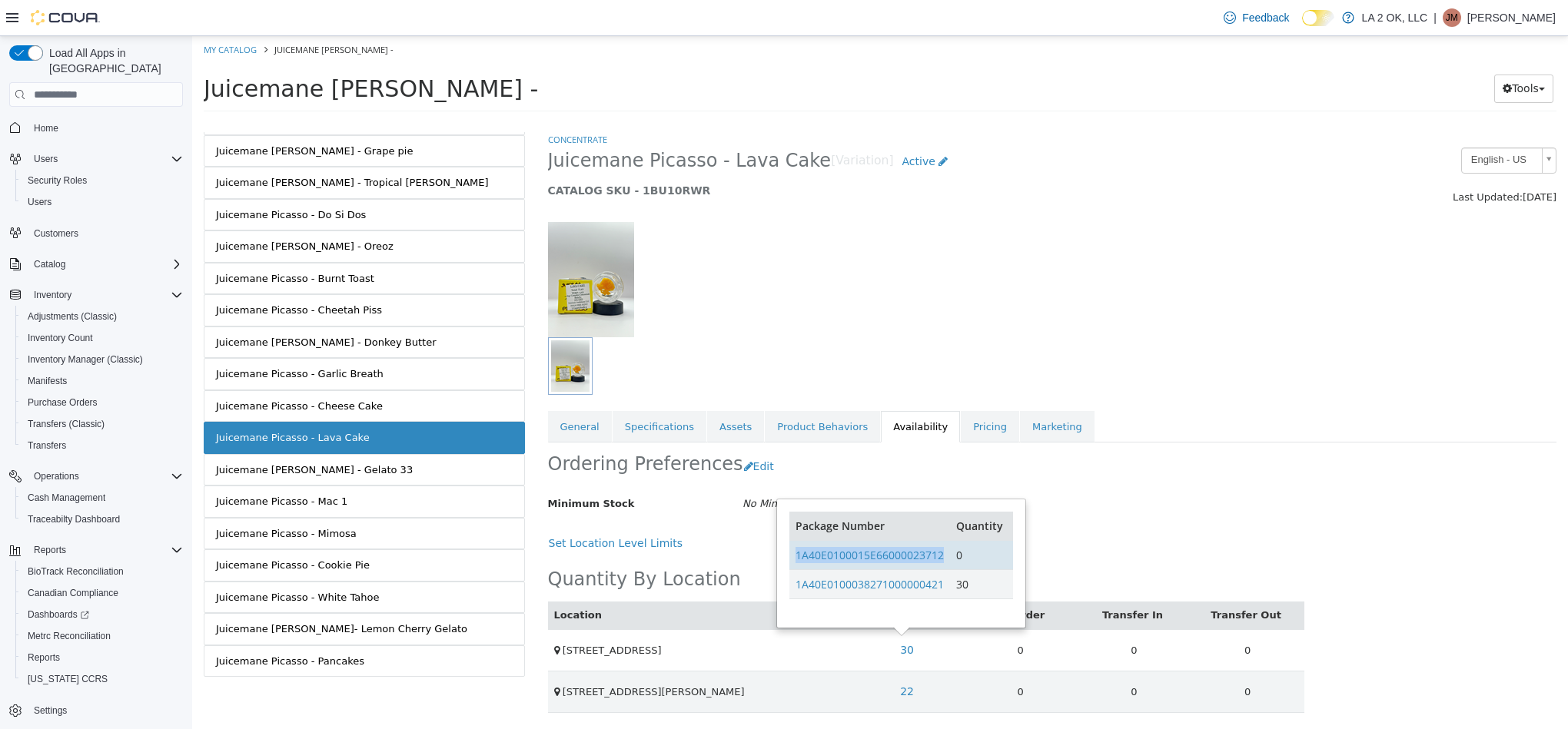
drag, startPoint x: 951, startPoint y: 564, endPoint x: 794, endPoint y: 568, distance: 157.1
click at [794, 568] on tr "1A40E0100015E66000023712 0" at bounding box center [901, 556] width 223 height 29
drag, startPoint x: 948, startPoint y: 587, endPoint x: 980, endPoint y: 642, distance: 63.6
click at [799, 598] on td "1A40E0100038271000000421" at bounding box center [870, 585] width 161 height 29
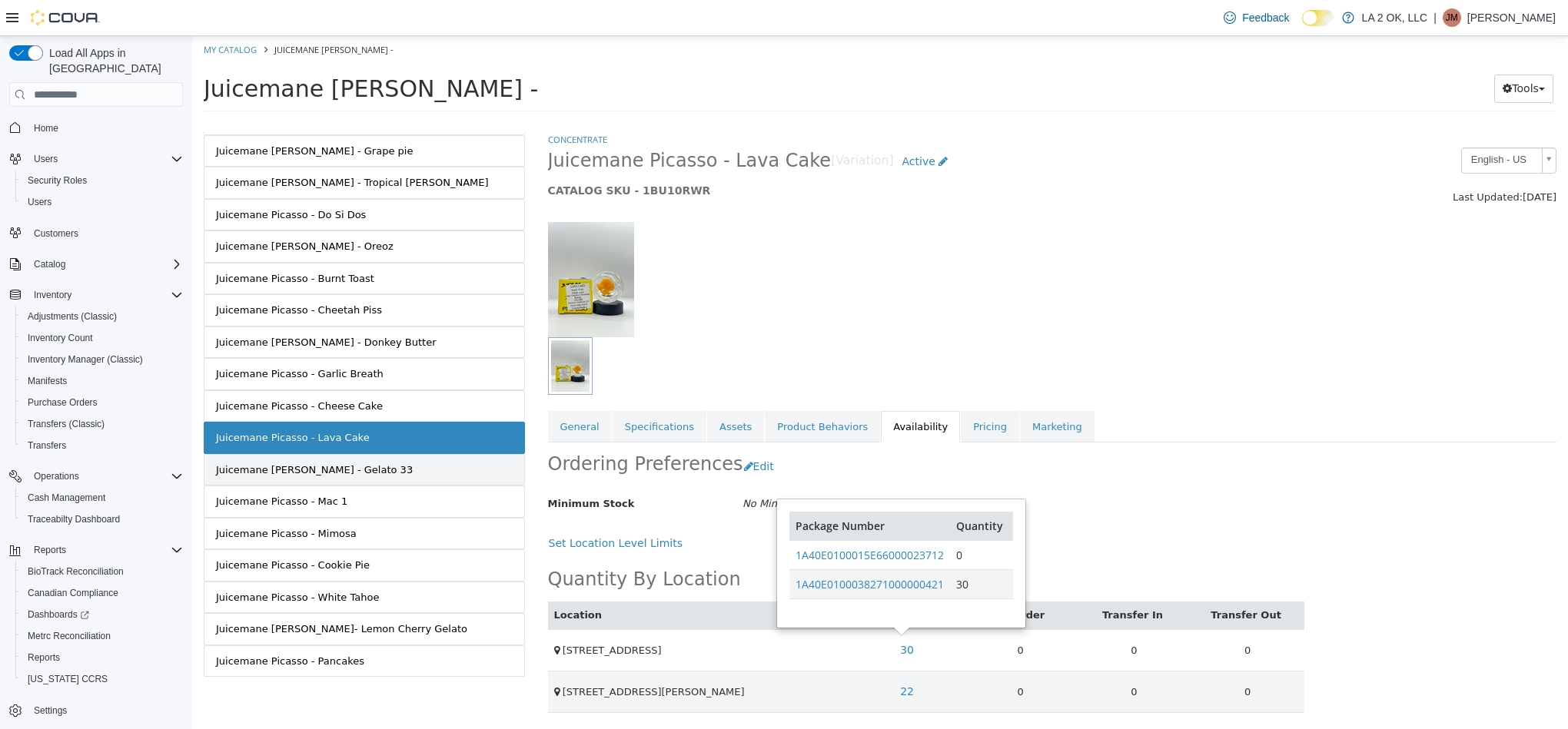
click at [426, 455] on link "Juicemane Picasso - Gelato 33" at bounding box center [364, 470] width 321 height 32
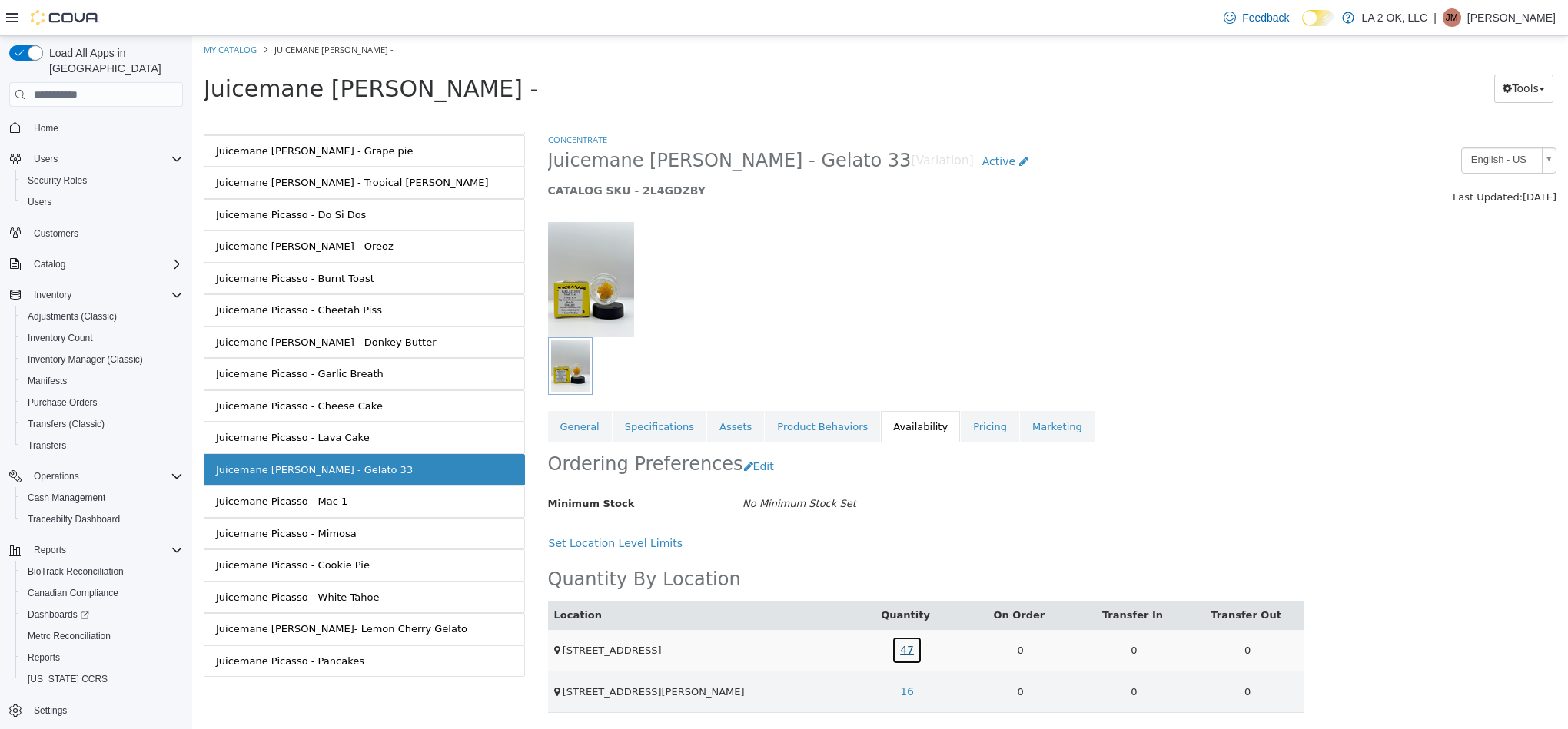
click at [906, 661] on link "47" at bounding box center [907, 650] width 31 height 28
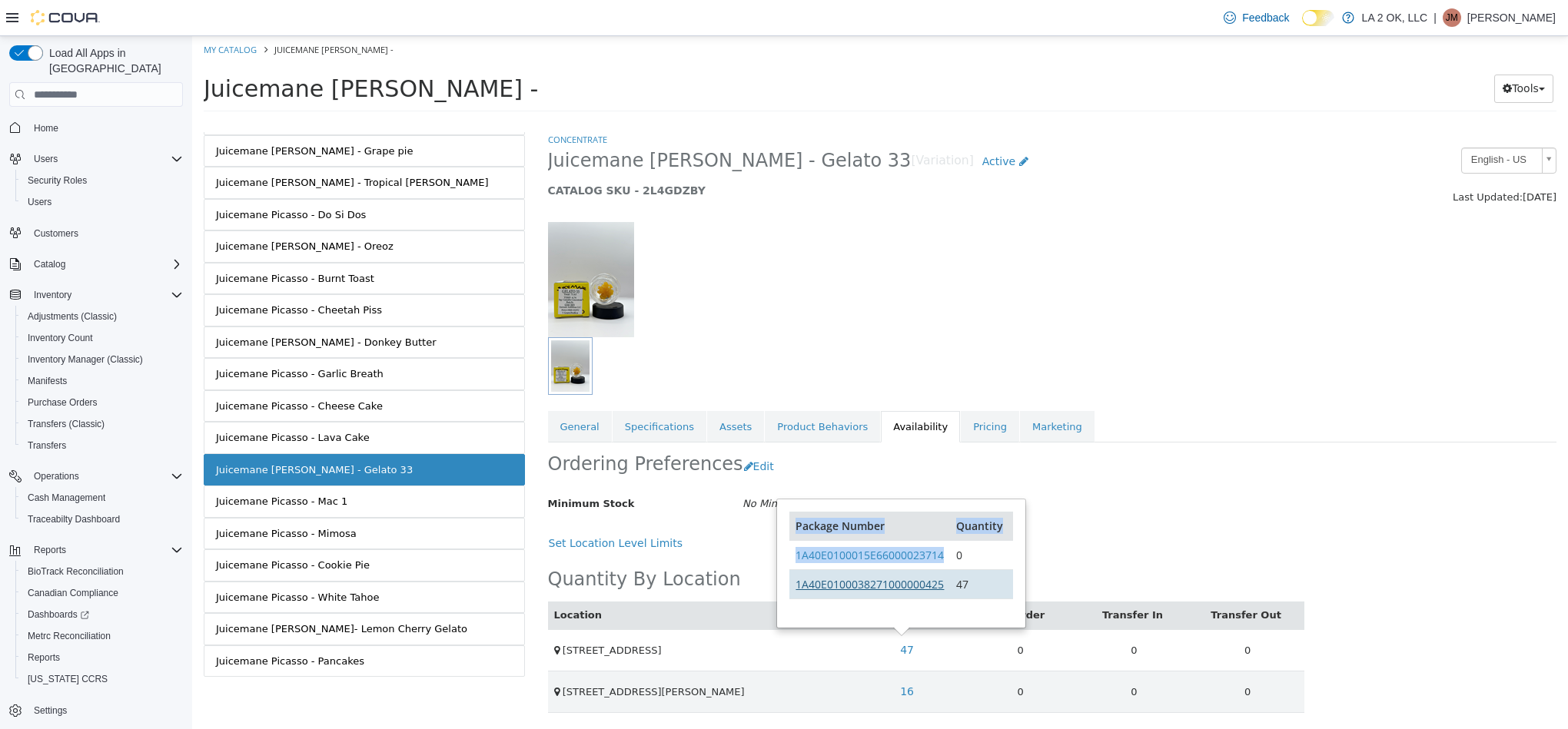
drag, startPoint x: 946, startPoint y: 557, endPoint x: 801, endPoint y: 578, distance: 146.5
click at [789, 557] on div "Package Number Quantity 1A40E0100015E66000023714 0 1A40E0100038271000000425 47" at bounding box center [900, 563] width 246 height 127
drag, startPoint x: 1165, startPoint y: 543, endPoint x: 964, endPoint y: 614, distance: 213.2
click at [1160, 545] on div "Set Location Level Limits" at bounding box center [925, 543] width 757 height 28
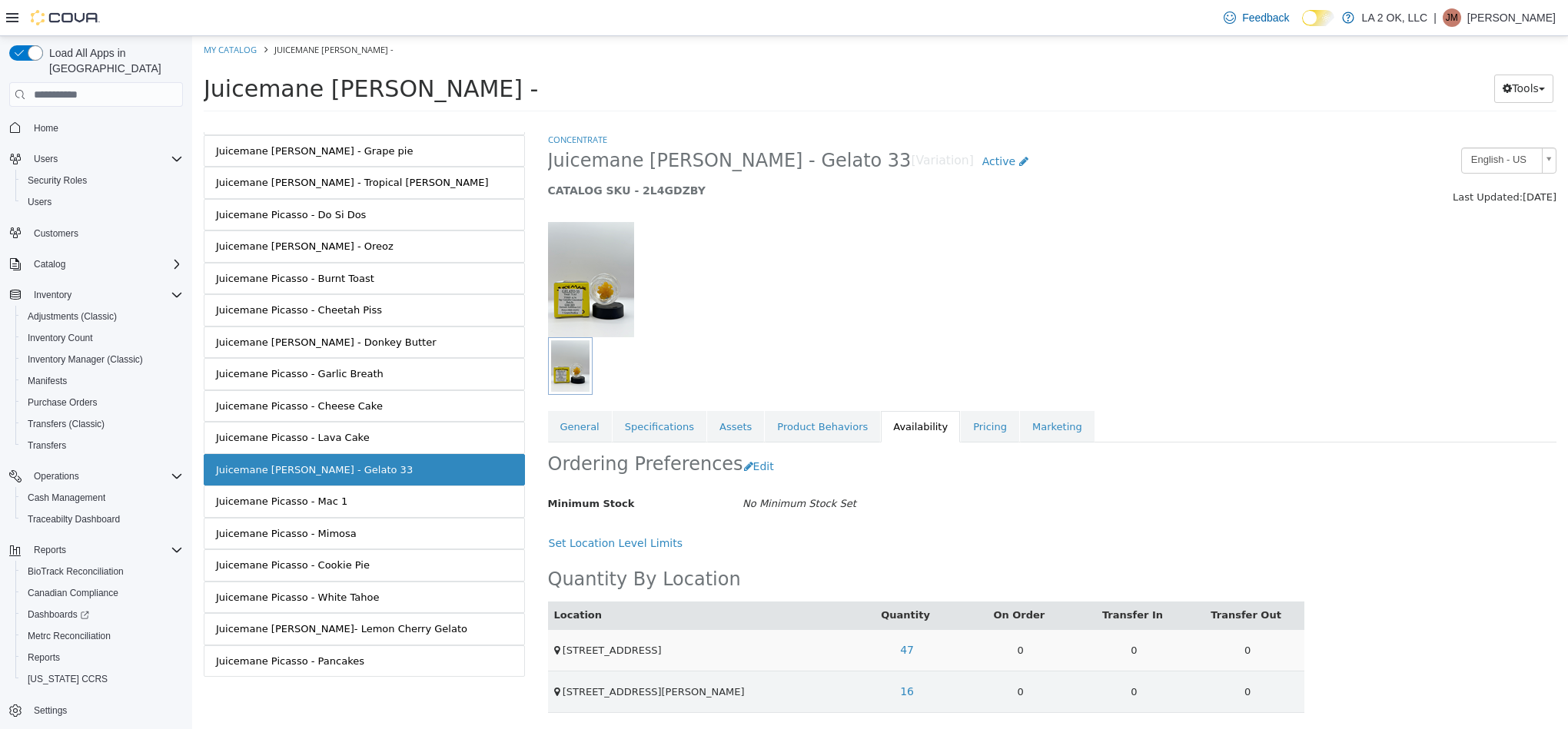
scroll to position [5, 0]
click at [904, 653] on link "47" at bounding box center [907, 650] width 31 height 28
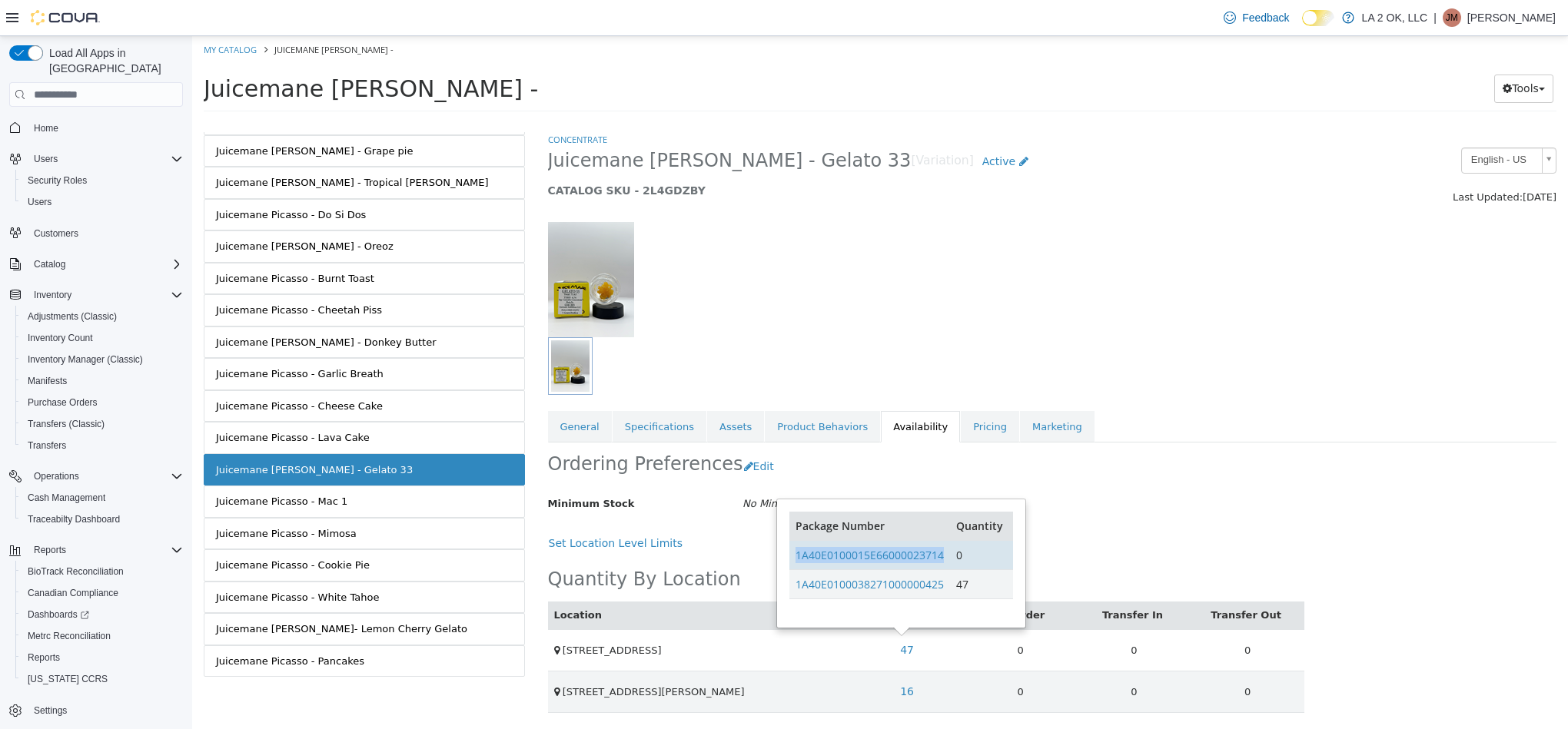
drag, startPoint x: 953, startPoint y: 552, endPoint x: 791, endPoint y: 552, distance: 162.0
click at [791, 552] on tr "1A40E0100015E66000023714 0" at bounding box center [901, 556] width 223 height 29
drag, startPoint x: 947, startPoint y: 577, endPoint x: 796, endPoint y: 589, distance: 151.5
click at [796, 589] on td "1A40E0100038271000000425" at bounding box center [870, 585] width 161 height 29
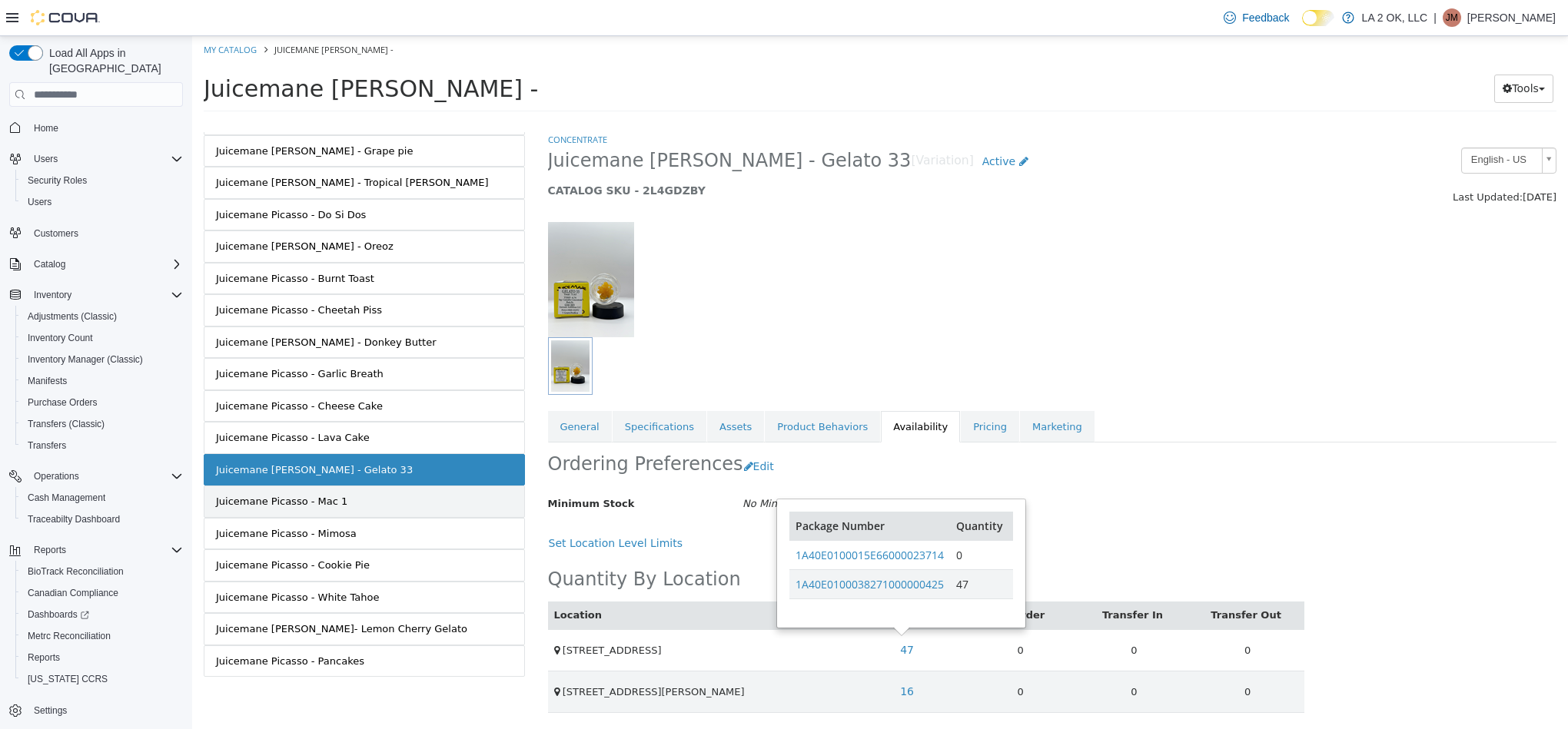
click at [445, 501] on link "Juicemane Picasso - Mac 1" at bounding box center [364, 501] width 321 height 32
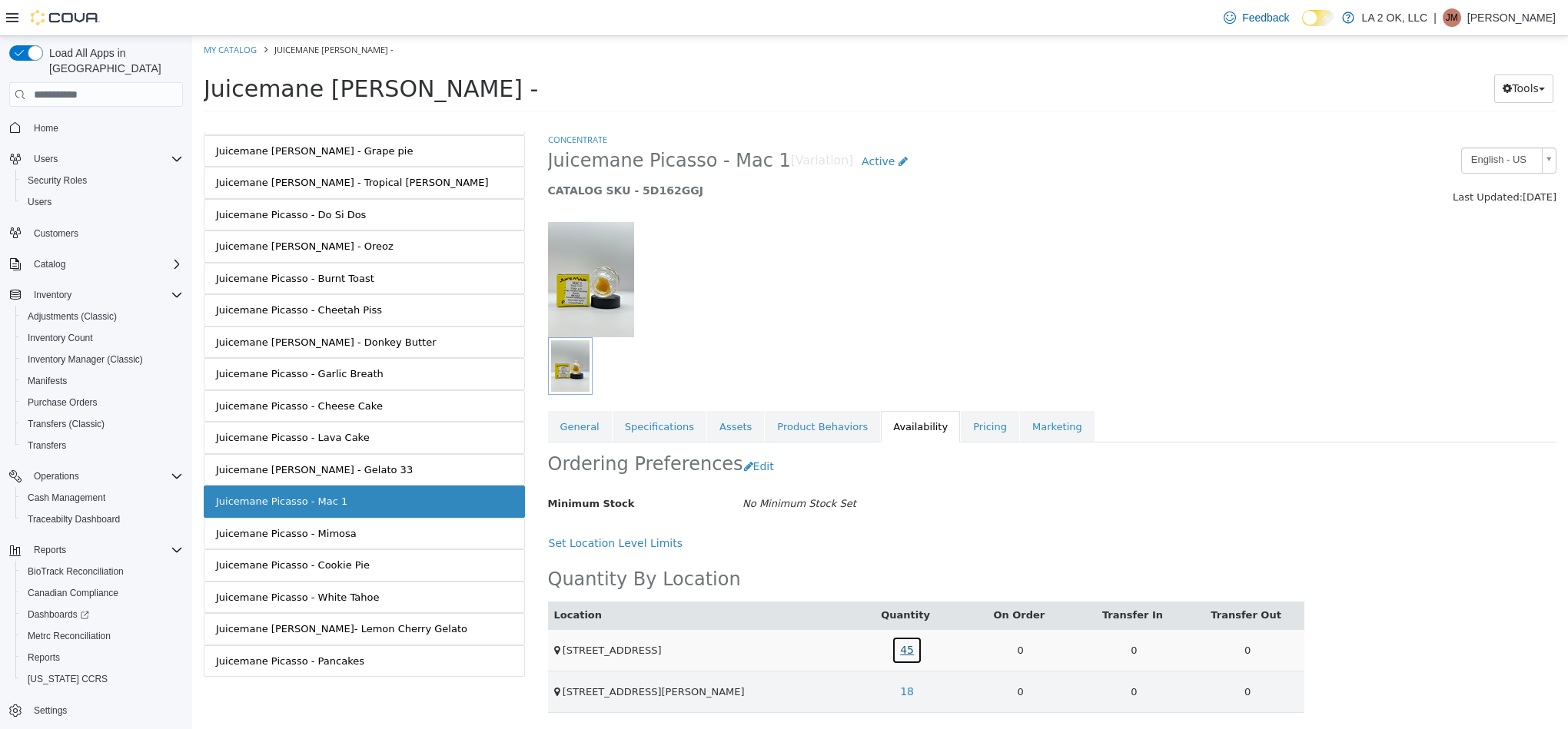
click at [904, 664] on link "45" at bounding box center [907, 650] width 31 height 28
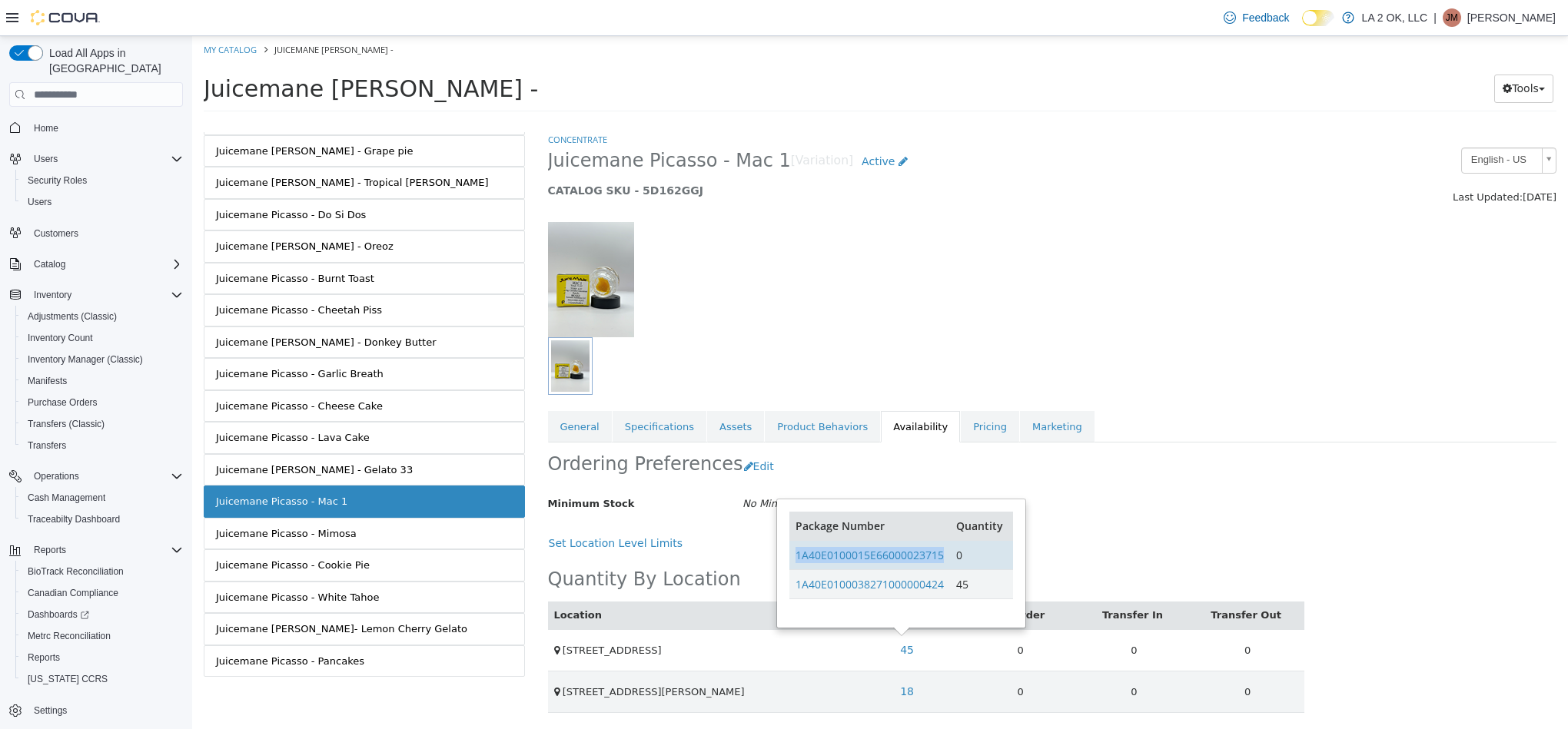
drag, startPoint x: 946, startPoint y: 557, endPoint x: 796, endPoint y: 568, distance: 150.4
click at [796, 568] on td "1A40E0100015E66000023715" at bounding box center [870, 556] width 161 height 29
drag, startPoint x: 946, startPoint y: 584, endPoint x: 825, endPoint y: 593, distance: 121.3
click at [807, 591] on td "1A40E0100038271000000424" at bounding box center [870, 585] width 161 height 29
click at [1190, 573] on div "Location Quantity On Order Transfer In Transfer Out 1 SE 59th St 45 0 0 0 3701 …" at bounding box center [925, 635] width 757 height 155
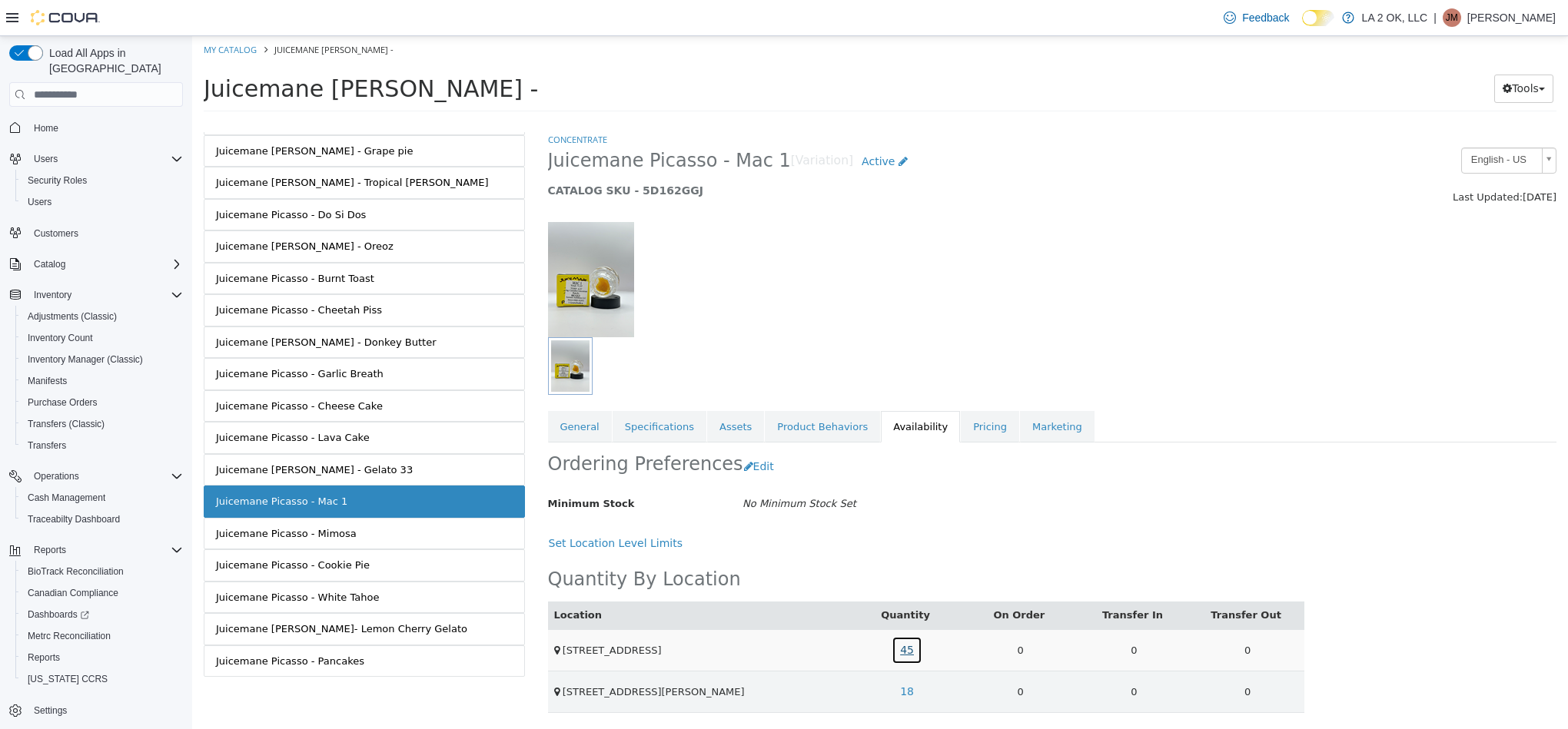
click at [892, 655] on link "45" at bounding box center [907, 650] width 31 height 28
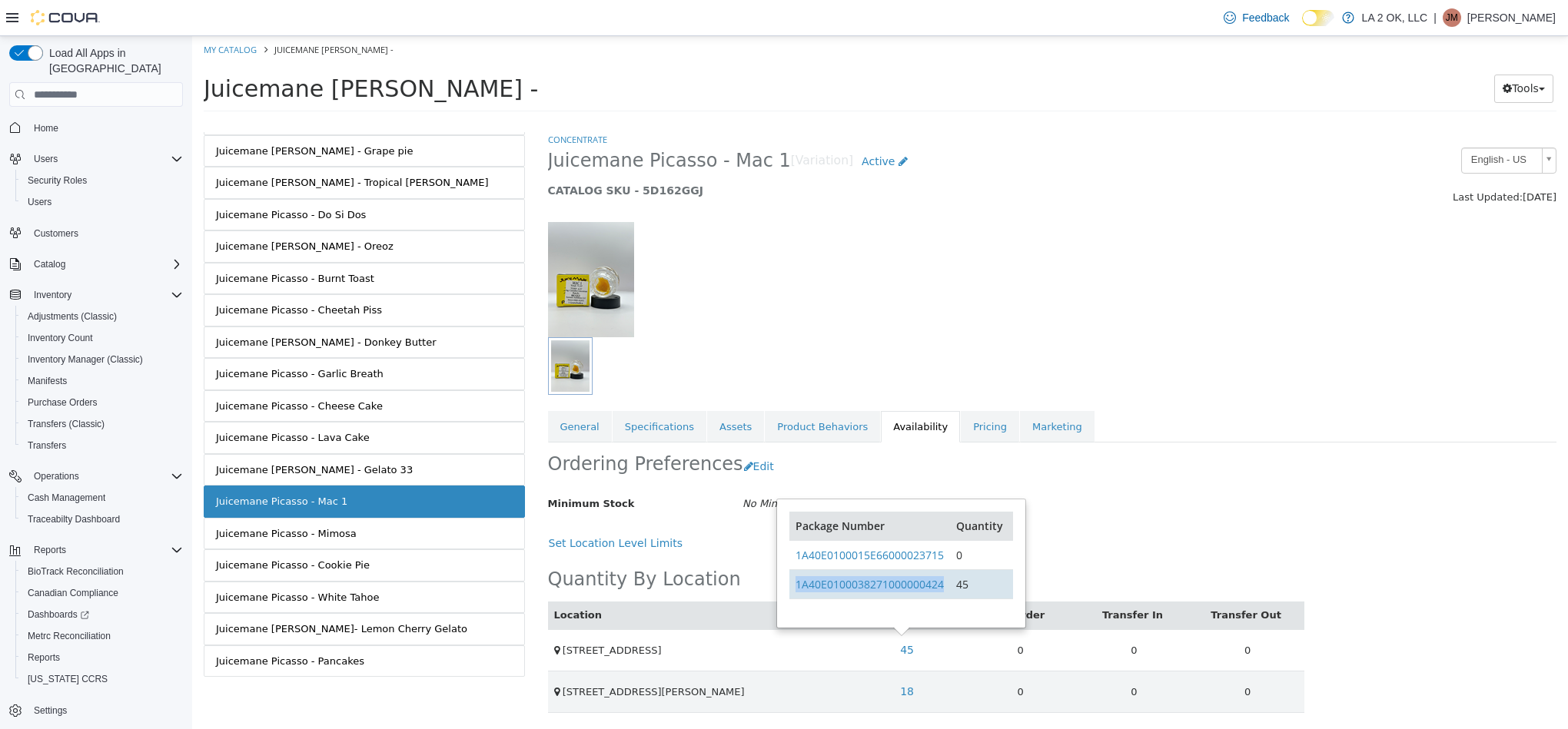
drag, startPoint x: 952, startPoint y: 578, endPoint x: 796, endPoint y: 598, distance: 157.3
click at [796, 598] on tr "1A40E0100038271000000424 45" at bounding box center [901, 585] width 223 height 29
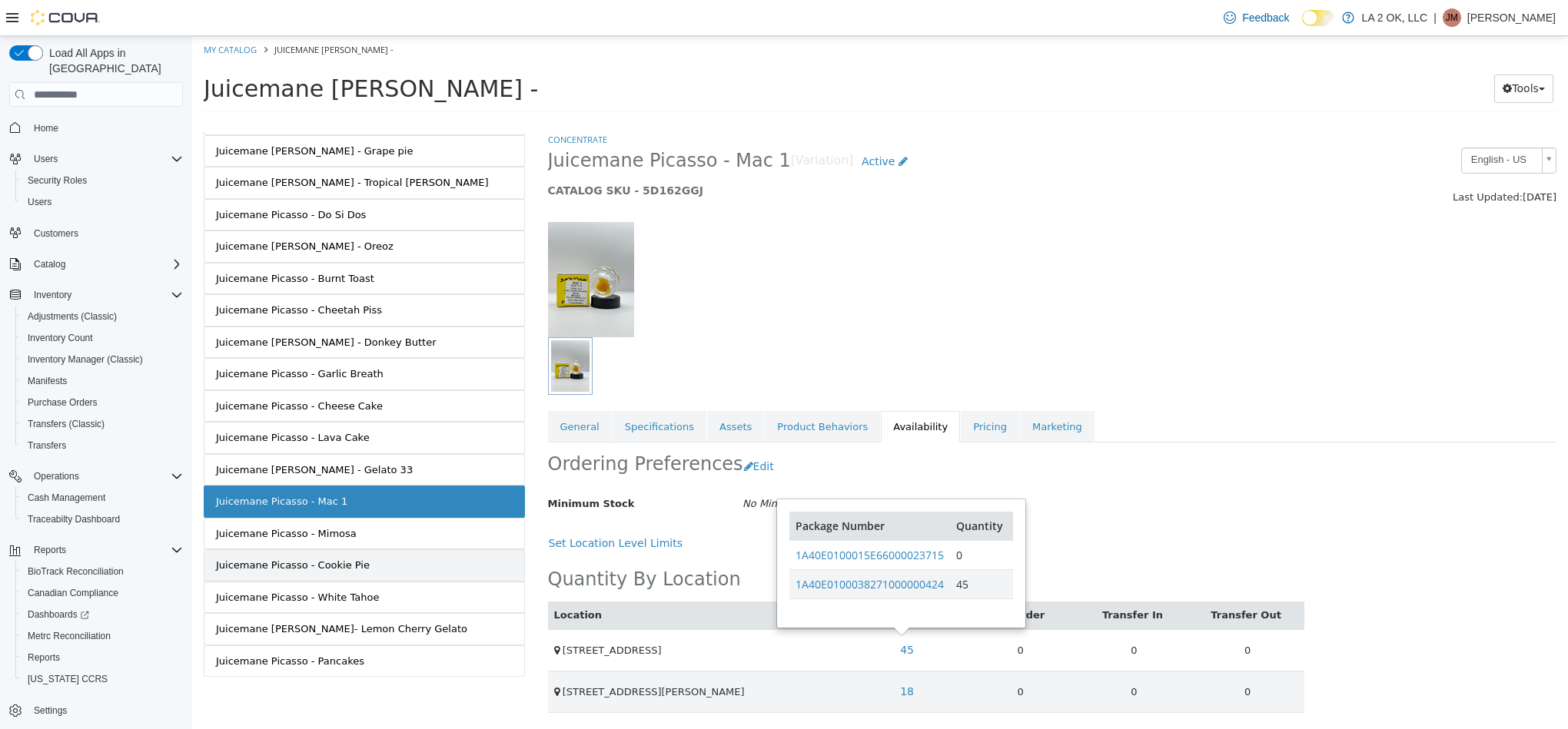
click at [465, 549] on link "Juicemane Picasso - Cookie Pie" at bounding box center [364, 565] width 321 height 32
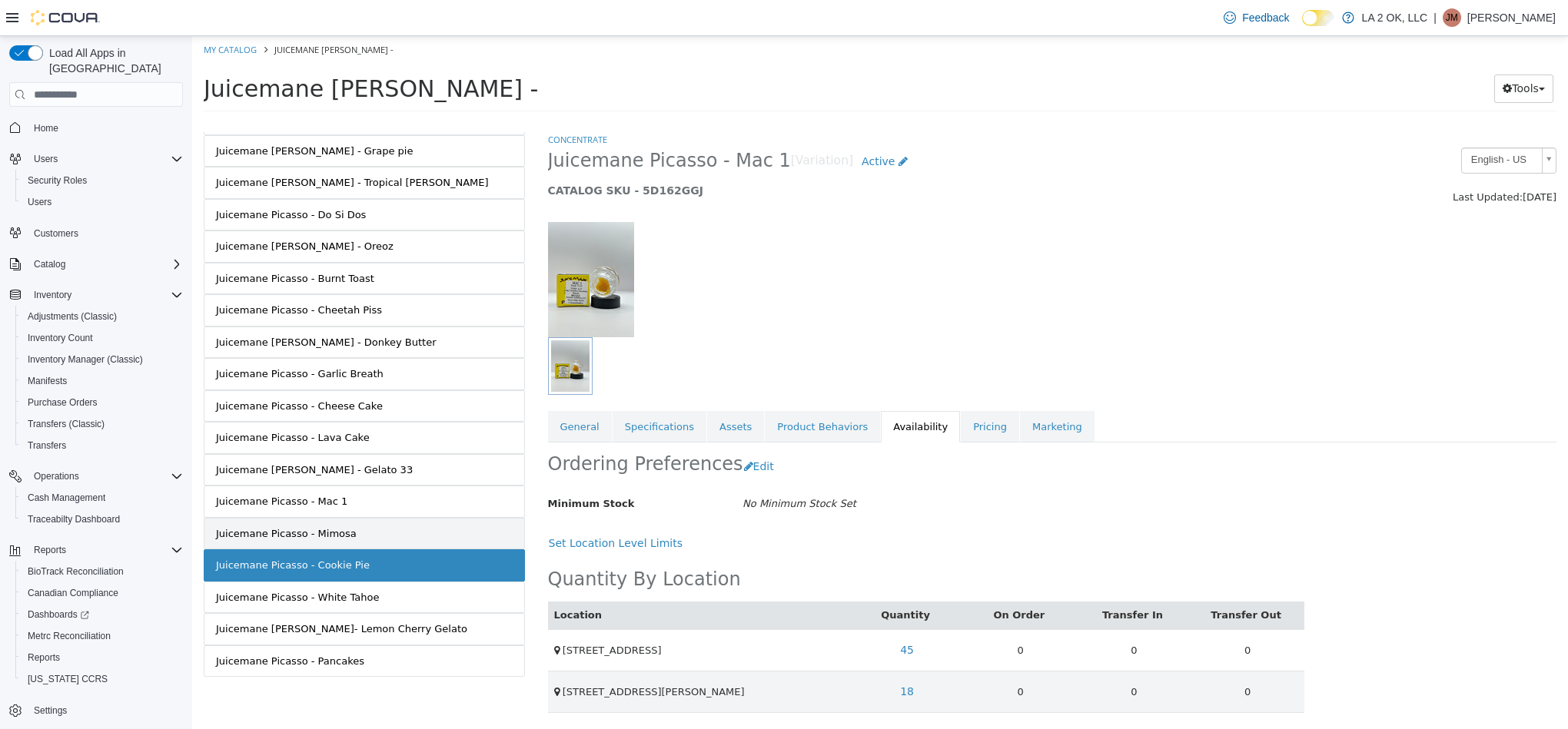
click at [470, 529] on link "Juicemane Picasso - Mimosa" at bounding box center [364, 534] width 321 height 32
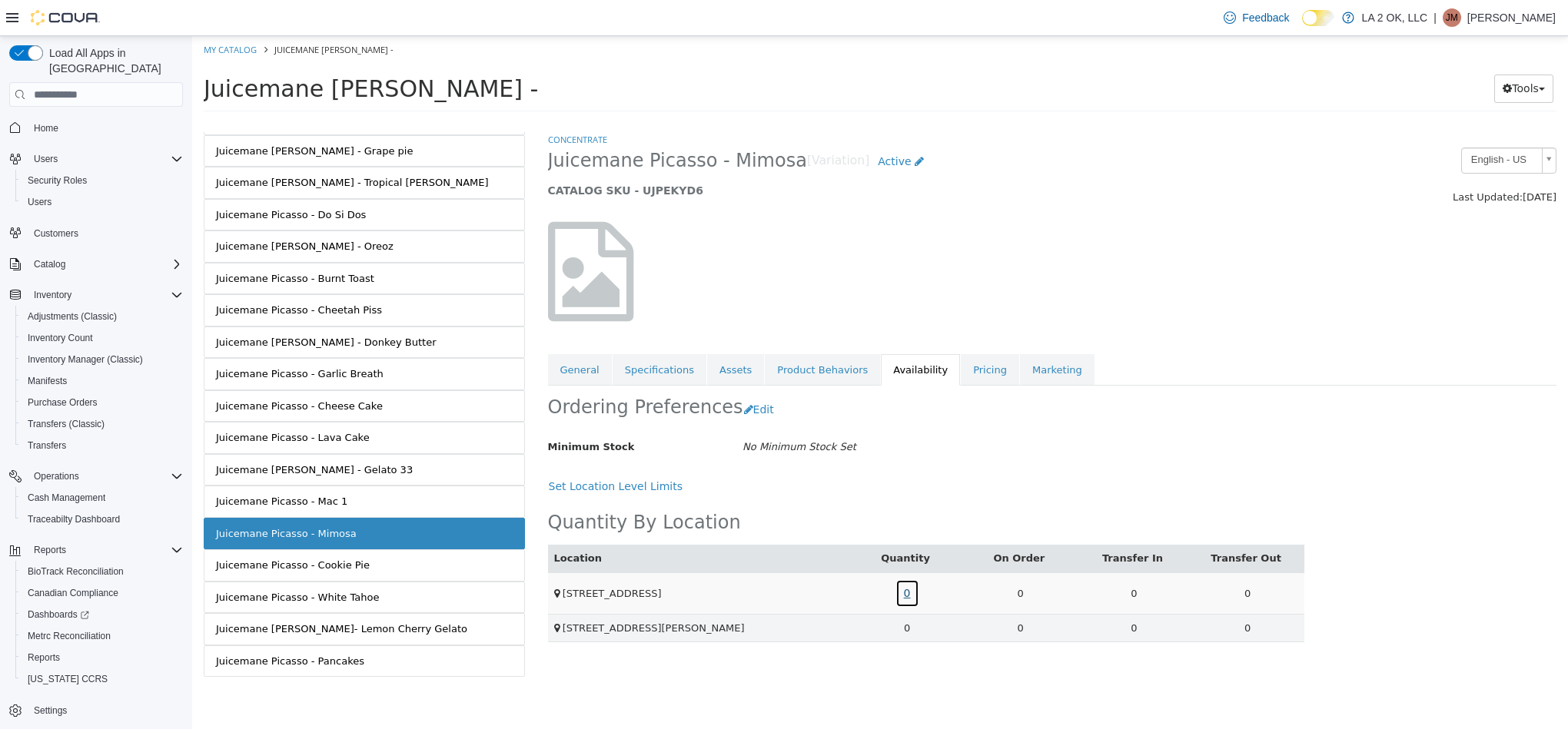
click at [904, 599] on link "0" at bounding box center [907, 593] width 24 height 28
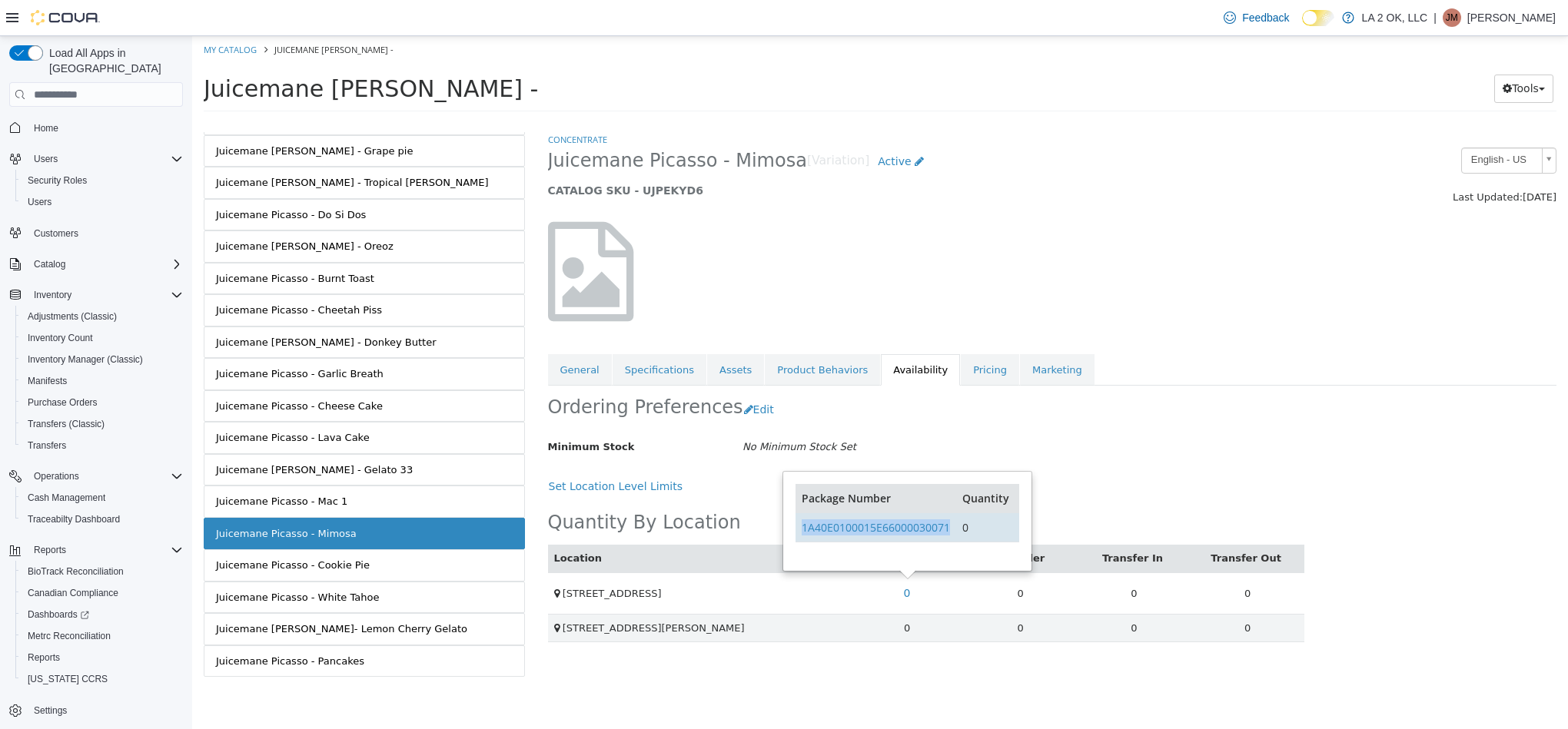
drag, startPoint x: 952, startPoint y: 531, endPoint x: 803, endPoint y: 543, distance: 149.5
click at [803, 543] on td "1A40E0100015E66000030071" at bounding box center [876, 528] width 161 height 29
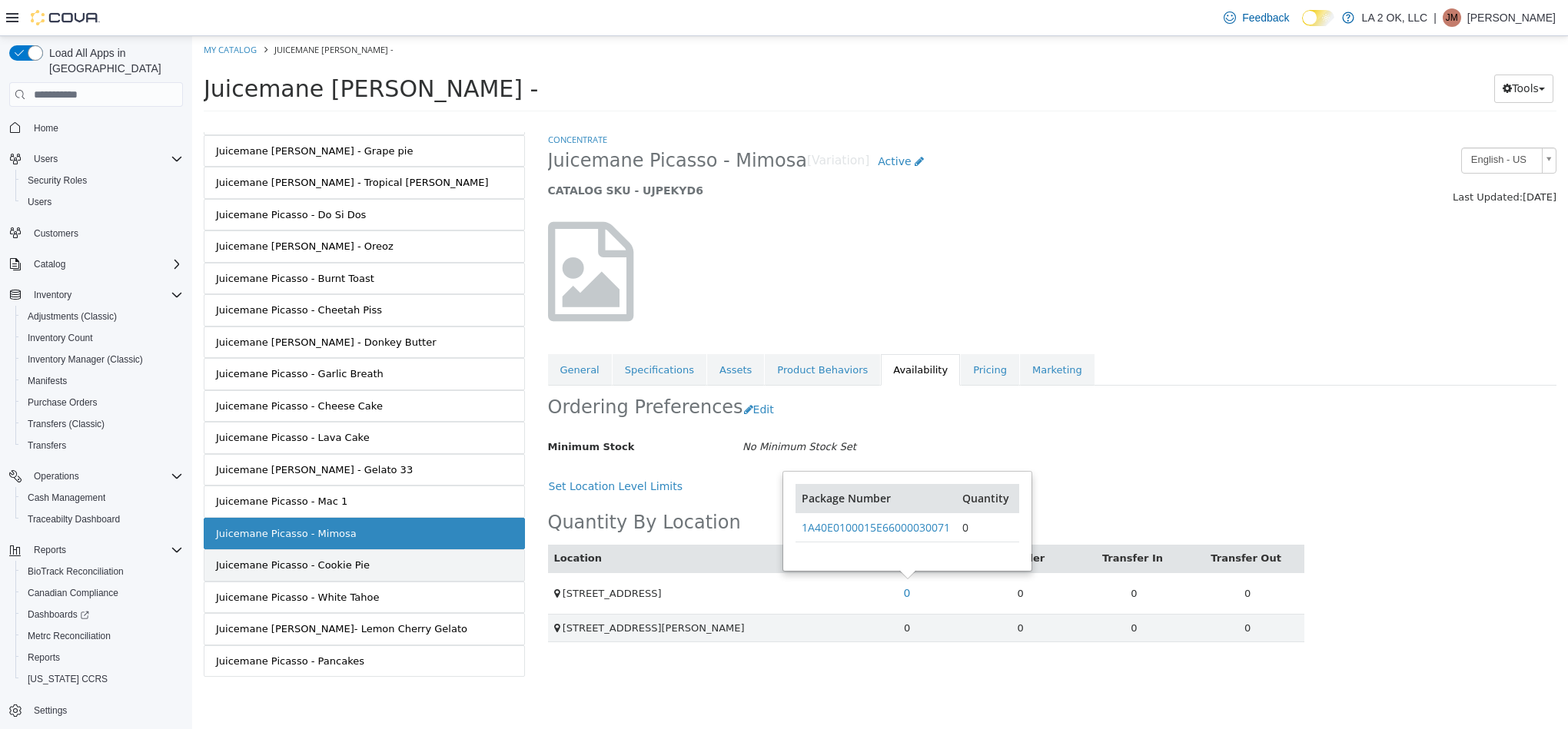
click at [319, 557] on div "Juicemane Picasso - Cookie Pie" at bounding box center [293, 565] width 153 height 16
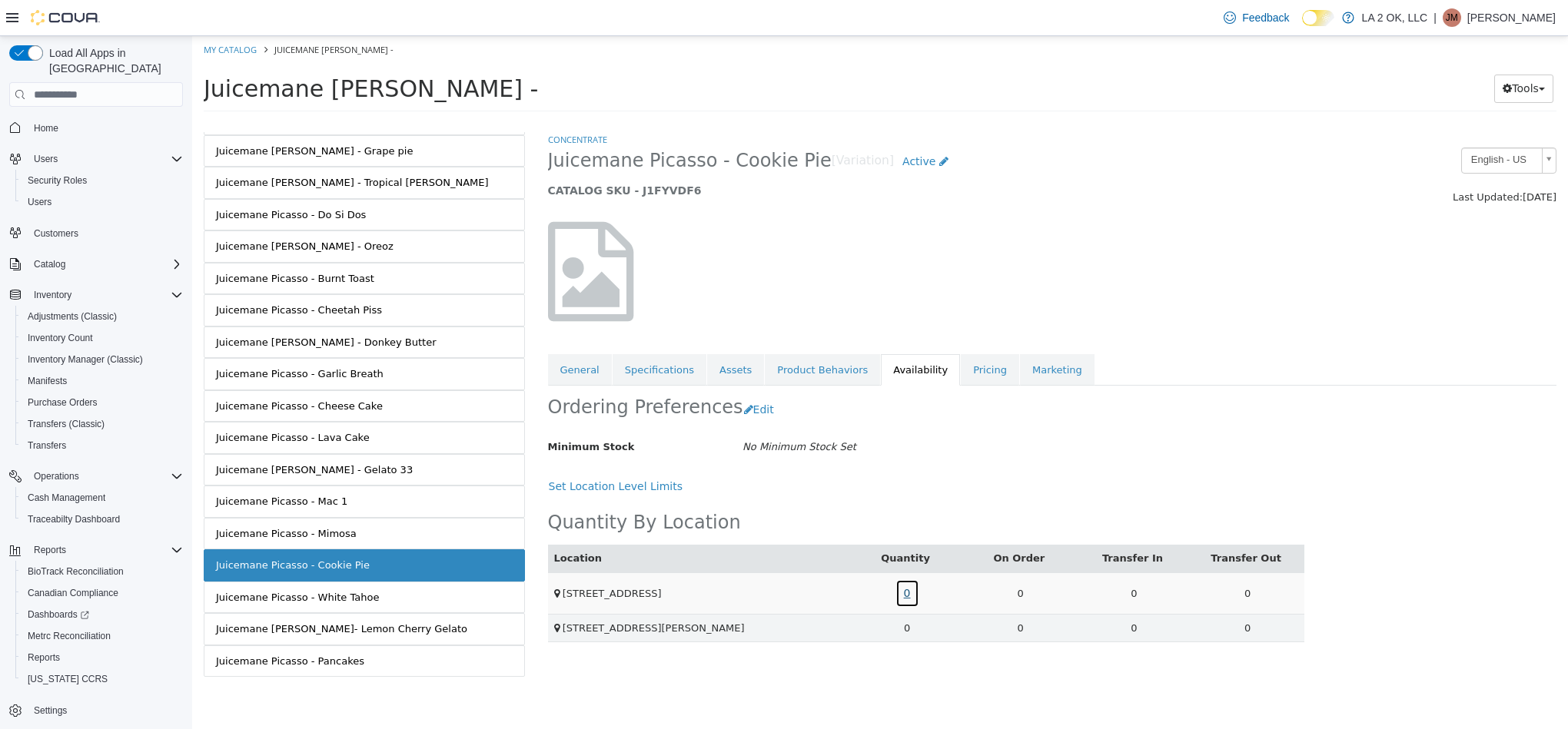
click at [903, 605] on link "0" at bounding box center [907, 593] width 24 height 28
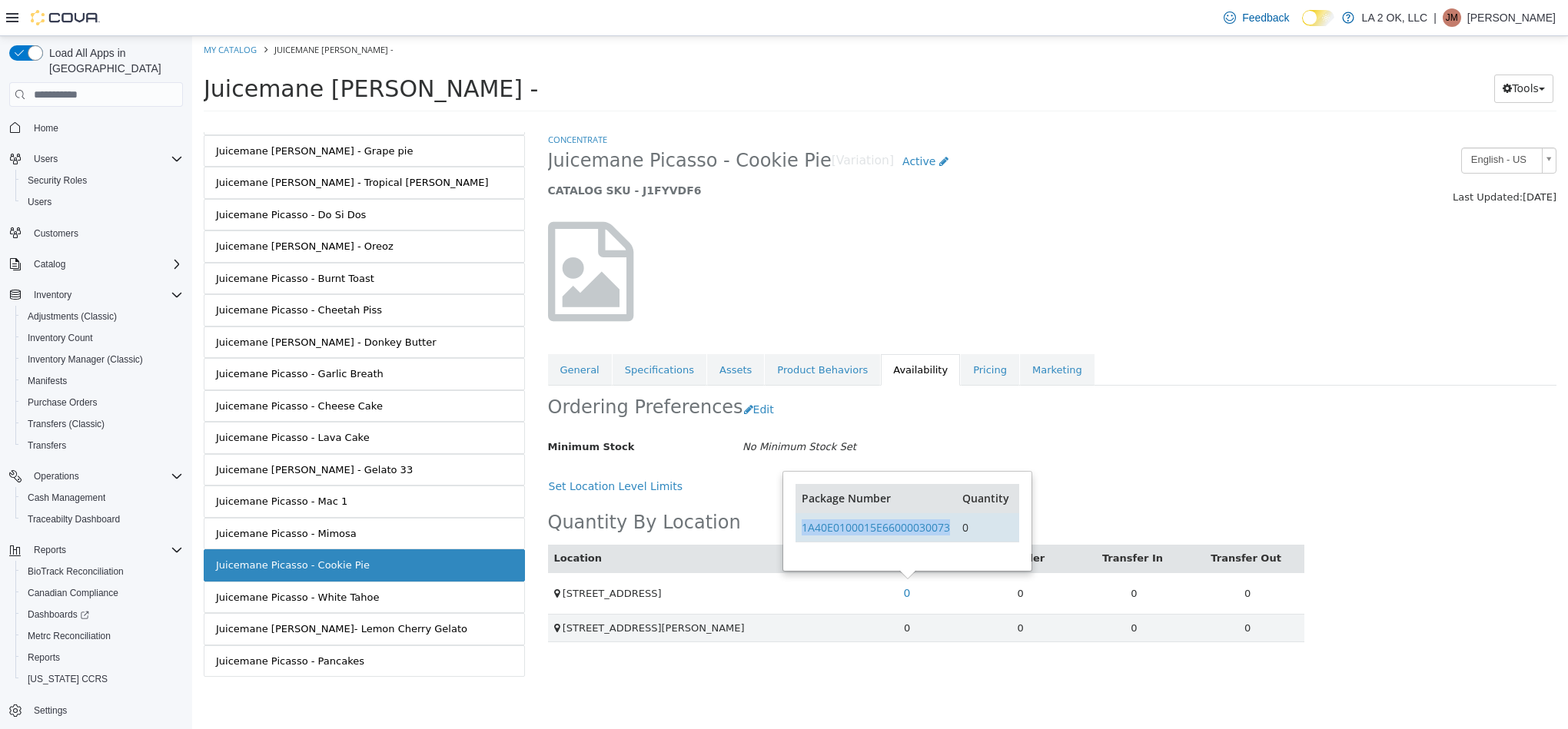
drag, startPoint x: 956, startPoint y: 533, endPoint x: 801, endPoint y: 540, distance: 155.2
click at [801, 540] on tr "1A40E0100015E66000030073 0" at bounding box center [907, 528] width 223 height 29
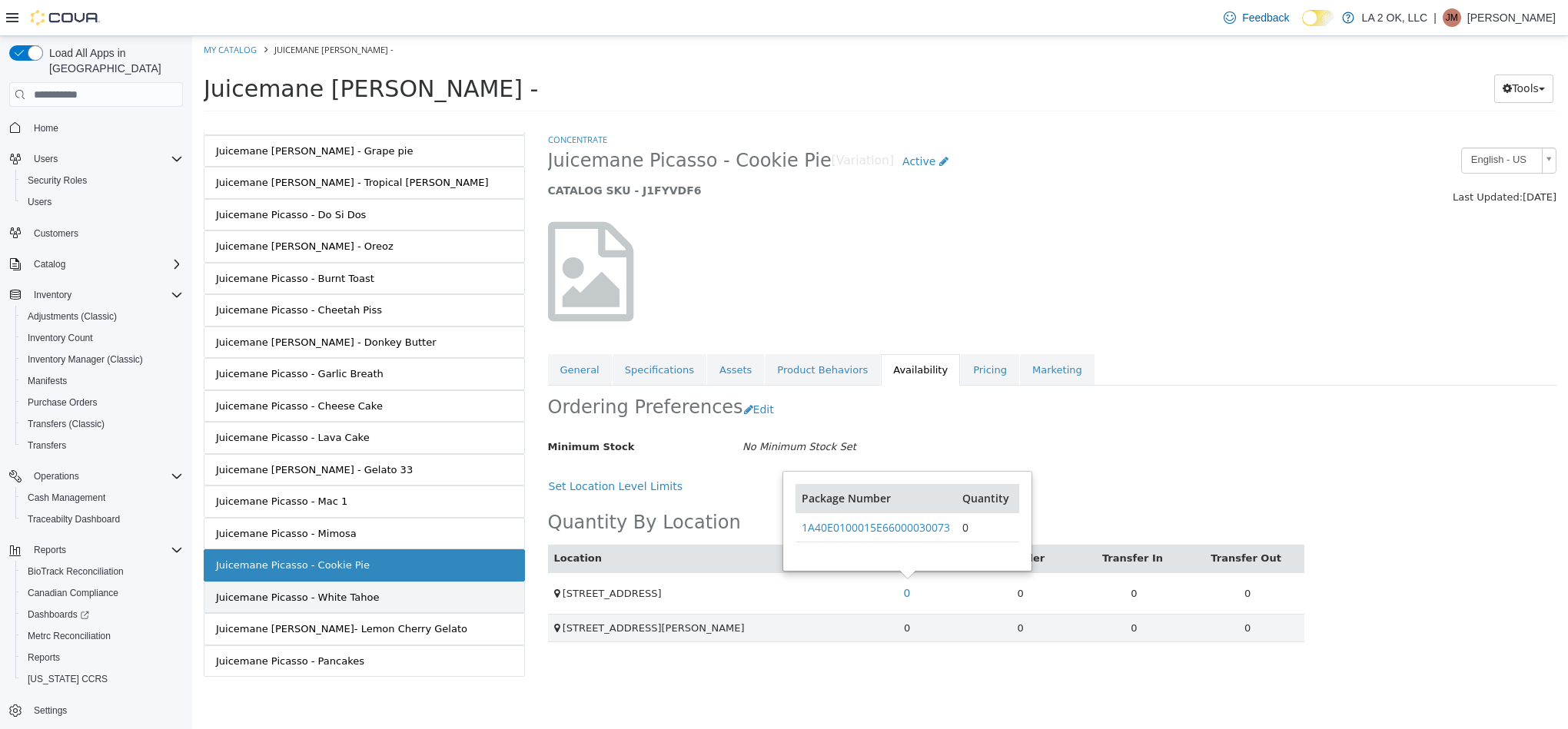
click at [465, 584] on link "Juicemane Picasso - White Tahoe" at bounding box center [364, 598] width 321 height 32
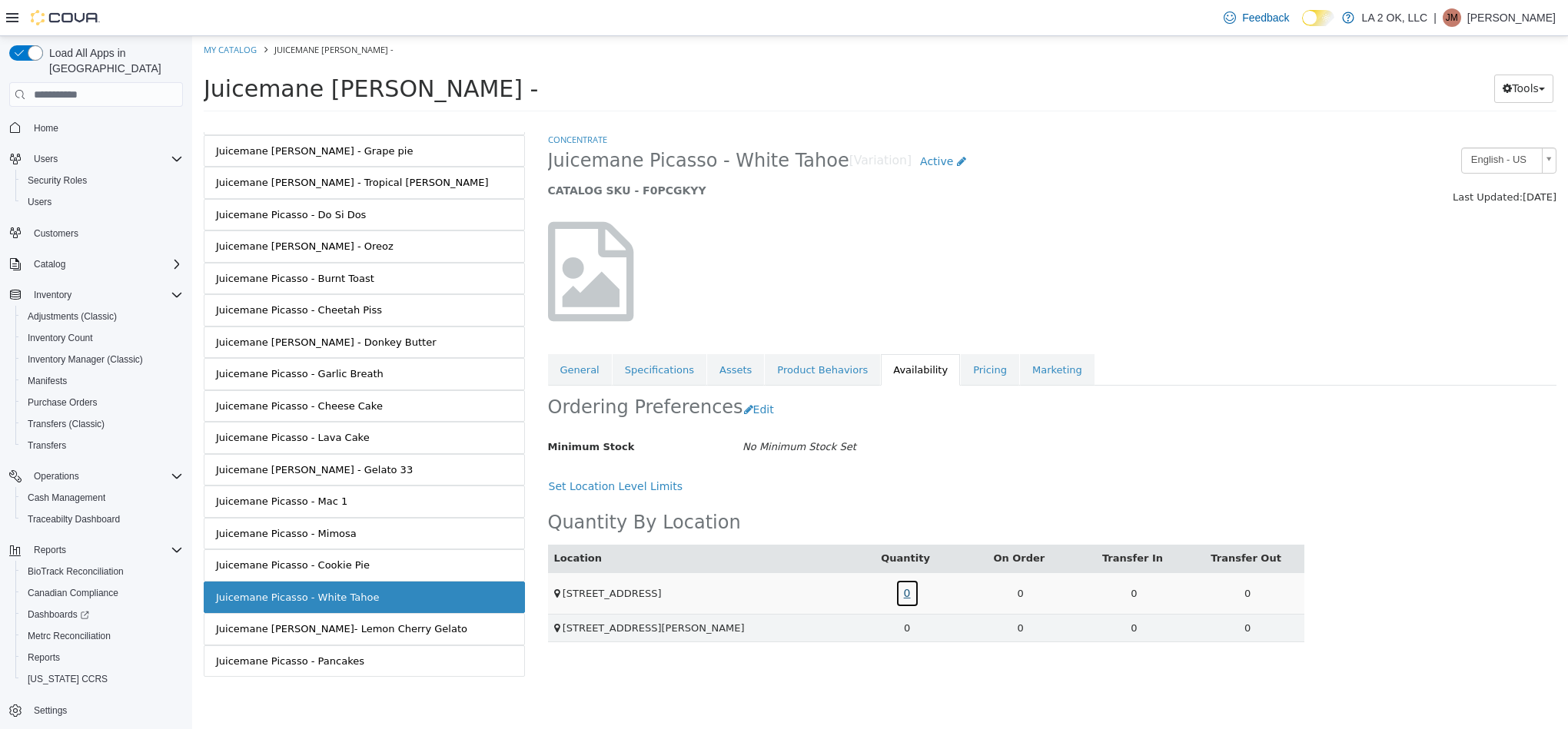
click at [906, 596] on link "0" at bounding box center [907, 593] width 24 height 28
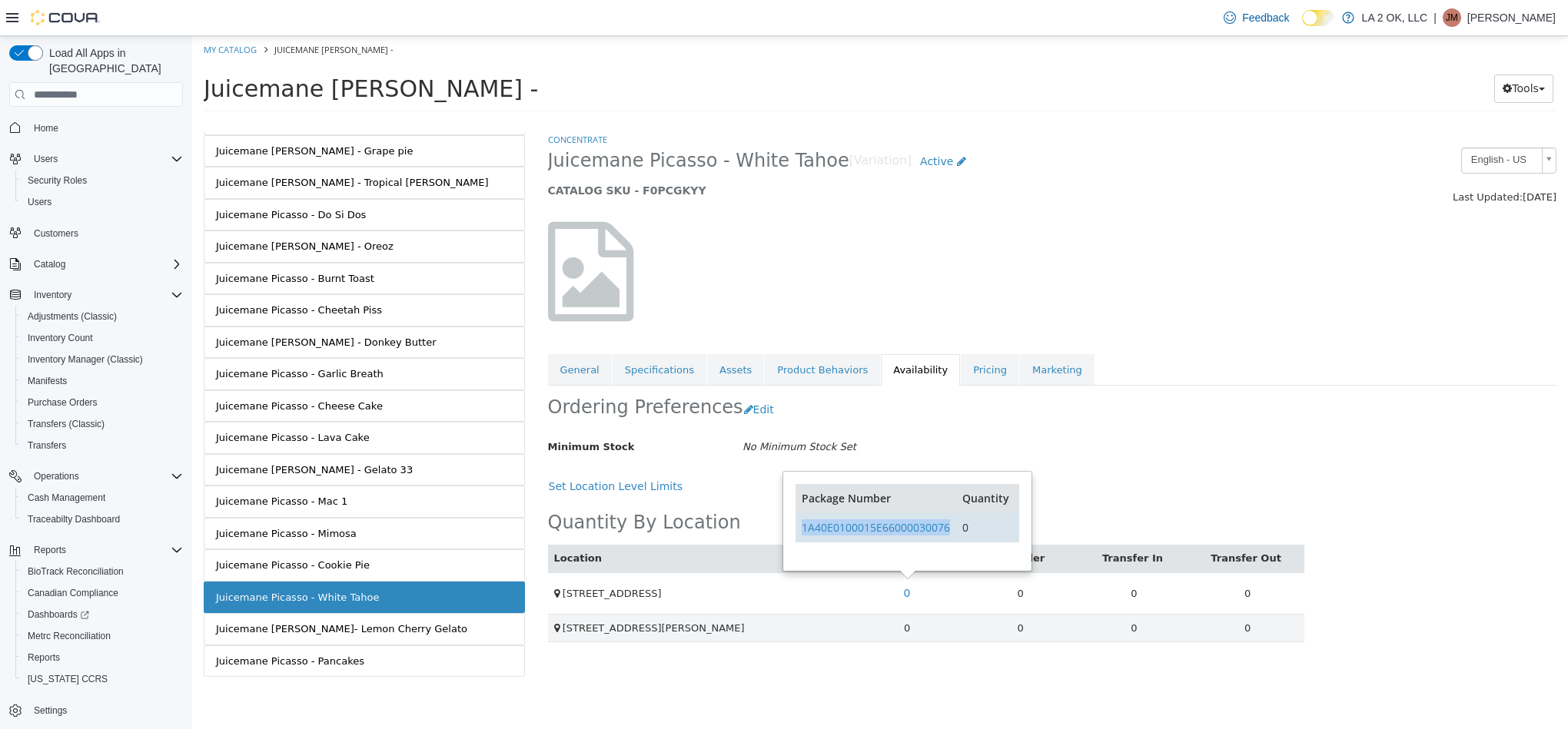
drag, startPoint x: 952, startPoint y: 531, endPoint x: 802, endPoint y: 543, distance: 150.5
click at [802, 543] on td "1A40E0100015E66000030076" at bounding box center [876, 528] width 161 height 29
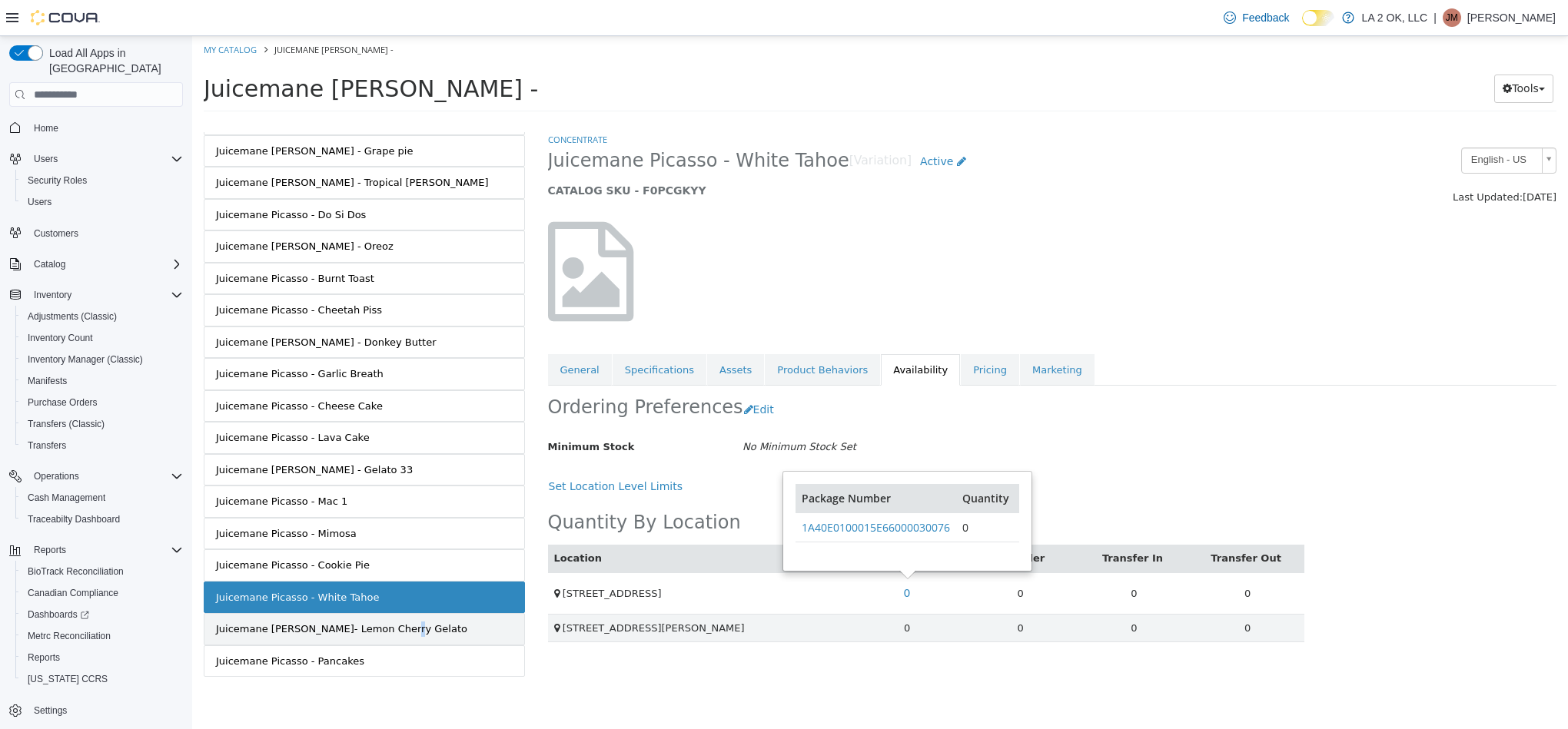
click at [382, 623] on div "Juicemane Picasso- Lemon Cherry Gelato" at bounding box center [341, 629] width 251 height 16
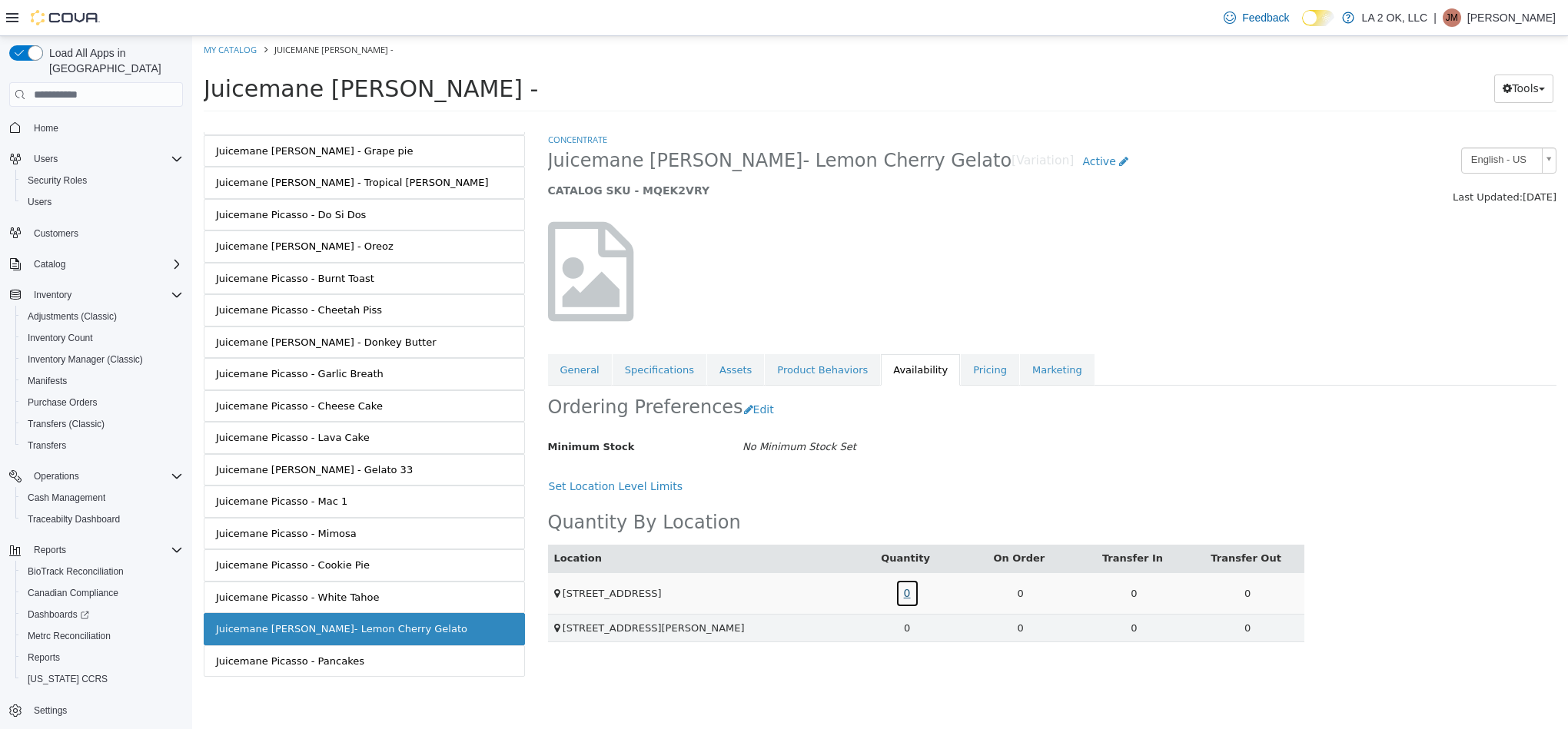
click at [907, 594] on link "0" at bounding box center [907, 593] width 24 height 28
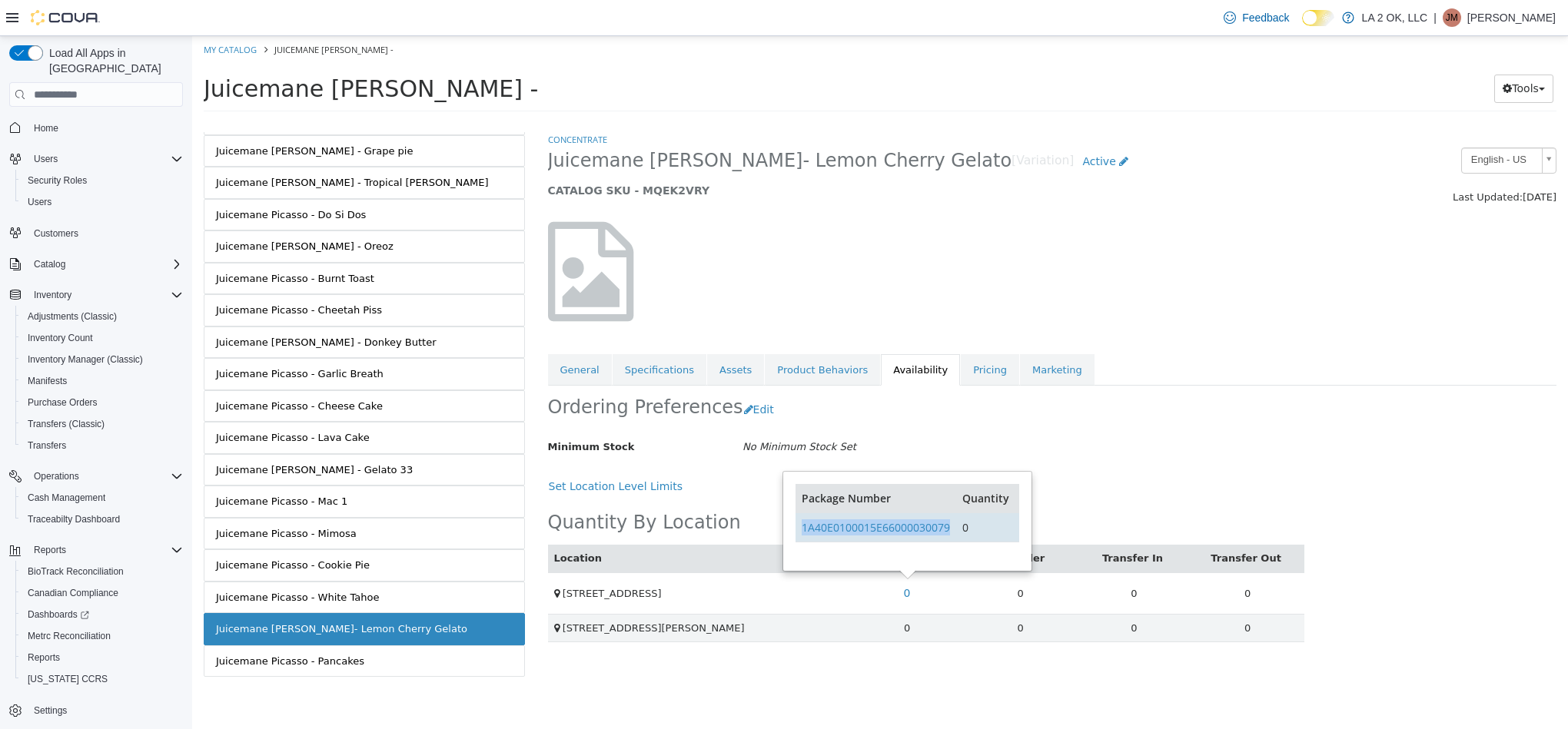
drag, startPoint x: 955, startPoint y: 532, endPoint x: 802, endPoint y: 541, distance: 153.3
click at [802, 541] on td "1A40E0100015E66000030079" at bounding box center [876, 528] width 161 height 29
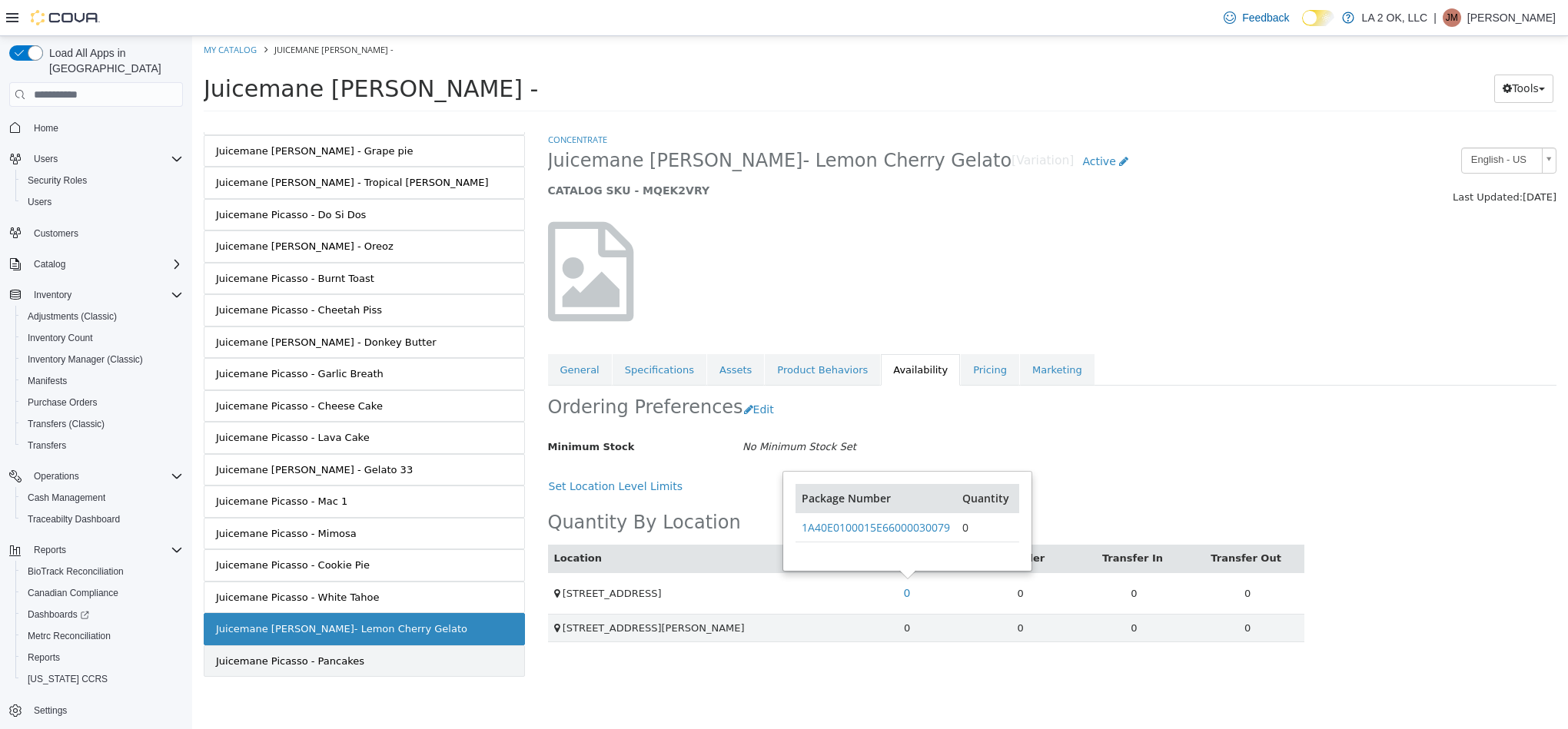
drag, startPoint x: 356, startPoint y: 674, endPoint x: 373, endPoint y: 664, distance: 19.7
click at [361, 672] on link "Juicemane Picasso - Pancakes" at bounding box center [364, 661] width 321 height 32
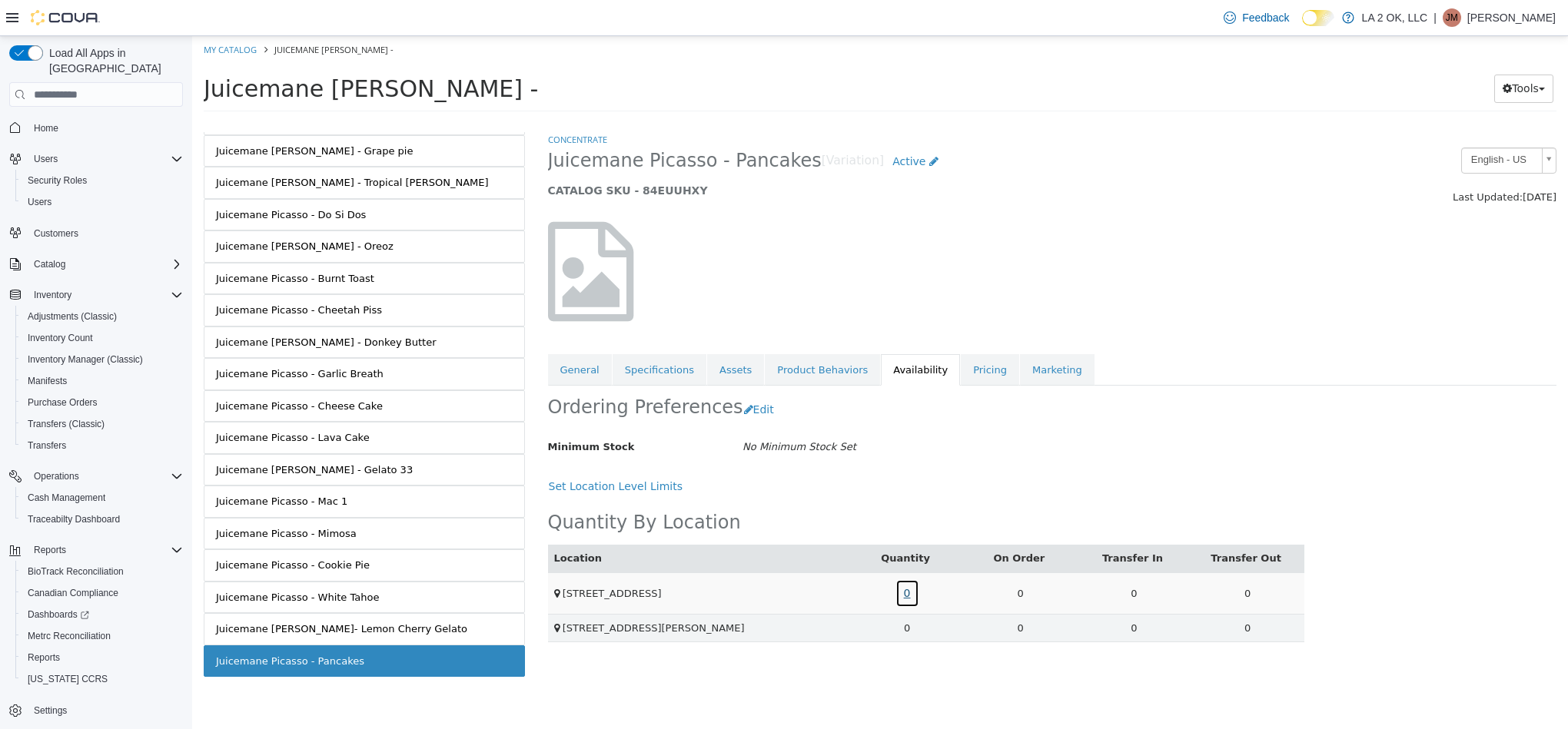
drag, startPoint x: 909, startPoint y: 600, endPoint x: 918, endPoint y: 599, distance: 9.1
click at [911, 600] on link "0" at bounding box center [907, 593] width 24 height 28
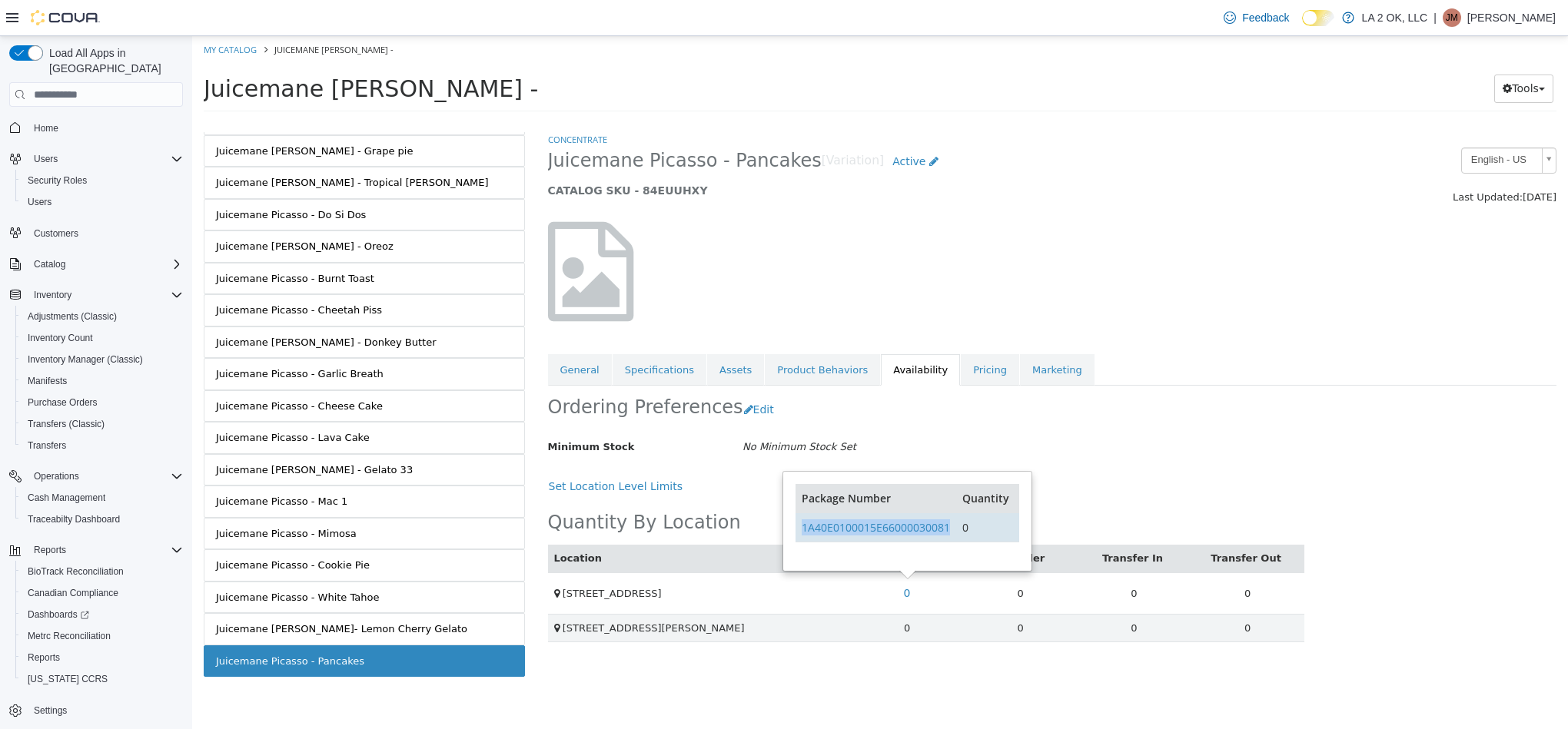
drag, startPoint x: 956, startPoint y: 533, endPoint x: 799, endPoint y: 541, distance: 157.2
click at [799, 541] on tr "1A40E0100015E66000030081 0" at bounding box center [907, 528] width 223 height 29
click at [562, 141] on link "Concentrate" at bounding box center [577, 140] width 59 height 12
select select "**********"
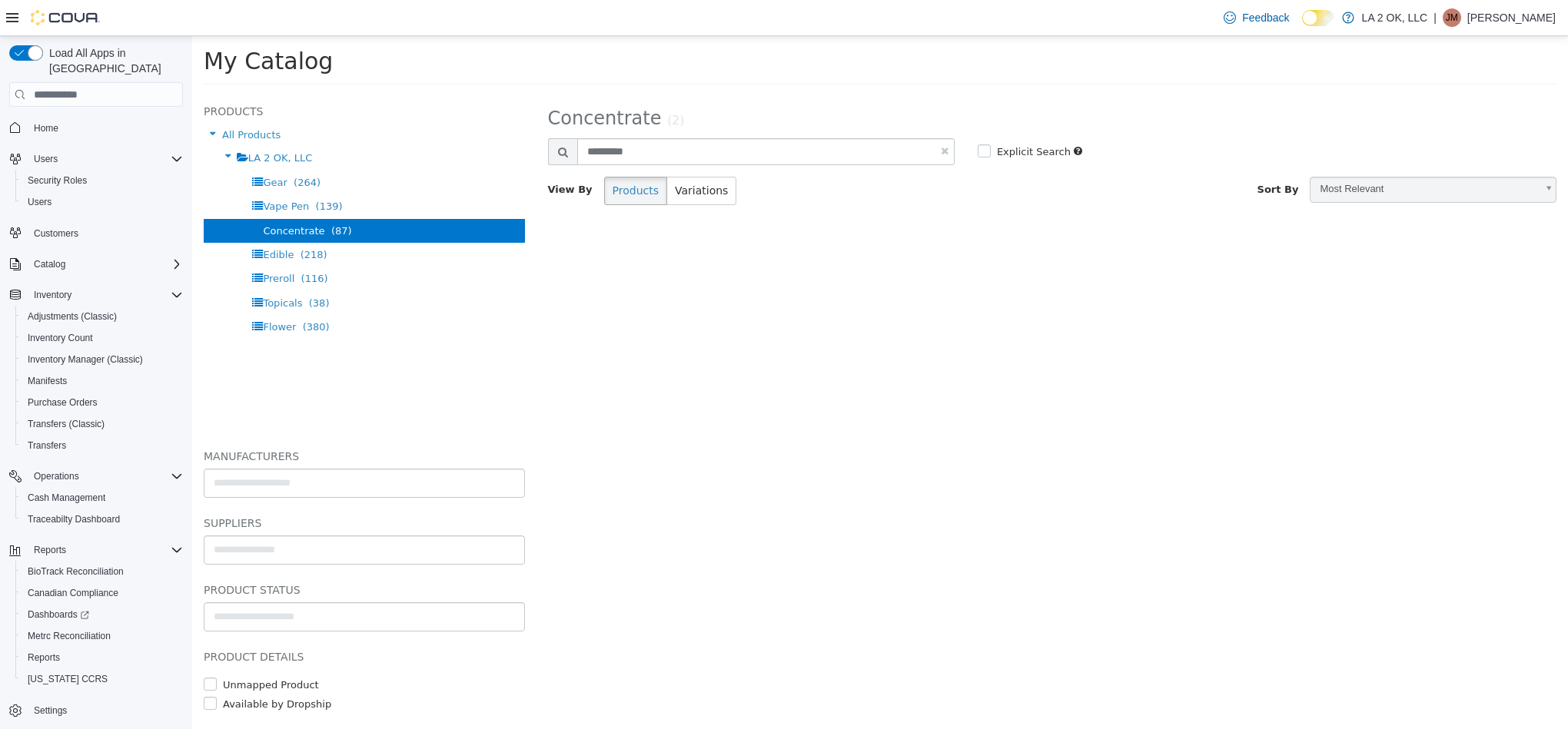
drag, startPoint x: 706, startPoint y: 209, endPoint x: 716, endPoint y: 221, distance: 15.6
click at [706, 212] on div "View By Products Variations" at bounding box center [794, 197] width 516 height 40
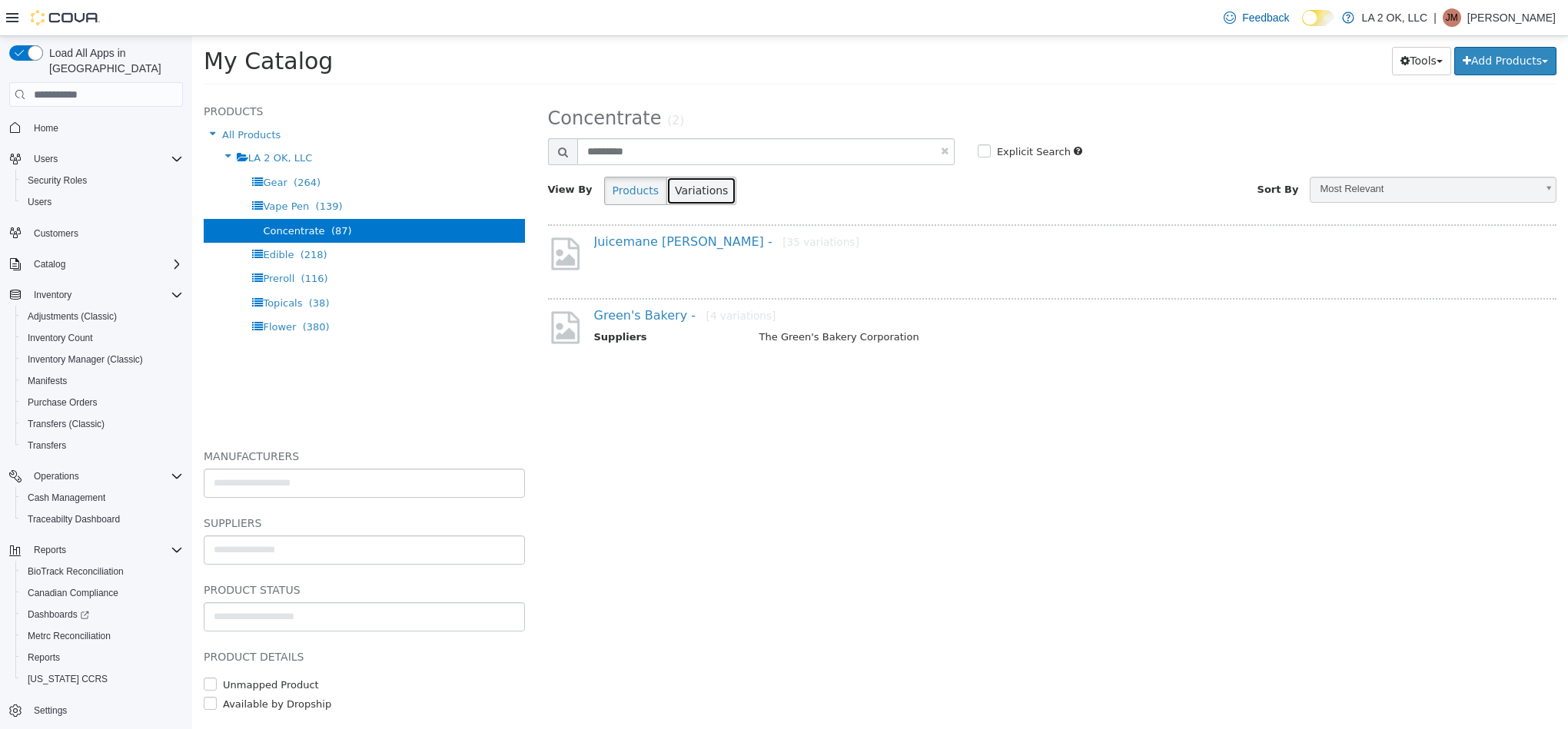
click at [695, 191] on button "Variations" at bounding box center [701, 191] width 70 height 28
select select "**********"
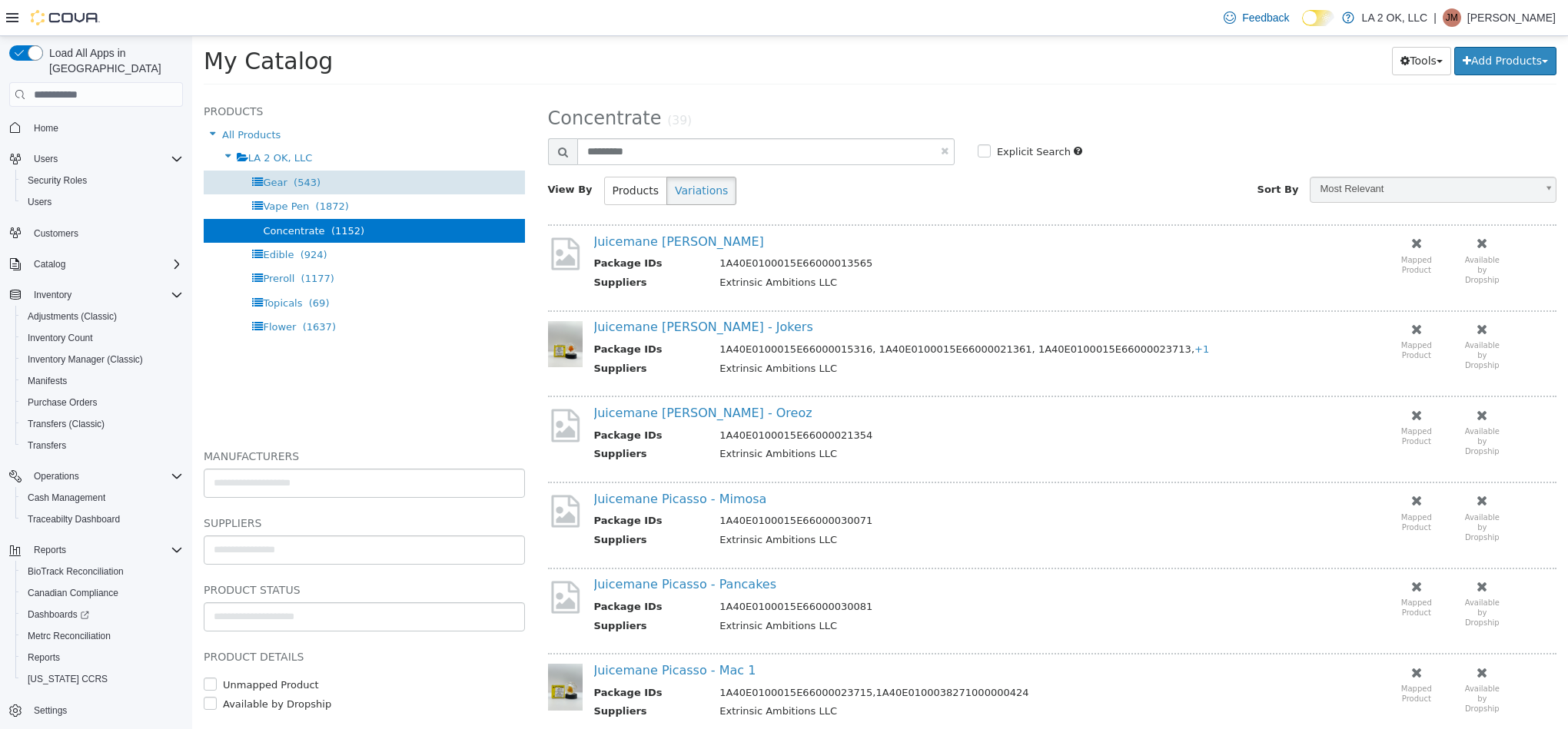
drag, startPoint x: 302, startPoint y: 168, endPoint x: 329, endPoint y: 170, distance: 27.1
click at [307, 169] on div "LA 2 OK, LLC" at bounding box center [364, 158] width 321 height 24
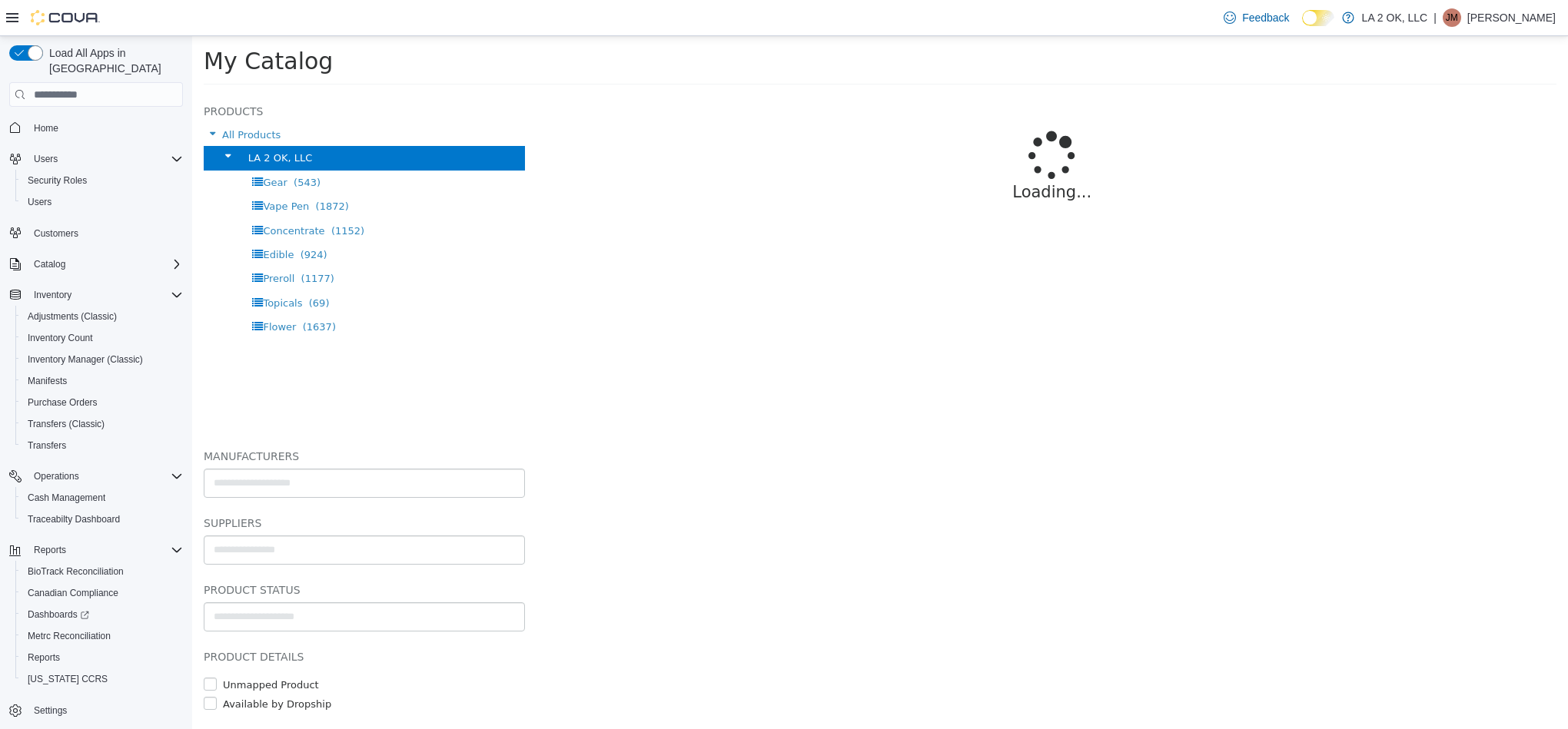
select select "**********"
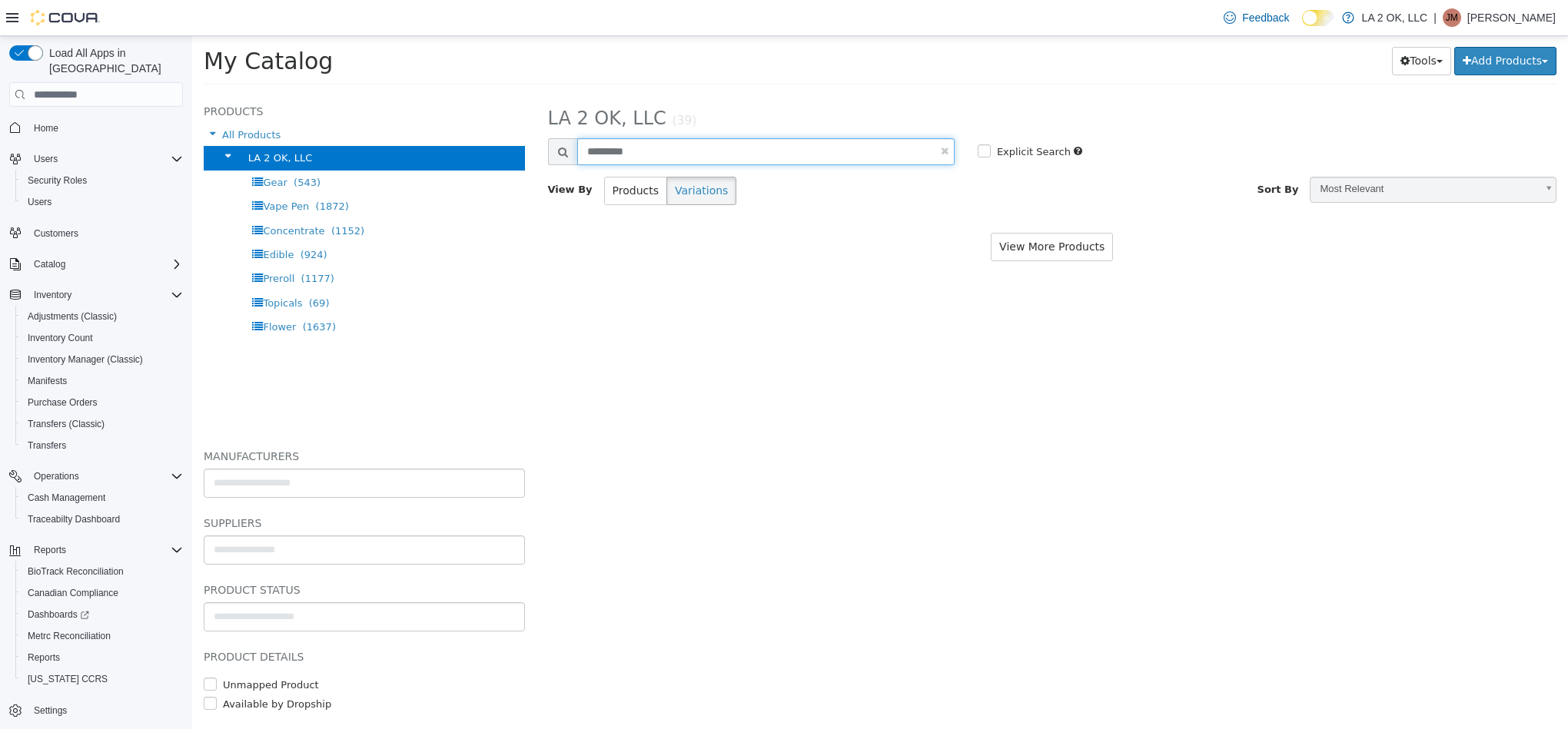
click at [681, 144] on input "*********" at bounding box center [765, 151] width 377 height 26
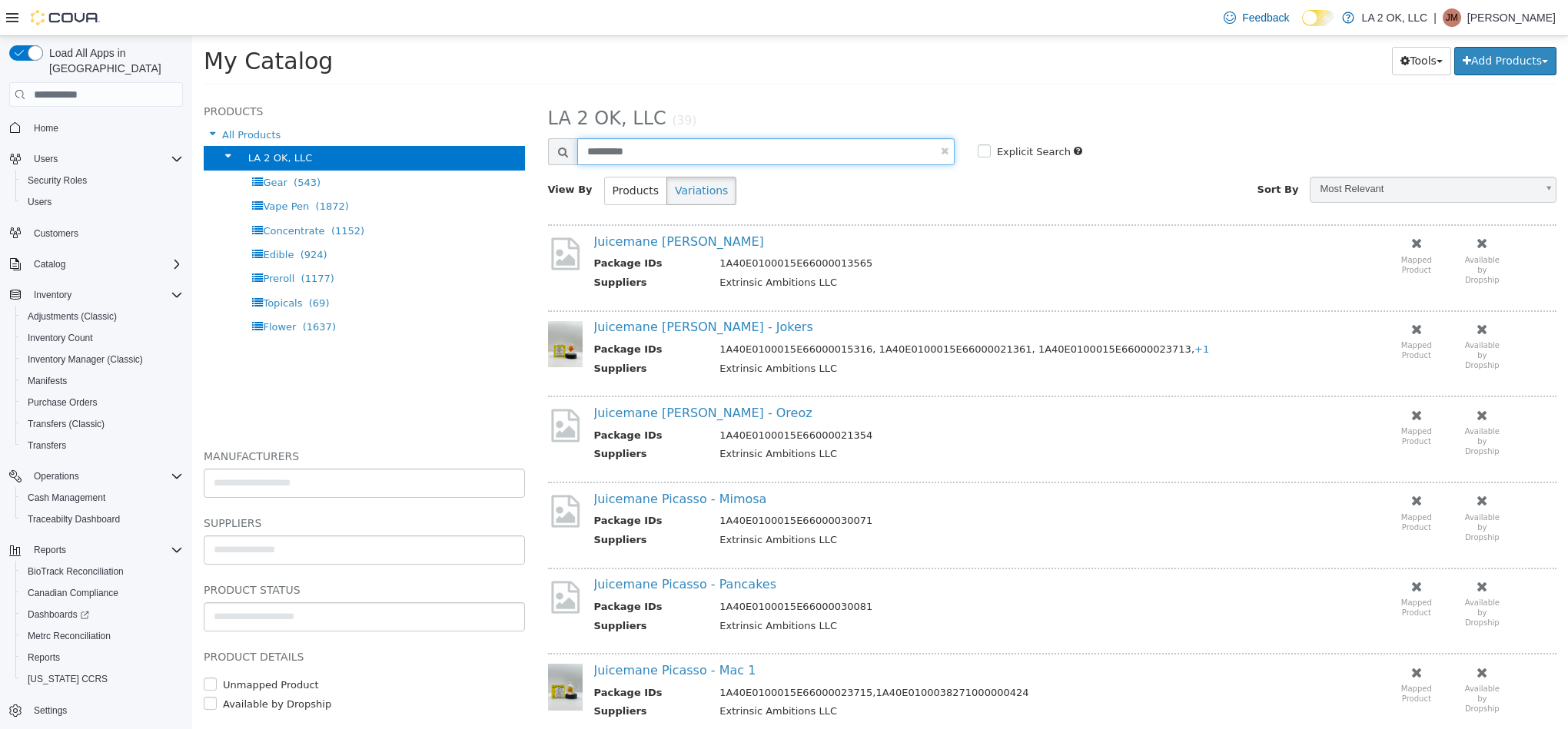
paste input "**********"
type input "**********"
select select "**********"
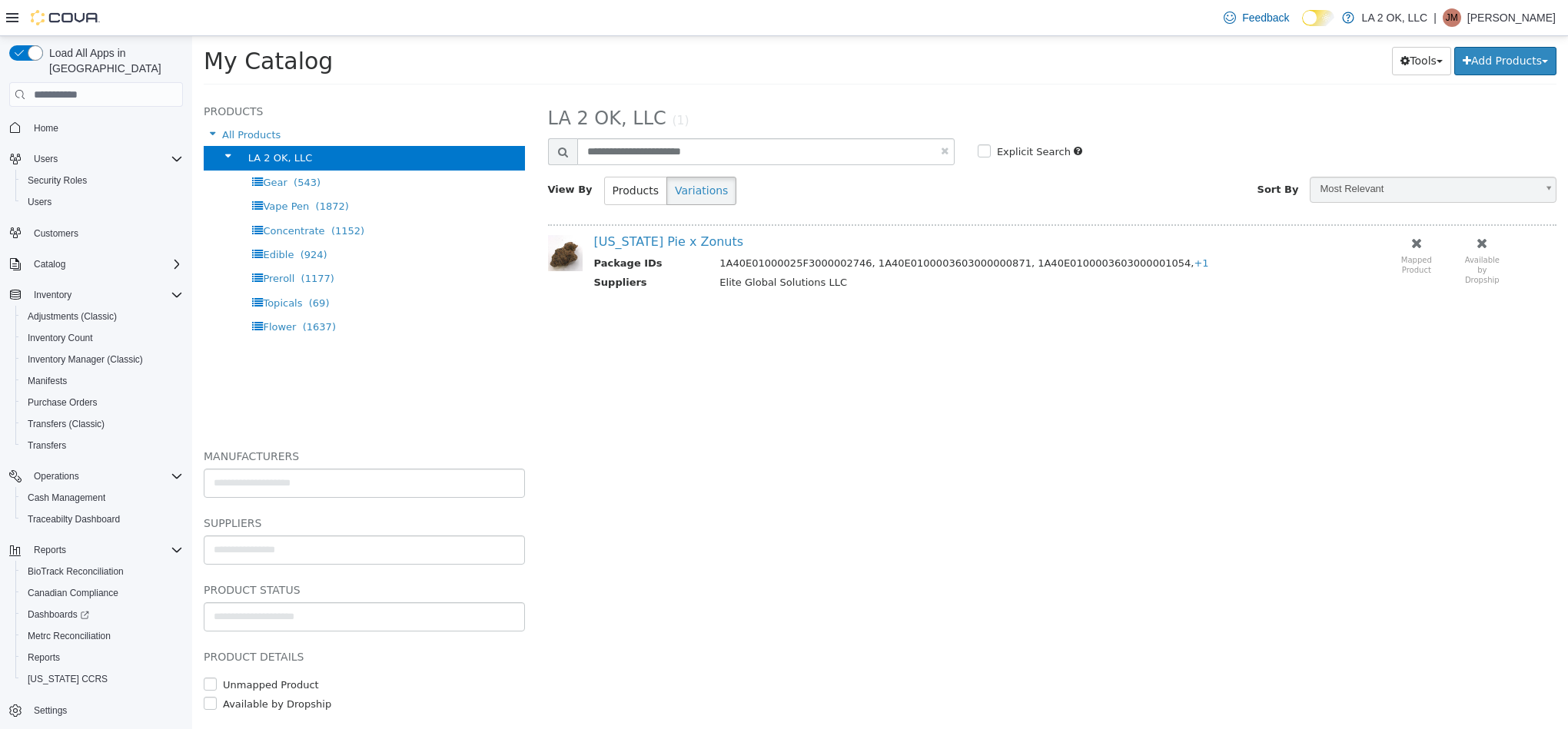
click at [664, 251] on div "Georgia Pie x Zonuts Package IDs 1A40E01000025F3000002746, 1A40E010000360300000…" at bounding box center [936, 268] width 709 height 68
click at [670, 252] on div "Georgia Pie x Zonuts Package IDs 1A40E01000025F3000002746, 1A40E010000360300000…" at bounding box center [936, 268] width 709 height 68
click at [681, 239] on link "Georgia Pie x Zonuts" at bounding box center [669, 242] width 150 height 15
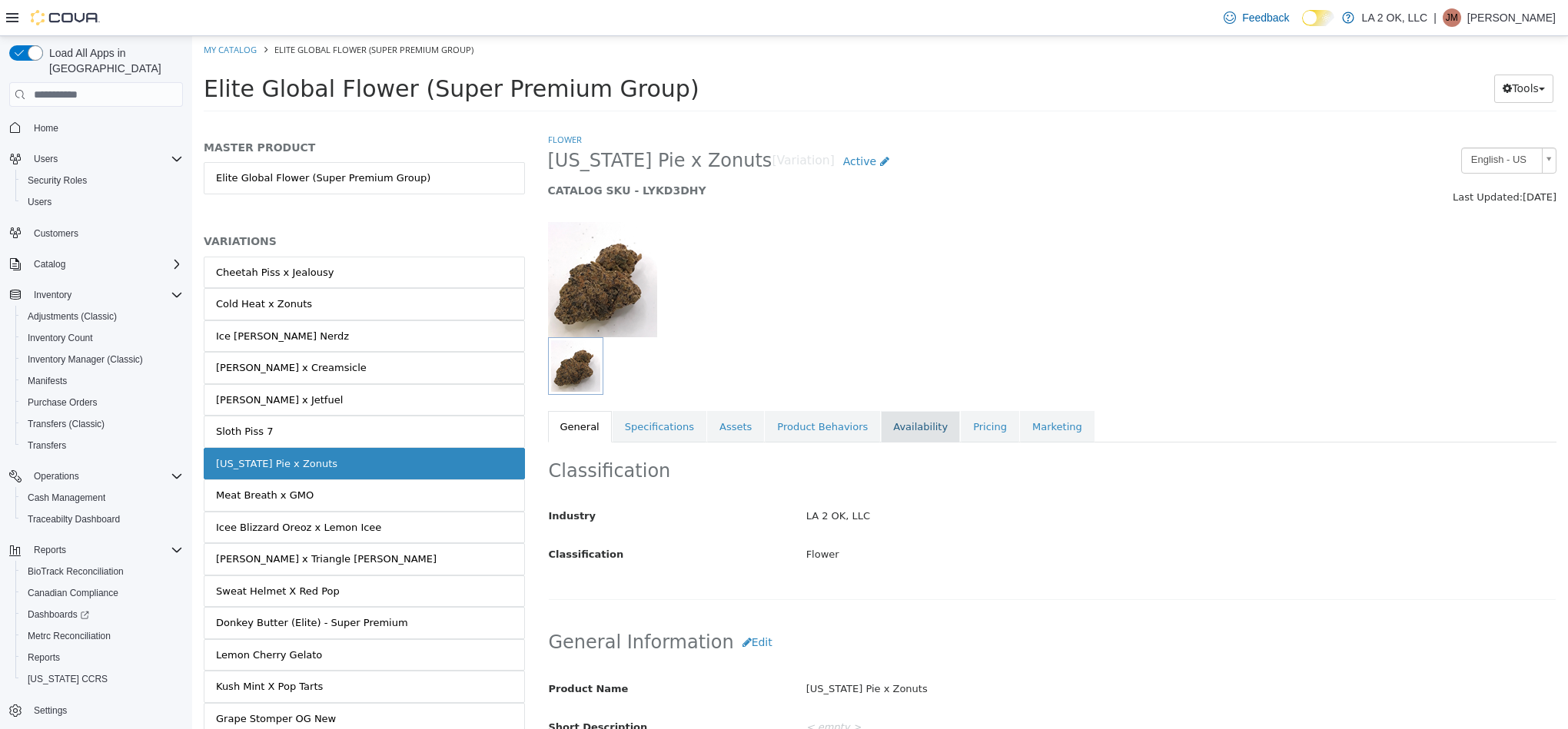
click at [881, 421] on link "Availability" at bounding box center [920, 427] width 79 height 32
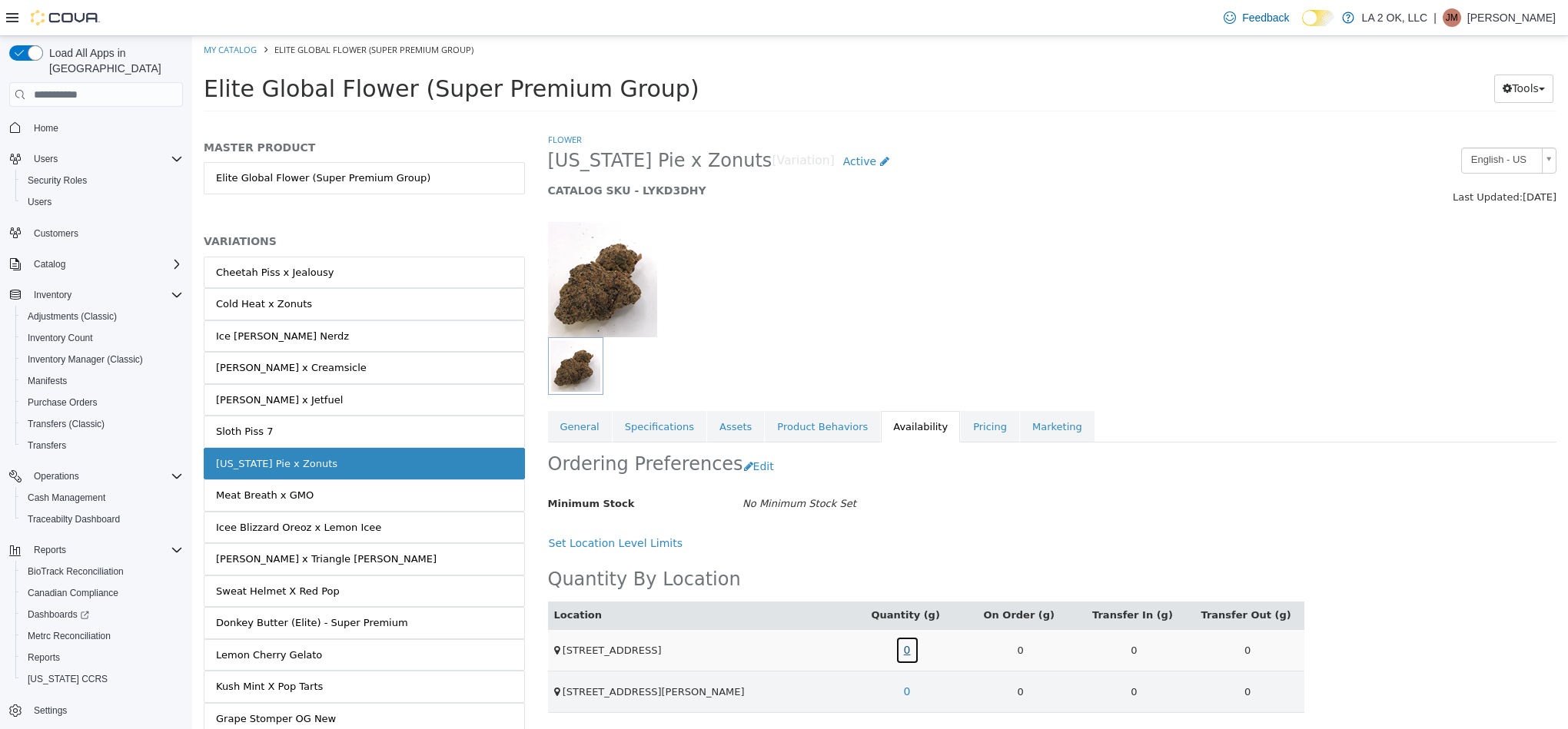
click at [895, 658] on link "0" at bounding box center [907, 650] width 24 height 28
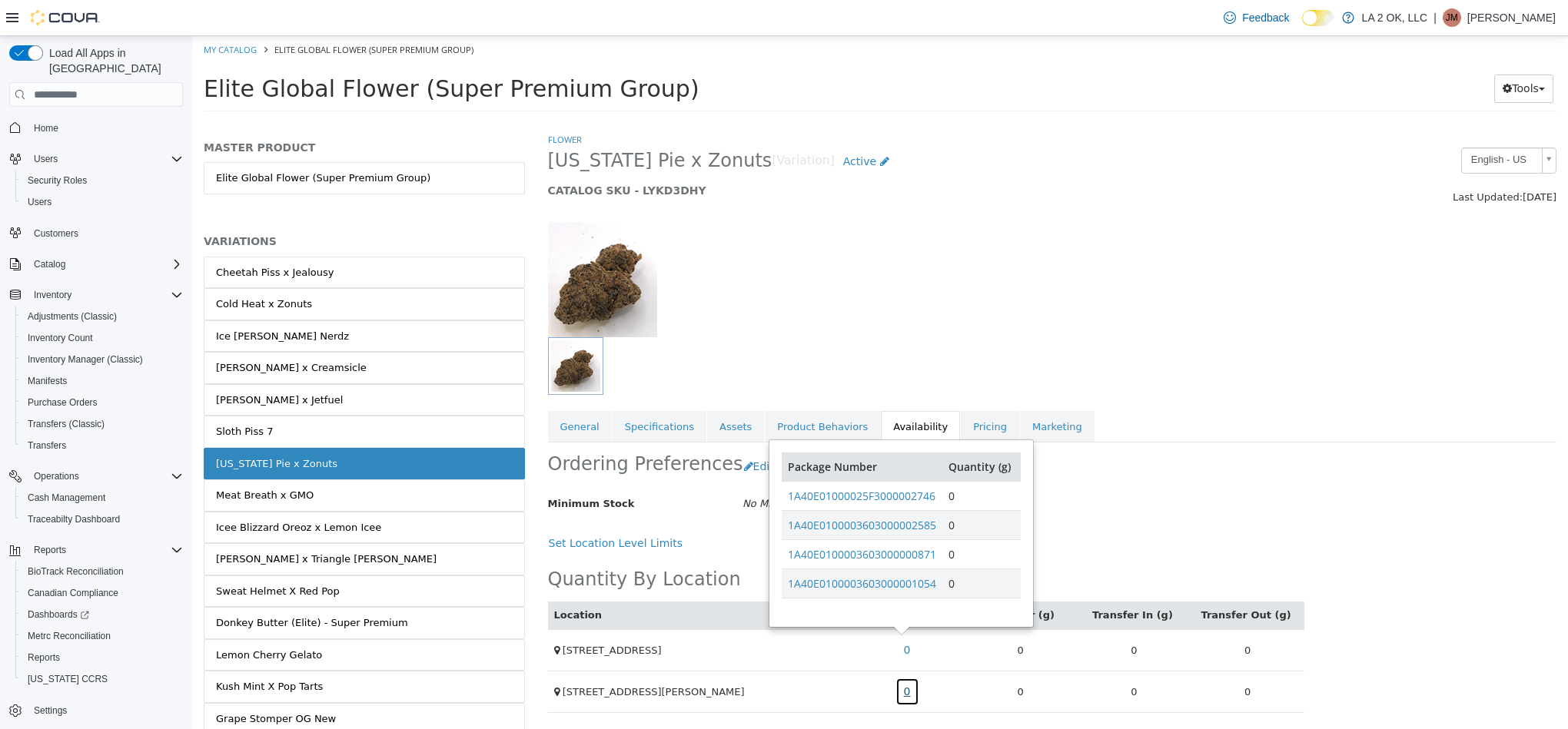
click at [912, 694] on link "0" at bounding box center [907, 692] width 24 height 28
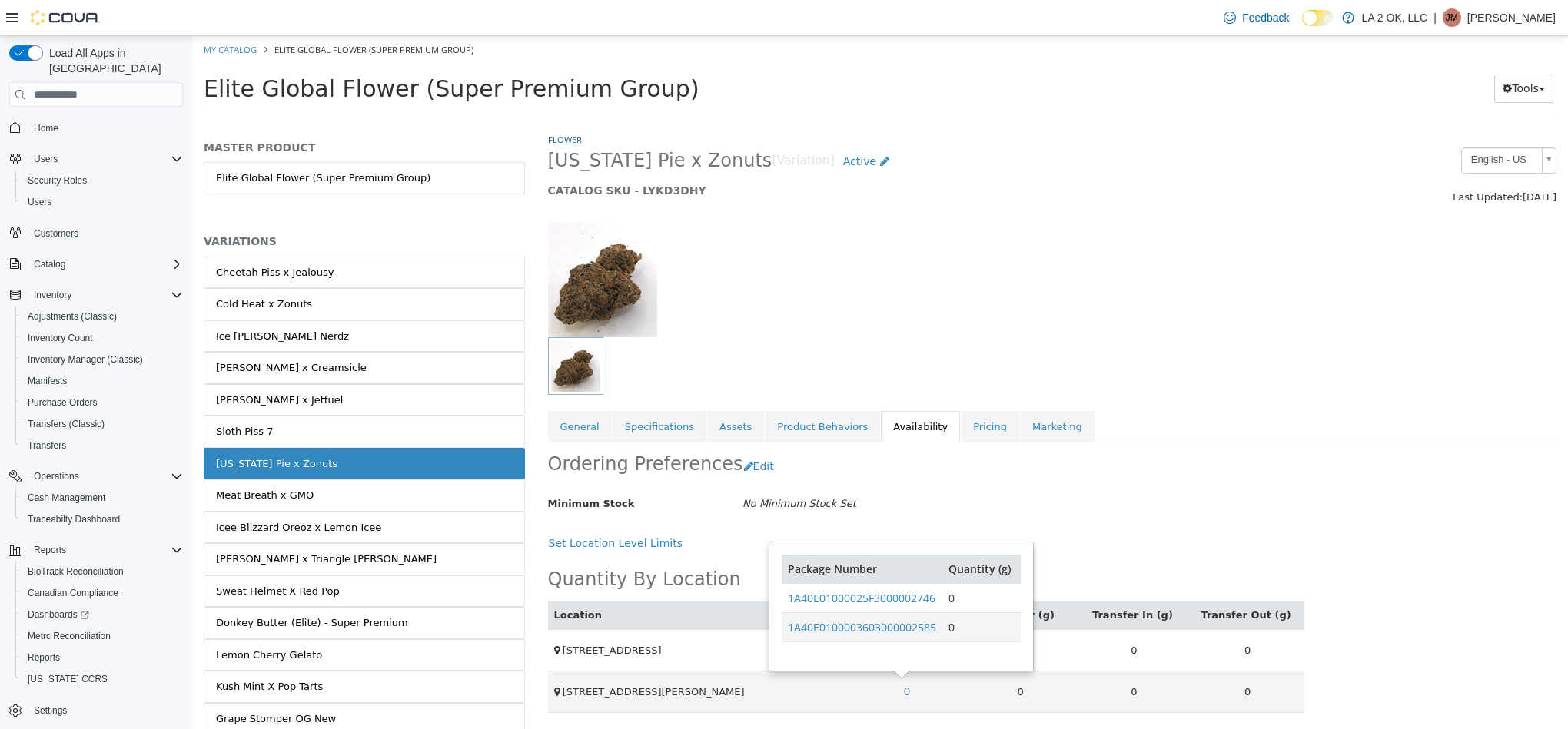
drag, startPoint x: 563, startPoint y: 144, endPoint x: 563, endPoint y: 134, distance: 10.0
click at [563, 143] on li "Flower" at bounding box center [564, 140] width 34 height 16
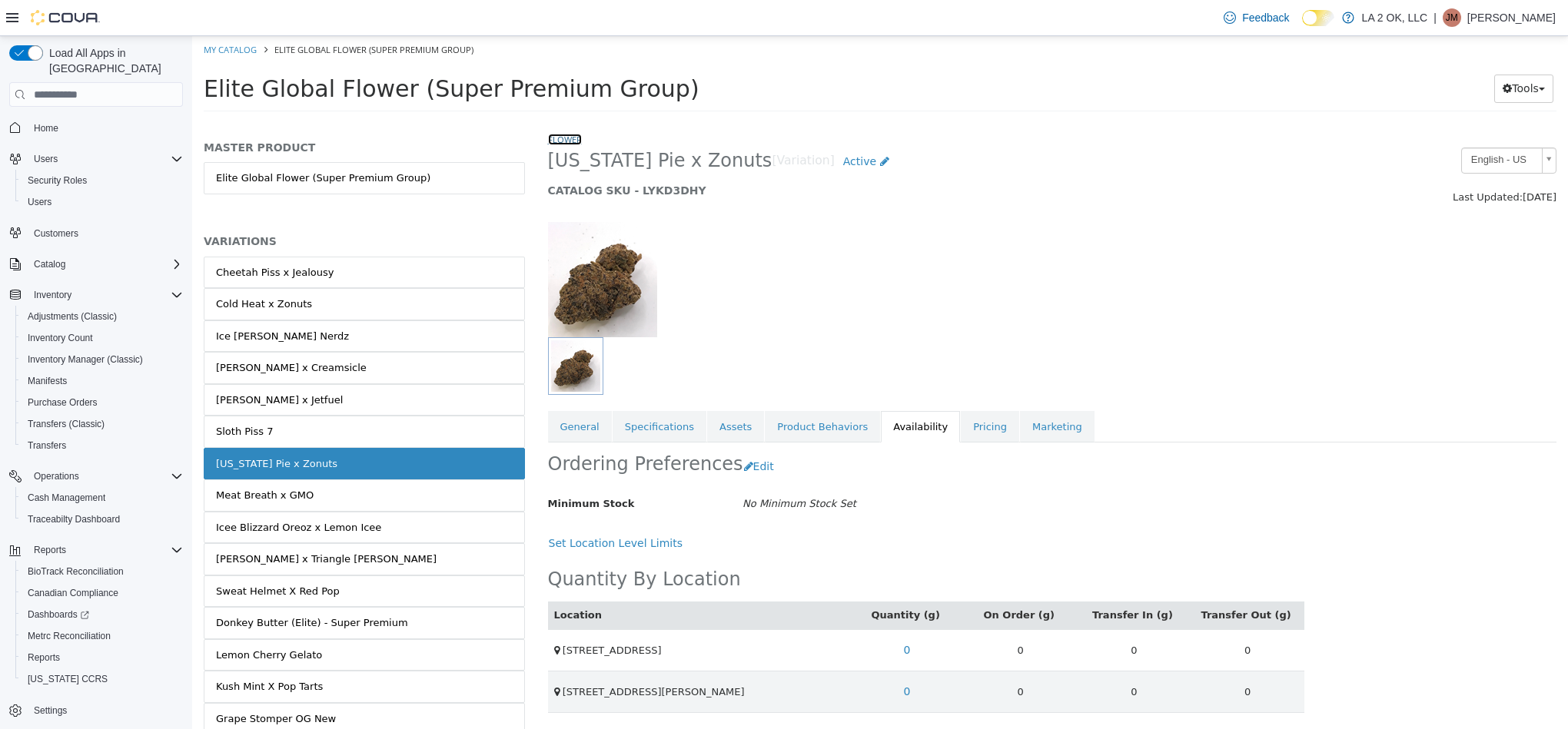
click at [563, 134] on link "Flower" at bounding box center [564, 140] width 34 height 12
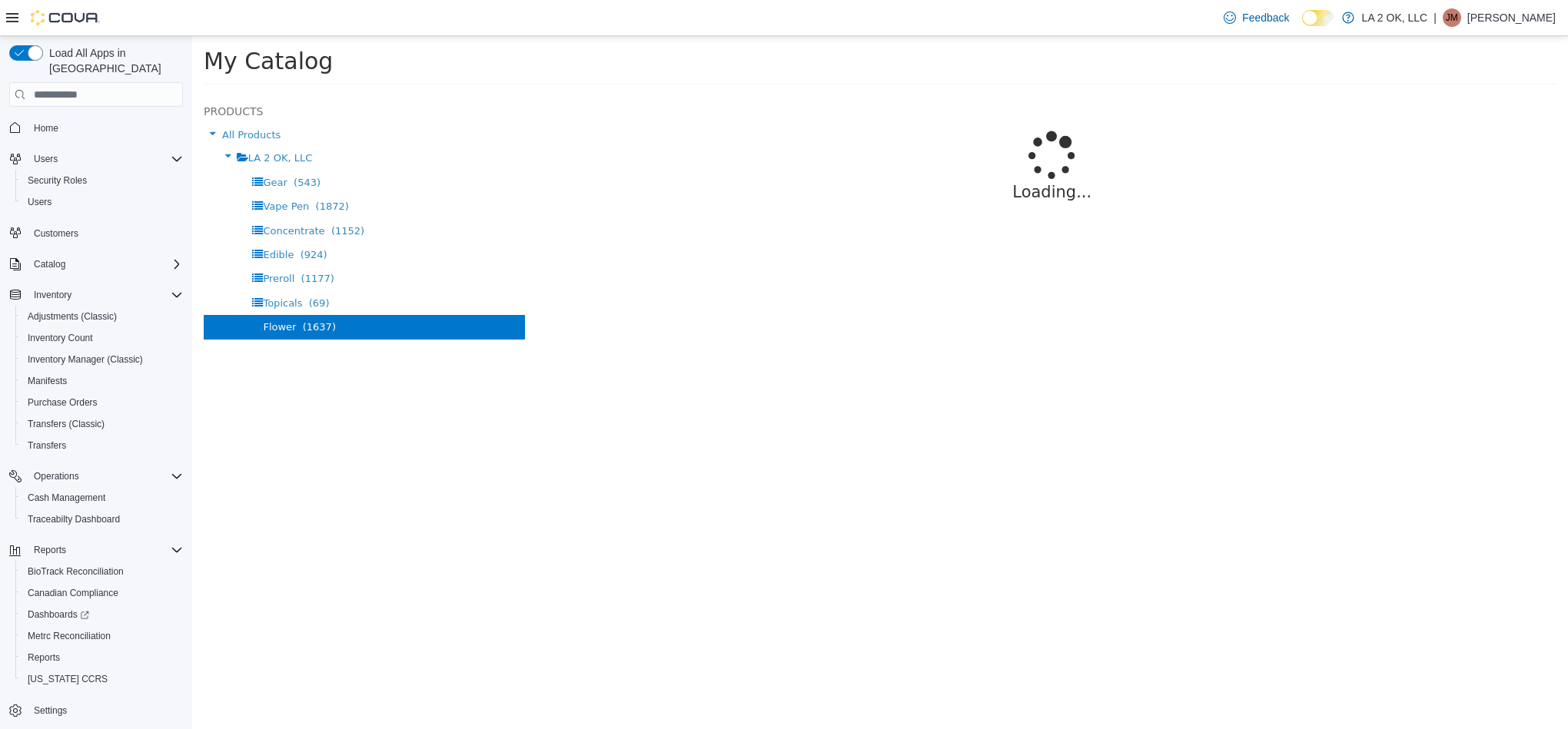
select select "**********"
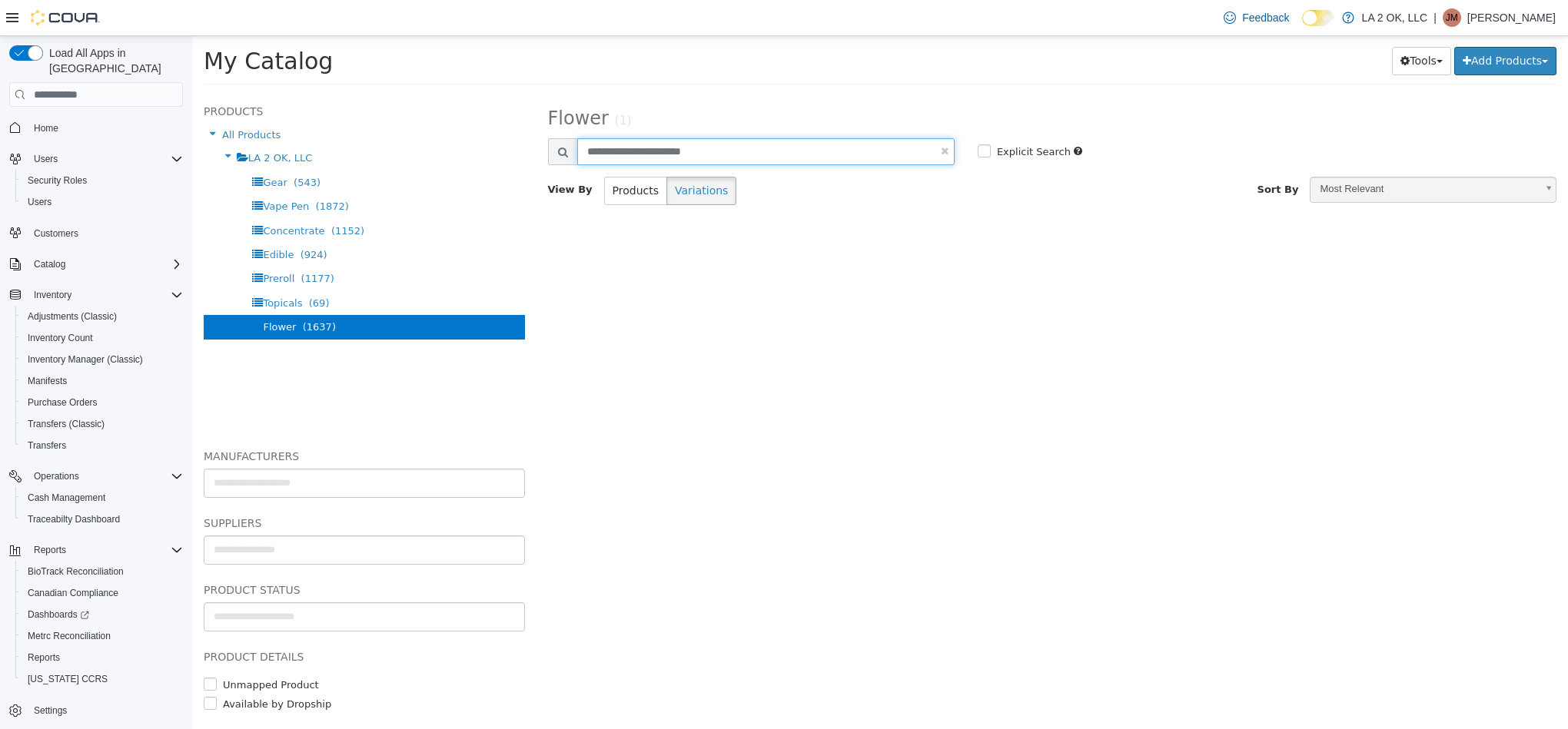
click at [658, 151] on input "**********" at bounding box center [765, 151] width 377 height 26
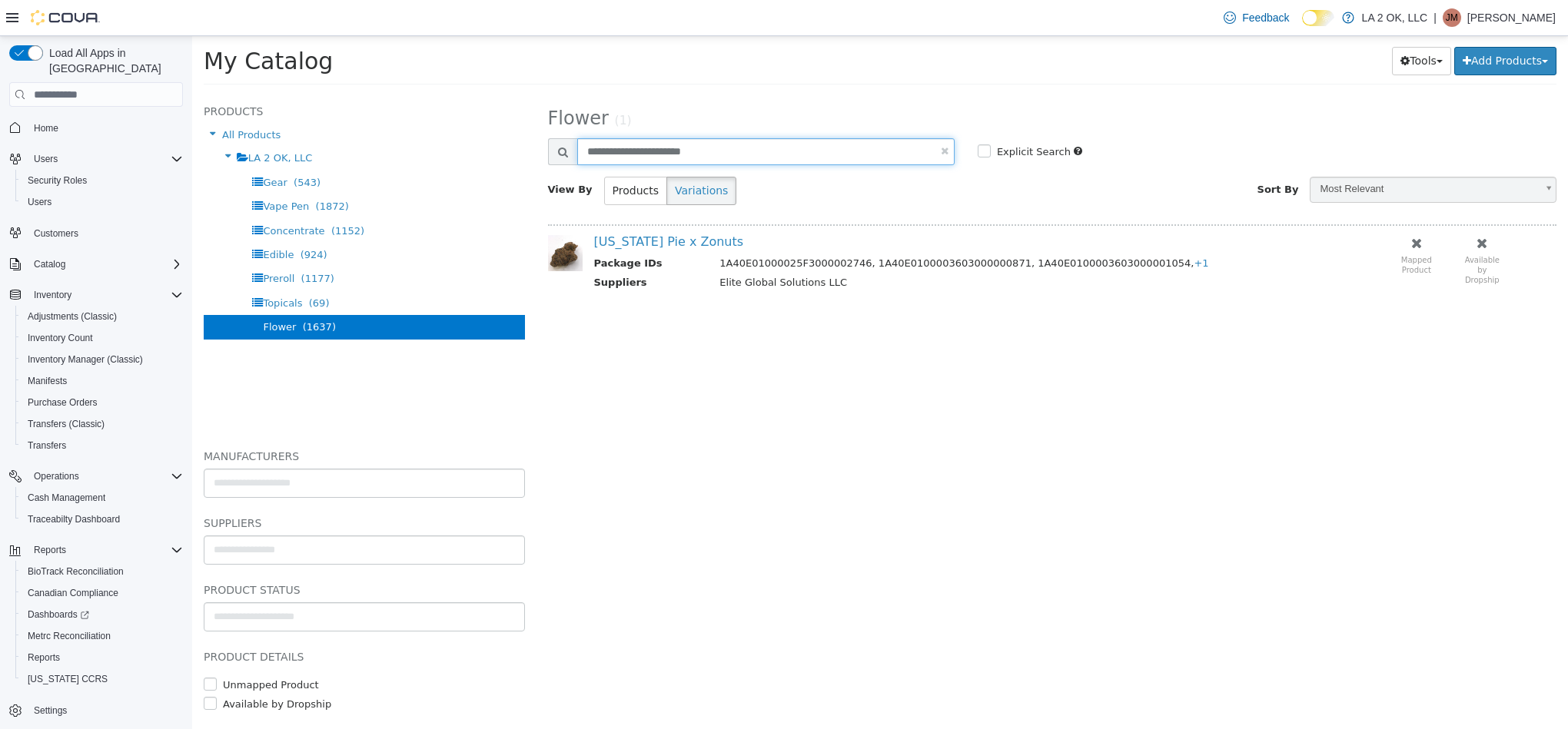
paste input "text"
type input "**********"
select select "**********"
click at [631, 249] on link "$12 OZ Shake - Jealousy" at bounding box center [669, 242] width 150 height 15
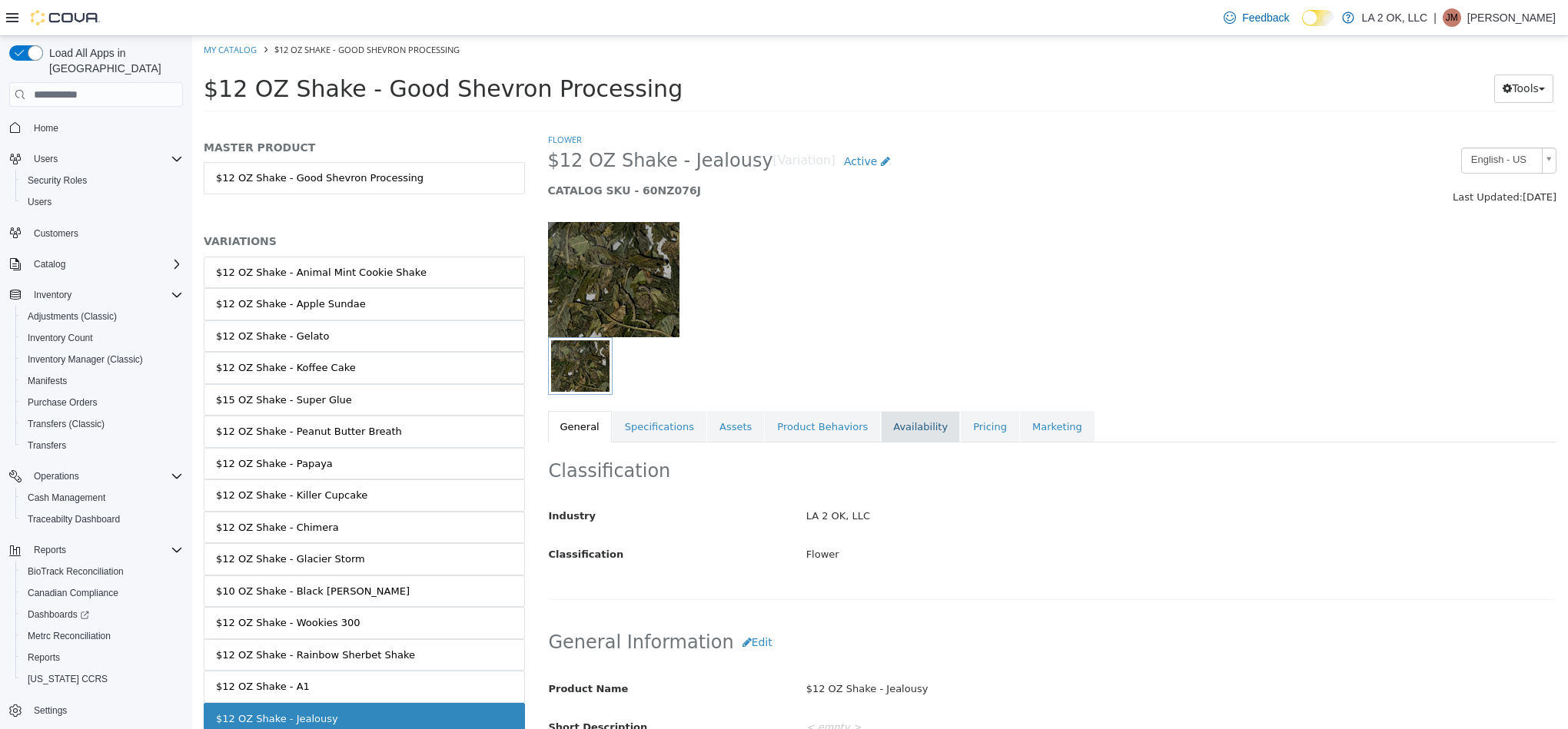
click at [886, 432] on link "Availability" at bounding box center [920, 427] width 79 height 32
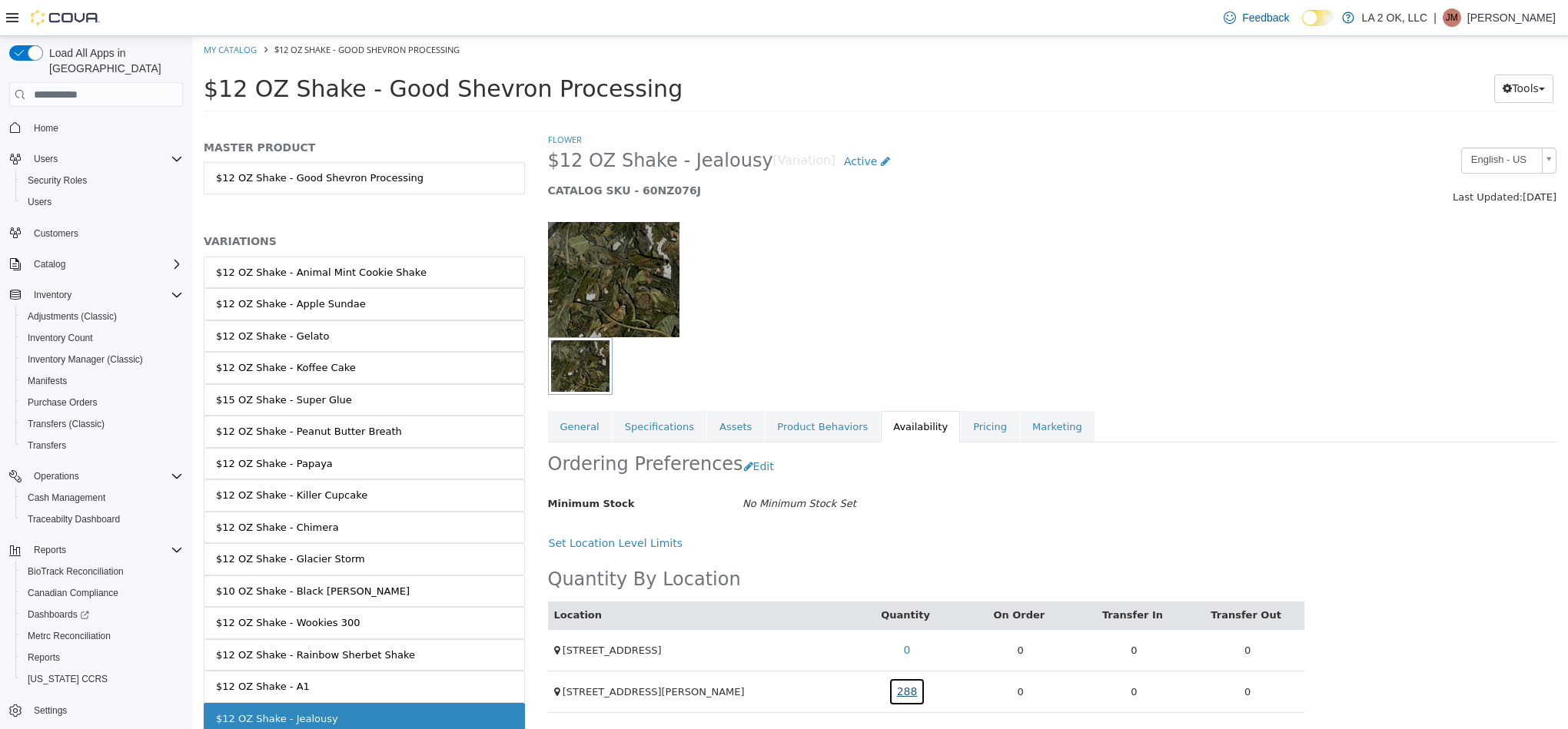
click at [909, 698] on link "288" at bounding box center [907, 692] width 37 height 28
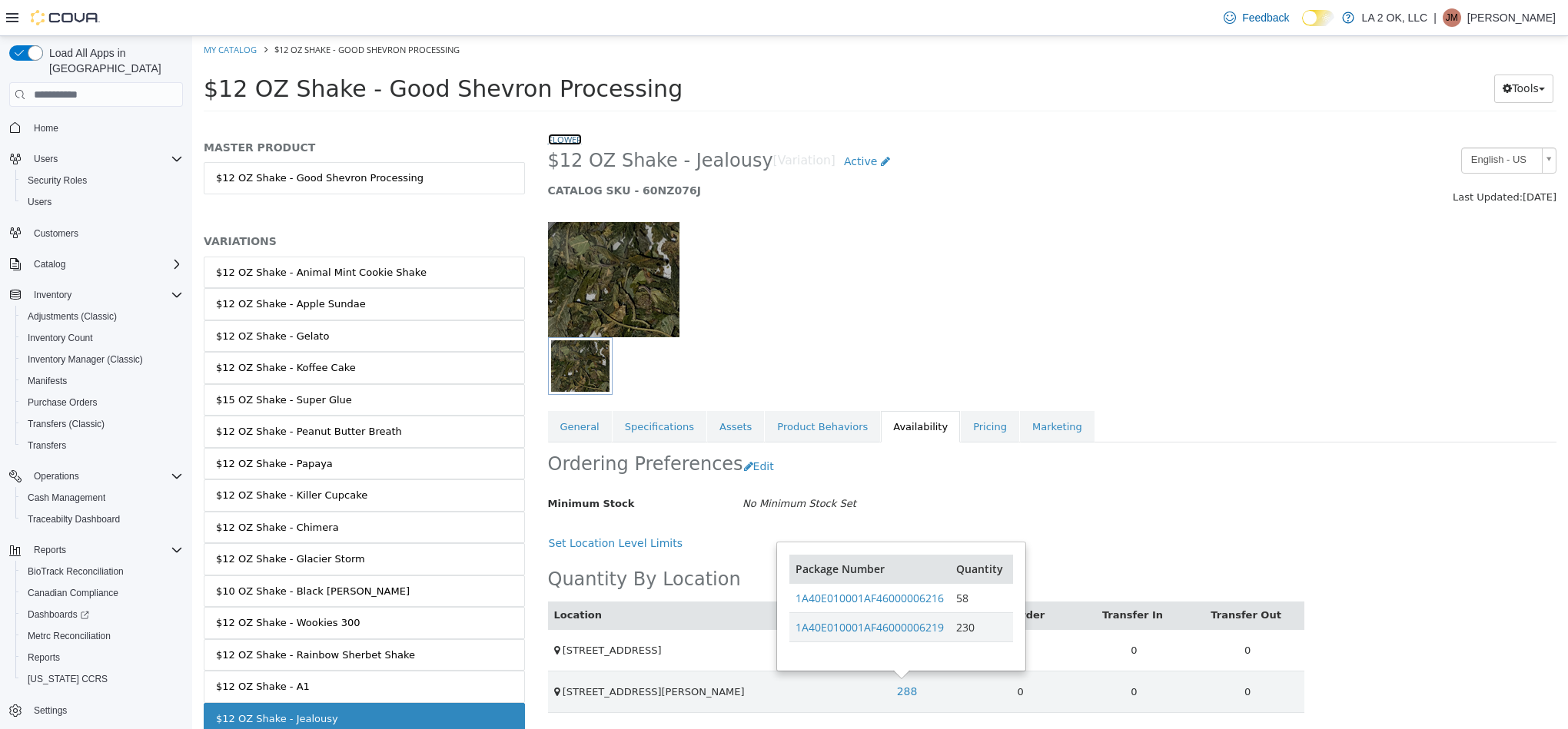
click at [559, 139] on link "Flower" at bounding box center [564, 140] width 34 height 12
select select "**********"
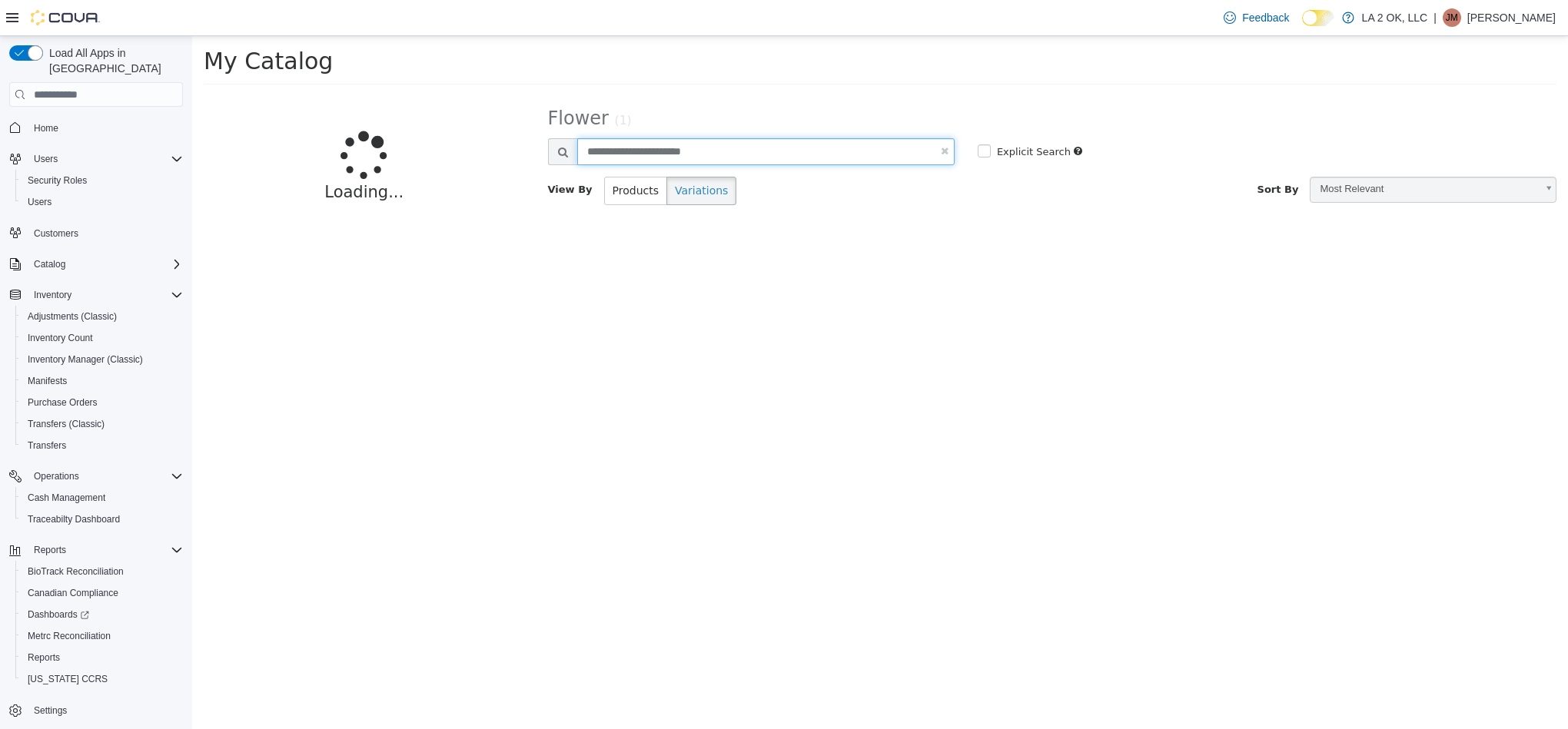
click at [643, 151] on input "**********" at bounding box center [765, 151] width 377 height 26
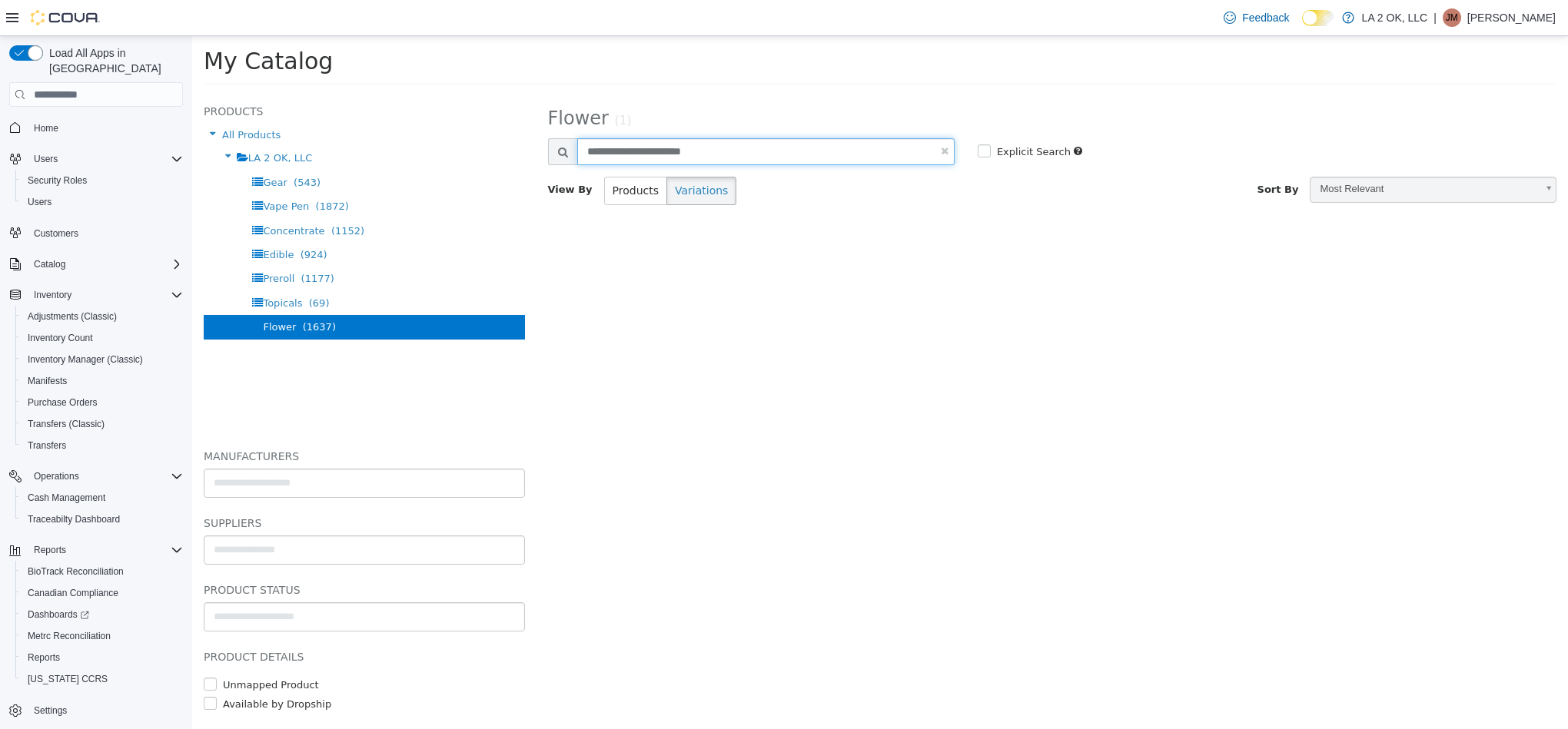
paste input "text"
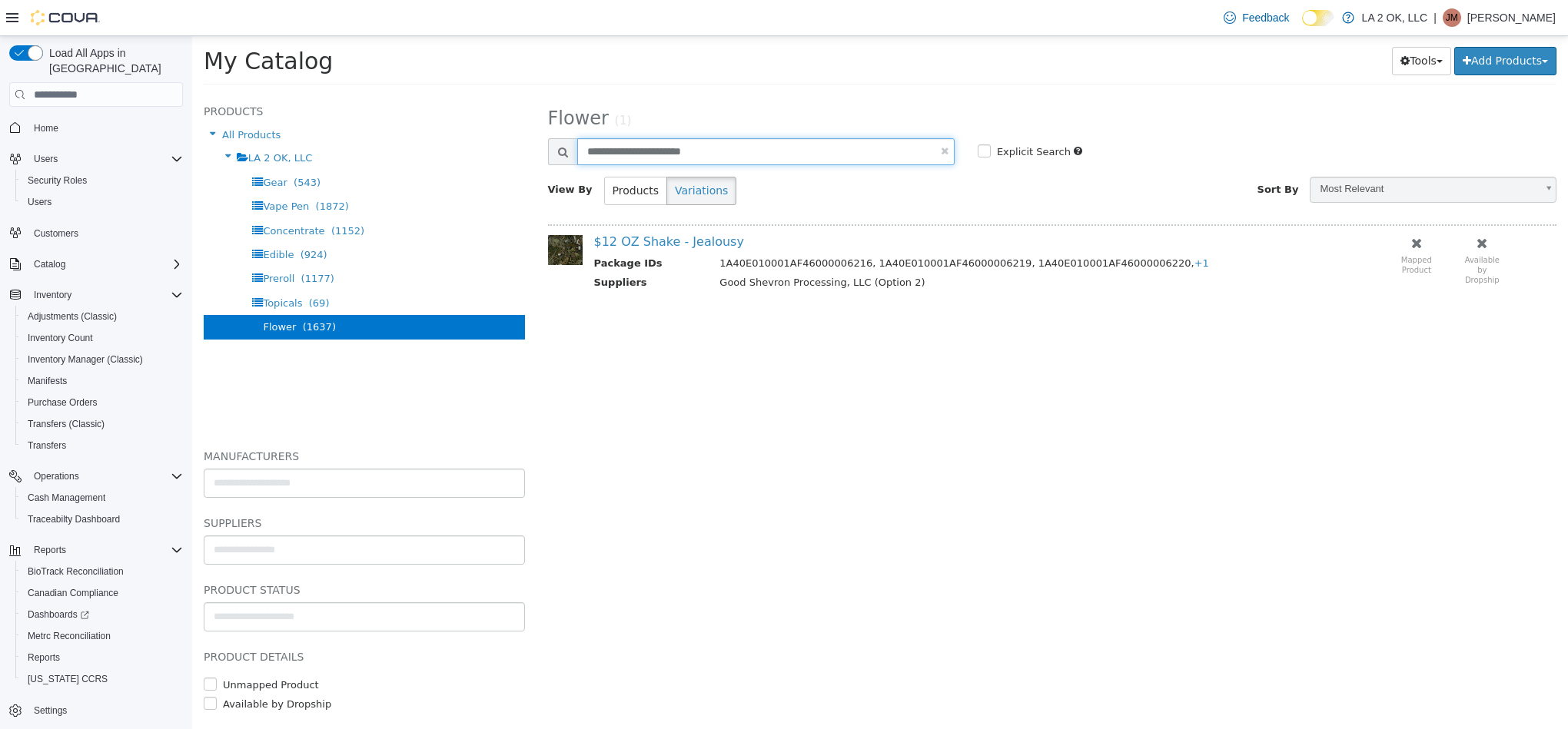
type input "**********"
select select "**********"
click at [692, 234] on link "$12 OZ Shake - Killer Cupcake" at bounding box center [687, 242] width 187 height 15
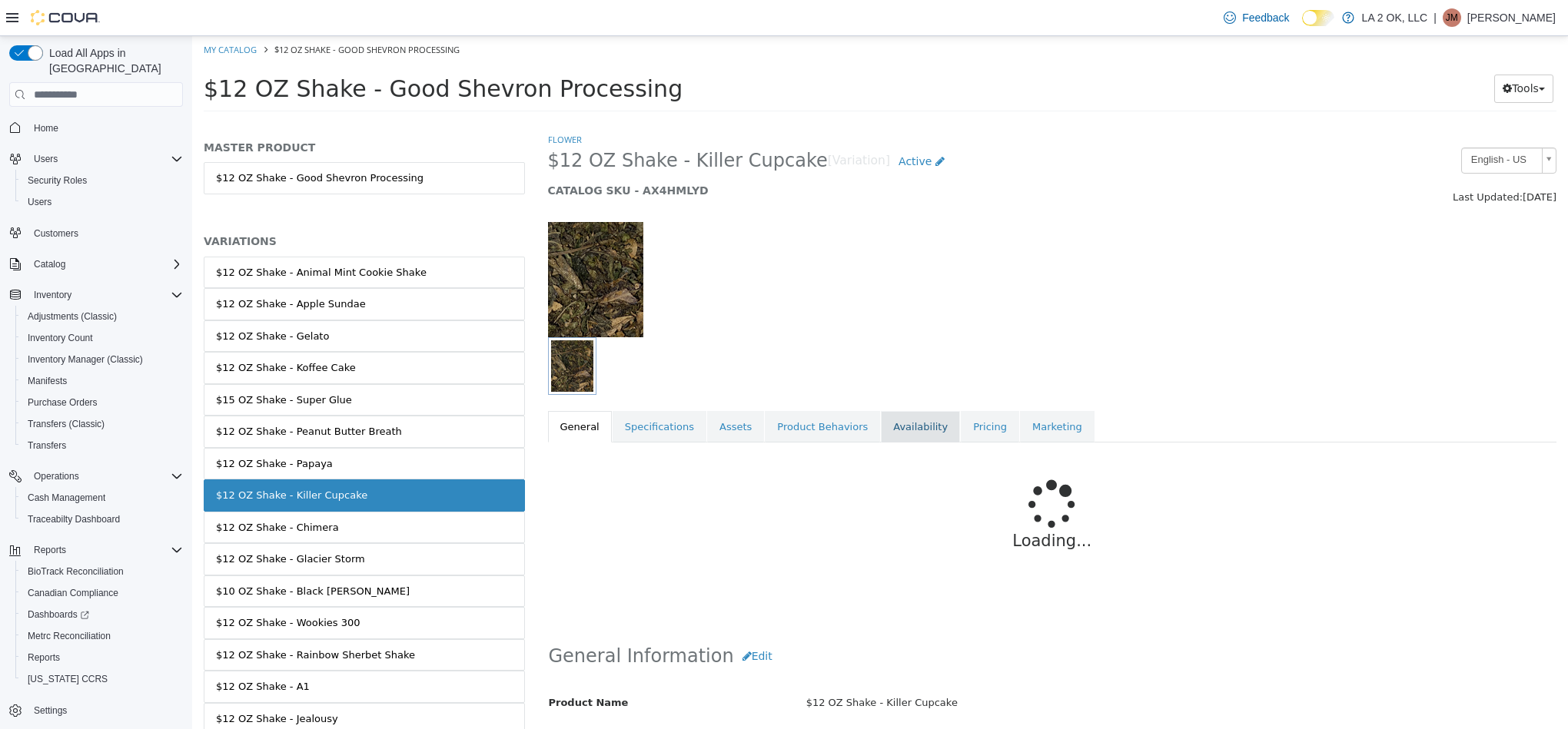
click at [883, 423] on link "Availability" at bounding box center [920, 427] width 79 height 32
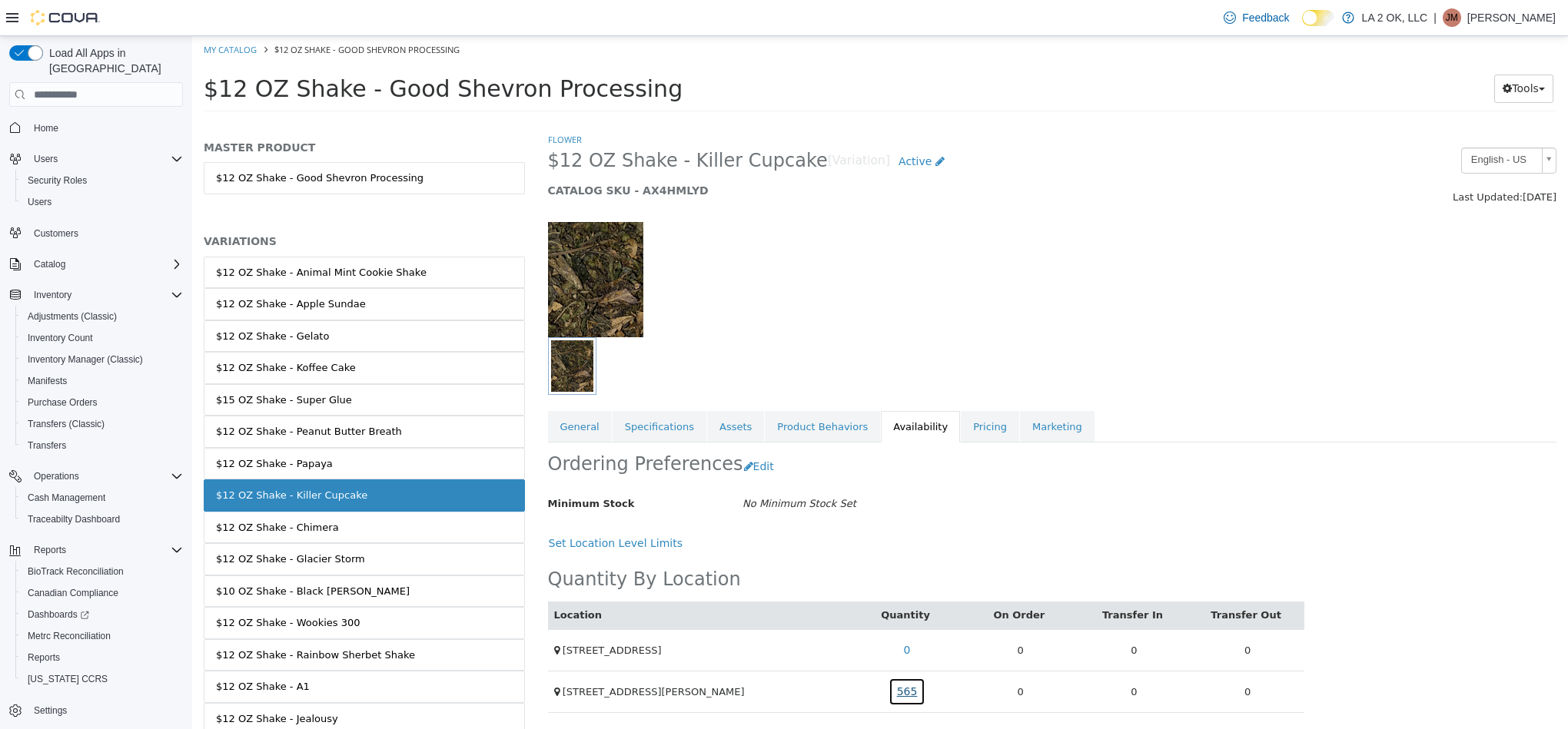
click at [909, 706] on link "565" at bounding box center [907, 692] width 37 height 28
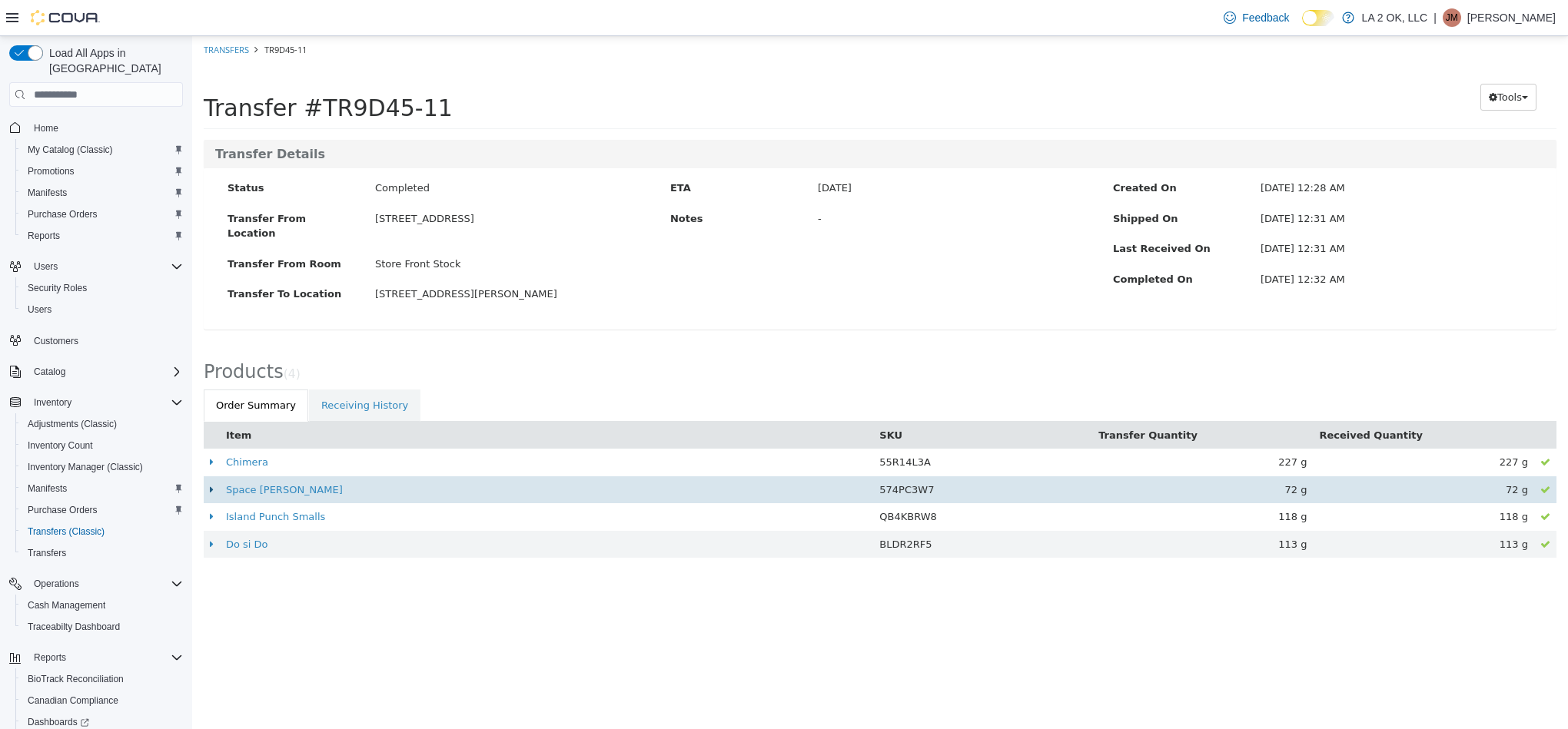
click at [211, 484] on icon at bounding box center [212, 489] width 4 height 10
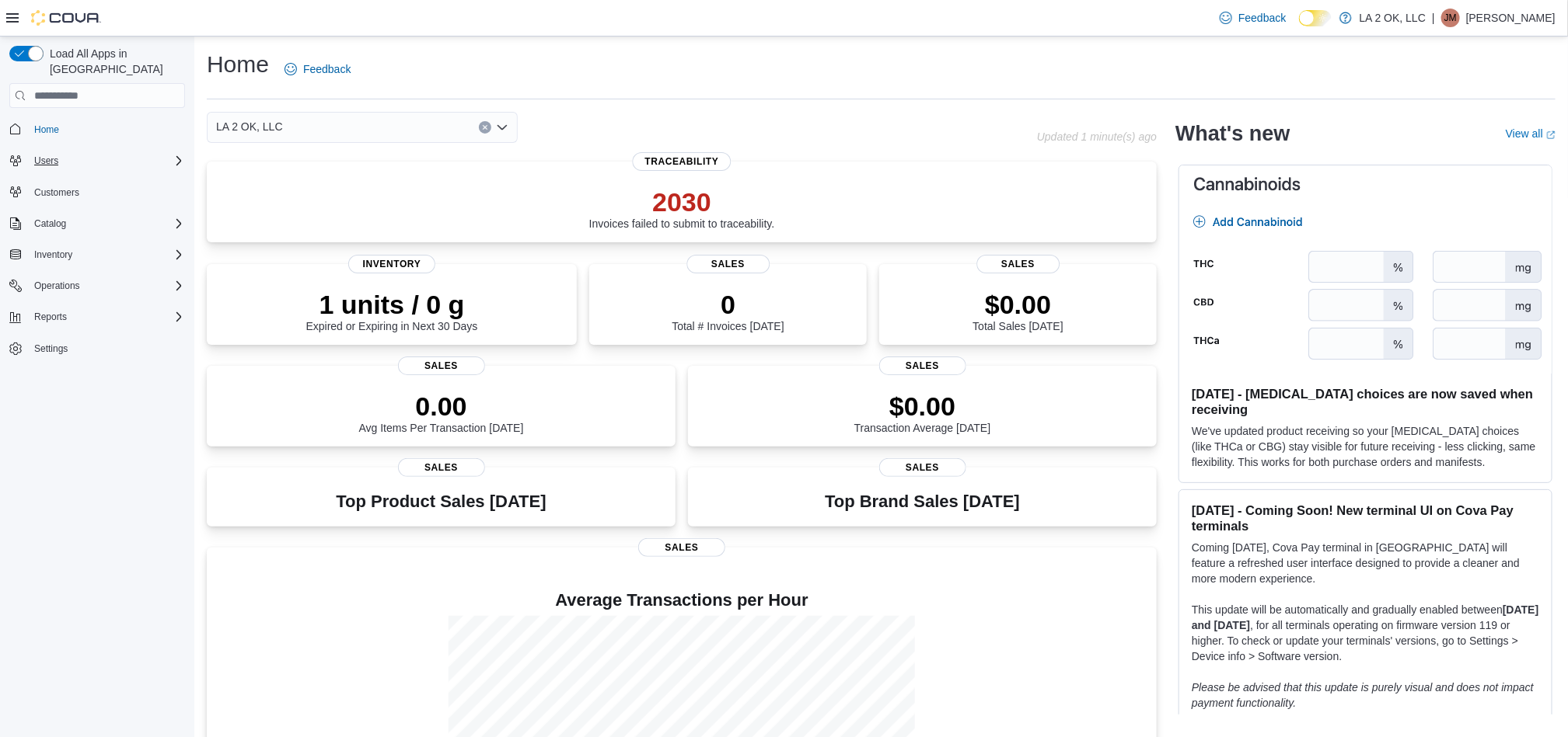
click at [176, 155] on icon "Complex example" at bounding box center [178, 160] width 5 height 9
click at [173, 354] on icon "Complex example" at bounding box center [178, 360] width 12 height 12
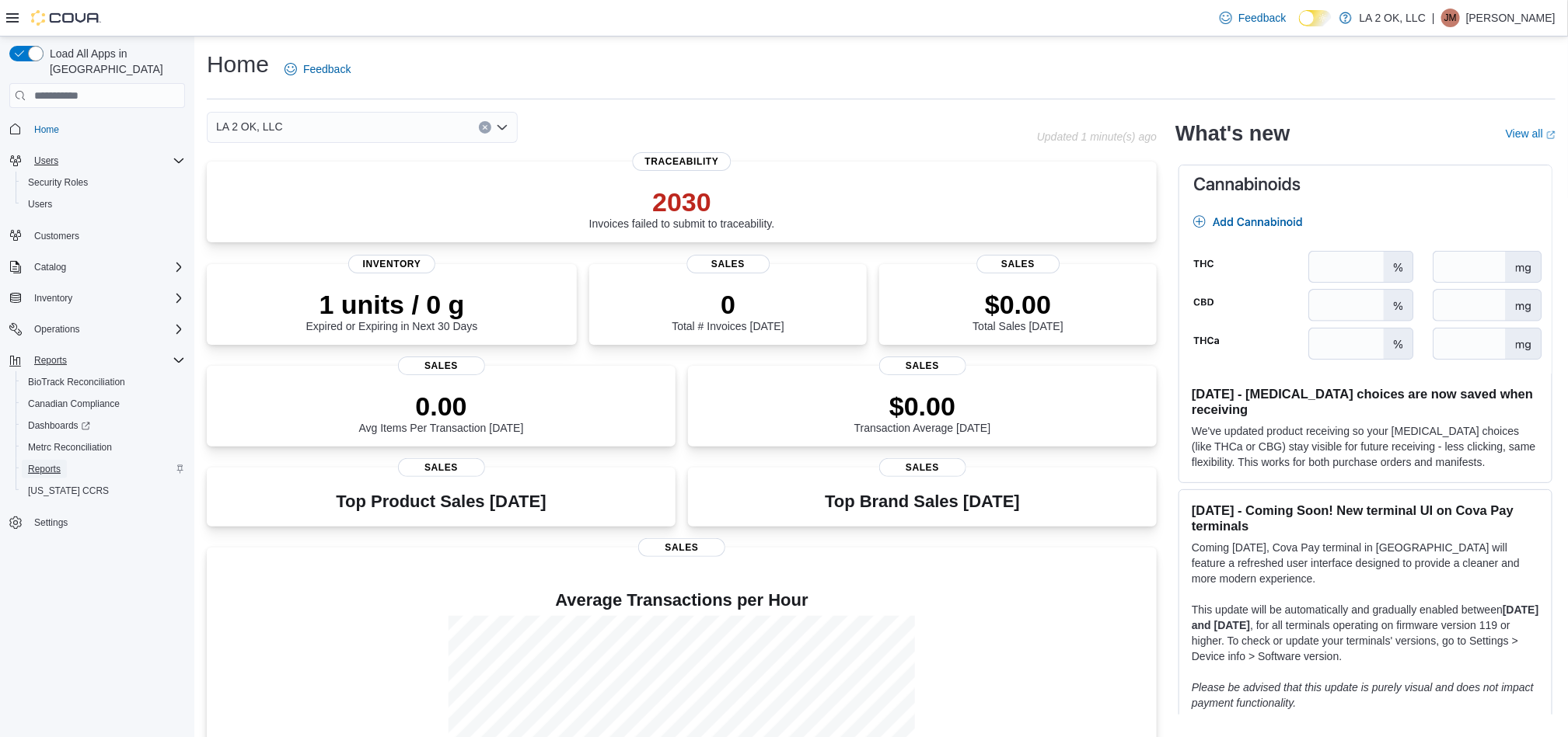
click at [58, 463] on span "Reports" at bounding box center [43, 469] width 32 height 12
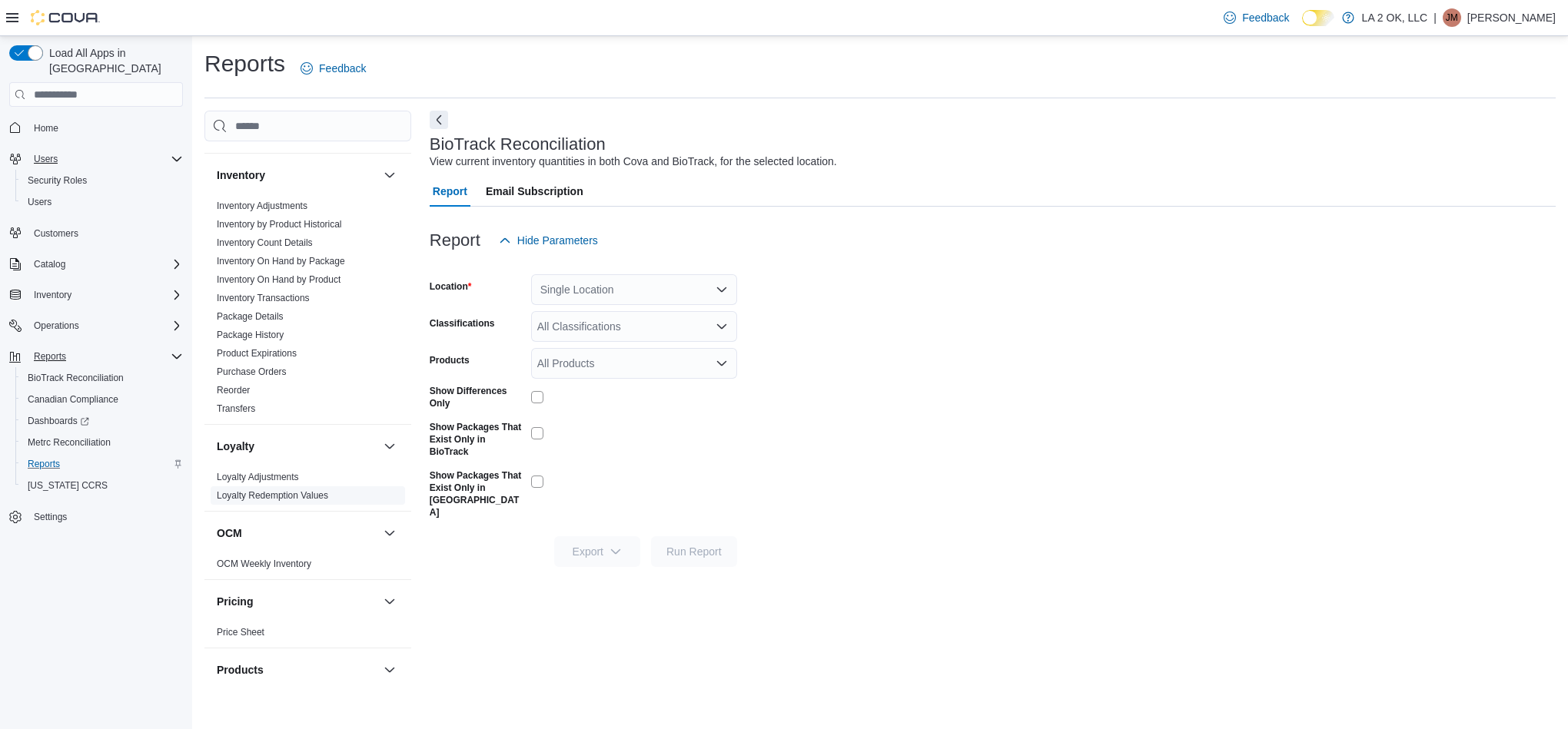
scroll to position [358, 0]
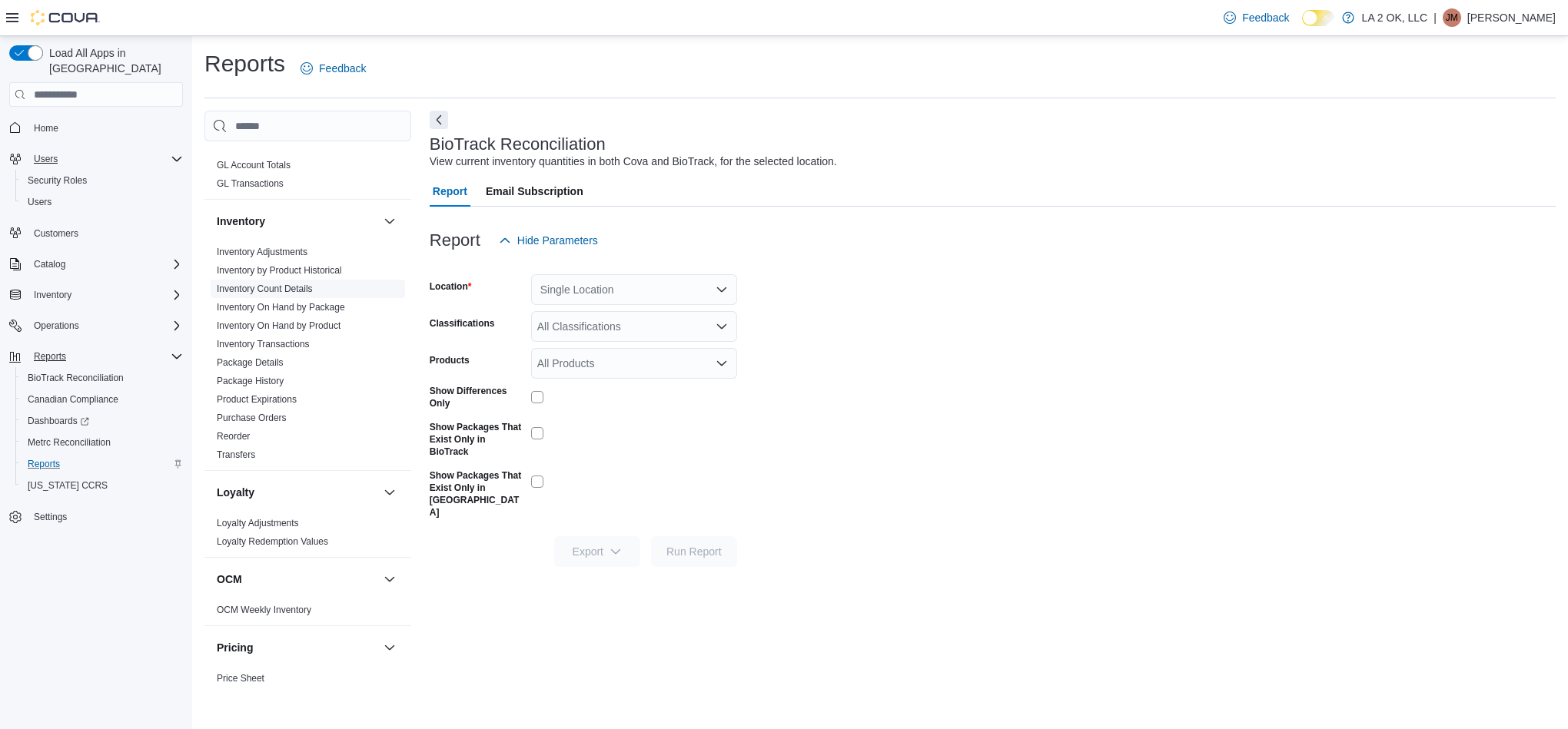
click at [258, 286] on link "Inventory Count Details" at bounding box center [264, 289] width 96 height 11
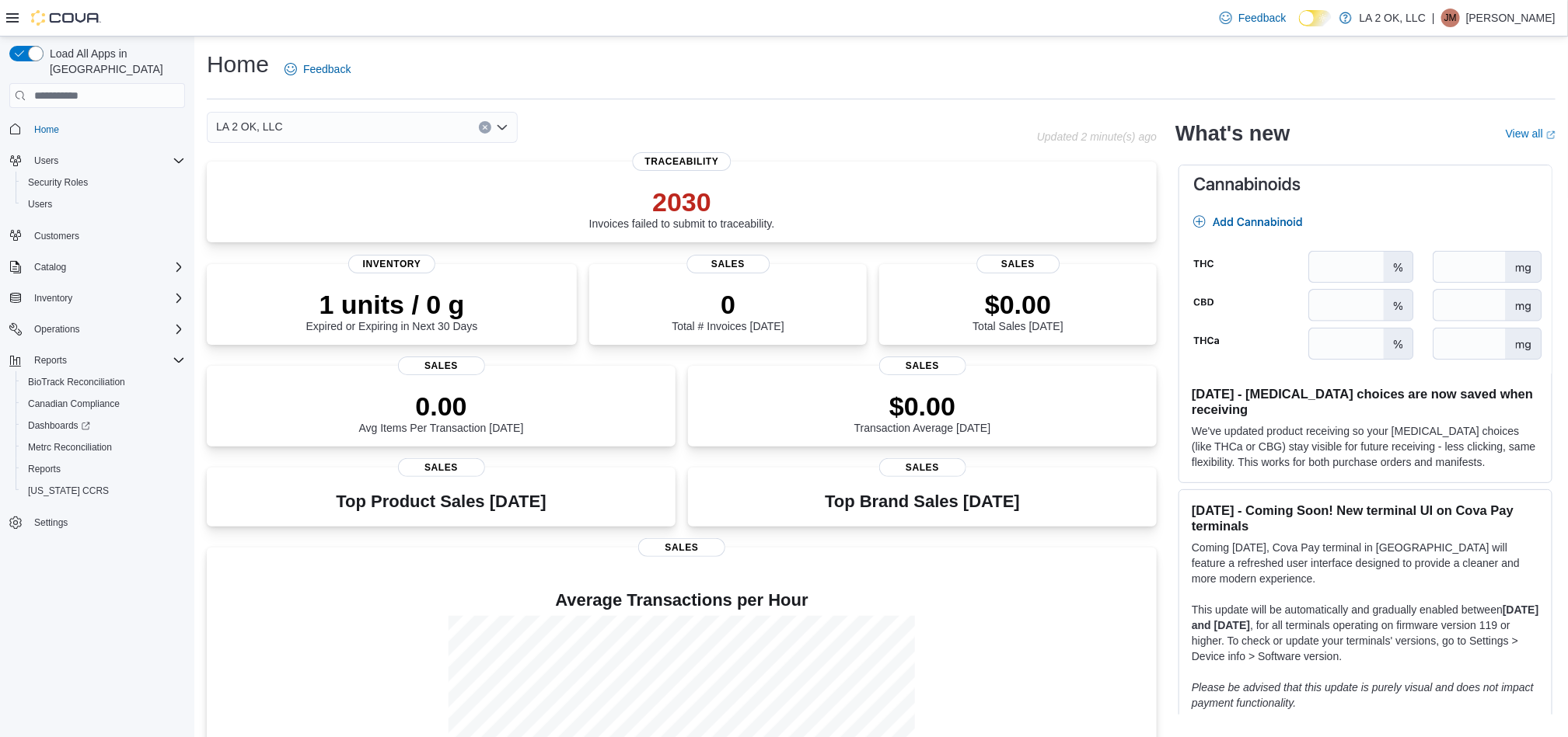
click at [354, 150] on div "LA 2 OK, LLC Updated 2 minute(s) ago 2030 Invoices failed to submit to traceabi…" at bounding box center [681, 487] width 950 height 752
click at [357, 119] on div "LA 2 OK, LLC" at bounding box center [362, 127] width 311 height 31
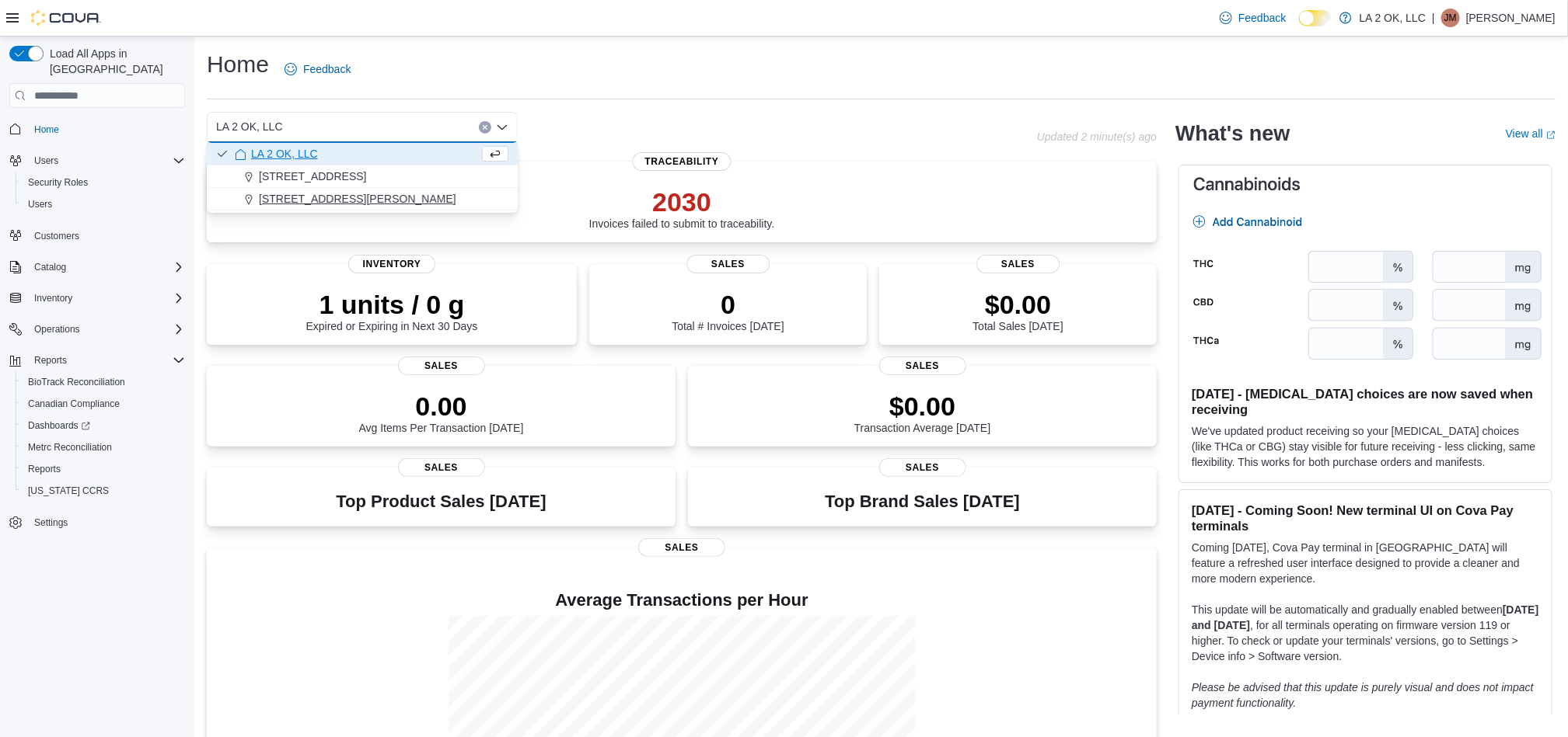
drag, startPoint x: 303, startPoint y: 171, endPoint x: 327, endPoint y: 195, distance: 33.9
click at [327, 195] on div "LA 2 OK, LLC [STREET_ADDRESS][PERSON_NAME]" at bounding box center [362, 176] width 311 height 67
click at [327, 195] on span "[STREET_ADDRESS][PERSON_NAME]" at bounding box center [357, 198] width 197 height 16
drag, startPoint x: 952, startPoint y: 128, endPoint x: 772, endPoint y: 148, distance: 181.1
click at [947, 131] on div "[STREET_ADDRESS][PERSON_NAME] Selected. [STREET_ADDRESS][PERSON_NAME] Press Bac…" at bounding box center [621, 127] width 830 height 31
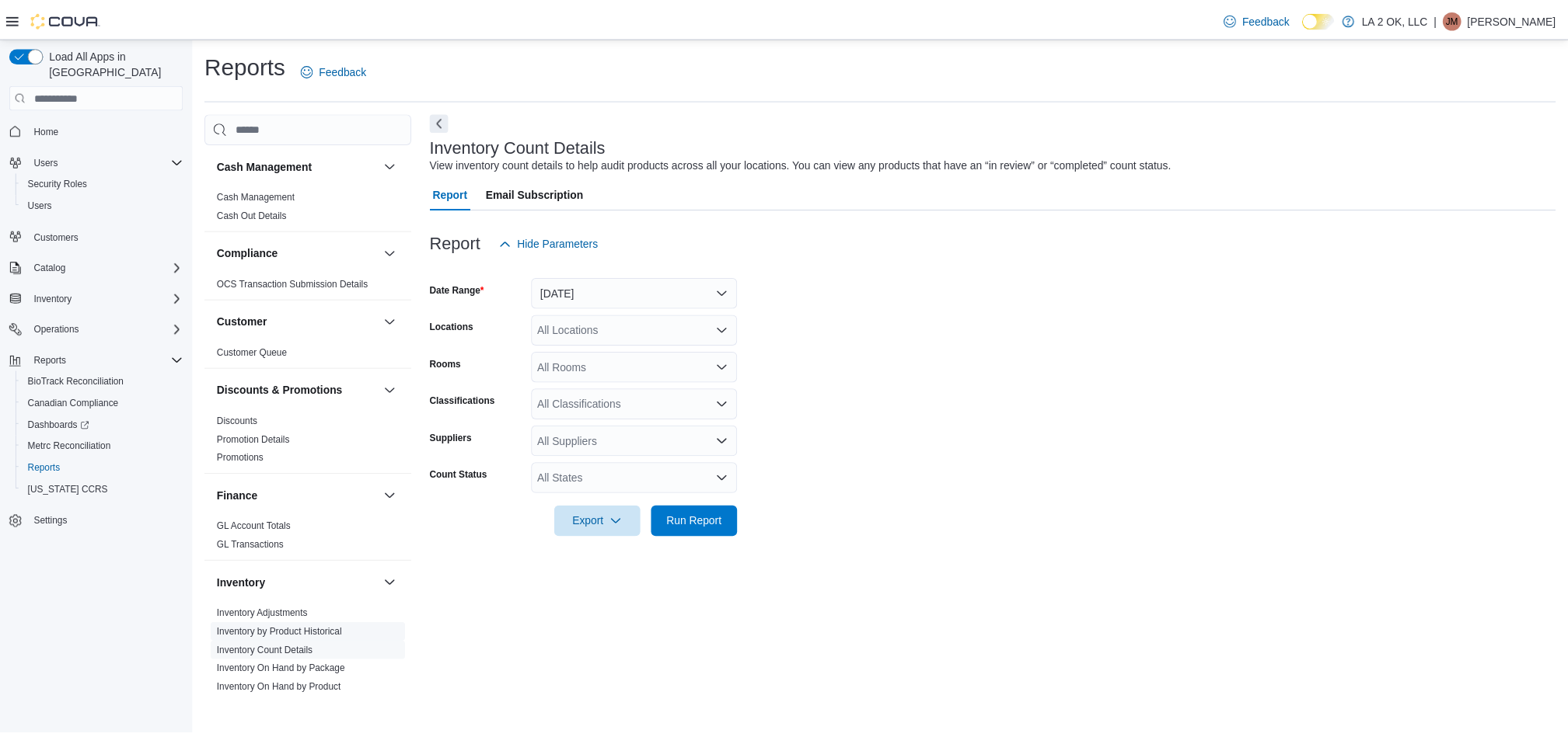
scroll to position [362, 0]
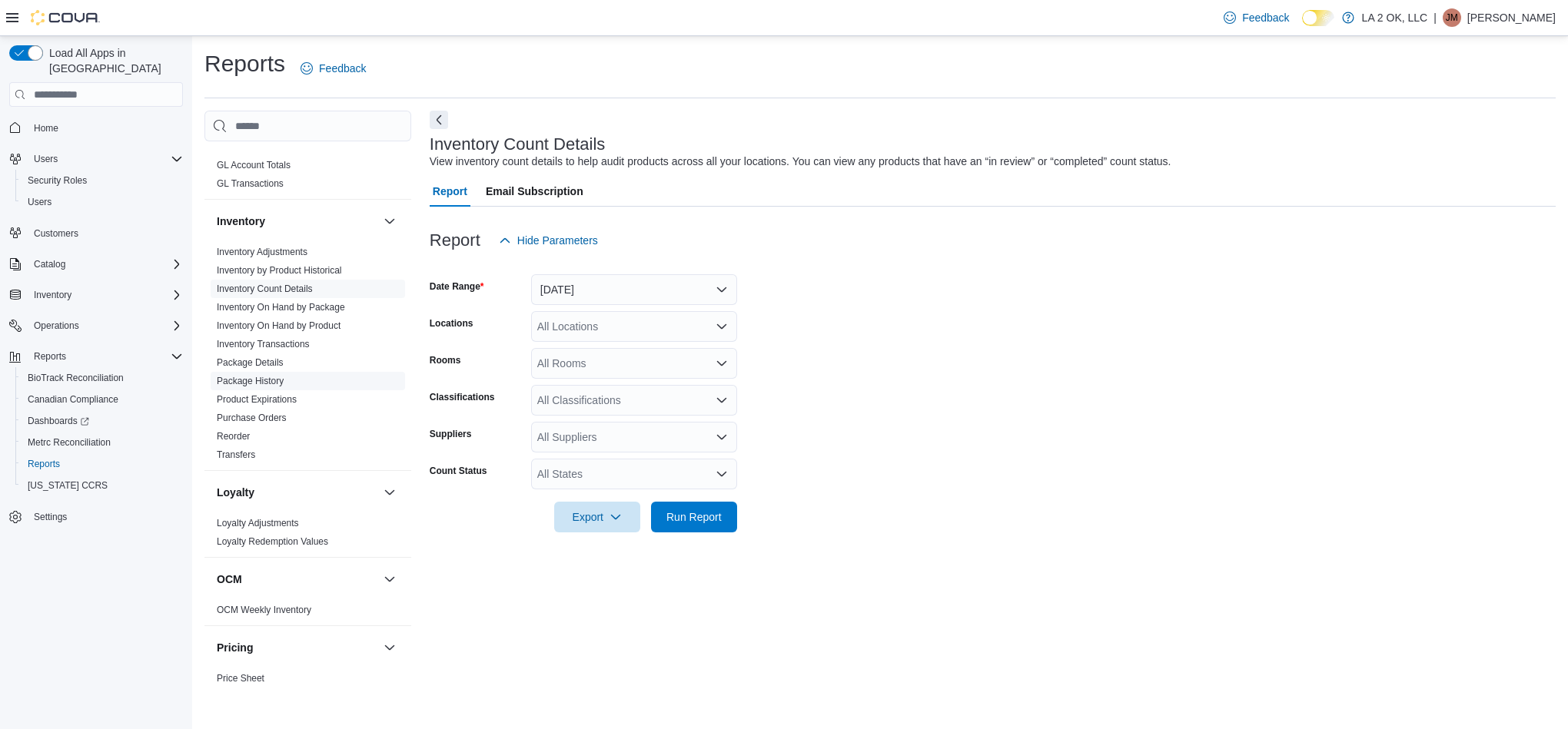
click at [249, 385] on link "Package History" at bounding box center [249, 381] width 67 height 11
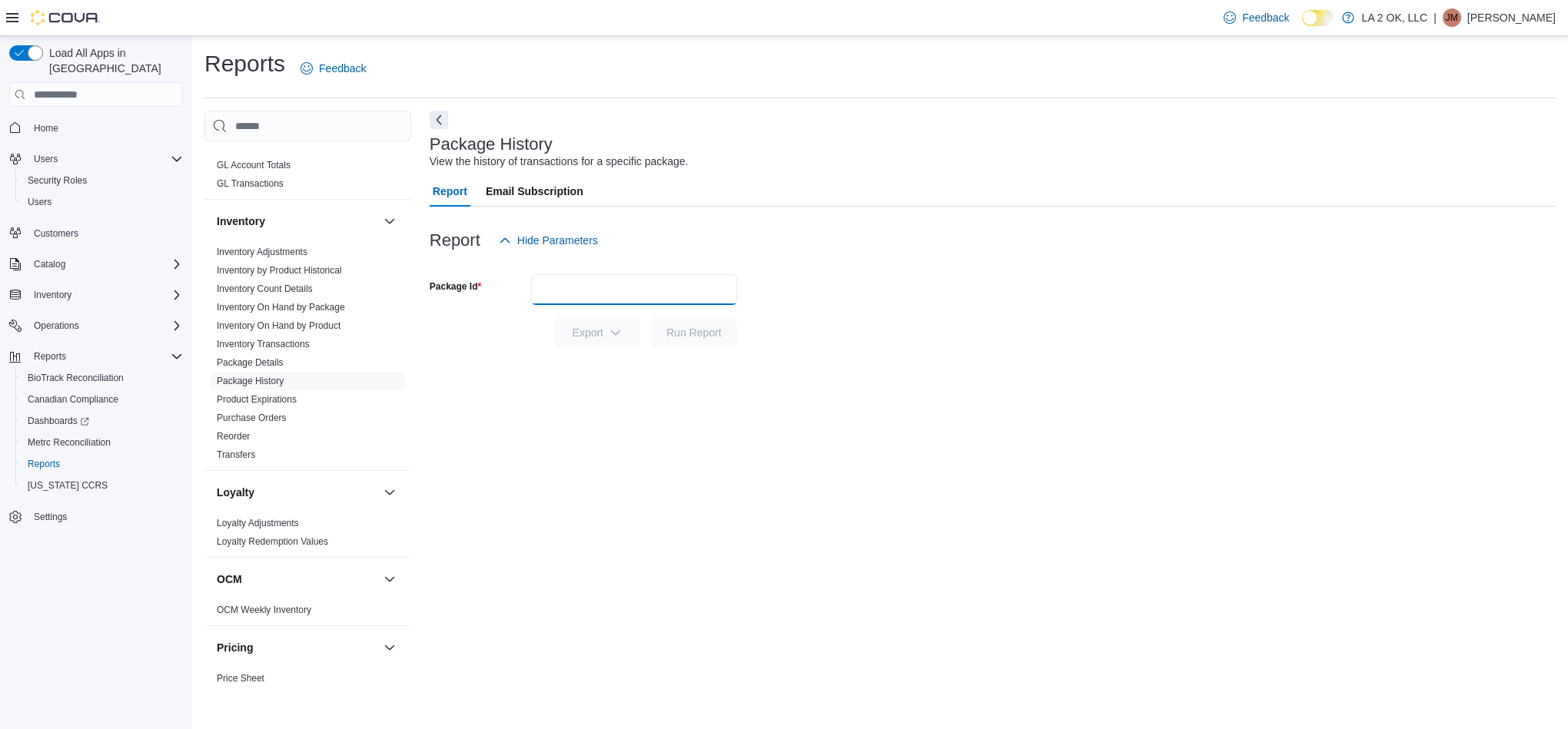
click at [695, 298] on input "Package Id" at bounding box center [634, 290] width 206 height 31
paste input "**********"
click at [699, 342] on span "Run Report" at bounding box center [694, 332] width 68 height 31
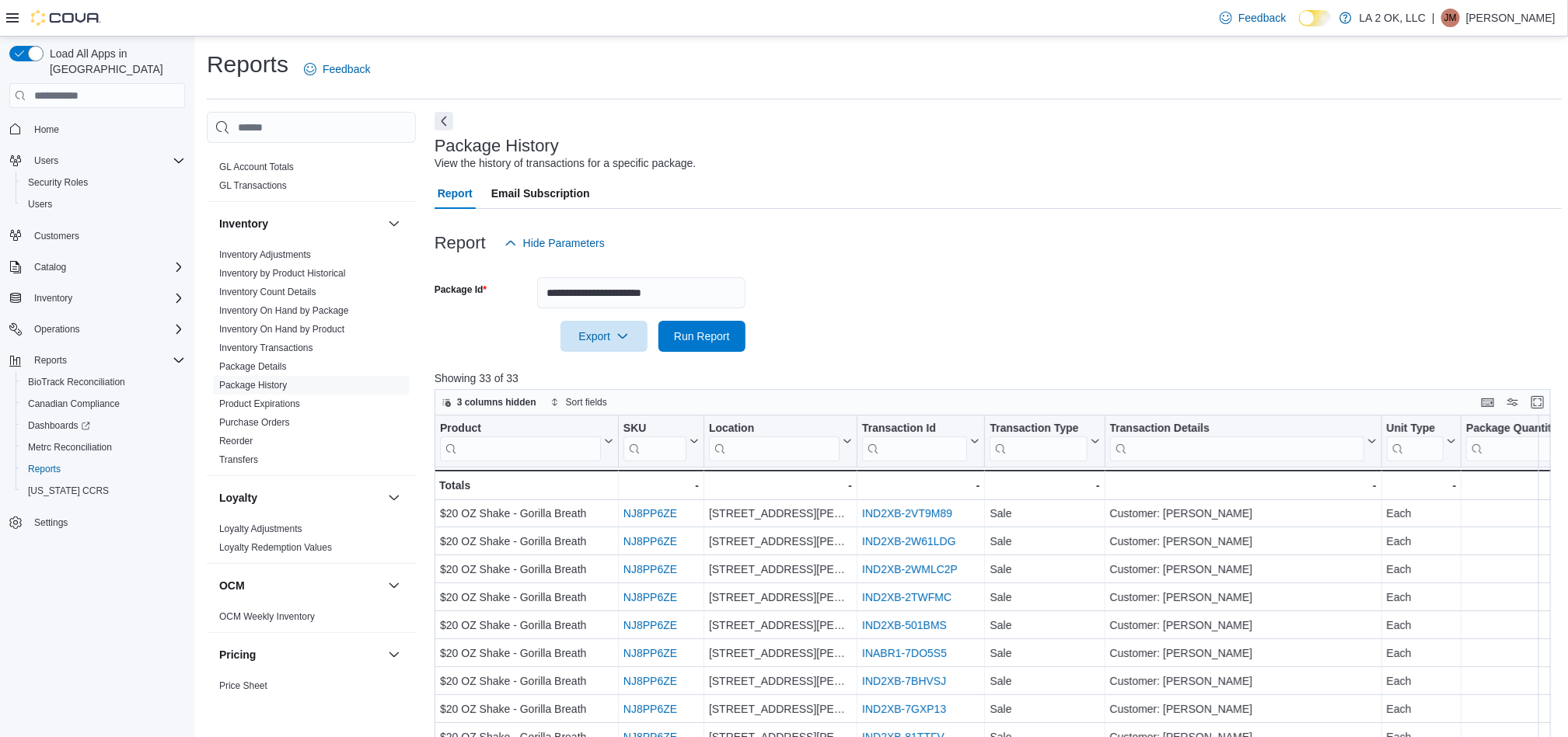
scroll to position [350, 0]
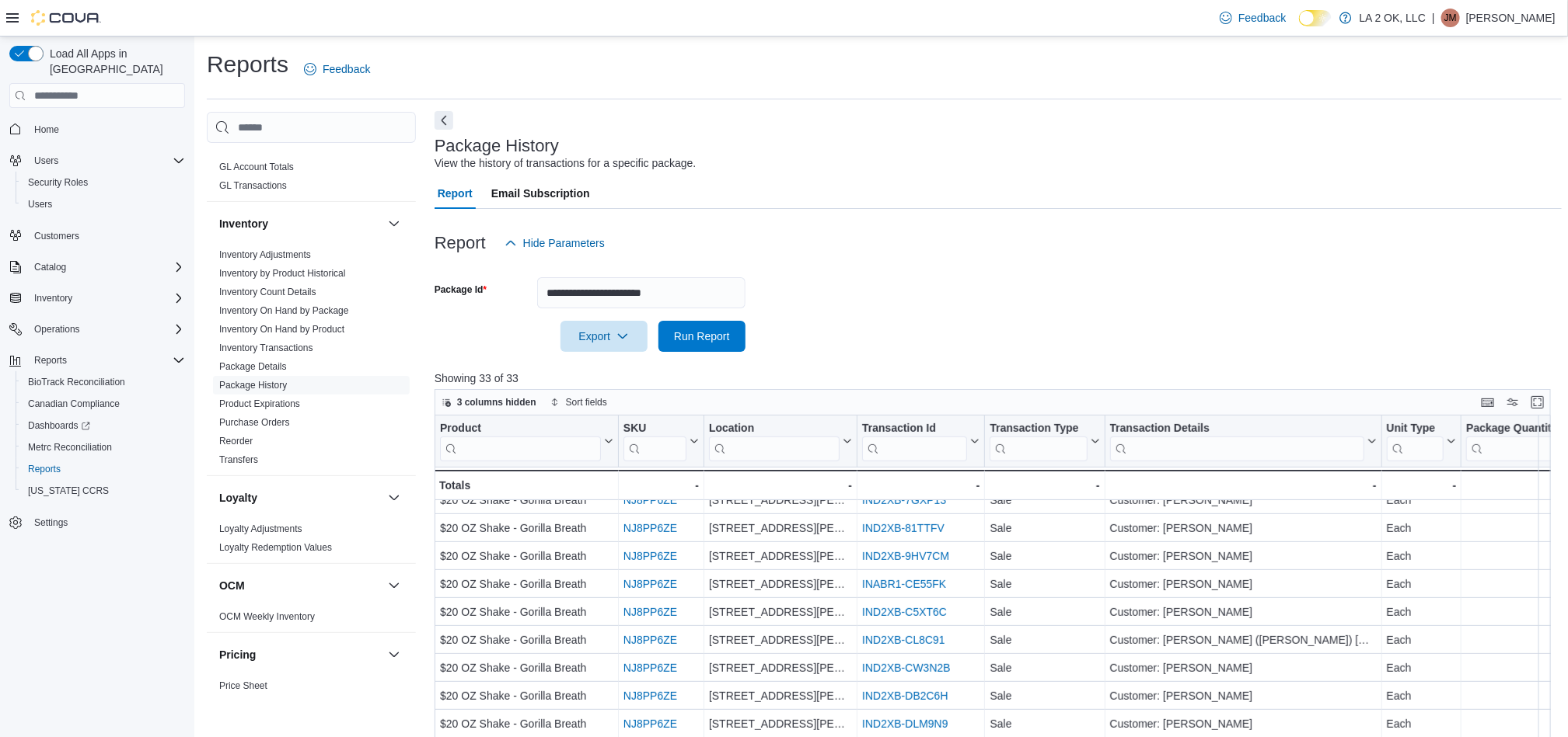
click at [444, 122] on button "Next" at bounding box center [444, 120] width 18 height 18
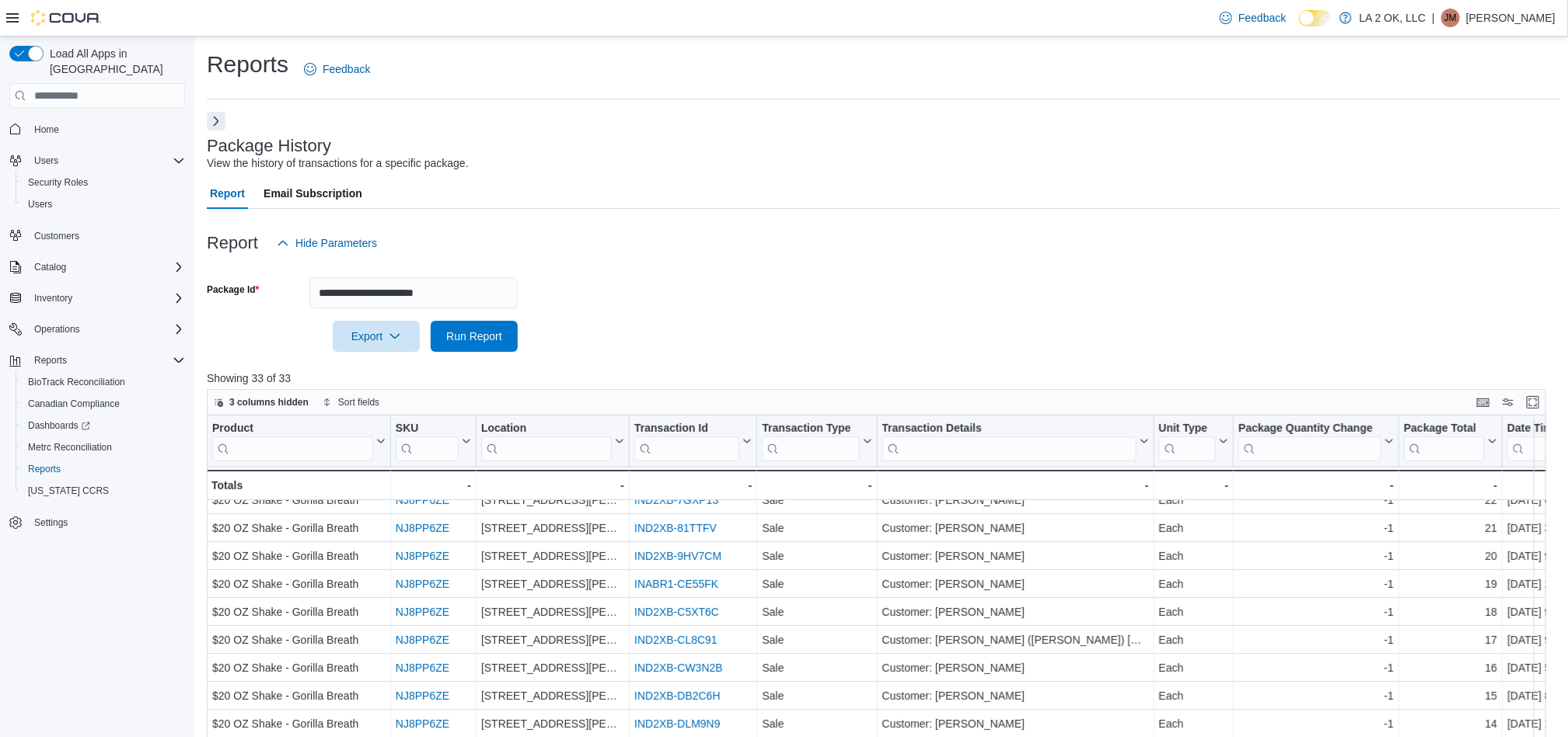
scroll to position [457, 0]
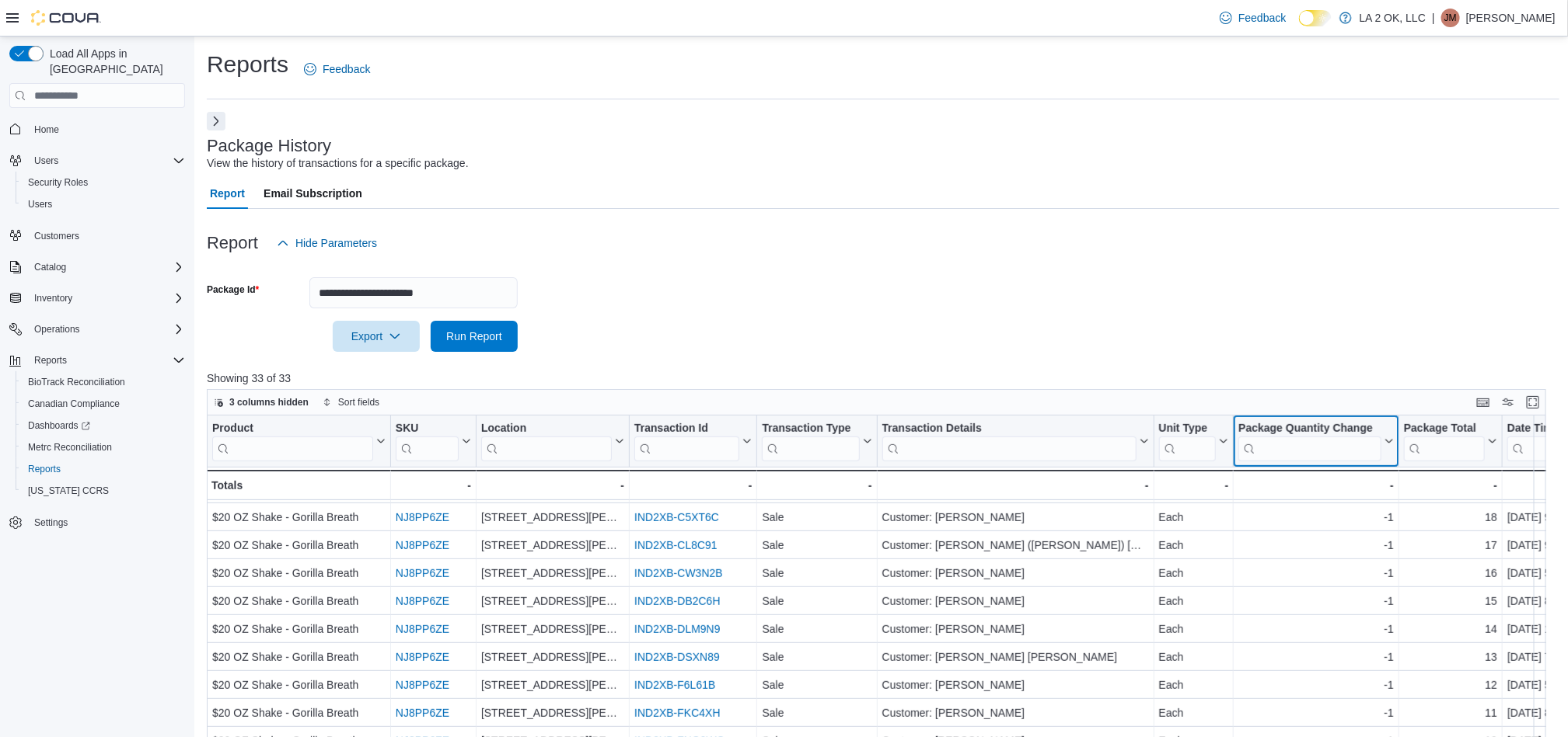
click at [1390, 450] on button "Package Quantity Change" at bounding box center [1316, 441] width 155 height 40
click at [1339, 502] on span "Sort Low-High" at bounding box center [1327, 500] width 59 height 12
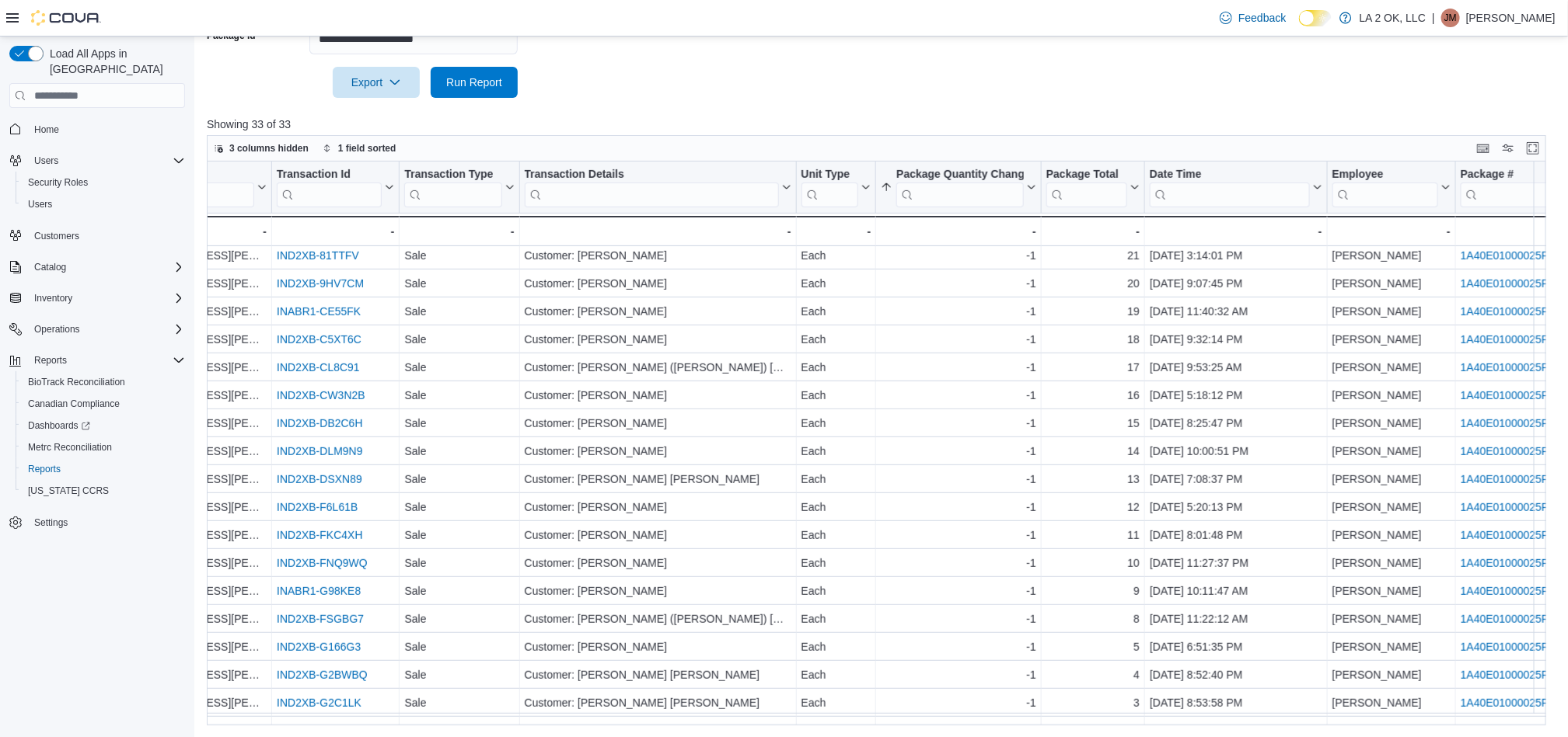
scroll to position [340, 347]
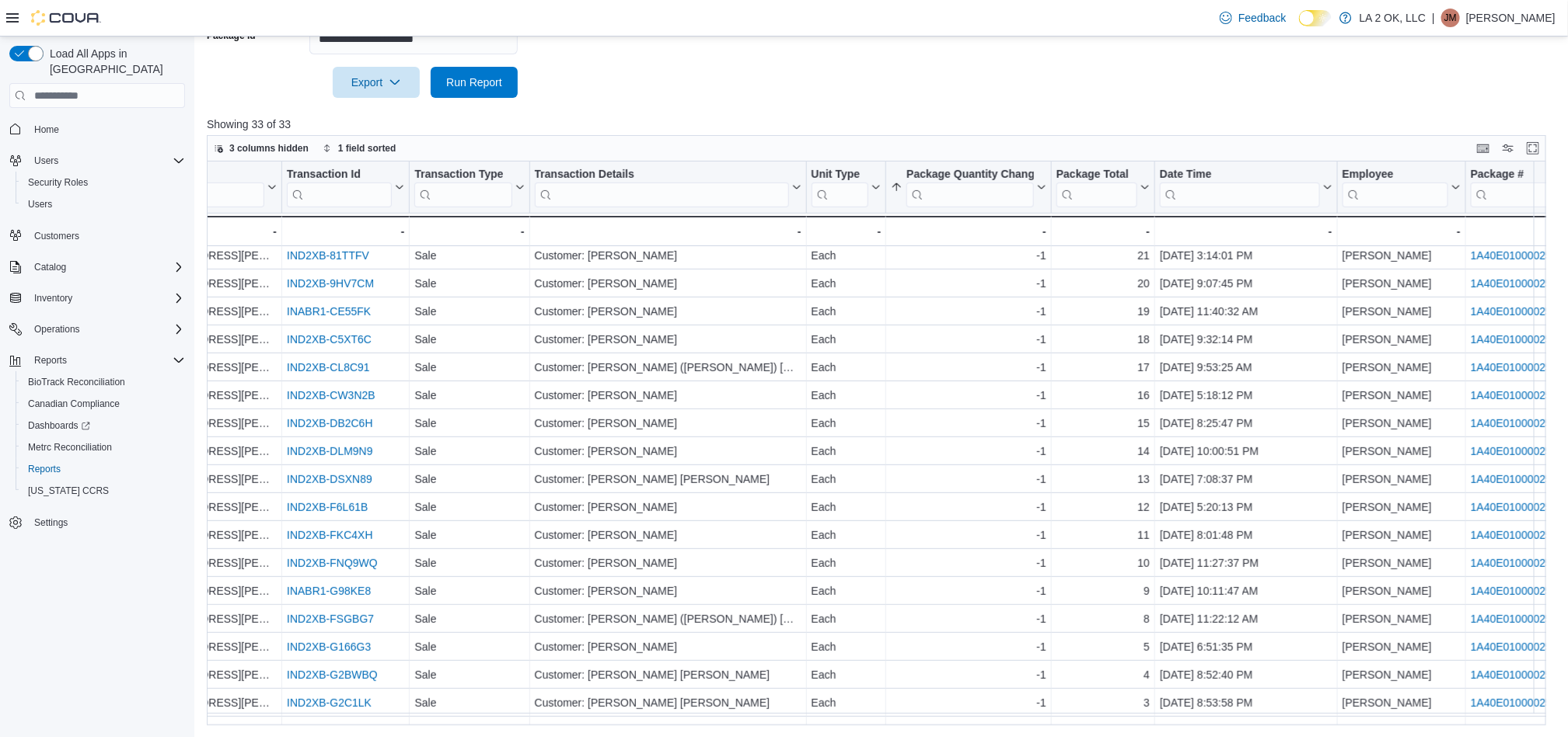
click at [12, 12] on icon at bounding box center [12, 18] width 12 height 12
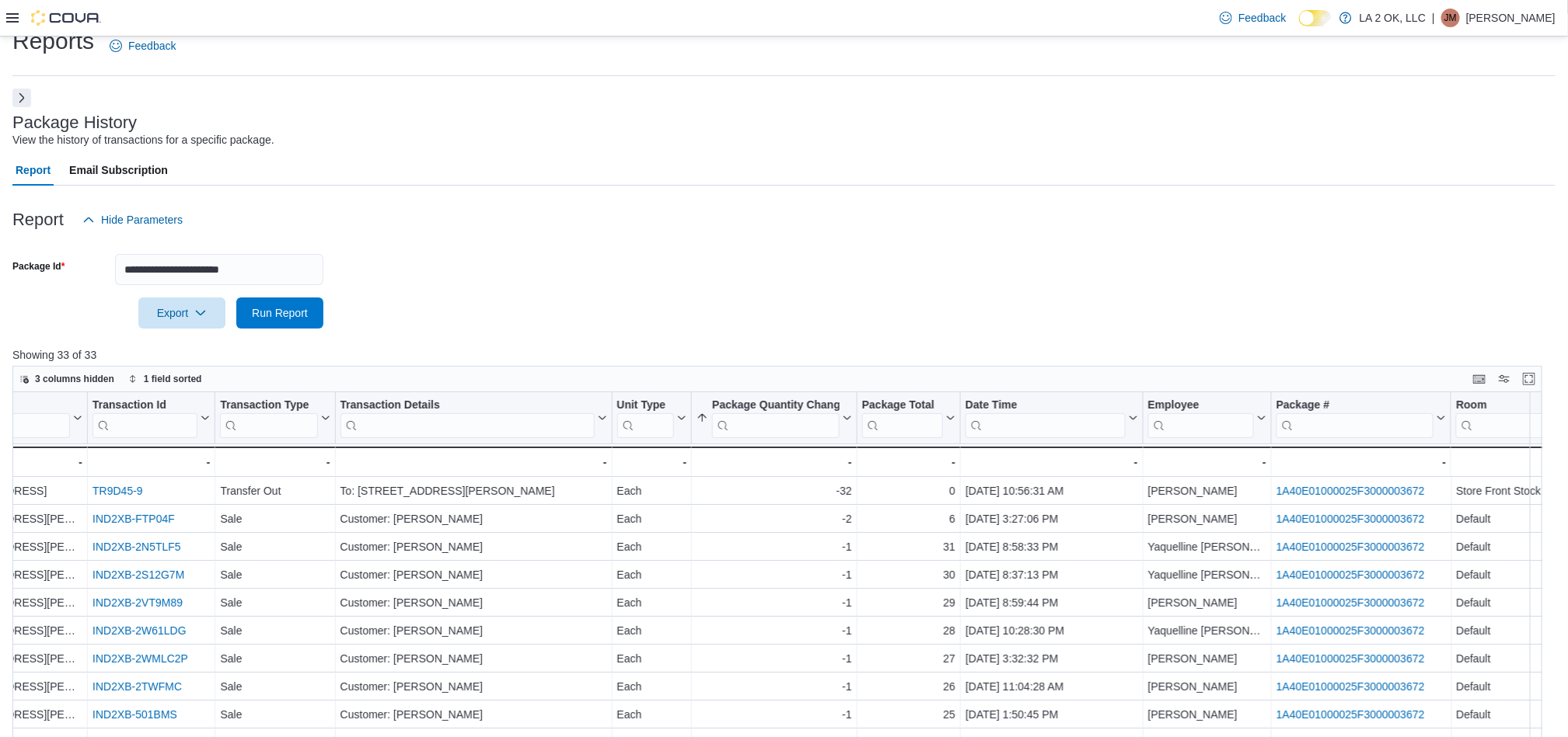
scroll to position [21, 0]
click at [285, 271] on input "**********" at bounding box center [220, 272] width 209 height 31
paste input "text"
click at [310, 319] on span "Run Report" at bounding box center [280, 315] width 68 height 31
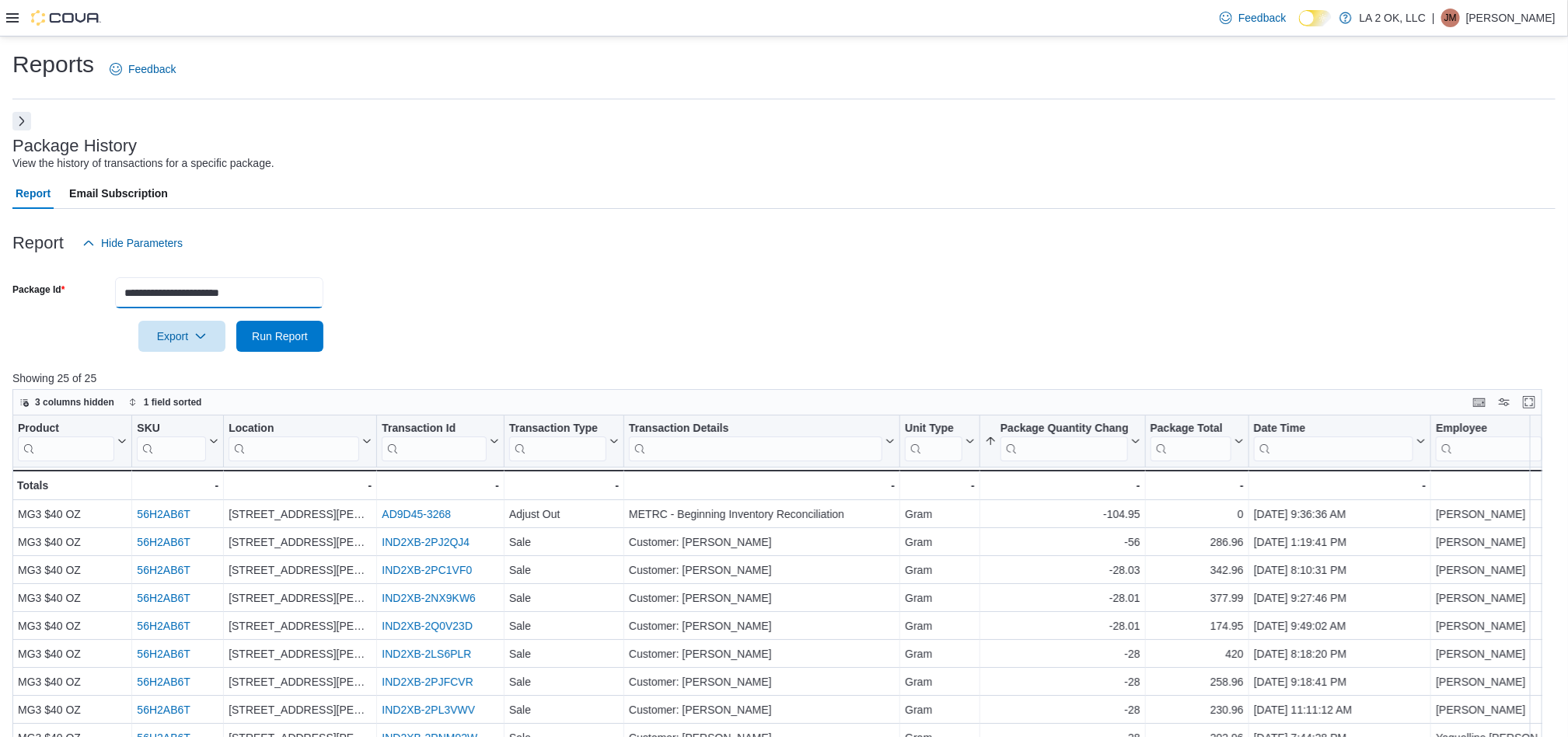
click at [285, 283] on input "**********" at bounding box center [220, 293] width 209 height 31
paste input "text"
click at [269, 328] on span "Run Report" at bounding box center [280, 335] width 56 height 16
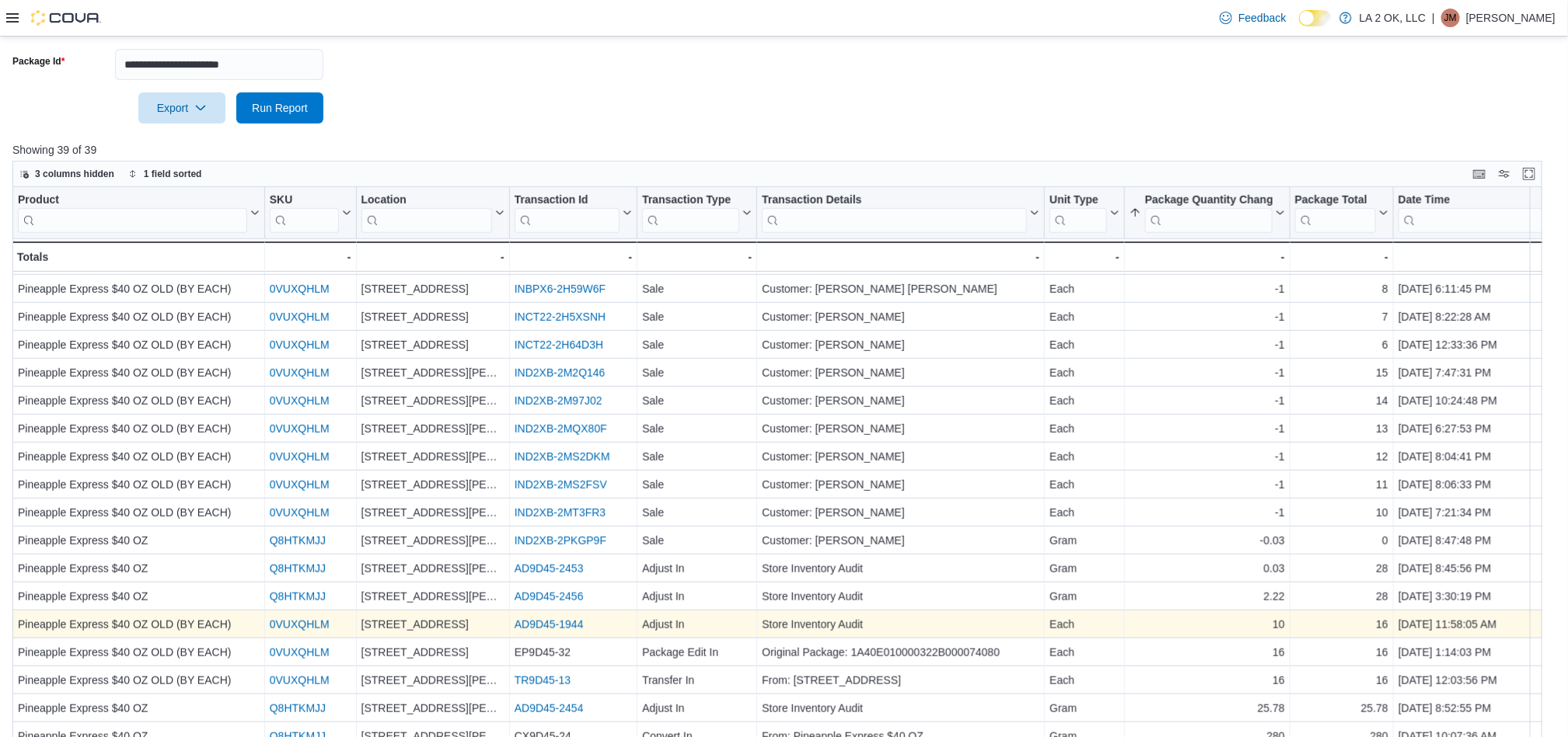
scroll to position [254, 0]
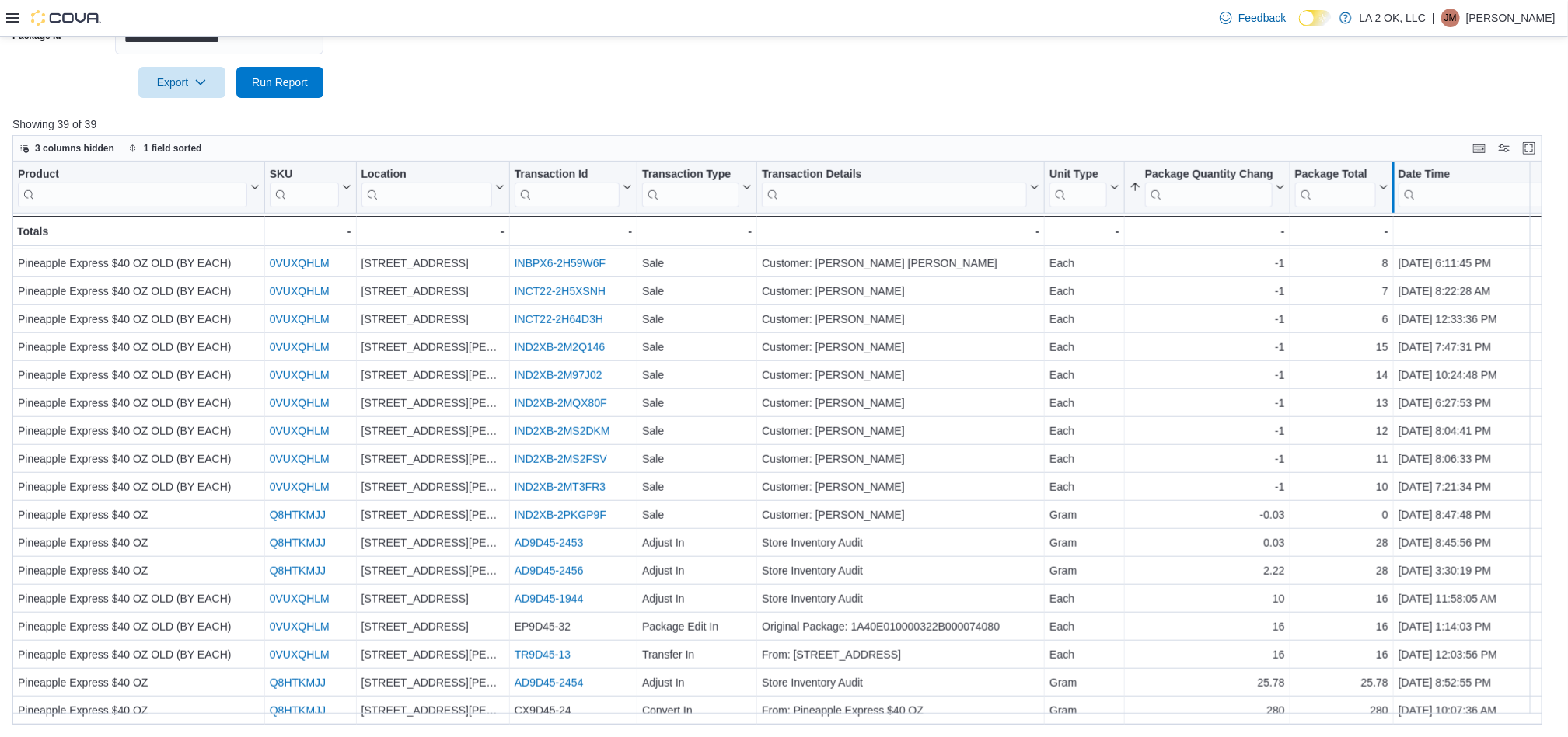
click at [1386, 191] on div at bounding box center [1392, 187] width 12 height 52
click at [1379, 191] on icon at bounding box center [1382, 188] width 12 height 9
click at [1373, 248] on span "Sort Low-High" at bounding box center [1352, 246] width 59 height 12
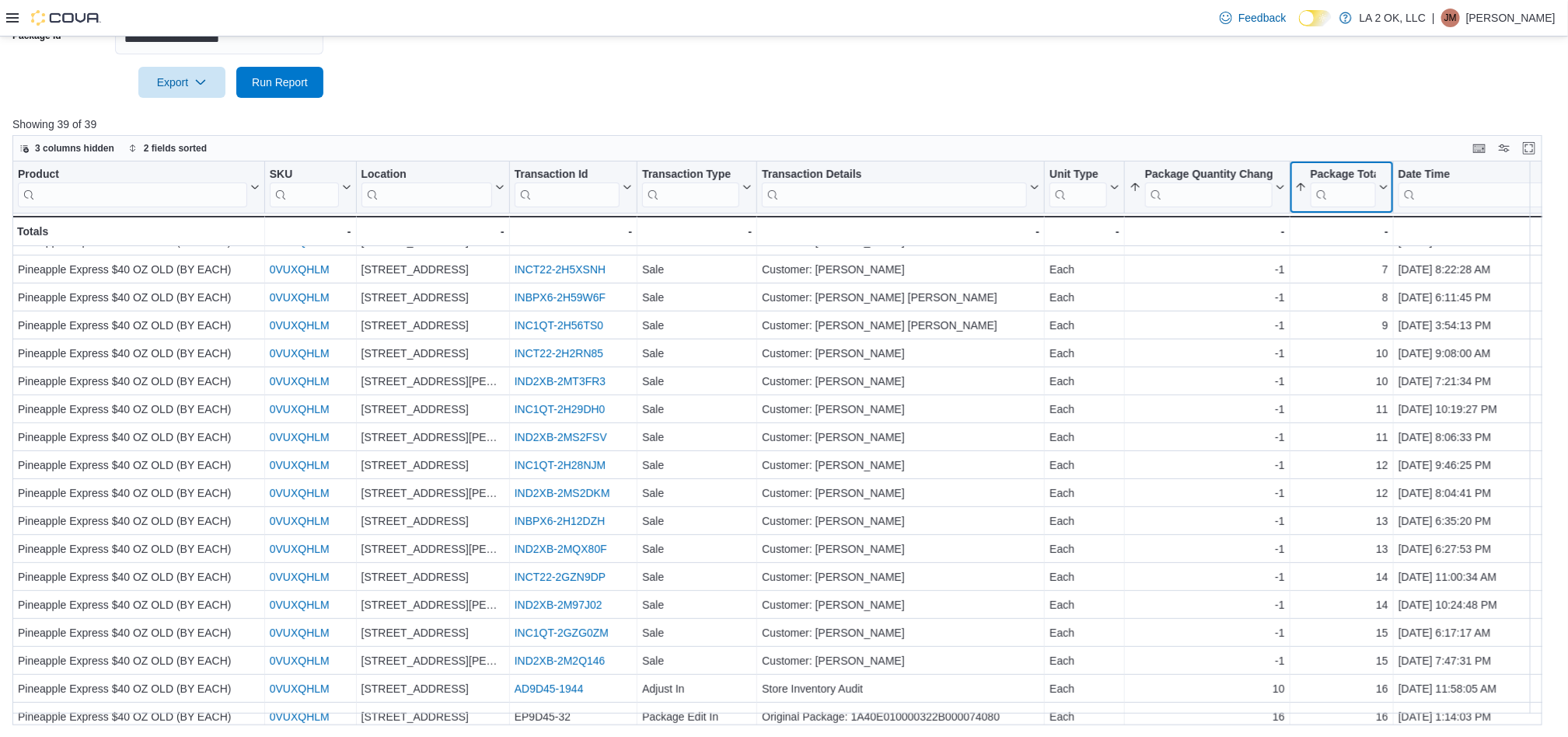
scroll to position [0, 0]
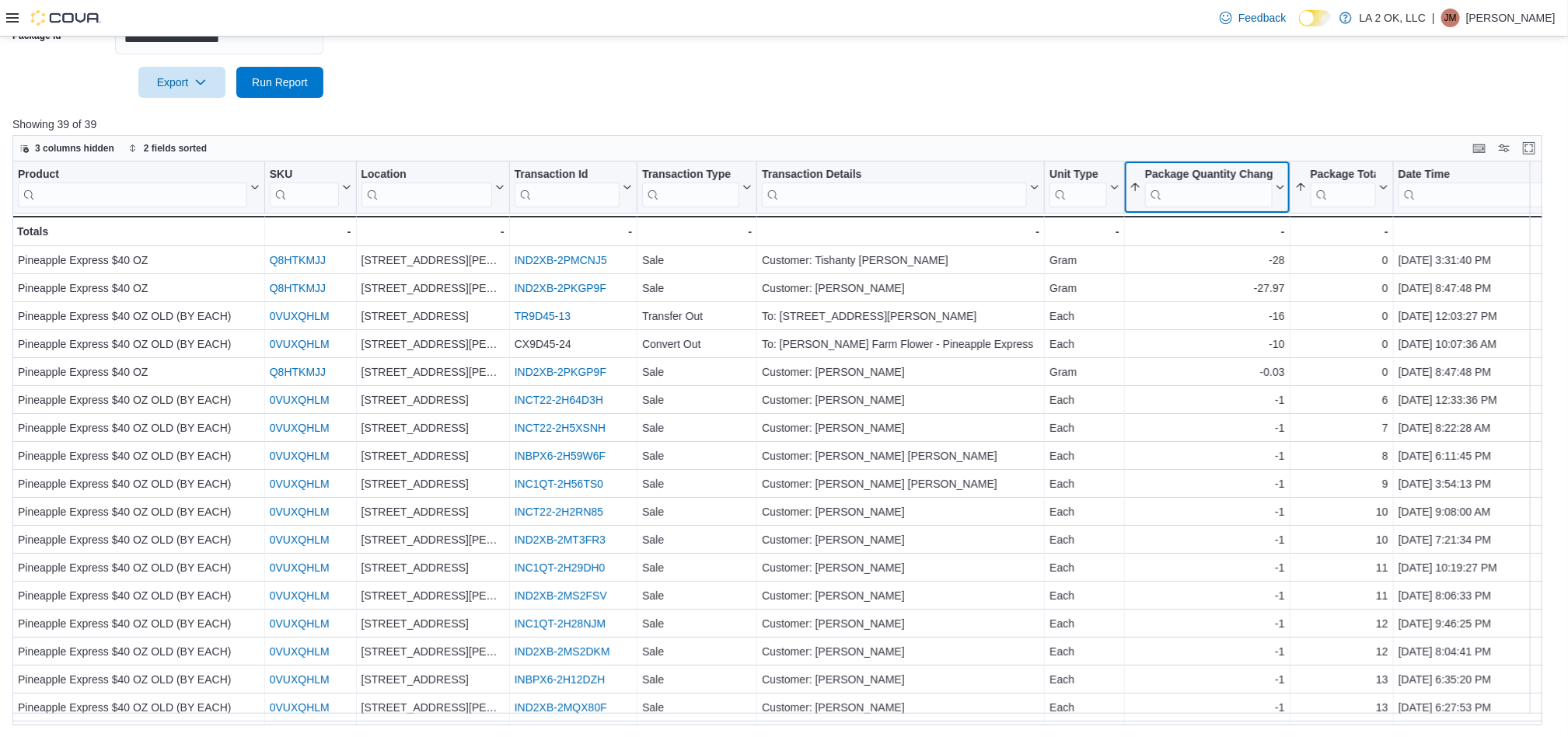
click at [1281, 189] on icon at bounding box center [1278, 188] width 12 height 9
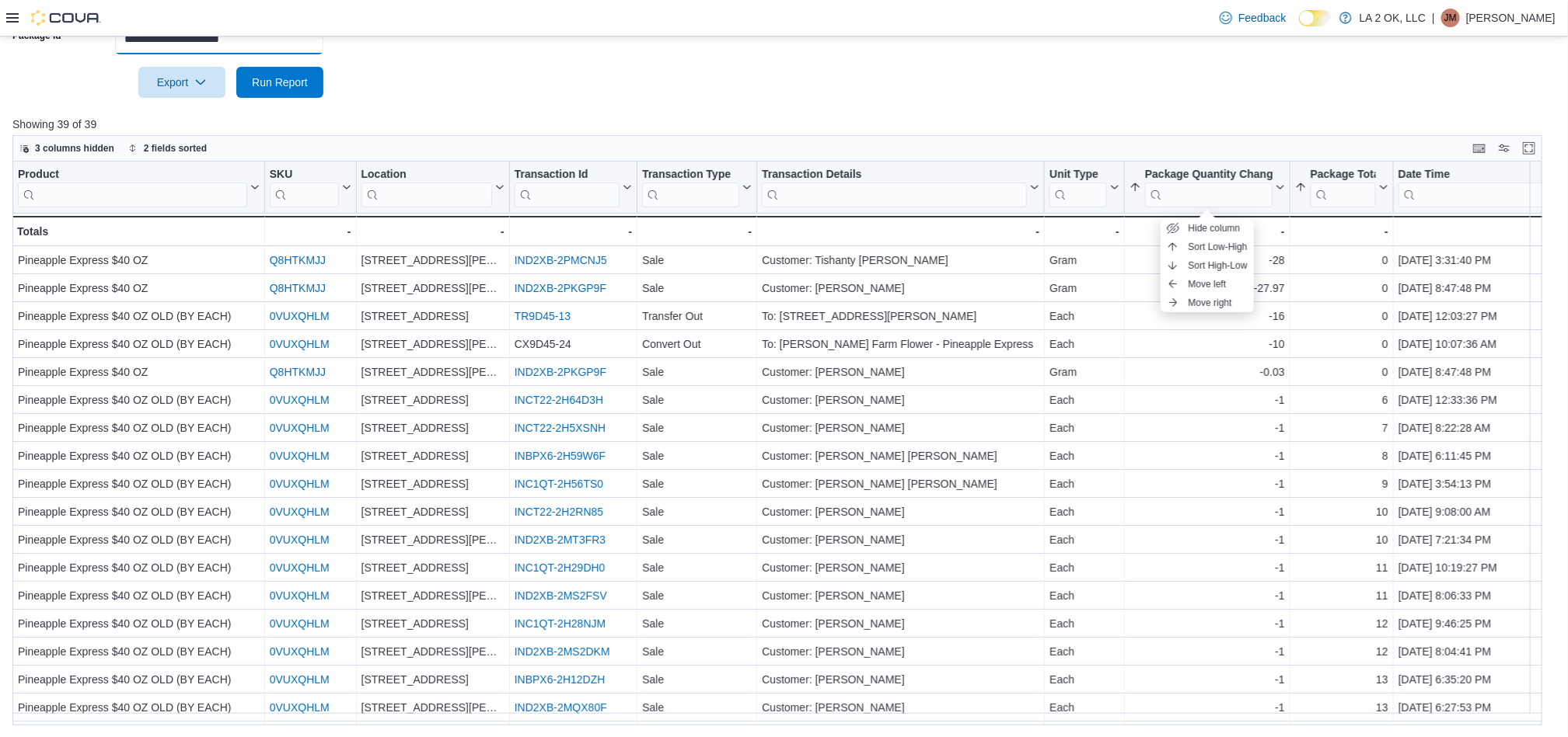
click at [290, 41] on input "**********" at bounding box center [220, 39] width 209 height 31
paste input "text"
click at [285, 85] on span "Run Report" at bounding box center [280, 81] width 56 height 16
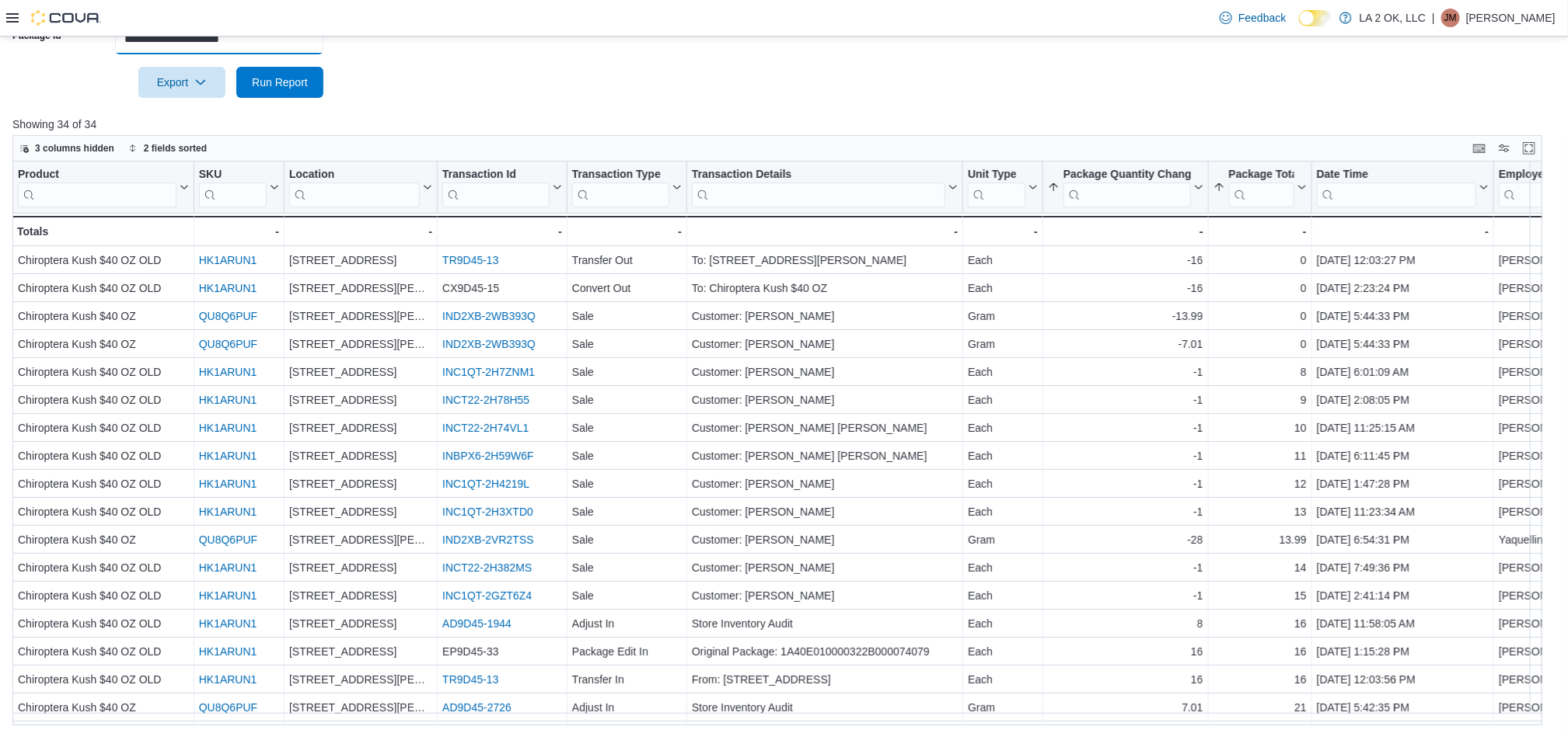
click at [292, 47] on input "**********" at bounding box center [220, 39] width 209 height 31
paste input "text"
type input "**********"
click at [284, 87] on span "Run Report" at bounding box center [280, 81] width 56 height 16
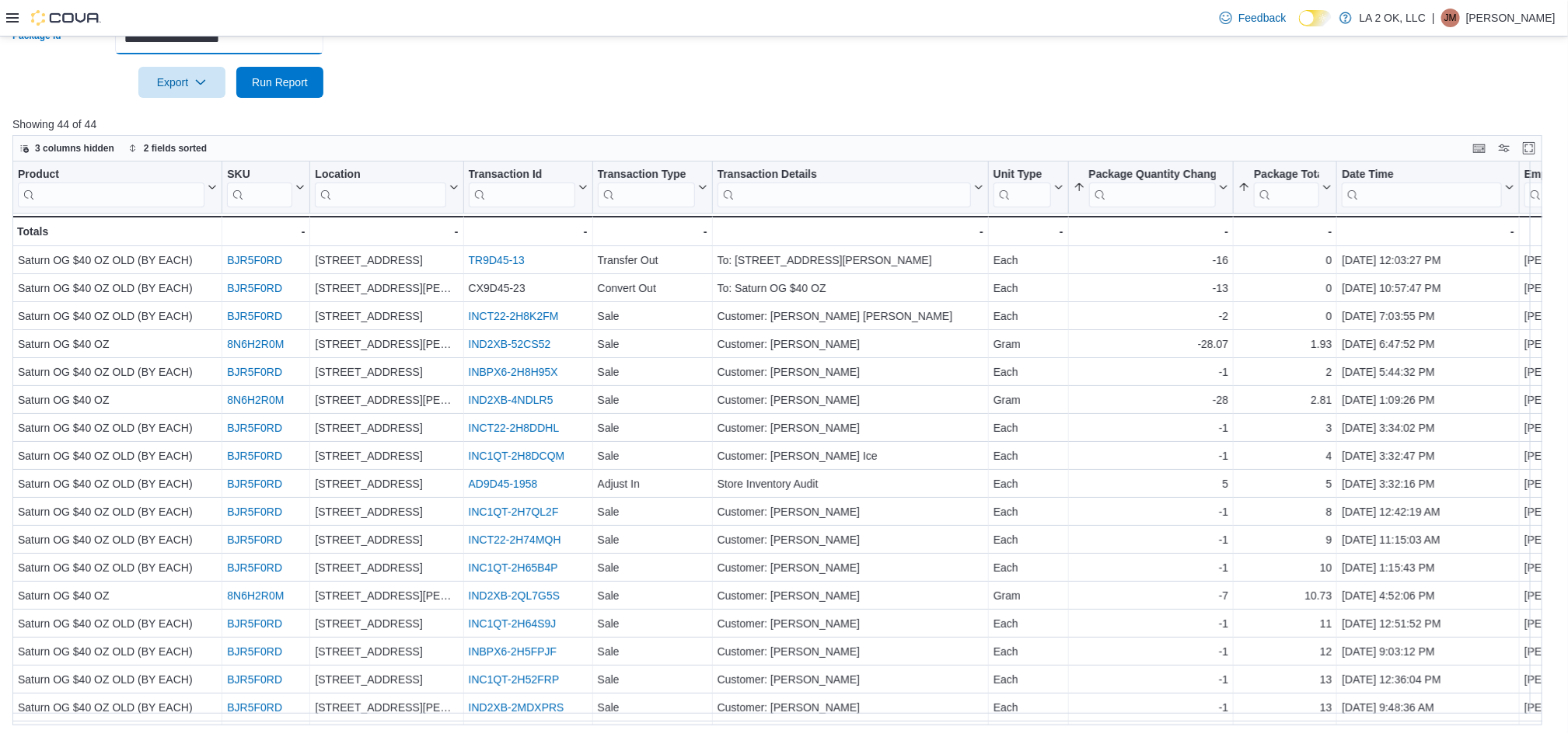
click at [306, 40] on input "**********" at bounding box center [220, 39] width 209 height 31
paste input "text"
click at [296, 84] on span "Run Report" at bounding box center [280, 81] width 56 height 16
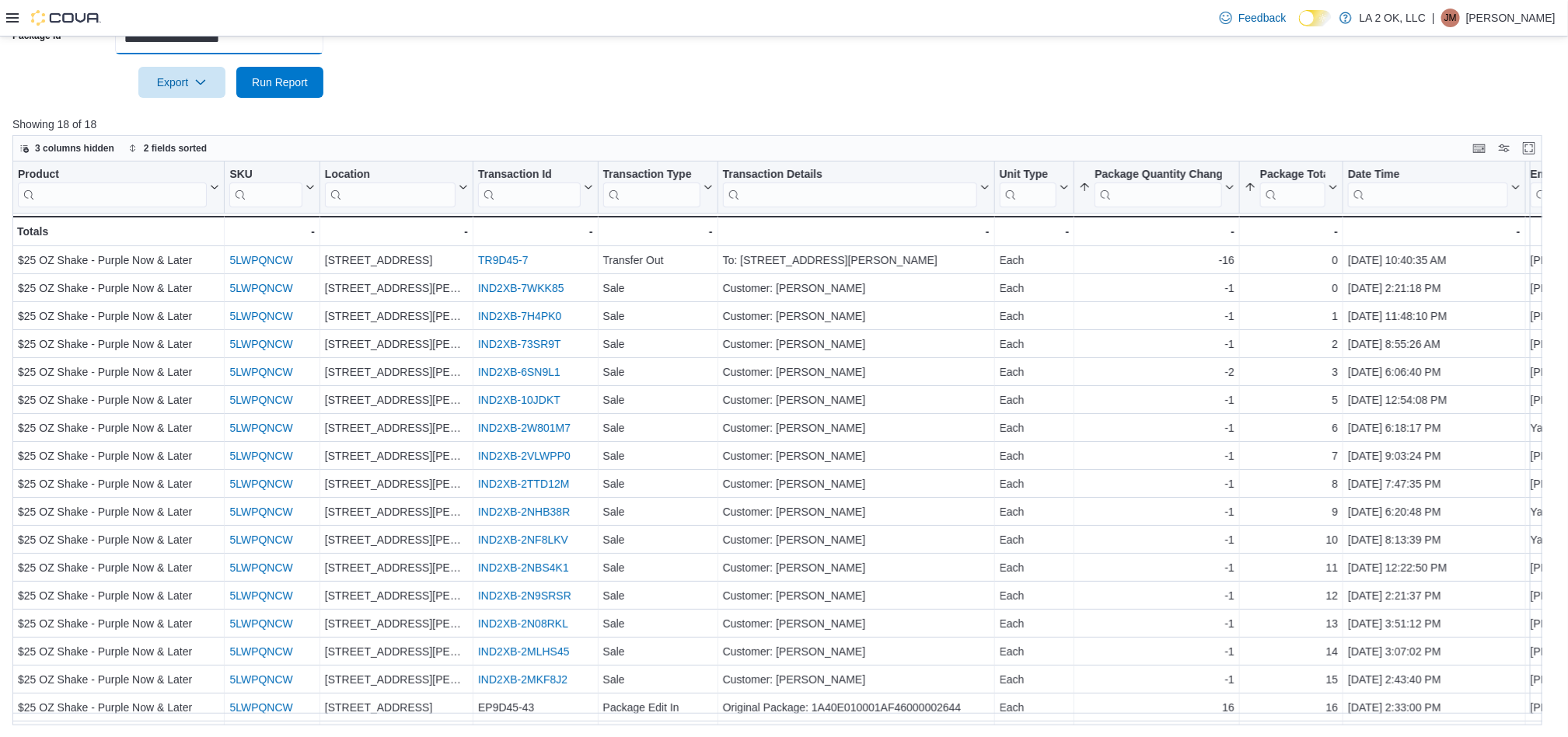
click at [284, 42] on input "**********" at bounding box center [220, 39] width 209 height 31
paste input "text"
click at [284, 82] on span "Run Report" at bounding box center [280, 81] width 56 height 16
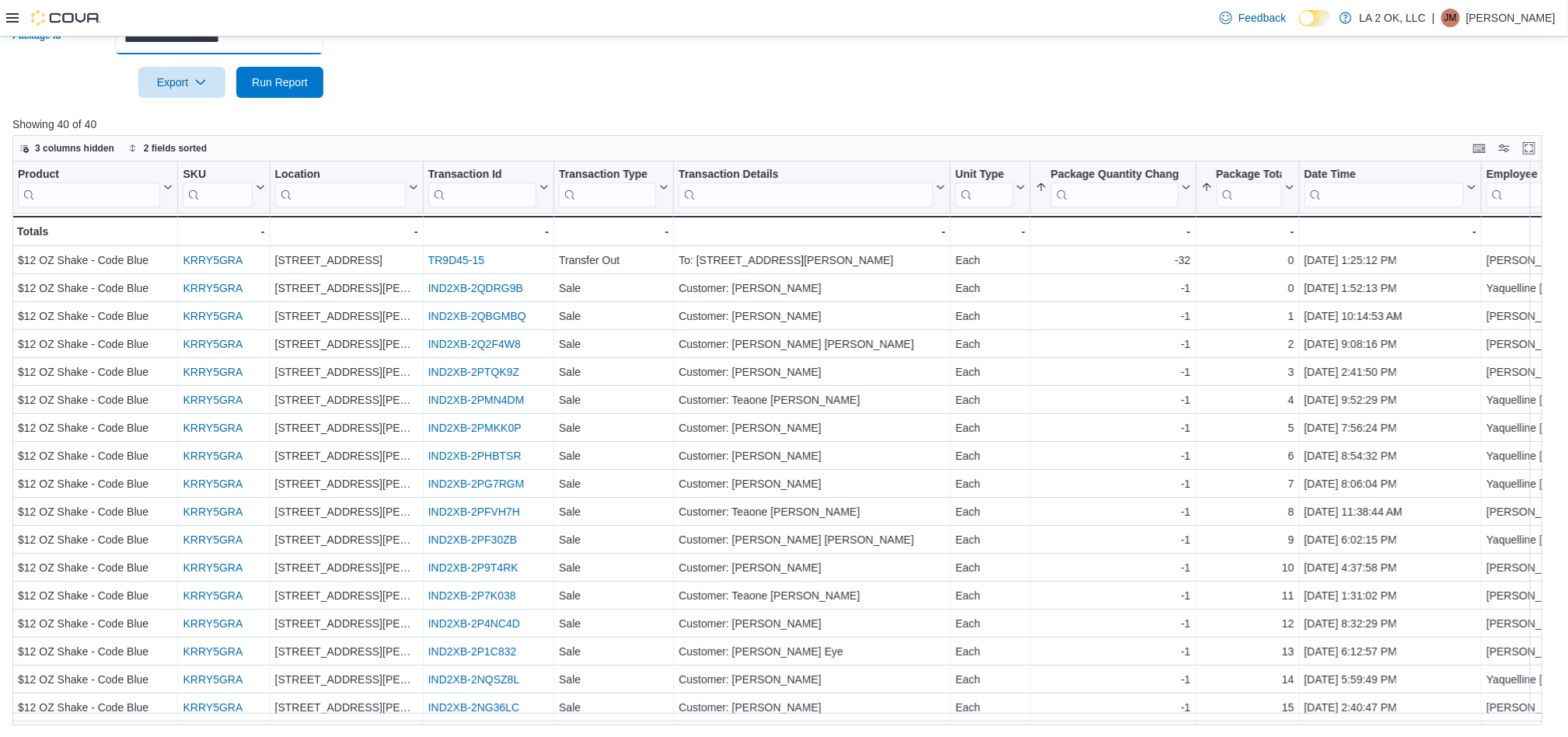
click at [273, 44] on input "**********" at bounding box center [220, 39] width 209 height 31
paste input "text"
click at [292, 81] on span "Run Report" at bounding box center [280, 81] width 56 height 16
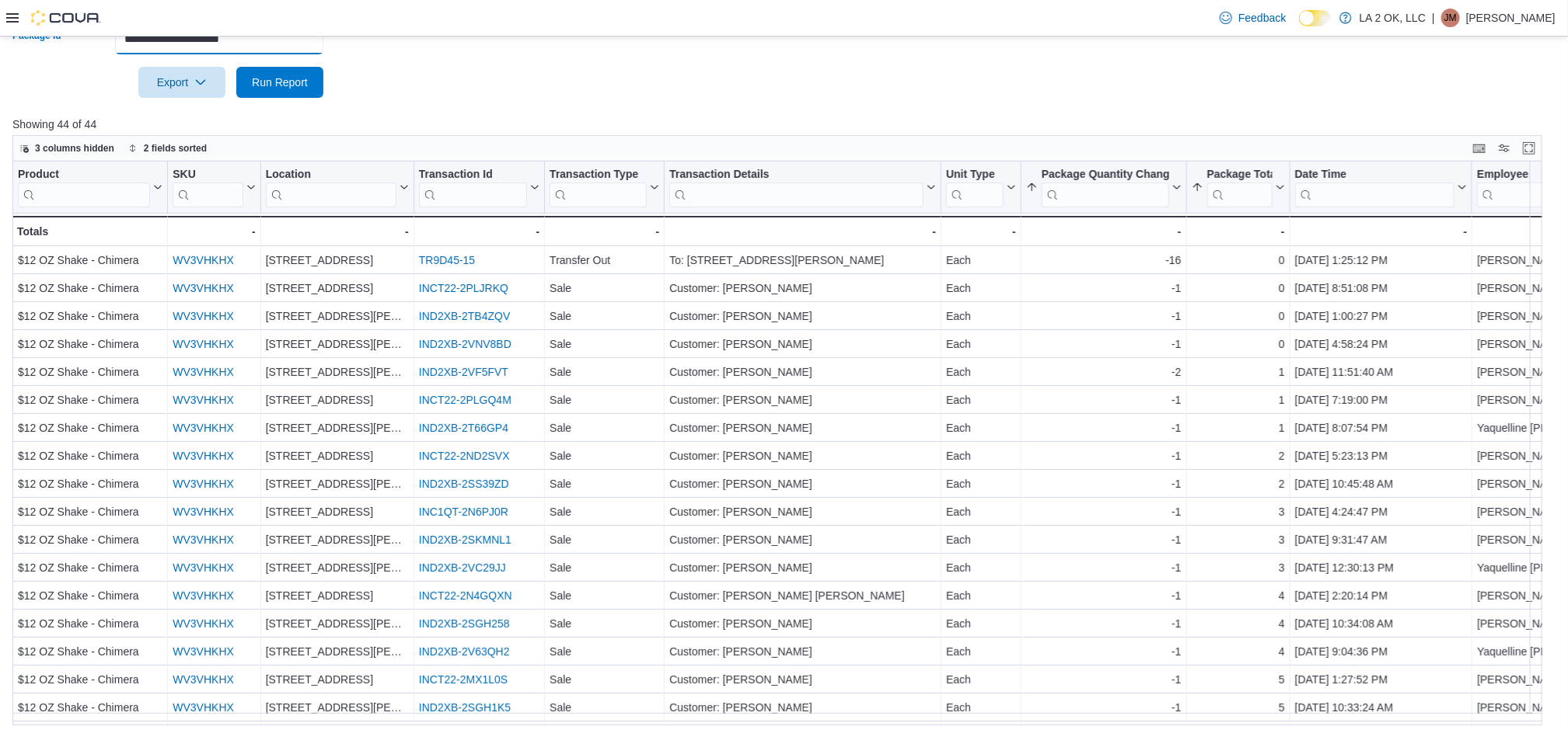
click at [267, 44] on input "**********" at bounding box center [220, 39] width 209 height 31
paste input "text"
click at [289, 91] on span "Run Report" at bounding box center [280, 82] width 68 height 31
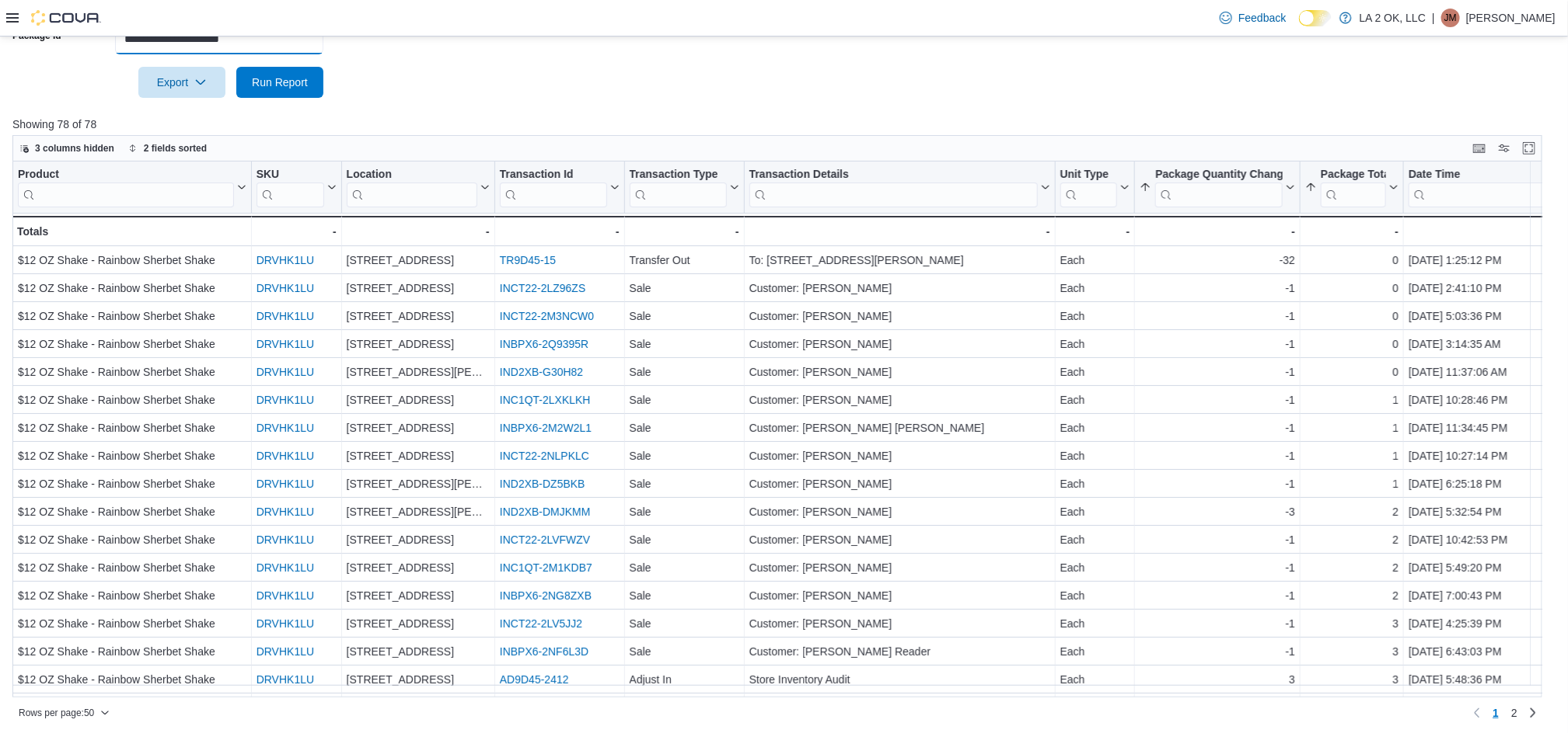
click at [257, 37] on input "**********" at bounding box center [220, 39] width 209 height 31
paste input "text"
click at [281, 91] on span "Run Report" at bounding box center [280, 82] width 68 height 31
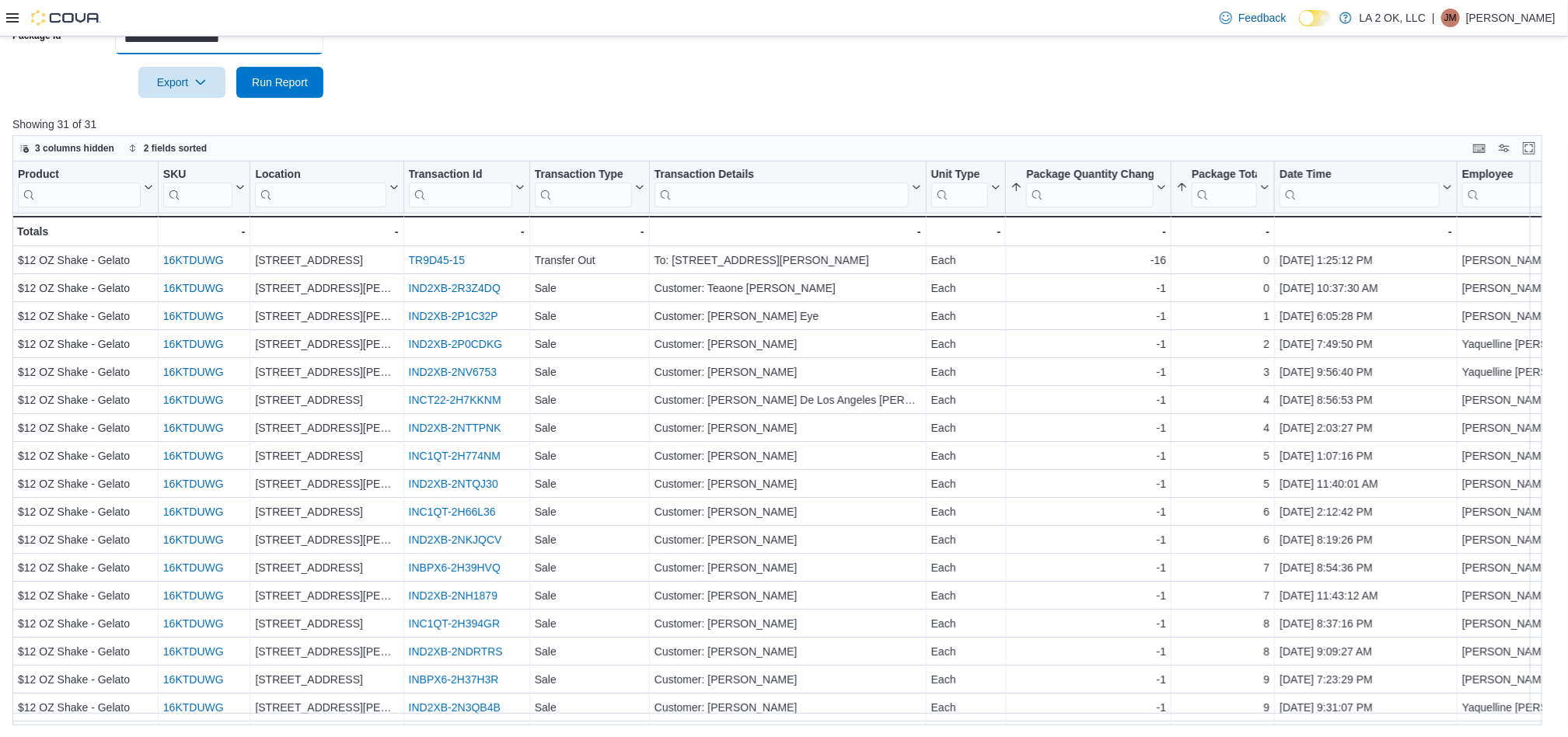
click at [307, 42] on input "**********" at bounding box center [220, 39] width 209 height 31
paste input "text"
click at [293, 87] on span "Run Report" at bounding box center [280, 81] width 56 height 16
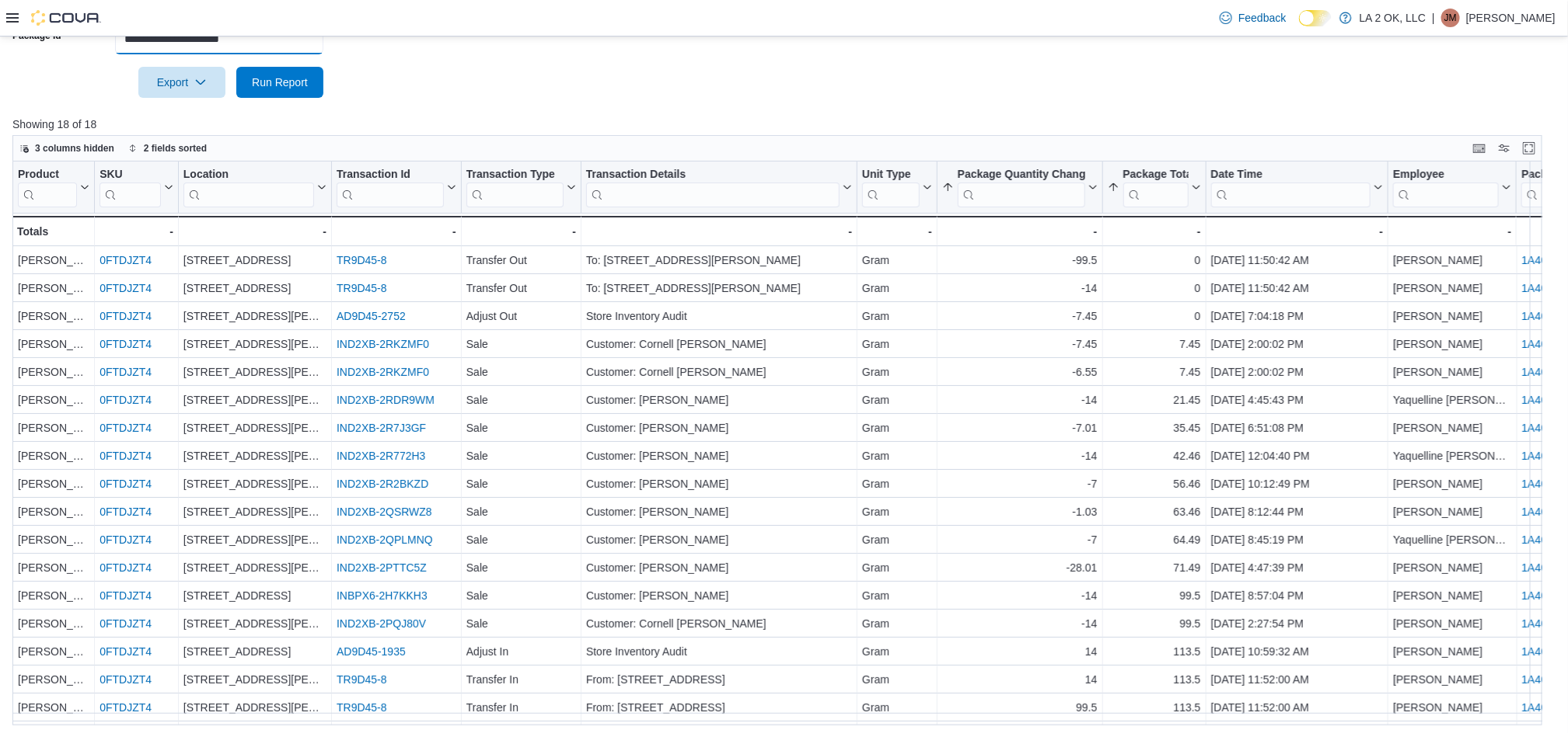
click at [276, 47] on input "**********" at bounding box center [220, 39] width 209 height 31
paste input "text"
click at [280, 84] on span "Run Report" at bounding box center [280, 81] width 56 height 16
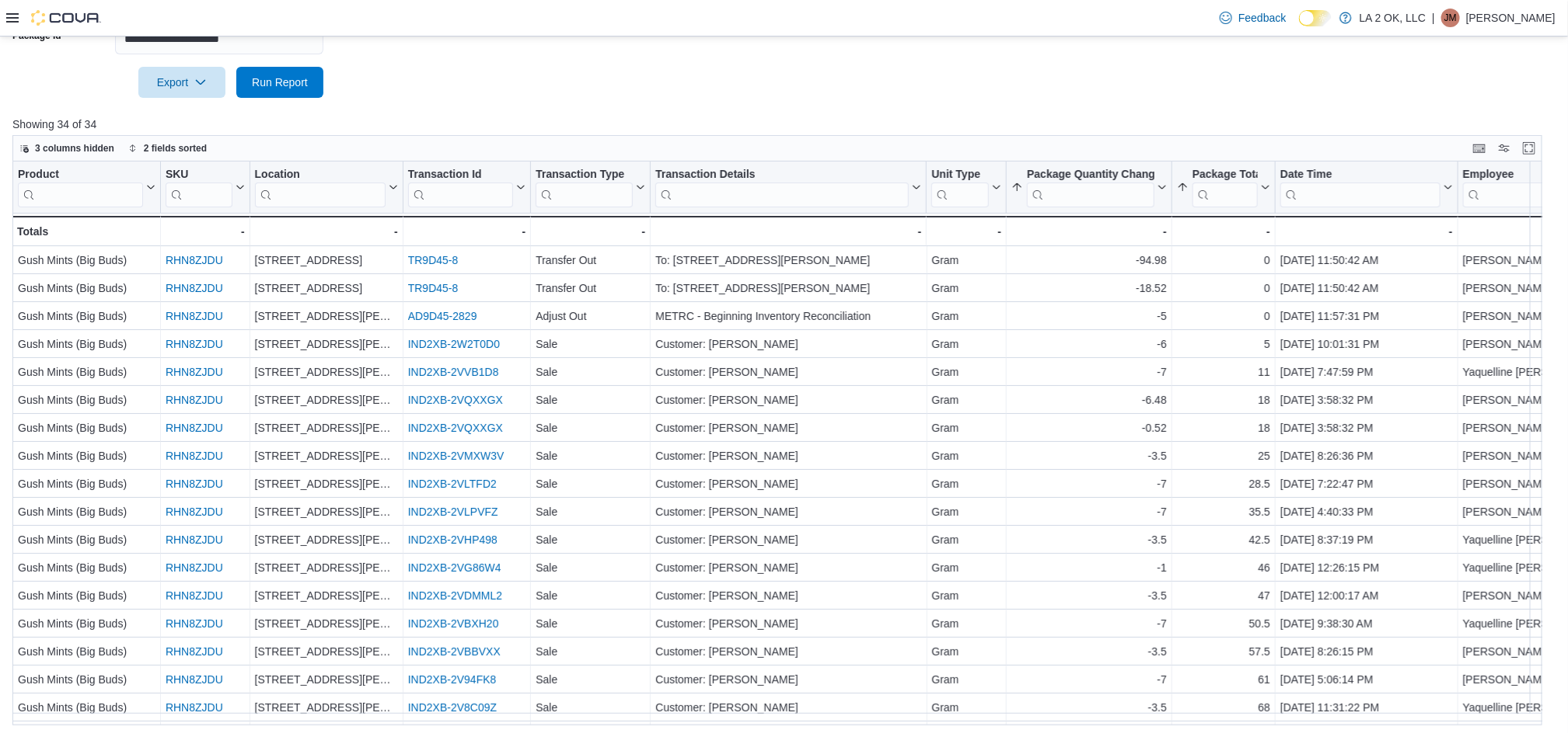
click at [285, 30] on div "Feedback Dark Mode LA 2 OK, LLC | JM Jieann M" at bounding box center [784, 18] width 1568 height 37
click at [288, 42] on input "**********" at bounding box center [220, 39] width 209 height 31
paste input "text"
click at [294, 89] on span "Run Report" at bounding box center [280, 81] width 56 height 16
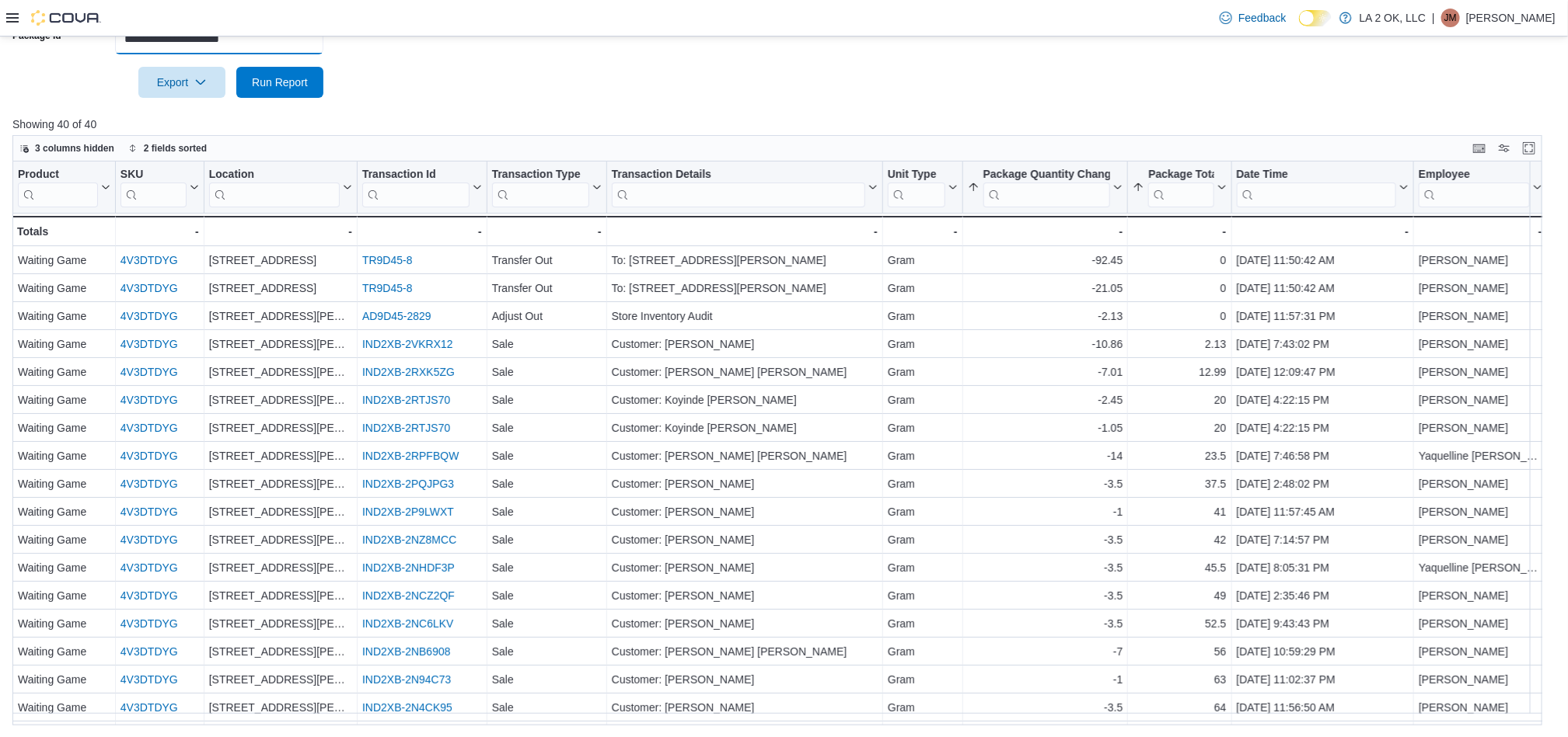
click at [240, 47] on input "**********" at bounding box center [220, 39] width 209 height 31
paste input "text"
click at [288, 80] on span "Run Report" at bounding box center [280, 81] width 56 height 16
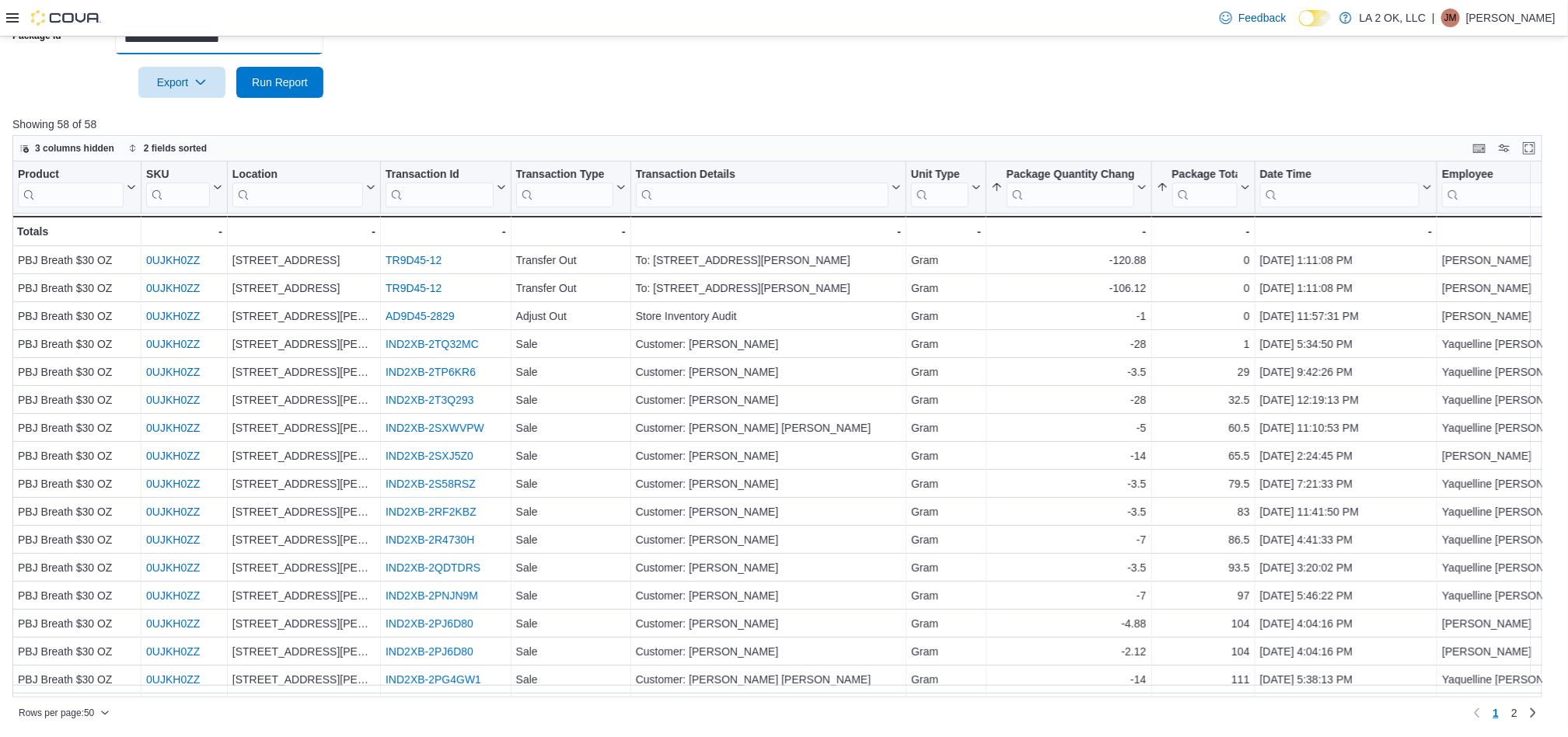
click at [269, 49] on input "**********" at bounding box center [220, 39] width 209 height 31
paste input "text"
click at [280, 91] on span "Run Report" at bounding box center [280, 82] width 68 height 31
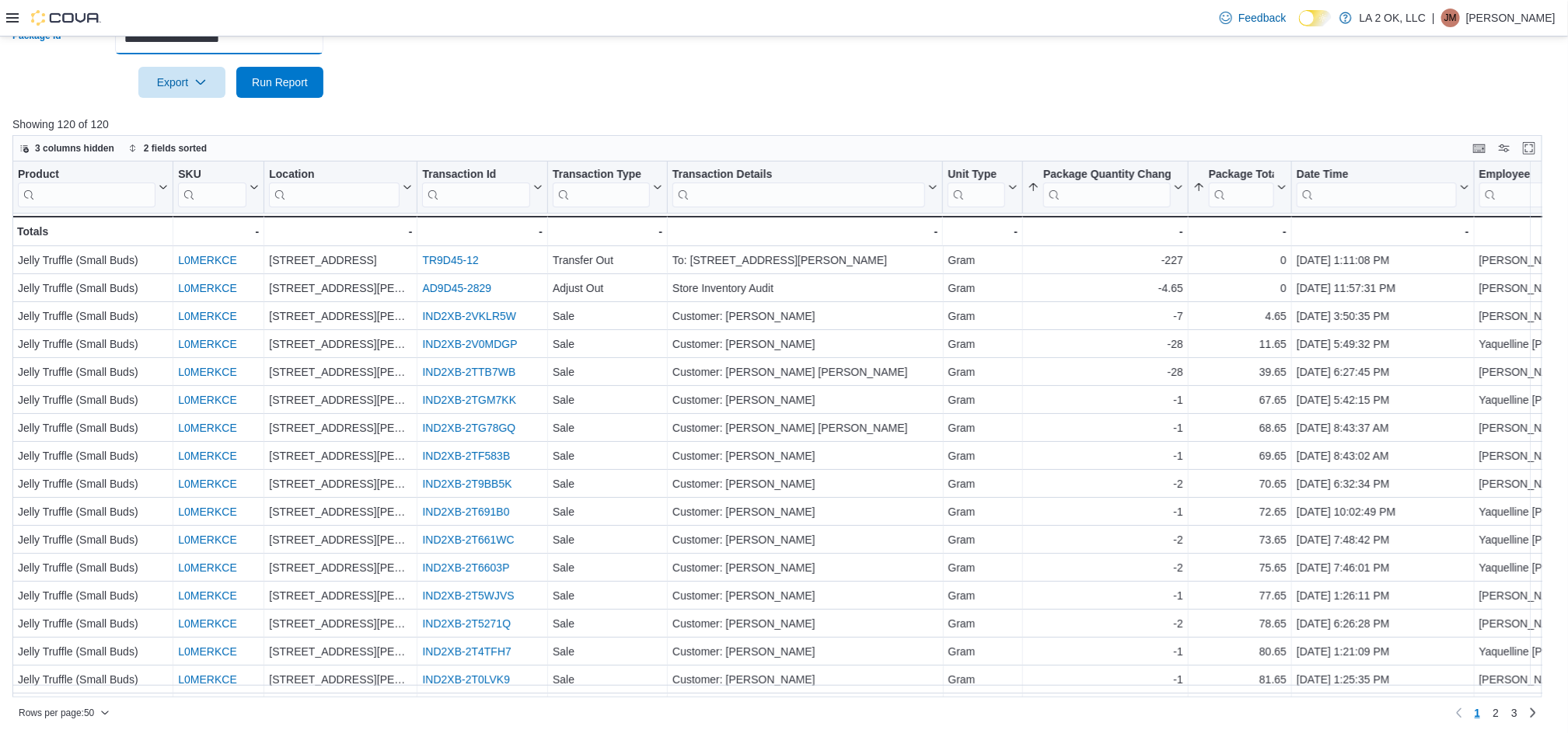
click at [297, 49] on input "**********" at bounding box center [220, 39] width 209 height 31
paste input "text"
click at [278, 91] on span "Run Report" at bounding box center [280, 82] width 68 height 31
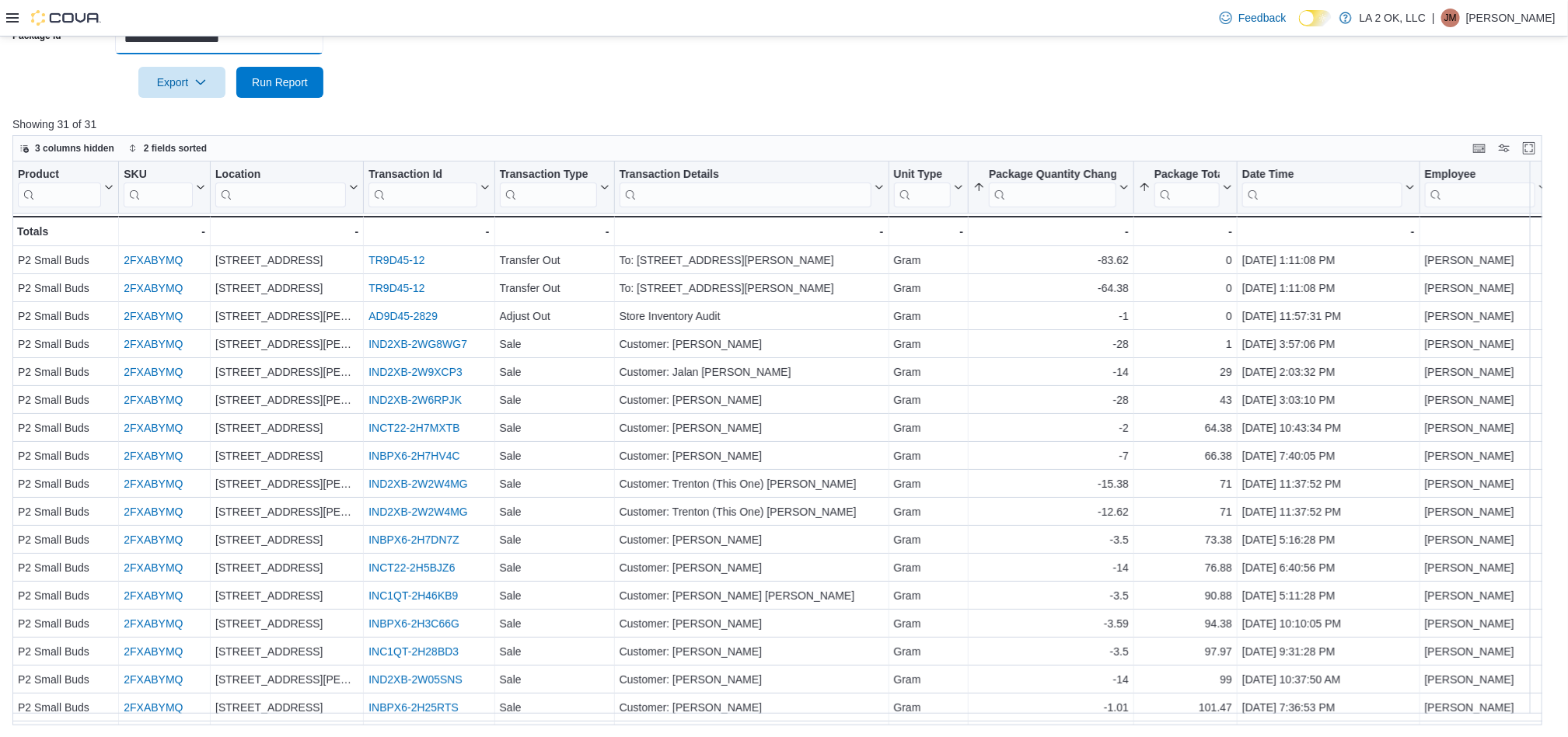
click at [292, 53] on input "**********" at bounding box center [220, 39] width 209 height 31
paste input "text"
click at [287, 85] on span "Run Report" at bounding box center [280, 81] width 56 height 16
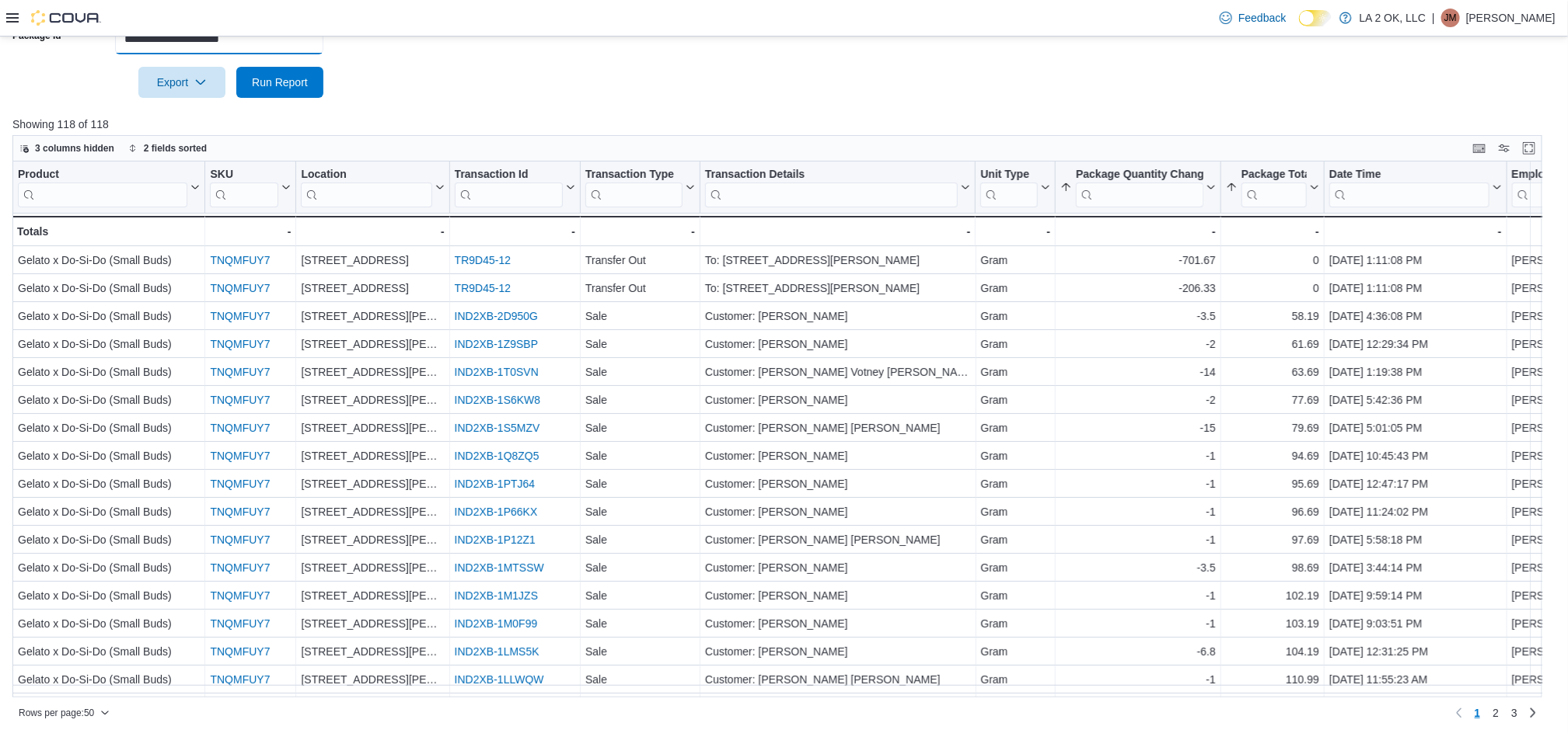
click at [275, 45] on input "**********" at bounding box center [220, 39] width 209 height 31
click at [305, 45] on input "**********" at bounding box center [220, 39] width 209 height 31
paste input "text"
click at [280, 91] on span "Run Report" at bounding box center [280, 82] width 68 height 31
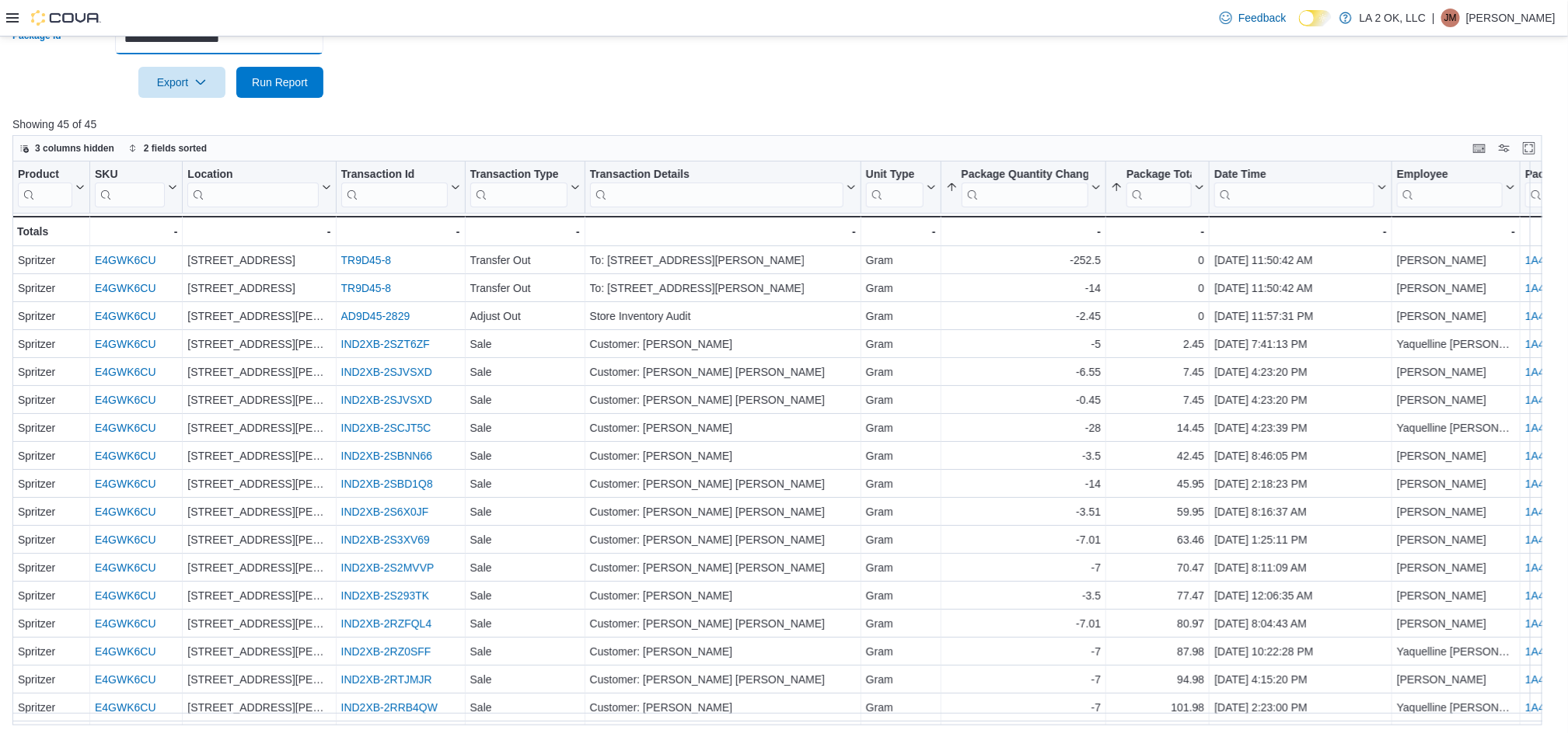
click at [278, 37] on input "**********" at bounding box center [220, 39] width 209 height 31
paste input "text"
click at [280, 79] on span "Run Report" at bounding box center [280, 81] width 56 height 16
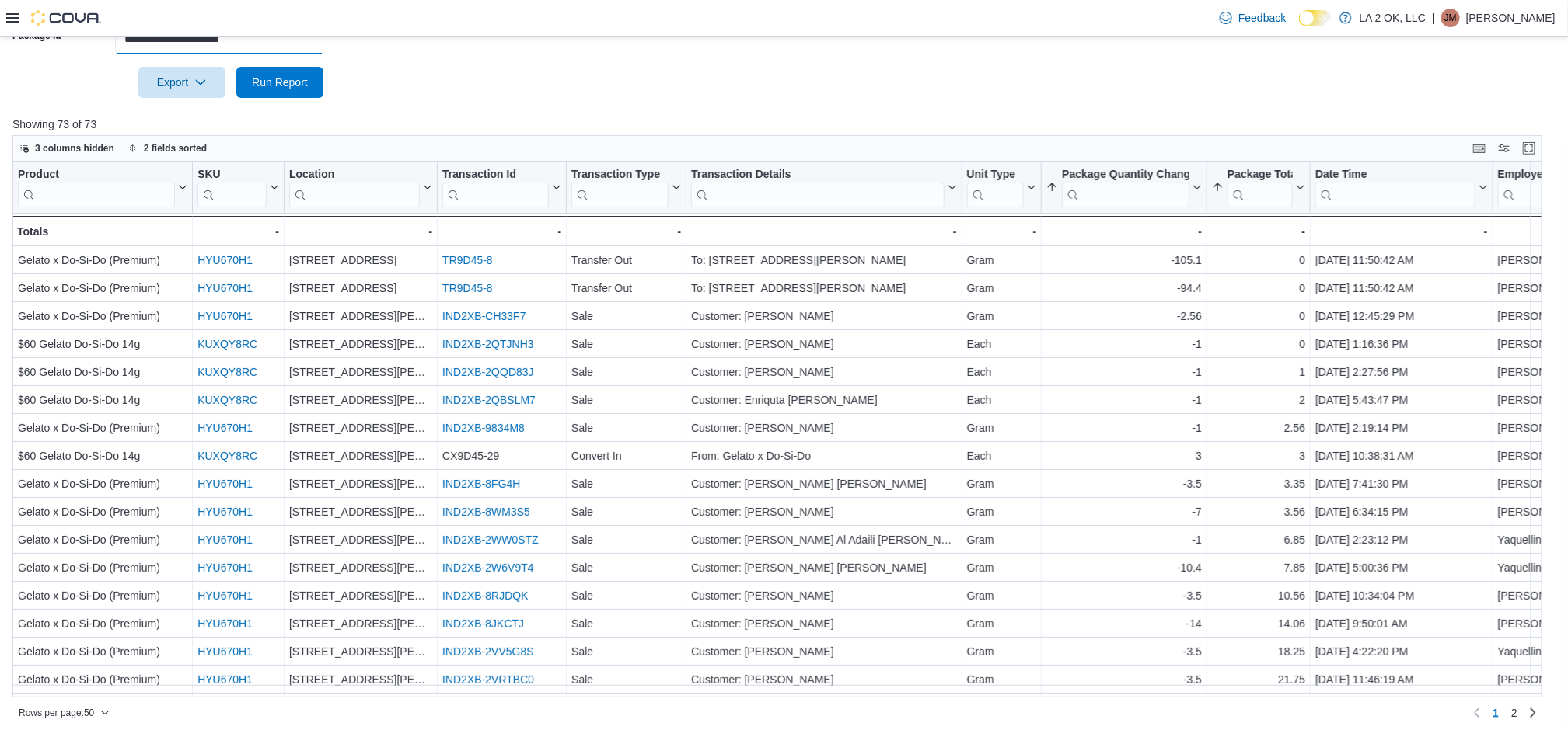
click at [269, 49] on input "**********" at bounding box center [220, 39] width 209 height 31
paste input "text"
click at [273, 79] on span "Run Report" at bounding box center [280, 81] width 56 height 16
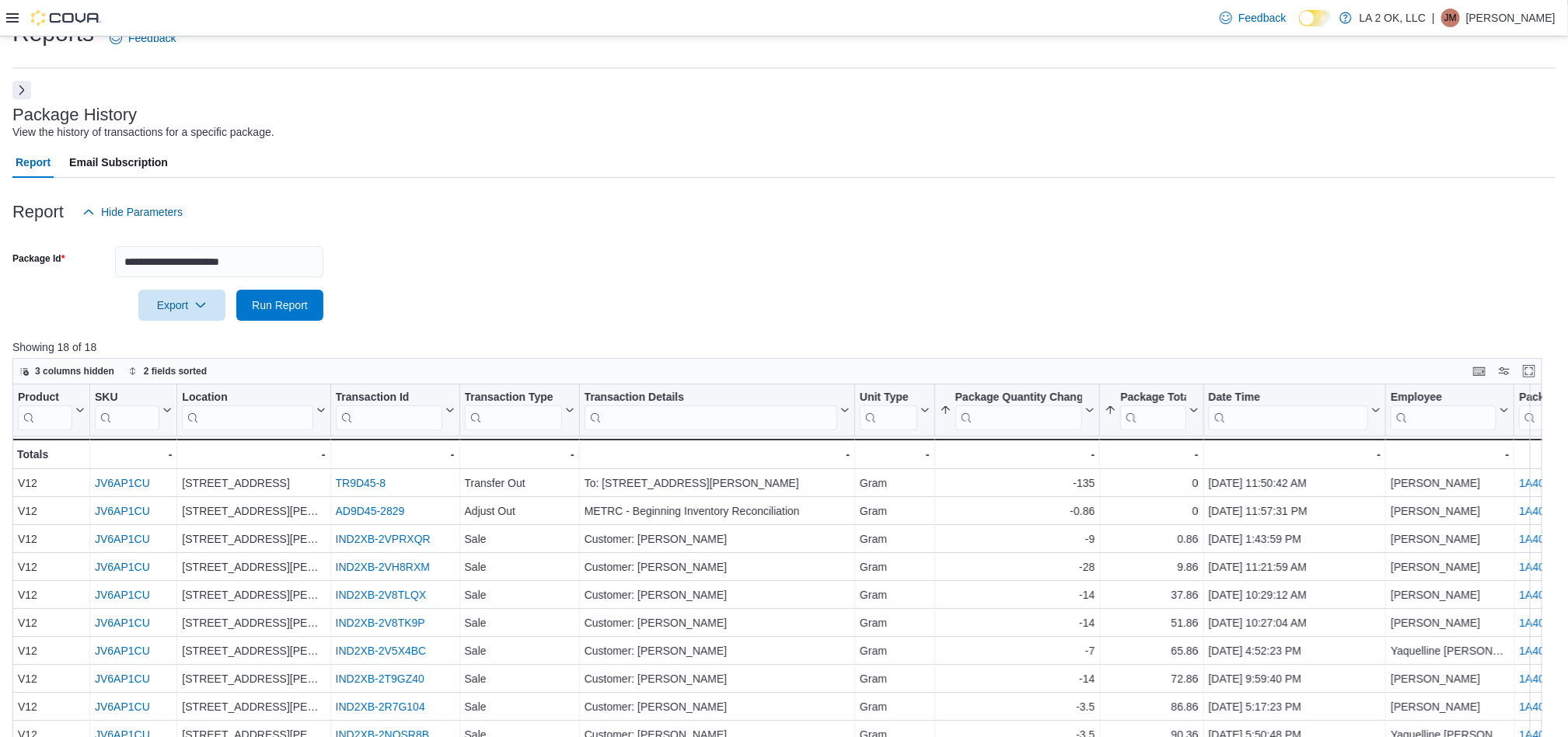
scroll to position [21, 0]
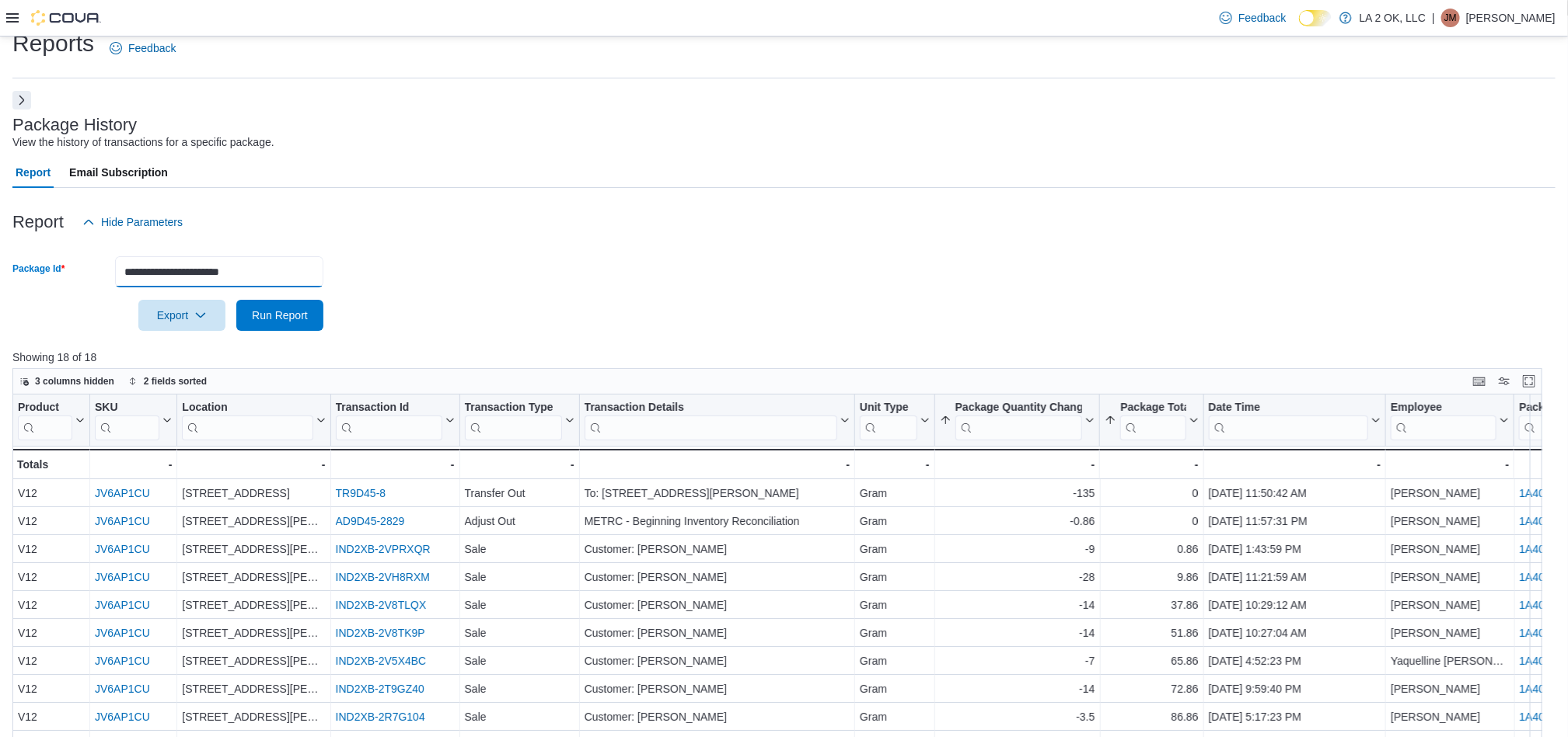
click at [304, 266] on input "**********" at bounding box center [220, 272] width 209 height 31
paste input "text"
click at [298, 322] on span "Run Report" at bounding box center [280, 315] width 68 height 31
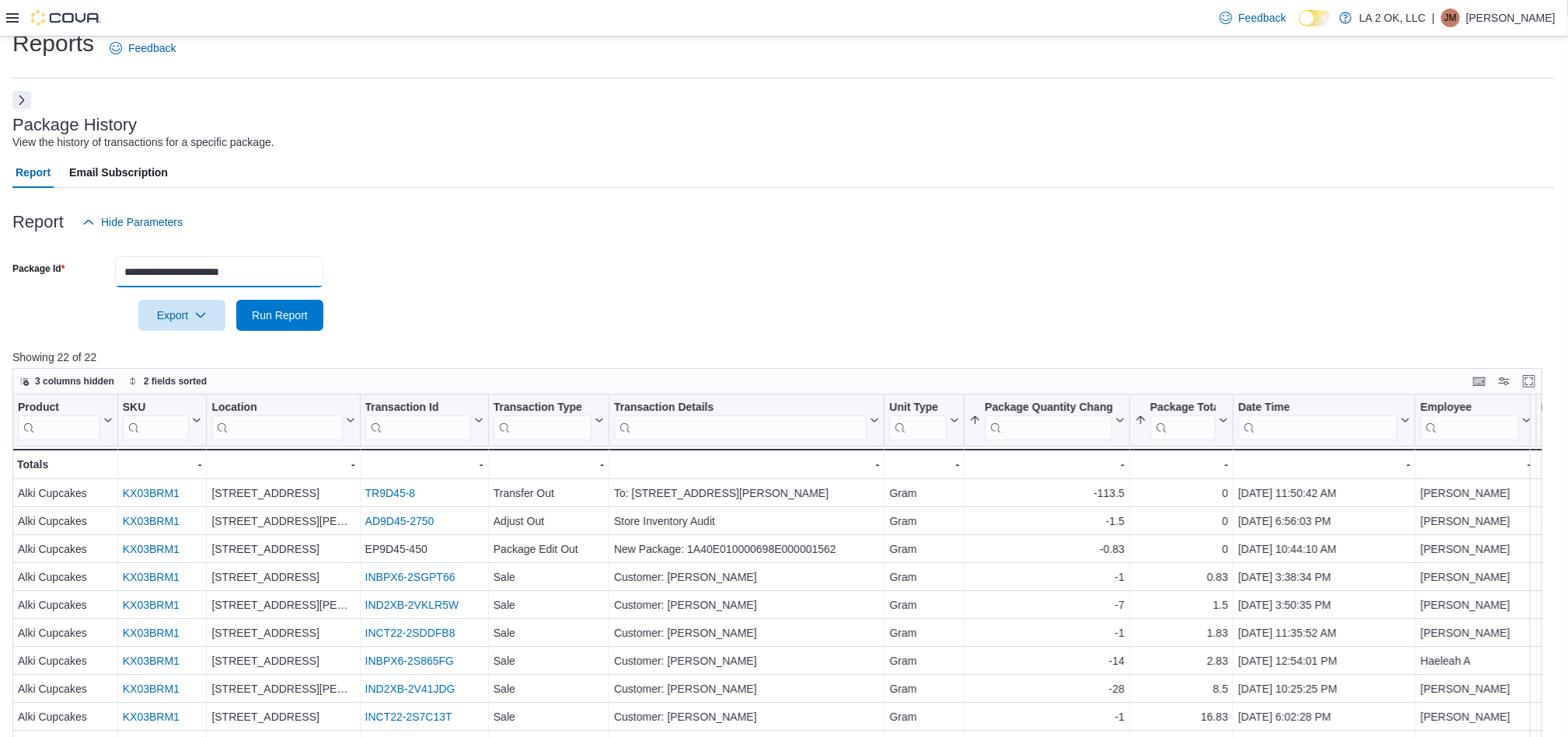
click at [293, 270] on input "**********" at bounding box center [220, 272] width 209 height 31
paste input "text"
click at [294, 311] on span "Run Report" at bounding box center [280, 315] width 56 height 16
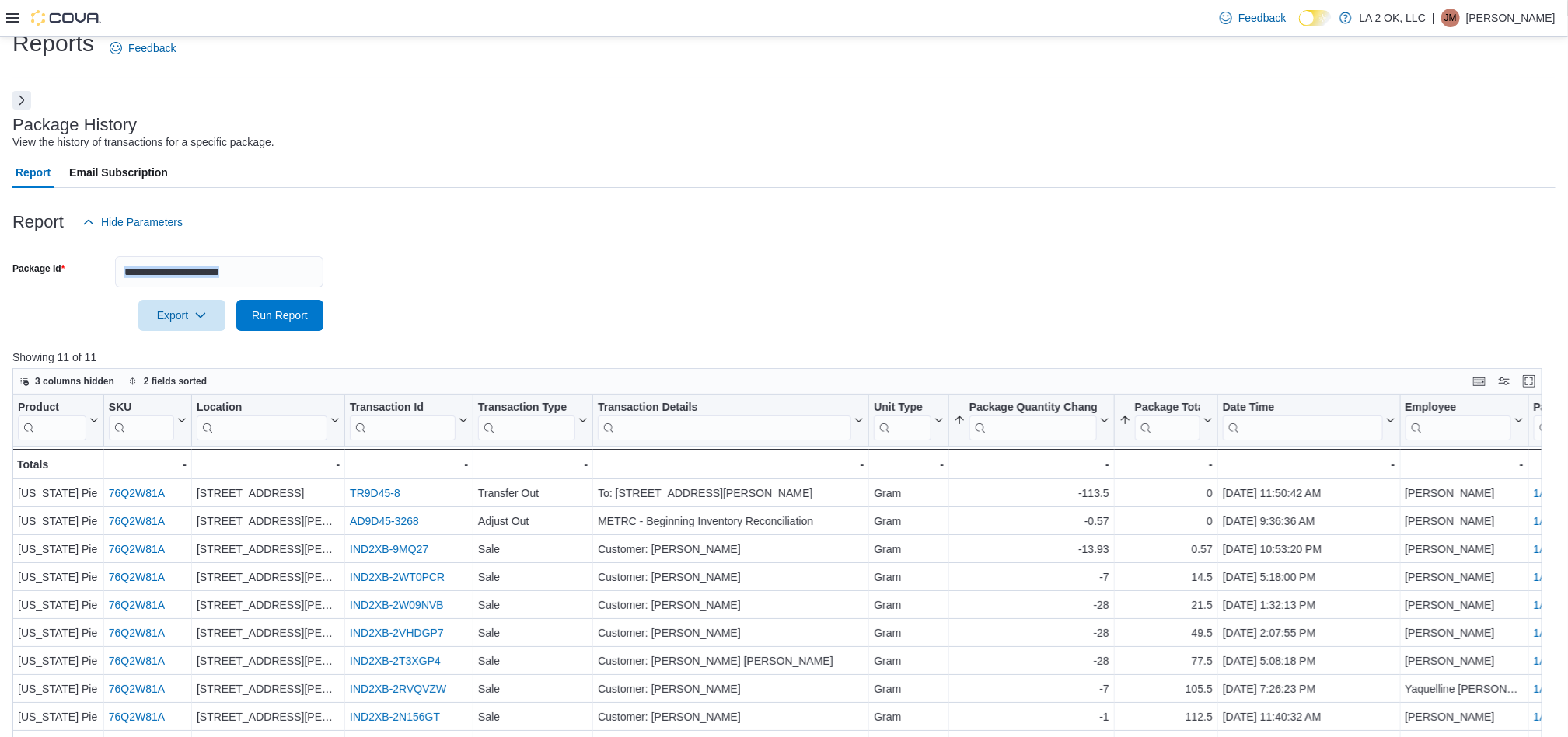
drag, startPoint x: 271, startPoint y: 290, endPoint x: 282, endPoint y: 279, distance: 15.6
click at [275, 287] on form "**********" at bounding box center [784, 284] width 1543 height 93
click at [282, 279] on input "**********" at bounding box center [220, 272] width 209 height 31
paste input "text"
click at [292, 322] on span "Run Report" at bounding box center [280, 315] width 56 height 16
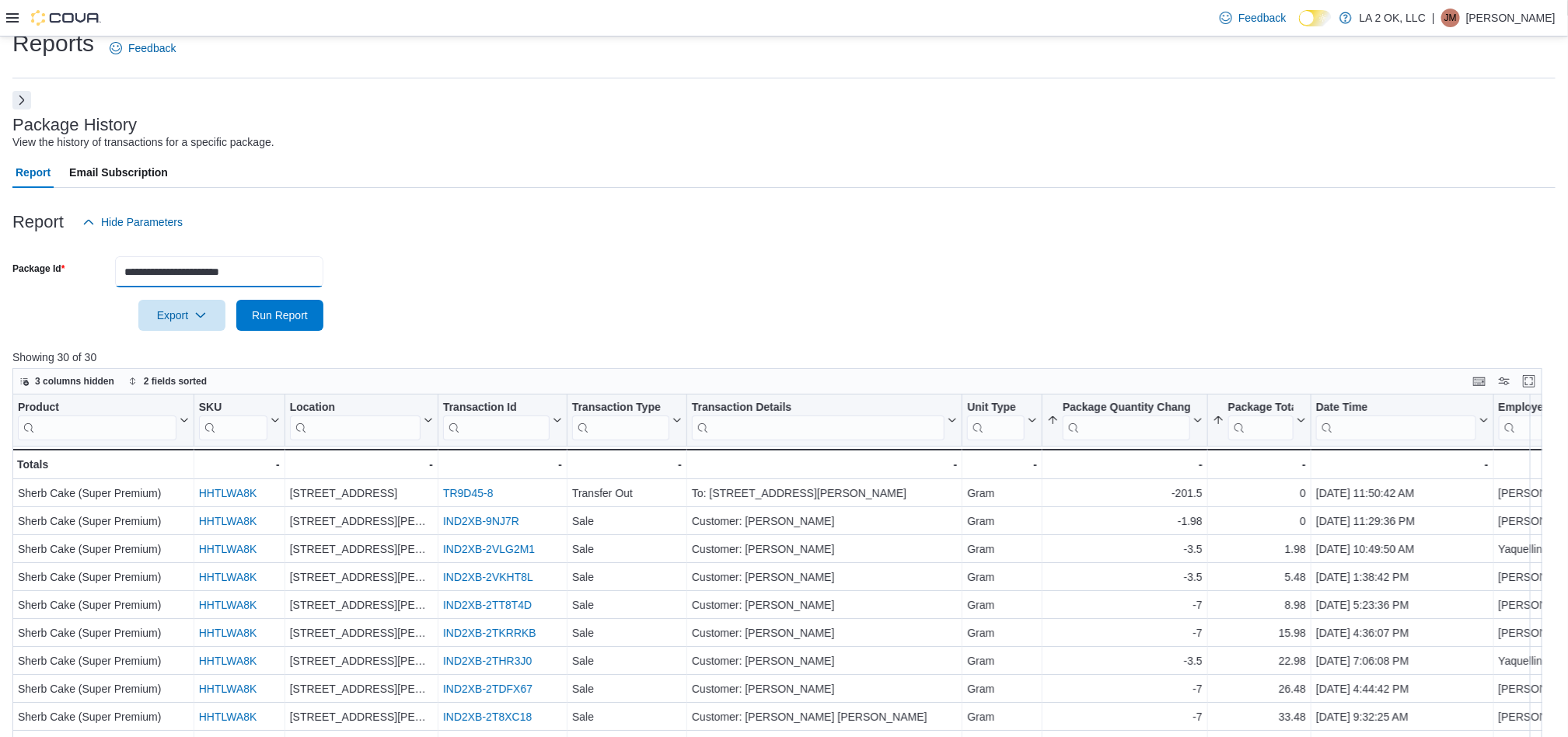
click at [270, 259] on input "**********" at bounding box center [220, 272] width 209 height 31
paste input "text"
click at [293, 313] on span "Run Report" at bounding box center [280, 315] width 56 height 16
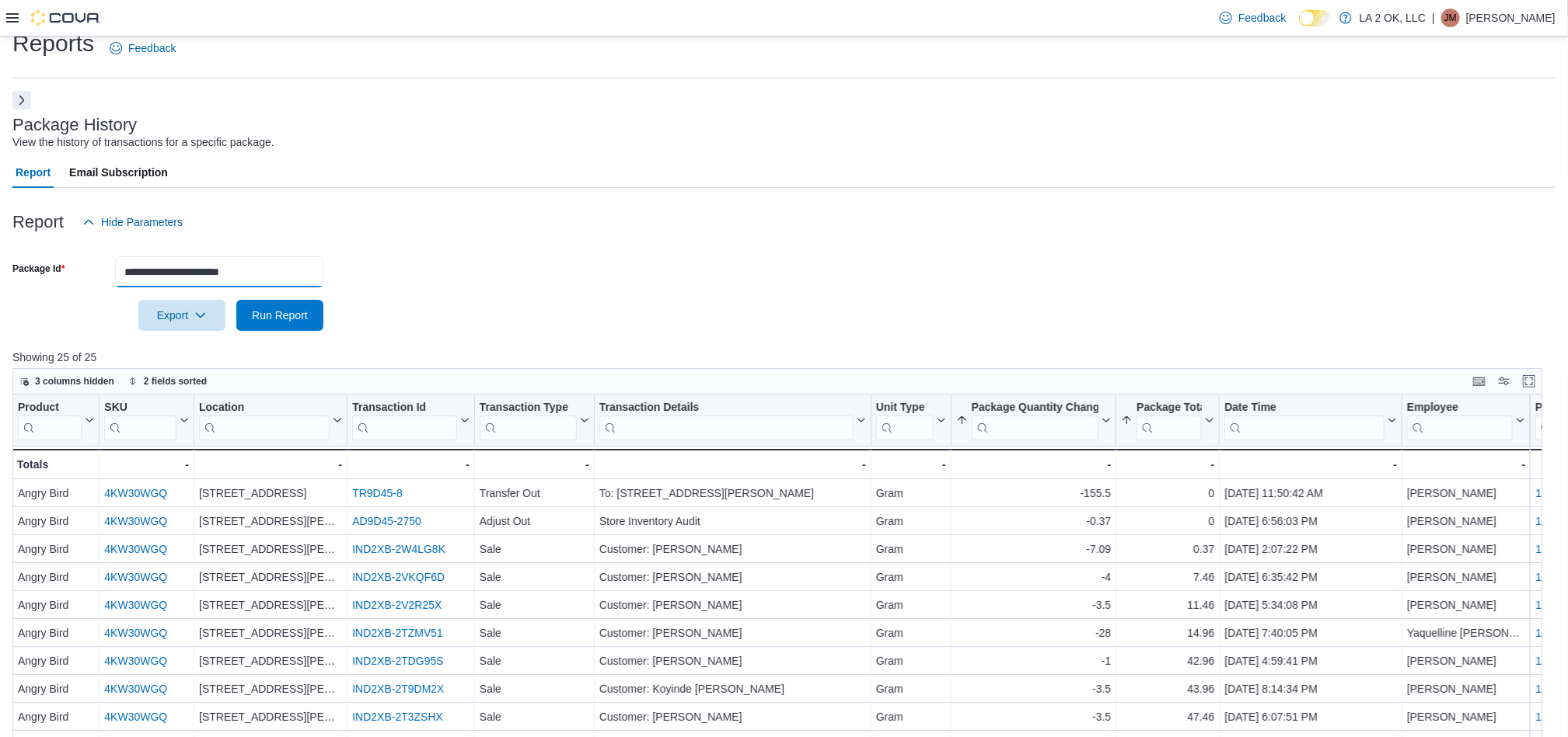
click at [290, 268] on input "**********" at bounding box center [220, 272] width 209 height 31
paste input "text"
click at [293, 313] on span "Run Report" at bounding box center [280, 315] width 56 height 16
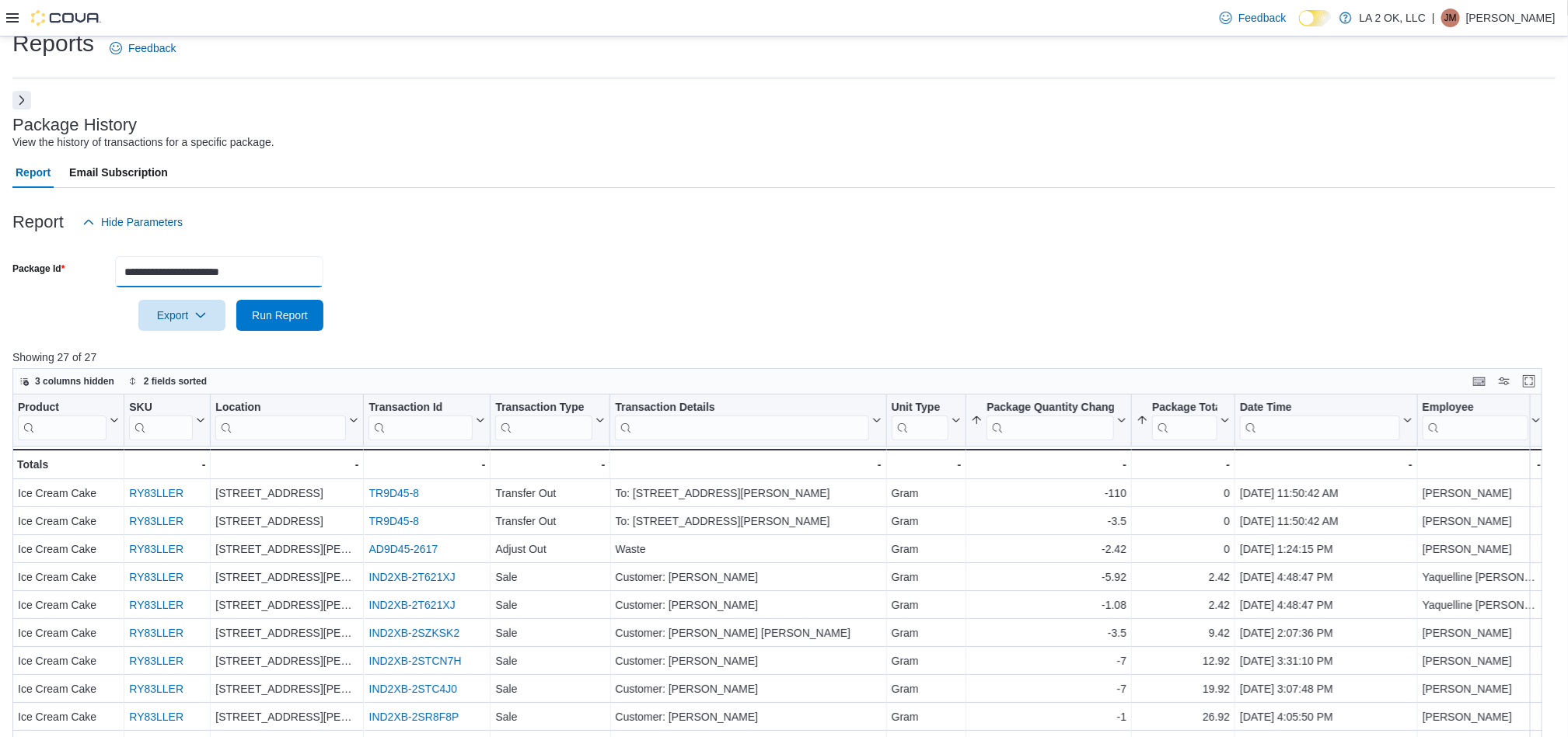
click at [209, 285] on input "**********" at bounding box center [220, 272] width 209 height 31
paste input "text"
click at [290, 315] on span "Run Report" at bounding box center [280, 315] width 56 height 16
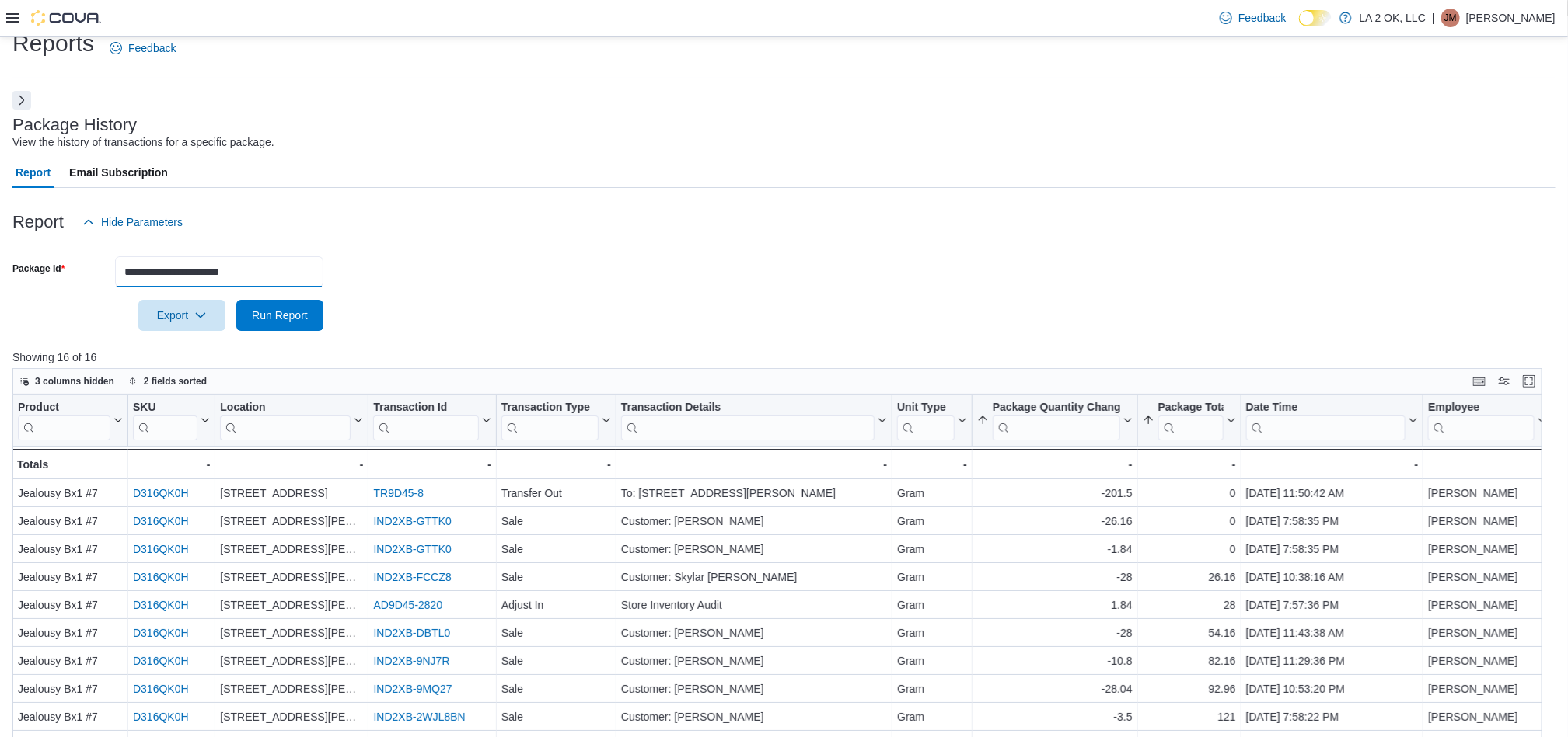
click at [249, 273] on input "**********" at bounding box center [220, 272] width 209 height 31
paste input "text"
click at [281, 315] on span "Run Report" at bounding box center [280, 315] width 56 height 16
click at [245, 275] on input "**********" at bounding box center [220, 272] width 209 height 31
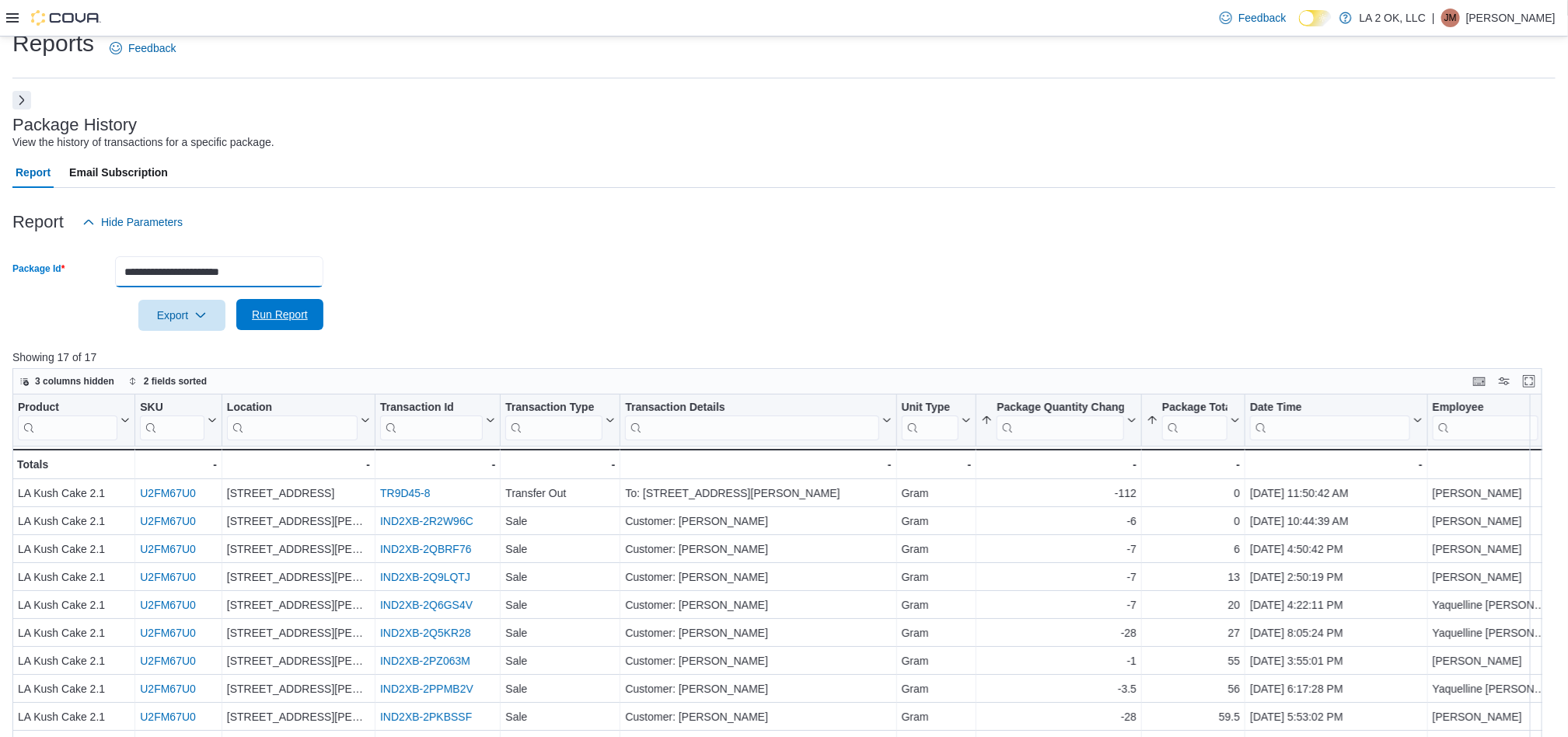
paste input "text"
click at [294, 315] on span "Run Report" at bounding box center [280, 315] width 56 height 16
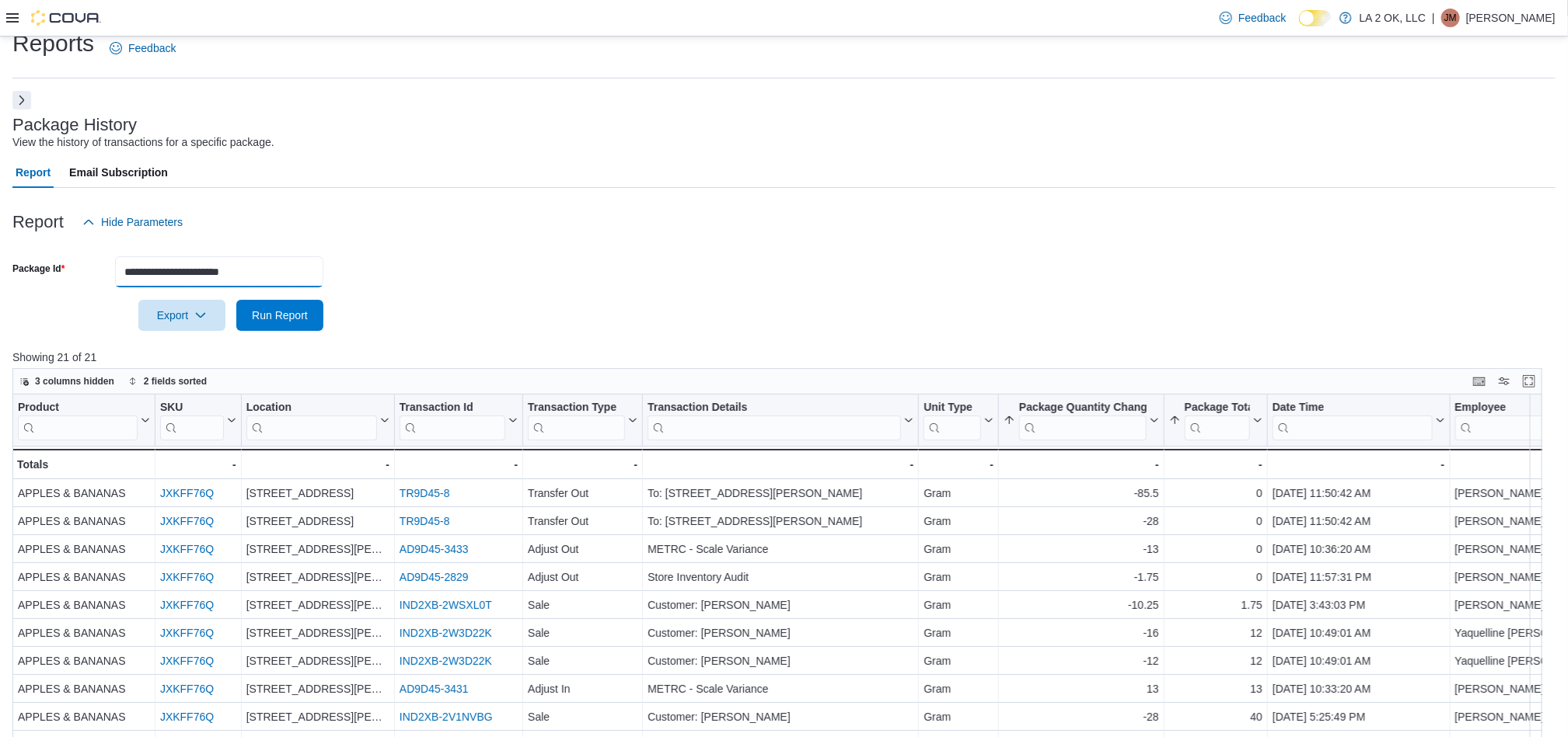
click at [266, 268] on input "**********" at bounding box center [220, 272] width 209 height 31
paste input "text"
click at [299, 317] on span "Run Report" at bounding box center [280, 315] width 56 height 16
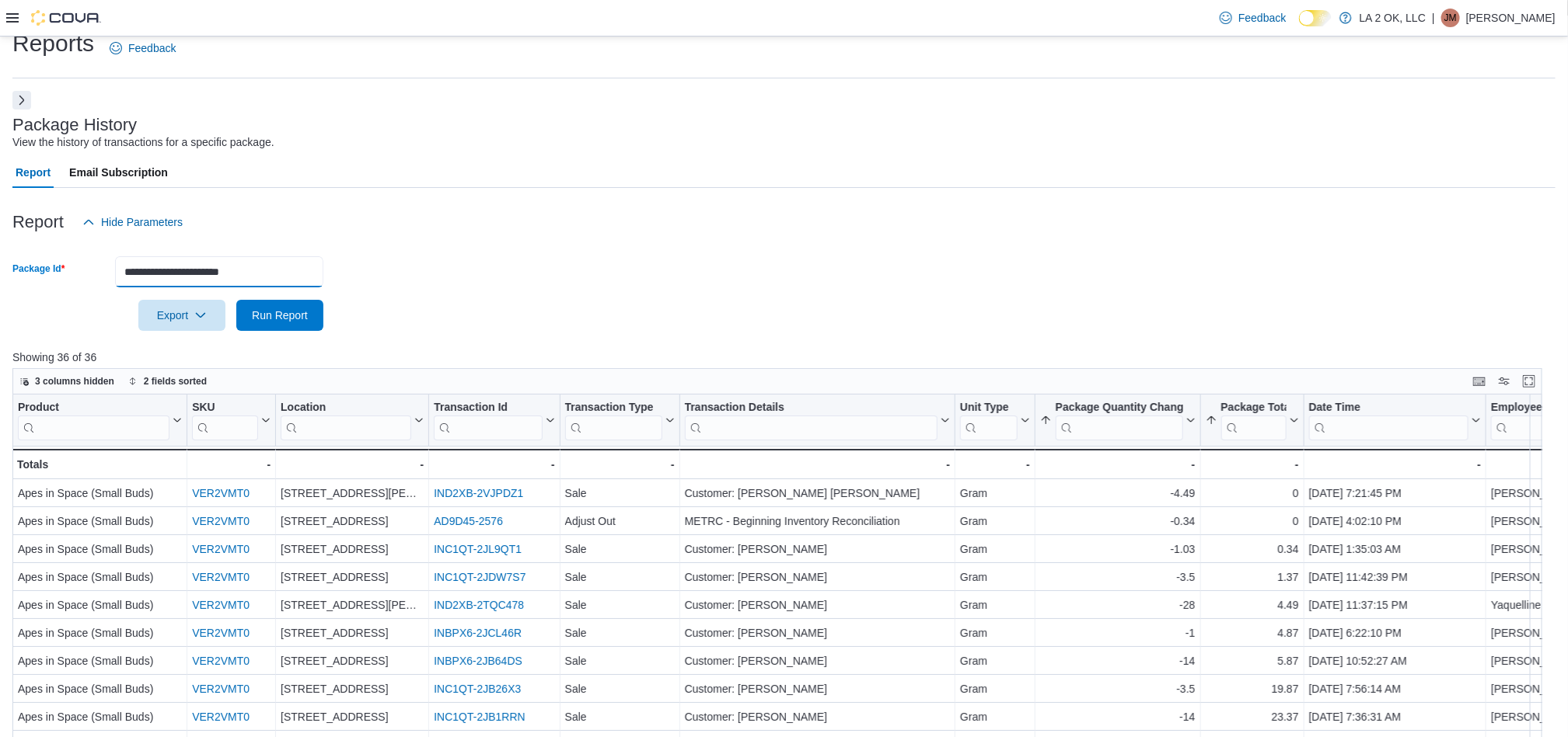
click at [280, 268] on input "**********" at bounding box center [220, 272] width 209 height 31
paste input "text"
click at [273, 308] on span "Run Report" at bounding box center [280, 315] width 56 height 16
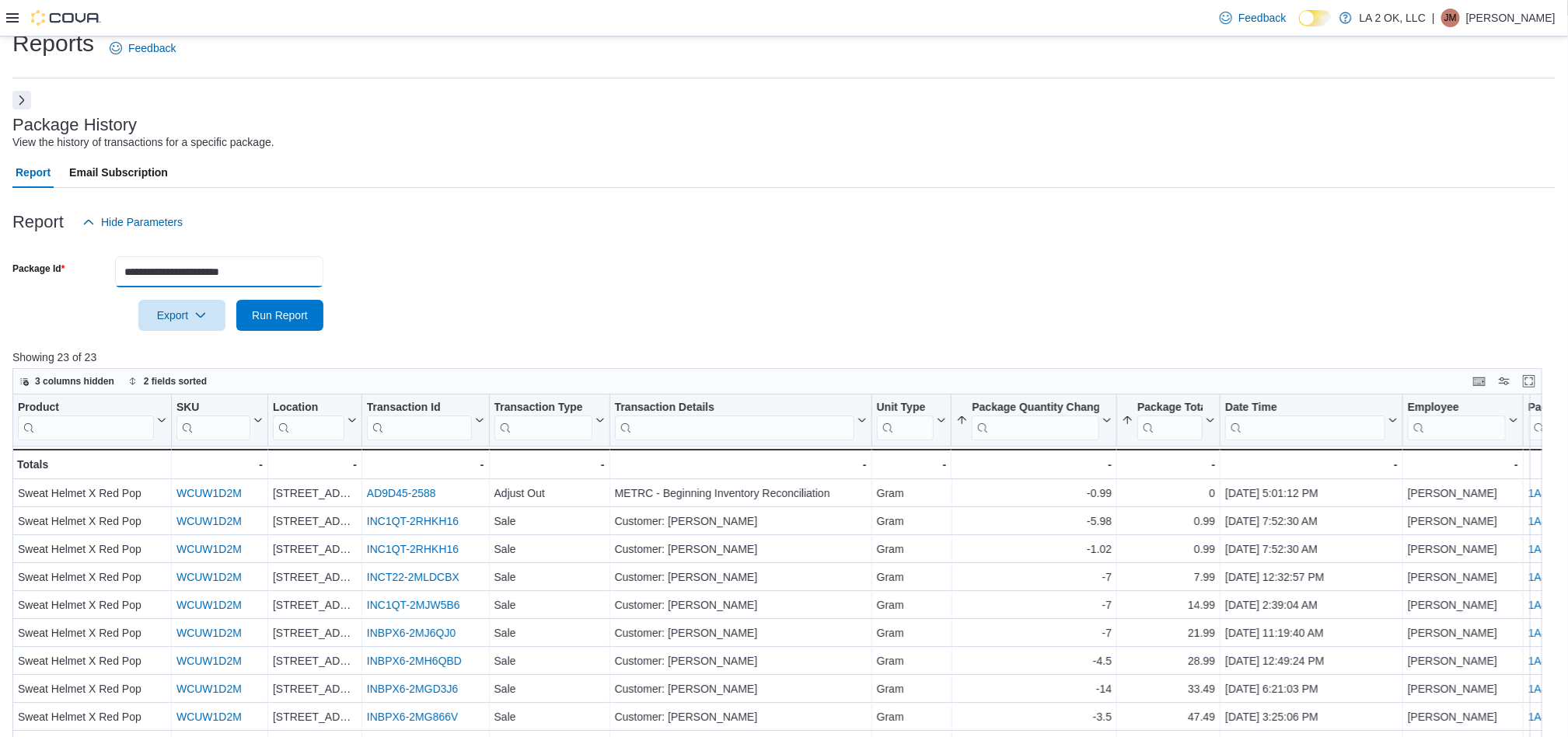
click at [281, 284] on input "**********" at bounding box center [220, 272] width 209 height 31
click at [283, 306] on span "Run Report" at bounding box center [280, 315] width 68 height 31
click at [278, 278] on input "**********" at bounding box center [220, 272] width 209 height 31
paste input "text"
click at [278, 308] on span "Run Report" at bounding box center [280, 315] width 56 height 16
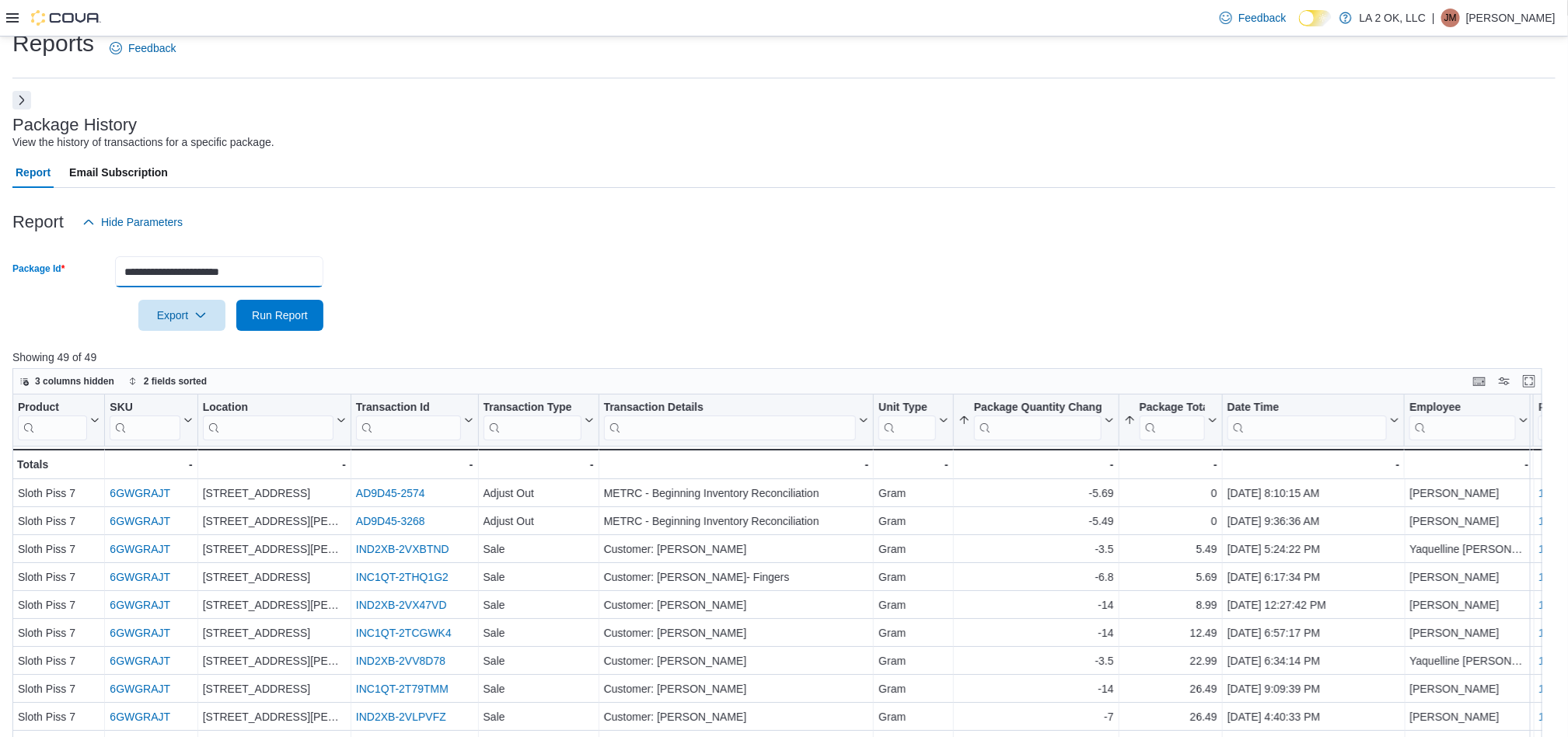
click at [275, 275] on input "**********" at bounding box center [220, 272] width 209 height 31
paste input "text"
click at [292, 317] on span "Run Report" at bounding box center [280, 315] width 56 height 16
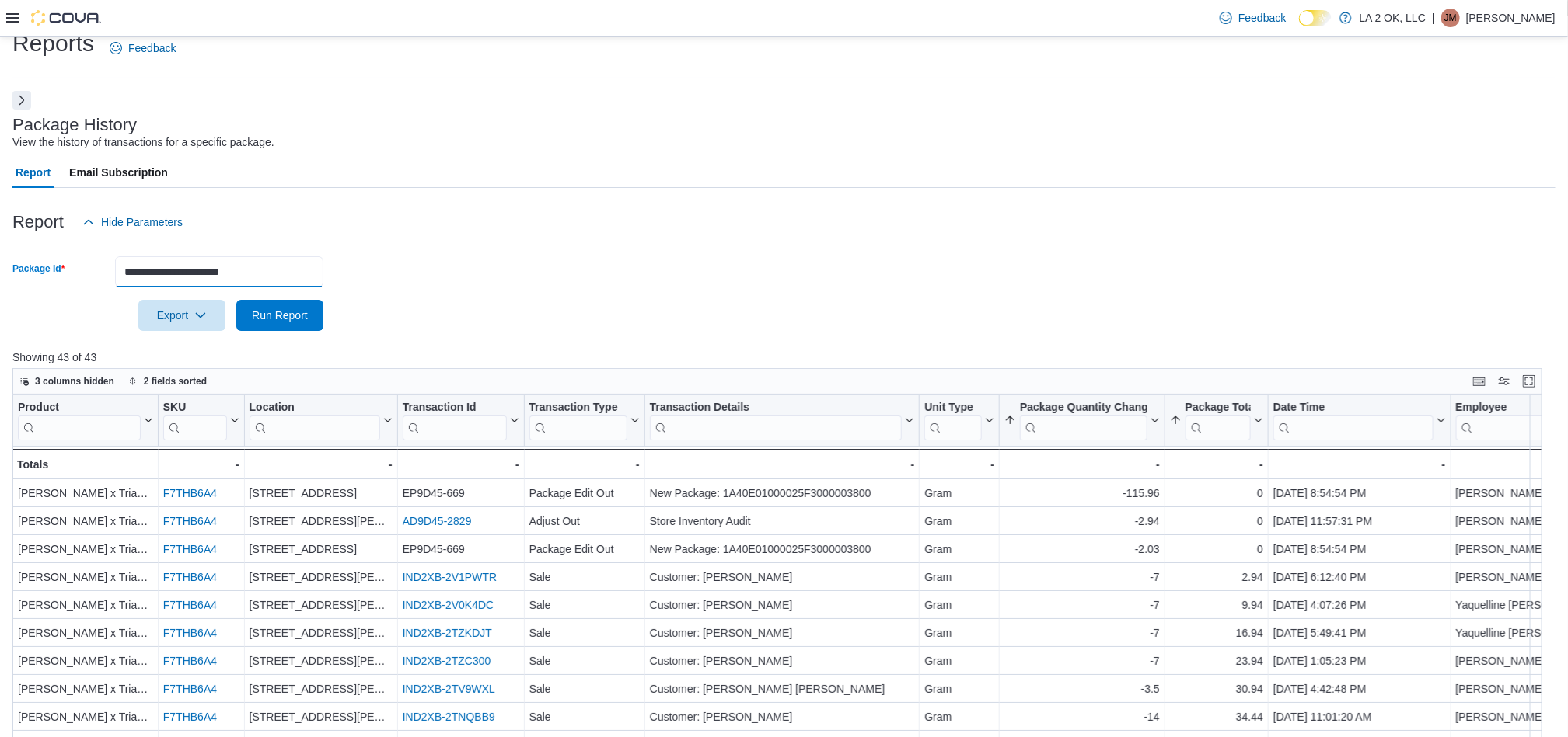
click at [259, 261] on input "**********" at bounding box center [220, 272] width 209 height 31
paste input "text"
click at [287, 315] on span "Run Report" at bounding box center [280, 315] width 56 height 16
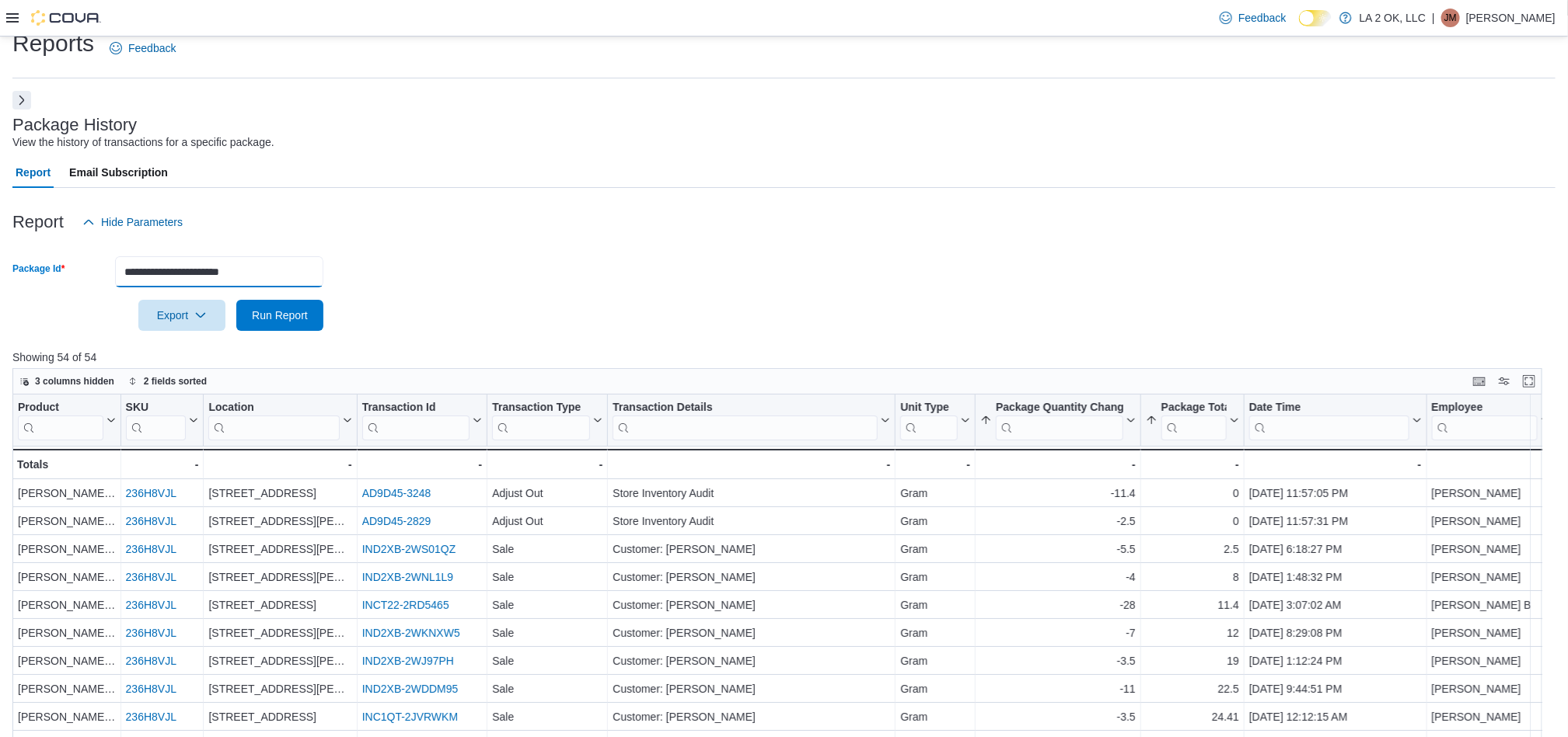
drag, startPoint x: 233, startPoint y: 258, endPoint x: 243, endPoint y: 259, distance: 10.0
click at [243, 259] on input "**********" at bounding box center [220, 272] width 209 height 31
paste input "text"
click at [271, 315] on span "Run Report" at bounding box center [280, 315] width 56 height 16
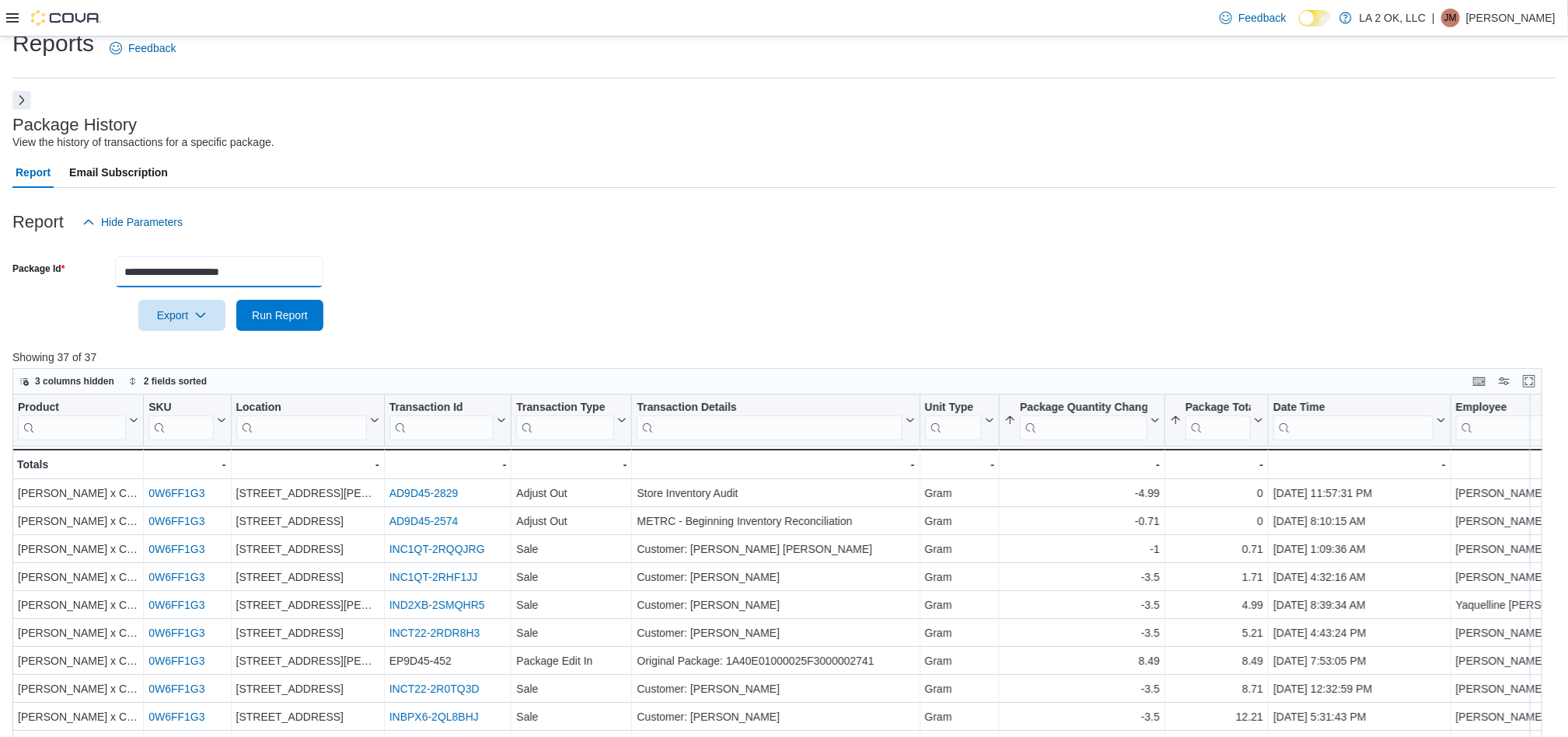
click at [299, 270] on input "**********" at bounding box center [220, 272] width 209 height 31
paste input "text"
click at [292, 319] on span "Run Report" at bounding box center [280, 315] width 56 height 16
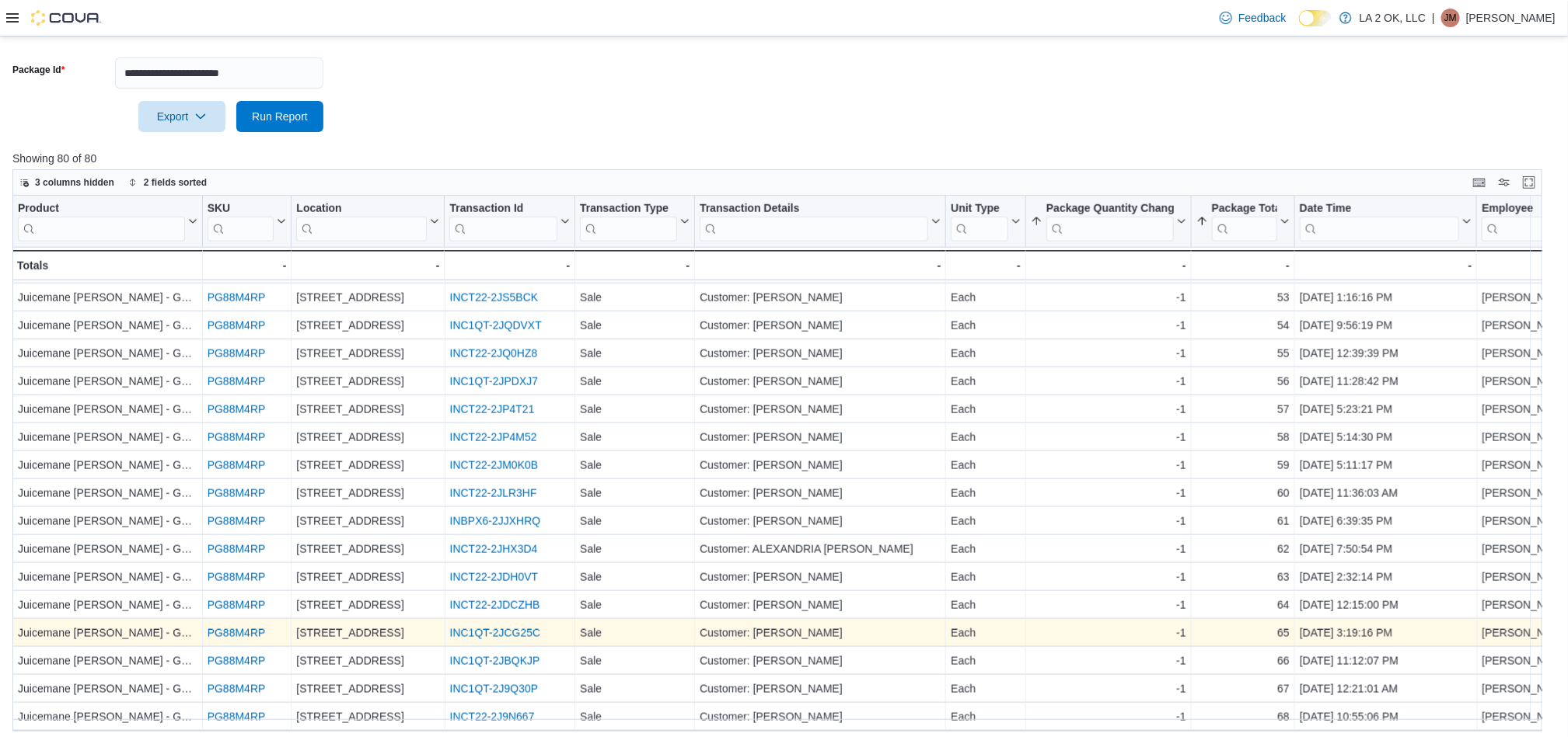
scroll to position [254, 0]
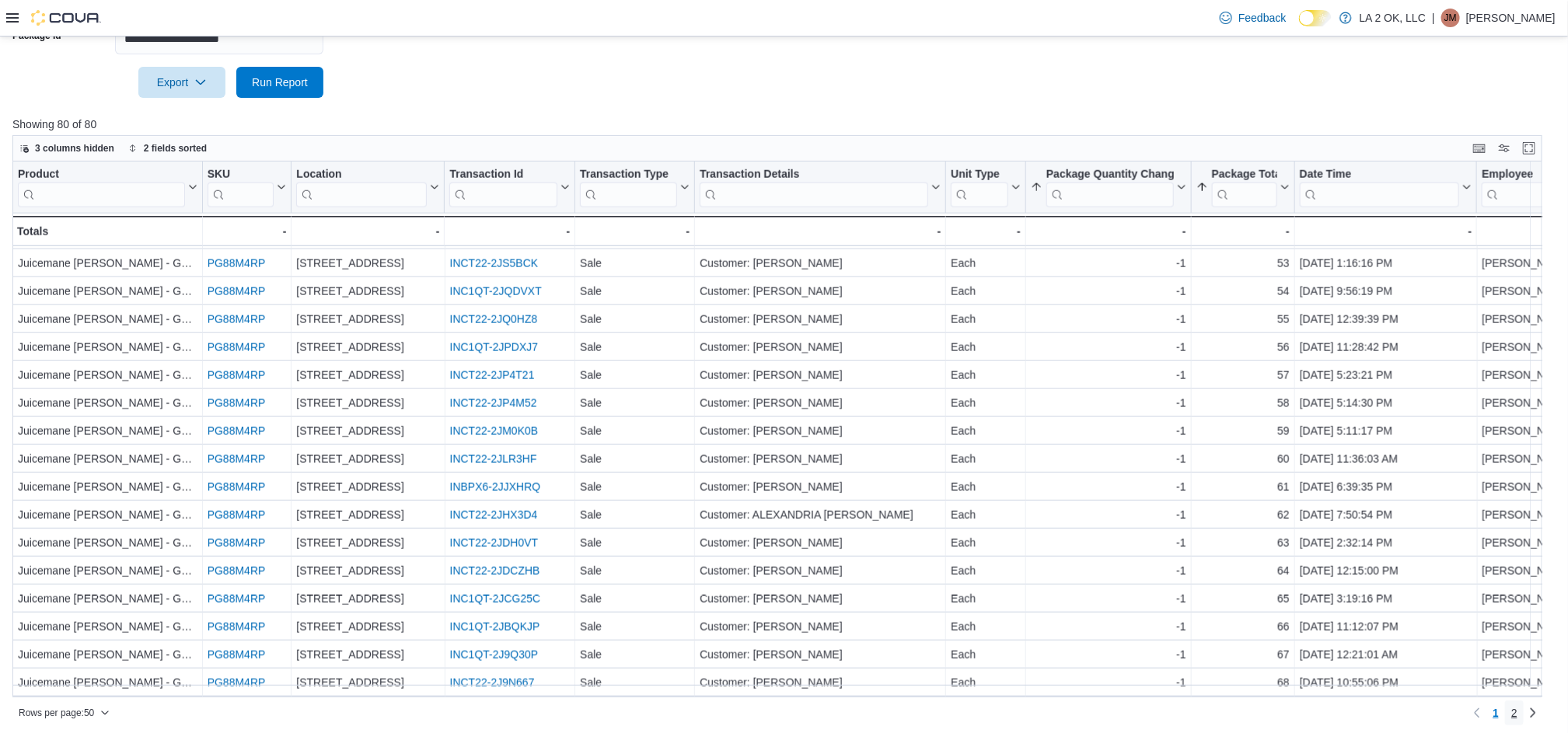
click at [1524, 711] on link "2" at bounding box center [1514, 713] width 18 height 25
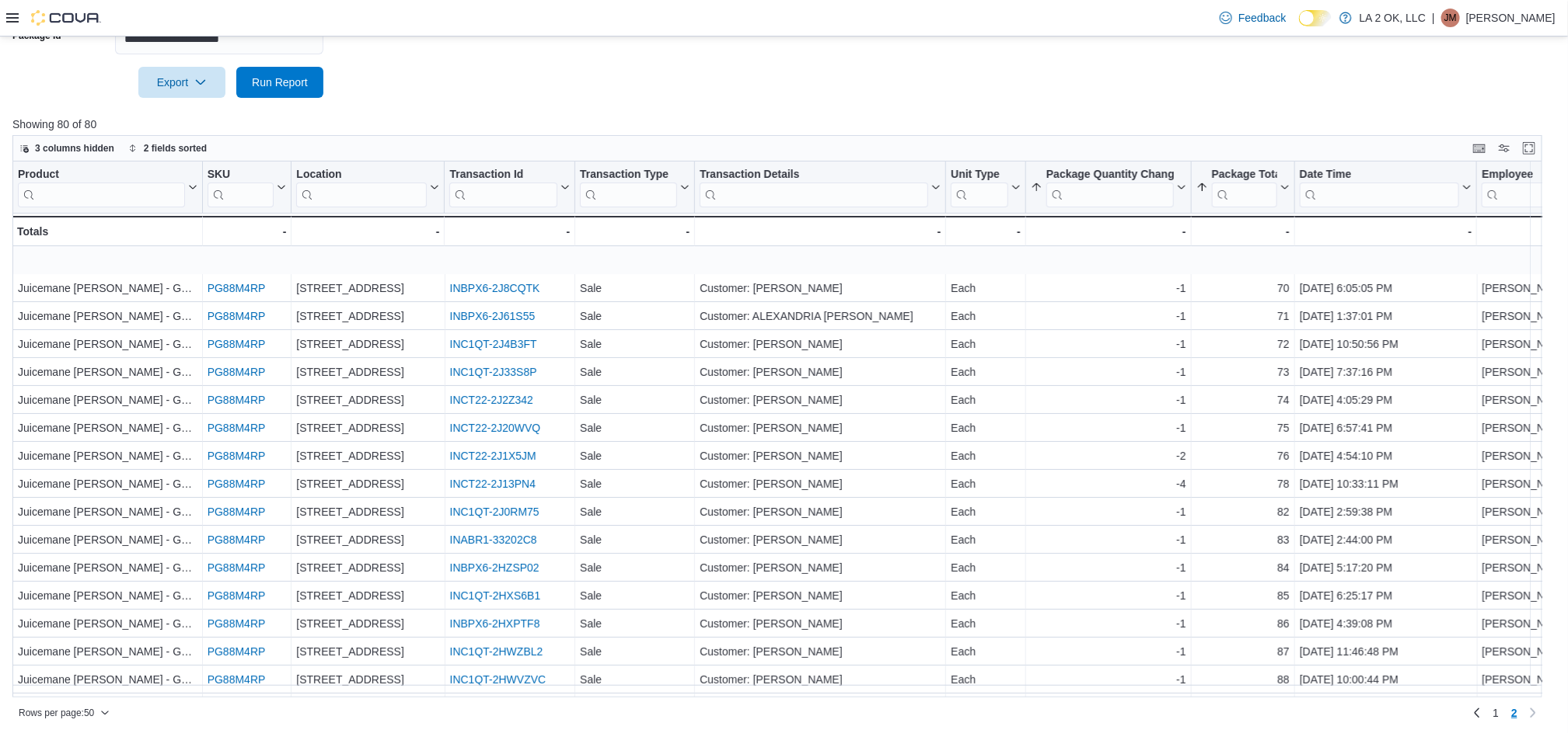
scroll to position [401, 0]
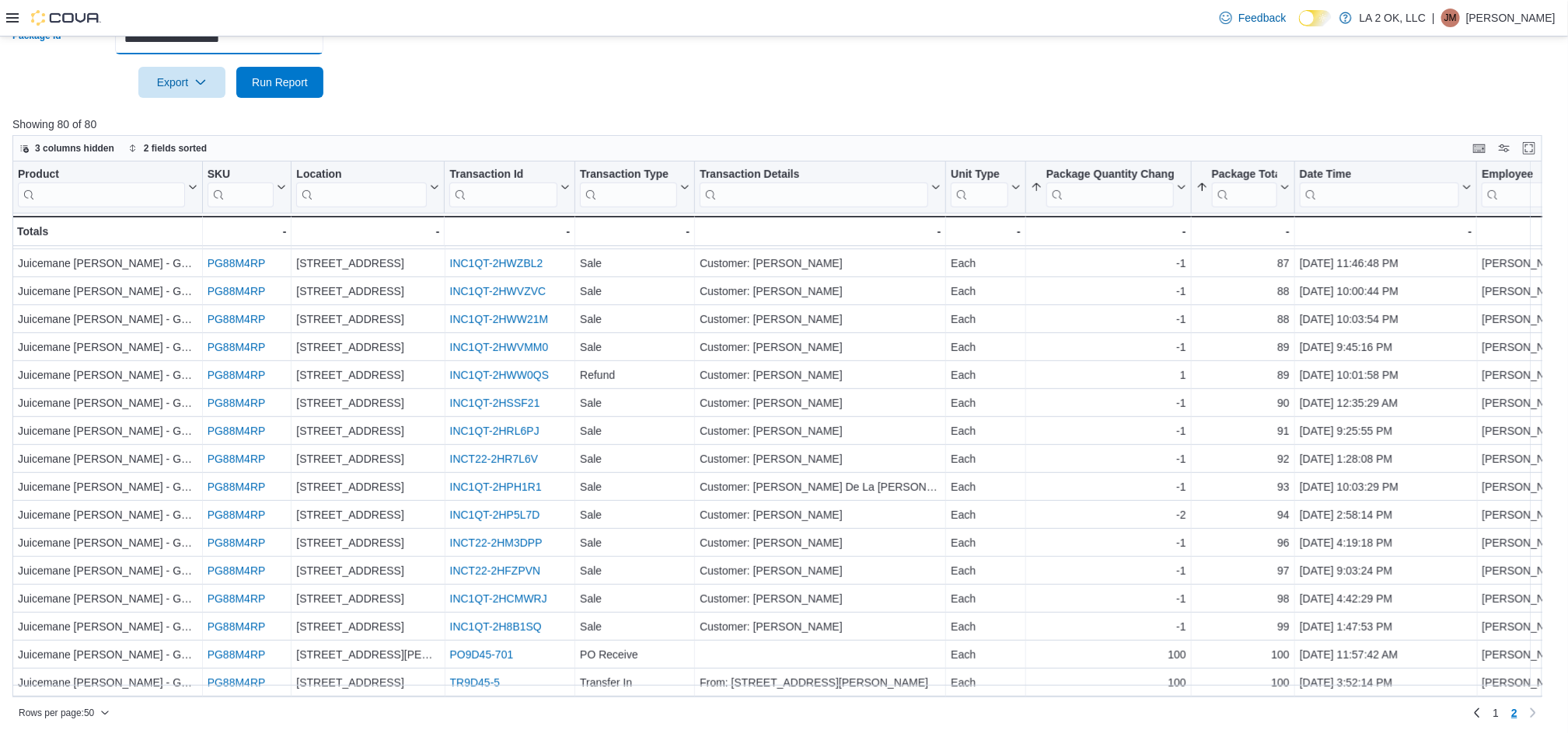
click at [270, 37] on input "**********" at bounding box center [220, 39] width 209 height 31
paste input "text"
type input "**********"
click at [267, 82] on span "Run Report" at bounding box center [280, 81] width 56 height 16
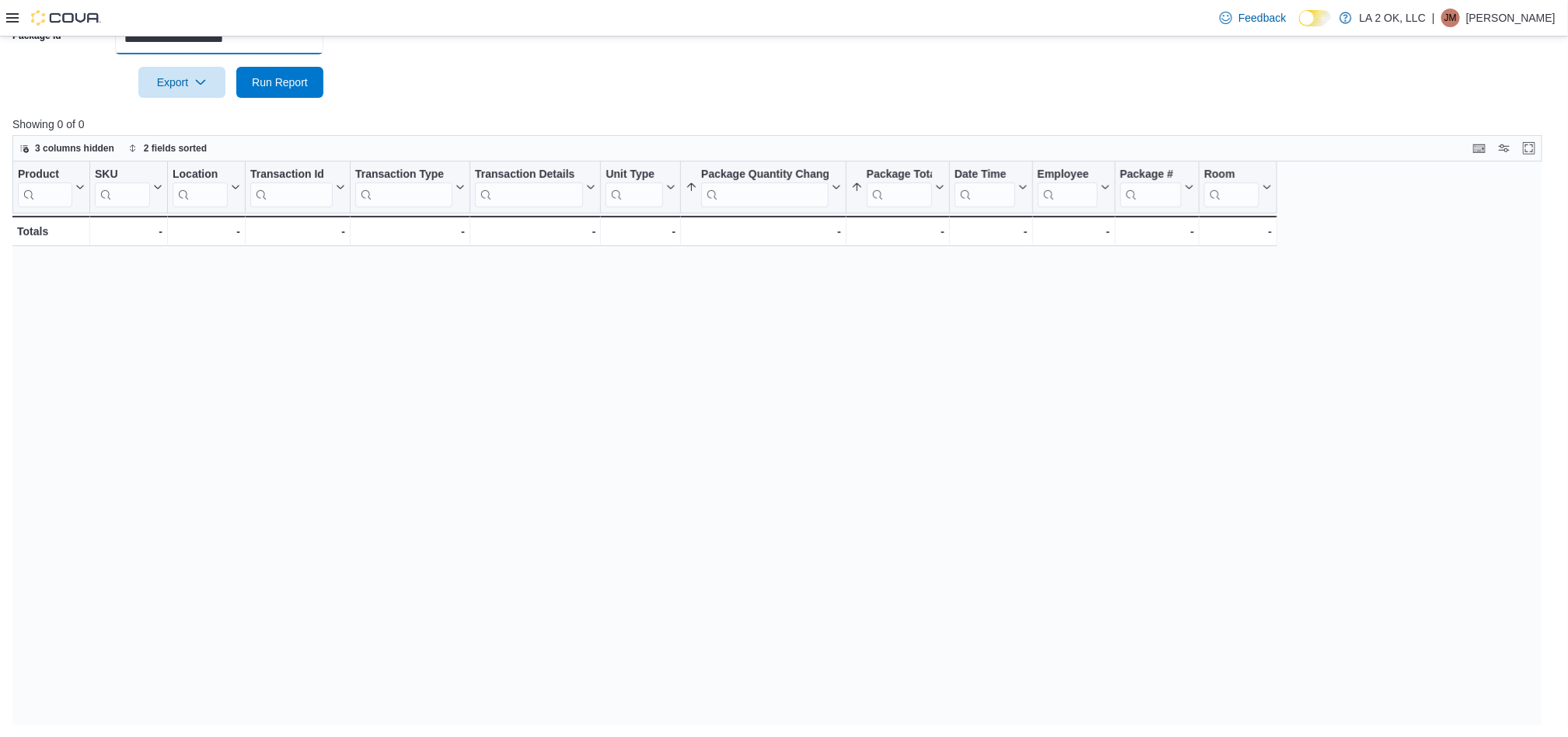
click at [129, 41] on input "**********" at bounding box center [220, 39] width 209 height 31
click at [126, 42] on input "**********" at bounding box center [220, 39] width 209 height 31
paste input "**********"
drag, startPoint x: 150, startPoint y: 50, endPoint x: 138, endPoint y: 50, distance: 12.0
click at [147, 50] on input "**********" at bounding box center [220, 39] width 209 height 31
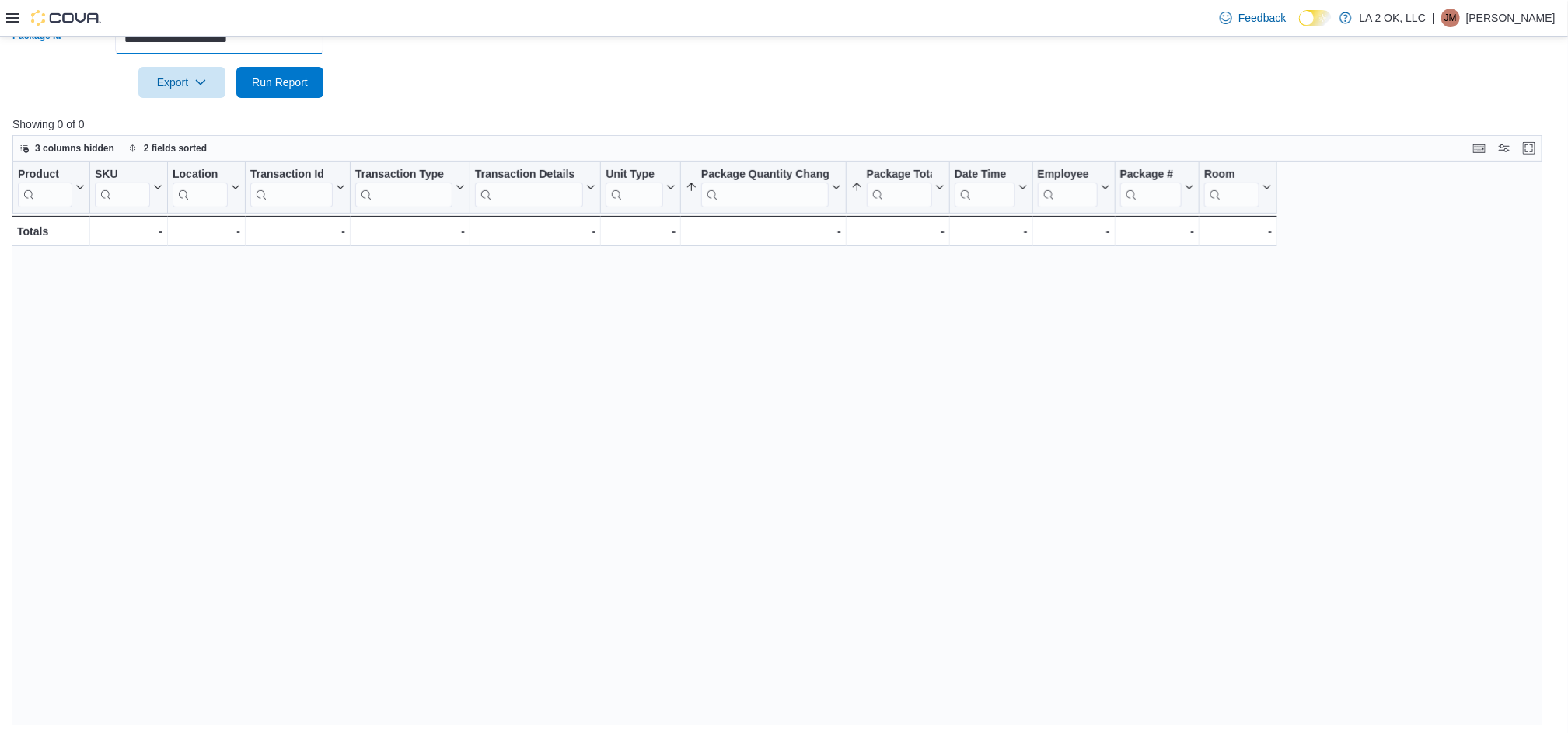
click at [122, 45] on input "**********" at bounding box center [220, 39] width 209 height 31
click at [280, 45] on input "**********" at bounding box center [220, 39] width 209 height 31
click at [269, 84] on span "Run Report" at bounding box center [280, 81] width 56 height 16
click at [304, 38] on input "**********" at bounding box center [220, 39] width 209 height 31
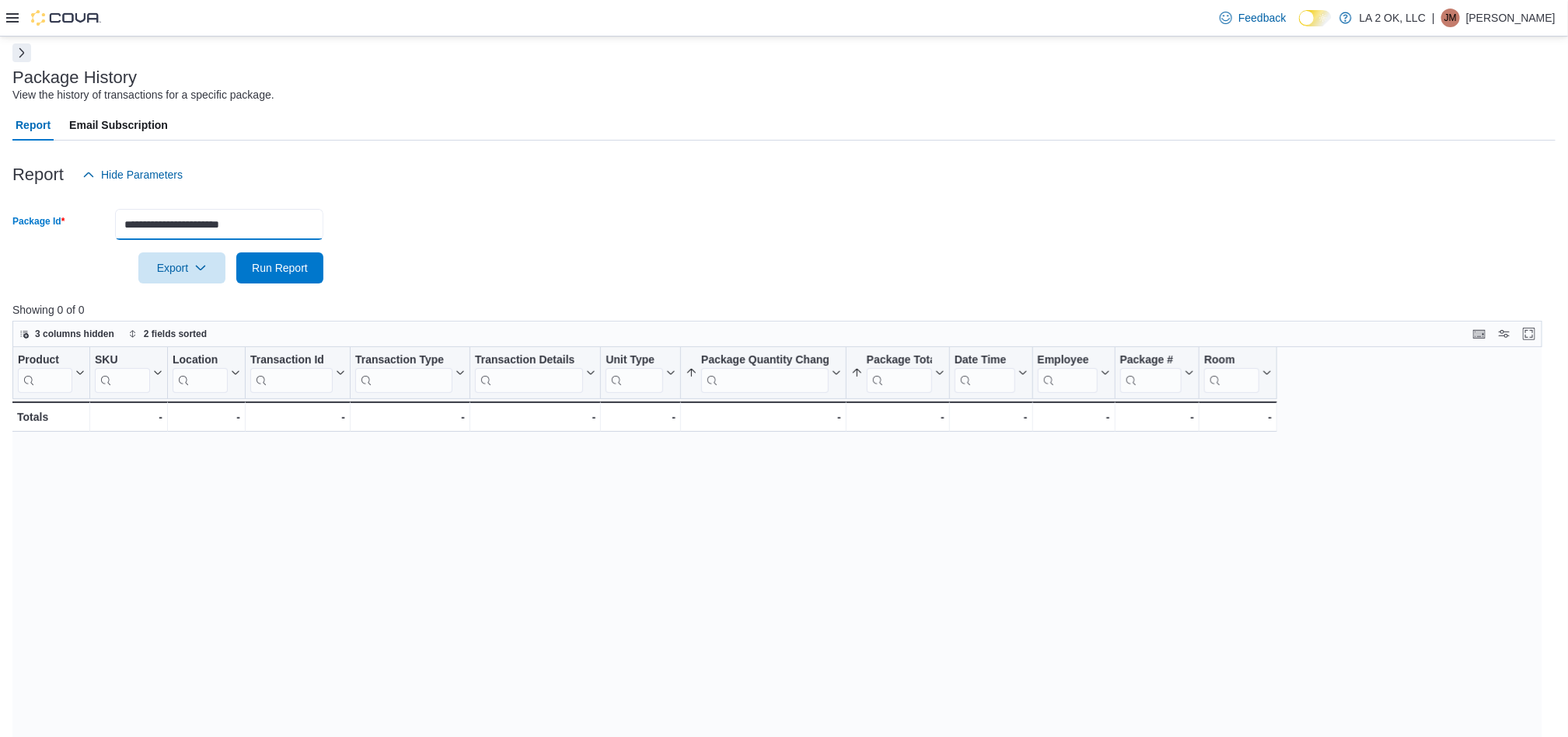
scroll to position [21, 0]
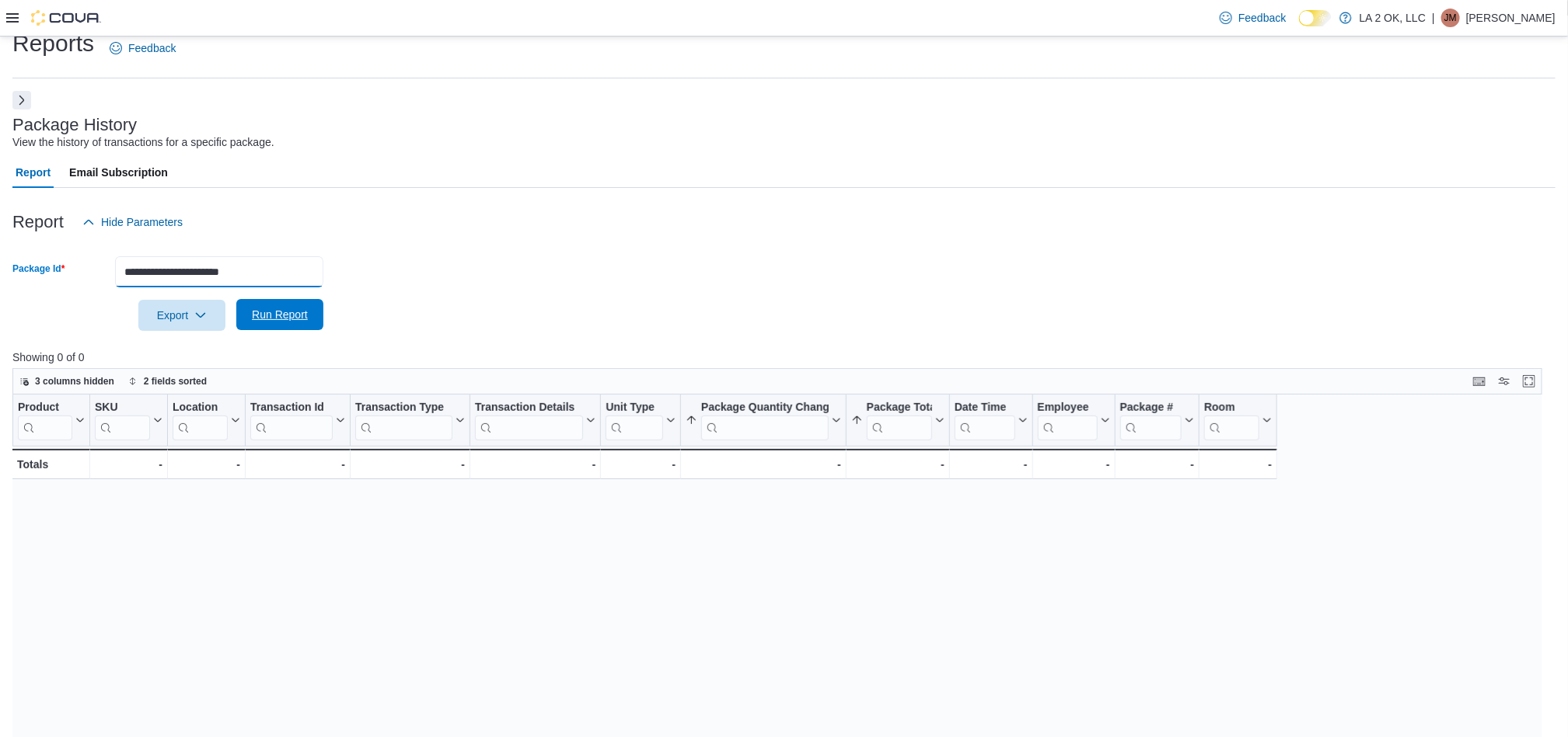
drag, startPoint x: 294, startPoint y: 280, endPoint x: 299, endPoint y: 311, distance: 31.4
click at [298, 291] on form "**********" at bounding box center [784, 284] width 1543 height 93
click at [304, 322] on span "Run Report" at bounding box center [280, 315] width 56 height 16
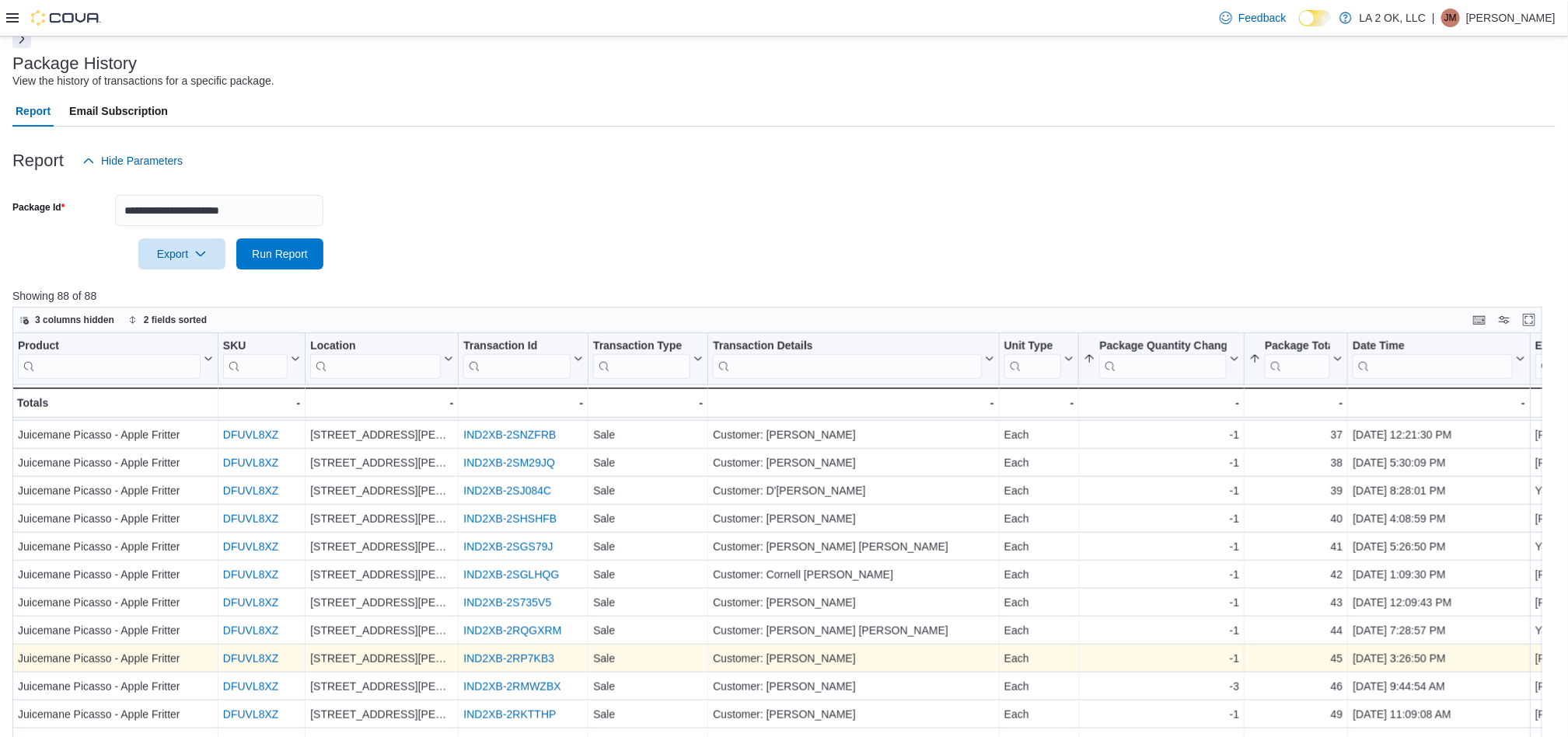
scroll to position [254, 0]
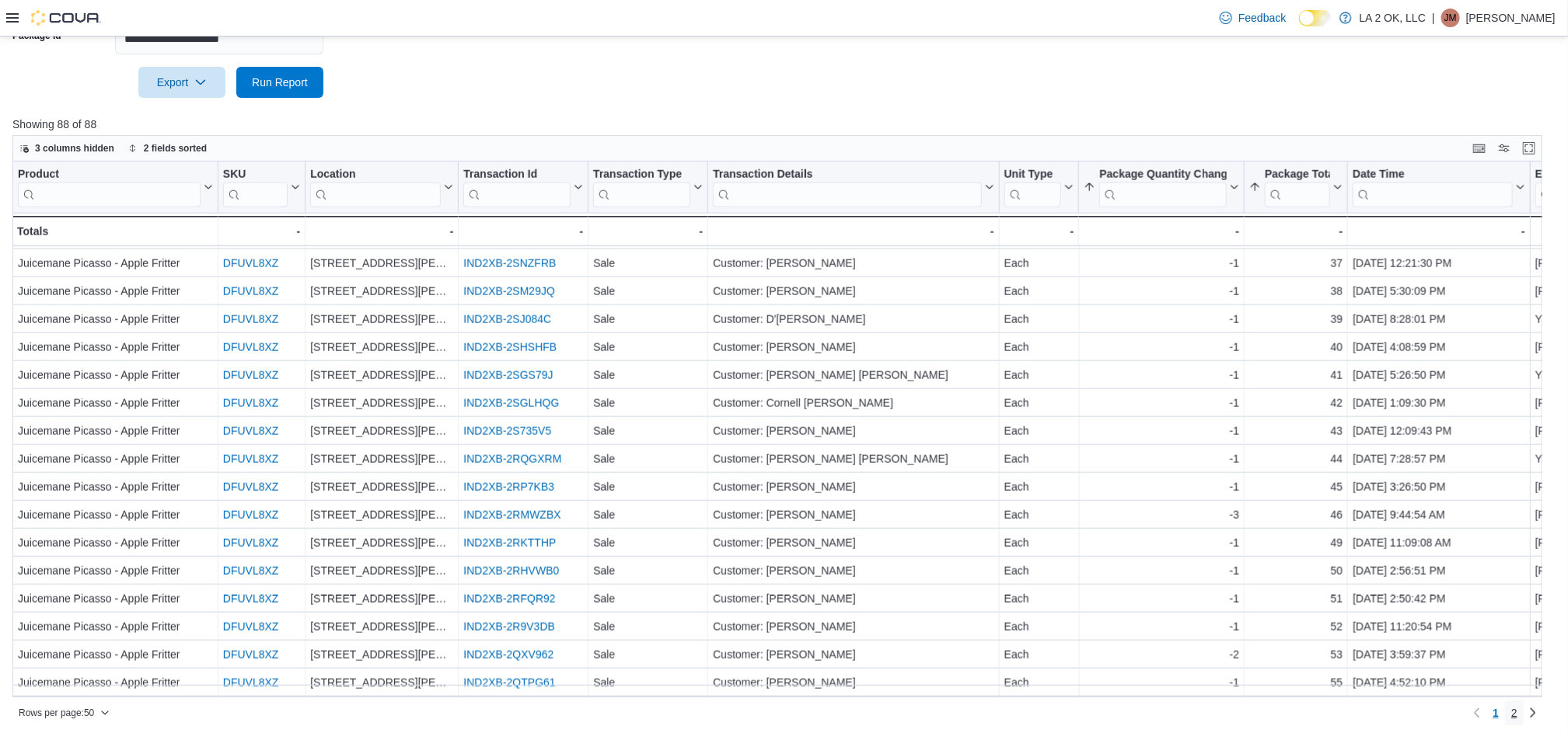
click at [1524, 711] on link "2" at bounding box center [1514, 713] width 18 height 25
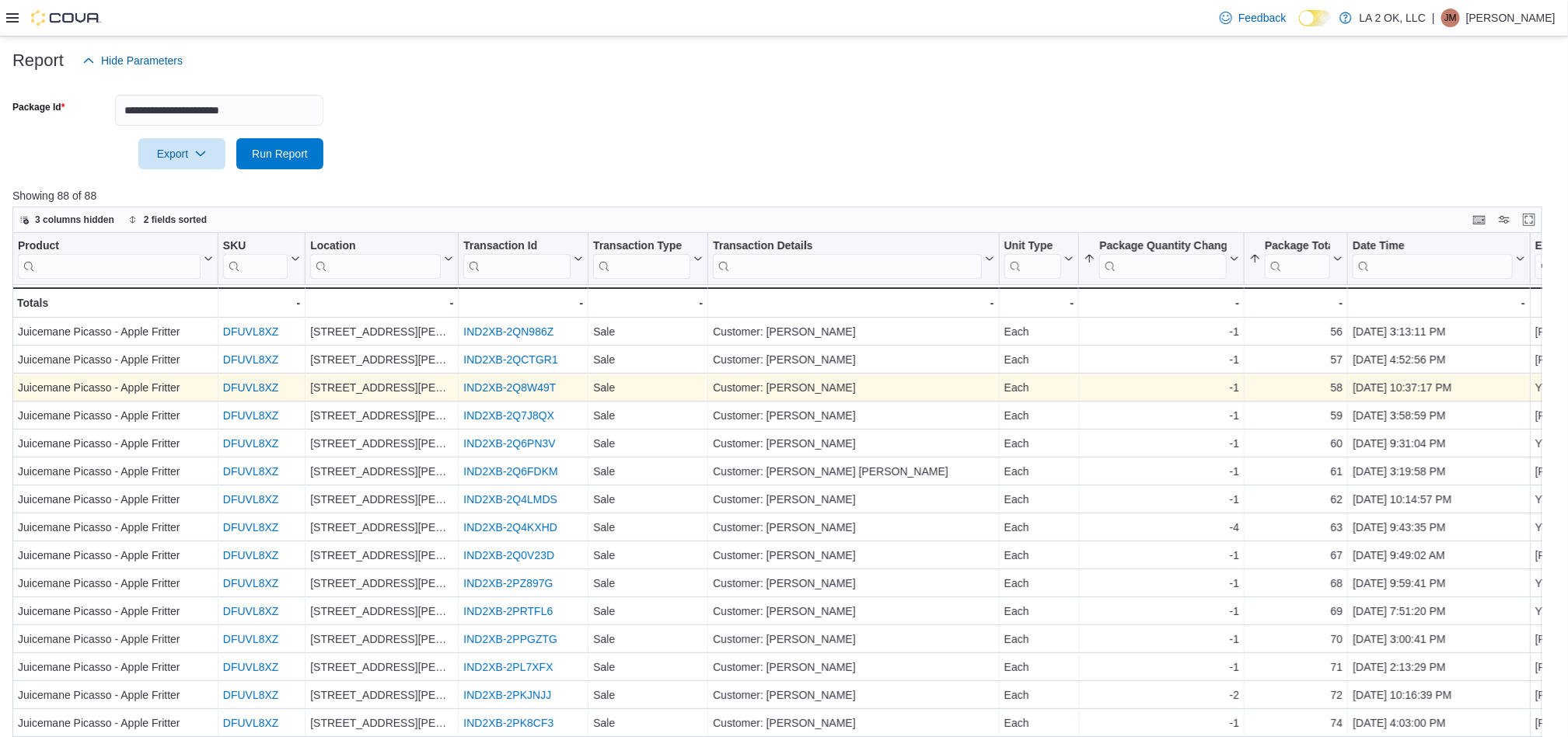
scroll to position [0, 0]
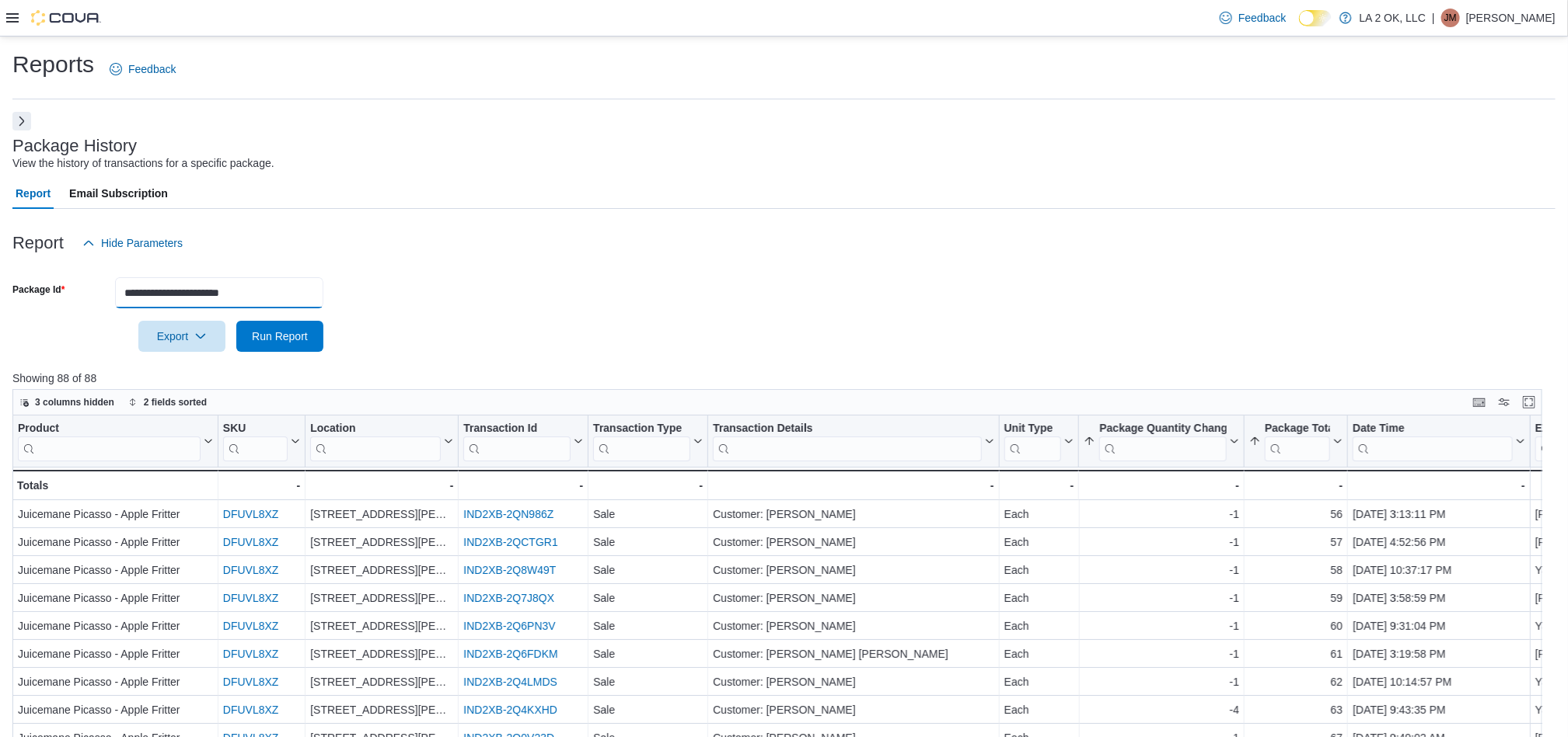
click at [283, 292] on input "**********" at bounding box center [220, 293] width 209 height 31
click at [306, 298] on input "**********" at bounding box center [220, 293] width 209 height 31
paste input "text"
click at [285, 331] on span "Run Report" at bounding box center [280, 335] width 56 height 16
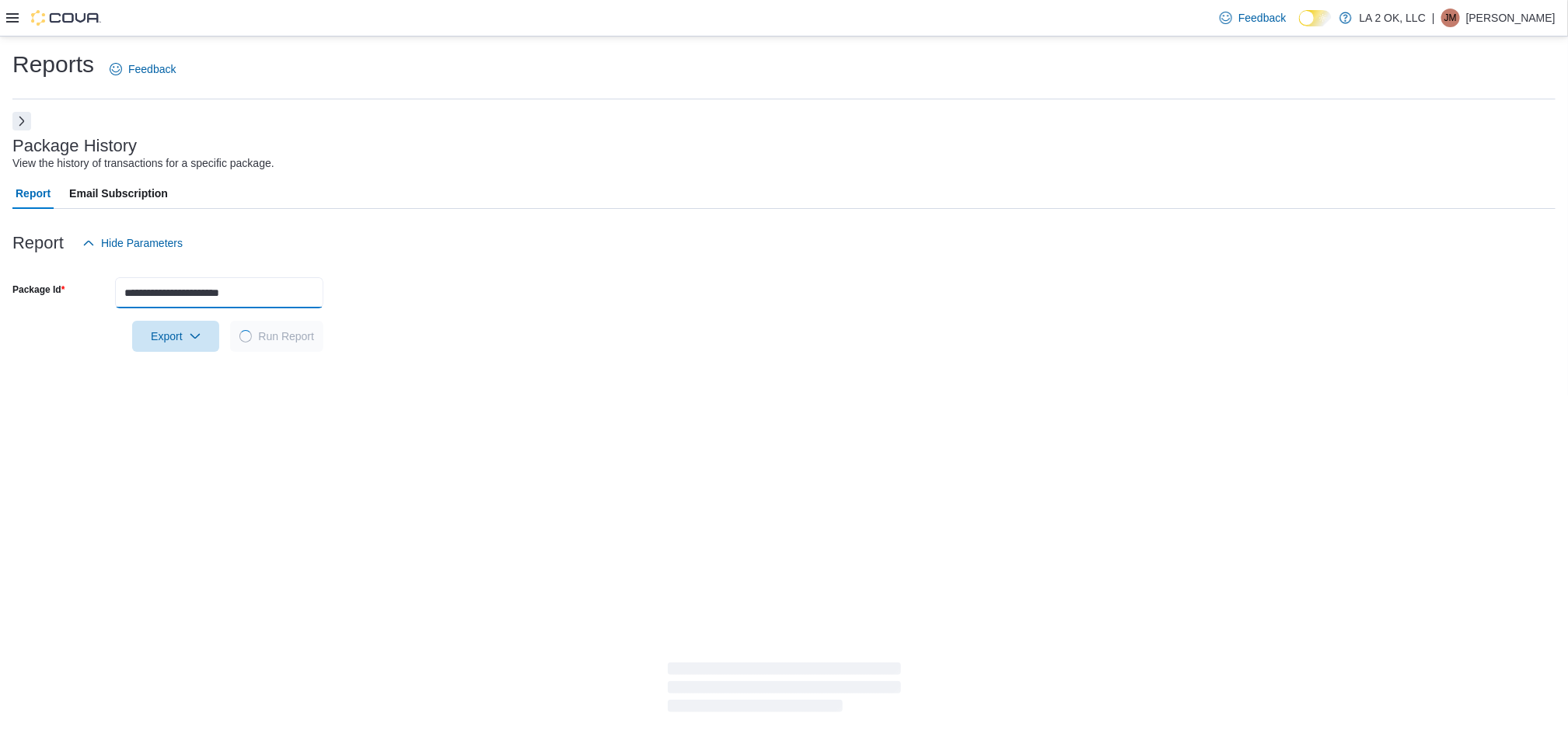
click at [288, 296] on input "**********" at bounding box center [220, 293] width 209 height 31
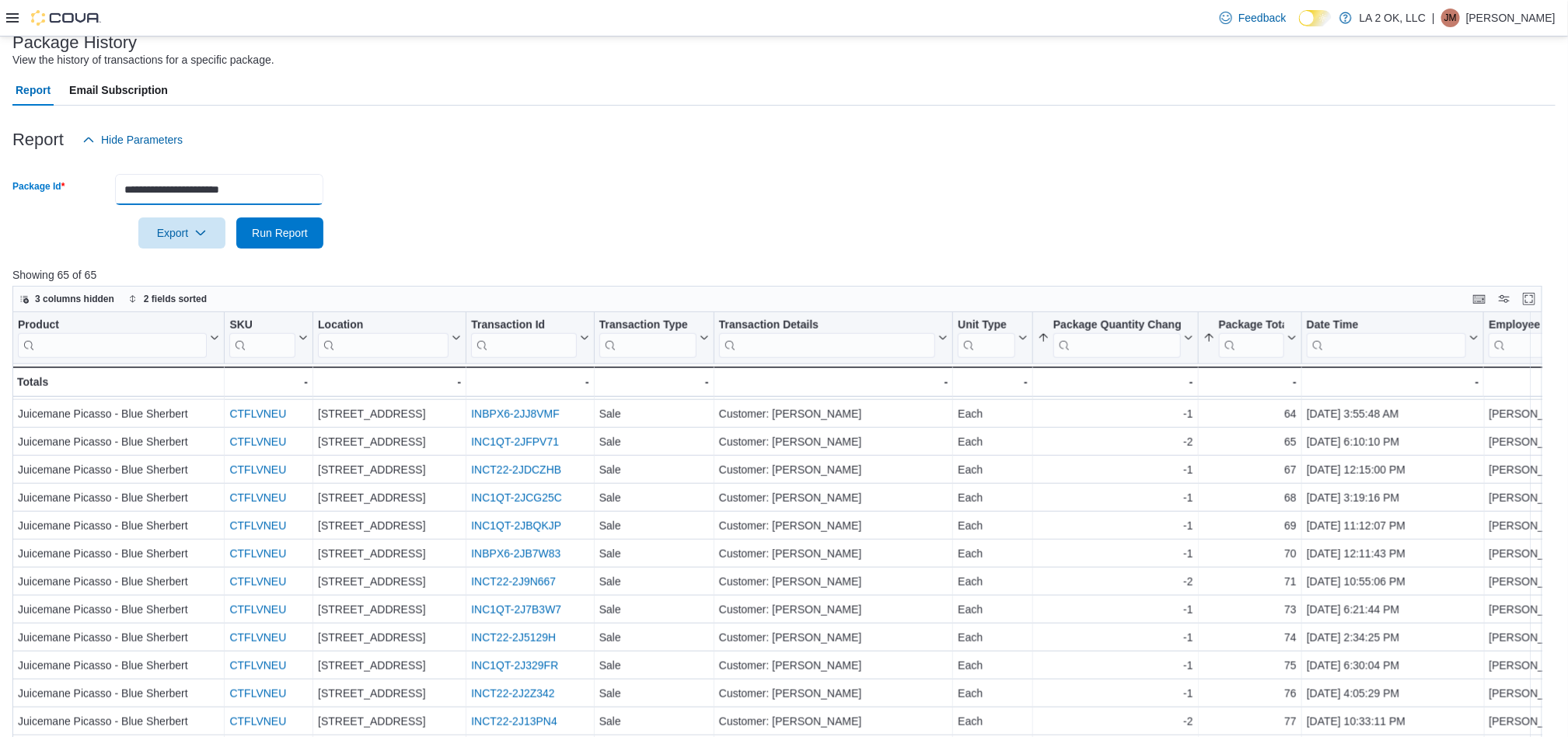
scroll to position [254, 0]
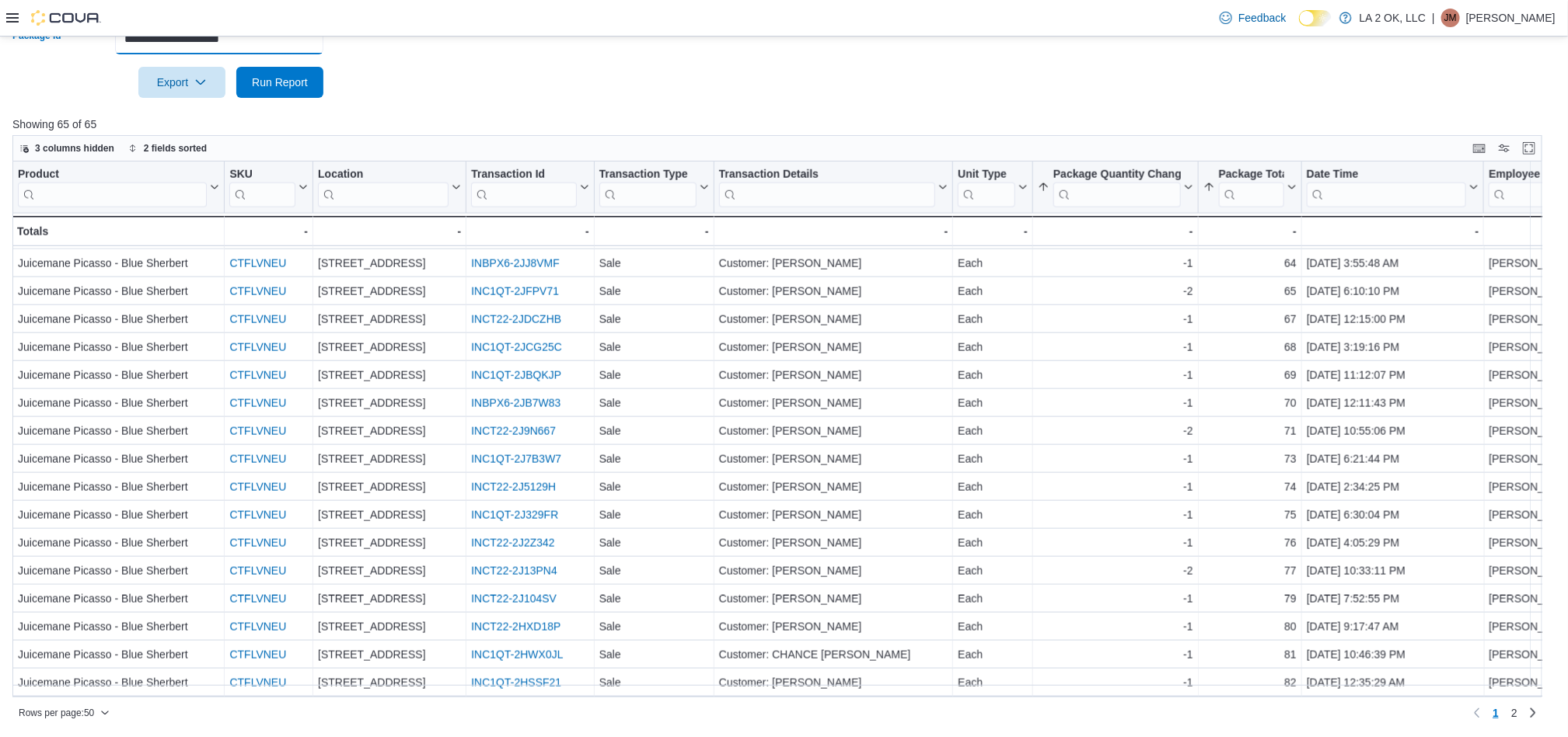
click at [304, 44] on input "**********" at bounding box center [220, 39] width 209 height 31
paste input "text"
click at [288, 86] on span "Run Report" at bounding box center [280, 81] width 56 height 16
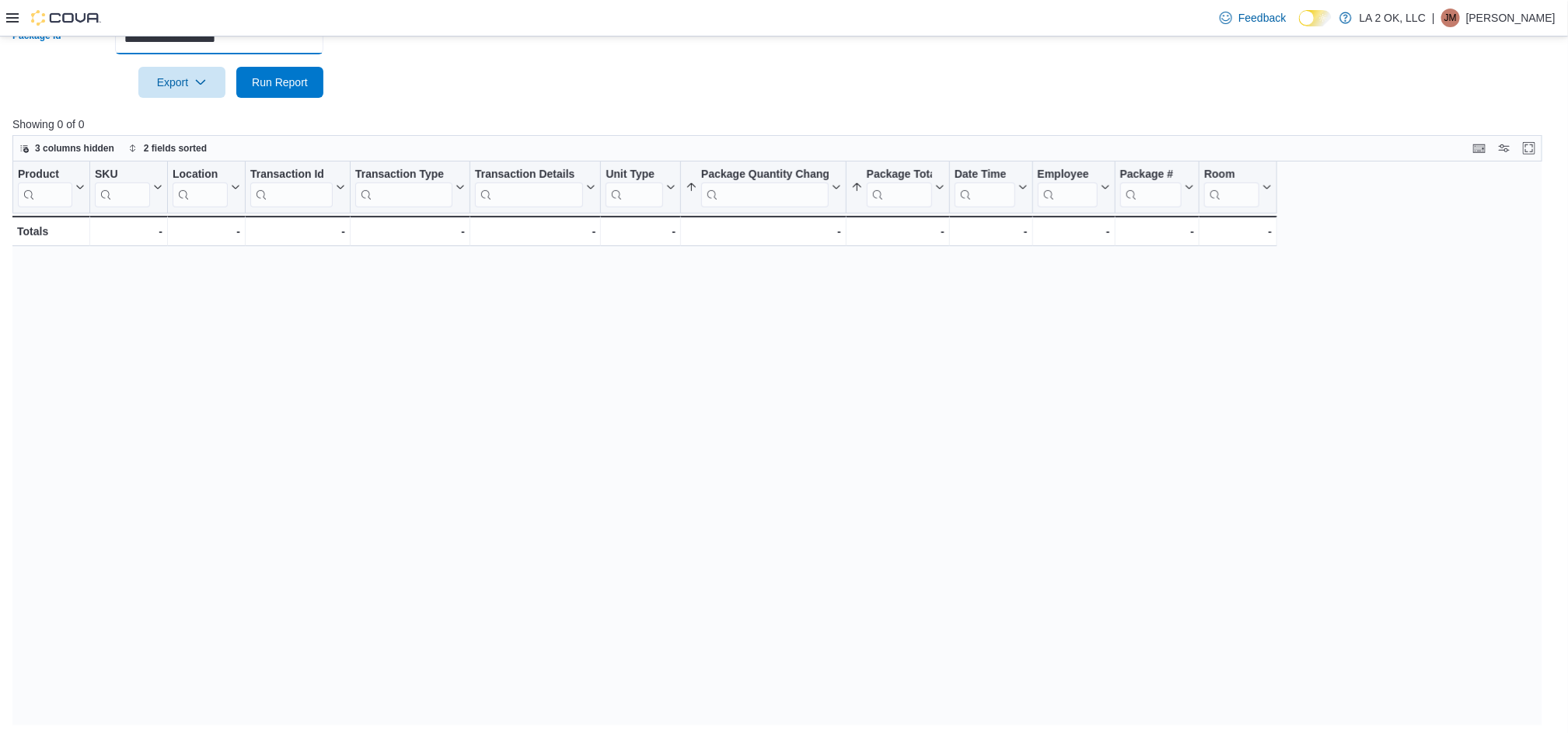
click at [125, 38] on input "**********" at bounding box center [220, 39] width 209 height 31
click at [236, 66] on button "Run Report" at bounding box center [280, 82] width 87 height 31
click at [297, 38] on input "**********" at bounding box center [220, 39] width 209 height 31
click at [236, 66] on button "Run Report" at bounding box center [280, 82] width 87 height 31
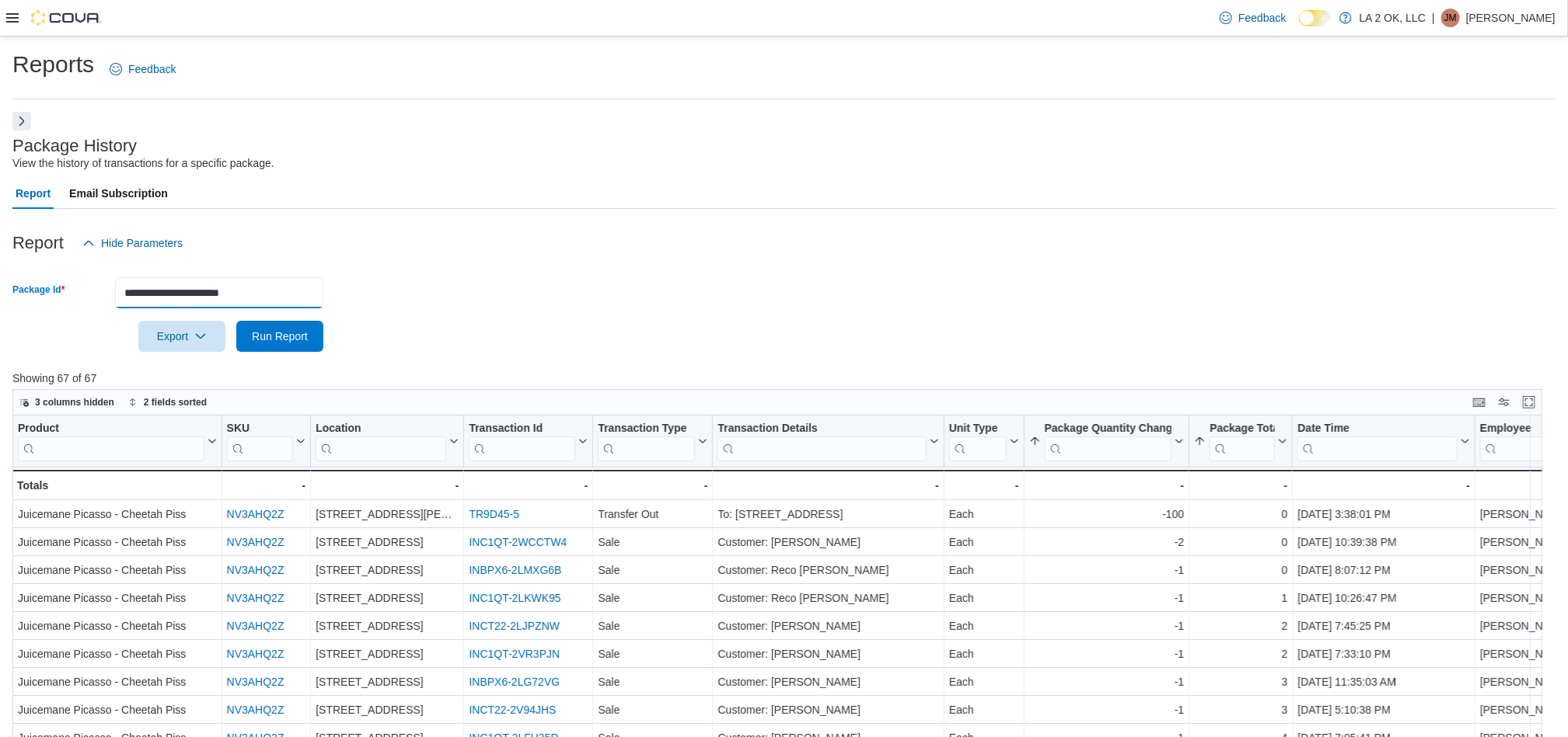
click at [281, 296] on input "**********" at bounding box center [220, 293] width 209 height 31
click at [236, 321] on button "Run Report" at bounding box center [280, 337] width 87 height 31
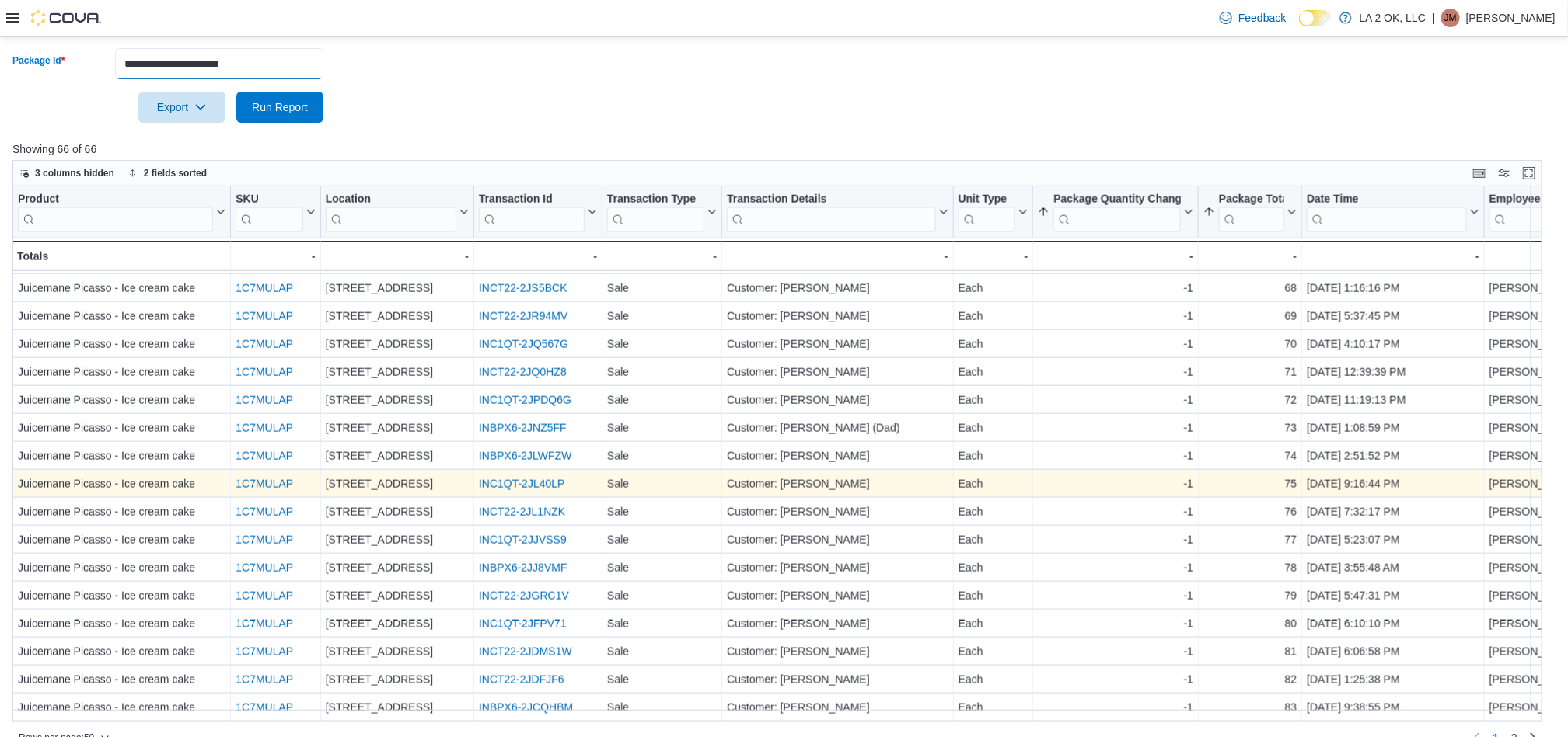
scroll to position [254, 0]
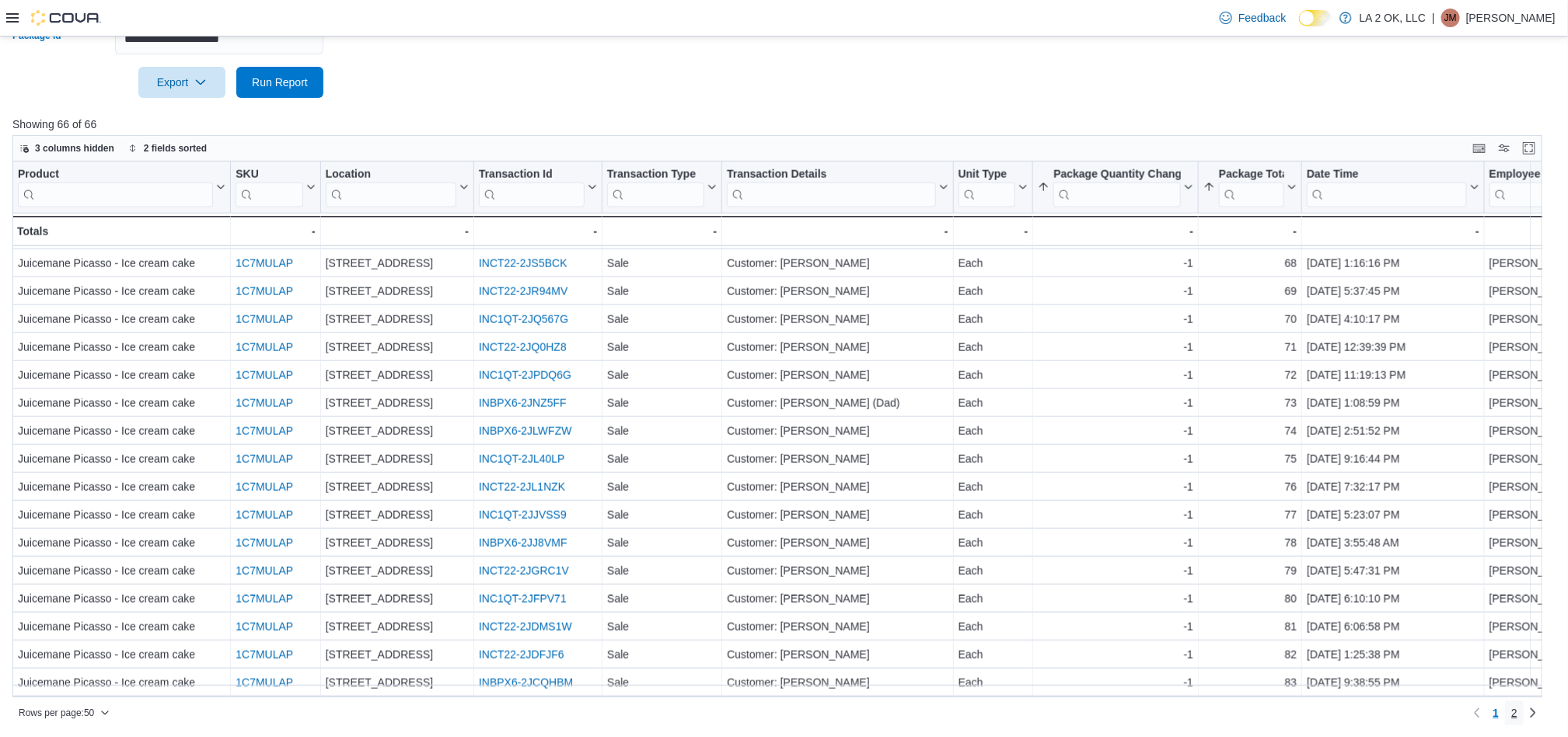
click at [1517, 716] on span "2" at bounding box center [1514, 713] width 6 height 16
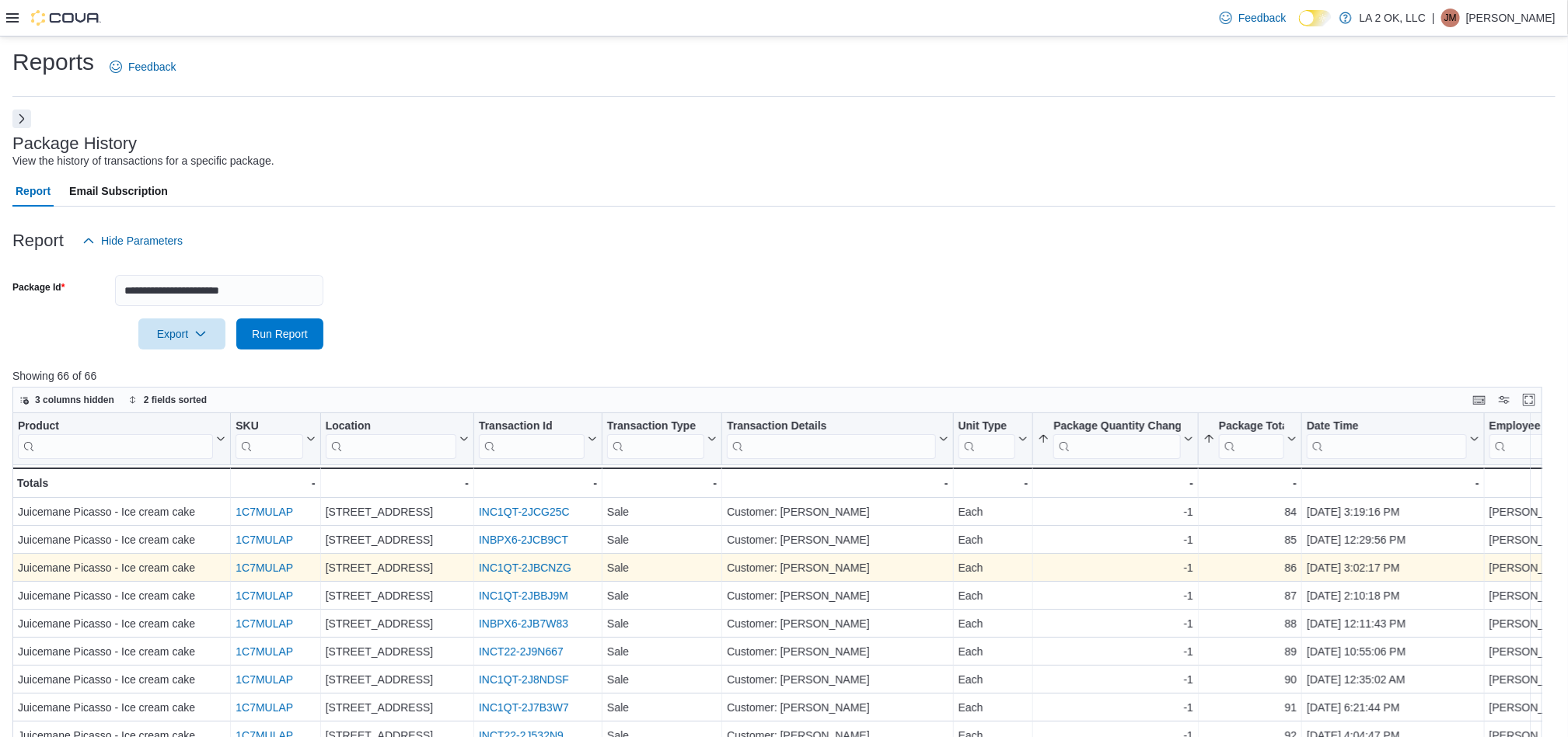
scroll to position [0, 0]
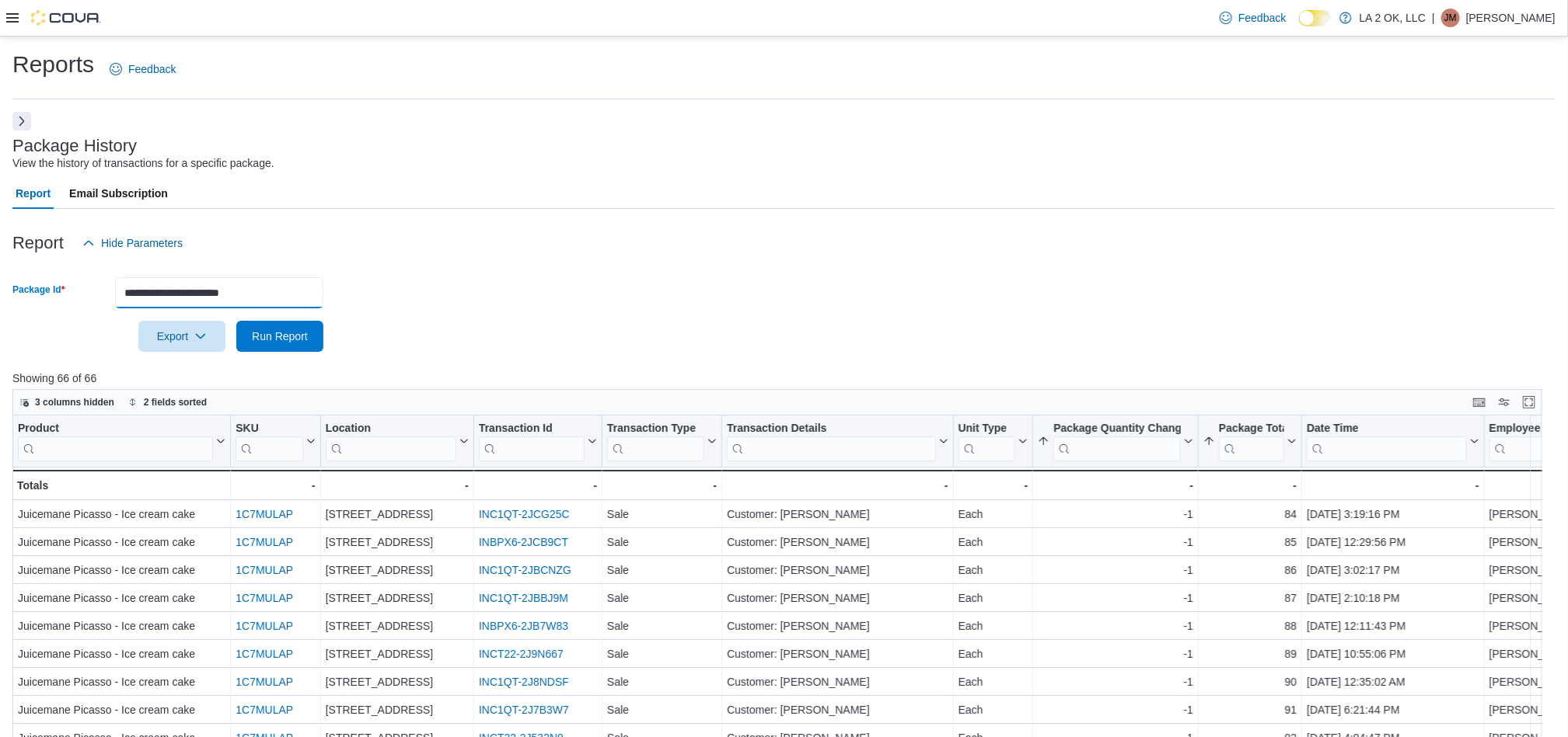
click at [269, 302] on input "**********" at bounding box center [220, 293] width 209 height 31
paste input "text"
click at [296, 336] on span "Run Report" at bounding box center [280, 335] width 56 height 16
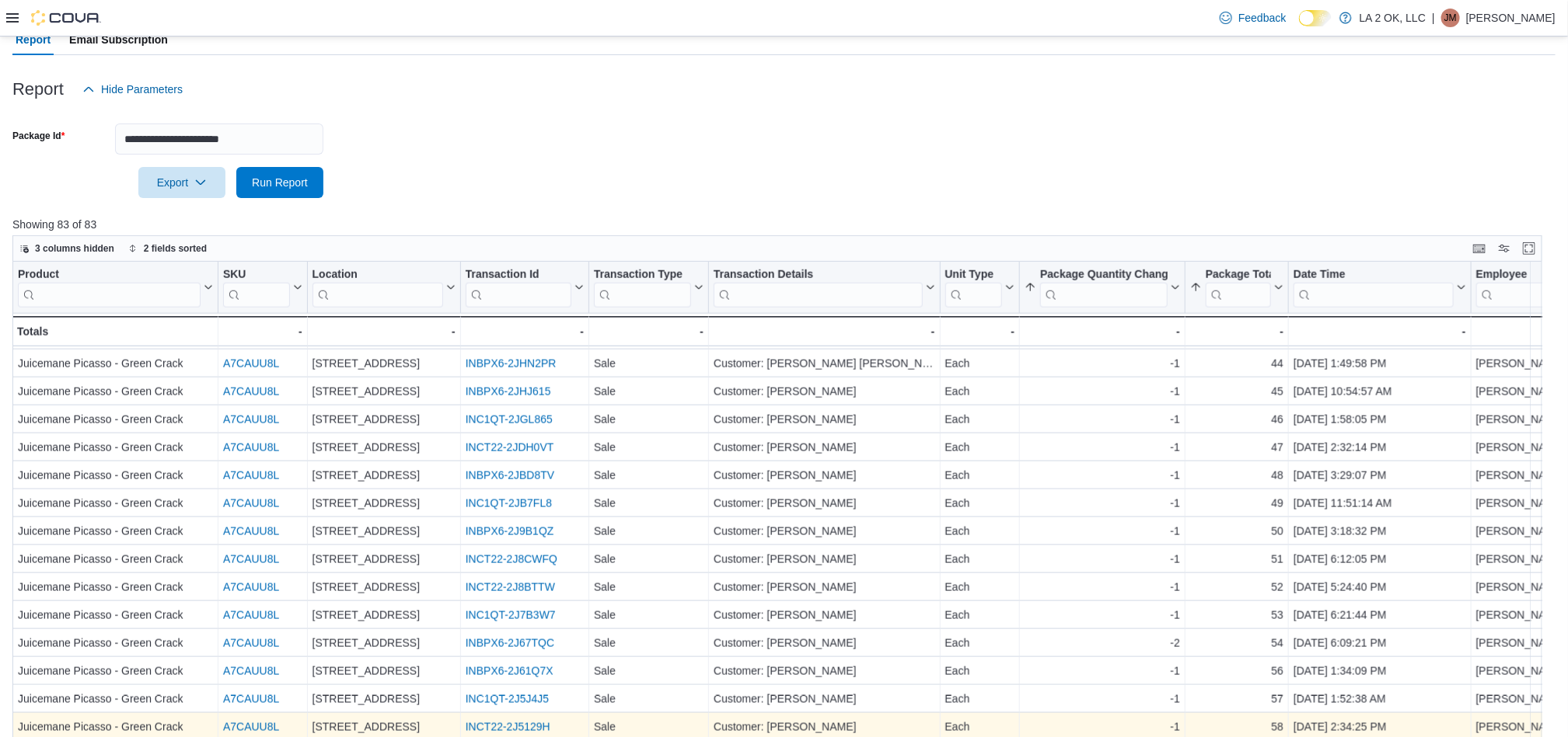
scroll to position [254, 0]
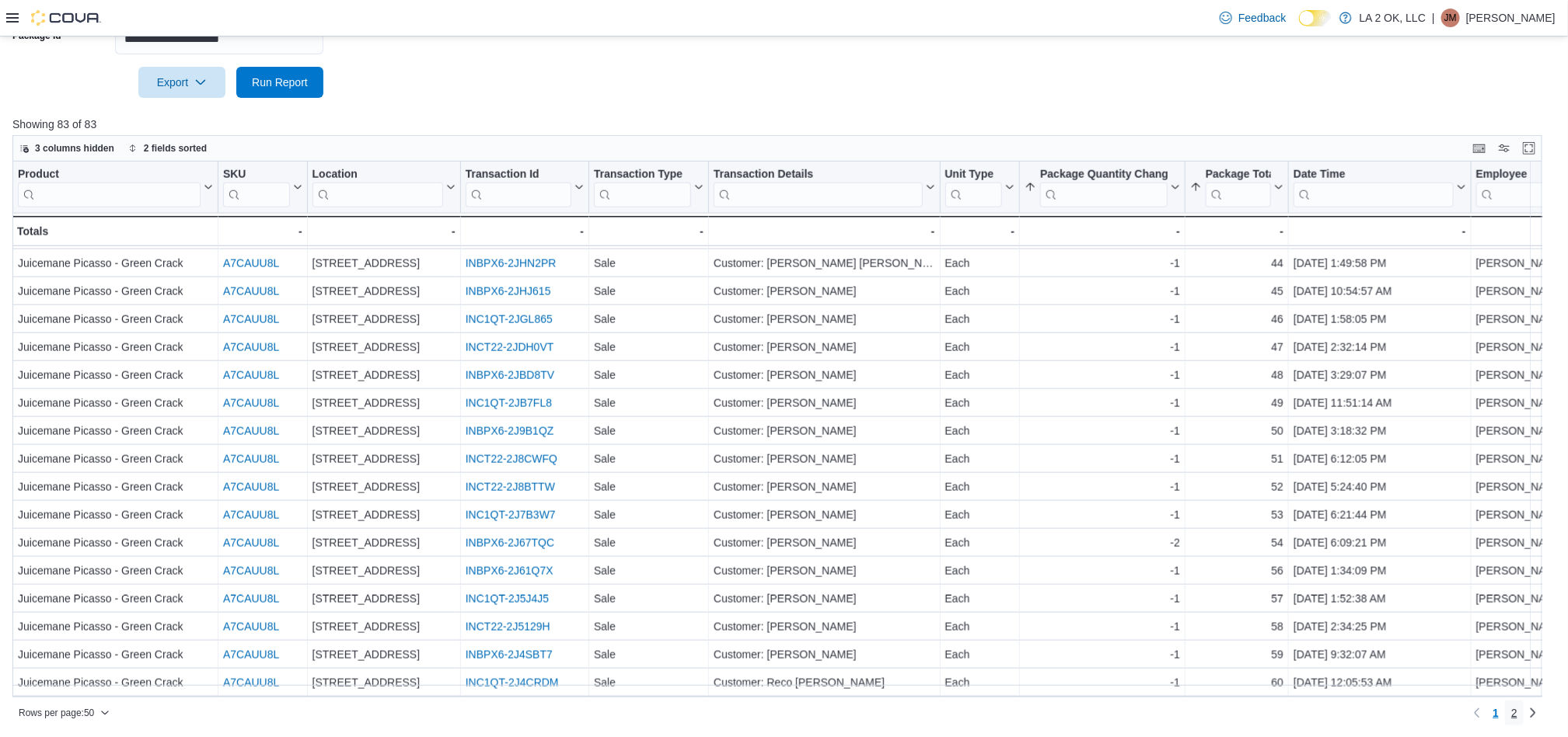
click at [1517, 723] on span "2" at bounding box center [1514, 713] width 6 height 25
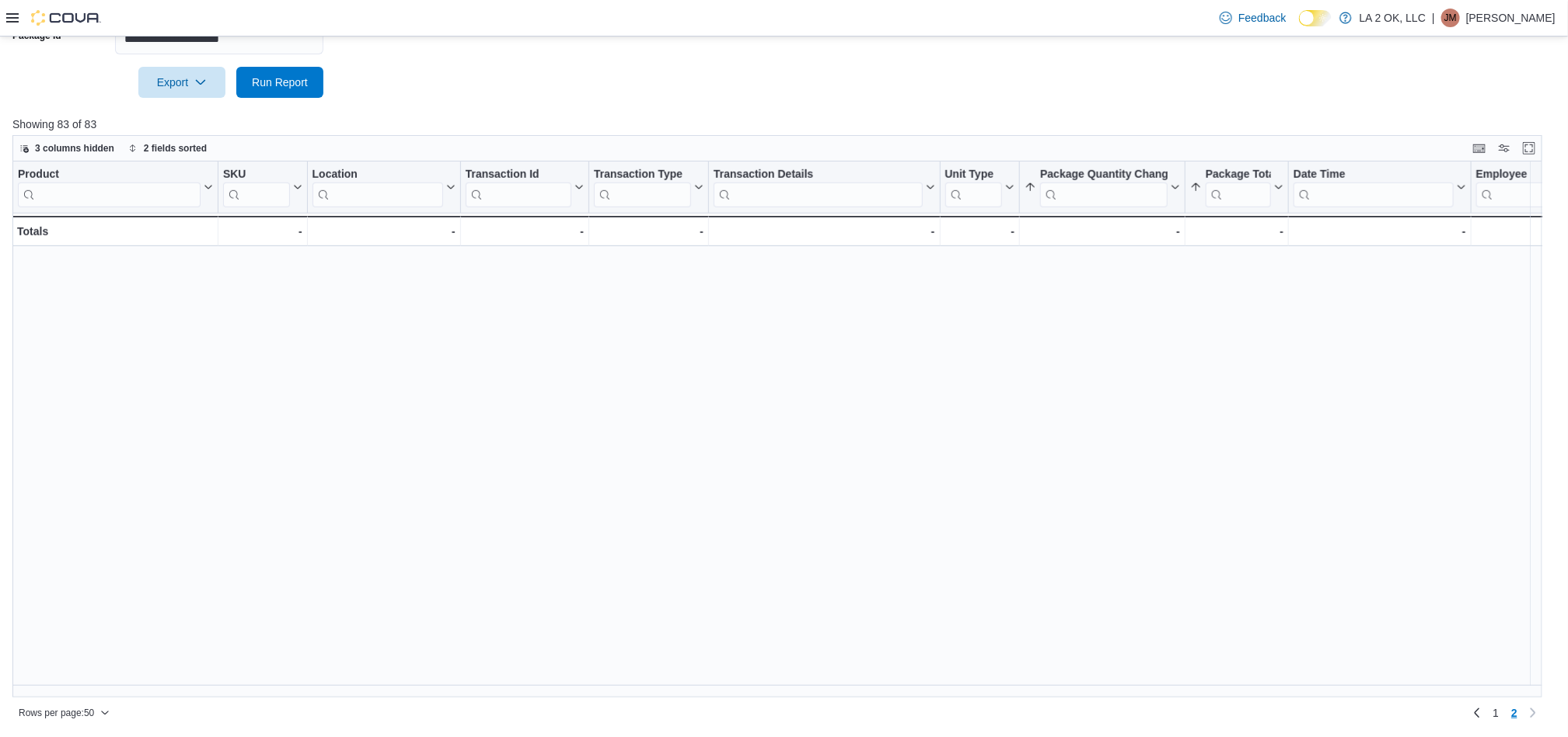
scroll to position [0, 0]
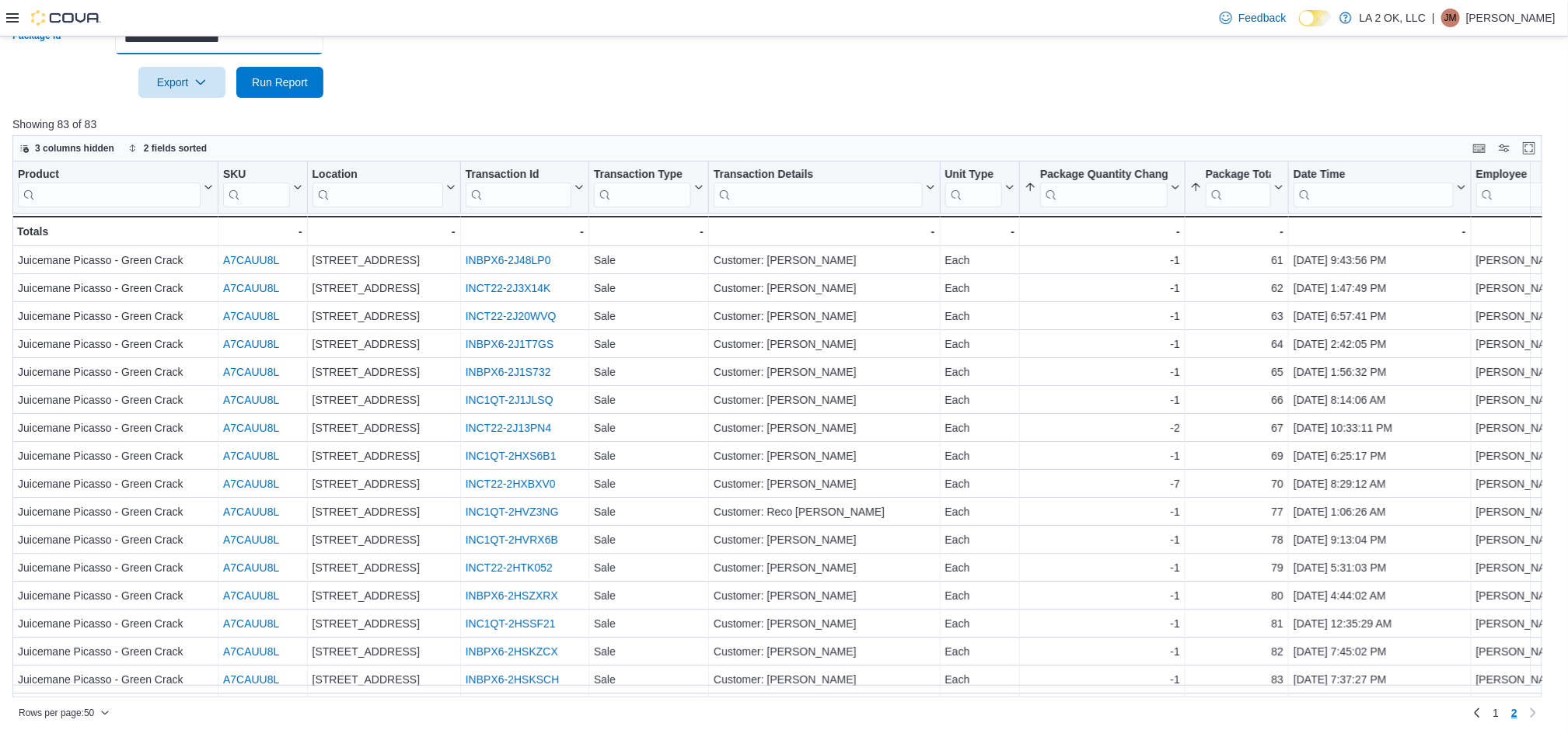
click at [287, 38] on input "**********" at bounding box center [220, 39] width 209 height 31
paste input "text"
click at [282, 82] on span "Run Report" at bounding box center [280, 81] width 56 height 16
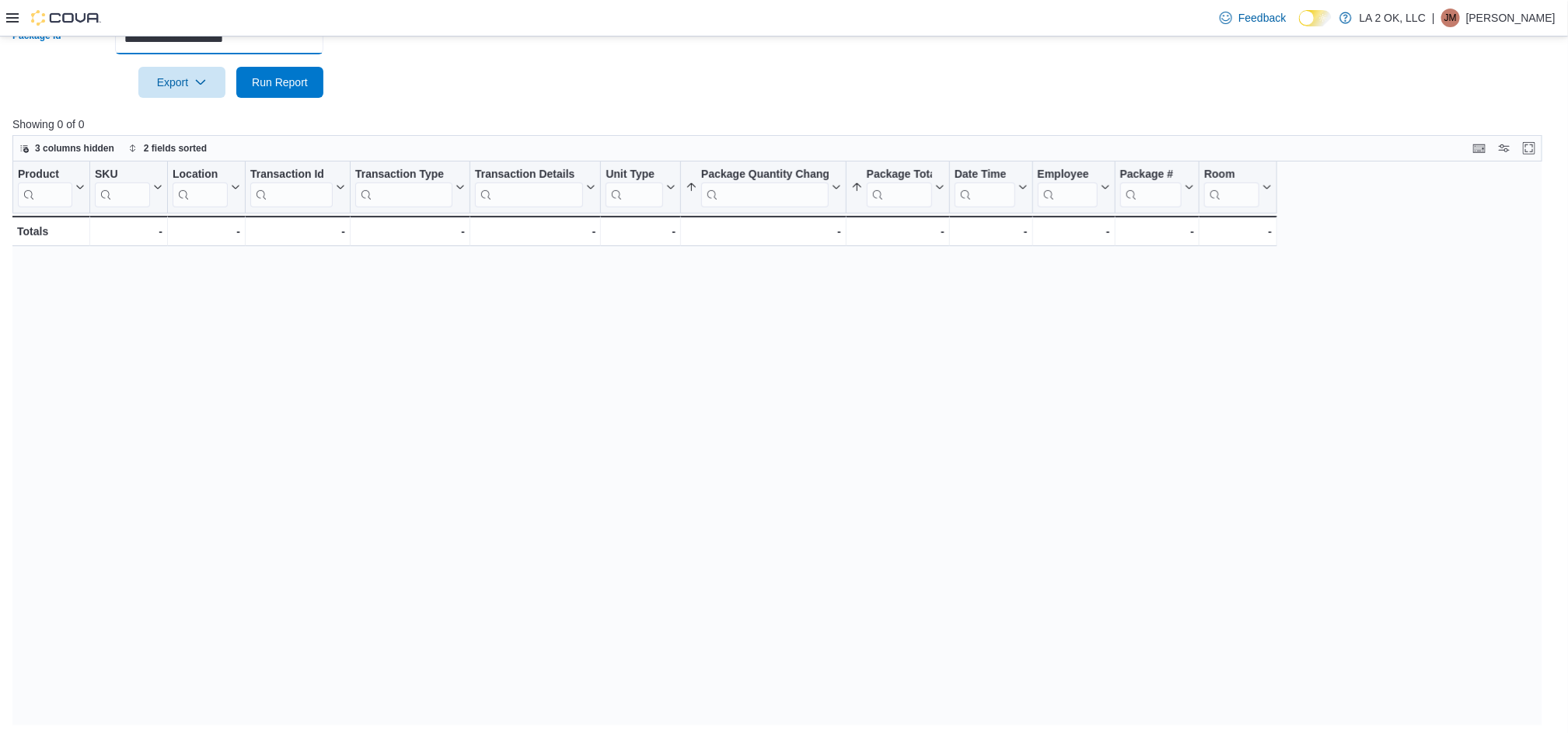
click at [313, 50] on input "**********" at bounding box center [220, 39] width 209 height 31
click at [288, 91] on span "Run Report" at bounding box center [280, 82] width 68 height 31
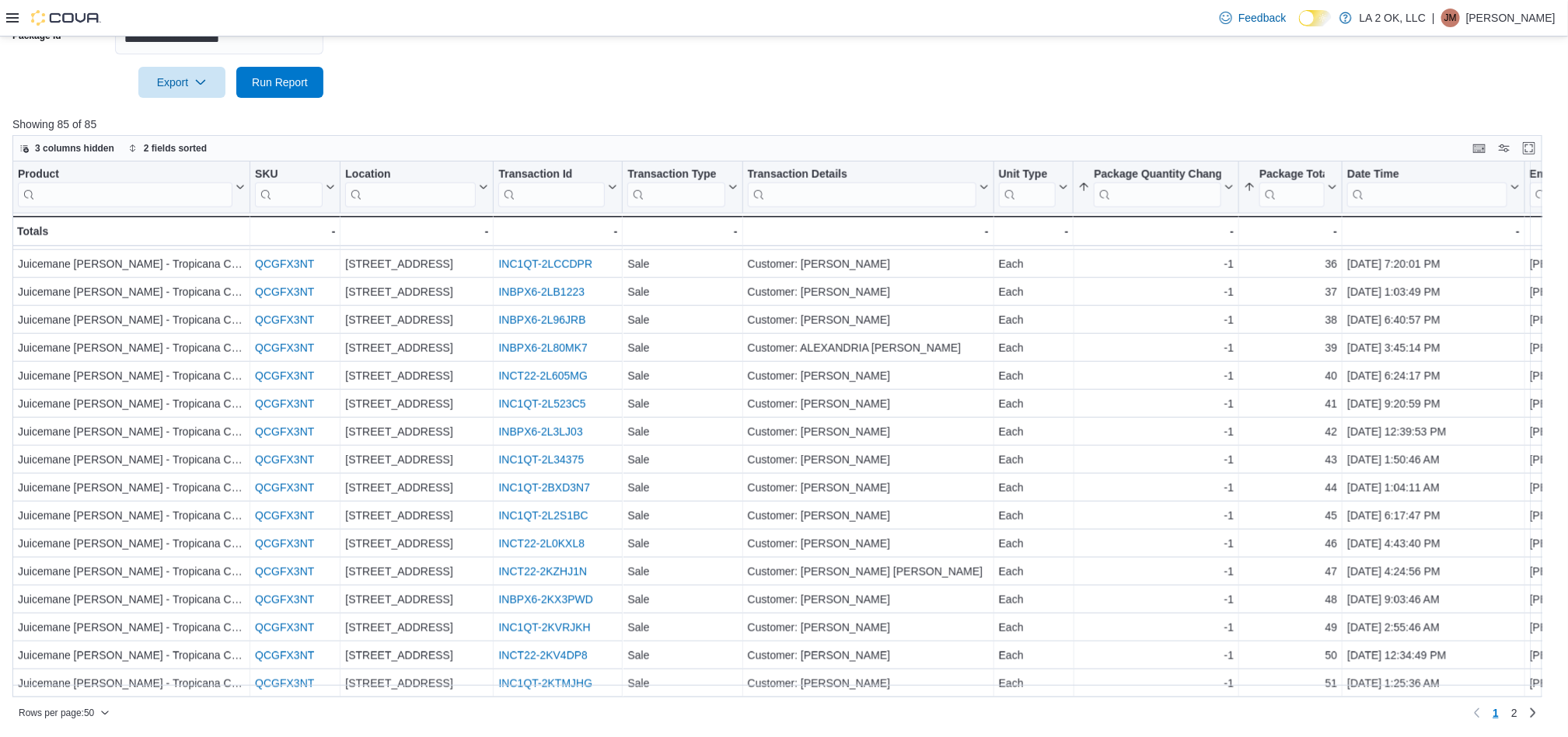
scroll to position [960, 0]
drag, startPoint x: 1532, startPoint y: 716, endPoint x: 1572, endPoint y: 720, distance: 40.2
click at [1517, 716] on span "2" at bounding box center [1514, 713] width 6 height 16
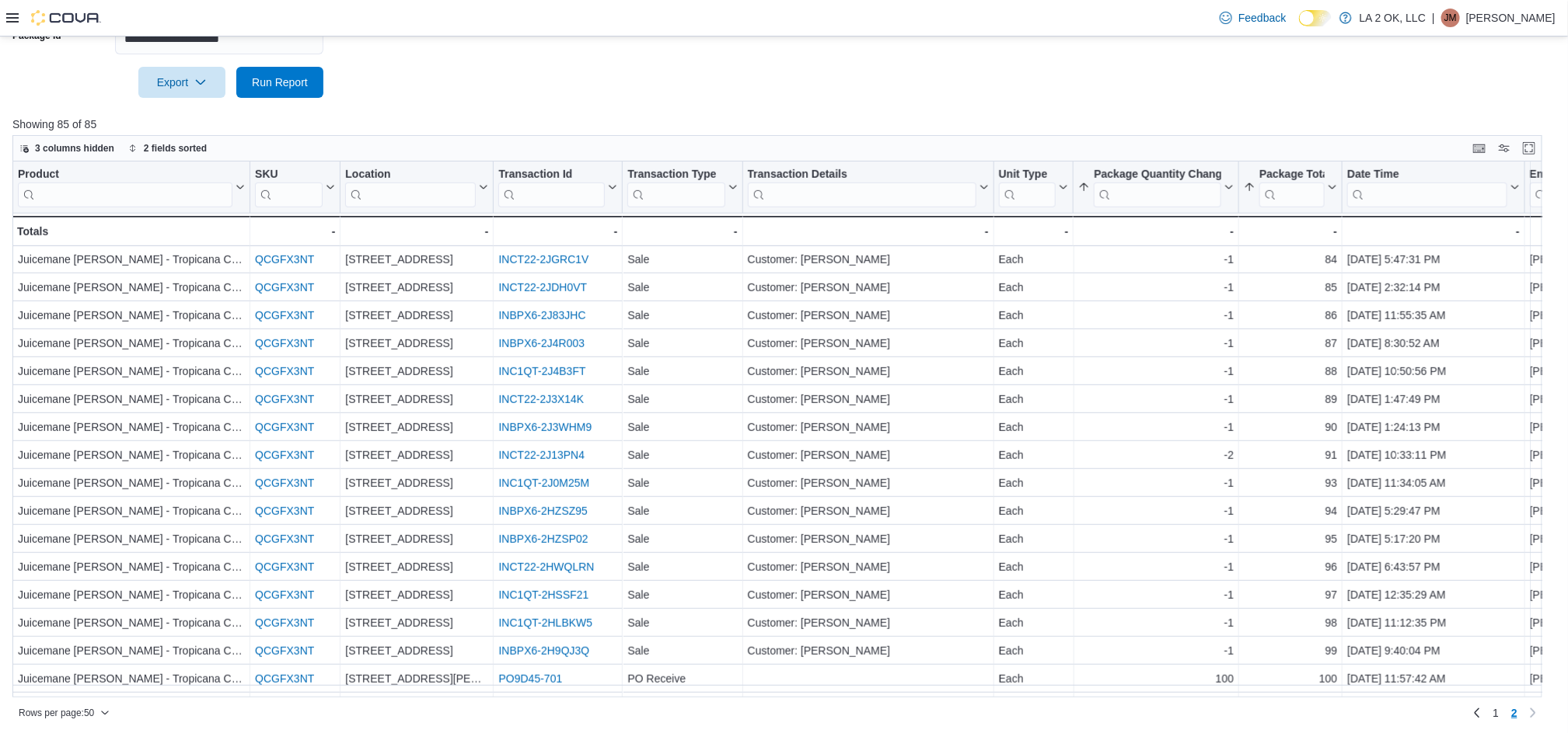
scroll to position [541, 0]
click at [303, 35] on div "Feedback Dark Mode LA 2 OK, LLC | JM Jieann M" at bounding box center [784, 18] width 1568 height 37
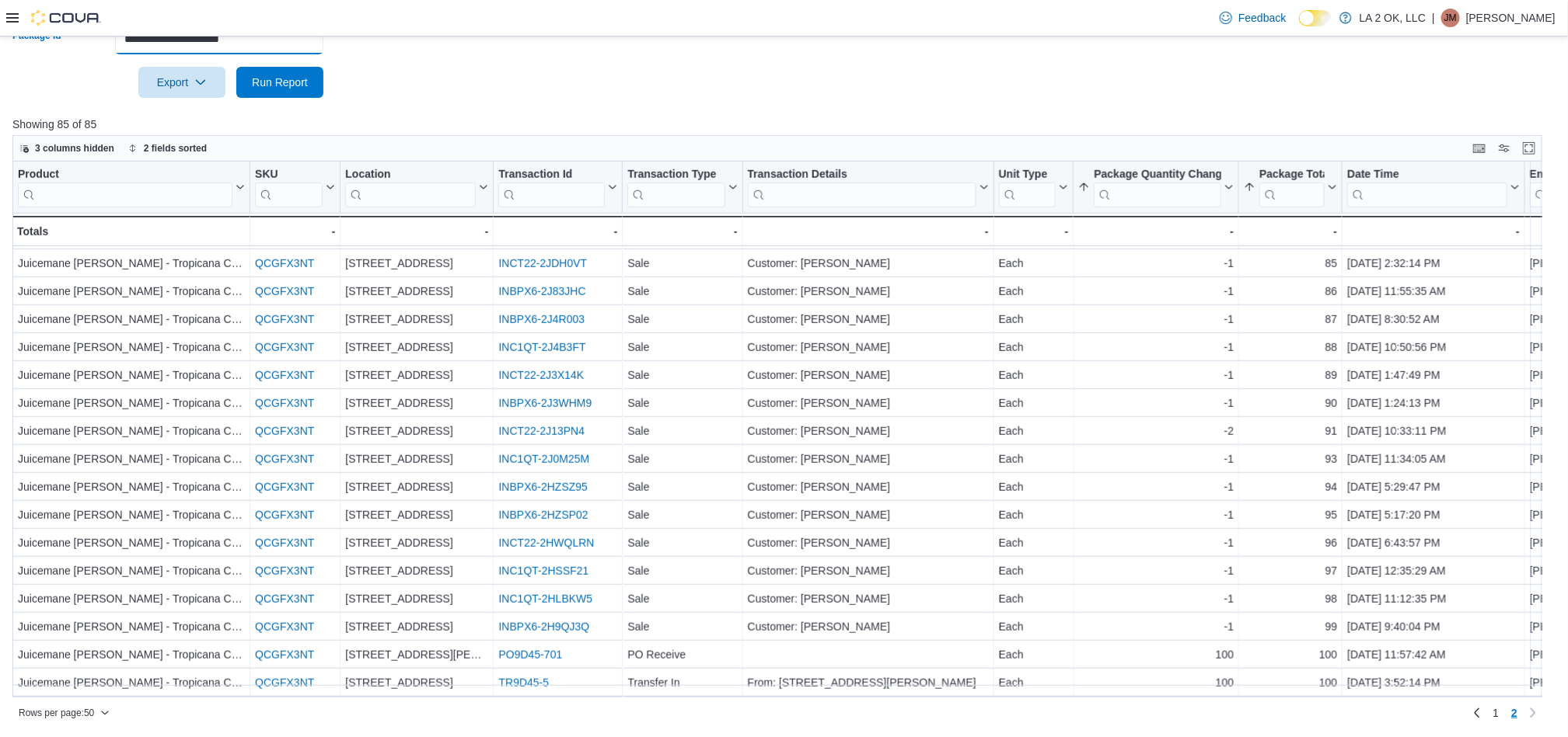
click at [304, 49] on input "**********" at bounding box center [220, 39] width 209 height 31
paste input "text"
click at [290, 85] on span "Run Report" at bounding box center [280, 81] width 56 height 16
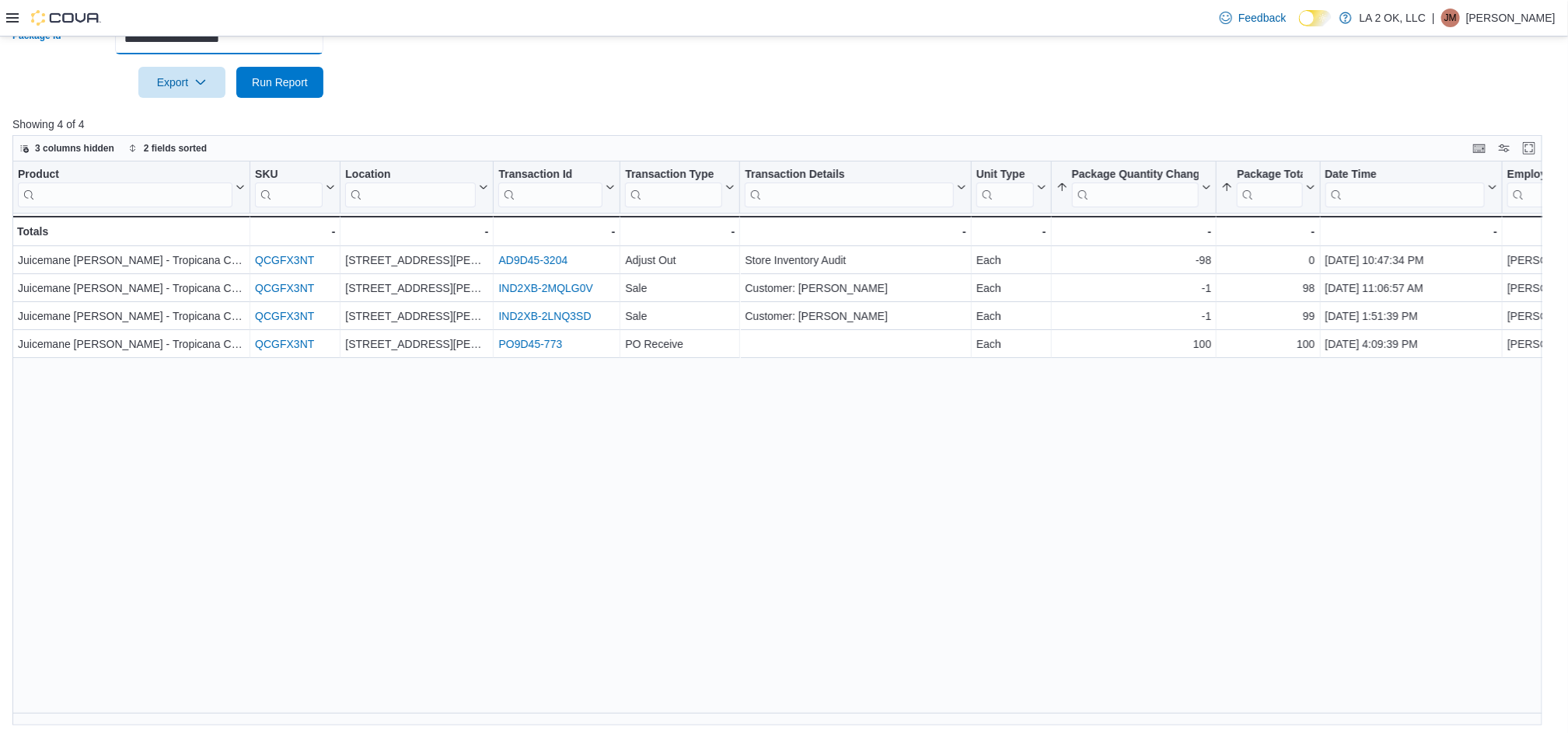
click at [301, 37] on input "**********" at bounding box center [220, 39] width 209 height 31
paste input "text"
click at [307, 89] on span "Run Report" at bounding box center [280, 82] width 68 height 31
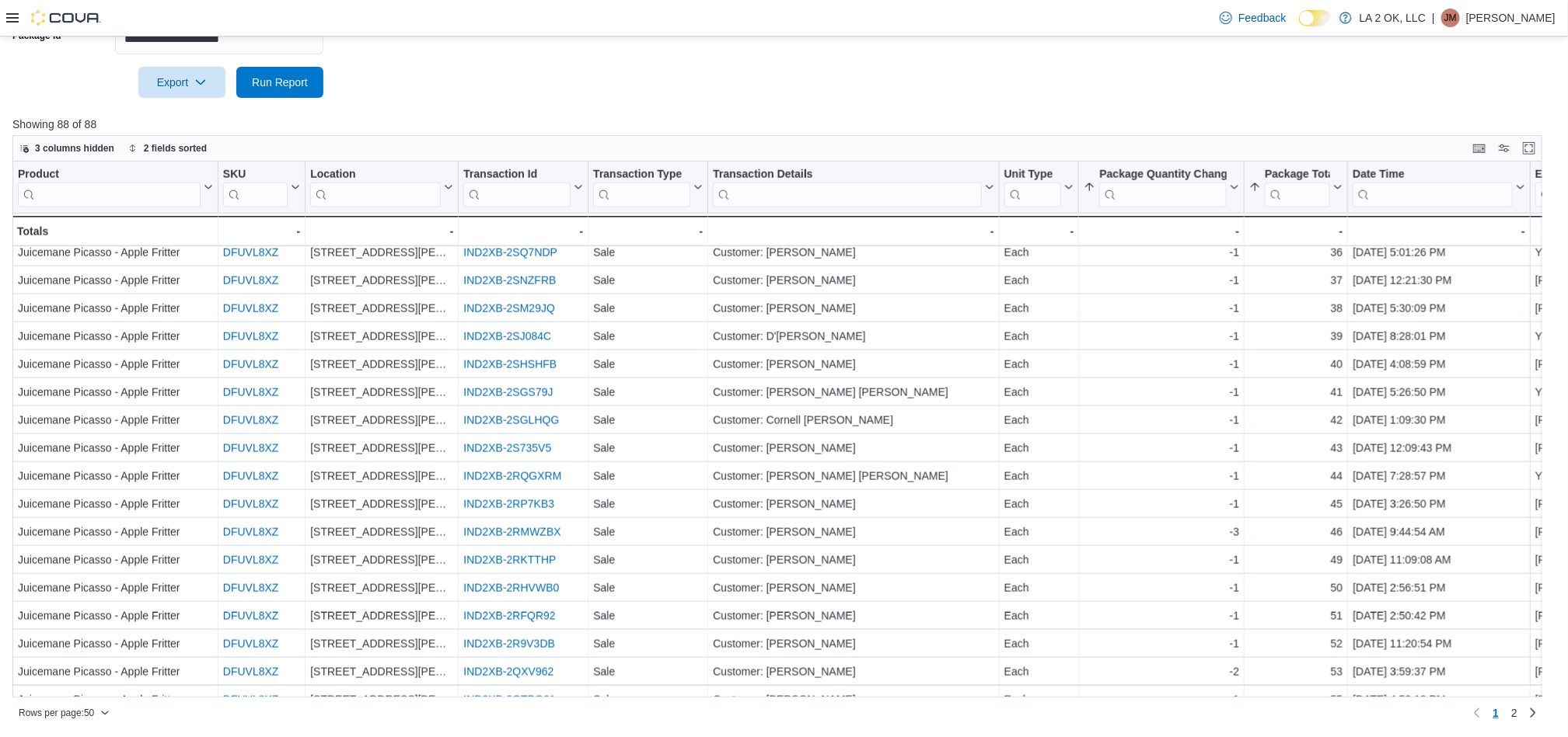
scroll to position [960, 0]
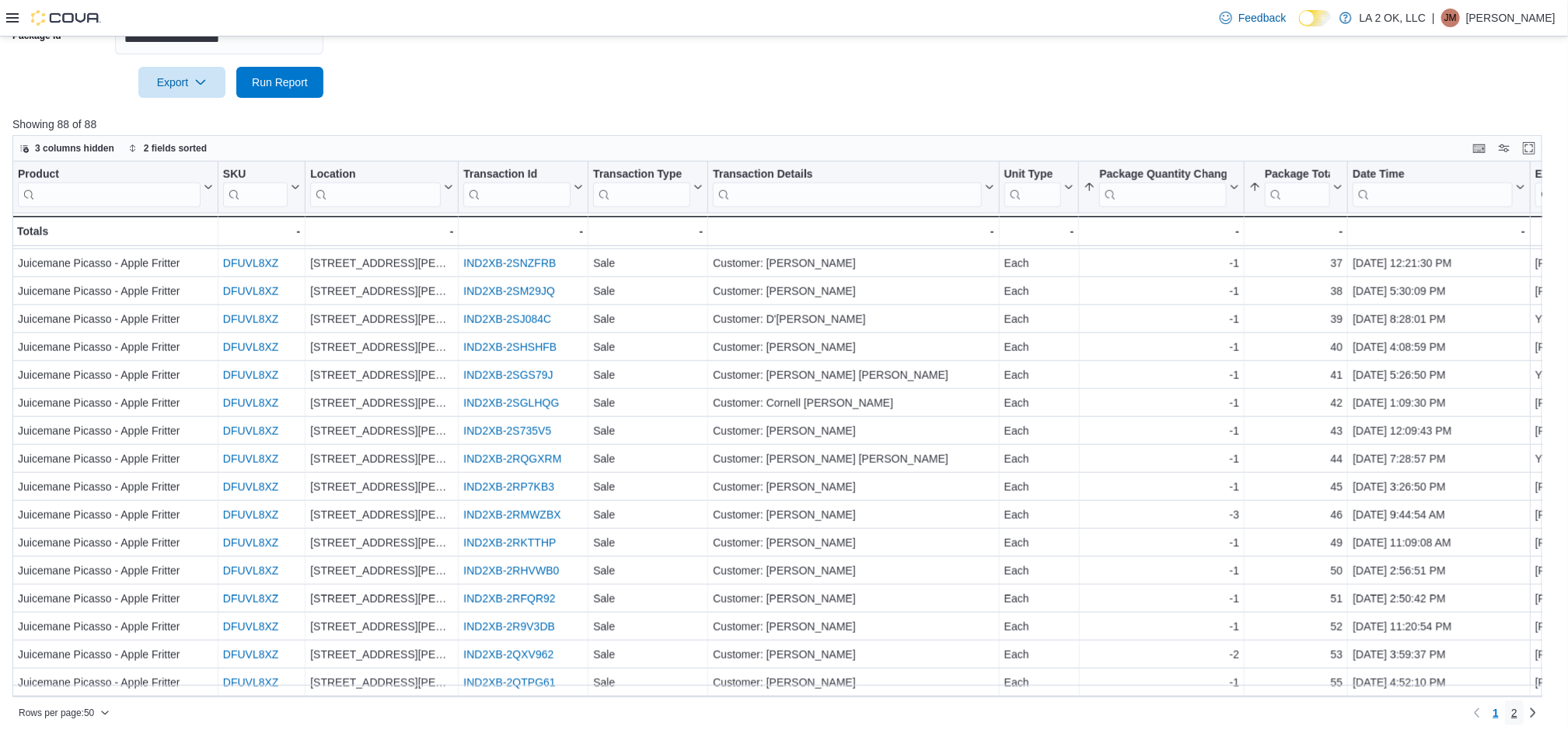
click at [1517, 716] on span "2" at bounding box center [1514, 713] width 6 height 16
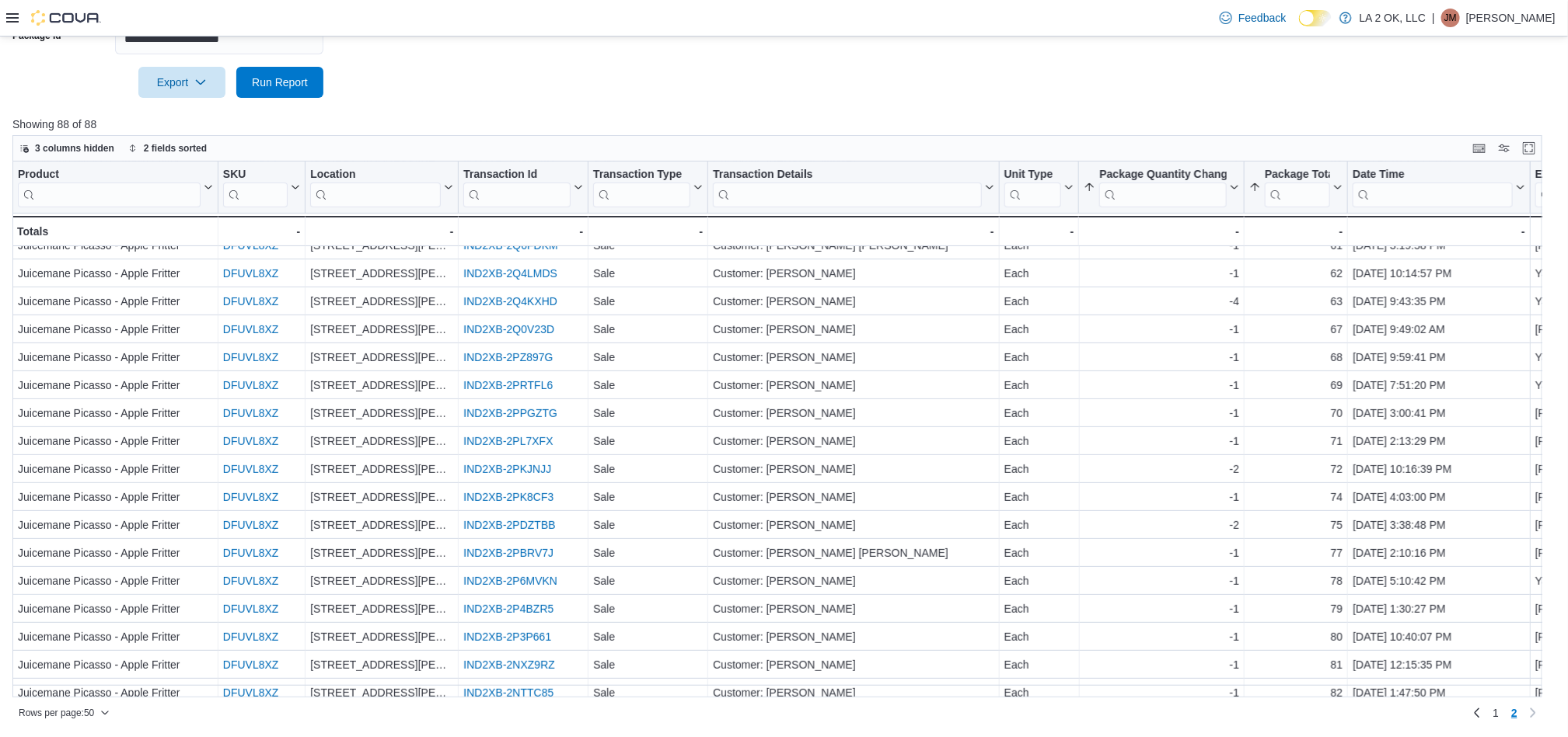
scroll to position [0, 0]
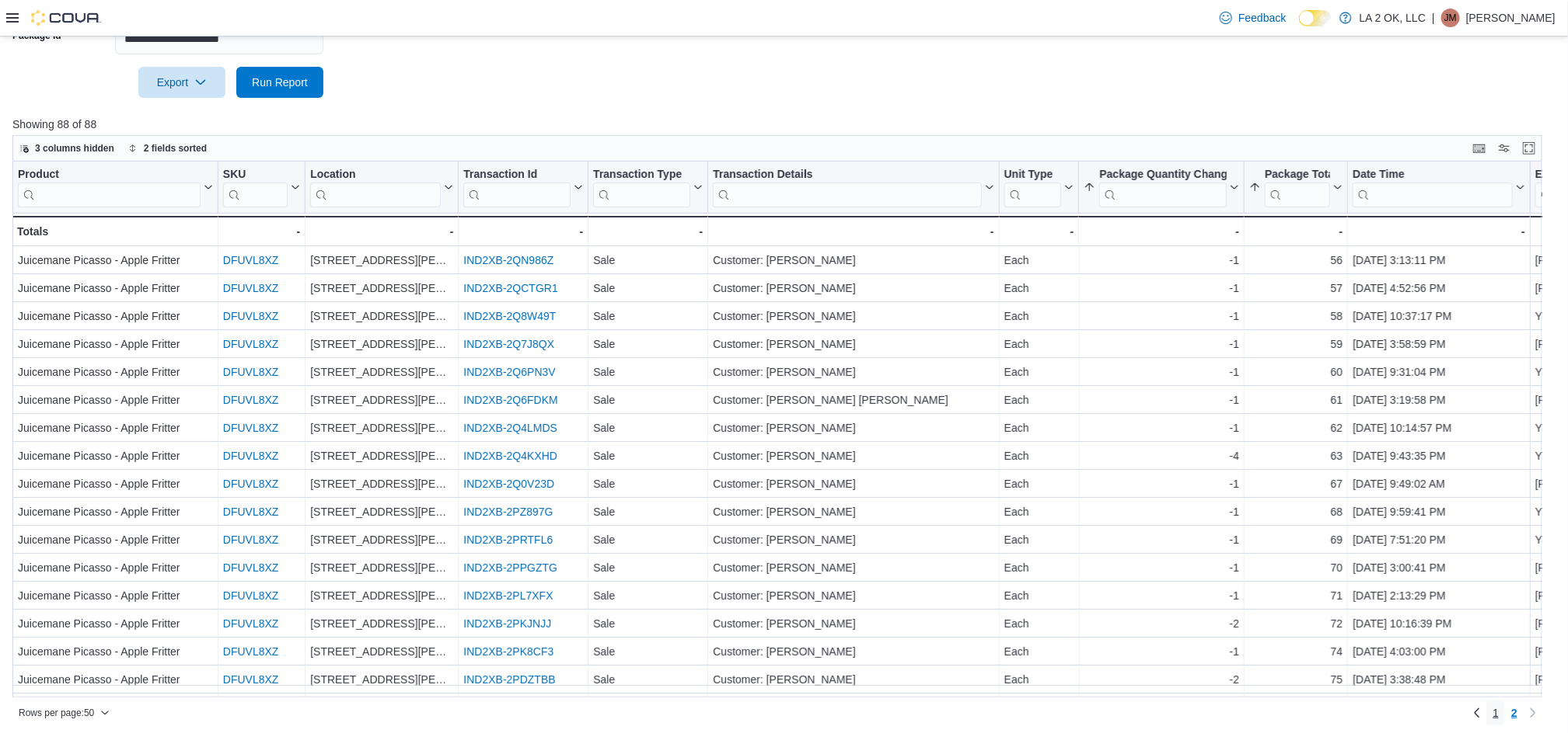
click at [1499, 711] on span "1" at bounding box center [1495, 713] width 6 height 16
click at [293, 36] on div "Feedback Dark Mode LA 2 OK, LLC | JM Jieann M" at bounding box center [784, 18] width 1568 height 37
click at [293, 47] on input "**********" at bounding box center [220, 39] width 209 height 31
paste input "text"
click at [285, 81] on span "Run Report" at bounding box center [280, 81] width 56 height 16
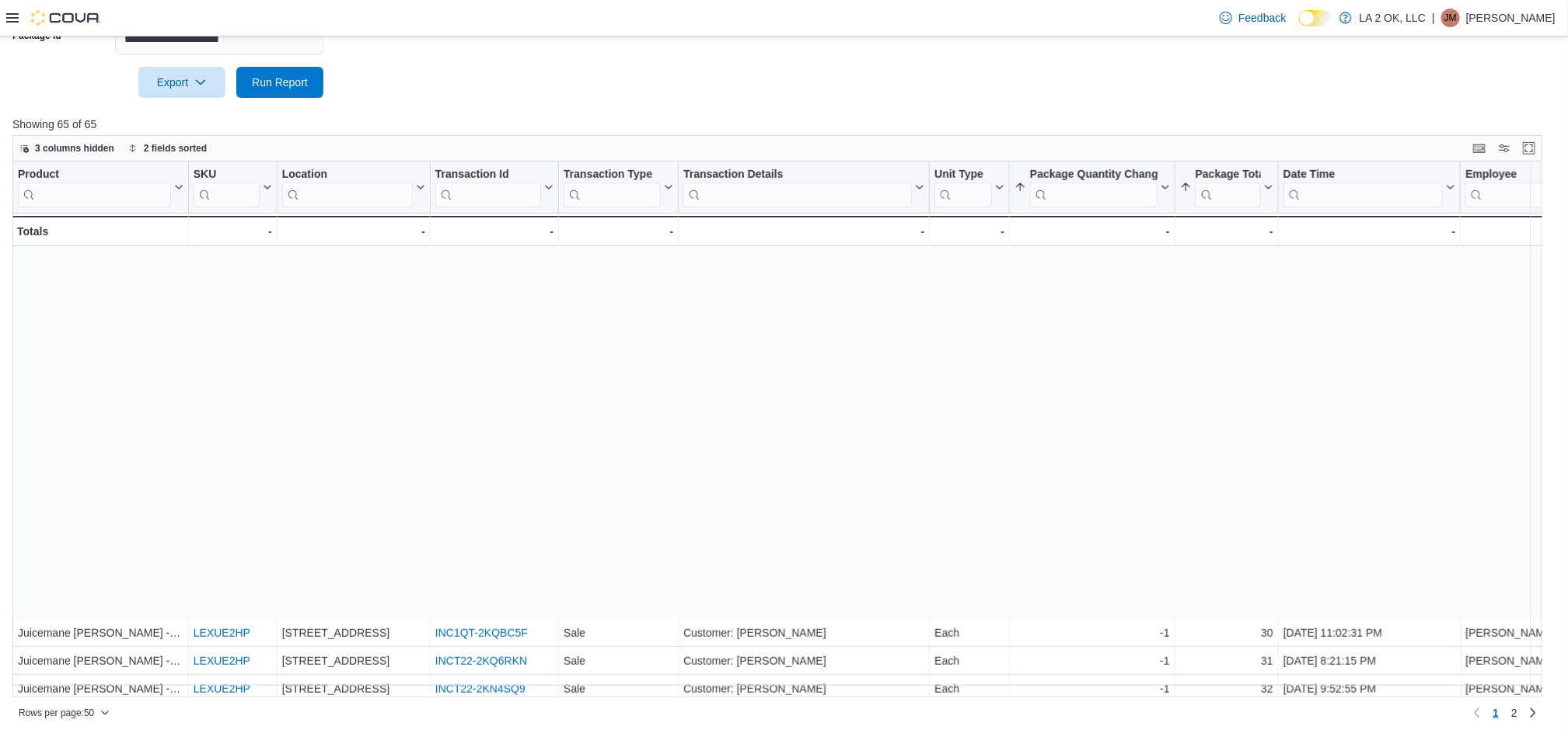
scroll to position [933, 0]
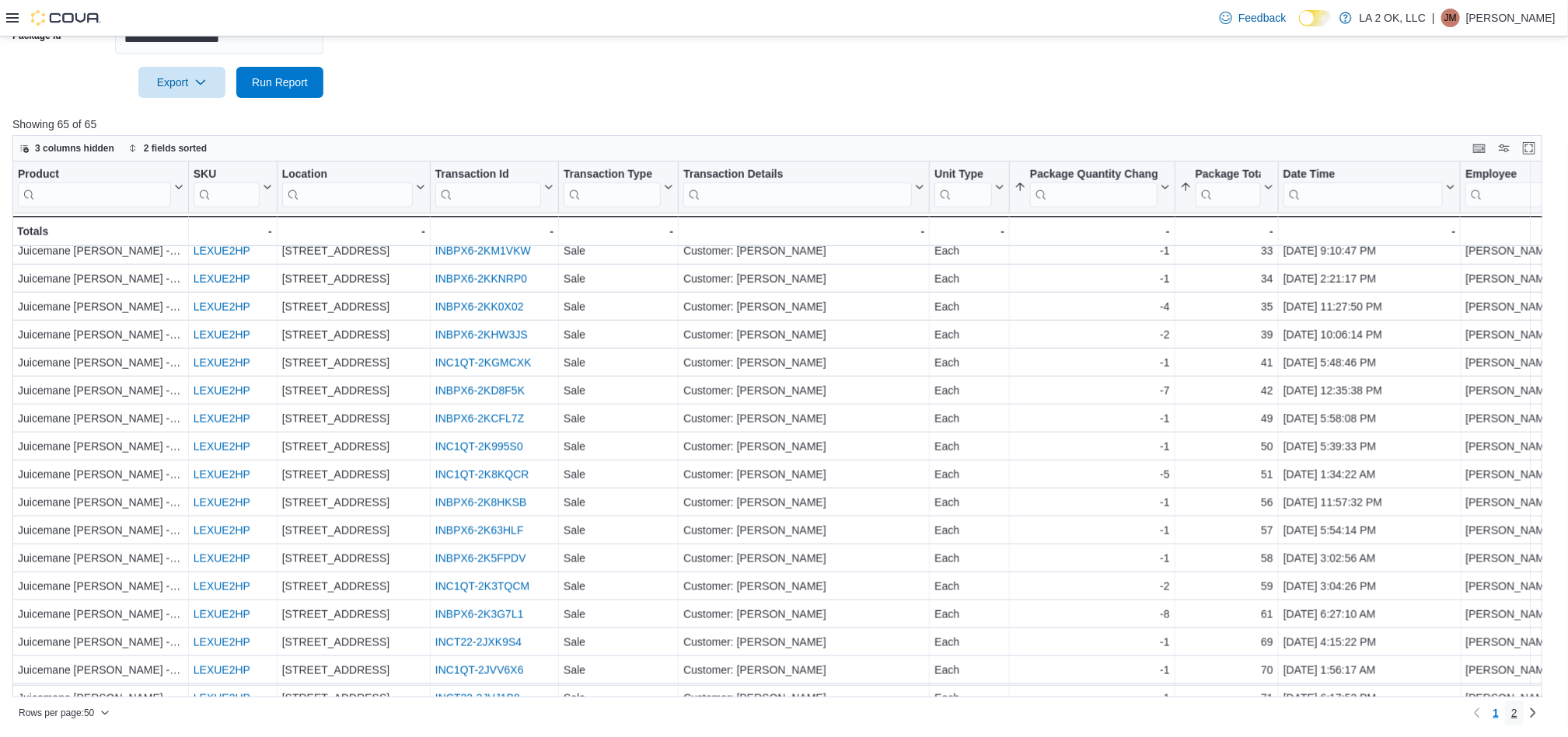
drag, startPoint x: 1529, startPoint y: 705, endPoint x: 1446, endPoint y: 678, distance: 87.3
click at [1517, 706] on span "2" at bounding box center [1514, 713] width 6 height 16
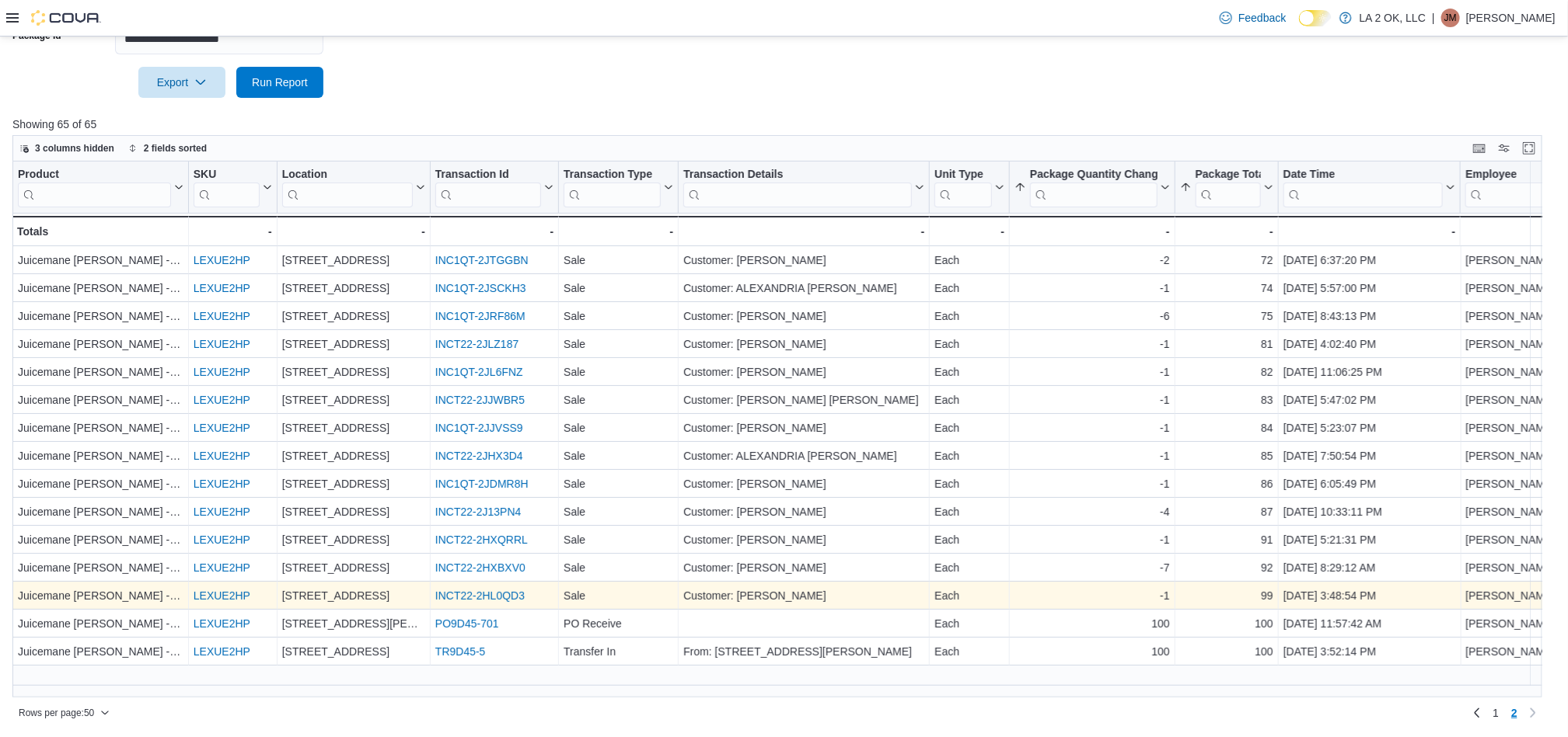
scroll to position [0, 0]
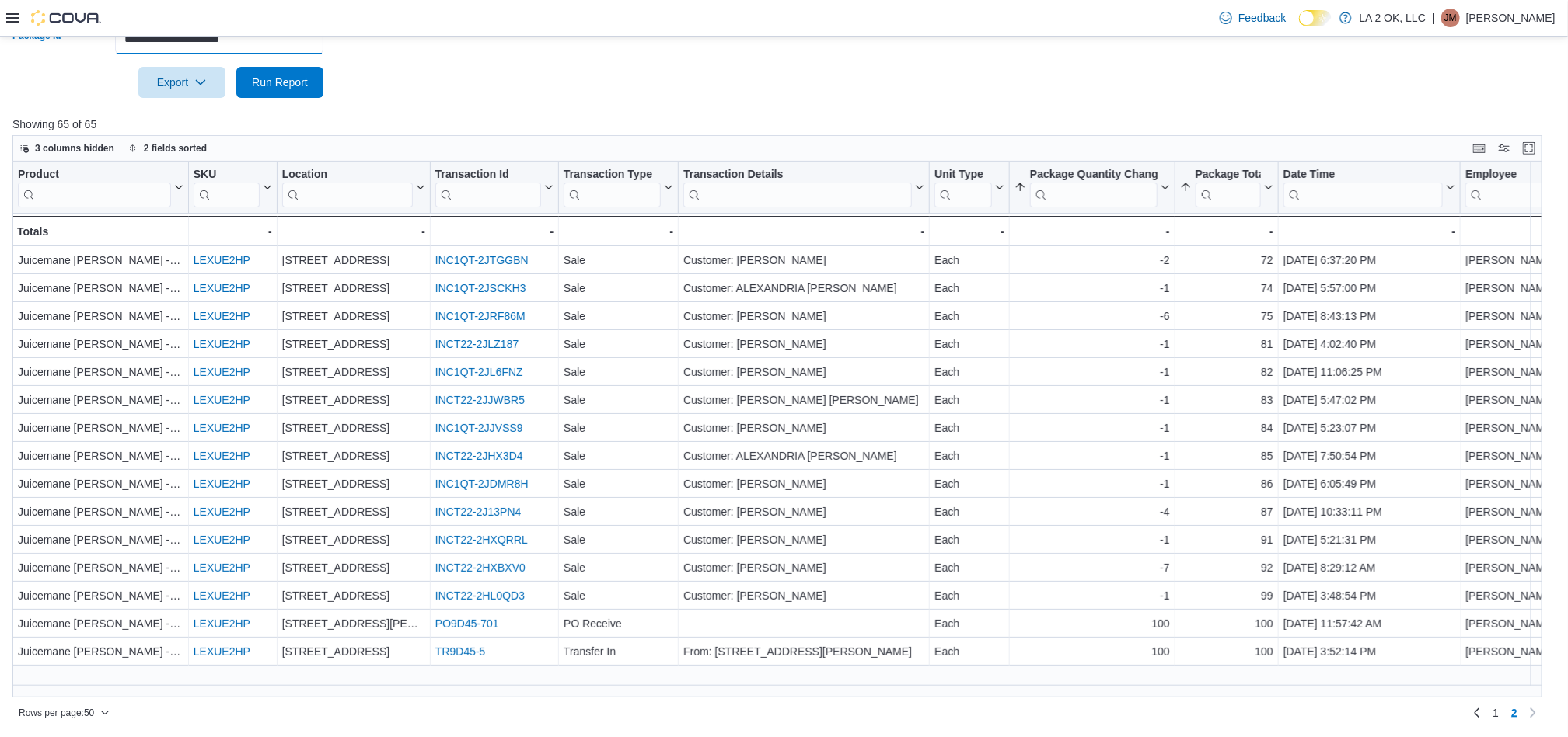
click at [299, 45] on input "**********" at bounding box center [220, 39] width 209 height 31
paste input "text"
click at [296, 81] on span "Run Report" at bounding box center [280, 81] width 56 height 16
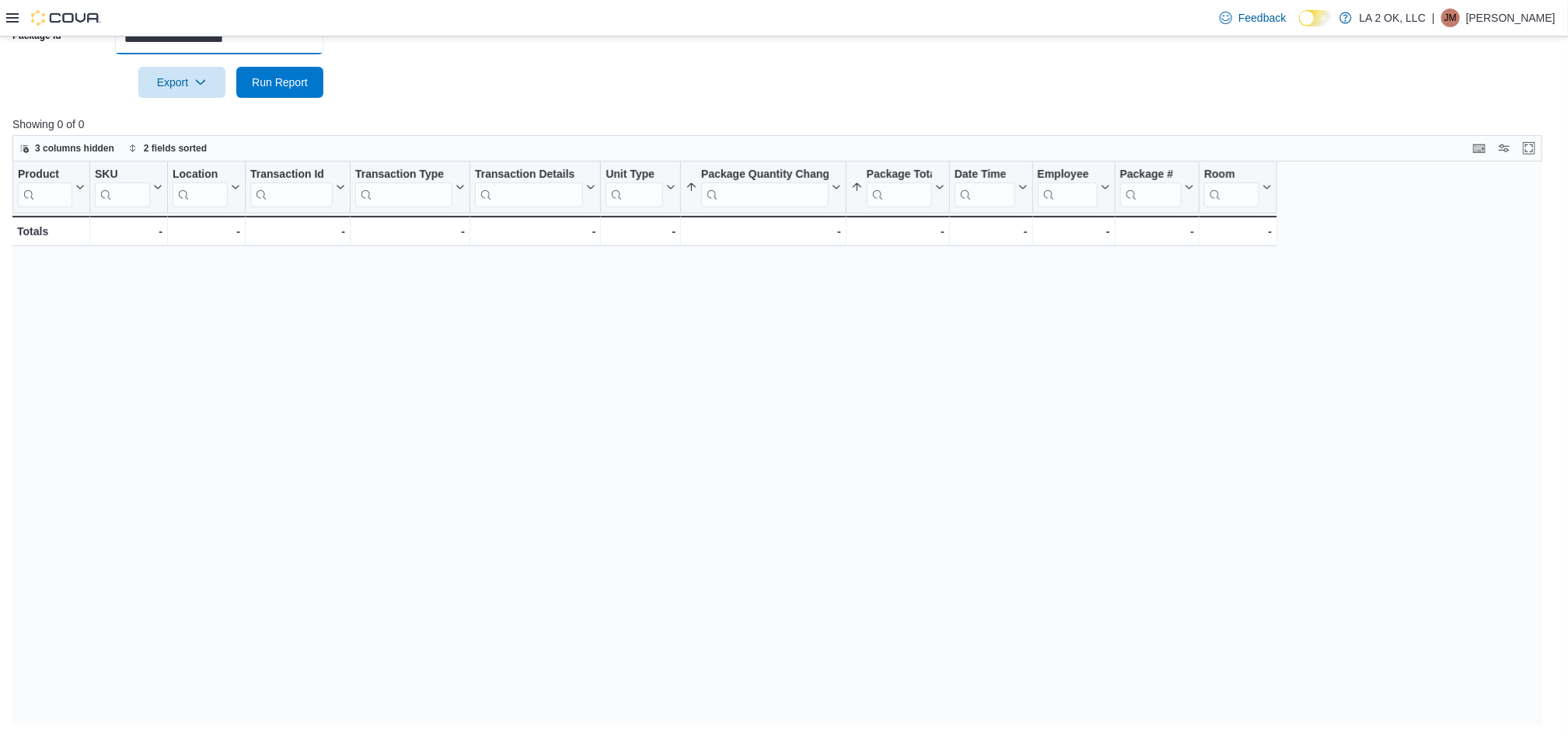
click at [299, 45] on input "**********" at bounding box center [220, 39] width 209 height 31
type input "**********"
click at [236, 66] on button "Run Report" at bounding box center [280, 82] width 87 height 31
click at [126, 45] on input "**********" at bounding box center [220, 39] width 209 height 31
click at [278, 81] on span "Run Report" at bounding box center [280, 81] width 56 height 16
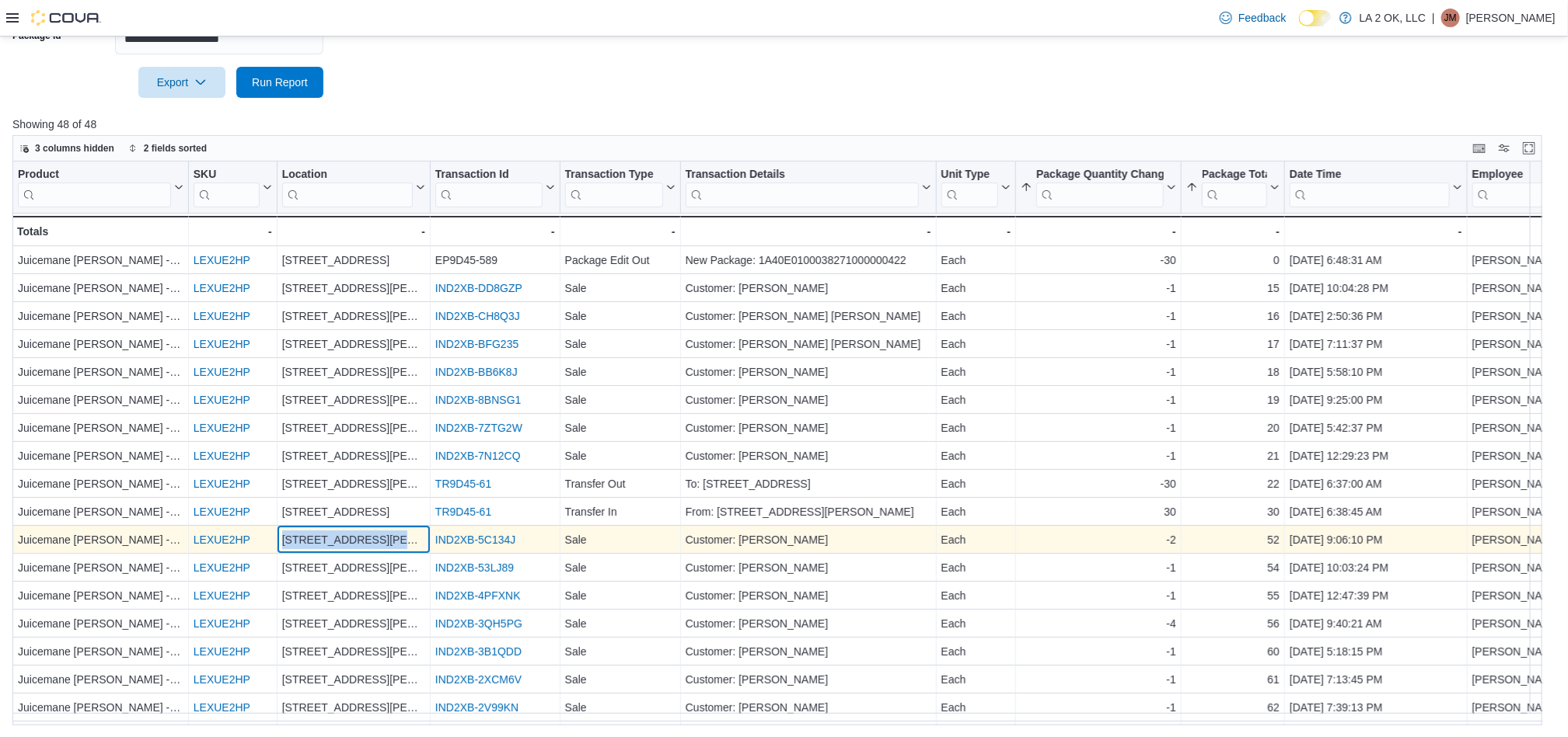
drag, startPoint x: 416, startPoint y: 541, endPoint x: 273, endPoint y: 539, distance: 143.0
click at [273, 539] on div "Juicemane Picasso - Jokers - Product, column 1, row 11 LEXUE2HP - SKU URL, colu…" at bounding box center [913, 541] width 1802 height 28
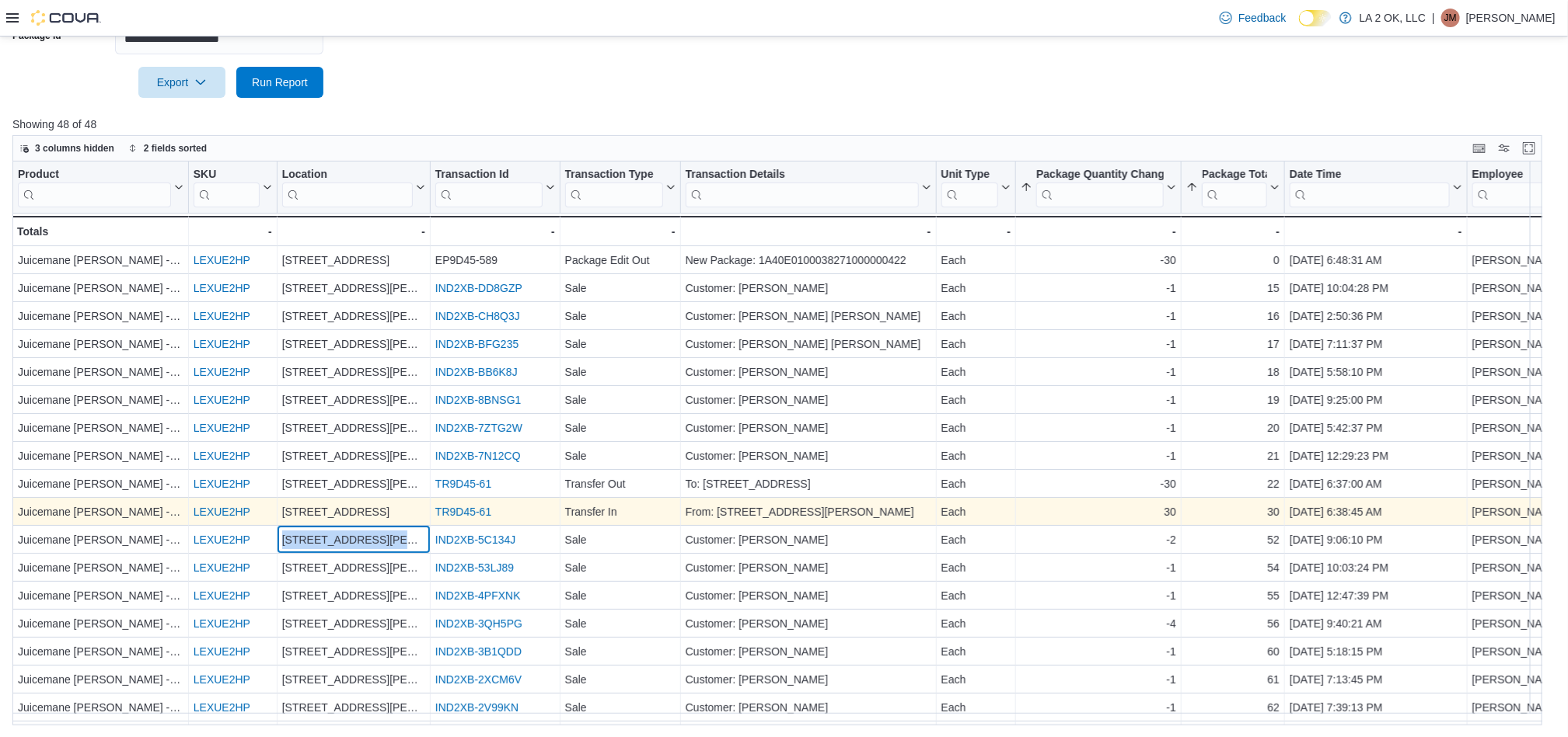
copy div "- SKU URL, column 2, row 11 3701 N. MacArthur Blvd"
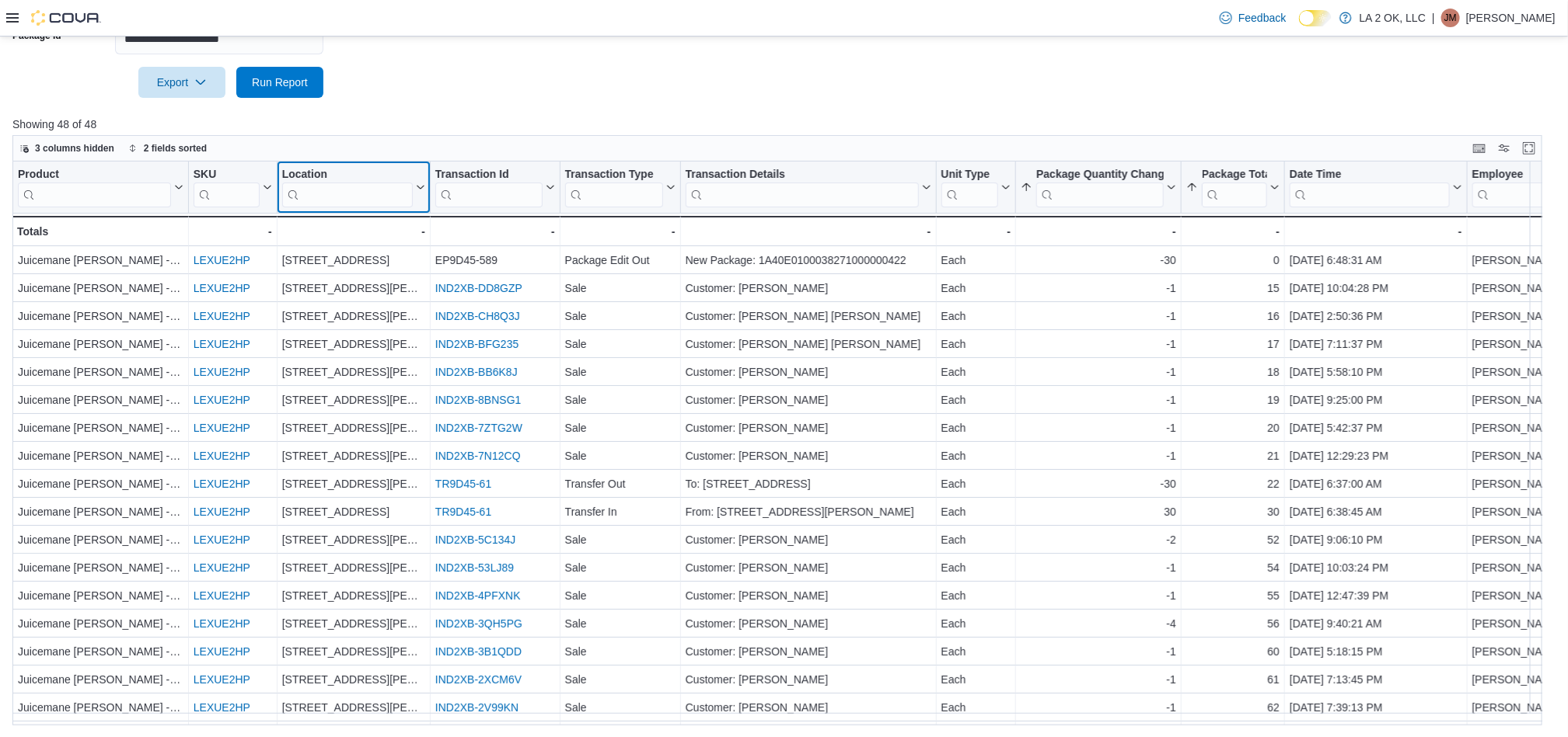
click at [378, 206] on input "search" at bounding box center [347, 195] width 130 height 25
paste input "**********"
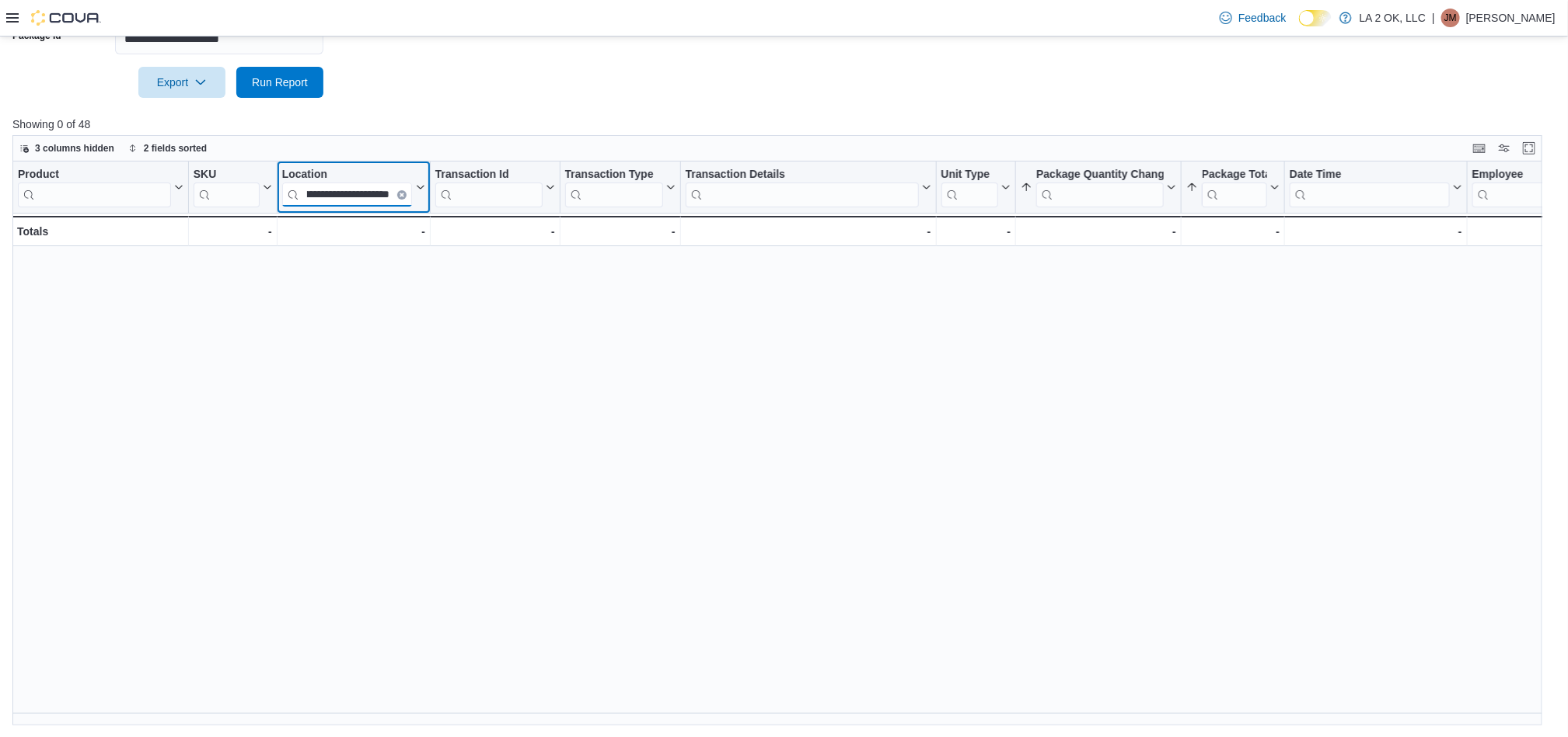
click at [303, 199] on input "**********" at bounding box center [347, 195] width 130 height 25
drag, startPoint x: 328, startPoint y: 199, endPoint x: 337, endPoint y: 200, distance: 9.1
click at [329, 199] on input "**********" at bounding box center [347, 195] width 130 height 25
type input "**********"
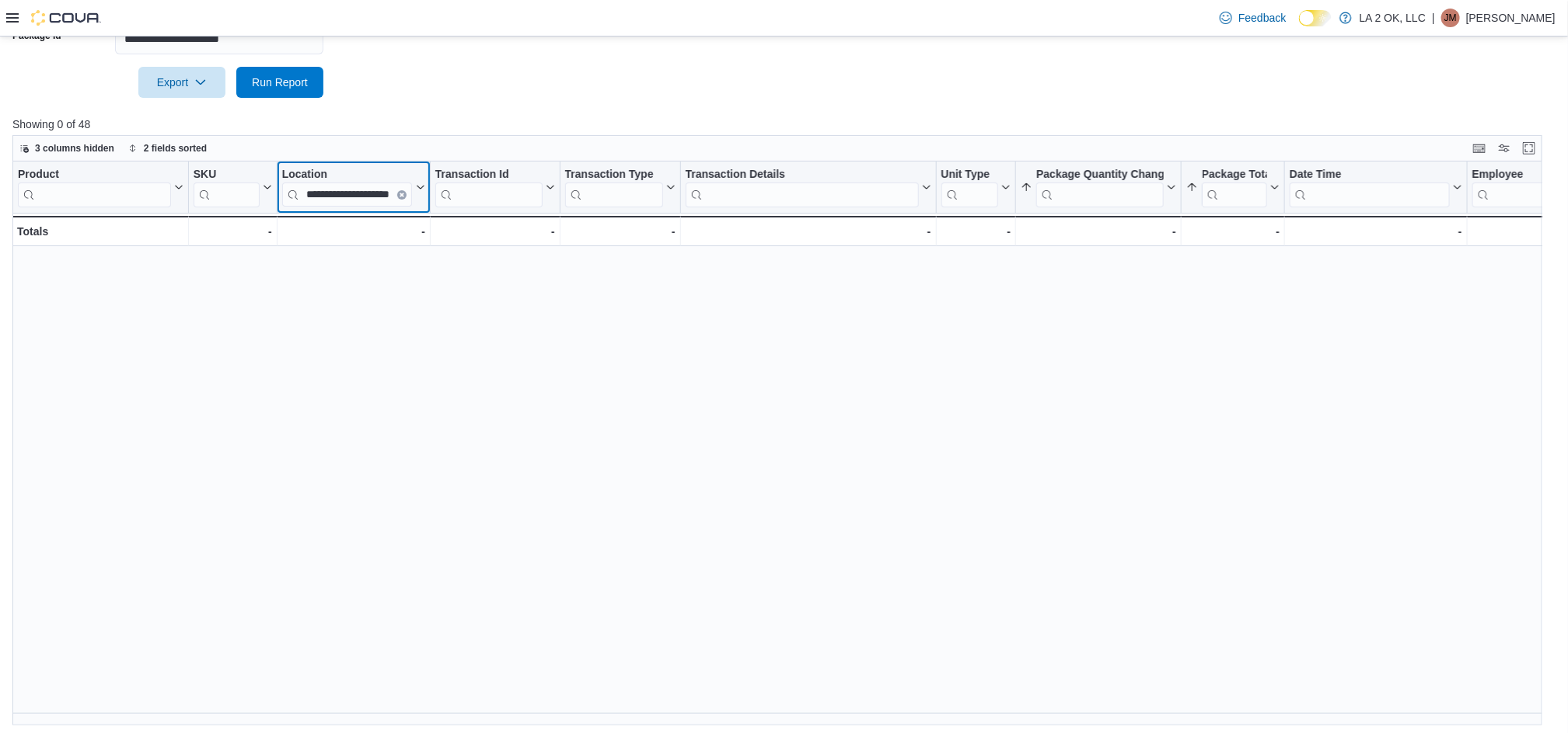
scroll to position [0, 0]
click at [403, 194] on icon "Clear input" at bounding box center [401, 195] width 5 height 5
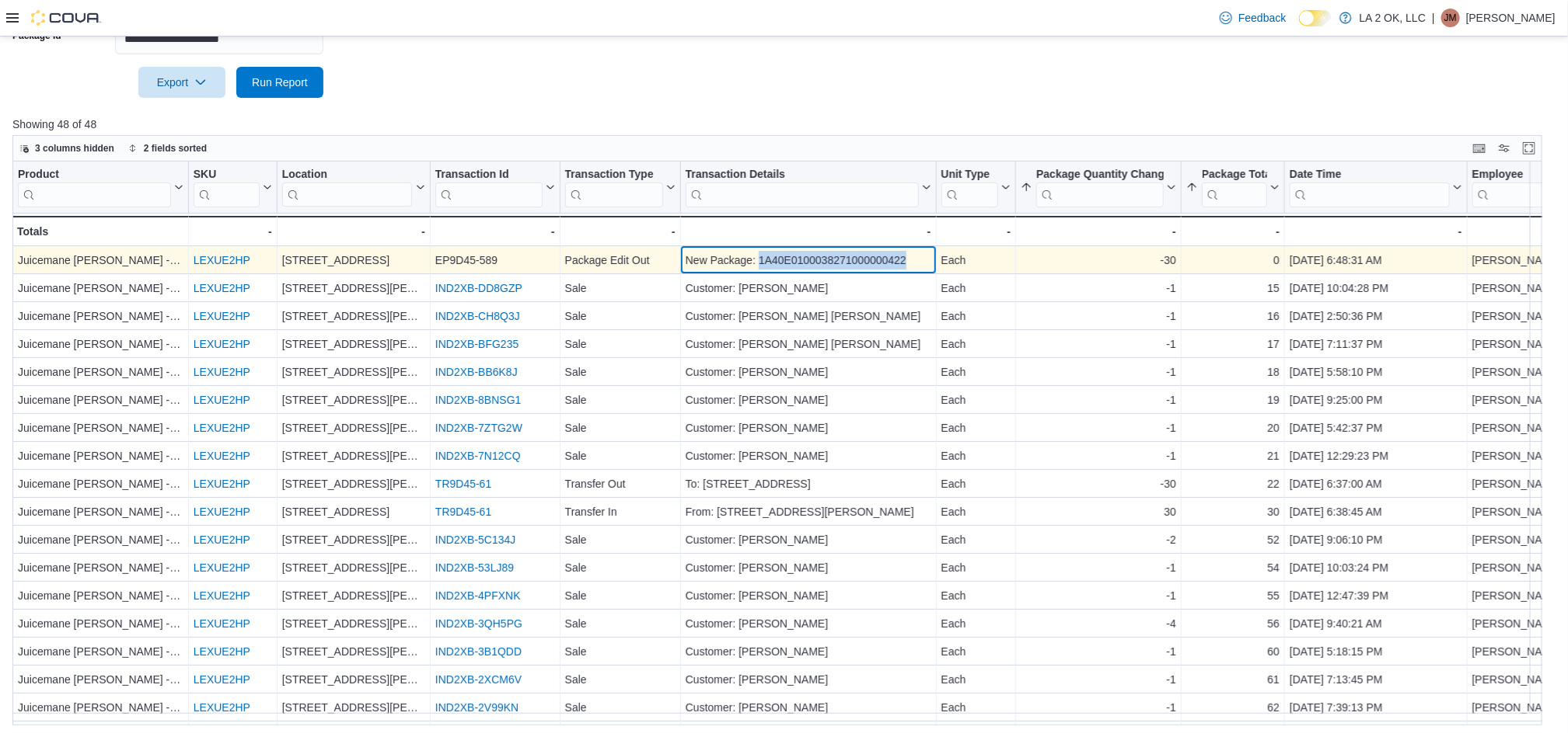
copy div "1A40E0100038271000000422"
drag, startPoint x: 914, startPoint y: 262, endPoint x: 760, endPoint y: 264, distance: 154.0
click at [760, 264] on div "New Package: 1A40E0100038271000000422" at bounding box center [808, 261] width 245 height 18
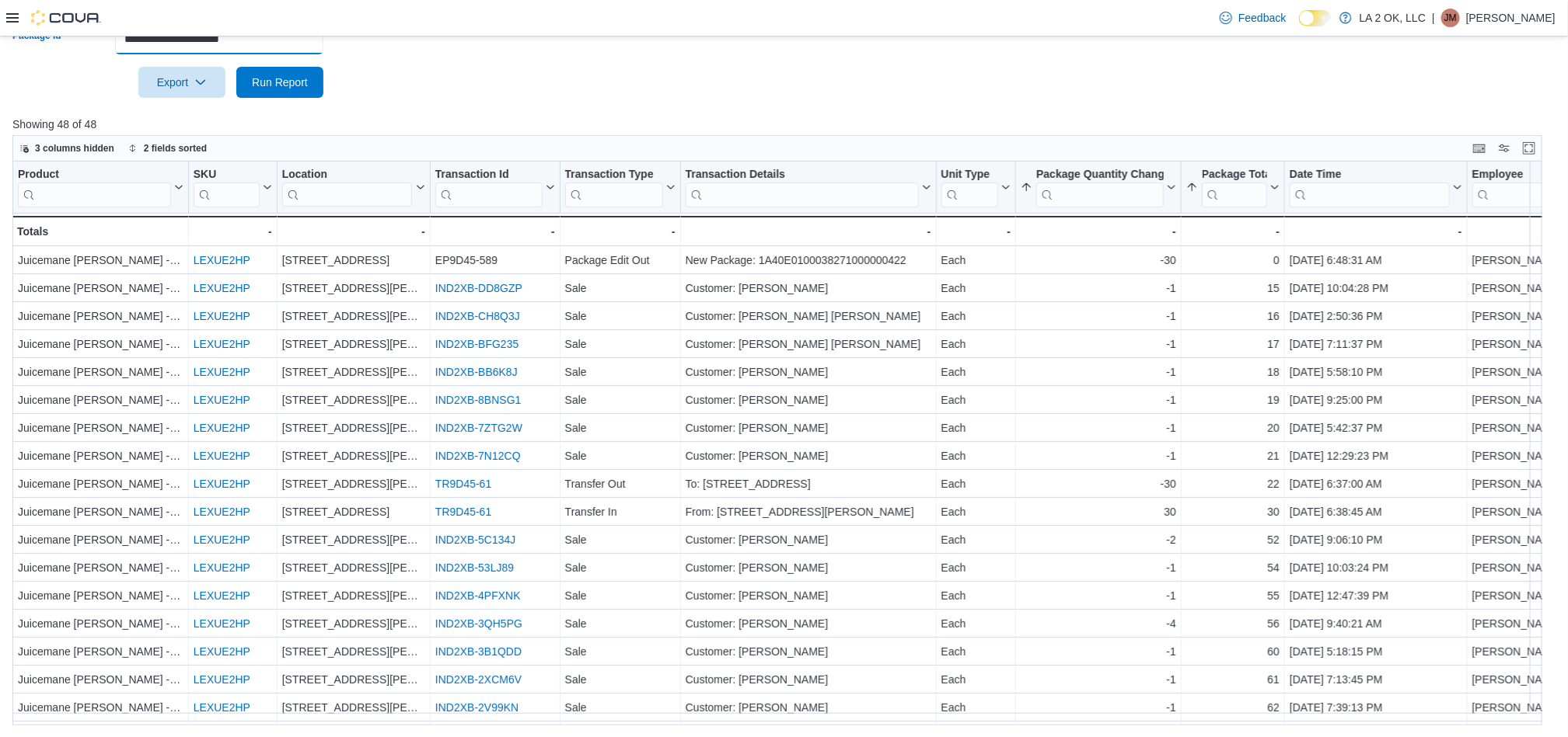
click at [269, 38] on input "**********" at bounding box center [220, 39] width 209 height 31
paste input "text"
click at [284, 86] on span "Run Report" at bounding box center [280, 81] width 56 height 16
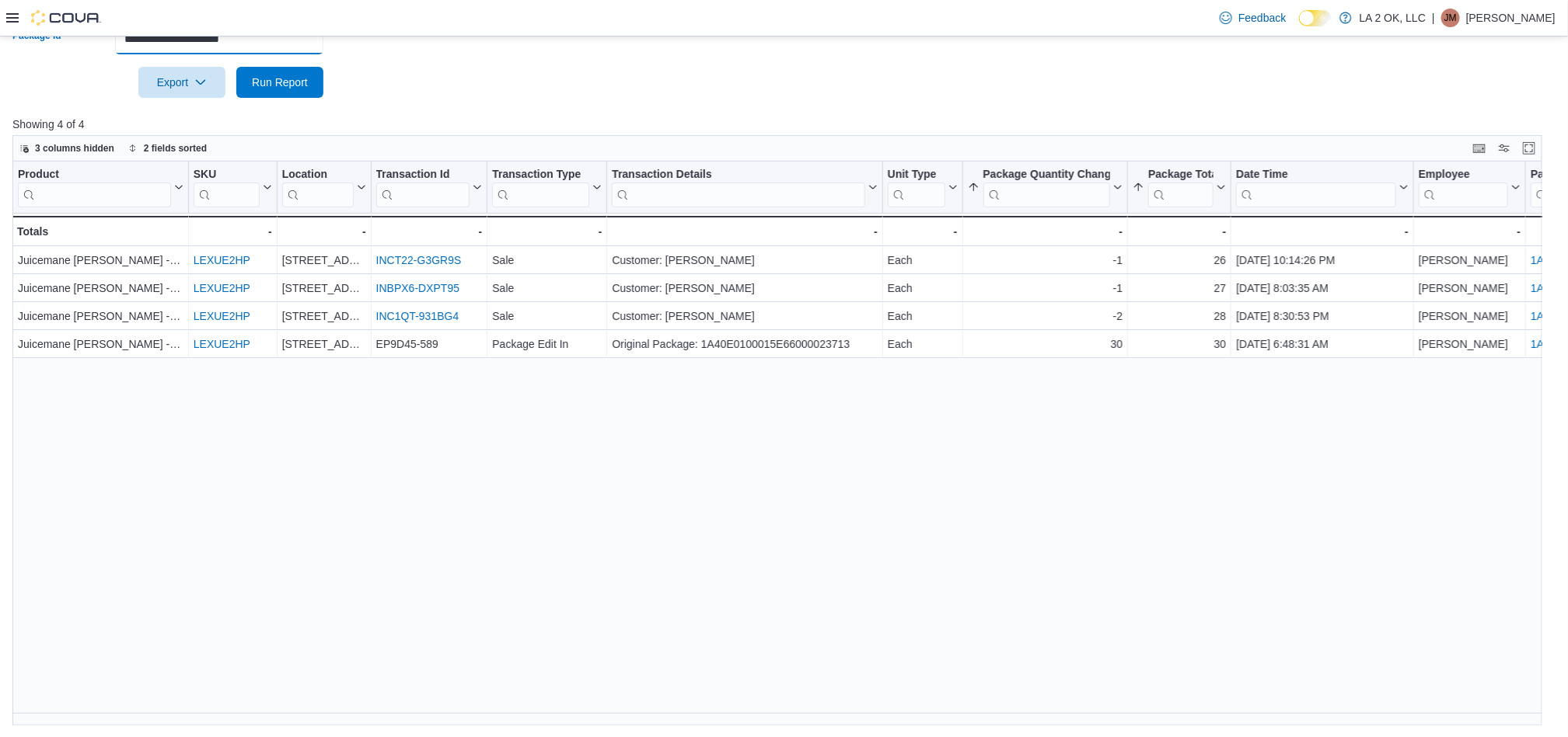
click at [278, 41] on input "**********" at bounding box center [220, 39] width 209 height 31
paste input "text"
click at [282, 77] on span "Run Report" at bounding box center [280, 81] width 56 height 16
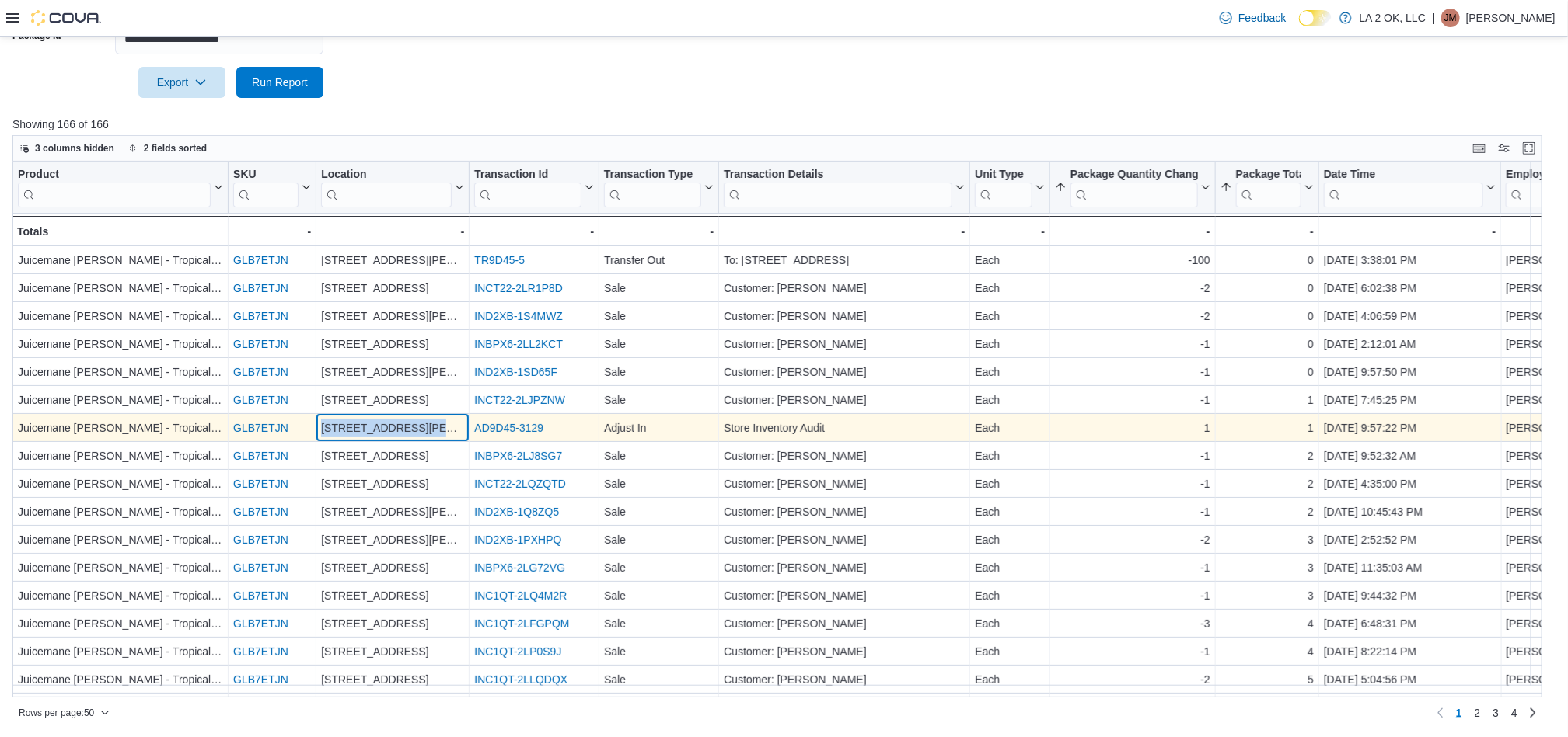
drag, startPoint x: 457, startPoint y: 431, endPoint x: 322, endPoint y: 427, distance: 135.1
click at [322, 427] on div "[STREET_ADDRESS][PERSON_NAME]" at bounding box center [392, 429] width 143 height 18
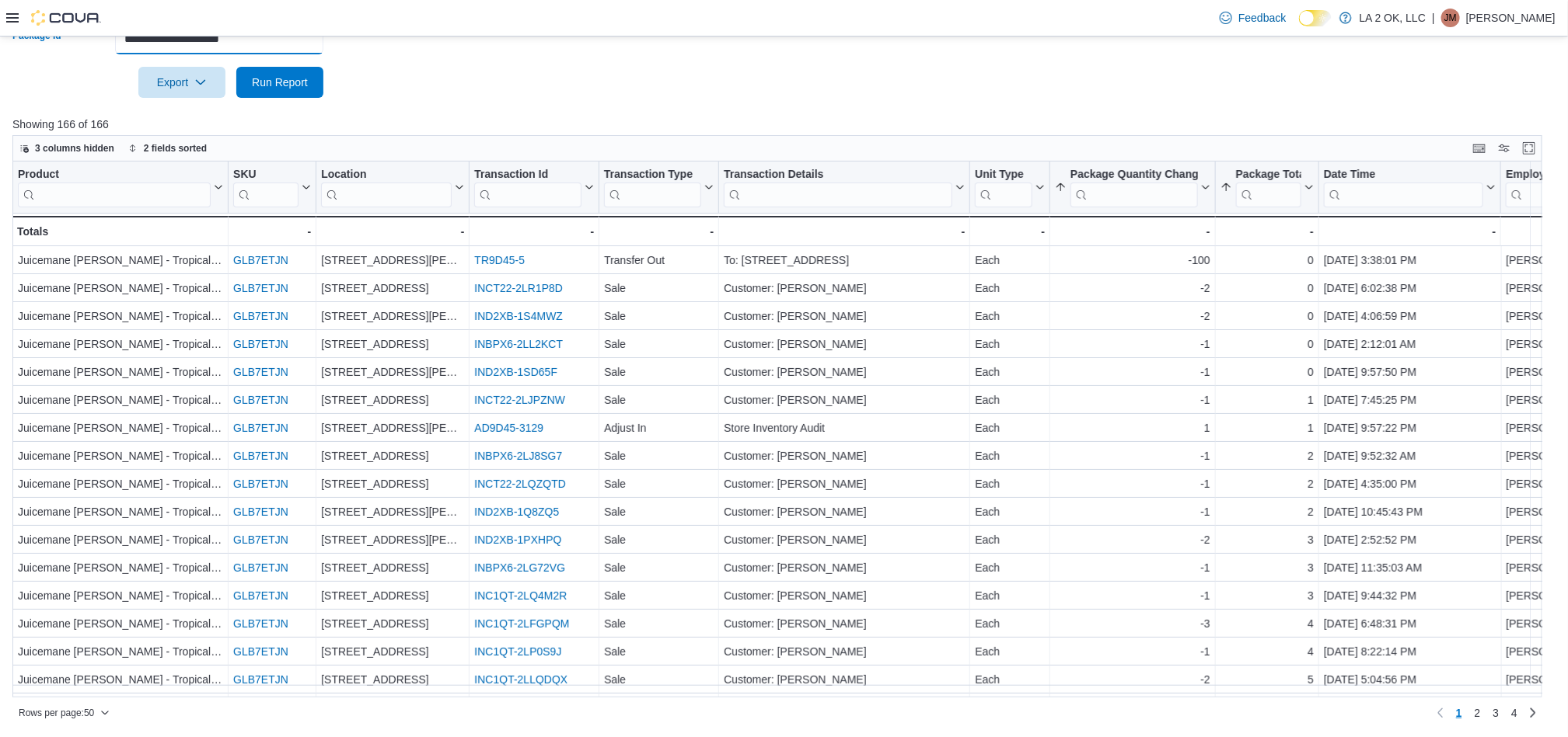
drag, startPoint x: 269, startPoint y: 53, endPoint x: 276, endPoint y: 49, distance: 8.1
click at [276, 49] on input "**********" at bounding box center [220, 39] width 209 height 31
paste input "text"
click at [269, 84] on span "Run Report" at bounding box center [280, 81] width 56 height 16
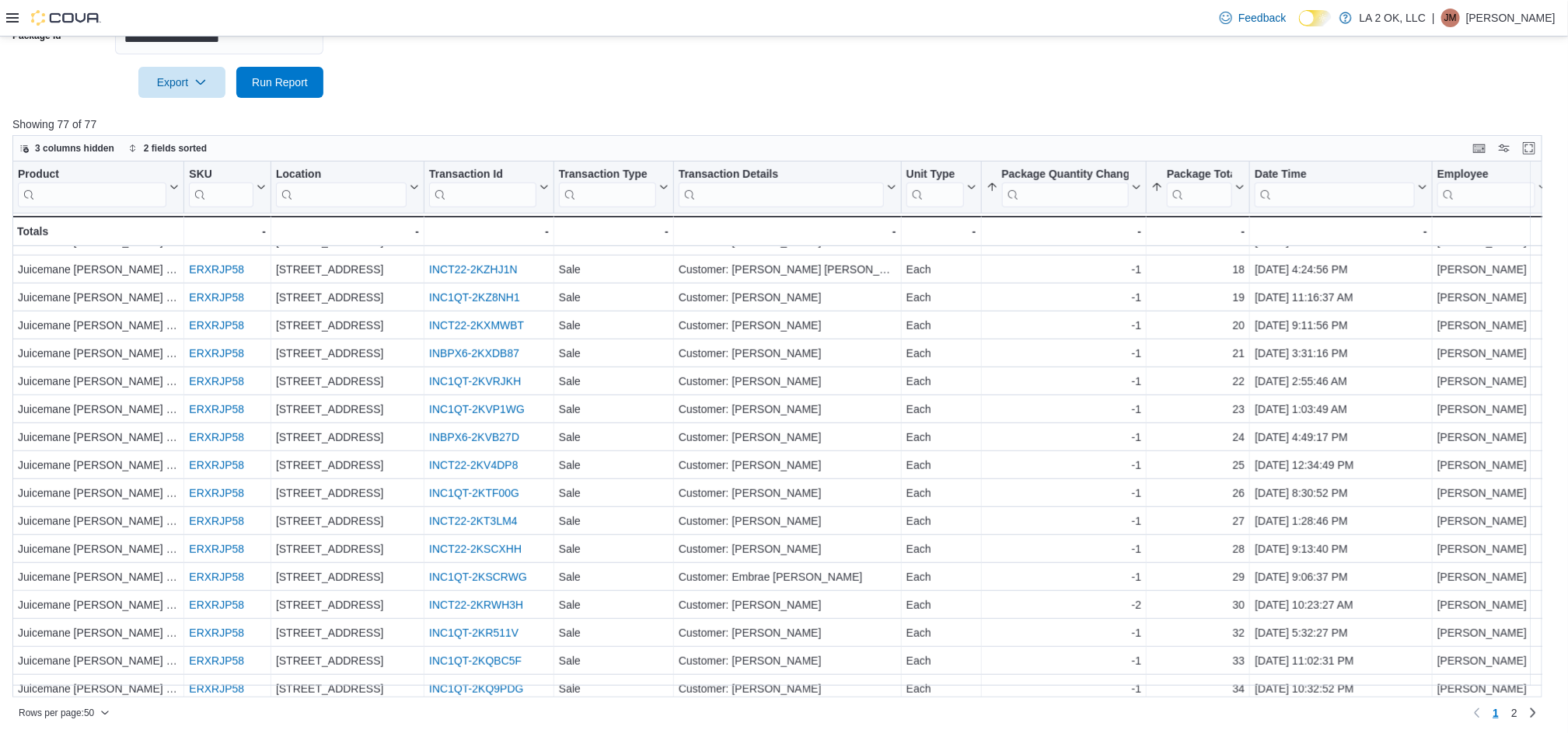
scroll to position [28, 0]
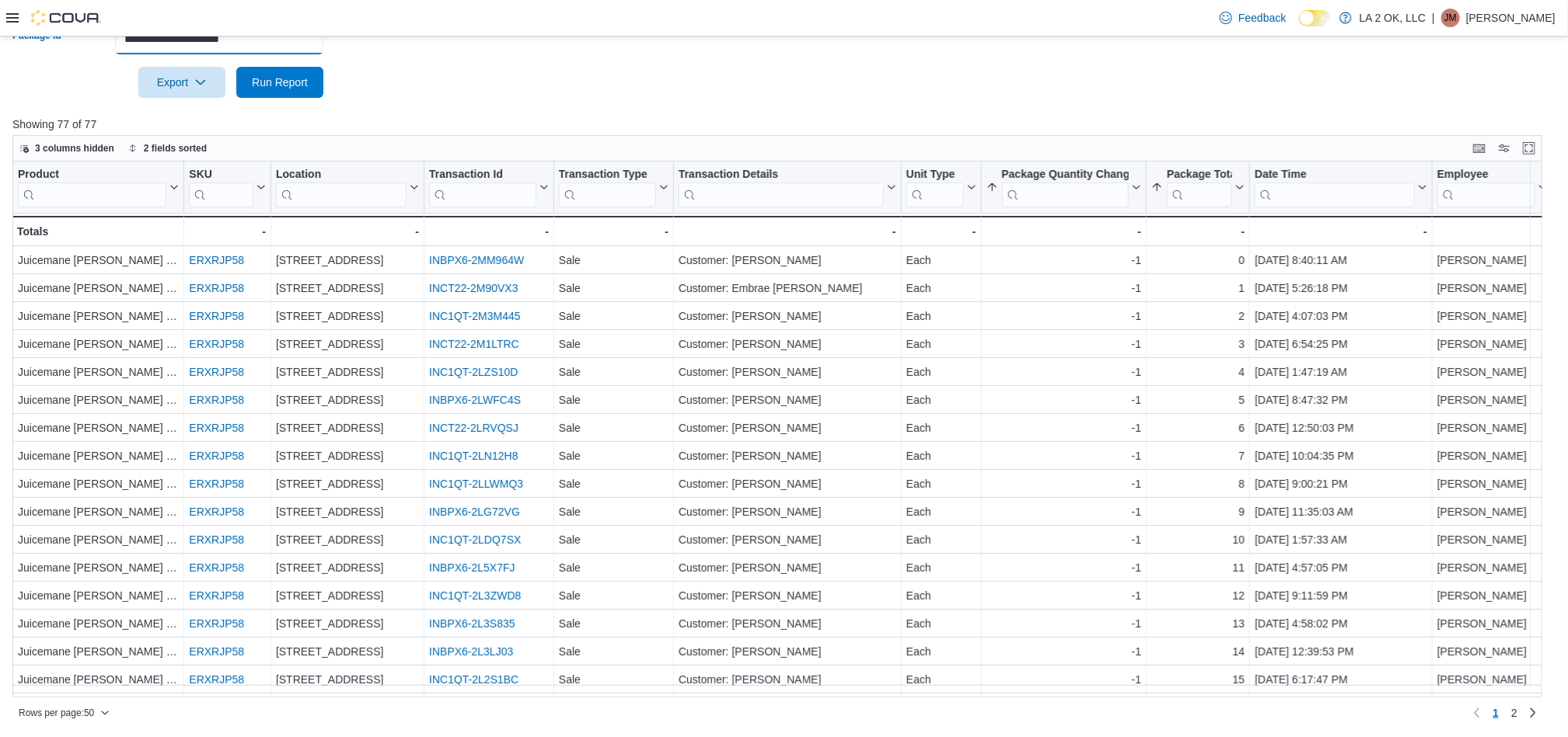
click at [293, 42] on input "**********" at bounding box center [220, 39] width 209 height 31
paste input "text"
click at [270, 91] on span "Run Report" at bounding box center [280, 82] width 68 height 31
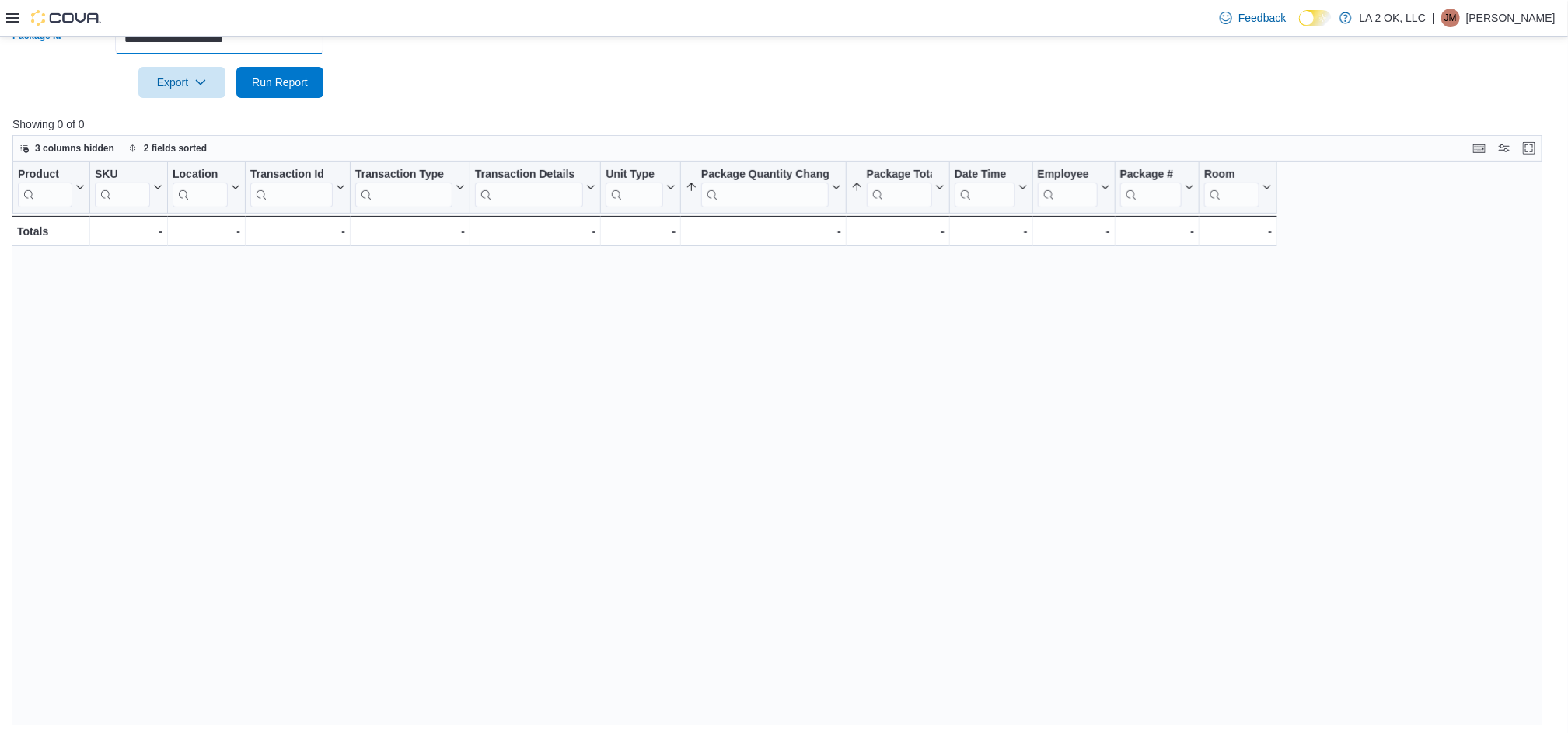
click at [285, 44] on input "**********" at bounding box center [220, 39] width 209 height 31
click at [292, 86] on span "Run Report" at bounding box center [280, 81] width 56 height 16
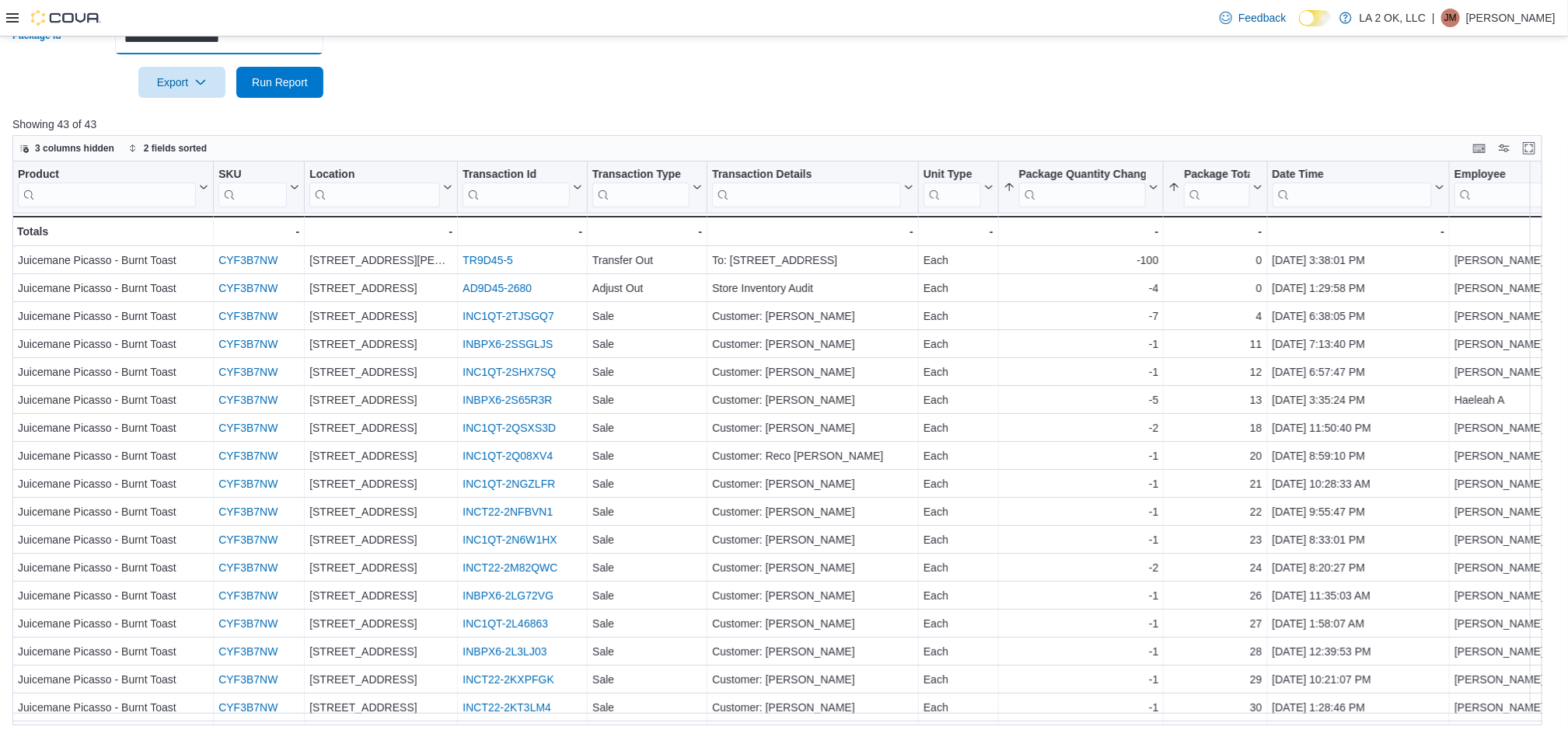
click at [301, 53] on input "**********" at bounding box center [220, 39] width 209 height 31
paste input "text"
click at [292, 81] on span "Run Report" at bounding box center [280, 81] width 56 height 16
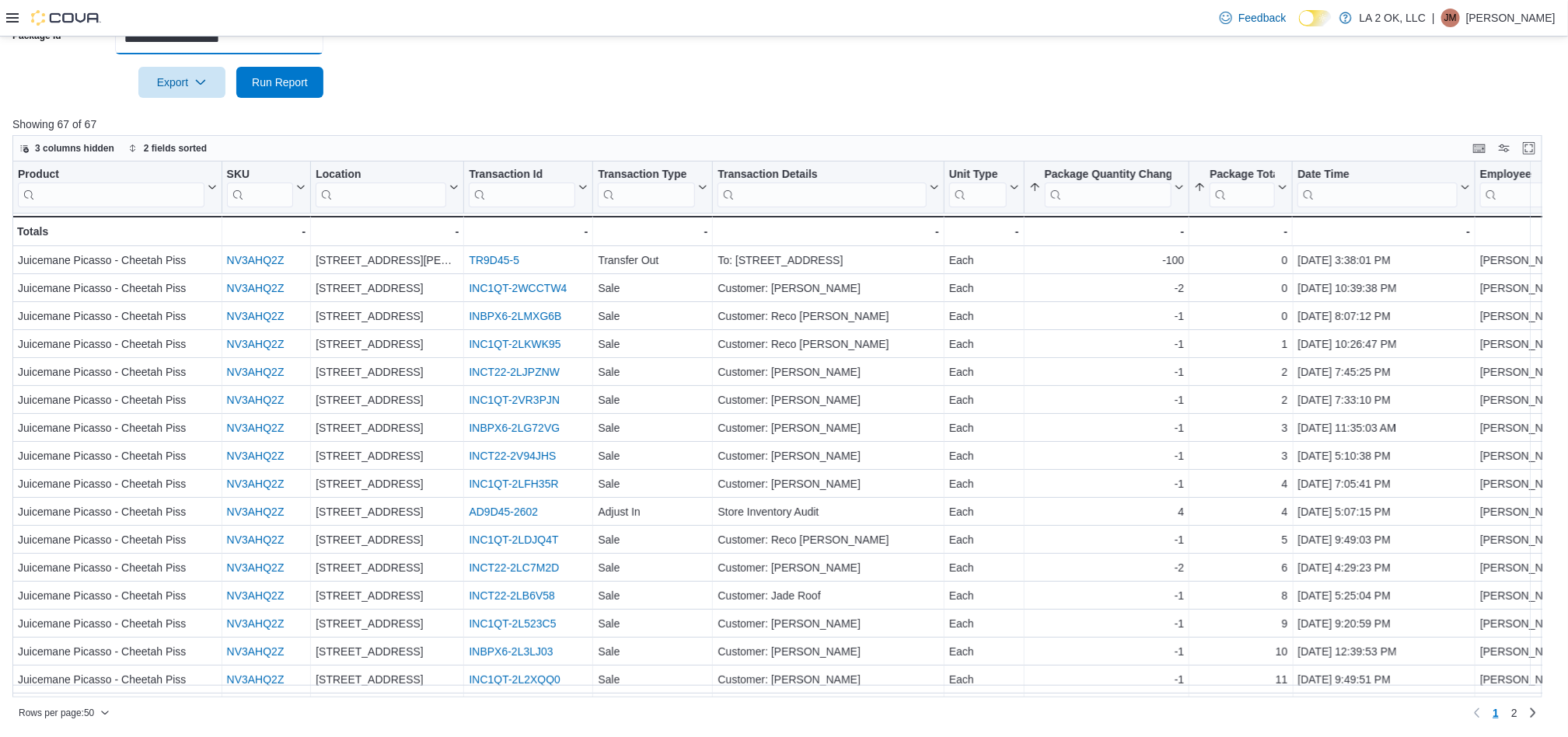
click at [310, 42] on input "**********" at bounding box center [220, 39] width 209 height 31
paste input "text"
click at [296, 86] on span "Run Report" at bounding box center [280, 81] width 56 height 16
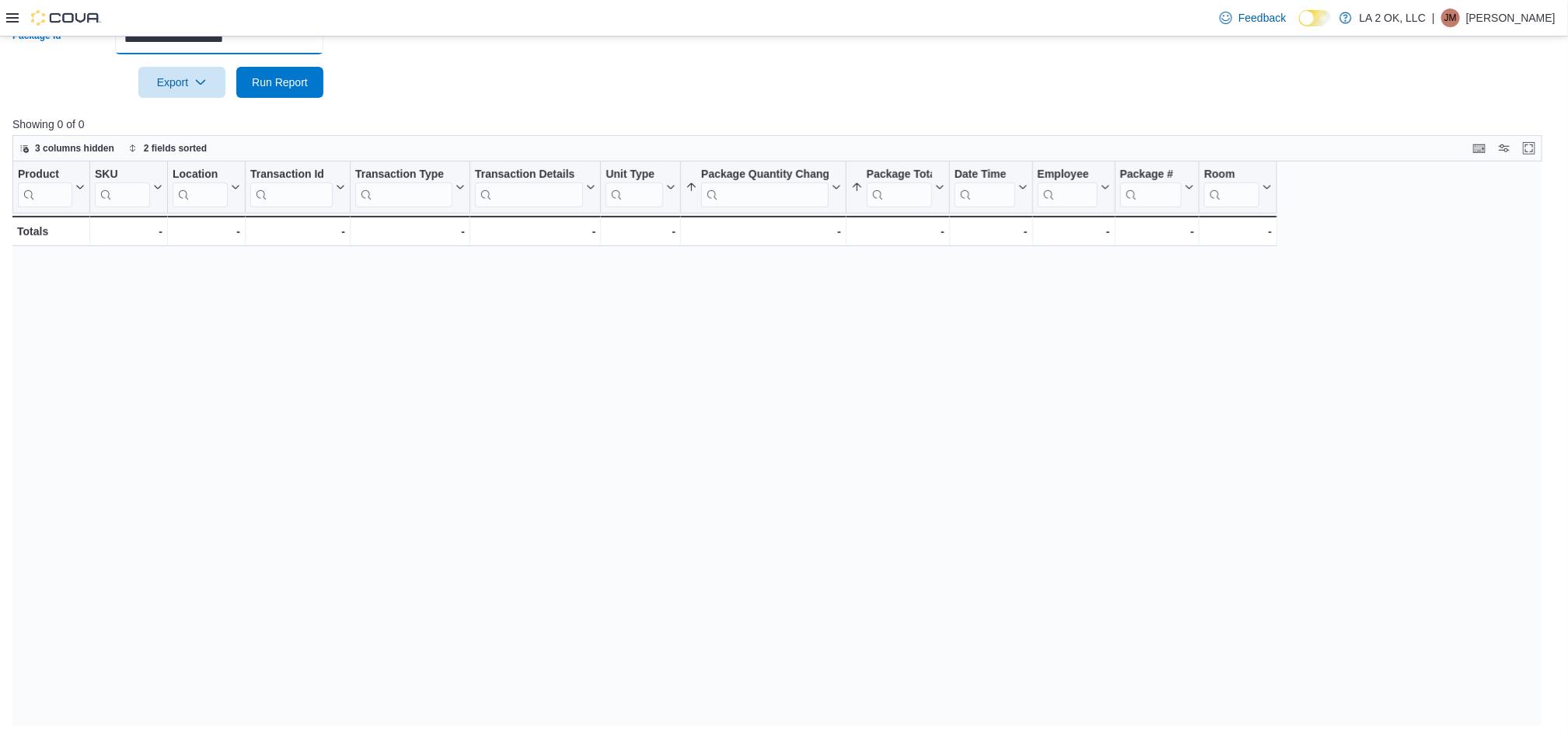
click at [305, 50] on input "**********" at bounding box center [220, 39] width 209 height 31
click at [236, 66] on button "Run Report" at bounding box center [280, 82] width 87 height 31
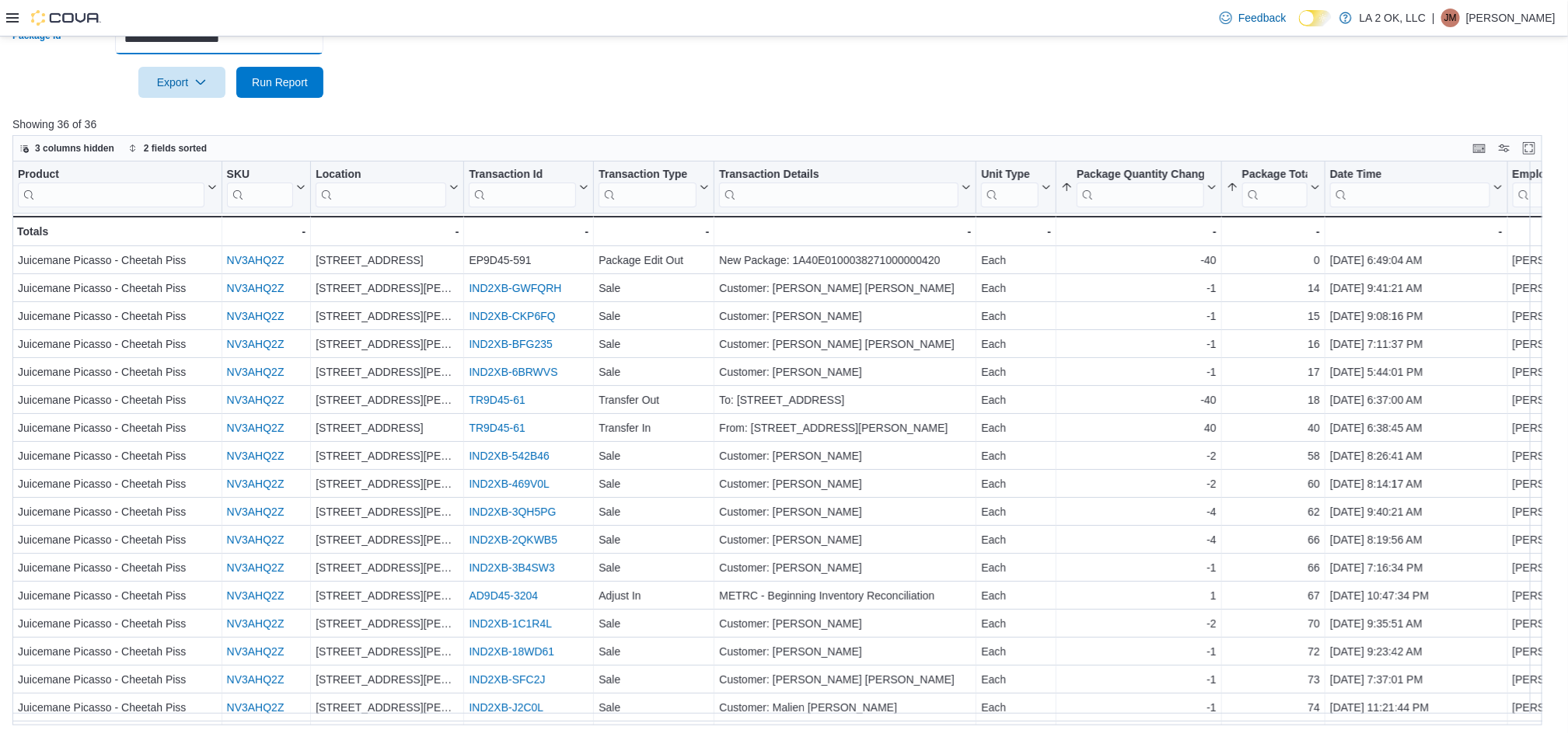
click at [313, 41] on input "**********" at bounding box center [220, 39] width 209 height 31
paste input "*********"
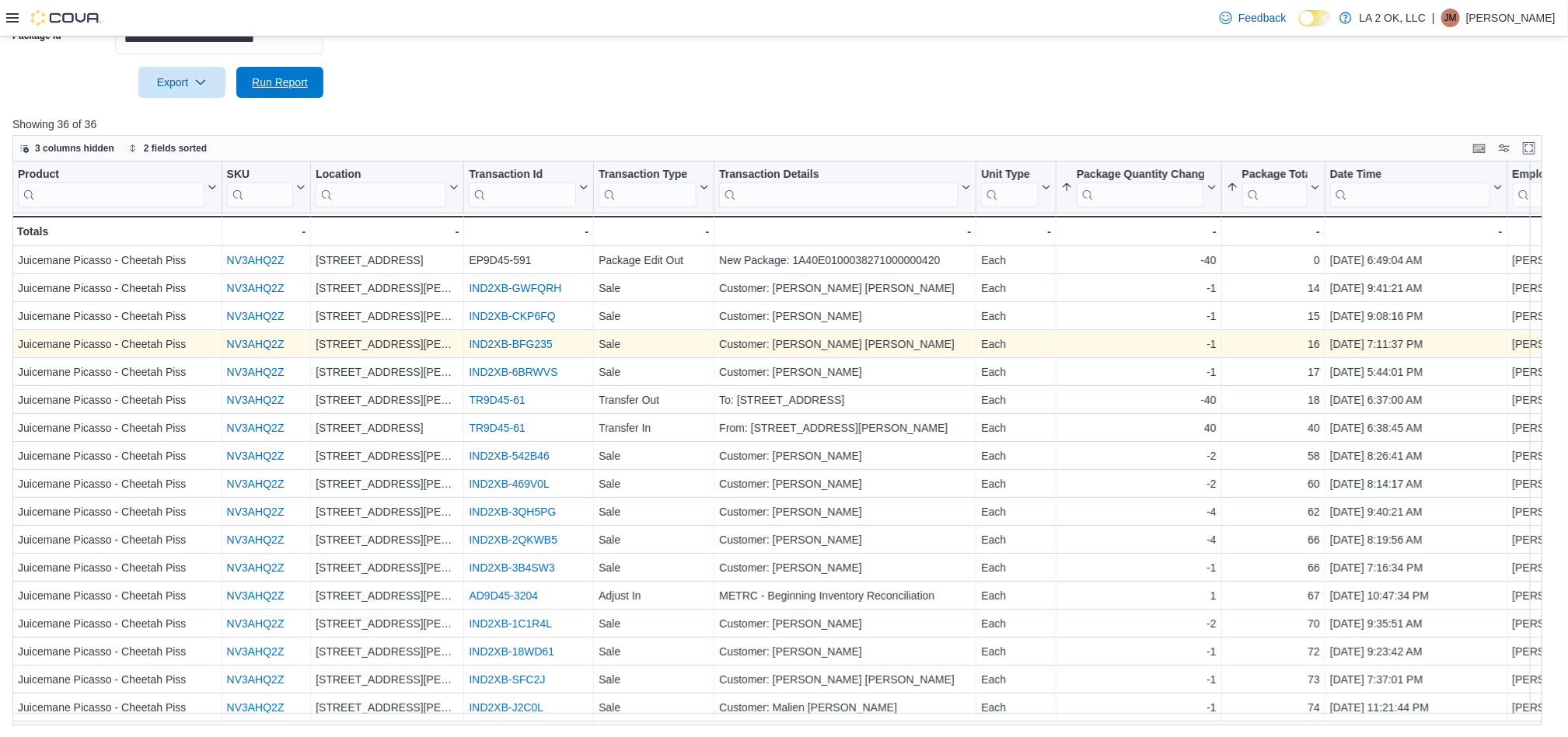
drag, startPoint x: 276, startPoint y: 77, endPoint x: 1392, endPoint y: 352, distance: 1149.4
click at [569, 121] on div "**********" at bounding box center [784, 339] width 1543 height 770
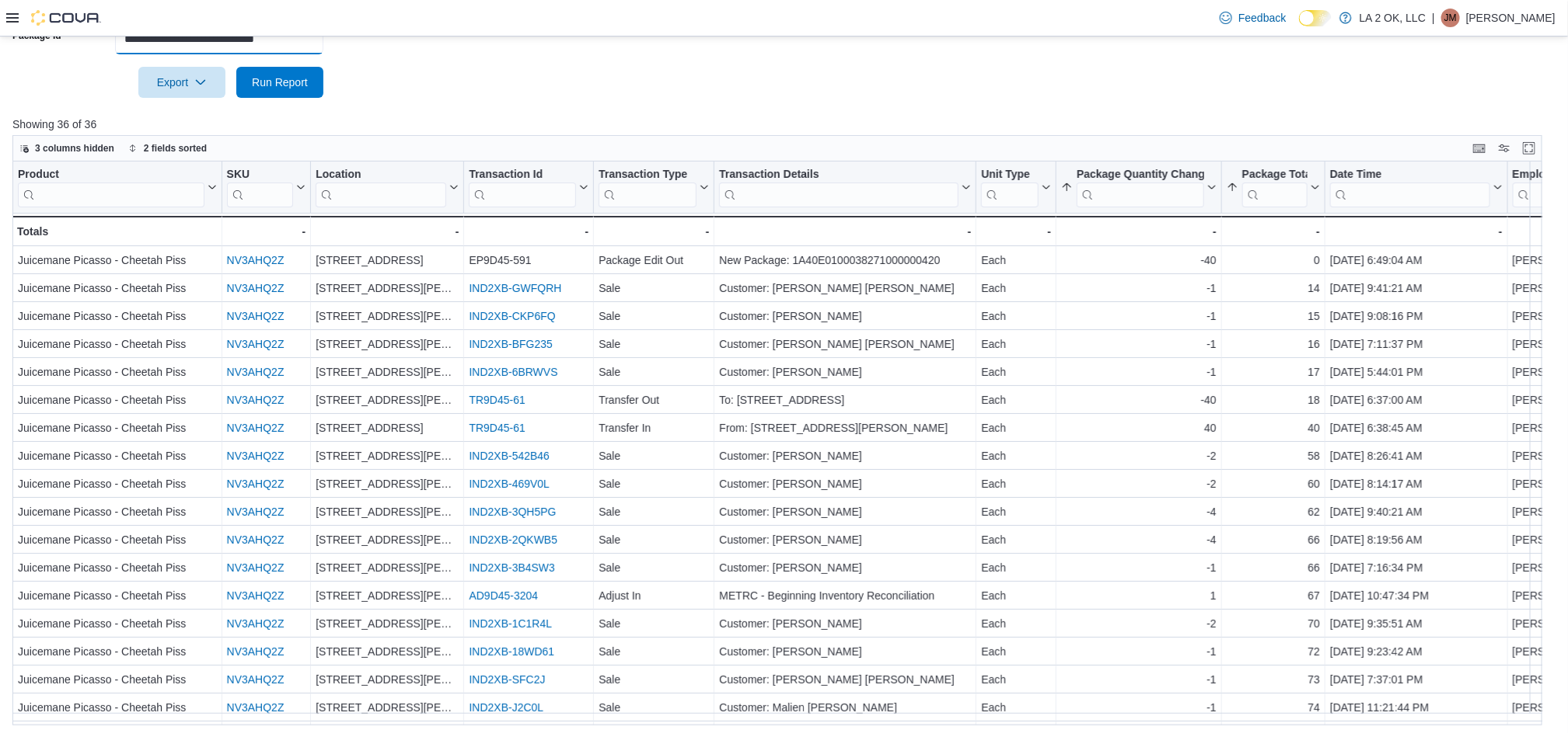
click at [297, 45] on input "**********" at bounding box center [220, 39] width 209 height 31
paste input "text"
click at [292, 82] on span "Run Report" at bounding box center [280, 81] width 56 height 16
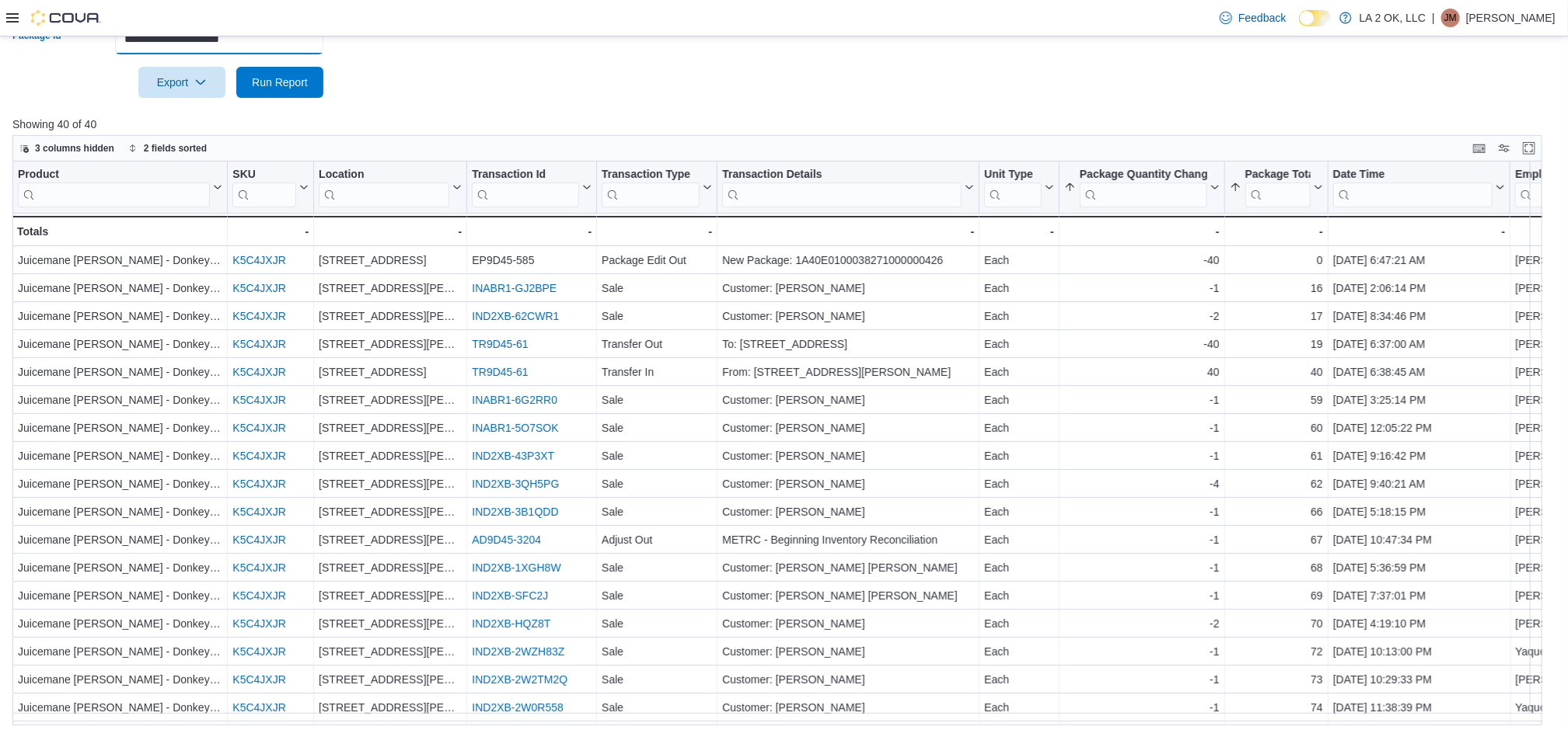
click at [297, 50] on input "**********" at bounding box center [220, 39] width 209 height 31
paste input "text"
click at [307, 84] on span "Run Report" at bounding box center [280, 82] width 68 height 31
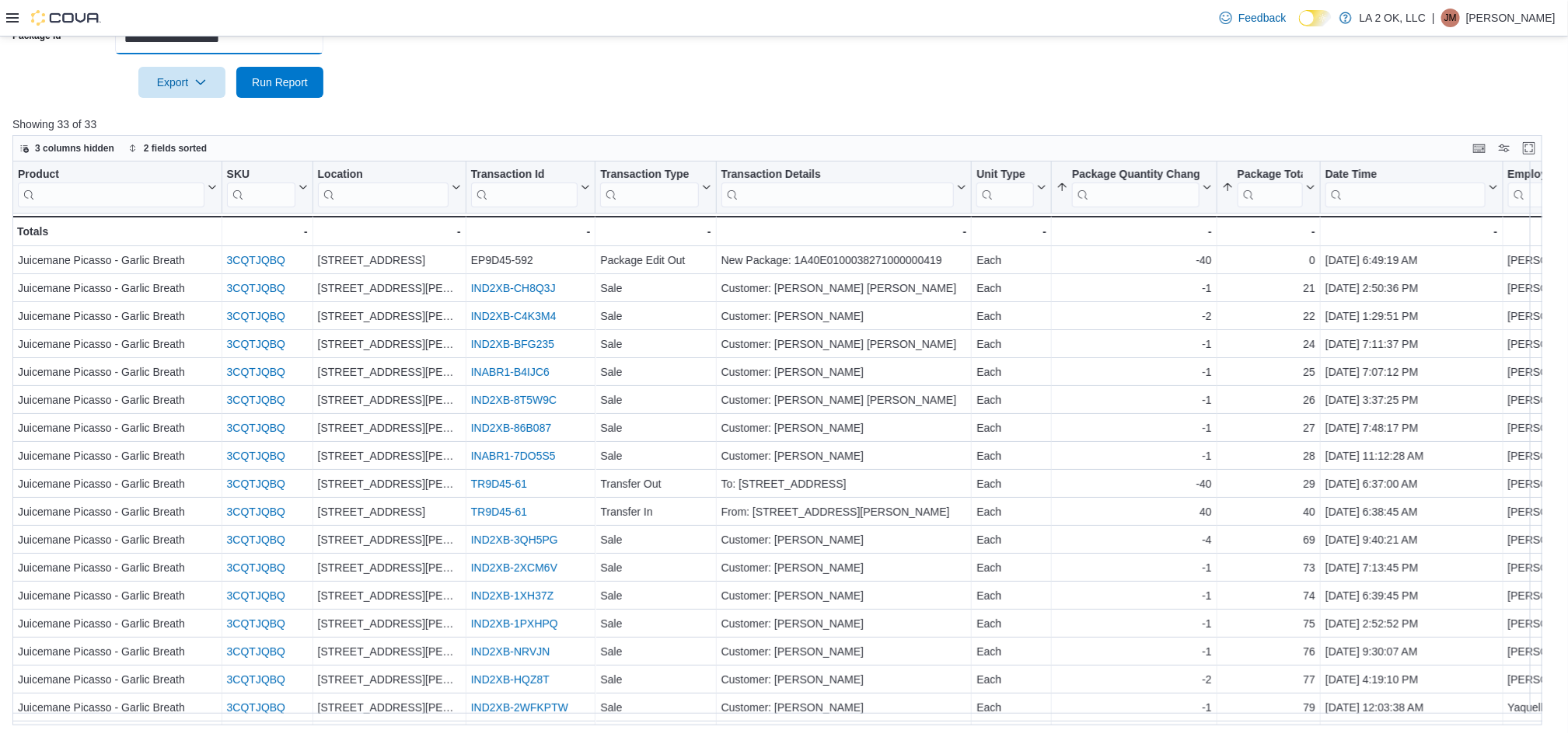
click at [293, 38] on input "**********" at bounding box center [220, 39] width 209 height 31
paste input "text"
click at [290, 87] on span "Run Report" at bounding box center [280, 81] width 56 height 16
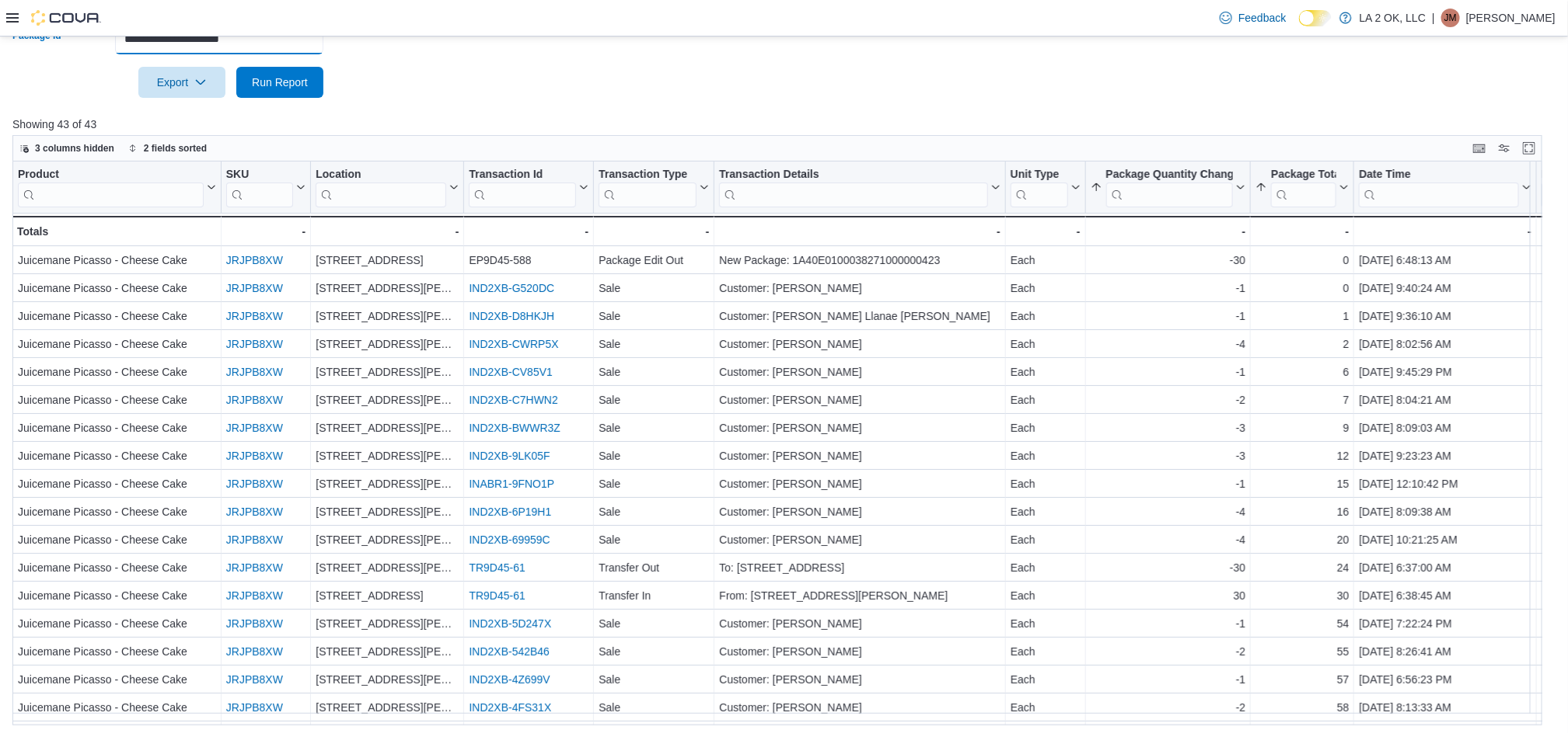
click at [292, 37] on input "**********" at bounding box center [220, 39] width 209 height 31
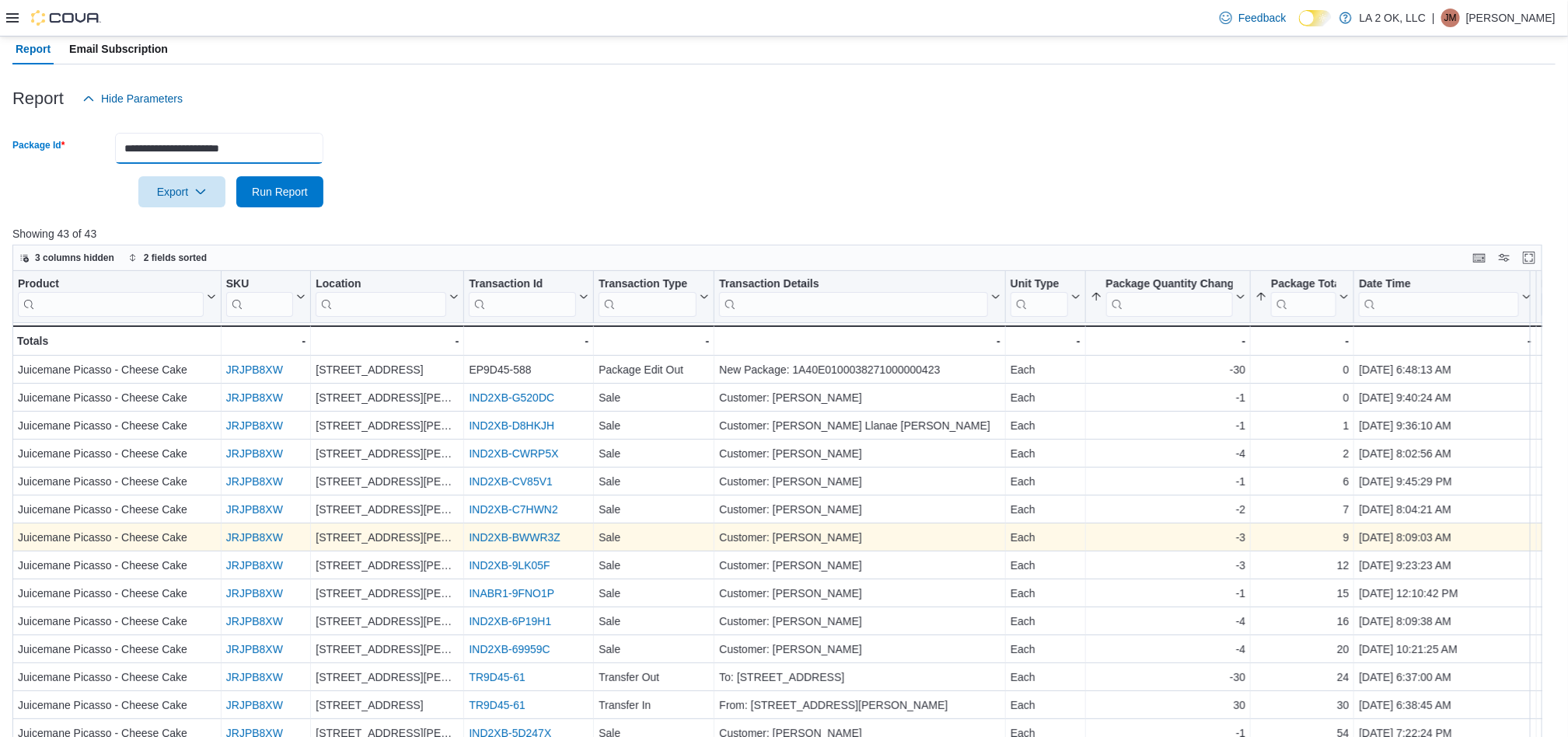
scroll to position [137, 0]
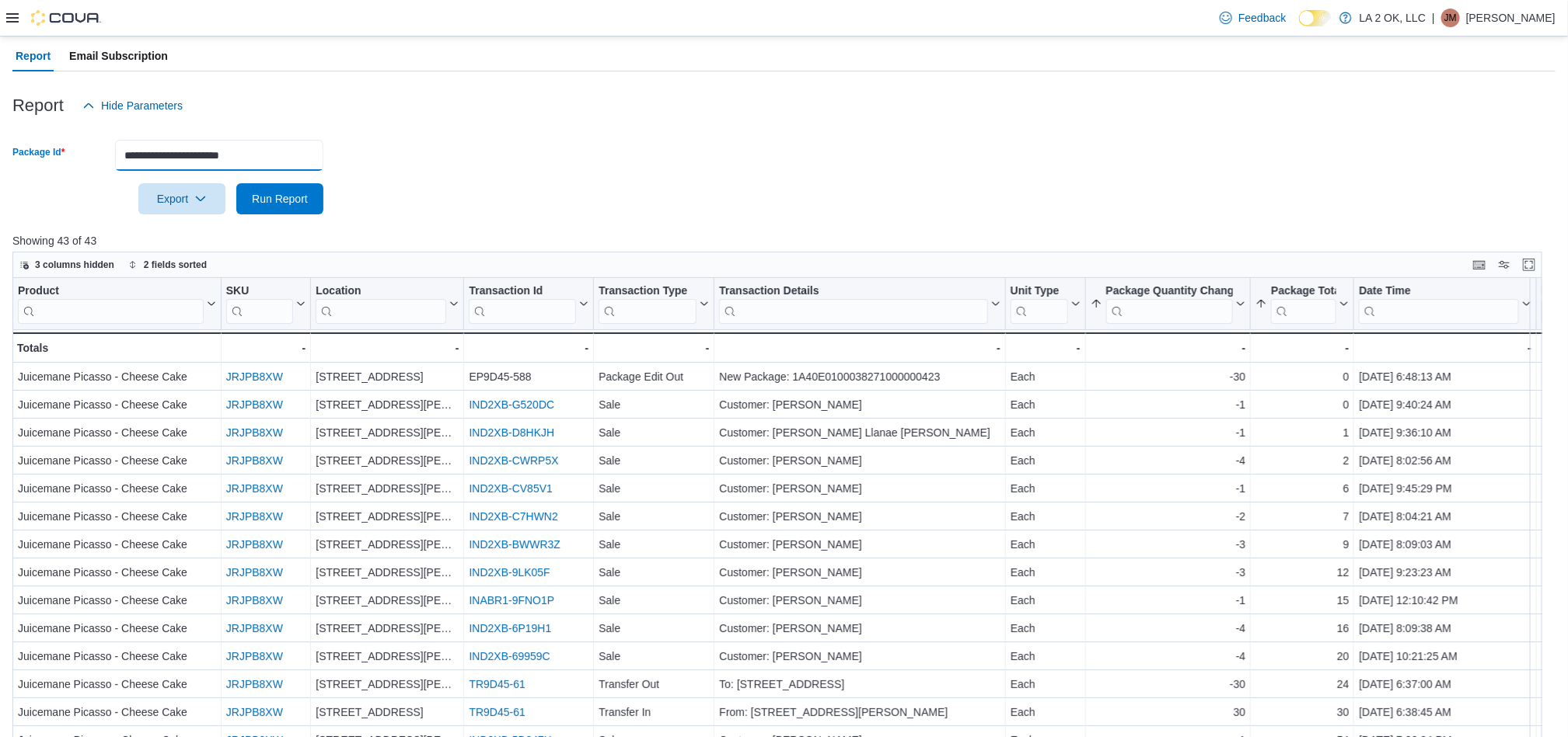
click at [264, 157] on input "**********" at bounding box center [220, 156] width 209 height 31
paste input "*"
click at [299, 213] on span "Run Report" at bounding box center [280, 198] width 68 height 31
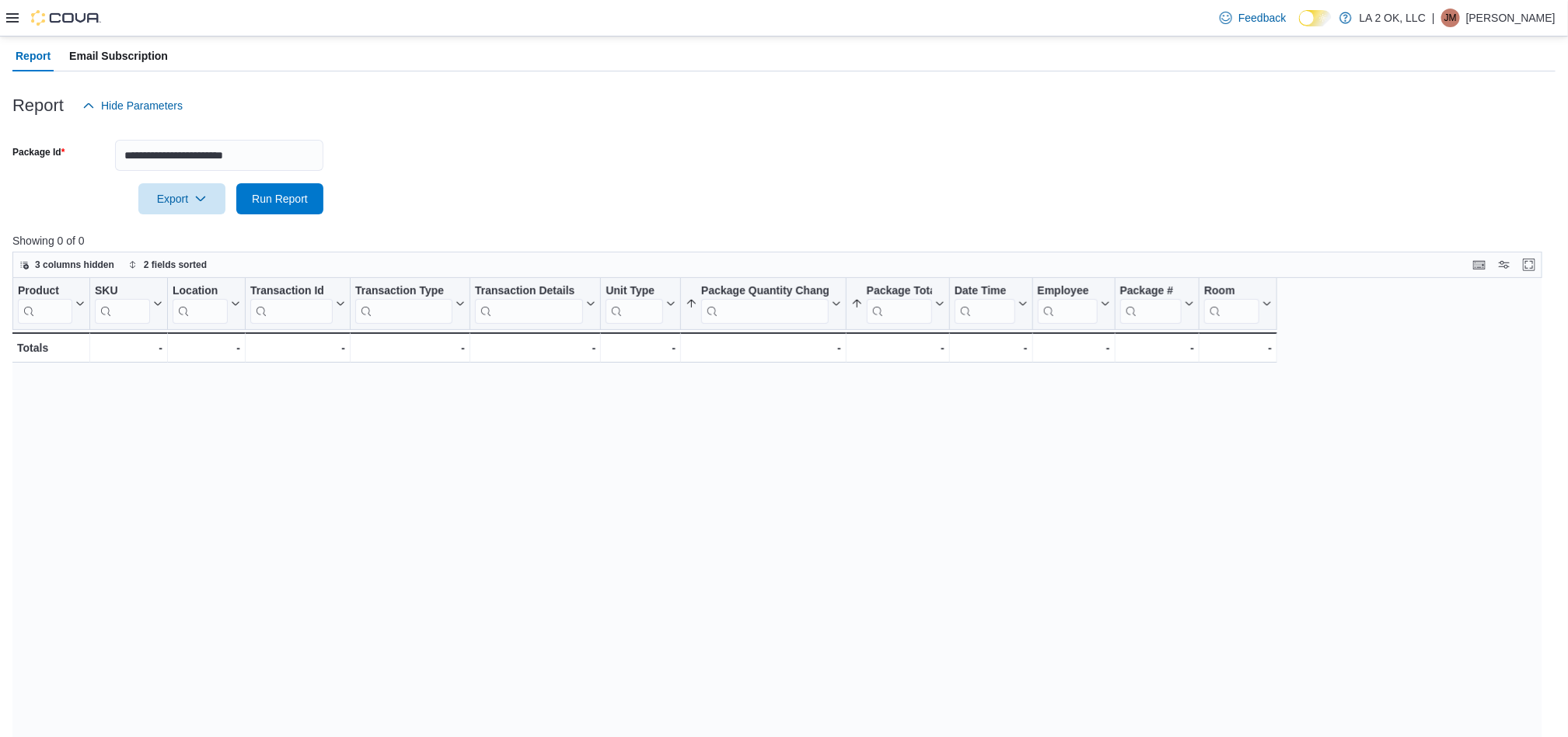
click at [278, 172] on div at bounding box center [784, 176] width 1543 height 12
click at [283, 159] on input "**********" at bounding box center [220, 156] width 209 height 31
paste input "text"
click at [288, 199] on span "Run Report" at bounding box center [280, 197] width 56 height 16
click at [322, 160] on input "**********" at bounding box center [220, 156] width 209 height 31
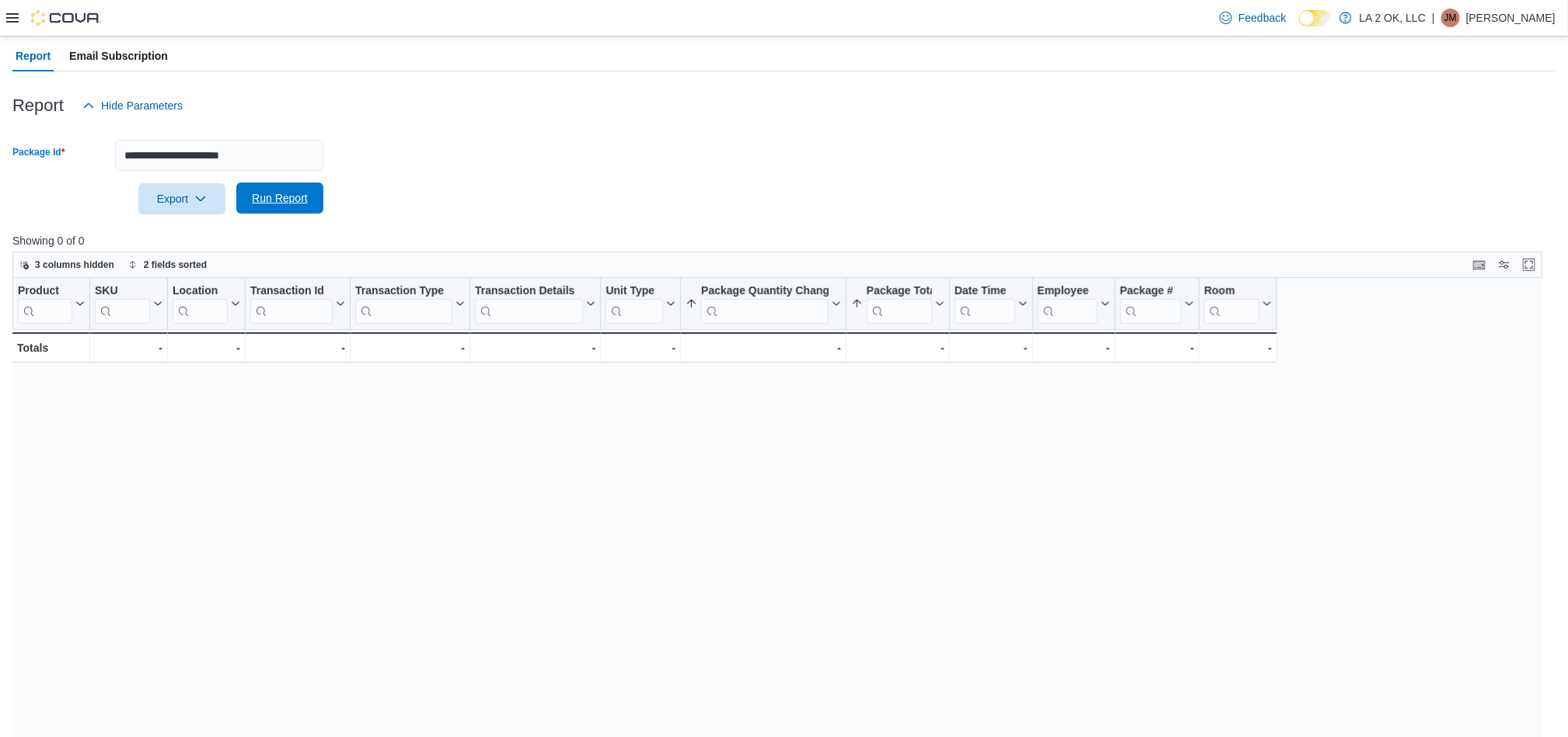
click at [263, 206] on span "Run Report" at bounding box center [280, 198] width 68 height 31
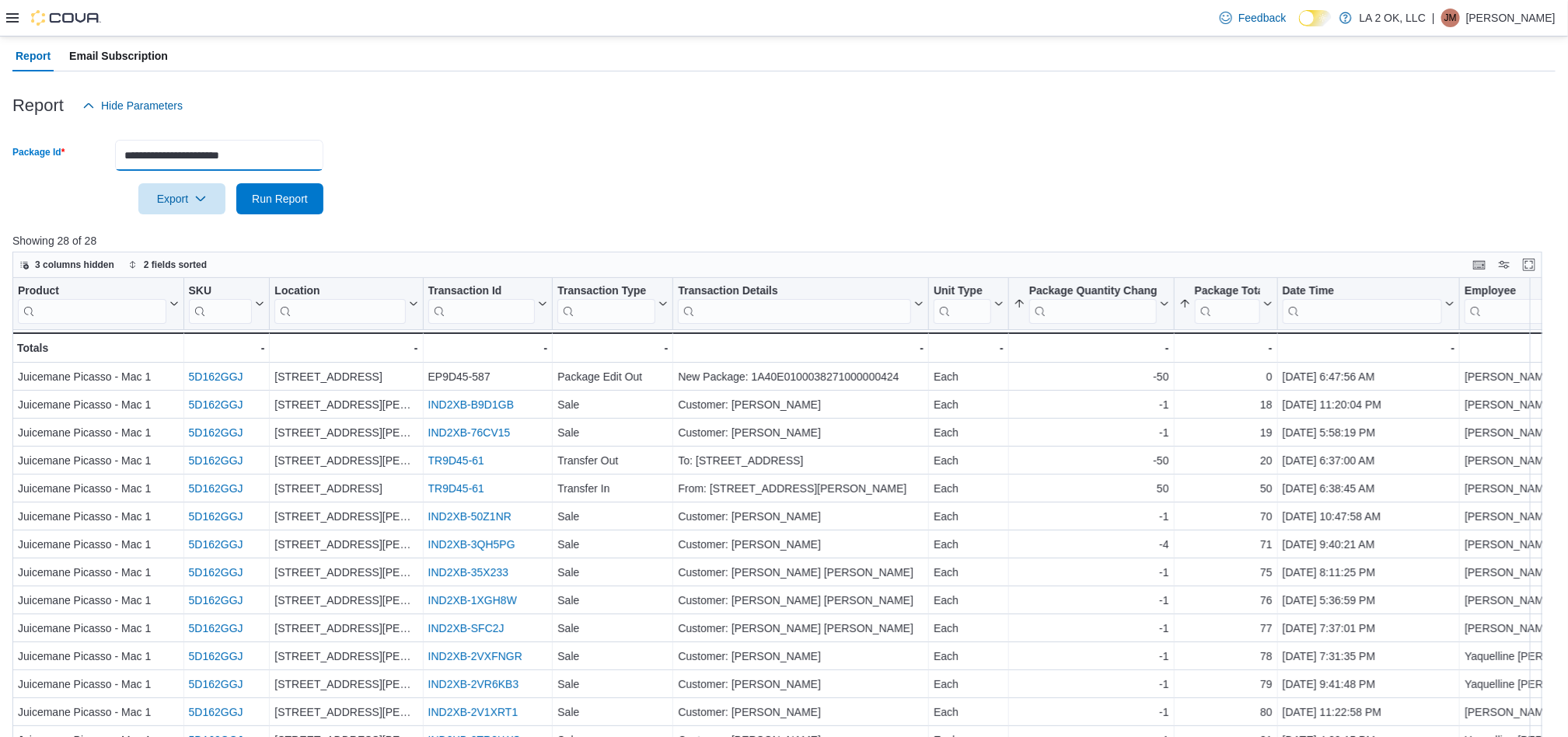
click at [290, 160] on input "**********" at bounding box center [220, 156] width 209 height 31
paste input "text"
click at [301, 195] on span "Run Report" at bounding box center [280, 197] width 56 height 16
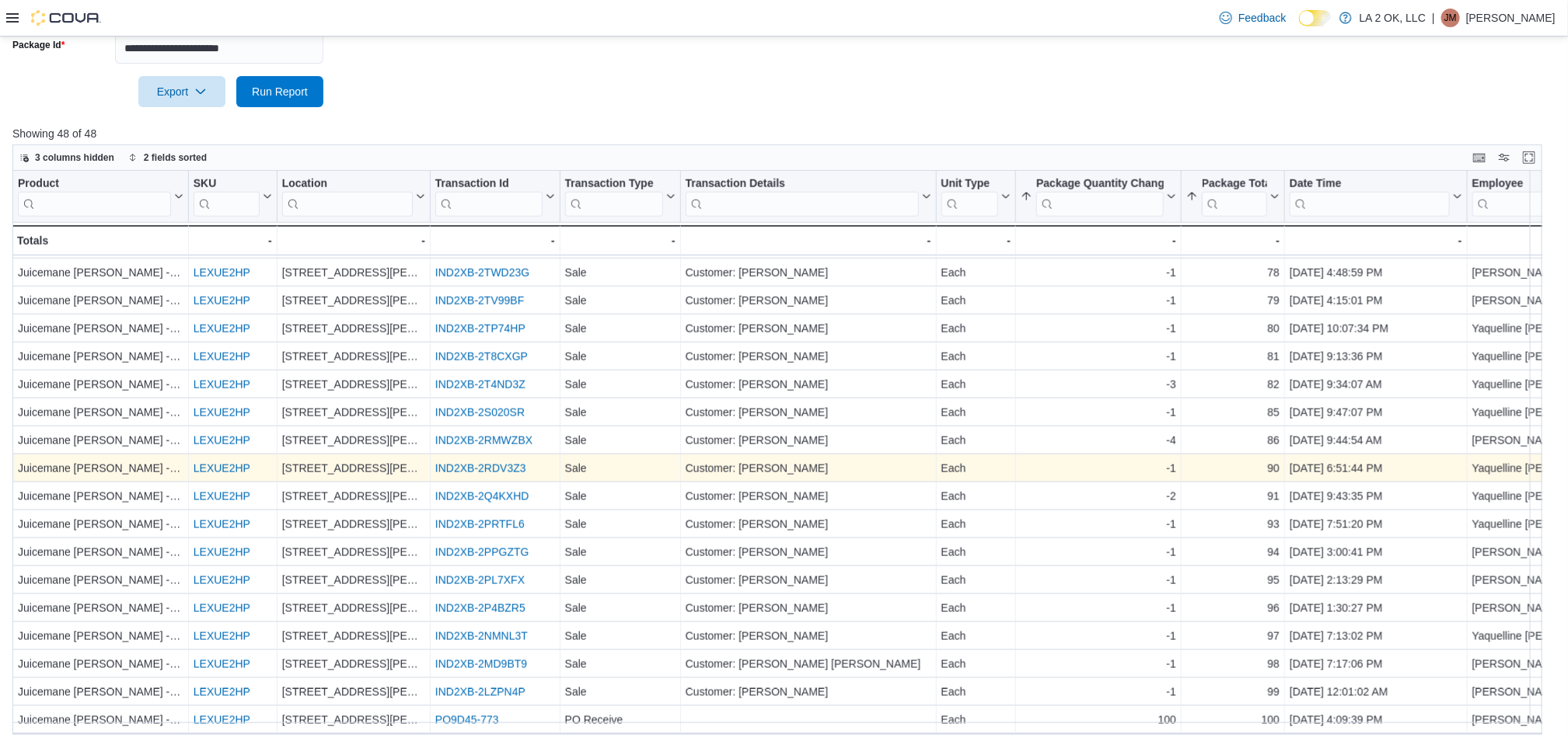
scroll to position [254, 0]
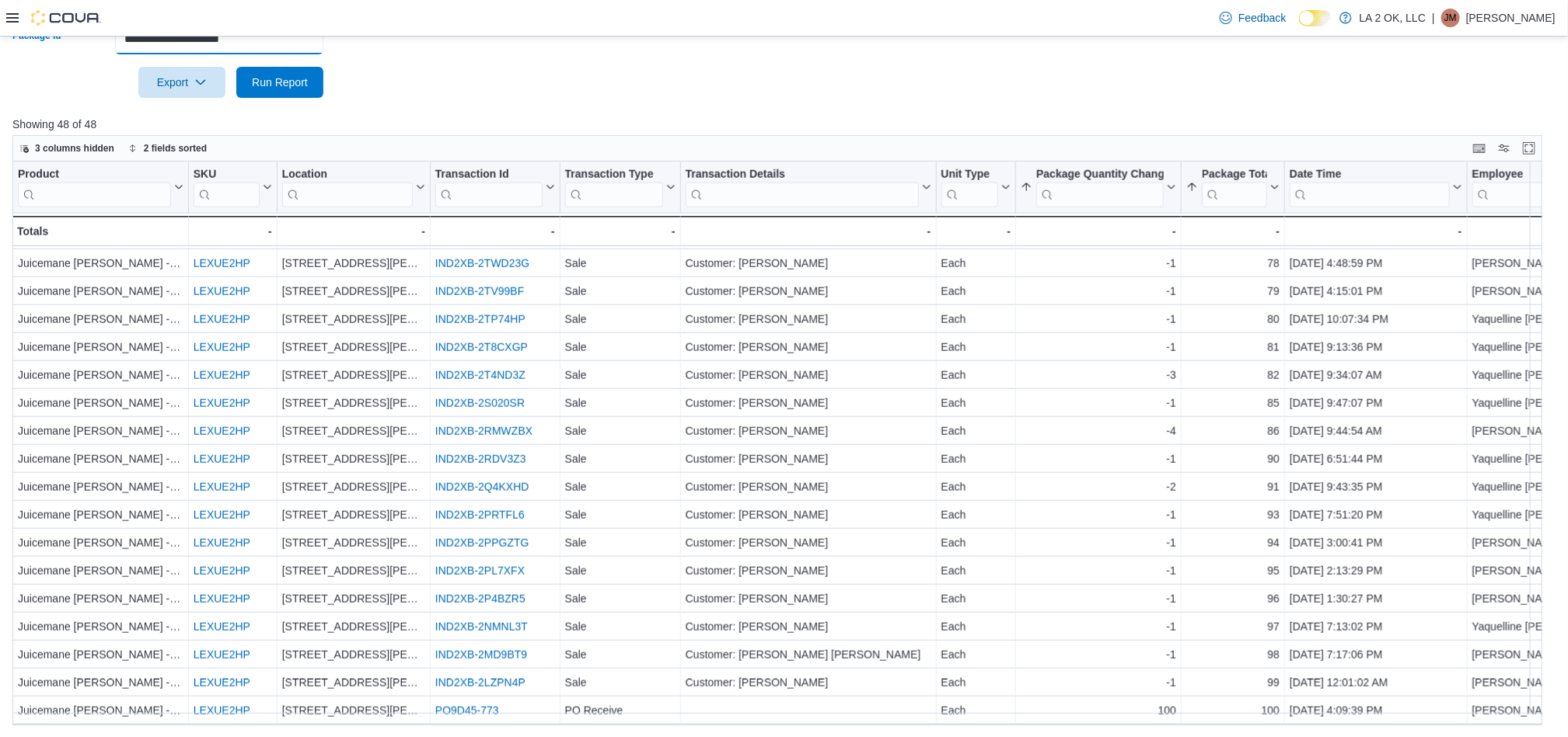
click at [297, 37] on input "**********" at bounding box center [220, 39] width 209 height 31
paste input "text"
click at [302, 75] on span "Run Report" at bounding box center [280, 81] width 56 height 16
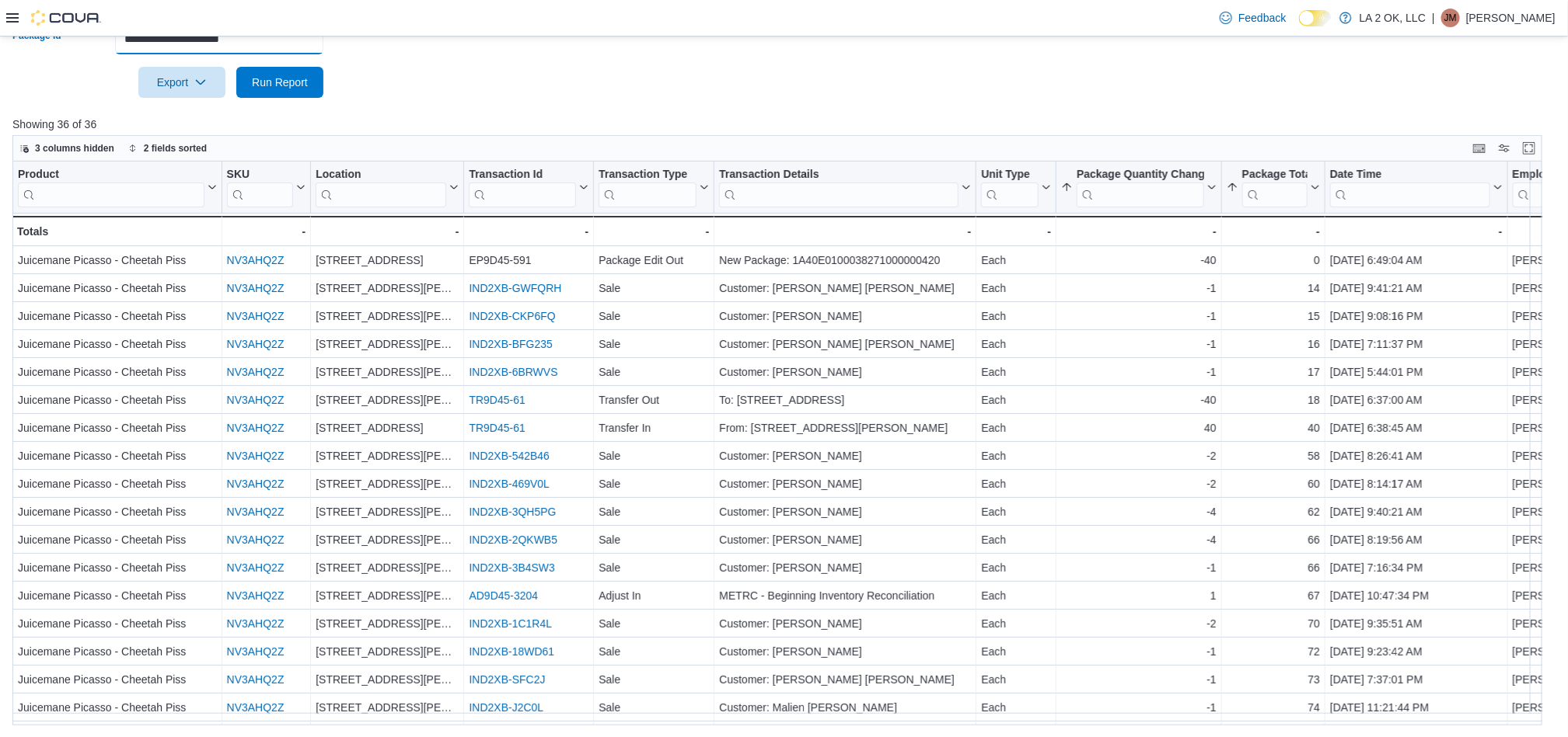
drag, startPoint x: 275, startPoint y: 42, endPoint x: 529, endPoint y: 0, distance: 257.4
click at [320, 41] on input "**********" at bounding box center [220, 39] width 209 height 31
drag, startPoint x: 293, startPoint y: 56, endPoint x: 293, endPoint y: 45, distance: 11.0
click at [293, 52] on form "**********" at bounding box center [784, 51] width 1543 height 93
click at [293, 45] on input "**********" at bounding box center [220, 39] width 209 height 31
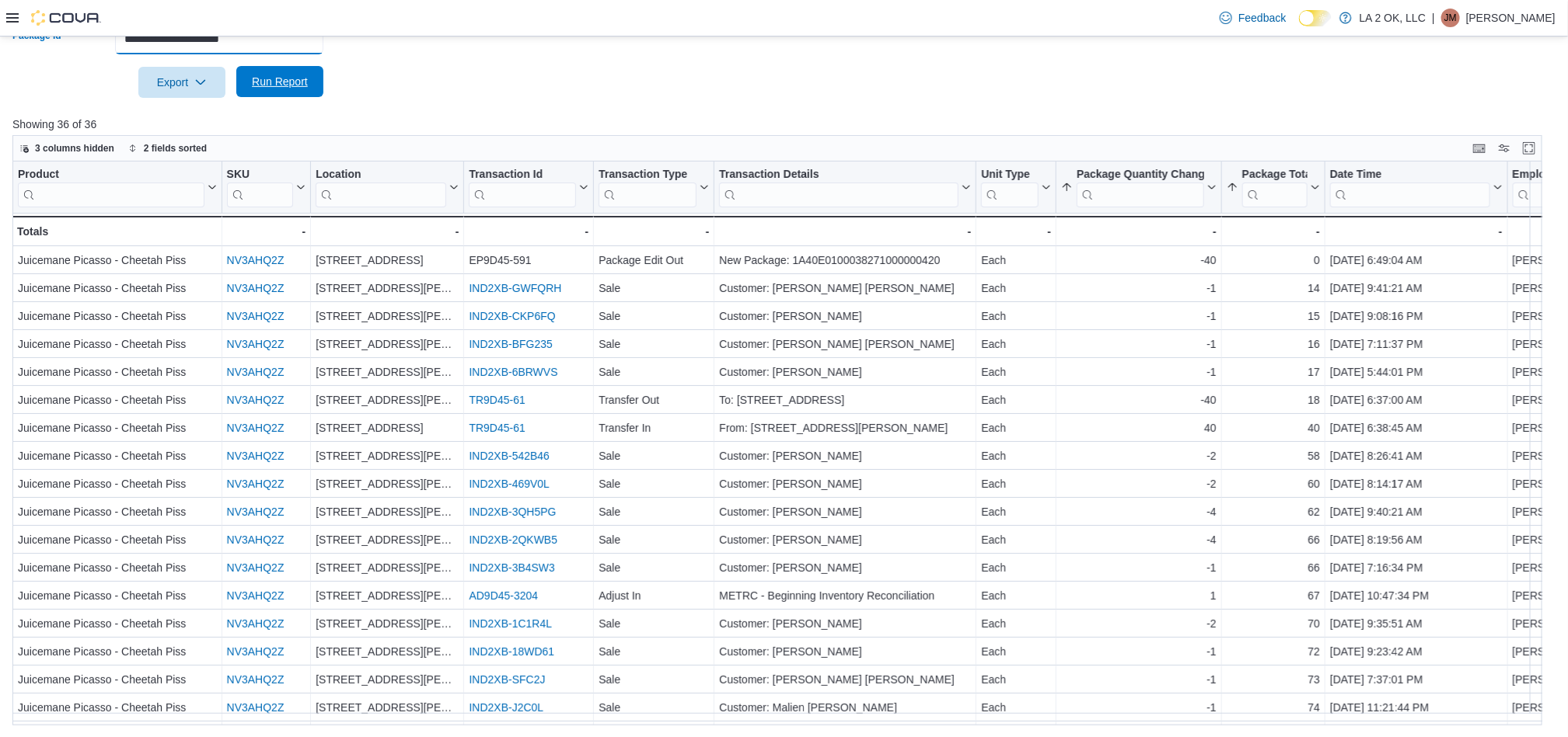
paste input "text"
click at [282, 87] on span "Run Report" at bounding box center [280, 81] width 56 height 16
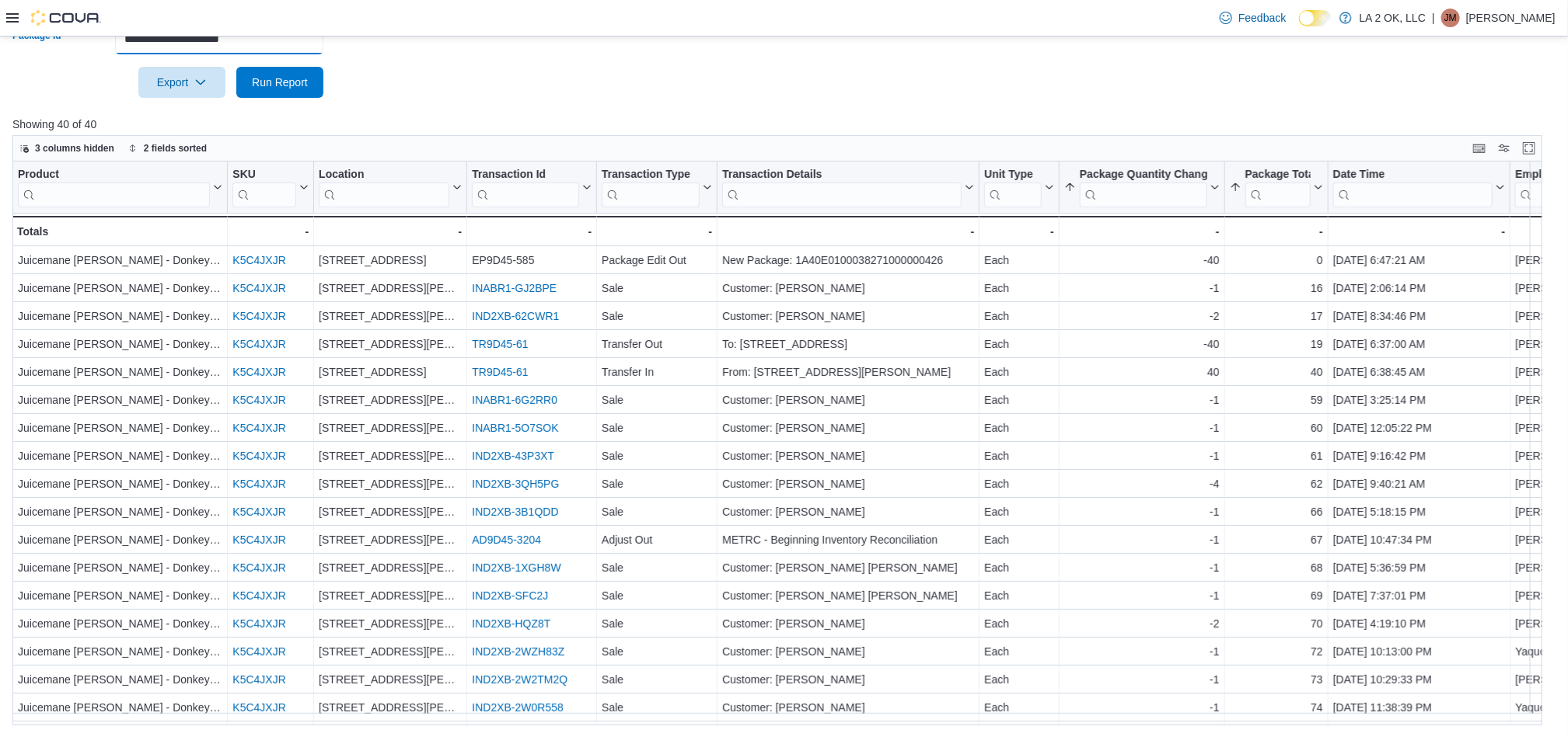
click at [280, 40] on input "**********" at bounding box center [220, 39] width 209 height 31
paste input "text"
click at [287, 82] on span "Run Report" at bounding box center [280, 81] width 56 height 16
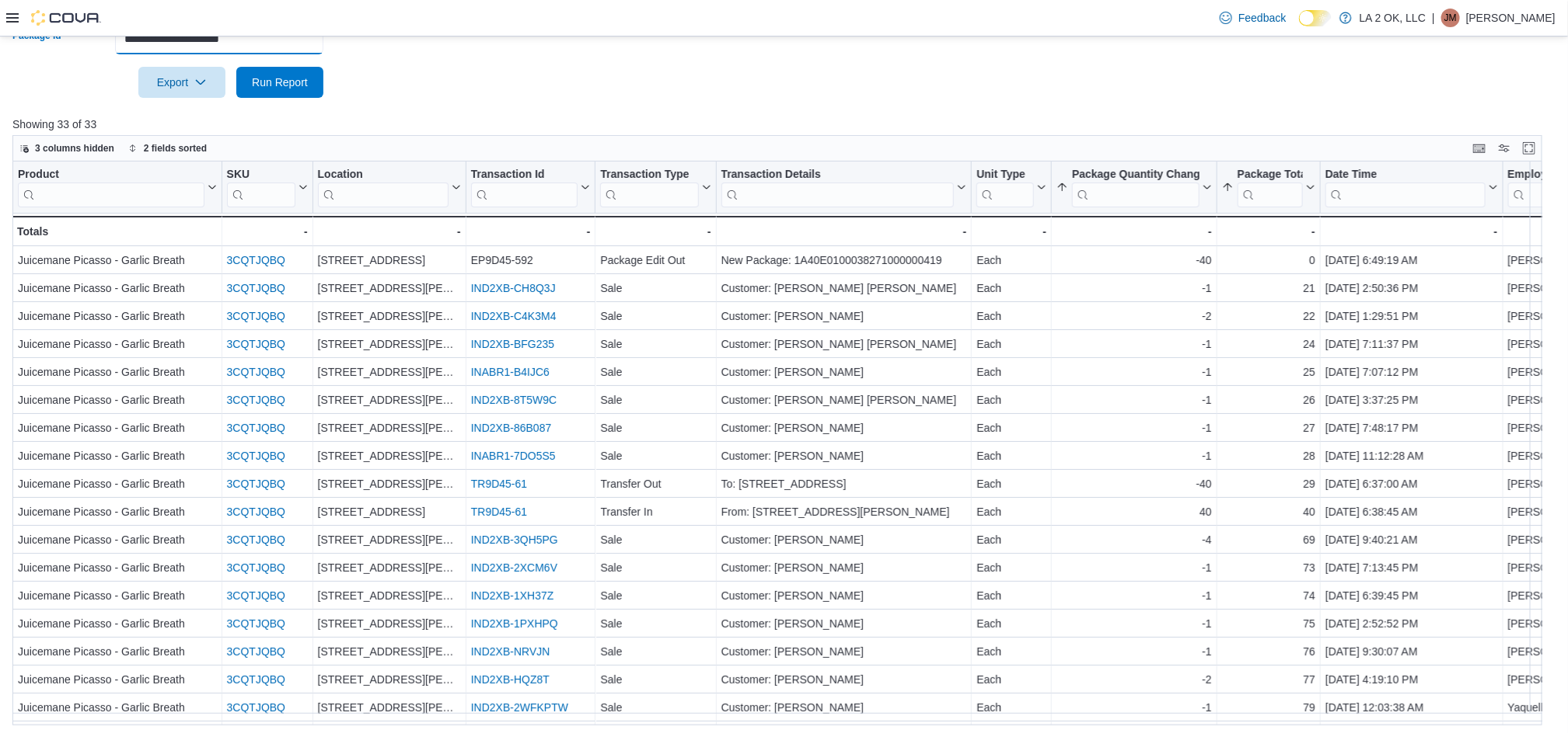
click at [294, 41] on input "**********" at bounding box center [220, 39] width 209 height 31
paste input "text"
click at [289, 85] on span "Run Report" at bounding box center [280, 81] width 56 height 16
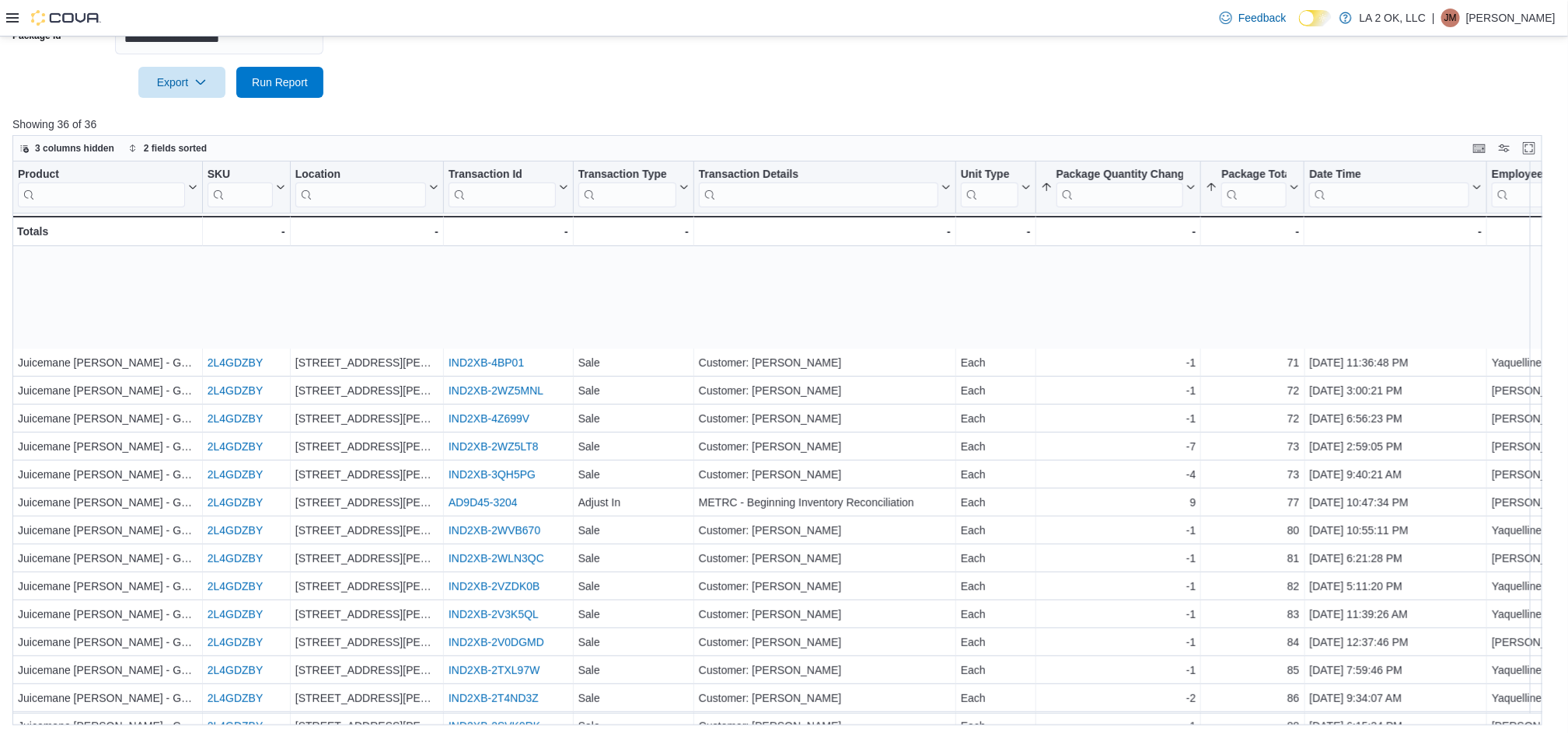
scroll to position [541, 0]
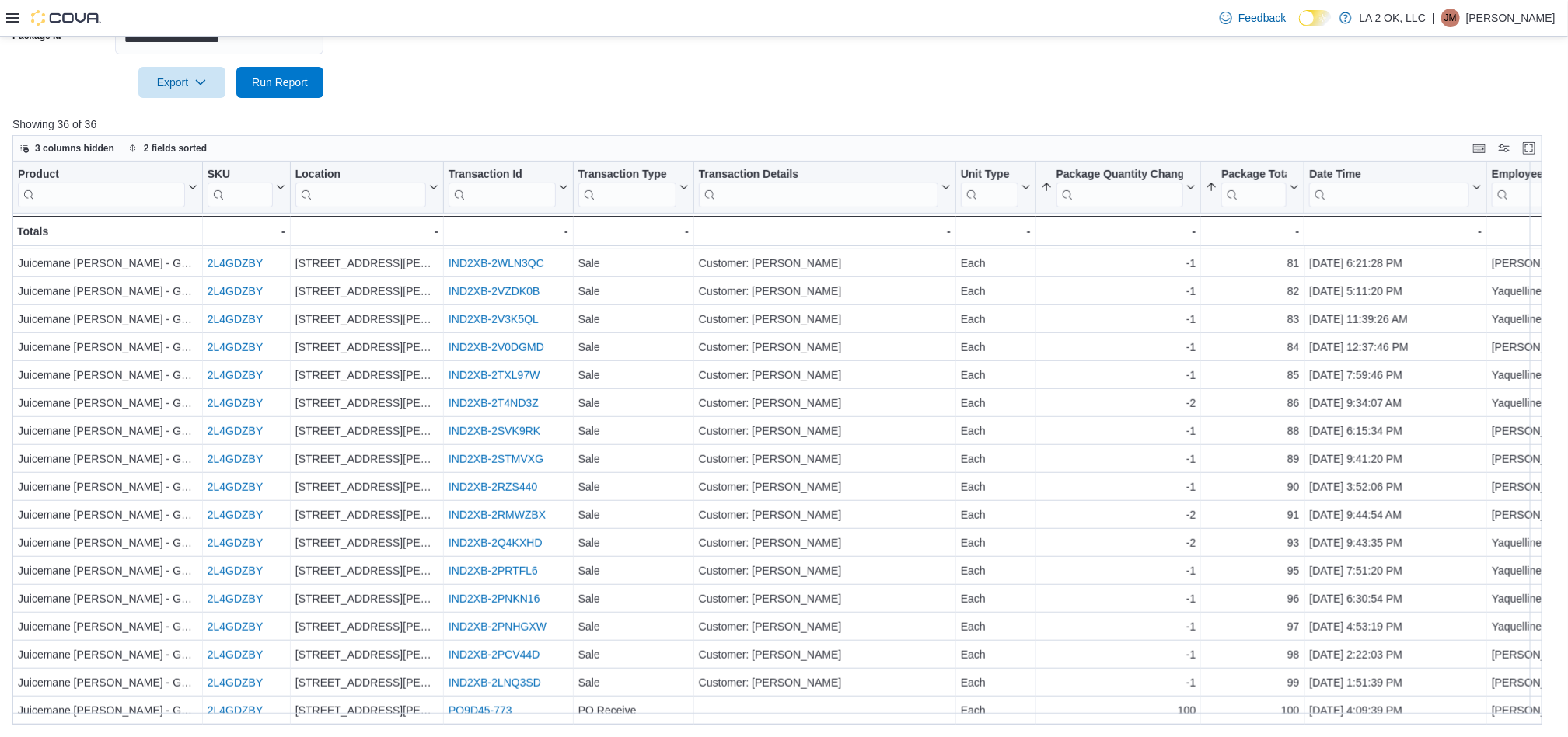
click at [293, 32] on div "Feedback Dark Mode LA 2 OK, LLC | JM Jieann M" at bounding box center [784, 18] width 1568 height 37
click at [290, 50] on input "**********" at bounding box center [220, 39] width 209 height 31
paste input "text"
click at [290, 81] on span "Run Report" at bounding box center [280, 81] width 56 height 16
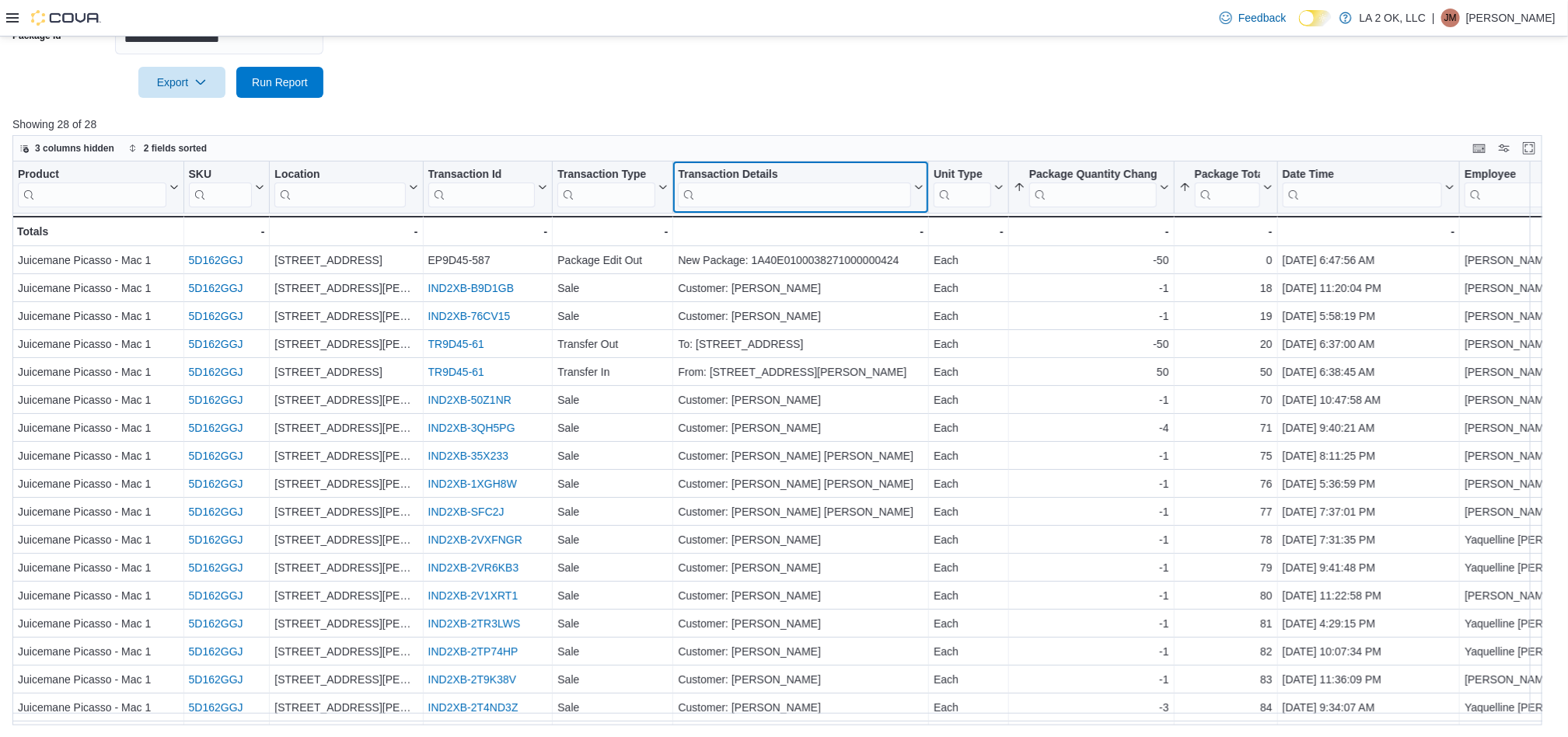
click at [851, 195] on input "search" at bounding box center [794, 195] width 233 height 25
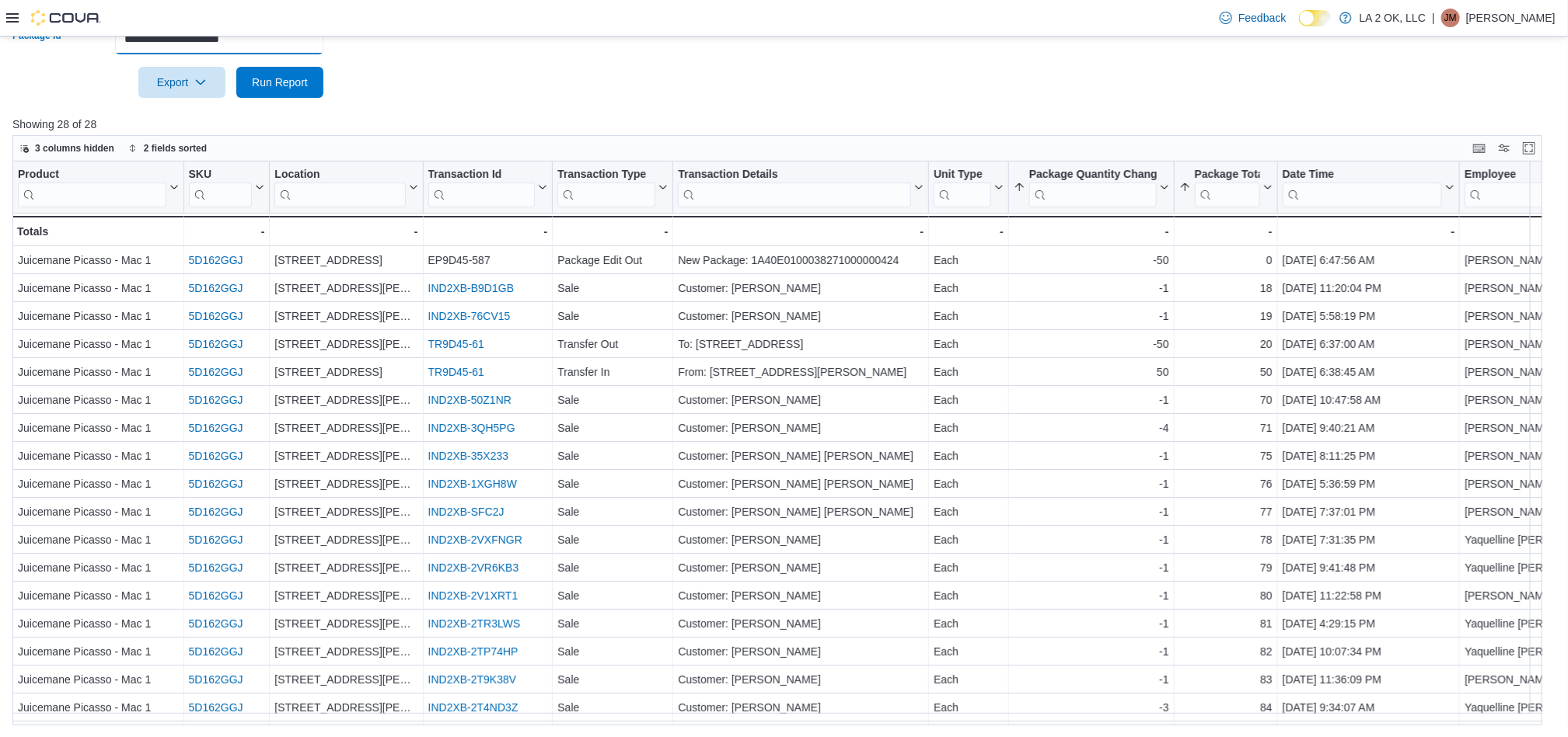
click at [313, 49] on input "**********" at bounding box center [220, 39] width 209 height 31
paste input "text"
click at [301, 68] on span "Run Report" at bounding box center [280, 82] width 68 height 31
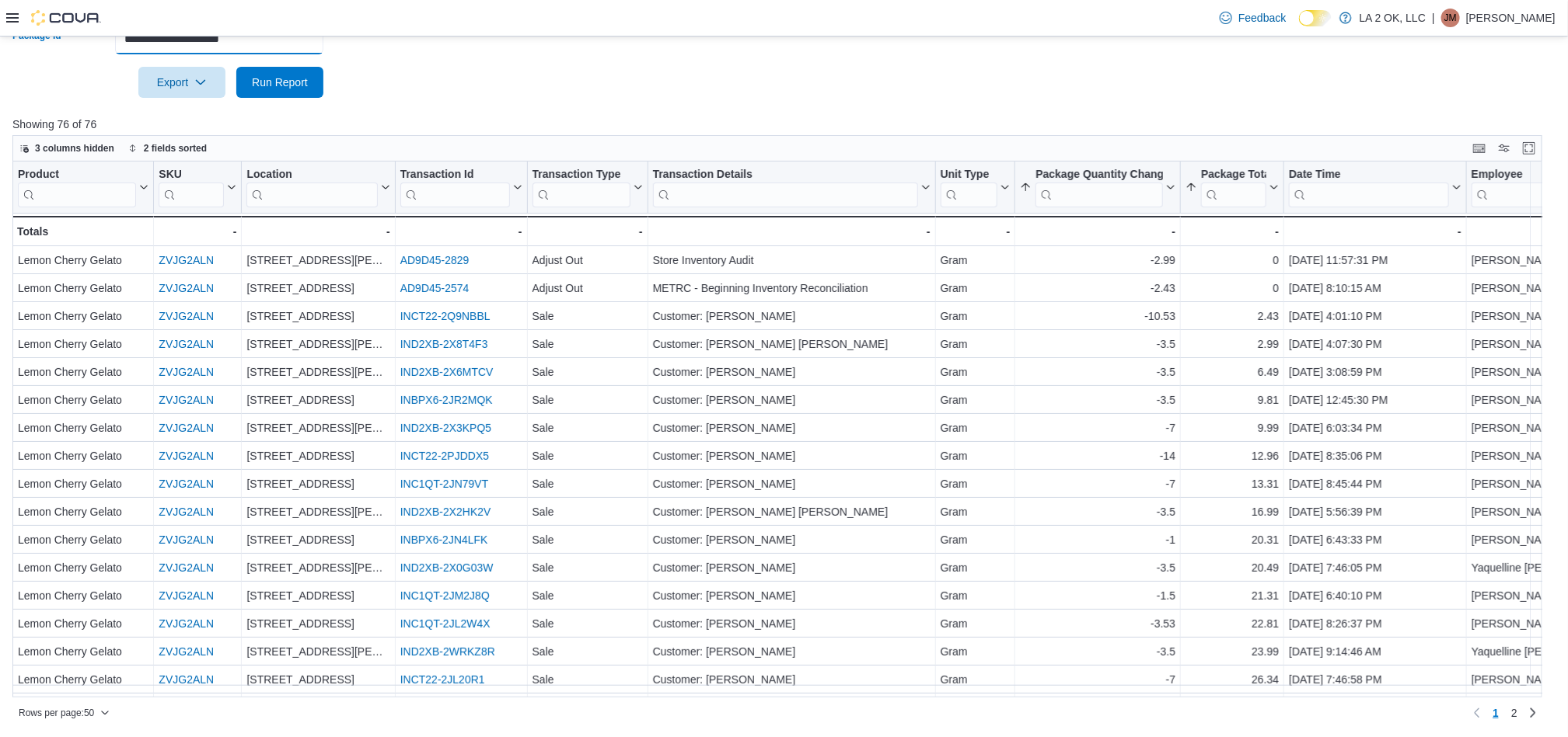
click at [283, 47] on input "**********" at bounding box center [220, 39] width 209 height 31
paste input "text"
click at [283, 96] on span "Run Report" at bounding box center [280, 82] width 68 height 31
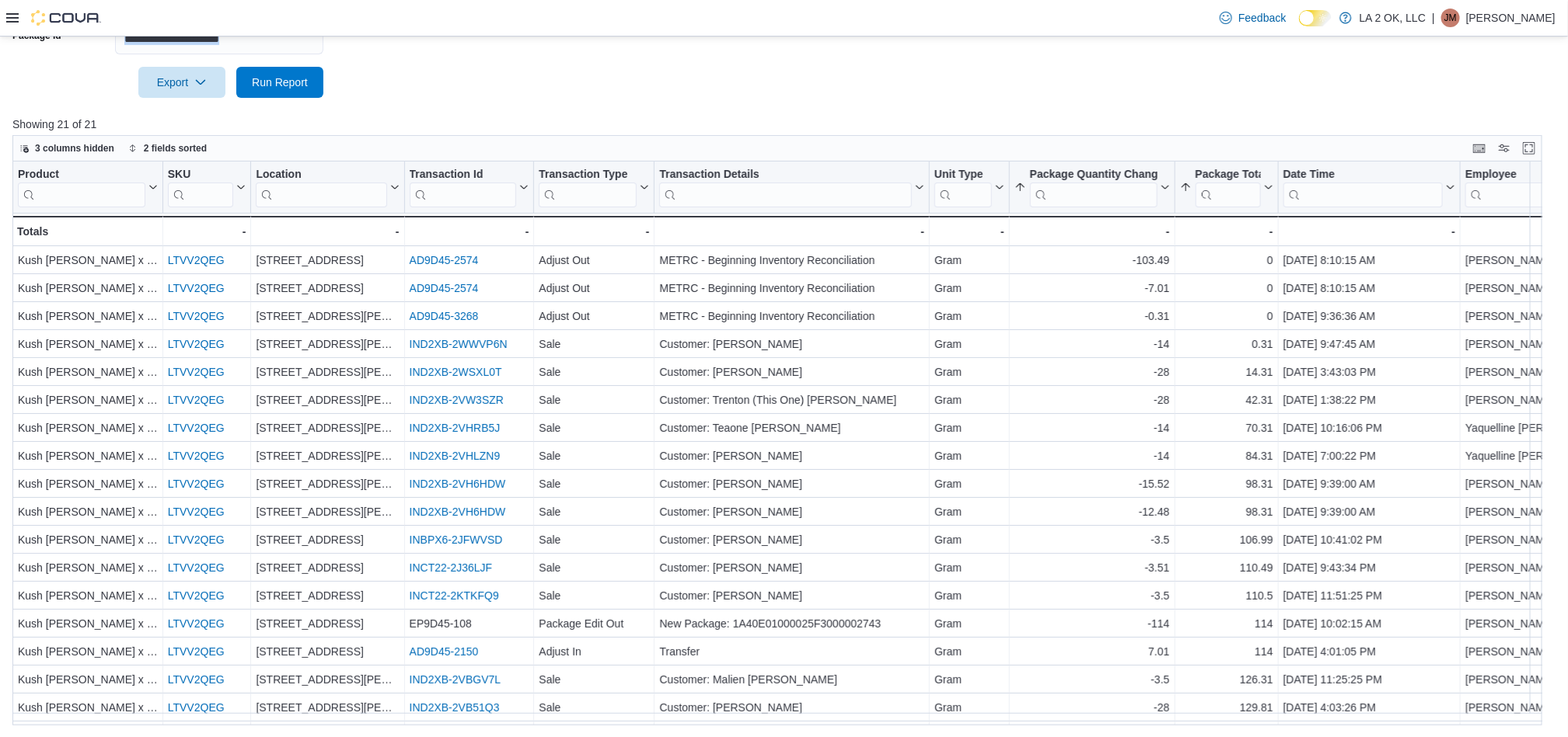
drag, startPoint x: 298, startPoint y: 58, endPoint x: 293, endPoint y: 45, distance: 13.9
click at [293, 50] on form "**********" at bounding box center [784, 51] width 1543 height 93
click at [293, 45] on input "**********" at bounding box center [220, 39] width 209 height 31
paste input "text"
click at [303, 82] on span "Run Report" at bounding box center [280, 81] width 56 height 16
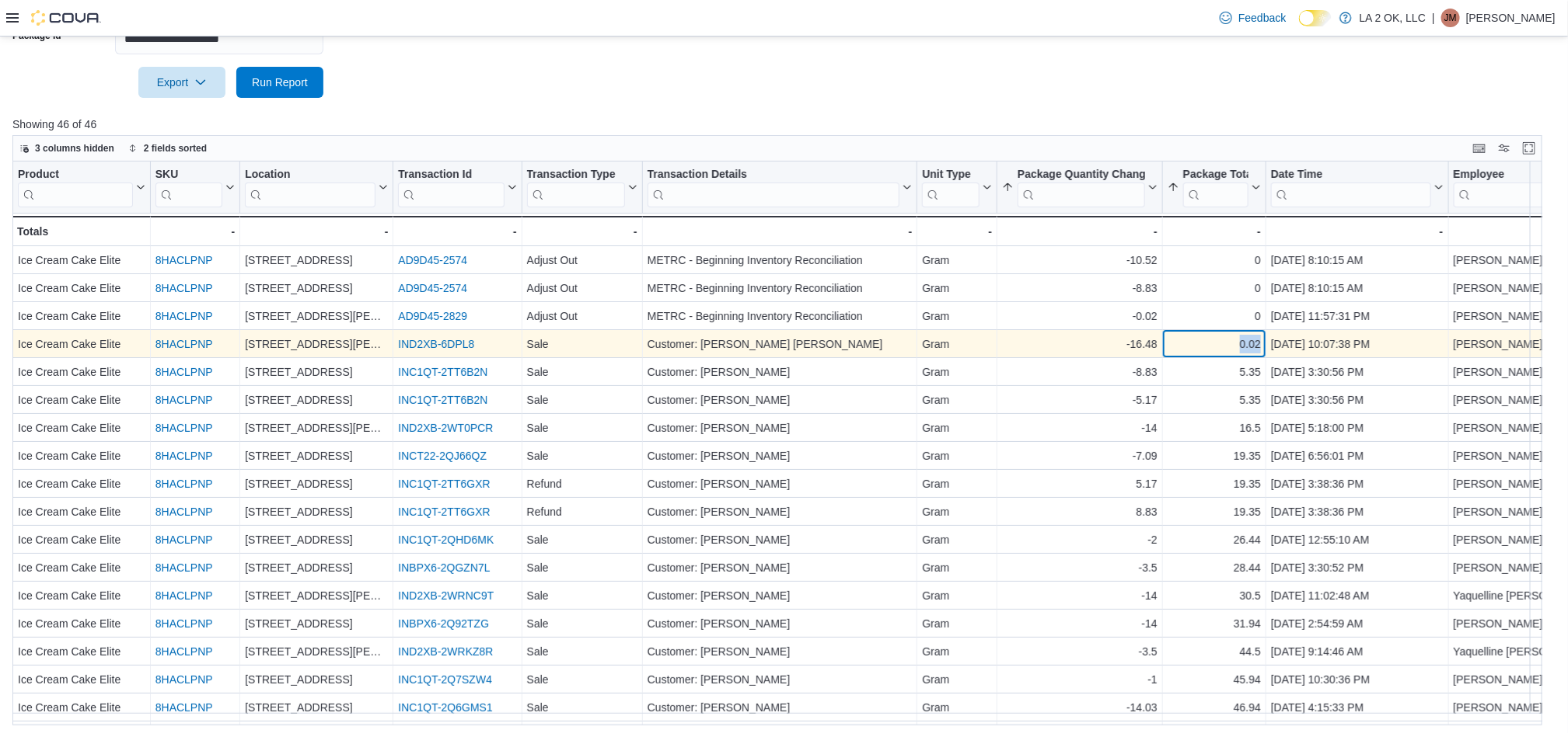
drag, startPoint x: 1237, startPoint y: 348, endPoint x: 1263, endPoint y: 348, distance: 26.0
click at [1263, 348] on div "0.02 - Package Total, column 9, row 4" at bounding box center [1215, 345] width 103 height 28
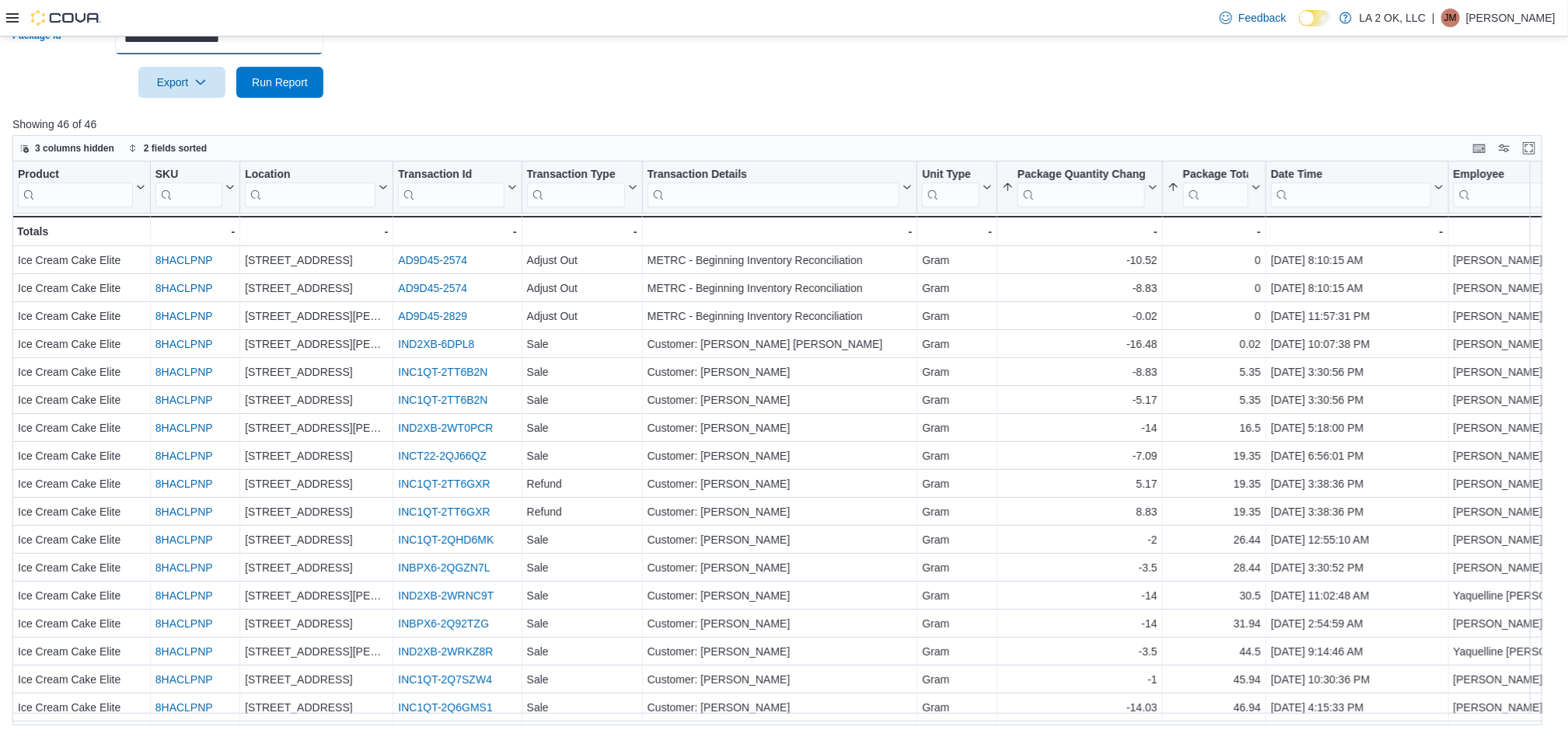
click at [284, 47] on input "**********" at bounding box center [220, 39] width 209 height 31
paste input "text"
click at [285, 77] on span "Run Report" at bounding box center [280, 81] width 56 height 16
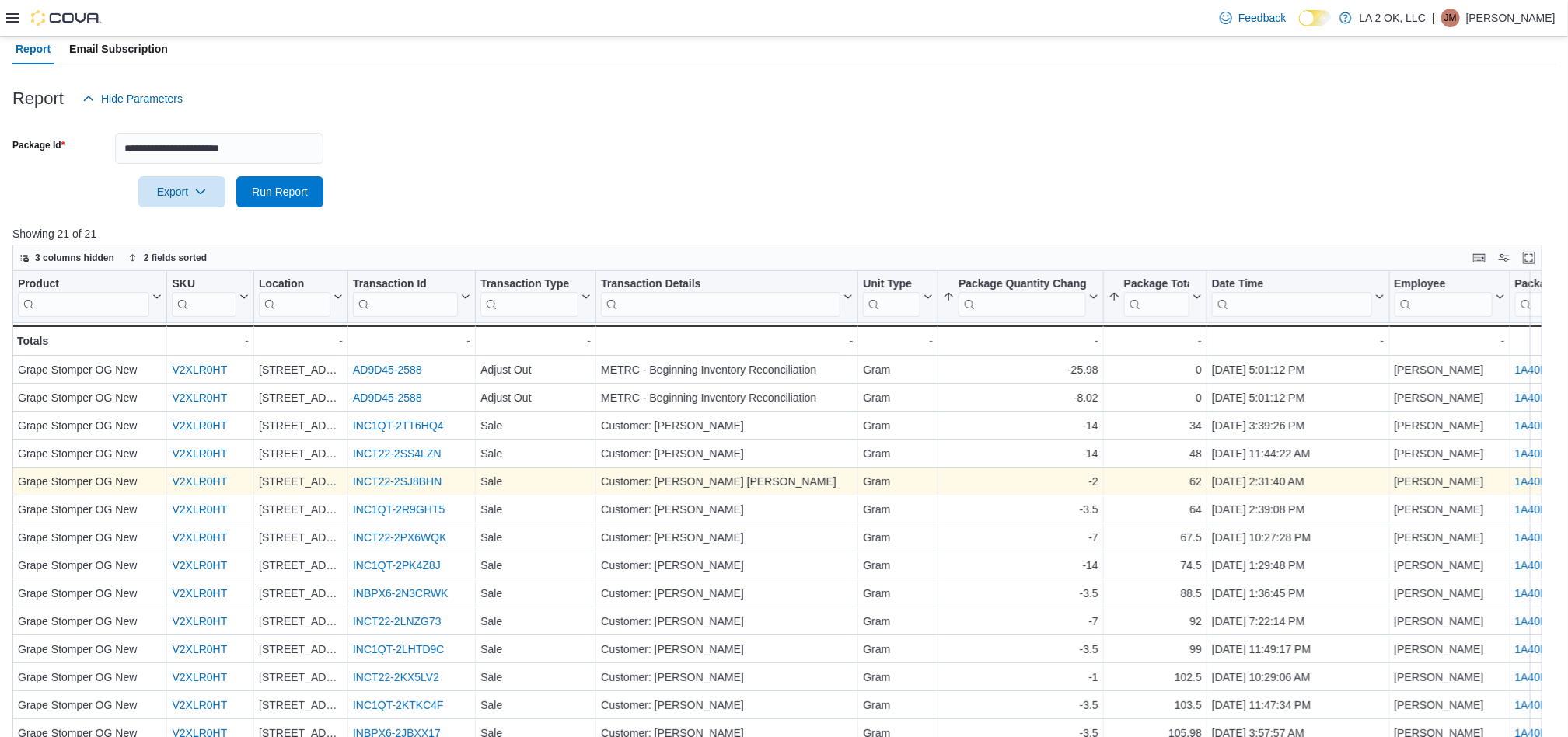
scroll to position [137, 0]
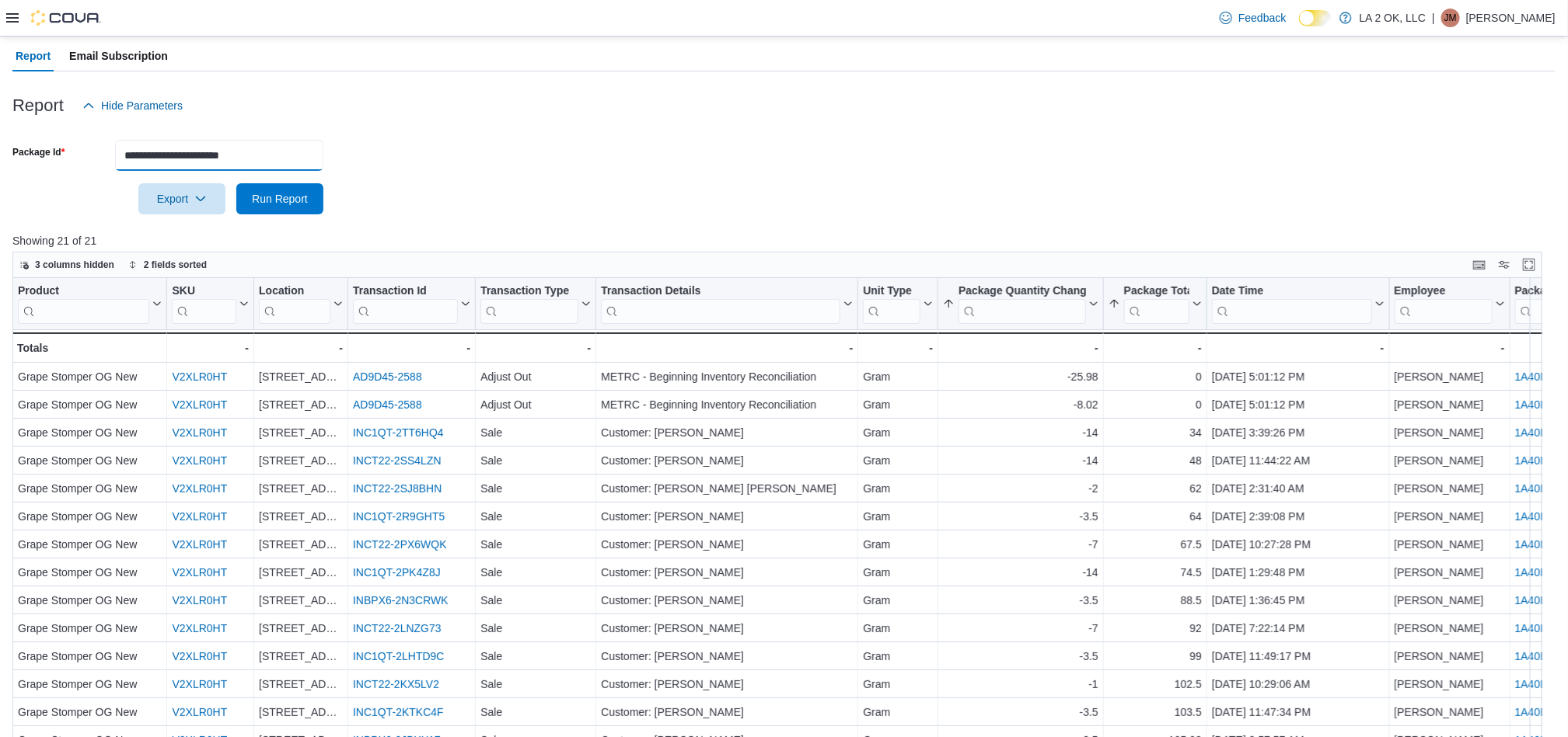
click at [303, 154] on input "**********" at bounding box center [220, 156] width 209 height 31
paste input "text"
click at [302, 200] on span "Run Report" at bounding box center [280, 197] width 56 height 16
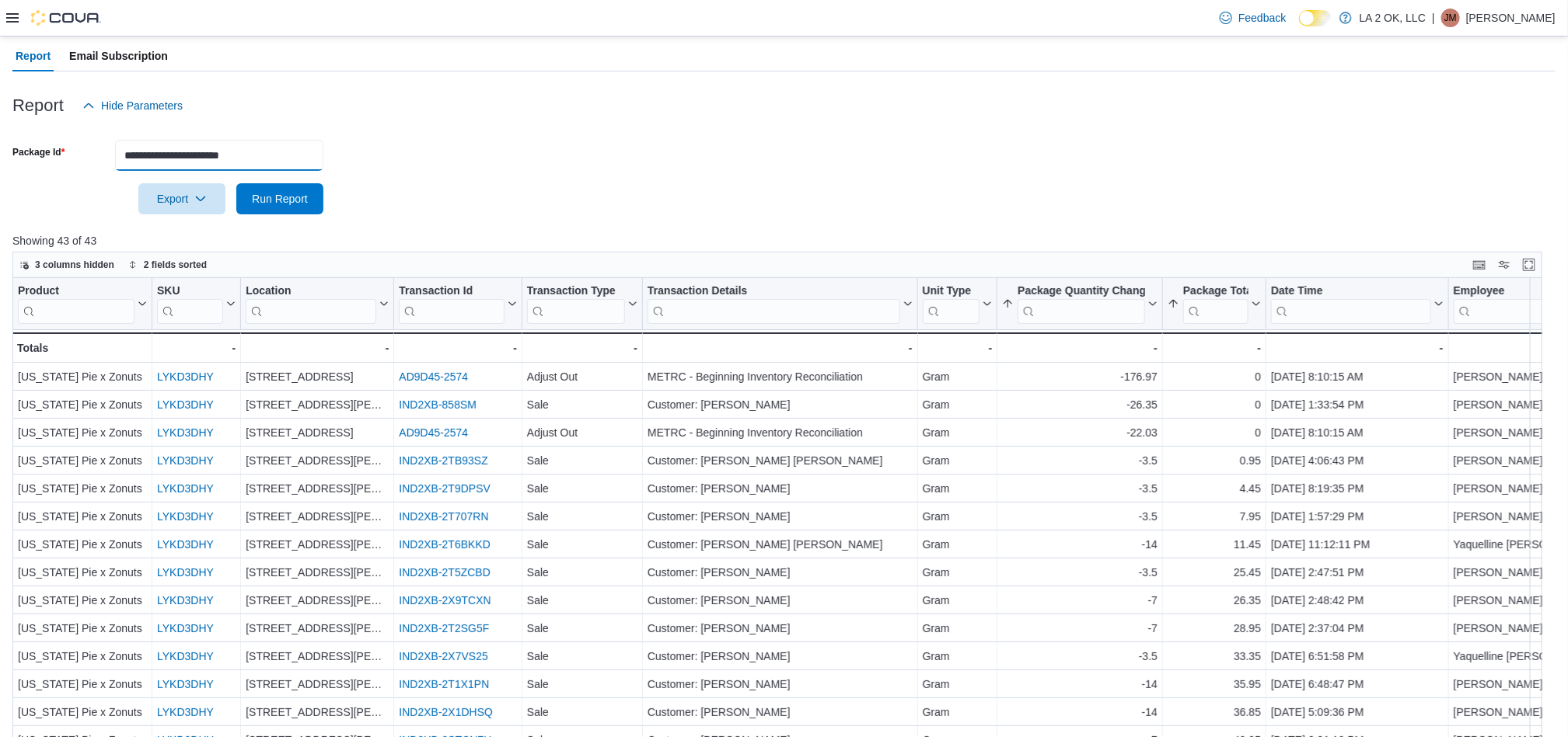
click at [269, 151] on input "**********" at bounding box center [220, 156] width 209 height 31
click at [267, 149] on input "**********" at bounding box center [220, 156] width 209 height 31
paste input "text"
click at [298, 195] on span "Run Report" at bounding box center [280, 197] width 56 height 16
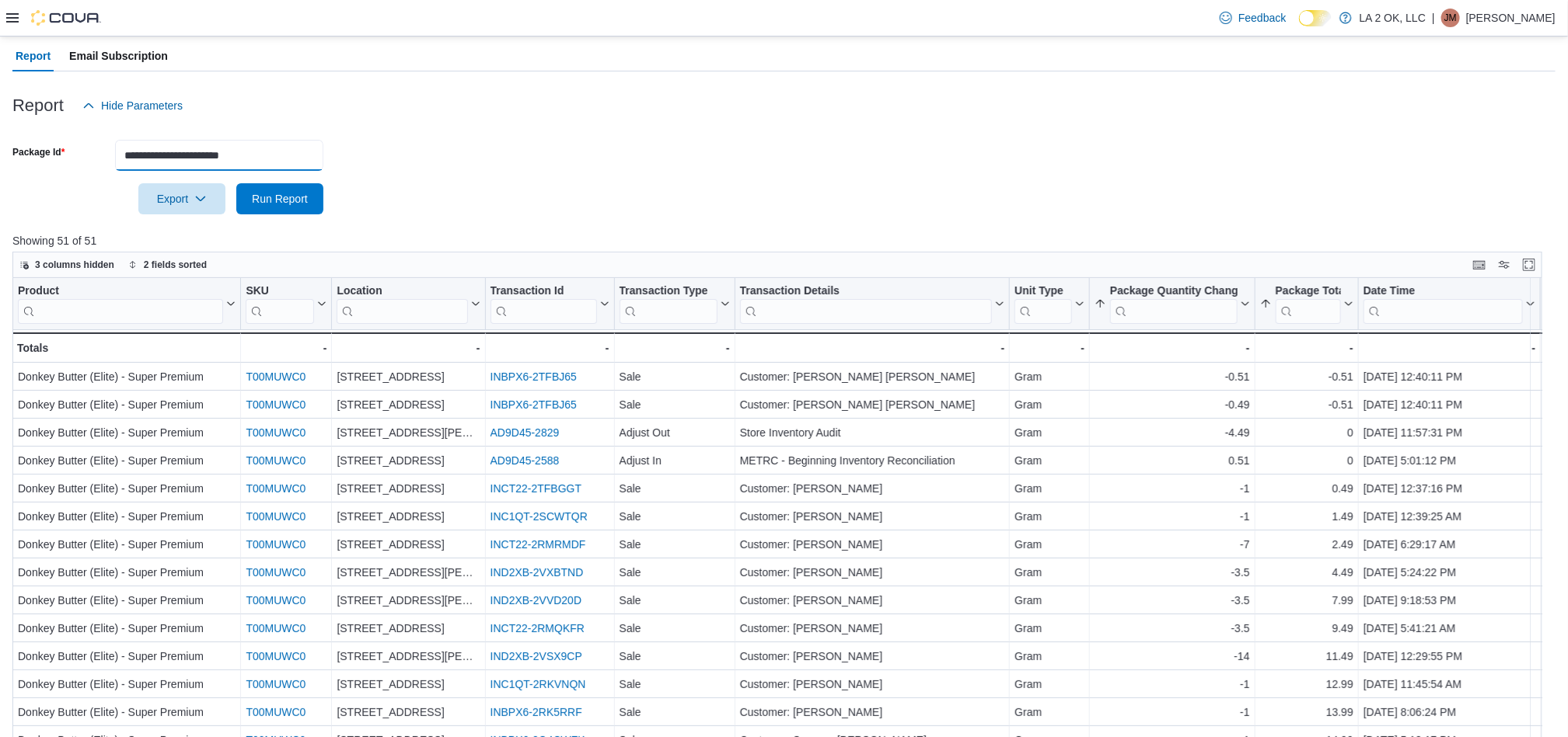
click at [281, 152] on input "**********" at bounding box center [220, 156] width 209 height 31
paste input "text"
click at [294, 196] on span "Run Report" at bounding box center [280, 197] width 56 height 16
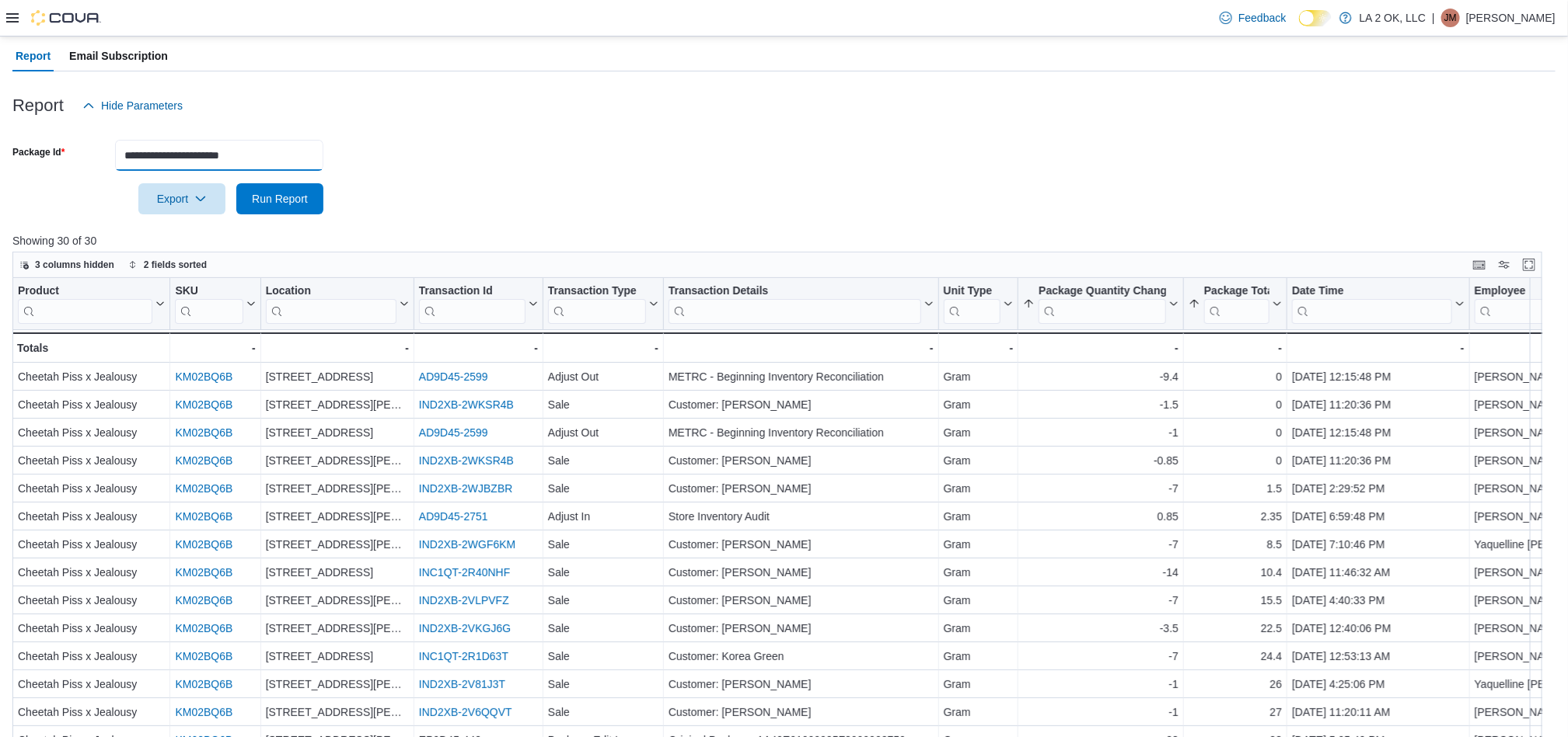
click at [290, 156] on input "**********" at bounding box center [220, 156] width 209 height 31
paste input "text"
click at [288, 194] on span "Run Report" at bounding box center [280, 197] width 56 height 16
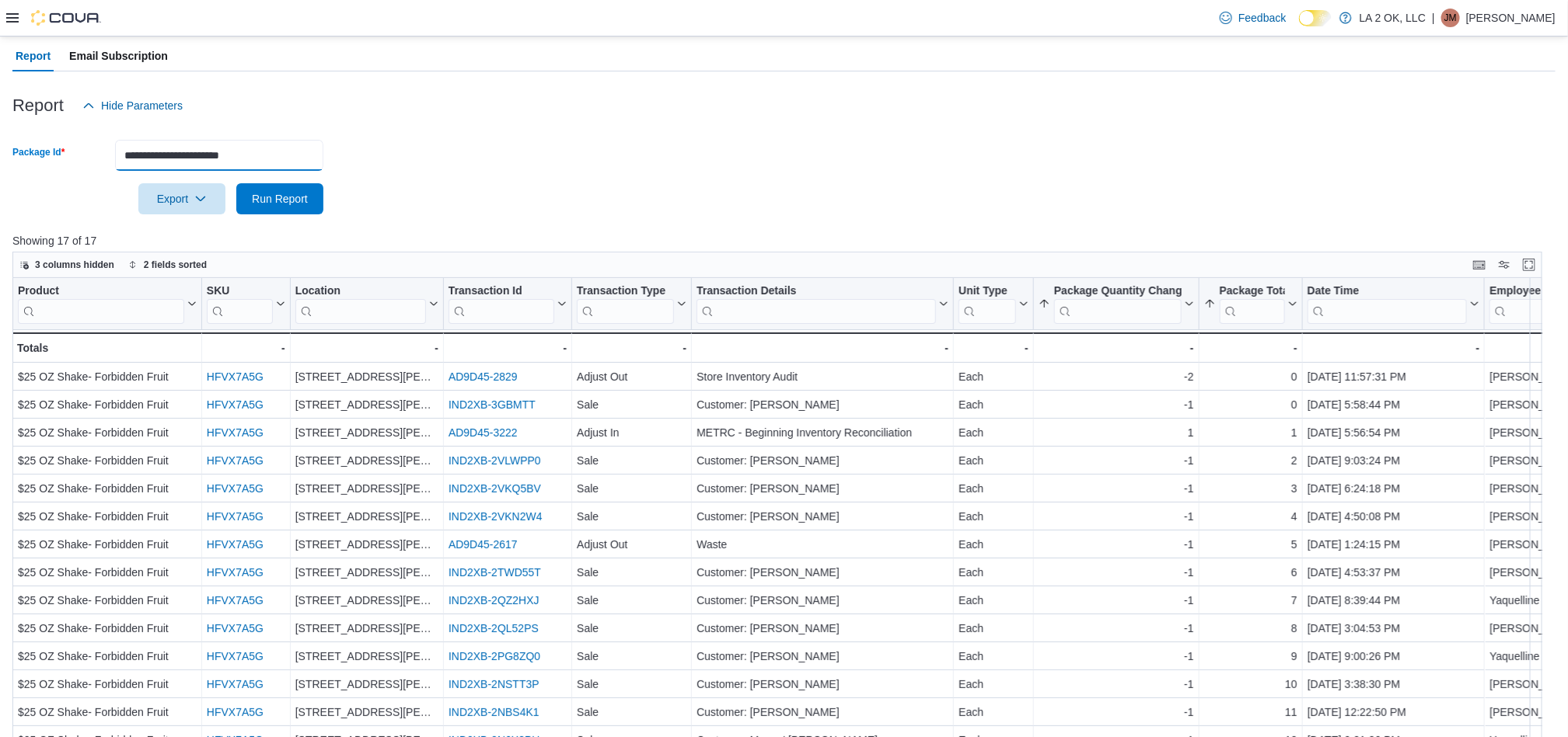
click at [293, 155] on input "**********" at bounding box center [220, 156] width 209 height 31
paste input "text"
click at [299, 194] on span "Run Report" at bounding box center [280, 197] width 56 height 16
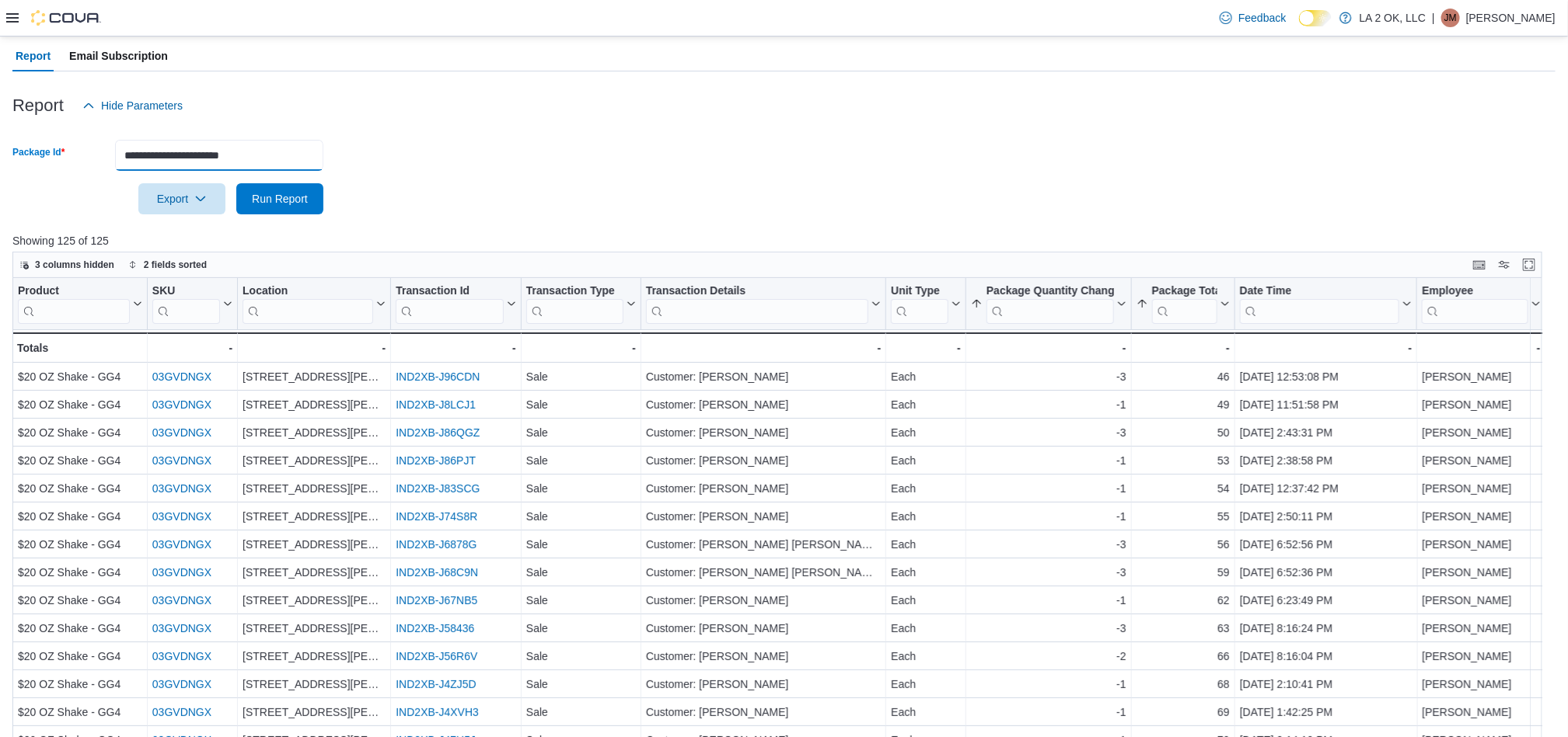
click at [283, 152] on input "**********" at bounding box center [220, 156] width 209 height 31
paste input "text"
click at [281, 213] on span "Run Report" at bounding box center [280, 198] width 68 height 31
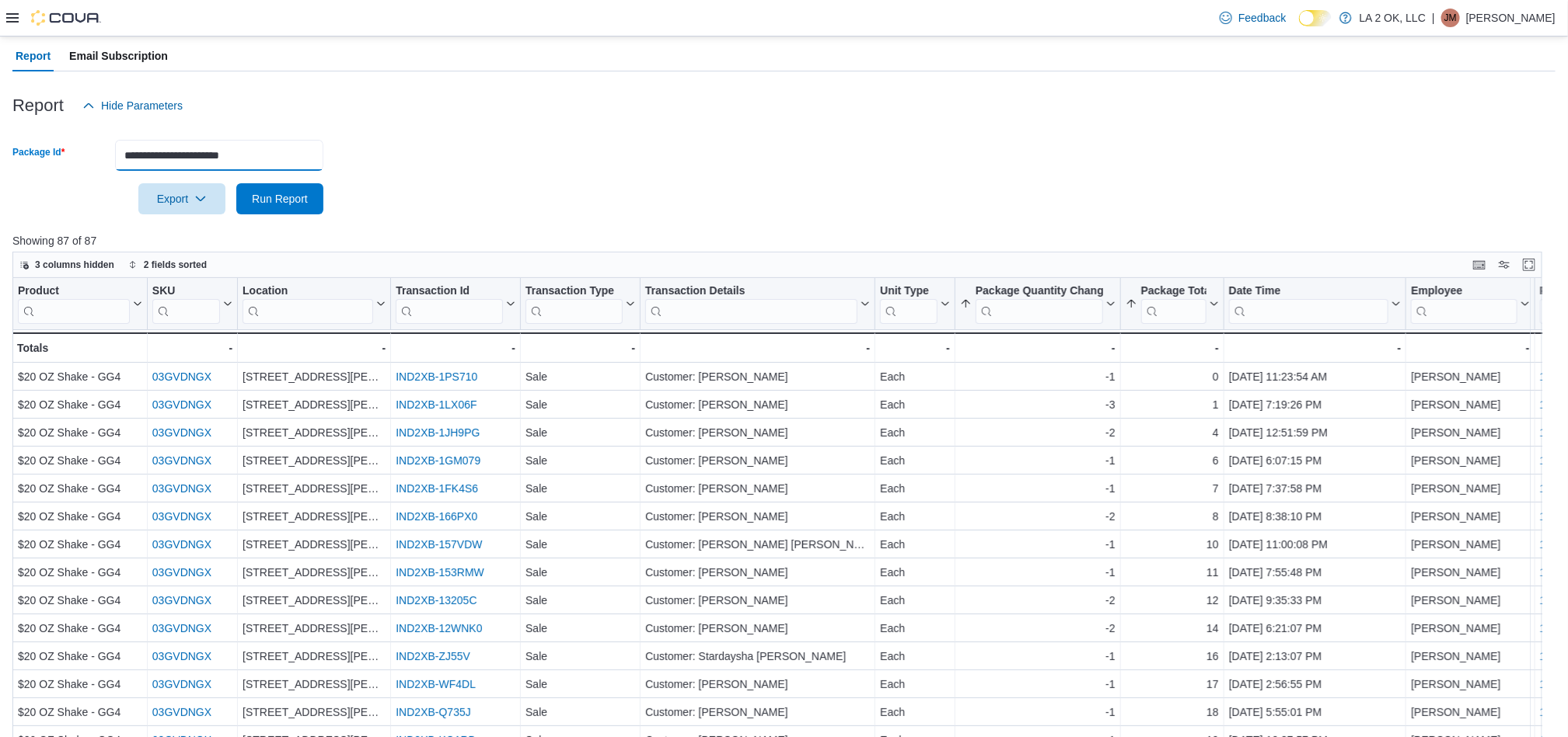
click at [294, 151] on input "**********" at bounding box center [220, 156] width 209 height 31
paste input "text"
click at [287, 205] on span "Run Report" at bounding box center [280, 197] width 56 height 16
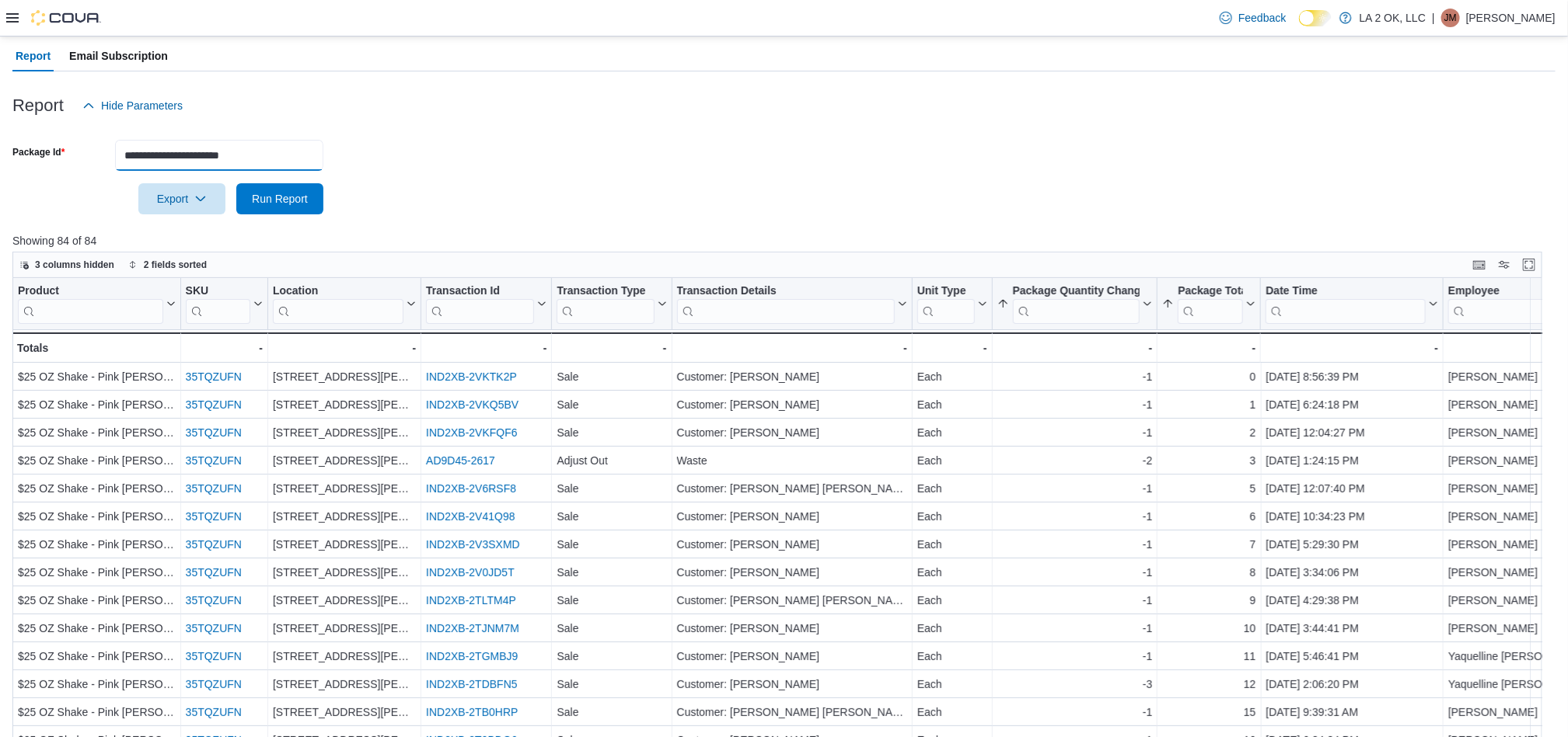
click at [275, 164] on input "**********" at bounding box center [220, 156] width 209 height 31
paste input "text"
click at [270, 204] on span "Run Report" at bounding box center [280, 197] width 56 height 16
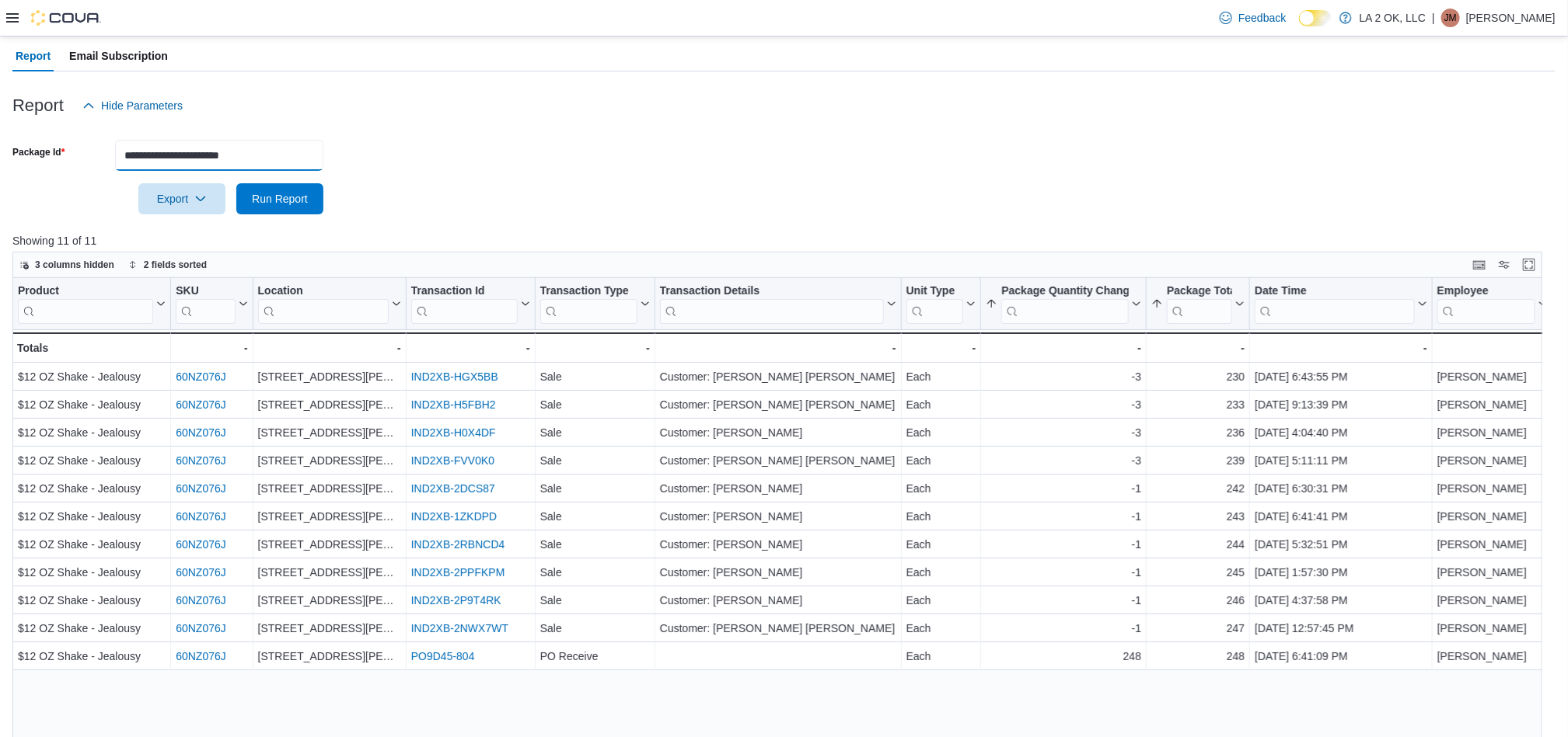
click at [293, 166] on input "**********" at bounding box center [220, 156] width 209 height 31
click at [276, 160] on input "**********" at bounding box center [220, 156] width 209 height 31
paste input "text"
click at [298, 198] on span "Run Report" at bounding box center [280, 197] width 56 height 16
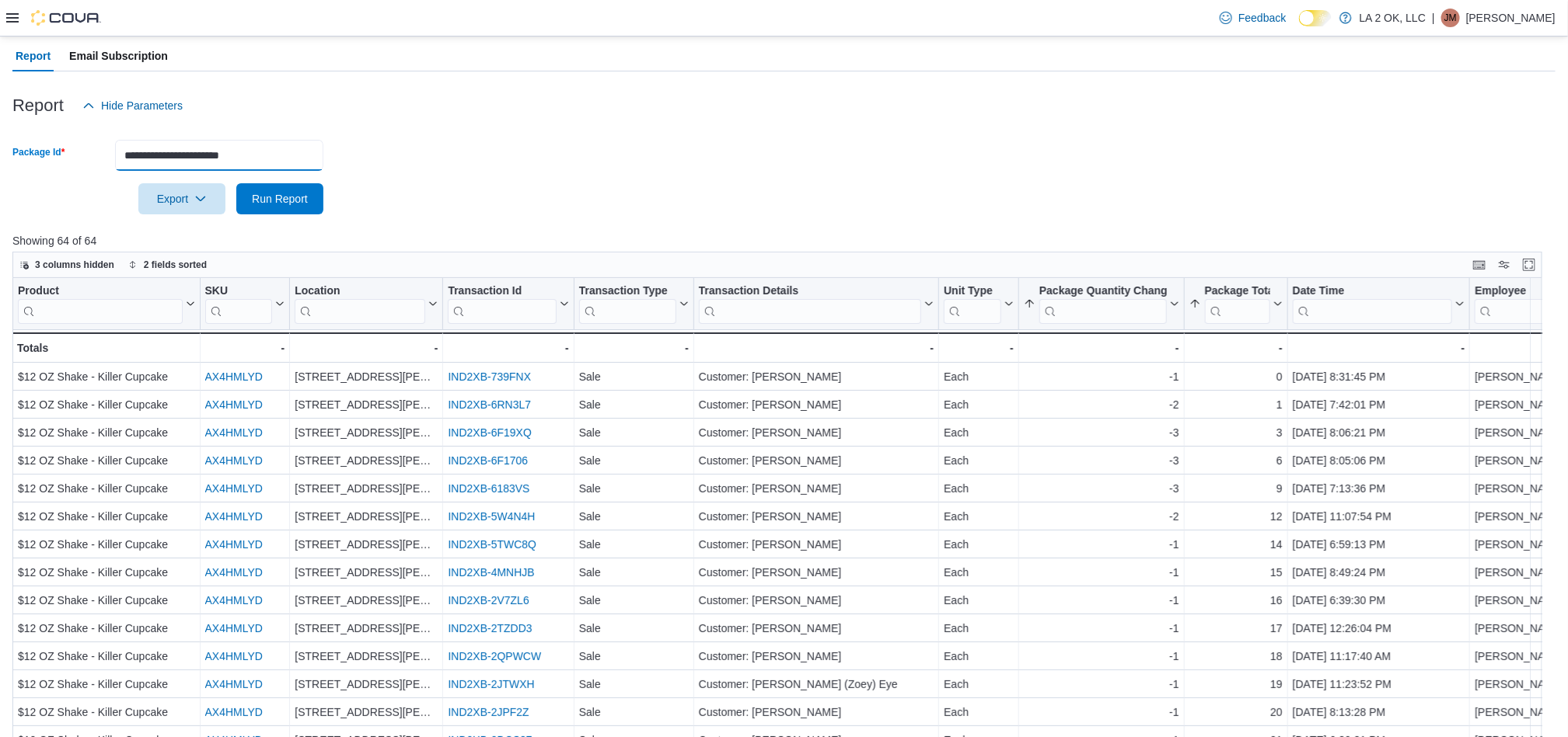
click at [270, 163] on input "**********" at bounding box center [220, 156] width 209 height 31
paste input "text"
click at [275, 203] on span "Run Report" at bounding box center [280, 197] width 56 height 16
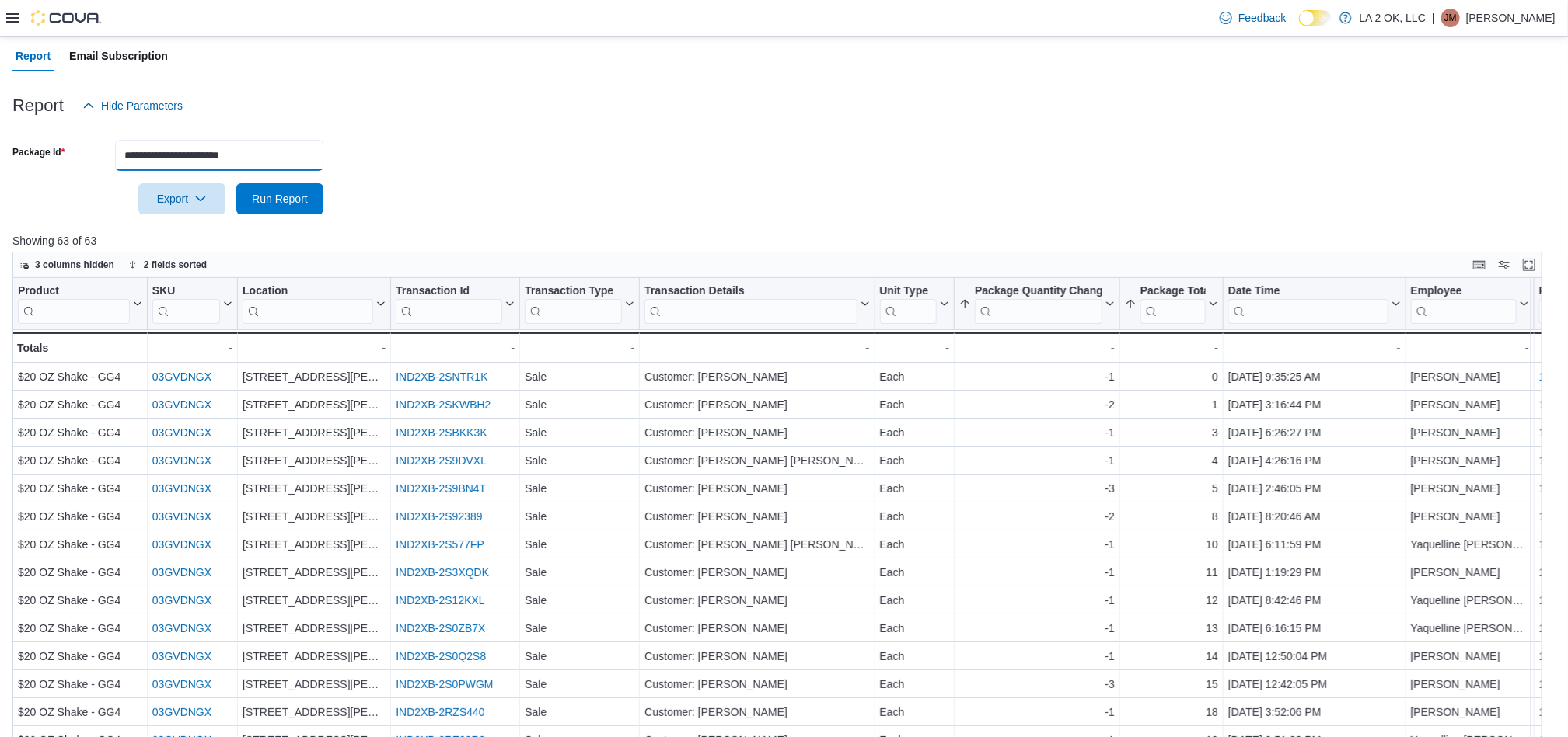
click at [270, 152] on input "**********" at bounding box center [220, 156] width 209 height 31
paste input "text"
click at [281, 196] on span "Run Report" at bounding box center [280, 197] width 56 height 16
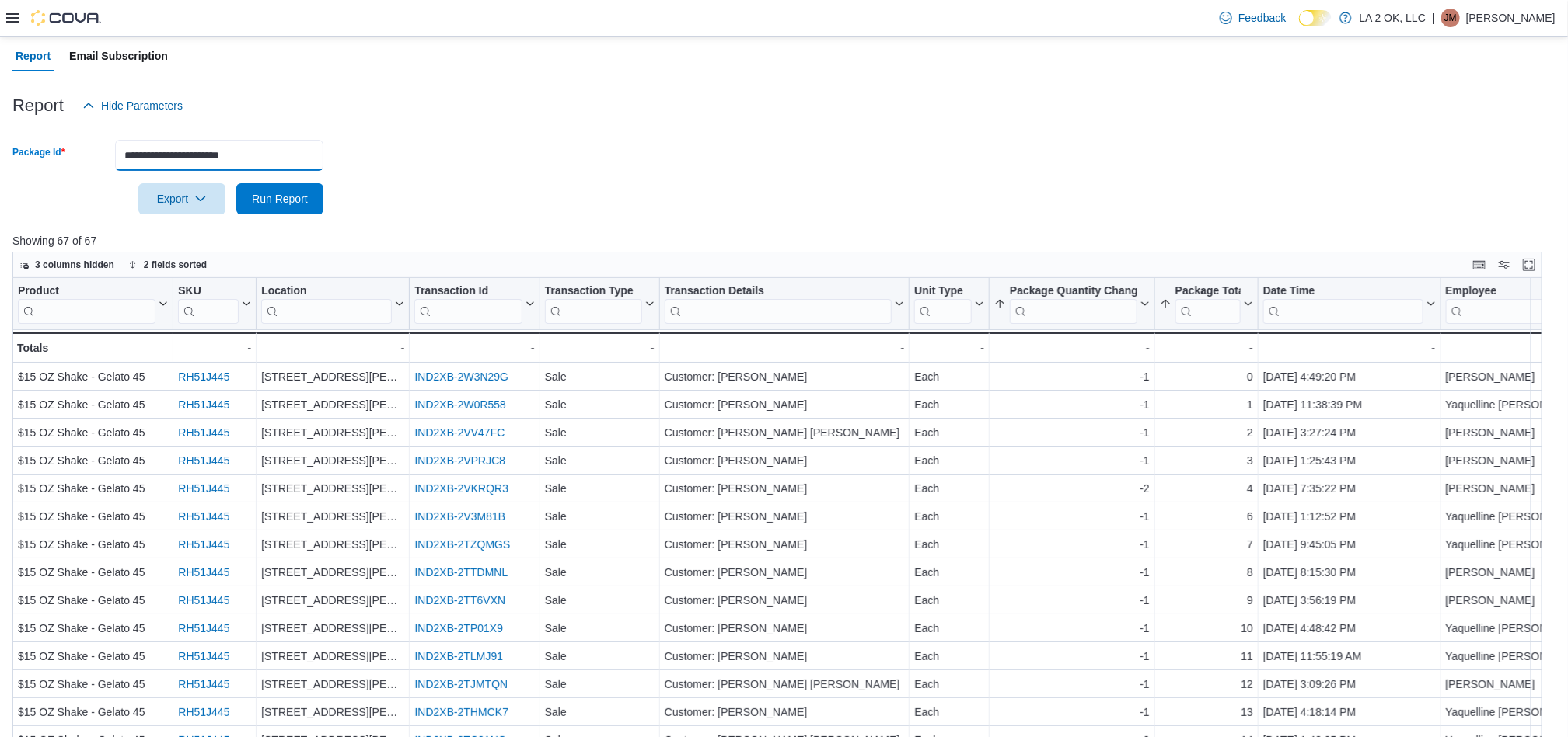
click at [259, 154] on input "**********" at bounding box center [220, 156] width 209 height 31
paste input "text"
click at [285, 209] on span "Run Report" at bounding box center [280, 198] width 68 height 31
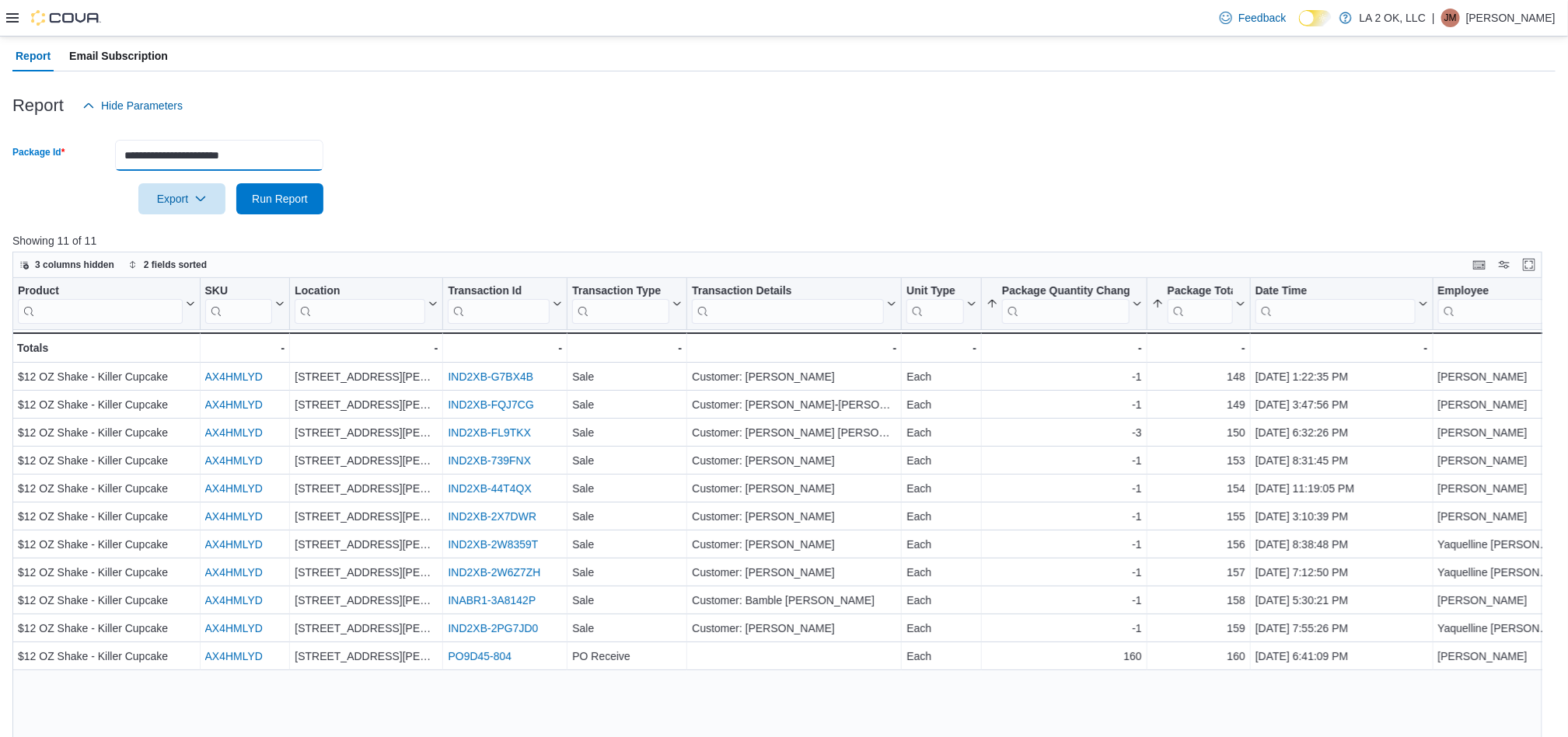
click at [293, 159] on input "**********" at bounding box center [220, 156] width 209 height 31
paste input "text"
click at [301, 196] on span "Run Report" at bounding box center [280, 197] width 56 height 16
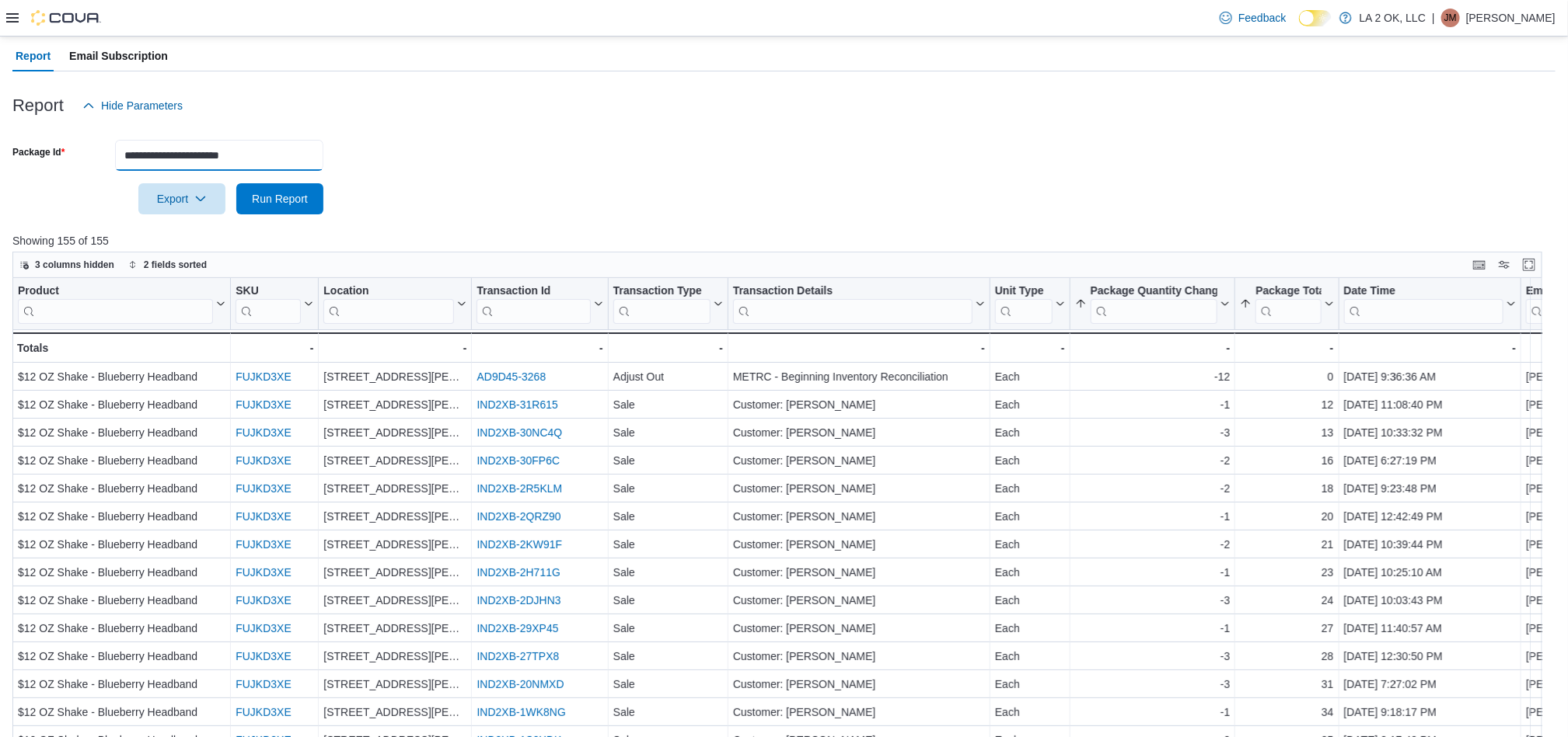
click at [162, 151] on input "**********" at bounding box center [220, 156] width 209 height 31
paste input "text"
click at [263, 199] on span "Run Report" at bounding box center [280, 197] width 56 height 16
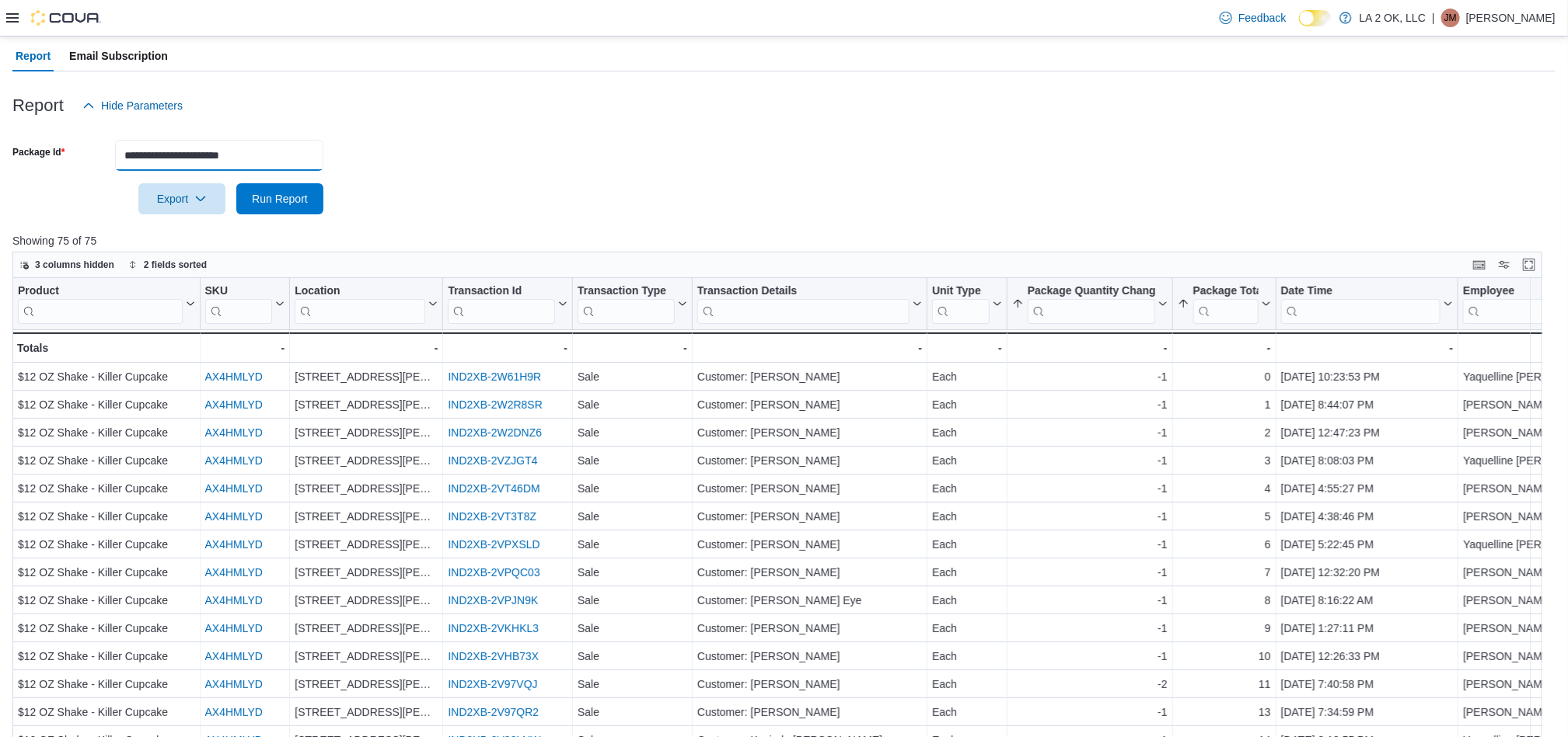
click at [296, 160] on input "**********" at bounding box center [220, 156] width 209 height 31
paste input "text"
click at [288, 196] on span "Run Report" at bounding box center [280, 197] width 56 height 16
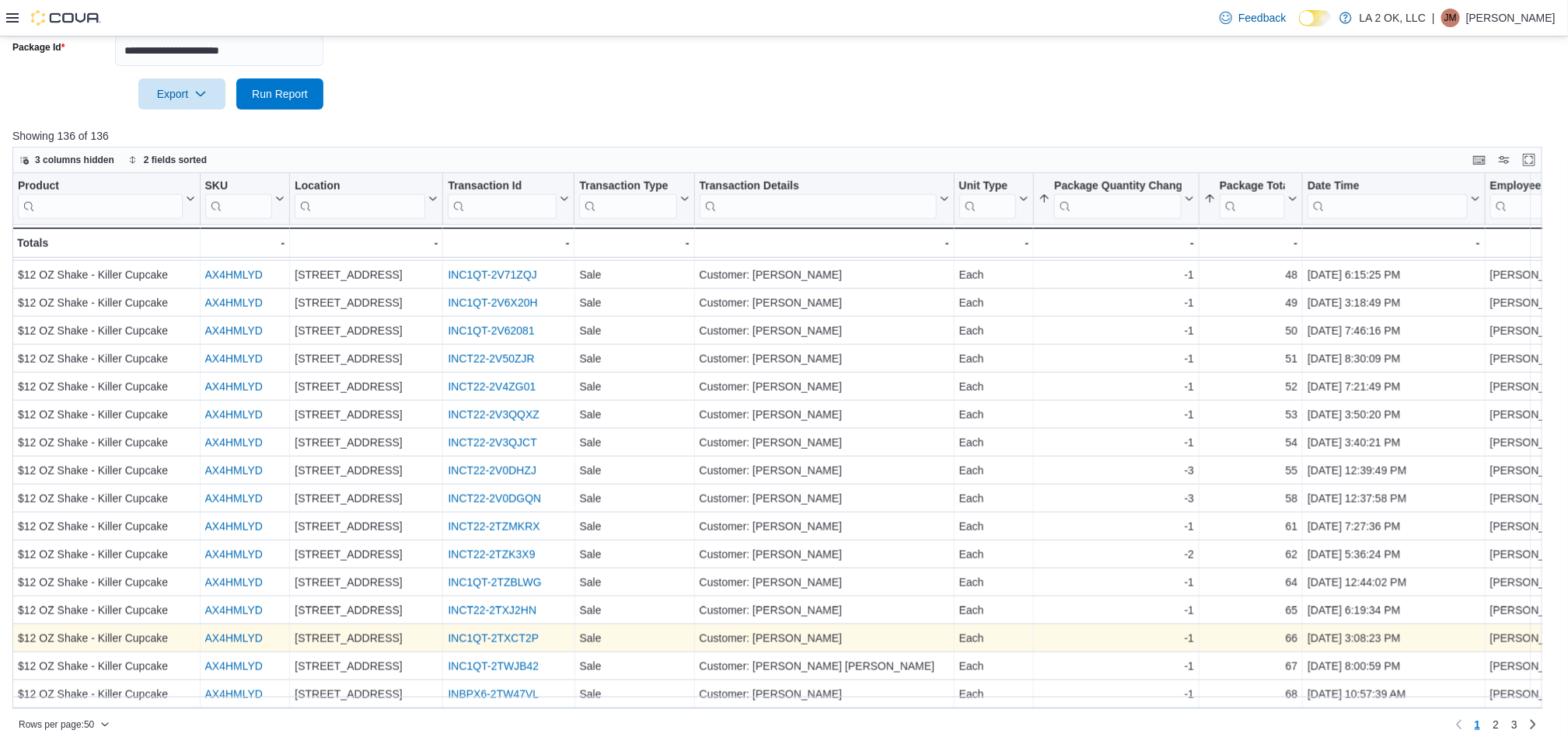
scroll to position [254, 0]
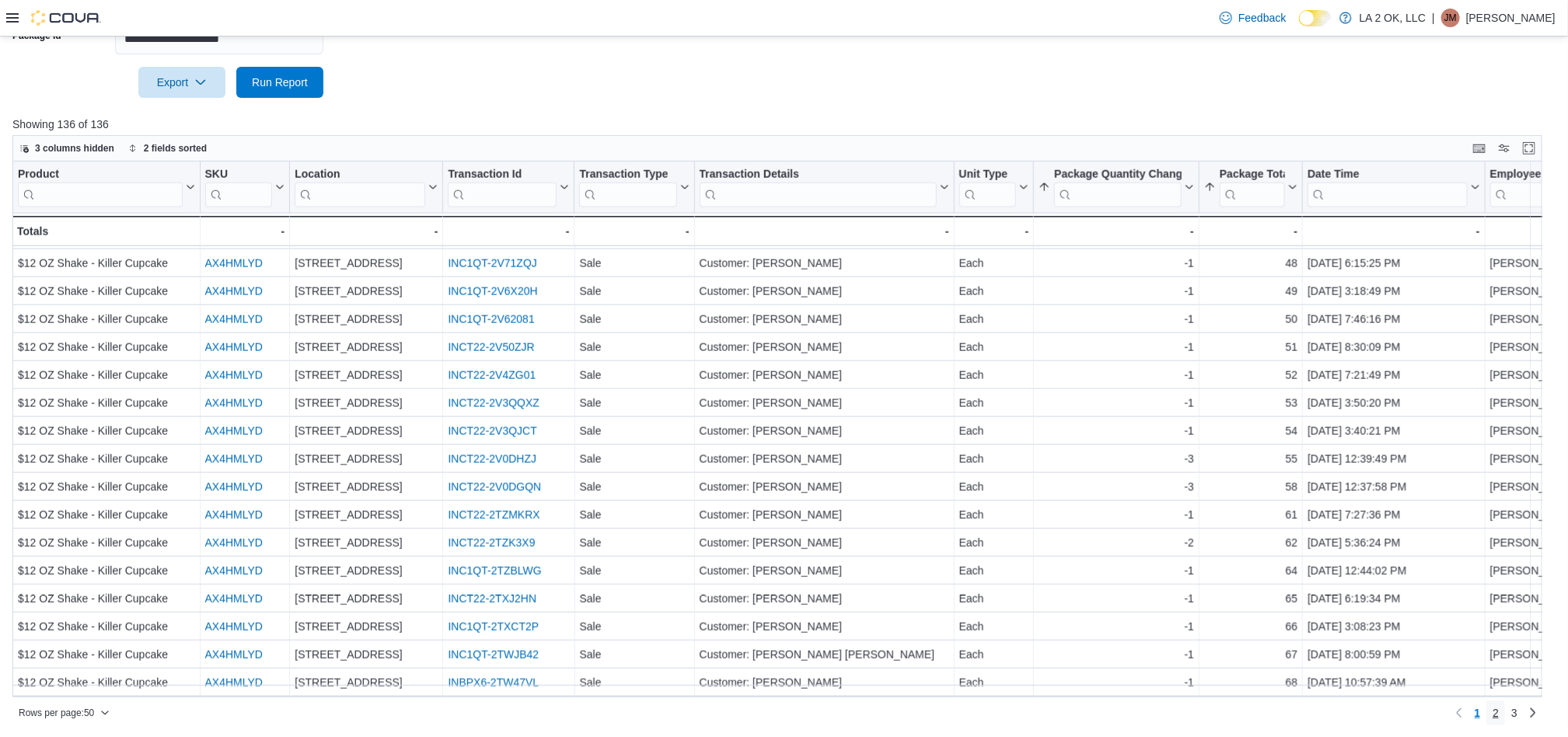
click at [1499, 708] on span "2" at bounding box center [1495, 713] width 6 height 16
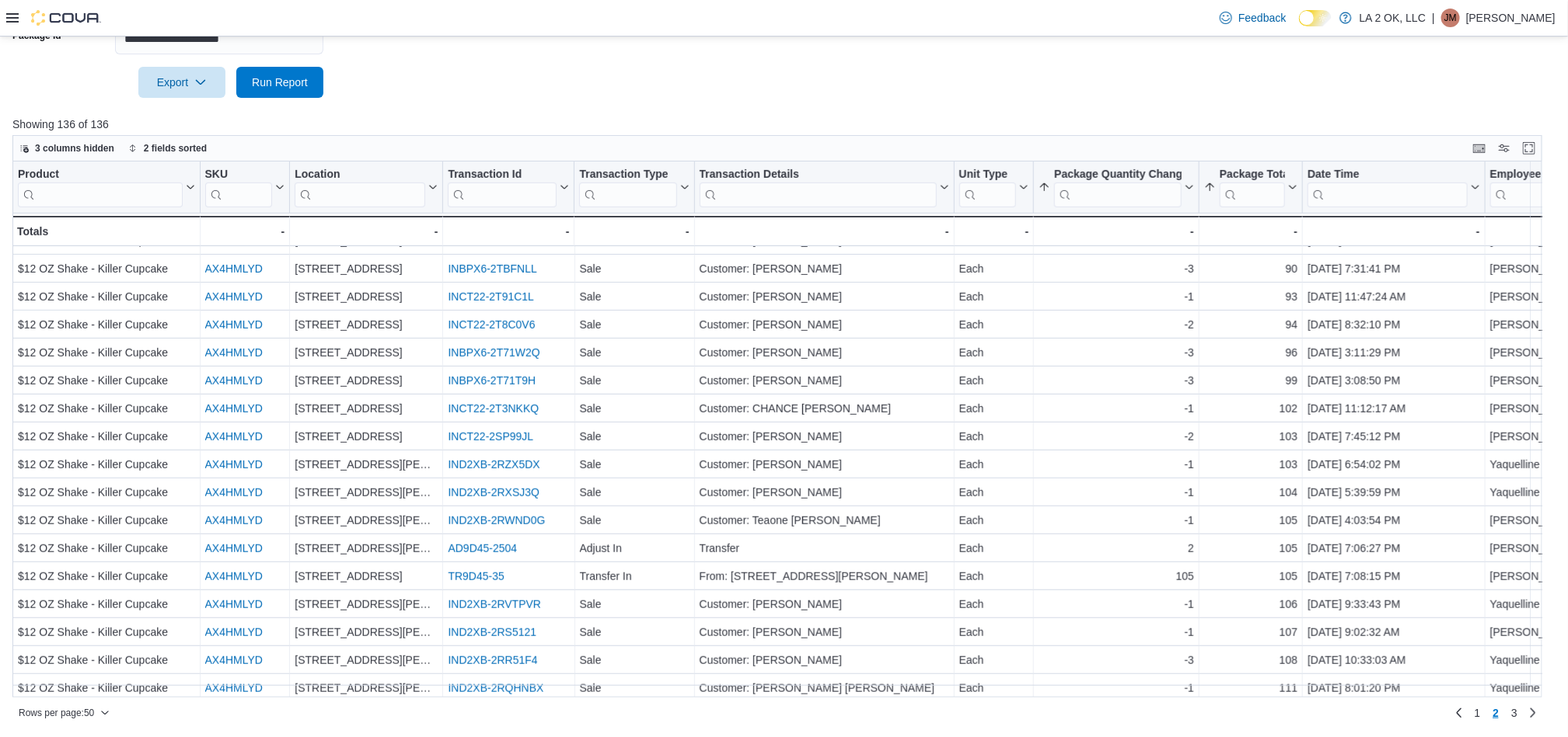
scroll to position [466, 0]
click at [1487, 707] on link "1" at bounding box center [1478, 713] width 18 height 25
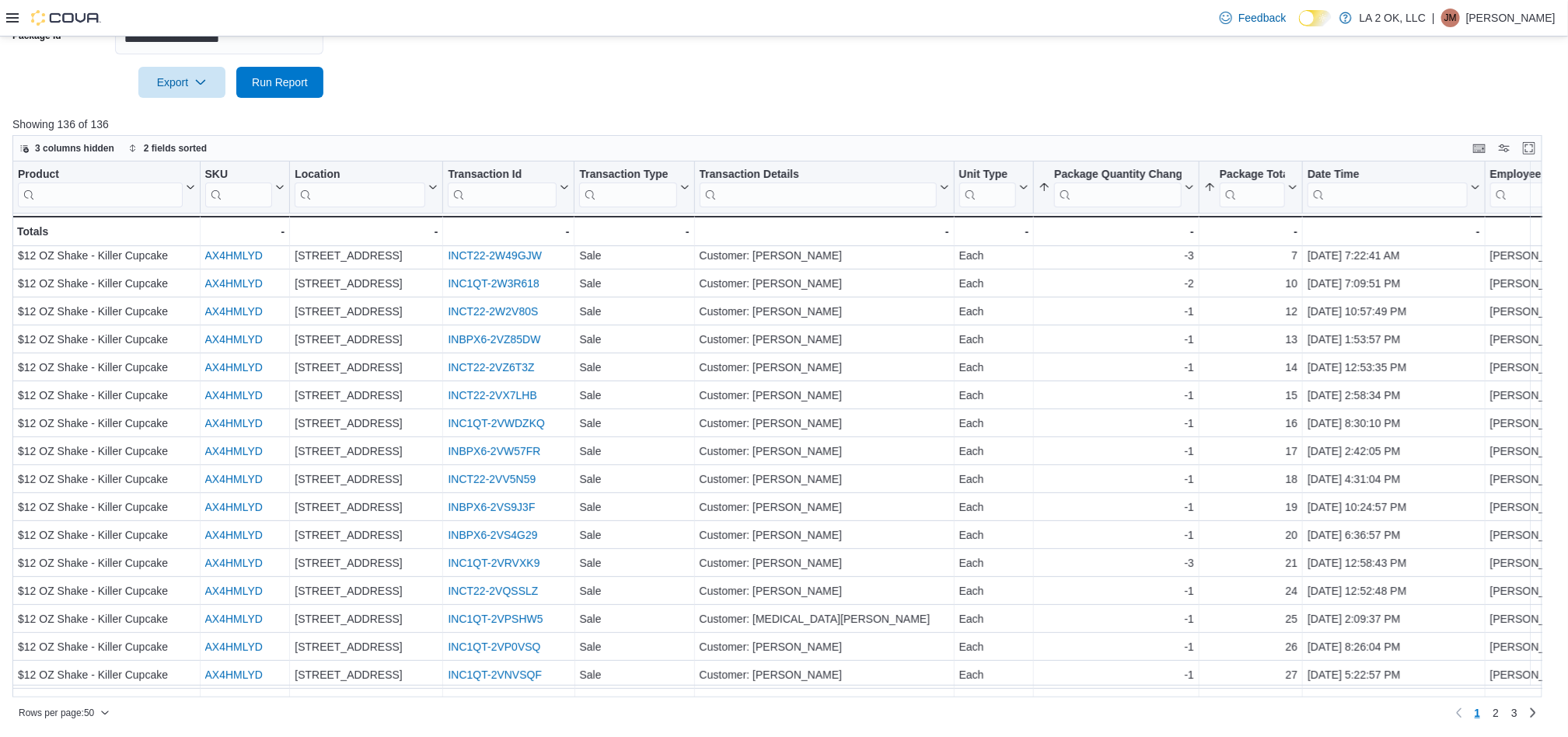
scroll to position [0, 0]
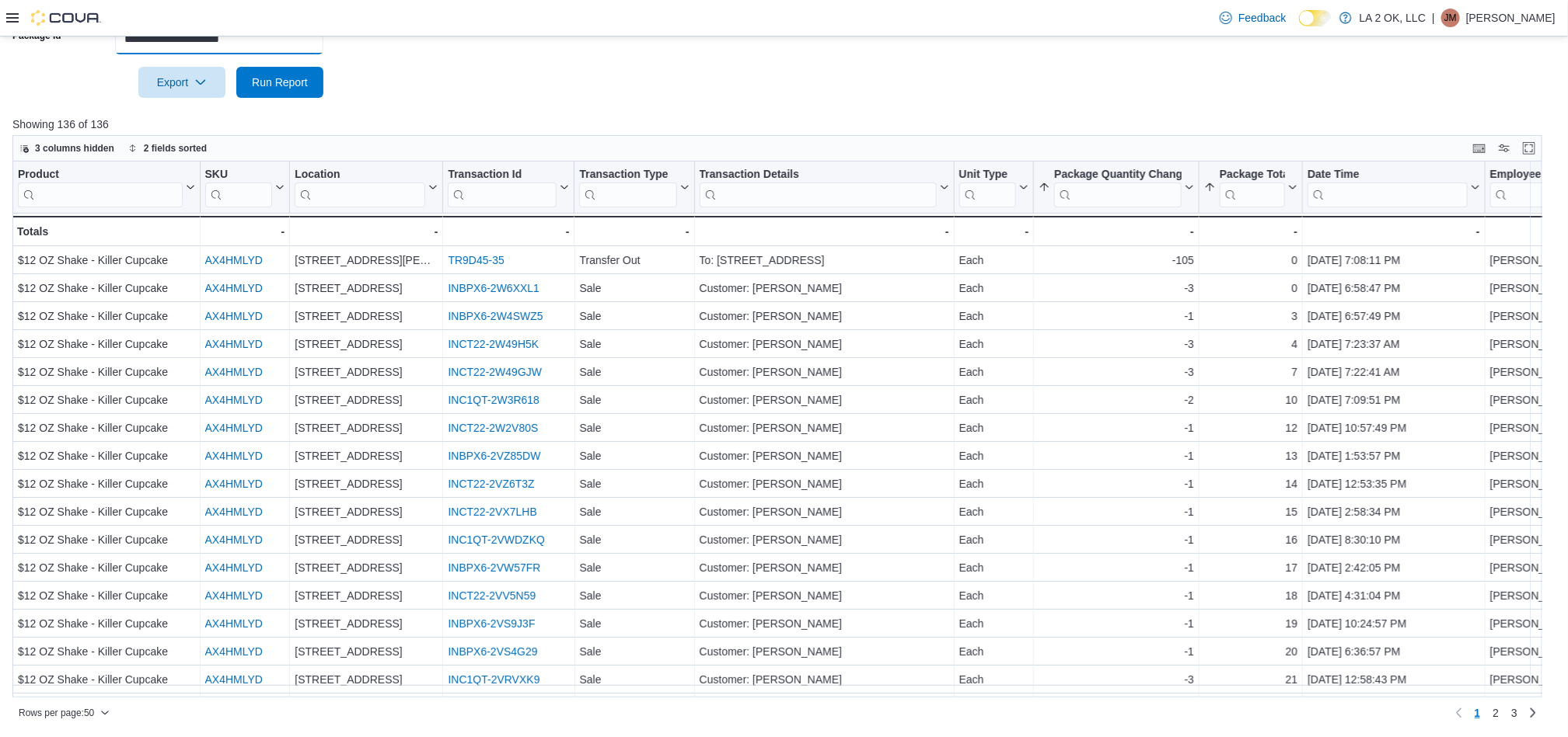
click at [264, 52] on input "**********" at bounding box center [220, 39] width 209 height 31
paste input "text"
click at [278, 89] on span "Run Report" at bounding box center [280, 81] width 56 height 16
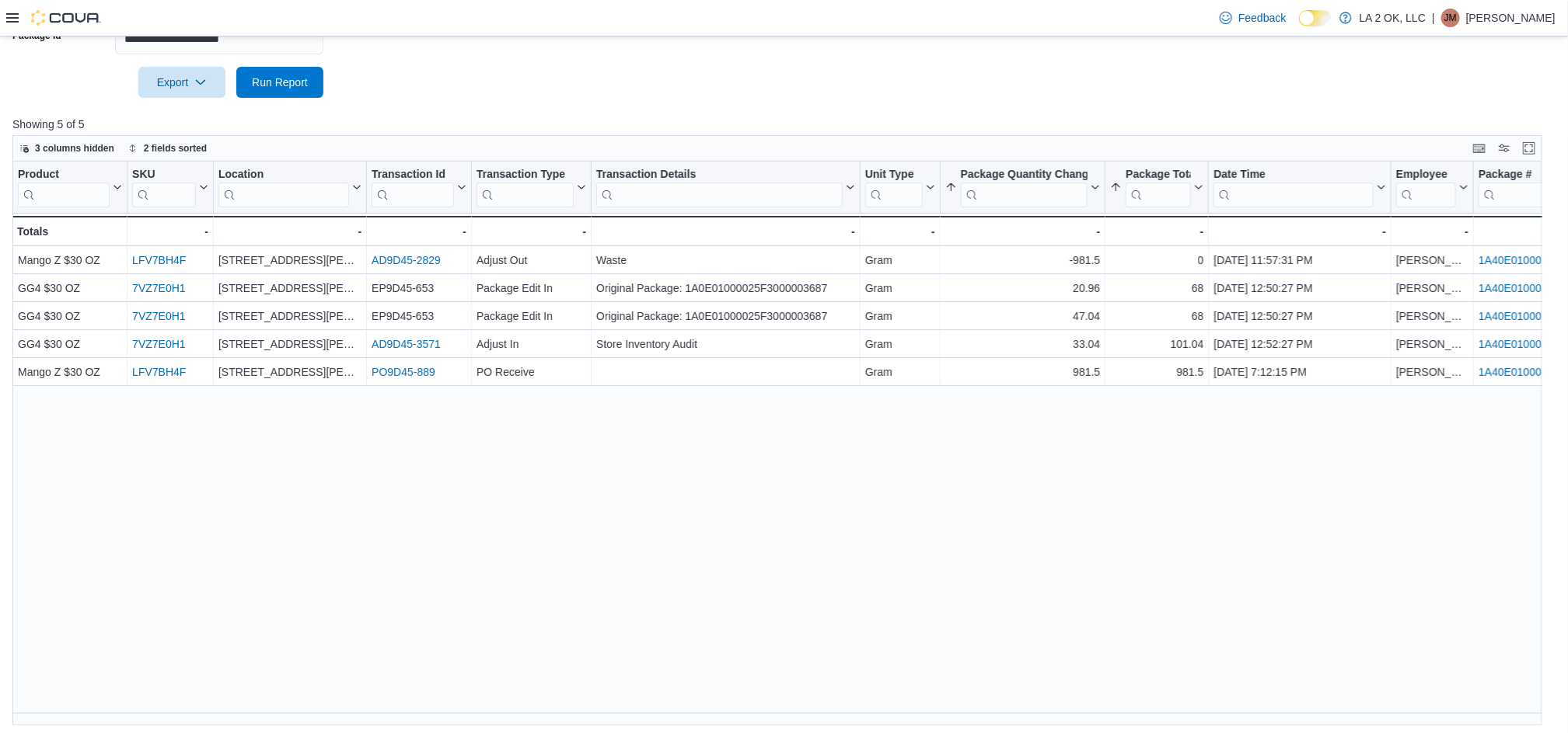
click at [306, 36] on div "Feedback Dark Mode LA 2 OK, LLC | JM Jieann M" at bounding box center [784, 18] width 1568 height 37
click at [302, 47] on input "**********" at bounding box center [220, 39] width 209 height 31
paste input "text"
click at [305, 84] on span "Run Report" at bounding box center [280, 81] width 56 height 16
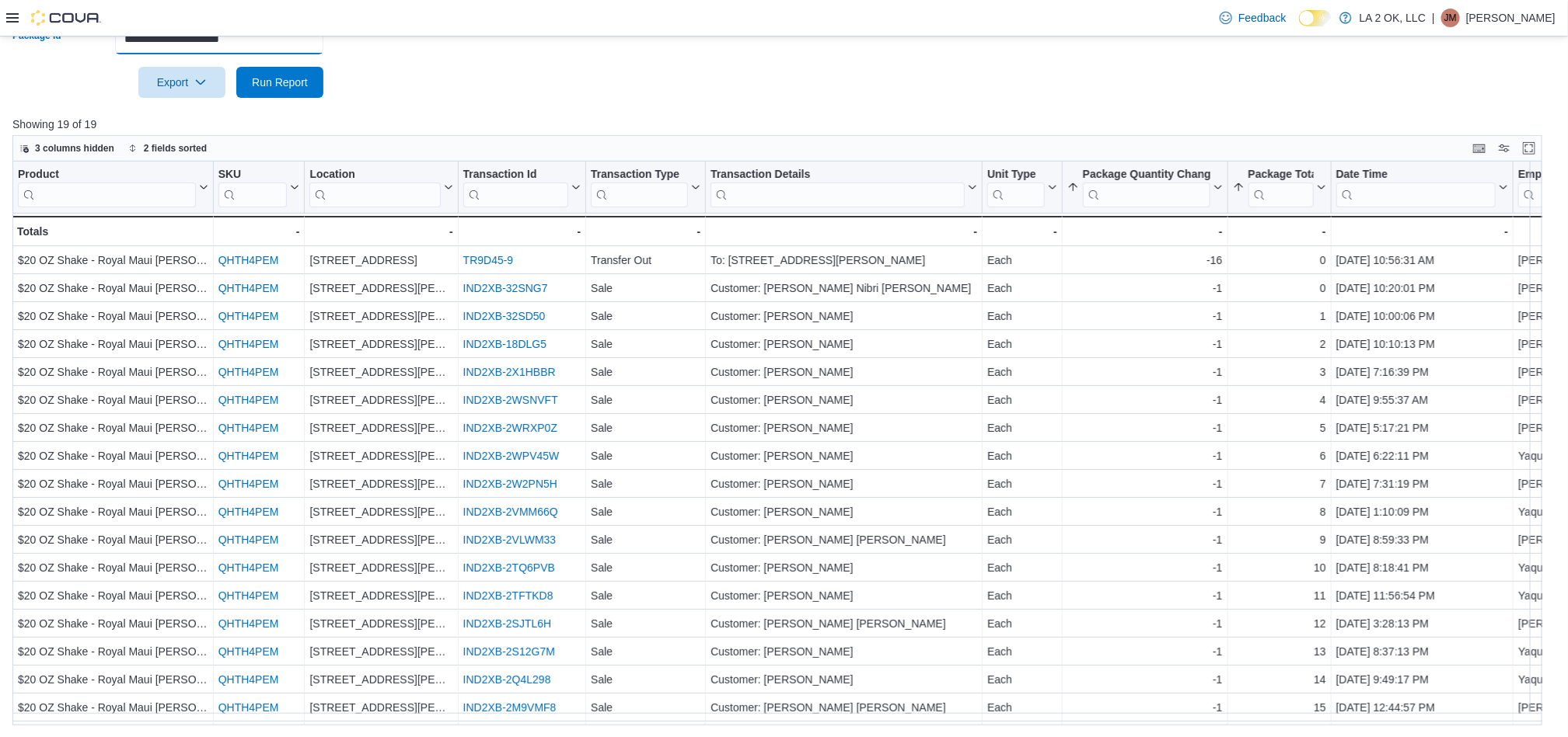
click at [297, 52] on input "**********" at bounding box center [220, 39] width 209 height 31
click at [236, 66] on button "Run Report" at bounding box center [280, 82] width 87 height 31
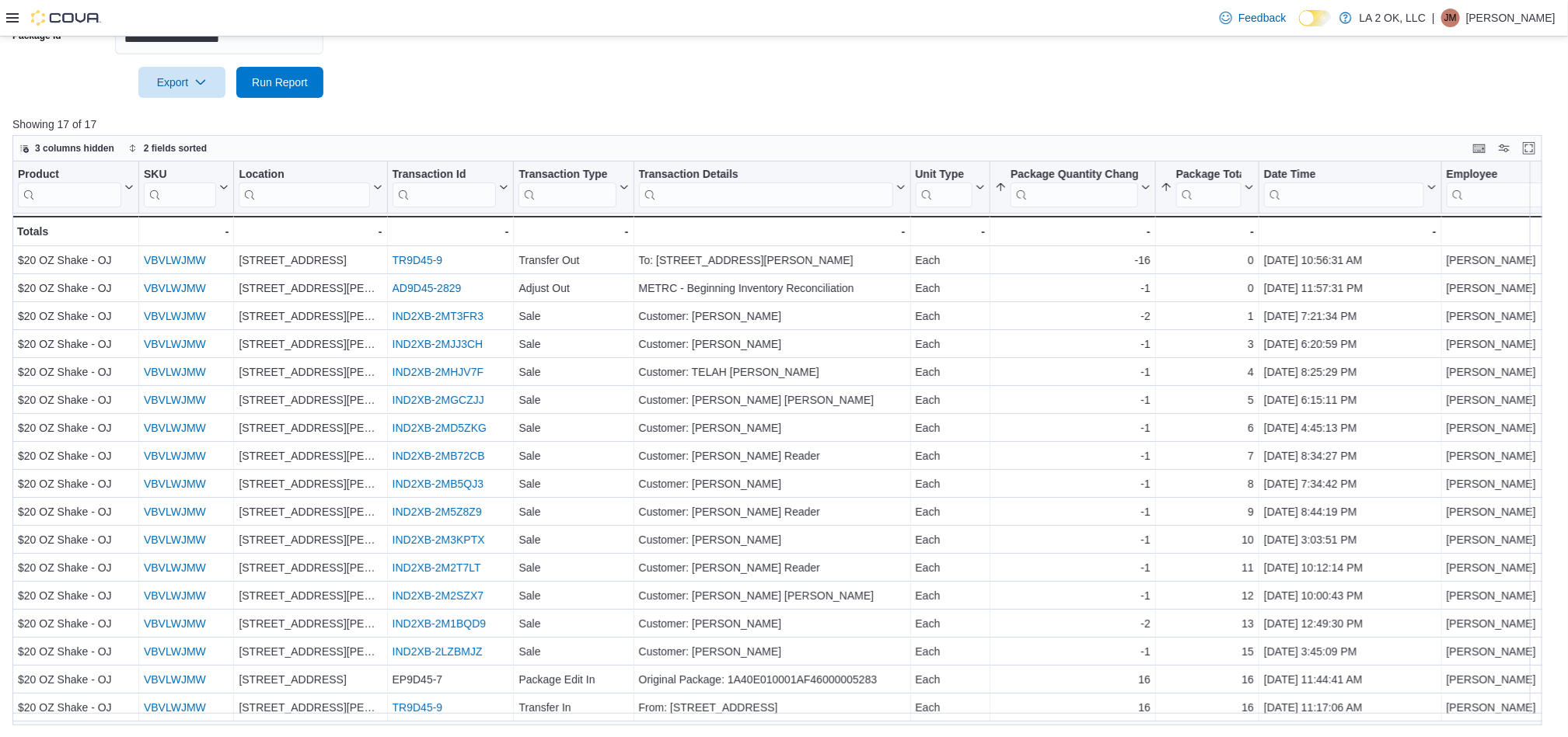
scroll to position [9, 0]
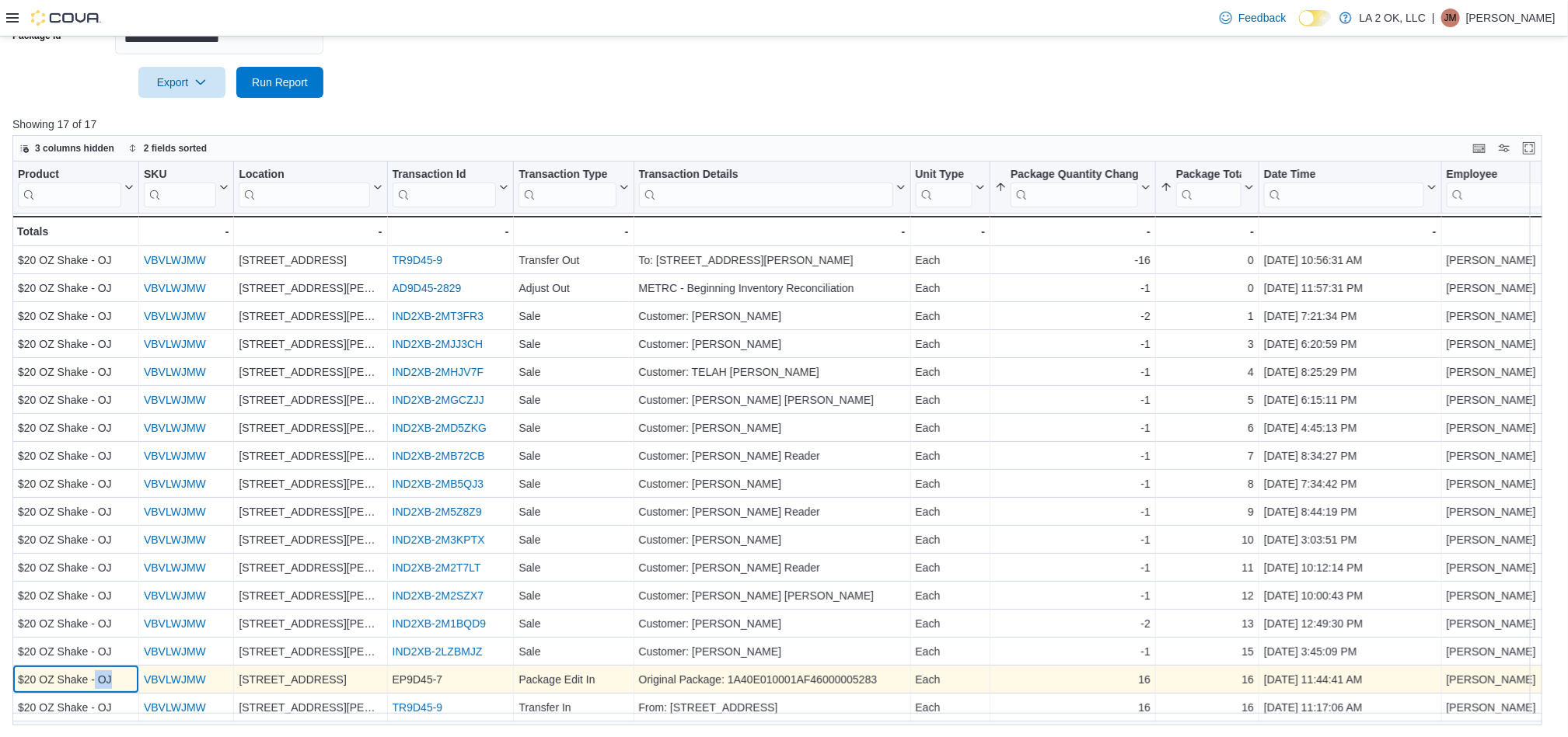
drag, startPoint x: 112, startPoint y: 677, endPoint x: 96, endPoint y: 677, distance: 16.0
click at [96, 677] on div "$20 OZ Shake - OJ" at bounding box center [75, 681] width 115 height 18
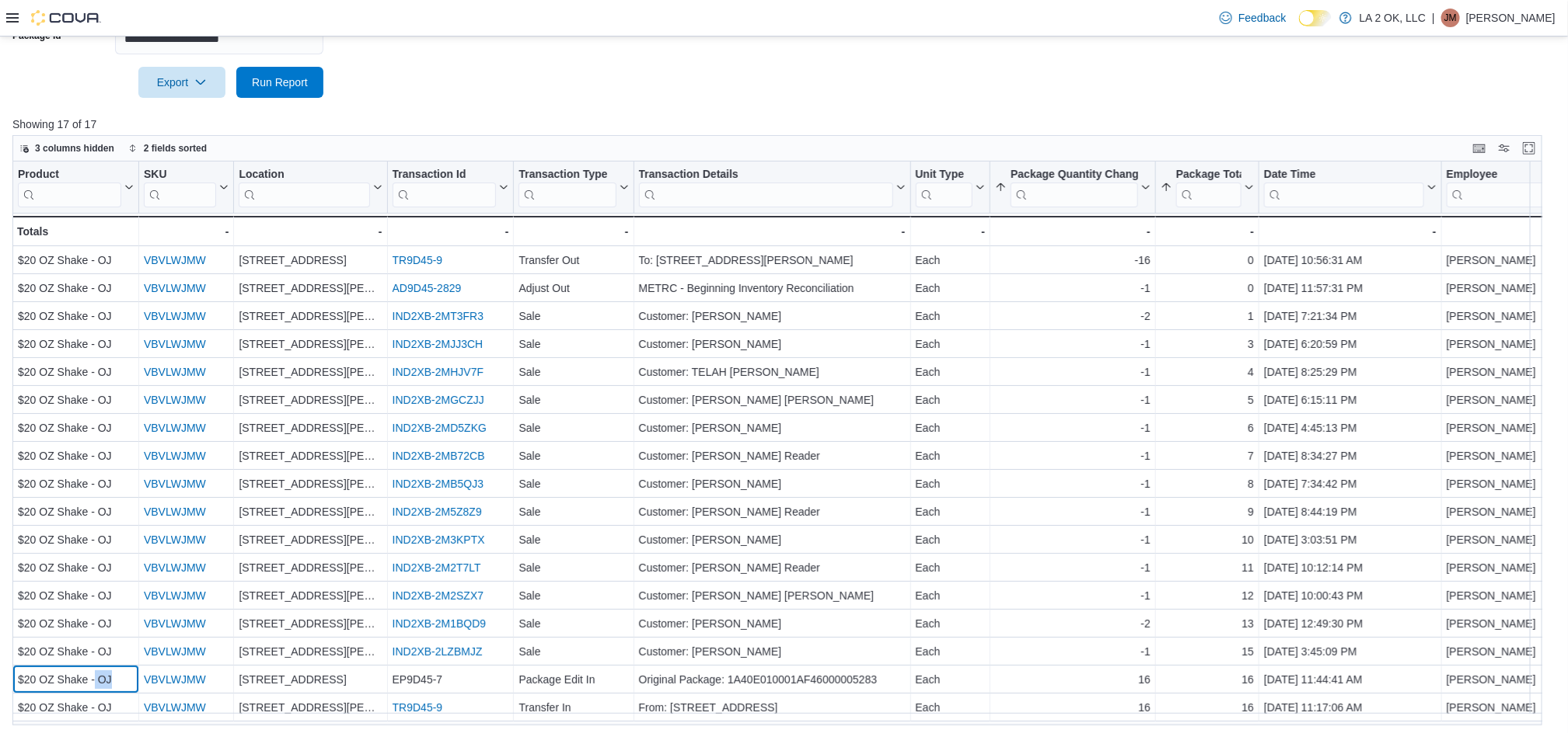
scroll to position [0, 0]
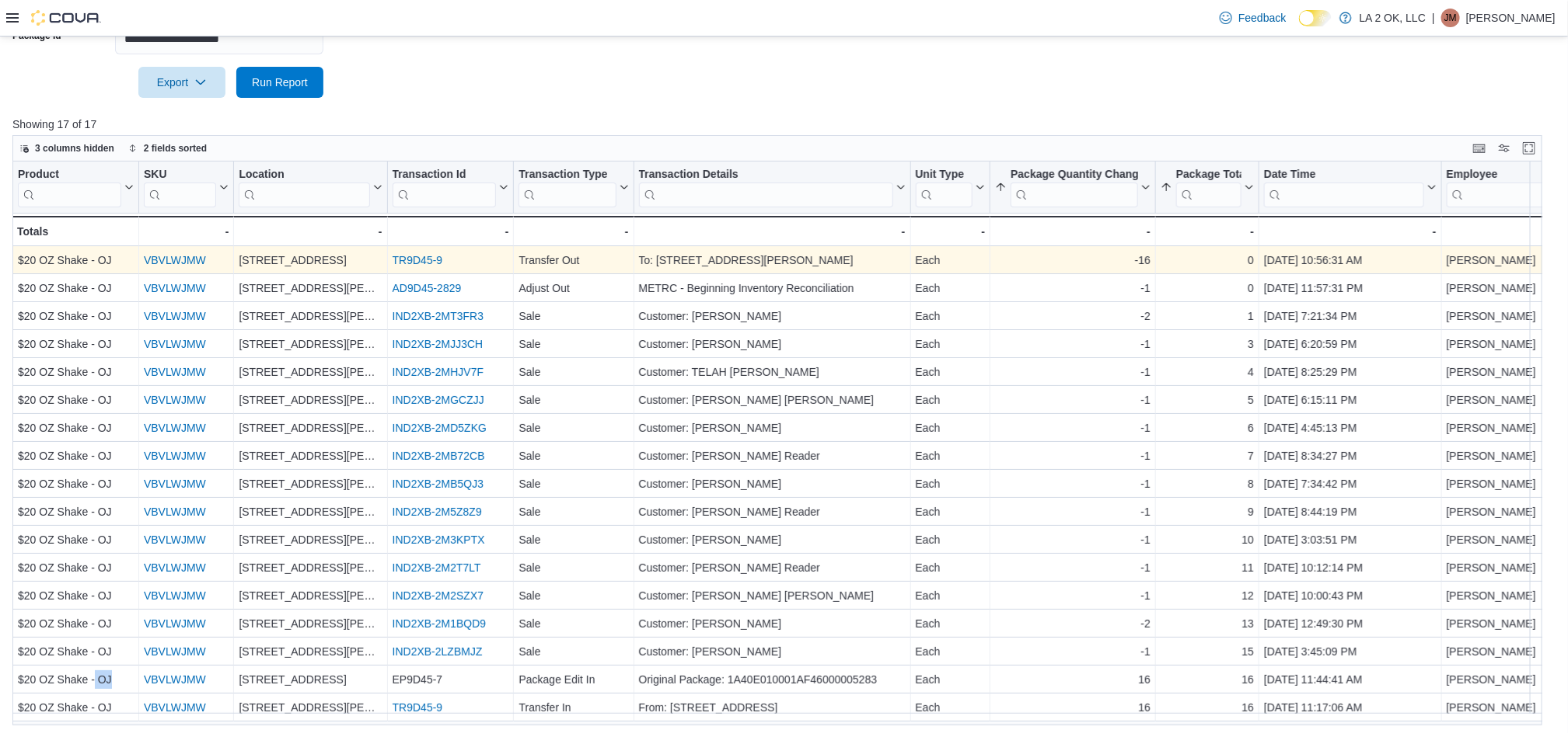
click at [429, 263] on link "TR9D45-9" at bounding box center [417, 260] width 51 height 12
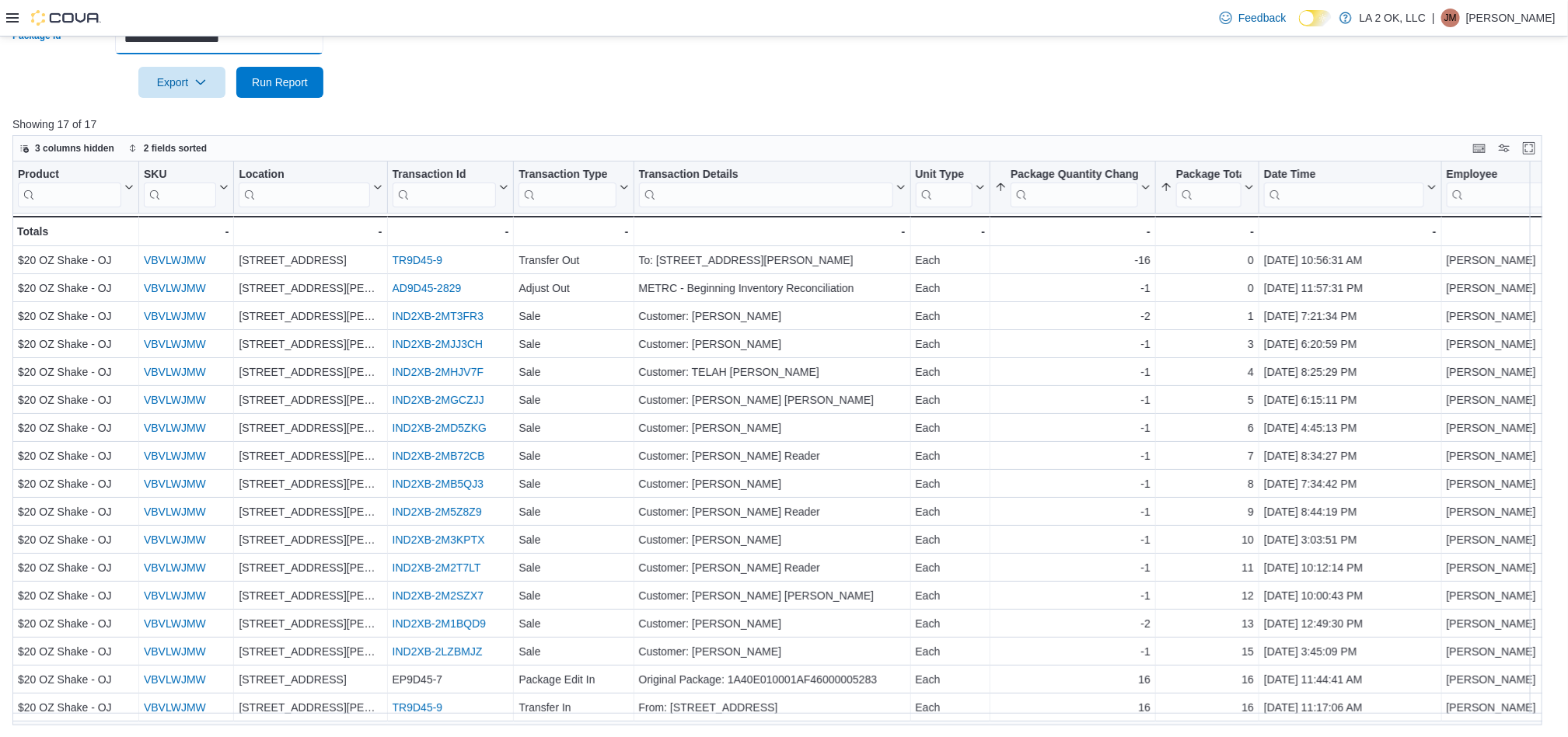
click at [302, 44] on input "**********" at bounding box center [220, 39] width 209 height 31
paste input "text"
type input "**********"
click at [299, 84] on span "Run Report" at bounding box center [280, 81] width 56 height 16
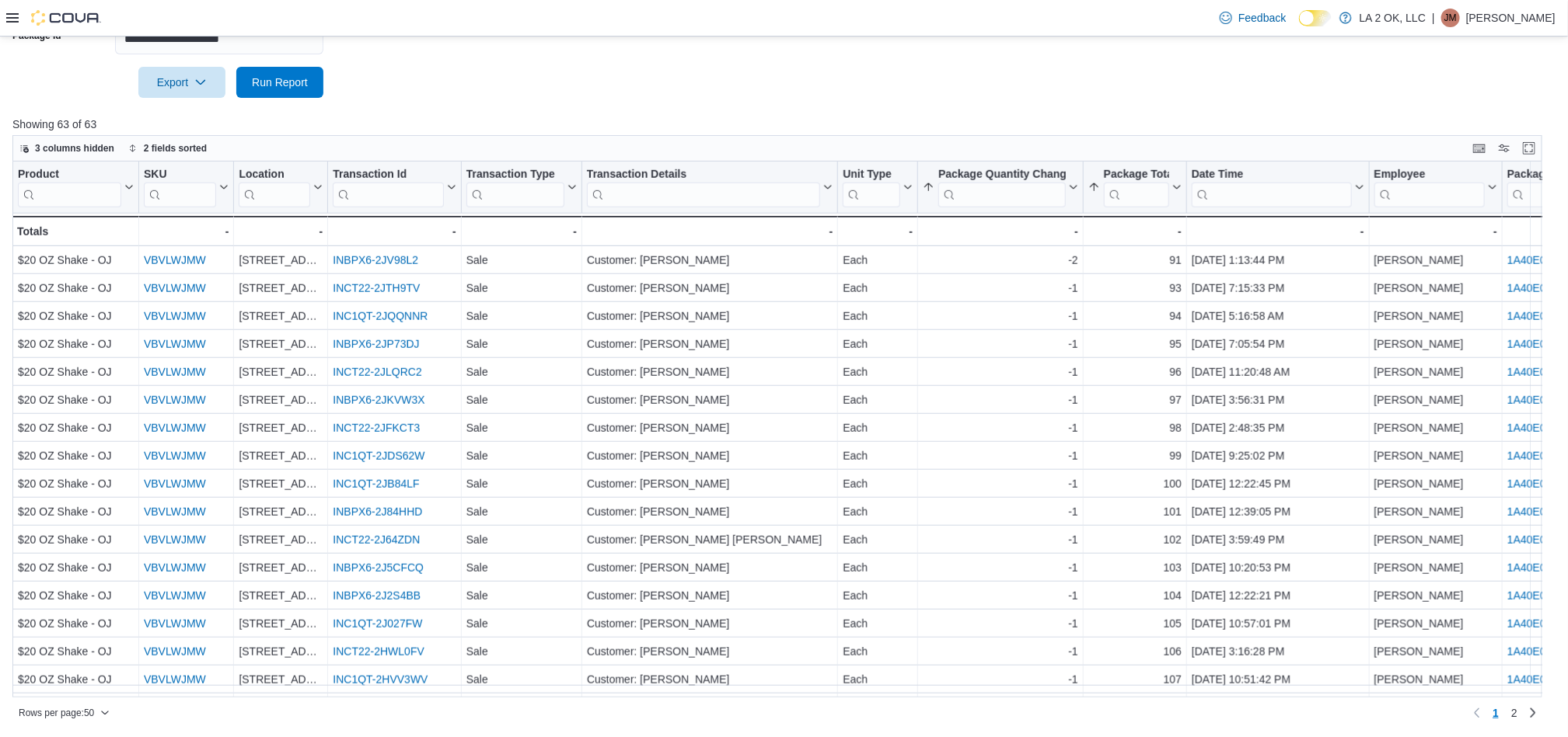
scroll to position [960, 0]
click at [1524, 711] on link "2" at bounding box center [1514, 713] width 18 height 25
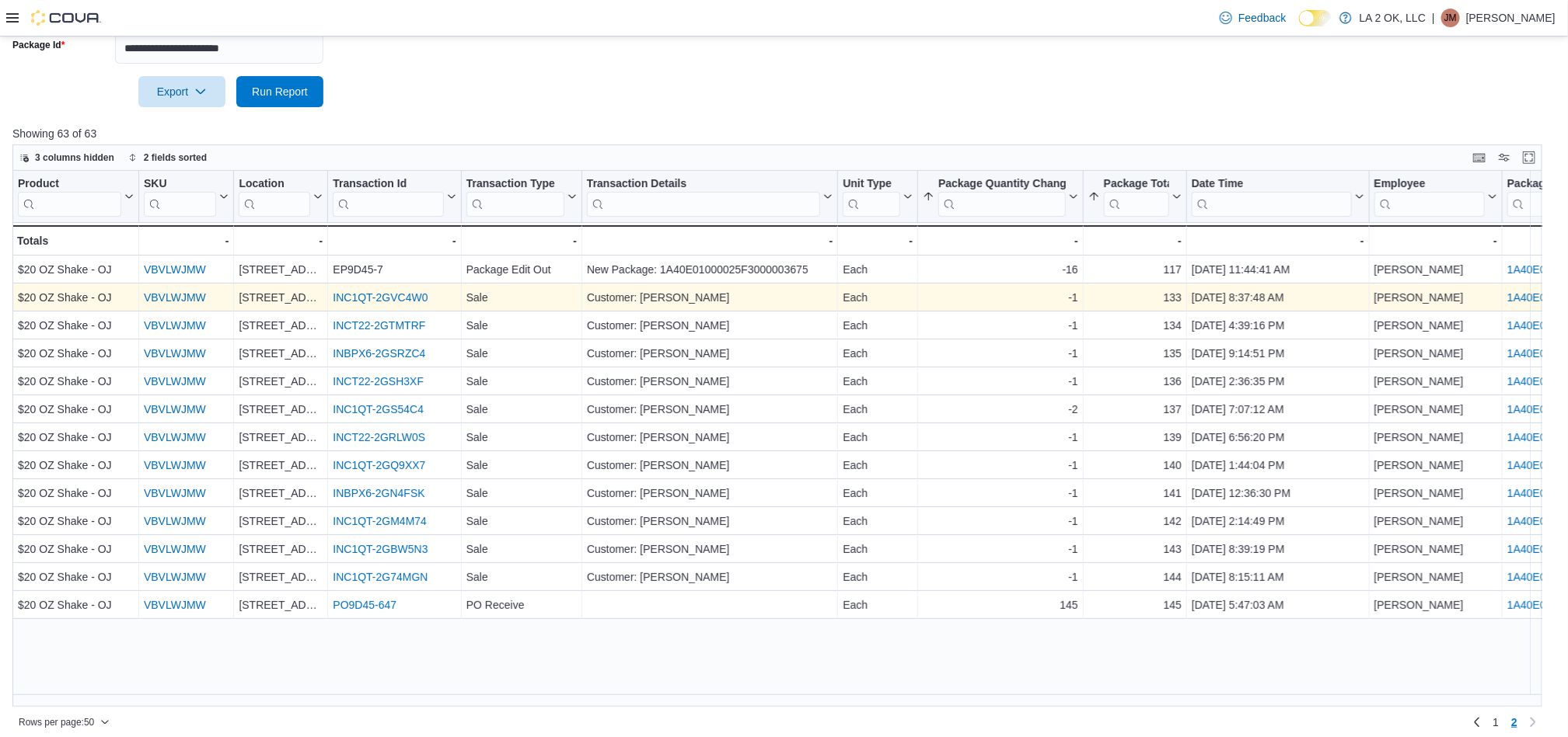
scroll to position [254, 0]
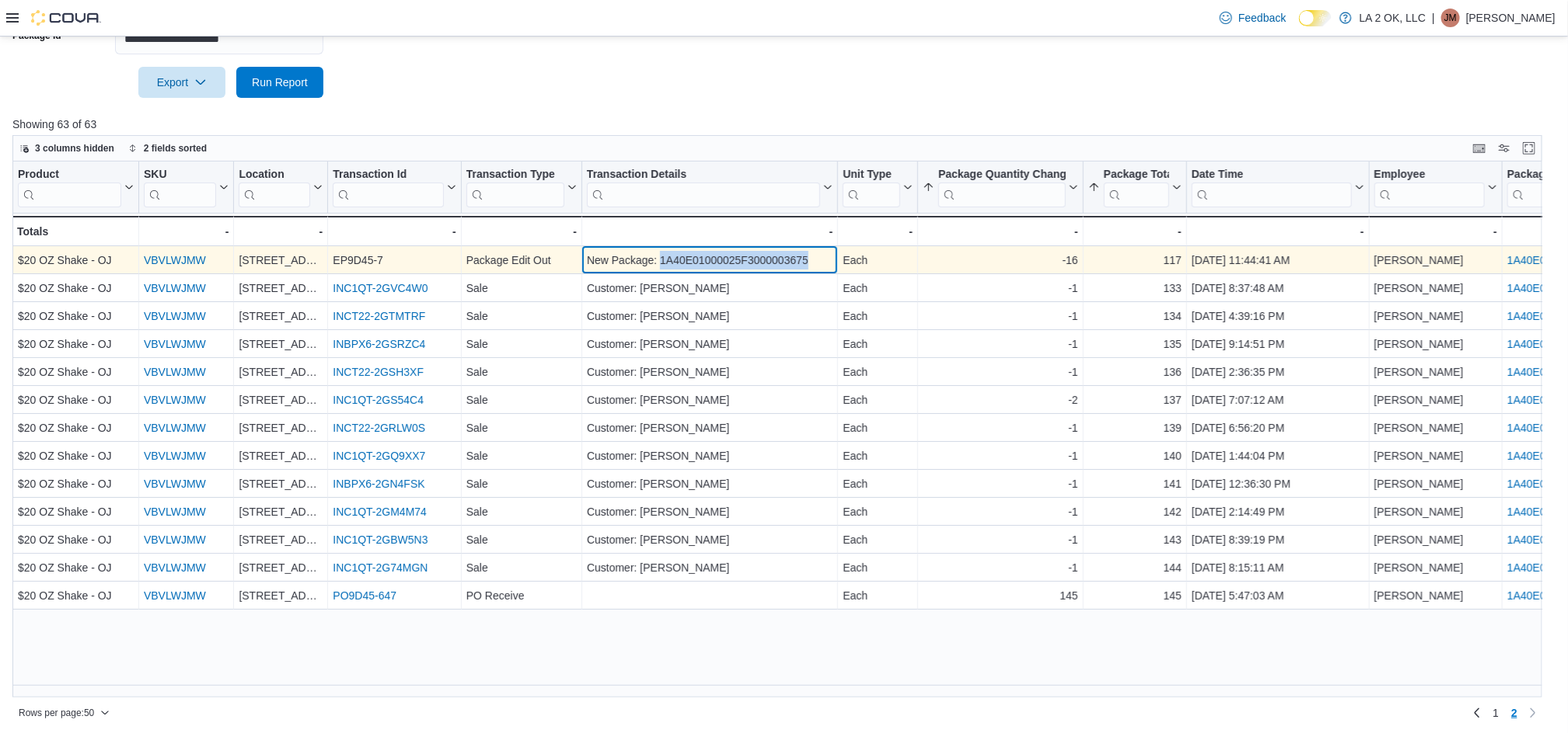
drag, startPoint x: 826, startPoint y: 263, endPoint x: 663, endPoint y: 264, distance: 163.0
click at [663, 264] on div "New Package: 1A40E01000025F3000003675" at bounding box center [710, 261] width 246 height 18
copy div "1A40E01000025F3000003675"
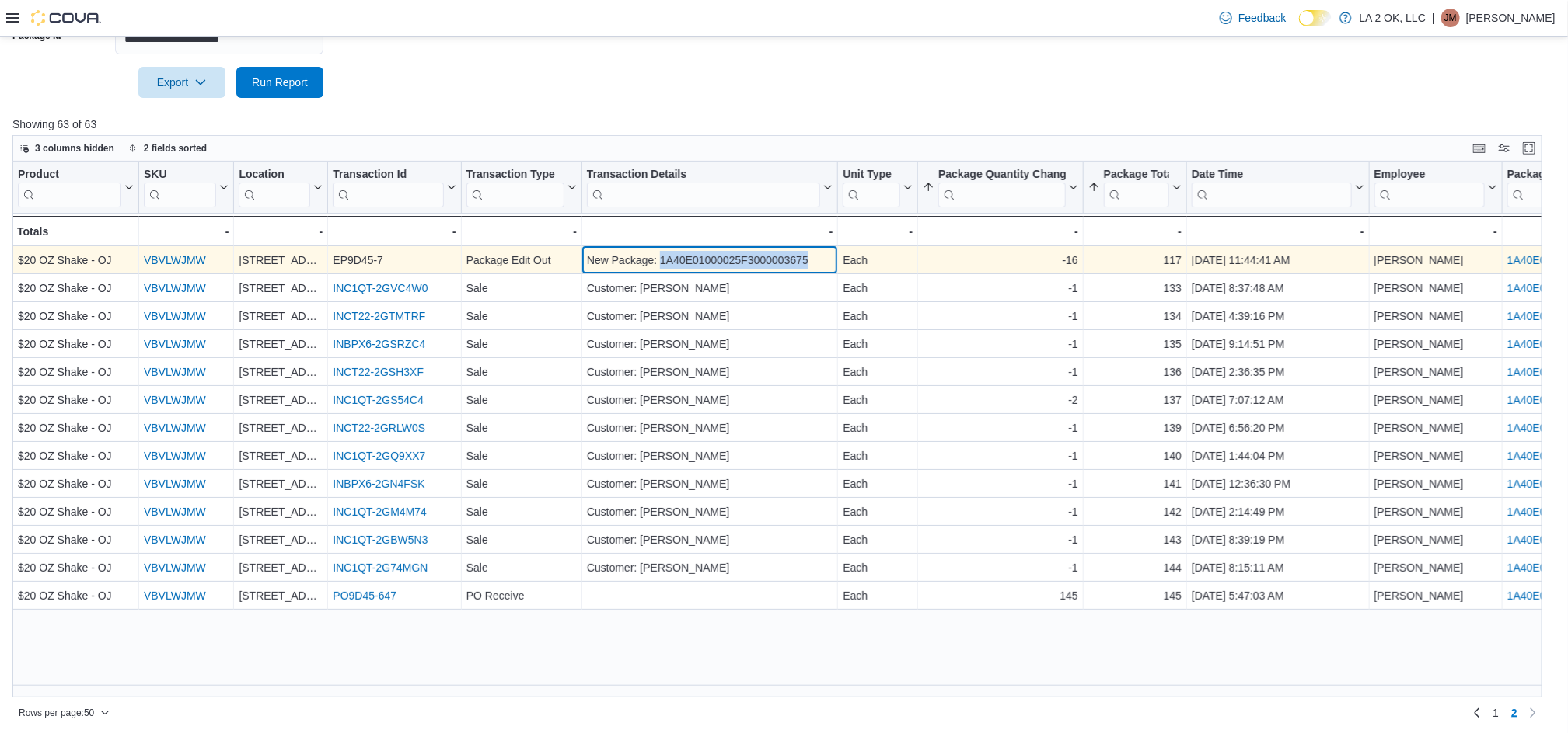
copy div "1A40E01000025F3000003675"
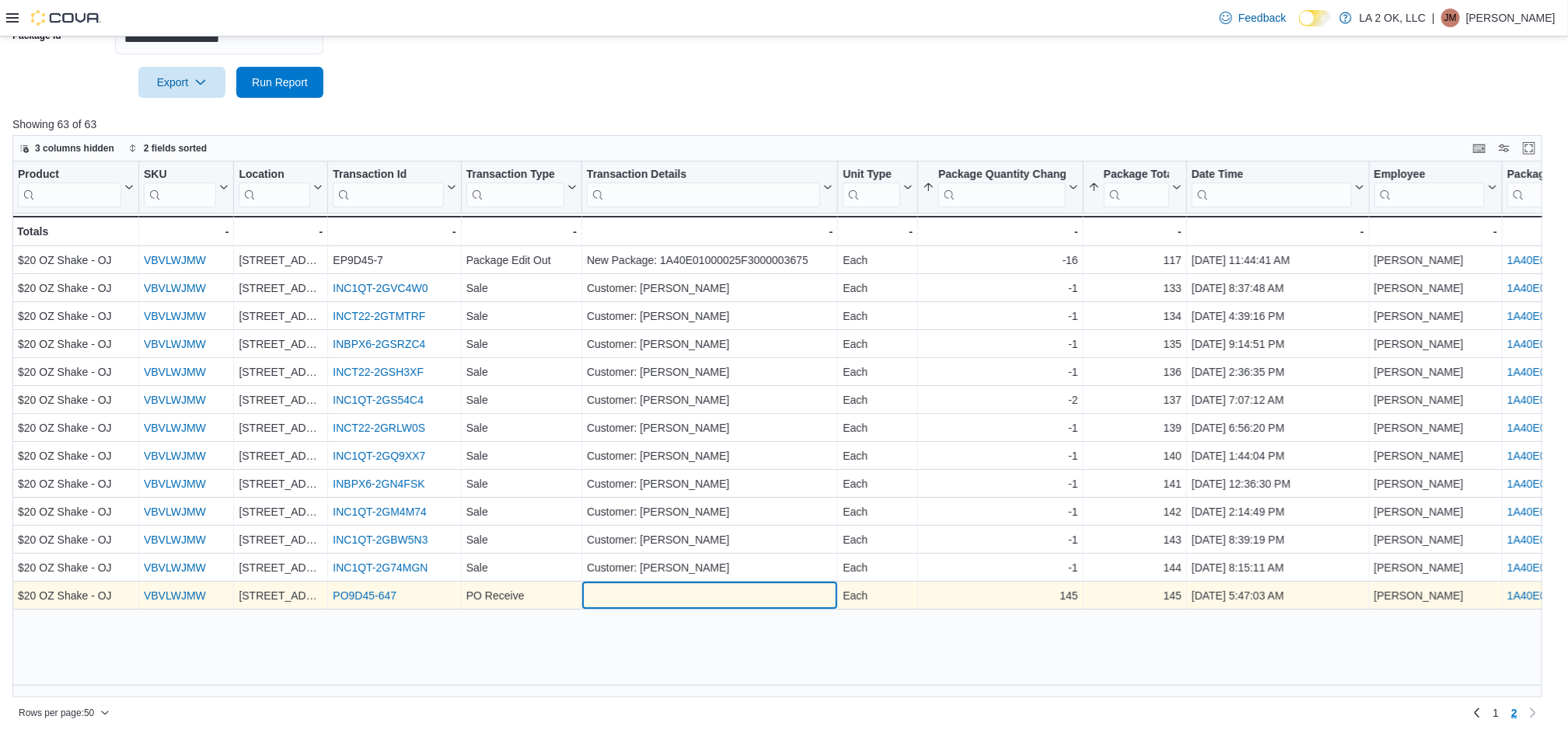
click at [640, 597] on div "- Transaction Details, column 6, row 63" at bounding box center [710, 596] width 246 height 18
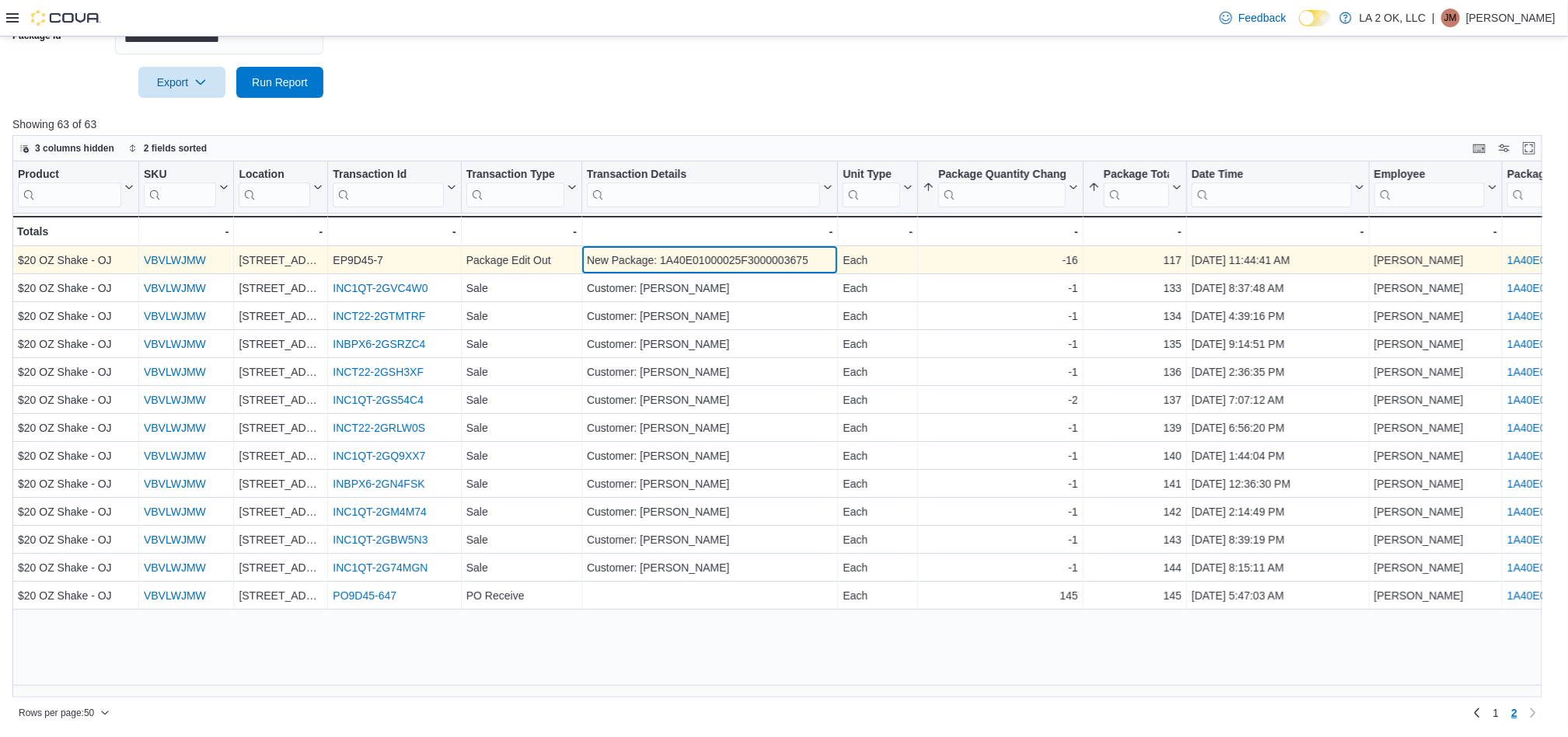
click at [714, 267] on div "New Package: 1A40E01000025F3000003675" at bounding box center [710, 261] width 246 height 18
drag, startPoint x: 661, startPoint y: 262, endPoint x: 817, endPoint y: 263, distance: 156.0
click at [817, 263] on div "New Package: 1A40E01000025F3000003675" at bounding box center [710, 261] width 246 height 18
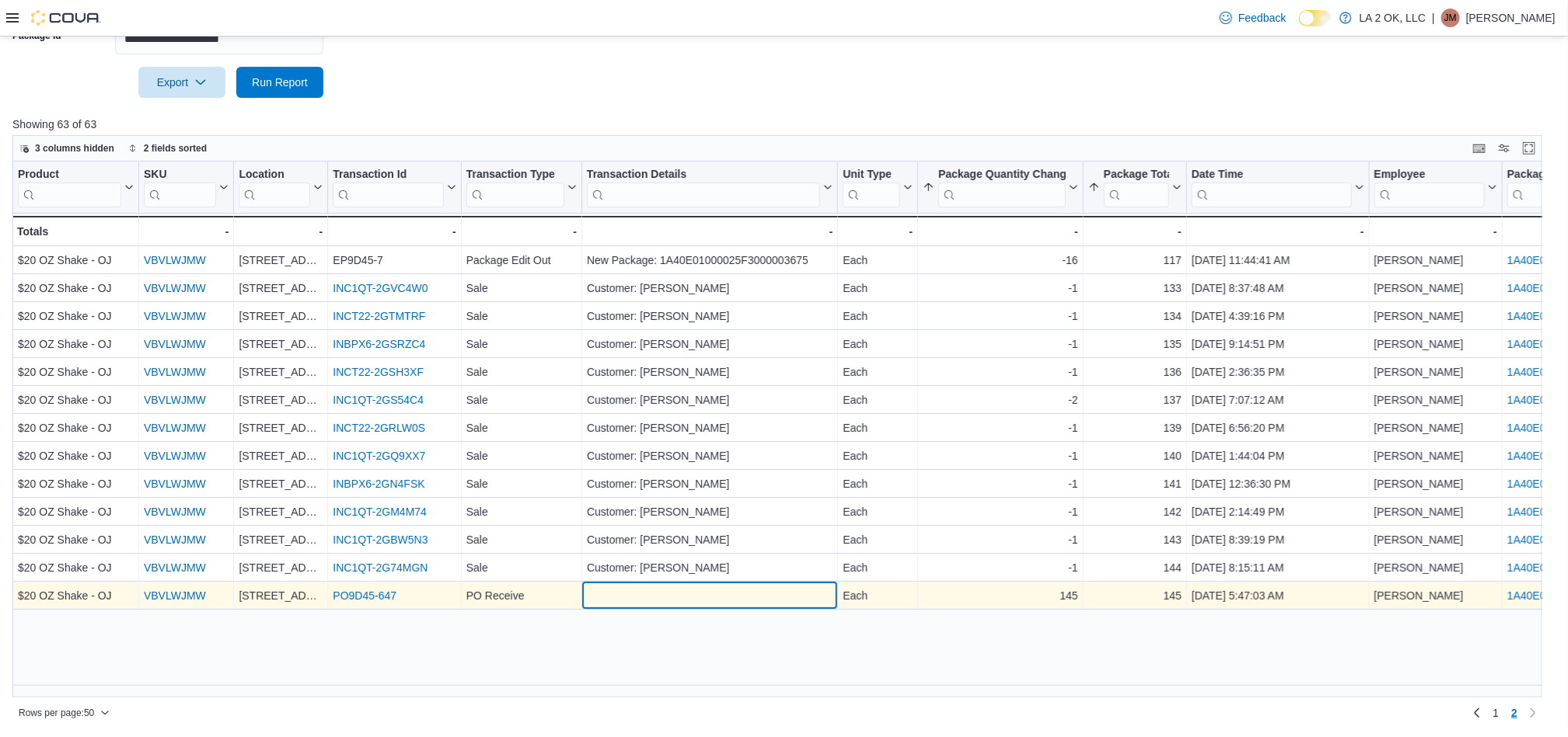
click at [797, 604] on div "- Transaction Details, column 6, row 63" at bounding box center [710, 596] width 246 height 18
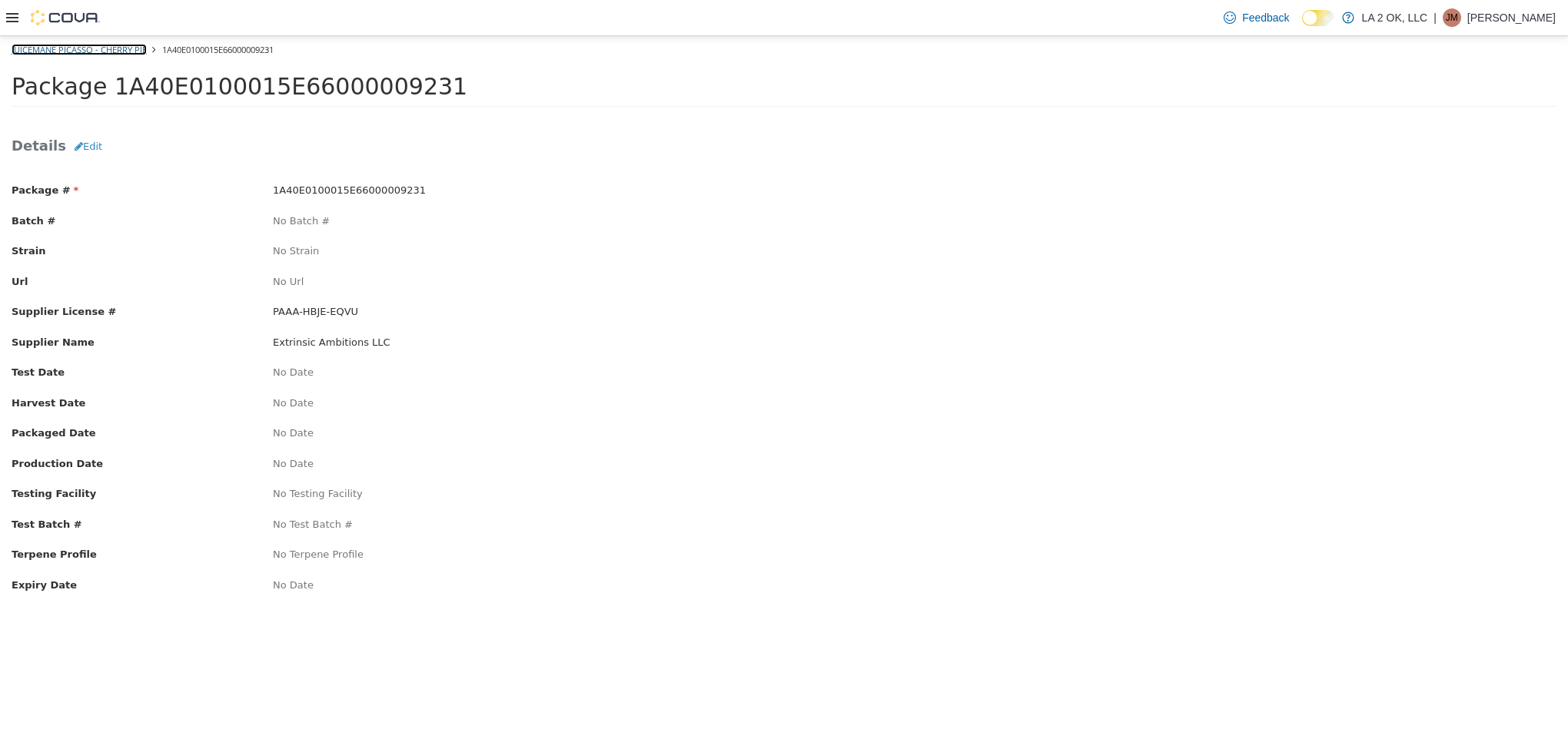
click at [70, 47] on link "Juicemane Picasso - Cherry Pie" at bounding box center [79, 49] width 135 height 12
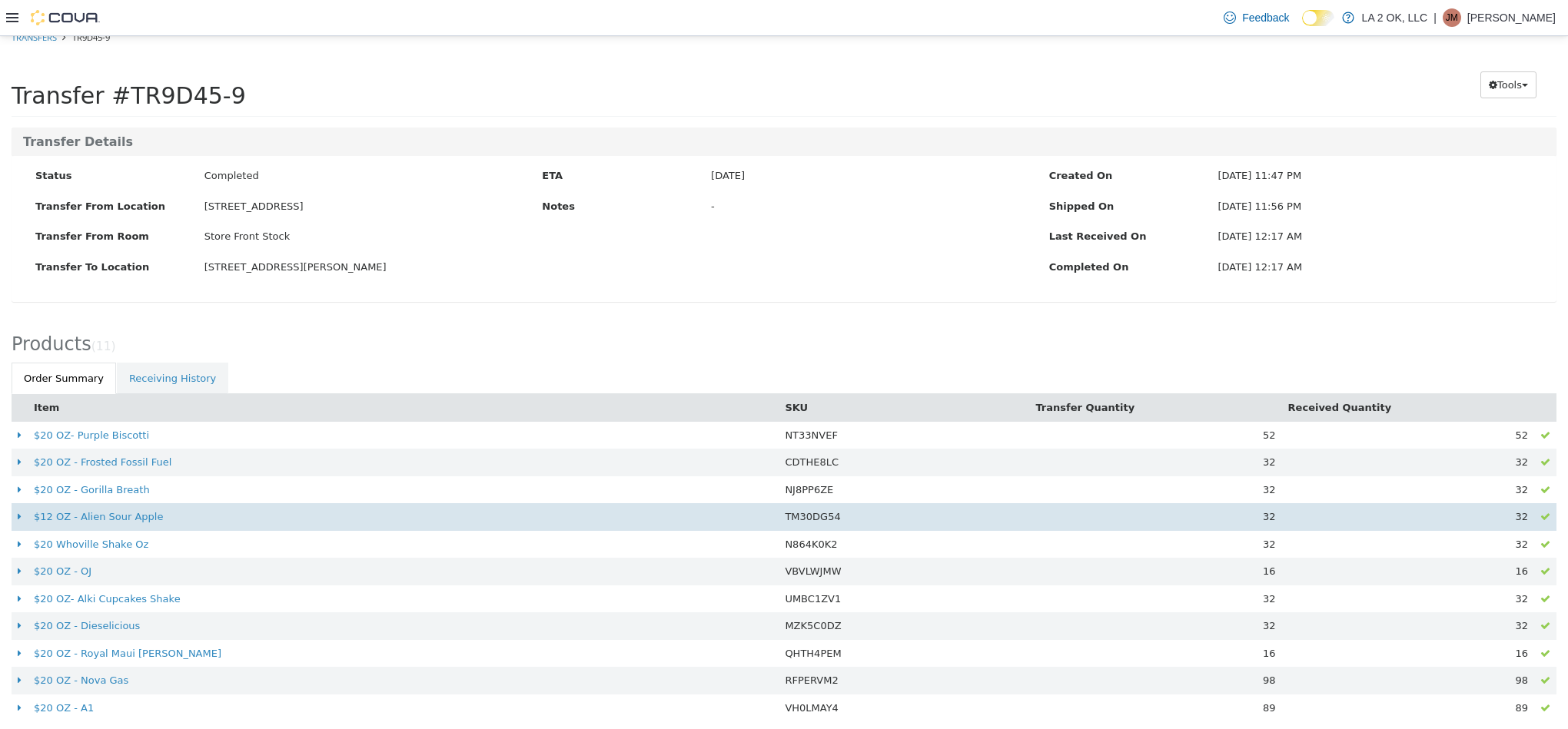
scroll to position [26, 0]
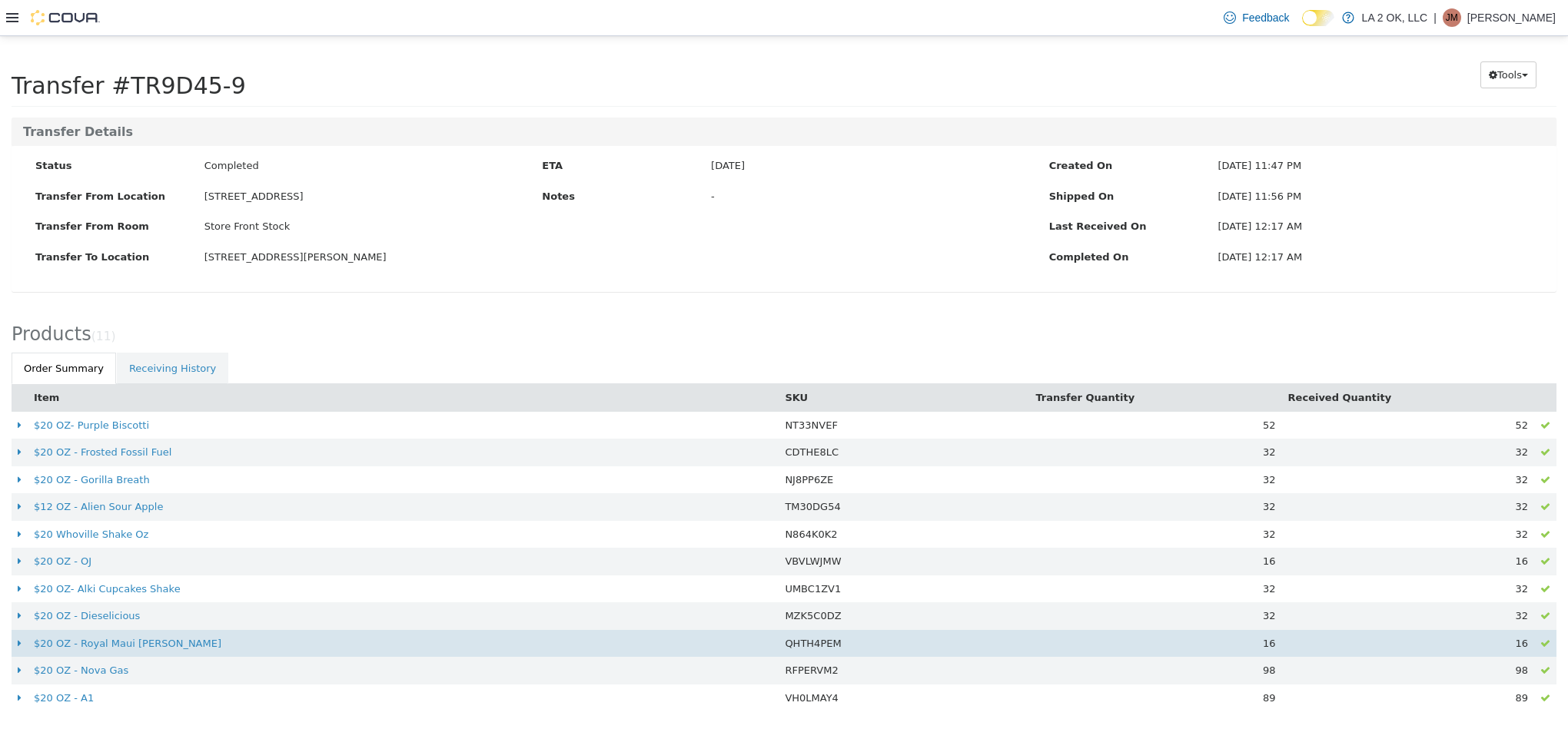
click at [22, 646] on td at bounding box center [20, 644] width 16 height 27
click at [19, 646] on icon at bounding box center [19, 643] width 4 height 10
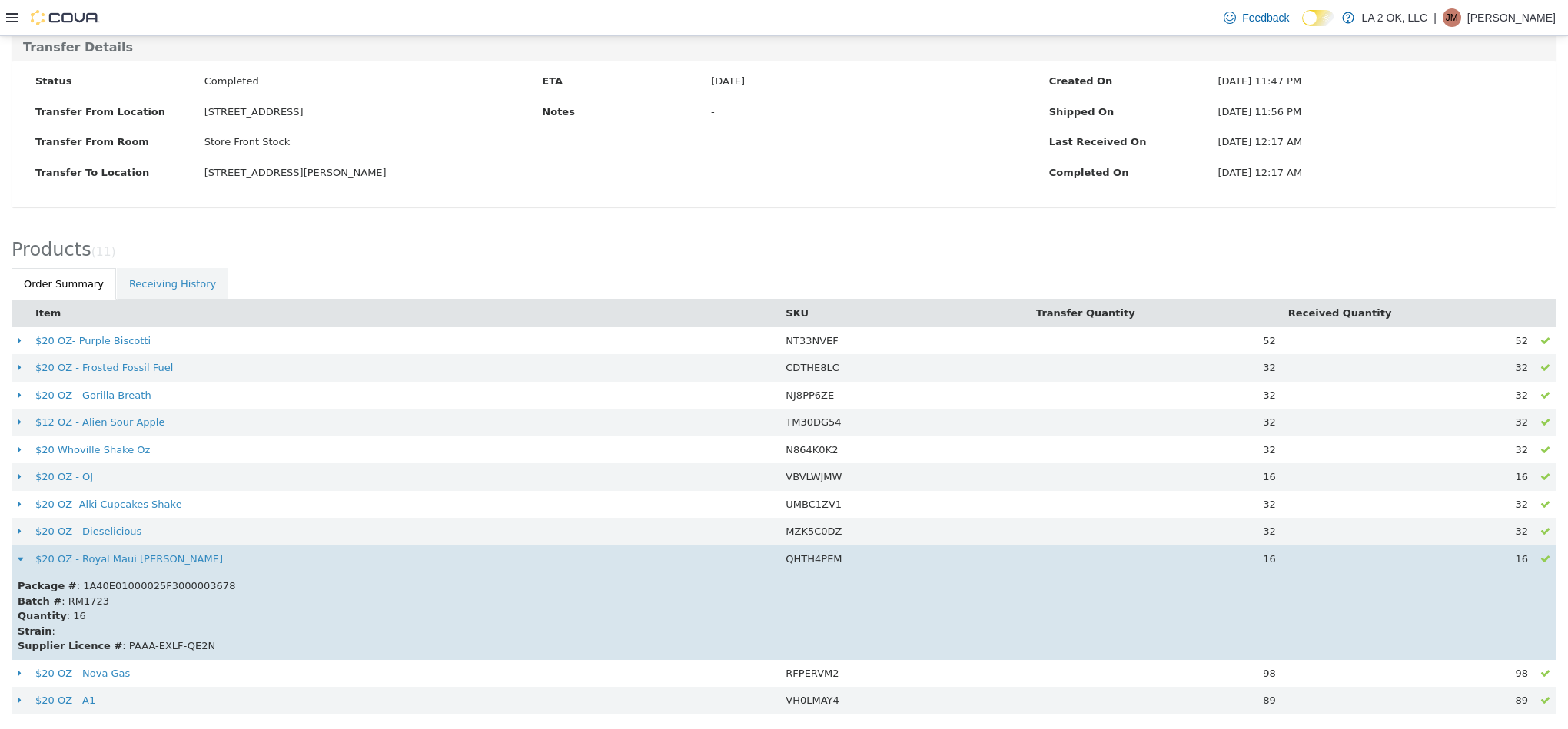
scroll to position [113, 0]
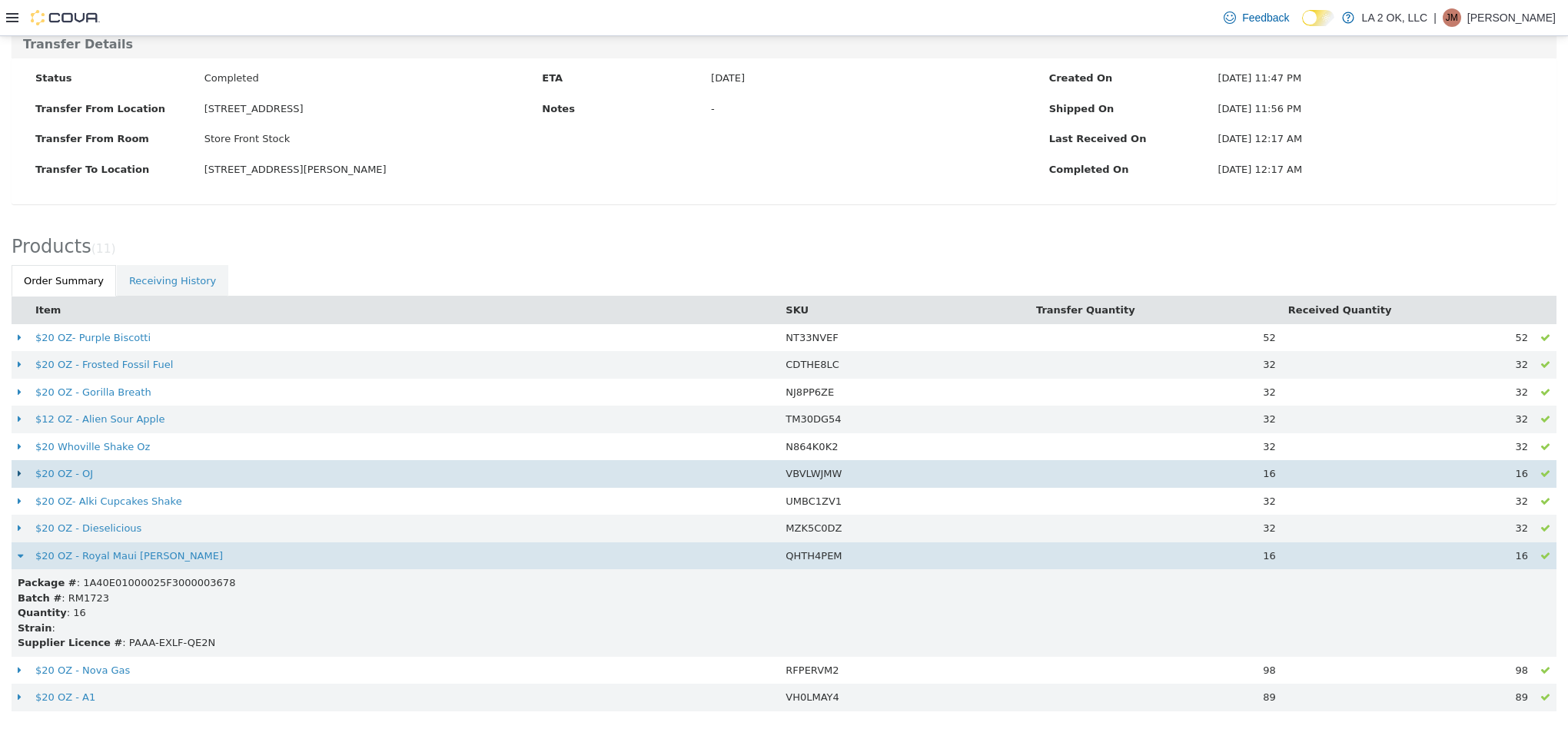
click at [17, 472] on icon at bounding box center [19, 474] width 4 height 10
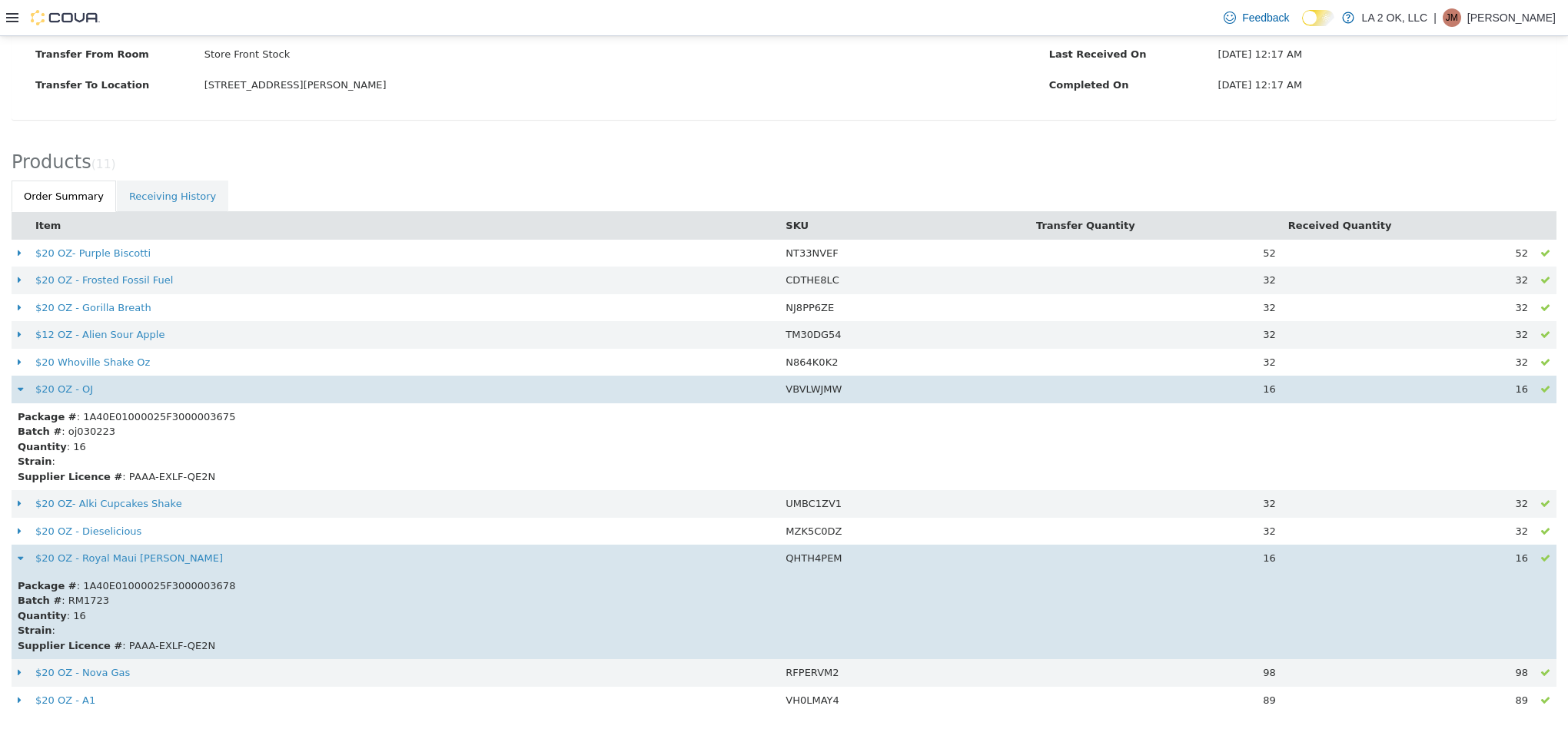
scroll to position [201, 0]
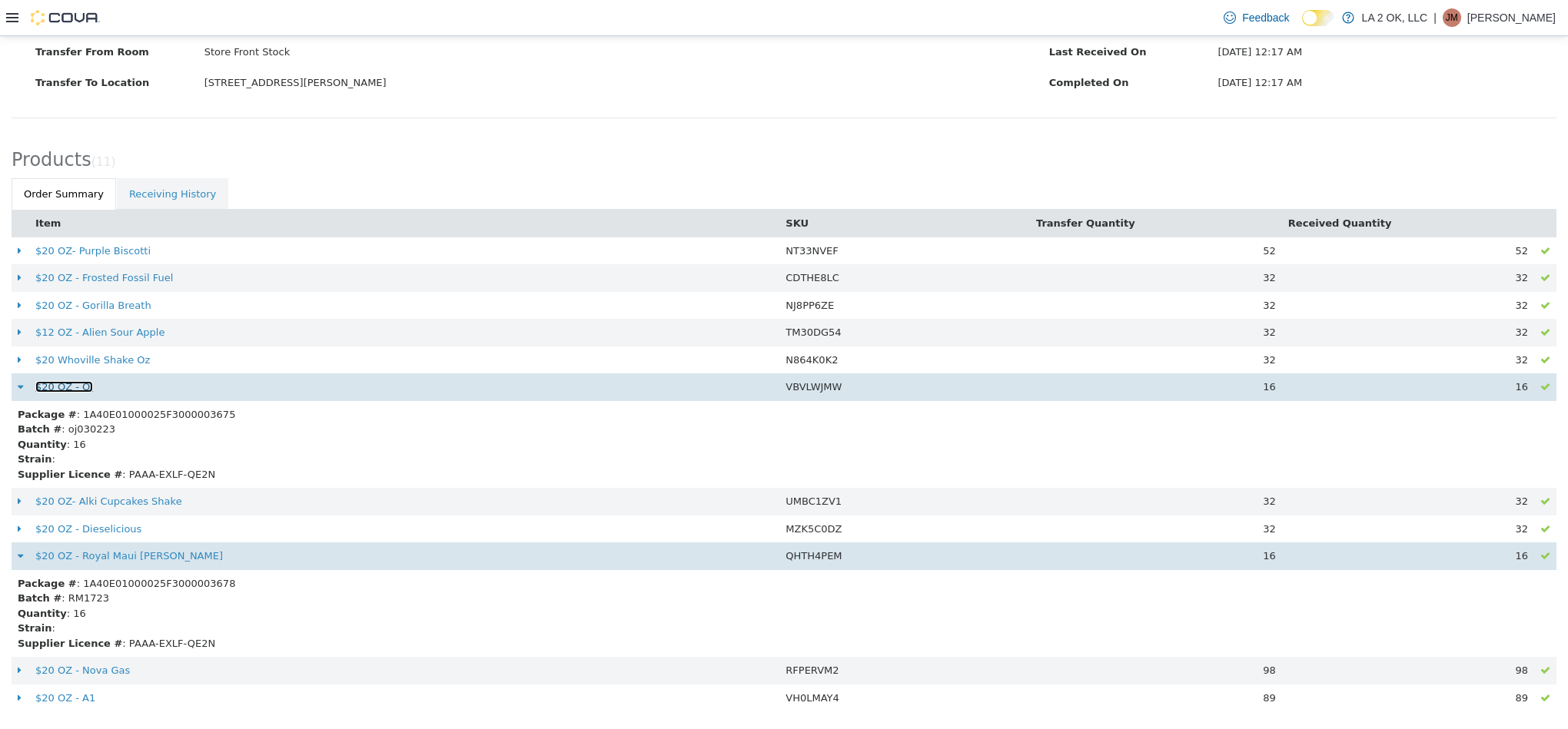
click at [75, 387] on link "$20 OZ - OJ" at bounding box center [64, 387] width 57 height 12
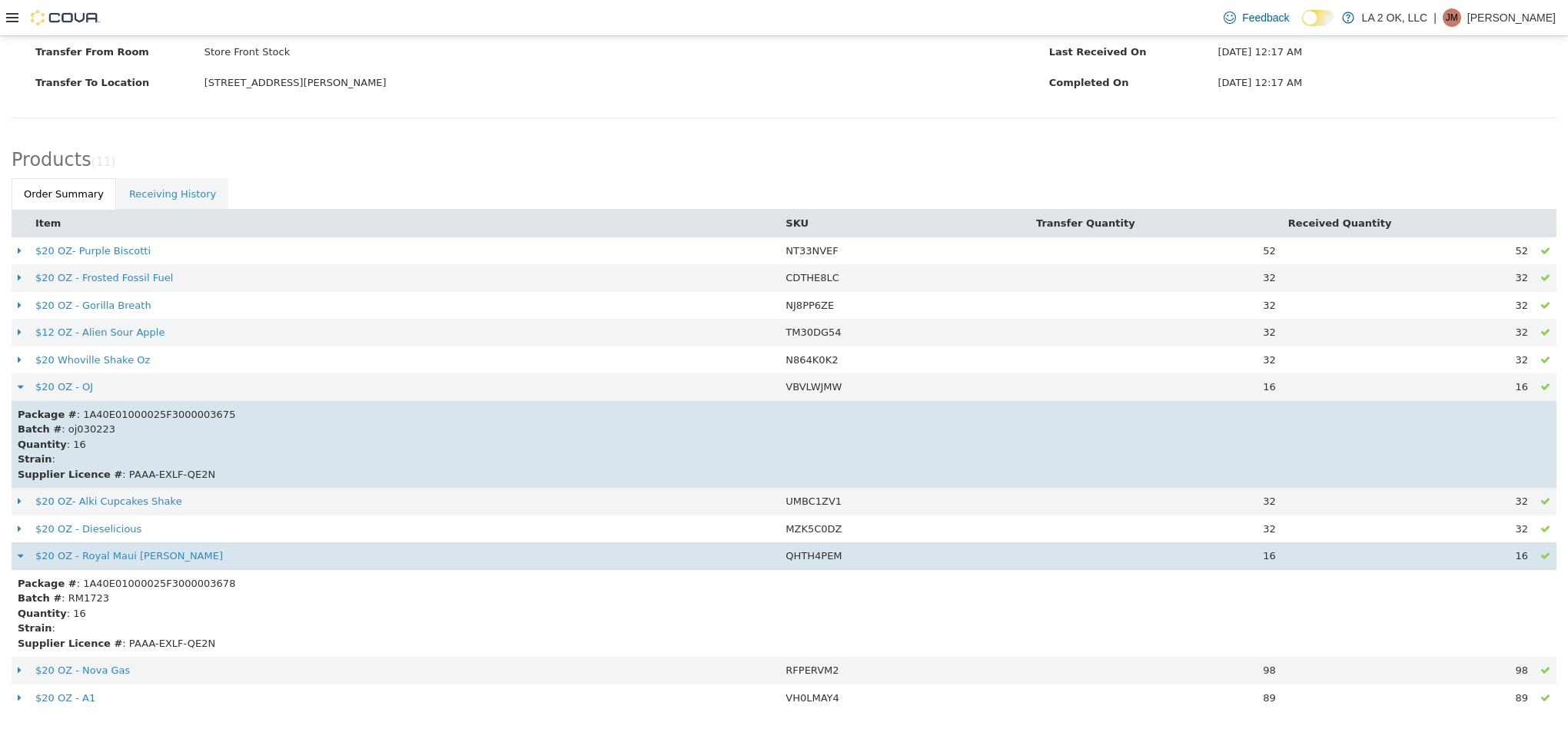
click at [386, 432] on div "Batch # : oj030223" at bounding box center [783, 429] width 1532 height 16
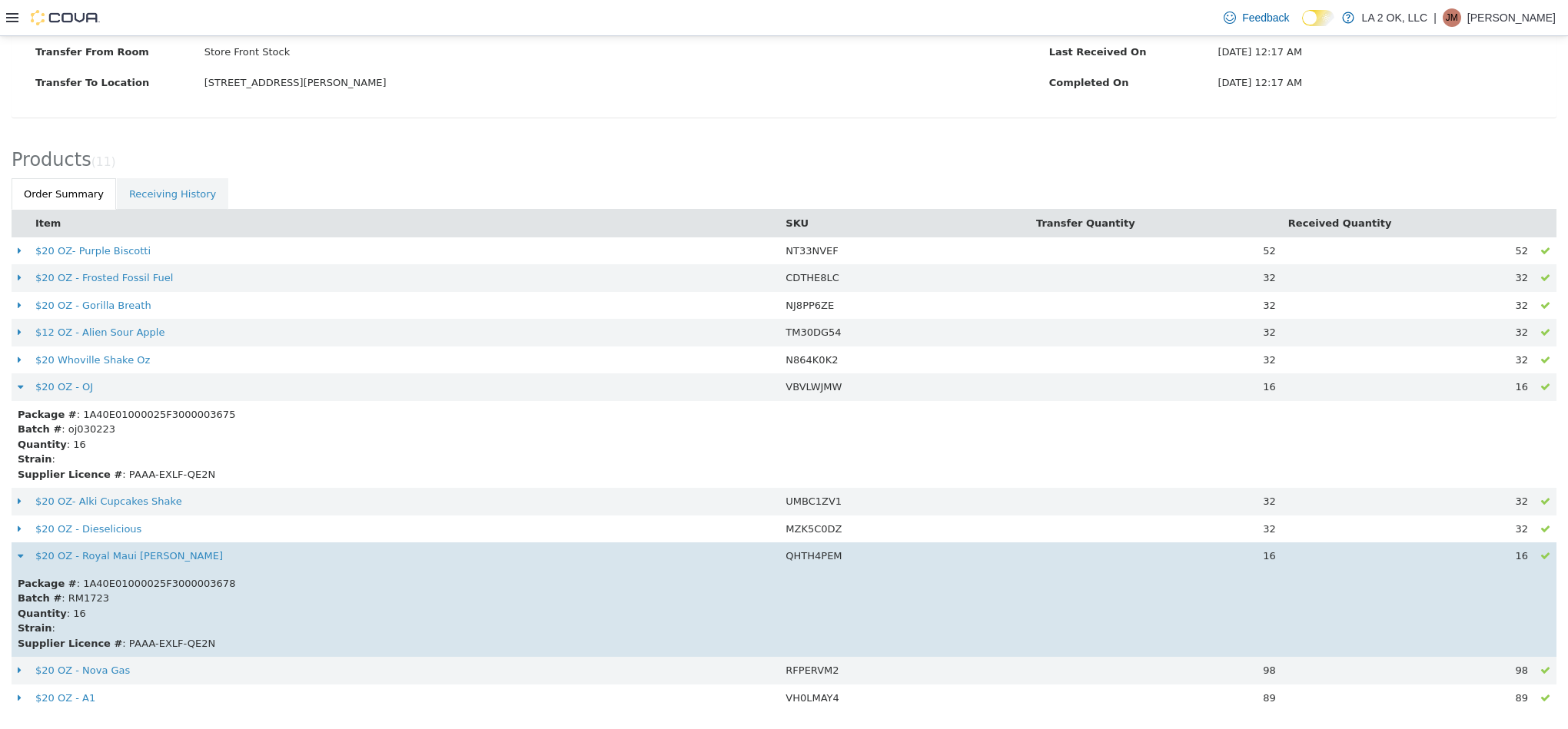
click at [443, 591] on div "Batch # : RM1723" at bounding box center [783, 599] width 1532 height 16
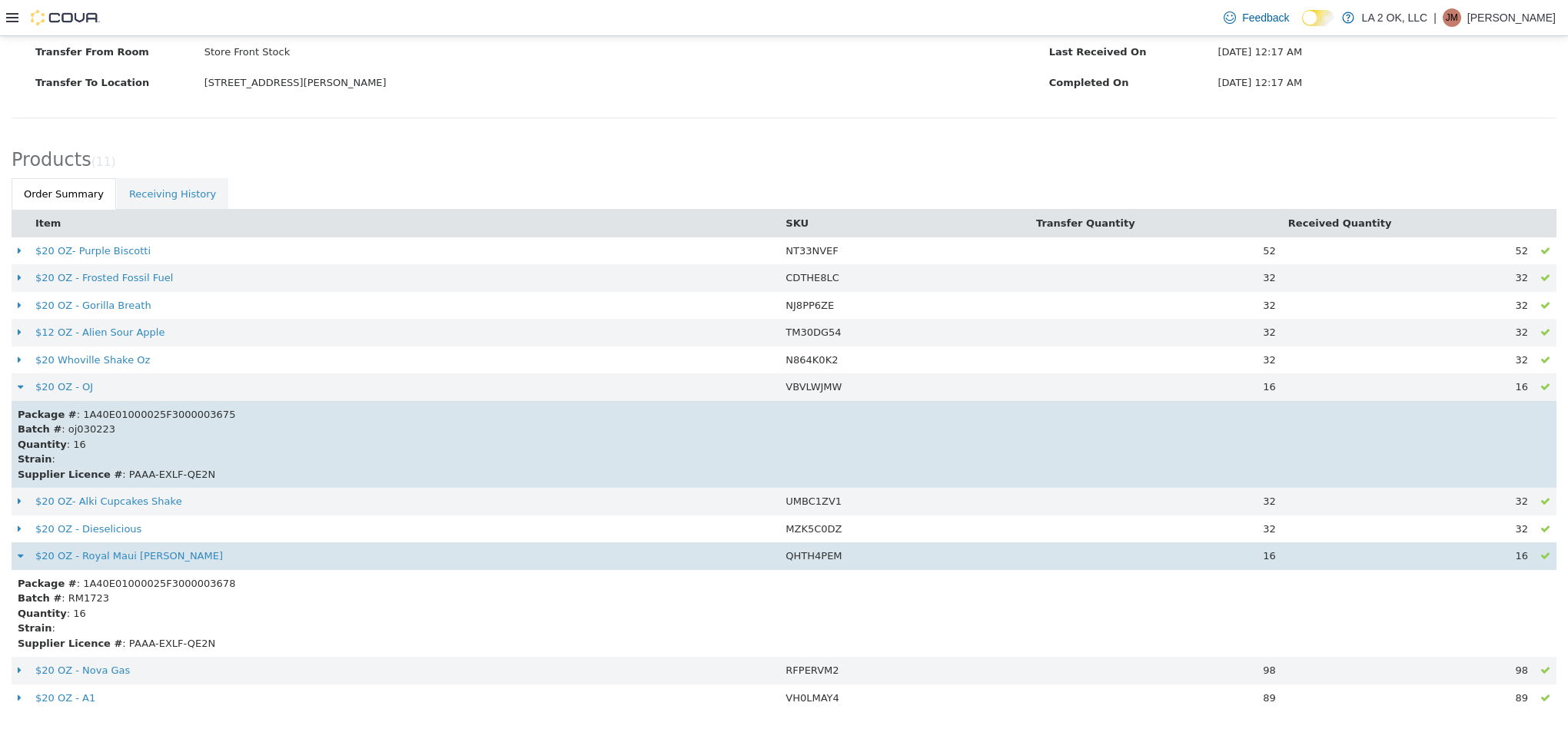
click at [445, 470] on div "Supplier Licence # : PAAA-EXLF-QE2N" at bounding box center [783, 474] width 1532 height 16
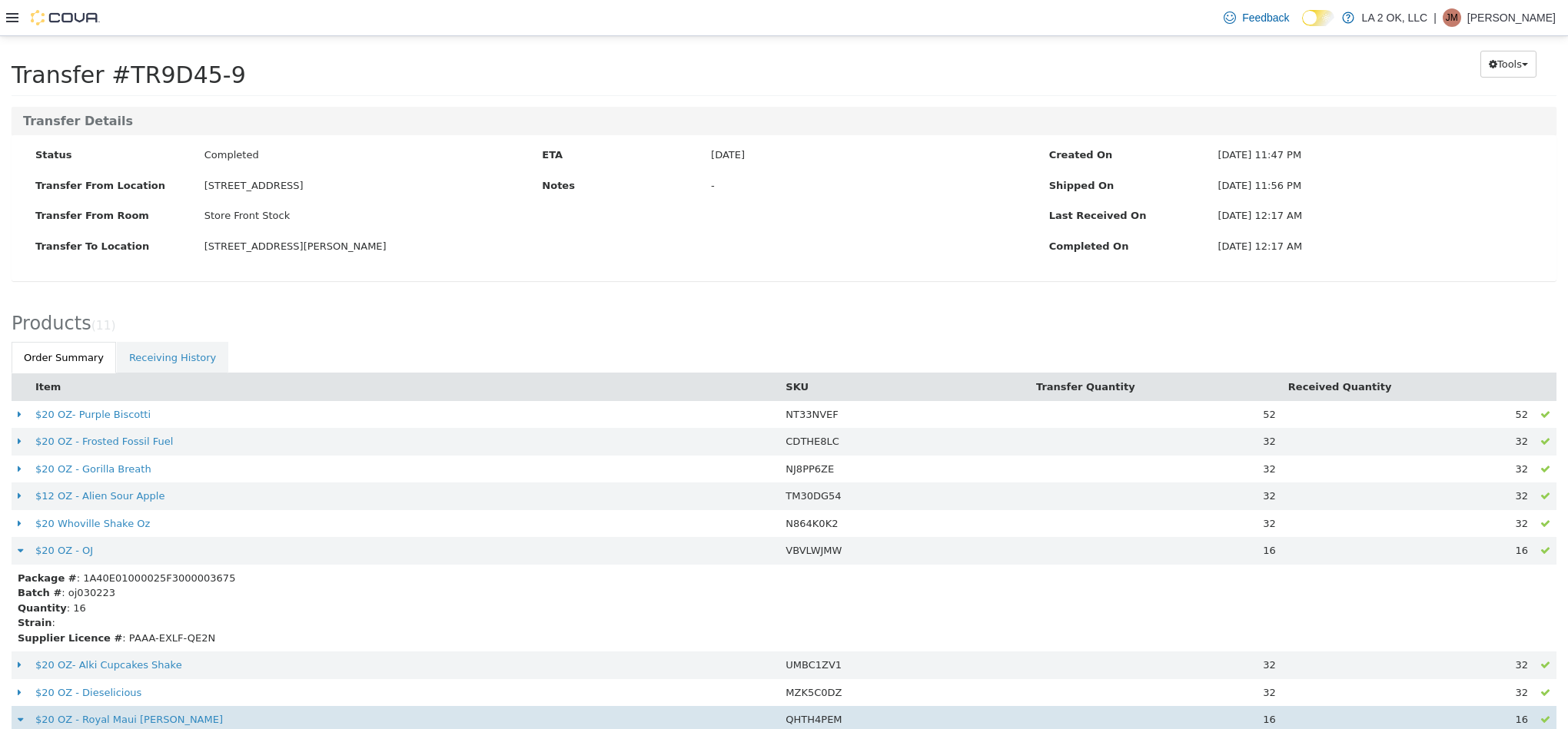
scroll to position [0, 0]
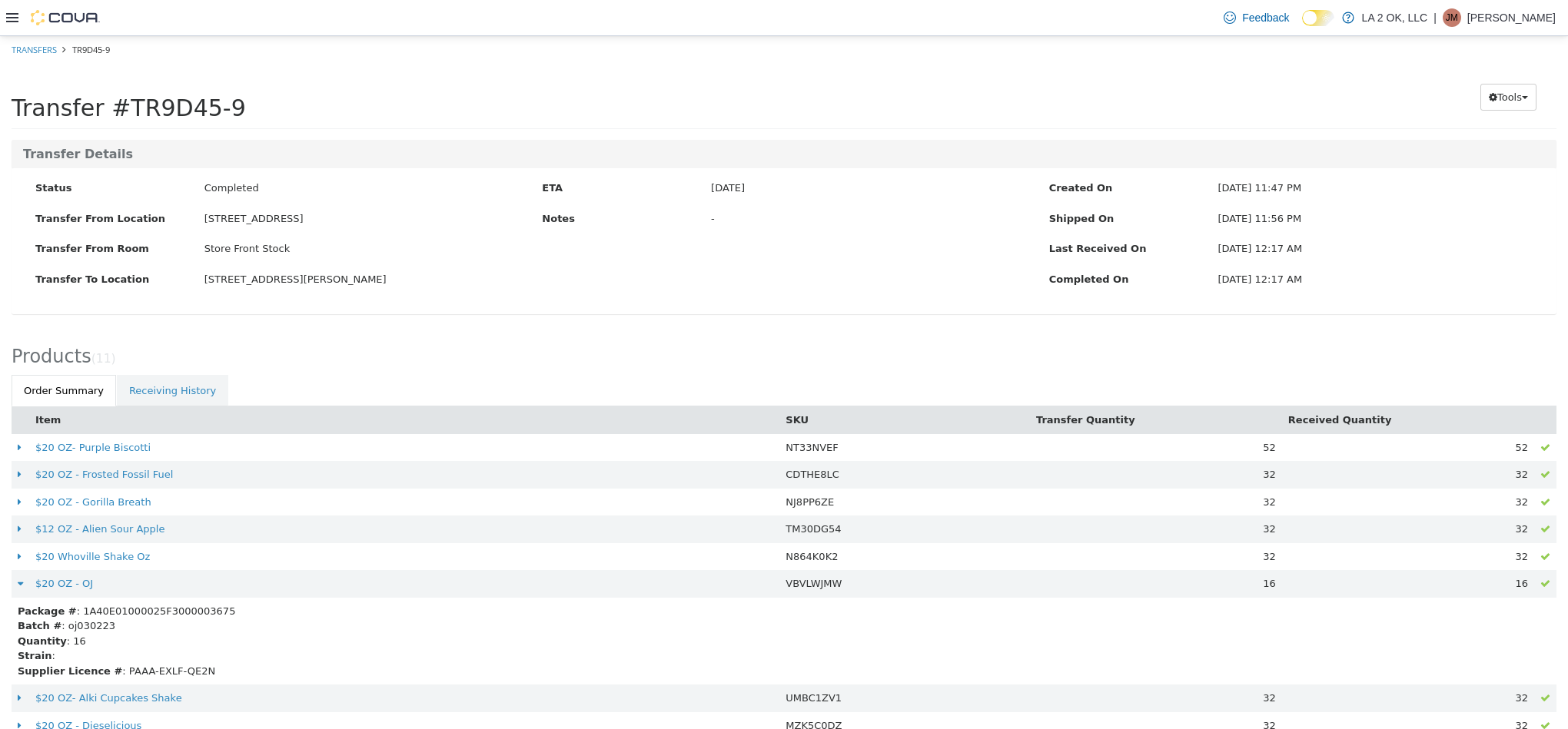
copy span "TR9D45-9"
drag, startPoint x: 245, startPoint y: 117, endPoint x: 116, endPoint y: 119, distance: 129.0
click at [116, 117] on div "Transfer #TR9D45-9" at bounding box center [577, 98] width 1130 height 47
copy span "TR9D45-9"
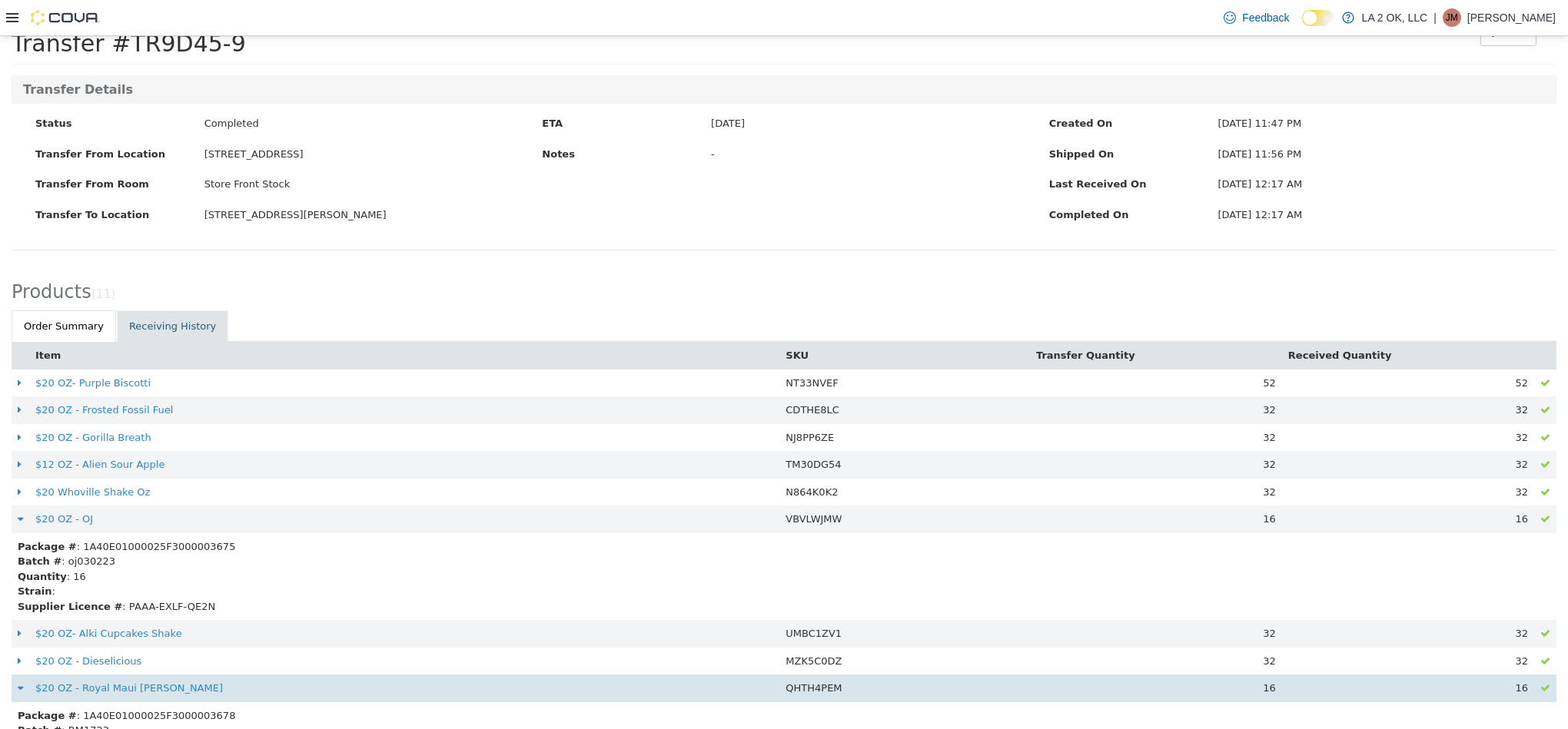
scroll to position [201, 0]
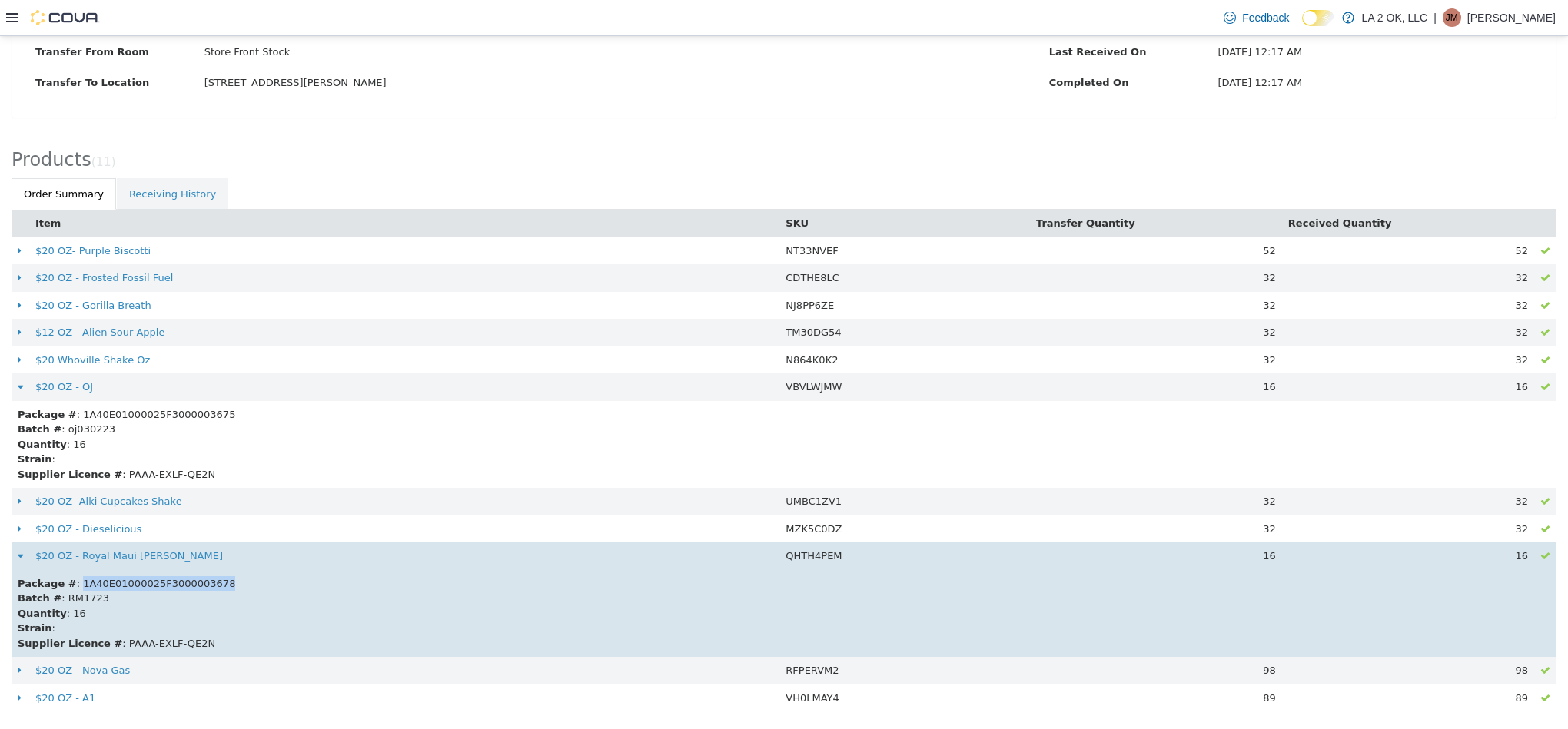
drag, startPoint x: 204, startPoint y: 582, endPoint x: 86, endPoint y: 587, distance: 118.1
click at [74, 587] on div "Package # : 1A40E01000025F3000003678" at bounding box center [783, 584] width 1532 height 16
copy div "A40E01000025F3000003678"
click at [206, 591] on div "Batch # : RM1723" at bounding box center [783, 599] width 1532 height 16
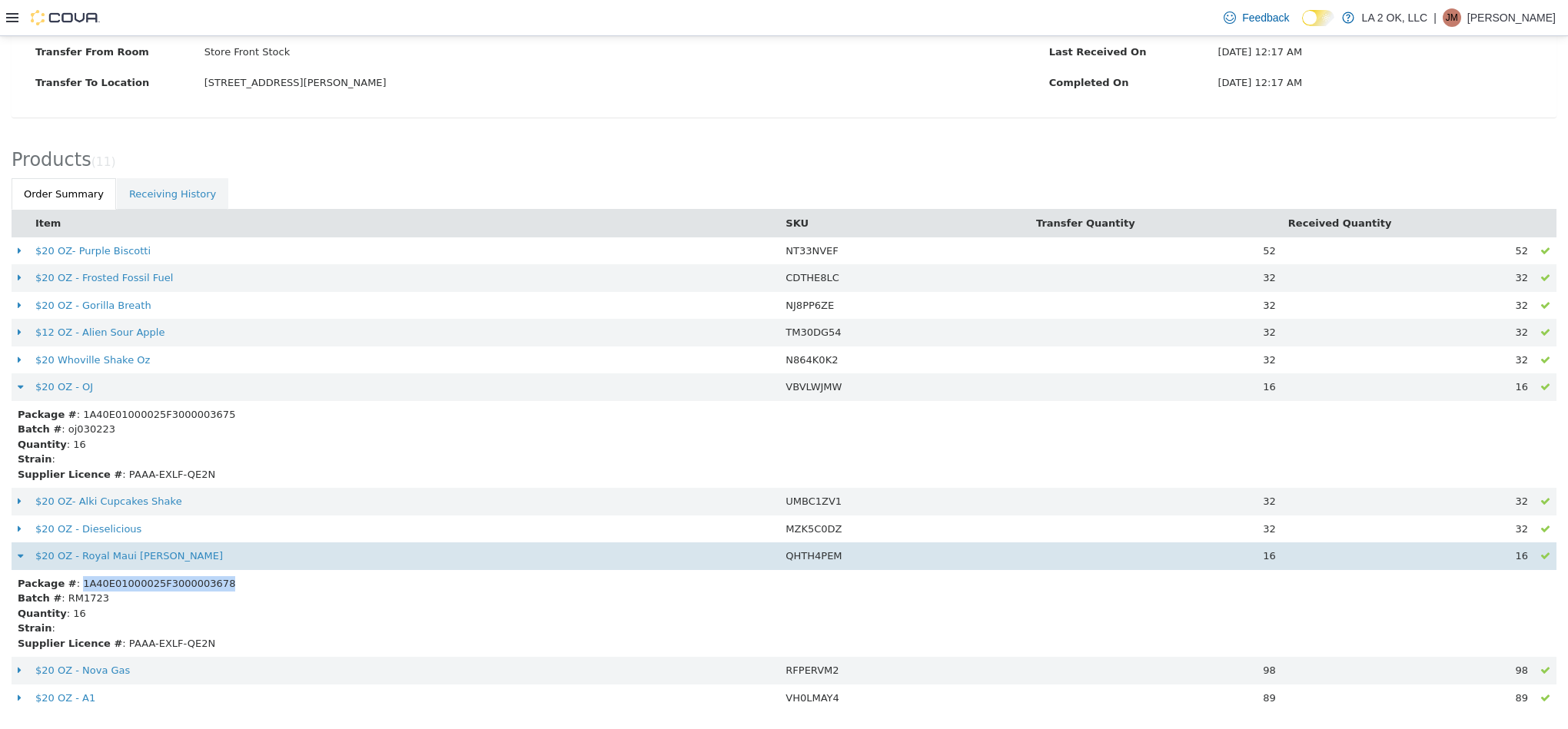
drag, startPoint x: 211, startPoint y: 587, endPoint x: 134, endPoint y: 563, distance: 80.7
click at [70, 584] on div "Package # : 1A40E01000025F3000003678" at bounding box center [783, 584] width 1532 height 16
copy div "1A40E01000025F3000003678"
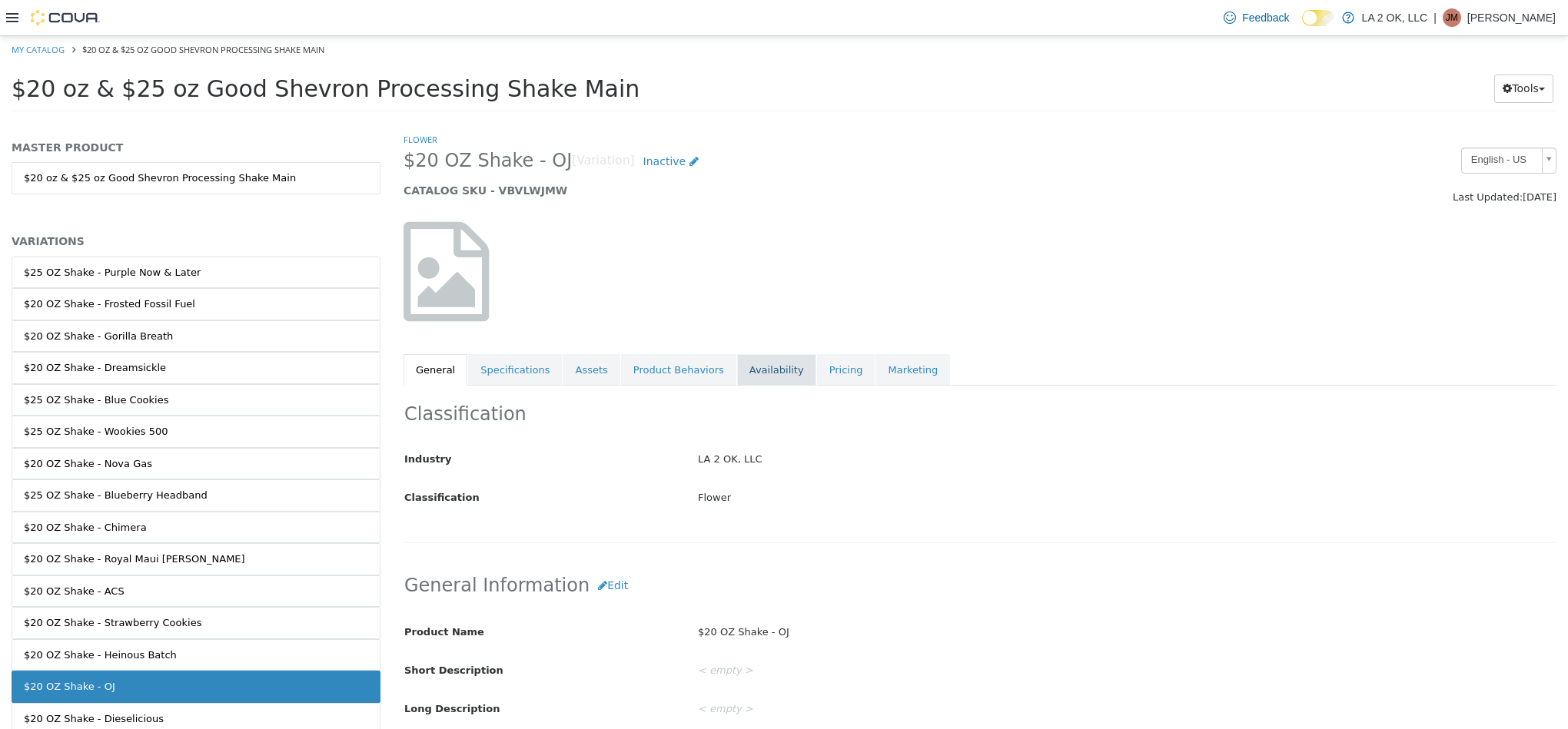
click at [746, 375] on link "Availability" at bounding box center [777, 370] width 79 height 32
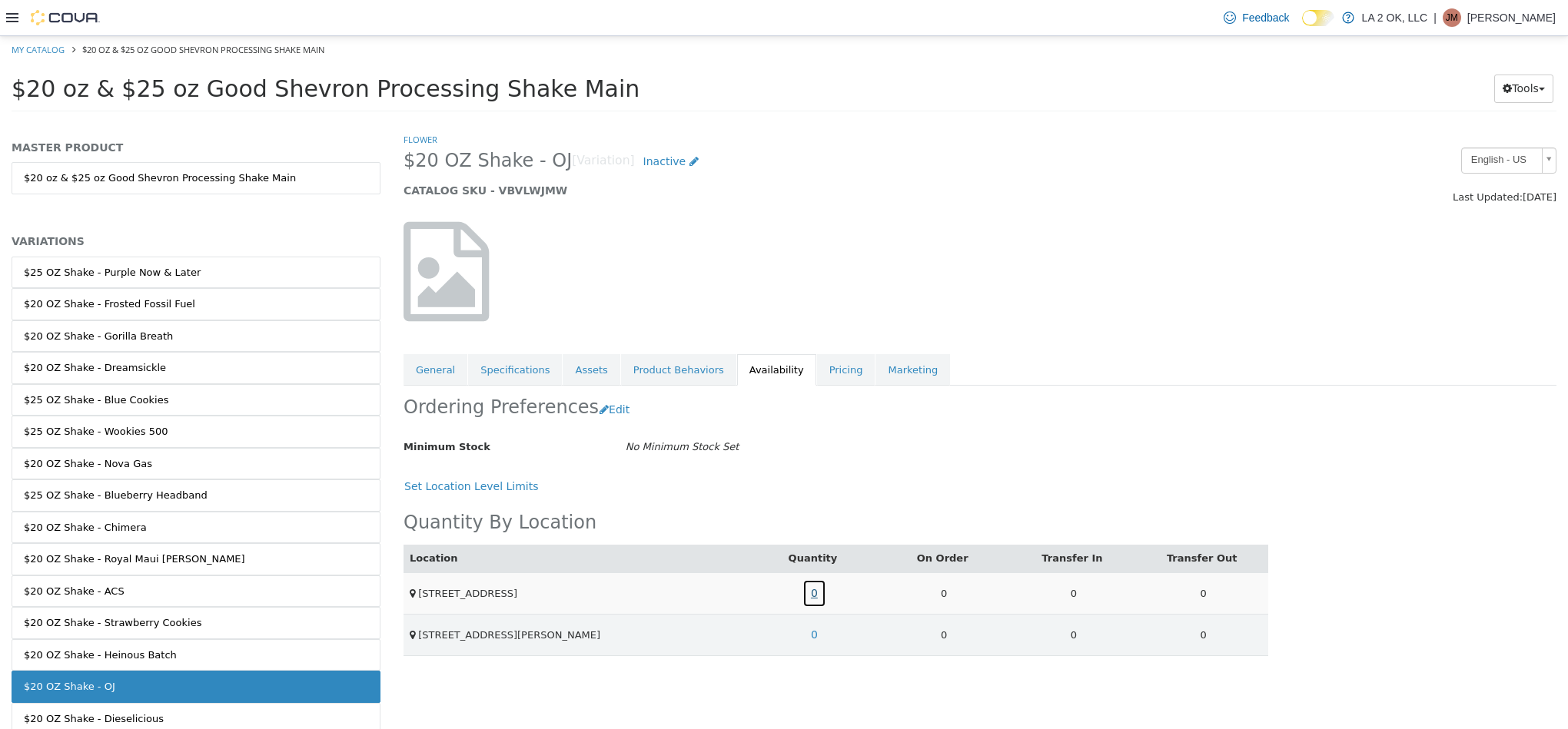
click at [816, 607] on link "0" at bounding box center [814, 593] width 24 height 28
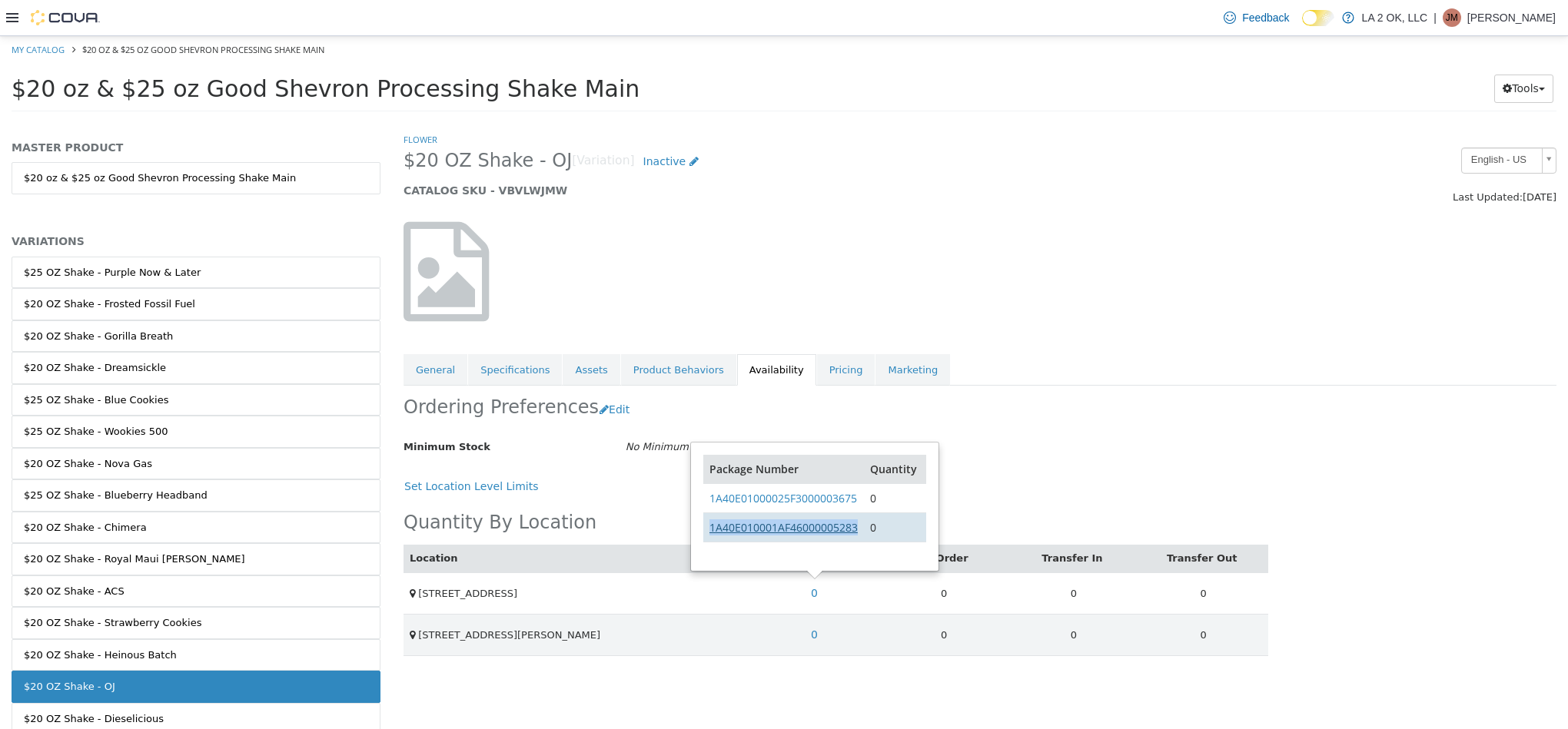
drag, startPoint x: 860, startPoint y: 536, endPoint x: 714, endPoint y: 531, distance: 146.1
click at [711, 536] on td "1A40E010001AF46000005283" at bounding box center [784, 528] width 161 height 29
copy link "1A40E010001AF46000005283"
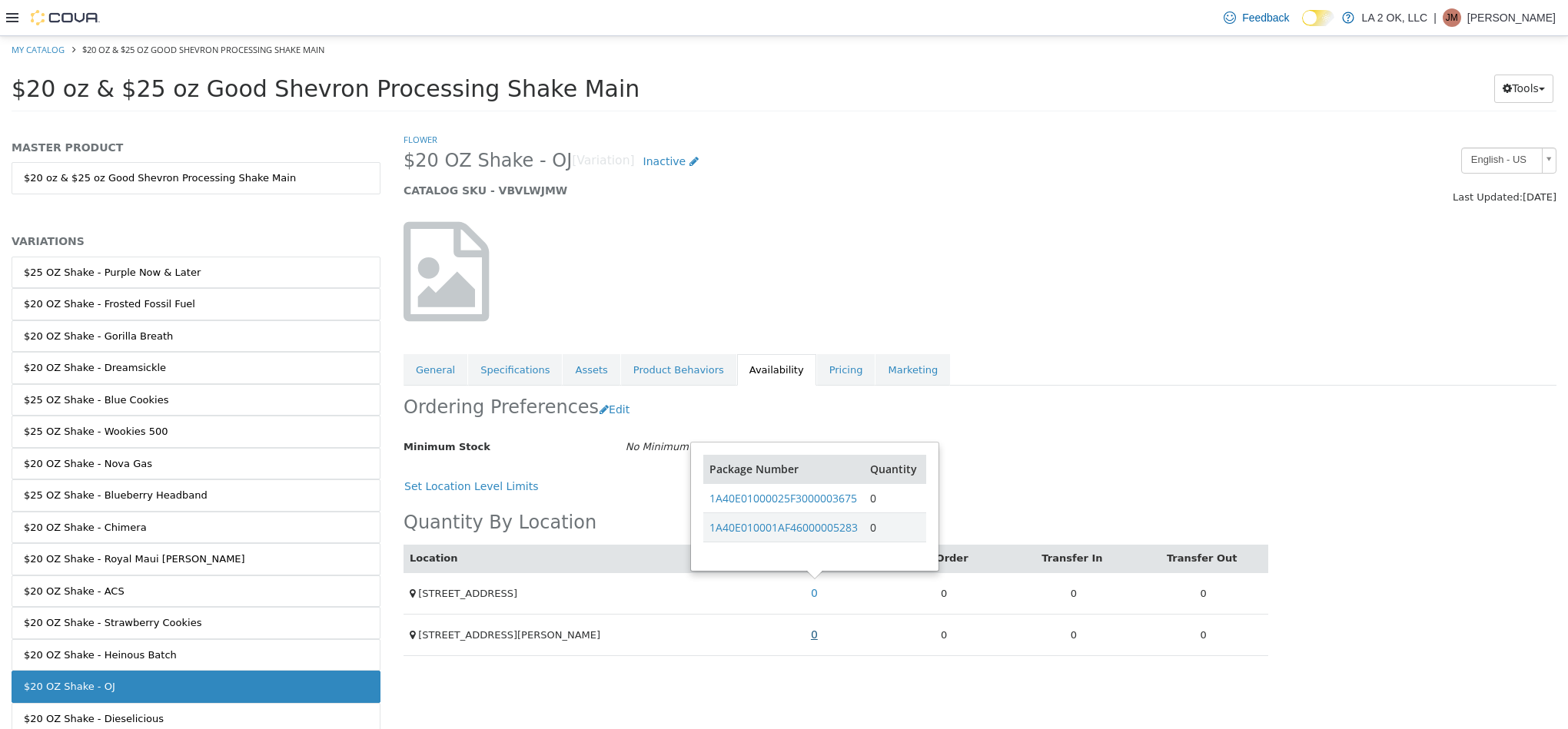
click at [807, 651] on td "0" at bounding box center [814, 634] width 130 height 41
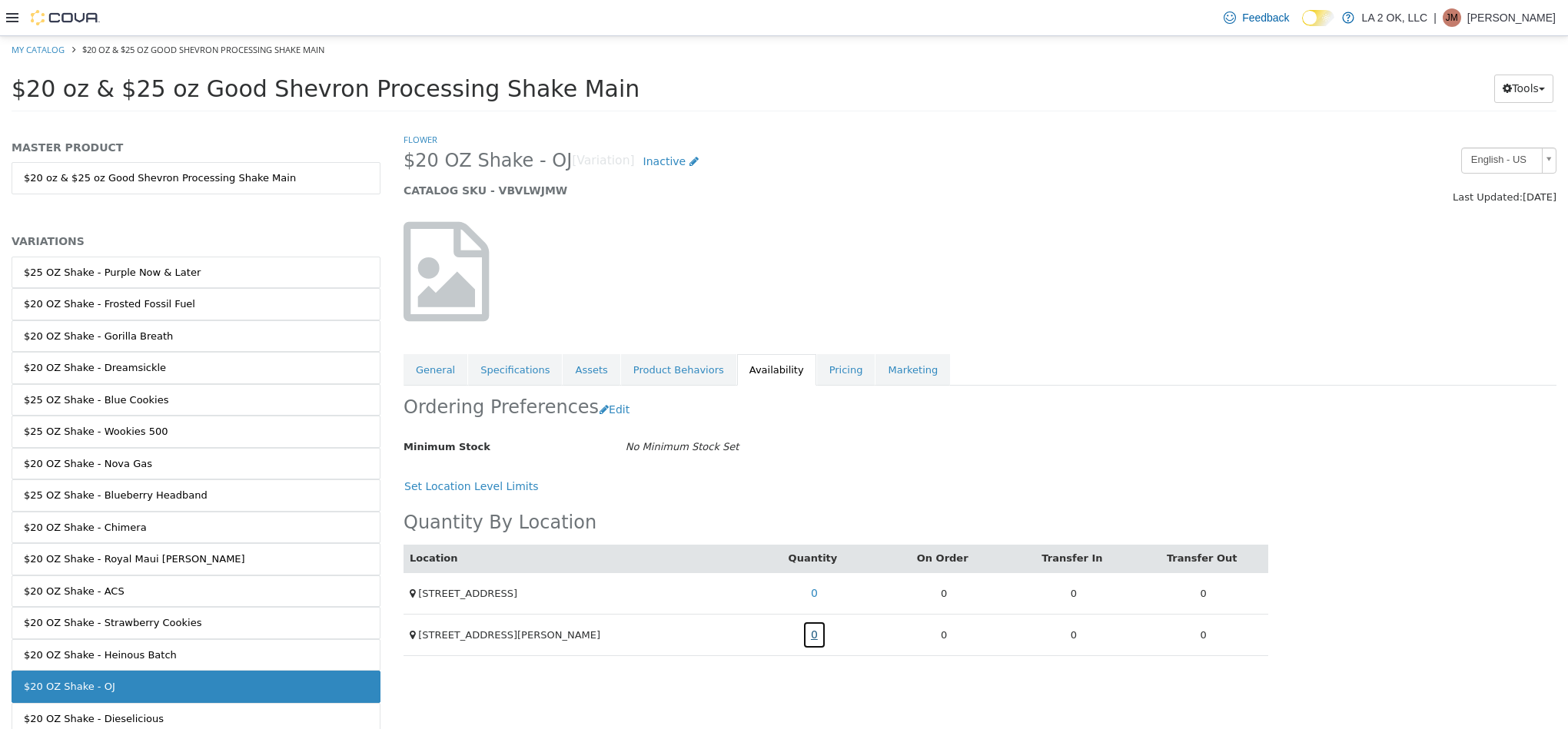
click at [810, 635] on link "0" at bounding box center [814, 634] width 24 height 28
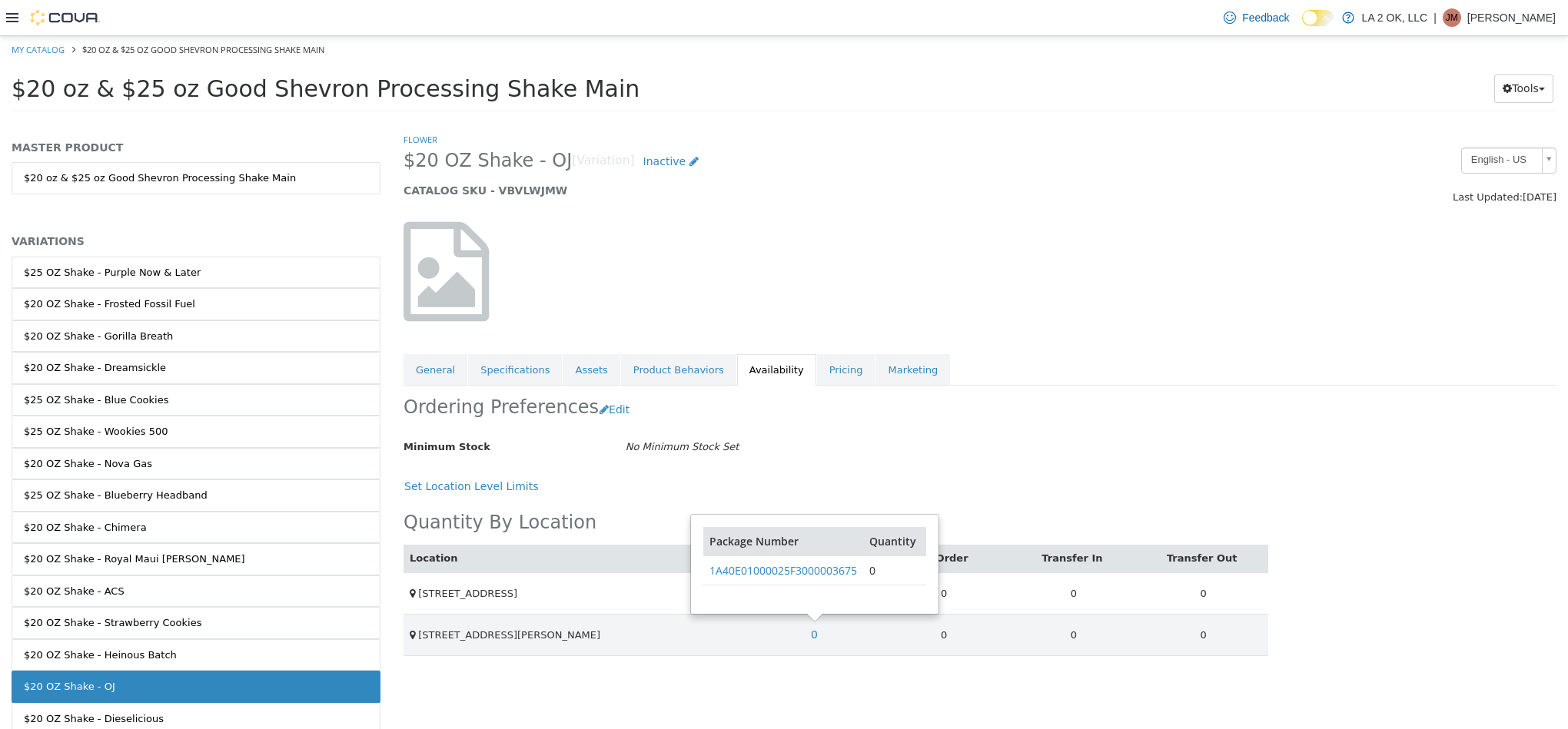
click at [1059, 426] on div "Ordering Preferences Edit" at bounding box center [835, 410] width 864 height 48
